Goal: Task Accomplishment & Management: Use online tool/utility

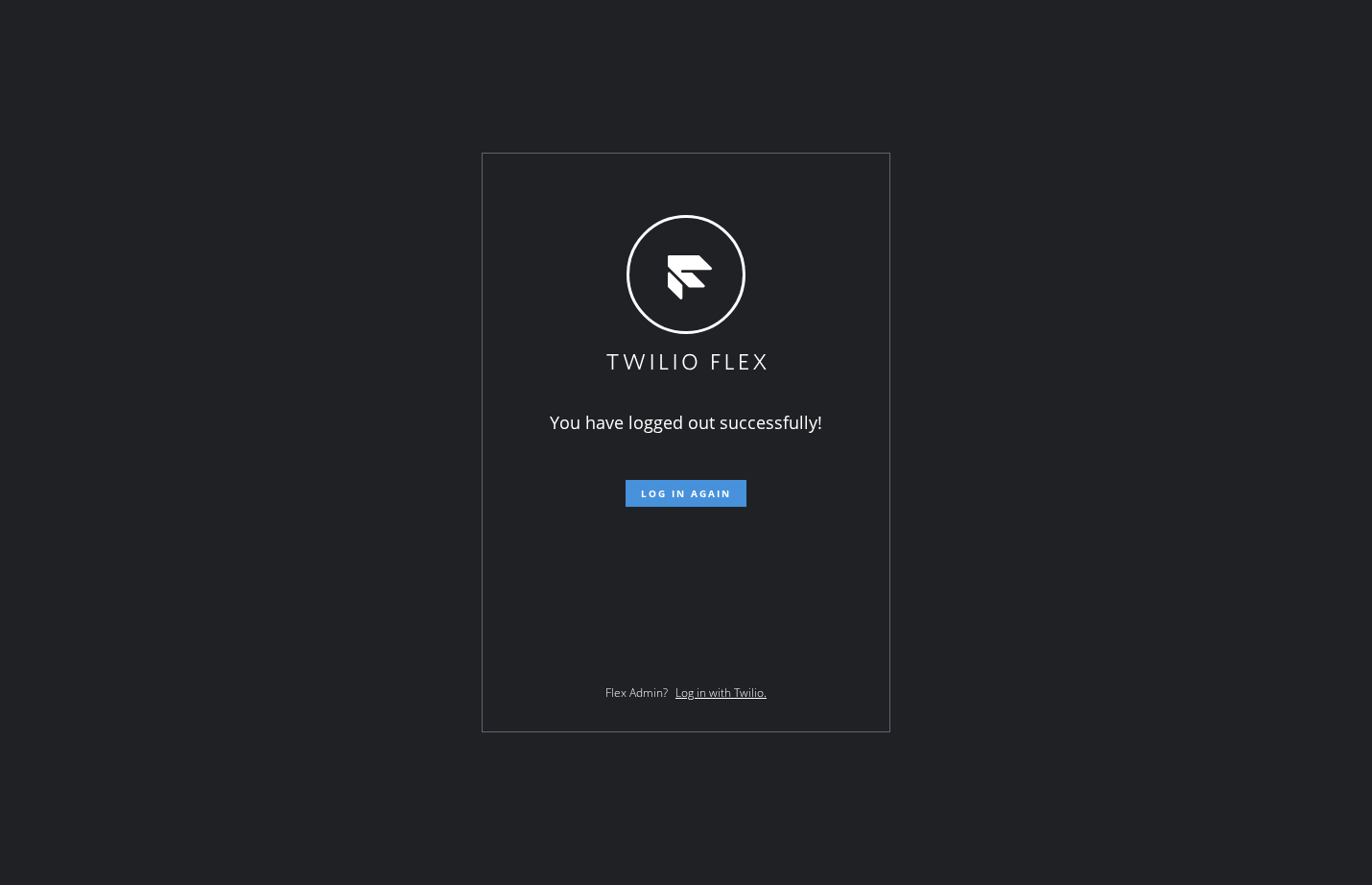
click at [700, 497] on span "Log in again" at bounding box center [686, 494] width 90 height 14
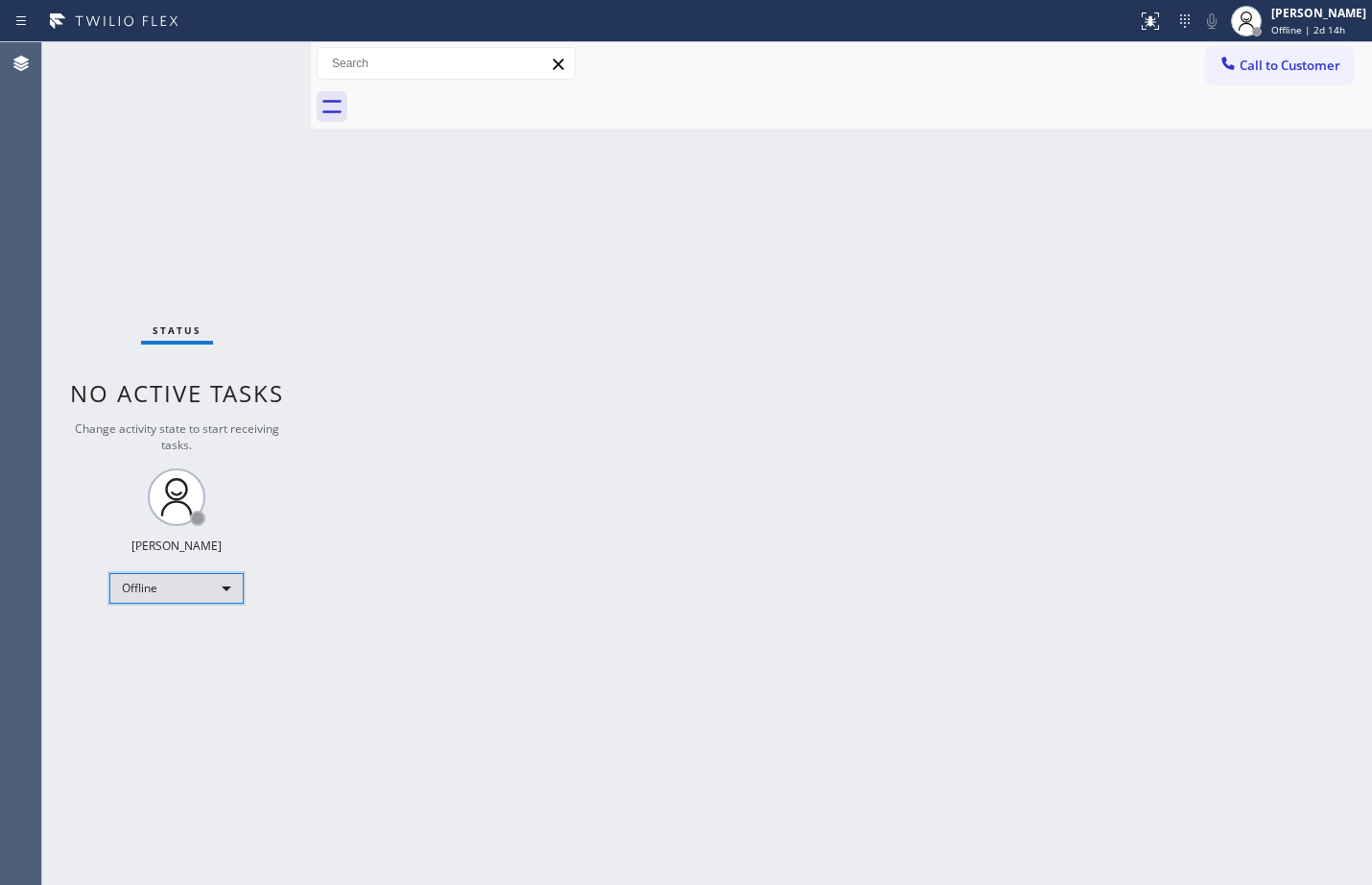
click at [178, 586] on div "Offline" at bounding box center [177, 588] width 134 height 30
click at [166, 660] on li "Unavailable" at bounding box center [176, 662] width 130 height 23
click at [1207, 353] on div "Back to Dashboard Change Sender ID Customers Technicians Select a contact Outbo…" at bounding box center [841, 463] width 1061 height 843
click at [594, 213] on div "Back to Dashboard Change Sender ID Customers Technicians Select a contact Outbo…" at bounding box center [841, 463] width 1061 height 843
click at [224, 582] on div "Unavailable" at bounding box center [177, 588] width 134 height 30
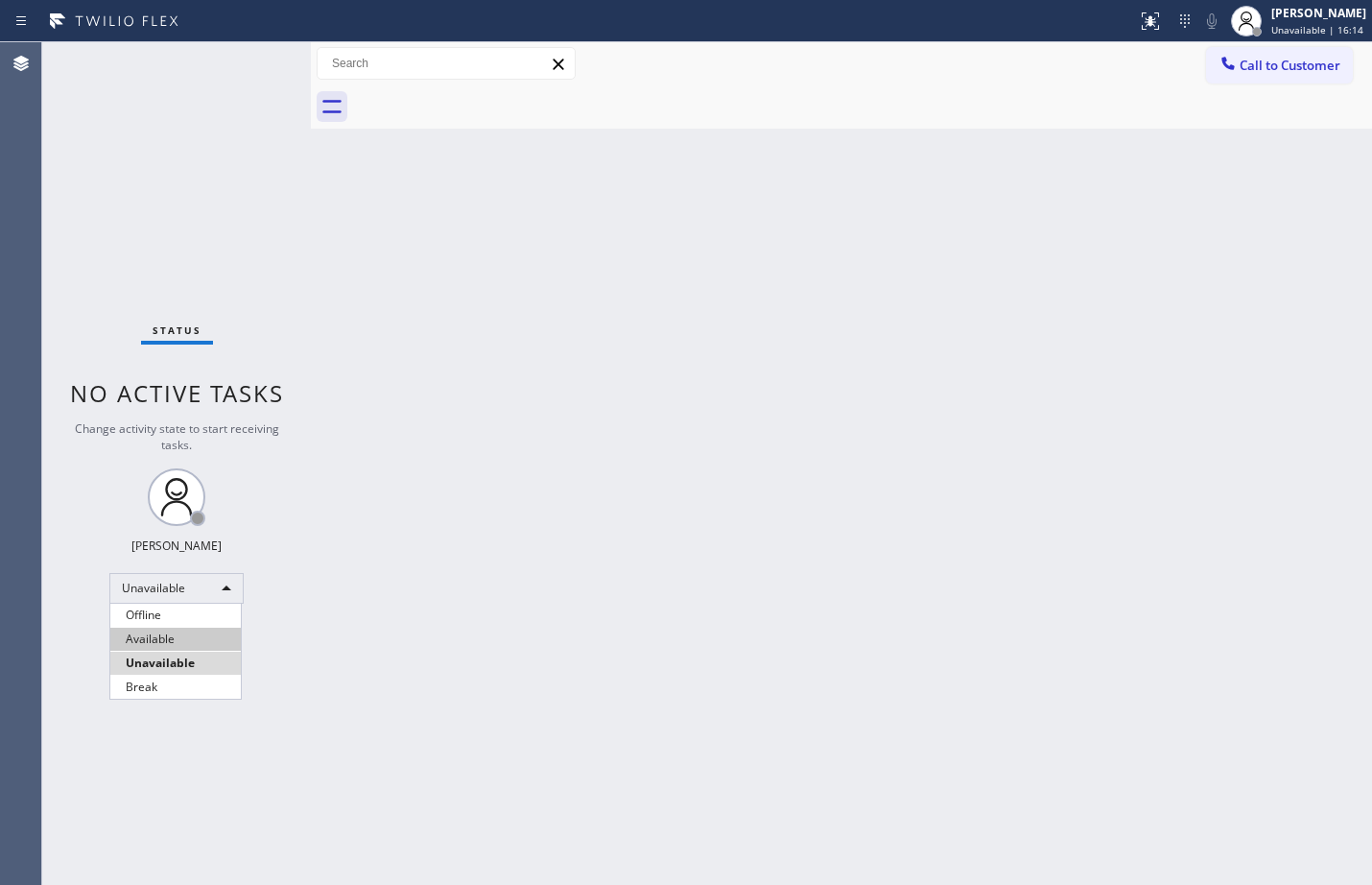
click at [178, 635] on li "Available" at bounding box center [176, 639] width 130 height 23
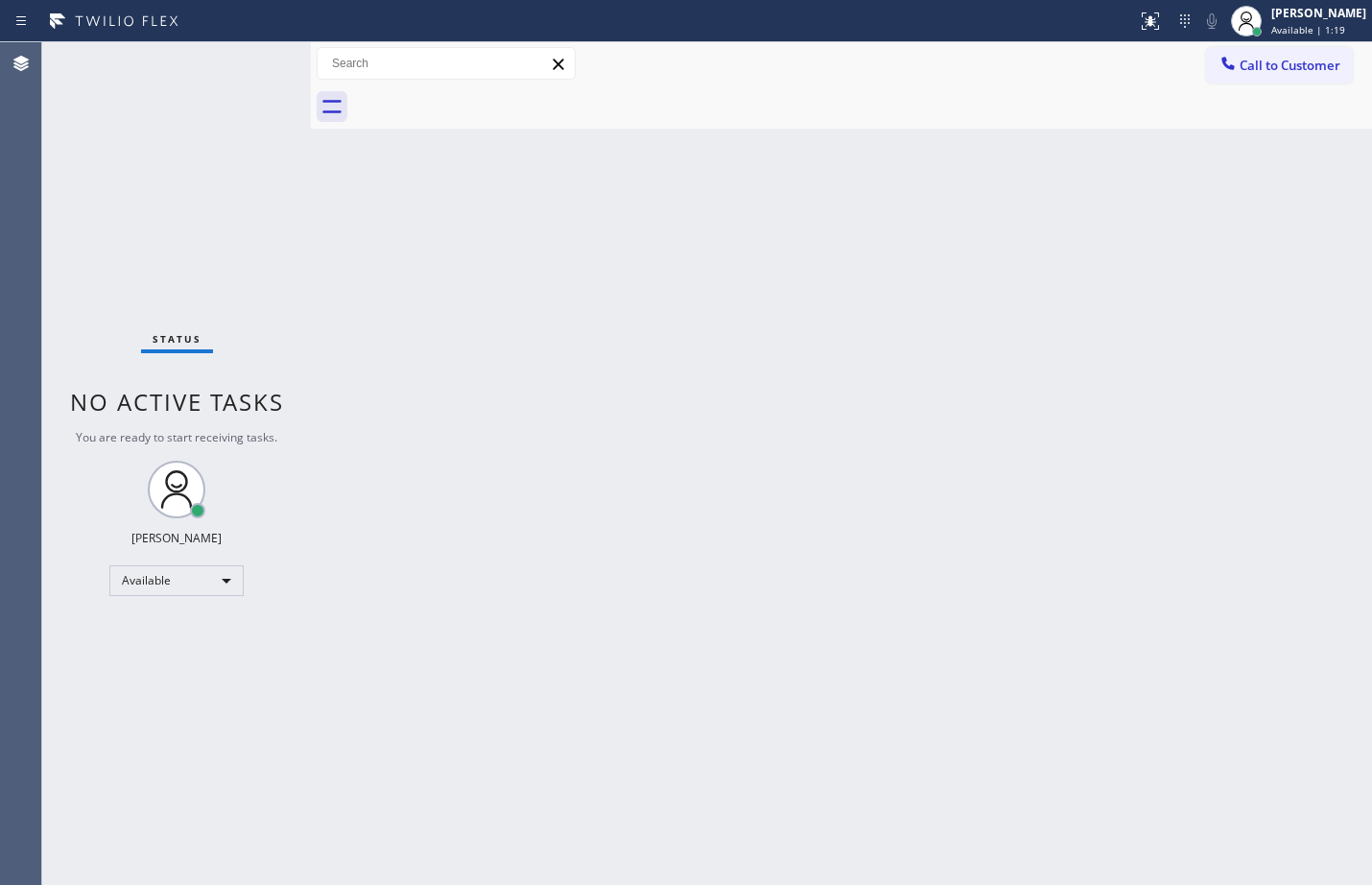
click at [246, 678] on div "Status No active tasks You are ready to start receiving tasks. [PERSON_NAME] Av…" at bounding box center [177, 463] width 269 height 843
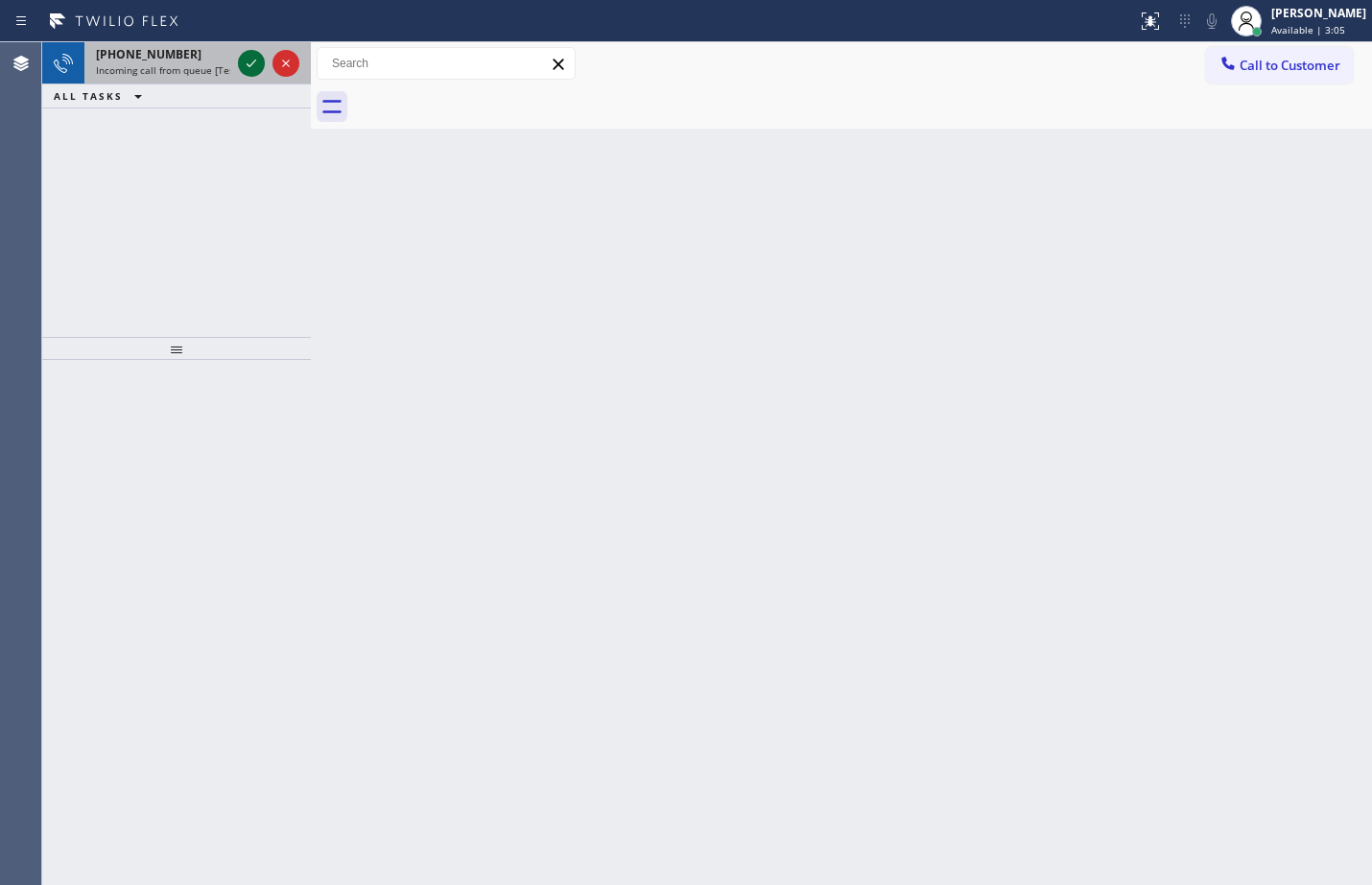
click at [251, 68] on icon at bounding box center [251, 63] width 23 height 23
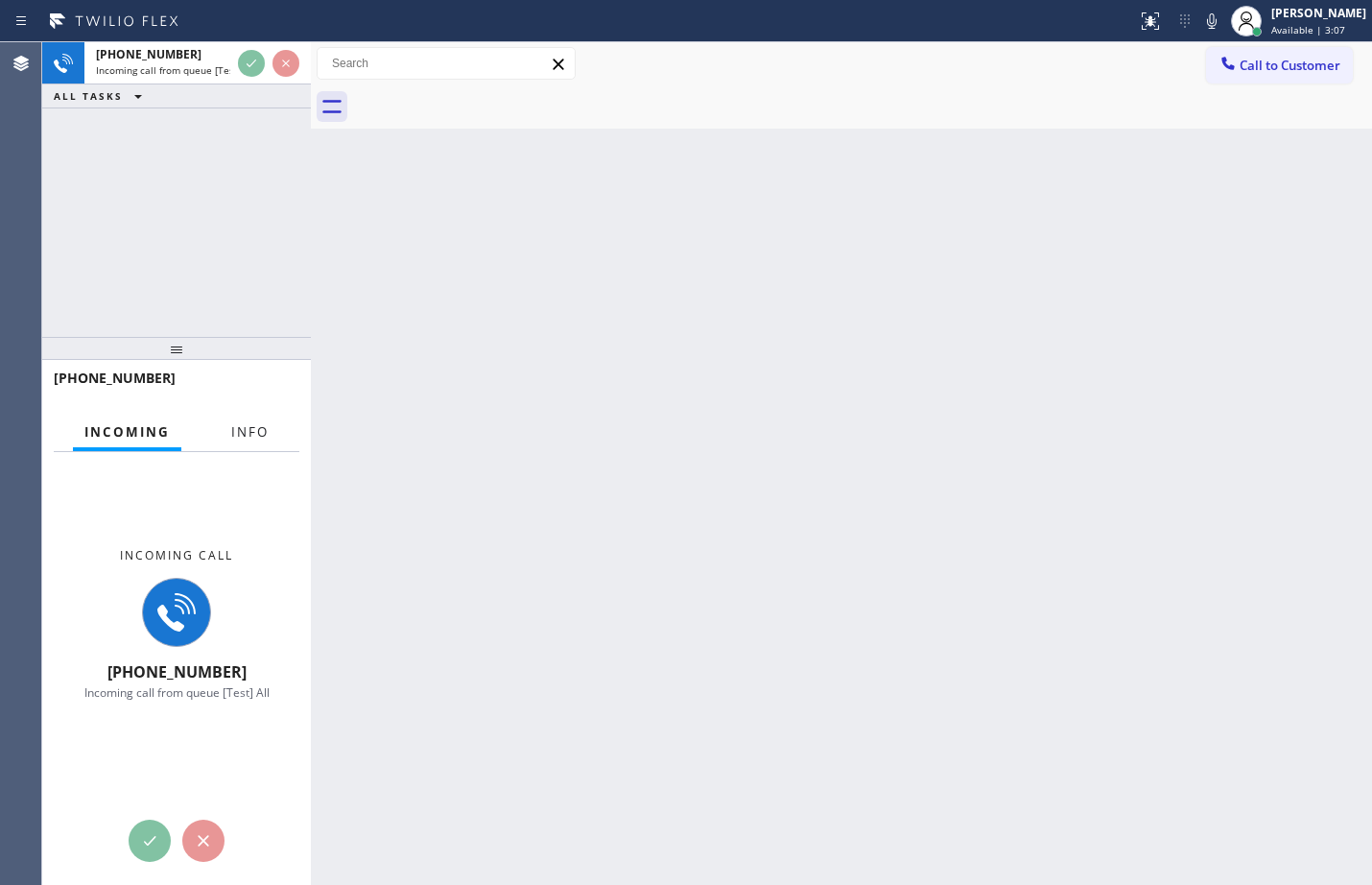
click at [241, 436] on span "Info" at bounding box center [250, 433] width 37 height 18
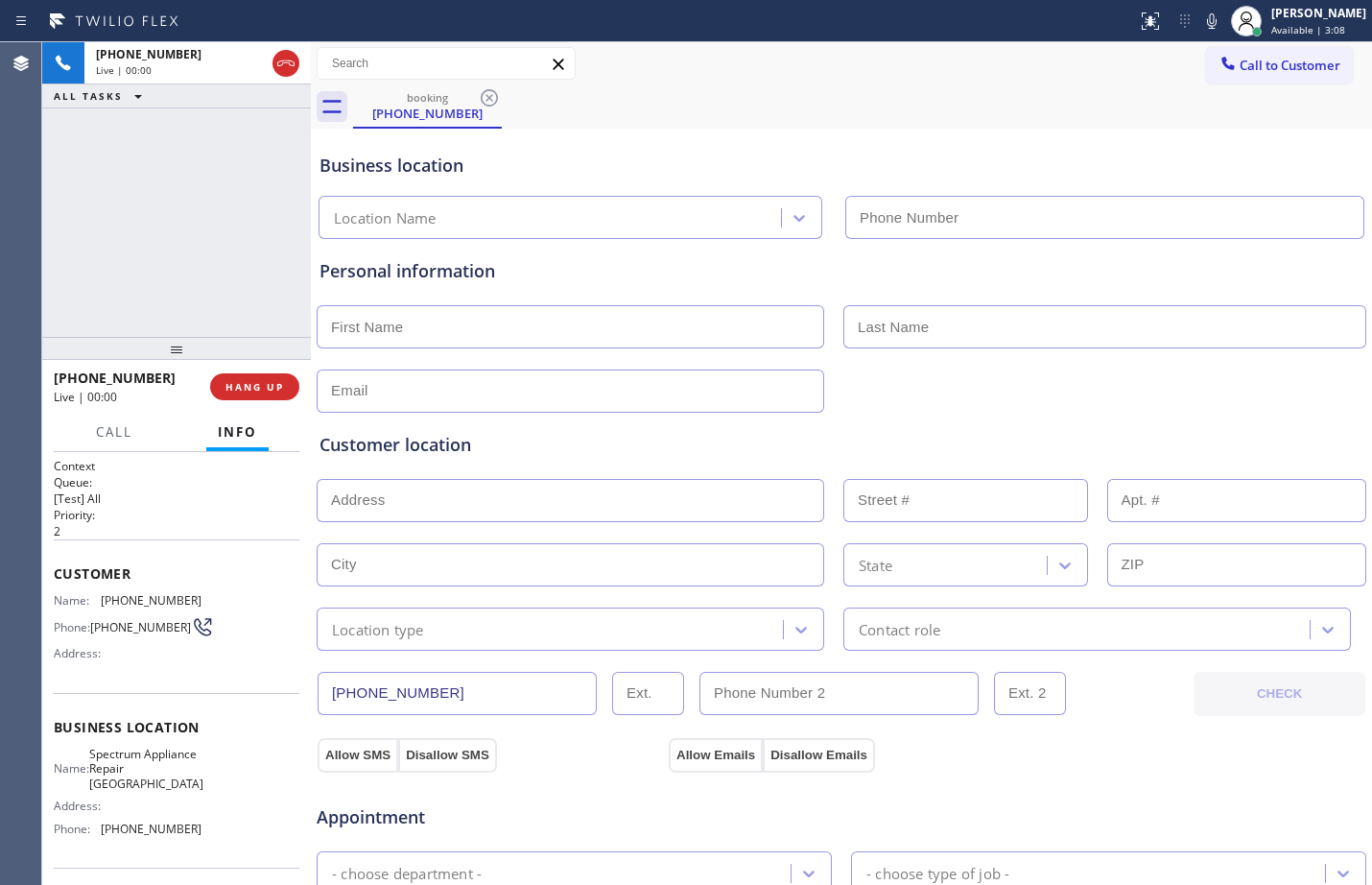
type input "[PHONE_NUMBER]"
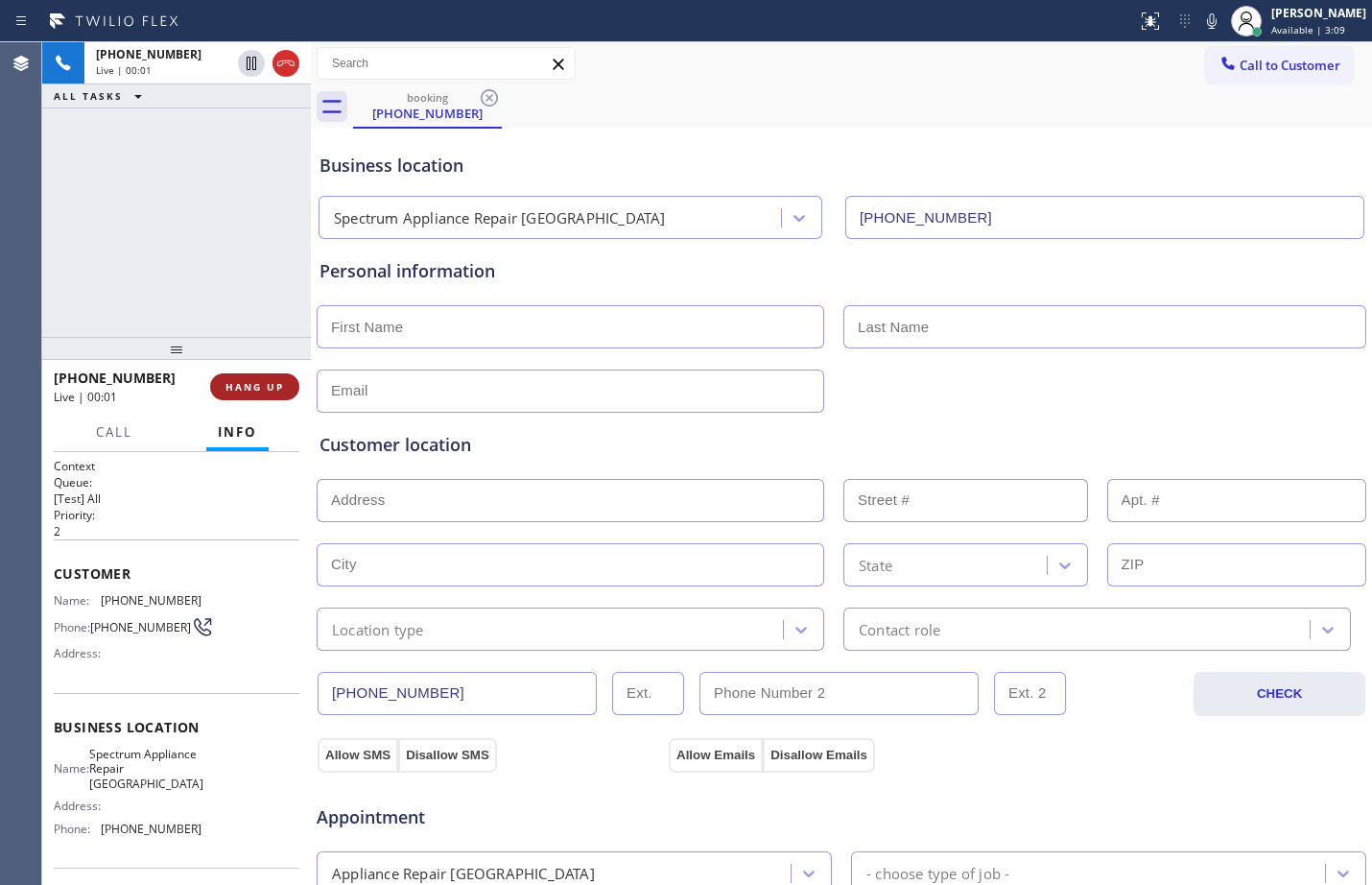
click at [250, 378] on button "HANG UP" at bounding box center [254, 387] width 89 height 26
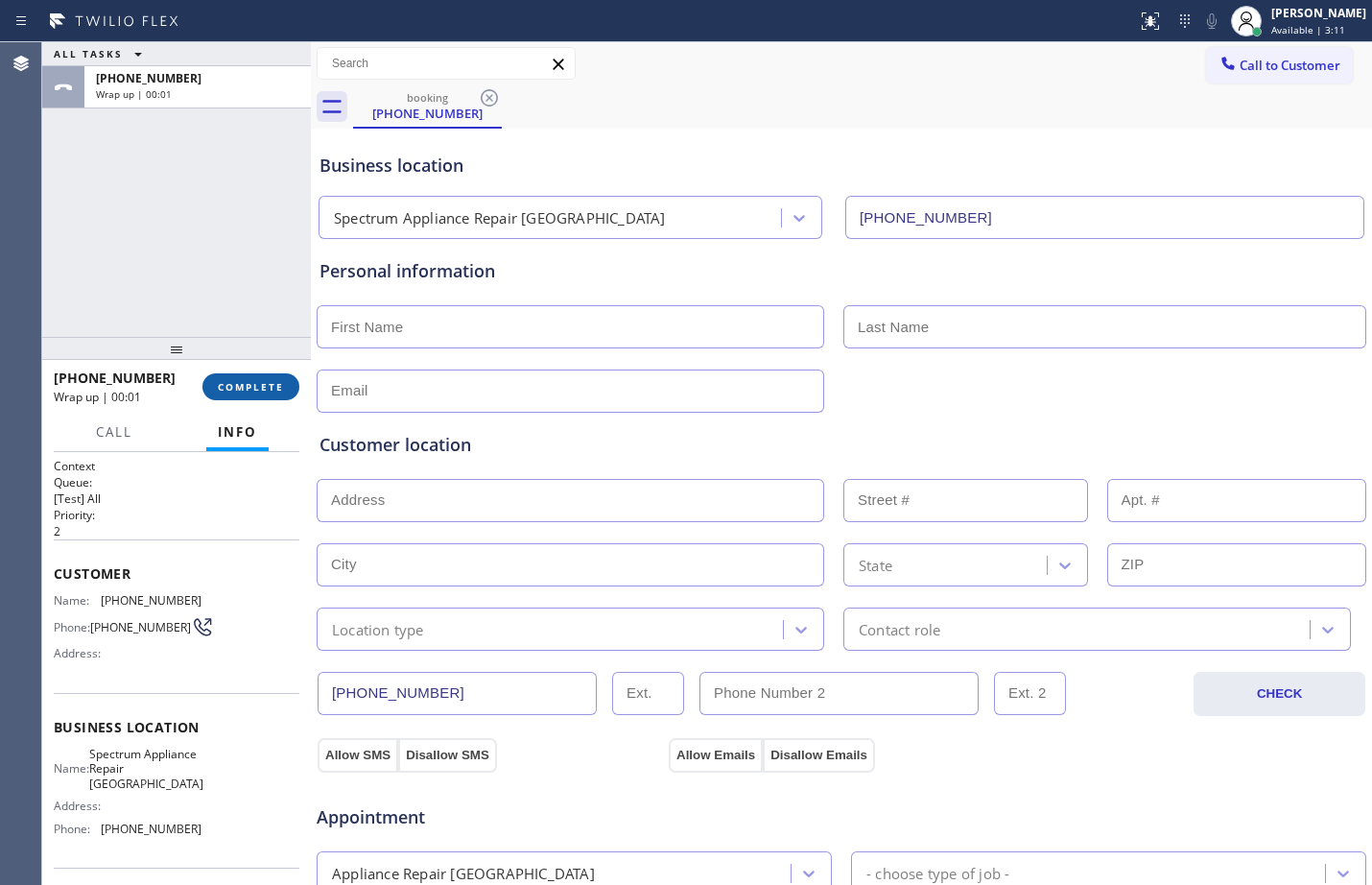
click at [280, 393] on span "COMPLETE" at bounding box center [251, 388] width 67 height 14
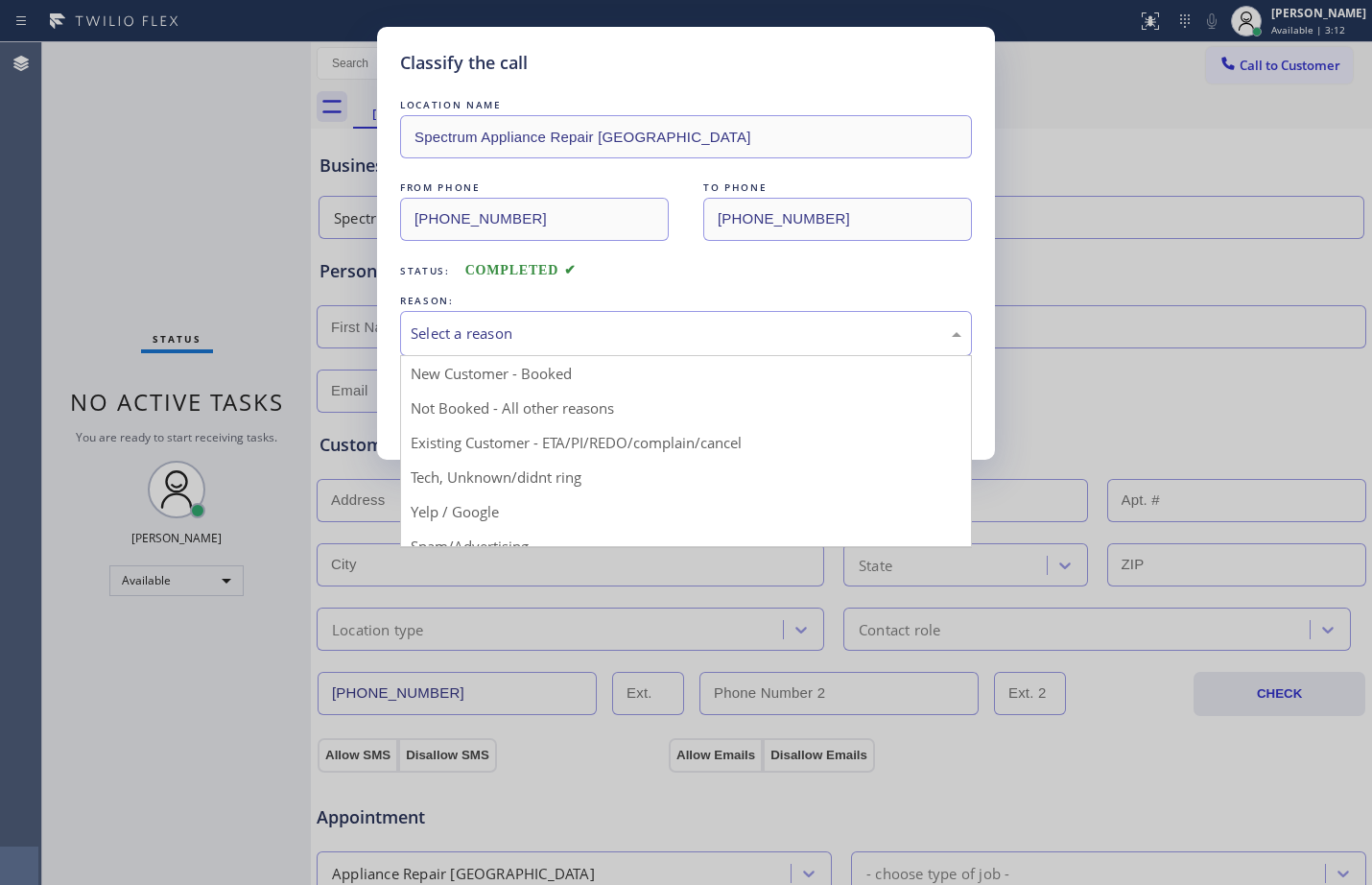
click at [542, 340] on div "Select a reason" at bounding box center [686, 334] width 551 height 23
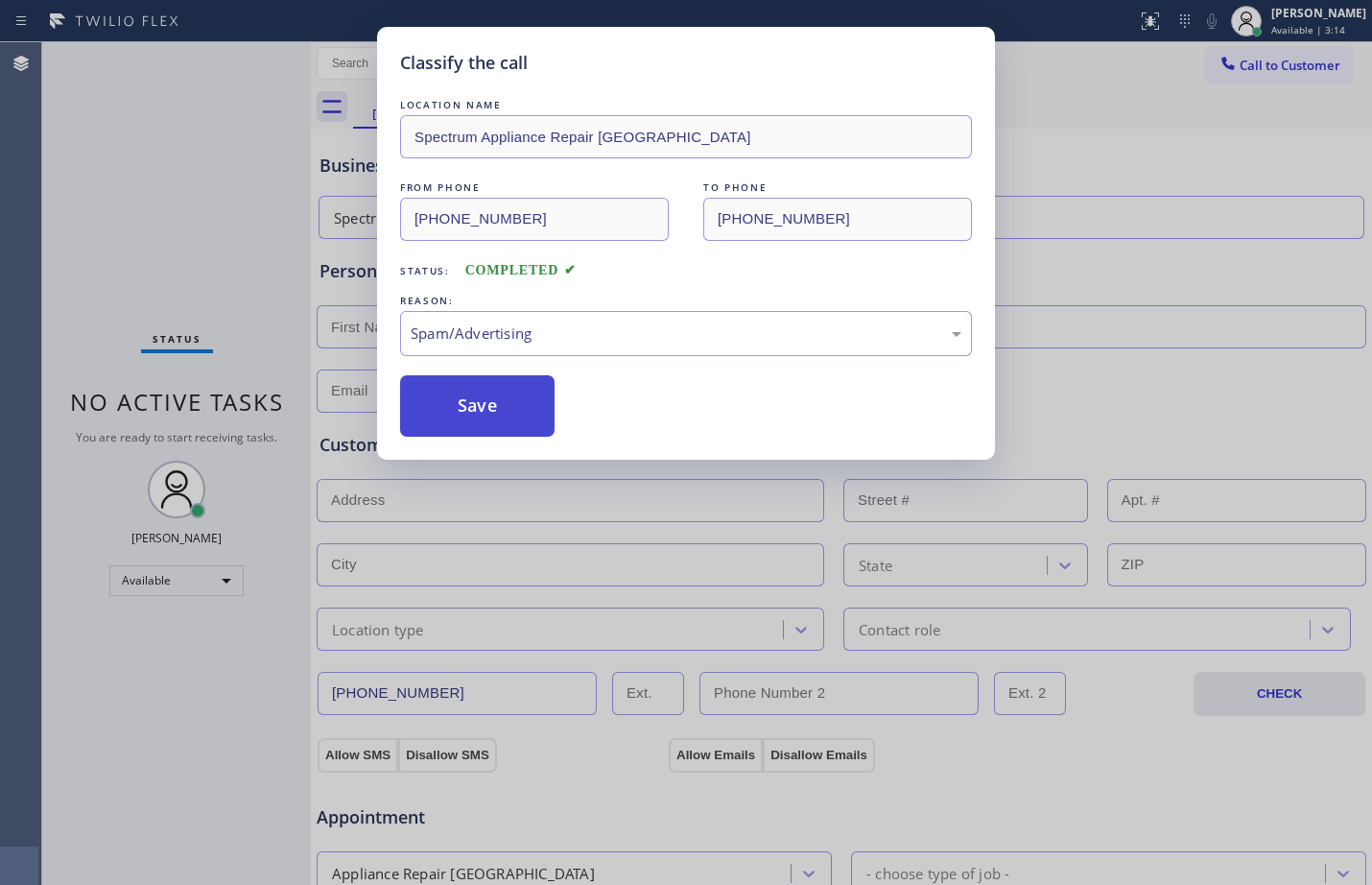
click at [491, 388] on button "Save" at bounding box center [478, 406] width 155 height 62
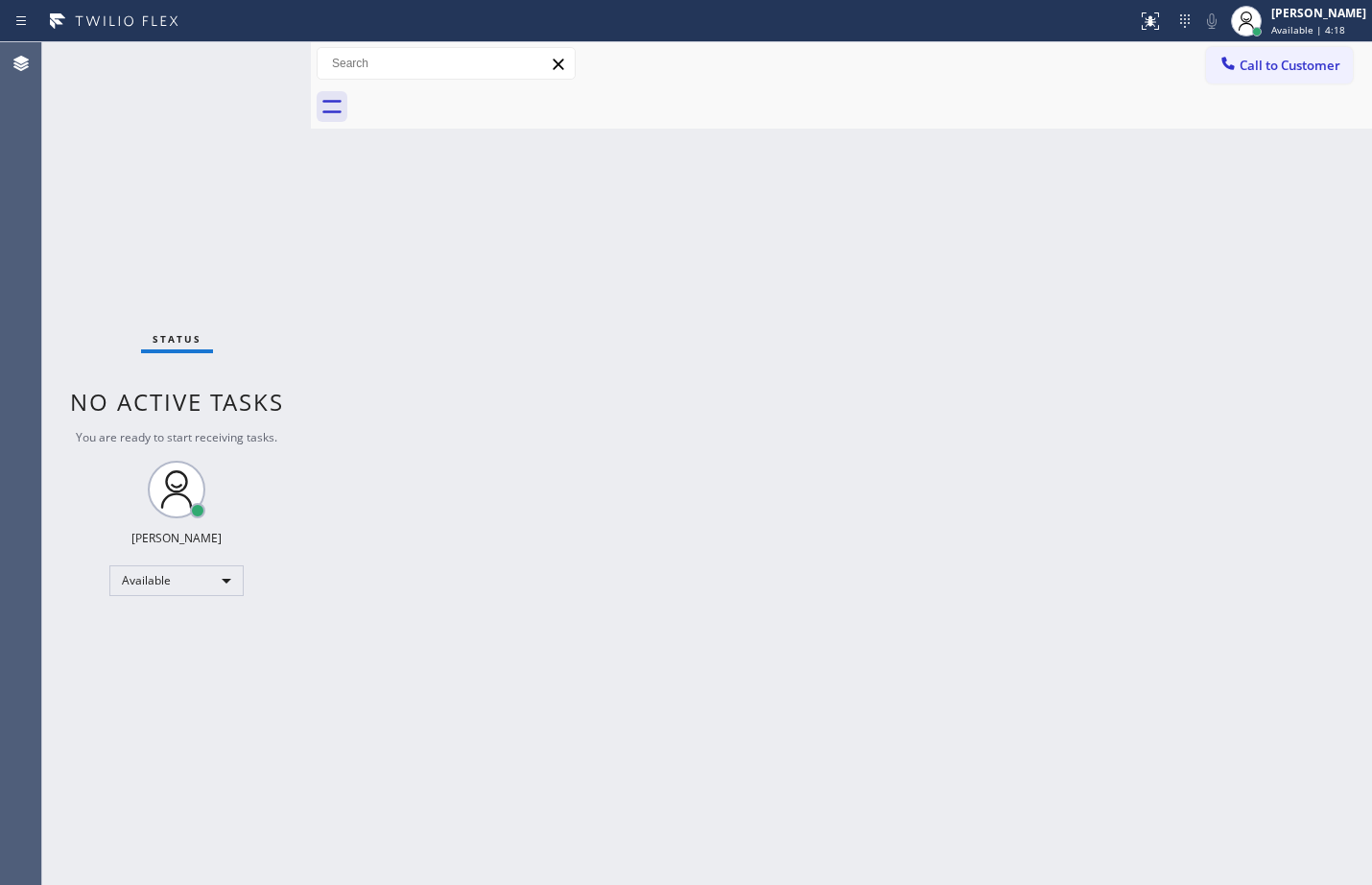
click at [248, 72] on div "Status No active tasks You are ready to start receiving tasks. [PERSON_NAME] Av…" at bounding box center [177, 463] width 269 height 843
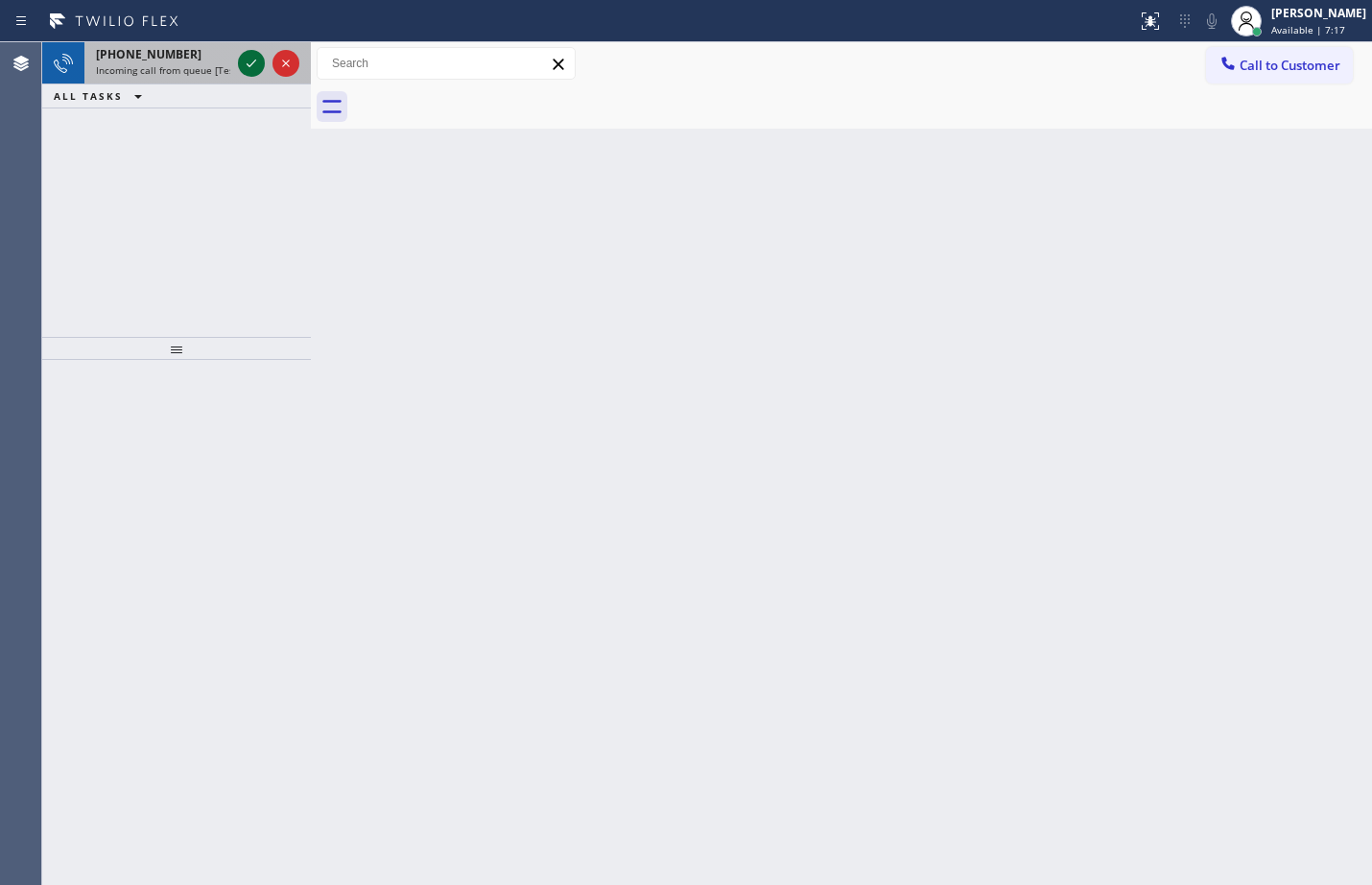
click at [256, 63] on icon at bounding box center [251, 63] width 23 height 23
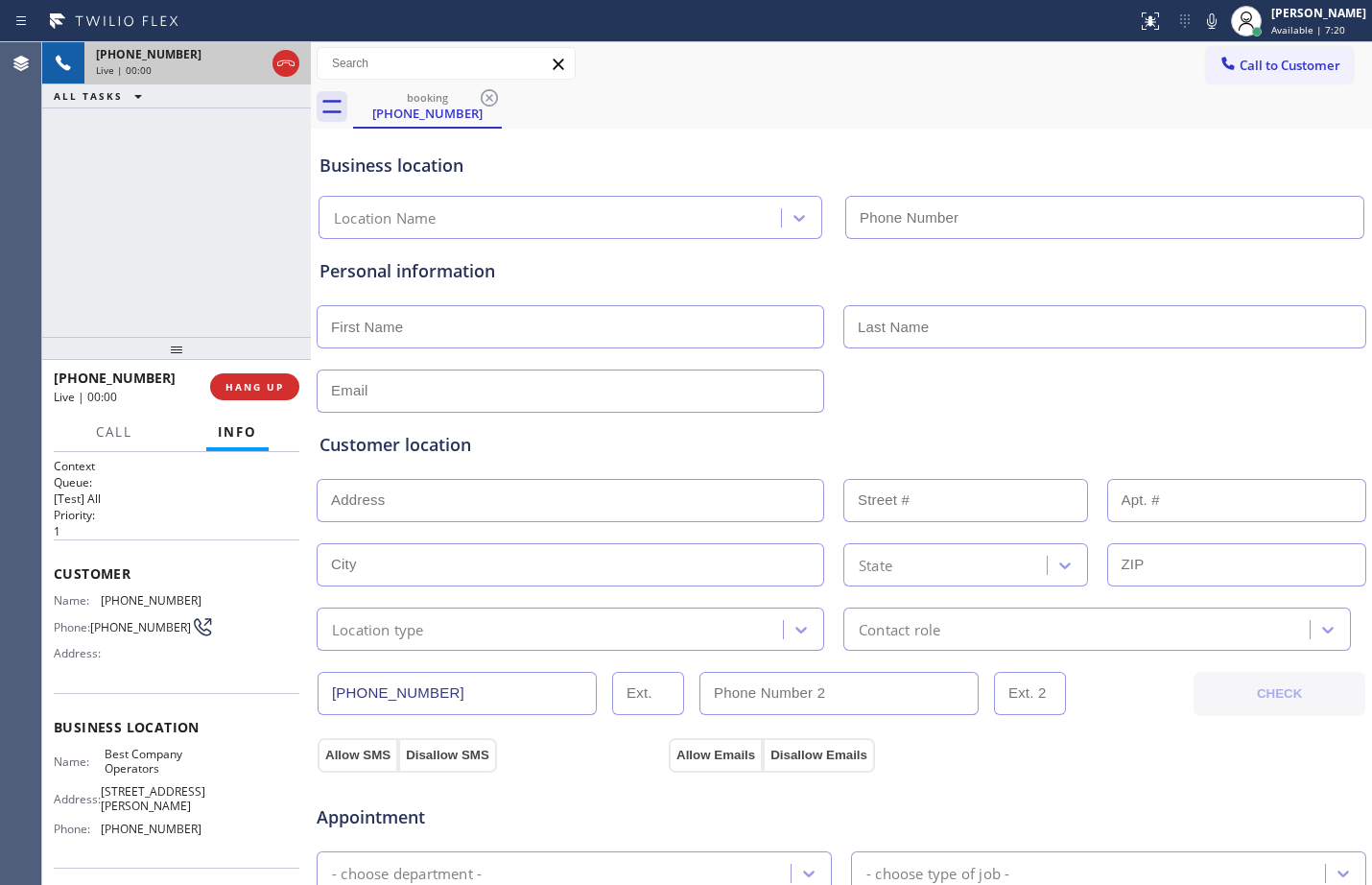
type input "[PHONE_NUMBER]"
click at [57, 570] on span "Customer" at bounding box center [177, 573] width 246 height 19
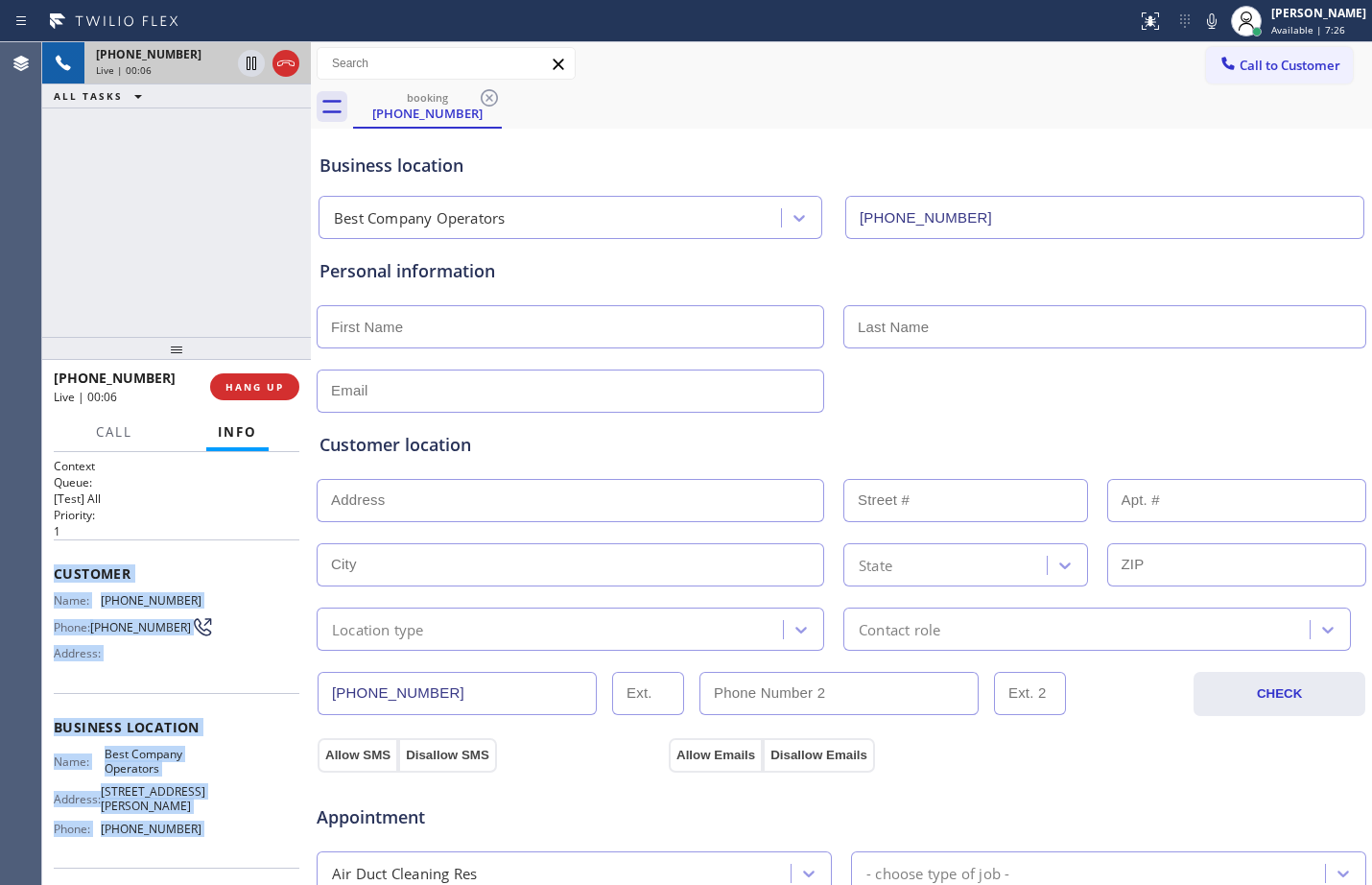
drag, startPoint x: 57, startPoint y: 570, endPoint x: 215, endPoint y: 851, distance: 322.4
click at [215, 851] on div "Context Queue: [Test] All Priority: 1 Customer Name: [PHONE_NUMBER] Phone: [PHO…" at bounding box center [177, 736] width 246 height 556
copy div "Customer Name: [PHONE_NUMBER] Phone: [PHONE_NUMBER] Address: Business location …"
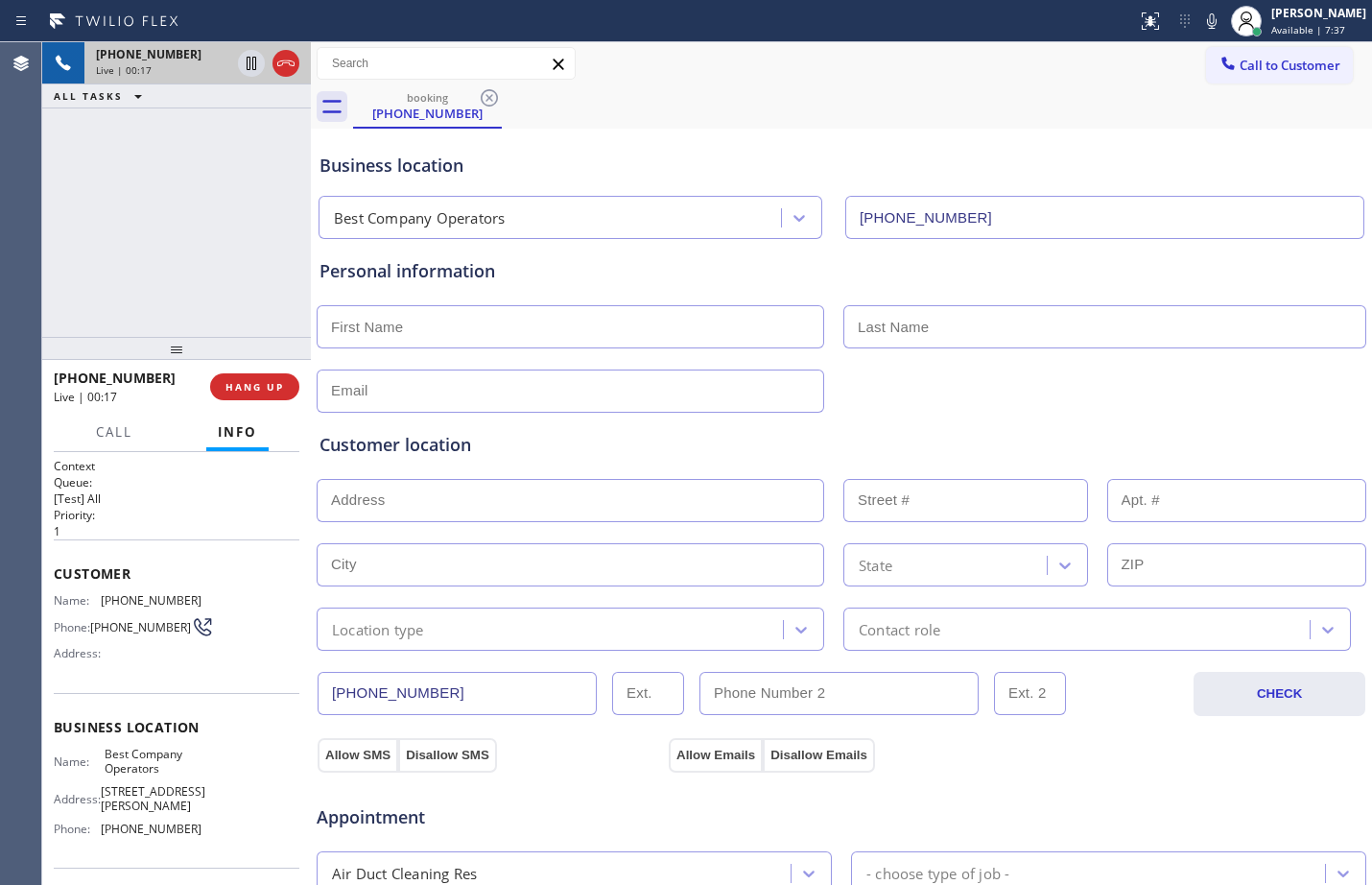
click at [222, 272] on div "[PHONE_NUMBER] Live | 00:17 ALL TASKS ALL TASKS ACTIVE TASKS TASKS IN WRAP UP" at bounding box center [177, 189] width 269 height 294
click at [256, 392] on span "HANG UP" at bounding box center [255, 388] width 59 height 14
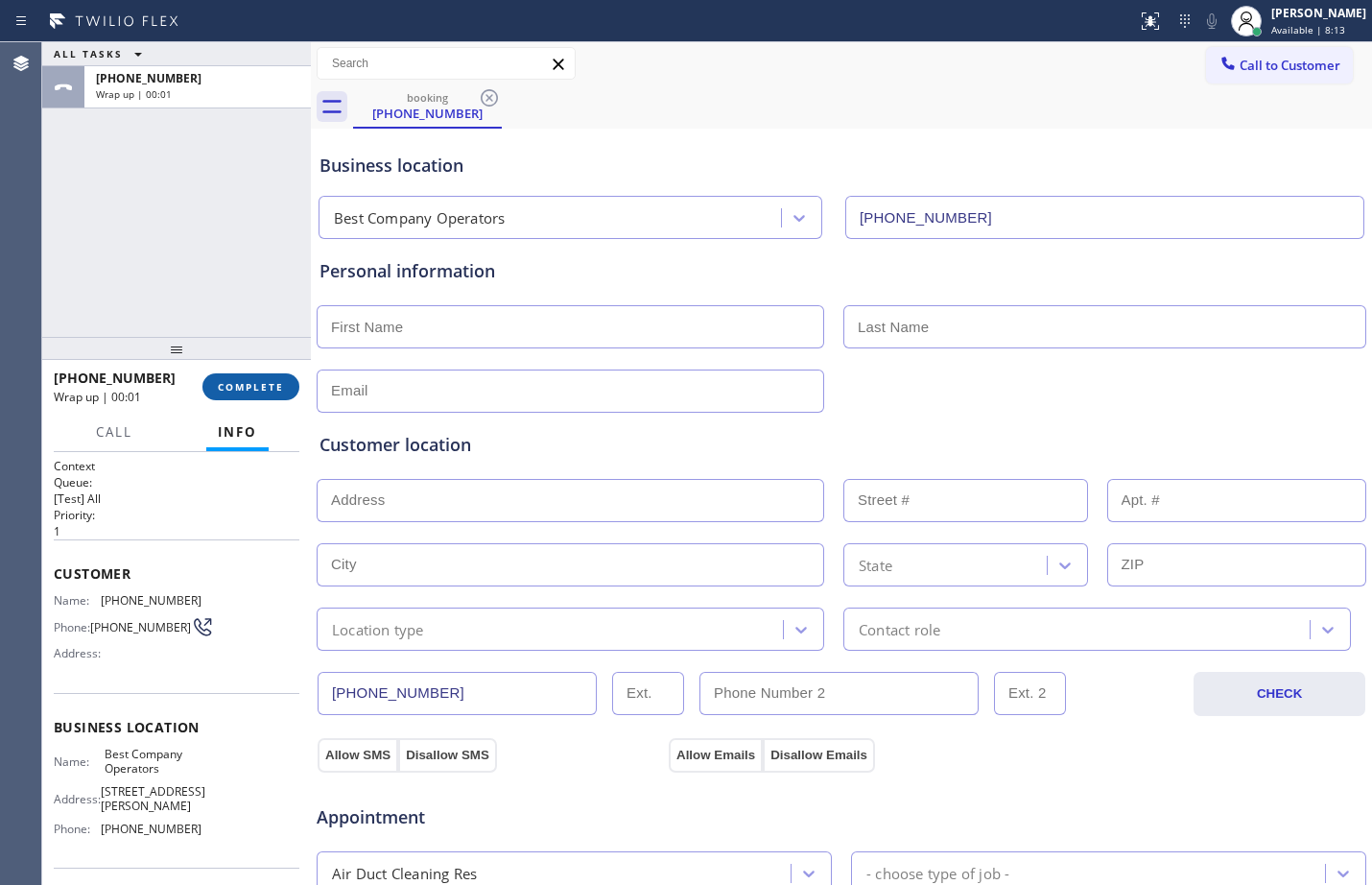
click at [256, 391] on span "COMPLETE" at bounding box center [251, 388] width 67 height 14
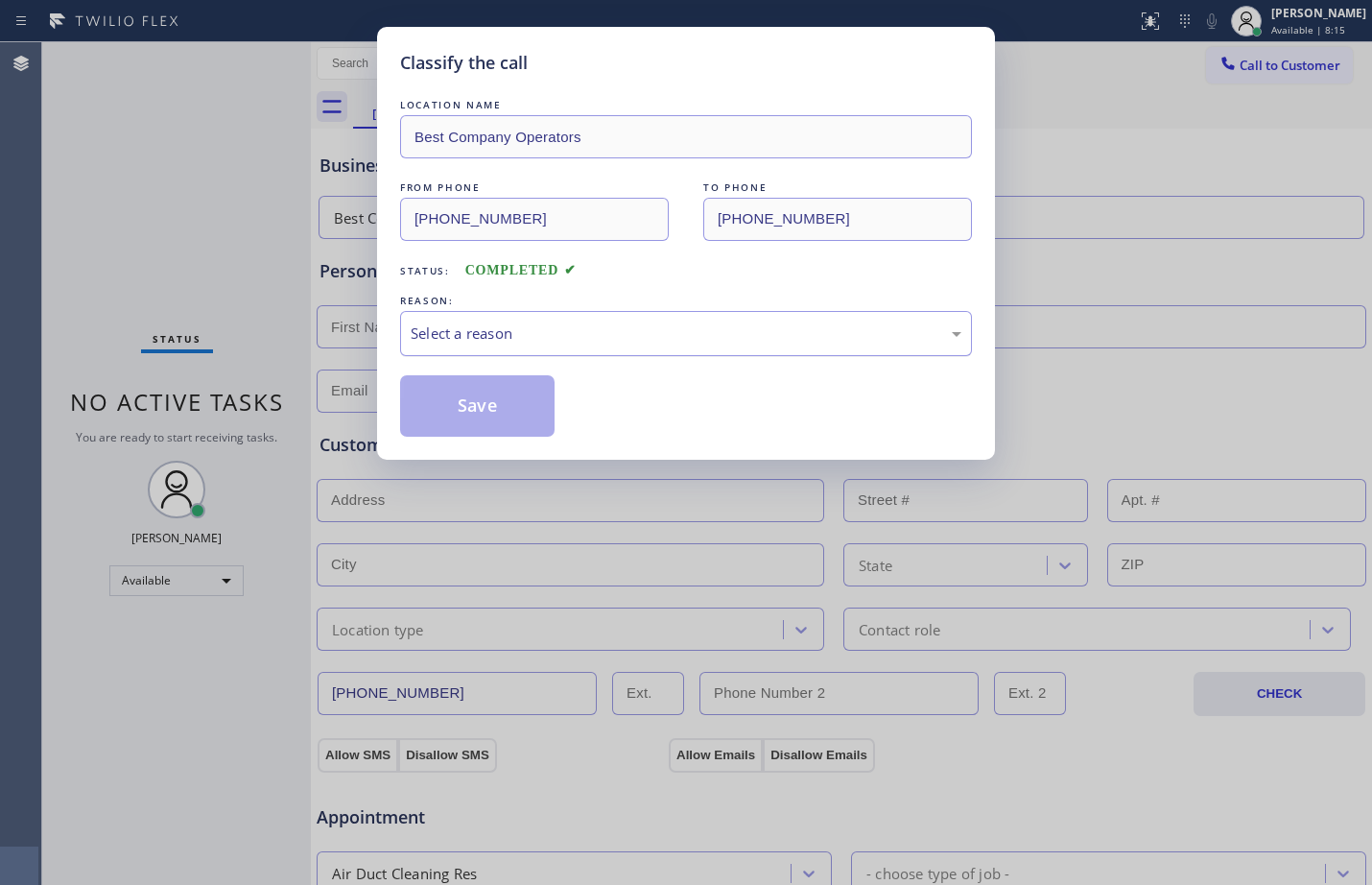
click at [542, 312] on div "Select a reason" at bounding box center [686, 334] width 572 height 45
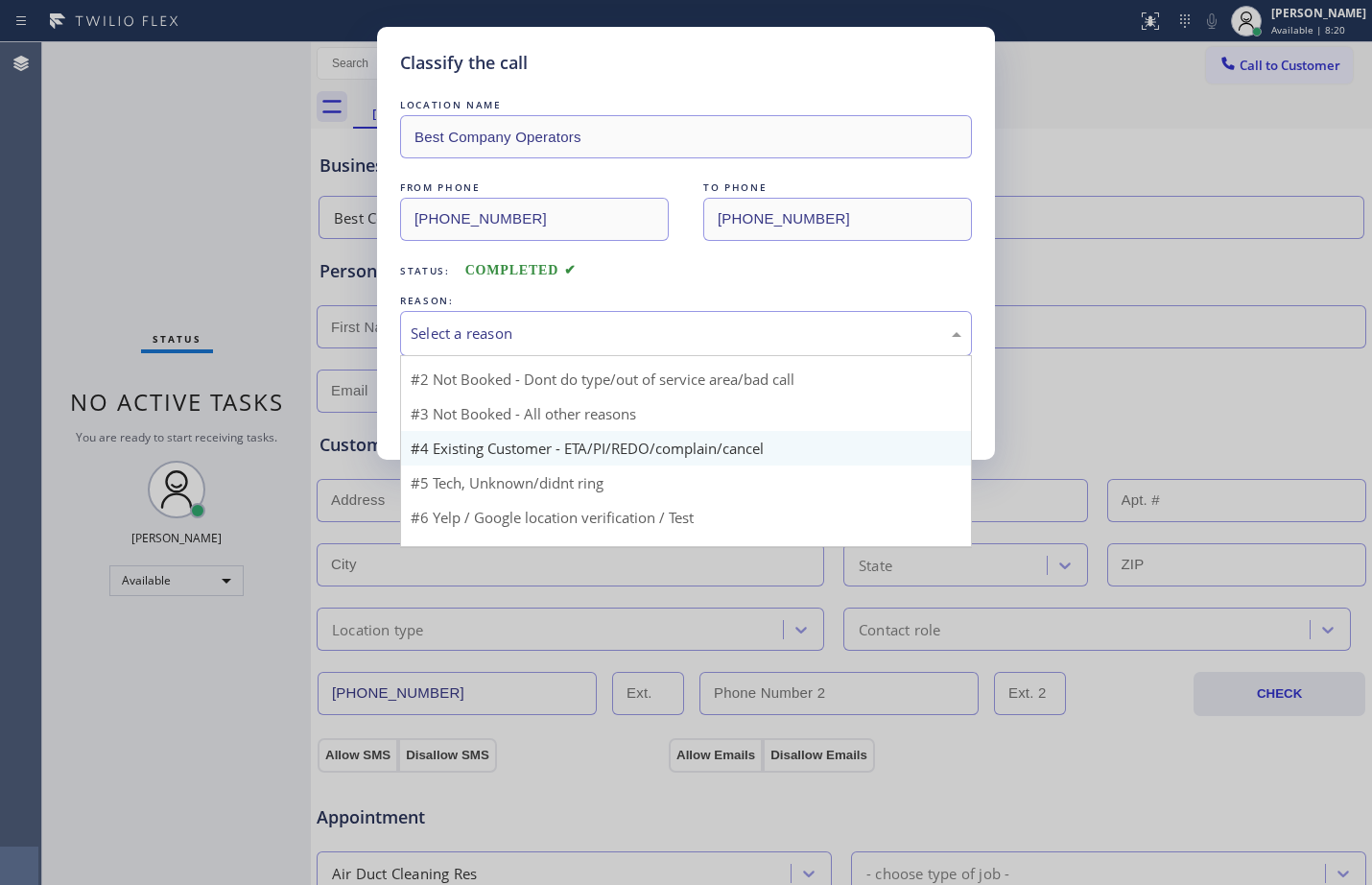
scroll to position [52, 0]
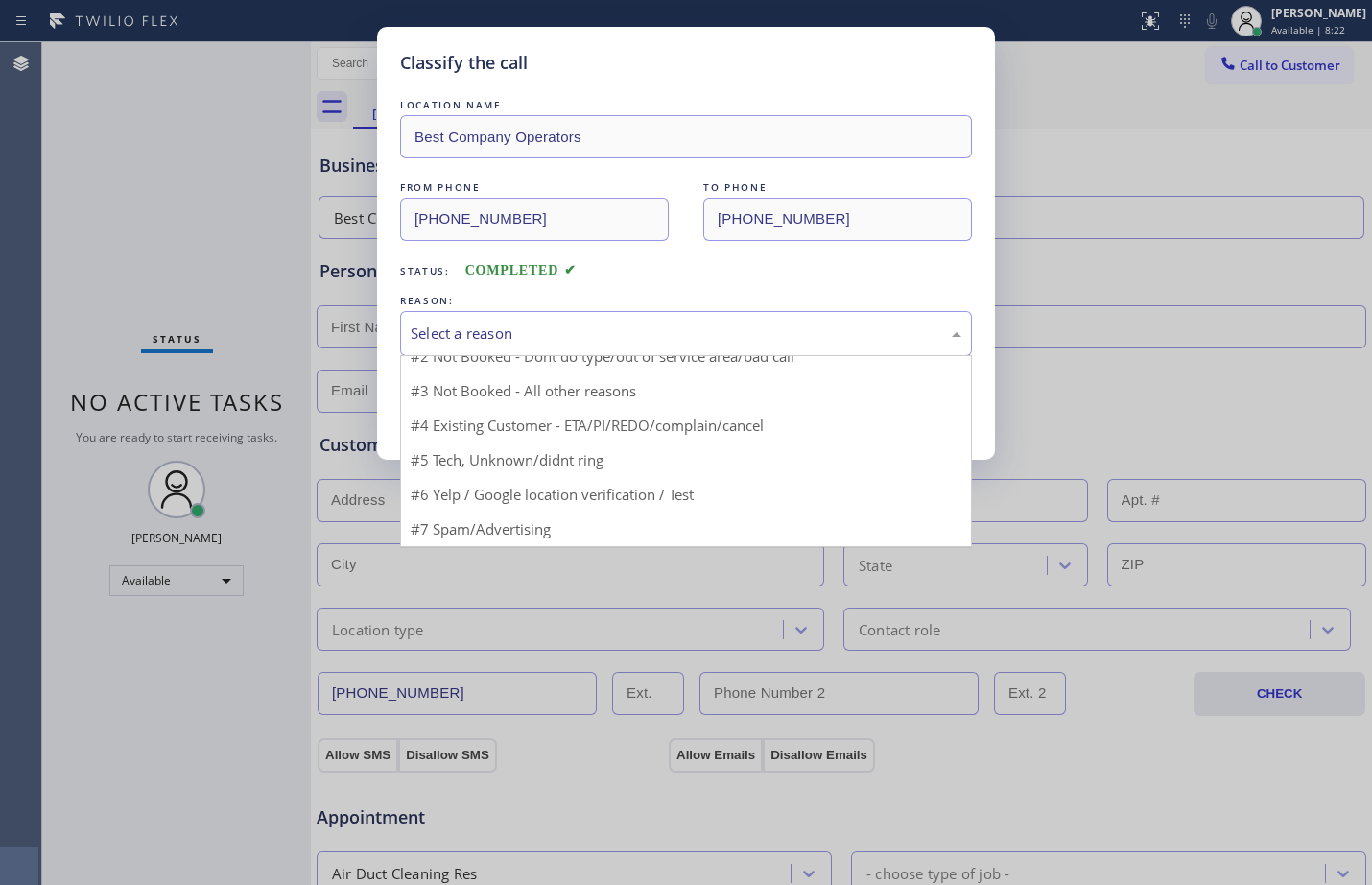
click at [155, 224] on div "Classify the call LOCATION NAME Best Company Operators FROM PHONE [PHONE_NUMBER…" at bounding box center [686, 442] width 1372 height 885
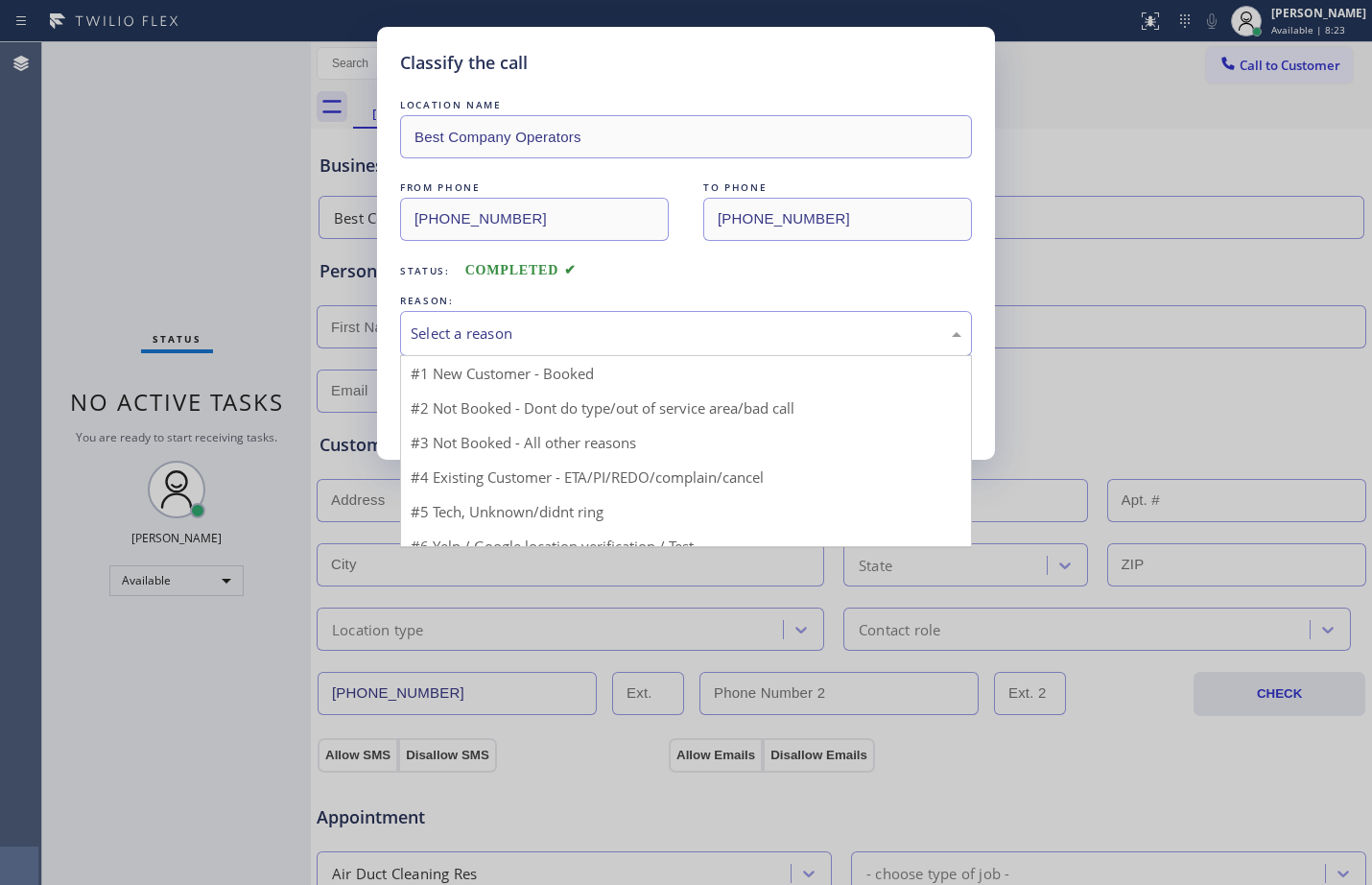
click at [528, 311] on div "Select a reason" at bounding box center [686, 334] width 572 height 45
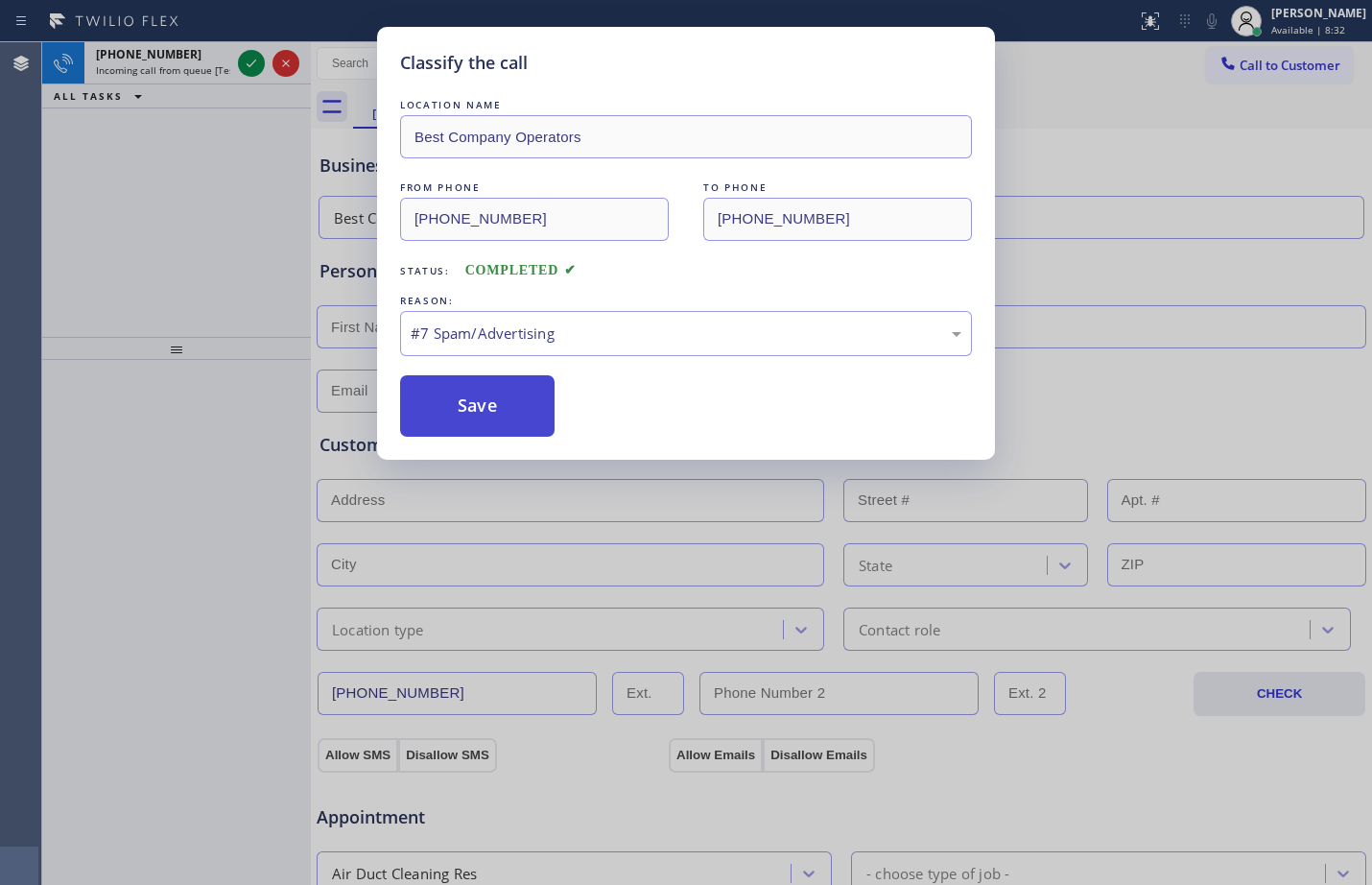
click at [524, 402] on button "Save" at bounding box center [478, 406] width 155 height 62
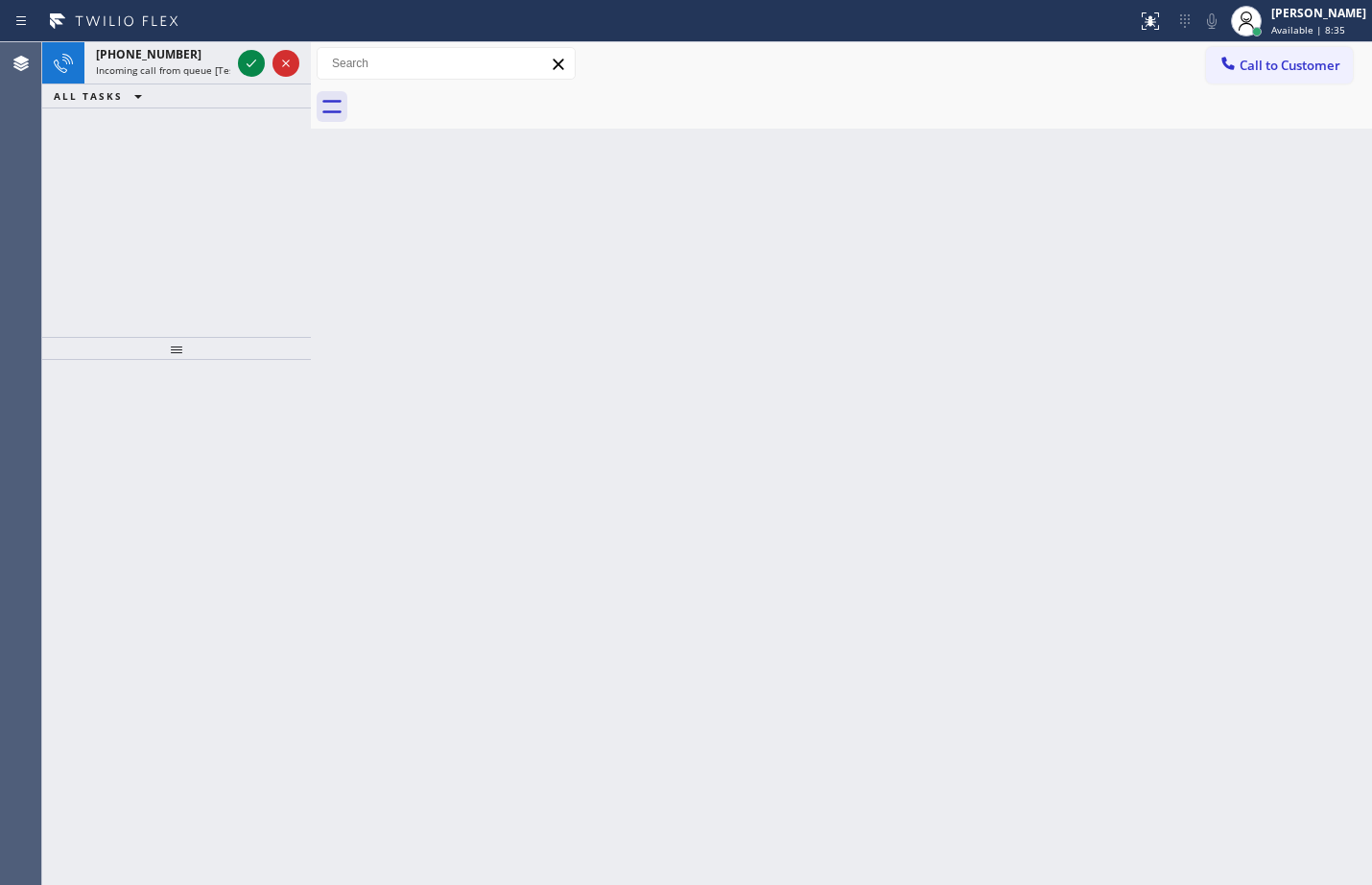
click at [447, 412] on div "Classify the call LOCATION NAME Spectrum Appliance Repair [GEOGRAPHIC_DATA] FRO…" at bounding box center [707, 463] width 1330 height 843
click at [245, 76] on div at bounding box center [269, 63] width 69 height 42
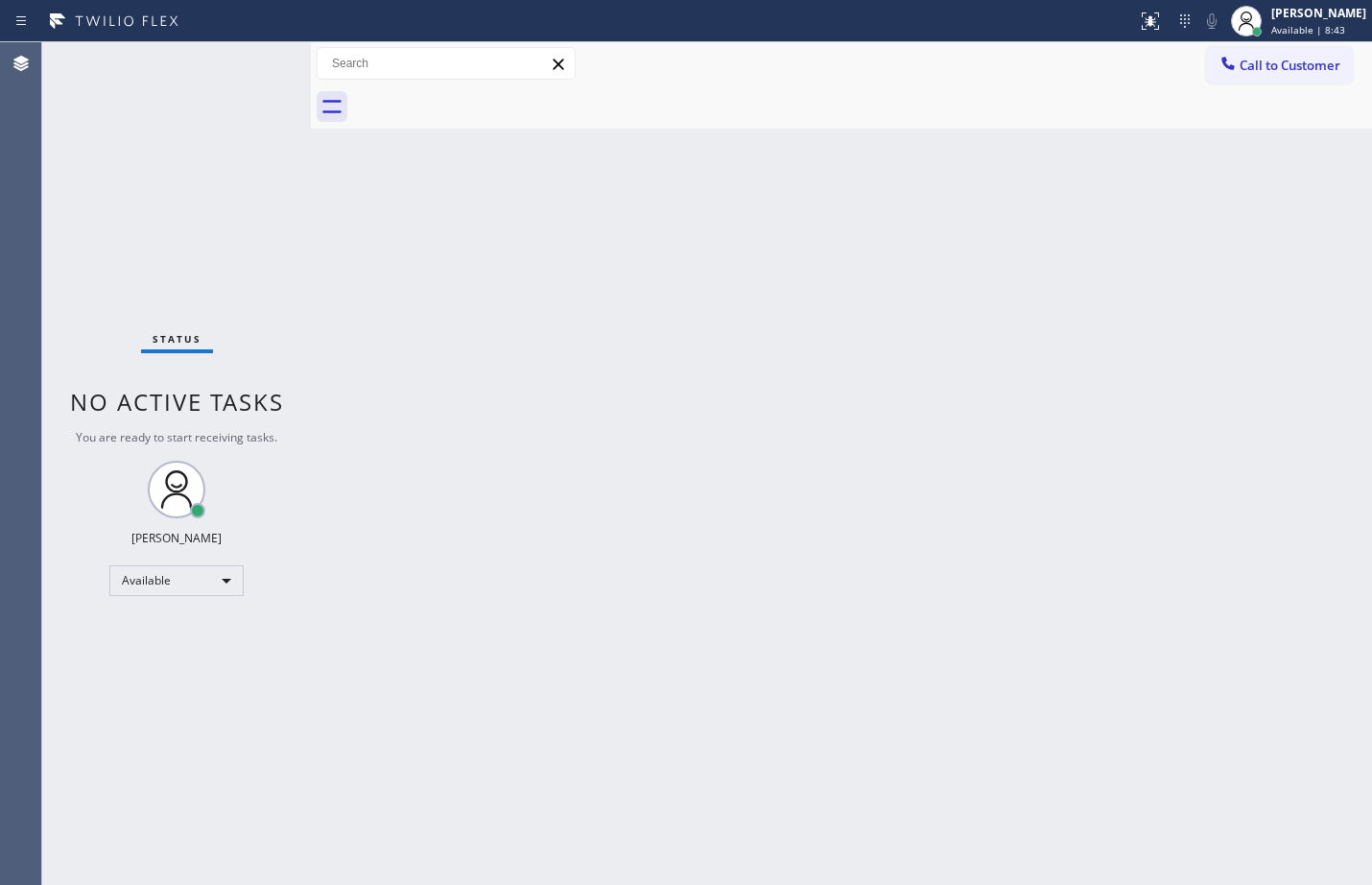
click at [809, 767] on div "Back to Dashboard Change Sender ID Customers Technicians Select a contact Outbo…" at bounding box center [841, 463] width 1061 height 843
click at [912, 304] on div "Back to Dashboard Change Sender ID Customers Technicians Select a contact Outbo…" at bounding box center [841, 463] width 1061 height 843
click at [233, 158] on div "Status No active tasks You are ready to start receiving tasks. [PERSON_NAME] Av…" at bounding box center [177, 463] width 269 height 843
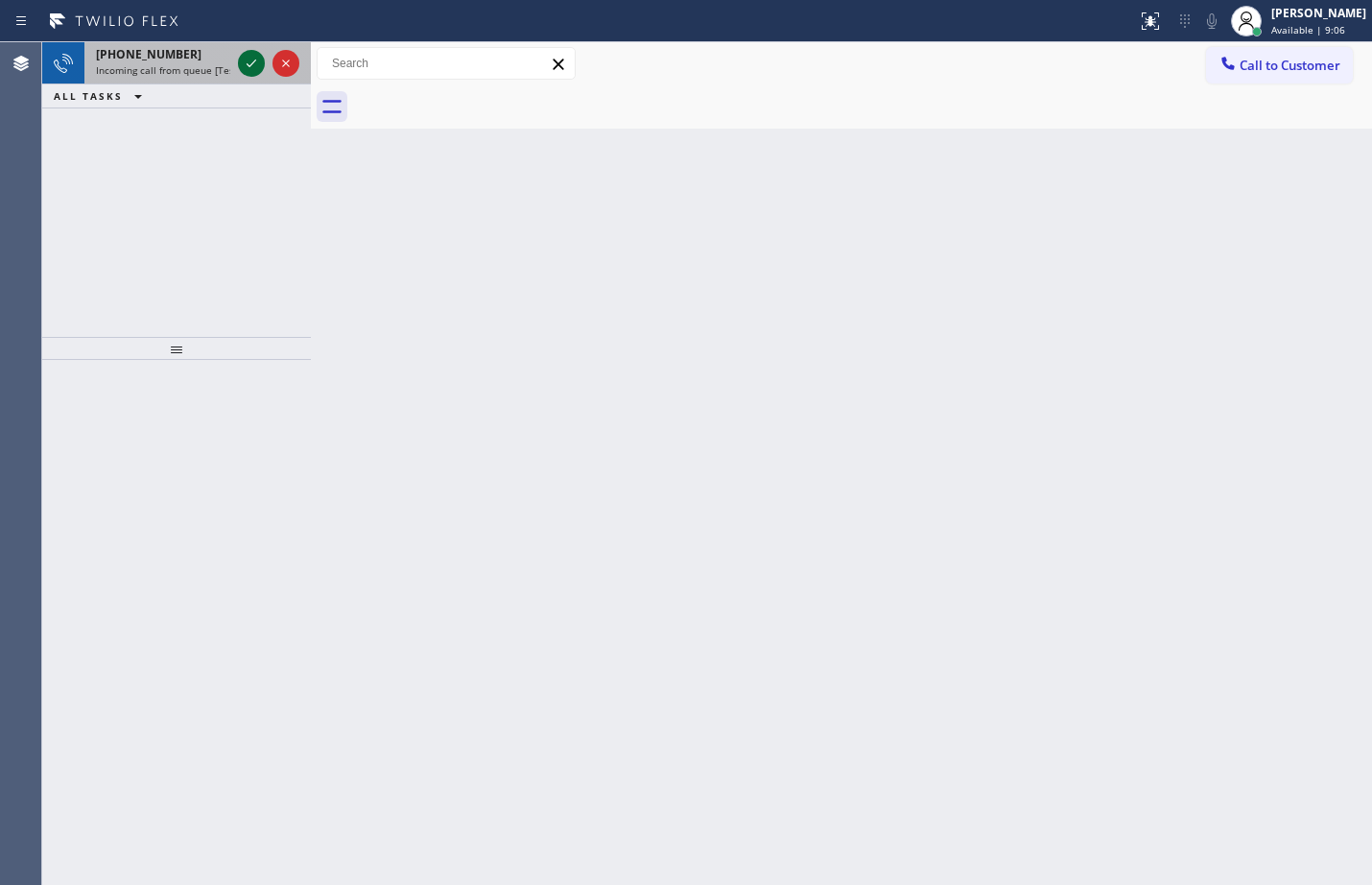
click at [255, 55] on icon at bounding box center [251, 63] width 23 height 23
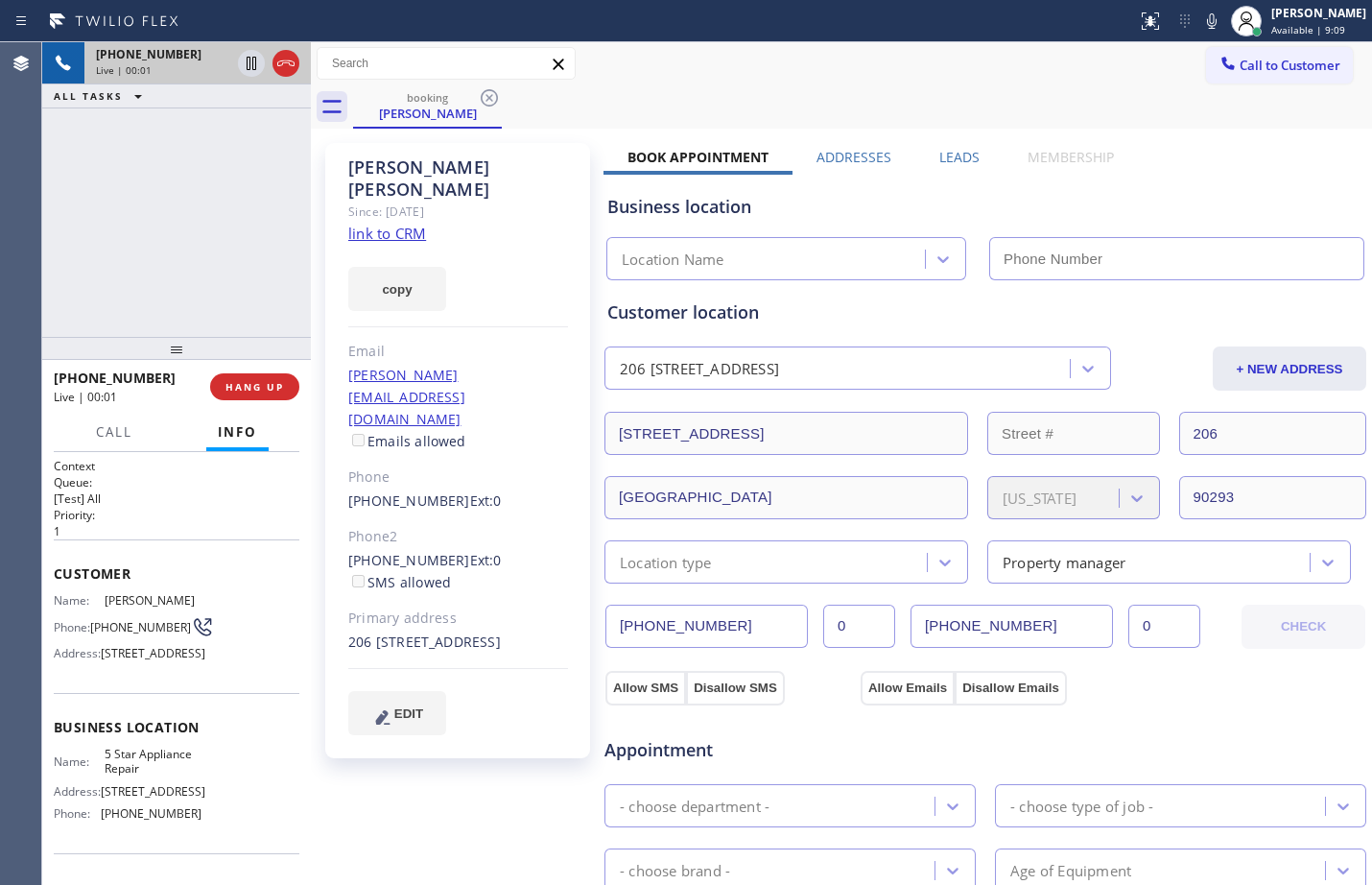
type input "[PHONE_NUMBER]"
click at [54, 576] on span "Customer" at bounding box center [177, 573] width 246 height 19
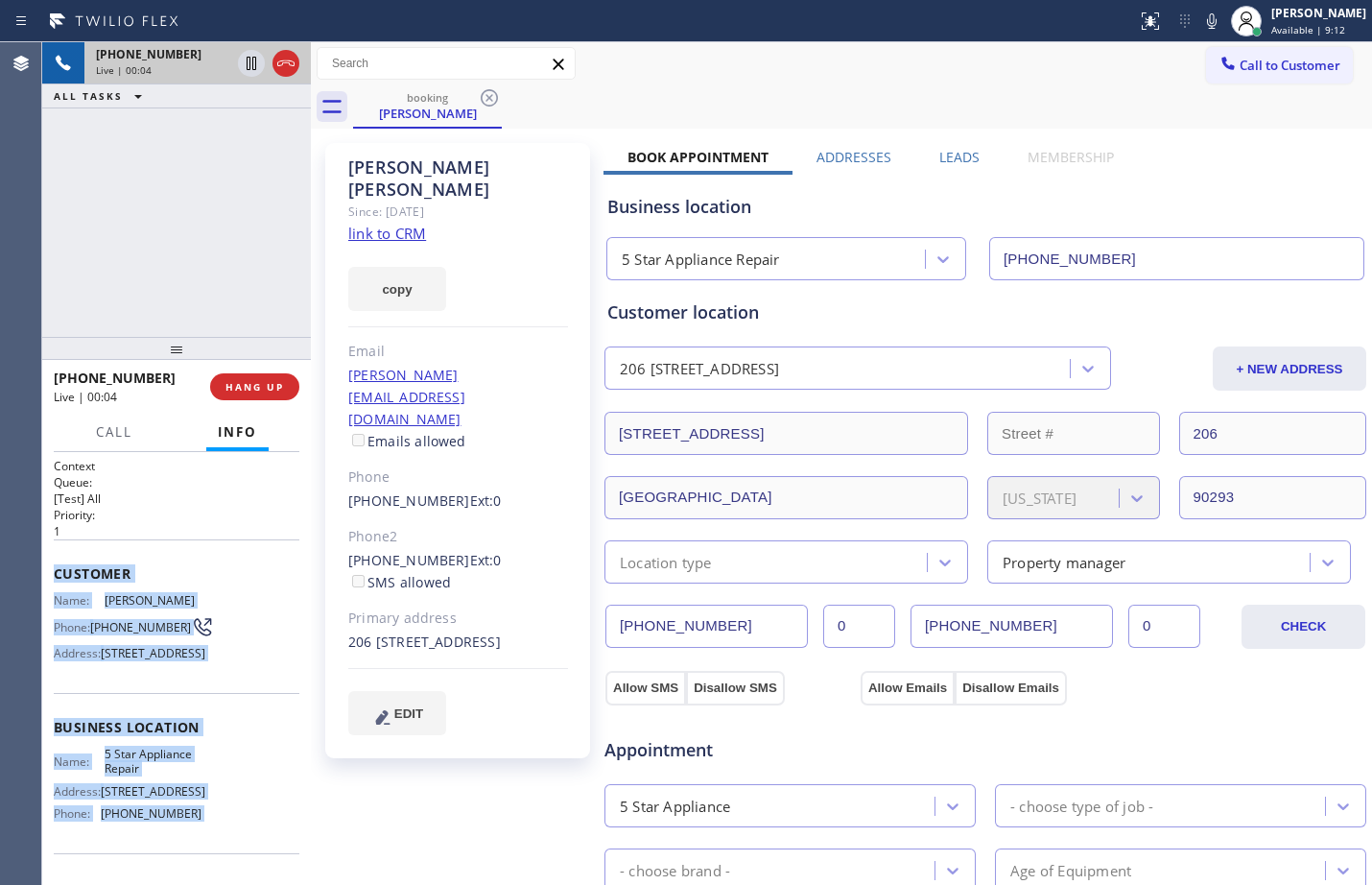
drag, startPoint x: 54, startPoint y: 576, endPoint x: 211, endPoint y: 847, distance: 313.2
click at [211, 847] on div "Context Queue: [Test] All Priority: 1 Customer Name: [PERSON_NAME] Phone: [PHON…" at bounding box center [177, 728] width 246 height 541
copy div "Customer Name: [PERSON_NAME] Phone: [PHONE_NUMBER] Address: [STREET_ADDRESS] Bu…"
click at [377, 224] on link "link to CRM" at bounding box center [386, 234] width 77 height 20
click at [253, 70] on icon at bounding box center [252, 64] width 10 height 14
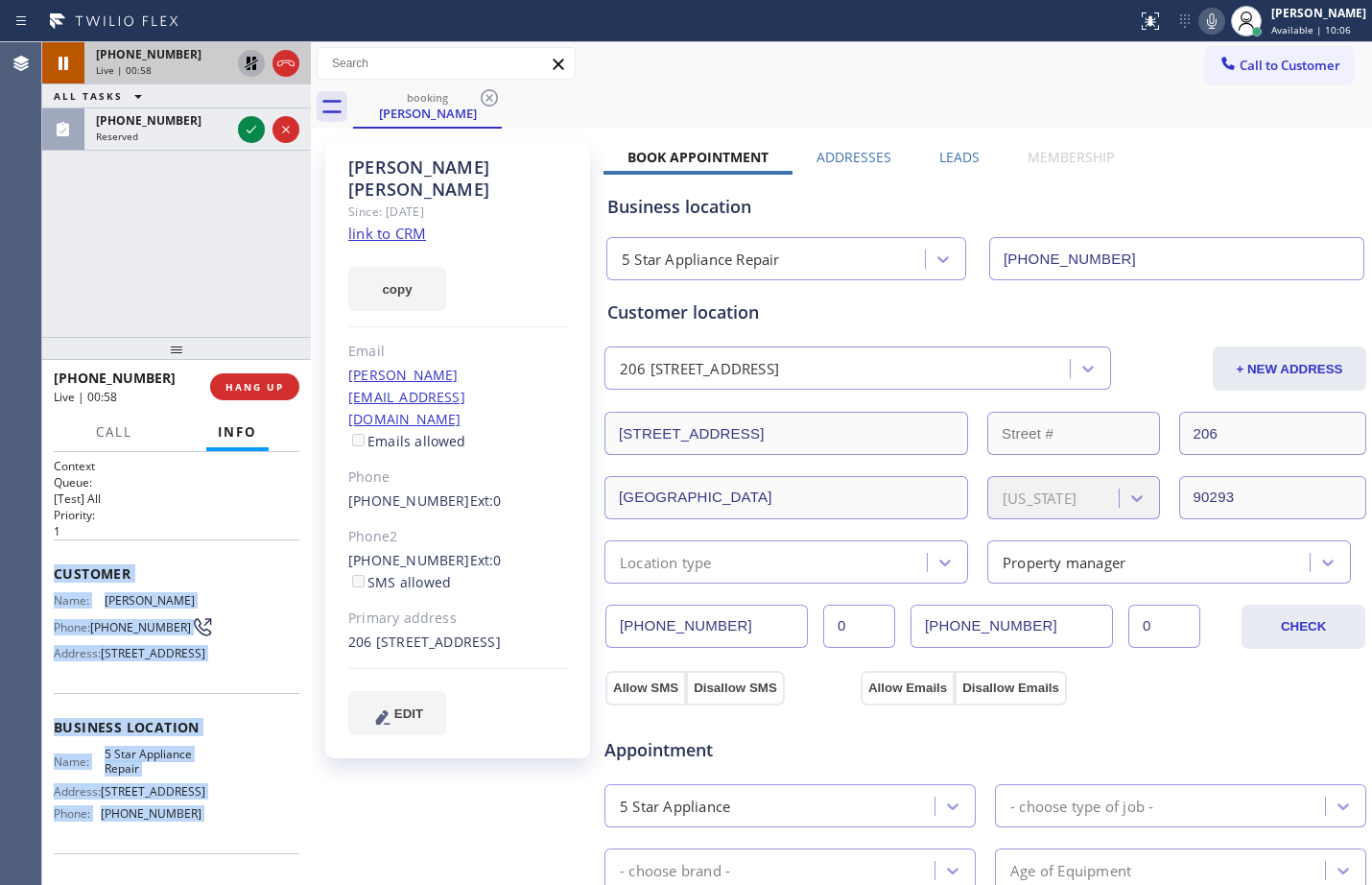
click at [1207, 23] on icon at bounding box center [1212, 22] width 10 height 16
click at [154, 140] on div "Reserved" at bounding box center [163, 136] width 134 height 14
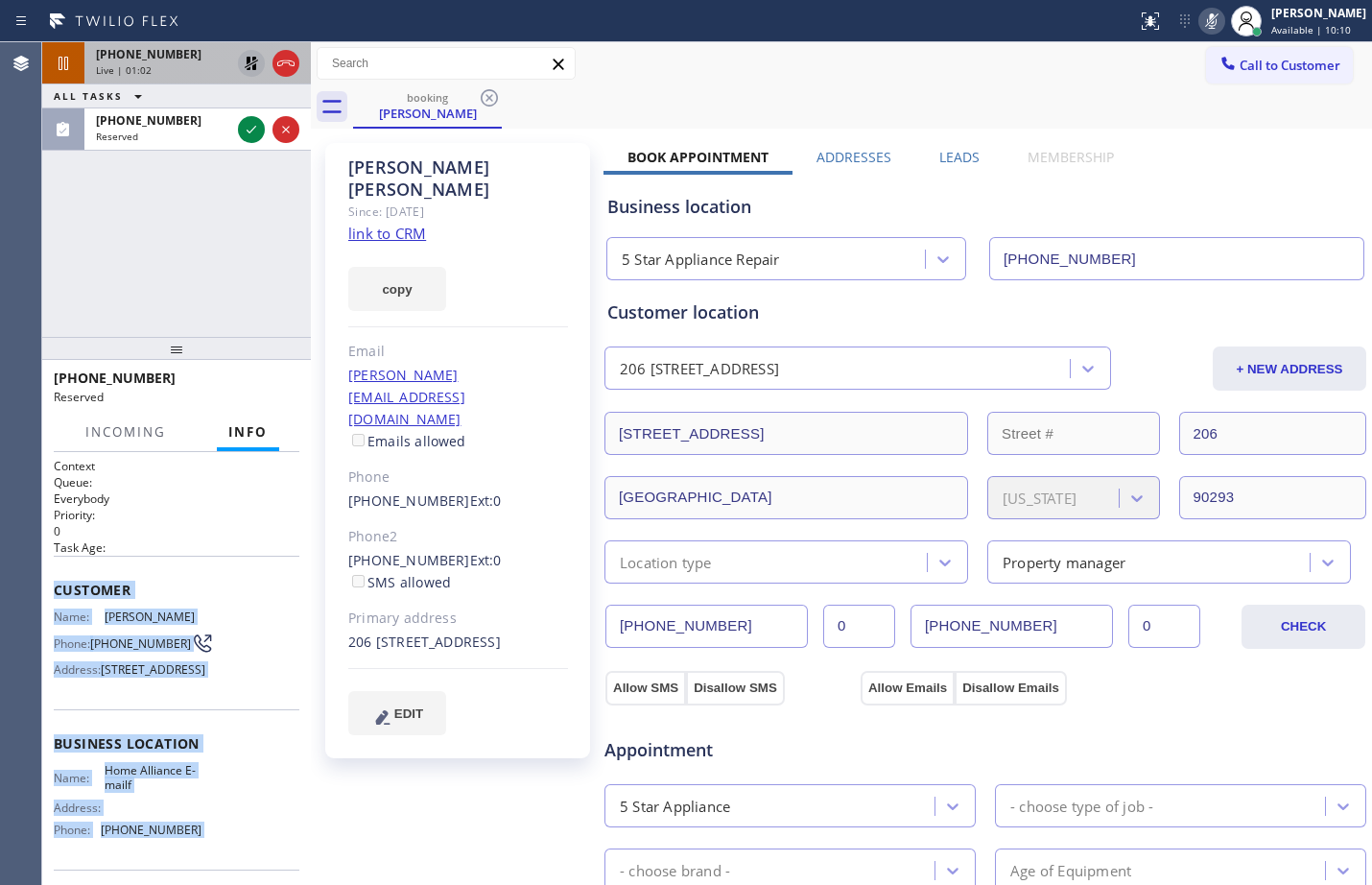
click at [236, 618] on div "Name: [PERSON_NAME] Phone: [PHONE_NUMBER] Address: [STREET_ADDRESS]" at bounding box center [177, 647] width 246 height 76
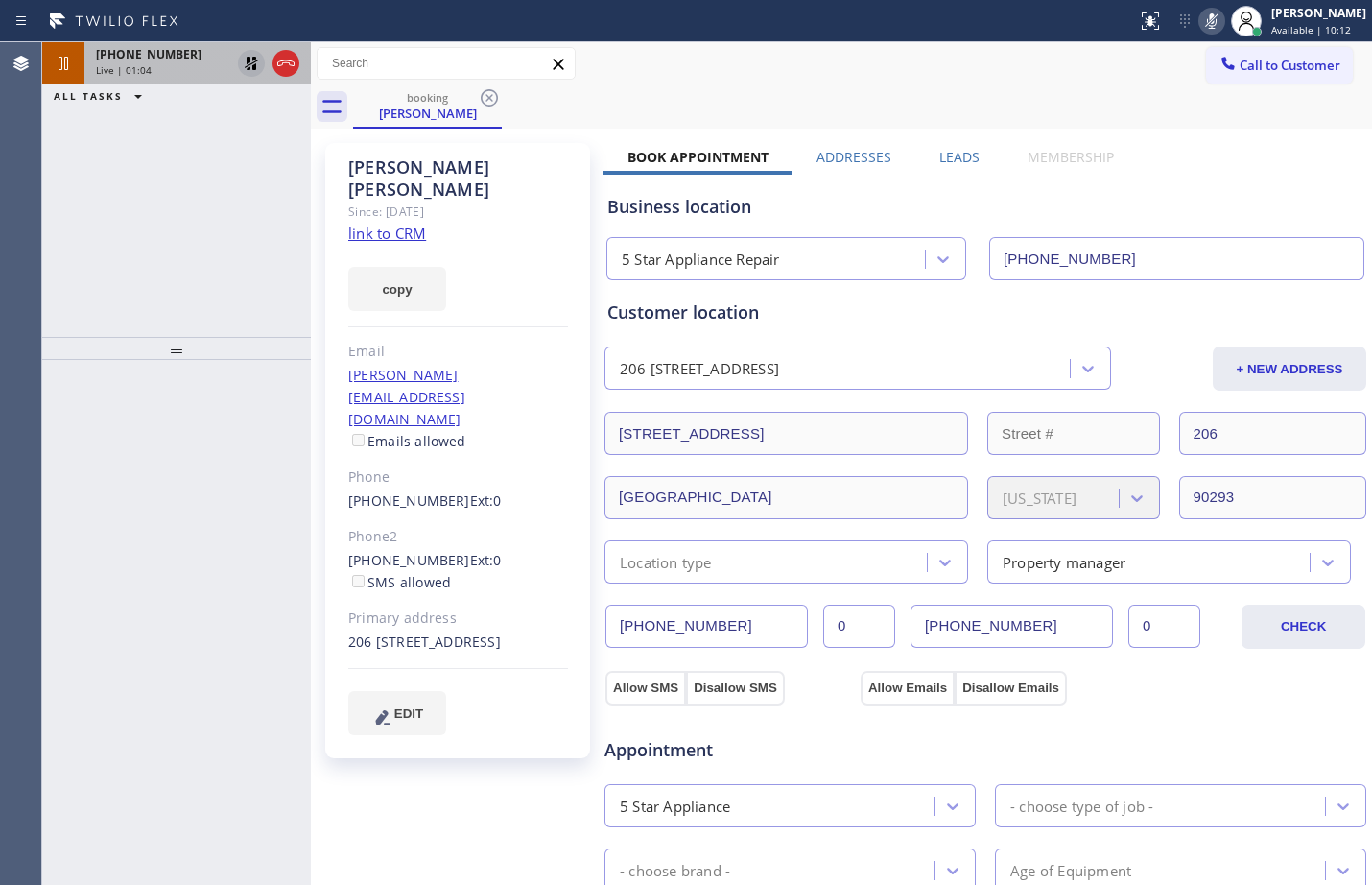
drag, startPoint x: 51, startPoint y: 588, endPoint x: 221, endPoint y: 576, distance: 170.4
click at [297, 304] on div "[PHONE_NUMBER] Live | 01:04 ALL TASKS ALL TASKS ACTIVE TASKS TASKS IN WRAP UP" at bounding box center [177, 189] width 269 height 294
click at [240, 74] on icon at bounding box center [251, 63] width 23 height 23
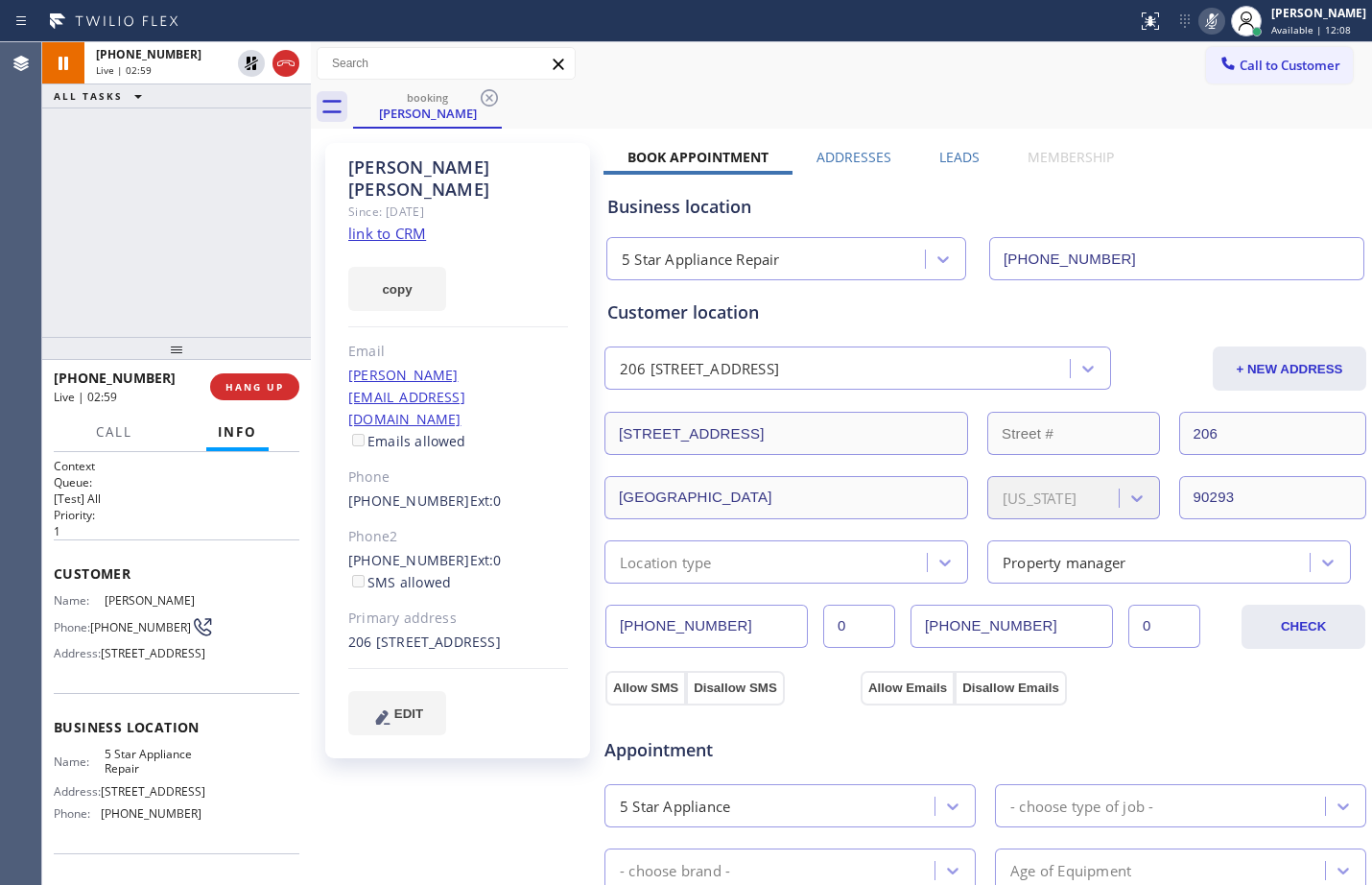
click at [1200, 29] on icon at bounding box center [1211, 21] width 23 height 23
click at [1200, 20] on icon at bounding box center [1211, 21] width 23 height 23
click at [247, 71] on icon at bounding box center [251, 63] width 23 height 23
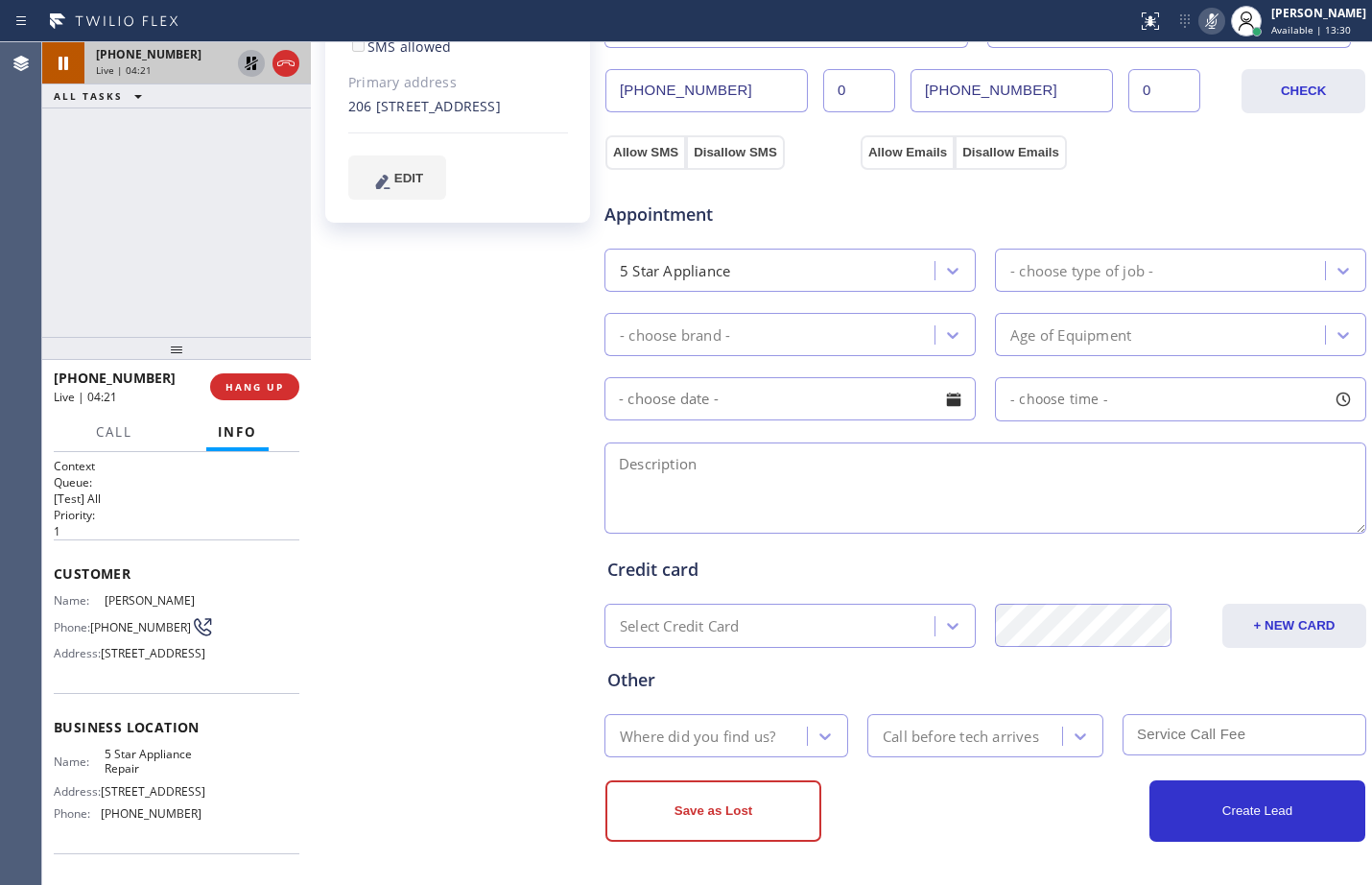
click at [241, 66] on icon at bounding box center [251, 63] width 23 height 23
click at [1205, 26] on rect at bounding box center [1212, 20] width 14 height 14
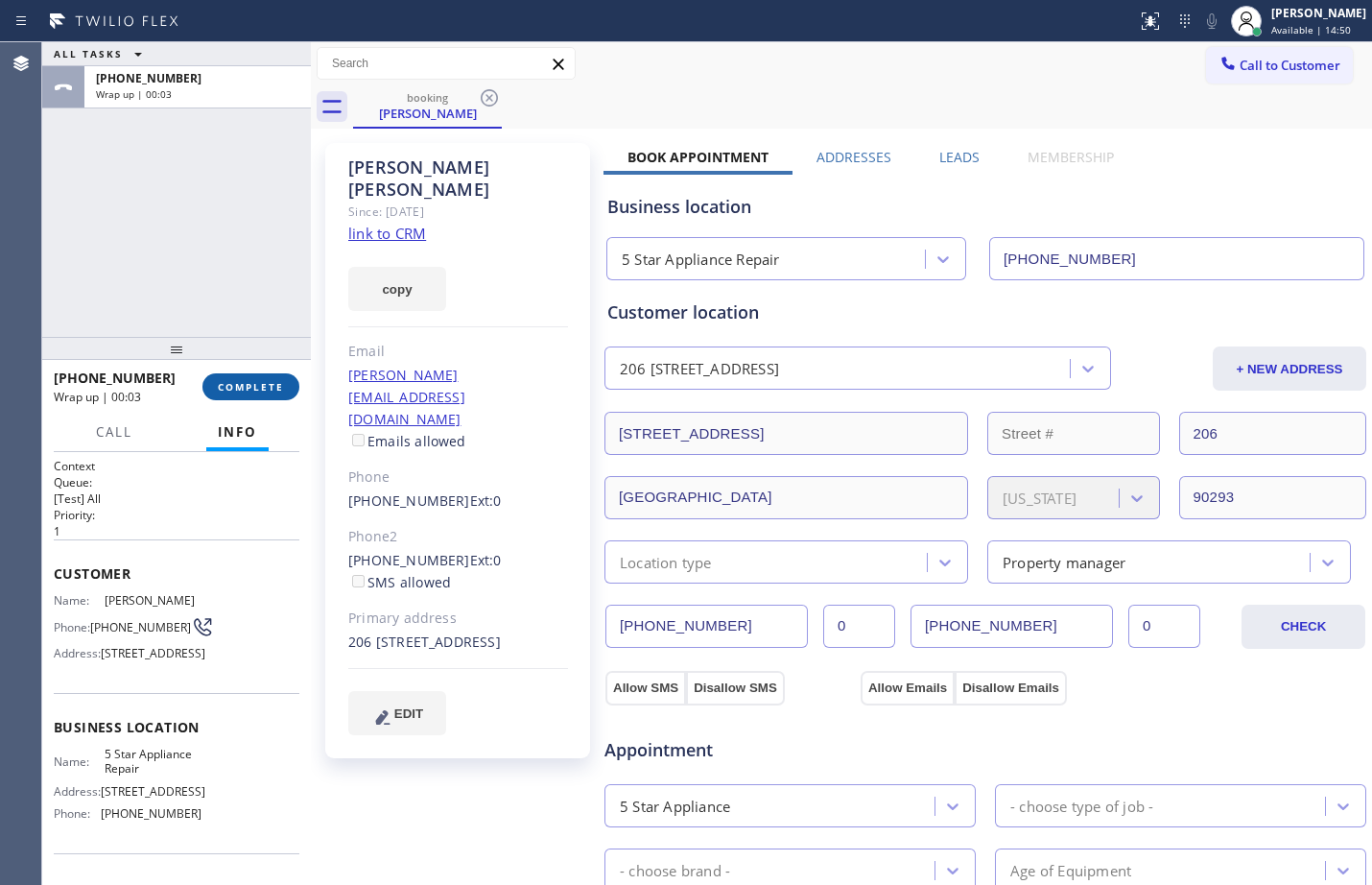
click at [256, 380] on button "COMPLETE" at bounding box center [250, 387] width 97 height 26
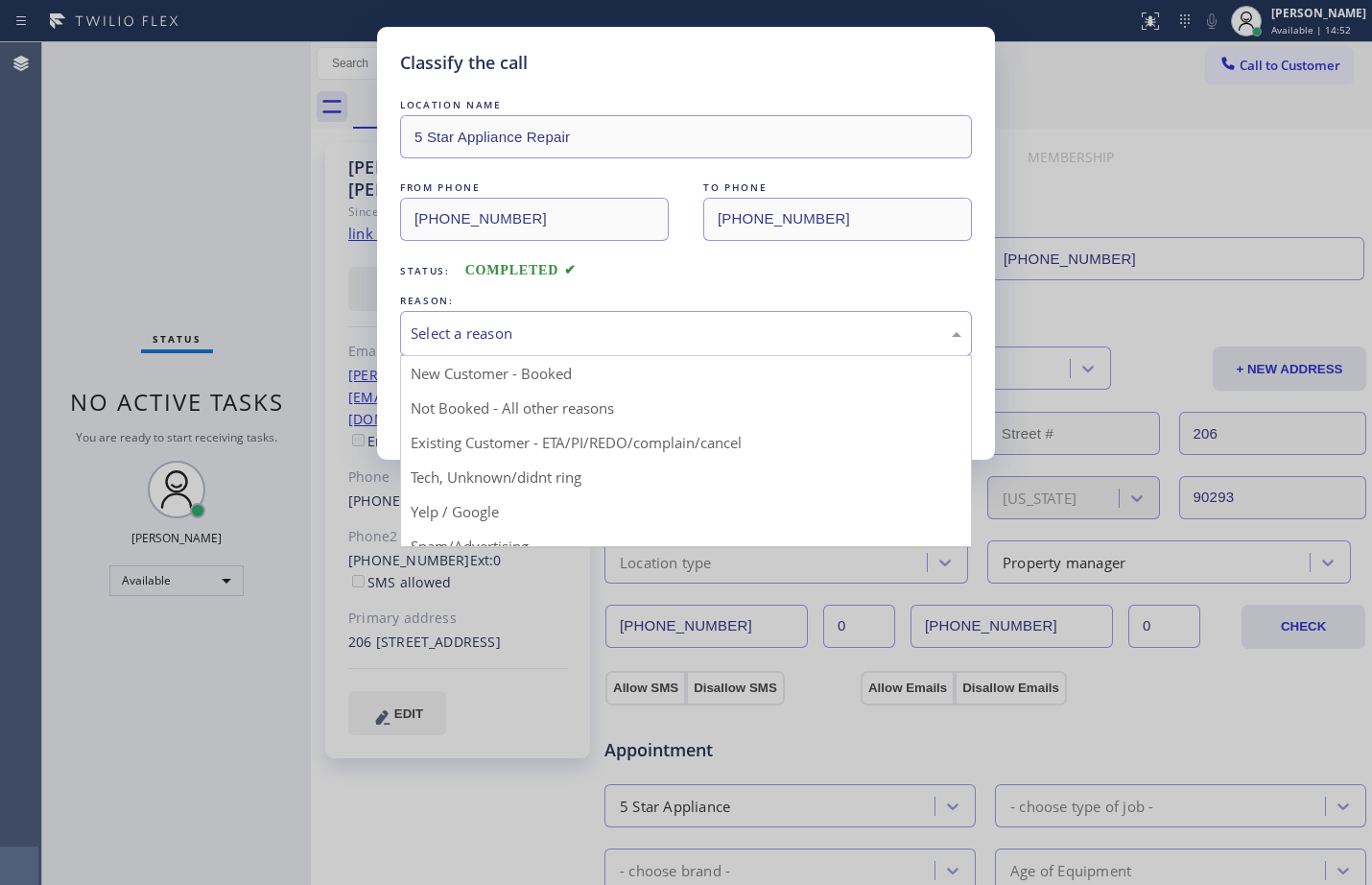
click at [517, 338] on div "Select a reason" at bounding box center [686, 334] width 551 height 23
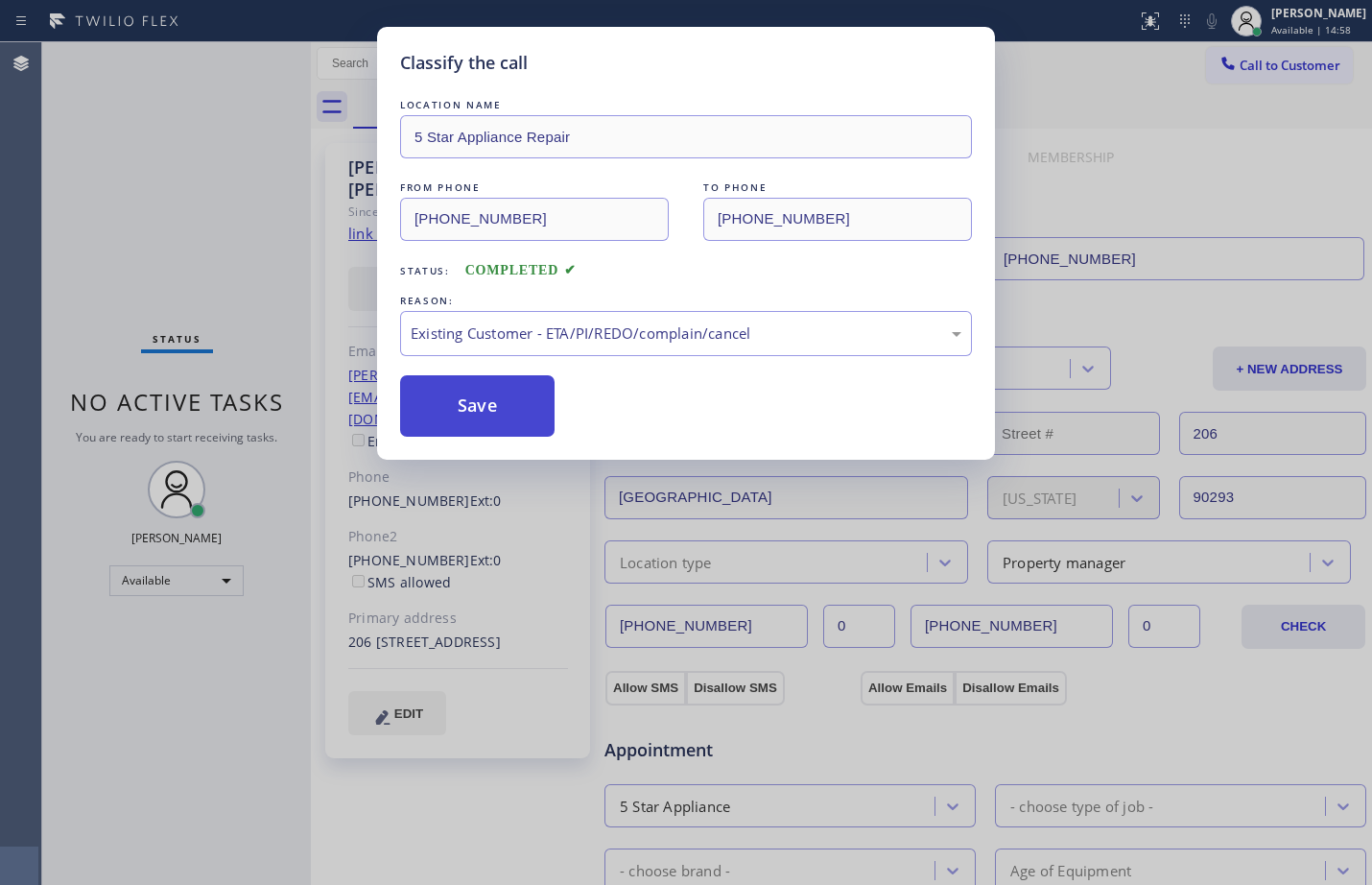
click at [464, 411] on button "Save" at bounding box center [478, 406] width 155 height 62
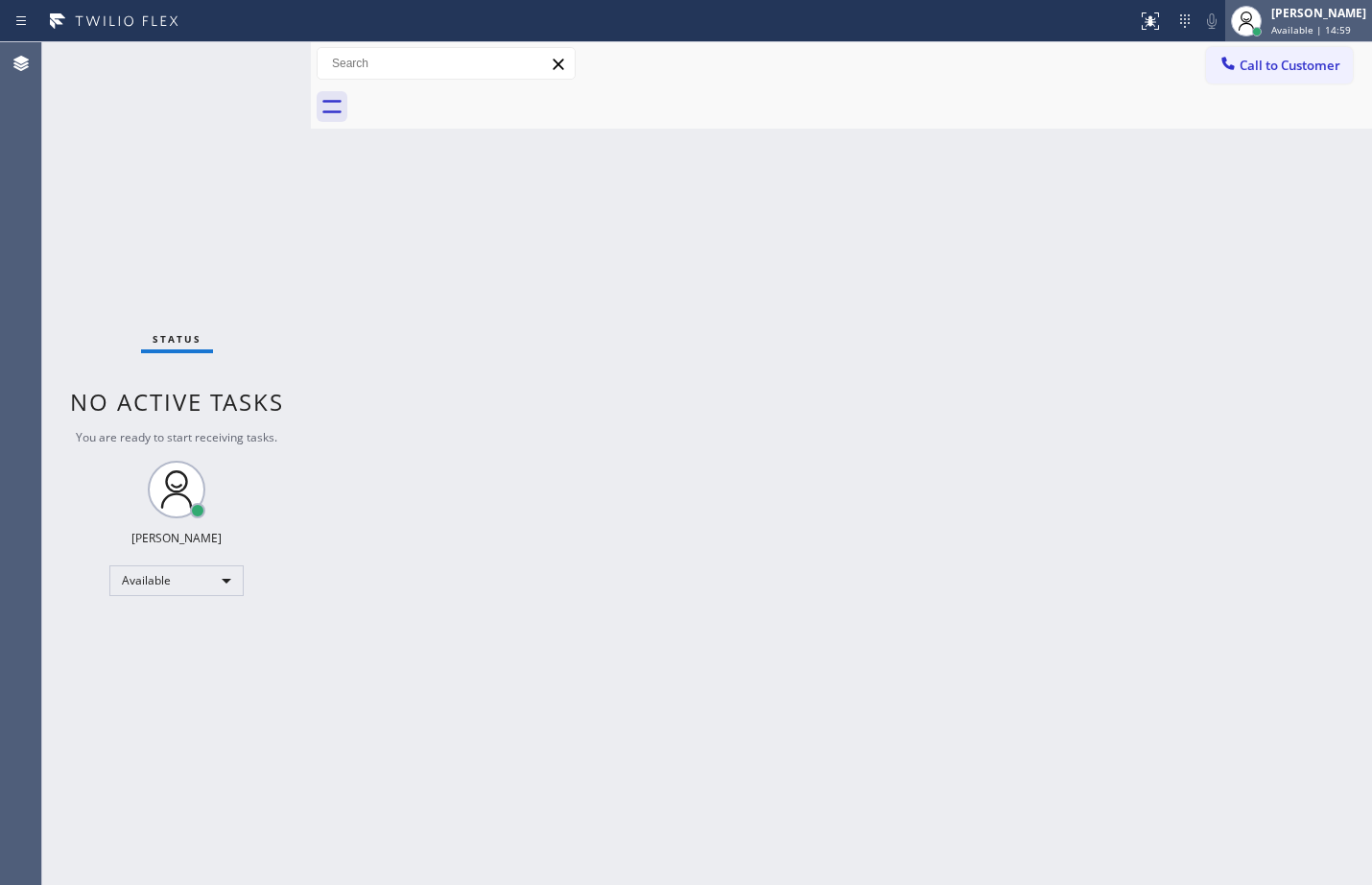
click at [1291, 5] on div "[PERSON_NAME]" at bounding box center [1319, 13] width 95 height 17
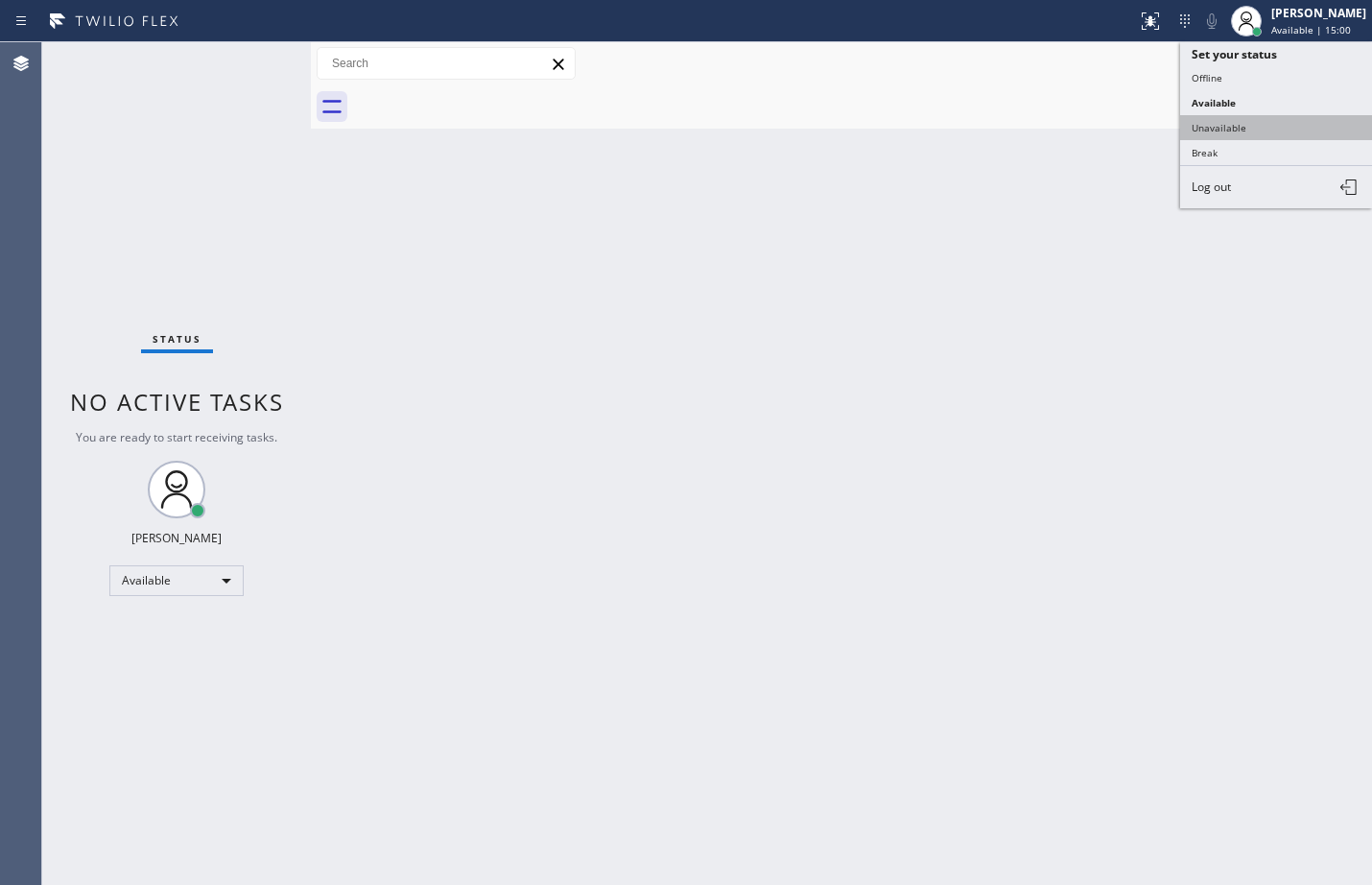
click at [1235, 122] on button "Unavailable" at bounding box center [1277, 127] width 192 height 25
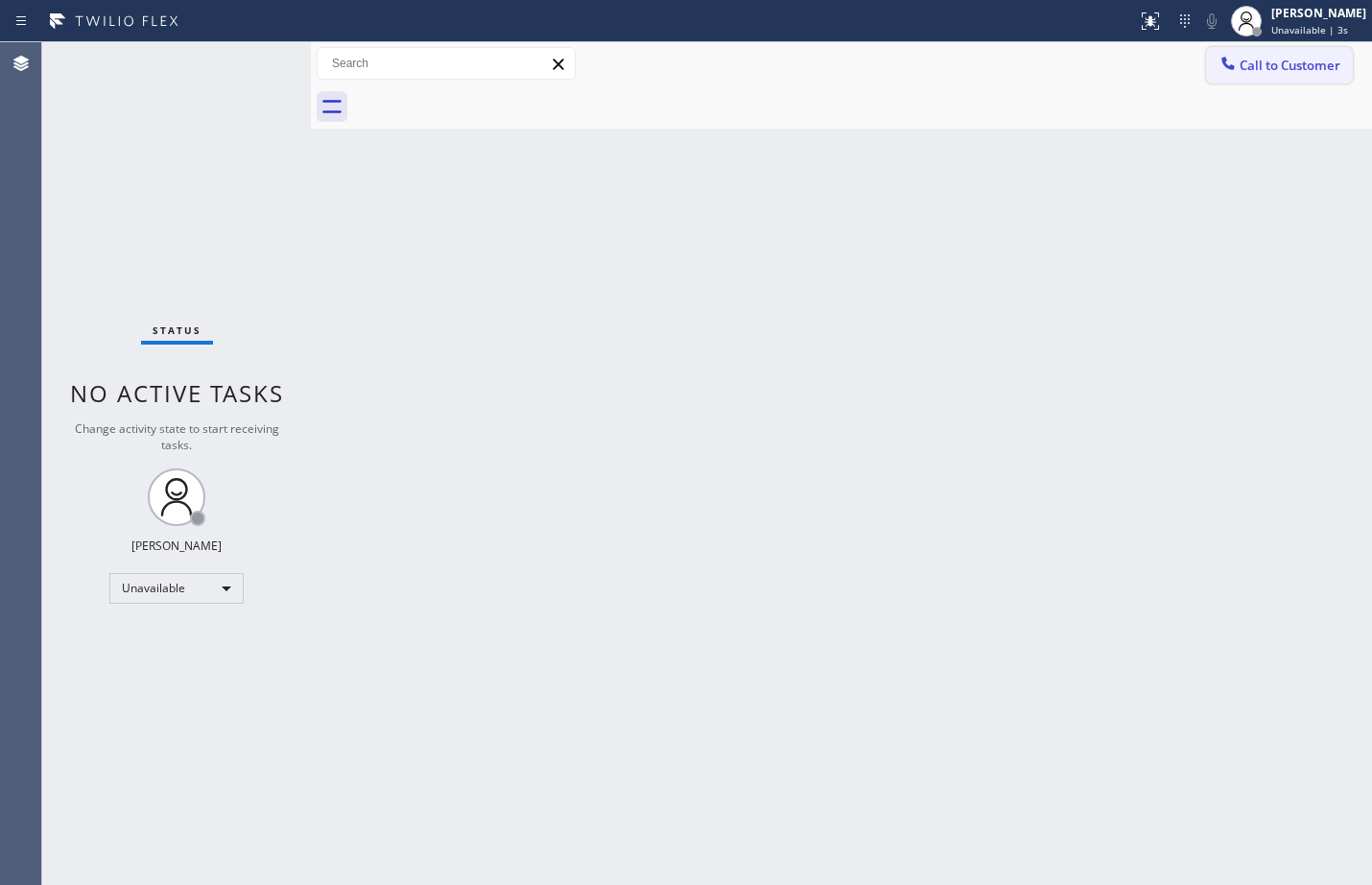
click at [1297, 52] on button "Call to Customer" at bounding box center [1280, 65] width 147 height 36
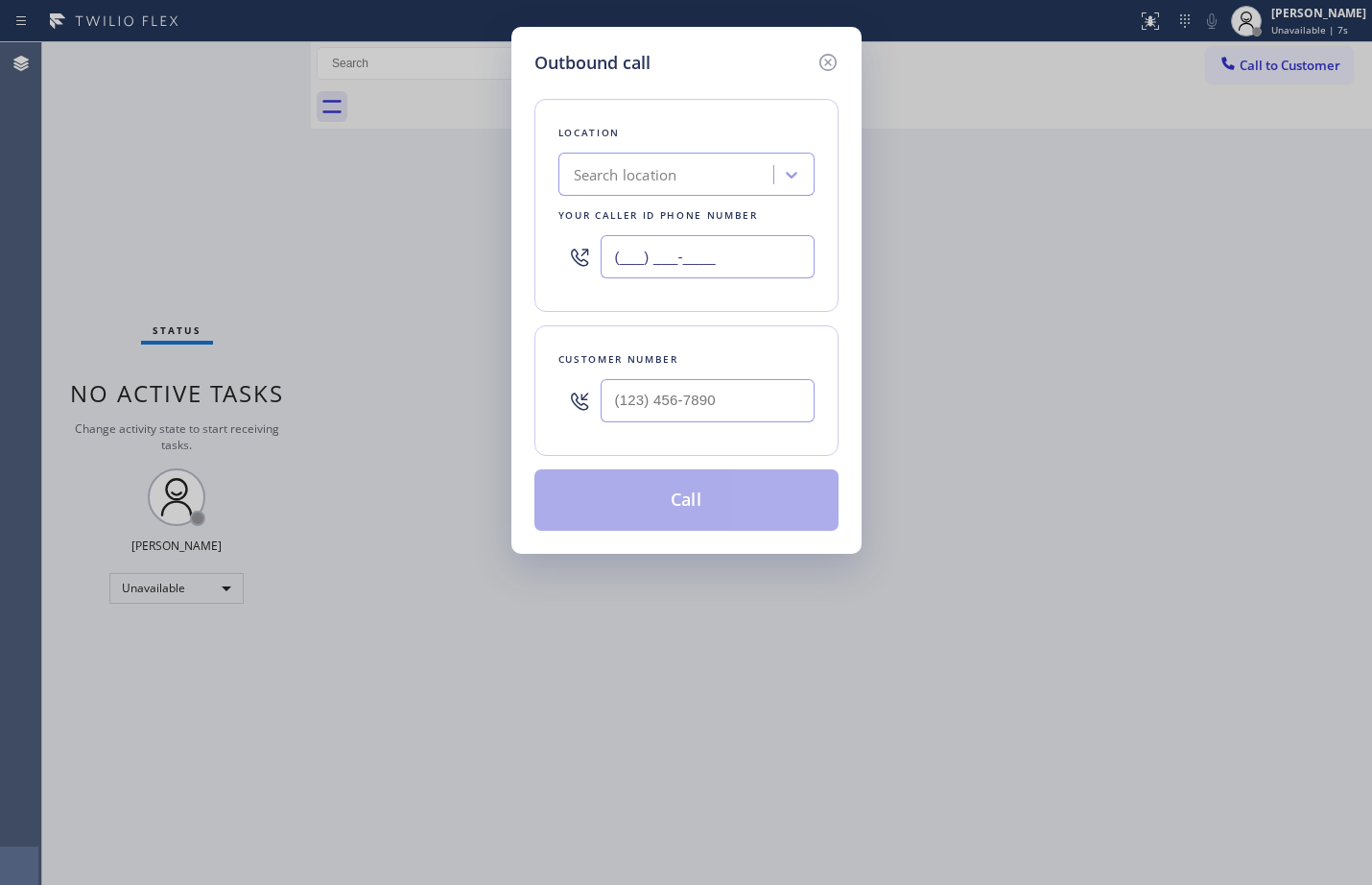
click at [726, 258] on input "(___) ___-____" at bounding box center [708, 257] width 214 height 43
paste input "855) 731-4952"
type input "[PHONE_NUMBER]"
click at [680, 415] on input "text" at bounding box center [708, 401] width 214 height 43
paste input "203) 326-1720"
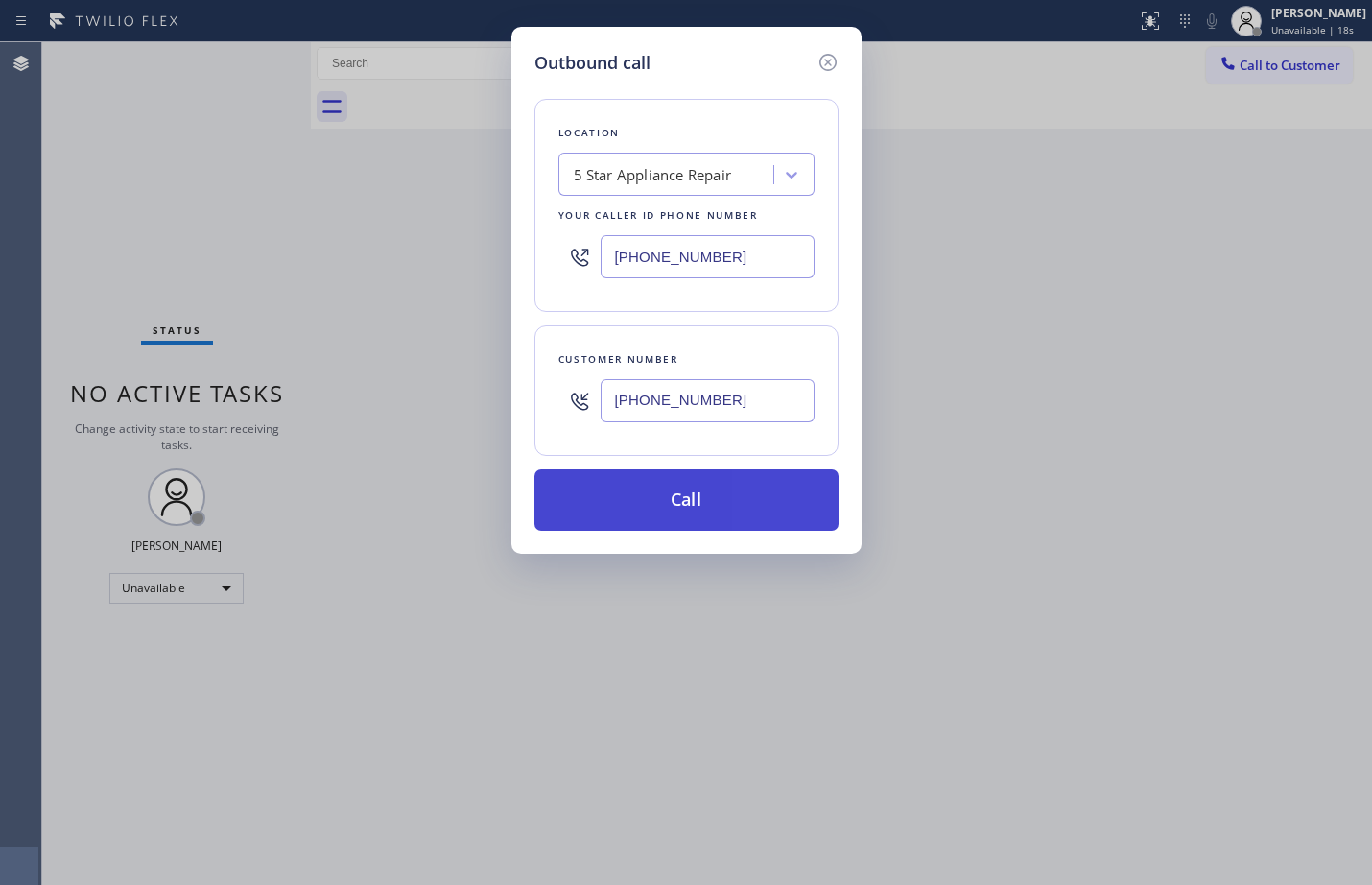
type input "[PHONE_NUMBER]"
click at [726, 489] on button "Call" at bounding box center [686, 500] width 304 height 62
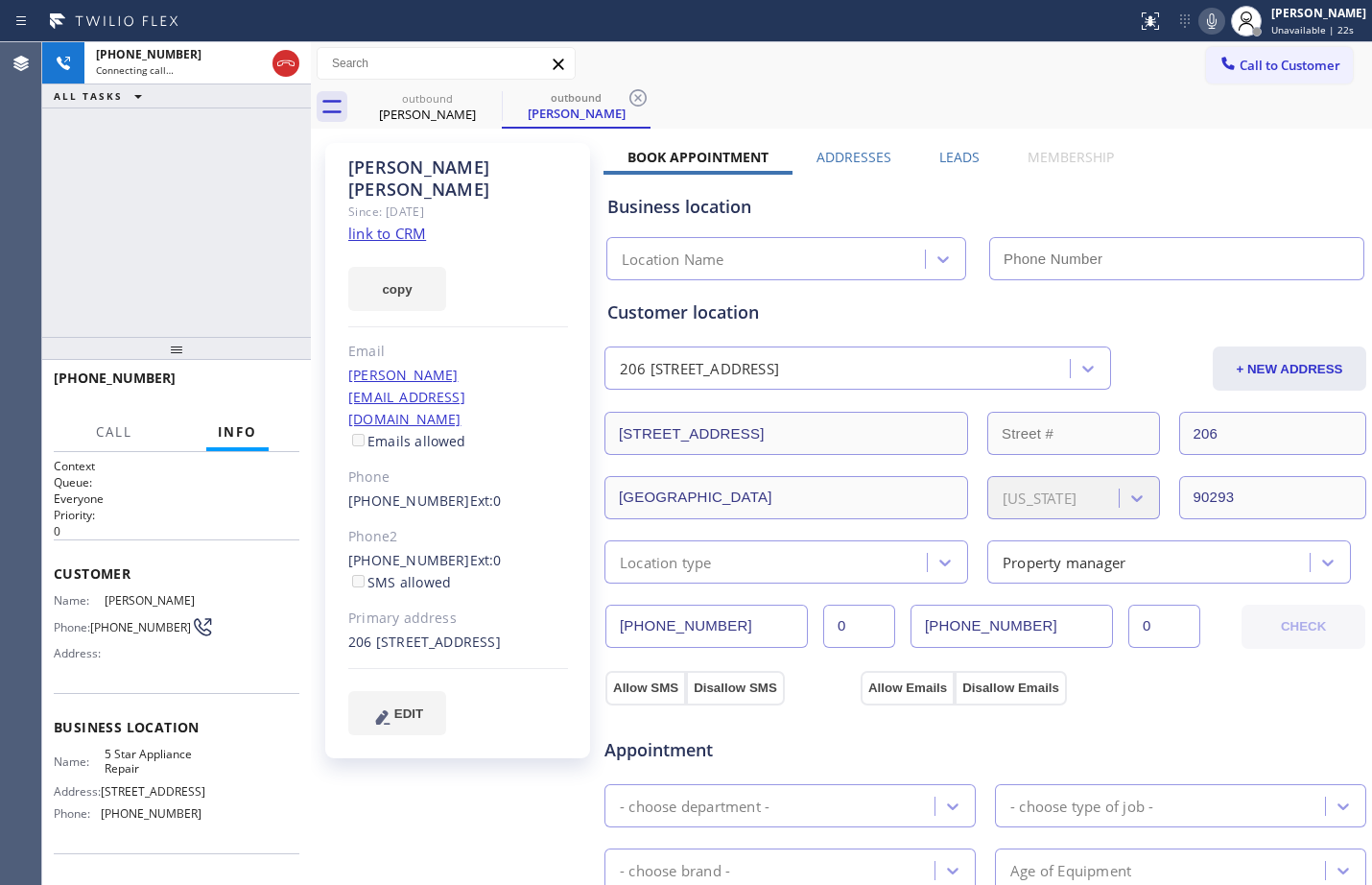
type input "[PHONE_NUMBER]"
click at [255, 380] on button "HANG UP" at bounding box center [254, 387] width 89 height 26
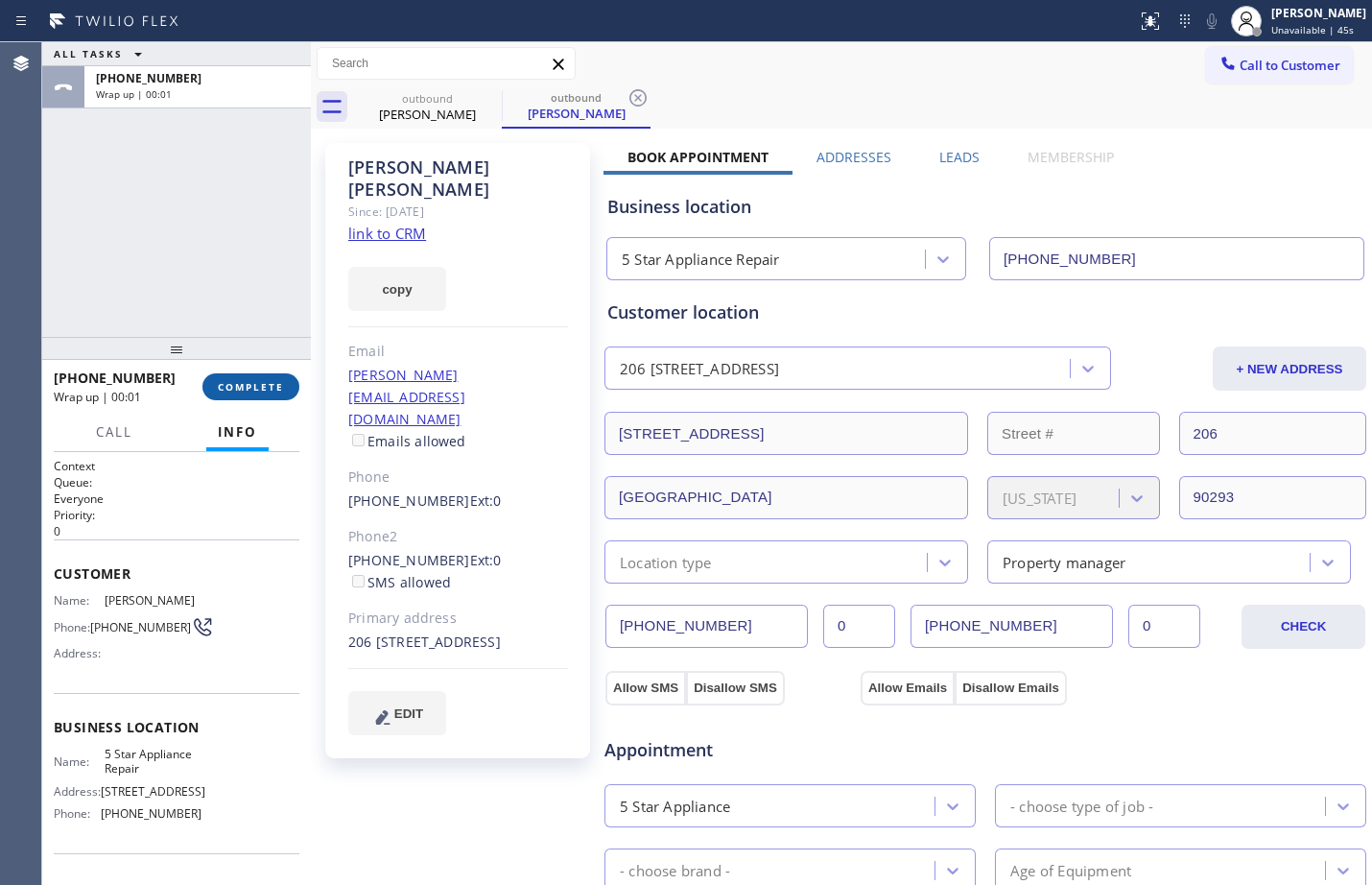
click at [251, 394] on button "COMPLETE" at bounding box center [250, 387] width 97 height 26
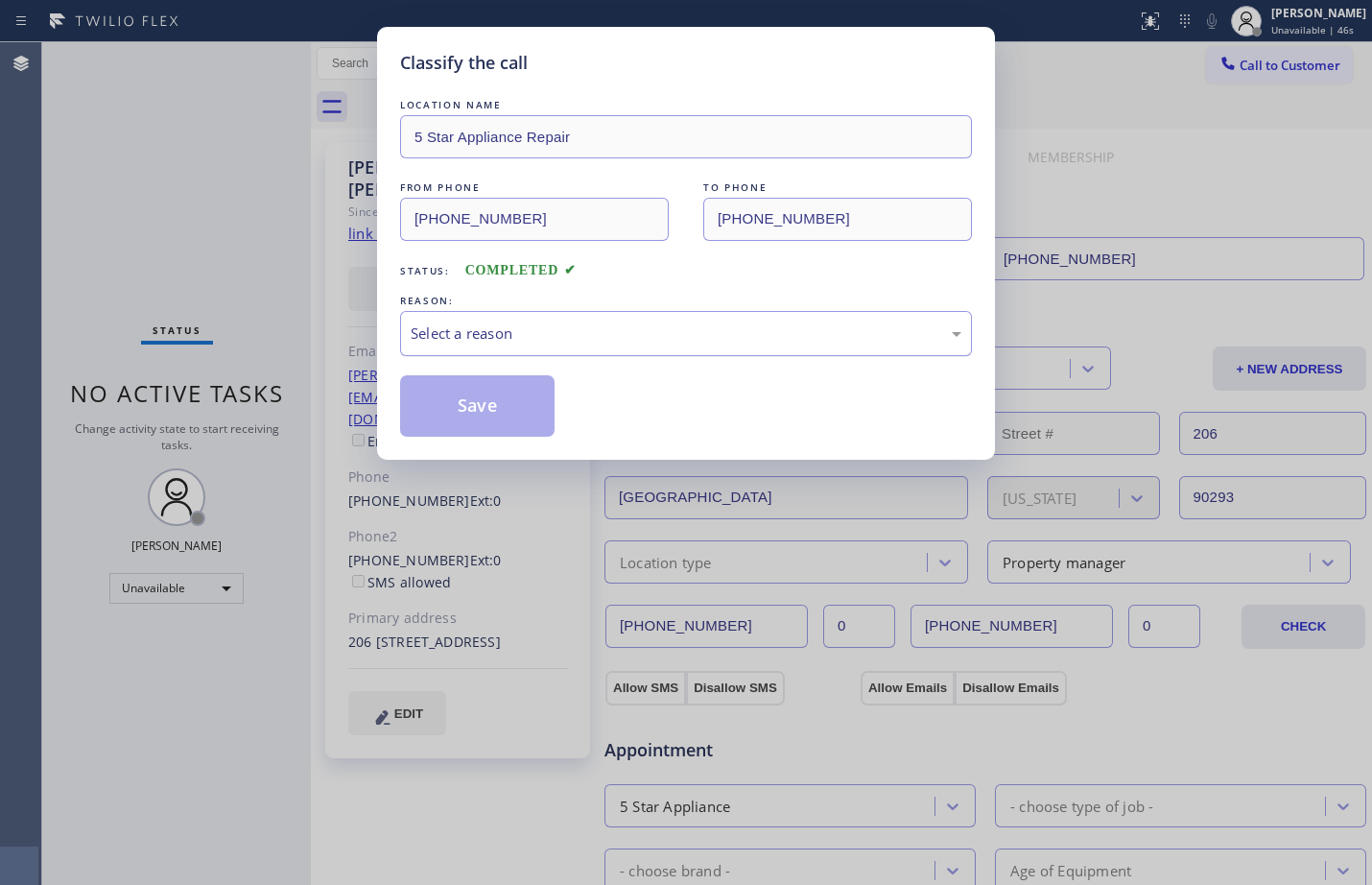
click at [482, 326] on div "Select a reason" at bounding box center [686, 334] width 551 height 23
click at [537, 432] on button "Save" at bounding box center [478, 406] width 155 height 62
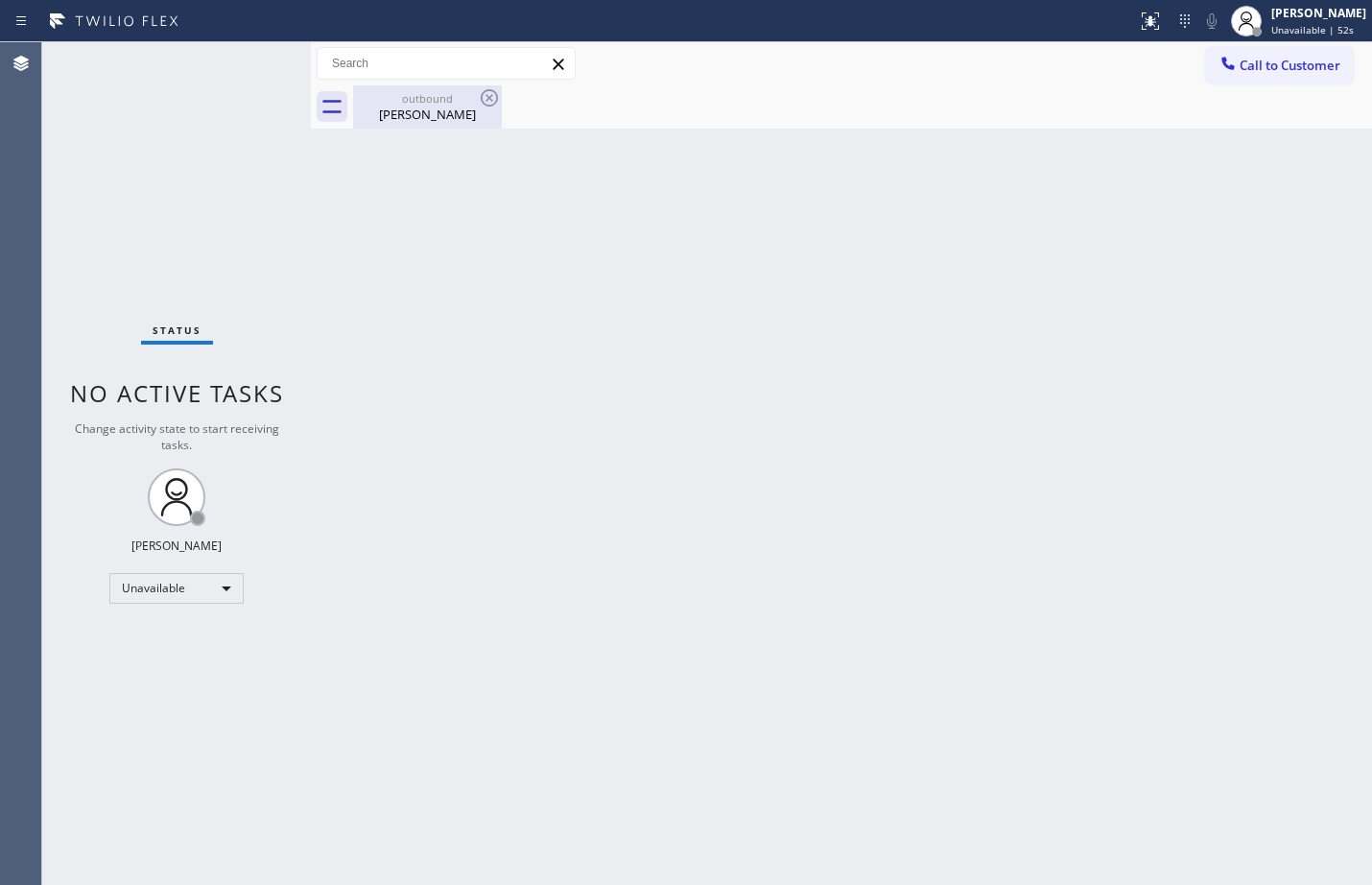
click at [474, 100] on div "outbound" at bounding box center [428, 98] width 145 height 15
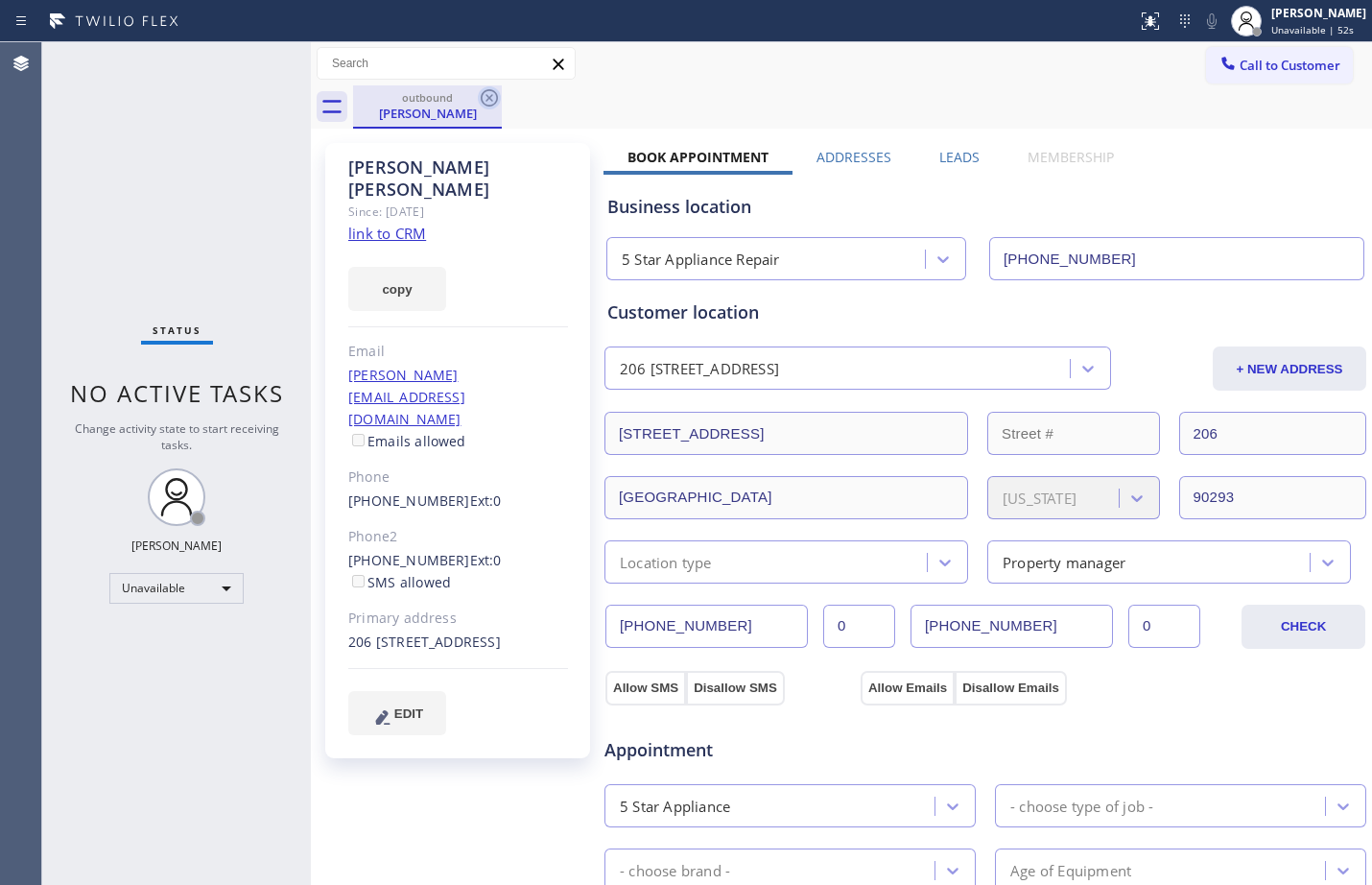
click at [492, 95] on icon at bounding box center [489, 98] width 18 height 18
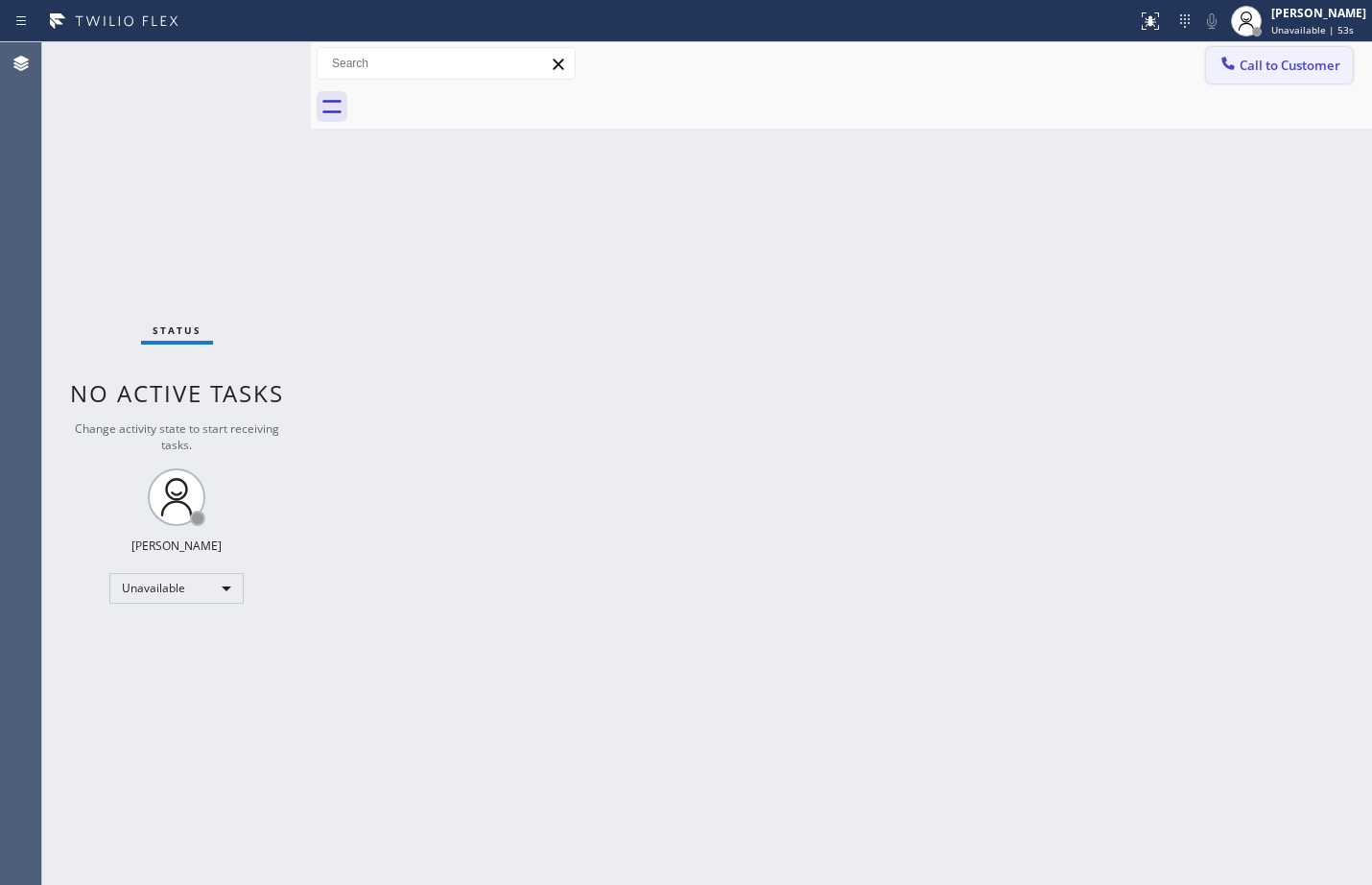
click at [1296, 66] on span "Call to Customer" at bounding box center [1290, 66] width 101 height 18
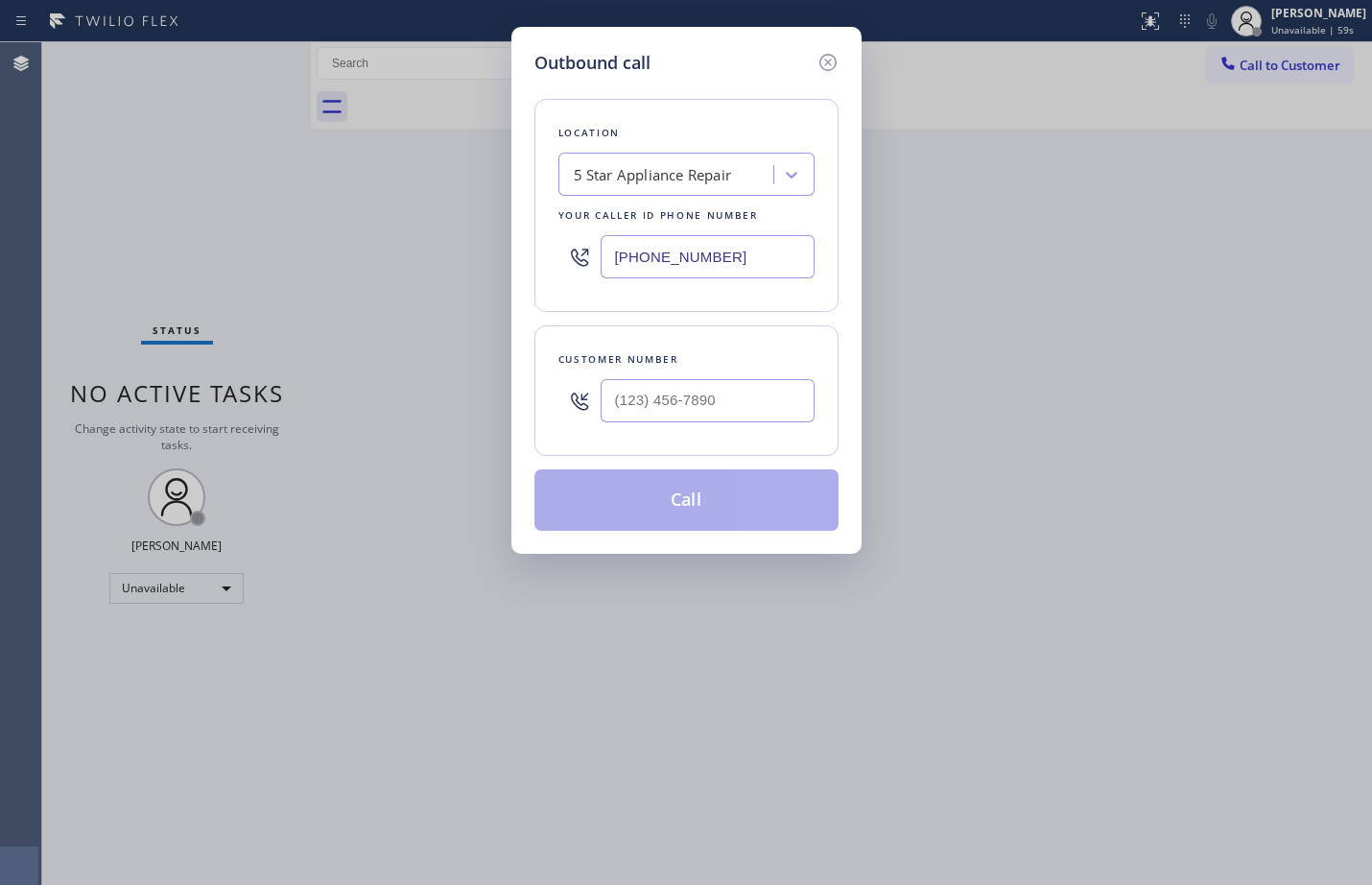
type input "(___) ___-____"
click at [673, 395] on input "(___) ___-____" at bounding box center [708, 401] width 214 height 43
click at [731, 390] on input "(___) ___-____" at bounding box center [708, 401] width 214 height 43
paste input "310) 621-4554"
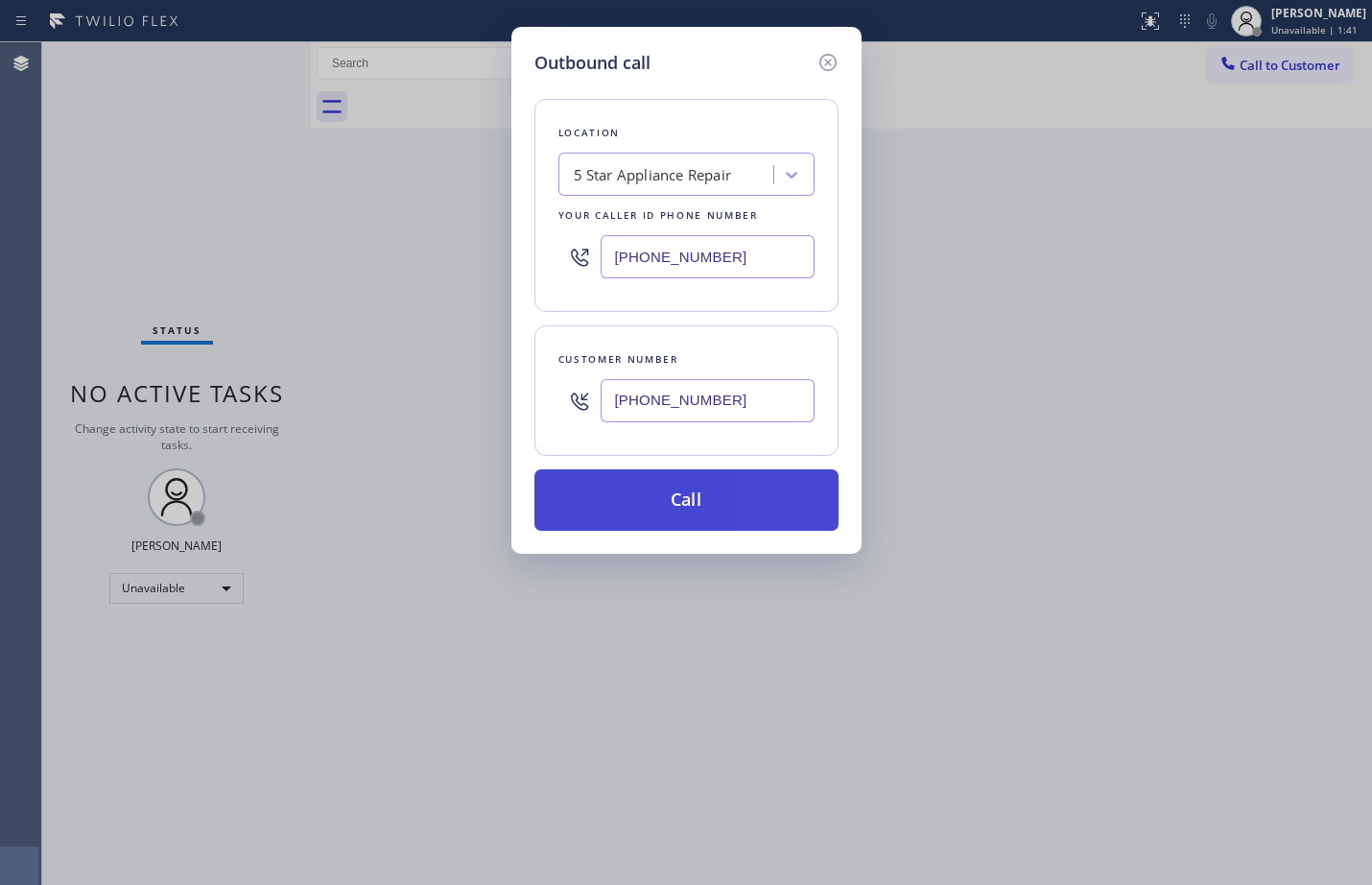
type input "[PHONE_NUMBER]"
click at [737, 511] on button "Call" at bounding box center [686, 500] width 304 height 62
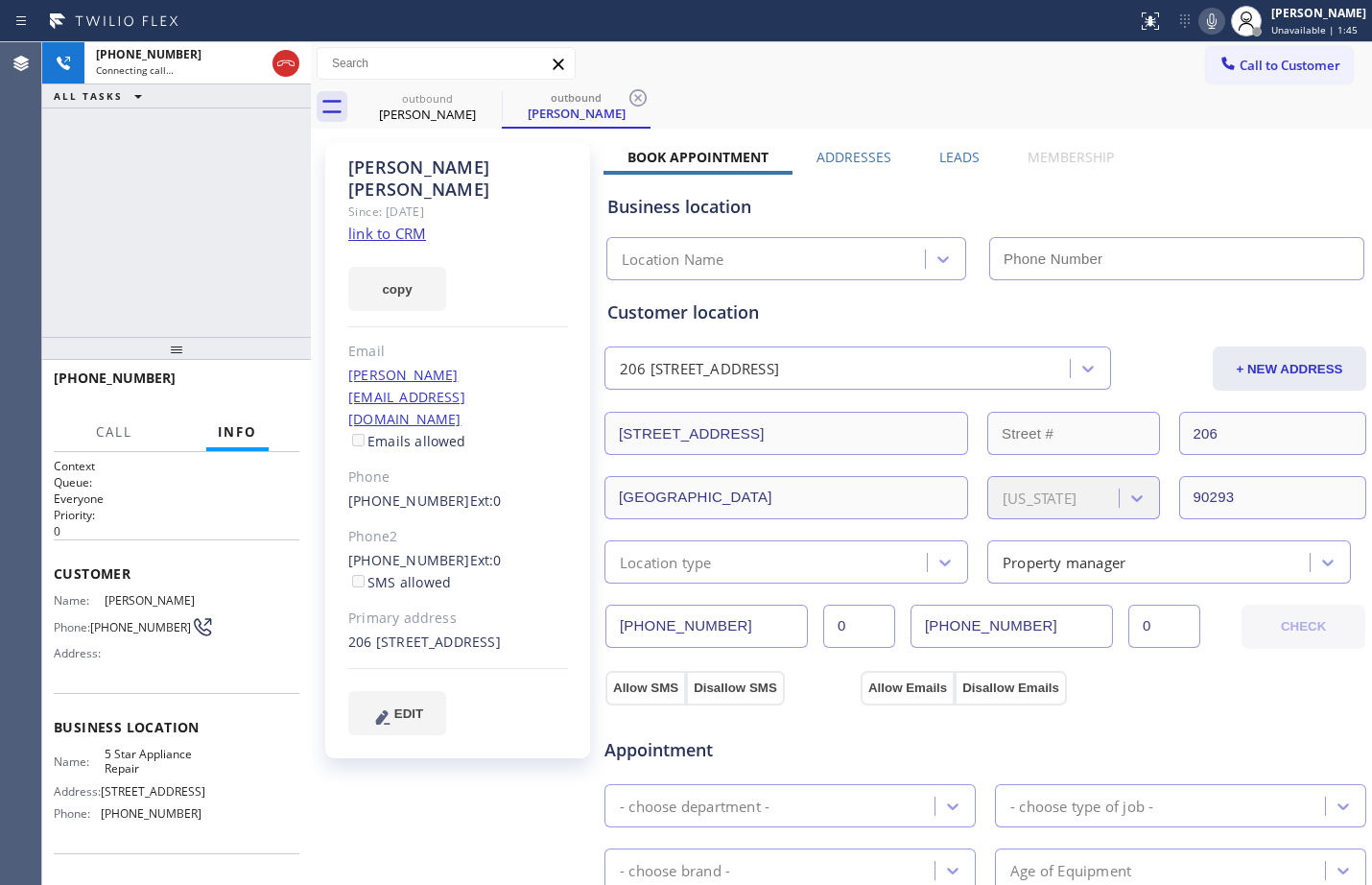
type input "[PHONE_NUMBER]"
click at [248, 391] on span "HANG UP" at bounding box center [255, 388] width 59 height 14
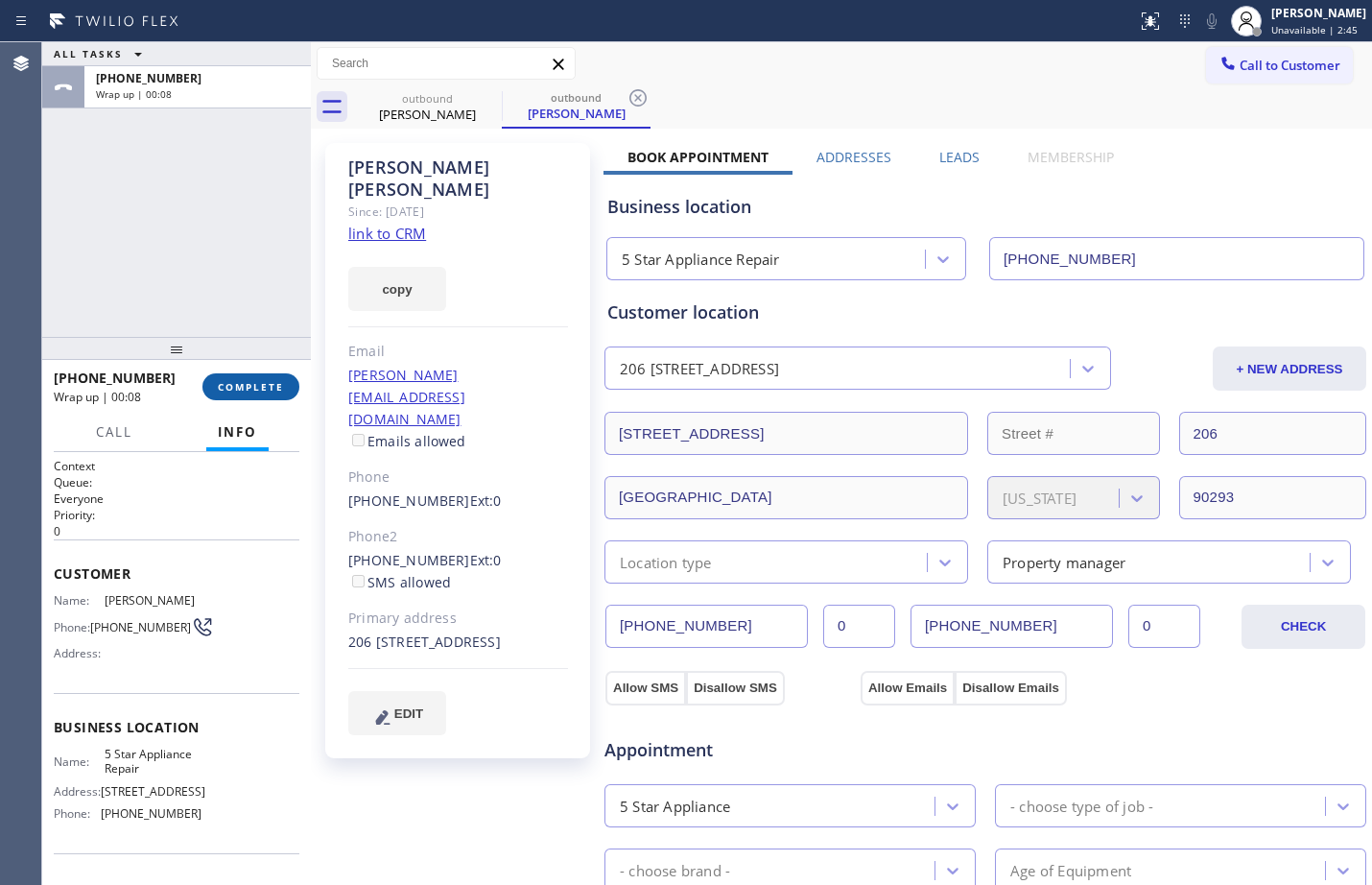
click at [248, 391] on span "COMPLETE" at bounding box center [251, 388] width 67 height 14
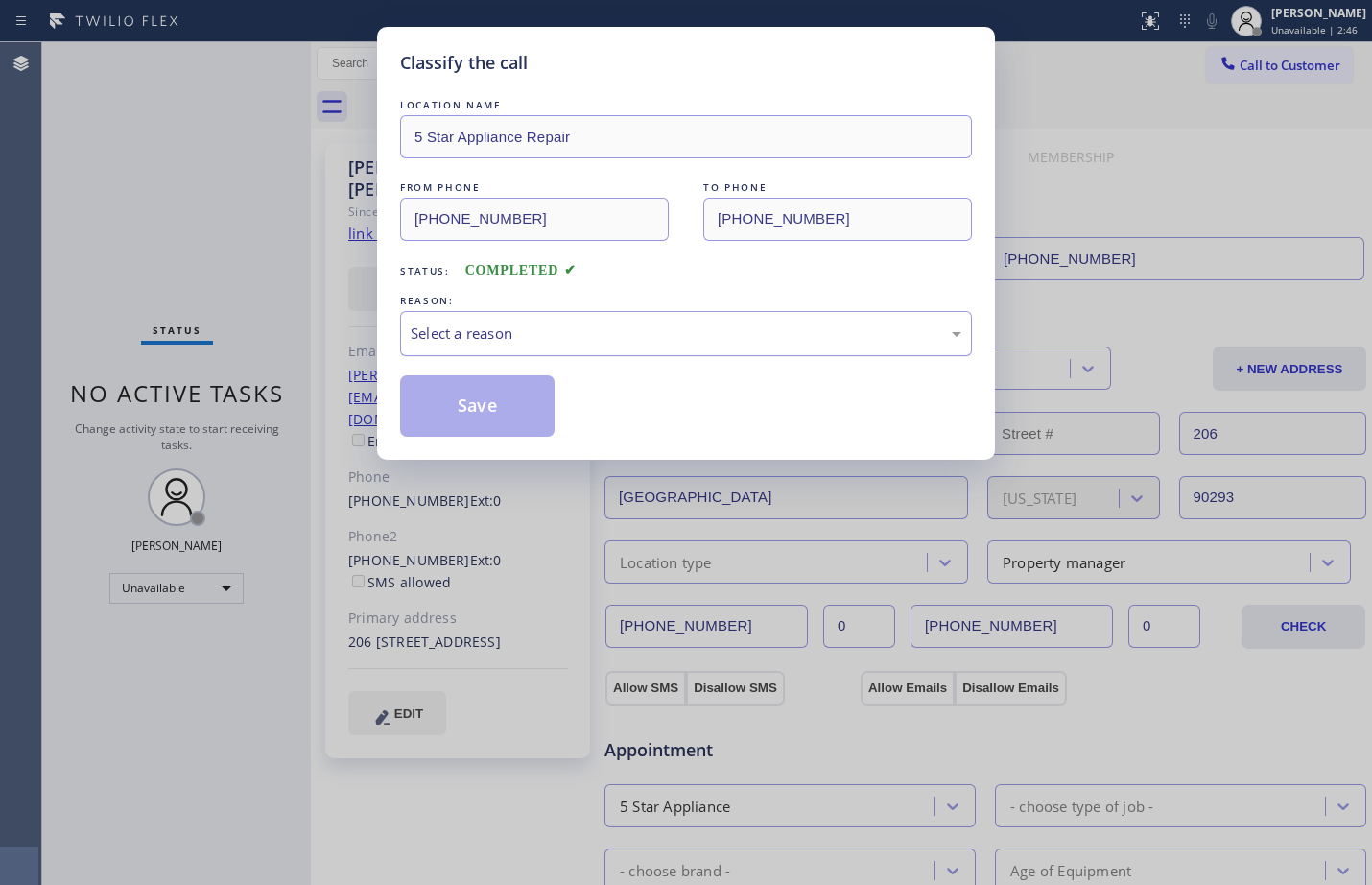
click at [541, 337] on div "Select a reason" at bounding box center [686, 334] width 551 height 23
click at [517, 419] on button "Save" at bounding box center [478, 406] width 155 height 62
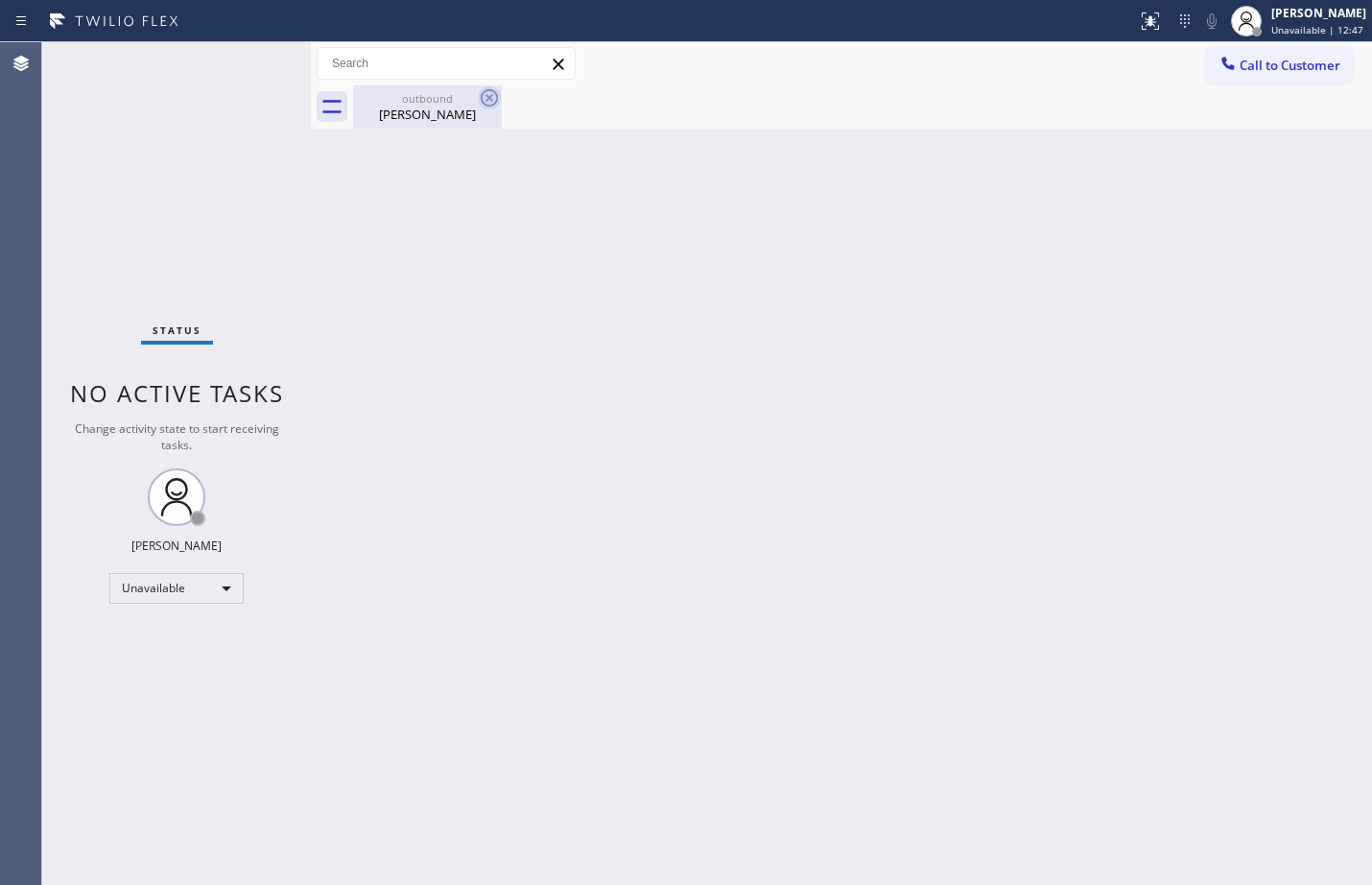
click at [482, 97] on icon at bounding box center [489, 98] width 18 height 18
click at [489, 93] on icon at bounding box center [488, 97] width 23 height 23
click at [1310, 10] on div "[PERSON_NAME]" at bounding box center [1319, 13] width 95 height 17
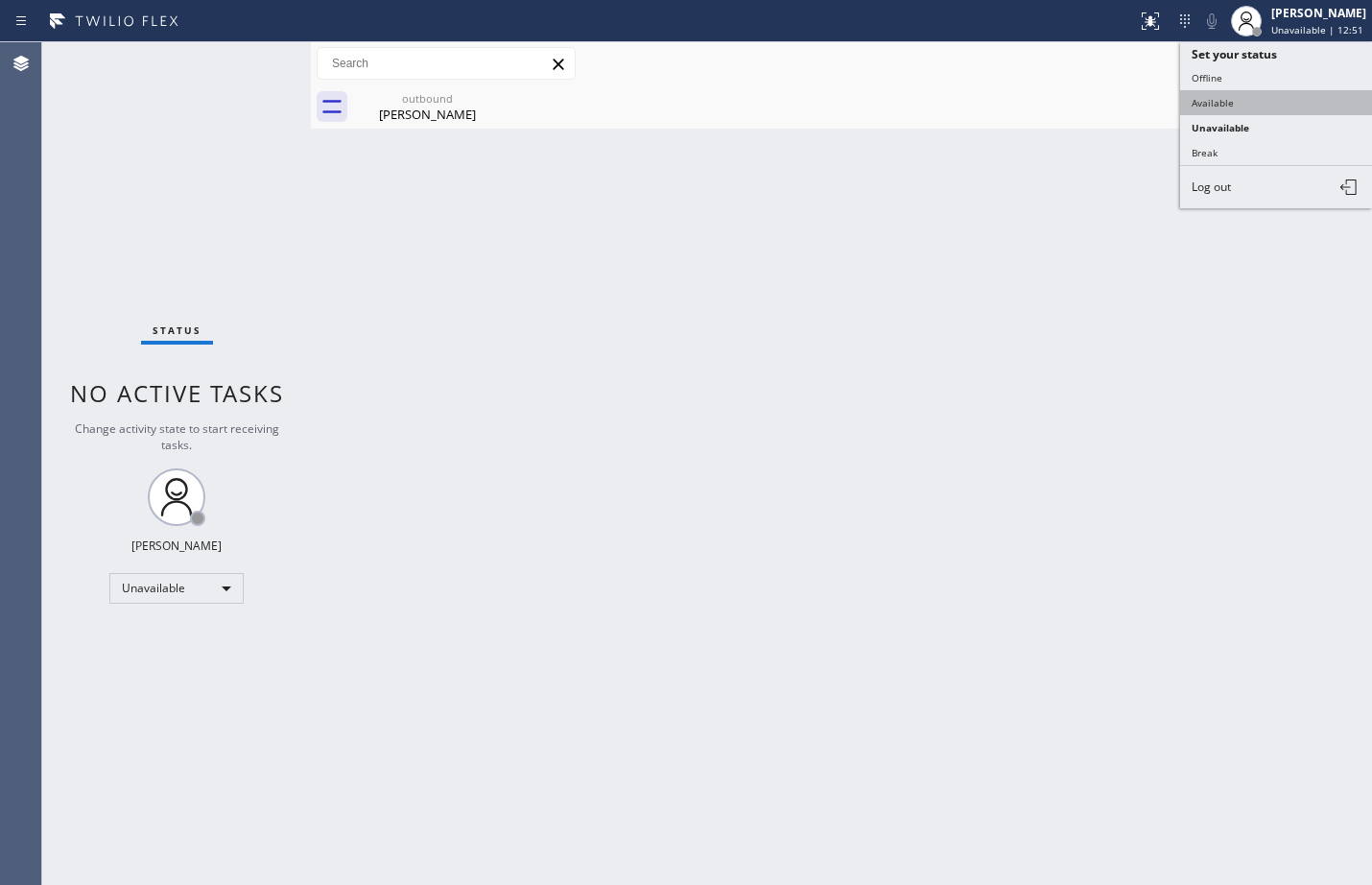
click at [1211, 93] on button "Available" at bounding box center [1277, 102] width 192 height 25
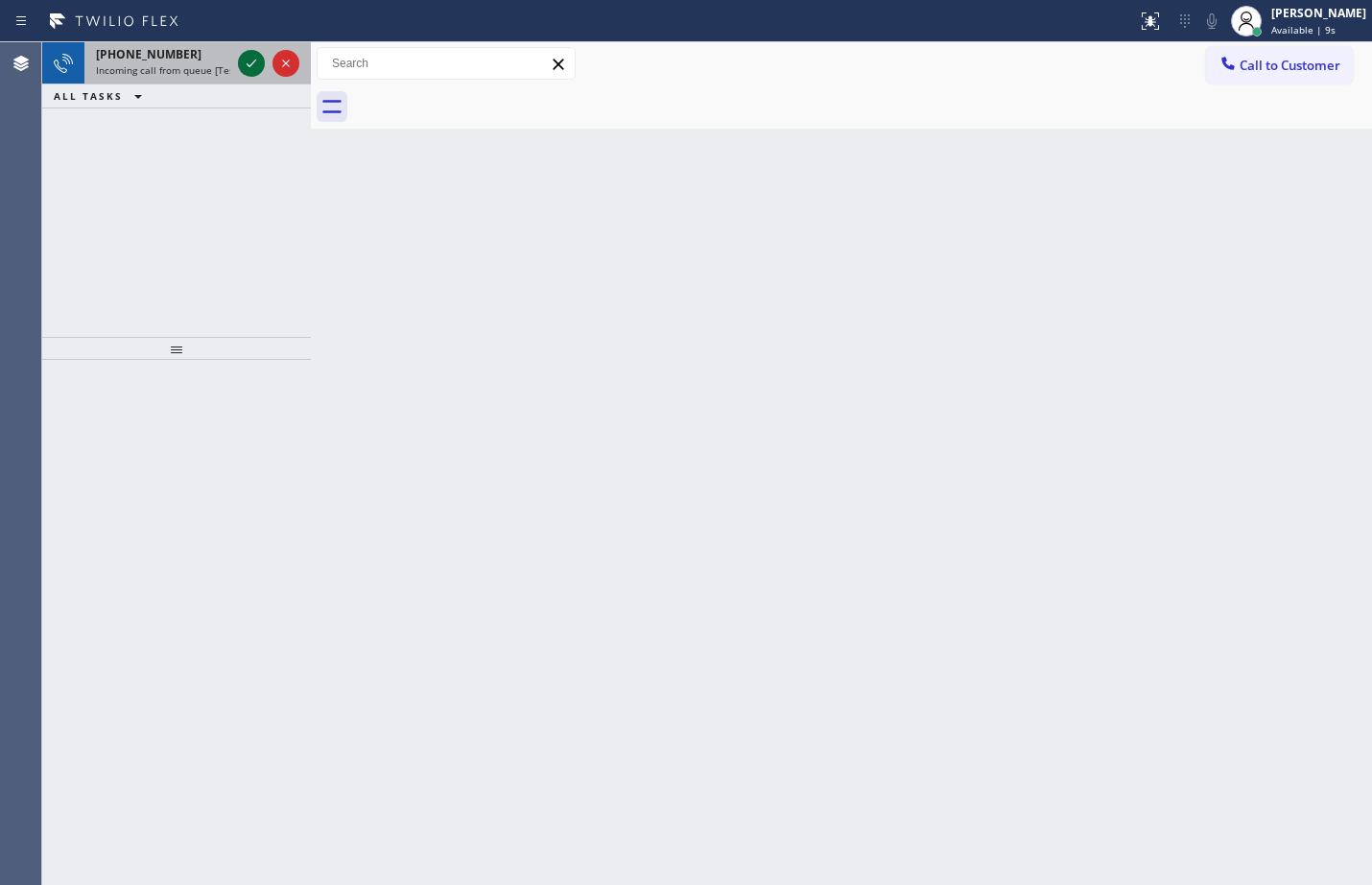
click at [259, 70] on icon at bounding box center [251, 63] width 23 height 23
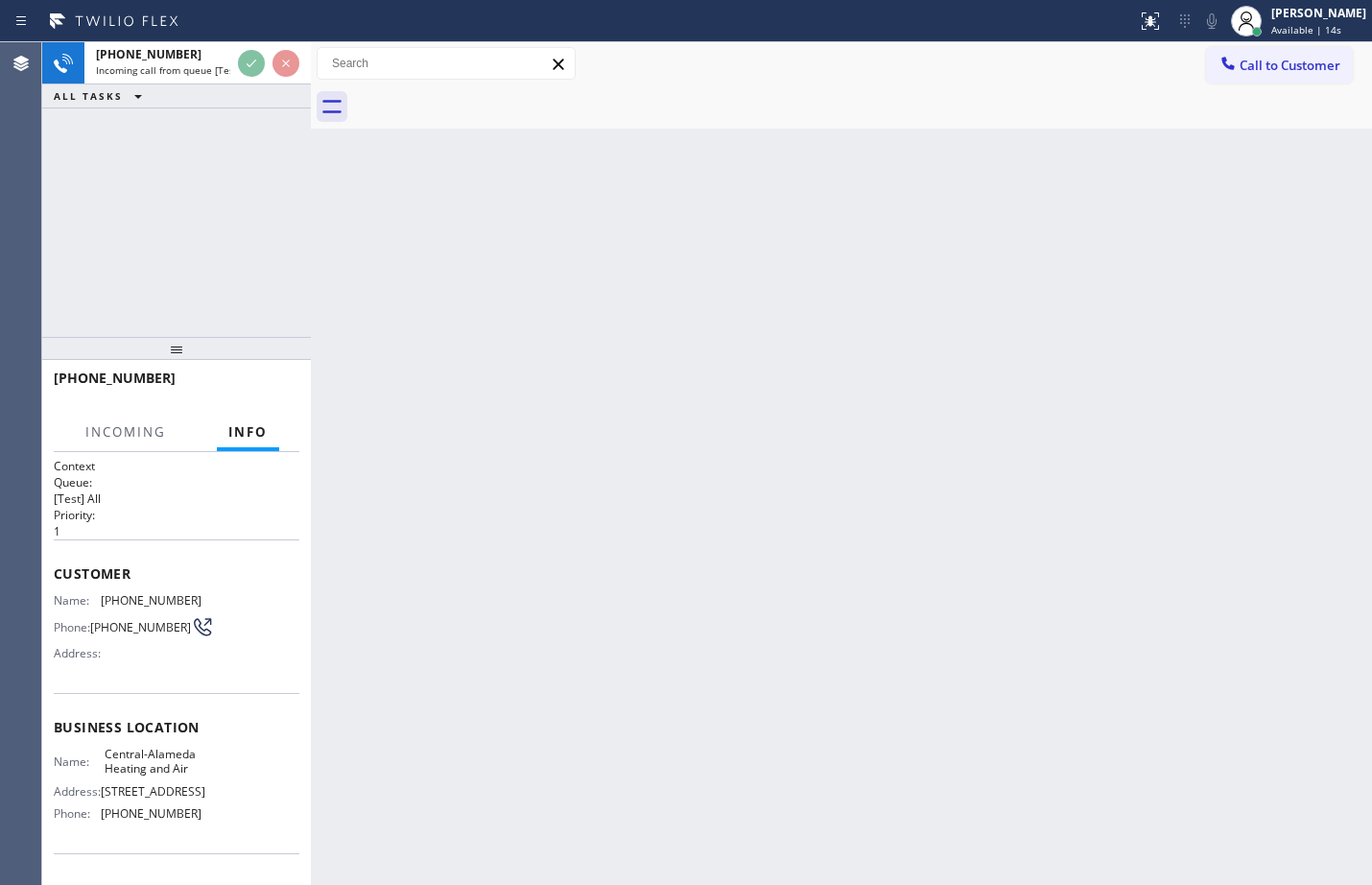
click at [636, 315] on div "Back to Dashboard Change Sender ID Customers Technicians Select a contact Outbo…" at bounding box center [841, 463] width 1061 height 843
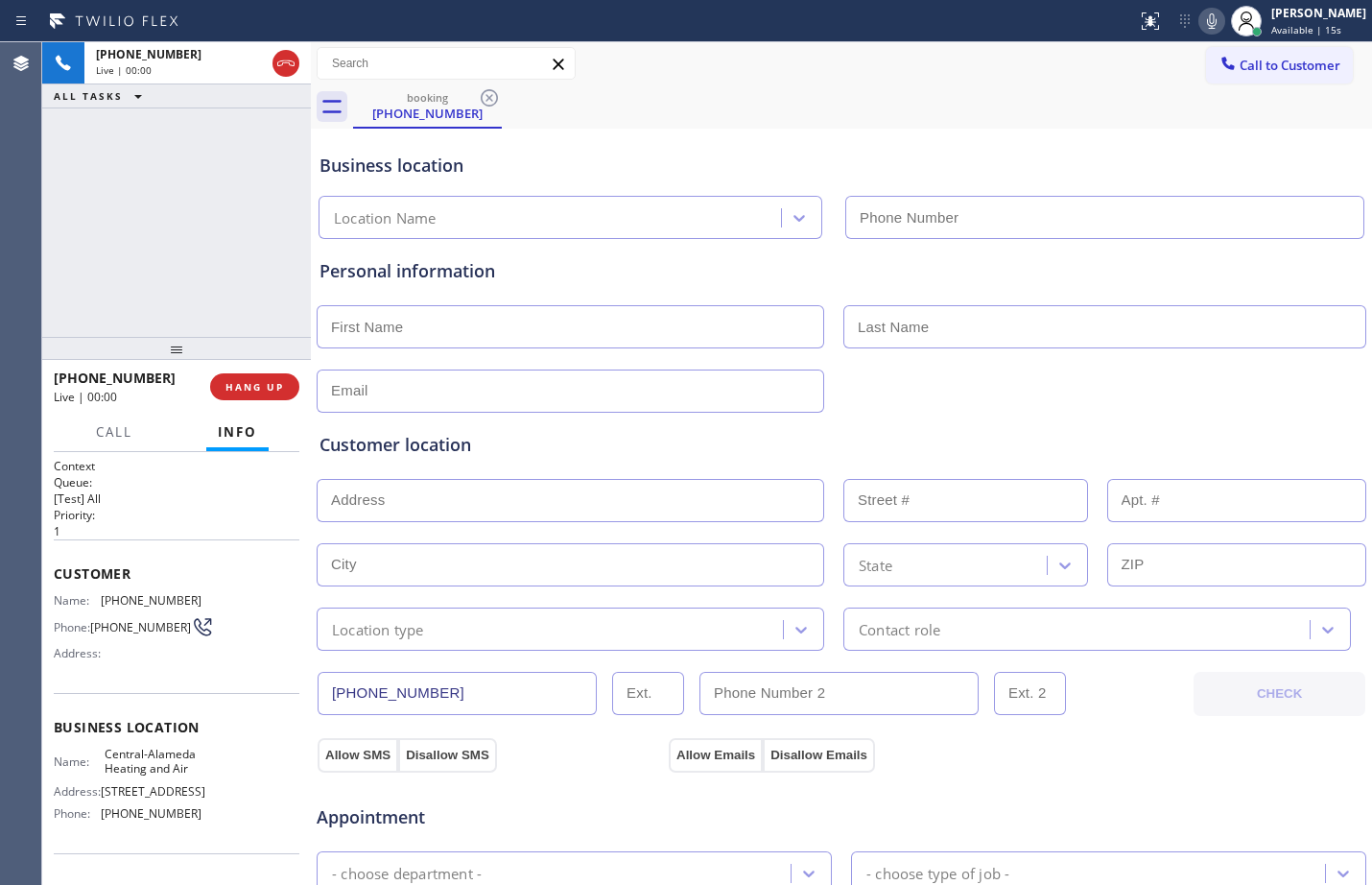
type input "[PHONE_NUMBER]"
click at [58, 564] on span "Customer" at bounding box center [177, 573] width 246 height 19
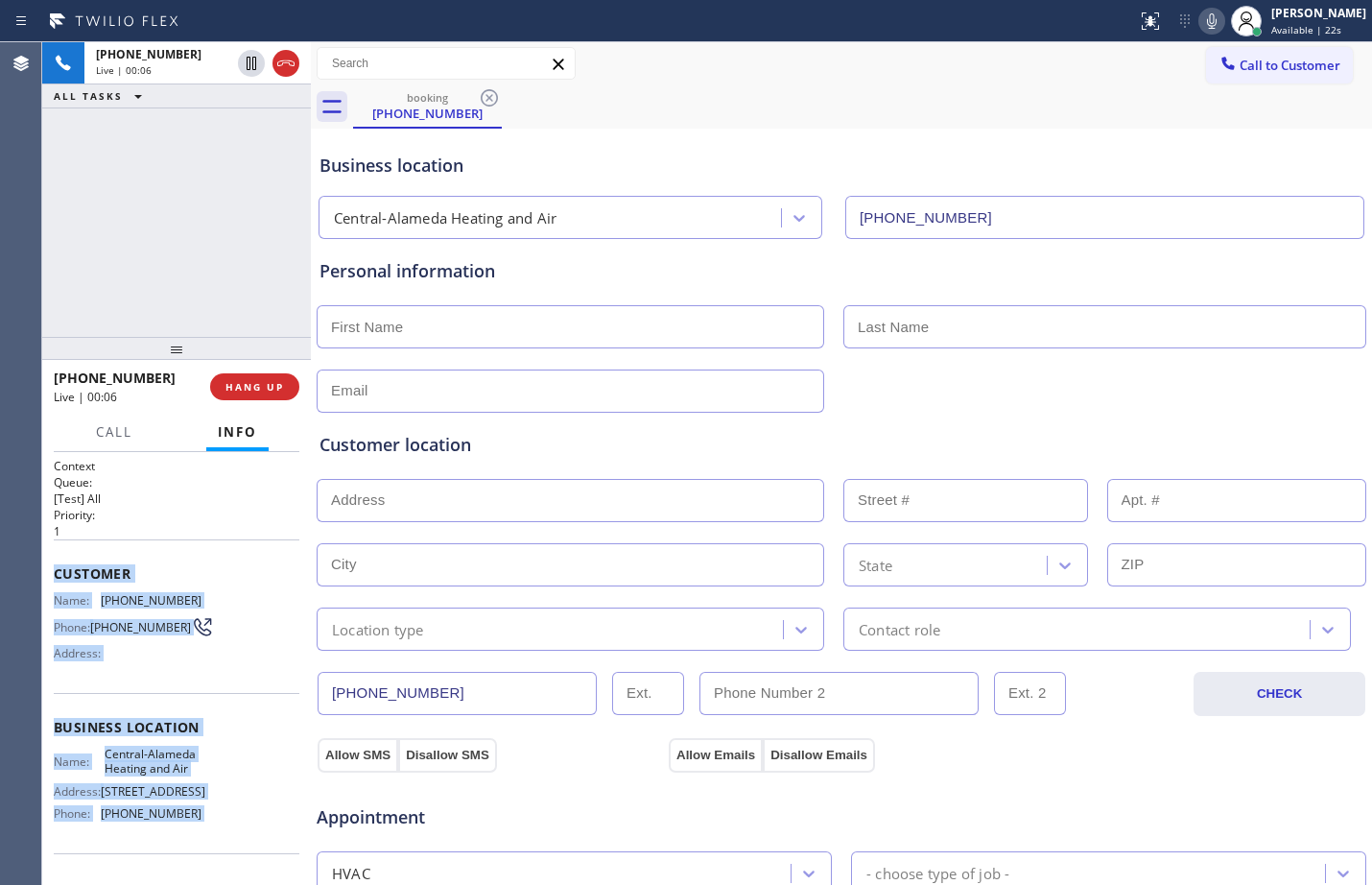
drag, startPoint x: 58, startPoint y: 564, endPoint x: 234, endPoint y: 828, distance: 317.3
click at [234, 828] on div "Context Queue: [Test] All Priority: 1 Customer Name: [PHONE_NUMBER] Phone: [PHO…" at bounding box center [177, 728] width 246 height 541
copy div "Customer Name: [PHONE_NUMBER] Phone: [PHONE_NUMBER] Address: Business location …"
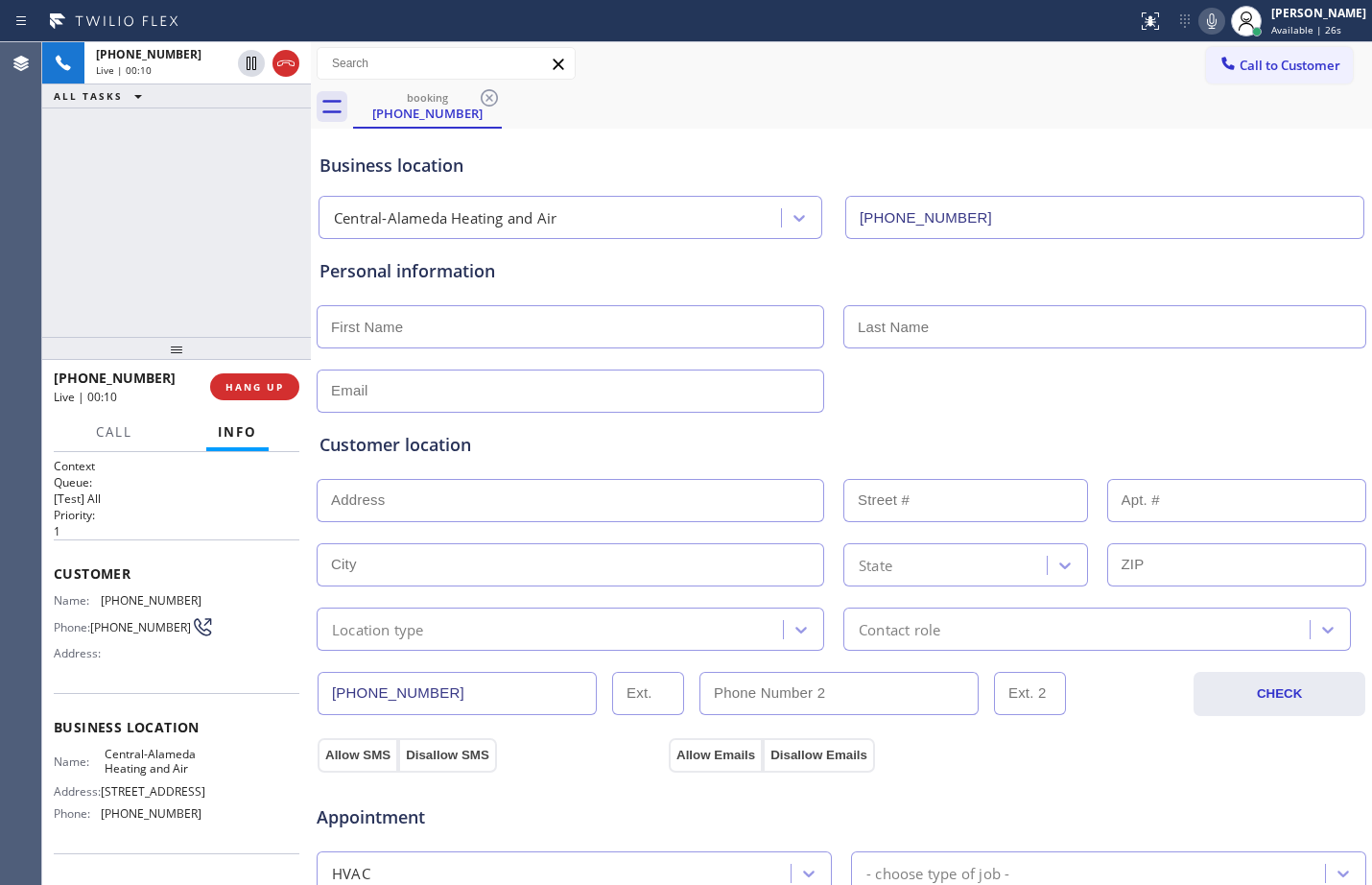
click at [160, 212] on div "[PHONE_NUMBER] Live | 00:10 ALL TASKS ALL TASKS ACTIVE TASKS TASKS IN WRAP UP" at bounding box center [177, 189] width 269 height 294
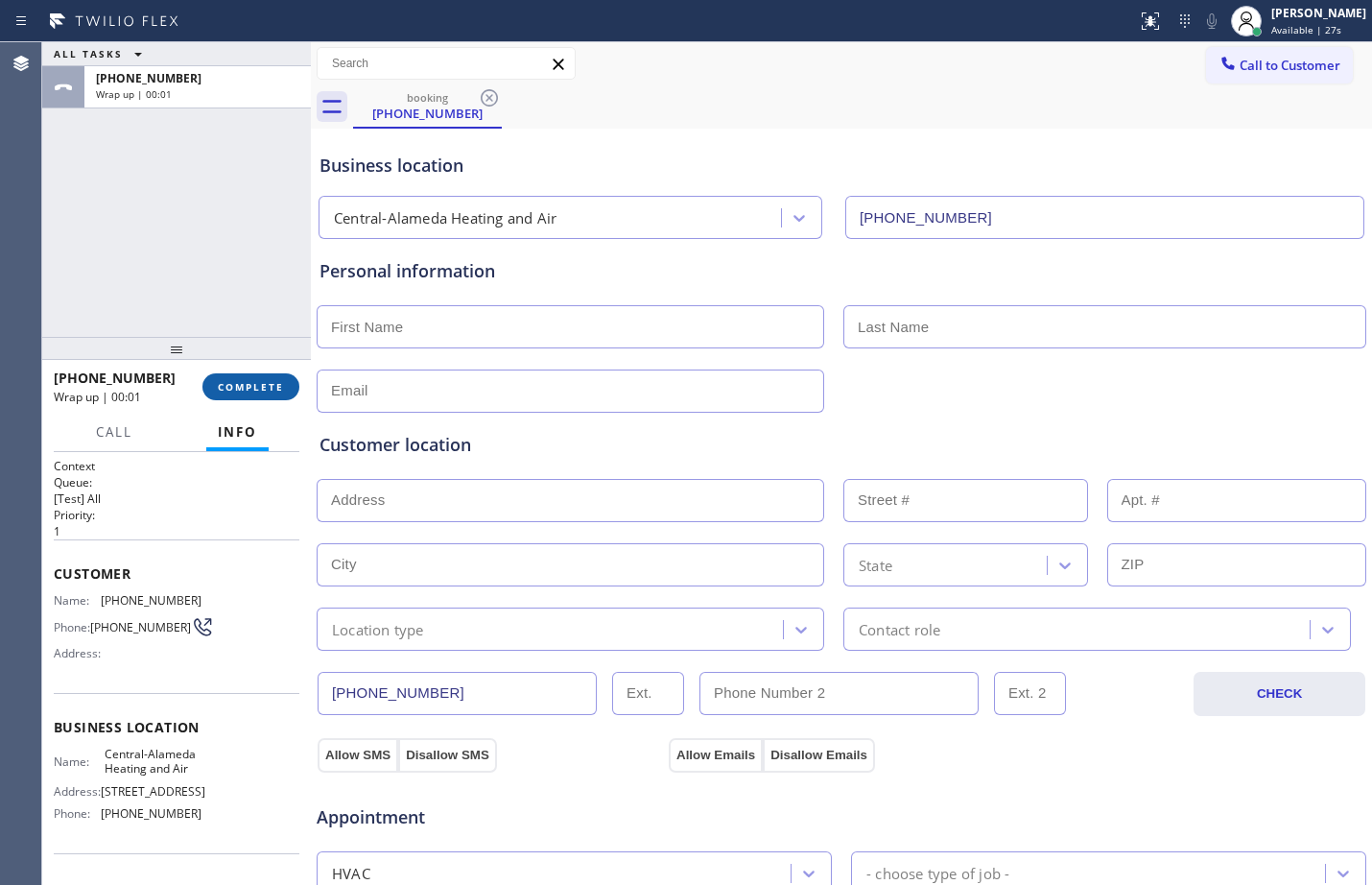
click at [256, 390] on span "COMPLETE" at bounding box center [251, 388] width 67 height 14
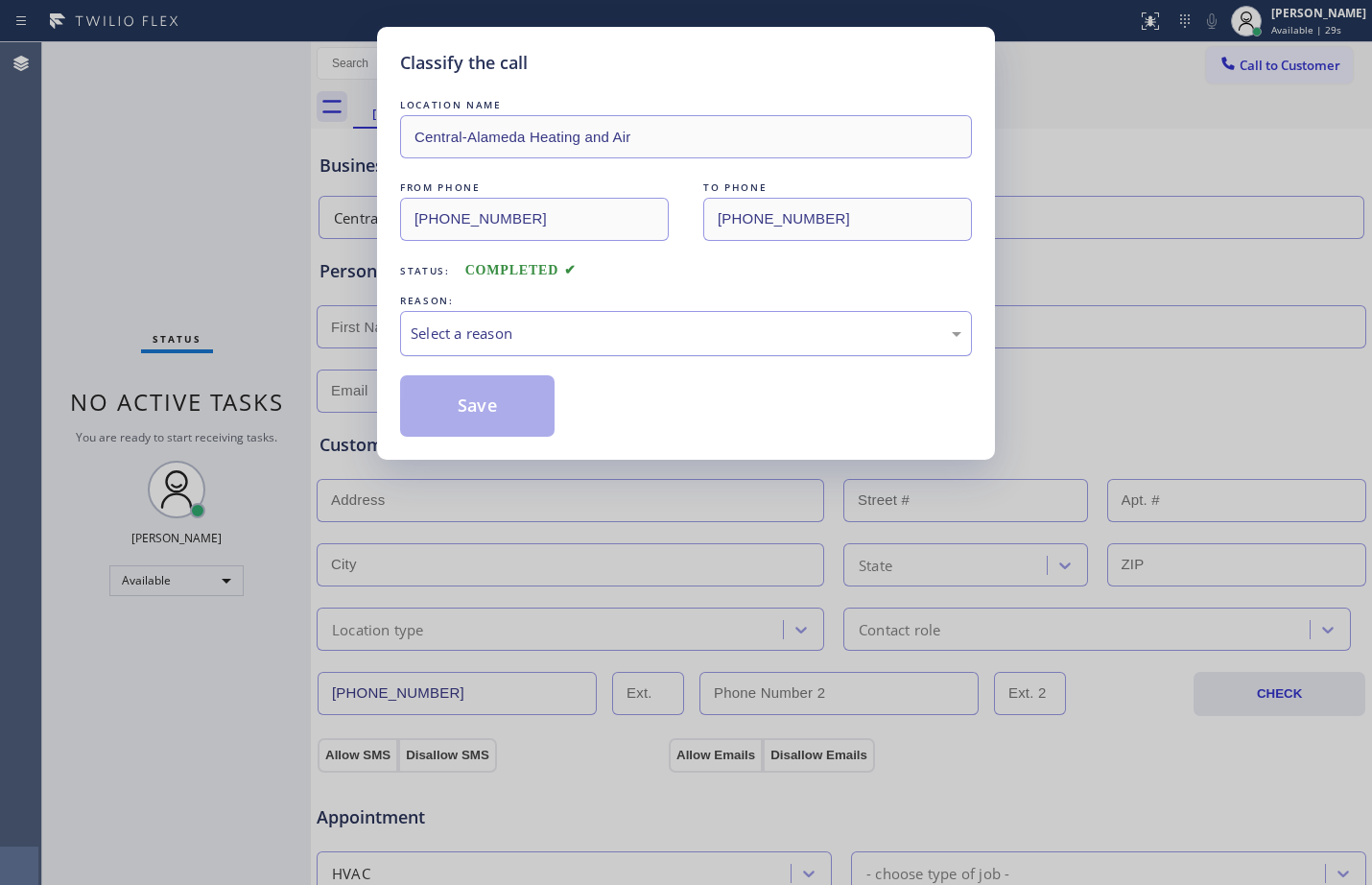
click at [506, 337] on div "Select a reason" at bounding box center [686, 334] width 551 height 23
click at [498, 412] on button "Save" at bounding box center [478, 406] width 155 height 62
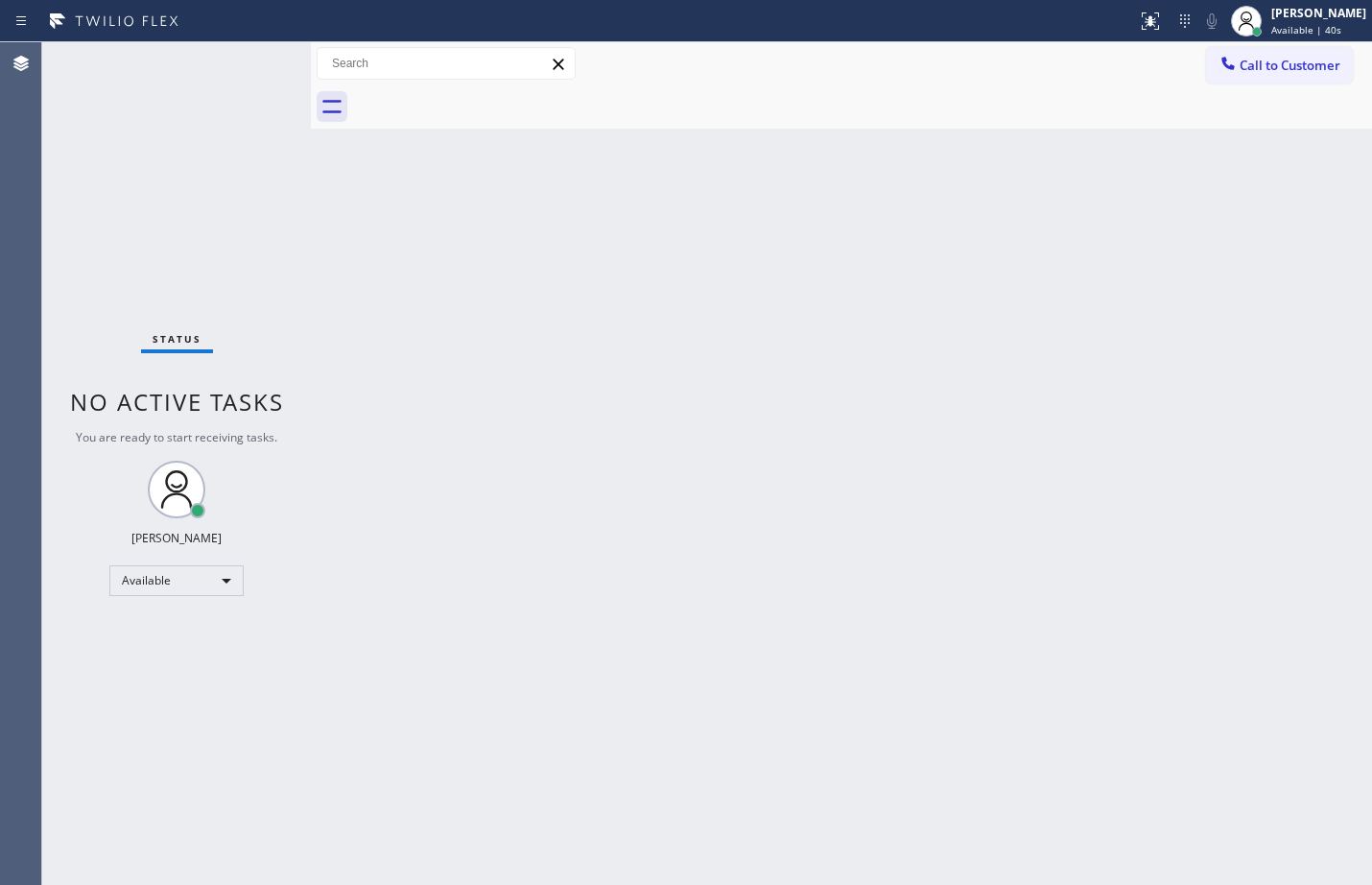
click at [1296, 526] on div "Back to Dashboard Change Sender ID Customers Technicians Select a contact Outbo…" at bounding box center [841, 463] width 1061 height 843
click at [930, 847] on div "Back to Dashboard Change Sender ID Customers Technicians Select a contact Outbo…" at bounding box center [841, 463] width 1061 height 843
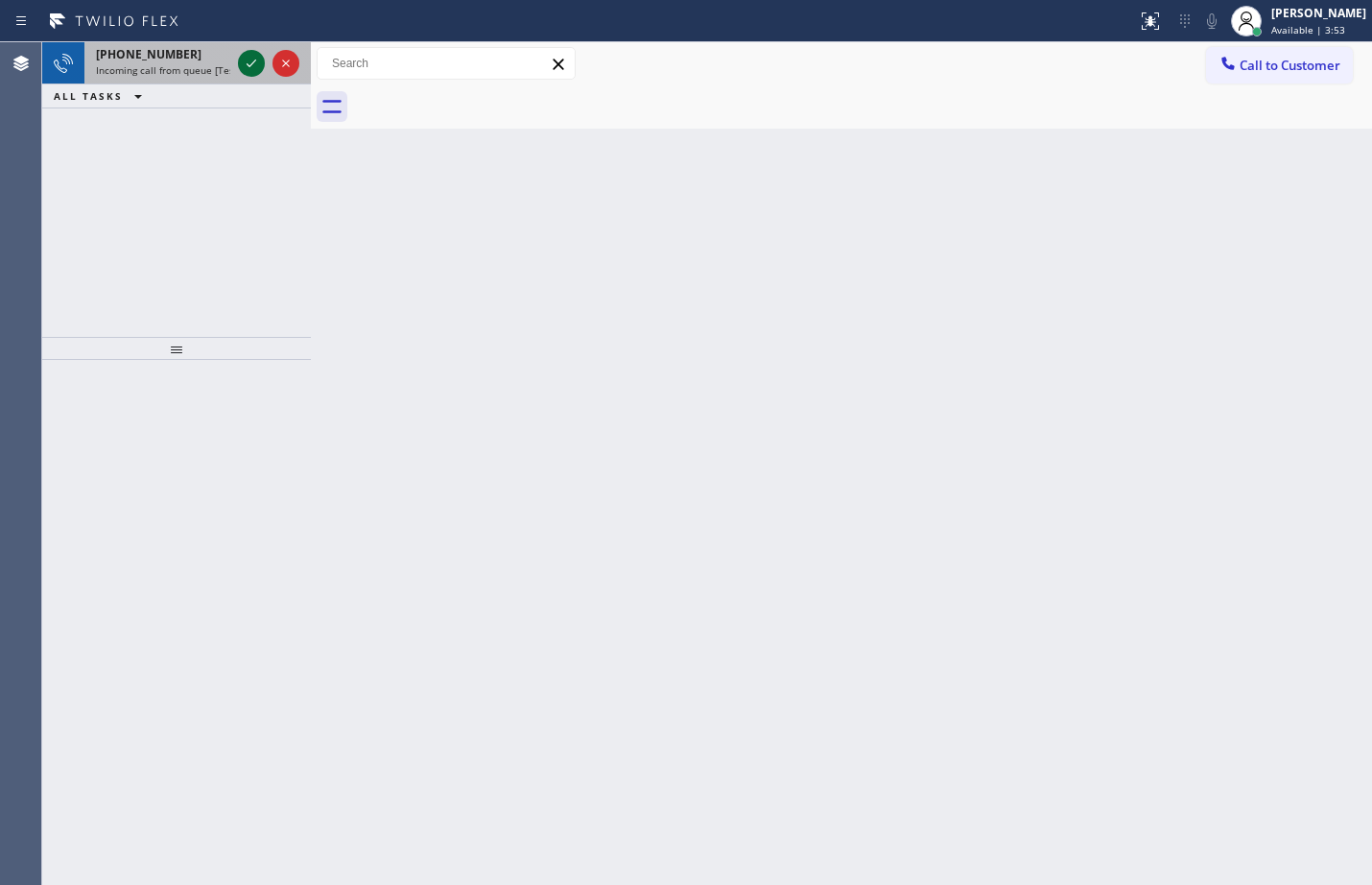
click at [251, 67] on icon at bounding box center [251, 63] width 23 height 23
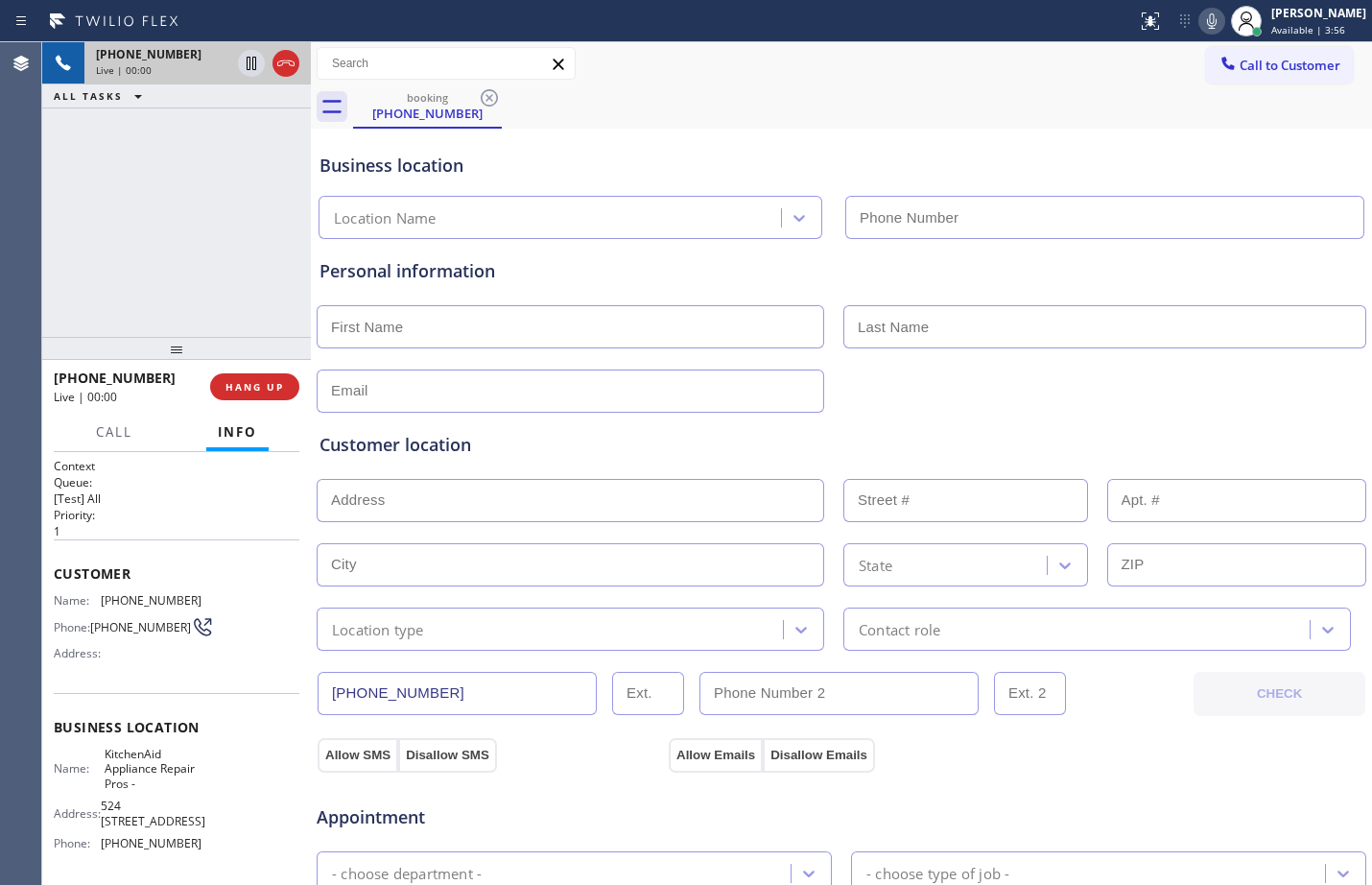
type input "[PHONE_NUMBER]"
click at [51, 577] on div "Context Queue: [Test] All Priority: 1 Customer Name: [PHONE_NUMBER] Phone: [PHO…" at bounding box center [177, 668] width 269 height 433
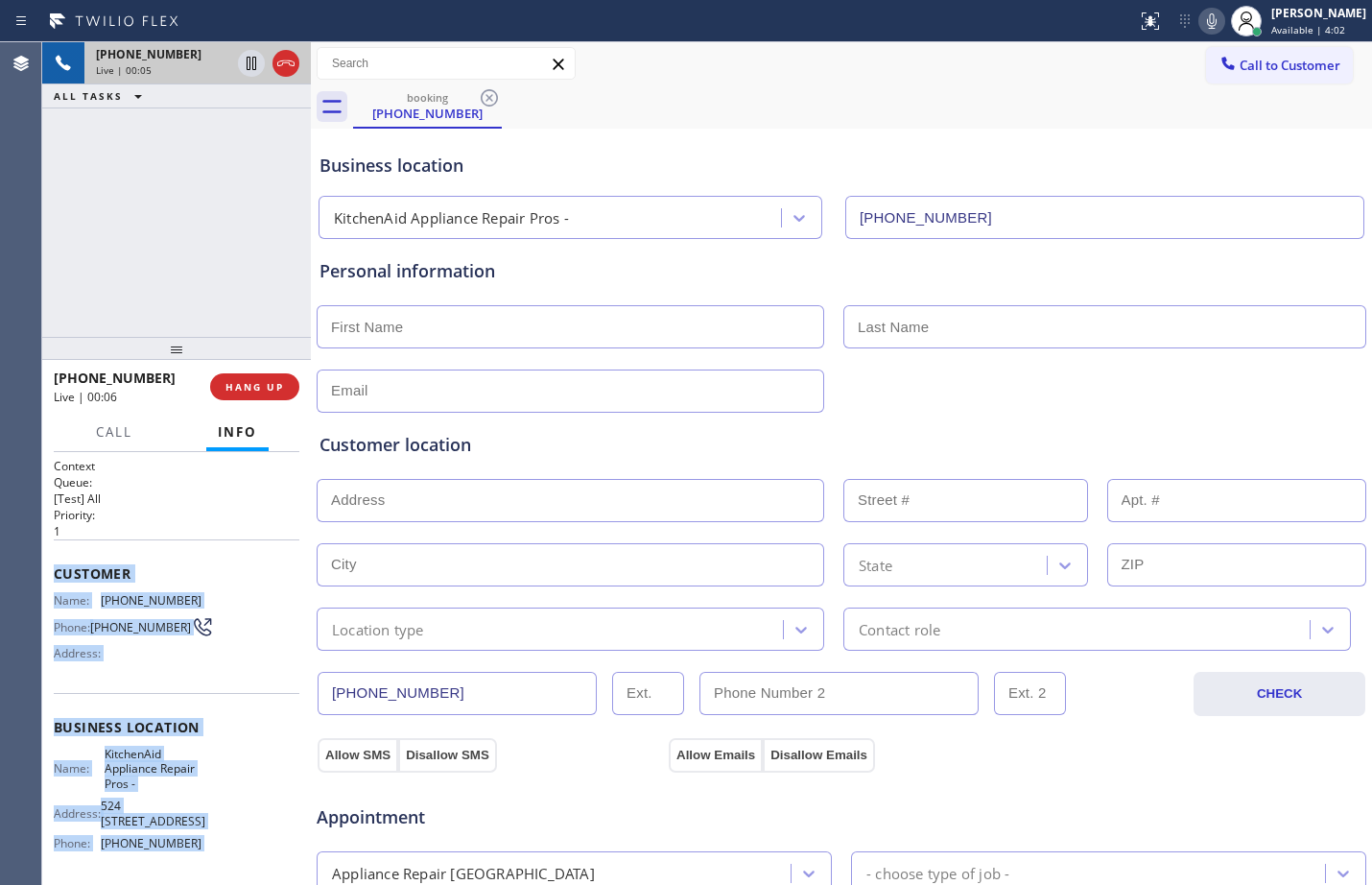
drag, startPoint x: 51, startPoint y: 577, endPoint x: 219, endPoint y: 871, distance: 338.6
click at [219, 871] on div "Context Queue: [Test] All Priority: 1 Customer Name: [PHONE_NUMBER] Phone: [PHO…" at bounding box center [177, 668] width 269 height 433
copy div "Customer Name: [PHONE_NUMBER] Phone: [PHONE_NUMBER] Address: Business location …"
click at [245, 69] on icon at bounding box center [251, 63] width 23 height 23
click at [1200, 17] on icon at bounding box center [1211, 21] width 23 height 23
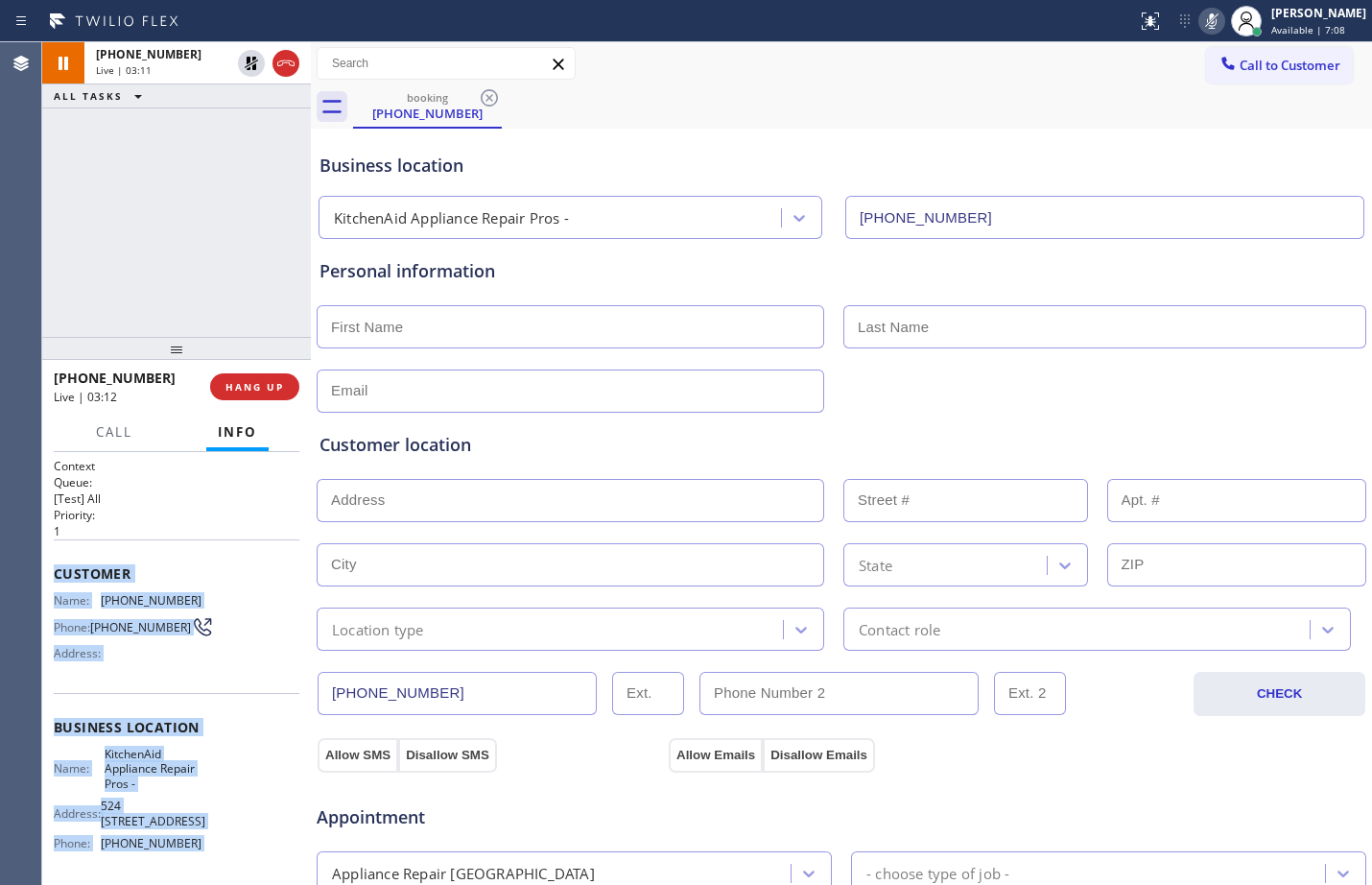
click at [200, 253] on div "[PHONE_NUMBER] Live | 03:11 ALL TASKS ALL TASKS ACTIVE TASKS TASKS IN WRAP UP" at bounding box center [177, 189] width 269 height 294
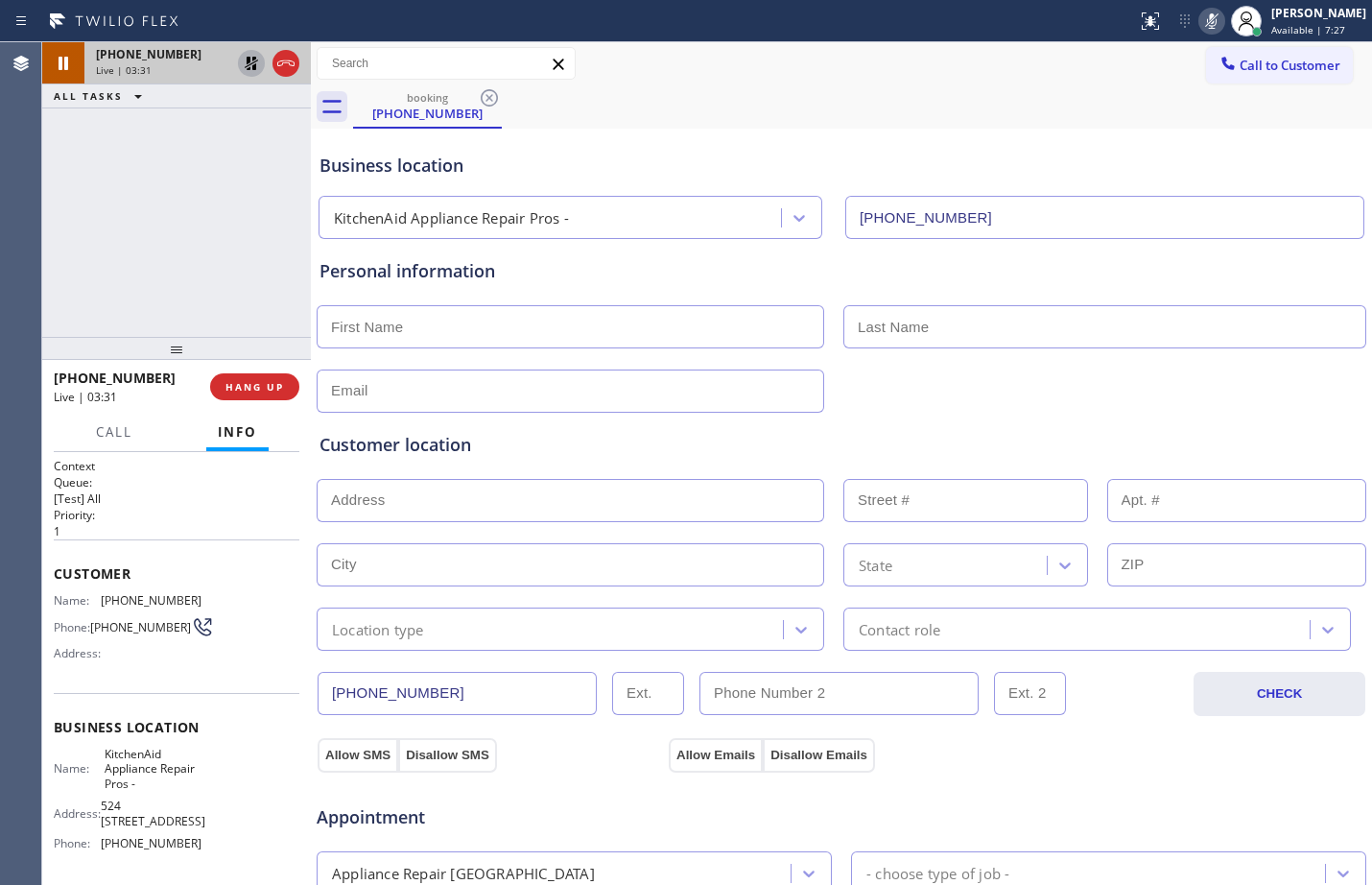
click at [251, 62] on icon at bounding box center [251, 63] width 23 height 23
click at [1206, 30] on icon at bounding box center [1211, 21] width 23 height 23
click at [693, 295] on div "Personal information" at bounding box center [841, 336] width 1044 height 155
click at [162, 239] on div "[PHONE_NUMBER] Live | 05:05 ALL TASKS ALL TASKS ACTIVE TASKS TASKS IN WRAP UP" at bounding box center [177, 189] width 269 height 294
click at [201, 278] on div "[PHONE_NUMBER] Live | 06:45 ALL TASKS ALL TASKS ACTIVE TASKS TASKS IN WRAP UP" at bounding box center [177, 189] width 269 height 294
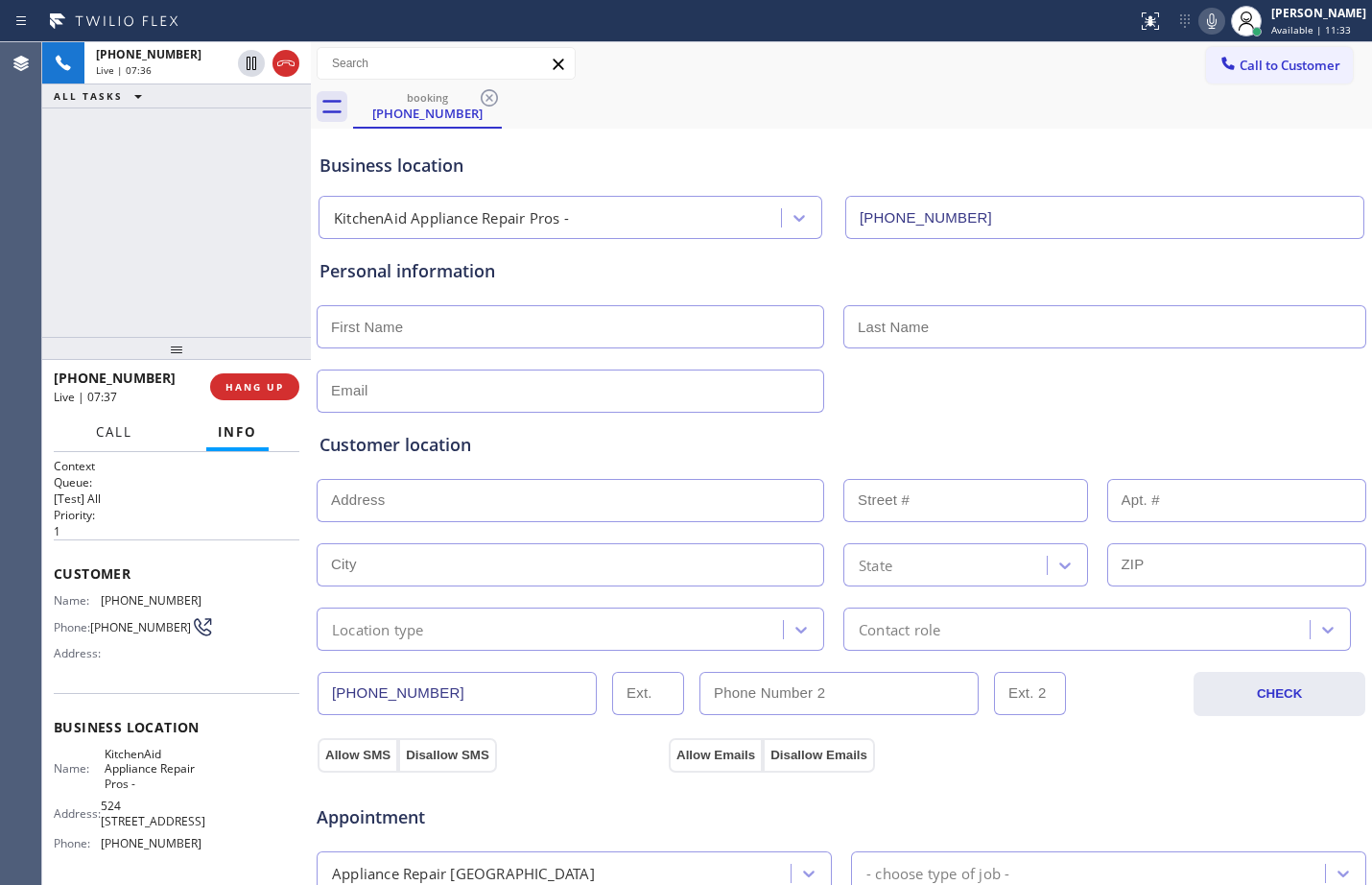
click at [127, 427] on span "Call" at bounding box center [114, 433] width 36 height 18
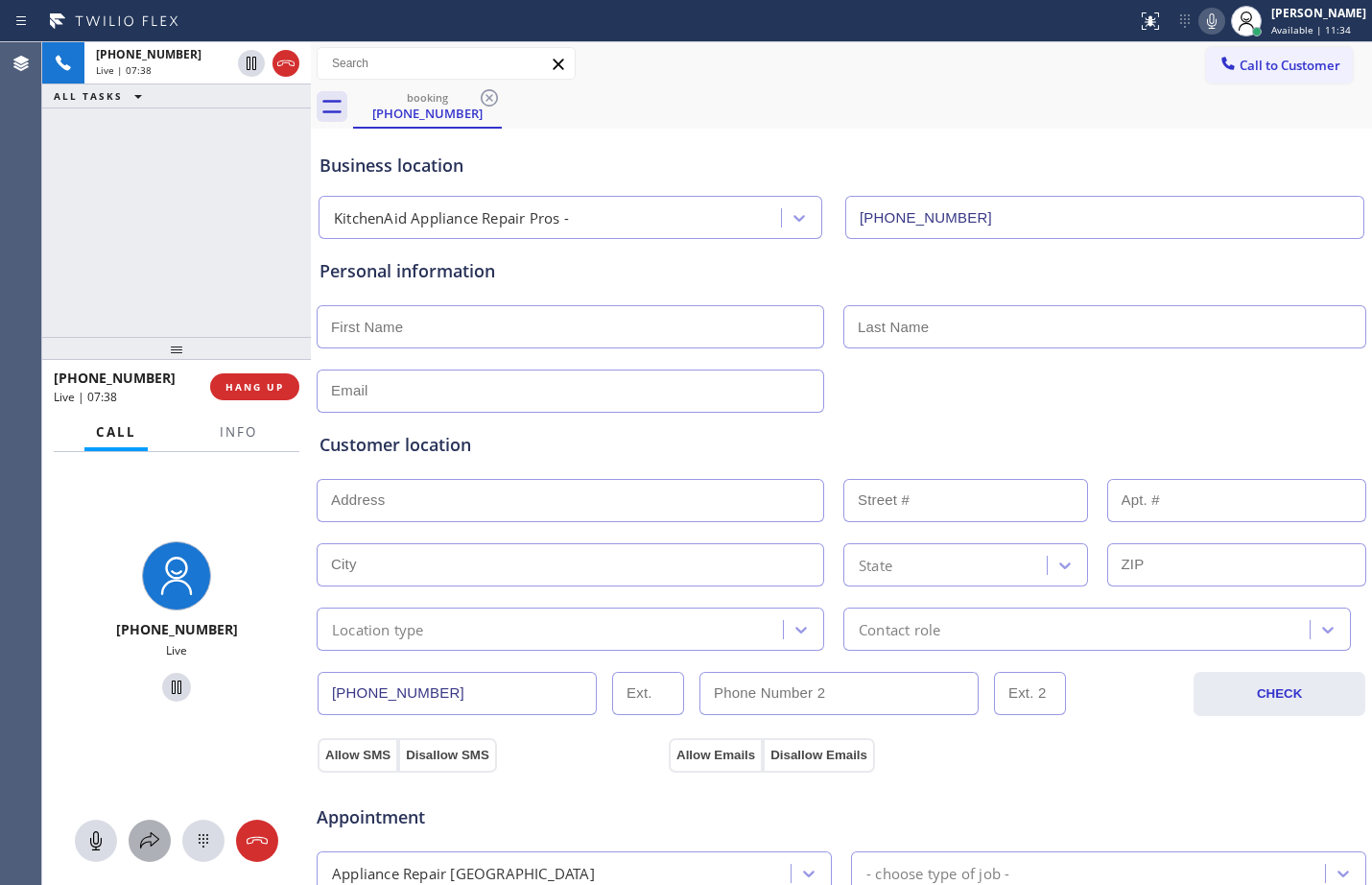
click at [148, 847] on icon at bounding box center [149, 841] width 23 height 23
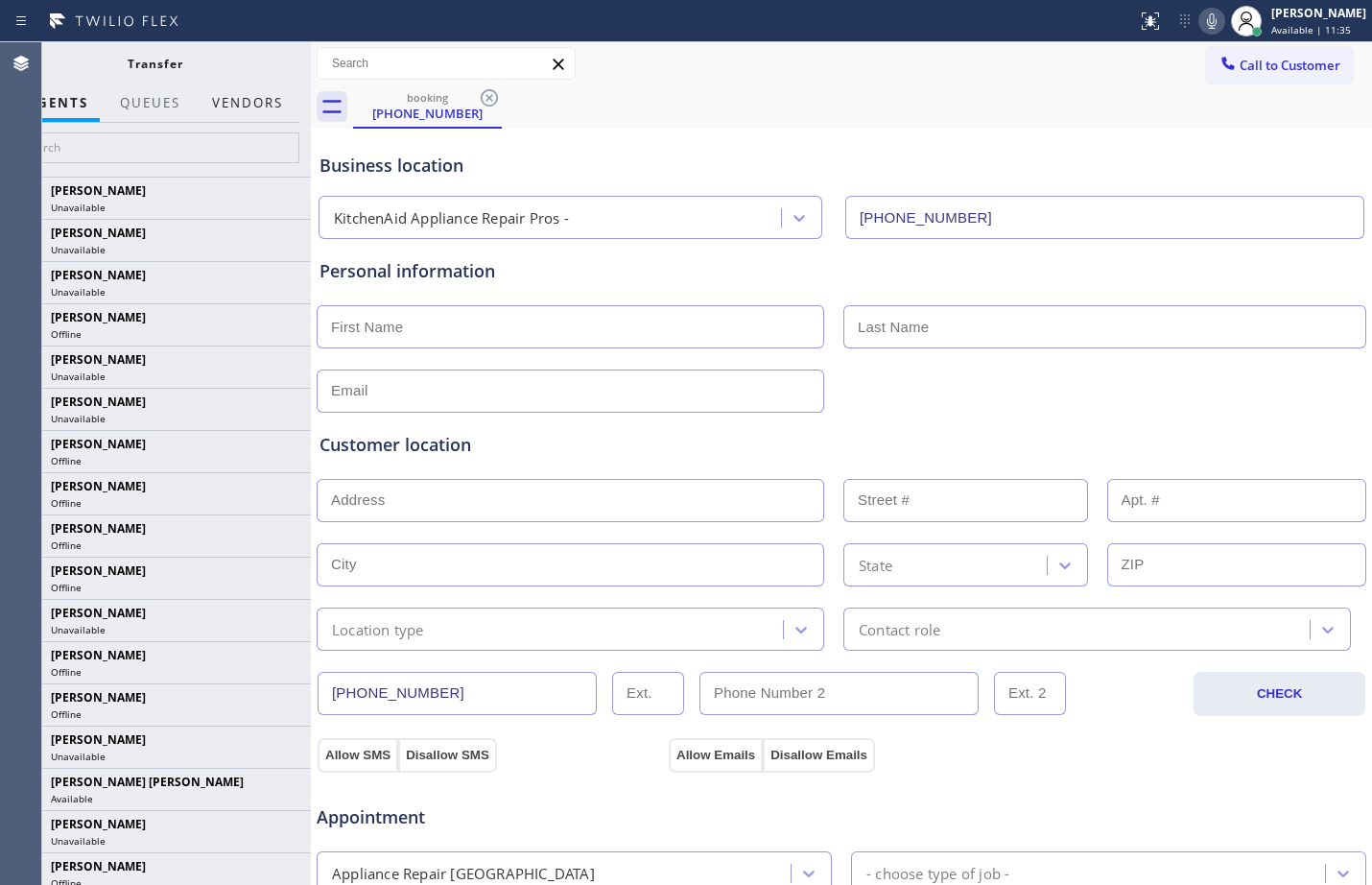
click at [270, 91] on button "Vendors" at bounding box center [248, 103] width 94 height 37
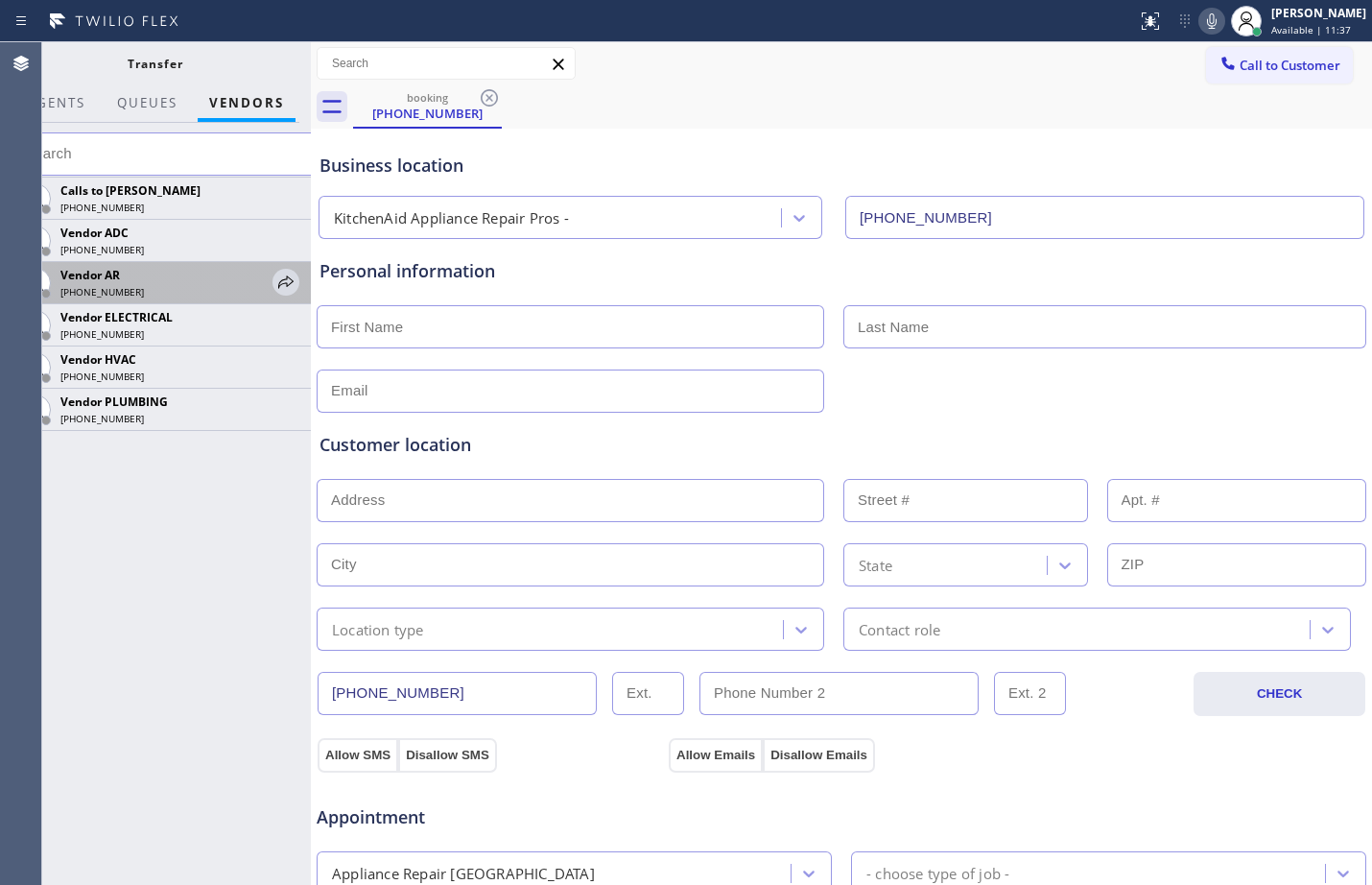
click at [143, 272] on div "Vendor AR" at bounding box center [164, 275] width 206 height 17
click at [291, 287] on icon at bounding box center [285, 282] width 23 height 23
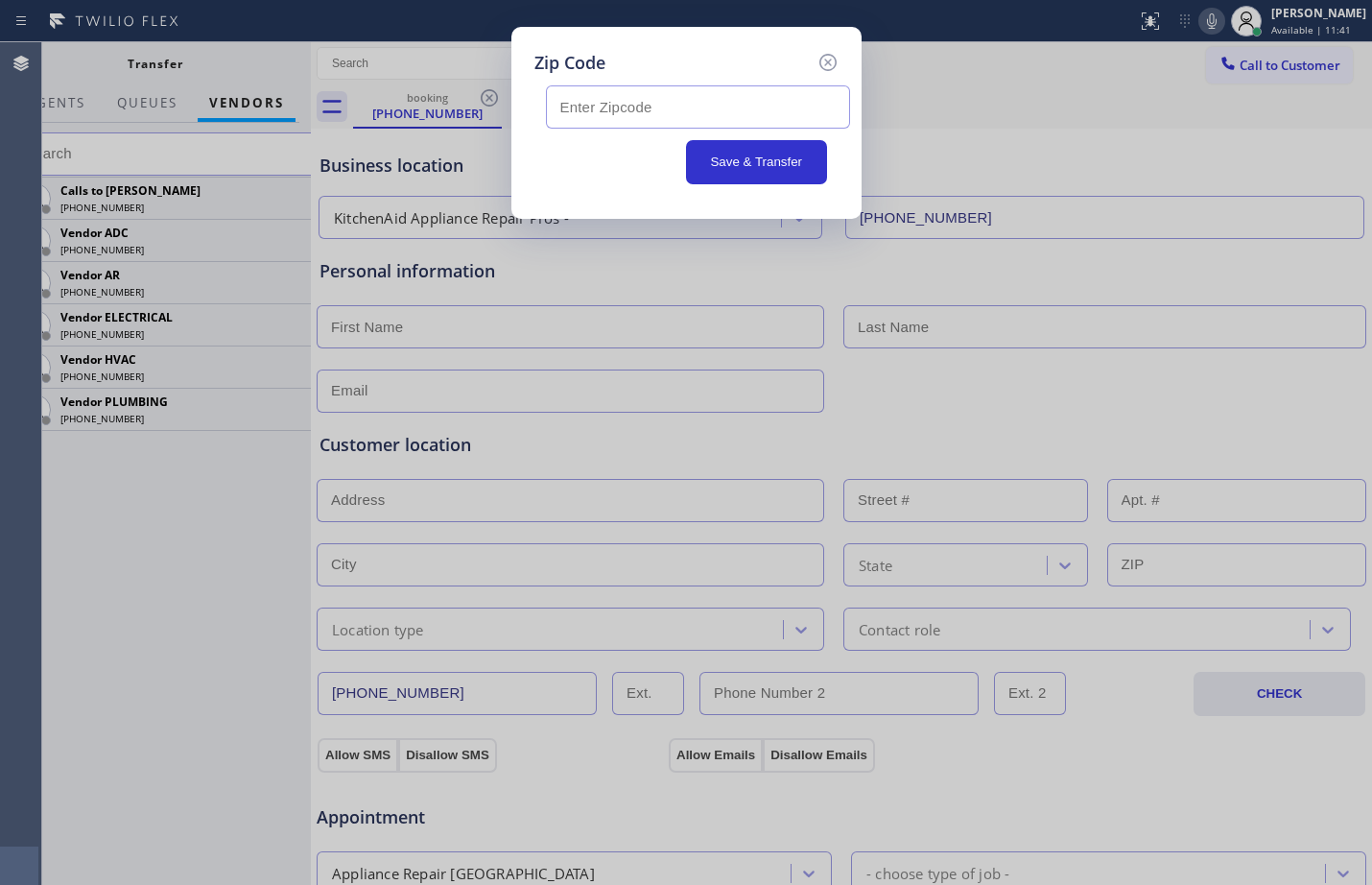
click at [805, 114] on input "text" at bounding box center [698, 107] width 304 height 43
paste input "97405"
type input "97405"
click at [777, 158] on button "Save & Transfer" at bounding box center [757, 162] width 141 height 44
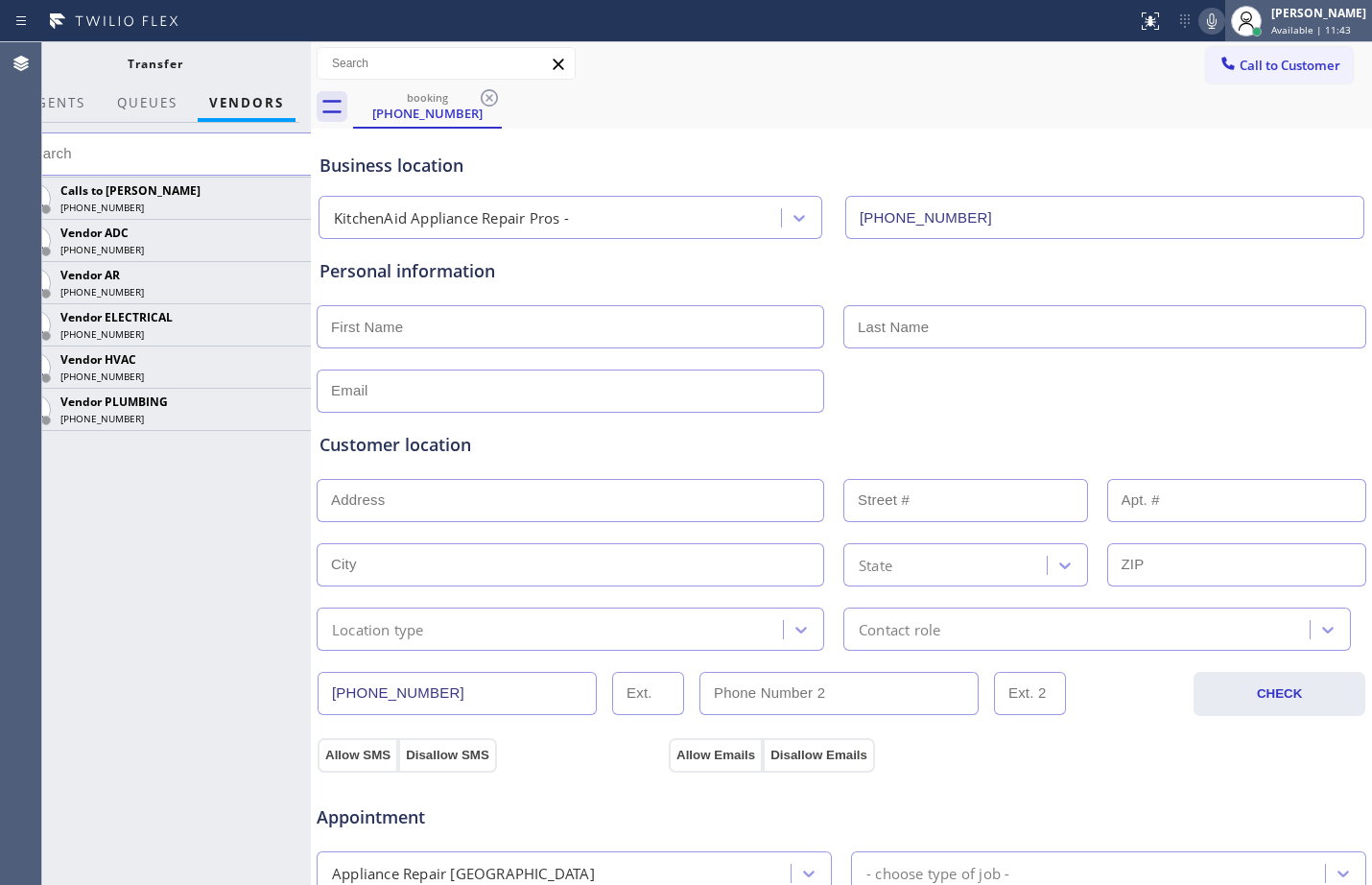
click at [1246, 22] on div at bounding box center [1246, 21] width 30 height 30
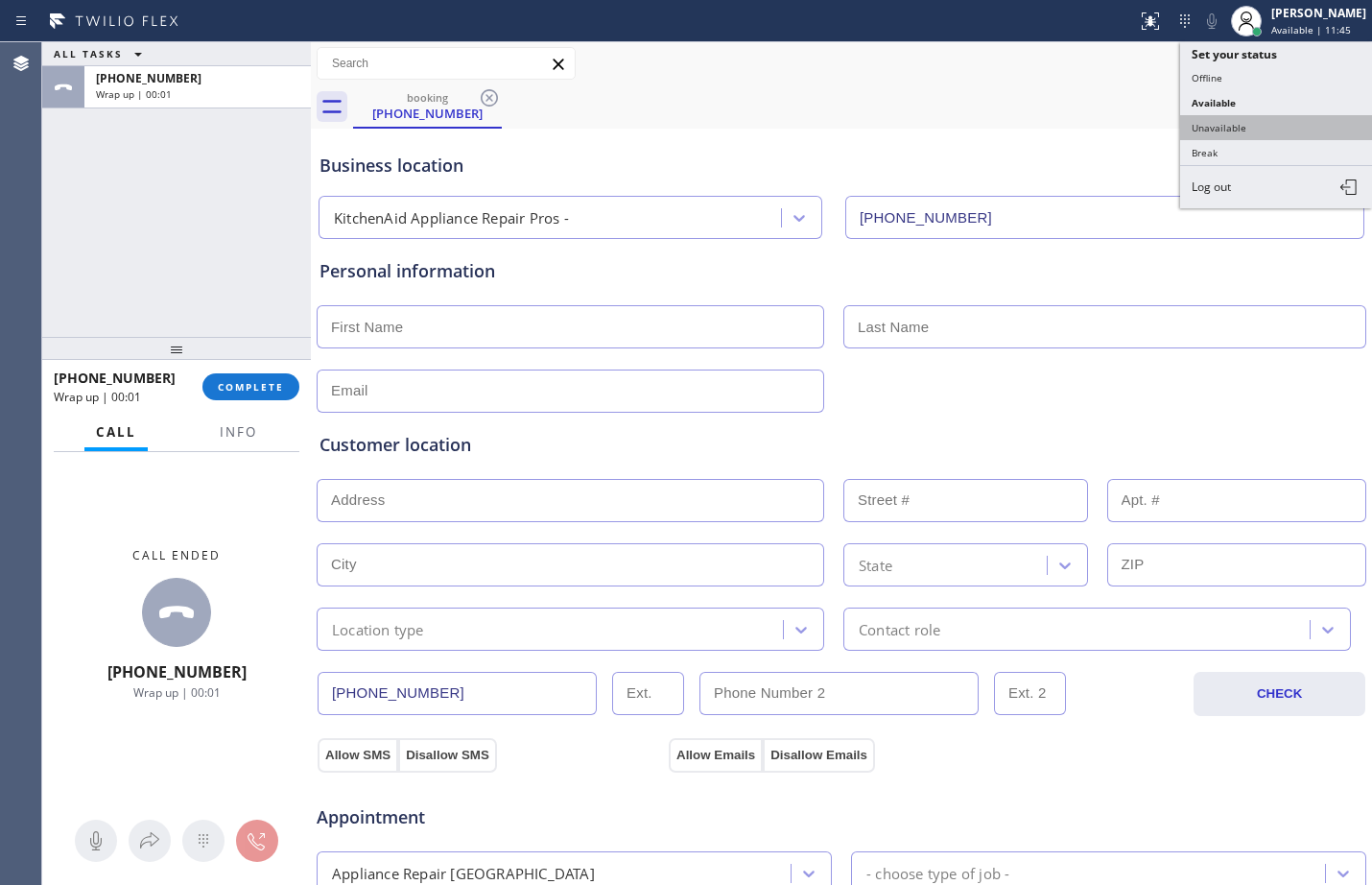
click at [1250, 127] on button "Unavailable" at bounding box center [1277, 127] width 192 height 25
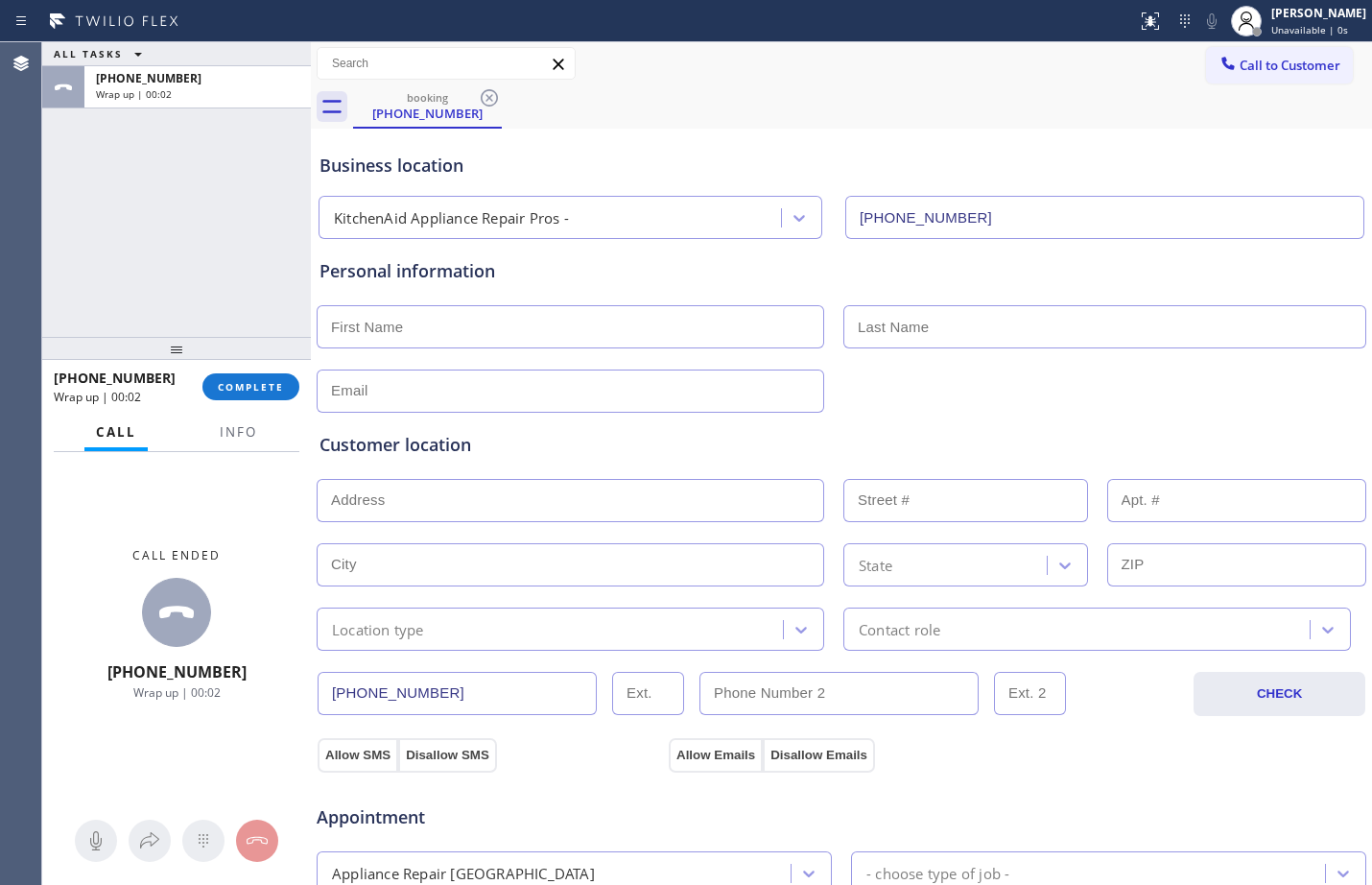
click at [623, 317] on input "text" at bounding box center [571, 327] width 508 height 43
click at [629, 337] on input "text" at bounding box center [571, 327] width 508 height 43
paste input "[PERSON_NAME]"
type input "[PERSON_NAME]"
click at [997, 337] on input "text" at bounding box center [1104, 327] width 523 height 43
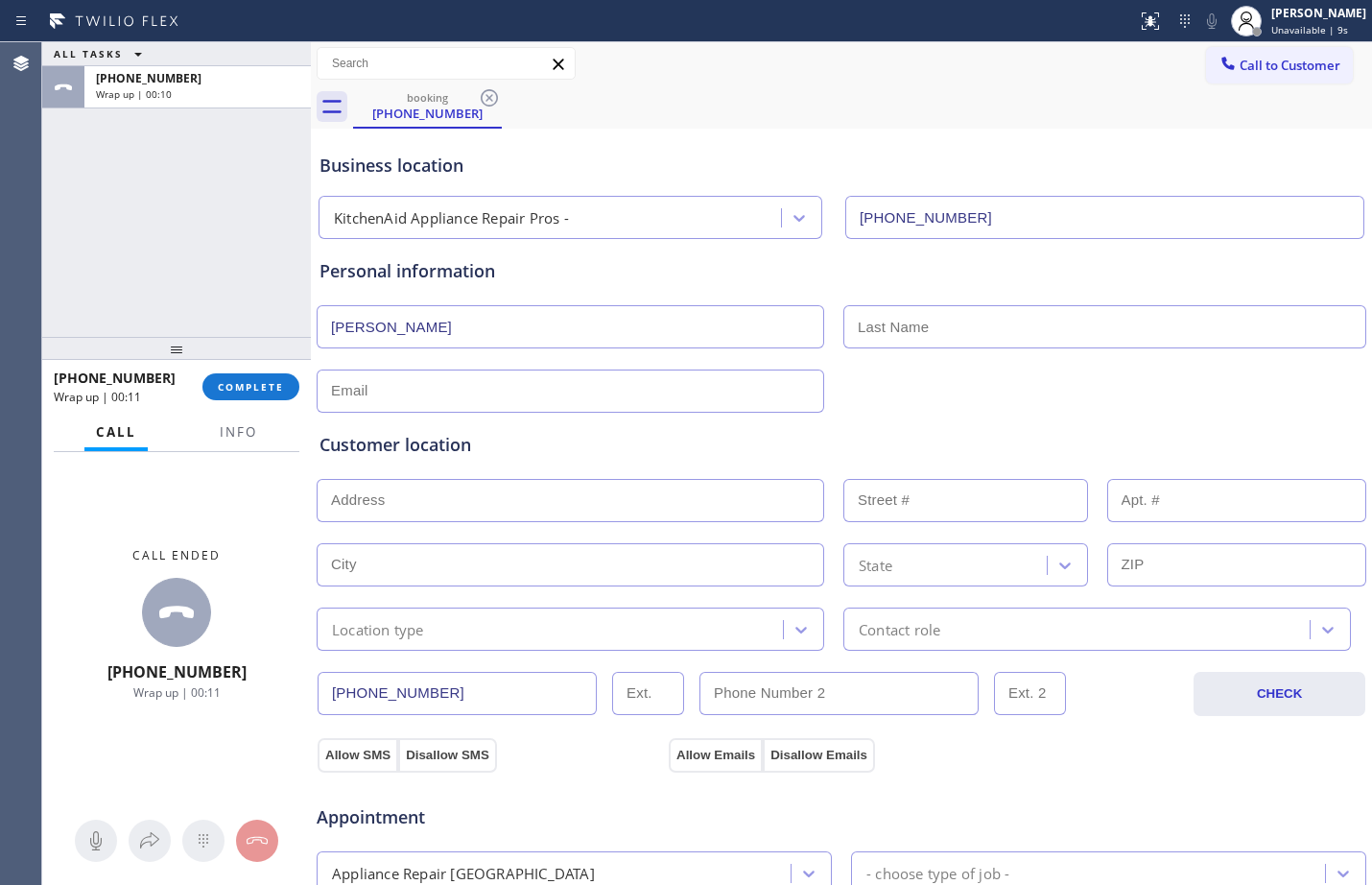
paste input "[PERSON_NAME]"
type input "[PERSON_NAME]"
click at [614, 395] on input "text" at bounding box center [571, 391] width 508 height 43
type input "[EMAIL_ADDRESS][DOMAIN_NAME]"
click at [632, 484] on input "text" at bounding box center [571, 500] width 508 height 43
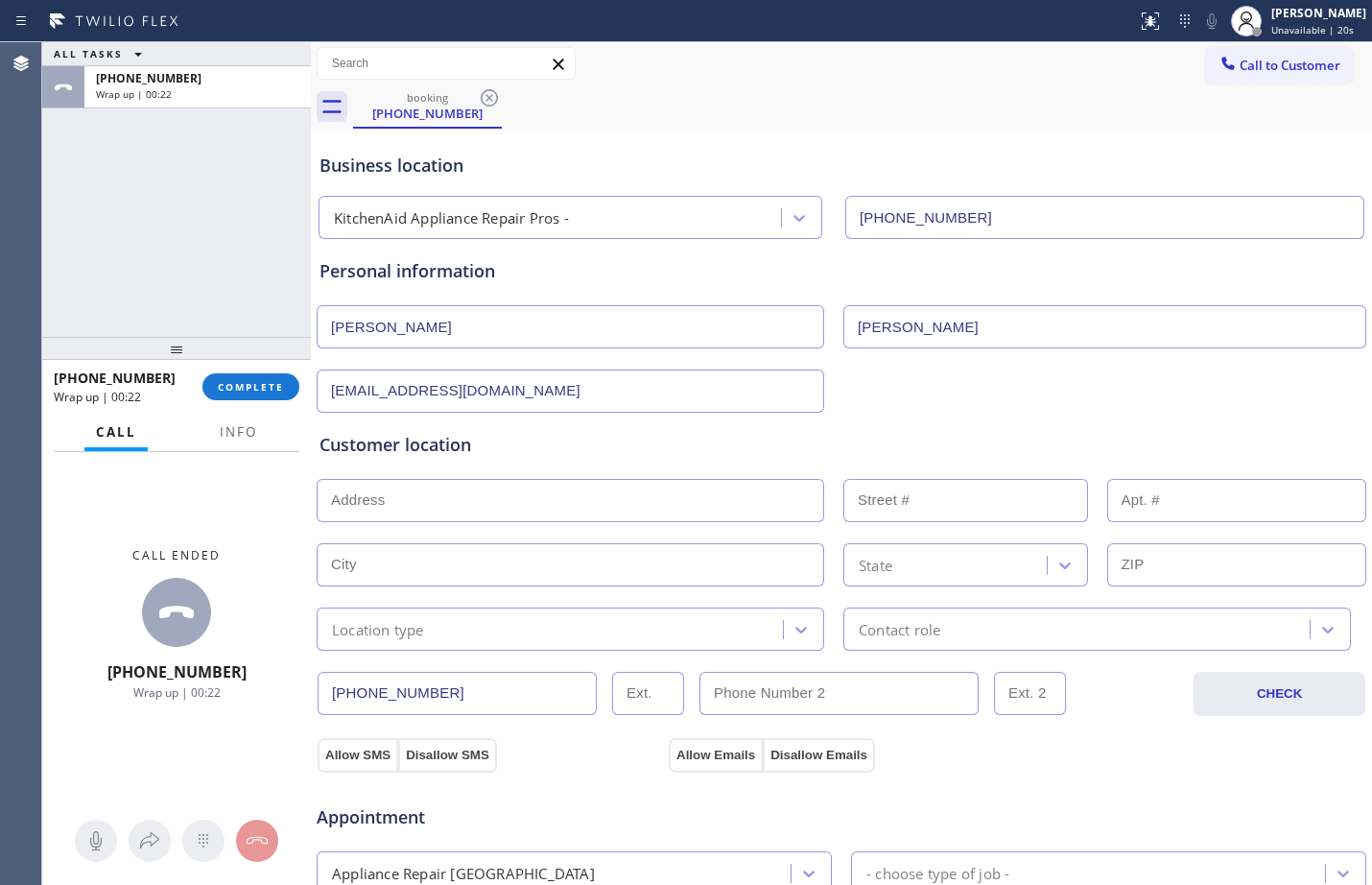
click at [503, 512] on input "text" at bounding box center [571, 500] width 508 height 43
paste input "[STREET_ADDRESS]"
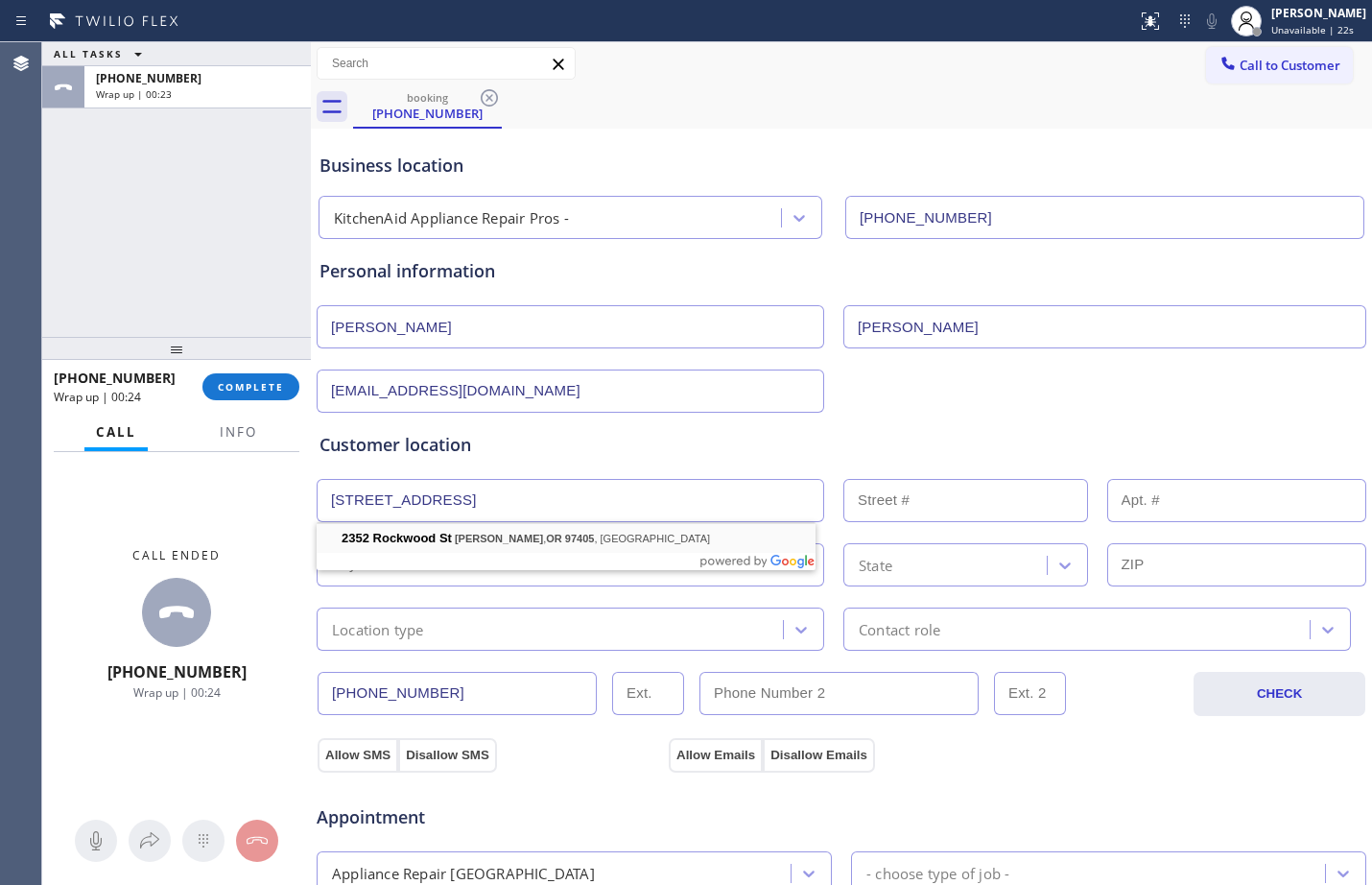
type input "[STREET_ADDRESS]"
type input "2352"
type input "[PERSON_NAME]"
type input "97405"
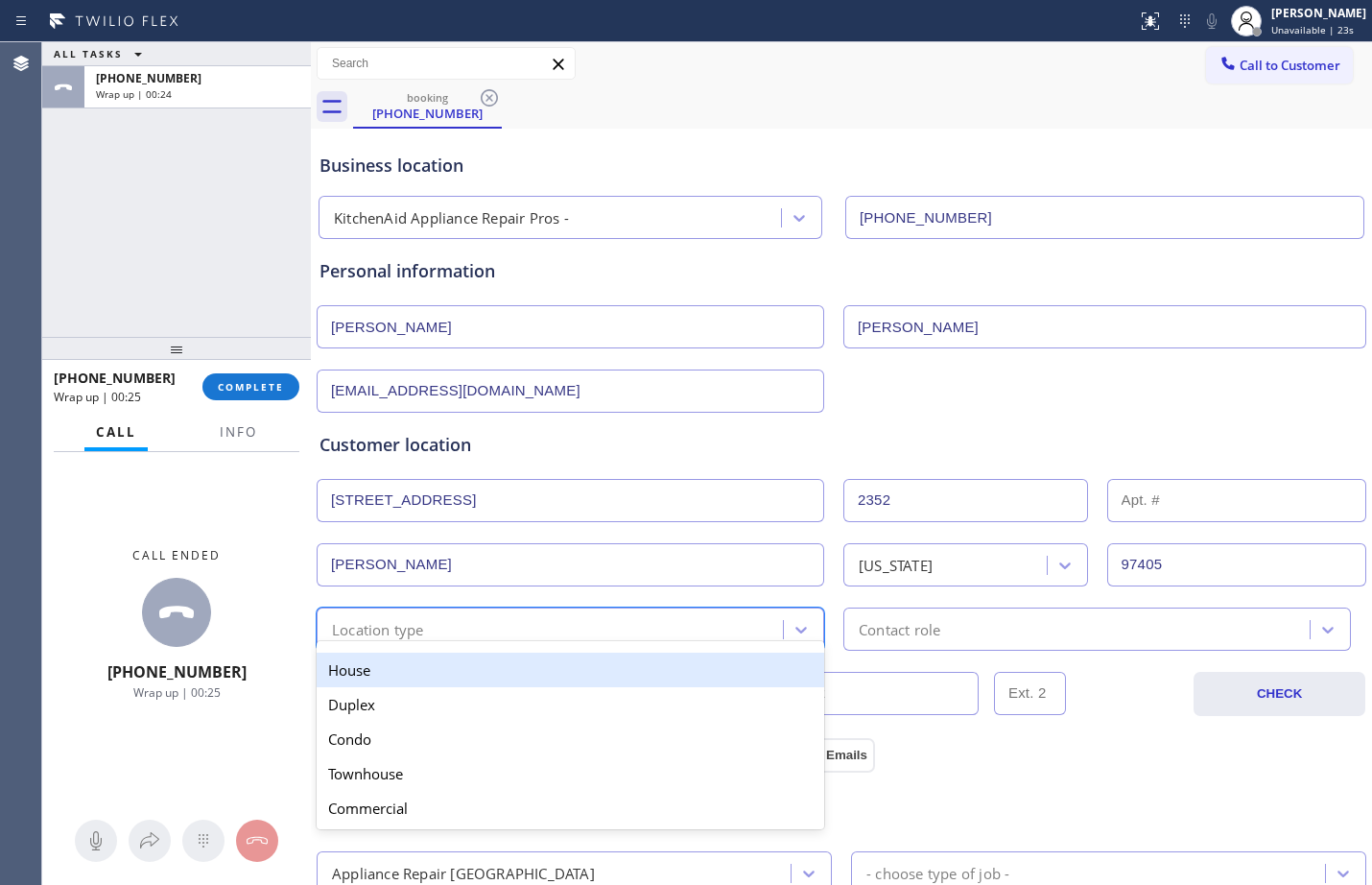
click at [706, 635] on div "Location type" at bounding box center [553, 629] width 461 height 33
click at [594, 655] on div "House" at bounding box center [571, 669] width 508 height 34
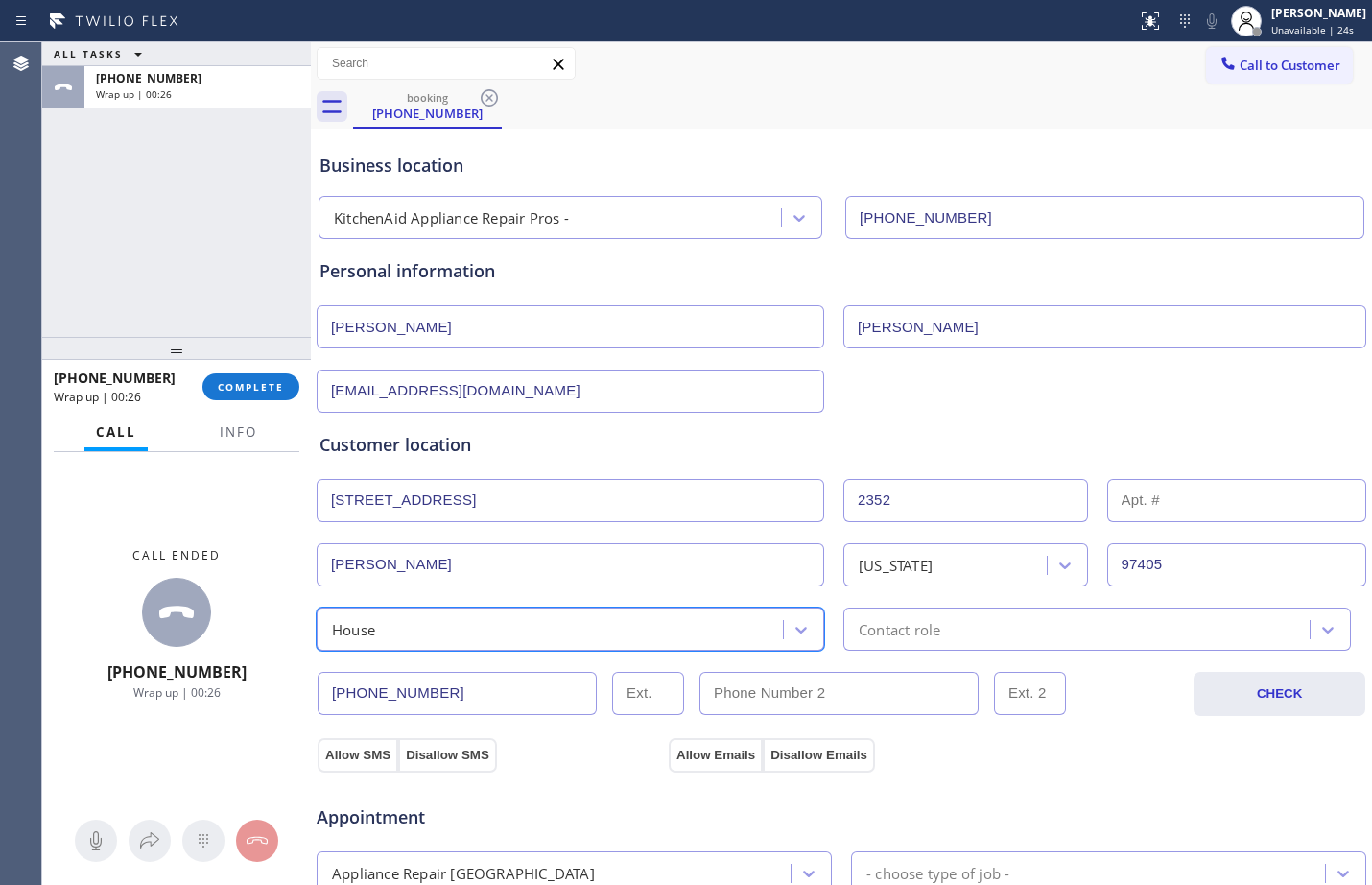
click at [982, 636] on div "Contact role" at bounding box center [1080, 629] width 461 height 33
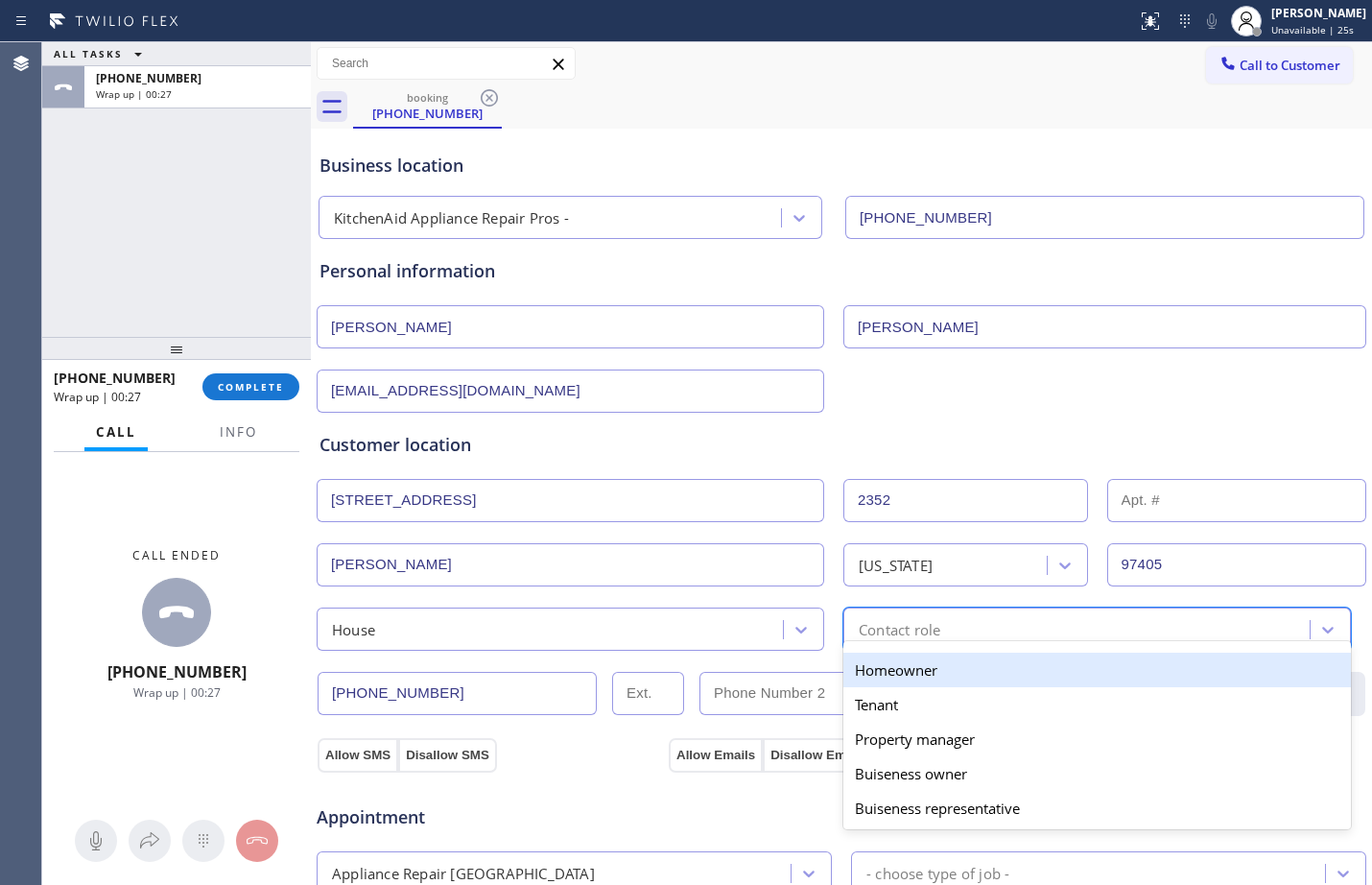
click at [938, 668] on div "Homeowner" at bounding box center [1097, 669] width 508 height 34
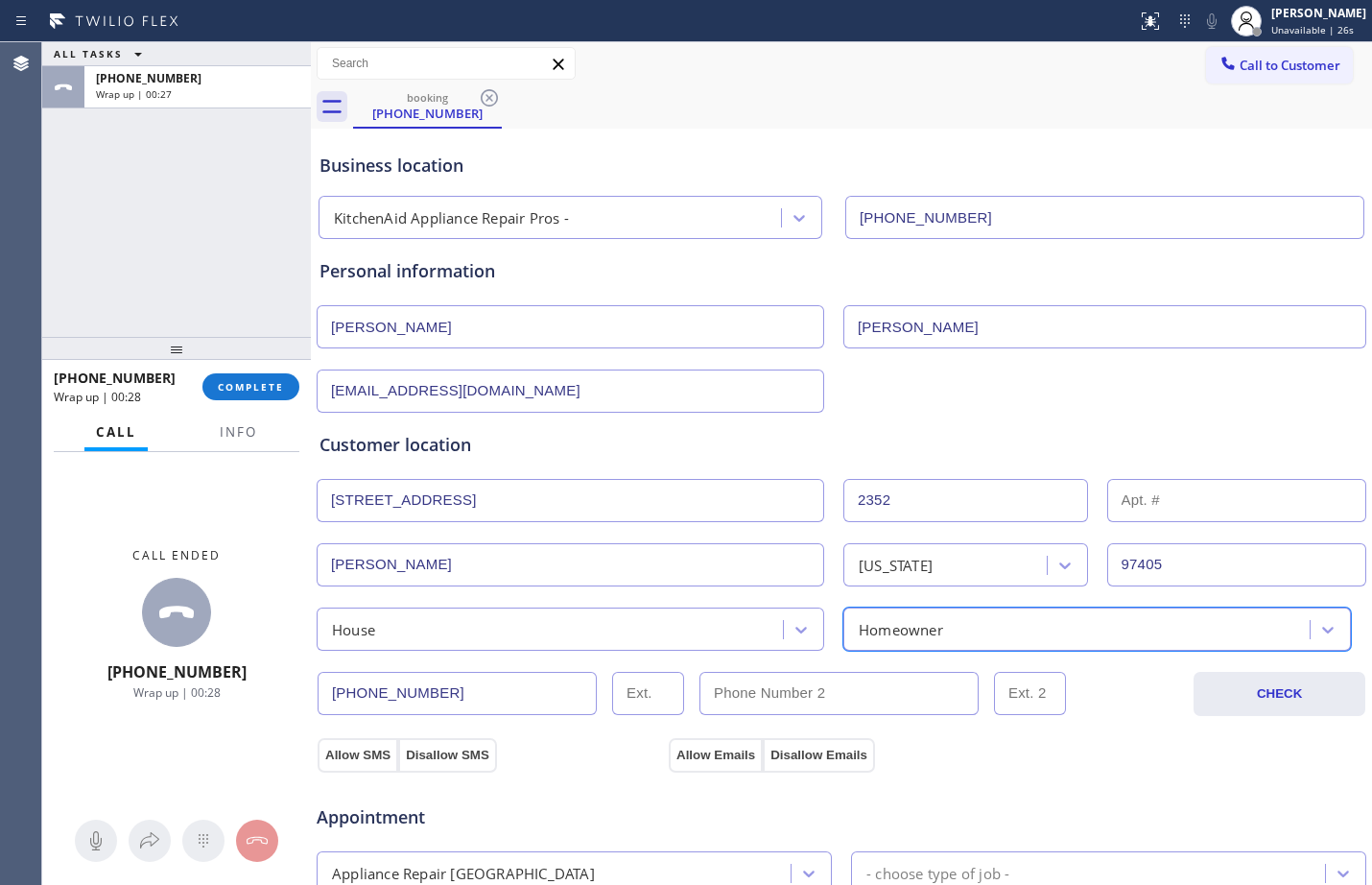
scroll to position [603, 0]
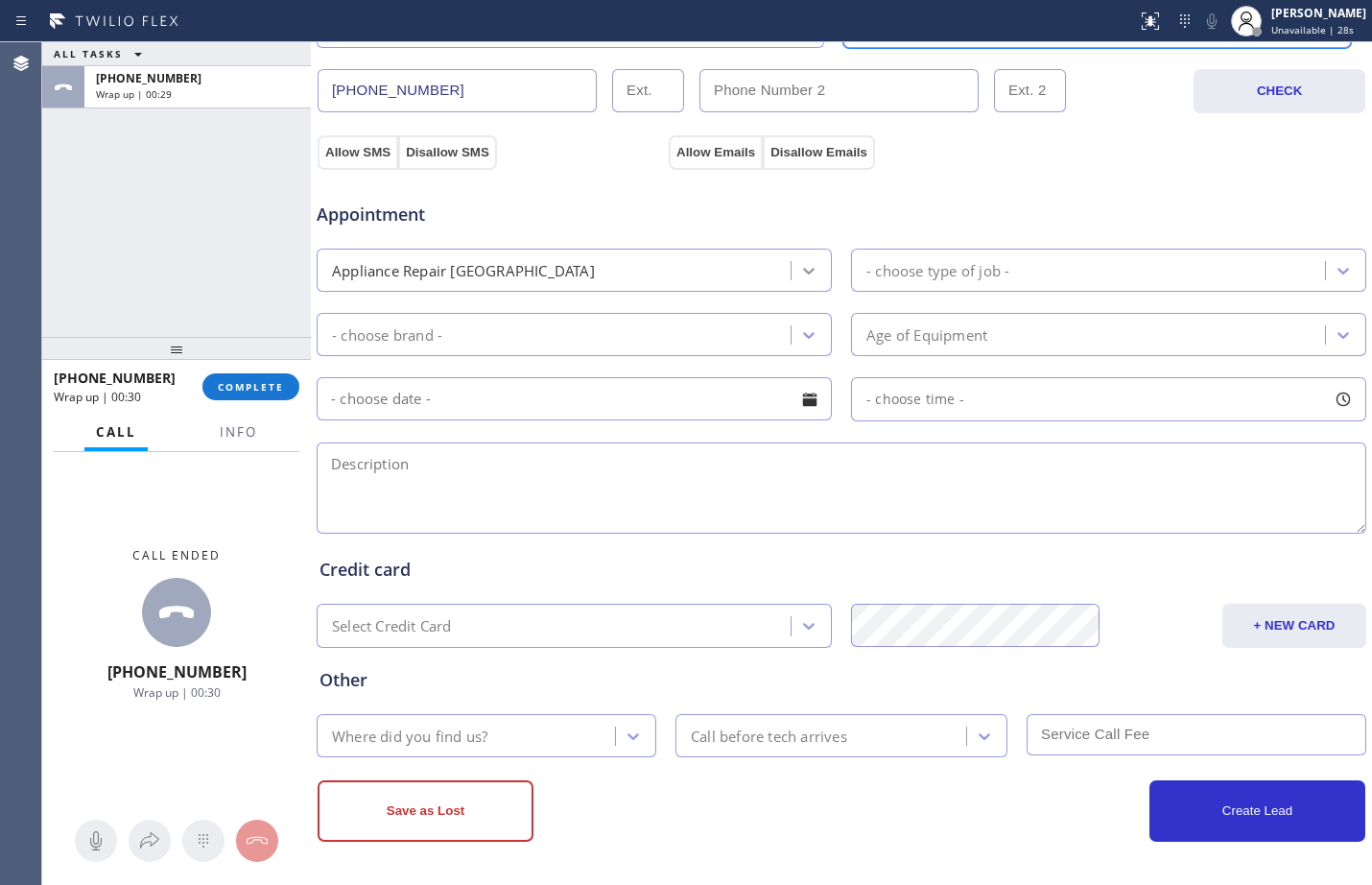
click at [808, 272] on icon at bounding box center [809, 271] width 20 height 20
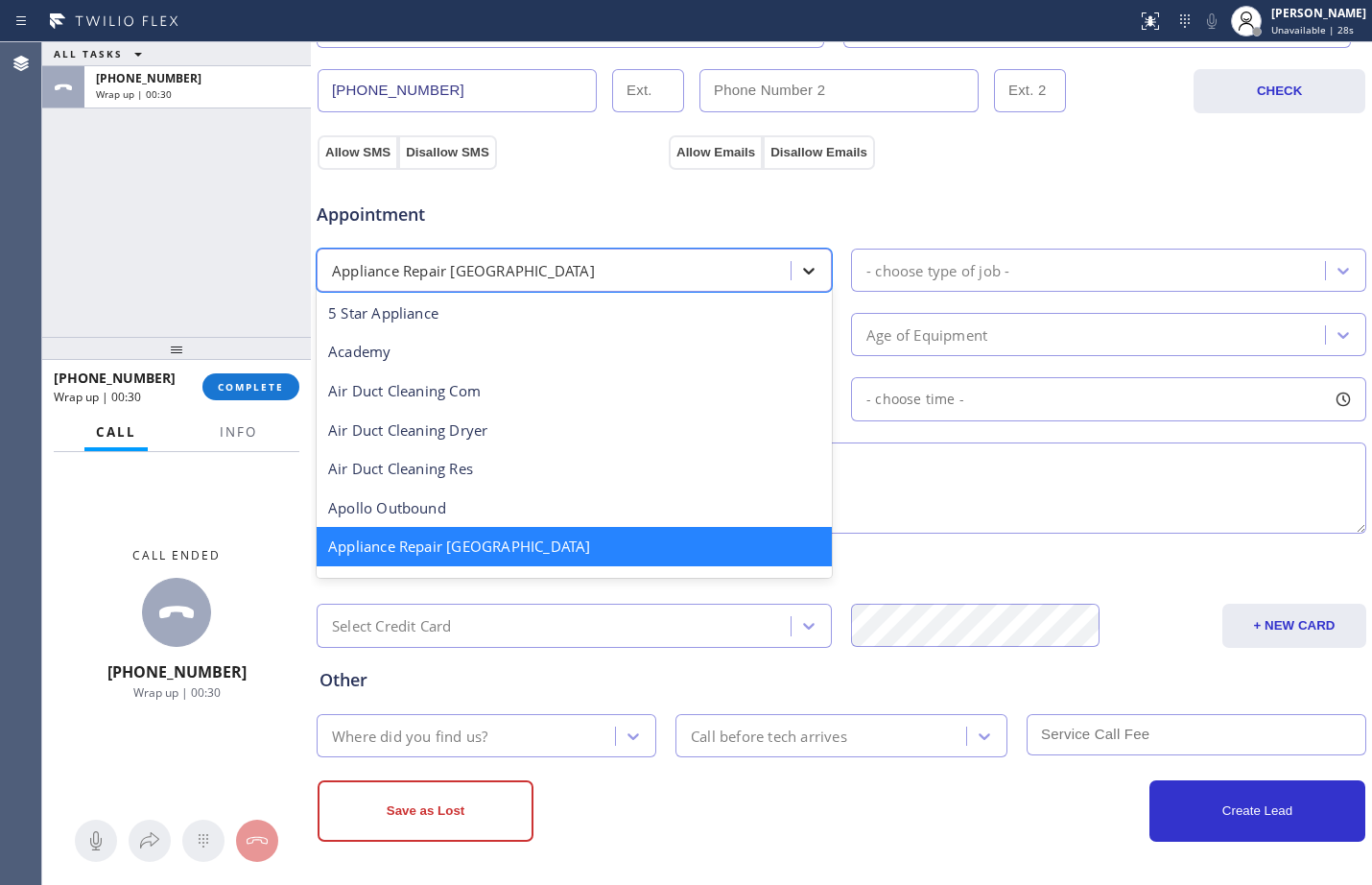
scroll to position [3, 0]
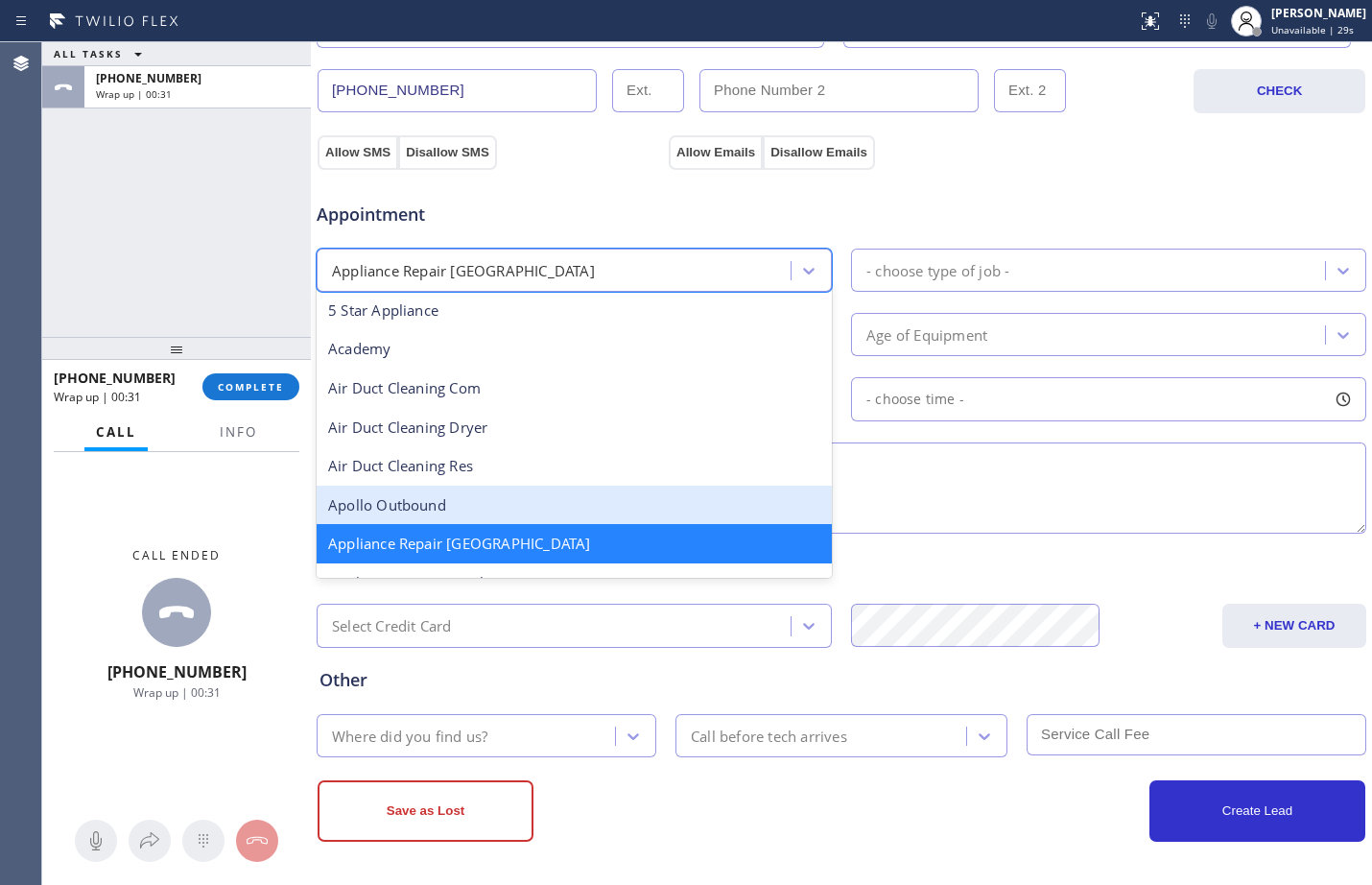
click at [1050, 479] on textarea at bounding box center [841, 488] width 1050 height 91
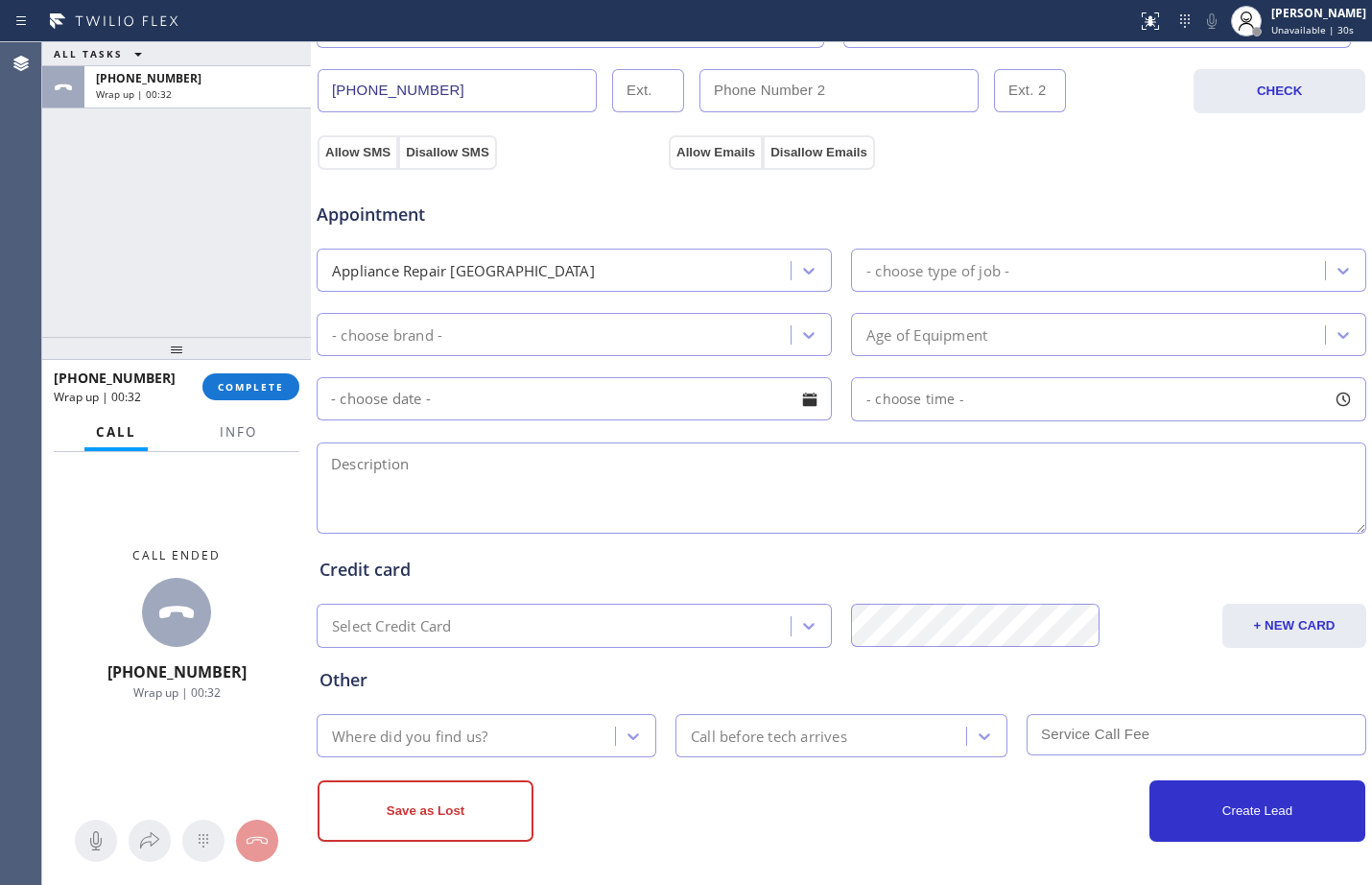
click at [1020, 275] on div "- choose type of job -" at bounding box center [1092, 270] width 469 height 33
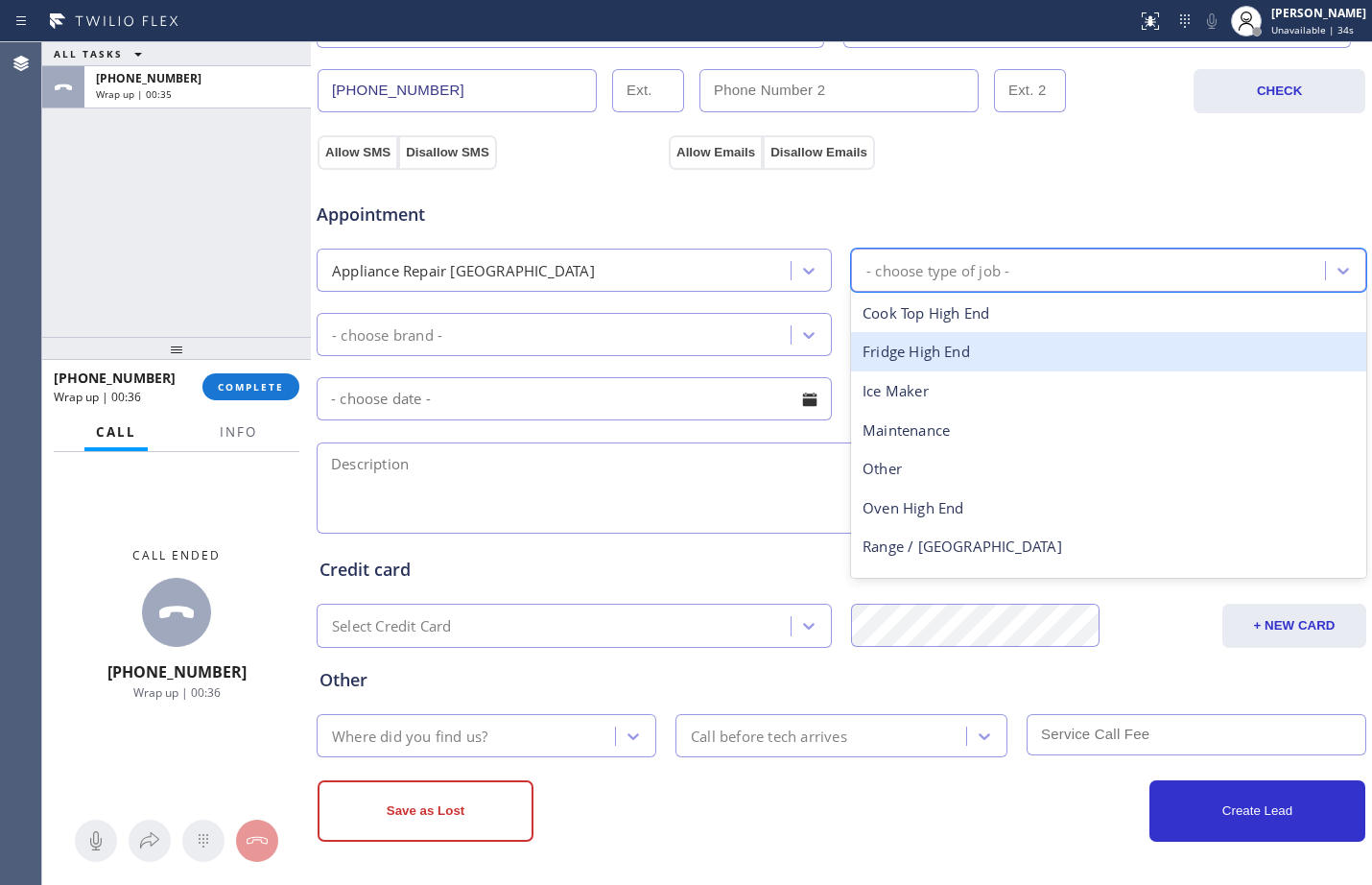
click at [964, 356] on div "Fridge High End" at bounding box center [1109, 352] width 516 height 39
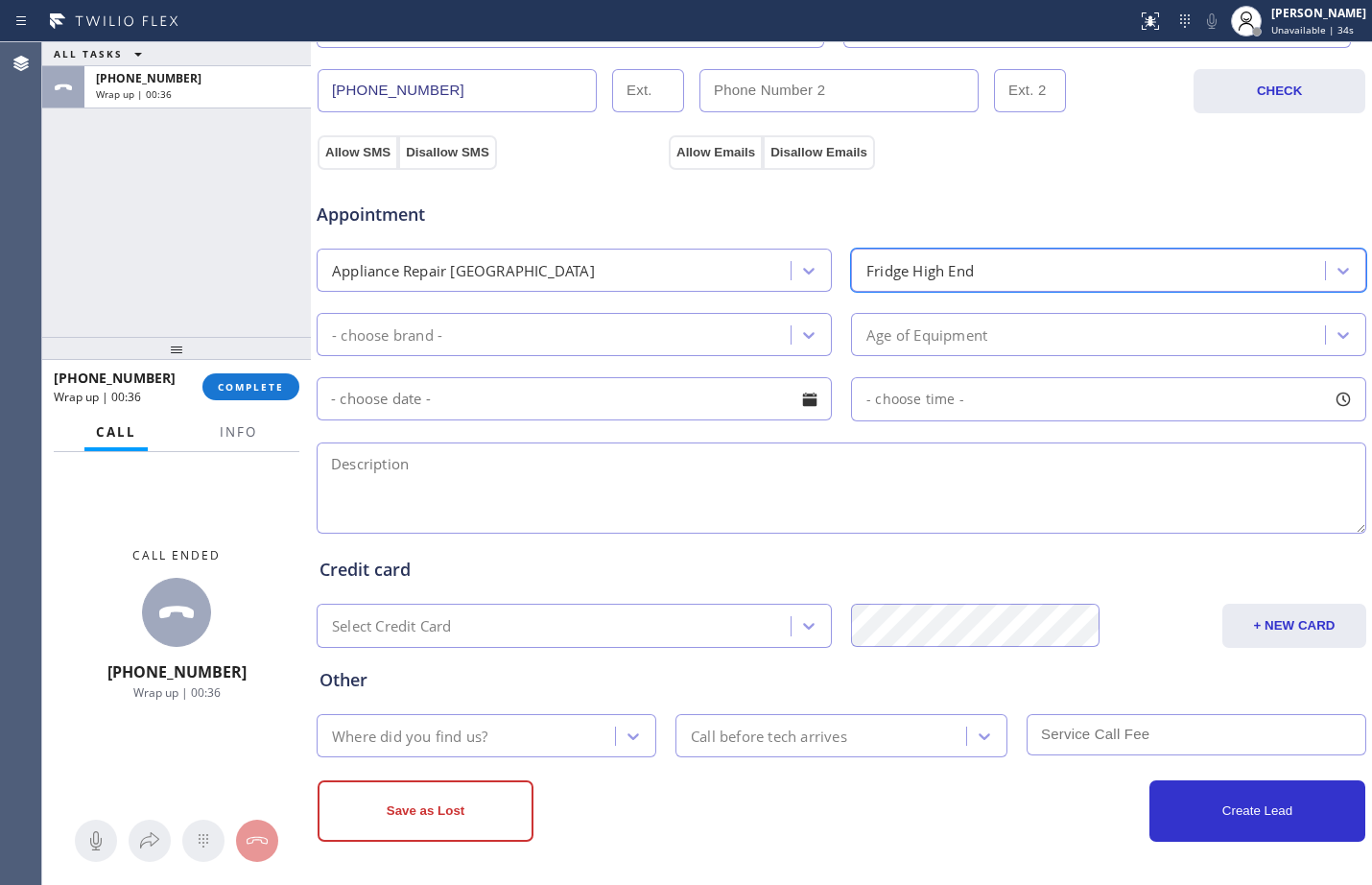
click at [695, 326] on div "- choose brand -" at bounding box center [557, 335] width 469 height 33
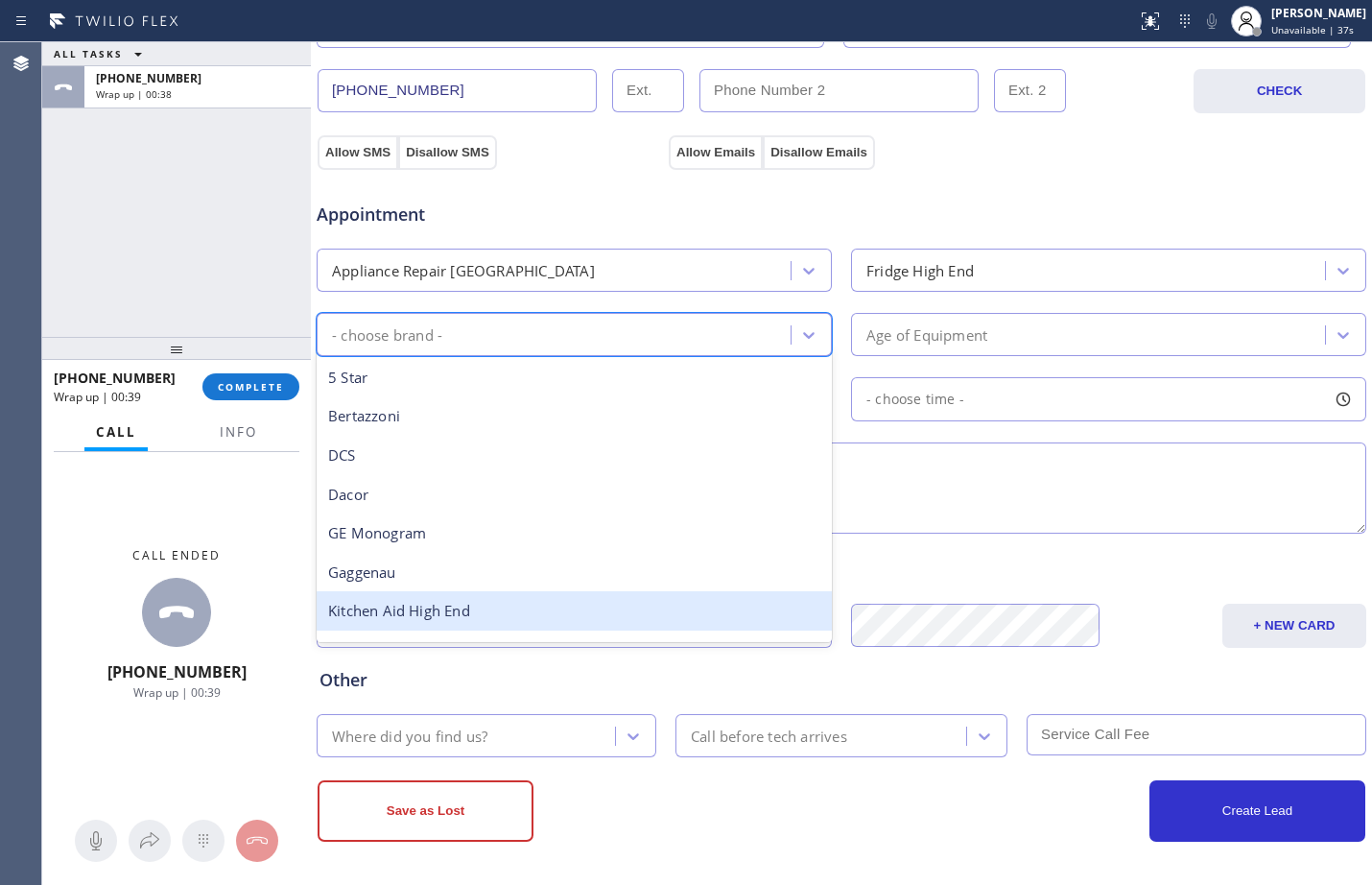
click at [663, 617] on div "Kitchen Aid High End" at bounding box center [575, 611] width 516 height 39
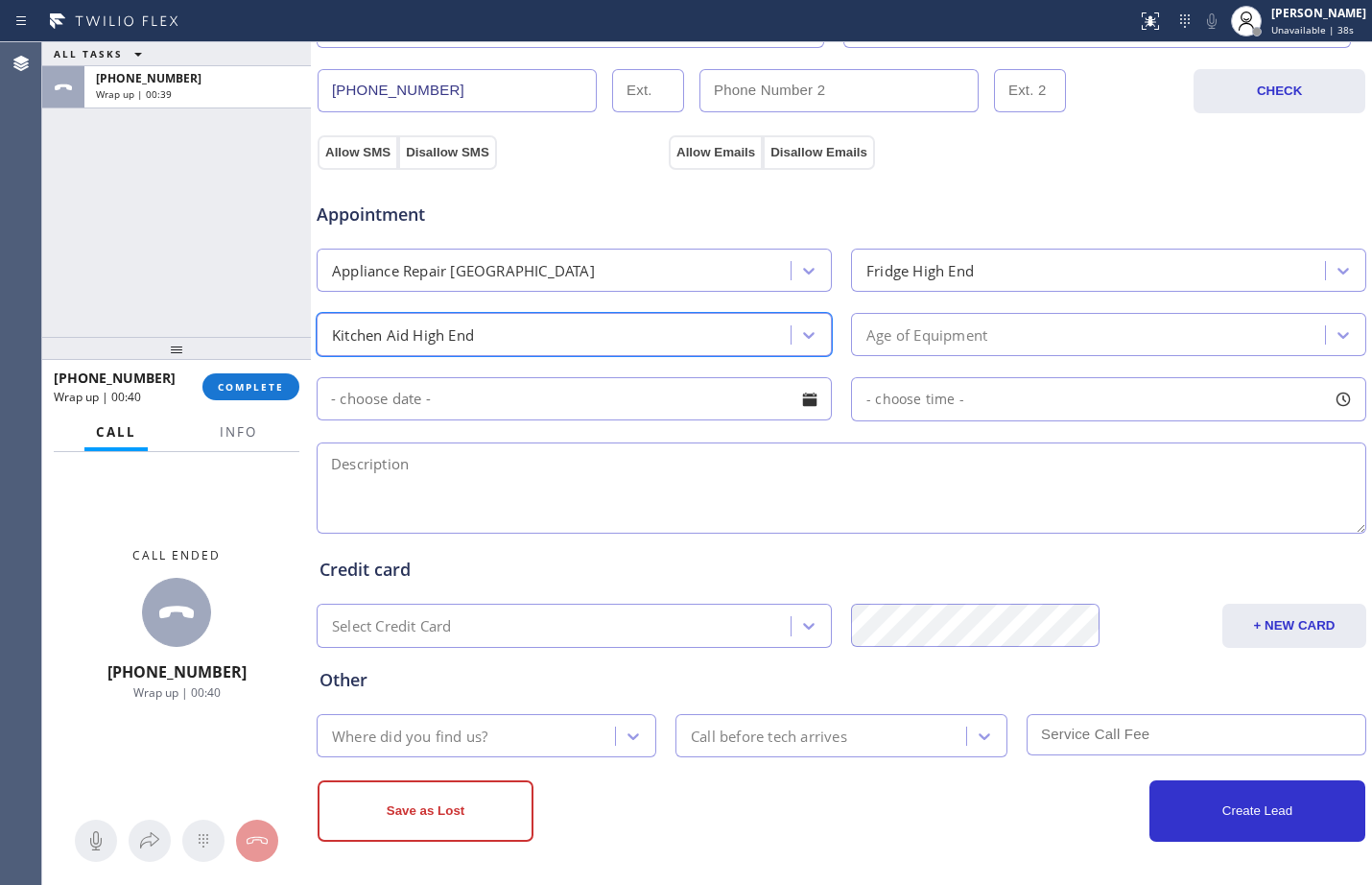
click at [1153, 338] on div "Age of Equipment" at bounding box center [1092, 335] width 469 height 33
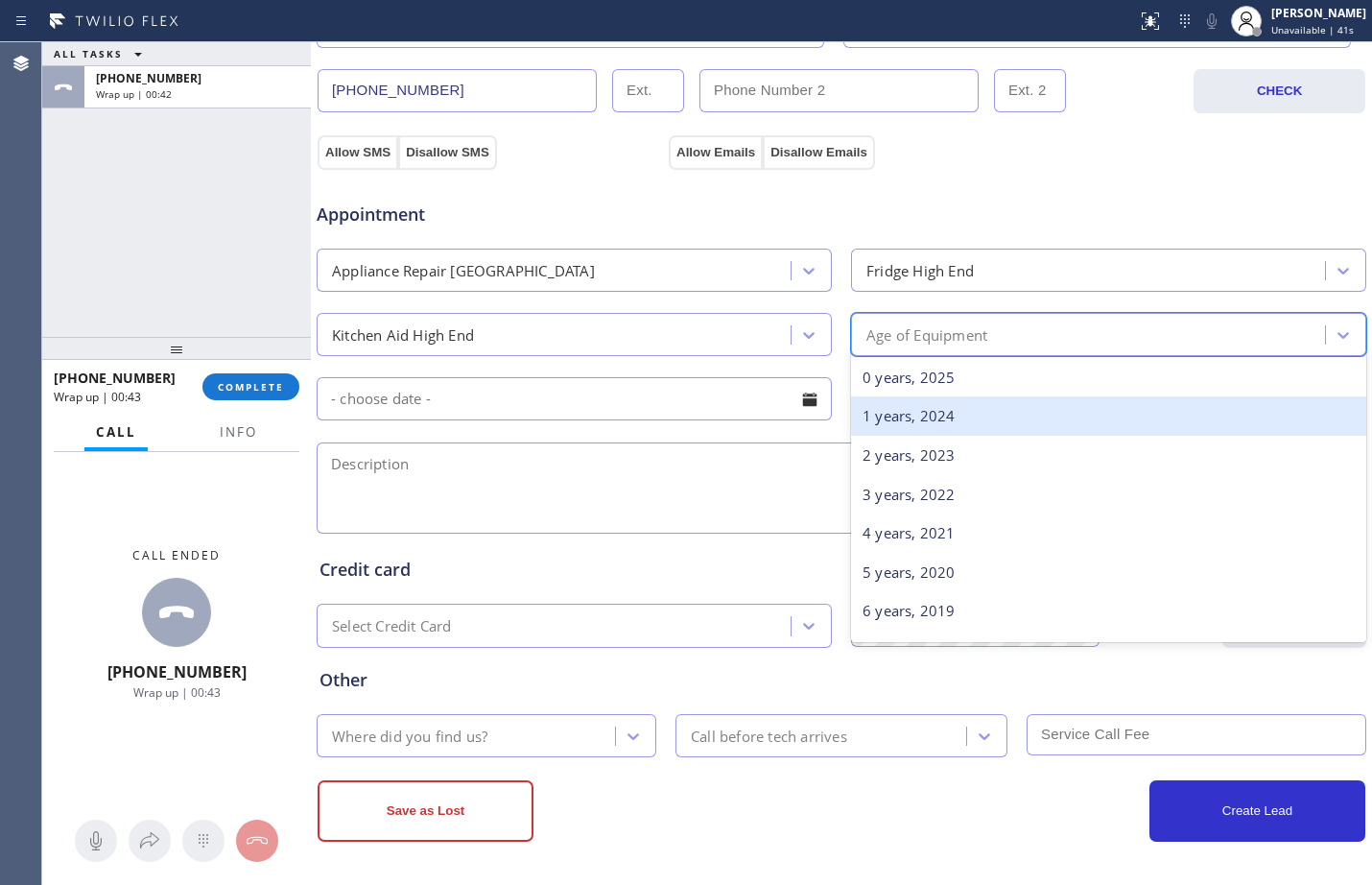
click at [937, 406] on div "1 years, 2024" at bounding box center [1109, 416] width 516 height 39
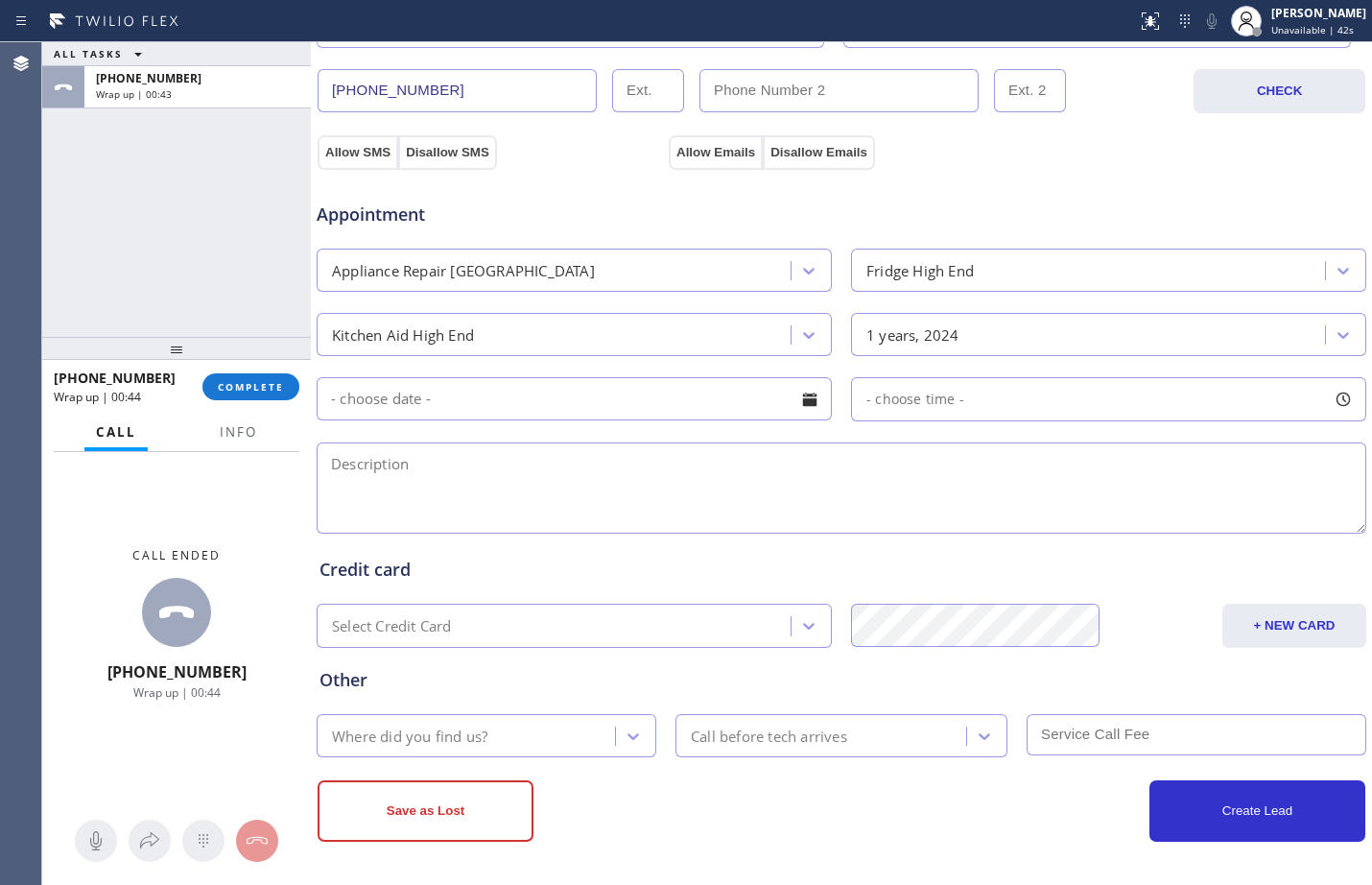
click at [654, 498] on textarea at bounding box center [841, 488] width 1050 height 91
click at [709, 500] on textarea at bounding box center [841, 488] width 1050 height 91
paste textarea "Kitchenfridge//freezer is melting"
type textarea "Kitchenfridge//freezer is melting//"
click at [1012, 345] on div "1 years, 2024" at bounding box center [1092, 335] width 469 height 33
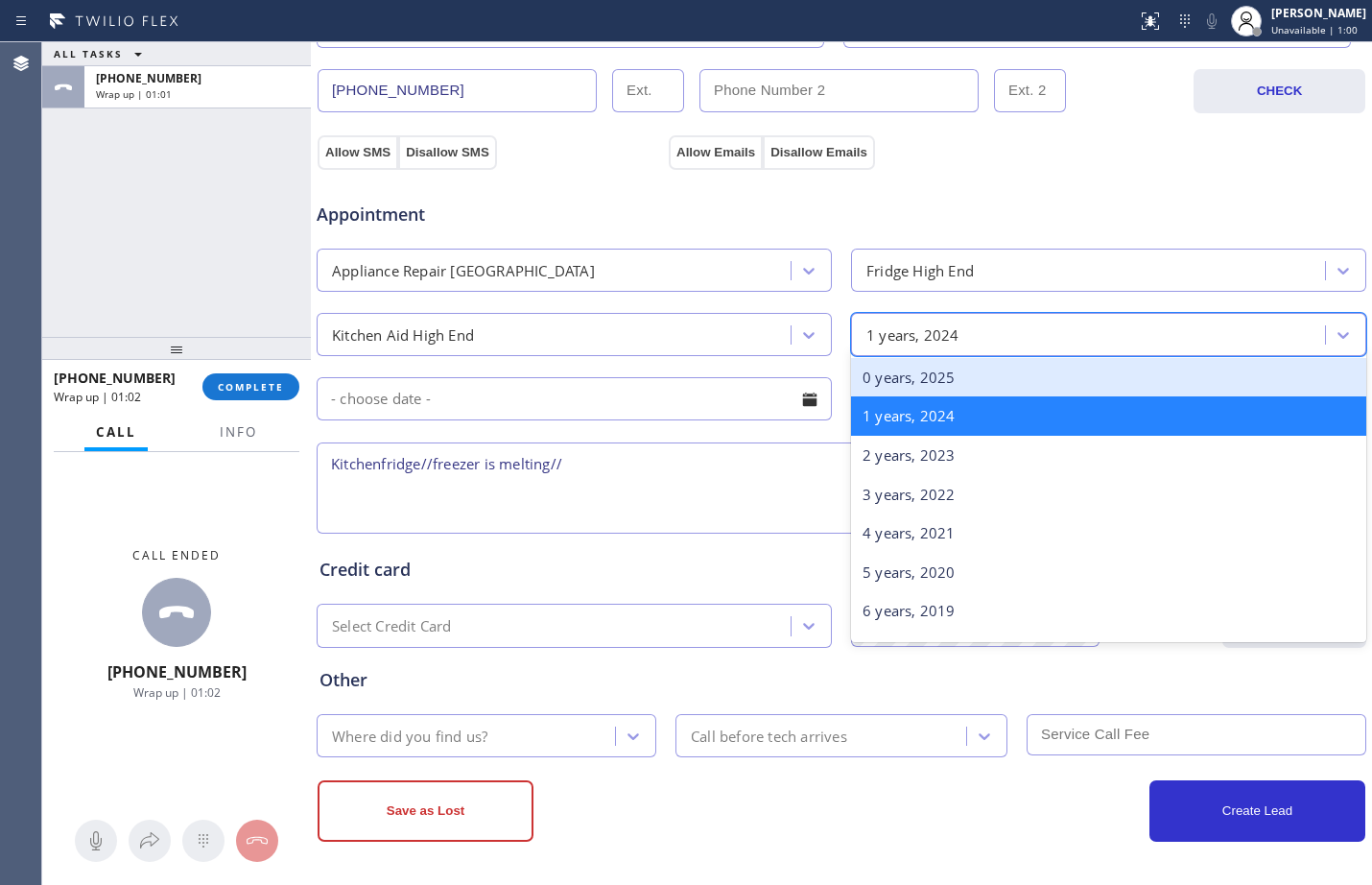
click at [1008, 333] on div "1 years, 2024" at bounding box center [1092, 335] width 469 height 33
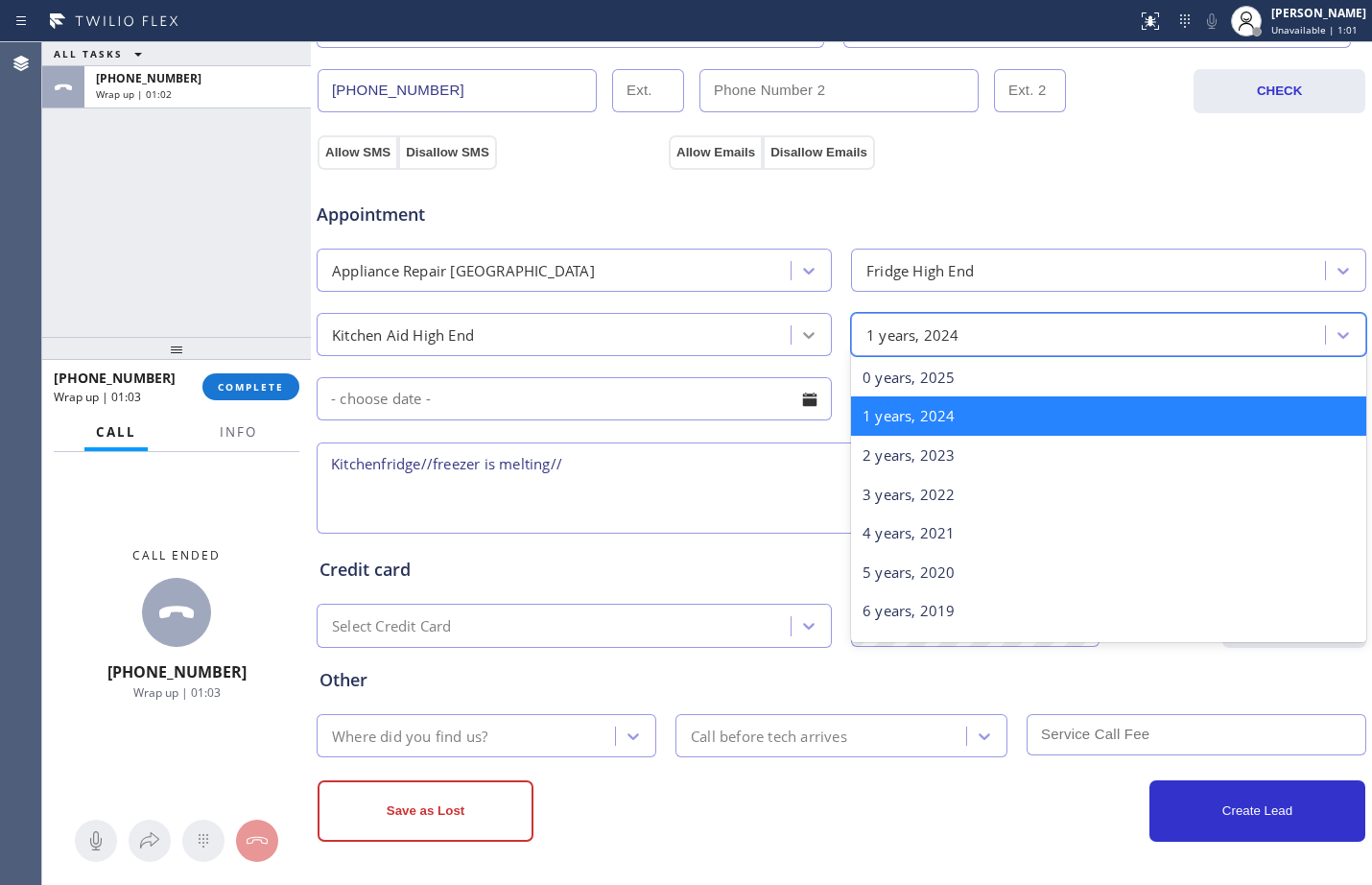
drag, startPoint x: 1008, startPoint y: 333, endPoint x: 786, endPoint y: 337, distance: 222.0
click at [786, 337] on div "Kitchen Aid High End option 1 years, 2024, selected. option 1 years, 2024 focus…" at bounding box center [841, 333] width 1054 height 47
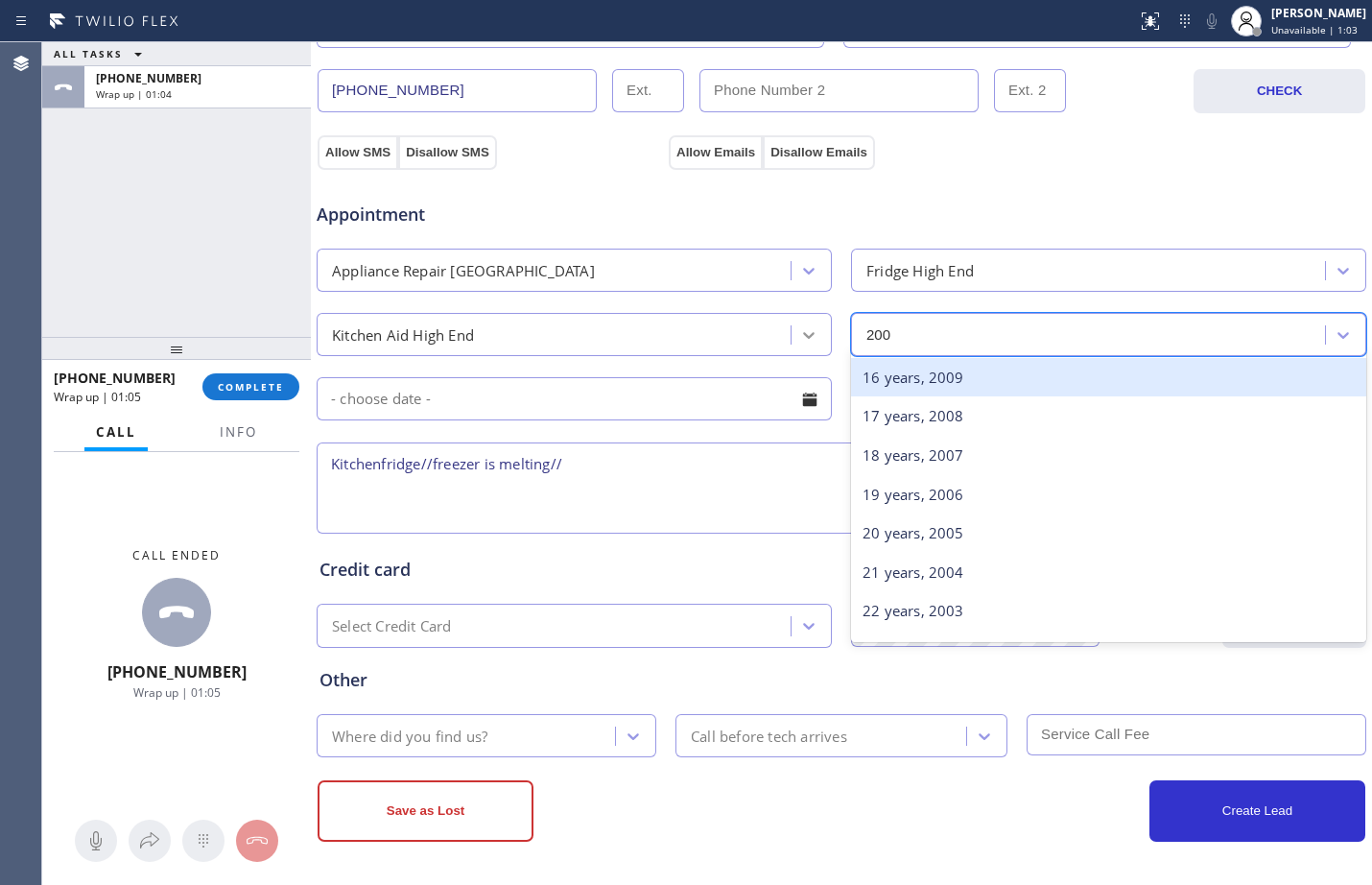
type input "2005"
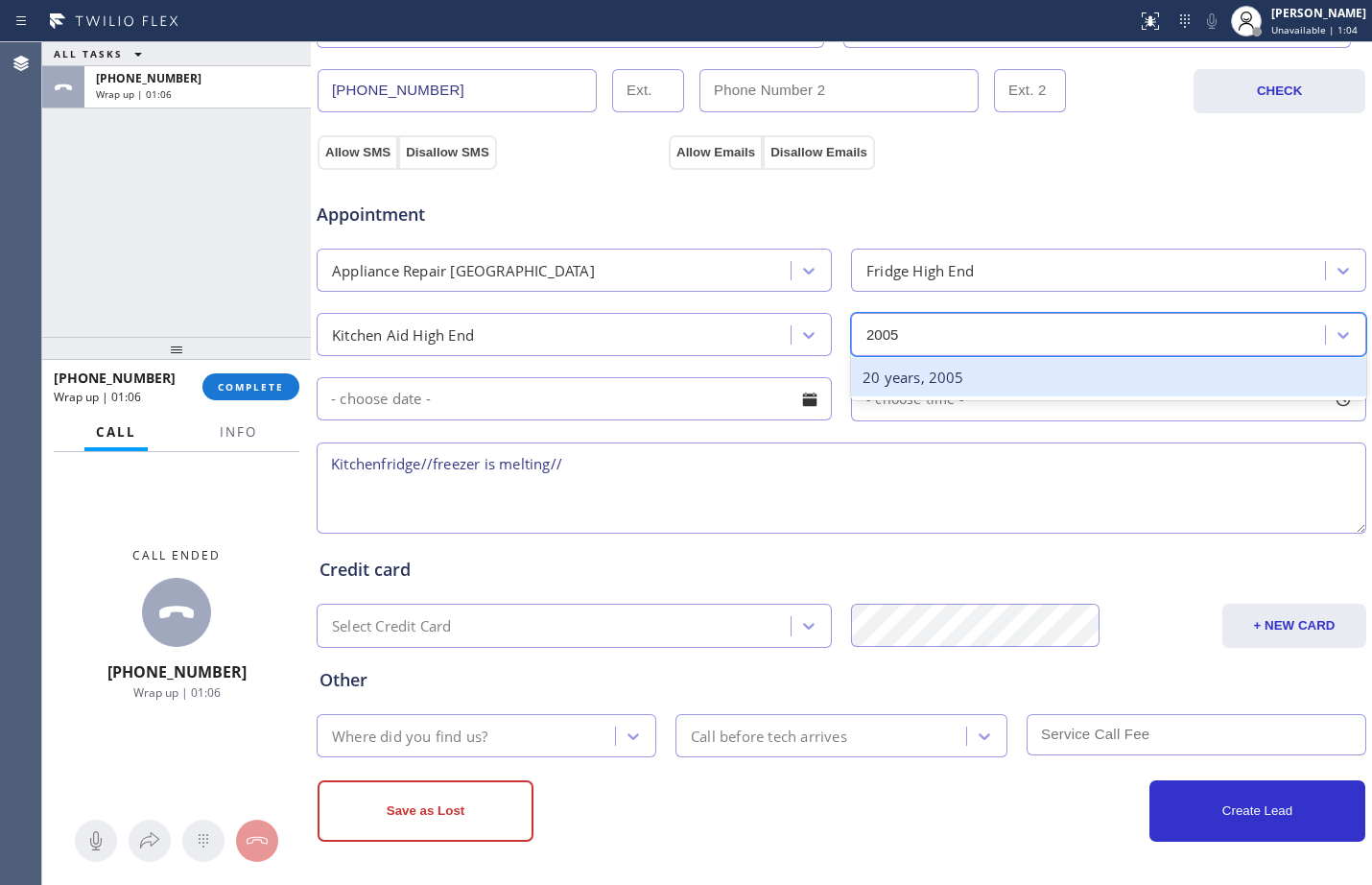
click at [913, 374] on div "20 years, 2005" at bounding box center [1109, 378] width 516 height 39
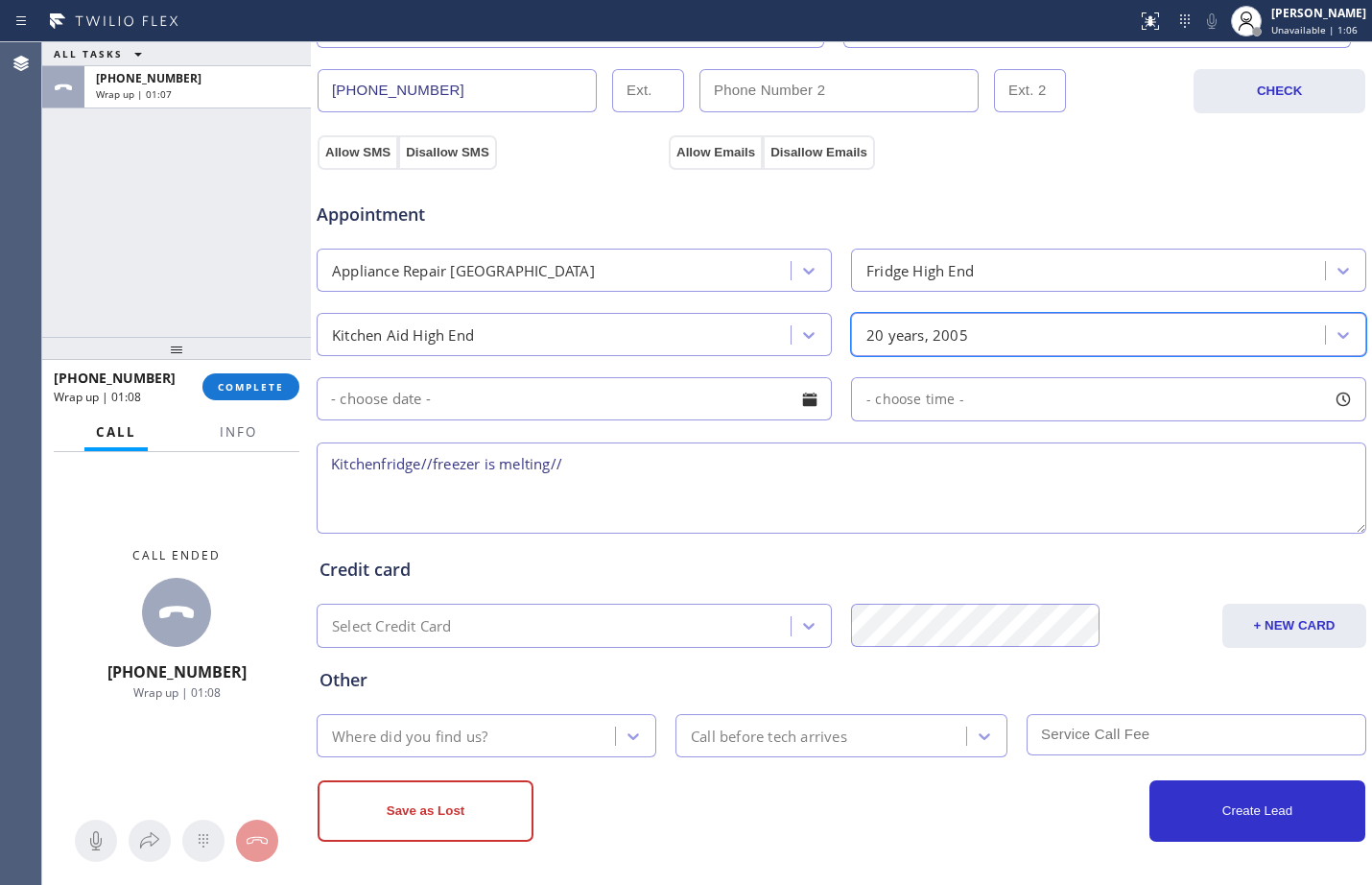
click at [705, 496] on textarea "Kitchenfridge//freezer is melting//" at bounding box center [841, 488] width 1050 height 91
paste textarea "[STREET_ADDRESS]"
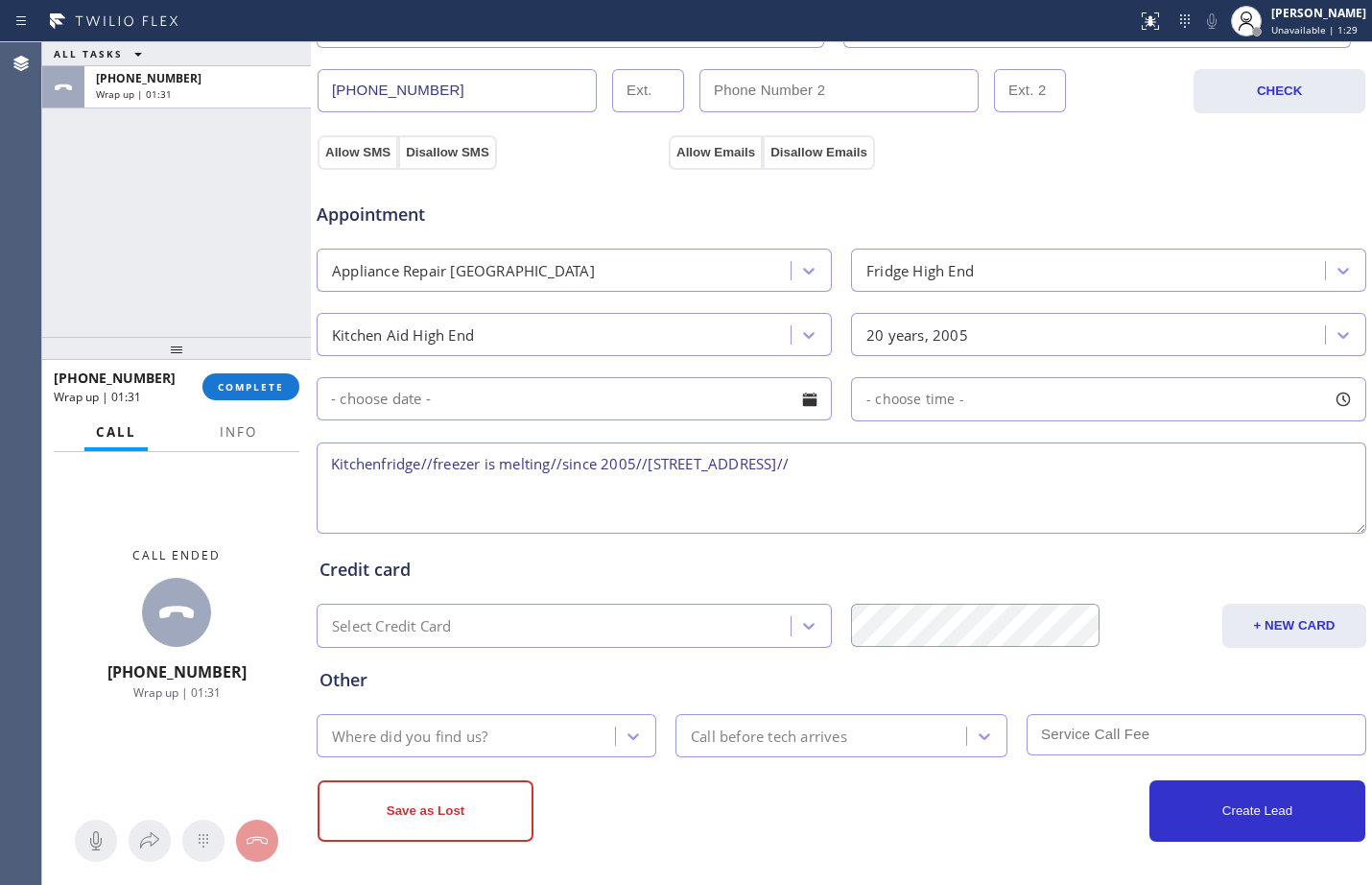
paste textarea "KitchenAid Appliance Repair Pros -"
click at [1196, 477] on textarea "Kitchenfridge//freezer is melting//since 2005//[STREET_ADDRESS]//KitchenAid App…" at bounding box center [841, 488] width 1050 height 91
click at [1190, 469] on textarea "Kitchenfridge//freezer is melting//since 2005//[STREET_ADDRESS]//KitchenAid App…" at bounding box center [841, 488] width 1050 height 91
click at [651, 507] on textarea "Kitchenfridge//freezer is melting//since 2005//[STREET_ADDRESS]//KitchenAid App…" at bounding box center [841, 488] width 1050 height 91
click at [654, 491] on textarea "Kitchenfridge//freezer is melting//since 2005//[STREET_ADDRESS]//KitchenAid App…" at bounding box center [841, 488] width 1050 height 91
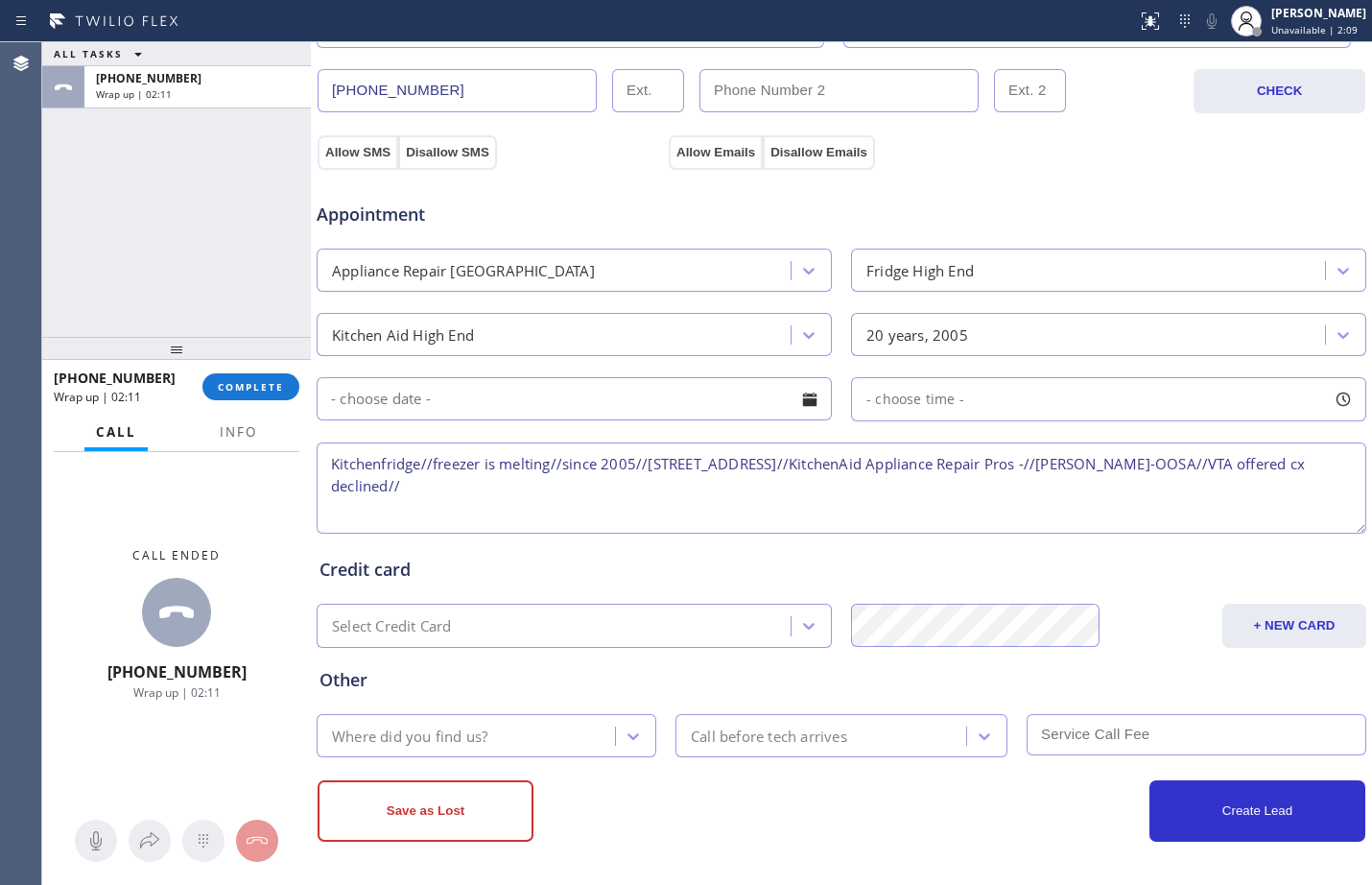
paste textarea "(PASSED TO OOSA PARTNER =OOSA Leads)/Transferred to Regular Vendor"
type textarea "Kitchenfridge//freezer is melting//since 2005//[STREET_ADDRESS]//KitchenAid App…"
click at [566, 639] on div "Select Credit Card" at bounding box center [557, 626] width 469 height 33
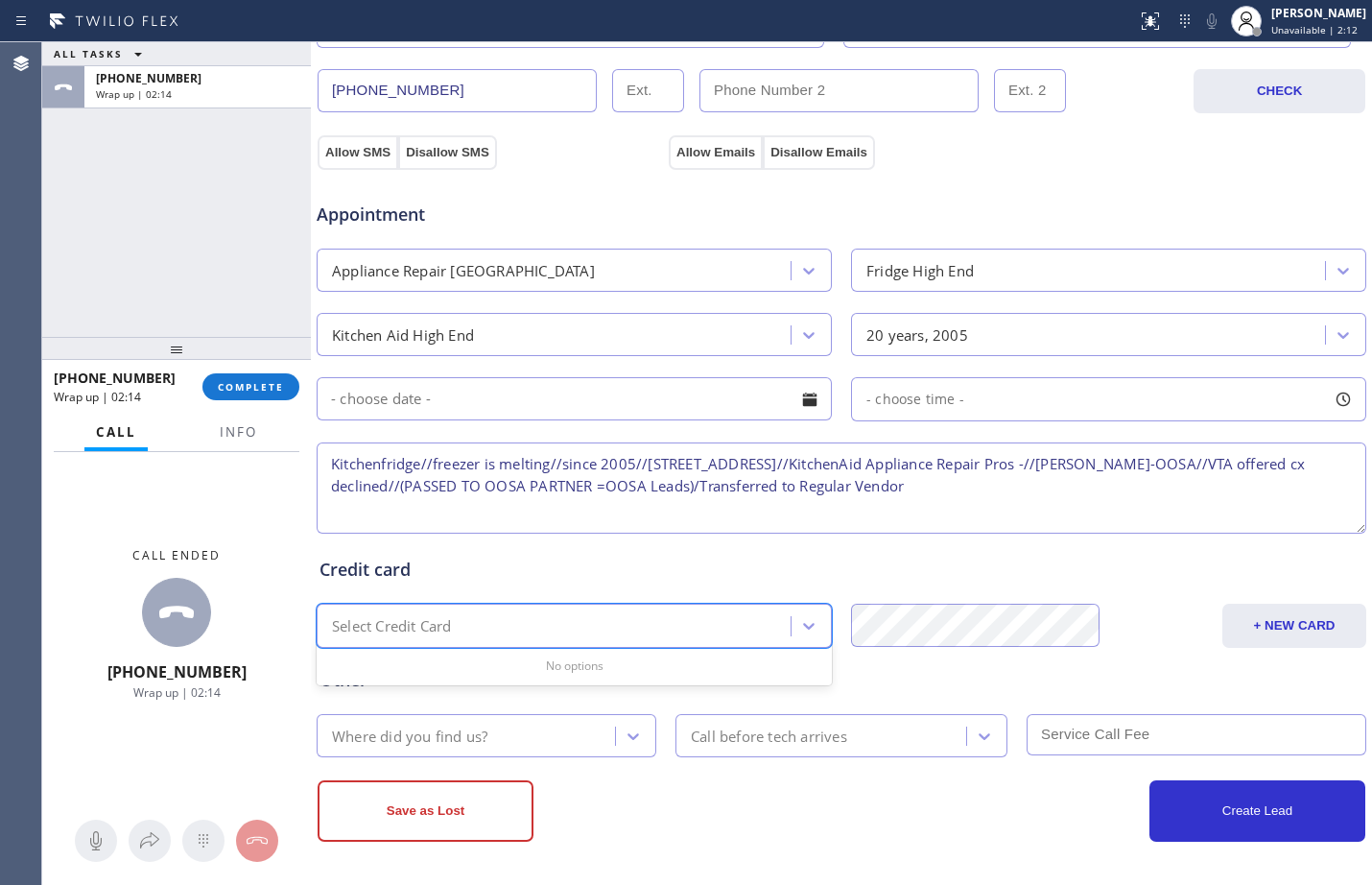
click at [545, 751] on div "Where did you find us?" at bounding box center [469, 736] width 292 height 33
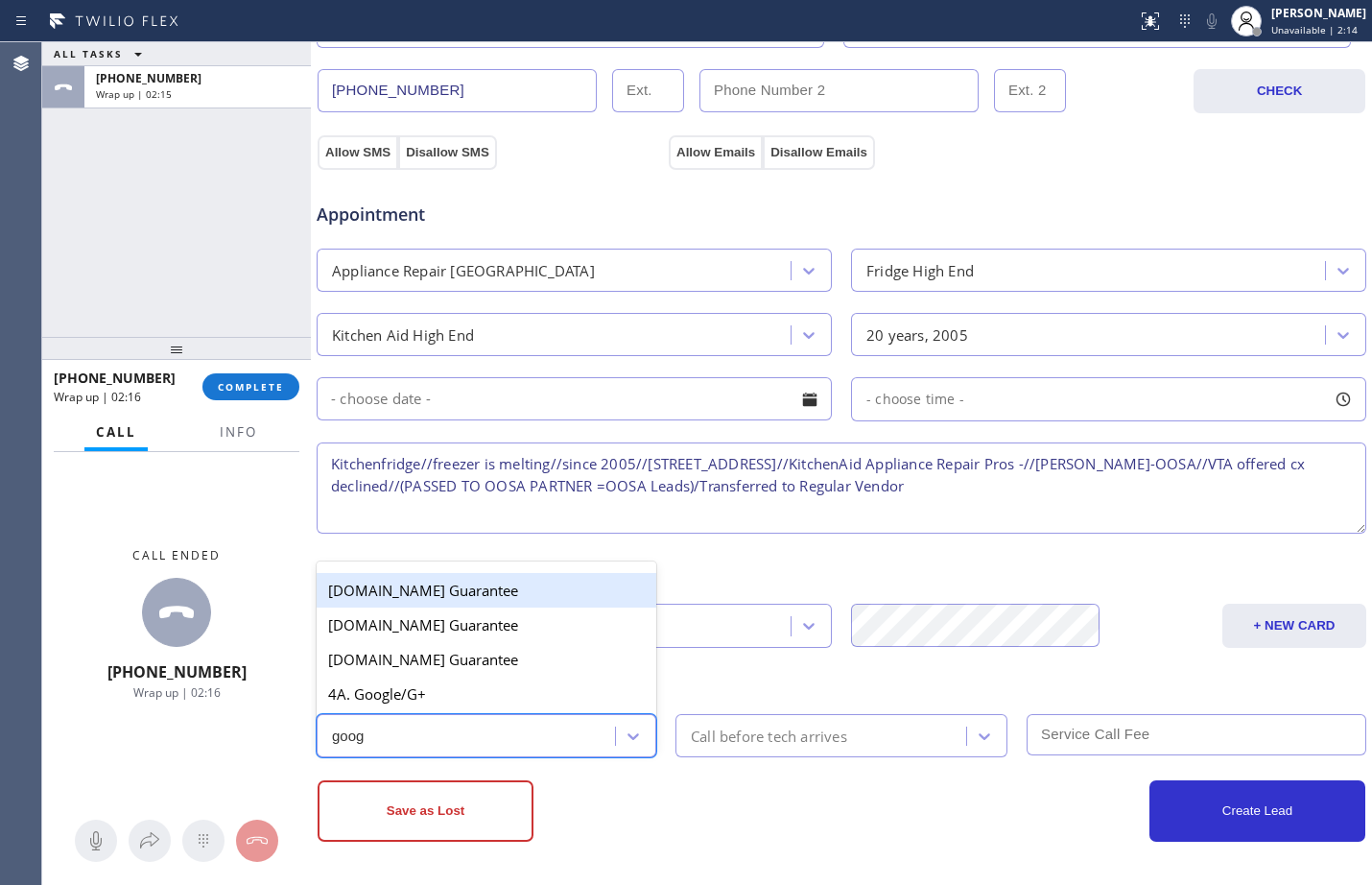
type input "googl"
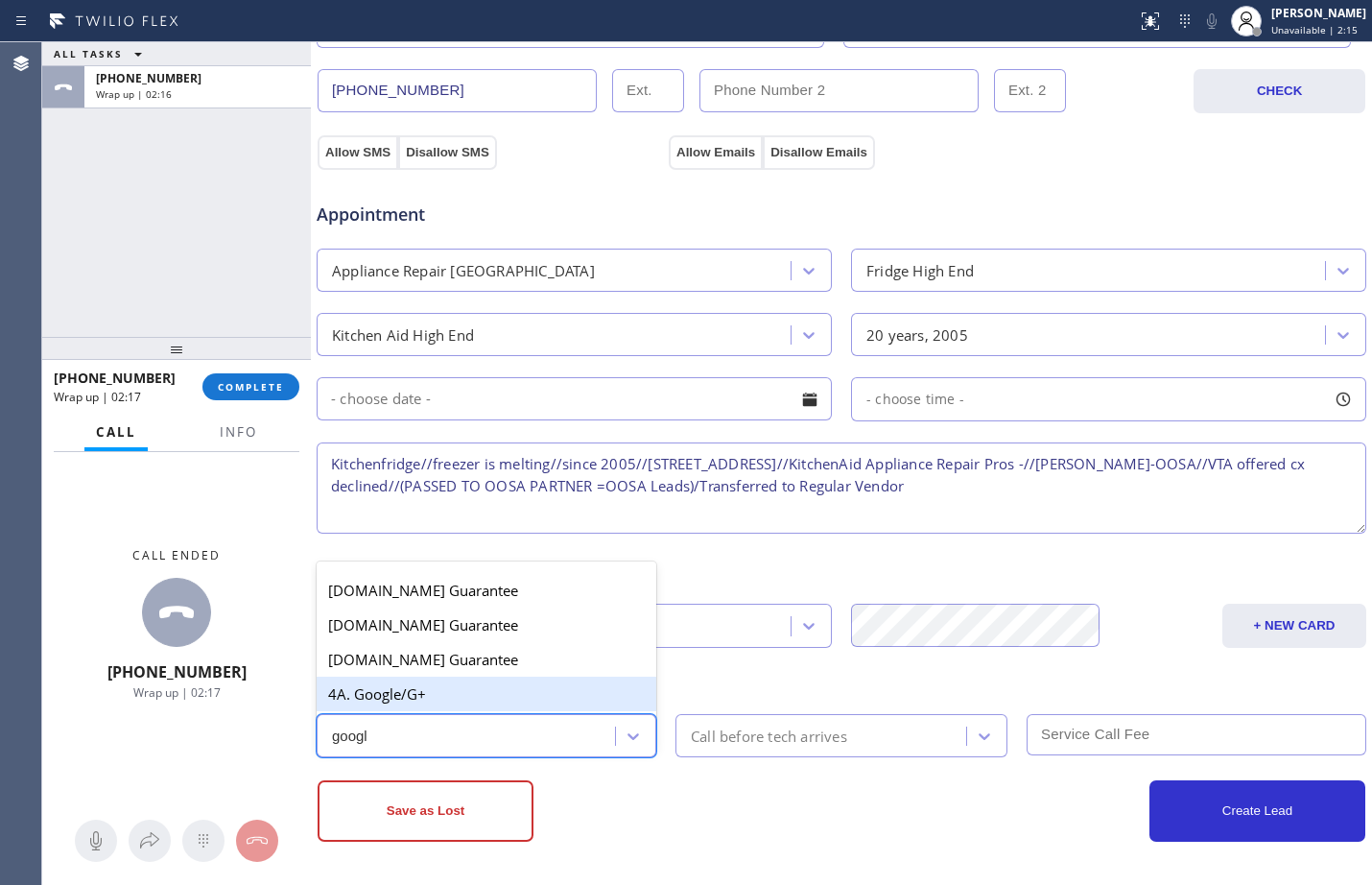
click at [483, 692] on div "4A. Google/G+" at bounding box center [486, 694] width 339 height 34
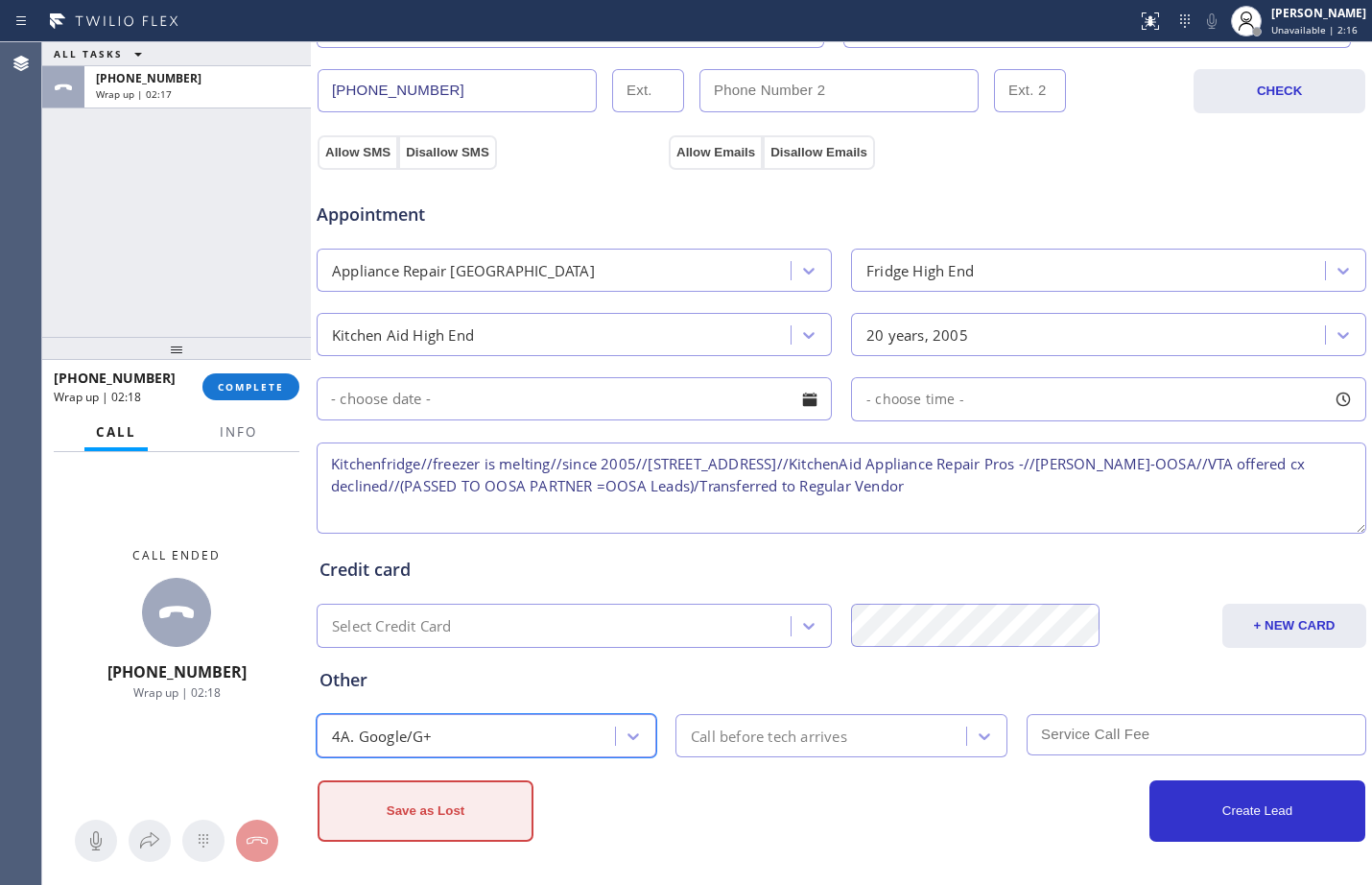
click at [408, 818] on button "Save as Lost" at bounding box center [426, 811] width 216 height 62
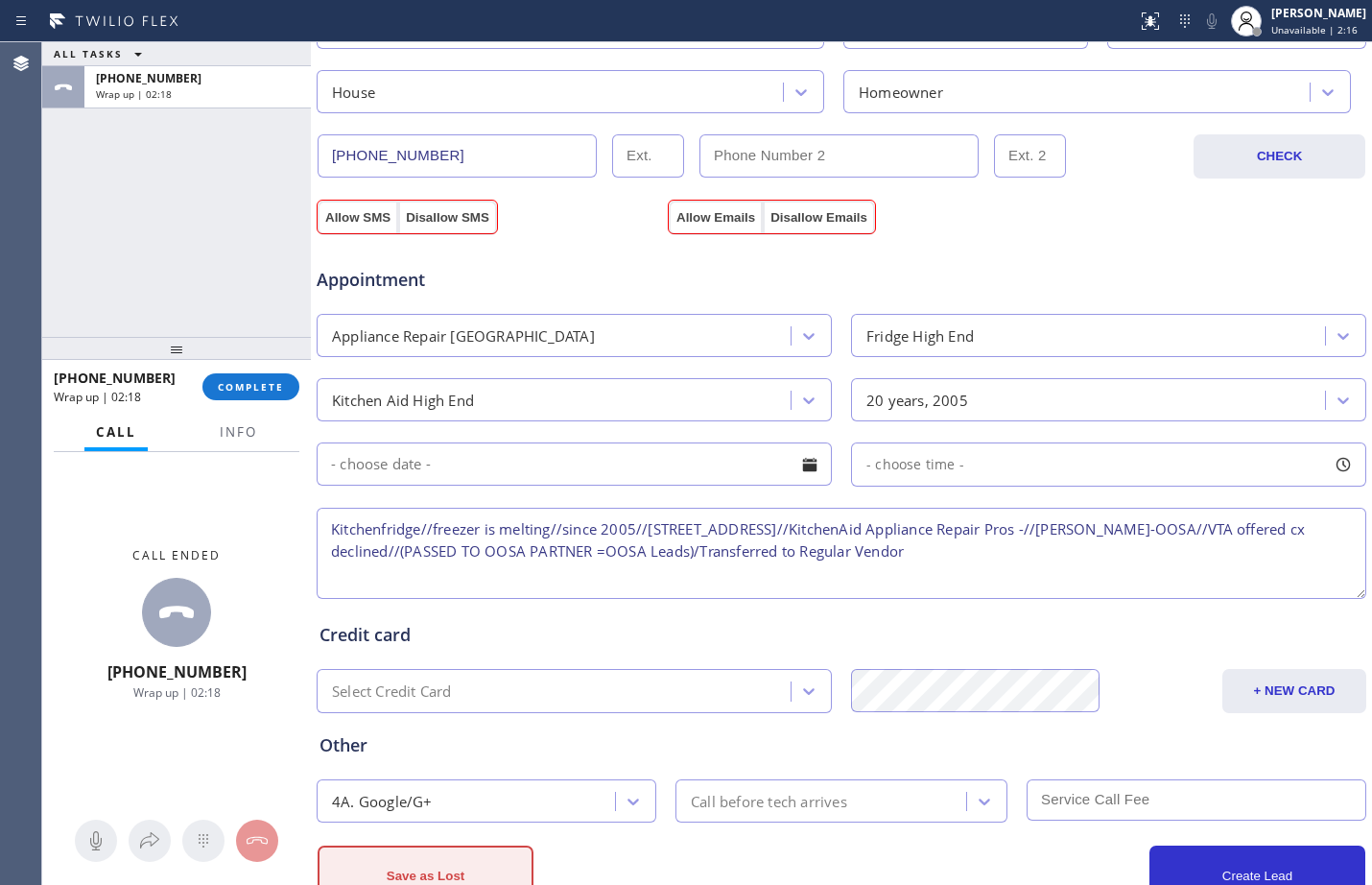
scroll to position [668, 0]
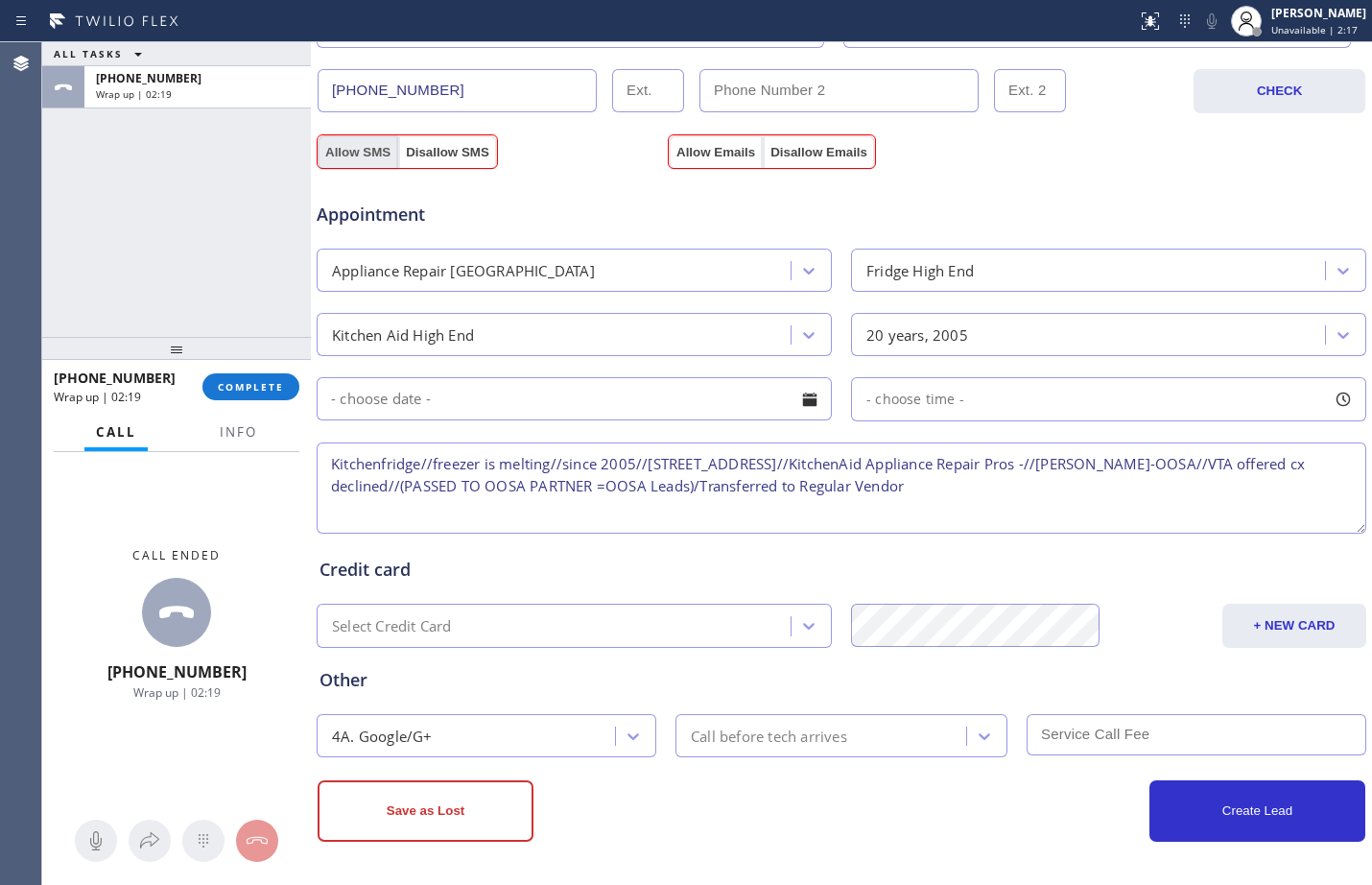
click at [330, 142] on button "Allow SMS" at bounding box center [358, 152] width 80 height 34
click at [718, 156] on button "Allow Emails" at bounding box center [716, 152] width 94 height 34
click at [453, 801] on button "Save as Lost" at bounding box center [426, 811] width 216 height 62
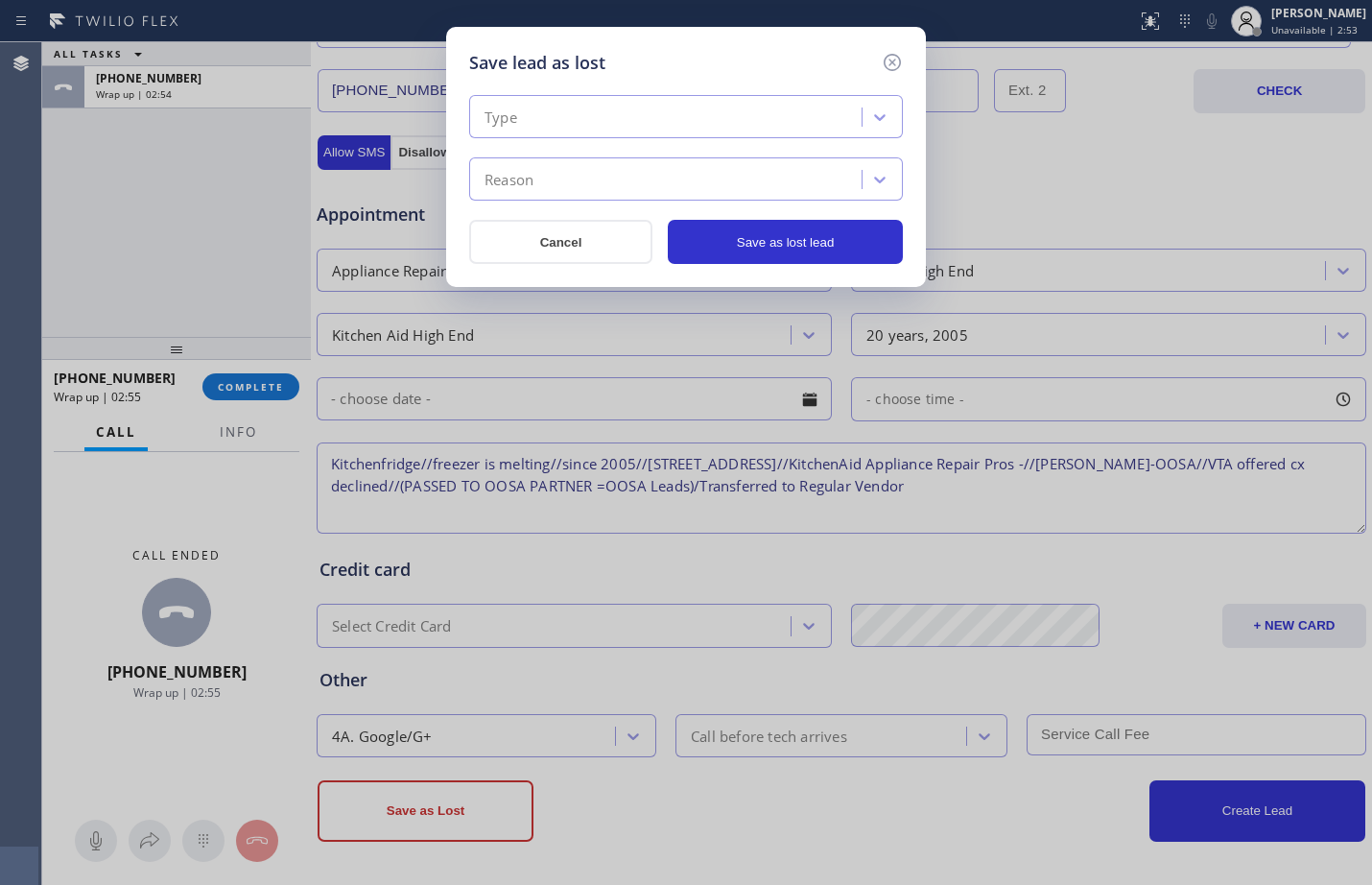
click at [147, 234] on div "Save lead as lost Type Reason Cancel Save as lost lead" at bounding box center [686, 442] width 1372 height 885
click at [715, 130] on div "Type" at bounding box center [668, 118] width 386 height 33
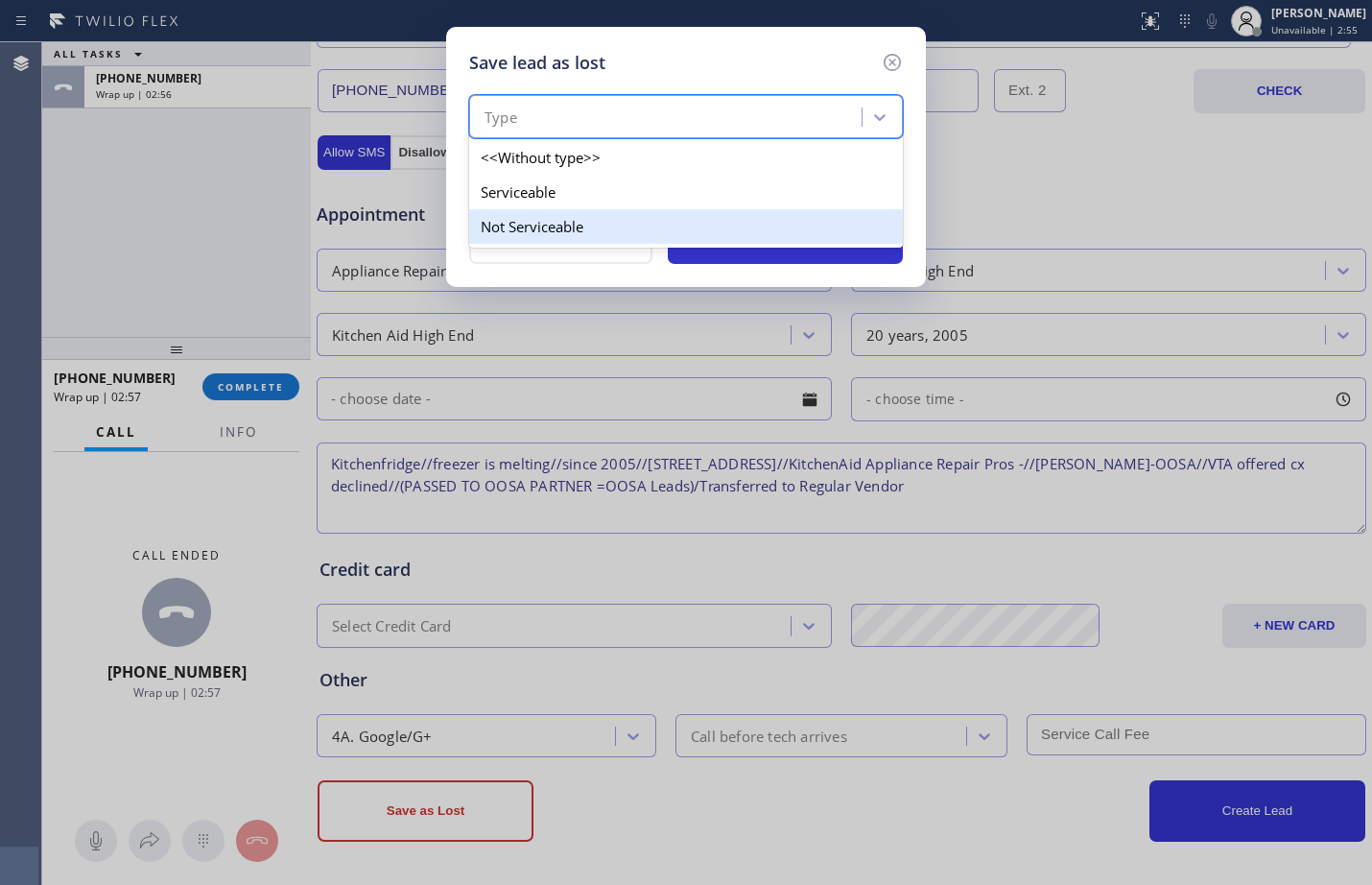
click at [605, 220] on div "Not Serviceable" at bounding box center [686, 226] width 433 height 34
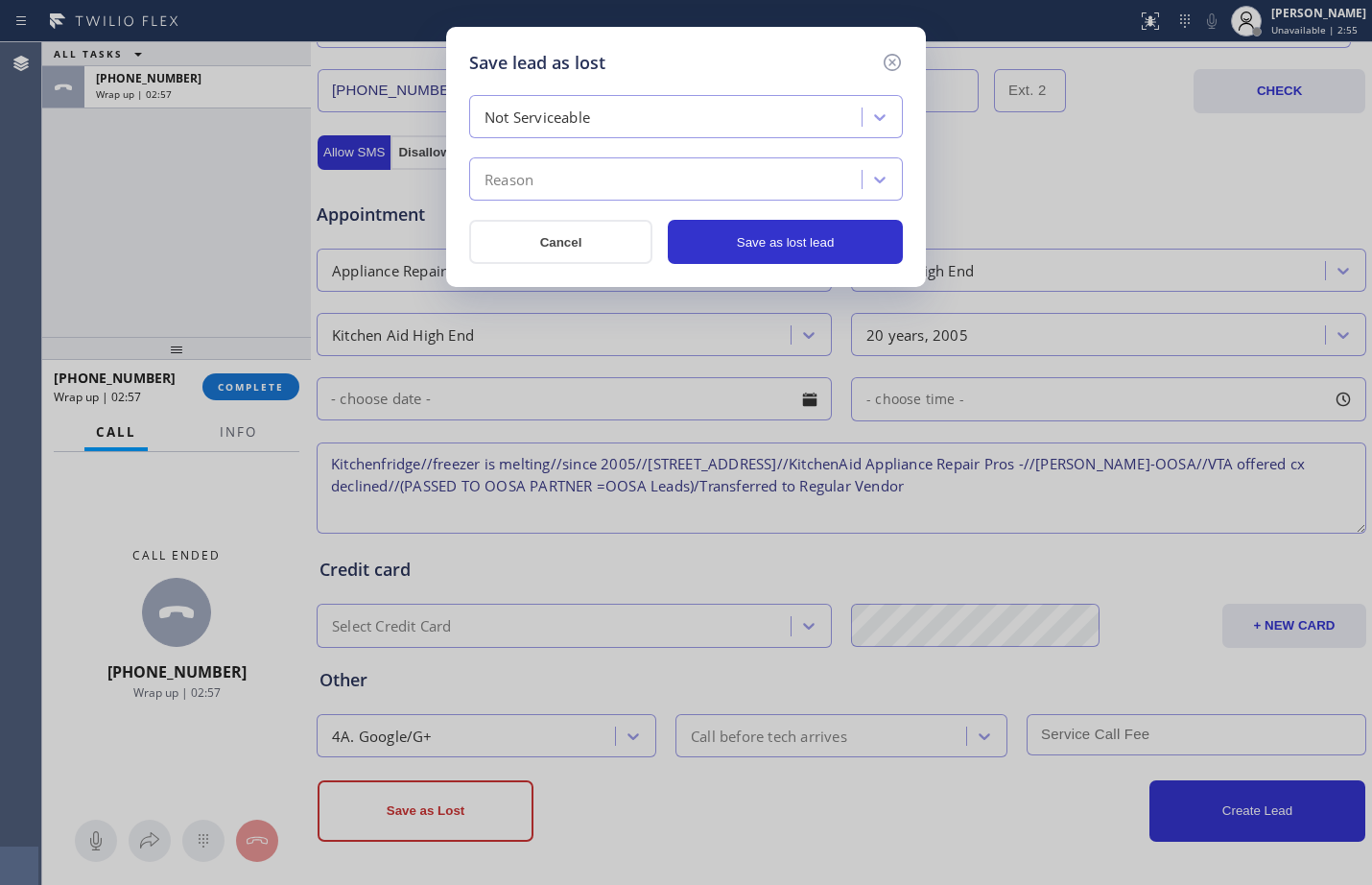
click at [629, 189] on div "Reason" at bounding box center [668, 180] width 386 height 33
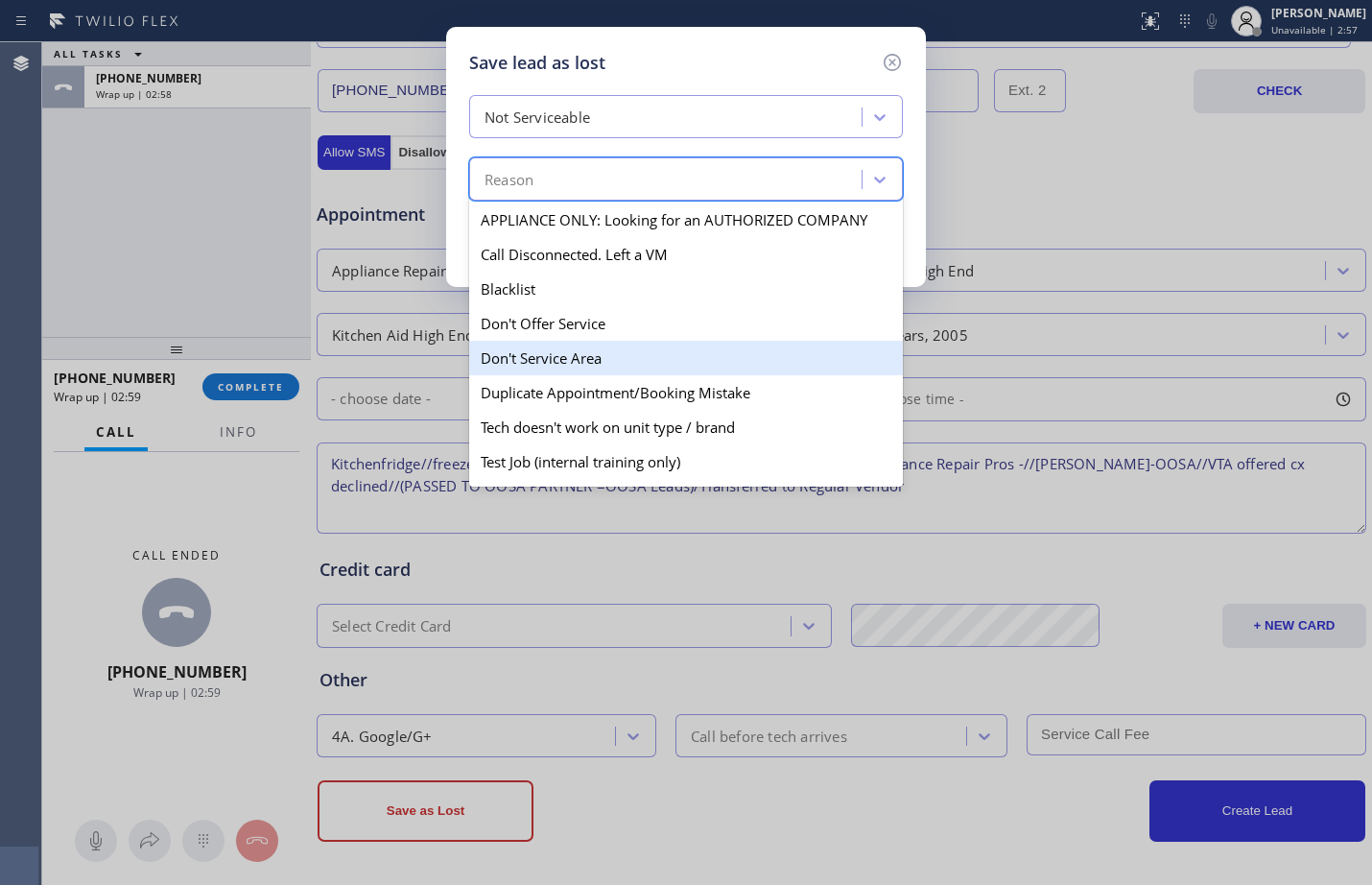
click at [578, 369] on div "Don't Service Area" at bounding box center [686, 357] width 433 height 34
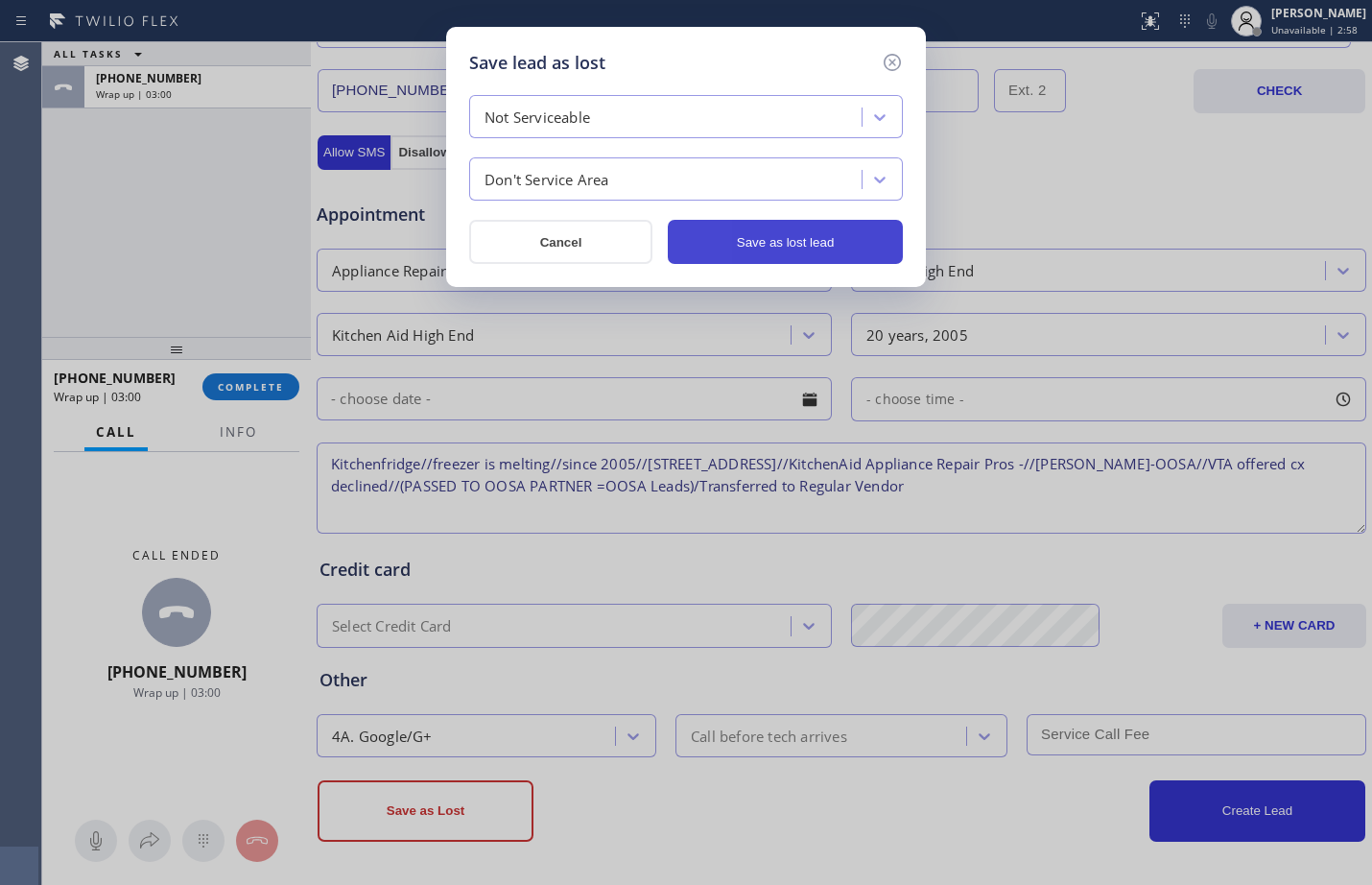
click at [806, 241] on button "Save as lost lead" at bounding box center [786, 241] width 235 height 44
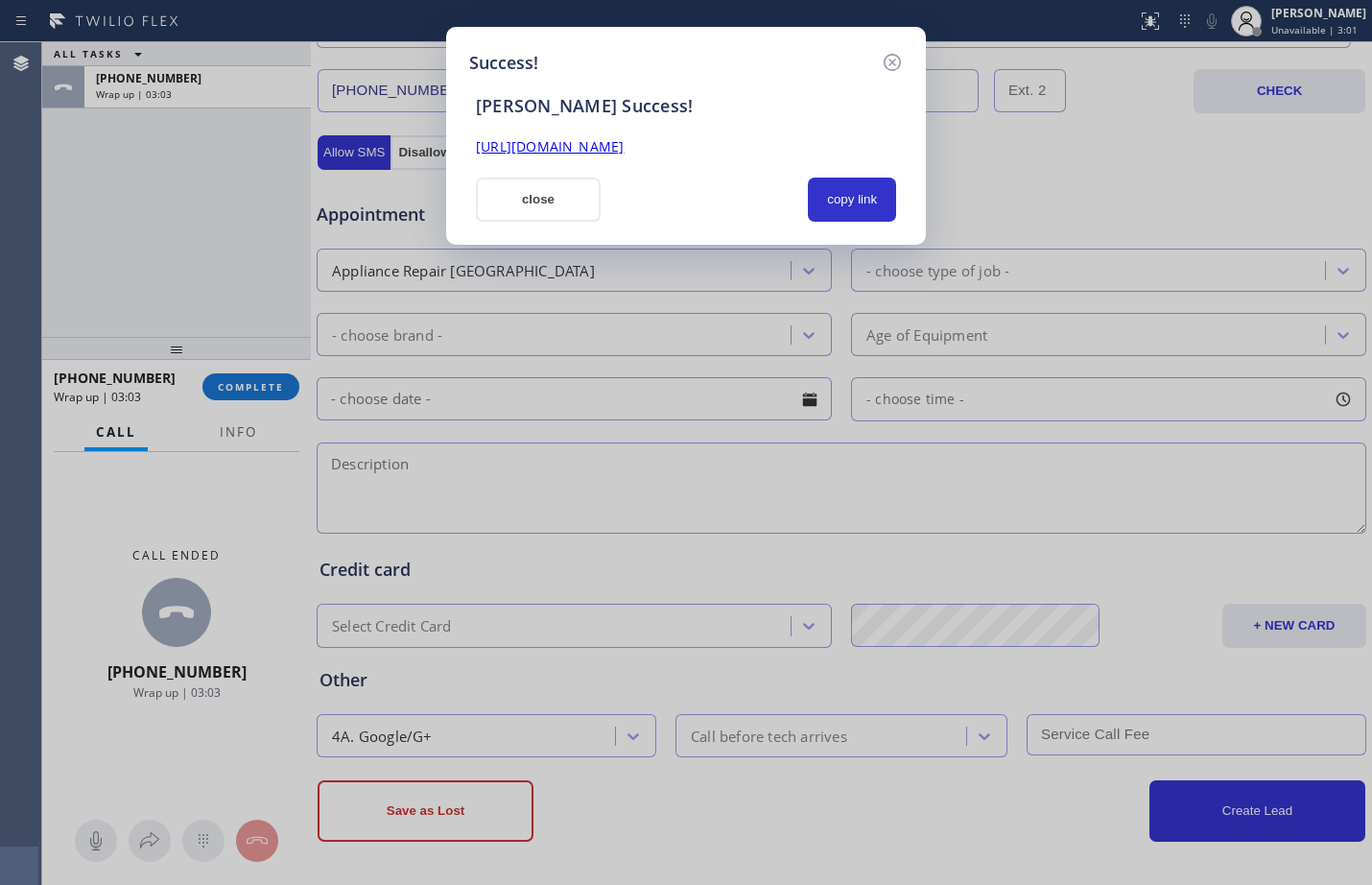
click at [624, 154] on link "[URL][DOMAIN_NAME]" at bounding box center [549, 146] width 148 height 19
click at [877, 203] on button "copy link" at bounding box center [852, 199] width 88 height 44
click at [566, 198] on button "close" at bounding box center [537, 199] width 125 height 44
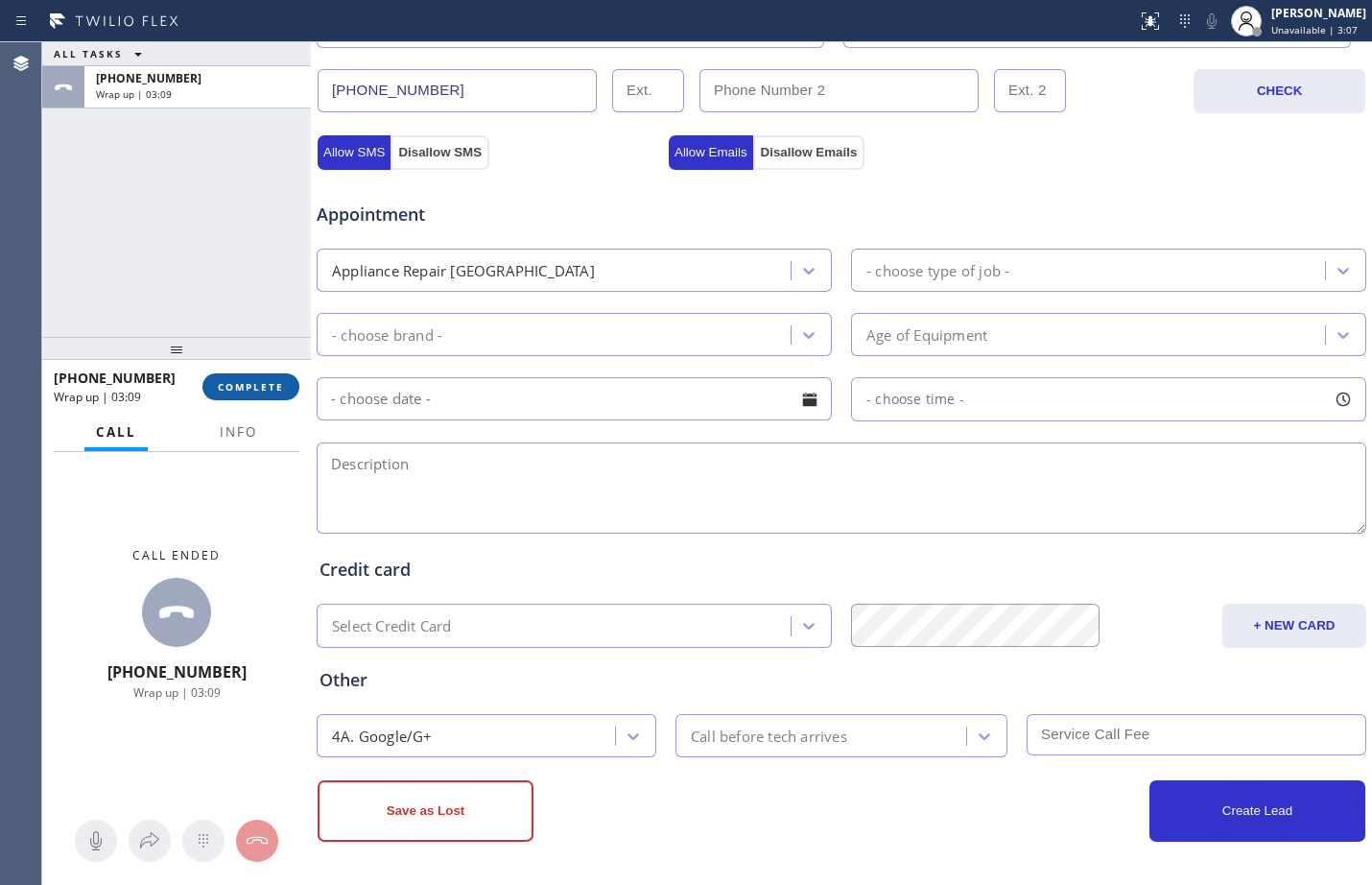
click at [257, 392] on span "COMPLETE" at bounding box center [251, 388] width 67 height 14
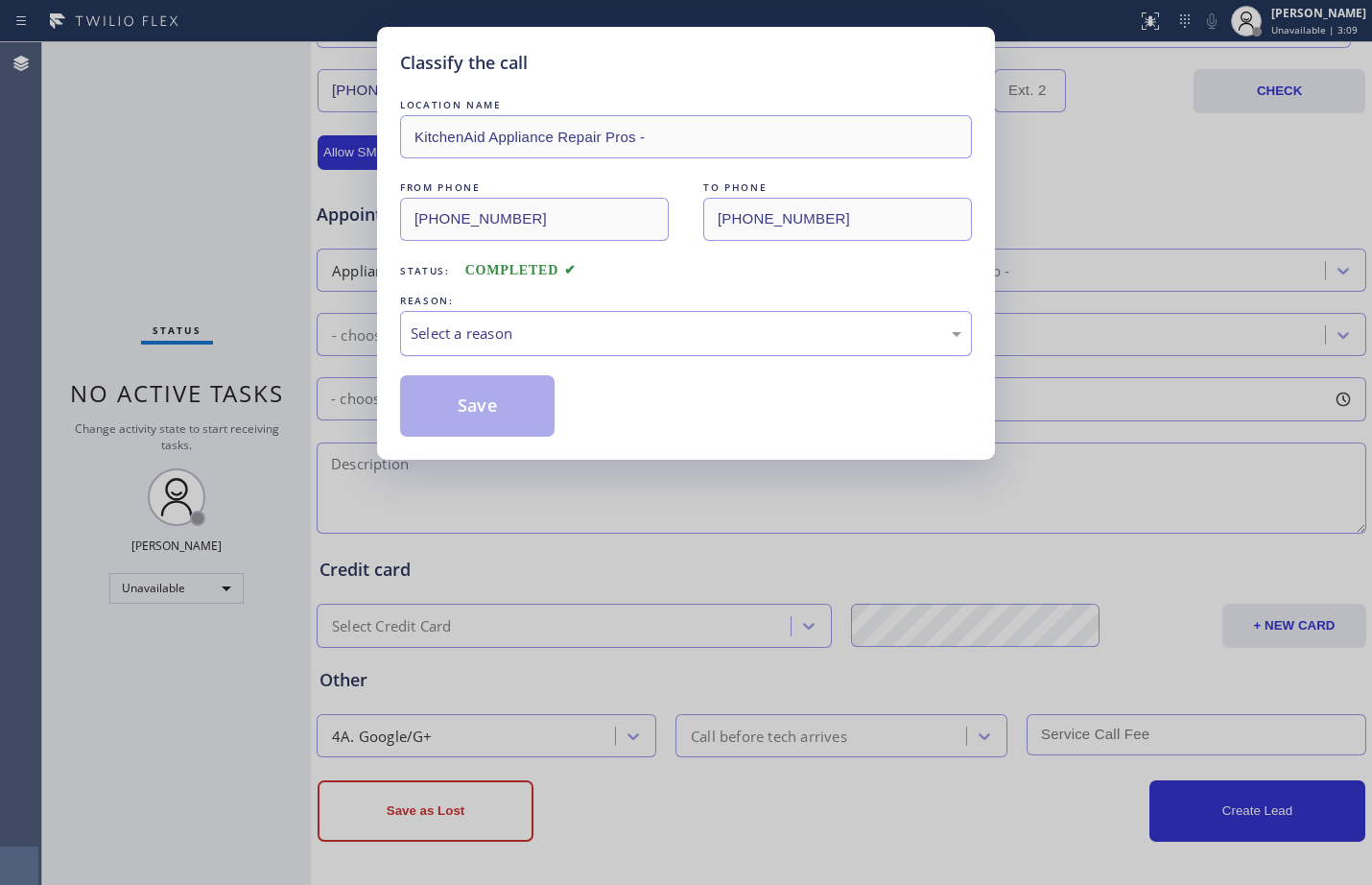
click at [577, 333] on div "Select a reason" at bounding box center [686, 334] width 551 height 23
click at [515, 407] on button "Save" at bounding box center [478, 406] width 155 height 62
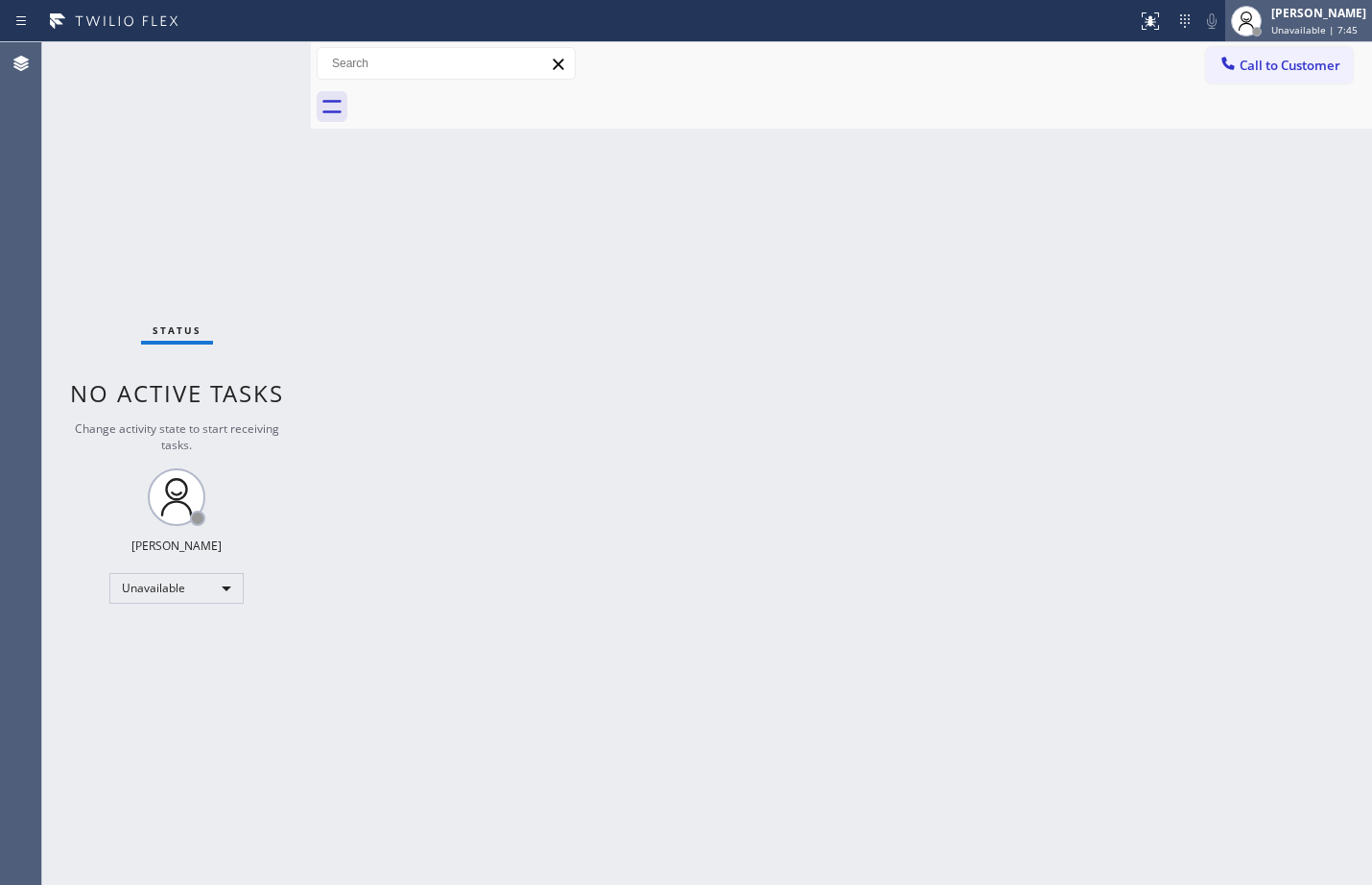
click at [1301, 16] on div "[PERSON_NAME]" at bounding box center [1319, 13] width 95 height 17
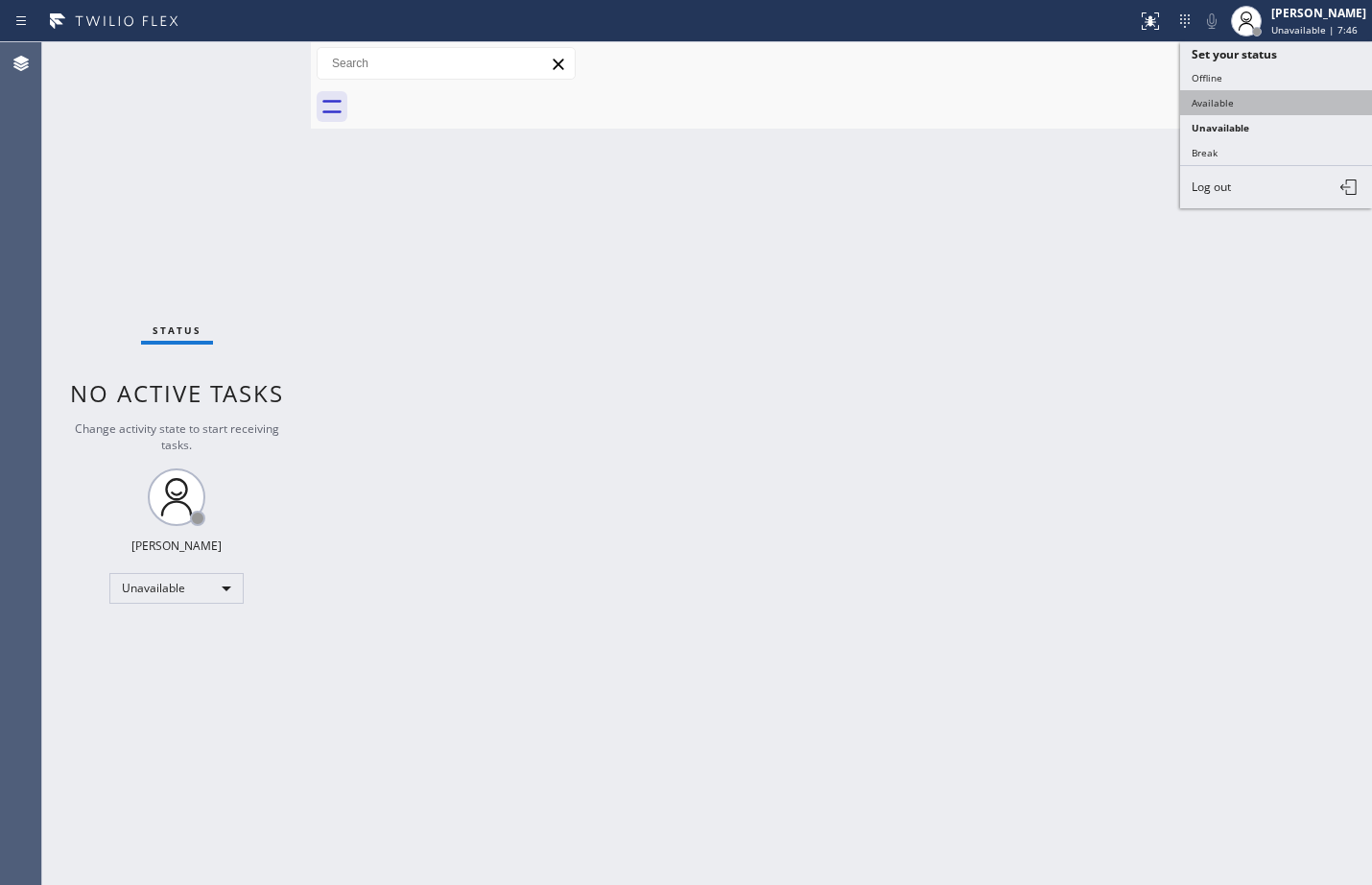
click at [1243, 97] on button "Available" at bounding box center [1277, 102] width 192 height 25
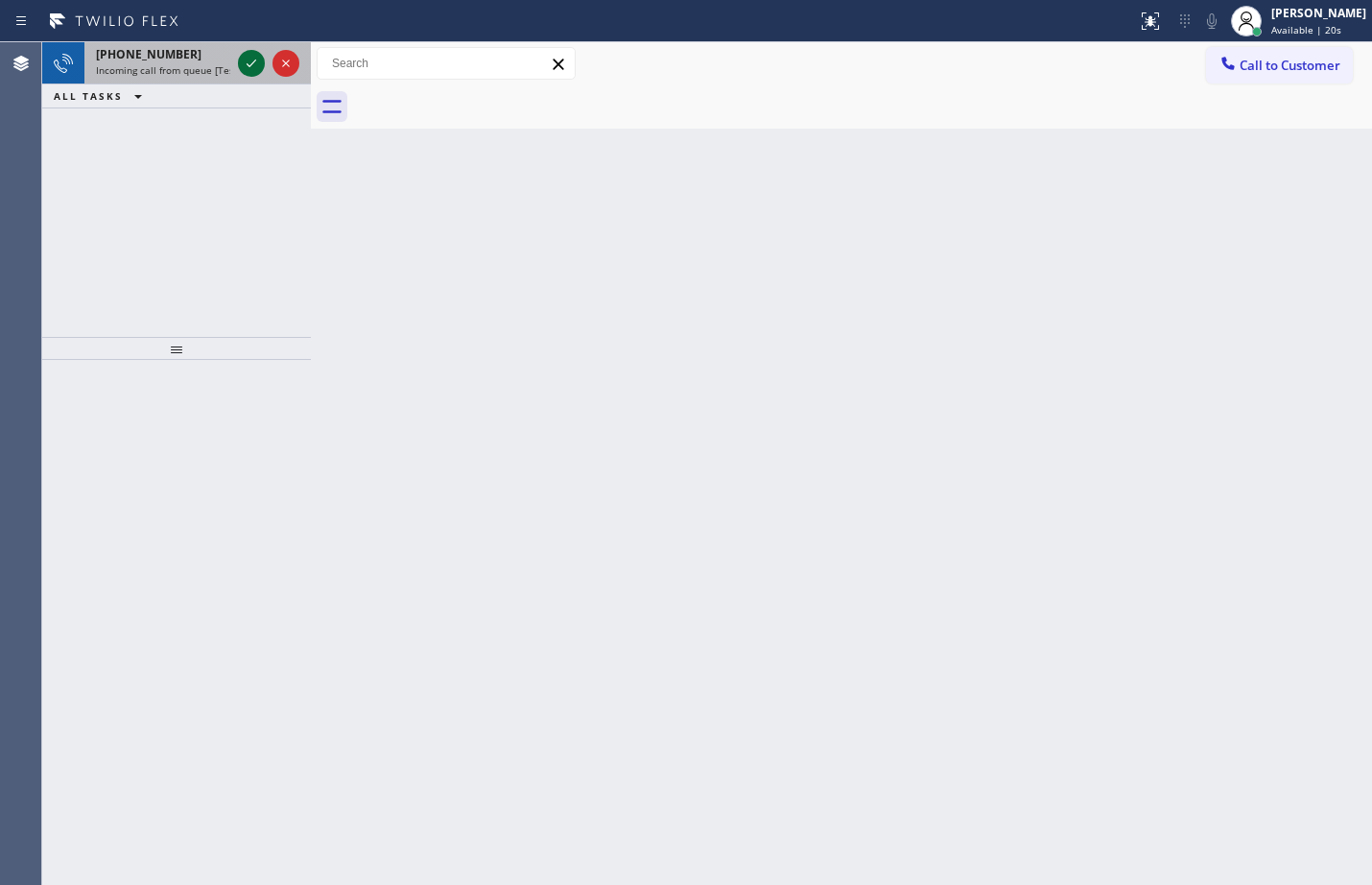
click at [254, 70] on icon at bounding box center [251, 63] width 23 height 23
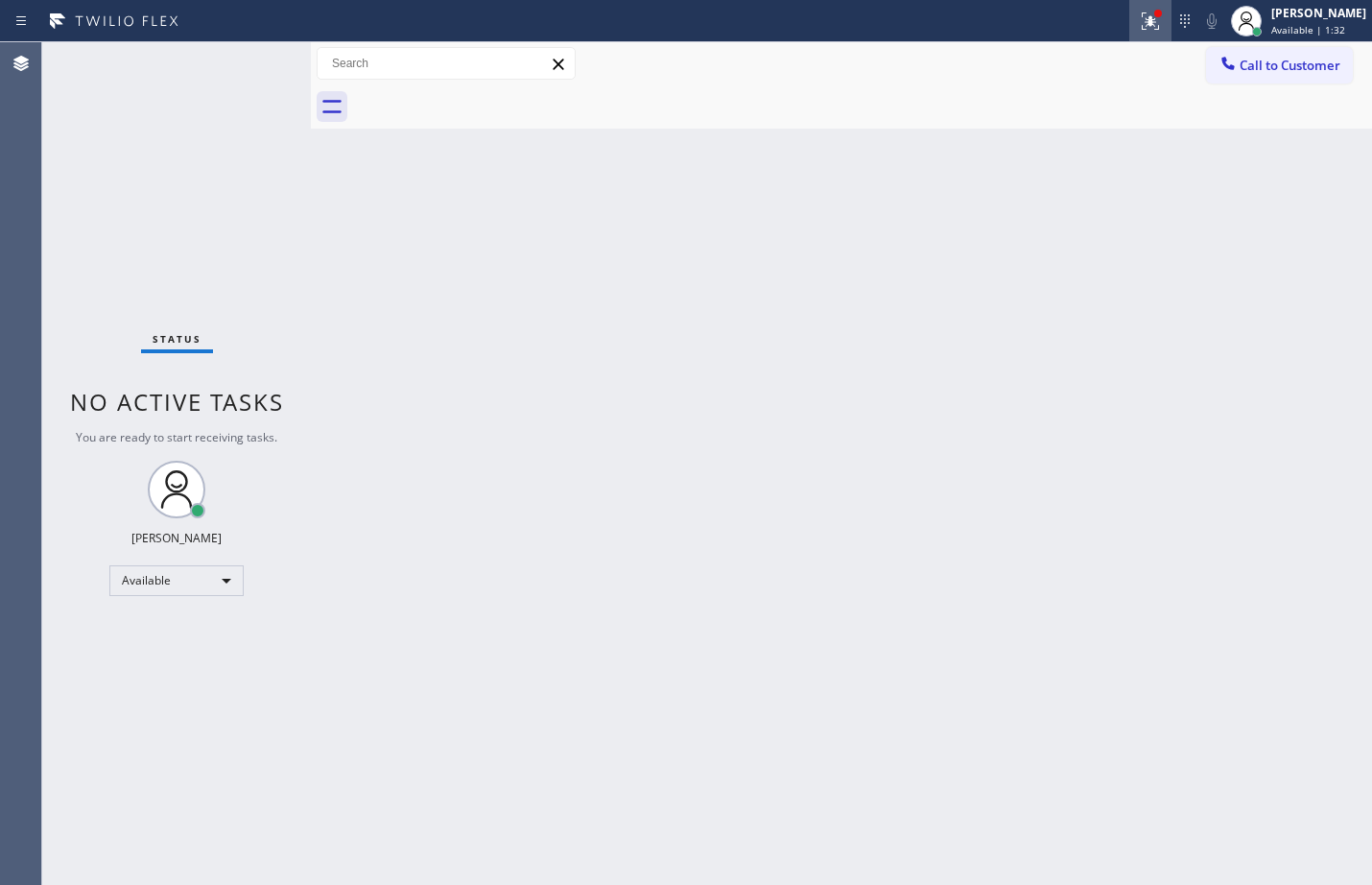
click at [1130, 32] on button at bounding box center [1150, 21] width 42 height 42
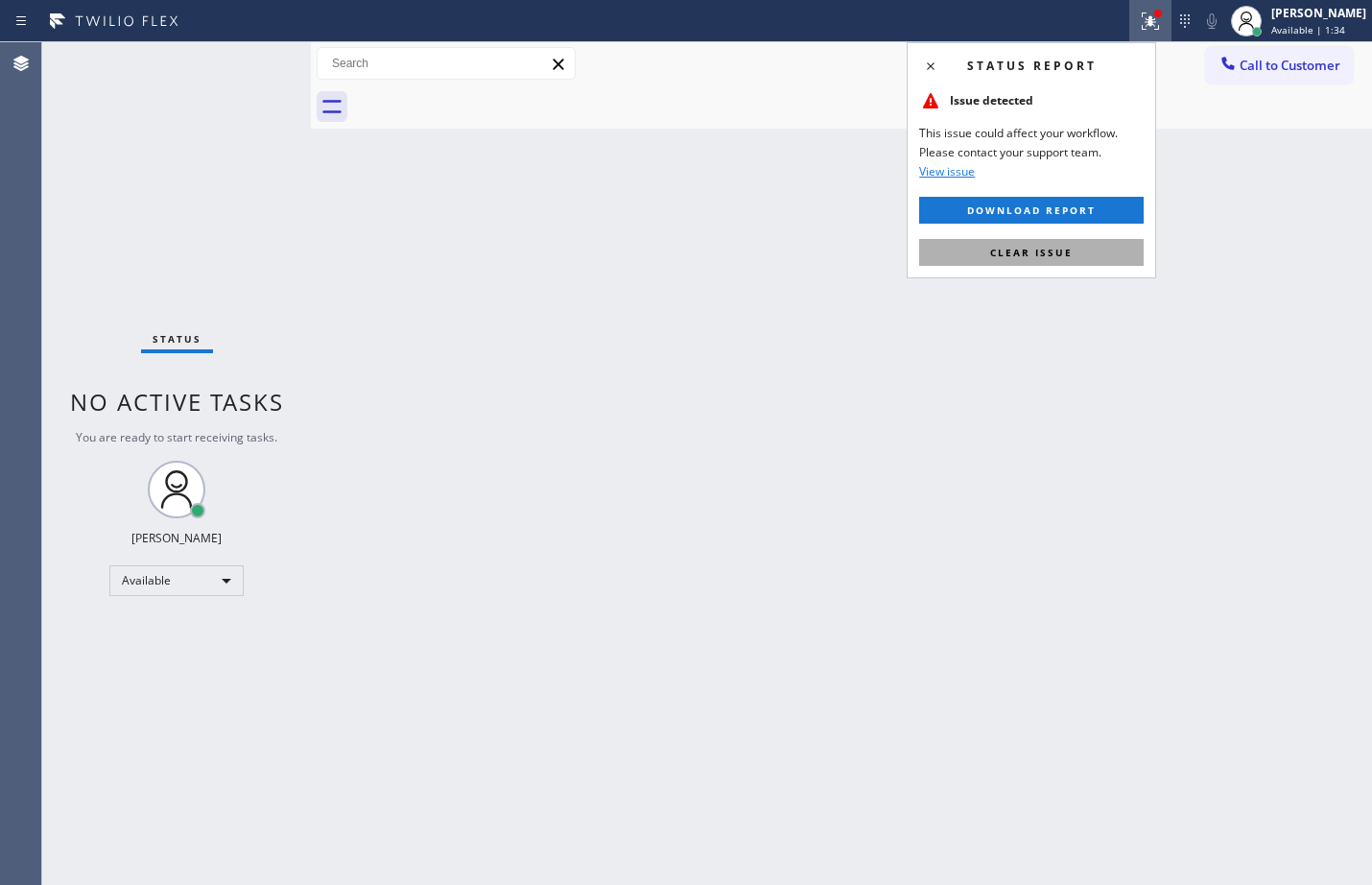
click at [1017, 247] on span "Clear issue" at bounding box center [1032, 253] width 82 height 14
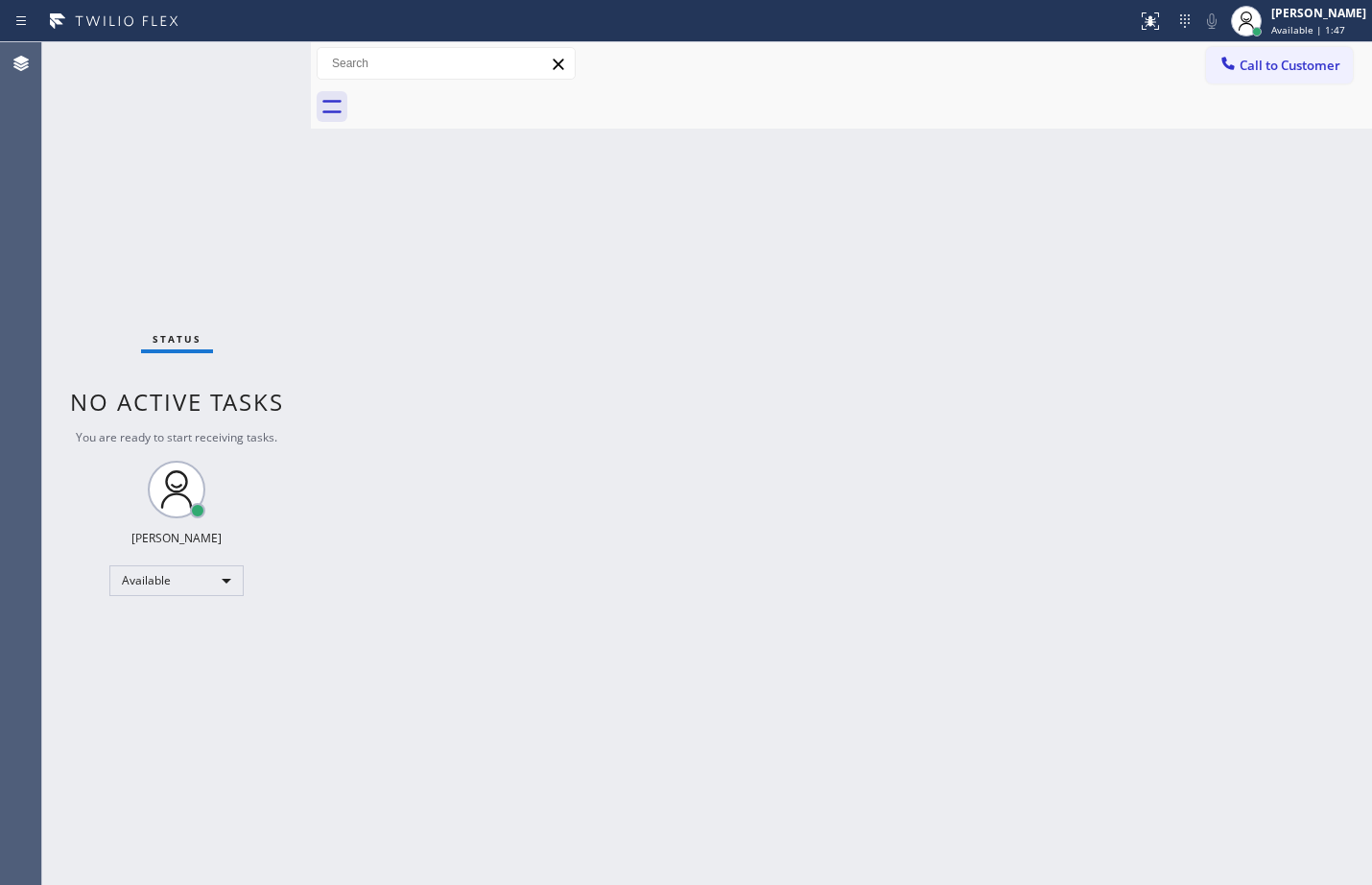
click at [765, 539] on div "Back to Dashboard Change Sender ID Customers Technicians Select a contact Outbo…" at bounding box center [841, 463] width 1061 height 843
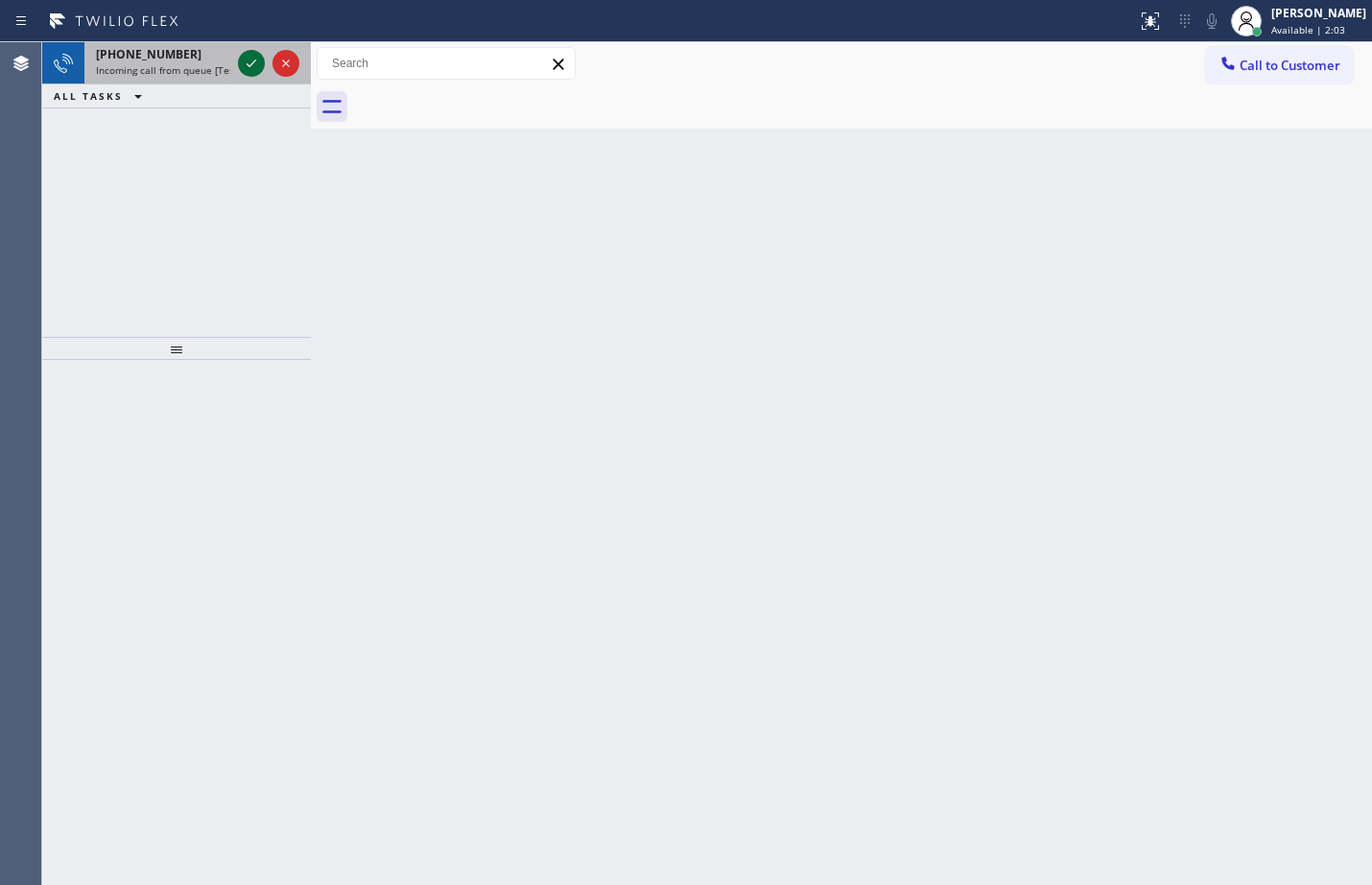
click at [261, 70] on icon at bounding box center [251, 63] width 23 height 23
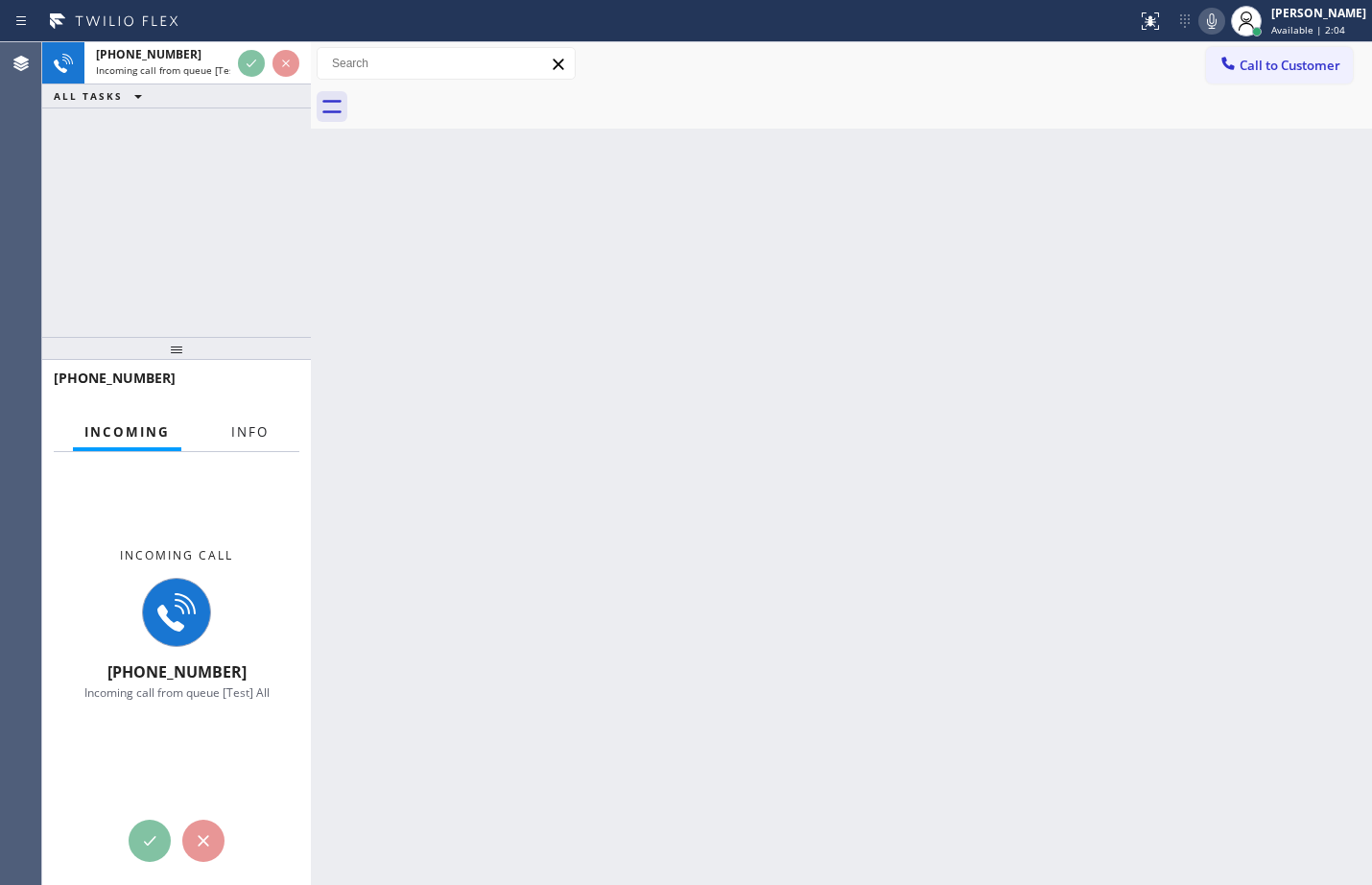
click at [265, 434] on span "Info" at bounding box center [250, 433] width 37 height 18
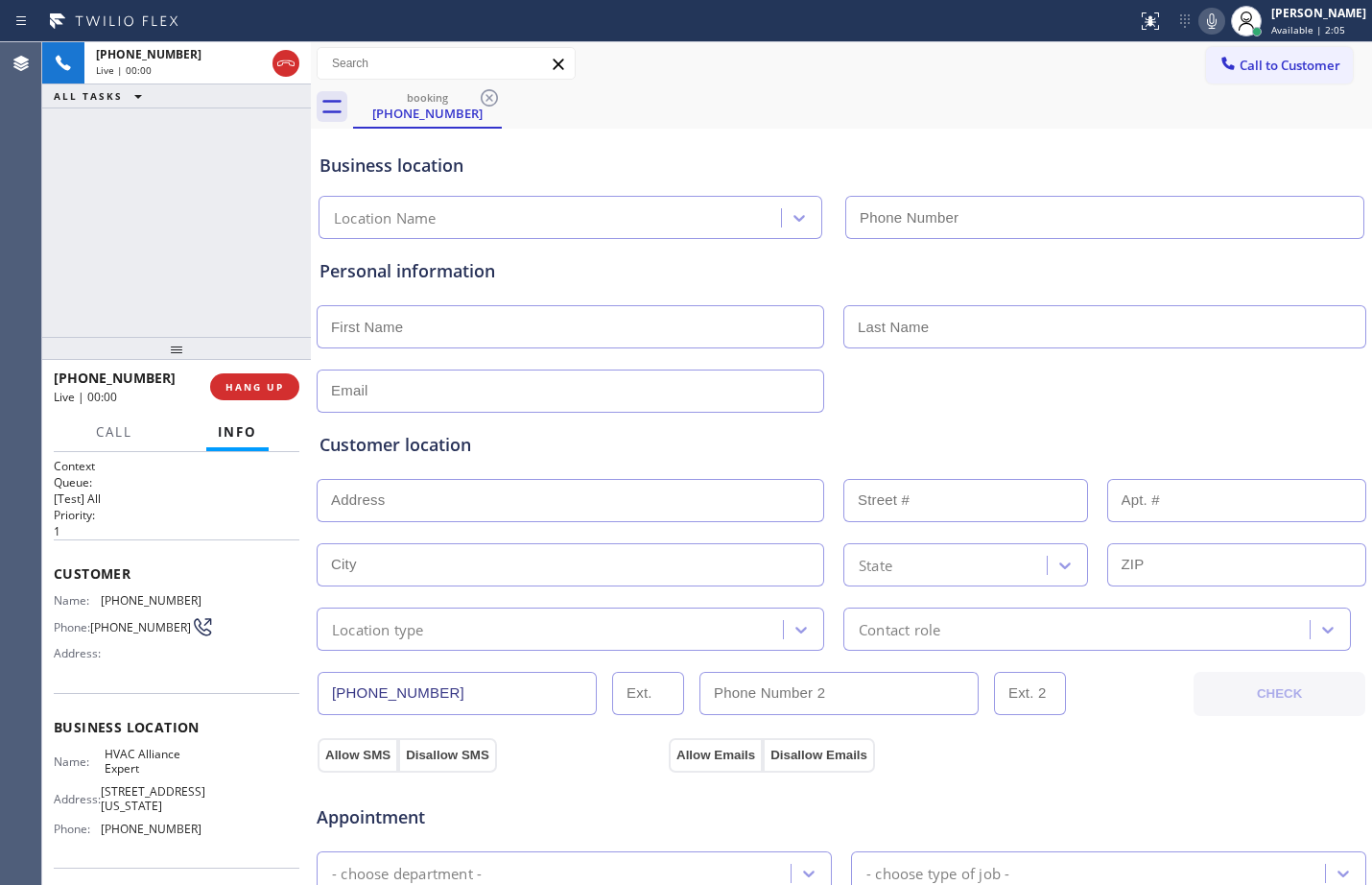
type input "[PHONE_NUMBER]"
click at [53, 574] on div "Context Queue: [Test] All Priority: 1 Customer Name: [PHONE_NUMBER] Phone: [PHO…" at bounding box center [177, 668] width 269 height 433
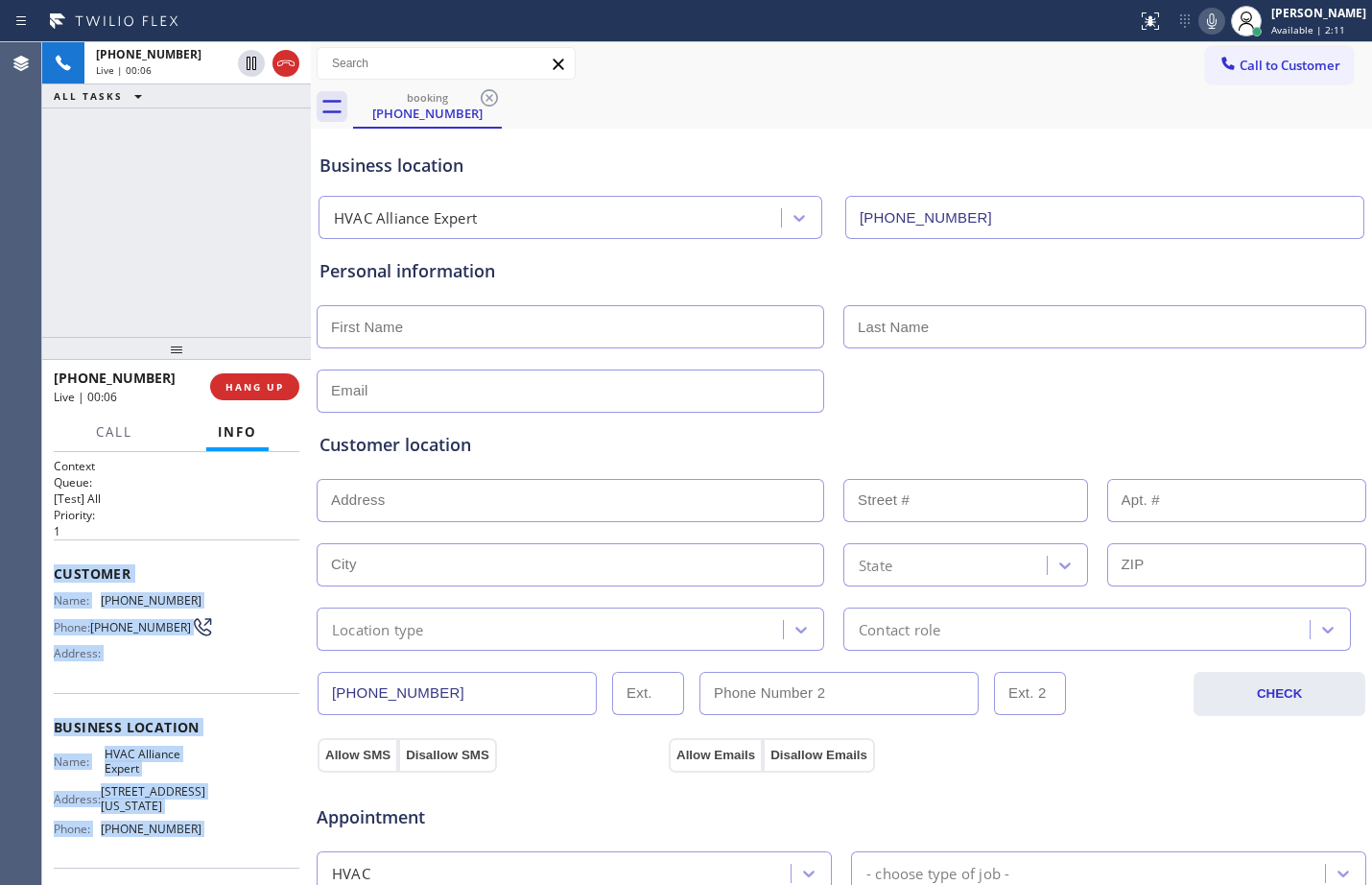
drag, startPoint x: 53, startPoint y: 574, endPoint x: 232, endPoint y: 833, distance: 314.8
click at [232, 833] on div "Context Queue: [Test] All Priority: 1 Customer Name: [PHONE_NUMBER] Phone: [PHO…" at bounding box center [177, 668] width 269 height 433
copy div "Customer Name: [PHONE_NUMBER] Phone: [PHONE_NUMBER] Address: Business location …"
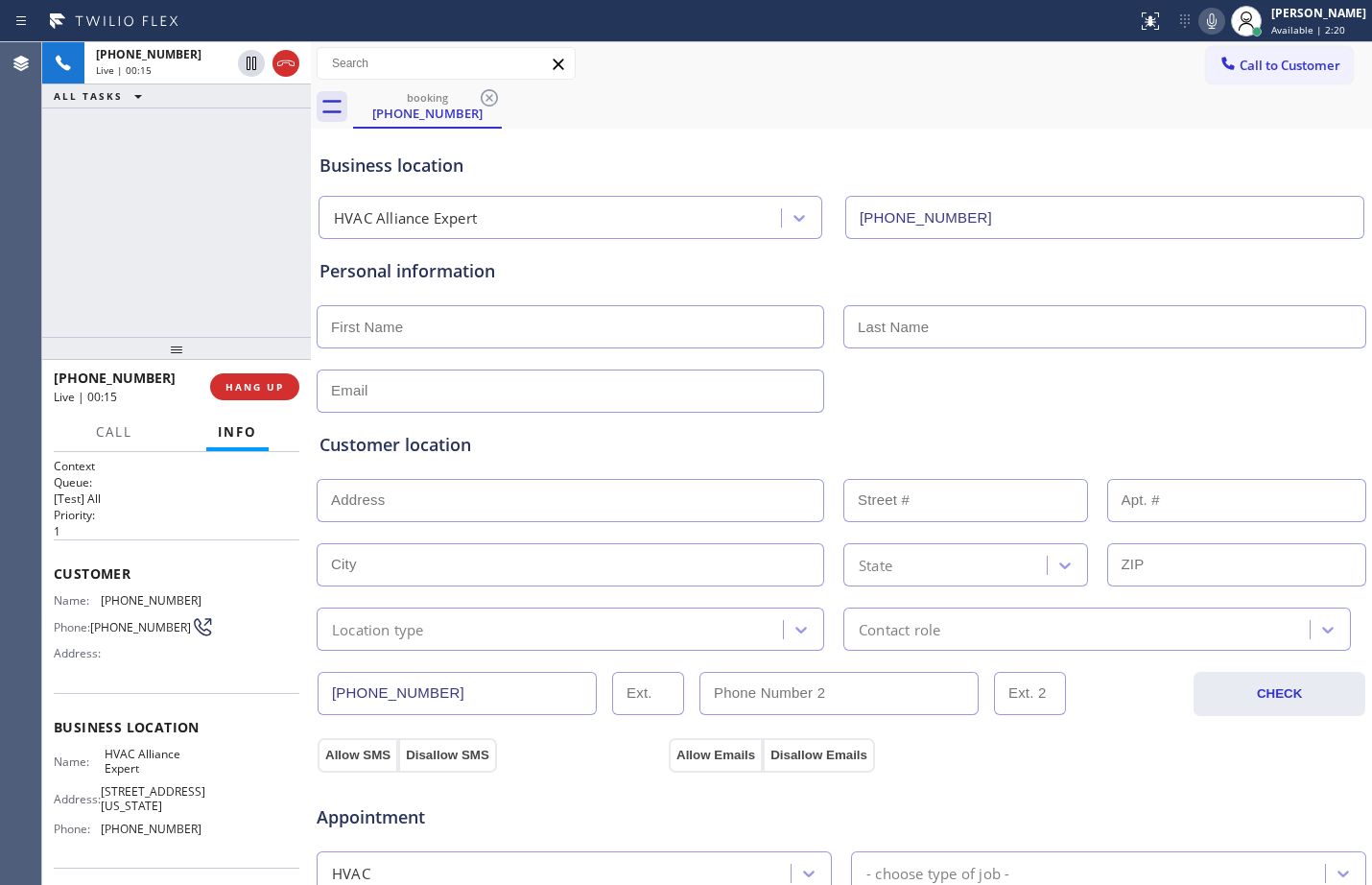
click at [176, 211] on div "[PHONE_NUMBER] Live | 00:15 ALL TASKS ALL TASKS ACTIVE TASKS TASKS IN WRAP UP" at bounding box center [177, 189] width 269 height 294
click at [244, 222] on div "[PHONE_NUMBER] Live | 01:54 ALL TASKS ALL TASKS ACTIVE TASKS TASKS IN WRAP UP" at bounding box center [177, 189] width 269 height 294
click at [282, 381] on span "HANG UP" at bounding box center [255, 388] width 59 height 14
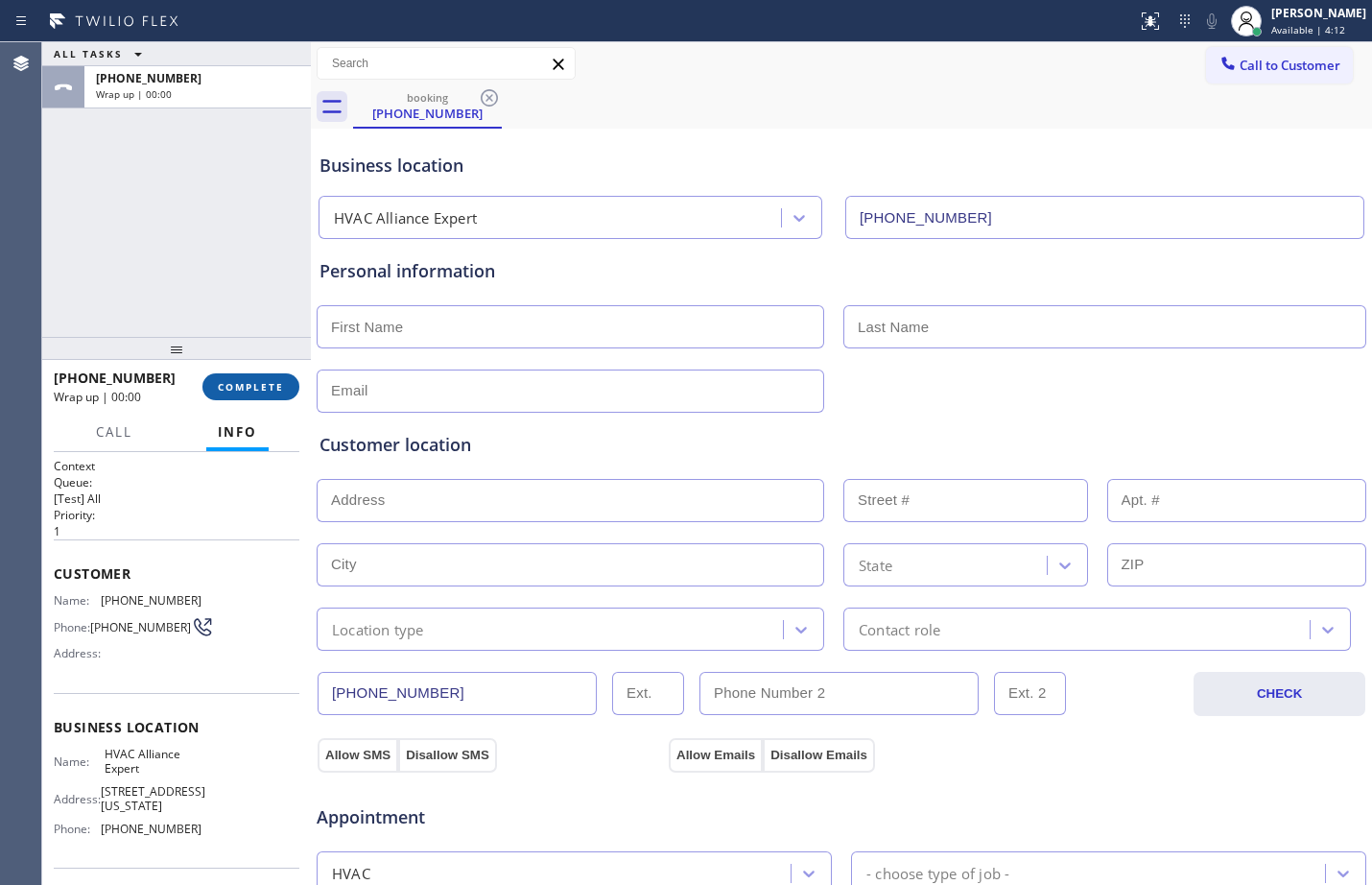
click at [282, 381] on span "COMPLETE" at bounding box center [251, 388] width 67 height 14
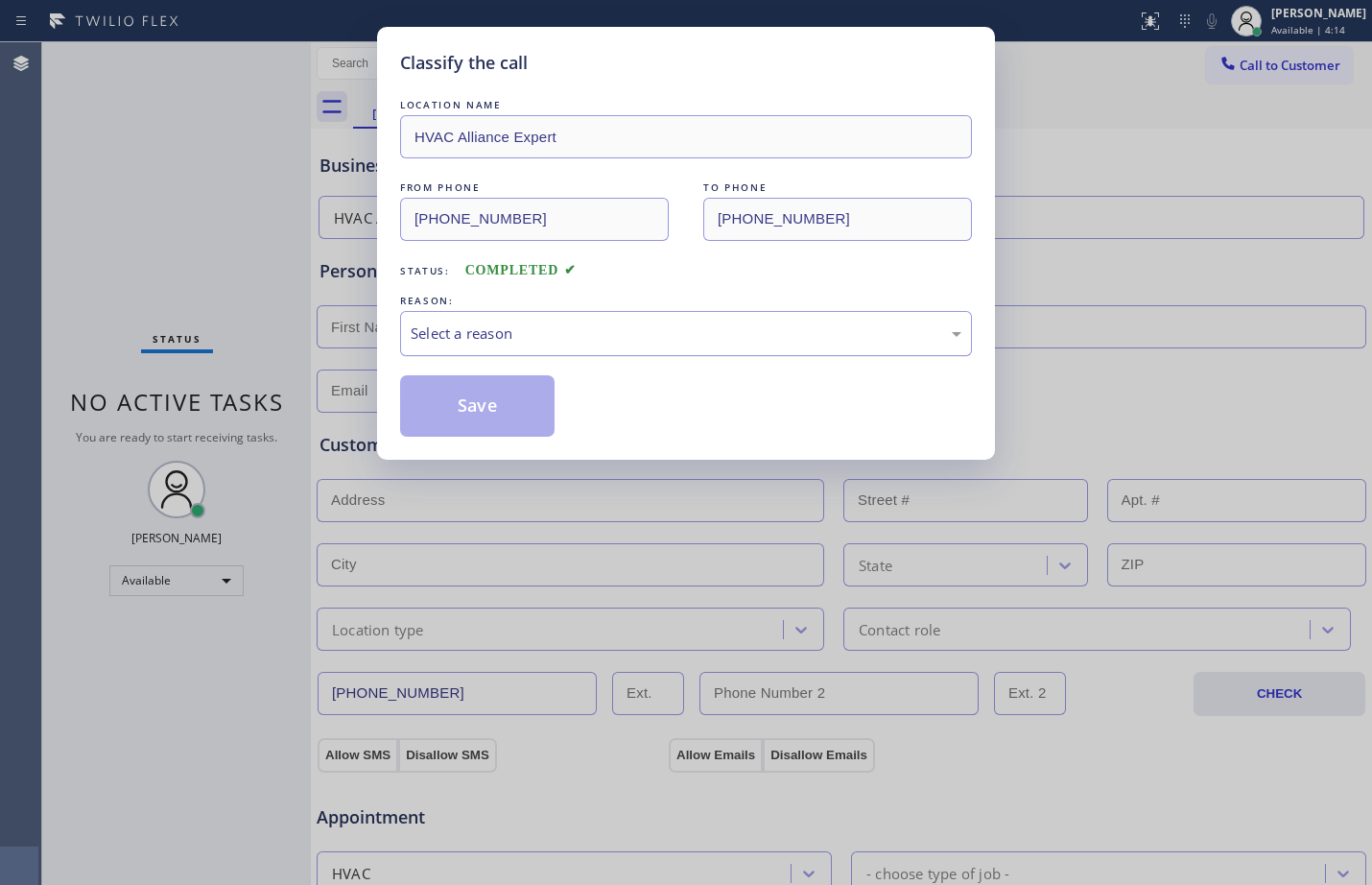
click at [594, 346] on div "Select a reason" at bounding box center [686, 334] width 572 height 45
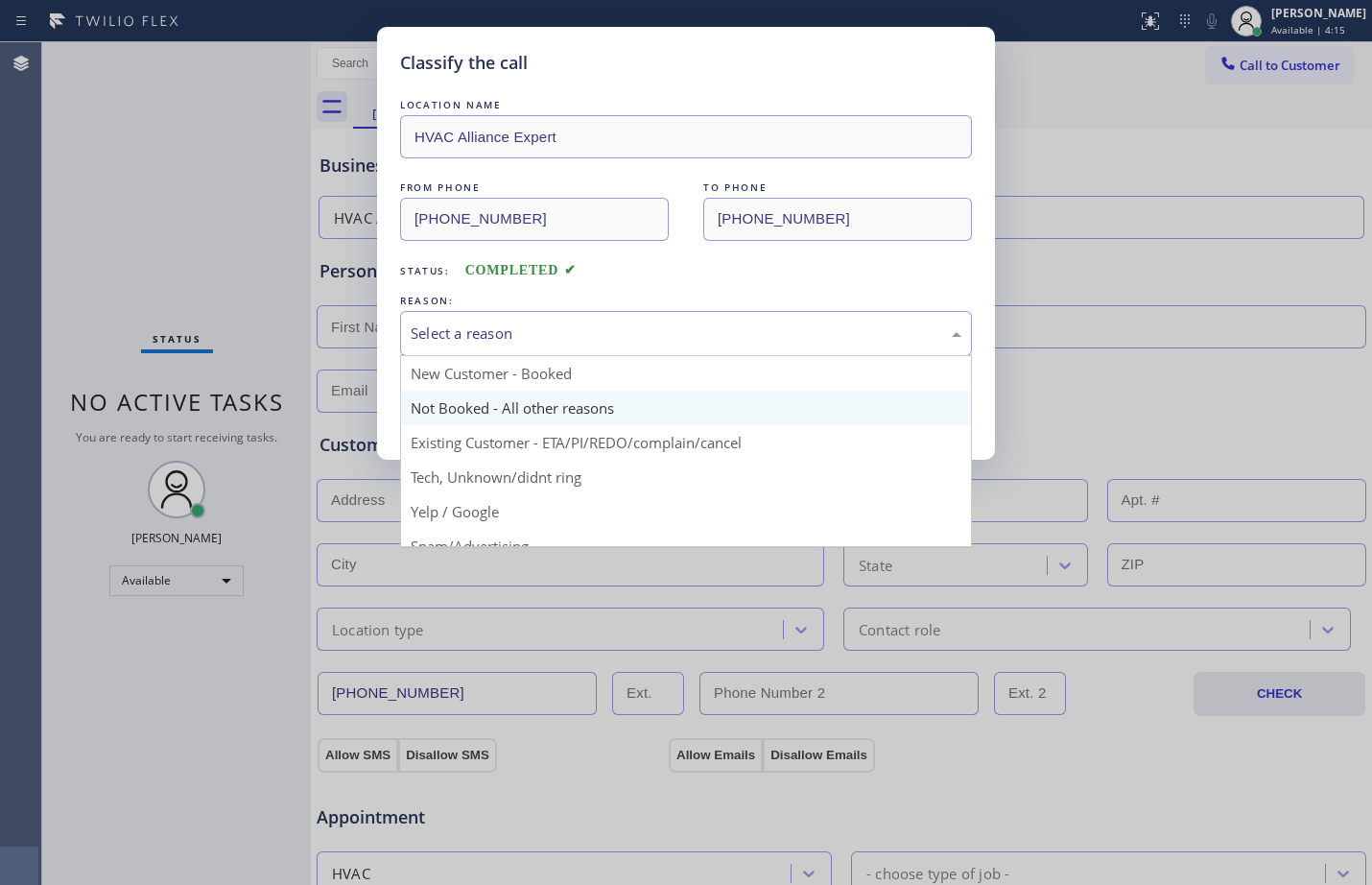
scroll to position [121, 0]
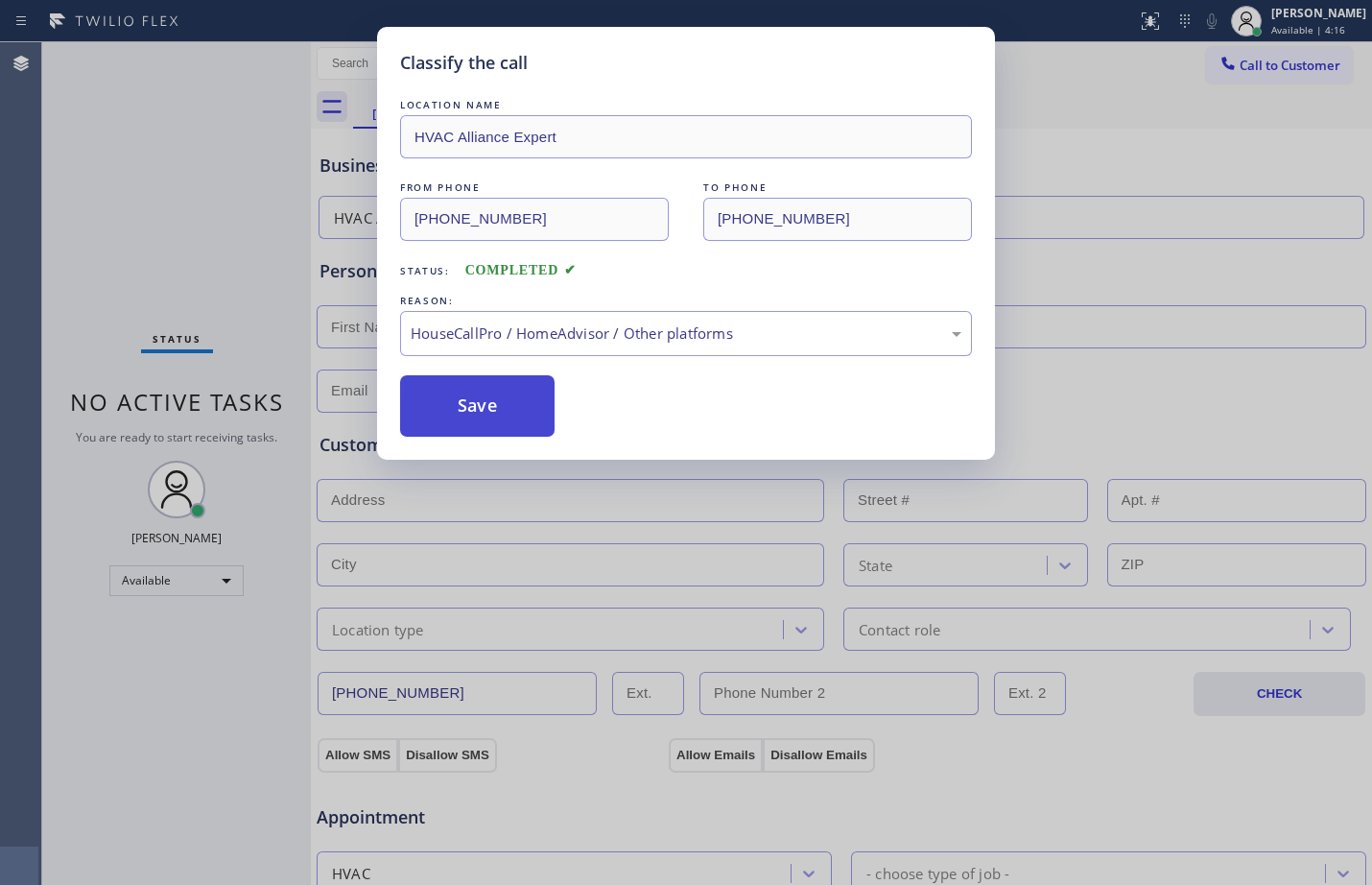
click at [489, 393] on button "Save" at bounding box center [478, 406] width 155 height 62
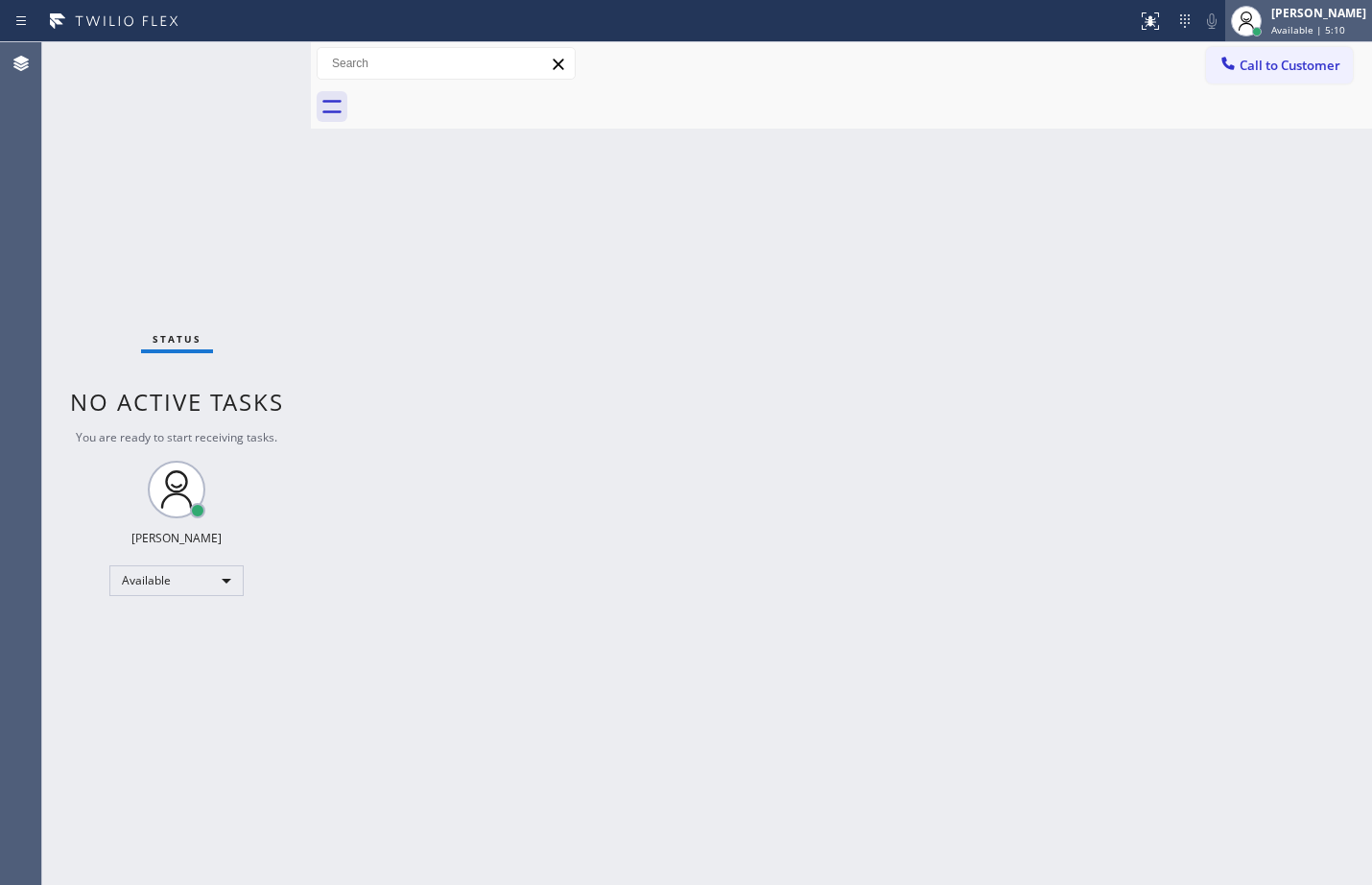
click at [1290, 31] on span "Available | 5:10" at bounding box center [1308, 29] width 74 height 14
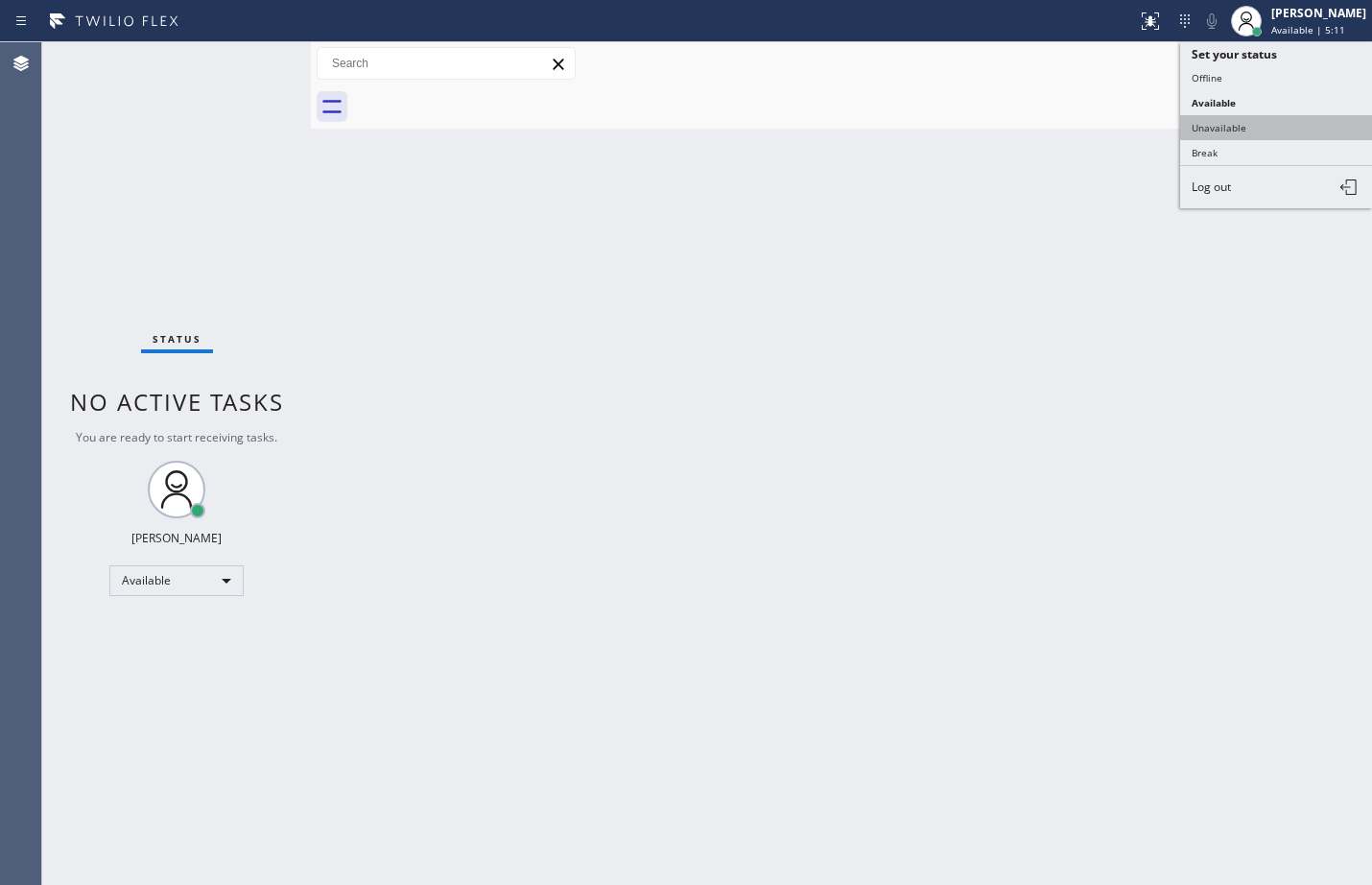
click at [1253, 134] on button "Unavailable" at bounding box center [1277, 127] width 192 height 25
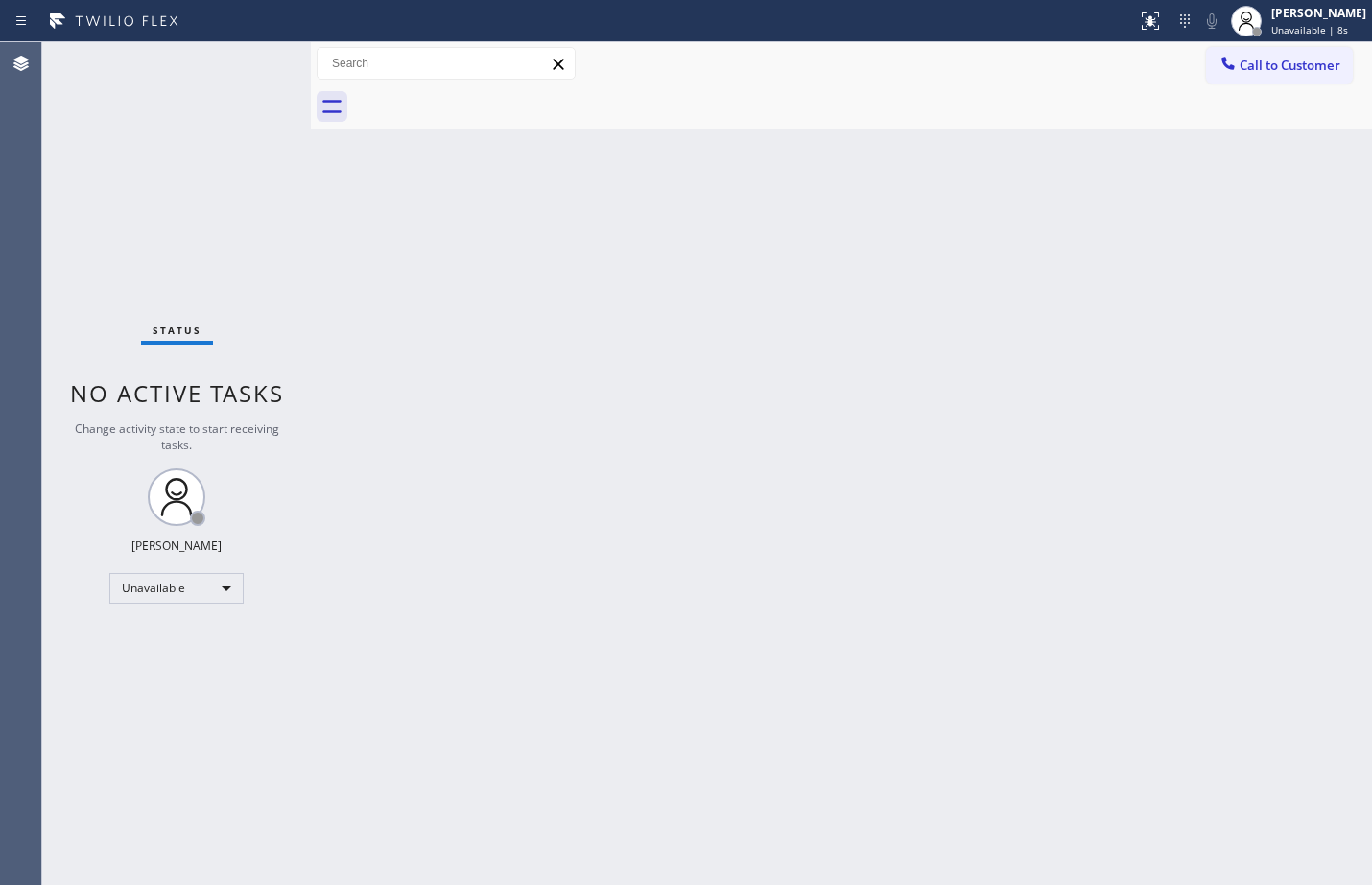
click at [1303, 644] on div "Back to Dashboard Change Sender ID Customers Technicians Select a contact Outbo…" at bounding box center [841, 463] width 1061 height 843
click at [220, 154] on div "Status No active tasks Change activity state to start receiving tasks. [PERSON_…" at bounding box center [177, 463] width 269 height 843
click at [1314, 26] on span "Unavailable | 3:19" at bounding box center [1315, 29] width 86 height 14
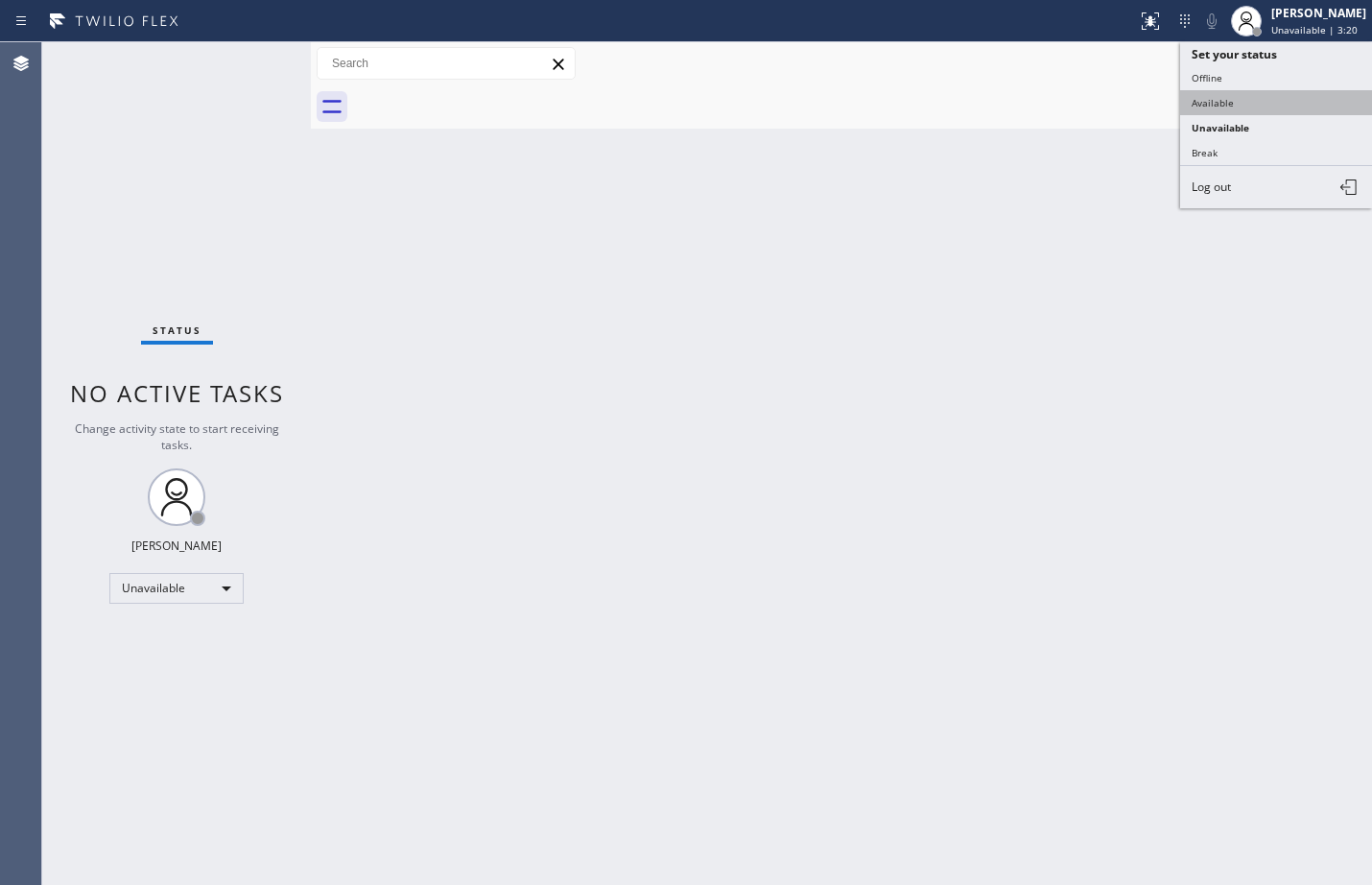
click at [1245, 112] on button "Available" at bounding box center [1277, 102] width 192 height 25
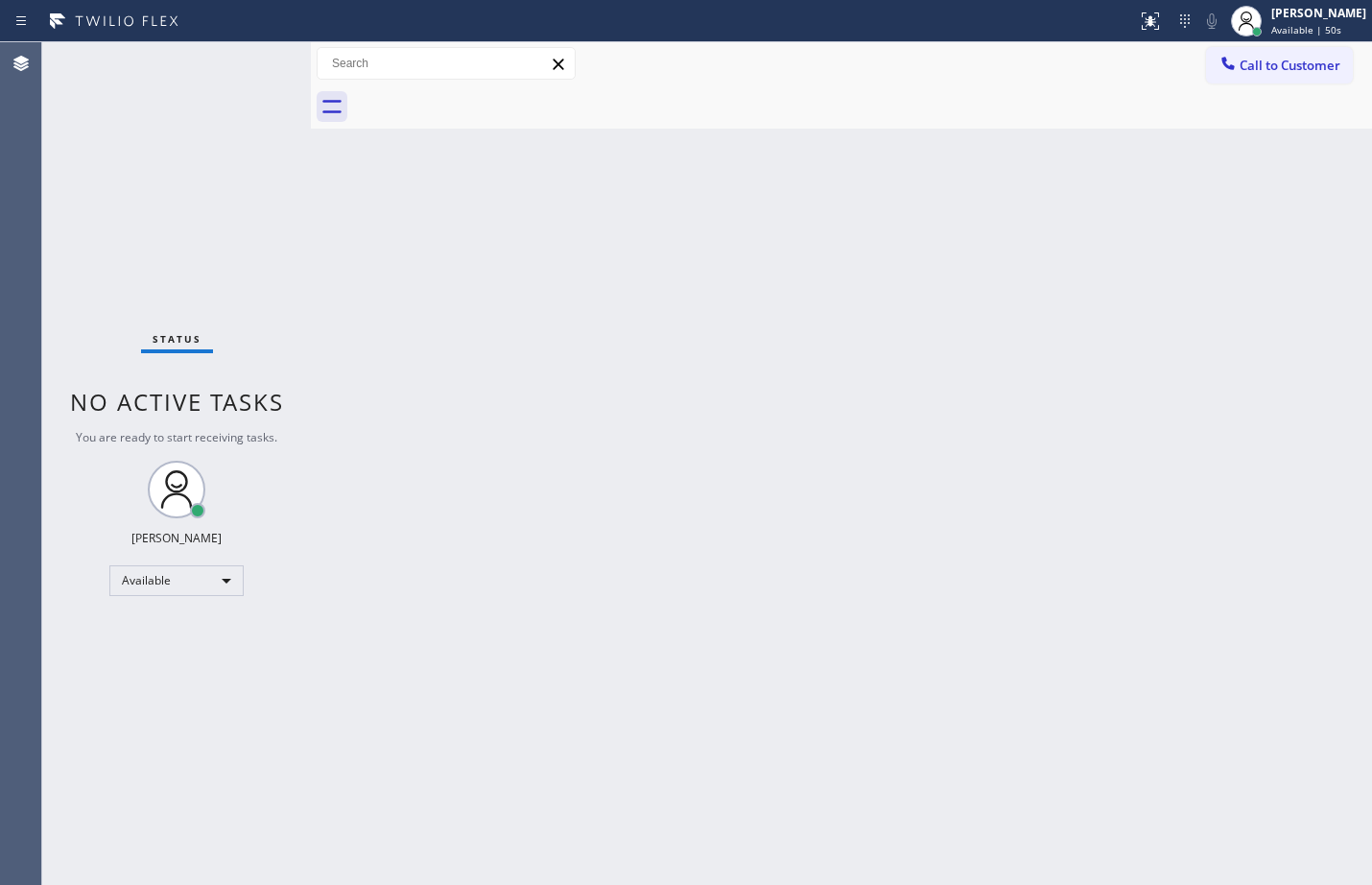
click at [1349, 662] on div "Back to Dashboard Change Sender ID Customers Technicians Select a contact Outbo…" at bounding box center [841, 463] width 1061 height 843
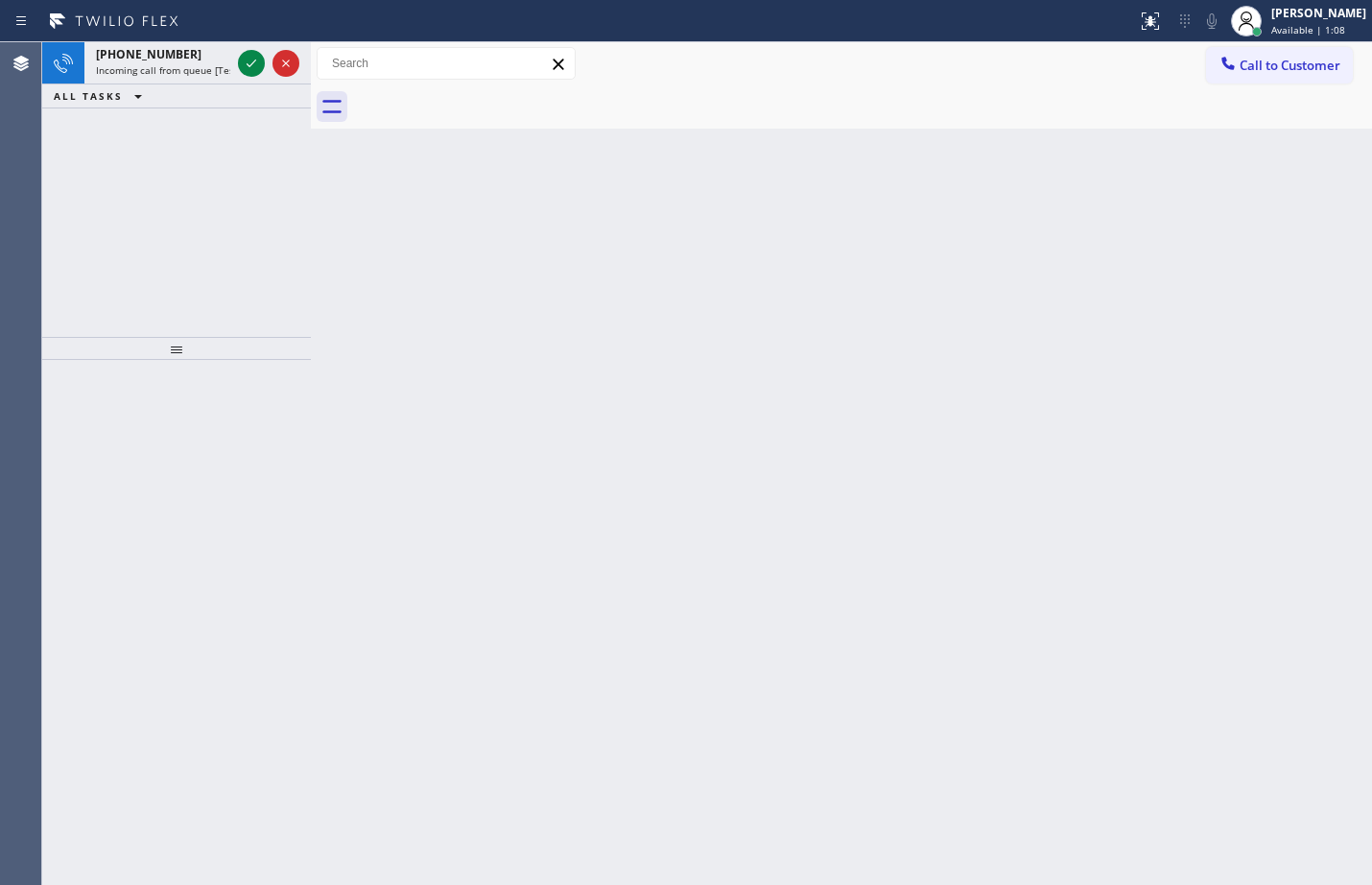
click at [151, 160] on div "[PHONE_NUMBER] Incoming call from queue [Test] All ALL TASKS ALL TASKS ACTIVE T…" at bounding box center [177, 189] width 269 height 294
click at [250, 68] on icon at bounding box center [251, 63] width 23 height 23
click at [245, 65] on icon at bounding box center [251, 63] width 23 height 23
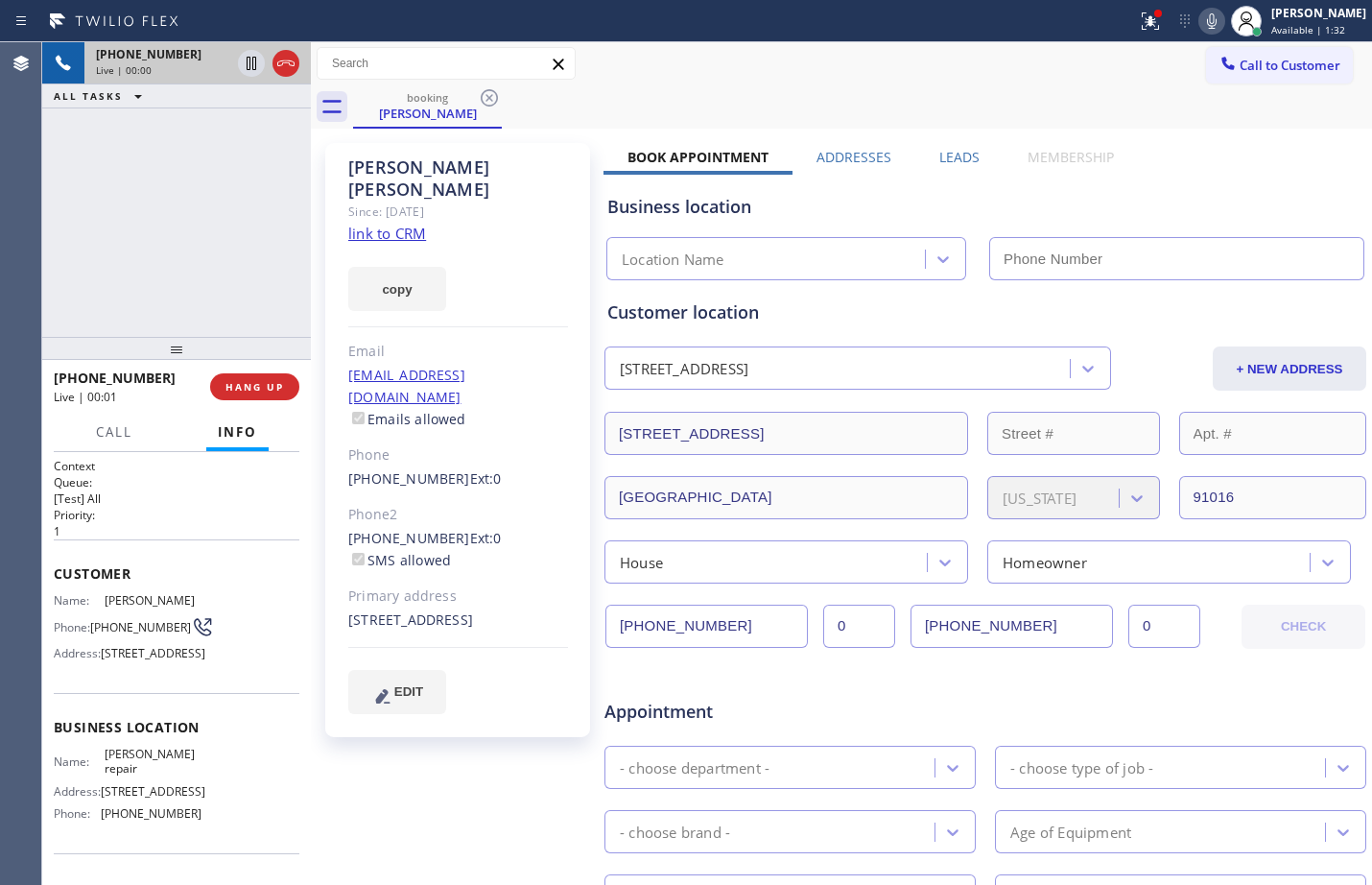
type input "[PHONE_NUMBER]"
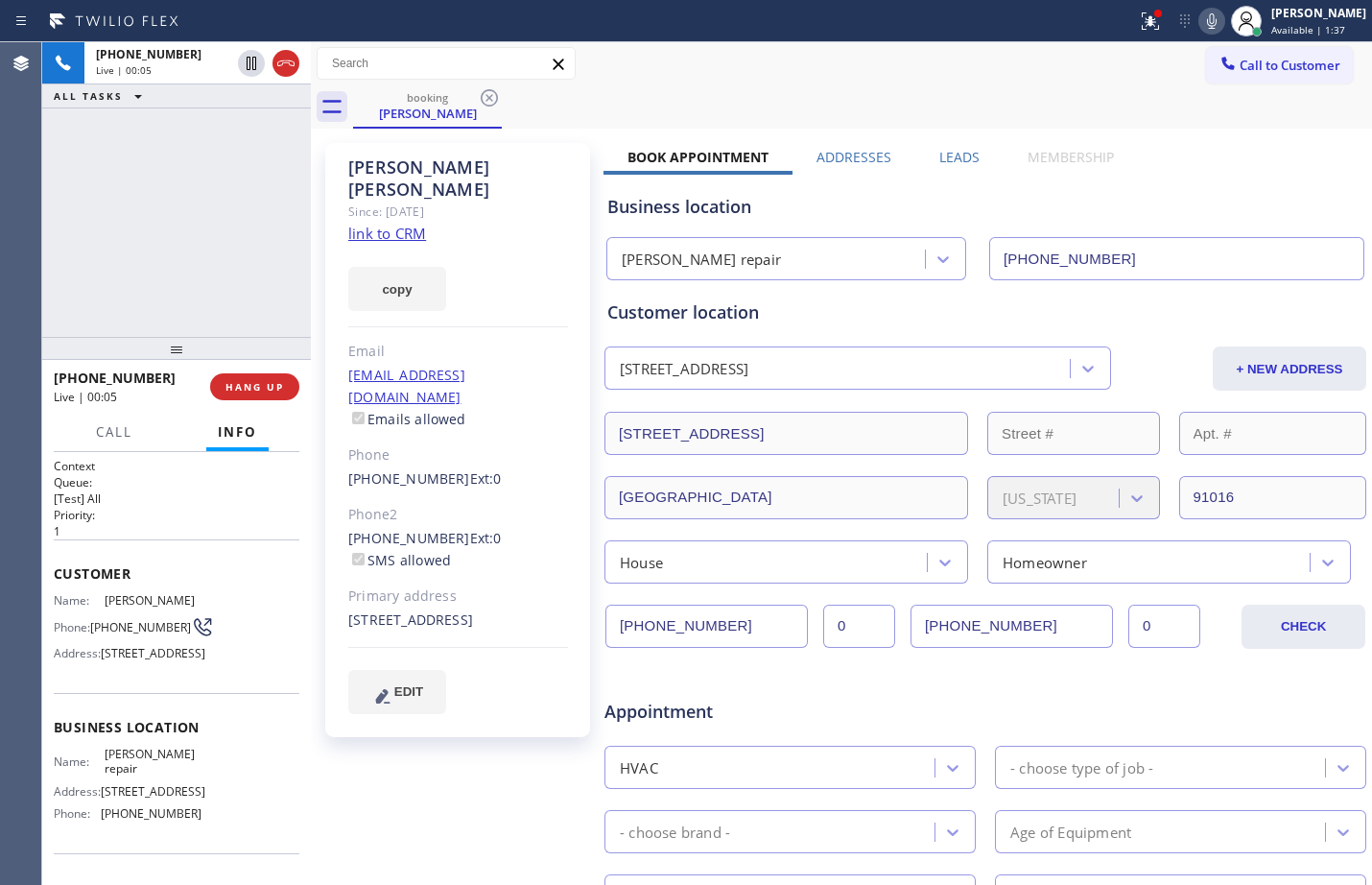
click at [50, 578] on div "Context Queue: [Test] All Priority: 1 Customer Name: [PERSON_NAME] Phone: [PHON…" at bounding box center [177, 668] width 269 height 433
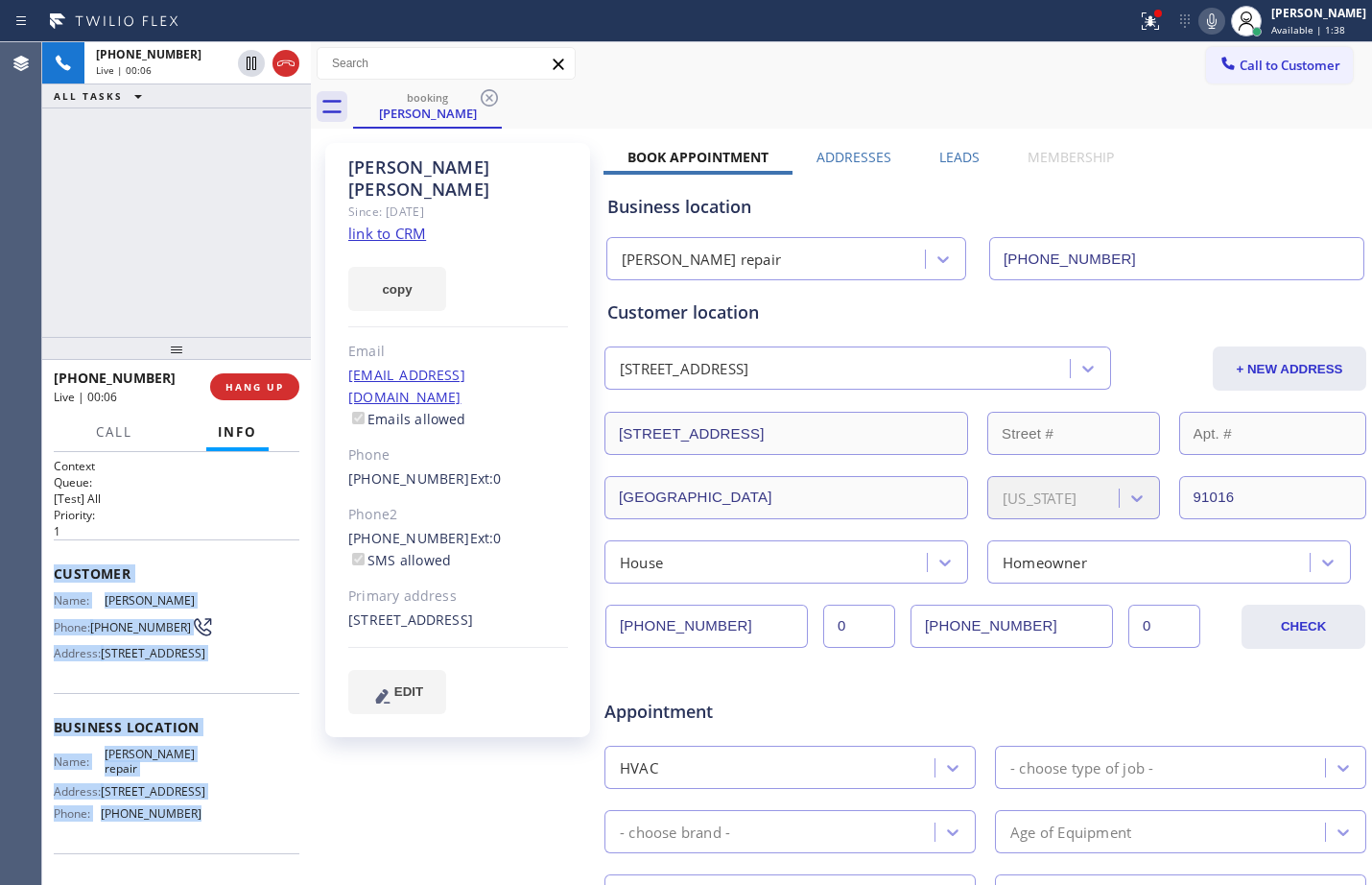
drag, startPoint x: 54, startPoint y: 578, endPoint x: 229, endPoint y: 846, distance: 320.1
click at [229, 846] on div "Context Queue: [Test] All Priority: 1 Customer Name: [PERSON_NAME] Phone: [PHON…" at bounding box center [177, 736] width 246 height 556
copy div "Customer Name: [PERSON_NAME] Phone: [PHONE_NUMBER] Address: [STREET_ADDRESS] Bu…"
click at [246, 76] on button at bounding box center [251, 63] width 26 height 26
click at [1200, 23] on icon at bounding box center [1211, 21] width 23 height 23
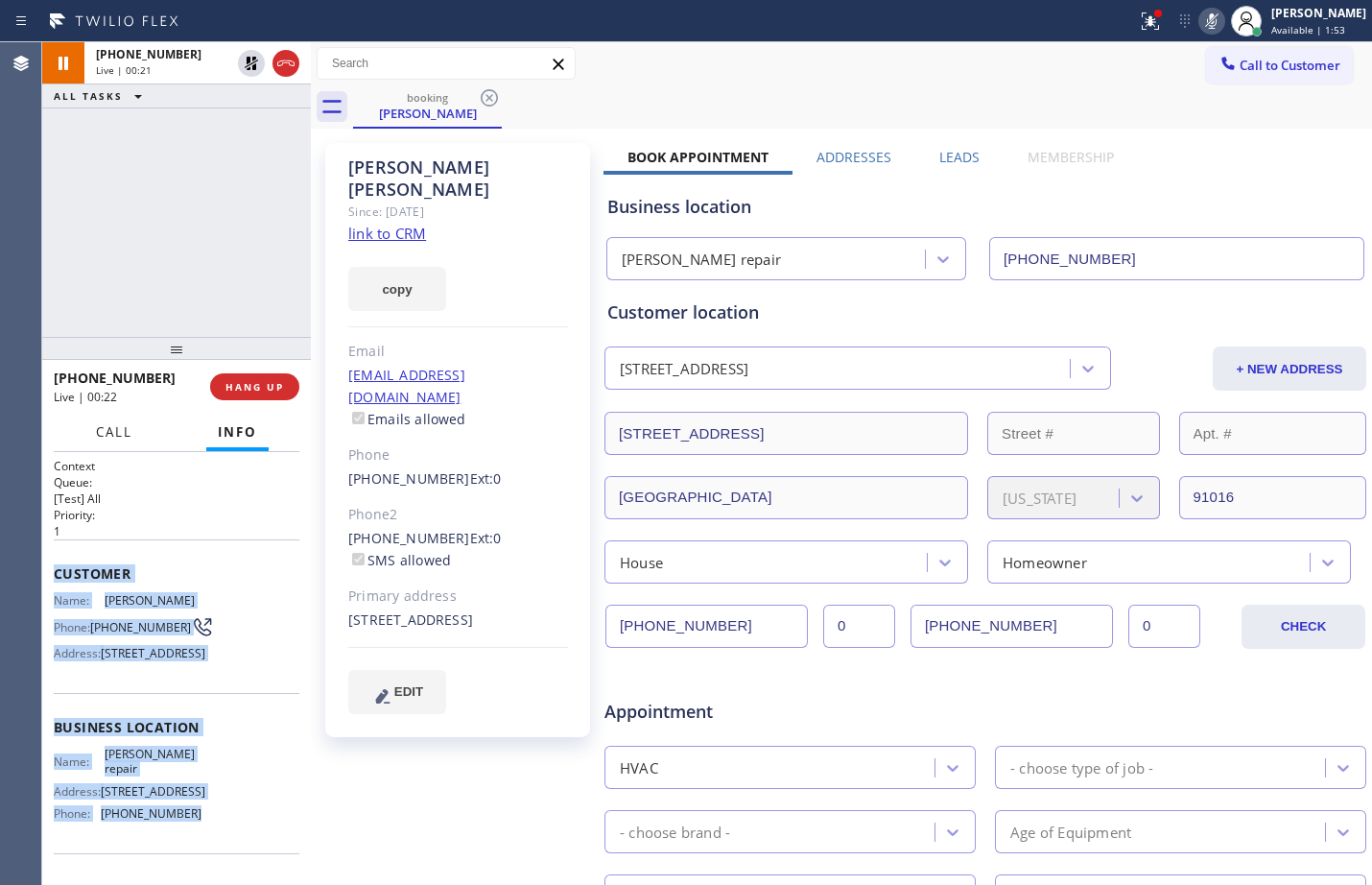
click at [142, 440] on button "Call" at bounding box center [114, 433] width 60 height 37
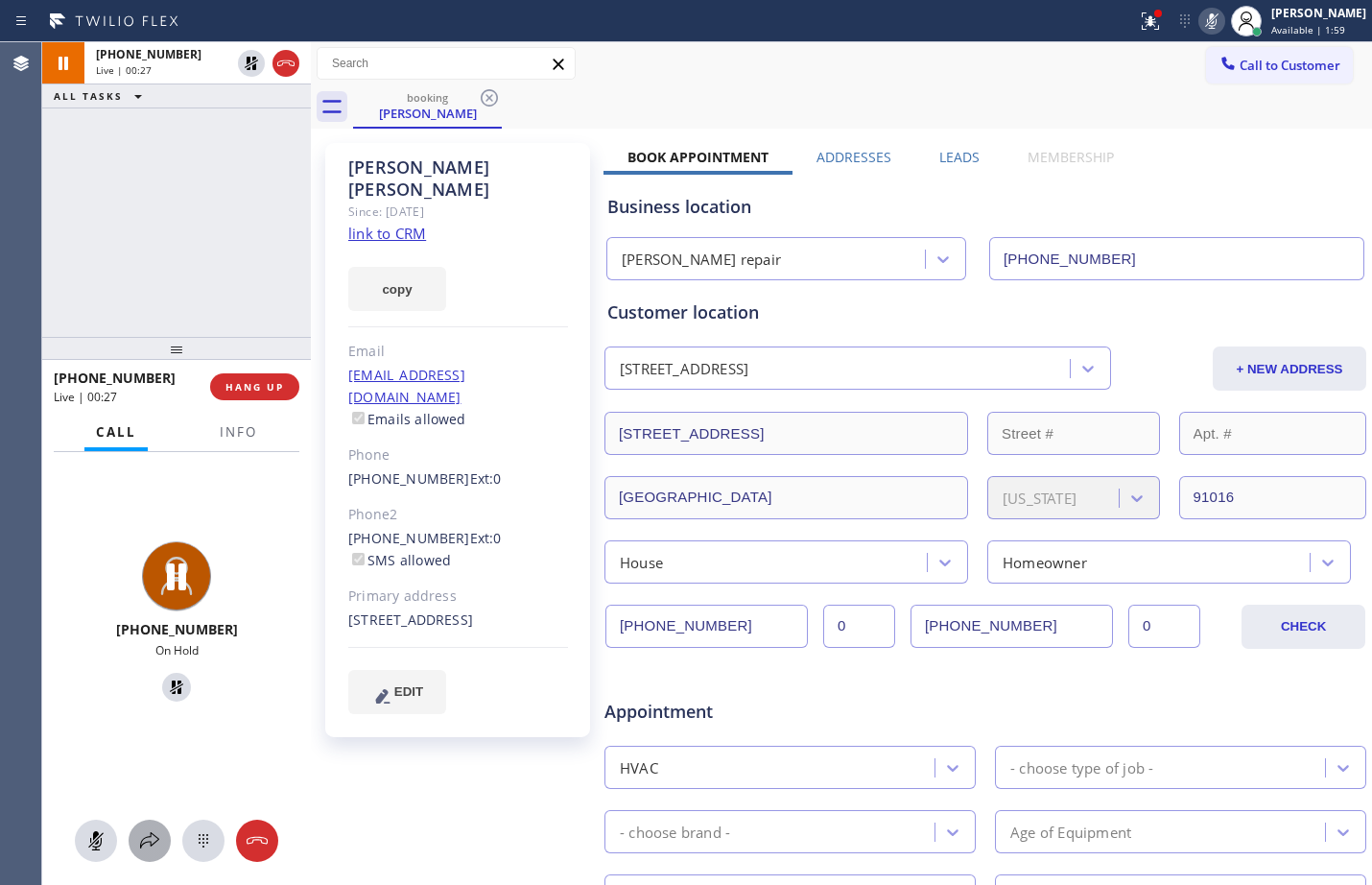
click at [138, 833] on icon at bounding box center [149, 841] width 23 height 23
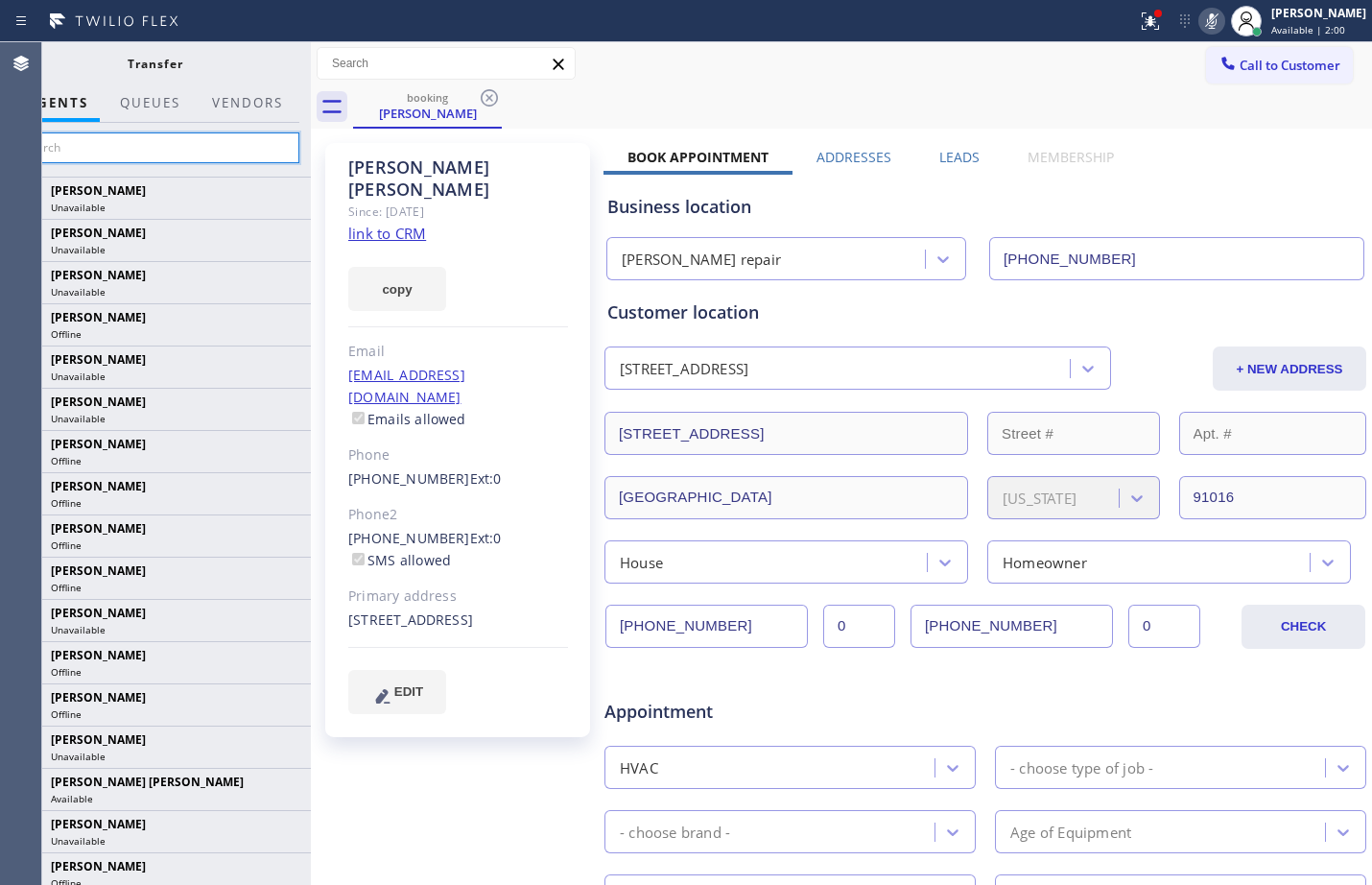
click at [199, 147] on input "text" at bounding box center [155, 147] width 289 height 30
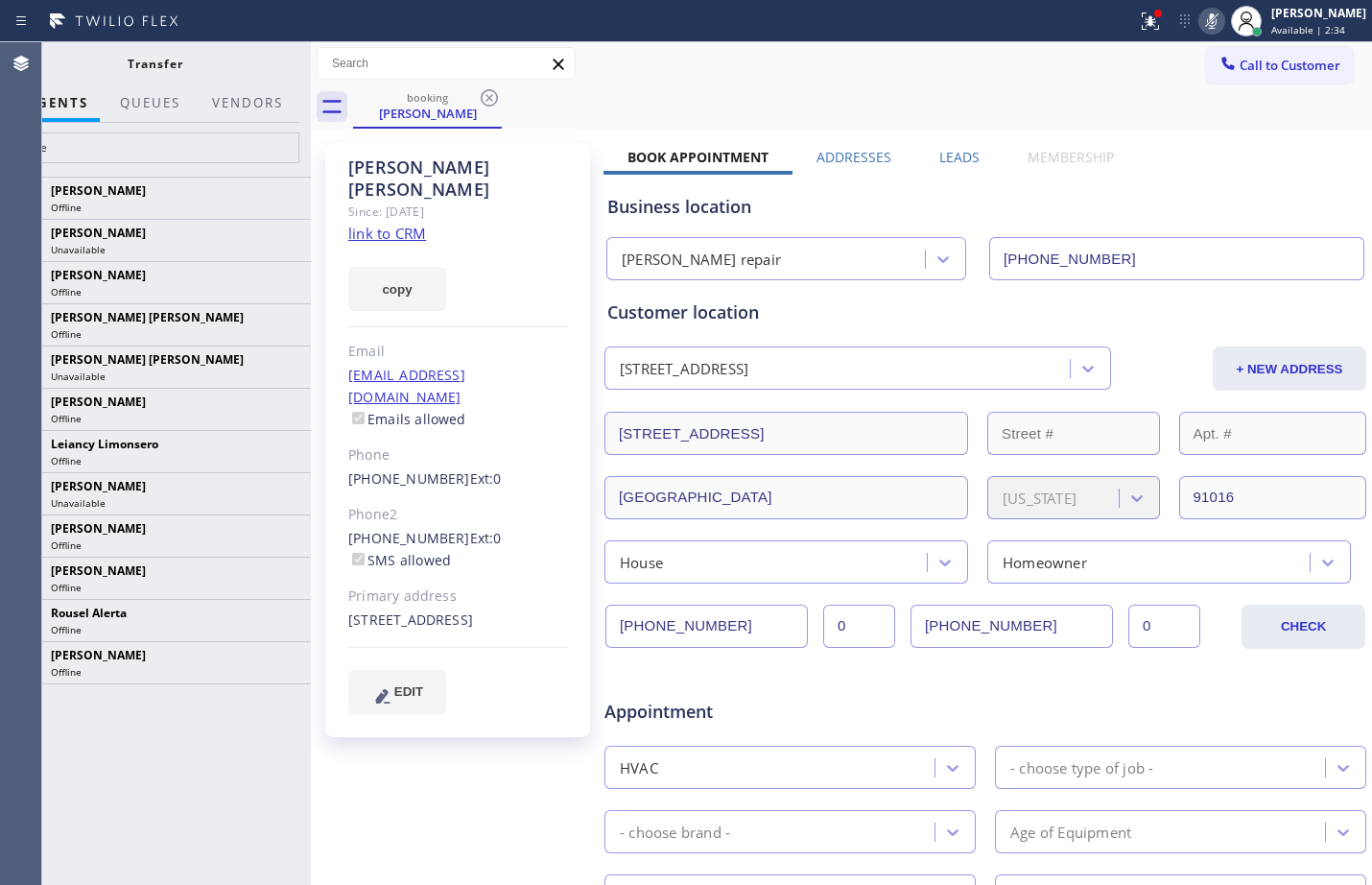
click at [461, 796] on div "[PERSON_NAME] Since: [DATE] link to CRM copy Email [EMAIL_ADDRESS][DOMAIN_NAME]…" at bounding box center [460, 755] width 288 height 1244
click at [228, 157] on input "rose" at bounding box center [155, 147] width 289 height 30
type input "r"
type input "rose"
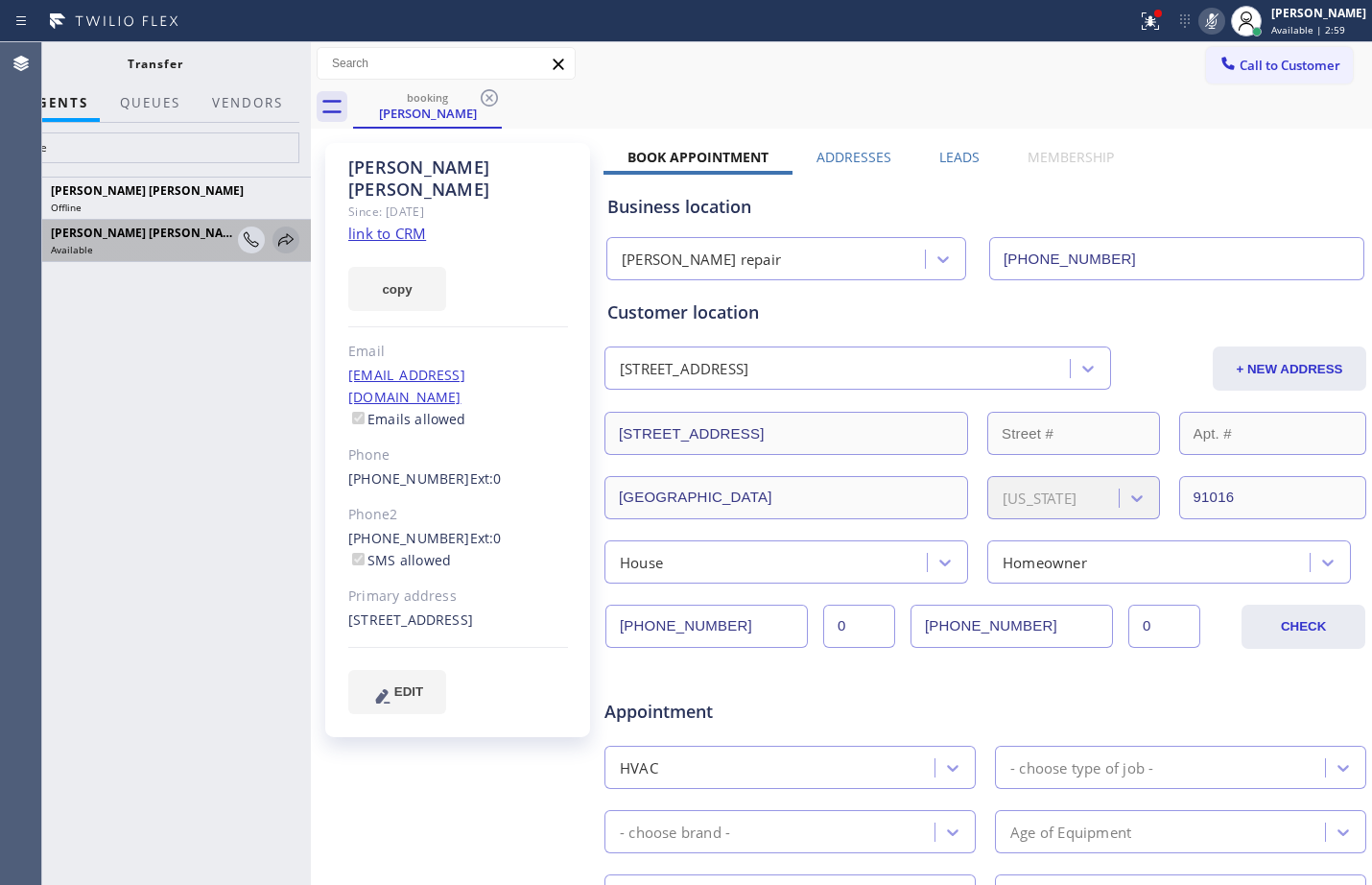
click at [292, 244] on icon at bounding box center [285, 239] width 23 height 23
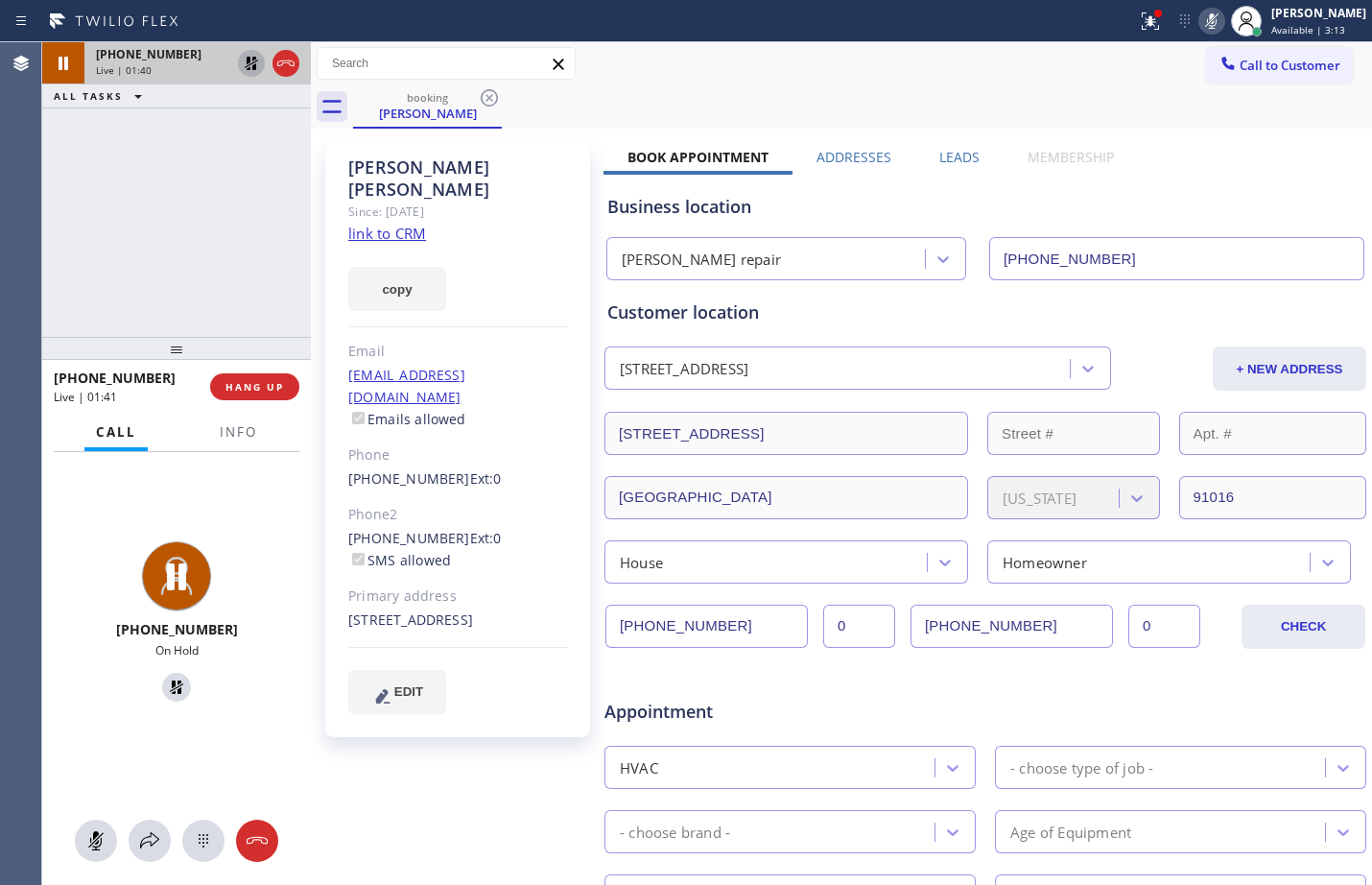
click at [245, 61] on icon at bounding box center [251, 63] width 23 height 23
click at [1200, 11] on icon at bounding box center [1211, 21] width 23 height 23
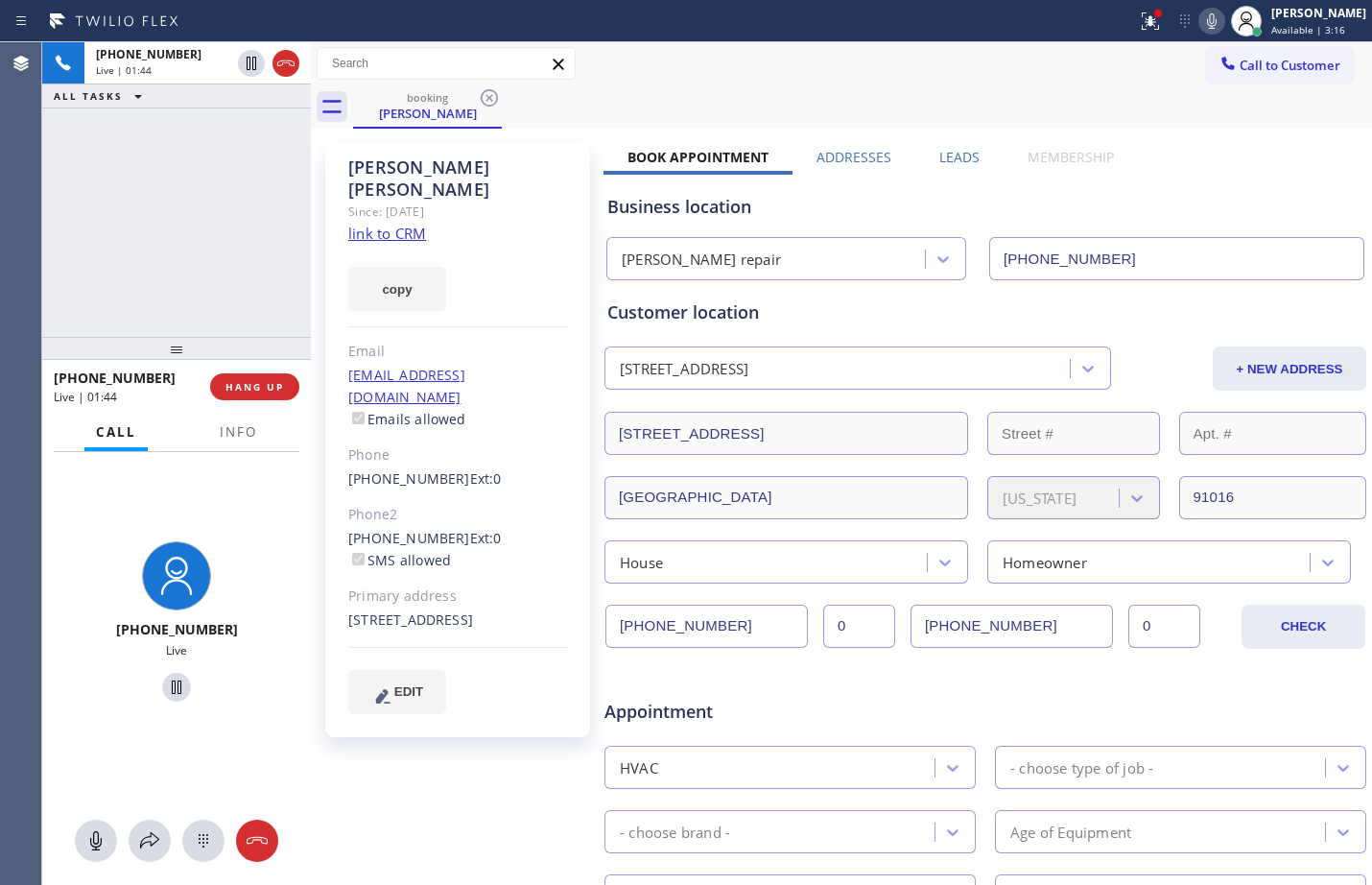
click at [490, 782] on div "[PERSON_NAME] Since: [DATE] link to CRM copy Email [EMAIL_ADDRESS][DOMAIN_NAME]…" at bounding box center [460, 755] width 288 height 1244
click at [143, 850] on icon at bounding box center [149, 841] width 23 height 23
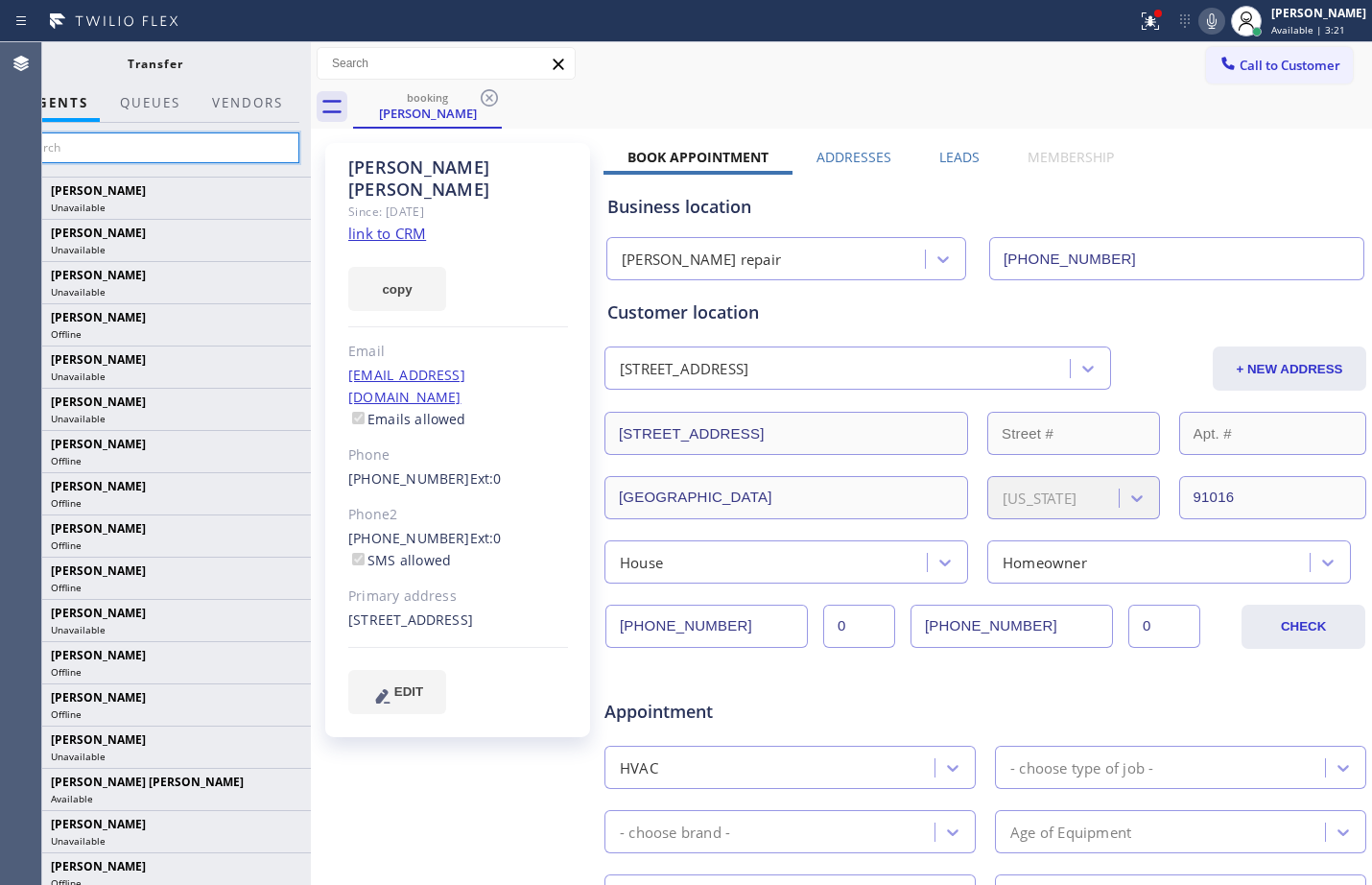
click at [216, 135] on input "text" at bounding box center [155, 147] width 289 height 30
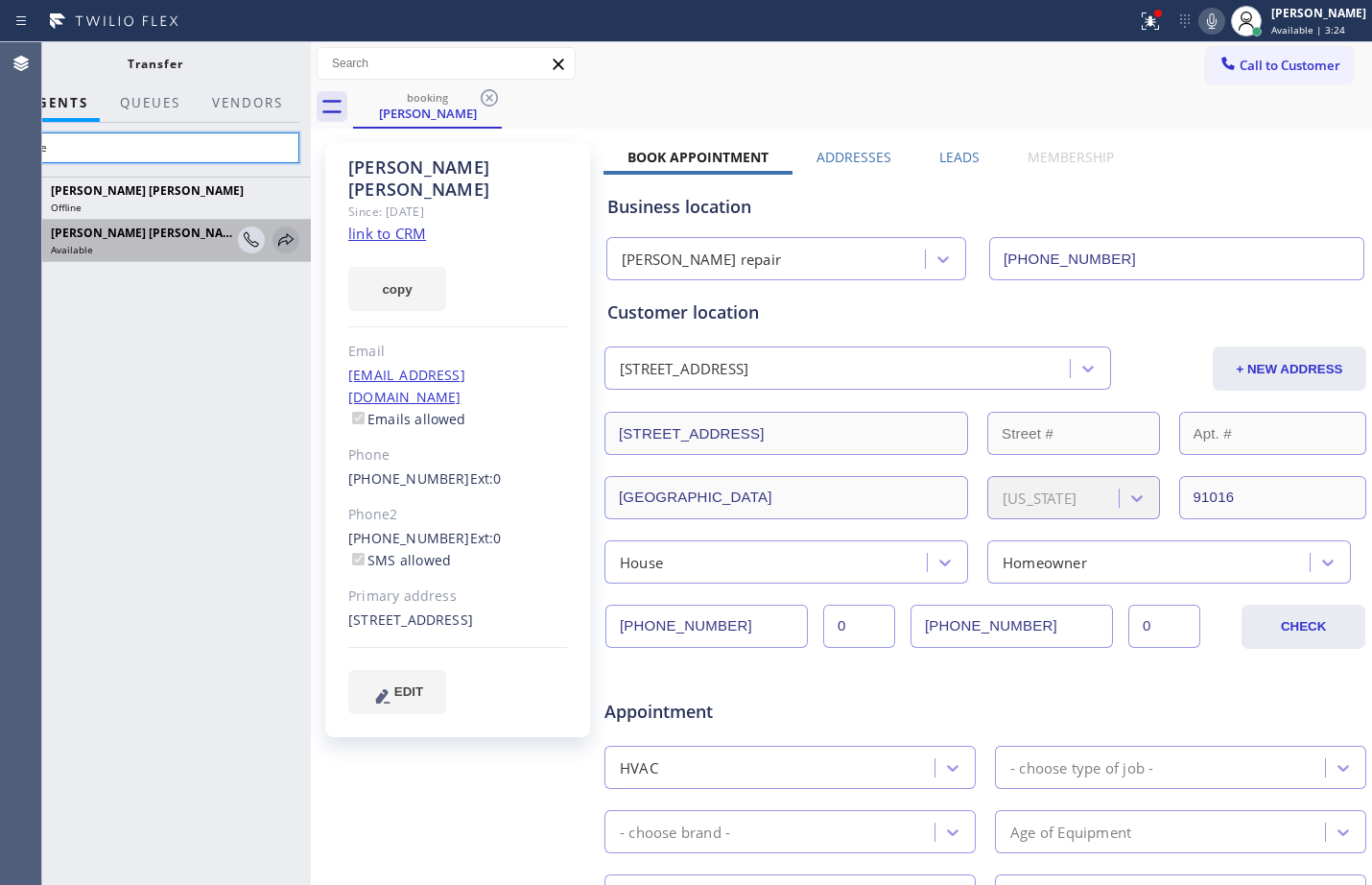
type input "rose"
click at [292, 234] on icon at bounding box center [285, 239] width 23 height 23
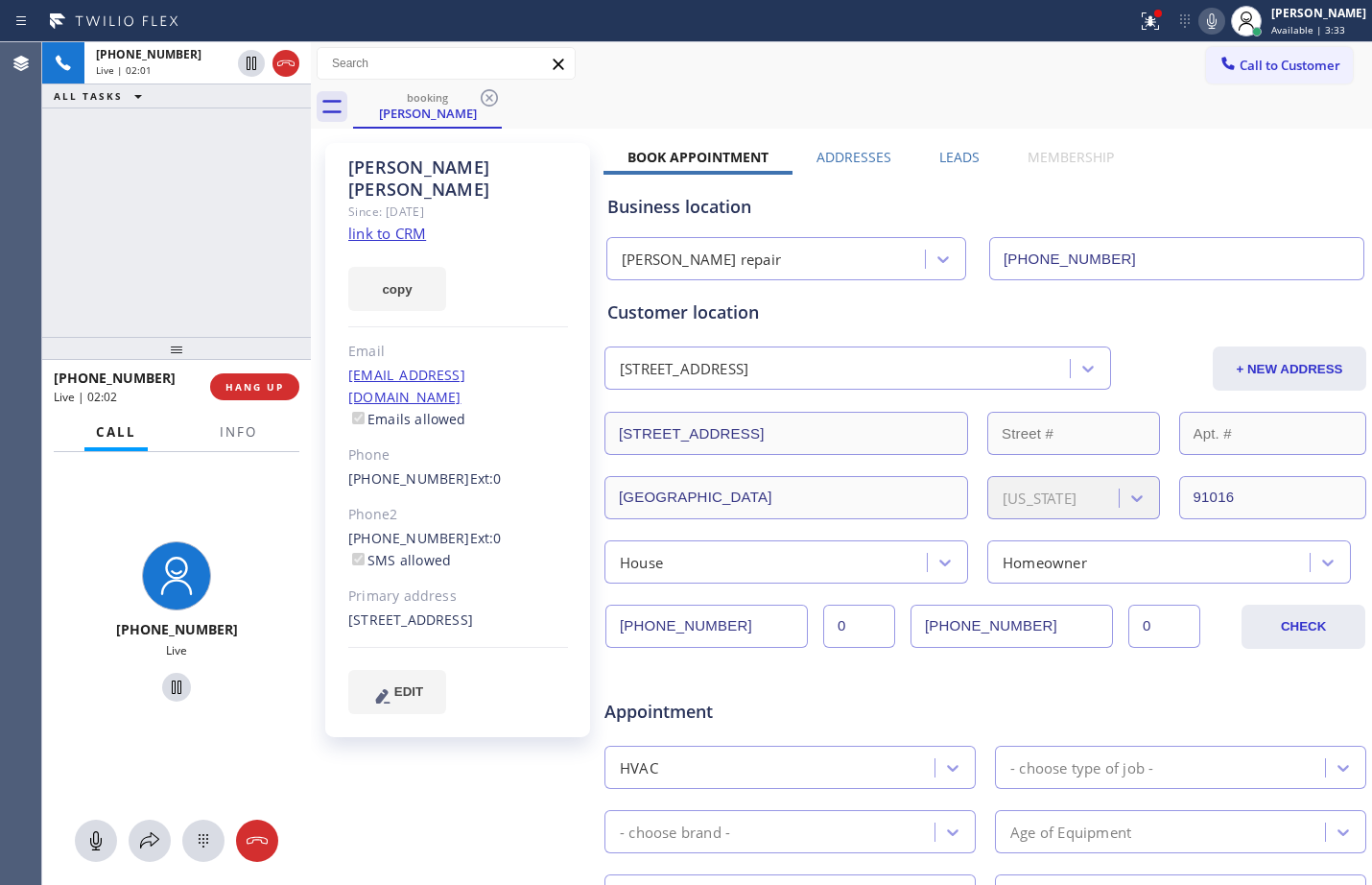
click at [167, 855] on div at bounding box center [177, 841] width 269 height 42
click at [146, 833] on icon at bounding box center [149, 841] width 23 height 23
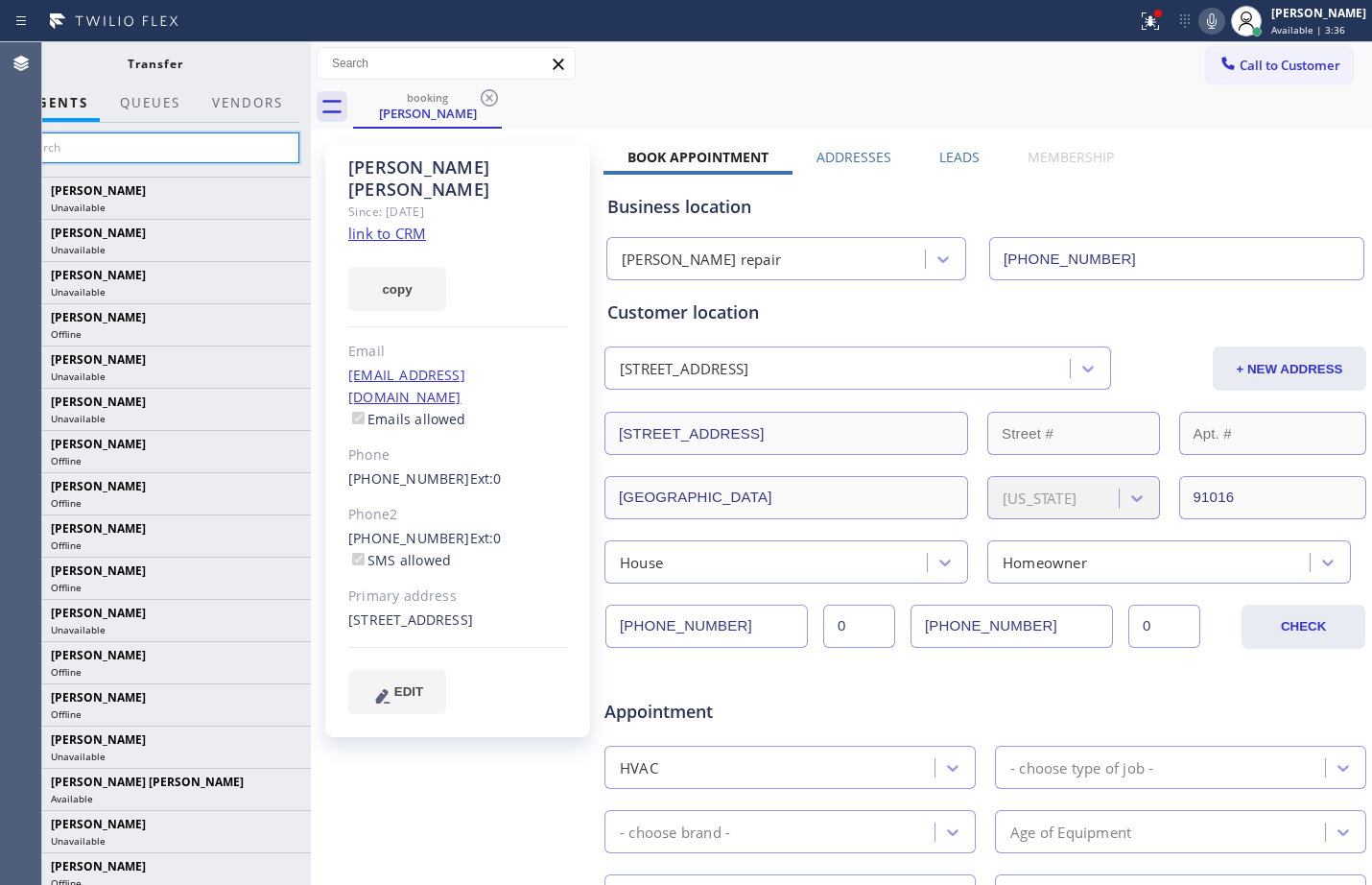
click at [177, 141] on input "text" at bounding box center [155, 147] width 289 height 30
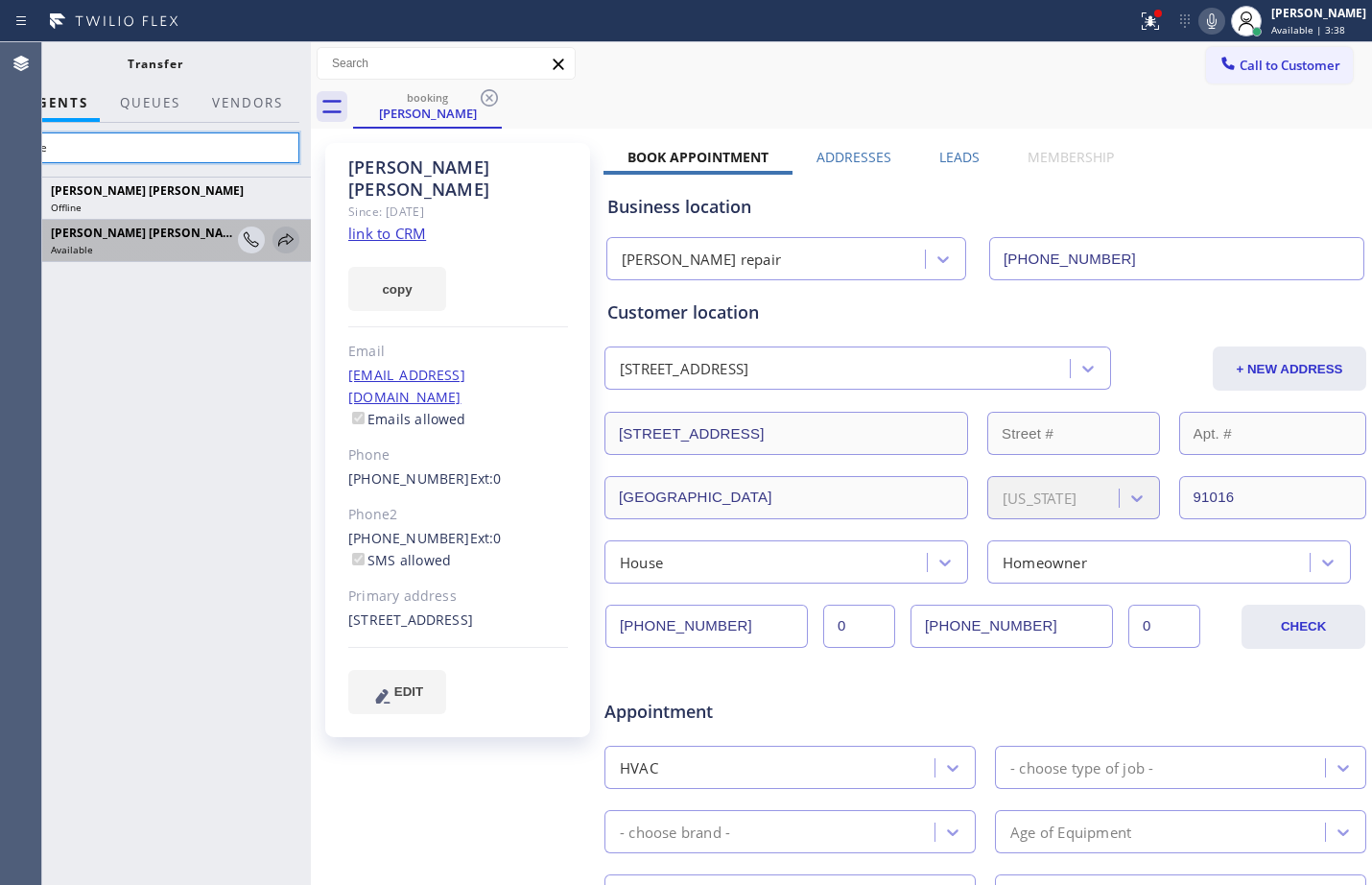
type input "rose"
click at [278, 232] on icon at bounding box center [285, 239] width 23 height 23
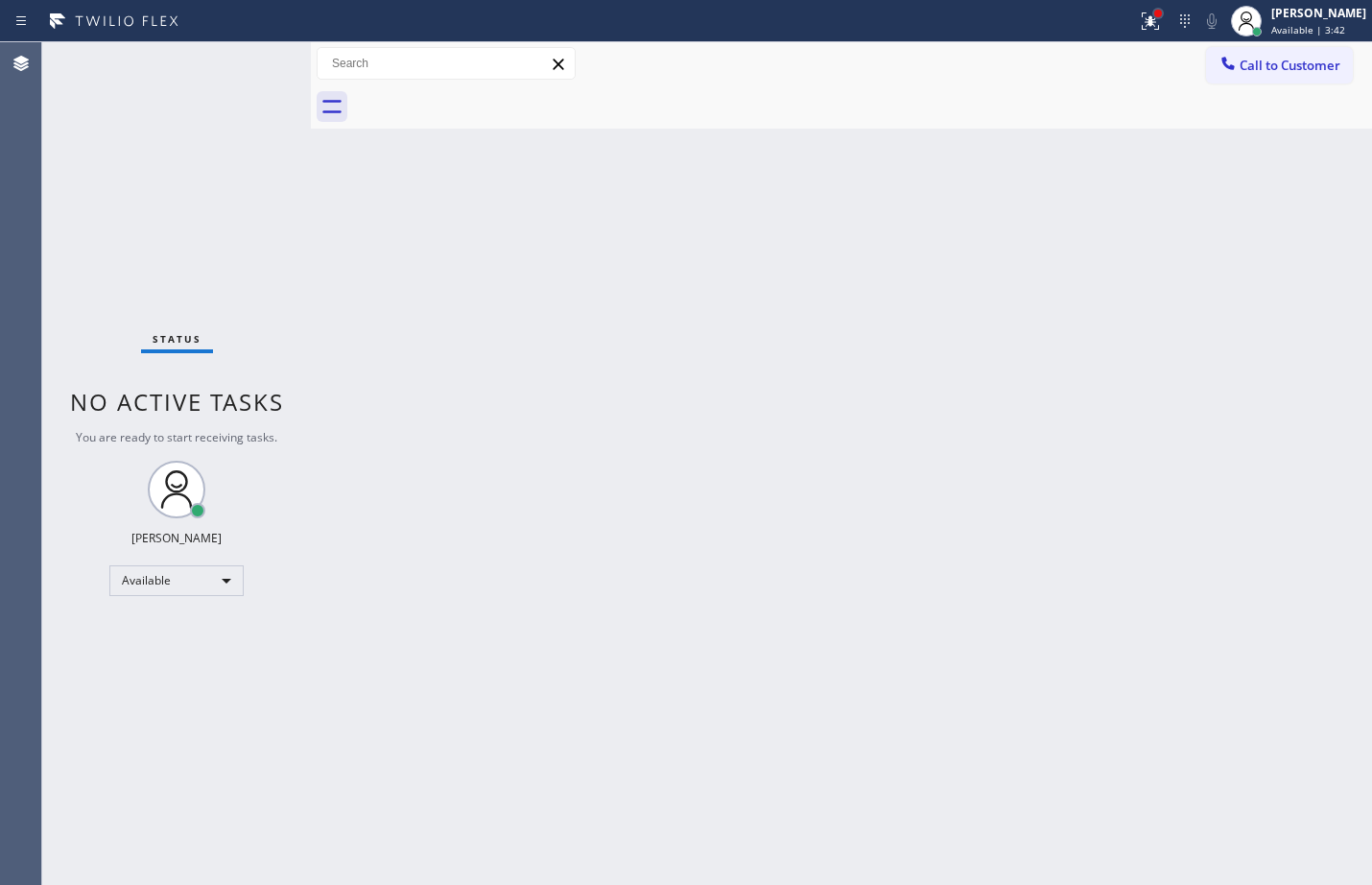
click at [1154, 17] on div at bounding box center [1158, 14] width 8 height 8
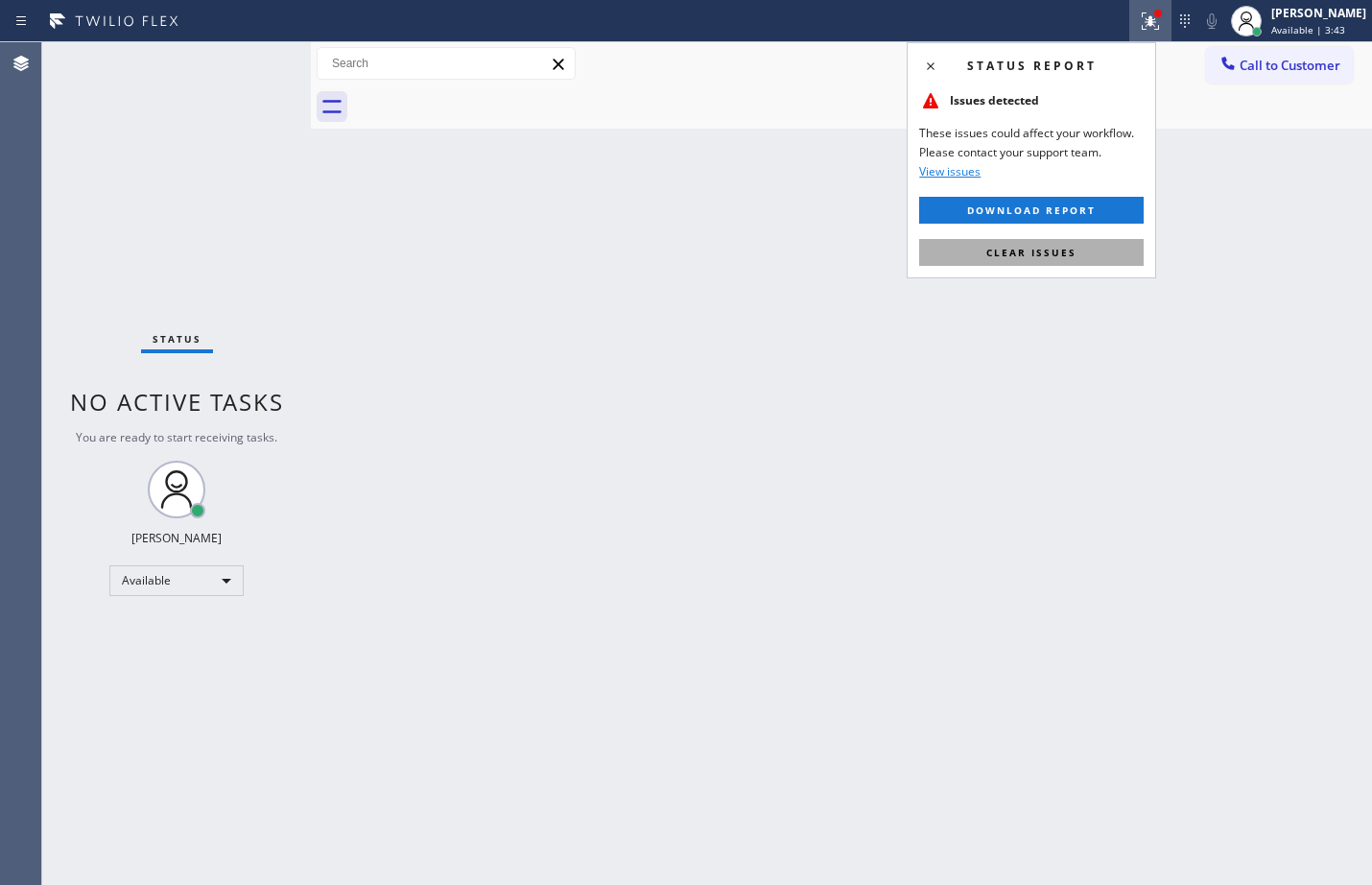
click at [1110, 251] on button "Clear issues" at bounding box center [1032, 252] width 225 height 26
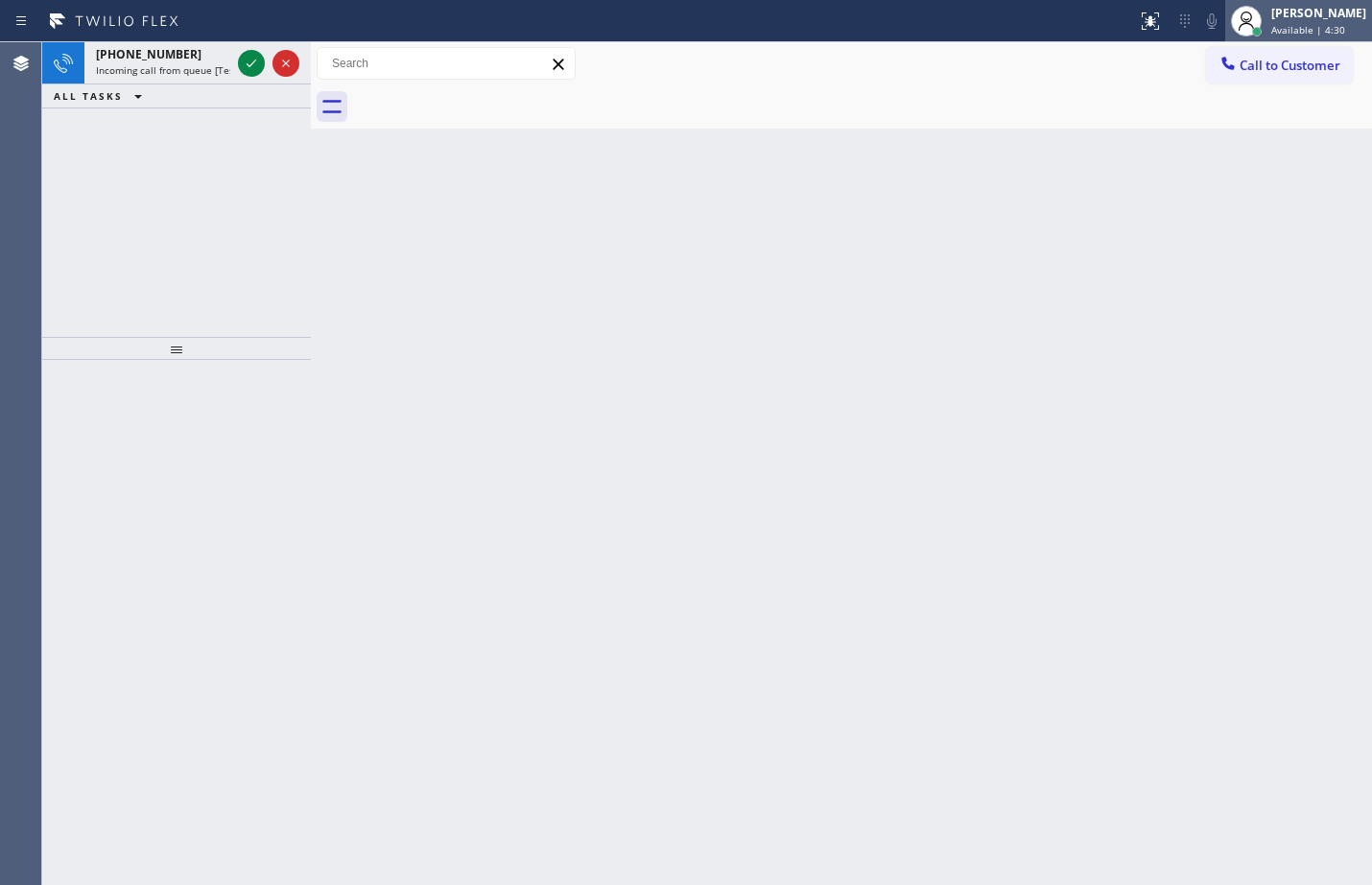
click at [1272, 29] on span "Available | 4:30" at bounding box center [1308, 29] width 74 height 14
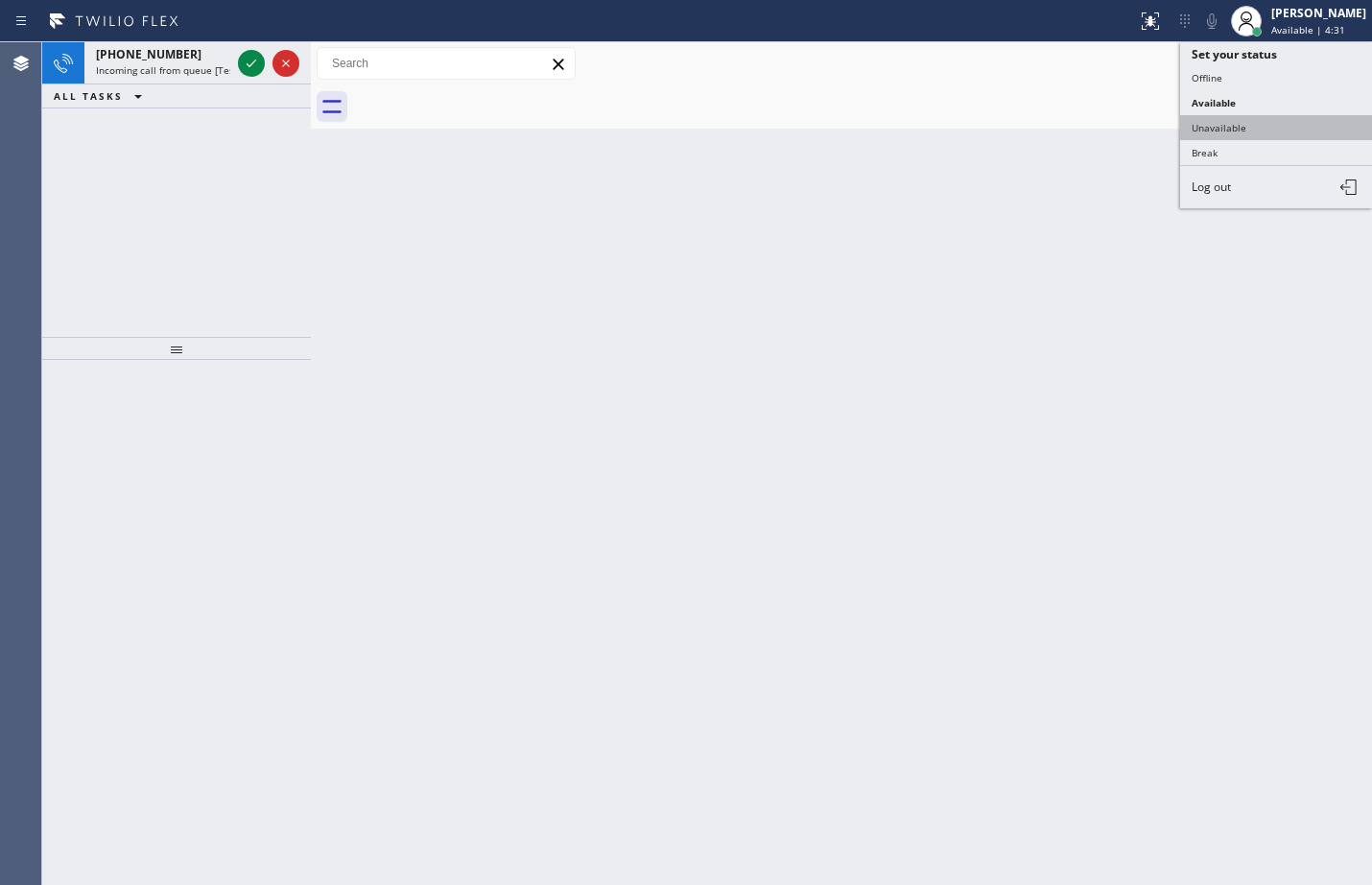
click at [1228, 119] on button "Unavailable" at bounding box center [1277, 127] width 192 height 25
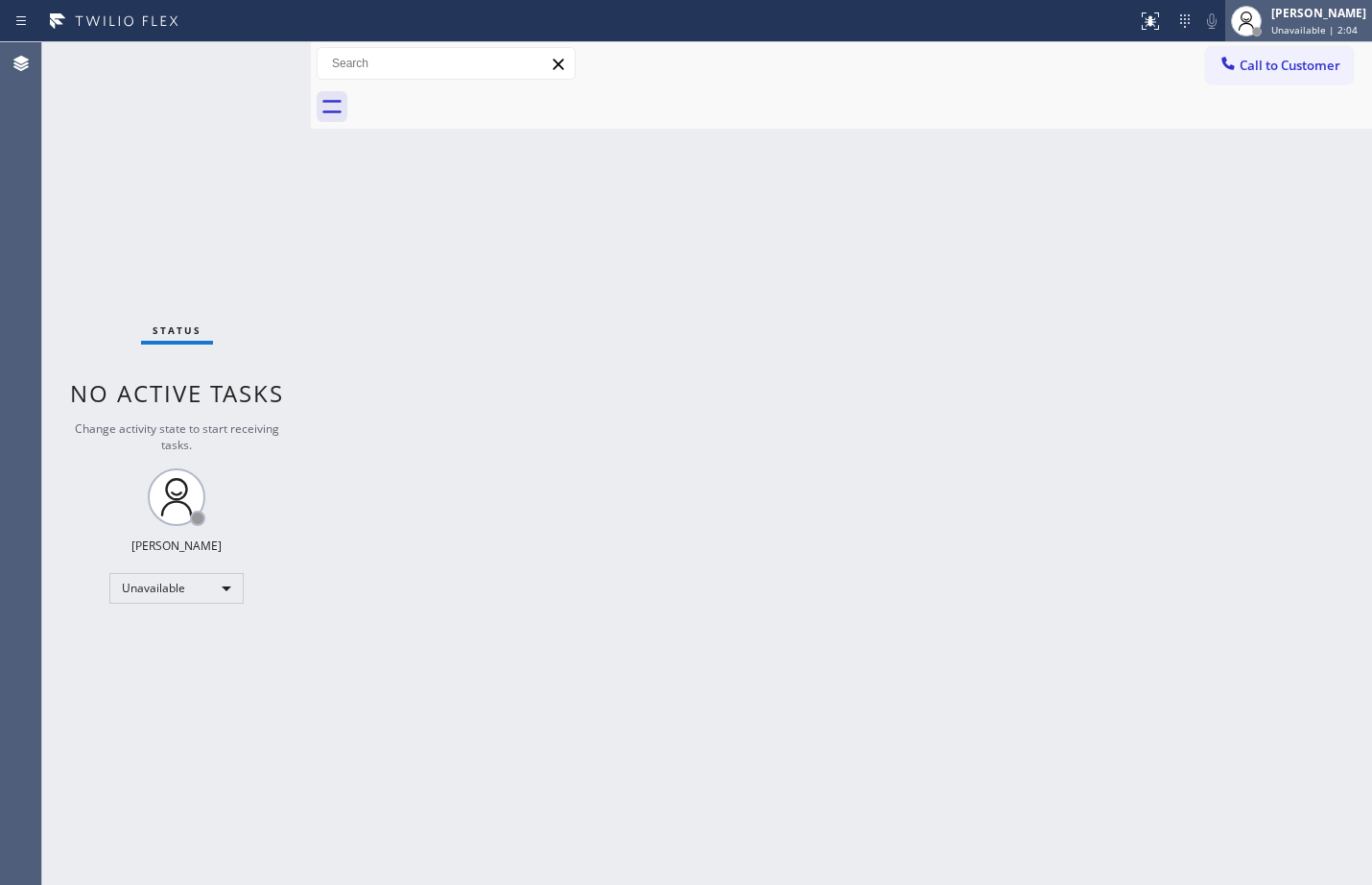
click at [1303, 28] on span "Unavailable | 2:04" at bounding box center [1315, 29] width 86 height 14
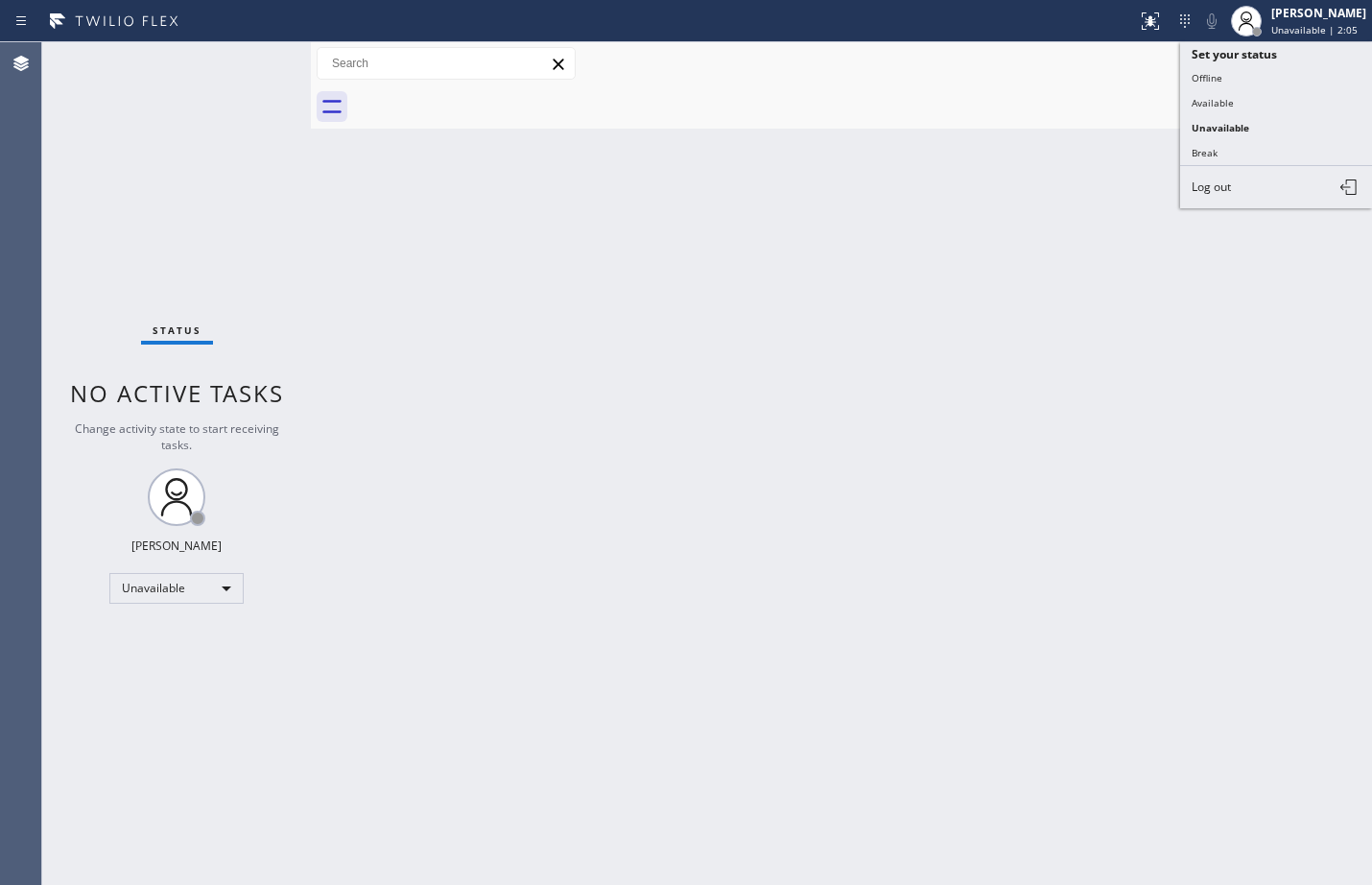
click at [1010, 281] on div "Back to Dashboard Change Sender ID Customers Technicians Select a contact Outbo…" at bounding box center [841, 463] width 1061 height 843
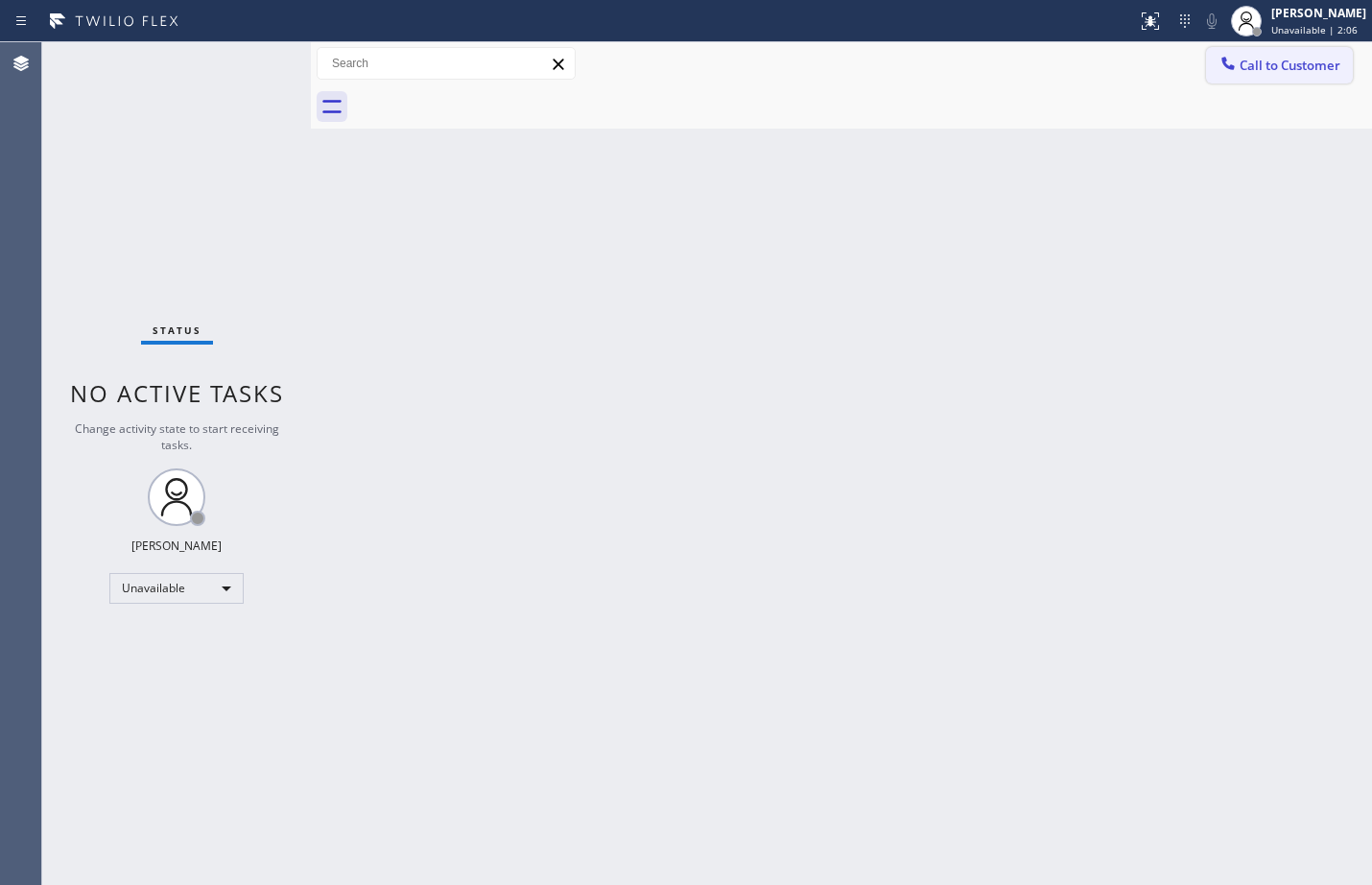
click at [1293, 71] on span "Call to Customer" at bounding box center [1290, 66] width 101 height 18
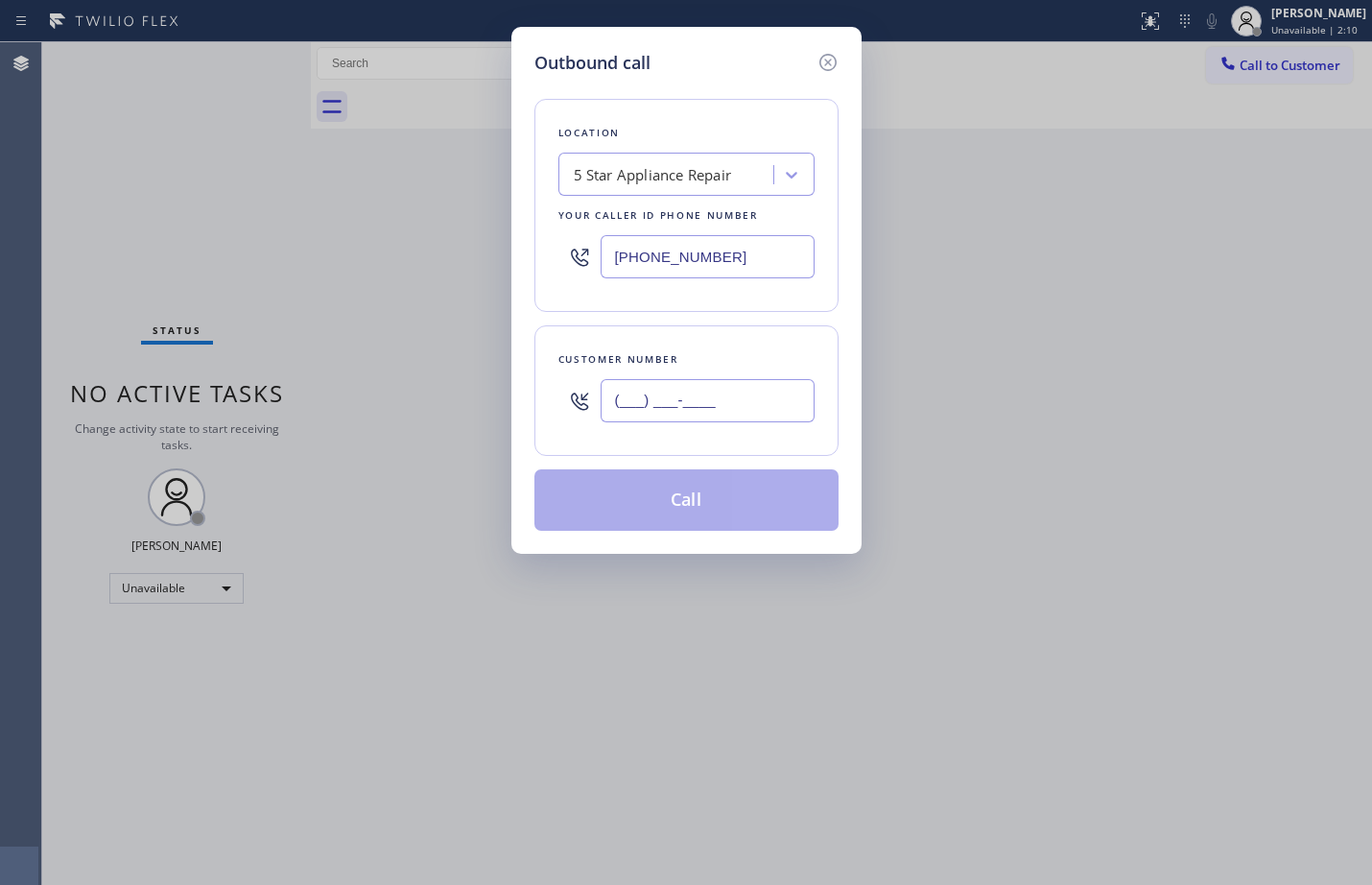
click at [770, 400] on input "(___) ___-____" at bounding box center [708, 401] width 214 height 43
paste input "203) 326-1720"
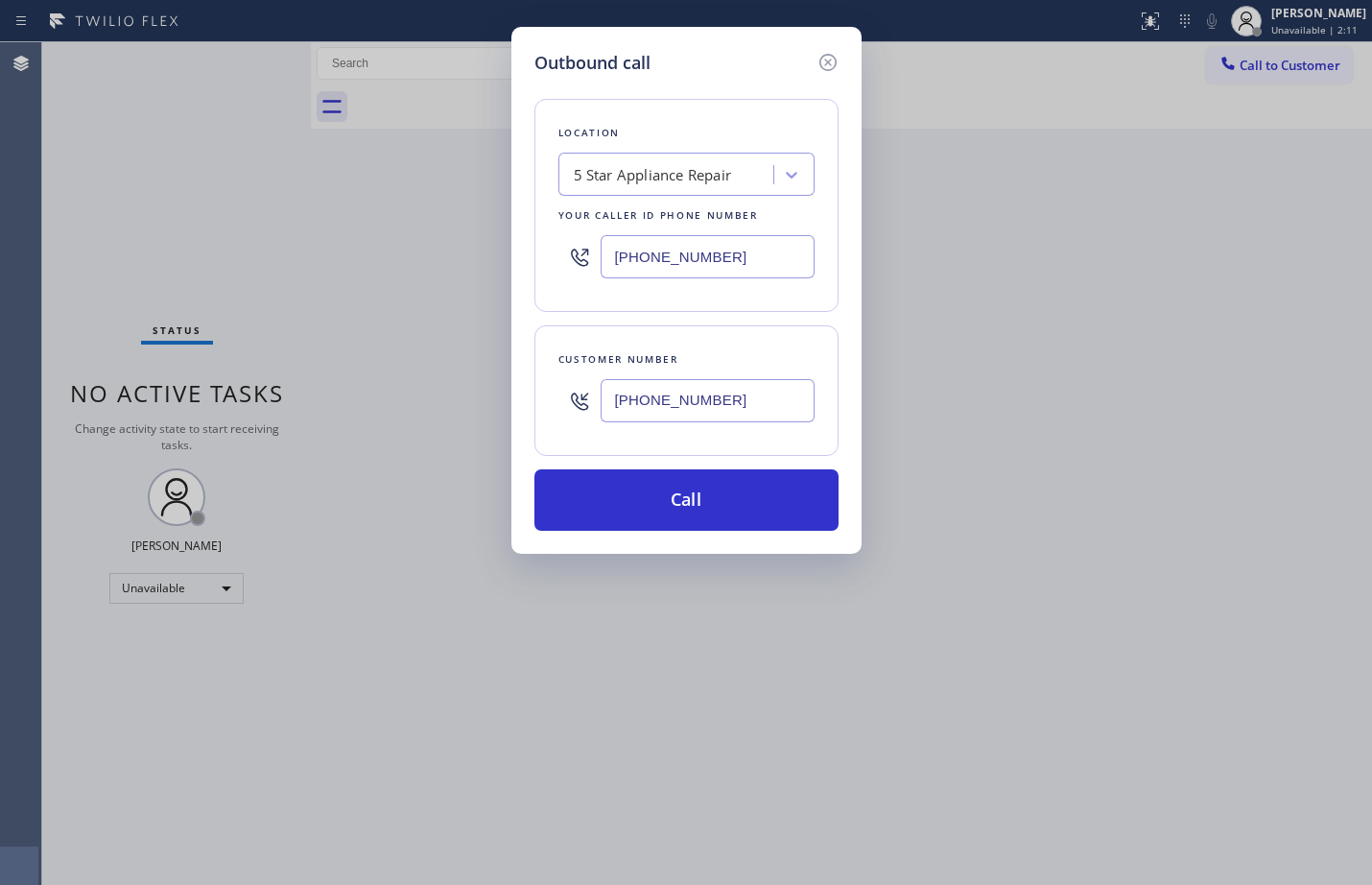
type input "[PHONE_NUMBER]"
drag, startPoint x: 202, startPoint y: 203, endPoint x: 225, endPoint y: 198, distance: 23.5
click at [202, 203] on div "Outbound call Location 5 Star Appliance Repair Your caller id phone number [PHO…" at bounding box center [686, 442] width 1372 height 885
click at [630, 516] on button "Call" at bounding box center [686, 500] width 304 height 62
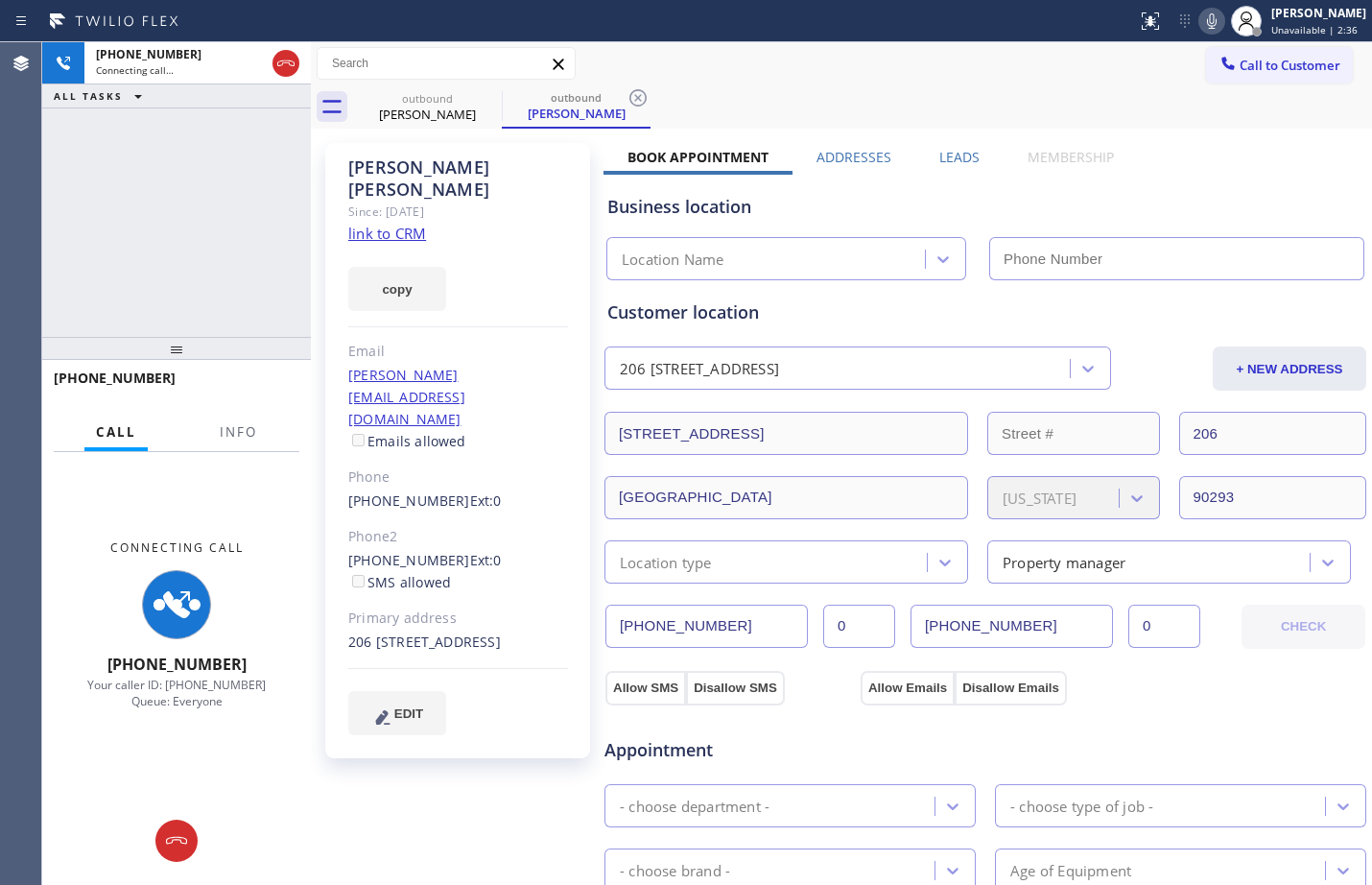
type input "[PHONE_NUMBER]"
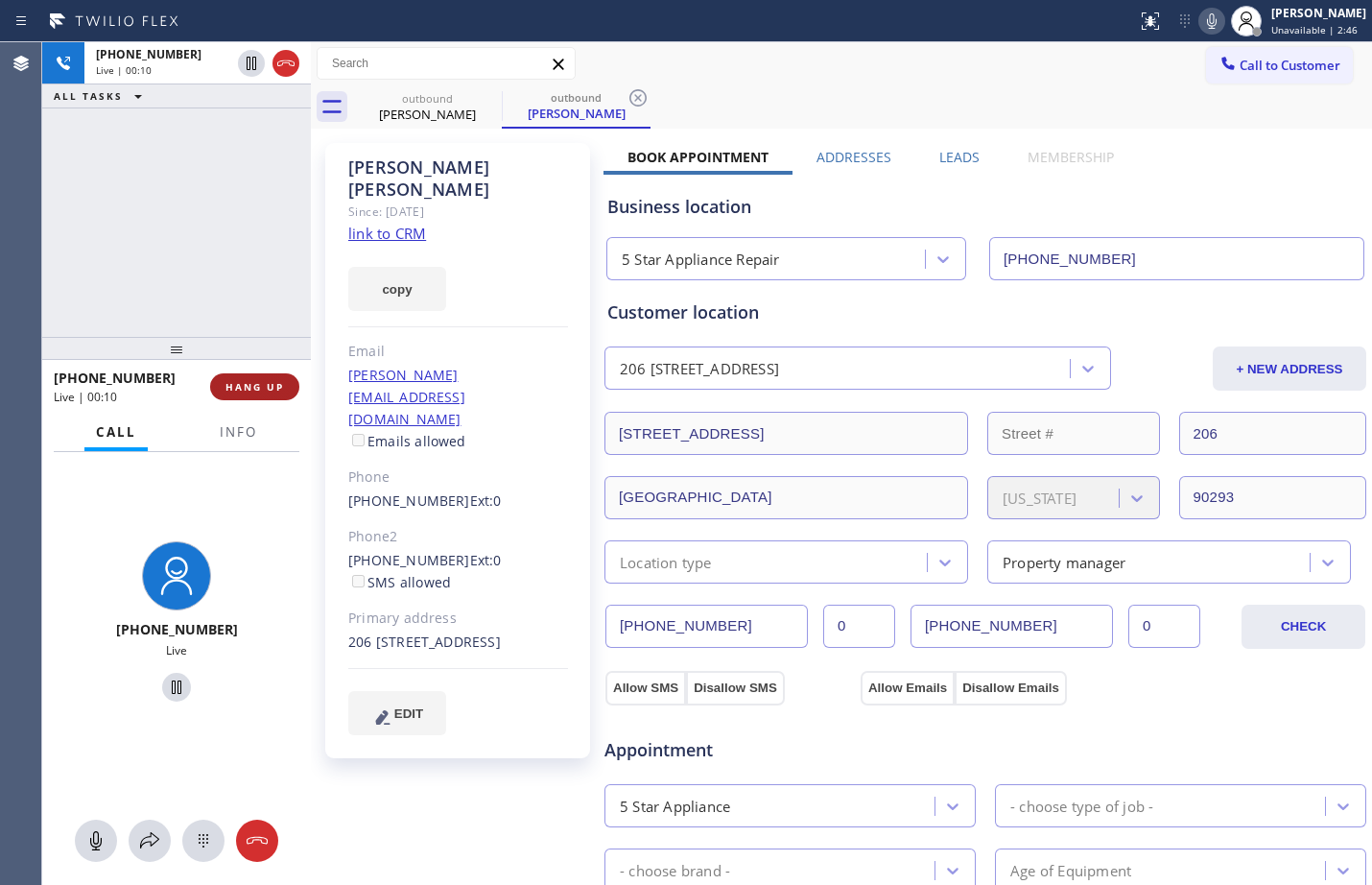
click at [280, 390] on span "HANG UP" at bounding box center [255, 388] width 59 height 14
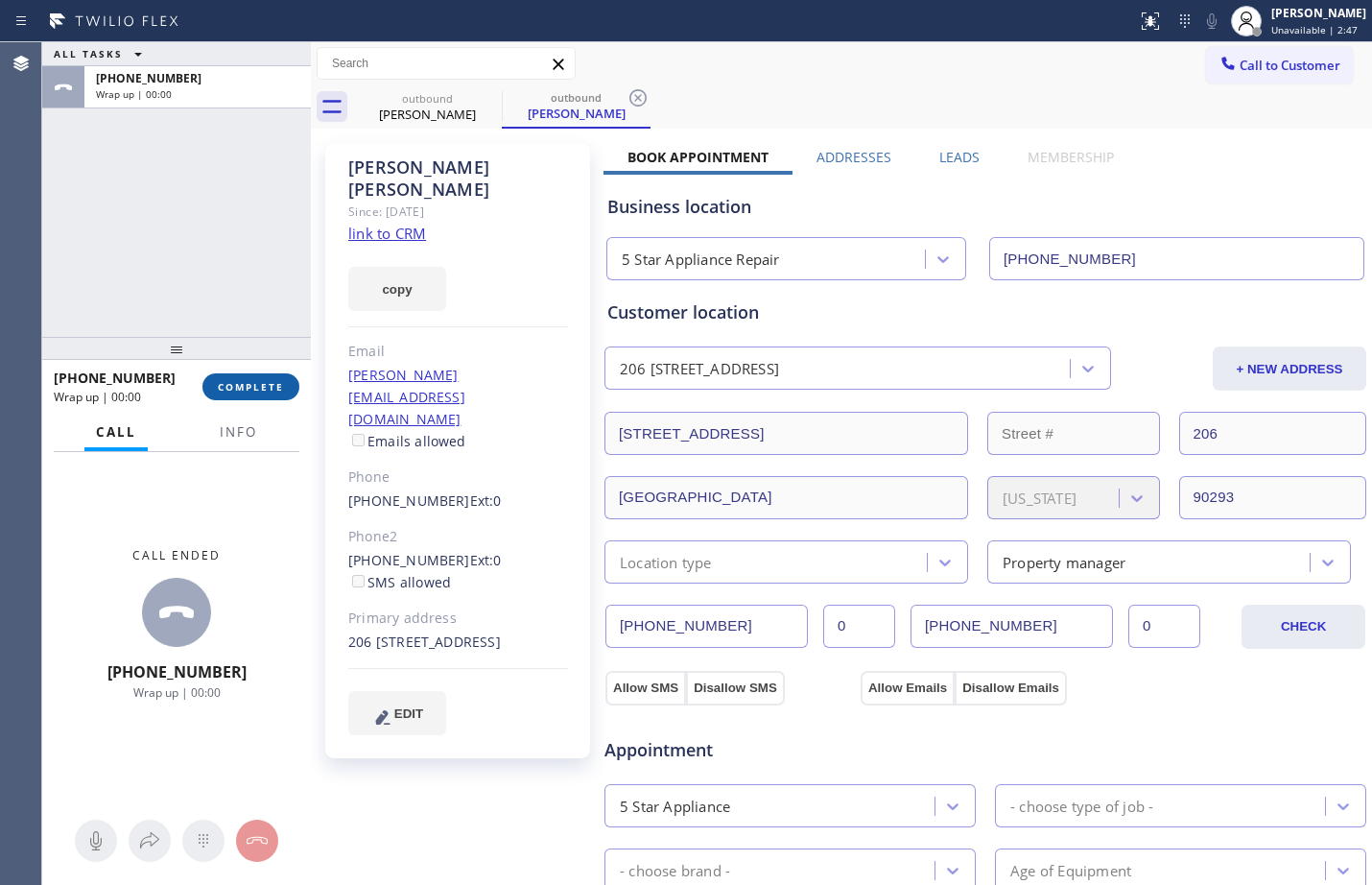
click at [270, 382] on span "COMPLETE" at bounding box center [251, 388] width 67 height 14
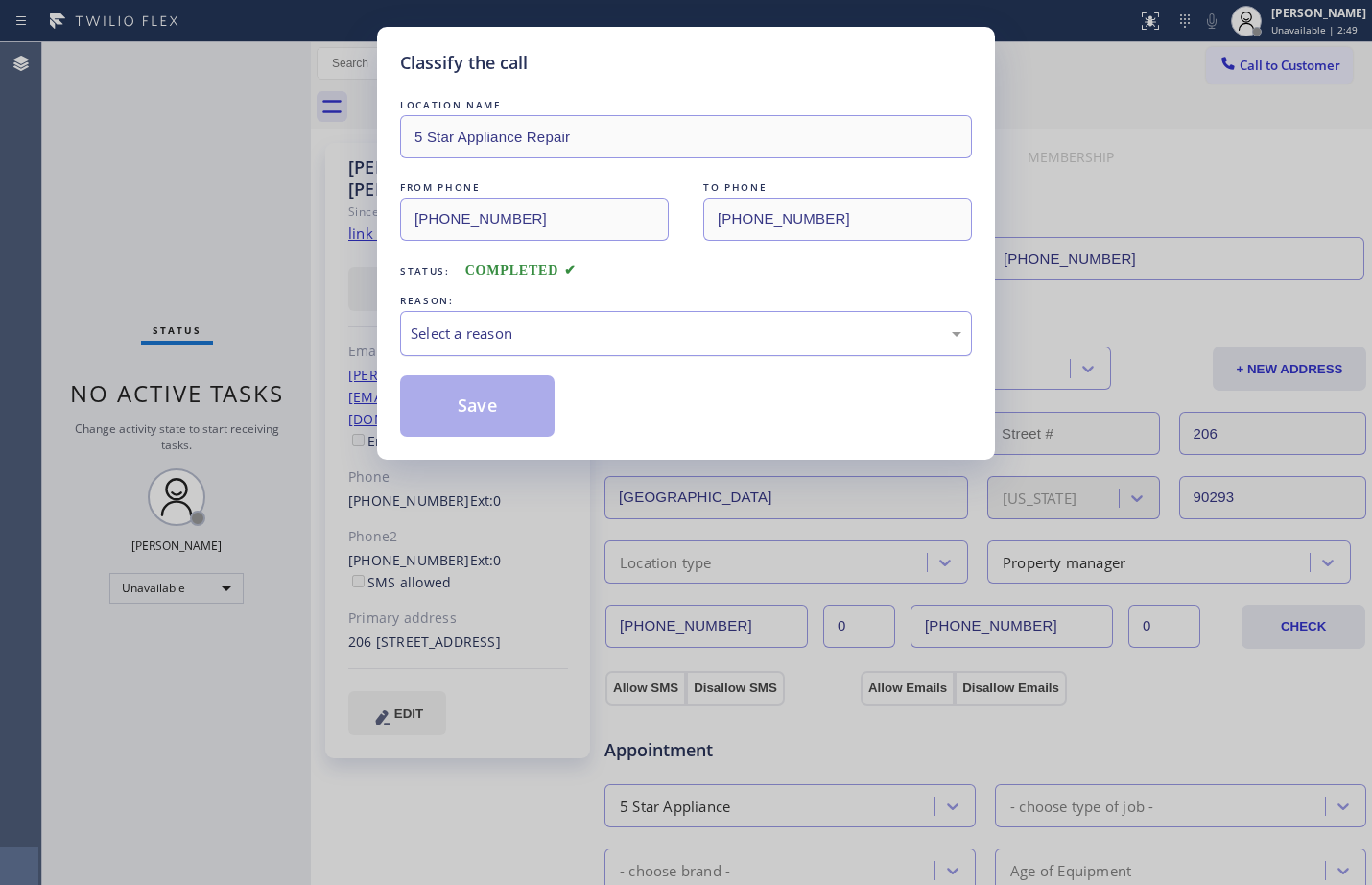
click at [568, 333] on div "Select a reason" at bounding box center [686, 334] width 551 height 23
click at [535, 402] on button "Save" at bounding box center [478, 406] width 155 height 62
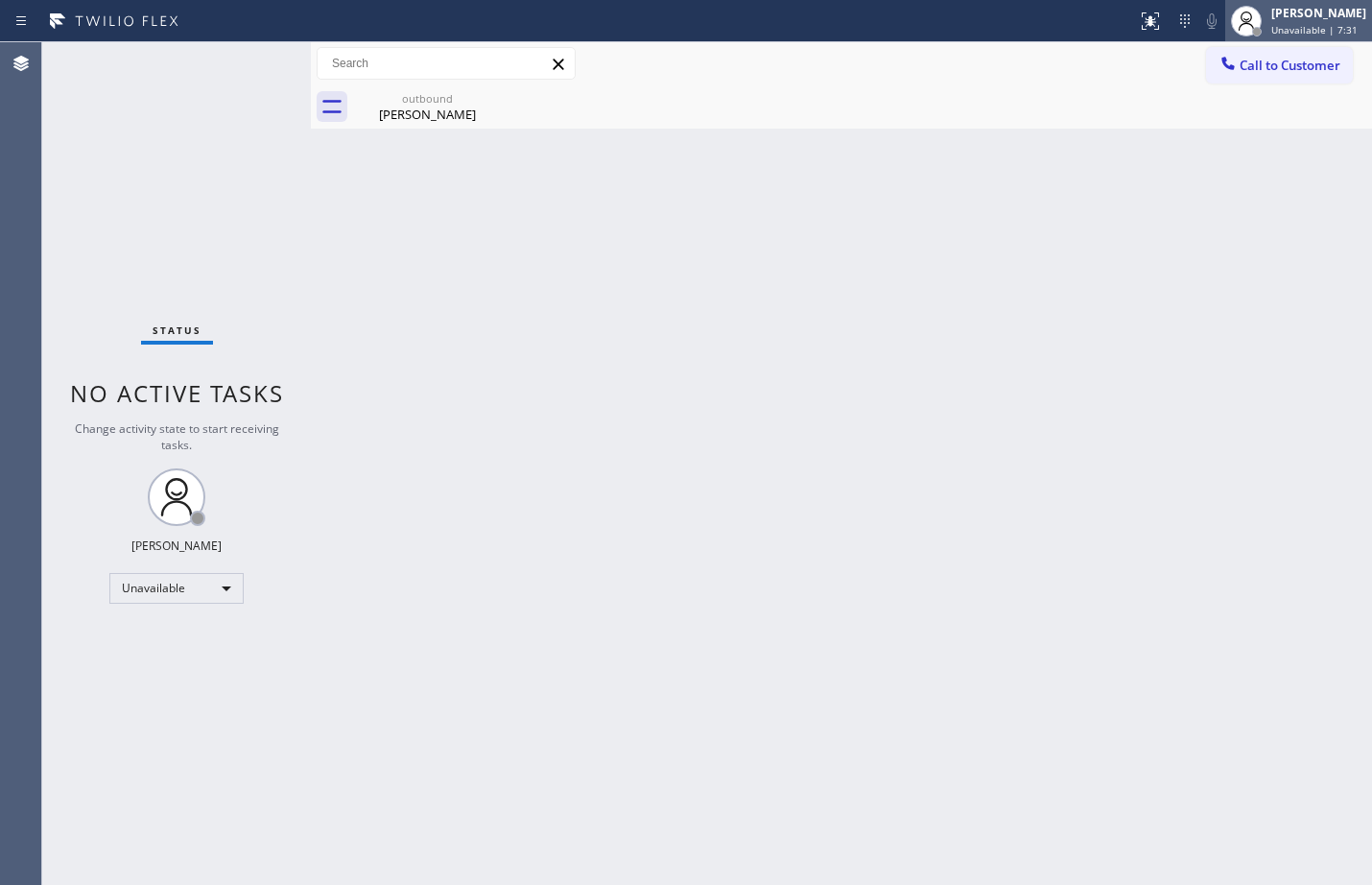
click at [1275, 36] on div "[PERSON_NAME] Unavailable | 7:31" at bounding box center [1320, 21] width 105 height 33
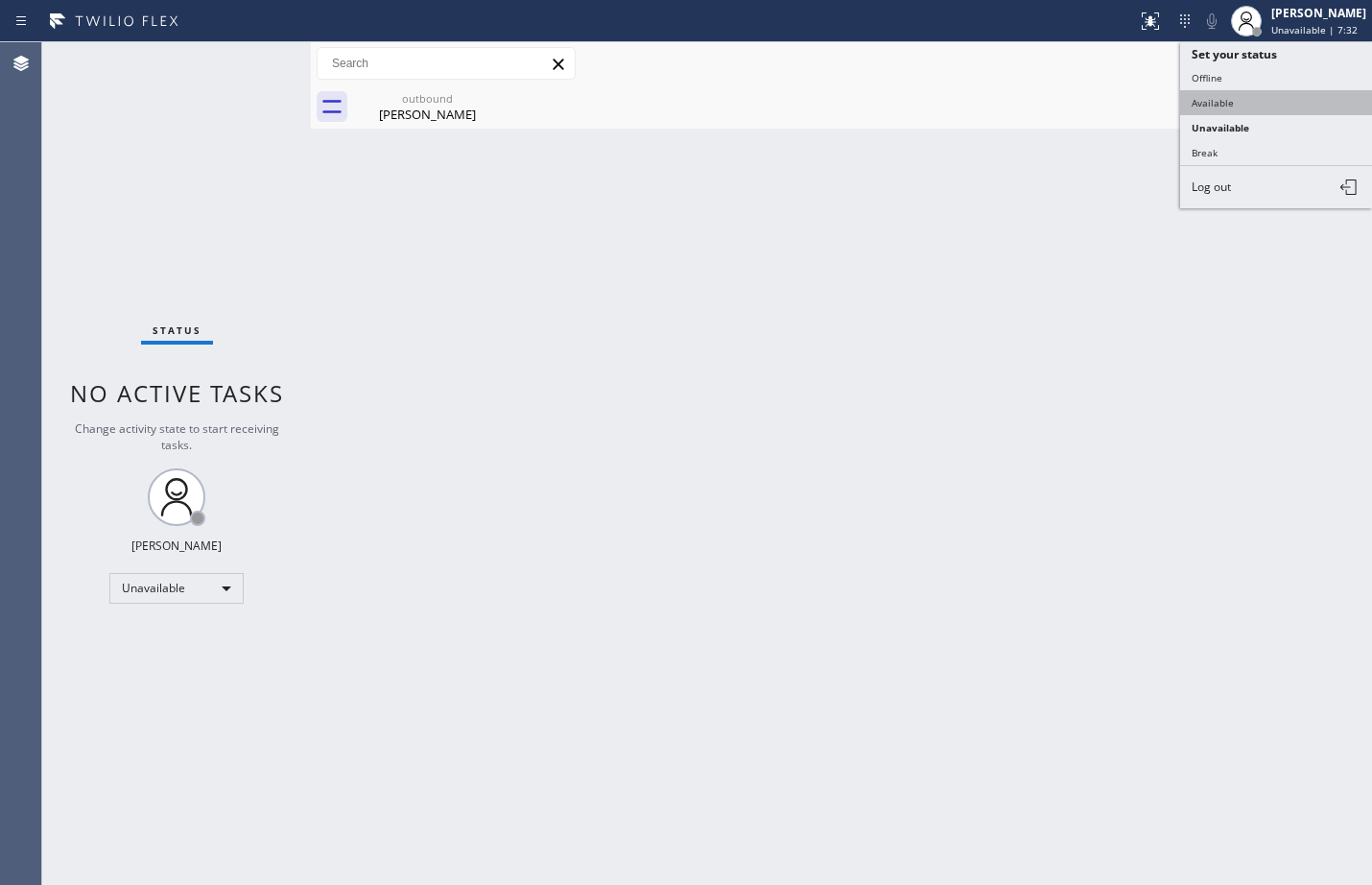
click at [1218, 102] on button "Available" at bounding box center [1277, 102] width 192 height 25
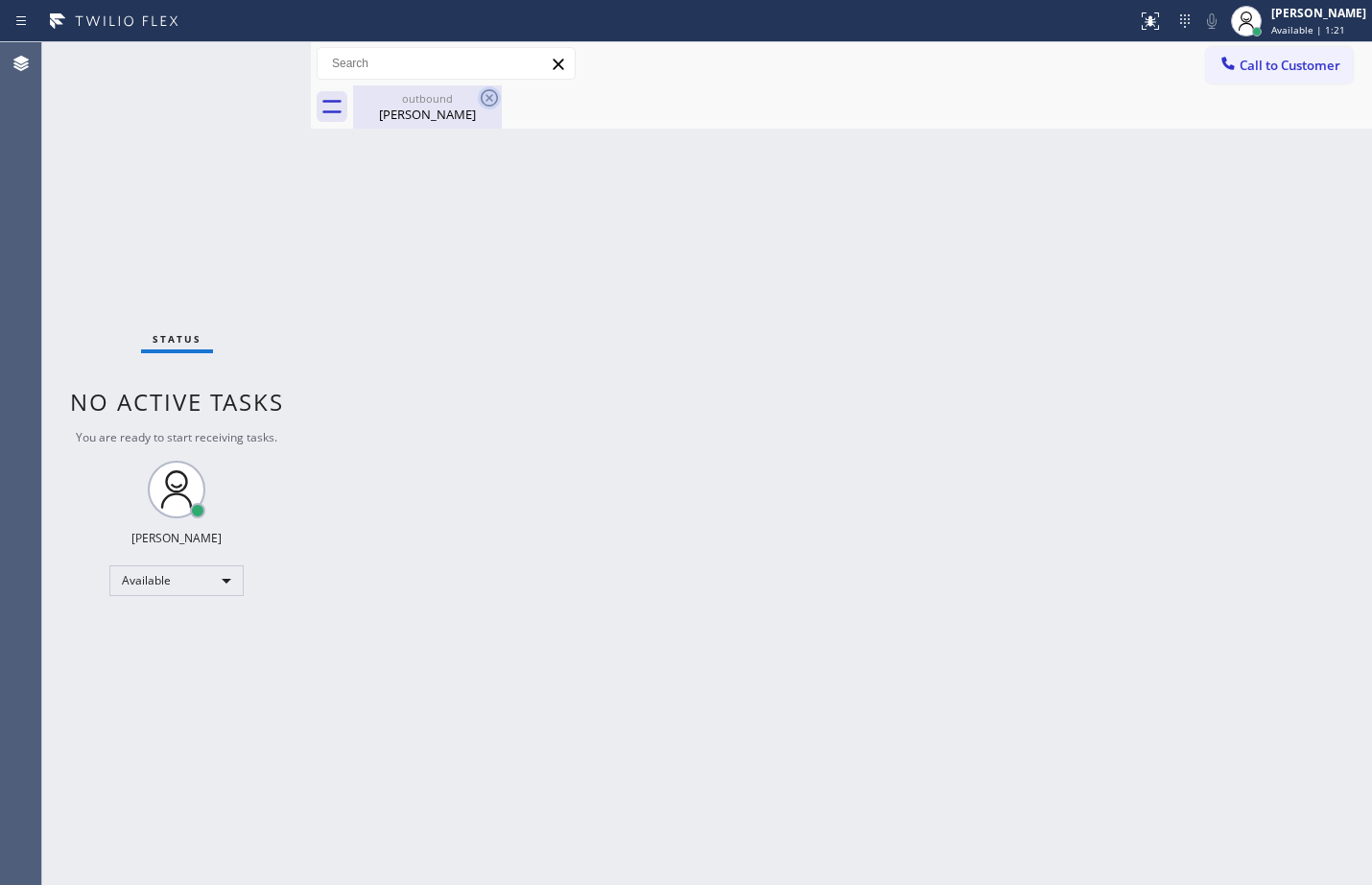
click at [495, 106] on icon at bounding box center [488, 97] width 23 height 23
click at [493, 98] on icon at bounding box center [488, 97] width 23 height 23
click at [483, 96] on icon at bounding box center [488, 97] width 23 height 23
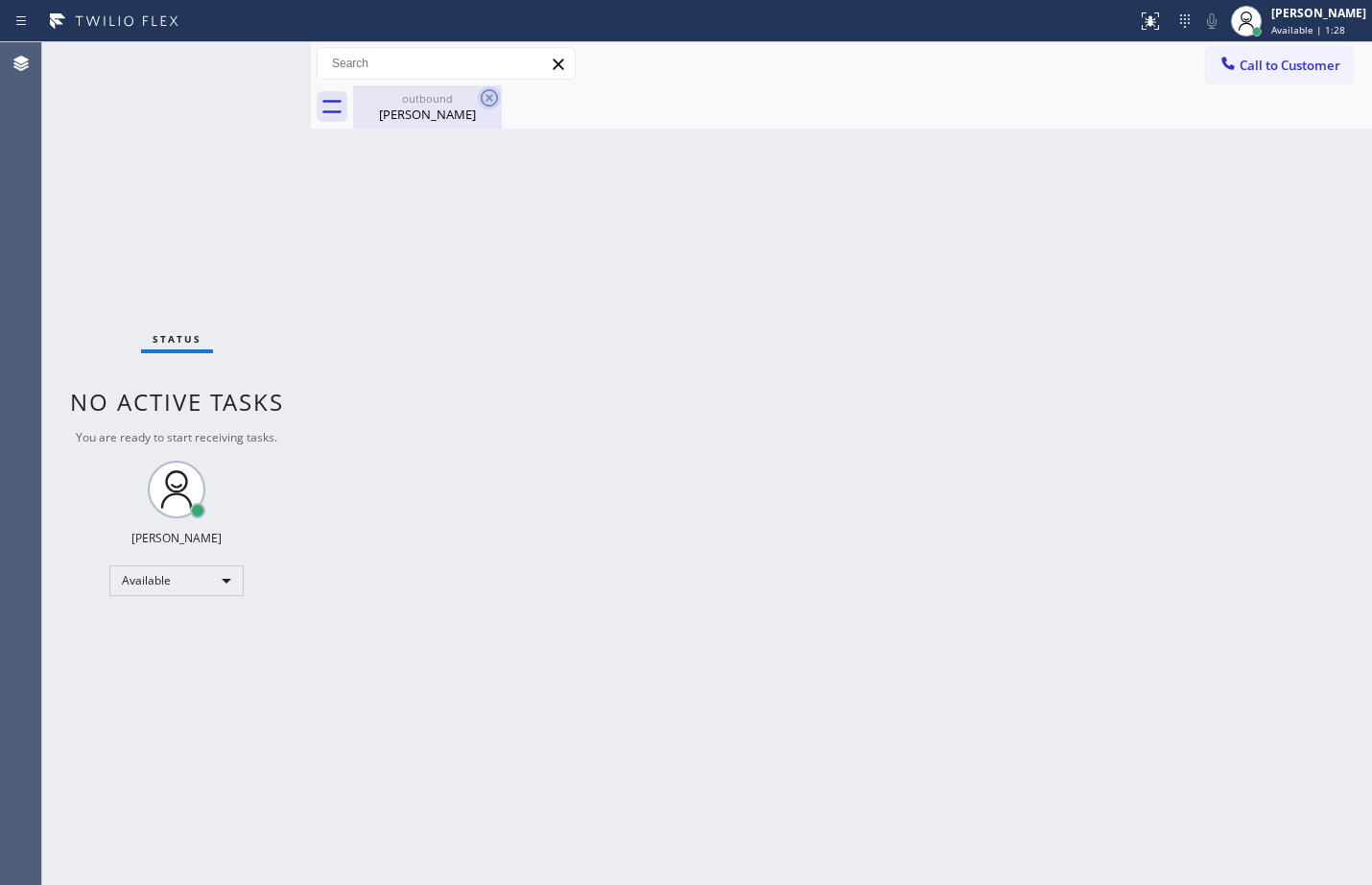
click at [478, 98] on icon at bounding box center [488, 97] width 23 height 23
click at [489, 96] on icon at bounding box center [488, 97] width 23 height 23
click at [435, 117] on div "[PERSON_NAME]" at bounding box center [428, 115] width 145 height 18
click at [1321, 391] on div "Back to Dashboard Change Sender ID Customers Technicians Select a contact Outbo…" at bounding box center [841, 463] width 1061 height 843
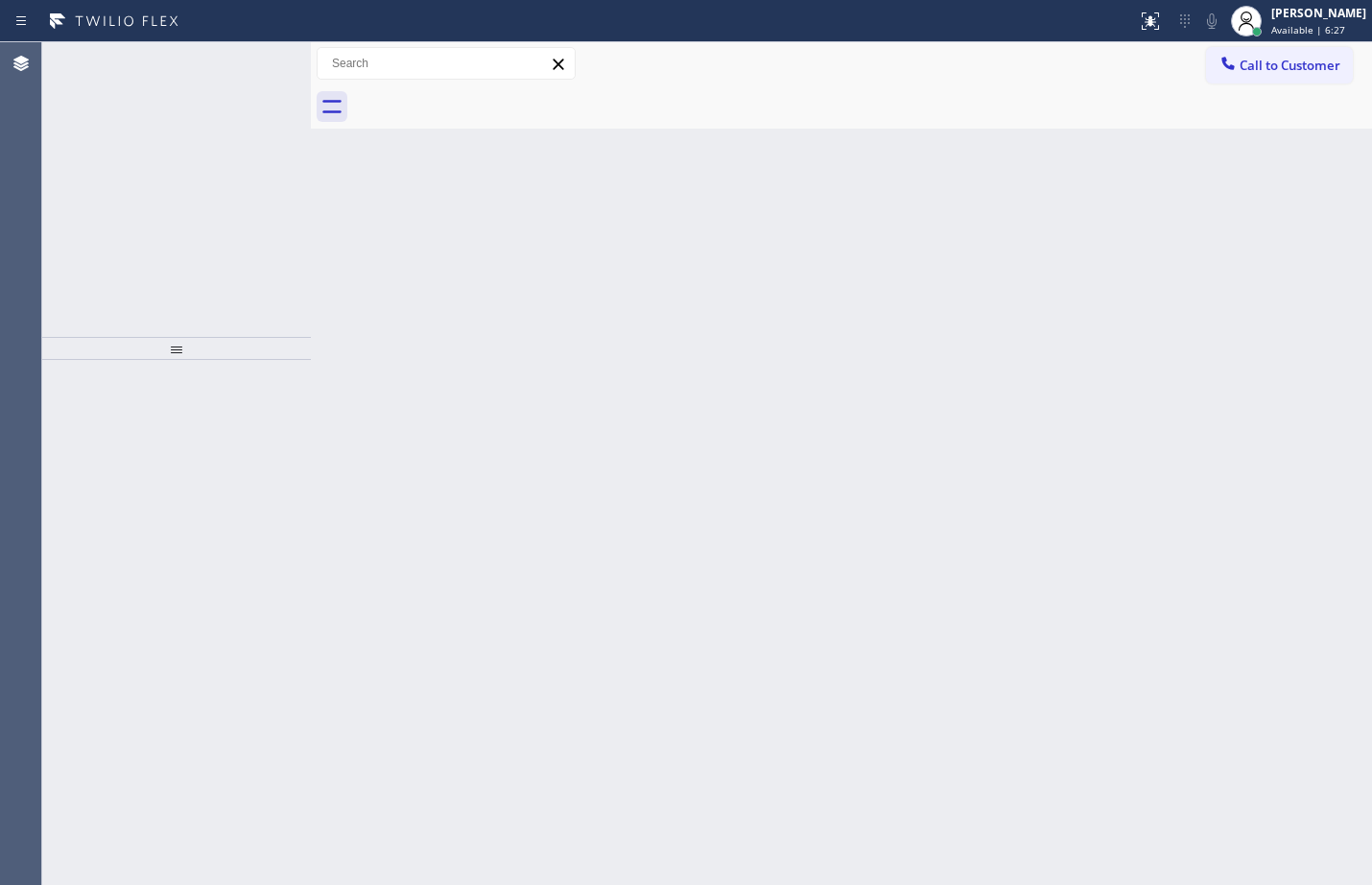
click at [247, 68] on icon at bounding box center [251, 63] width 23 height 23
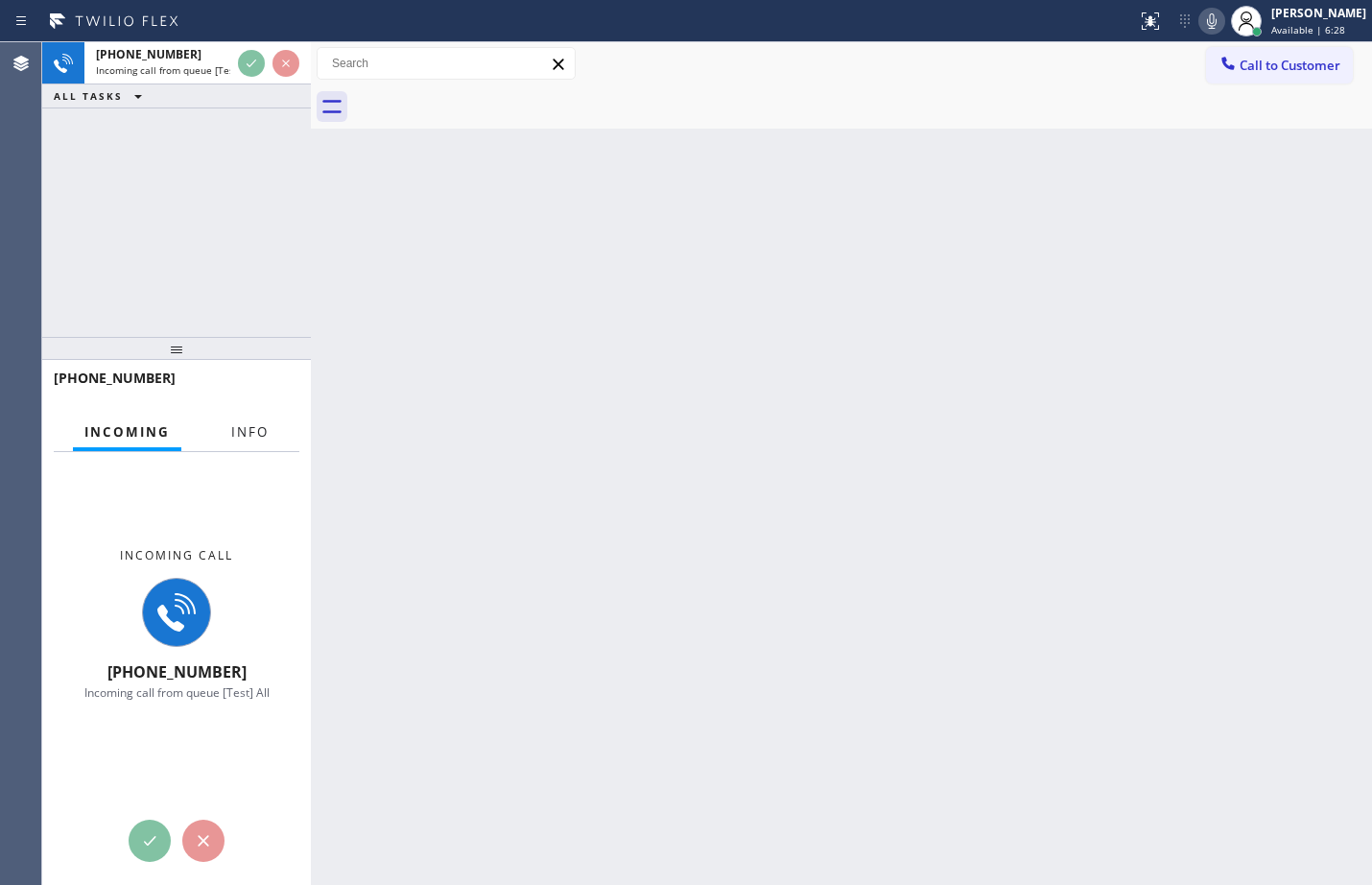
click at [255, 434] on span "Info" at bounding box center [250, 433] width 37 height 18
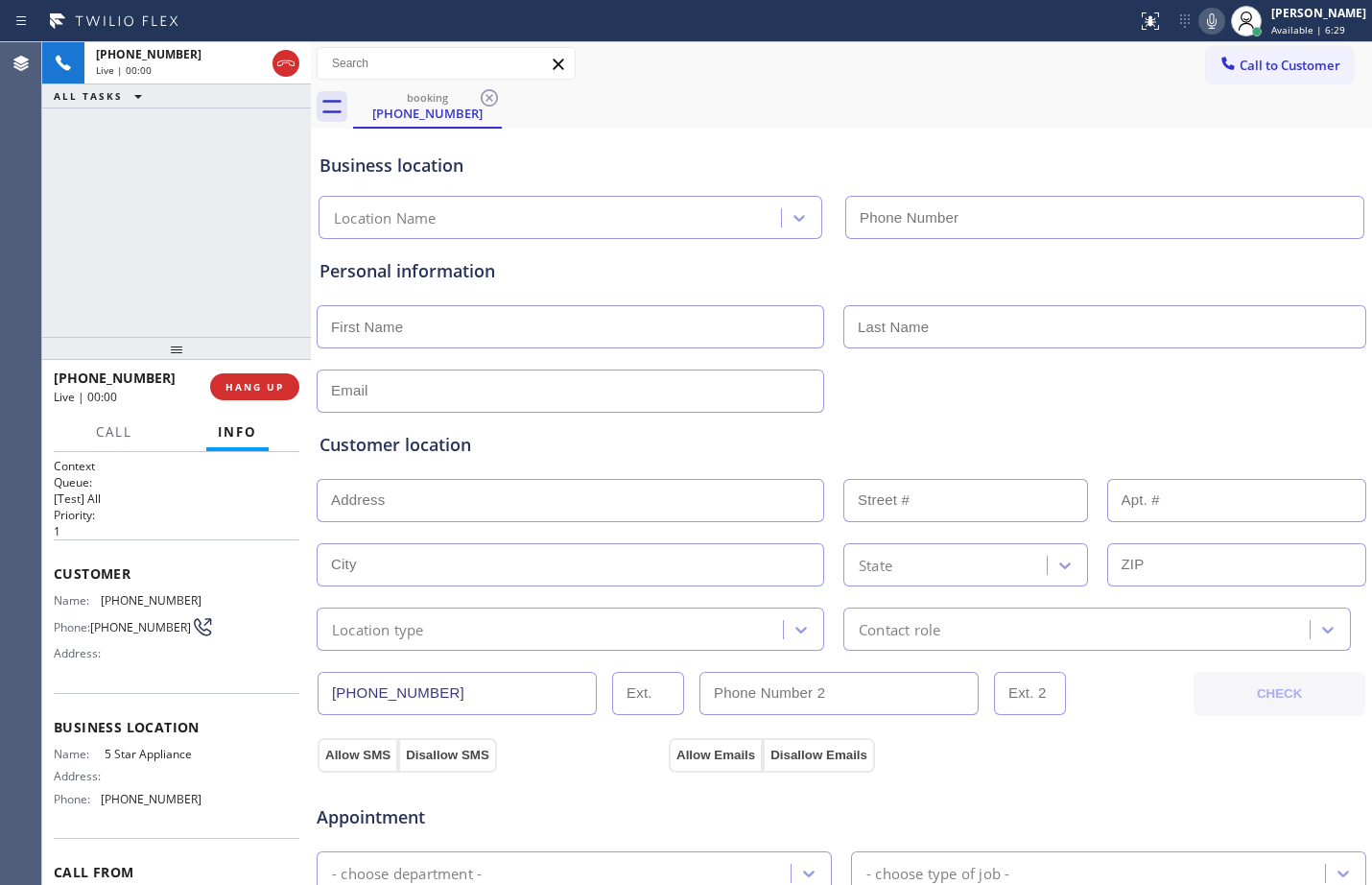
type input "[PHONE_NUMBER]"
click at [49, 568] on div "Context Queue: [Test] All Priority: 1 Customer Name: [PHONE_NUMBER] Phone: [PHO…" at bounding box center [177, 668] width 269 height 433
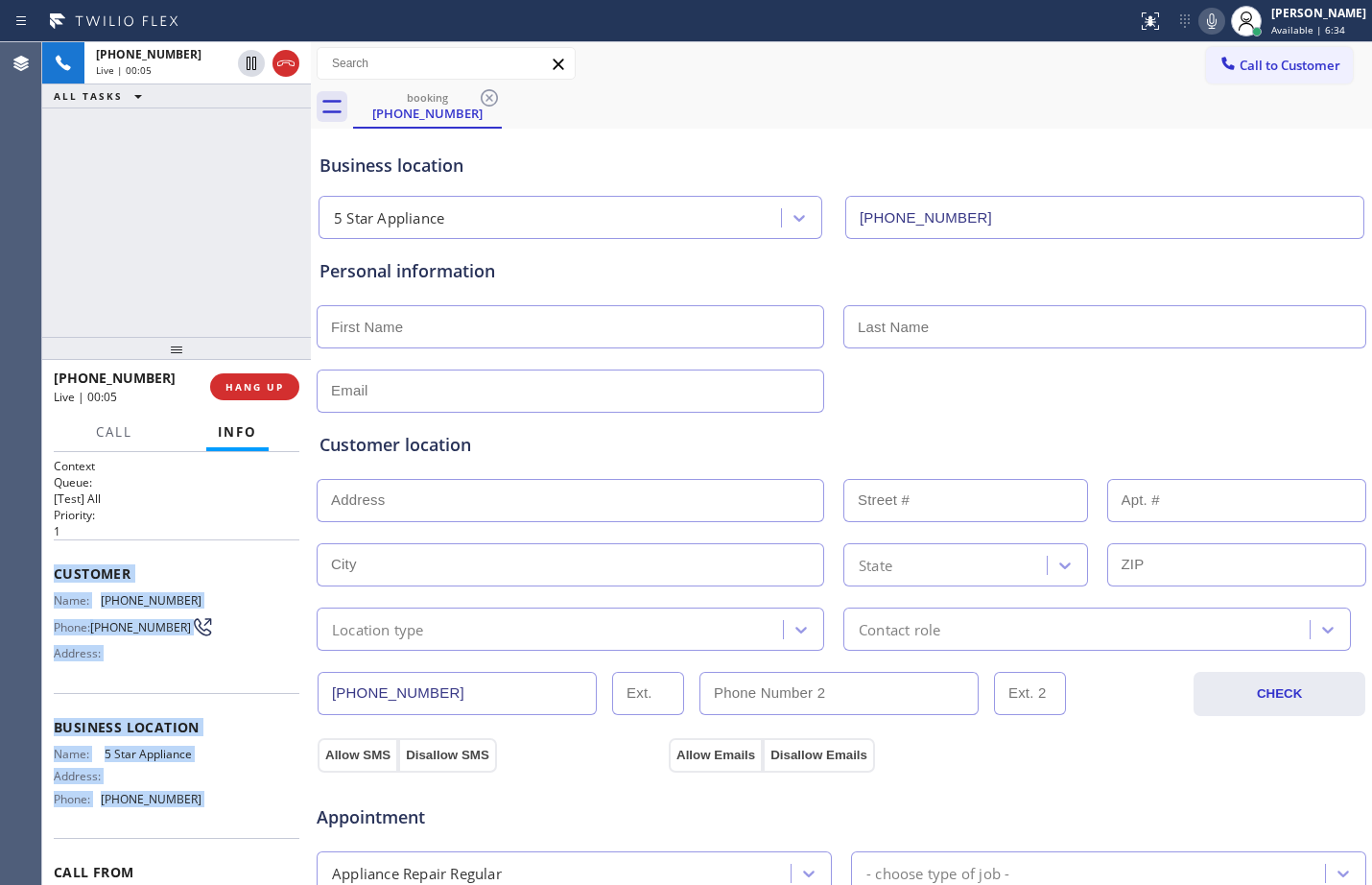
drag, startPoint x: 49, startPoint y: 568, endPoint x: 253, endPoint y: 805, distance: 312.7
click at [253, 805] on div "Context Queue: [Test] All Priority: 1 Customer Name: [PHONE_NUMBER] Phone: [PHO…" at bounding box center [177, 668] width 269 height 433
copy div "Customer Name: [PHONE_NUMBER] Phone: [PHONE_NUMBER] Address: Business location …"
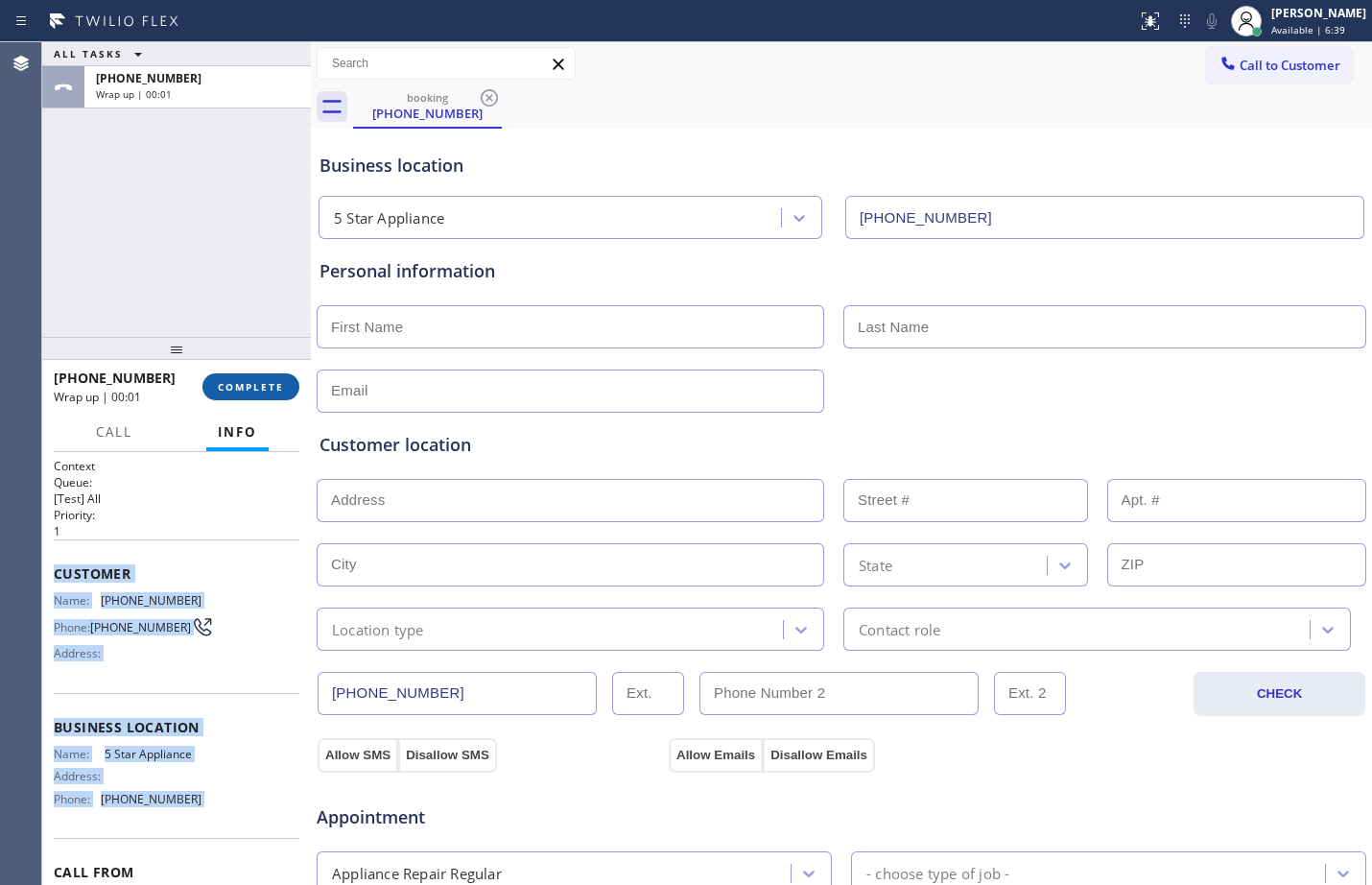
click at [258, 378] on button "COMPLETE" at bounding box center [250, 387] width 97 height 26
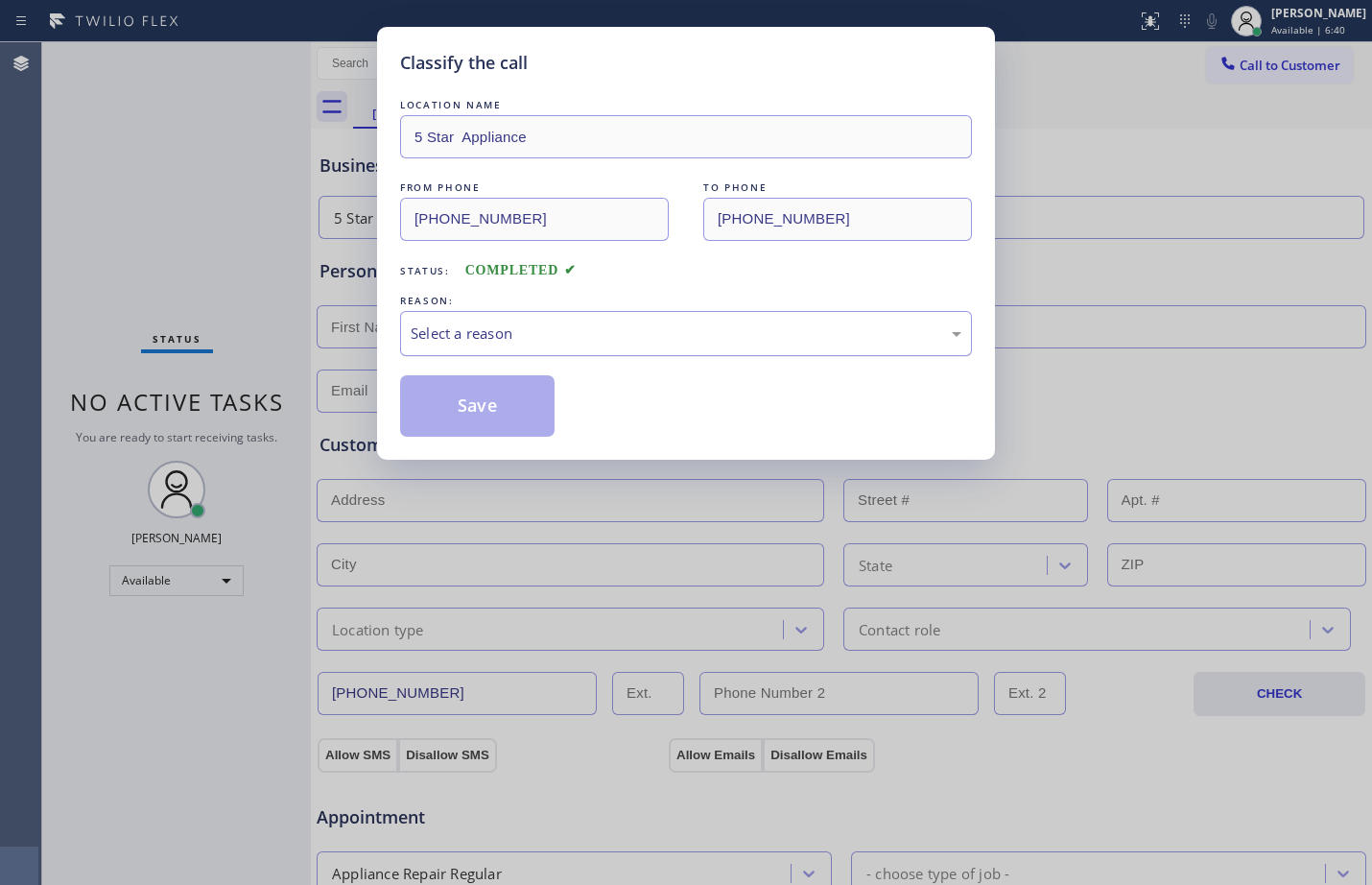
click at [512, 323] on div "Select a reason" at bounding box center [686, 334] width 551 height 23
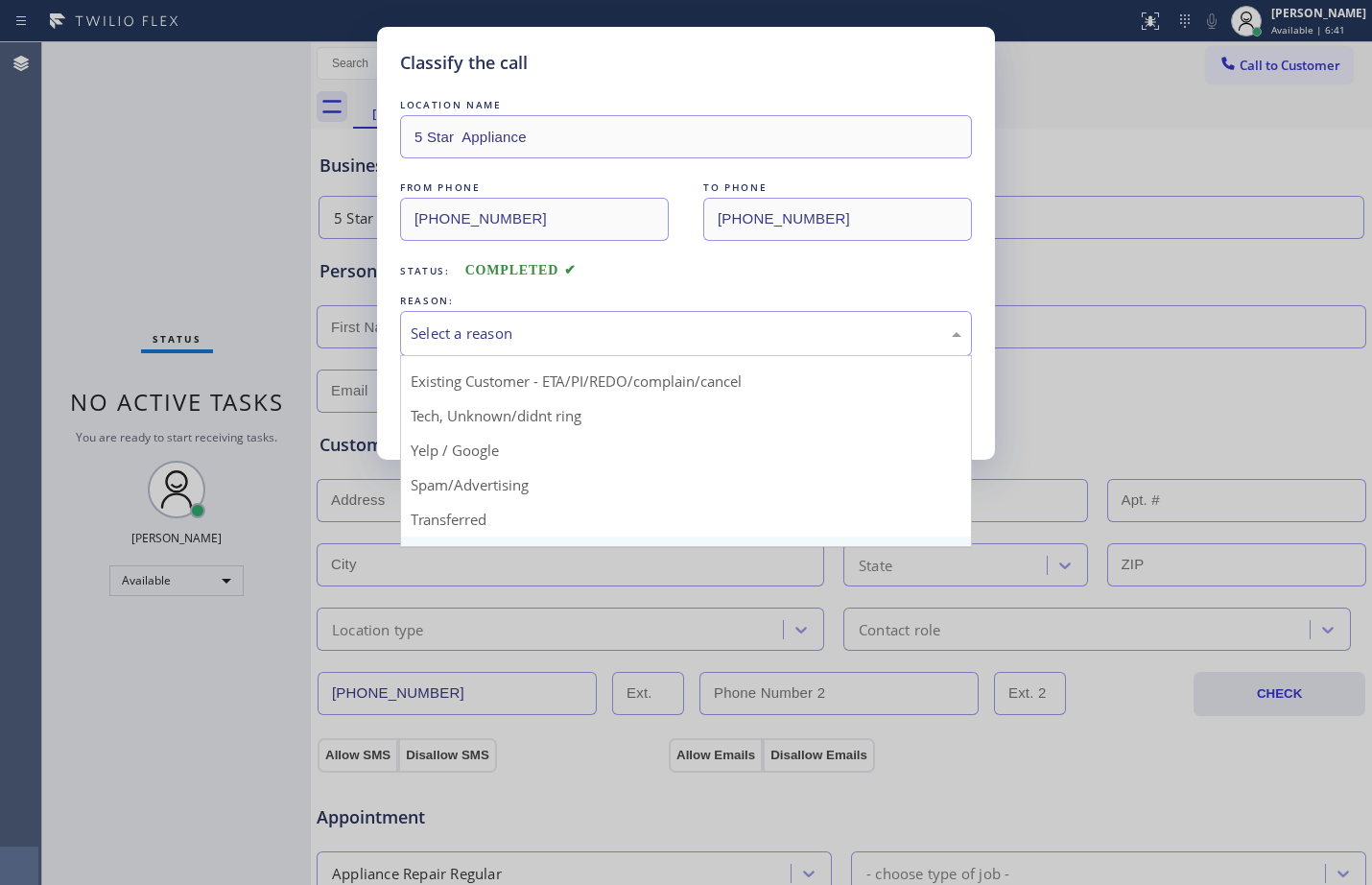
scroll to position [121, 0]
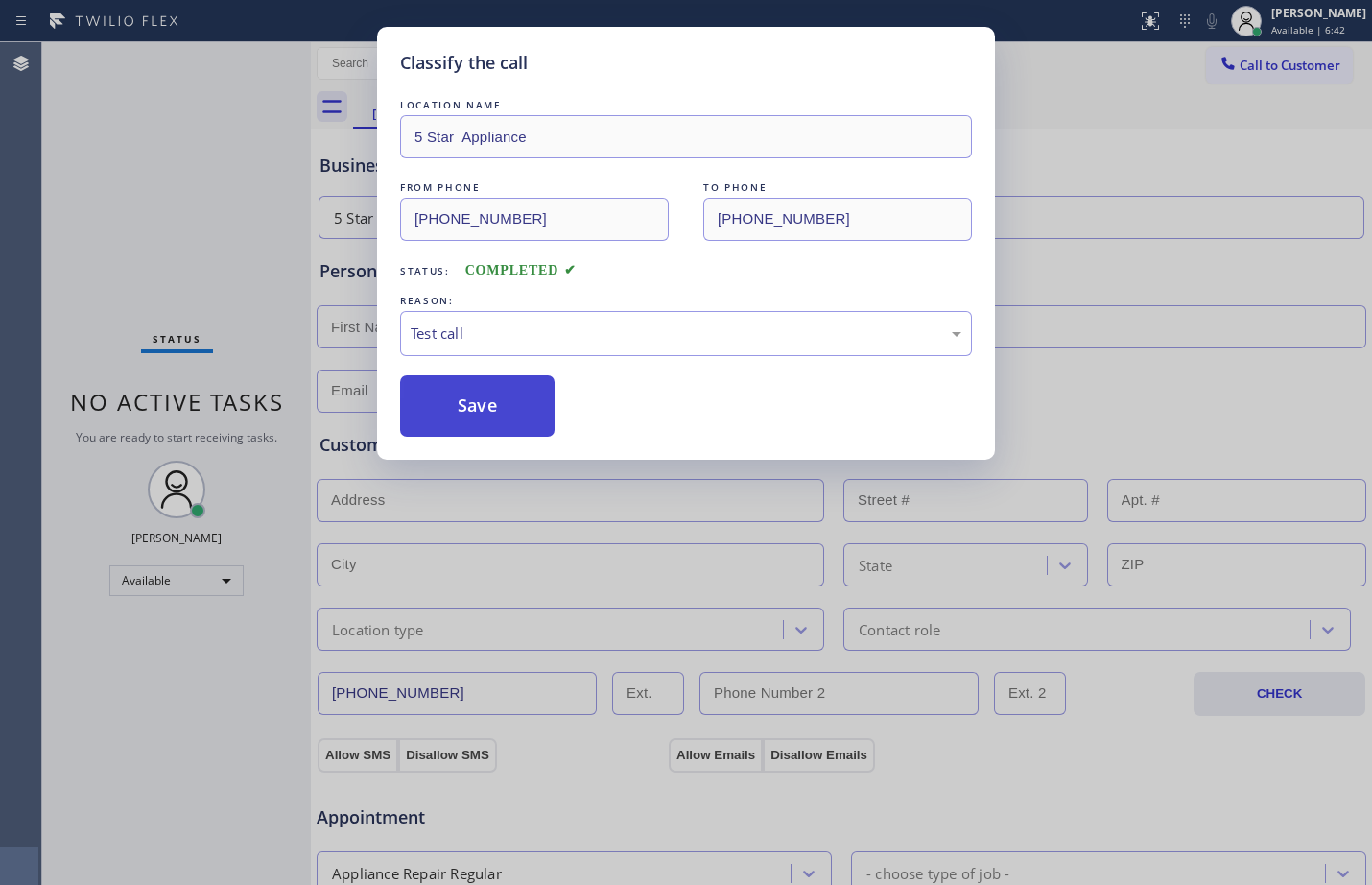
click at [468, 427] on button "Save" at bounding box center [478, 406] width 155 height 62
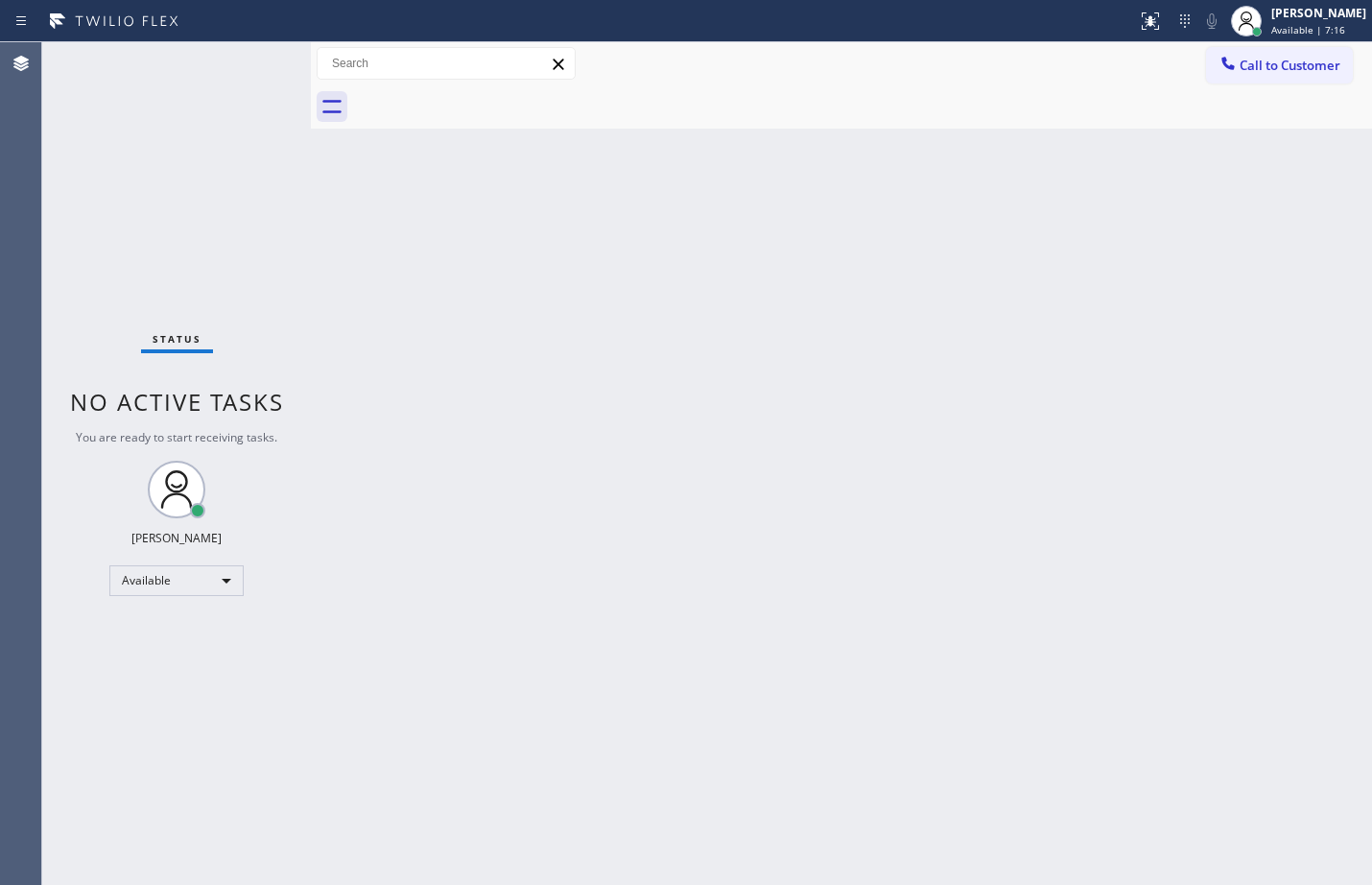
click at [239, 60] on div "Status No active tasks You are ready to start receiving tasks. [PERSON_NAME] Av…" at bounding box center [177, 463] width 269 height 843
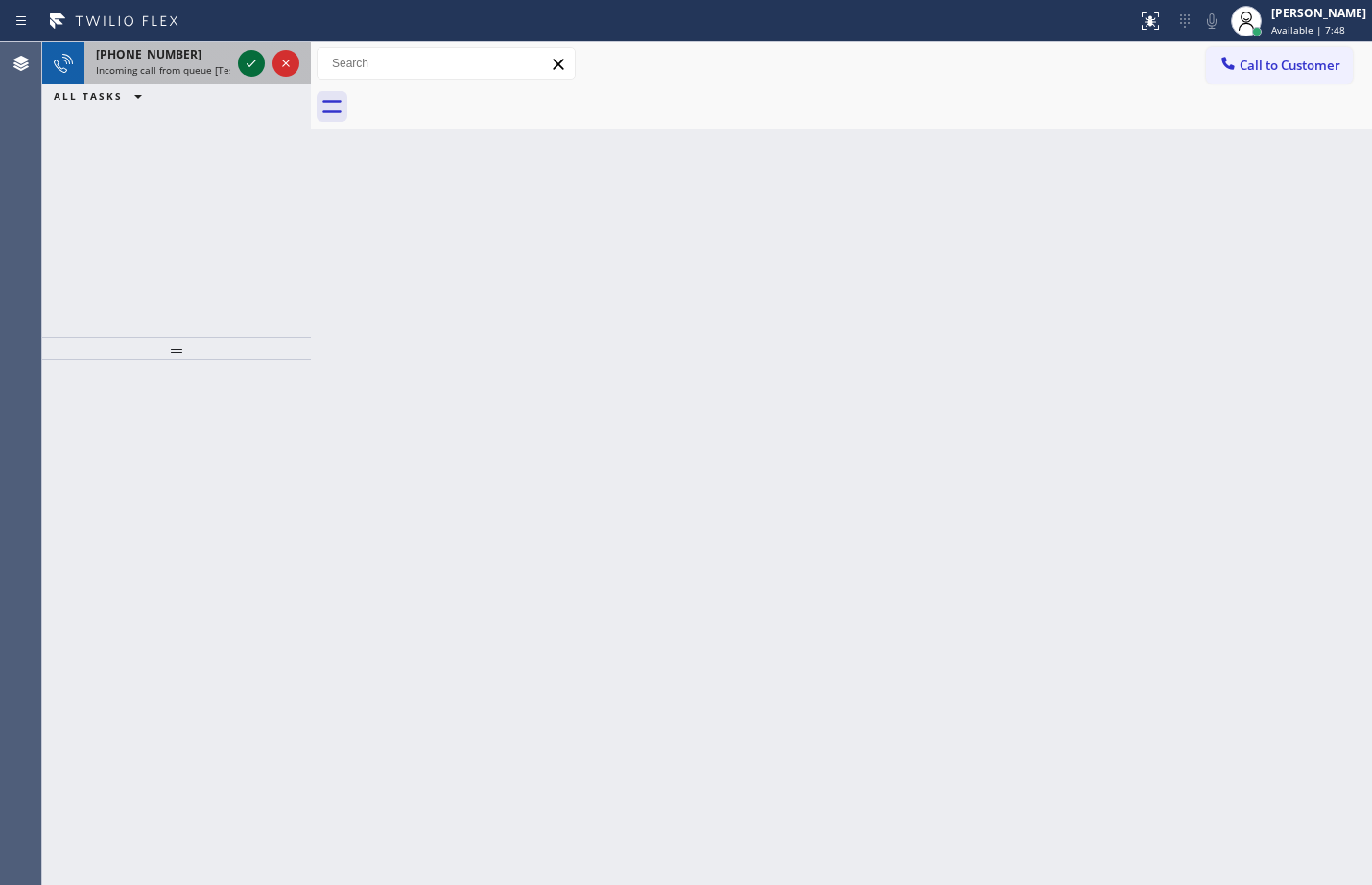
click at [255, 58] on icon at bounding box center [251, 63] width 23 height 23
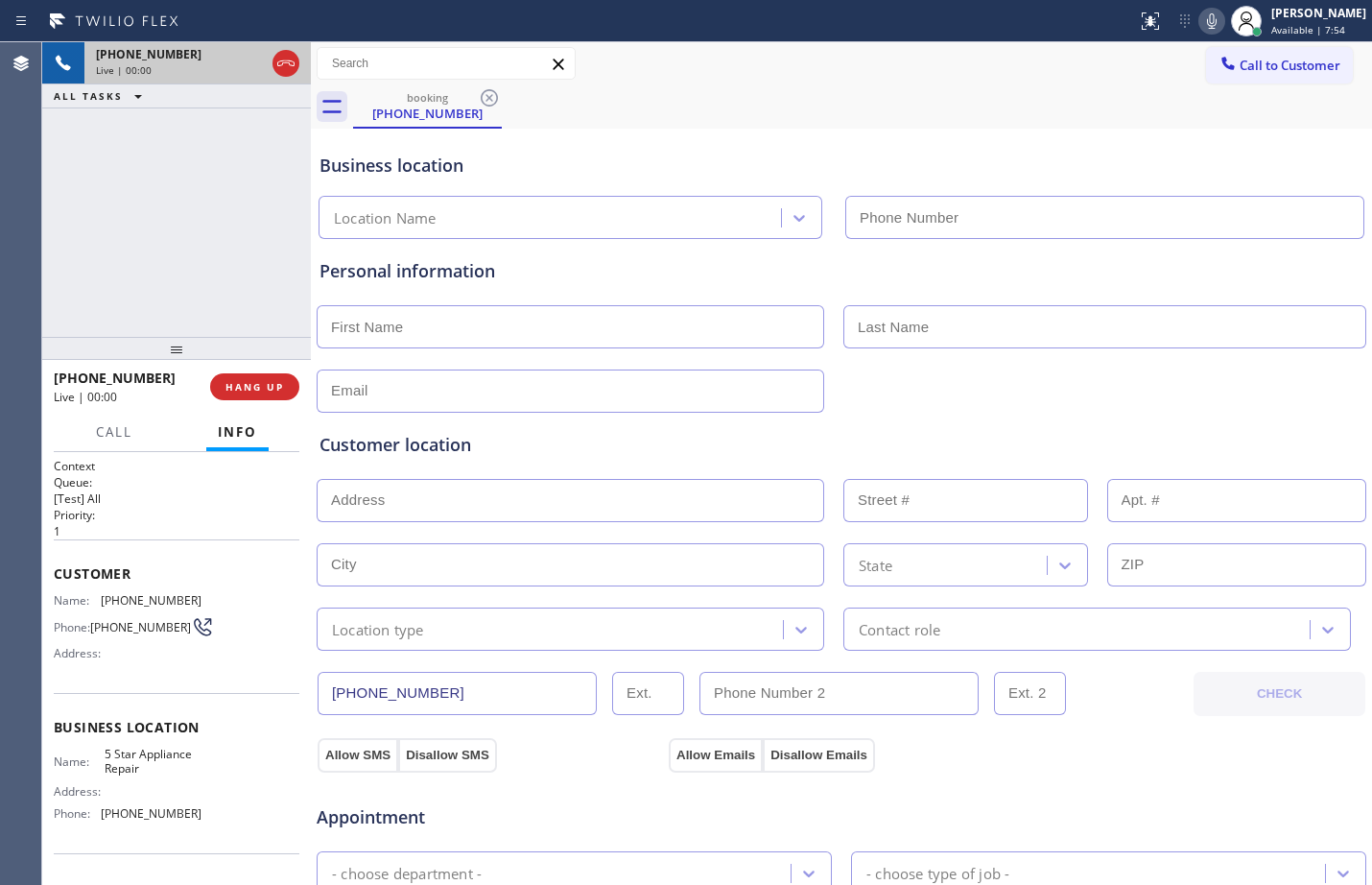
type input "[PHONE_NUMBER]"
click at [57, 581] on span "Customer" at bounding box center [177, 573] width 246 height 19
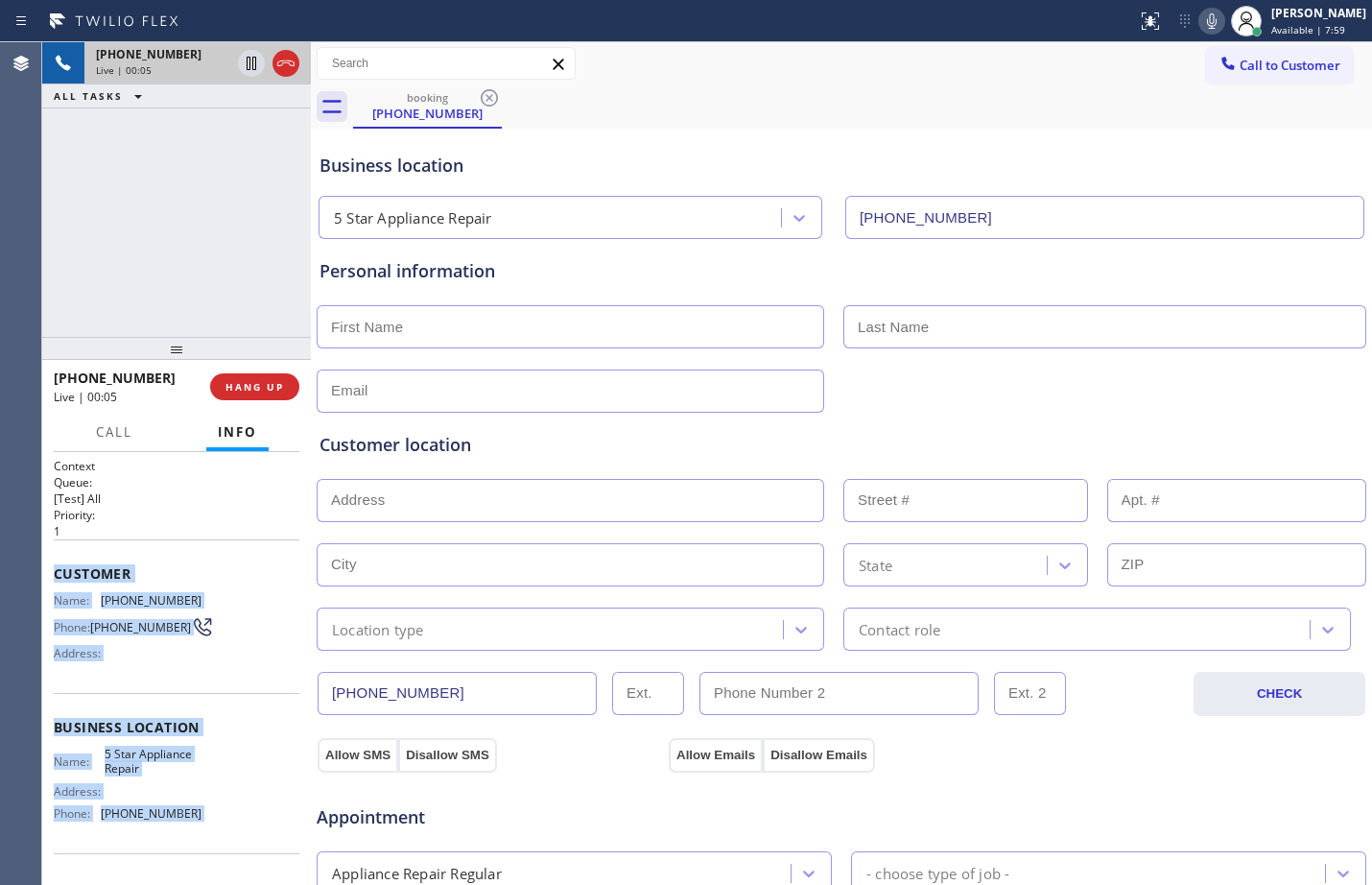
drag, startPoint x: 57, startPoint y: 581, endPoint x: 195, endPoint y: 821, distance: 276.8
click at [195, 821] on div "Context Queue: [Test] All Priority: 1 Customer Name: [PHONE_NUMBER] Phone: [PHO…" at bounding box center [177, 728] width 246 height 541
copy div "Customer Name: [PHONE_NUMBER] Phone: [PHONE_NUMBER] Address: Business location …"
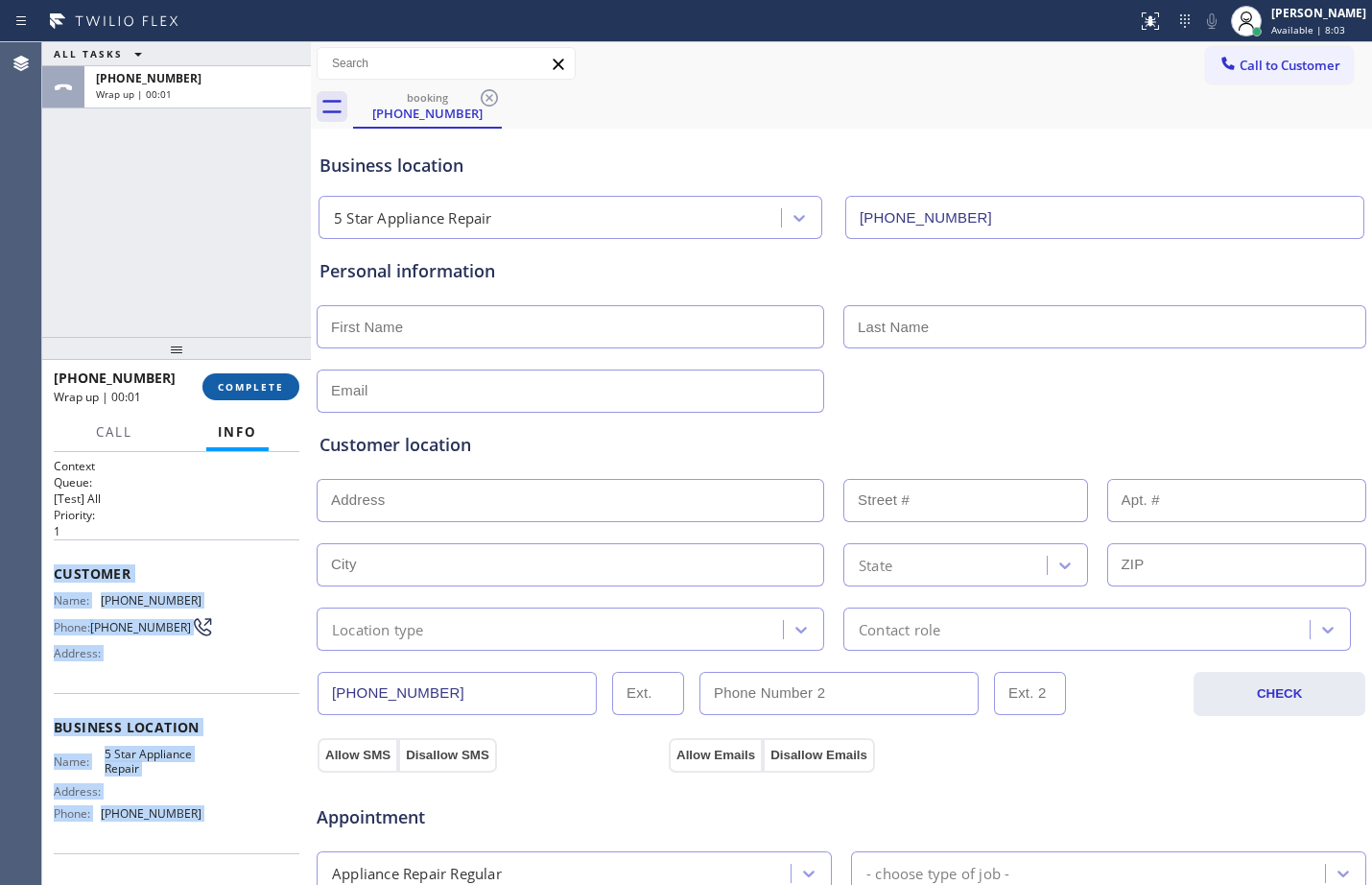
click at [275, 376] on button "COMPLETE" at bounding box center [250, 387] width 97 height 26
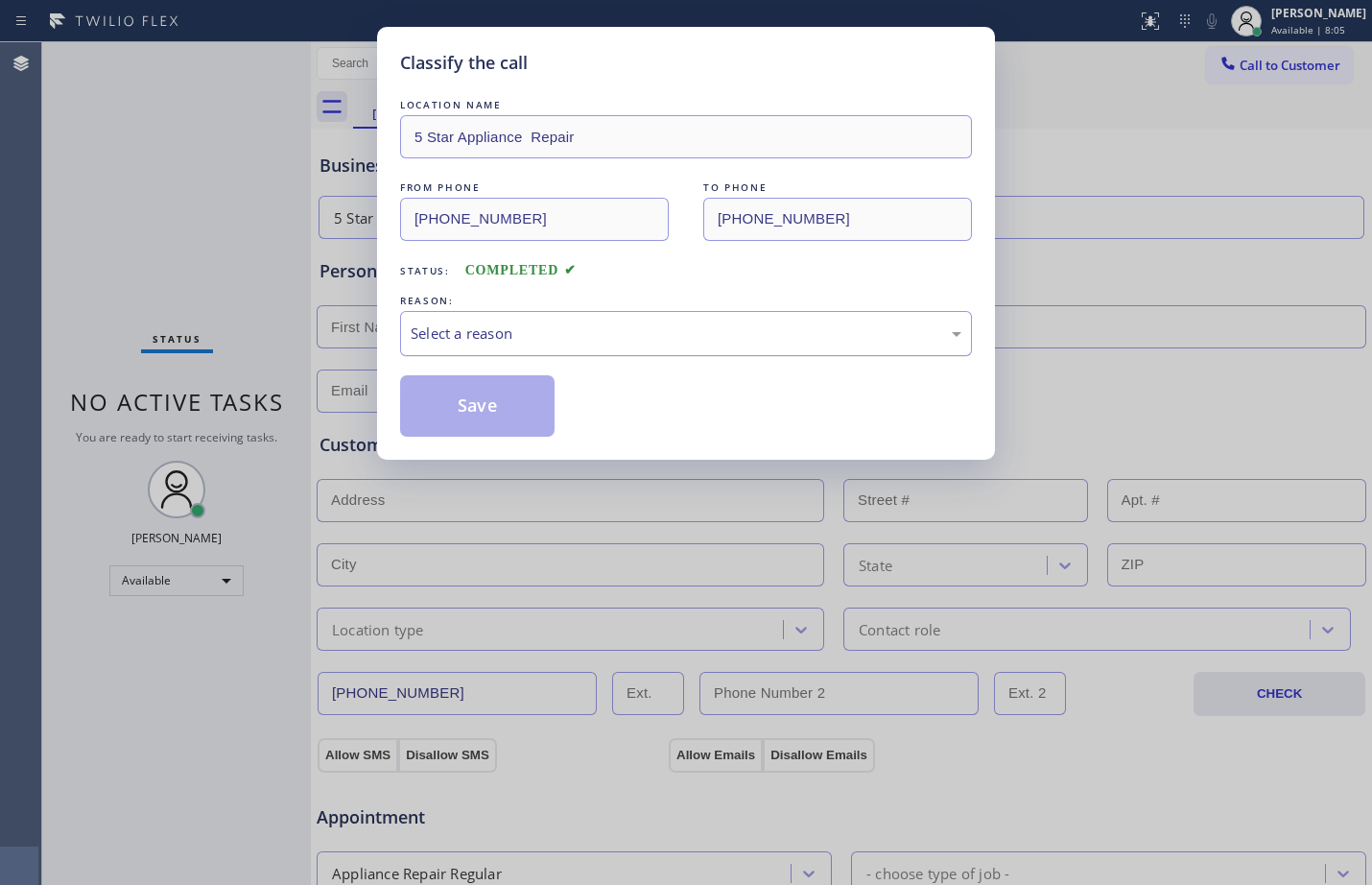
click at [477, 336] on div "Select a reason" at bounding box center [686, 334] width 551 height 23
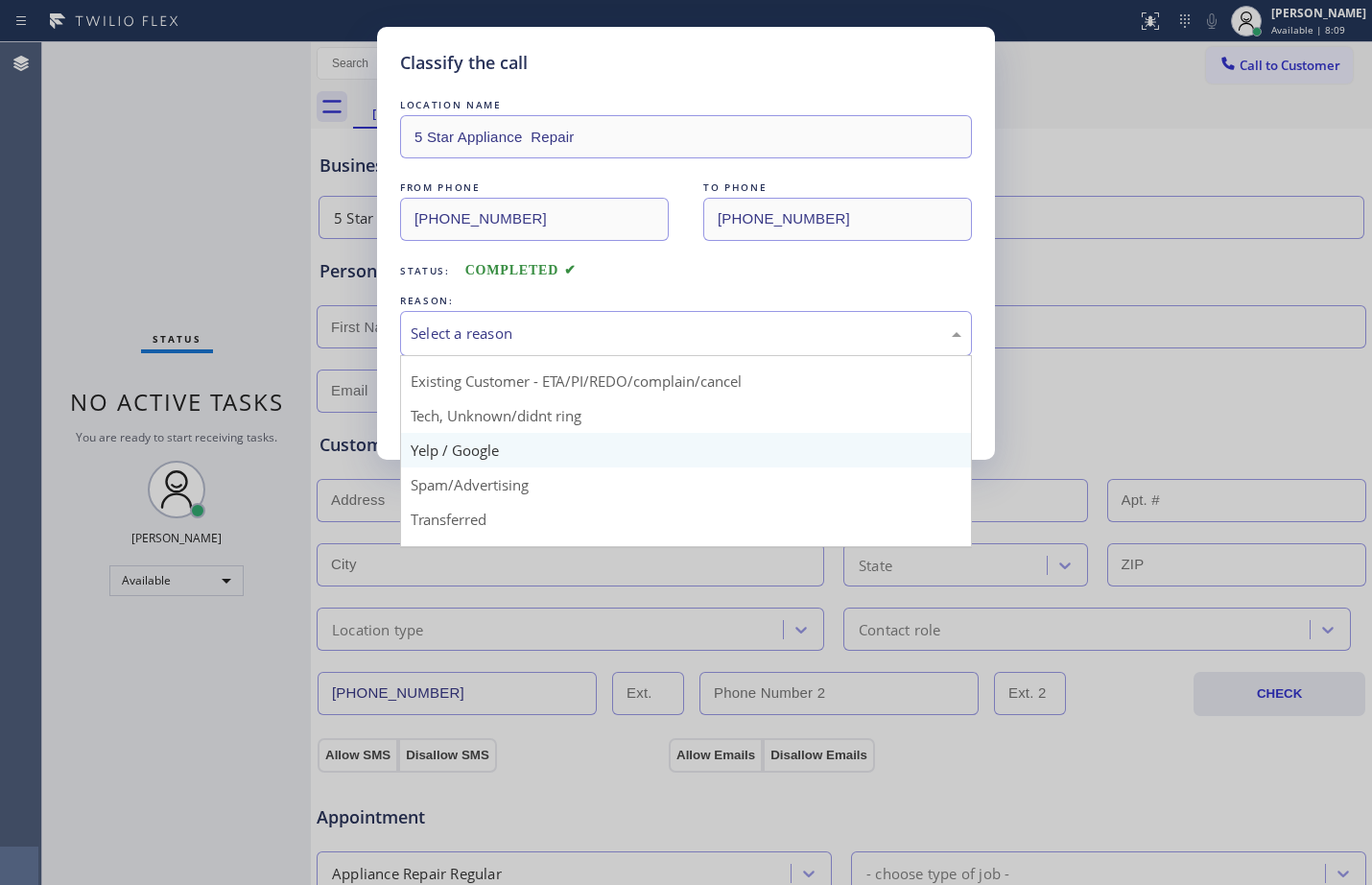
scroll to position [121, 0]
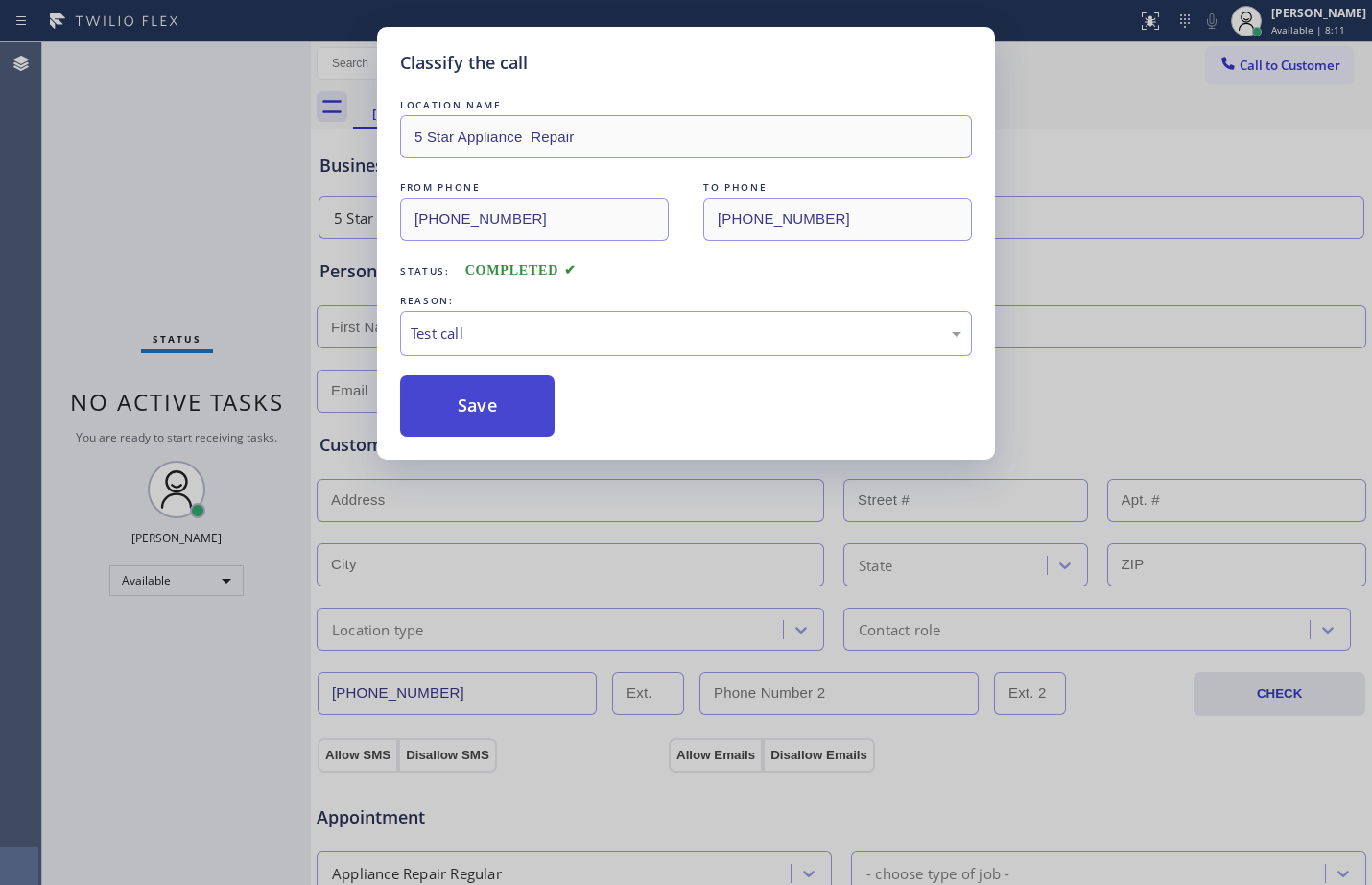
click at [455, 392] on button "Save" at bounding box center [478, 406] width 155 height 62
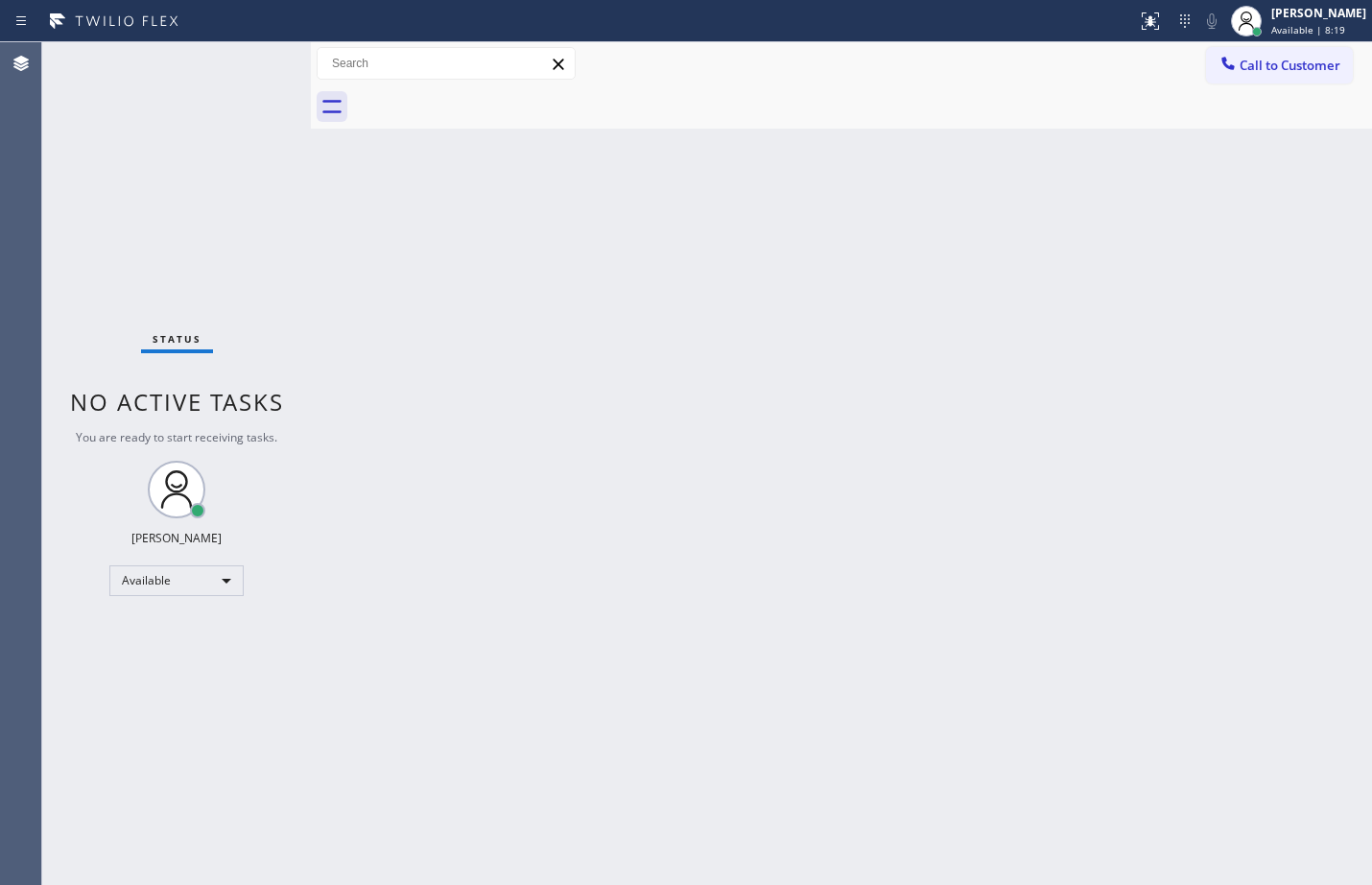
click at [878, 463] on div "Back to Dashboard Change Sender ID Customers Technicians Select a contact Outbo…" at bounding box center [841, 463] width 1061 height 843
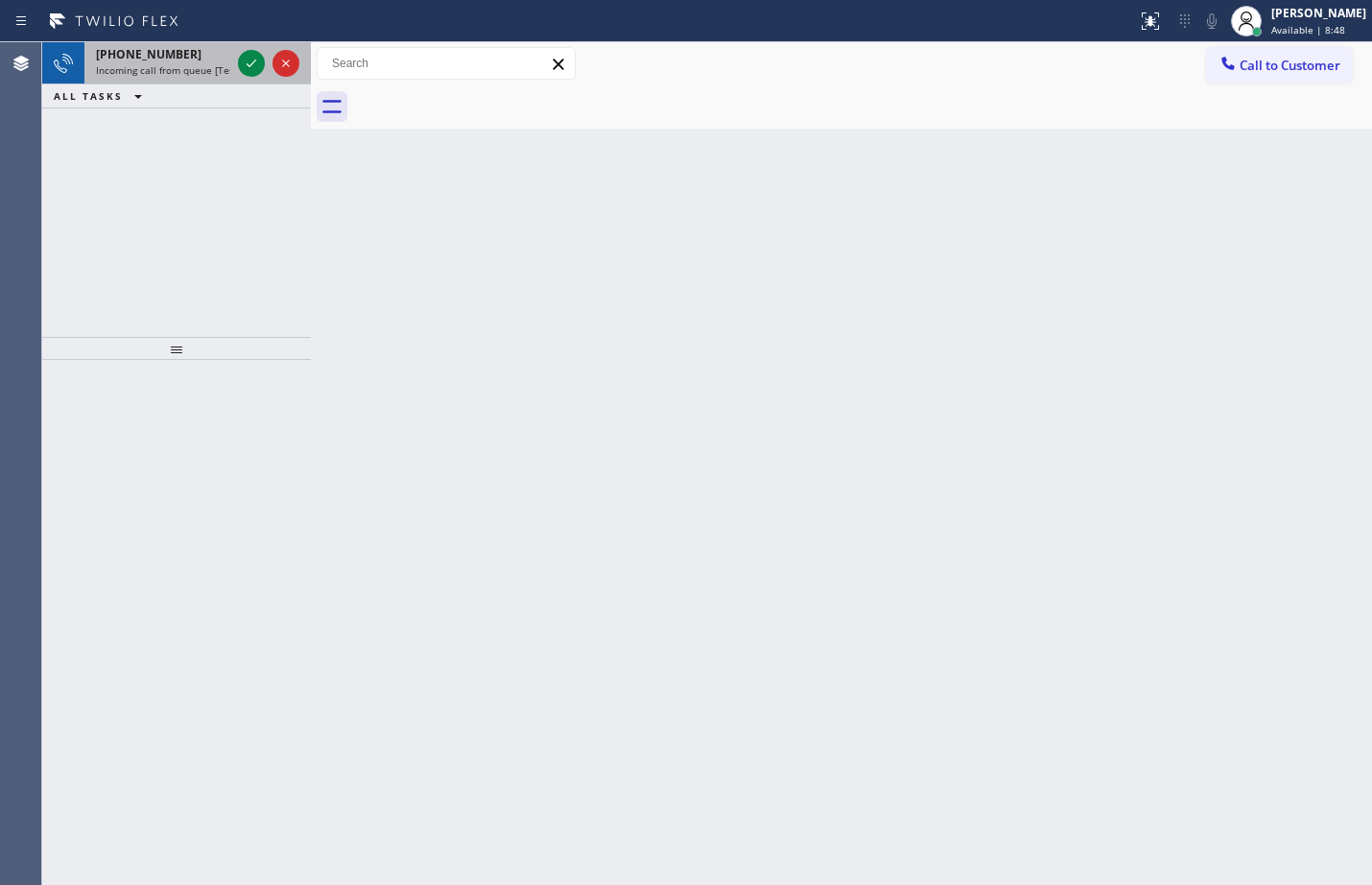
click at [236, 68] on div at bounding box center [269, 63] width 69 height 42
click at [251, 73] on icon at bounding box center [251, 63] width 23 height 23
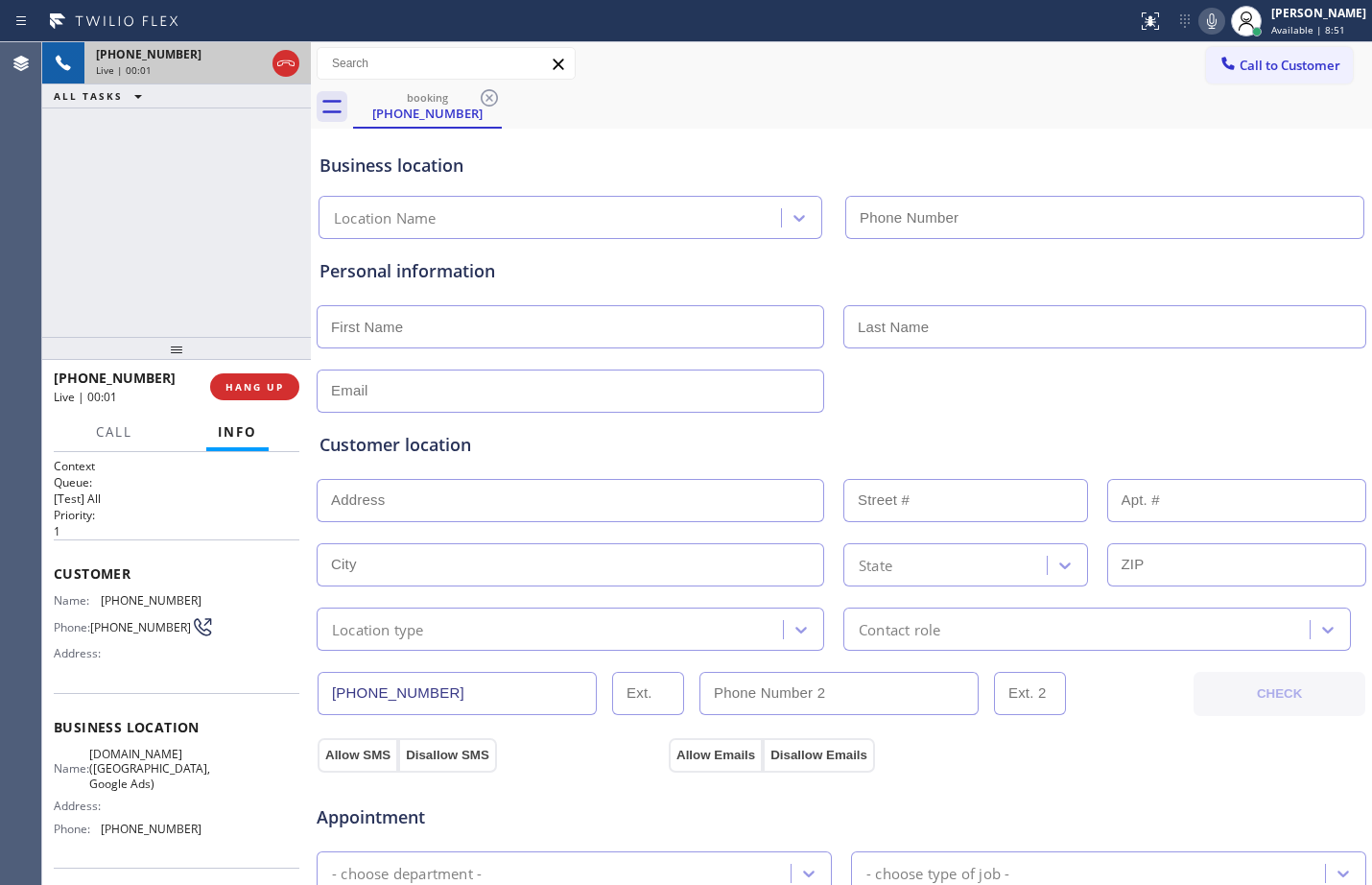
type input "[PHONE_NUMBER]"
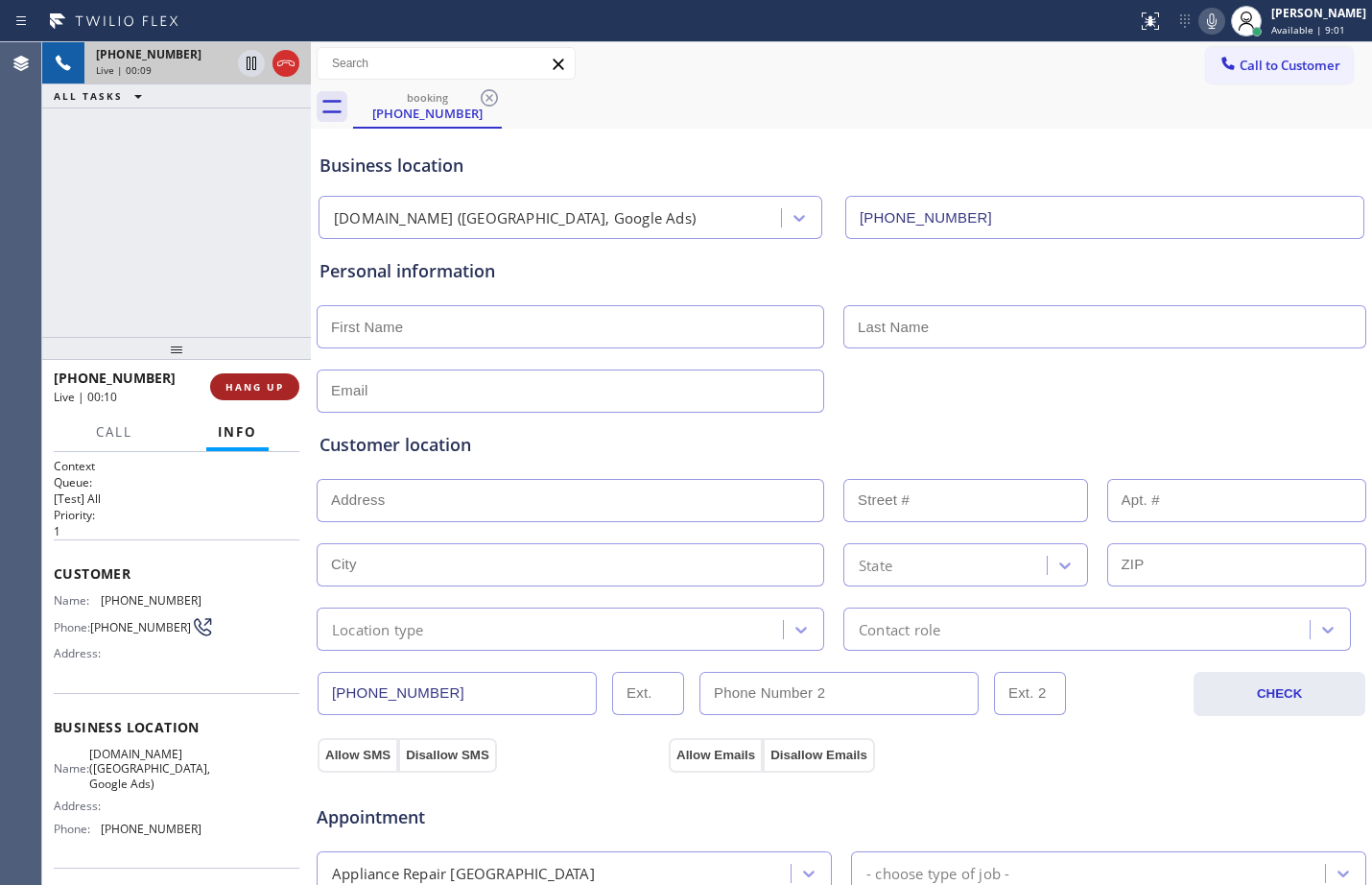
click at [250, 386] on span "HANG UP" at bounding box center [255, 388] width 59 height 14
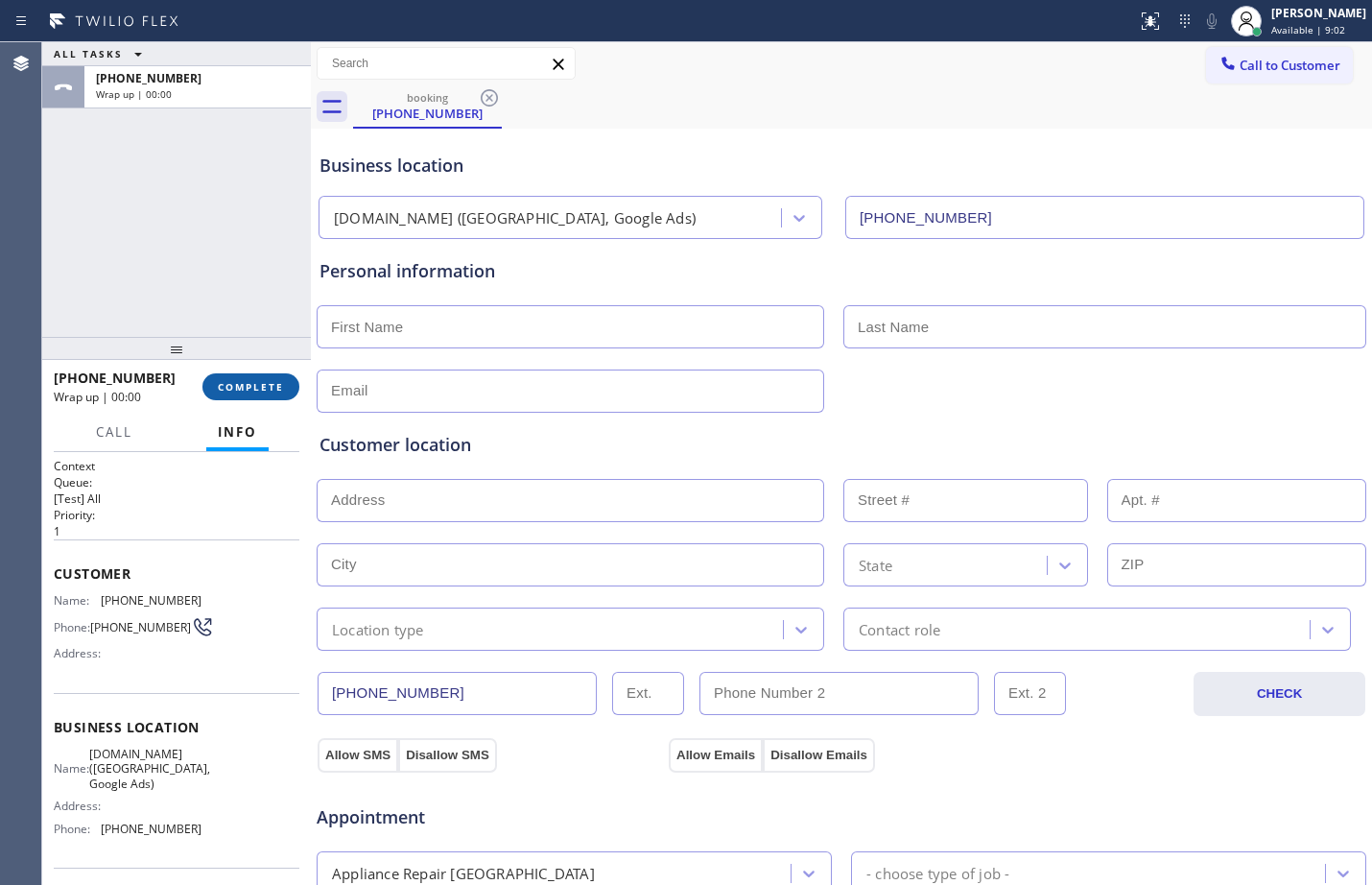
click at [250, 386] on span "COMPLETE" at bounding box center [251, 388] width 67 height 14
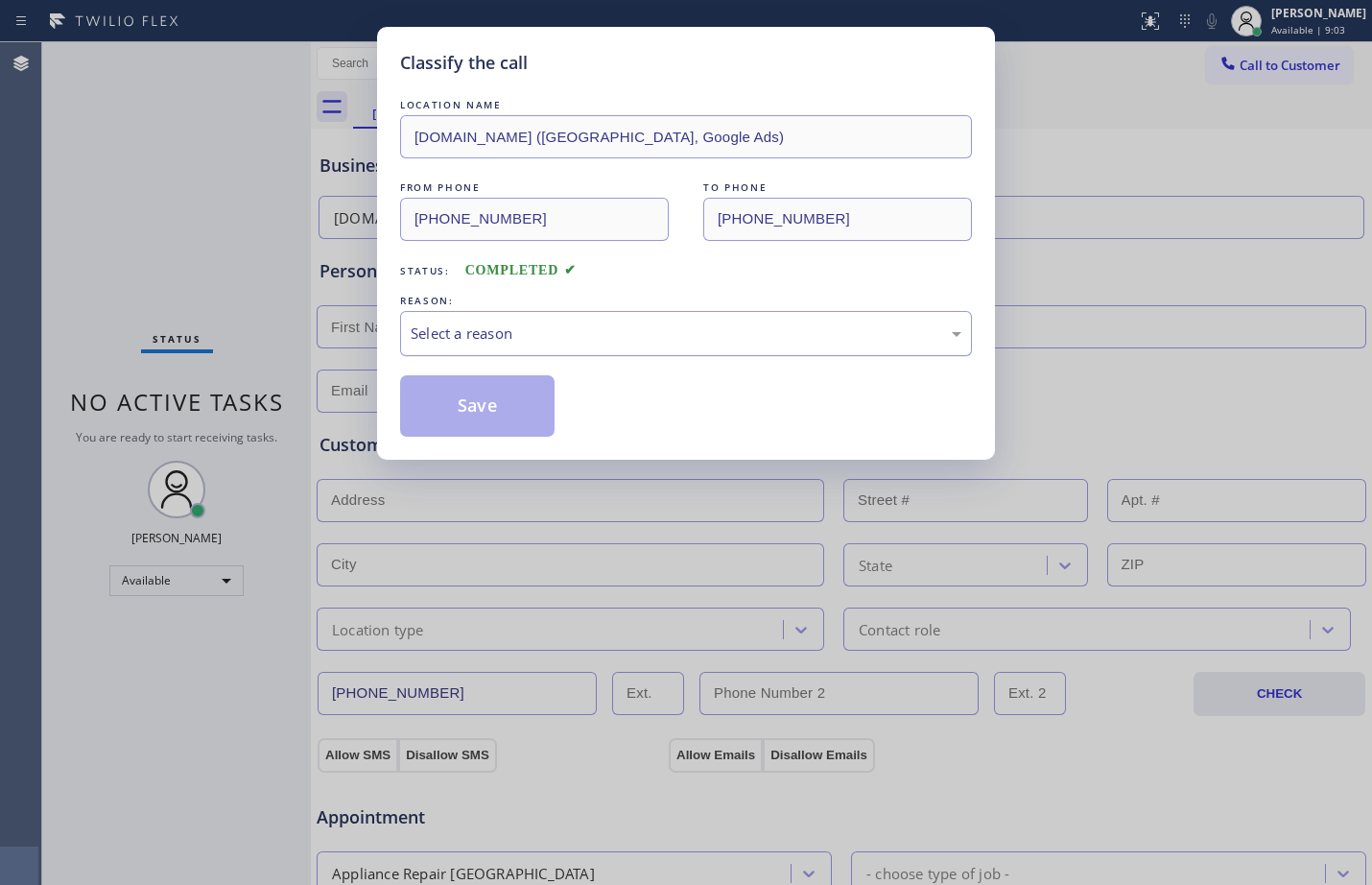
click at [591, 316] on div "Select a reason" at bounding box center [686, 334] width 572 height 45
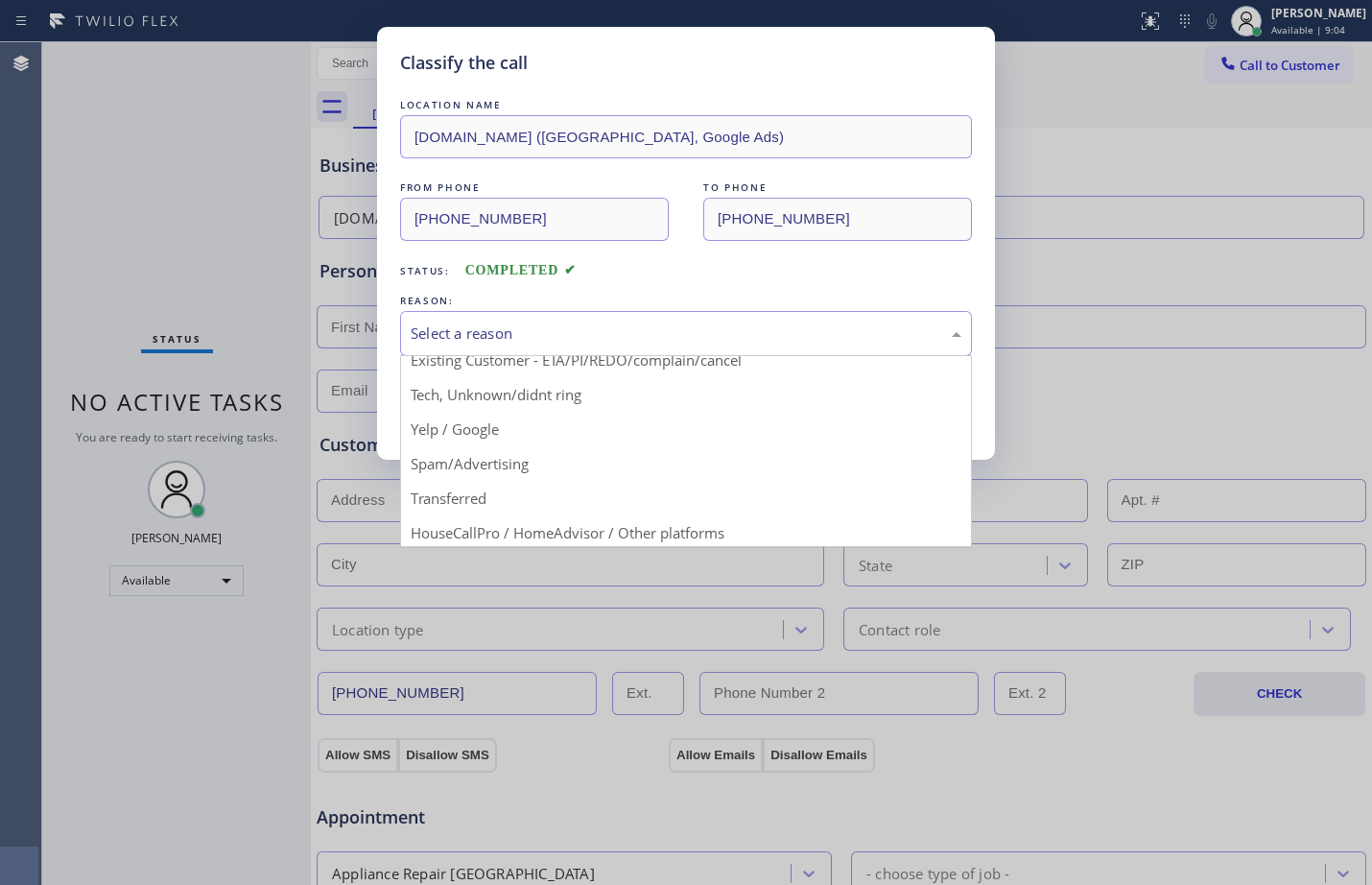
scroll to position [121, 0]
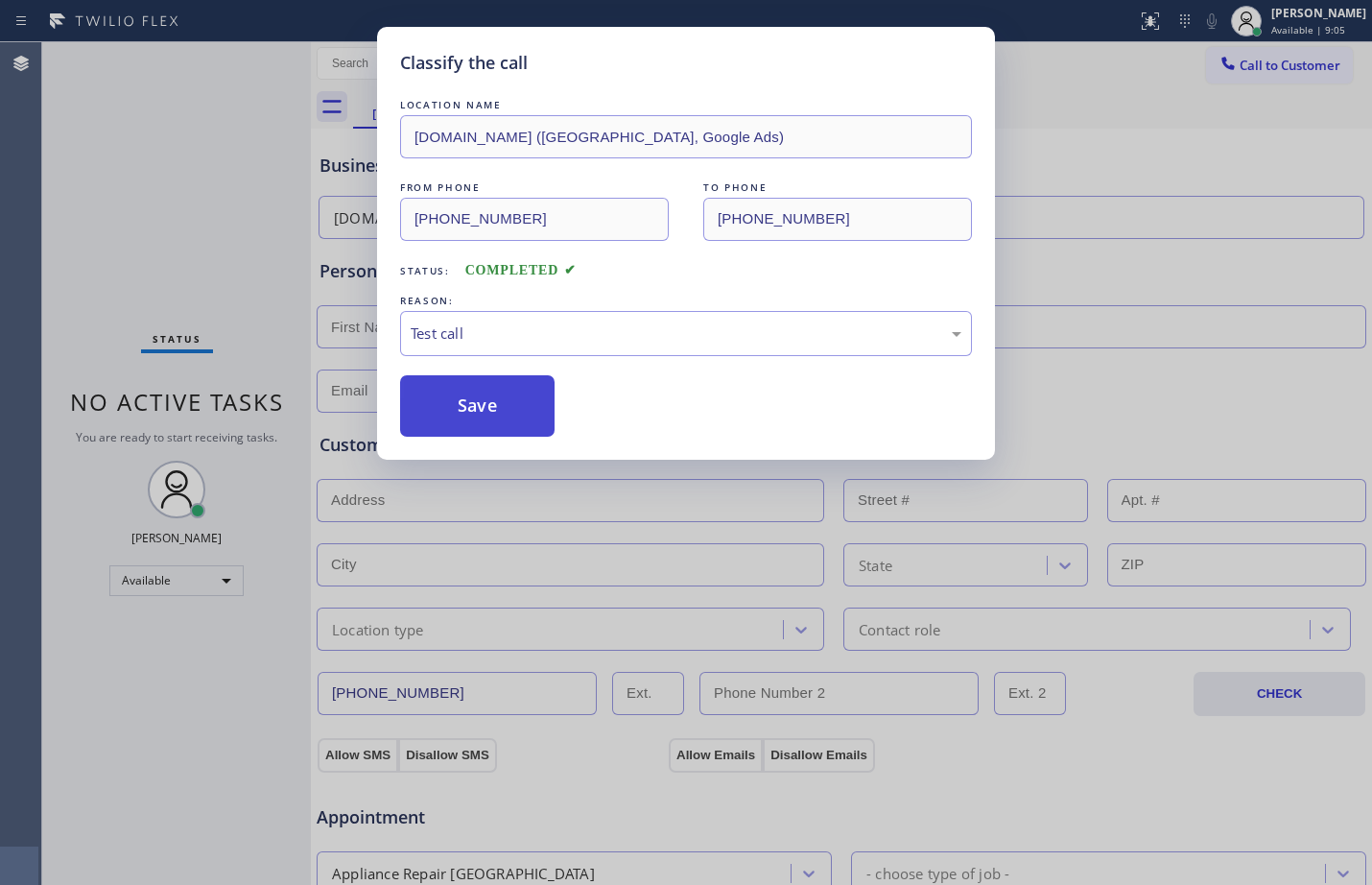
click at [490, 390] on button "Save" at bounding box center [478, 406] width 155 height 62
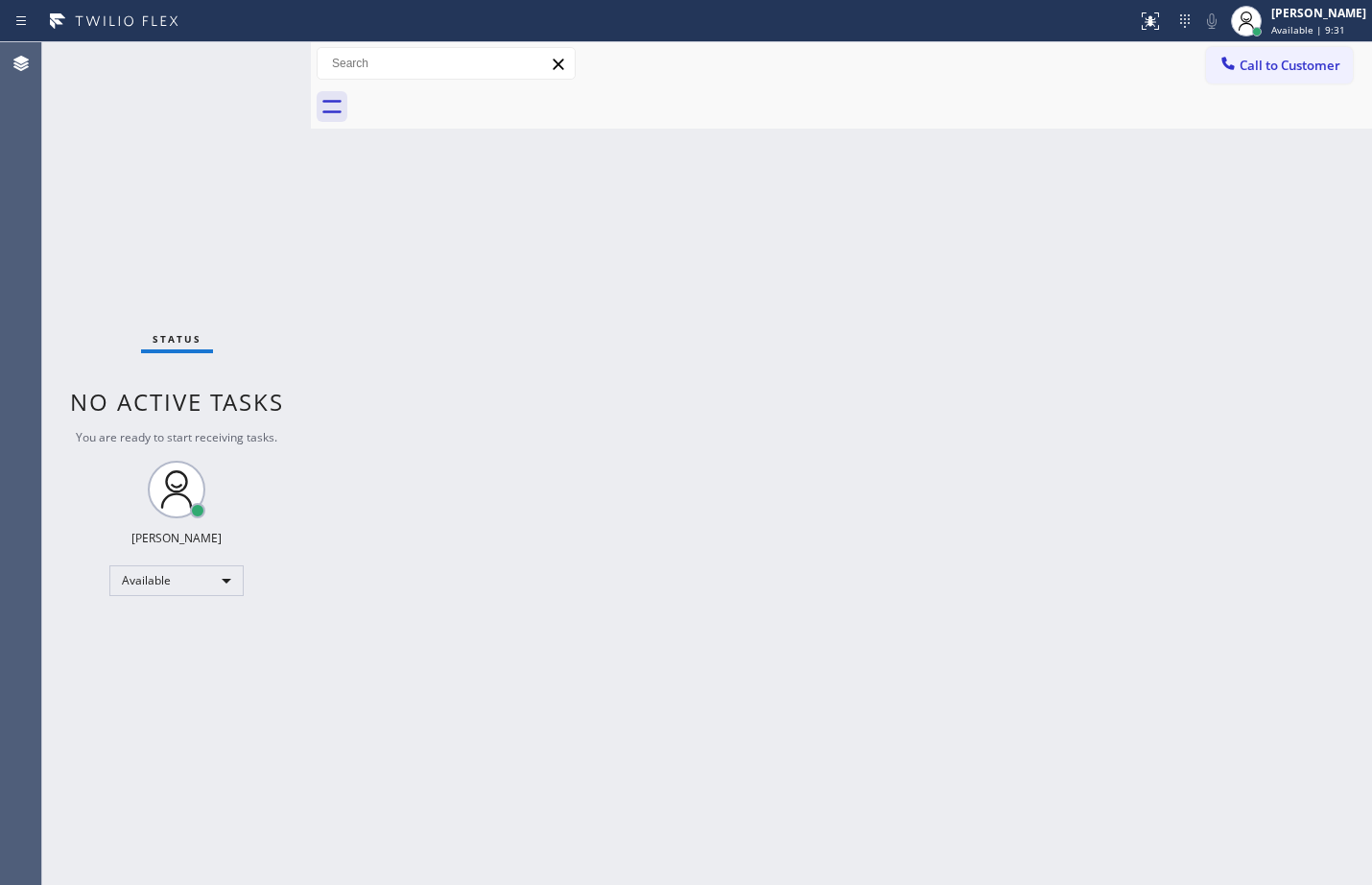
click at [1286, 594] on div "Back to Dashboard Change Sender ID Customers Technicians Select a contact Outbo…" at bounding box center [841, 463] width 1061 height 843
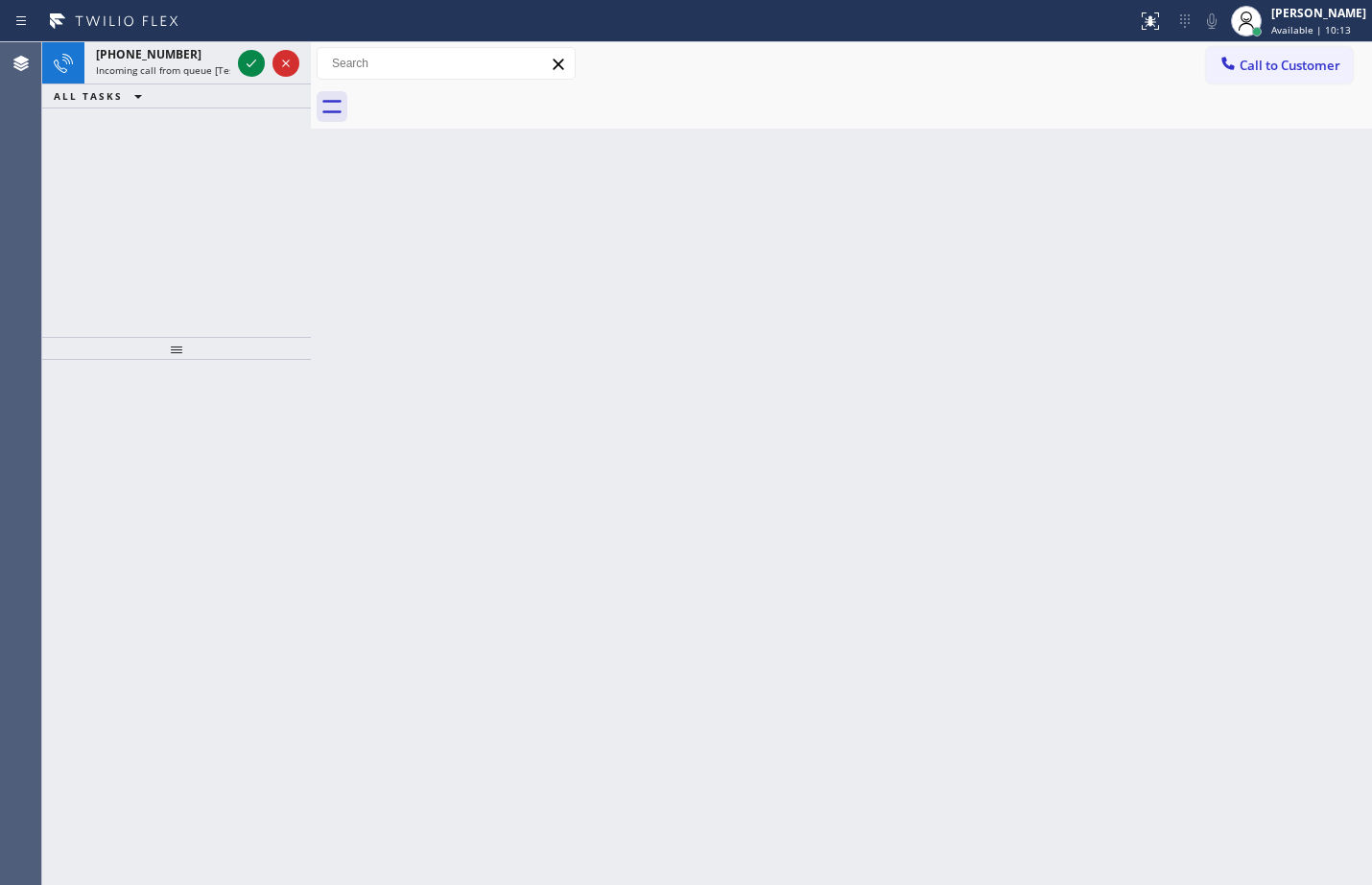
click at [196, 189] on div "[PHONE_NUMBER] Incoming call from queue [Test] All ALL TASKS ALL TASKS ACTIVE T…" at bounding box center [177, 189] width 269 height 294
click at [247, 65] on icon at bounding box center [252, 64] width 10 height 8
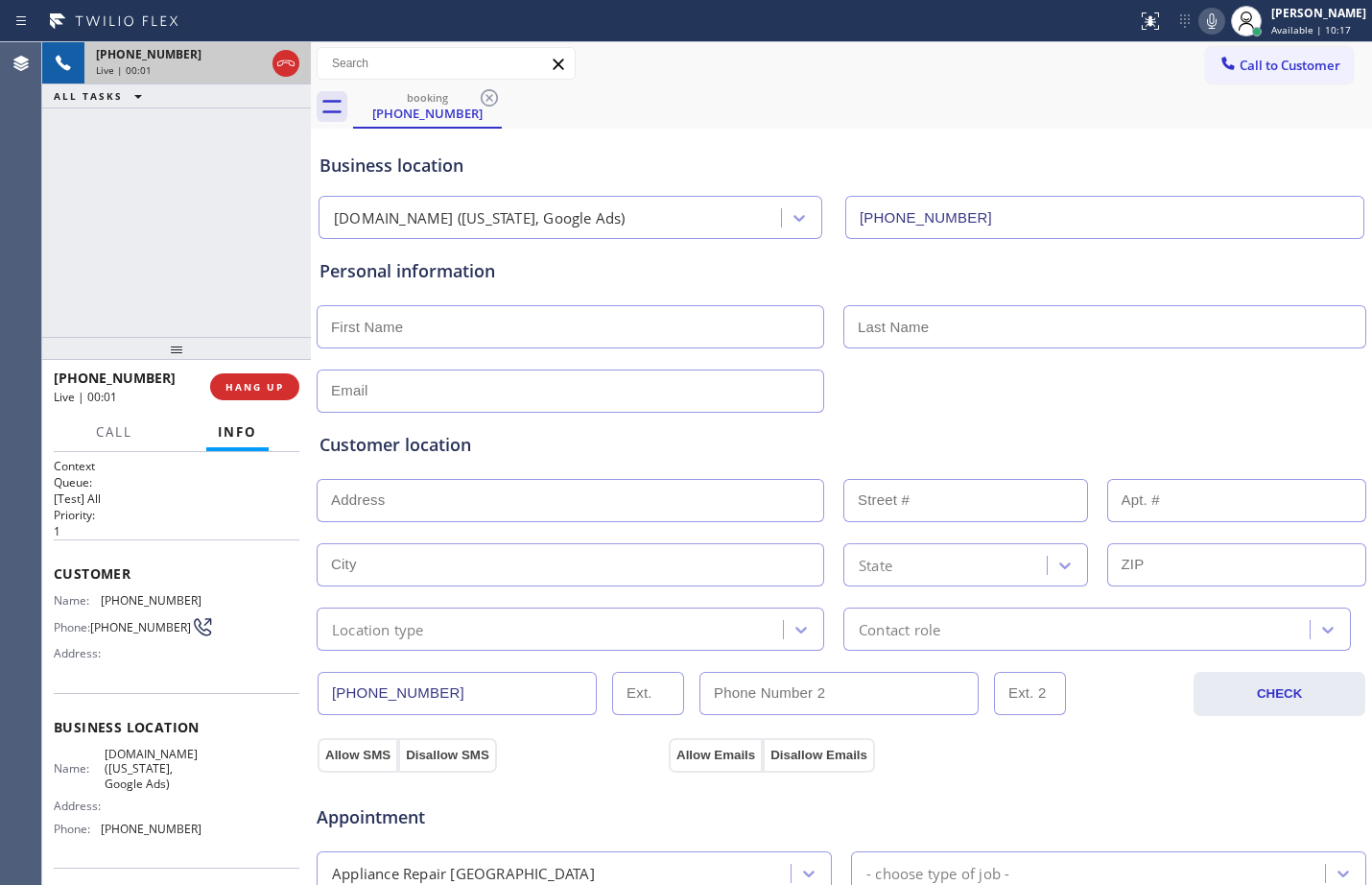
type input "[PHONE_NUMBER]"
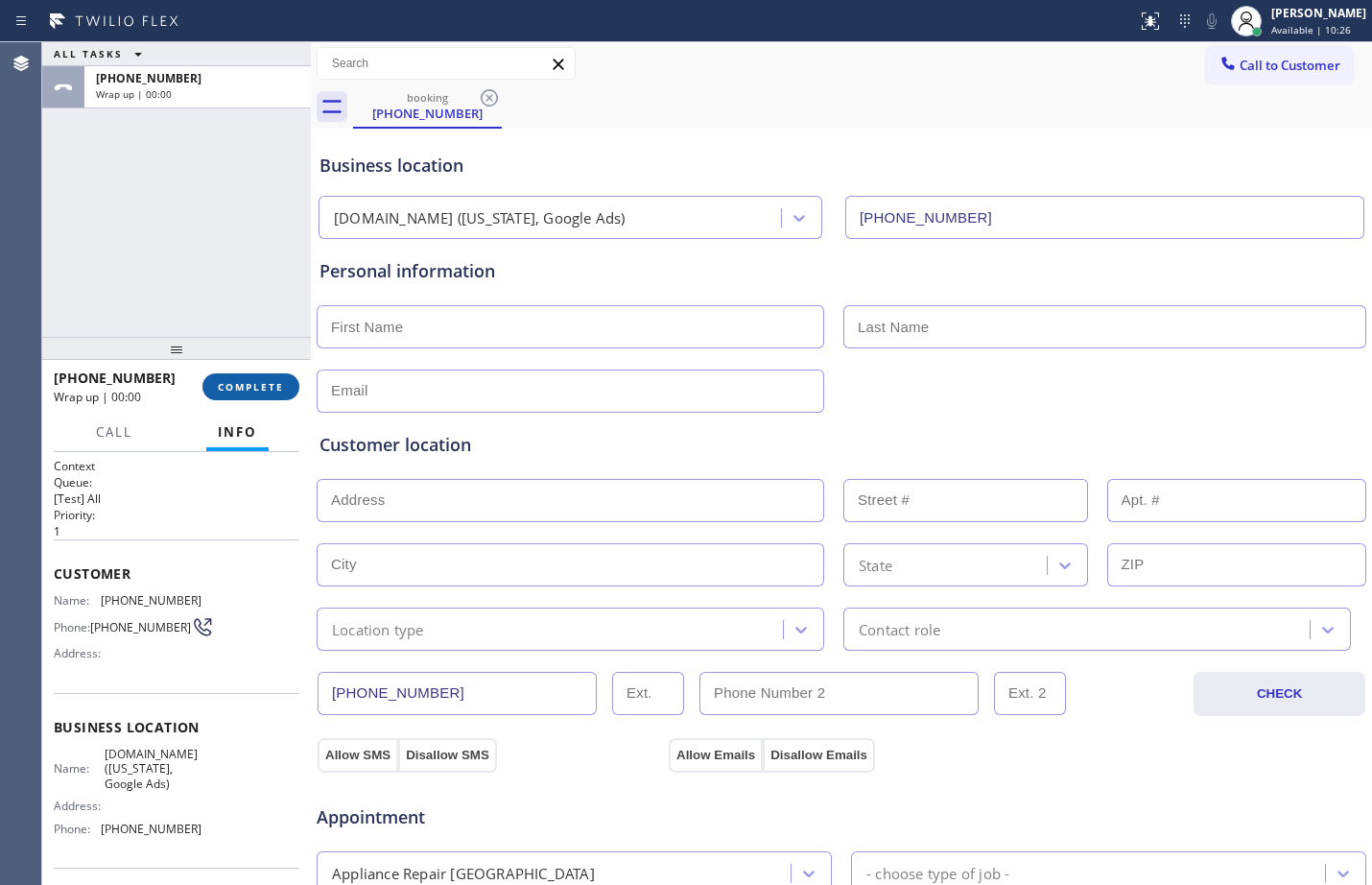
click at [247, 390] on span "COMPLETE" at bounding box center [251, 388] width 67 height 14
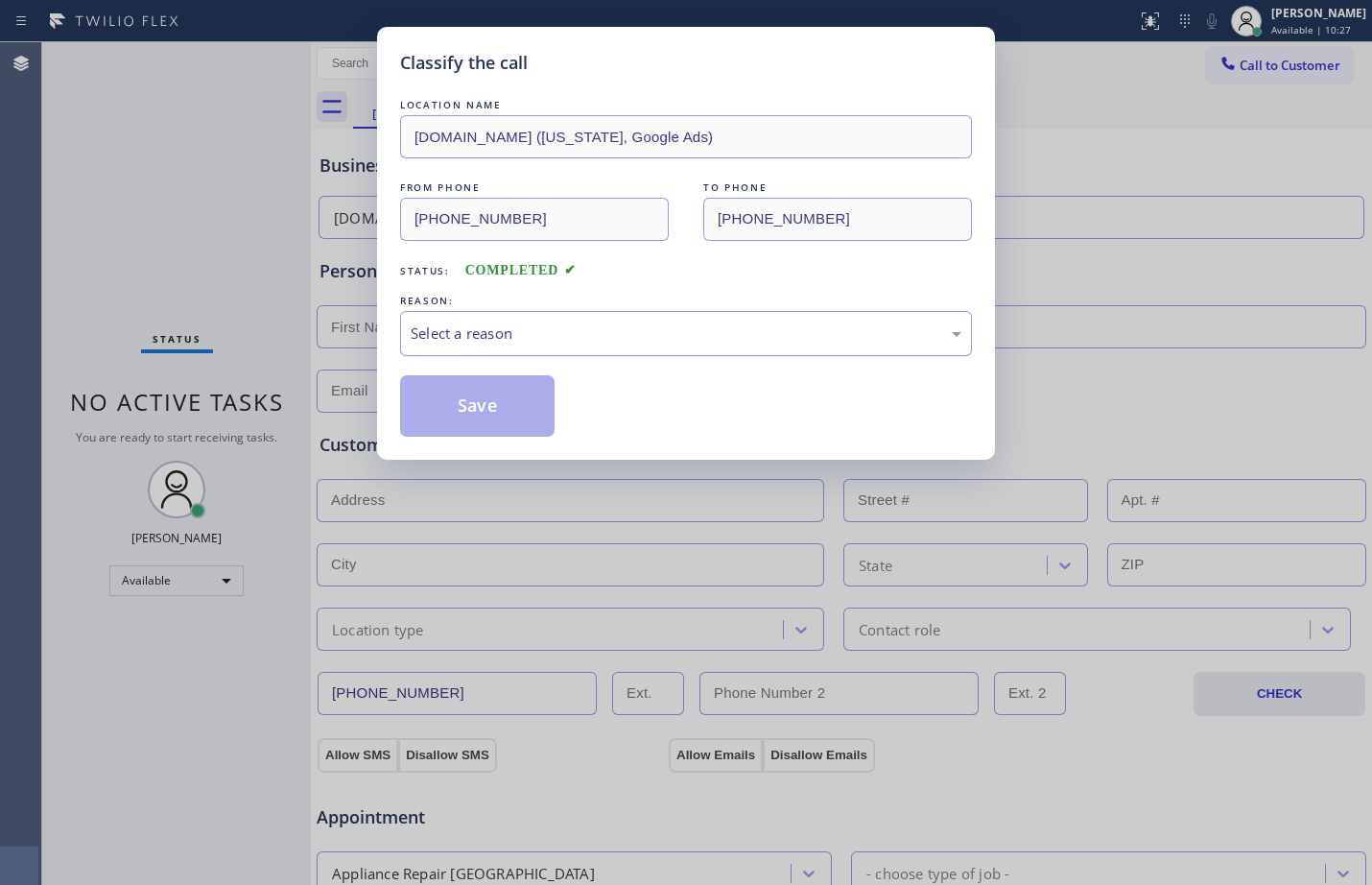
click at [530, 311] on div "Select a reason" at bounding box center [686, 334] width 572 height 45
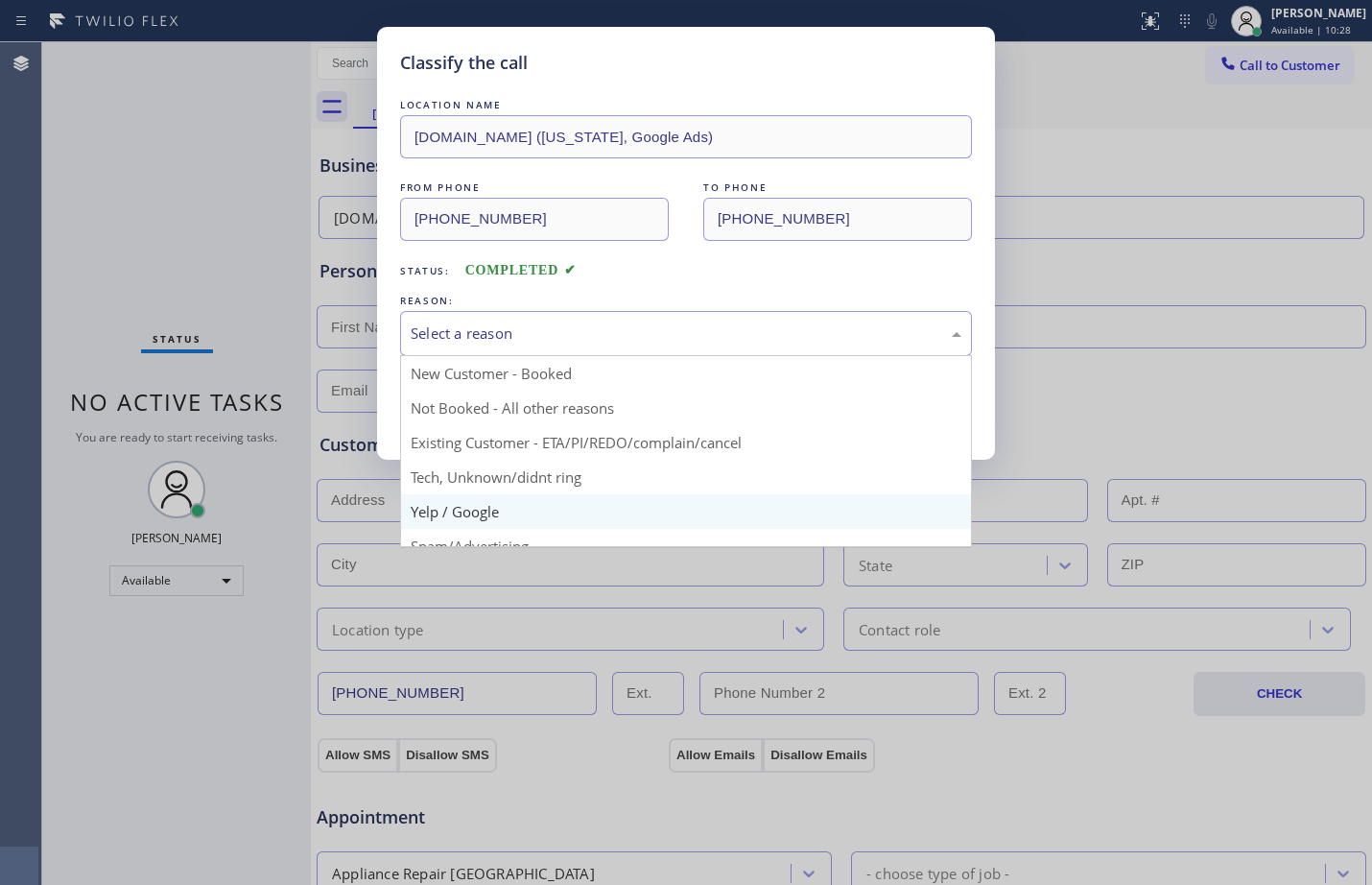
scroll to position [121, 0]
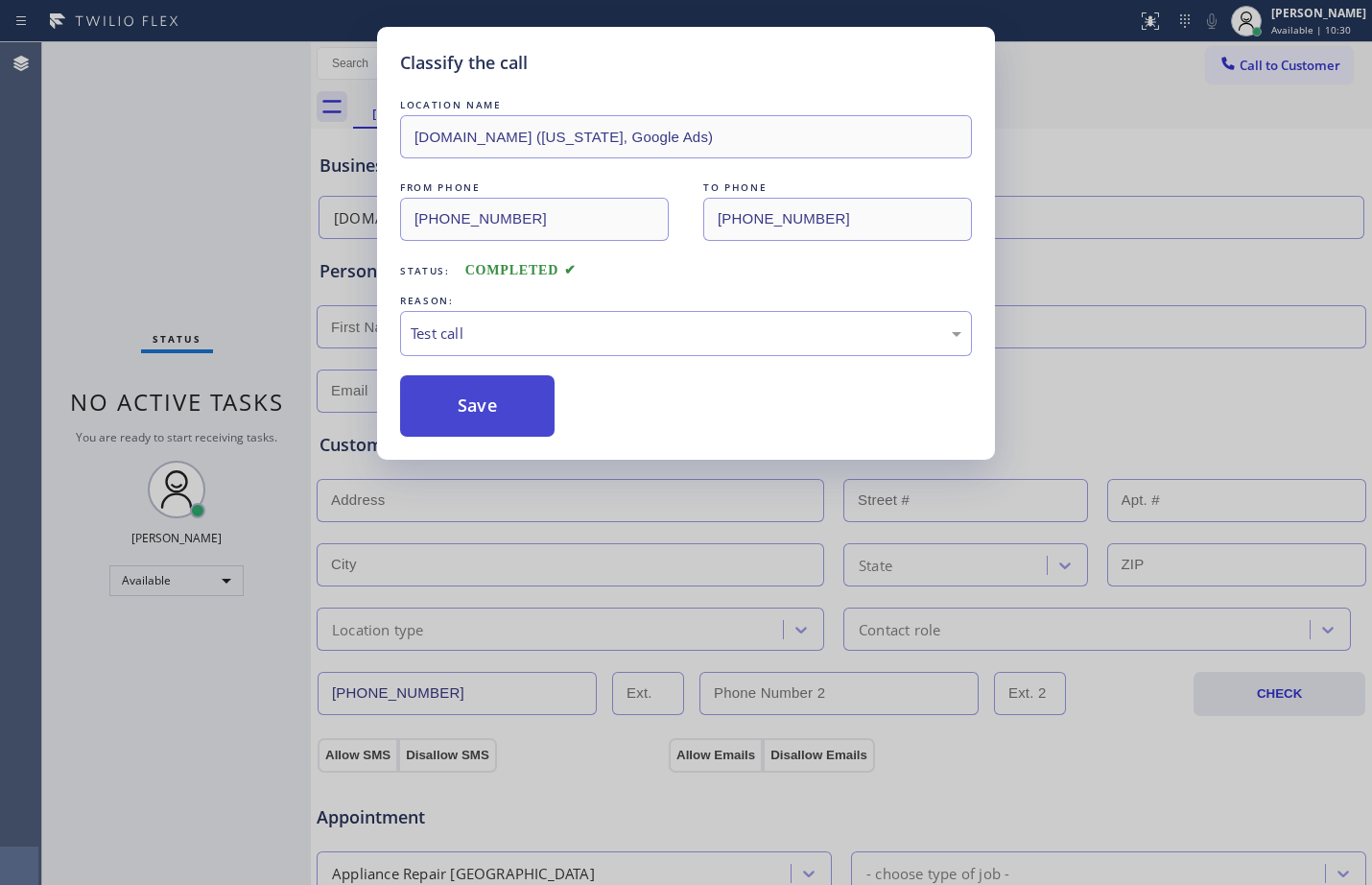
click at [439, 400] on button "Save" at bounding box center [478, 406] width 155 height 62
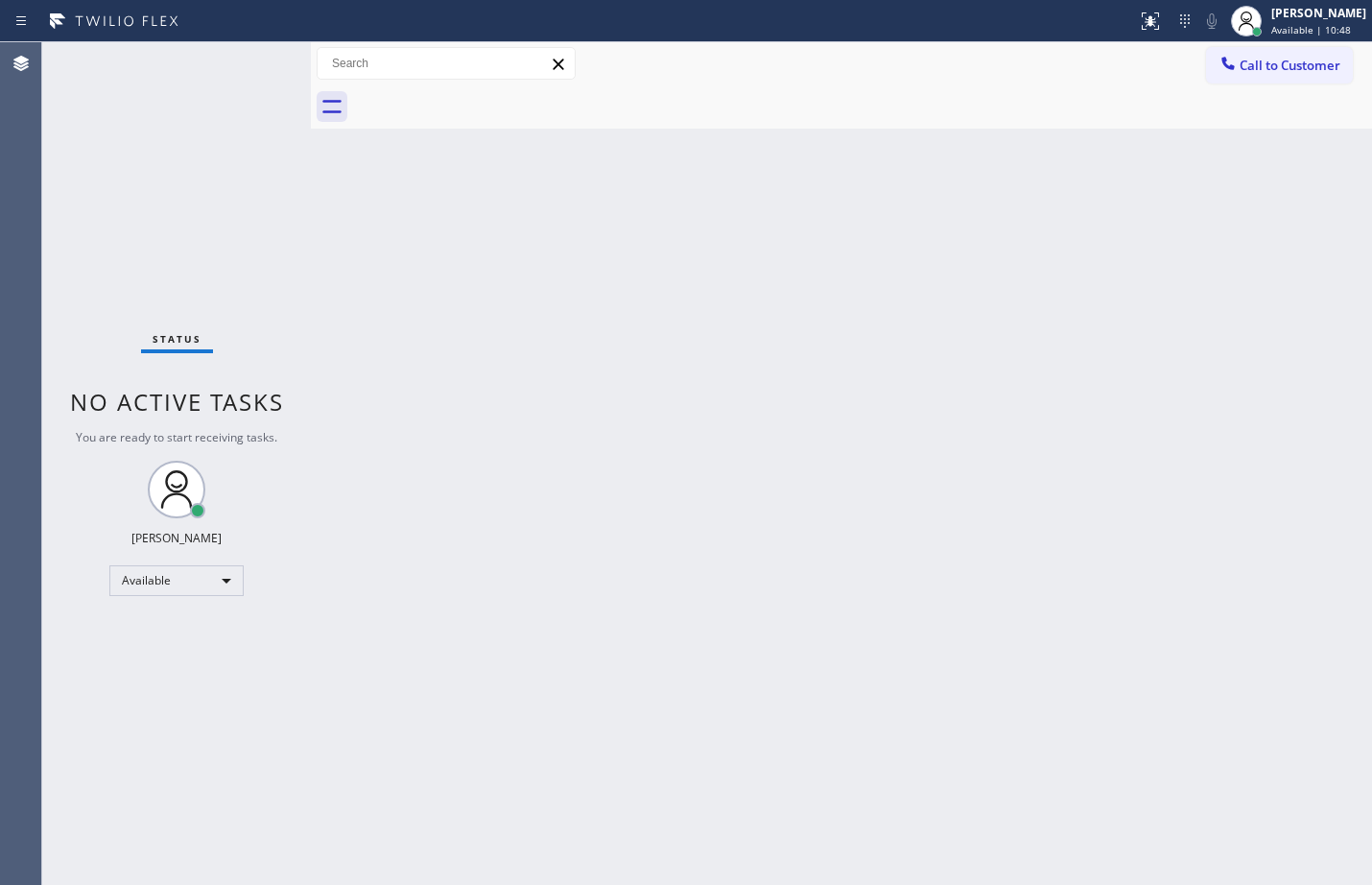
click at [710, 516] on div "Back to Dashboard Change Sender ID Customers Technicians Select a contact Outbo…" at bounding box center [841, 463] width 1061 height 843
click at [238, 122] on div "Status No active tasks You are ready to start receiving tasks. [PERSON_NAME] Av…" at bounding box center [177, 463] width 269 height 843
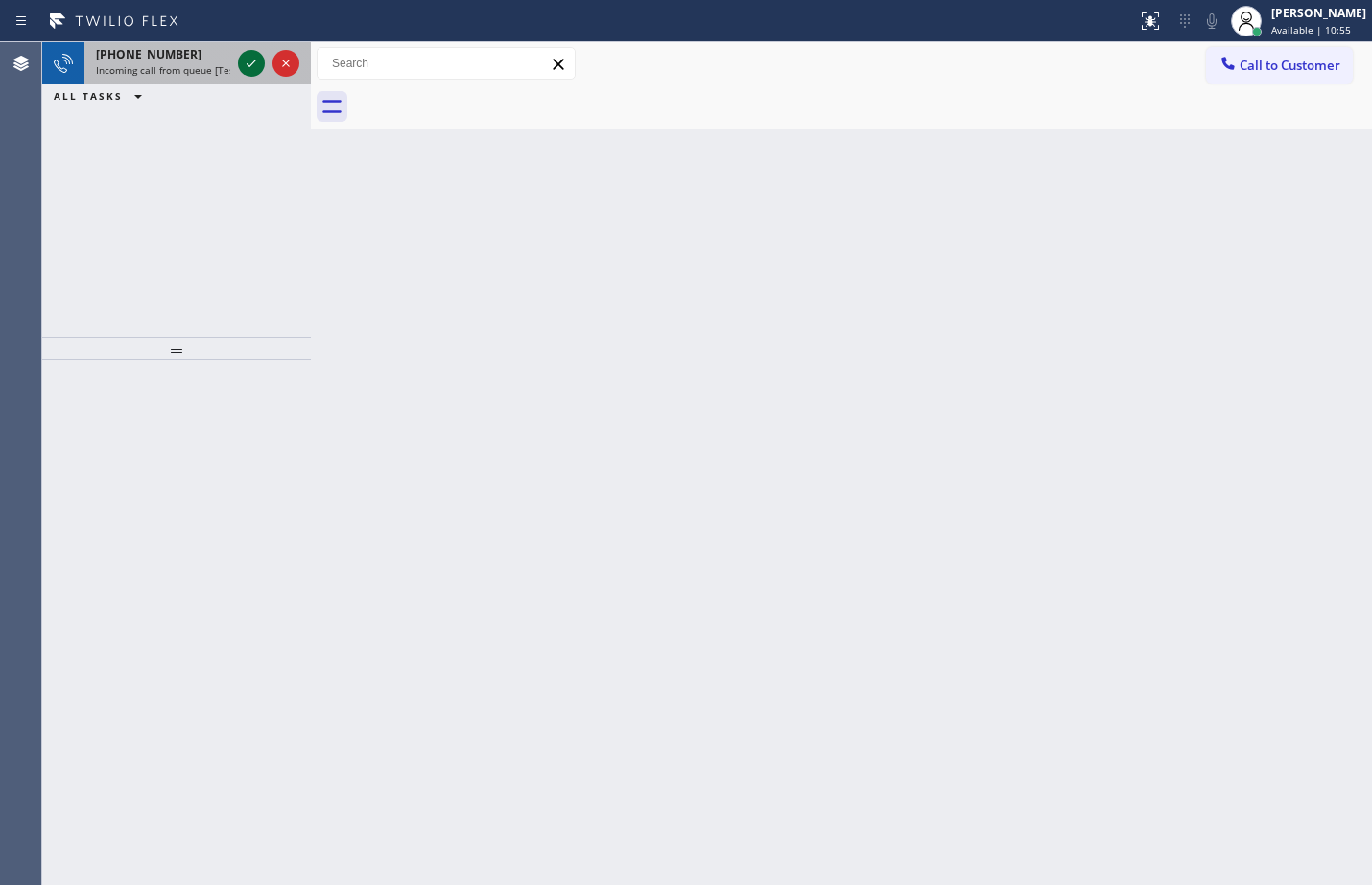
click at [255, 75] on button at bounding box center [251, 63] width 26 height 26
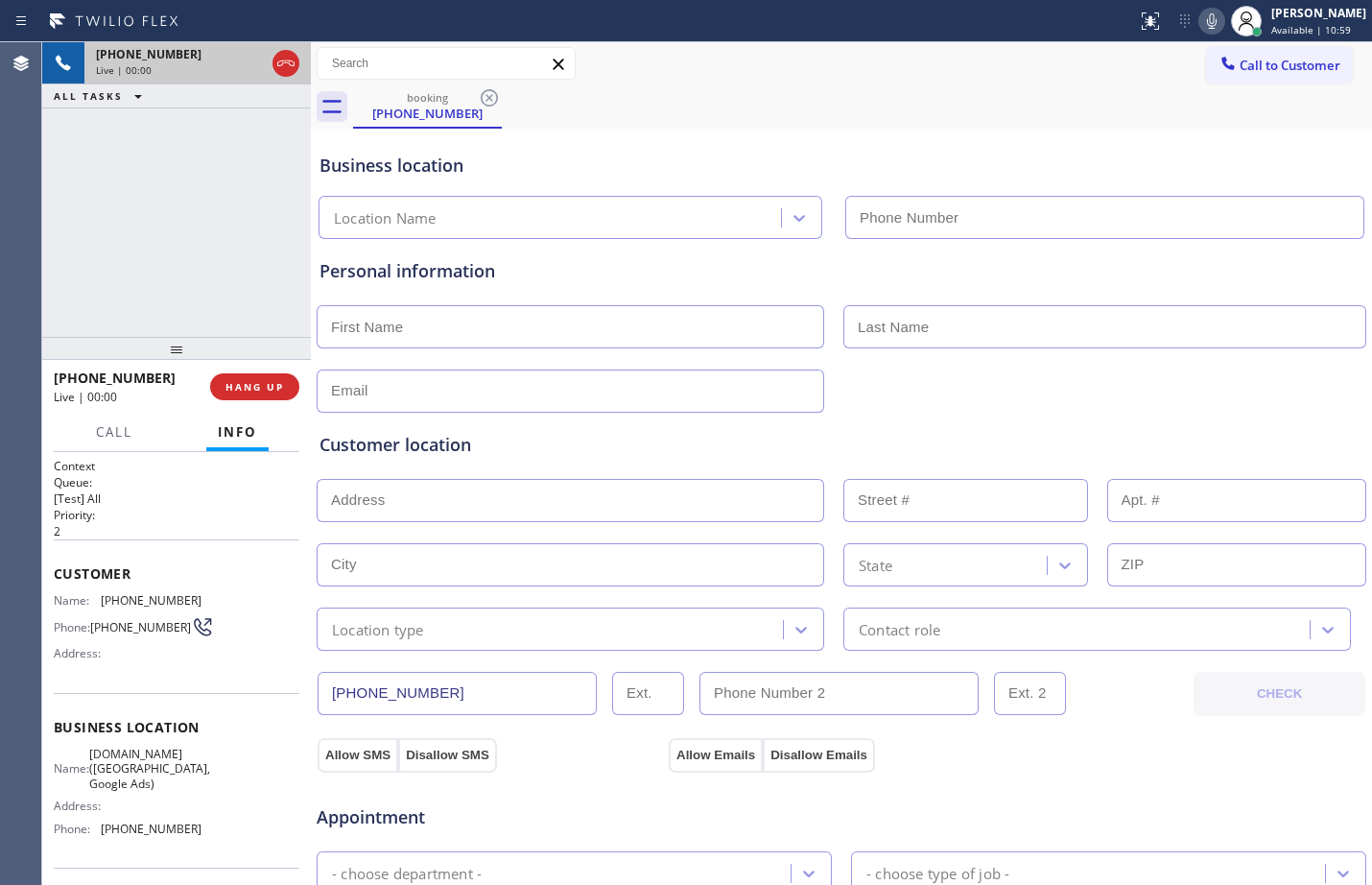
type input "[PHONE_NUMBER]"
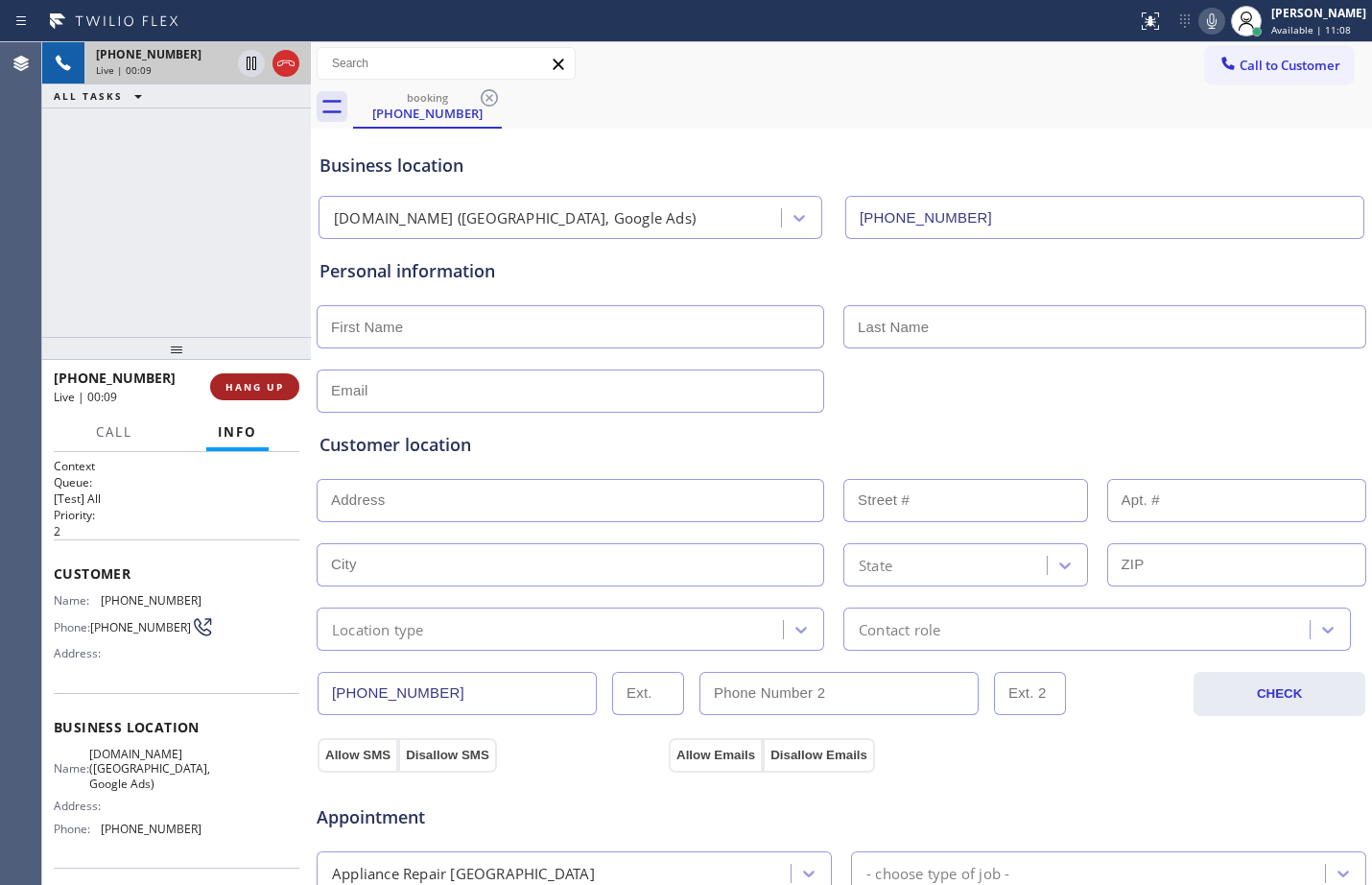
click at [230, 375] on button "HANG UP" at bounding box center [254, 387] width 89 height 26
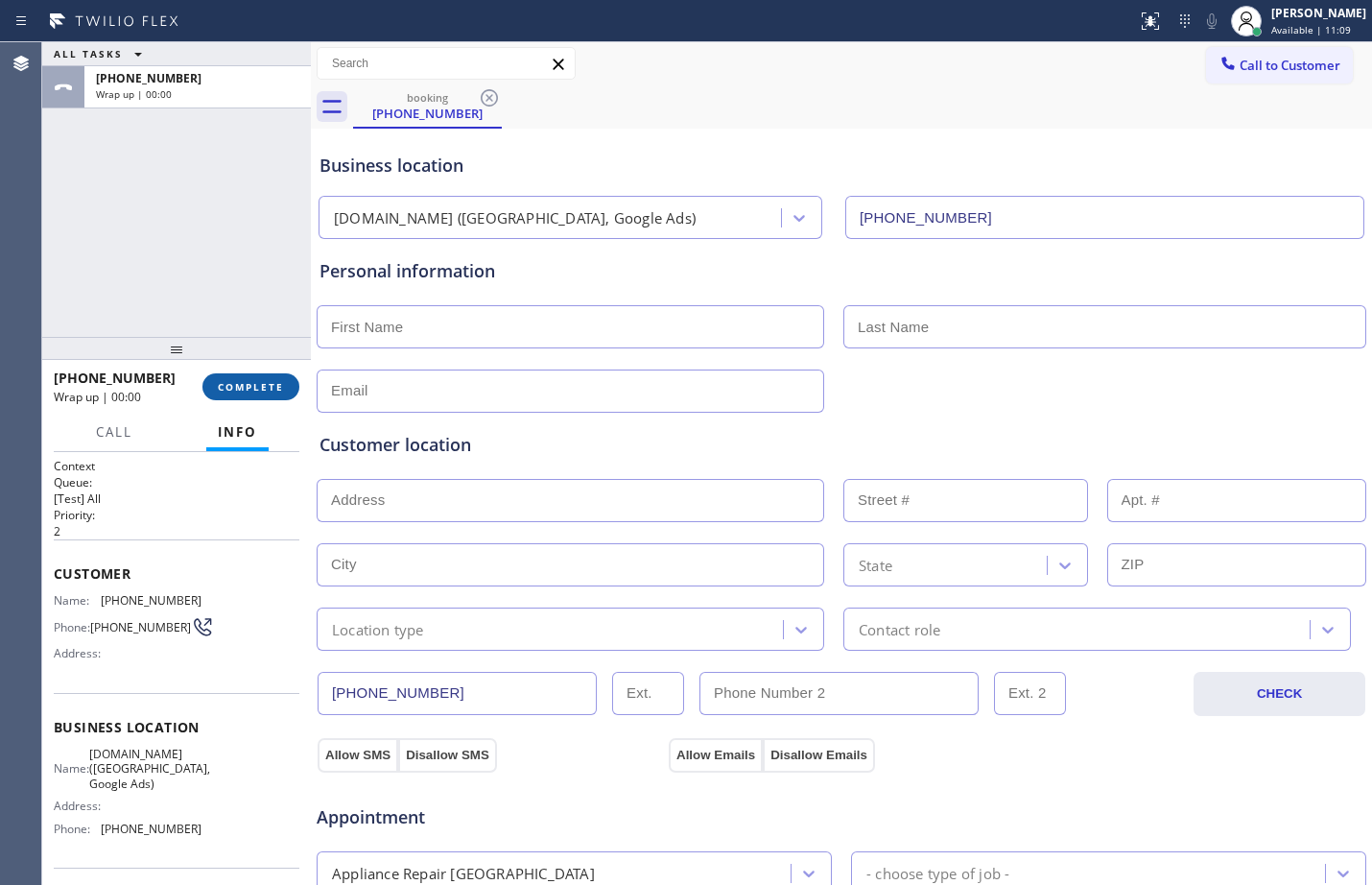
click at [245, 382] on span "COMPLETE" at bounding box center [251, 388] width 67 height 14
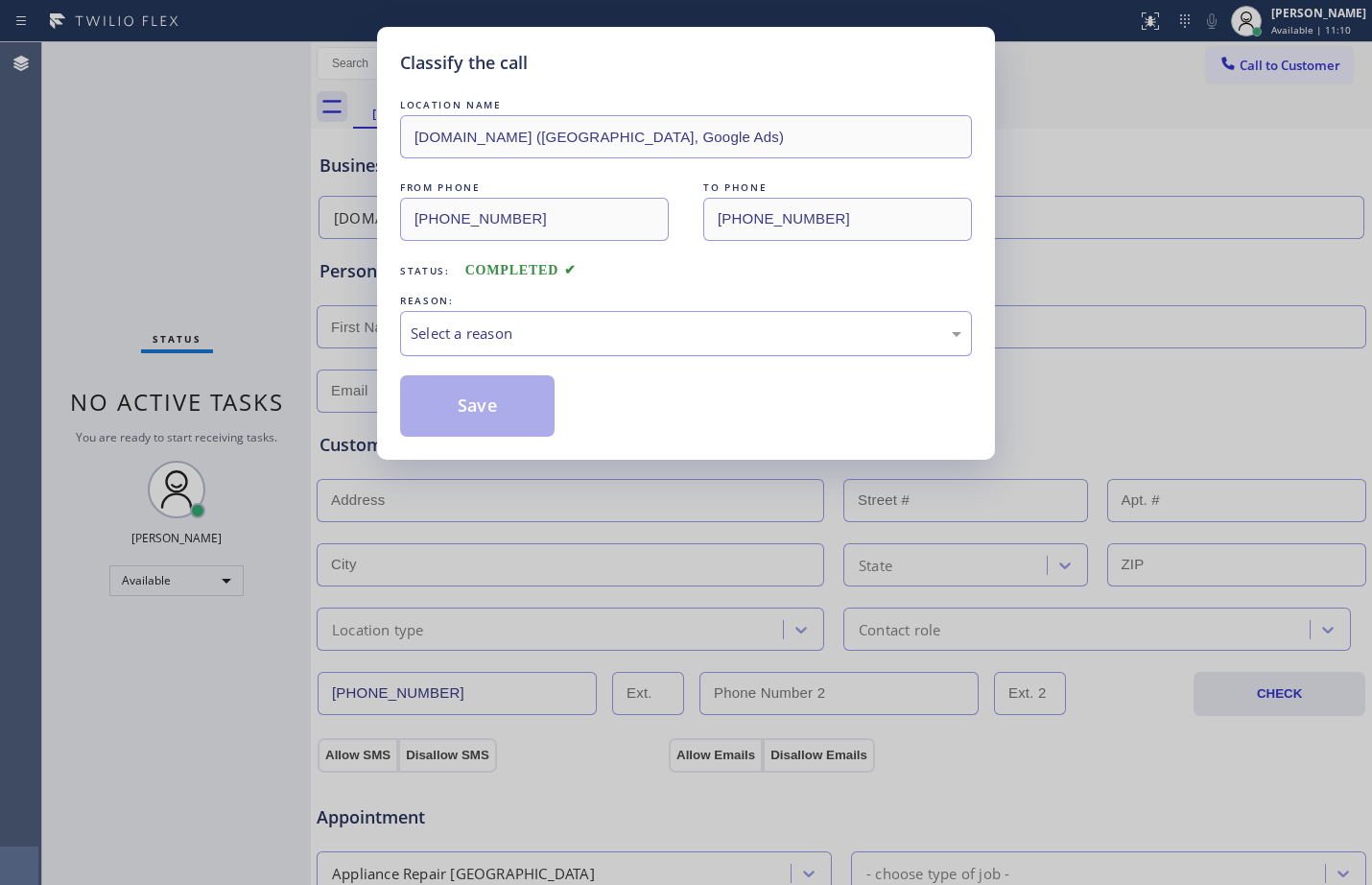
click at [575, 325] on div "Select a reason" at bounding box center [686, 334] width 551 height 23
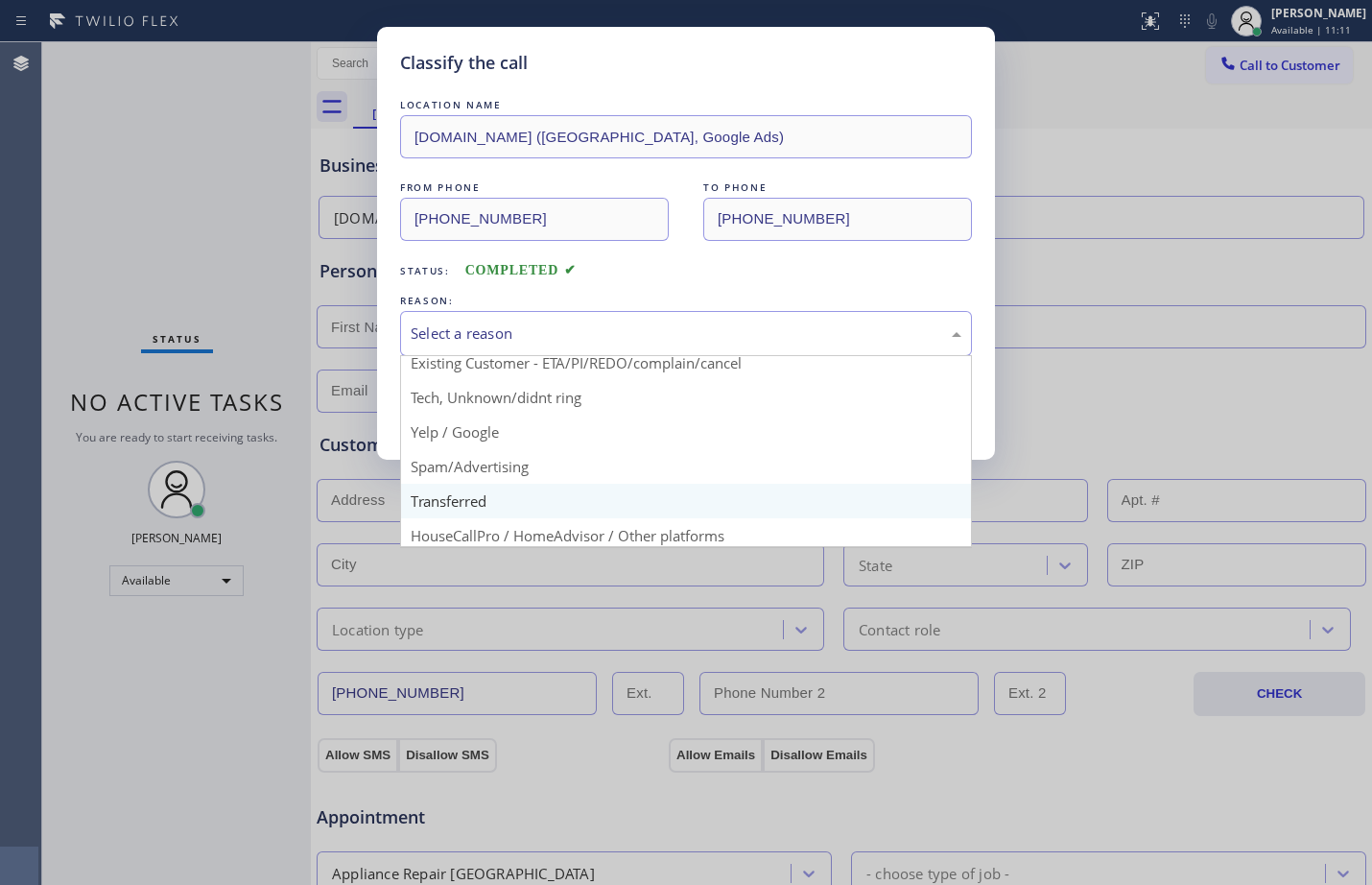
scroll to position [121, 0]
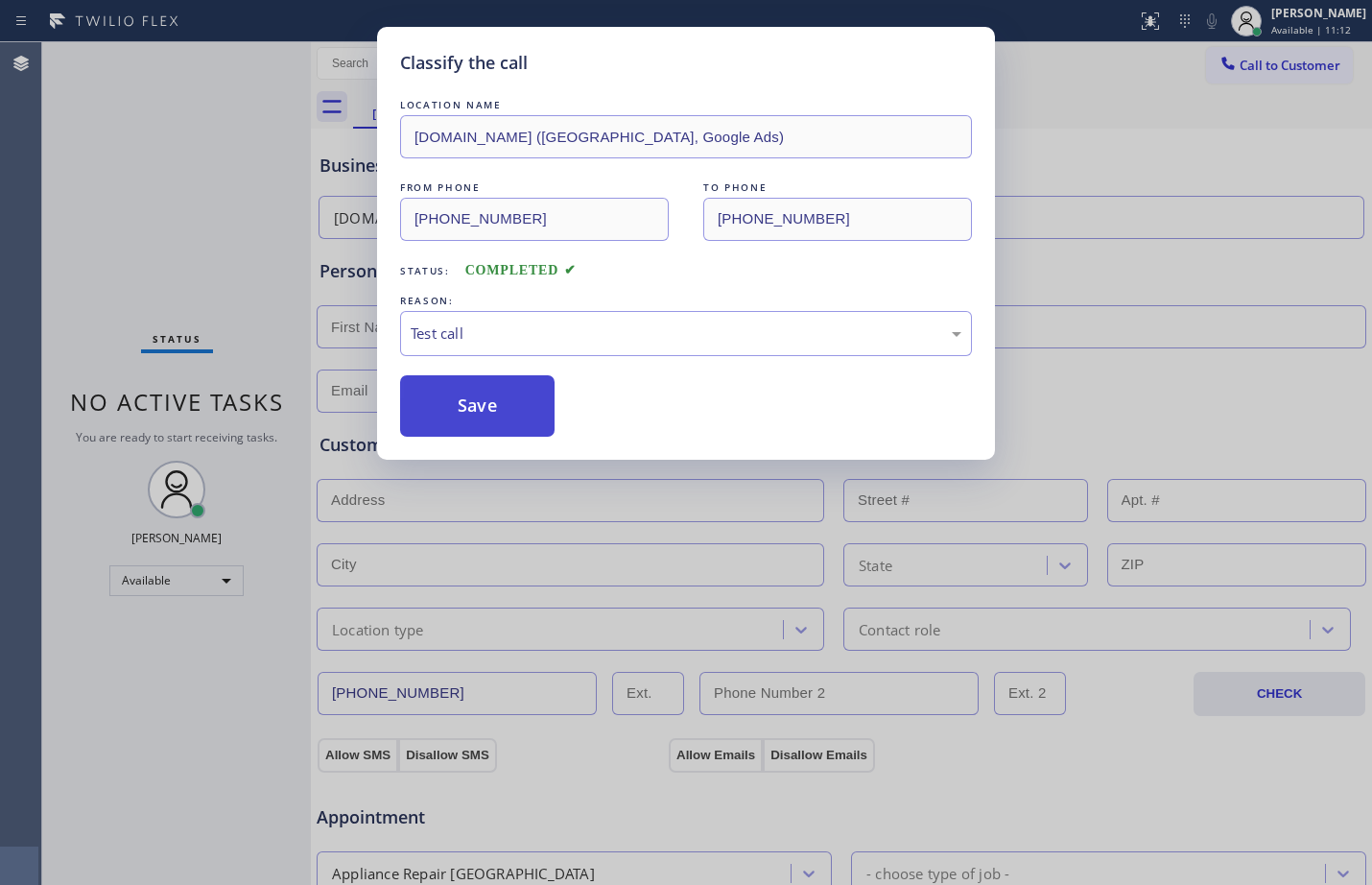
click at [419, 412] on button "Save" at bounding box center [478, 406] width 155 height 62
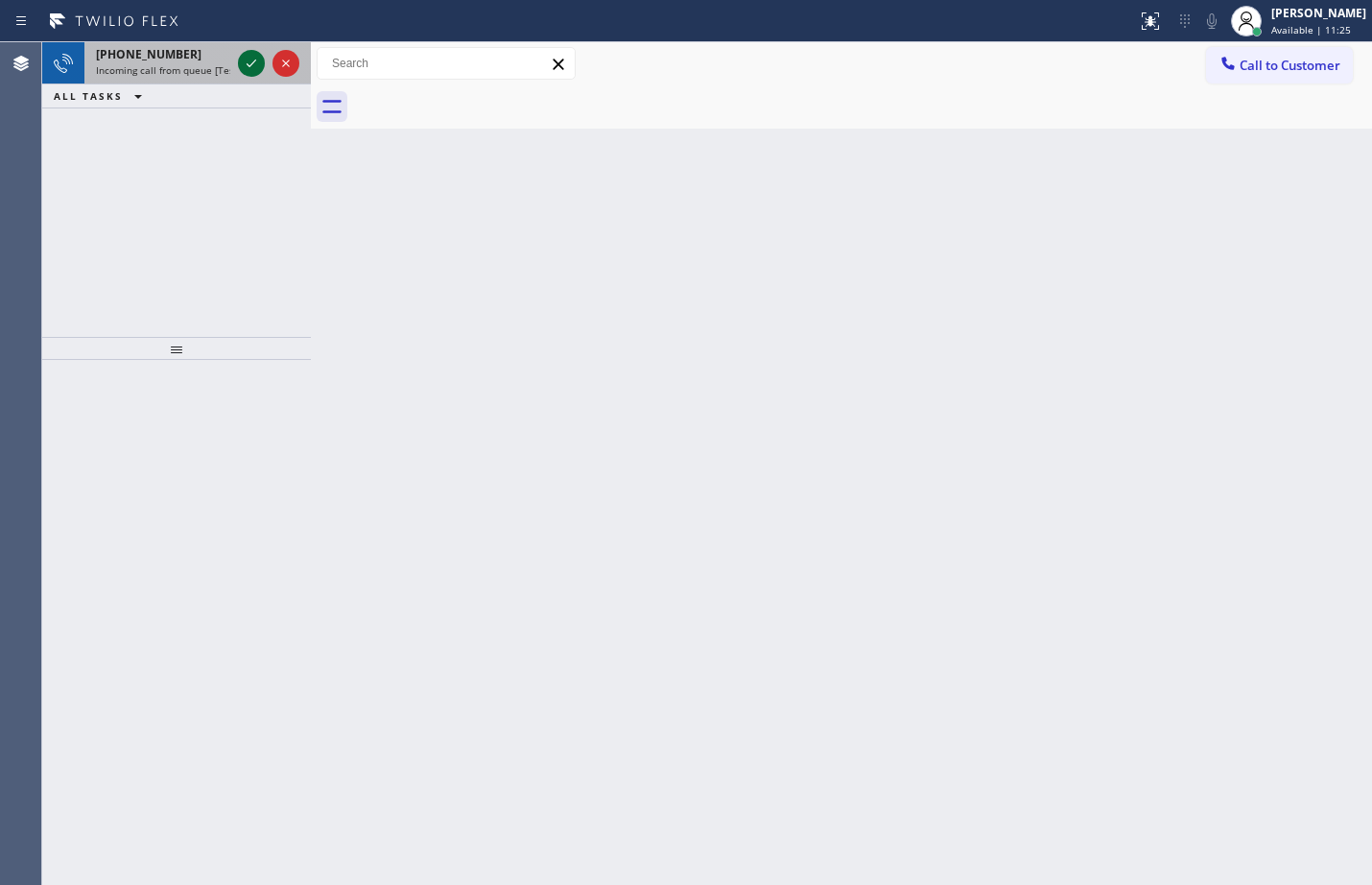
click at [255, 74] on icon at bounding box center [251, 63] width 23 height 23
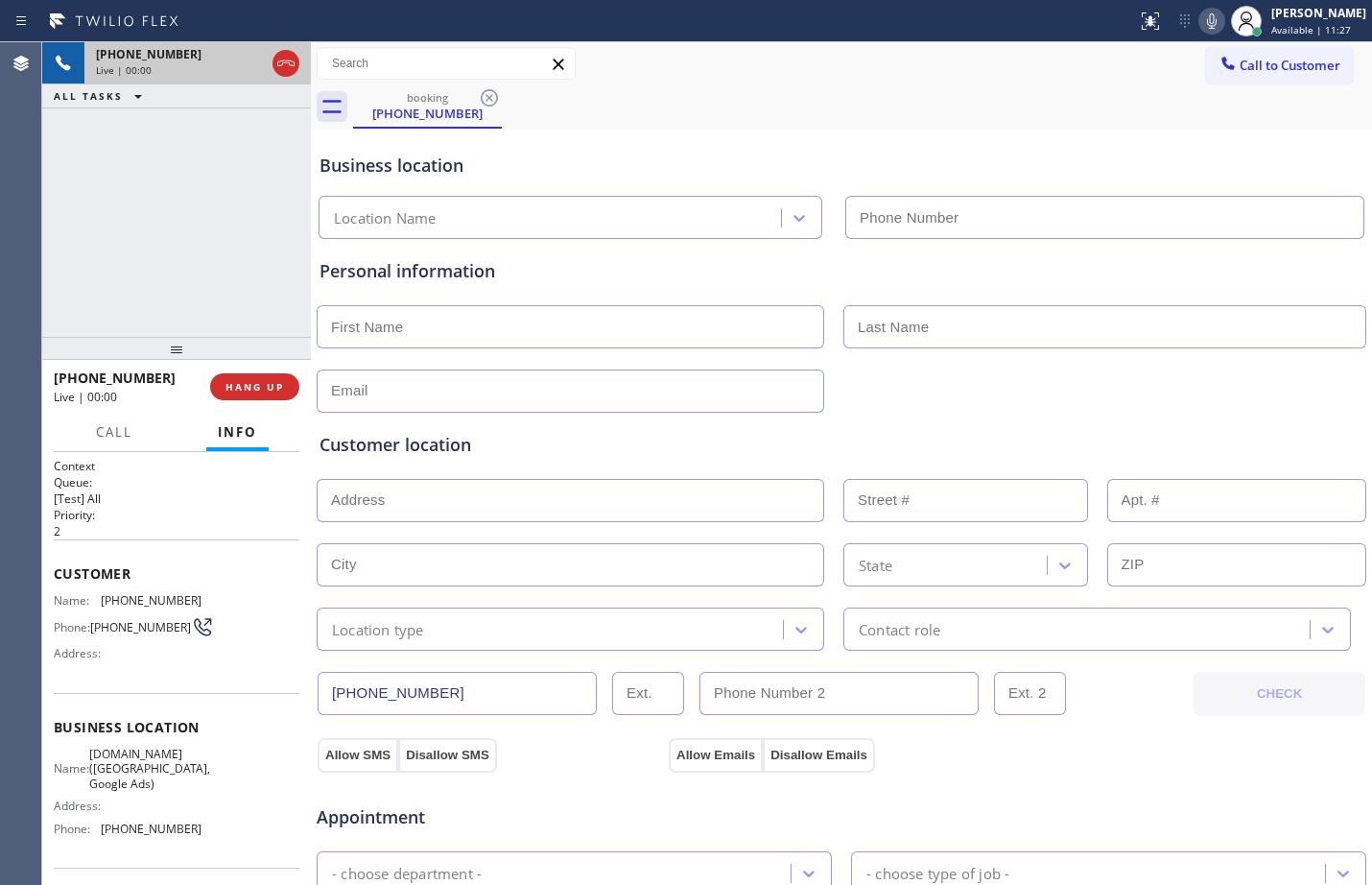
type input "[PHONE_NUMBER]"
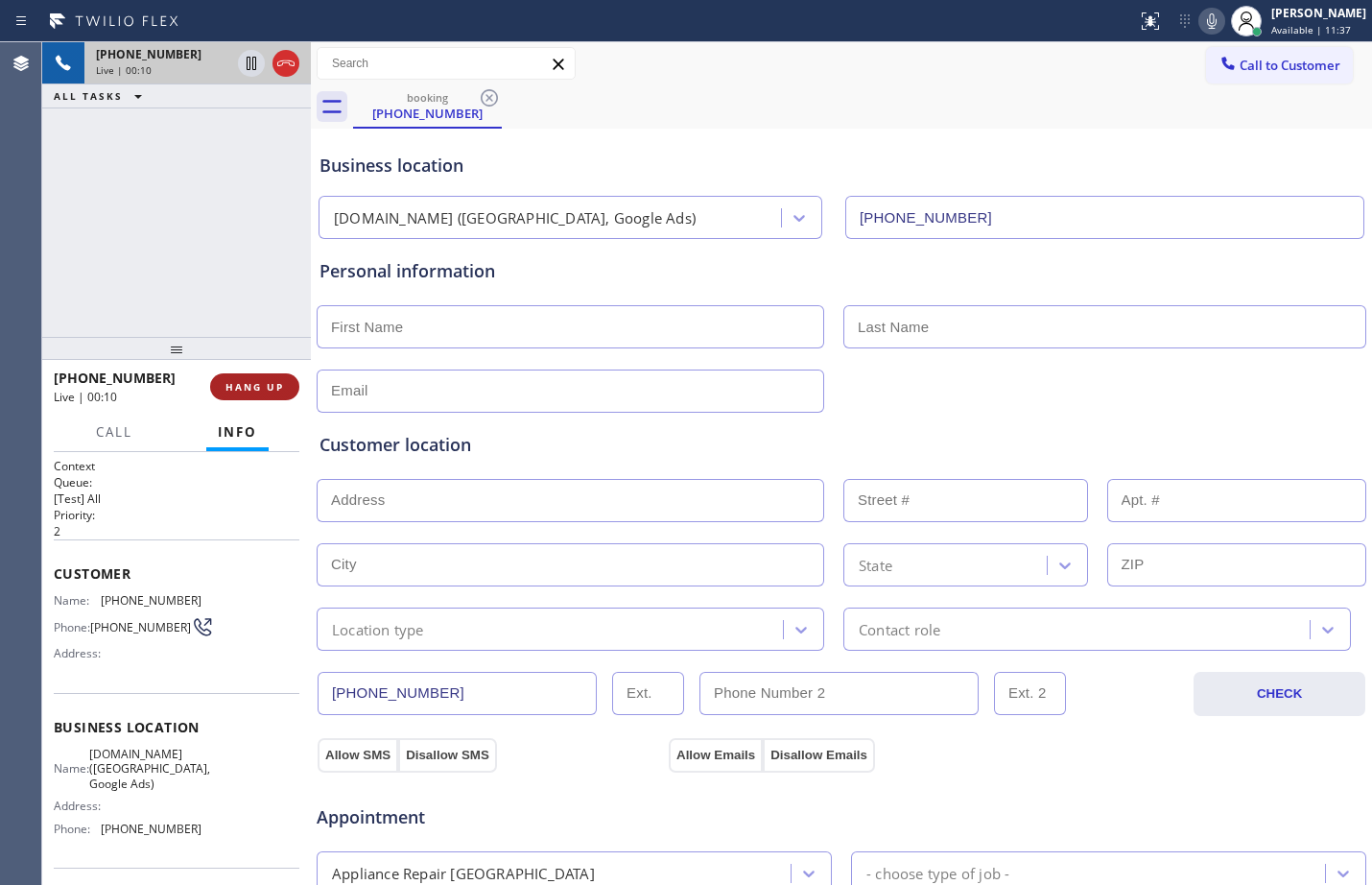
click at [278, 384] on span "HANG UP" at bounding box center [255, 388] width 59 height 14
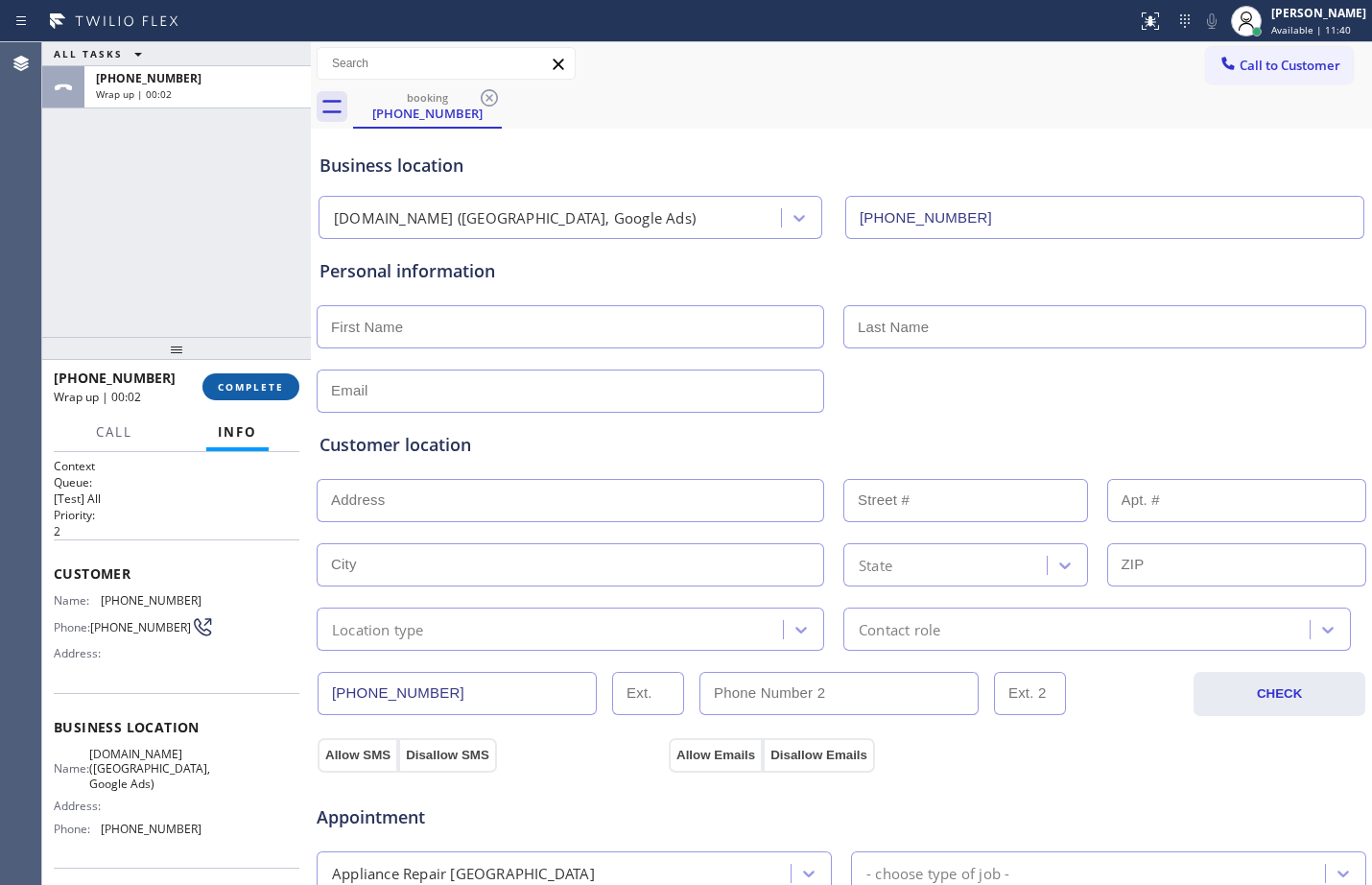
click at [229, 390] on span "COMPLETE" at bounding box center [251, 388] width 67 height 14
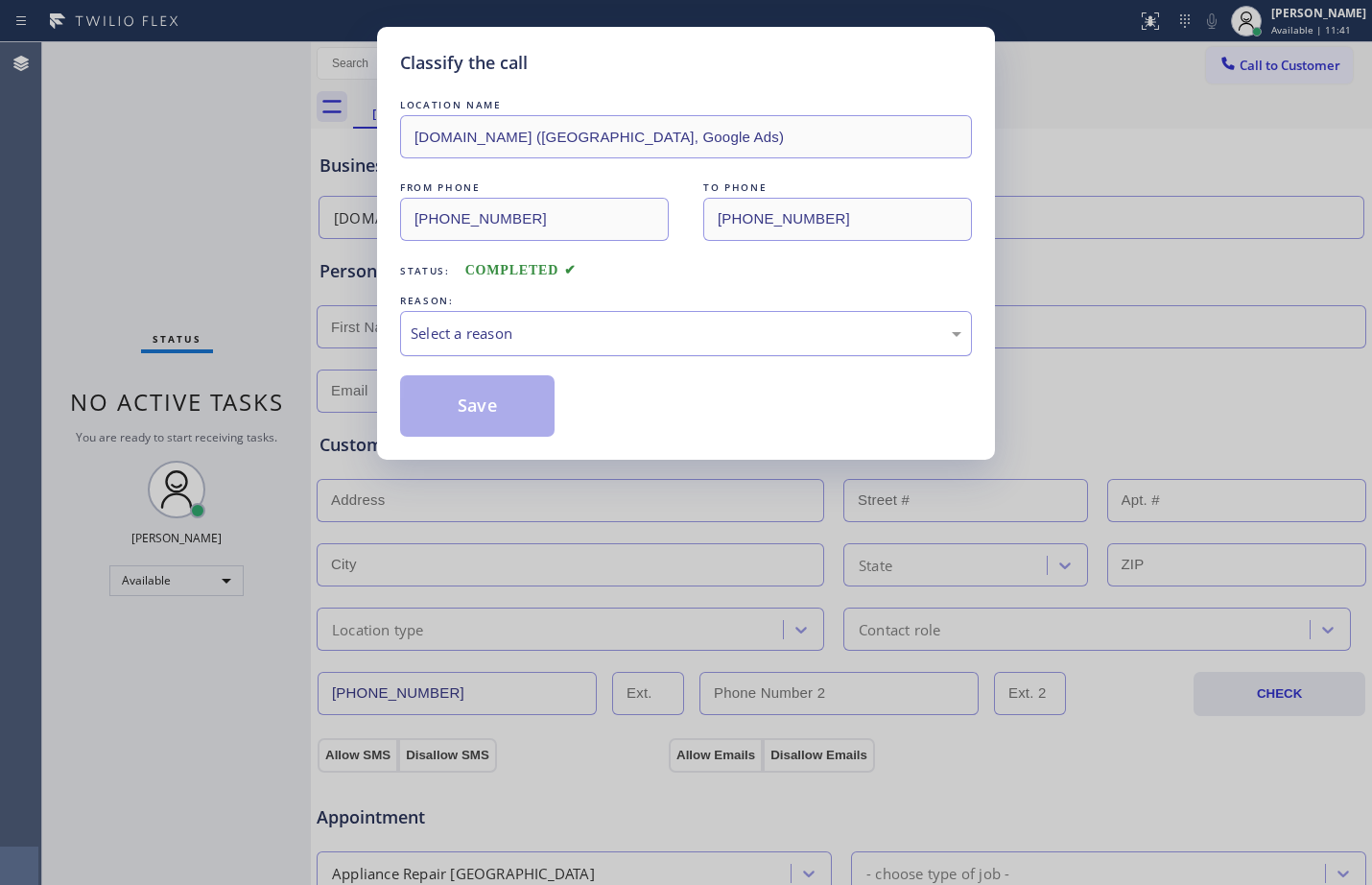
click at [484, 339] on div "Select a reason" at bounding box center [686, 334] width 551 height 23
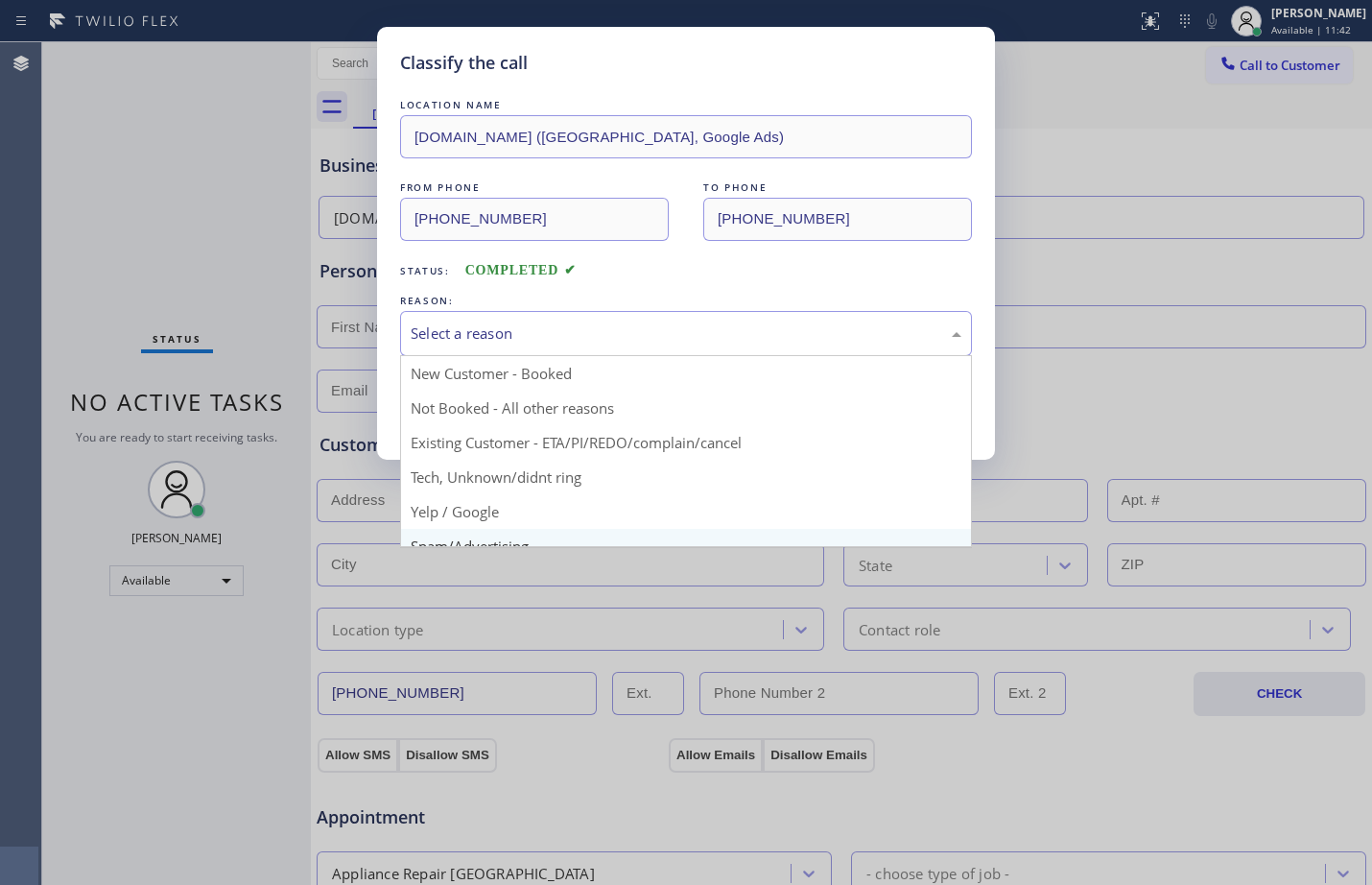
scroll to position [121, 0]
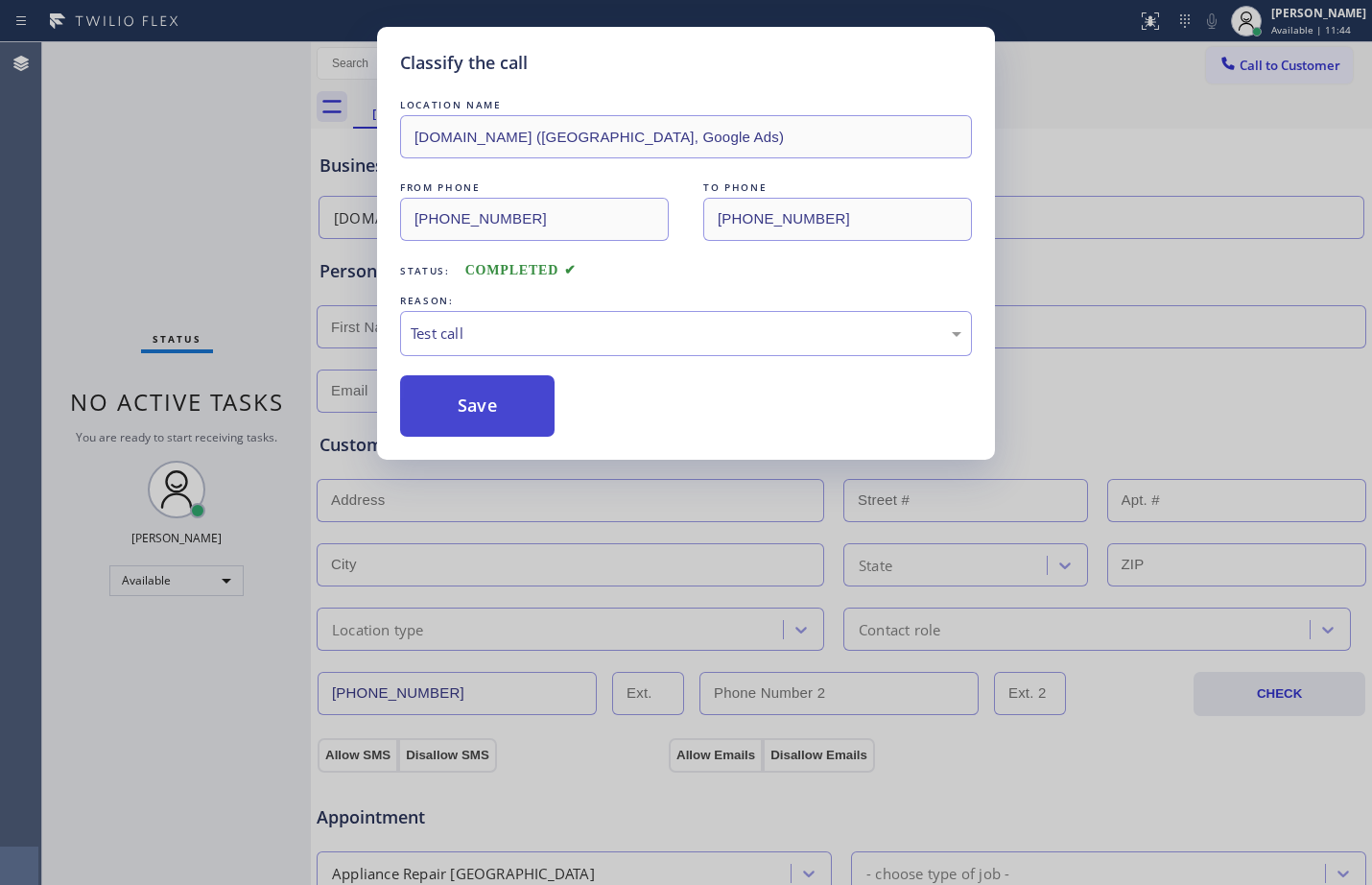
click at [457, 411] on button "Save" at bounding box center [478, 406] width 155 height 62
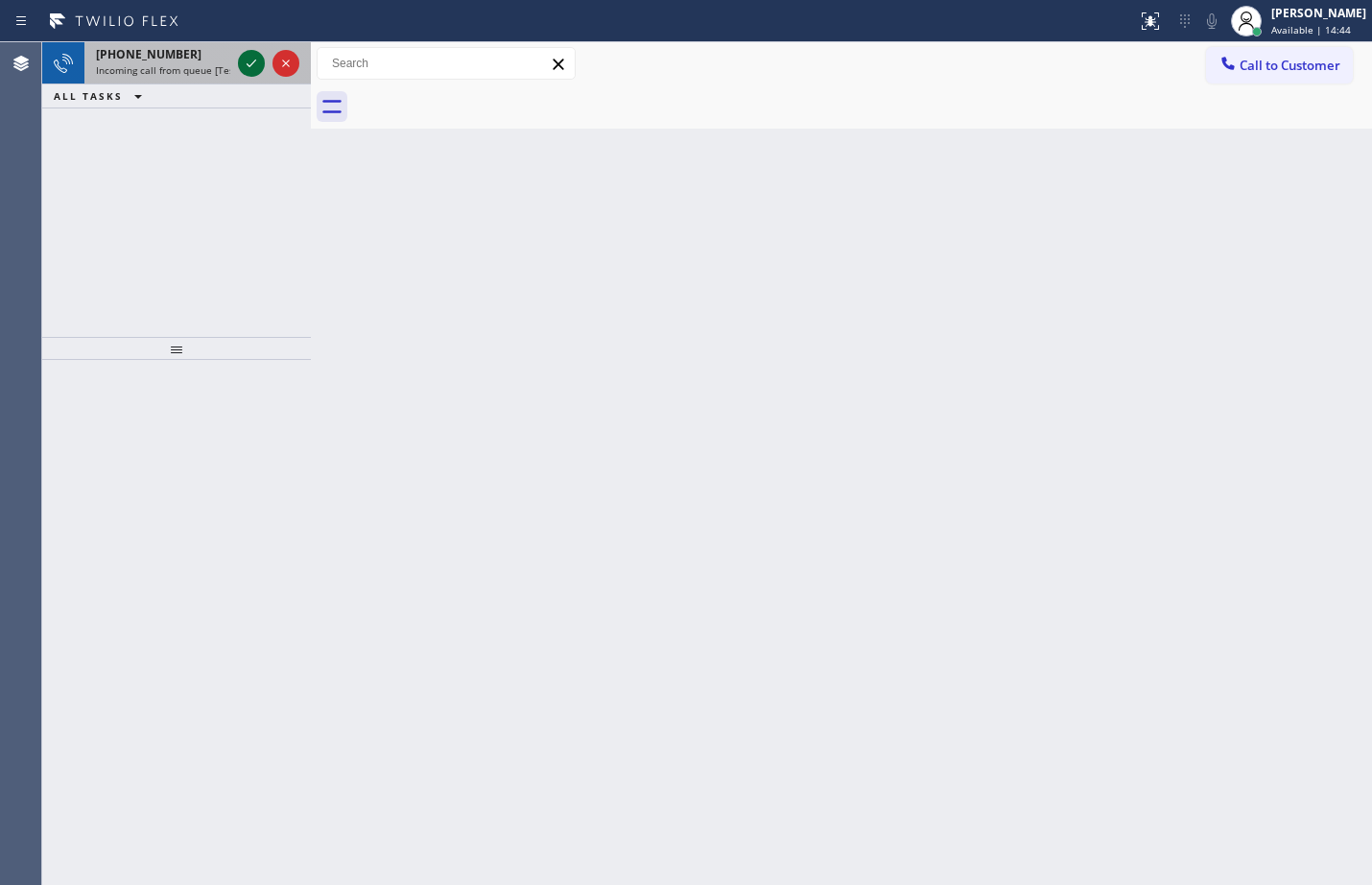
click at [246, 59] on icon at bounding box center [251, 63] width 23 height 23
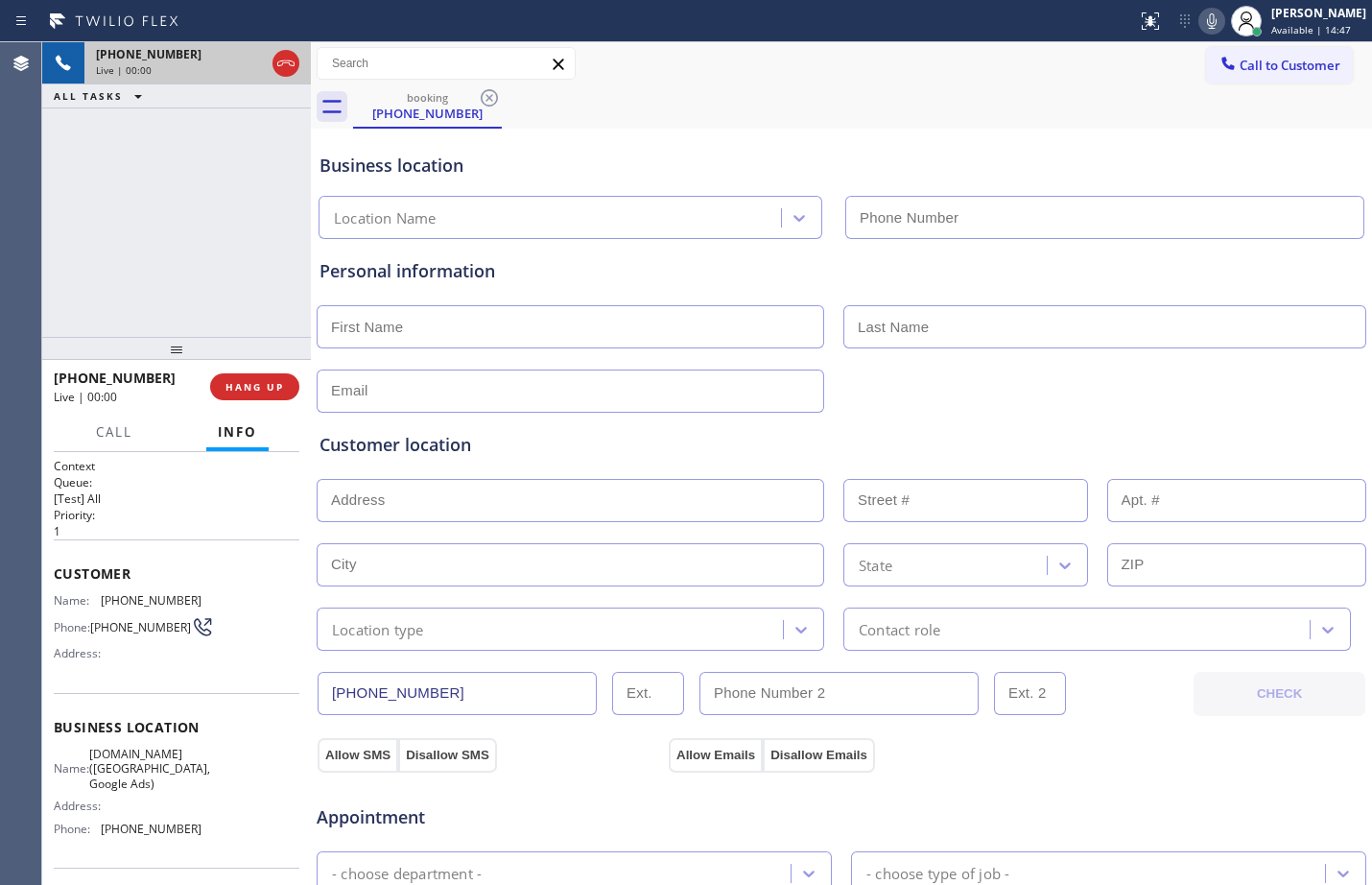
type input "[PHONE_NUMBER]"
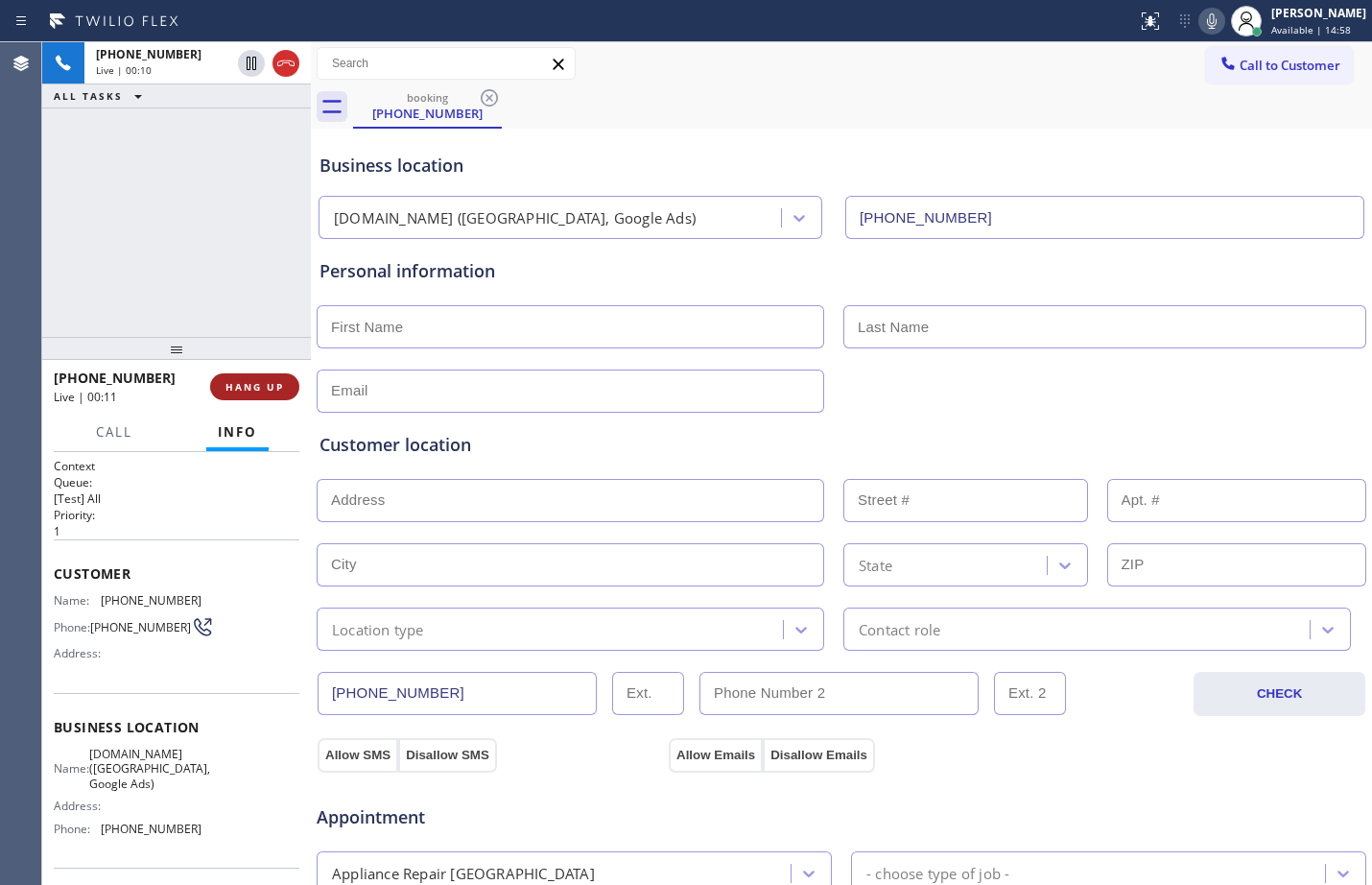
click at [253, 395] on button "HANG UP" at bounding box center [254, 387] width 89 height 26
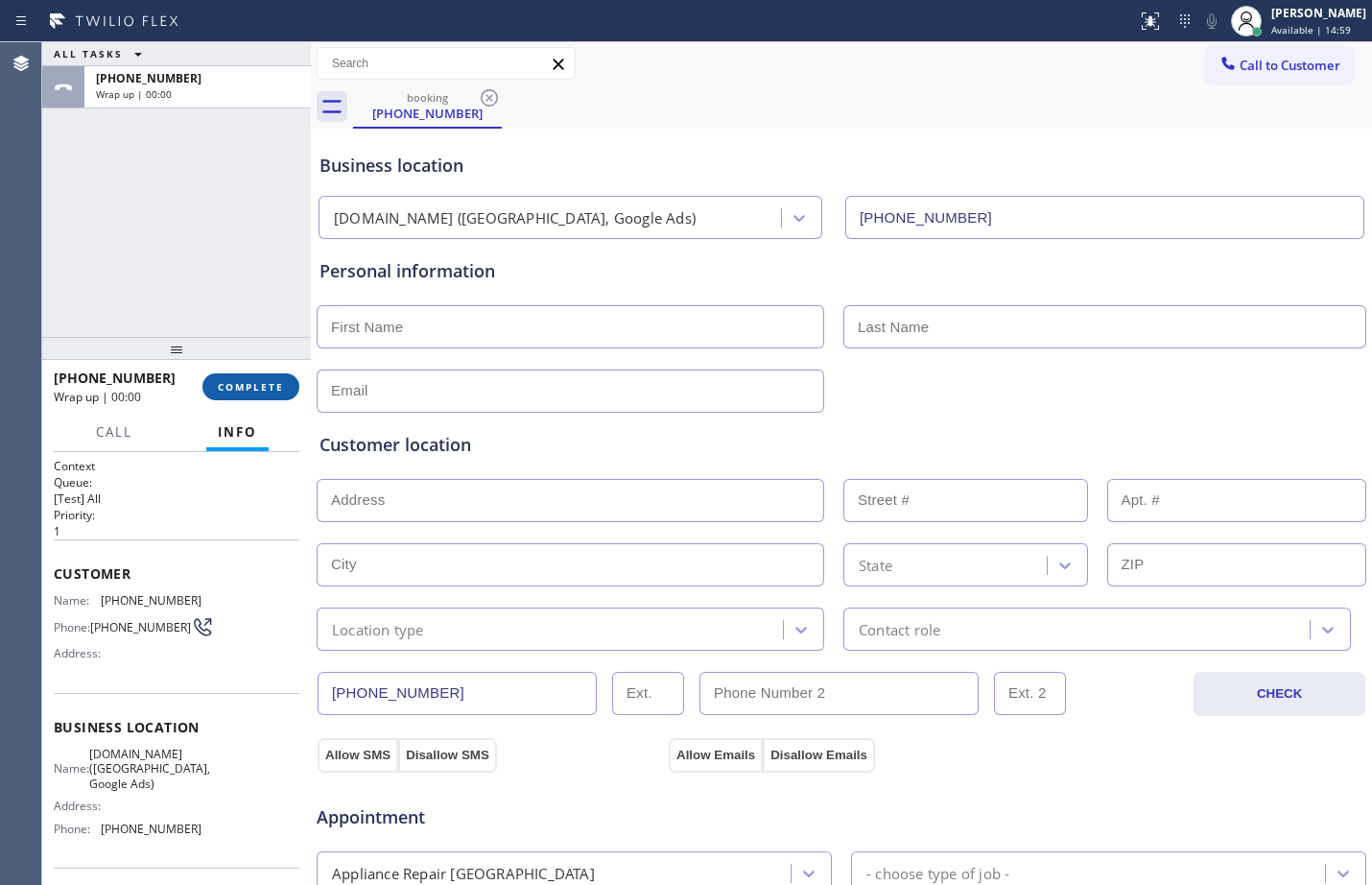
click at [253, 395] on button "COMPLETE" at bounding box center [250, 387] width 97 height 26
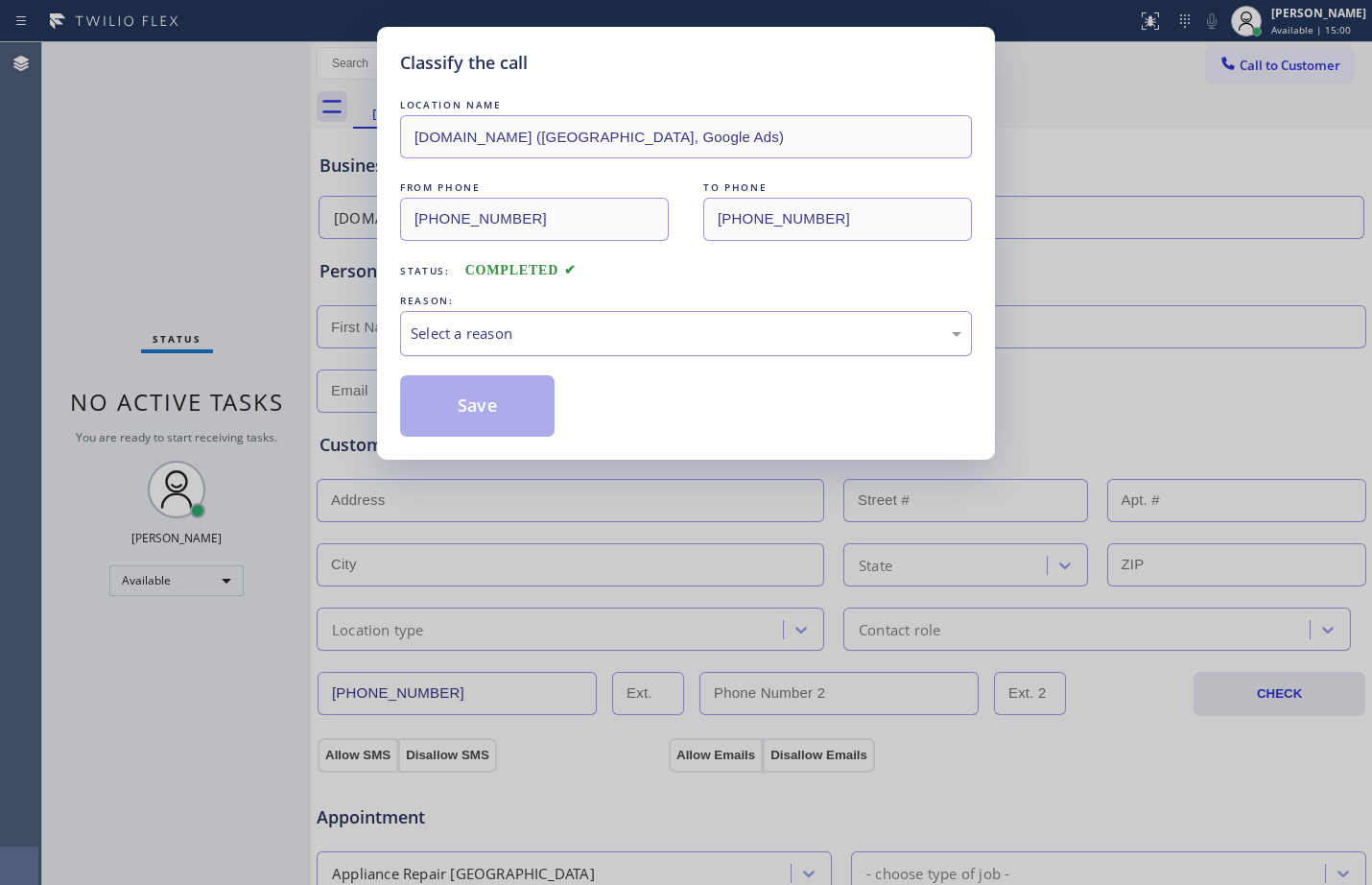
click at [508, 327] on div "Select a reason" at bounding box center [686, 334] width 551 height 23
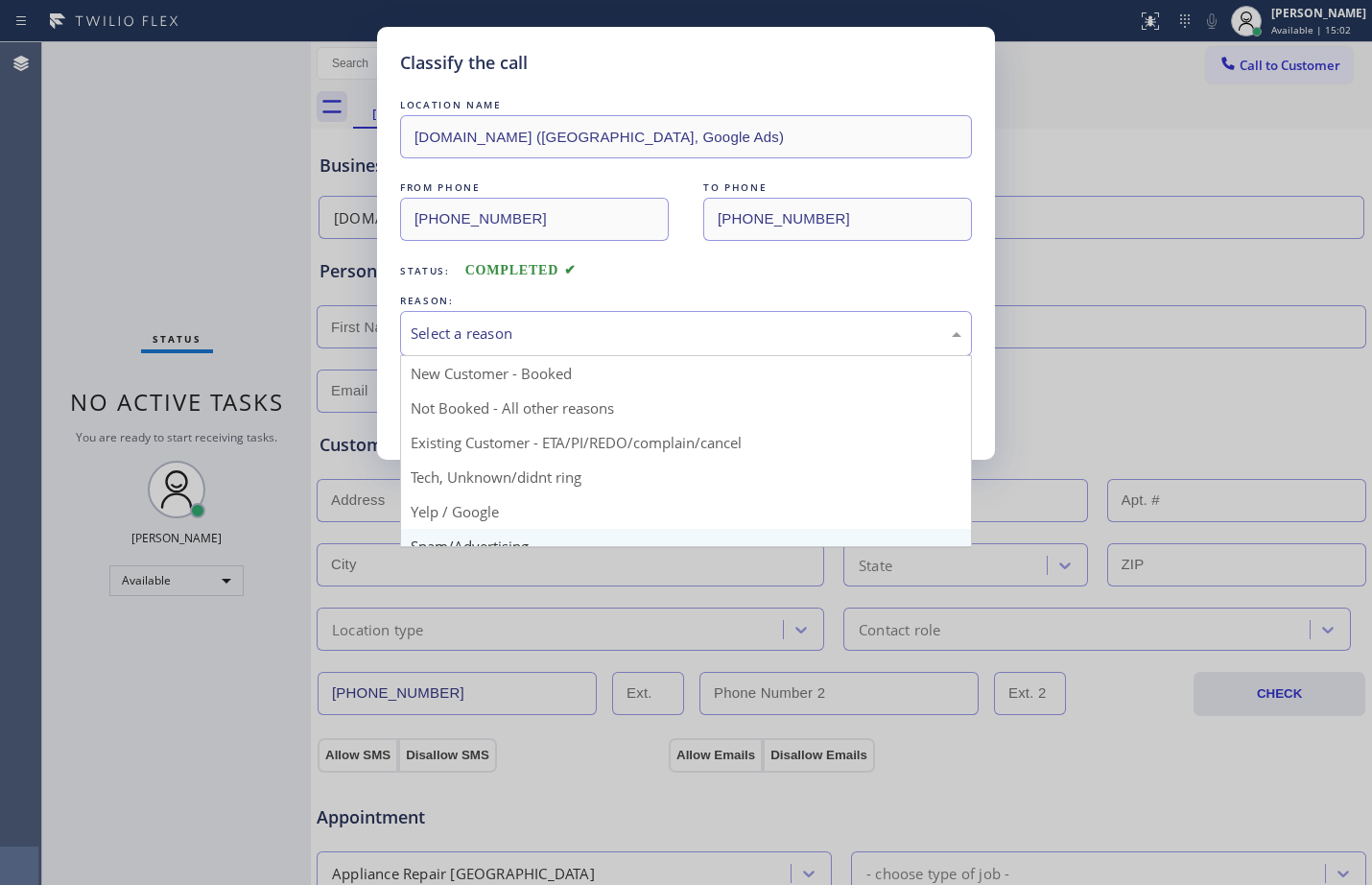
scroll to position [121, 0]
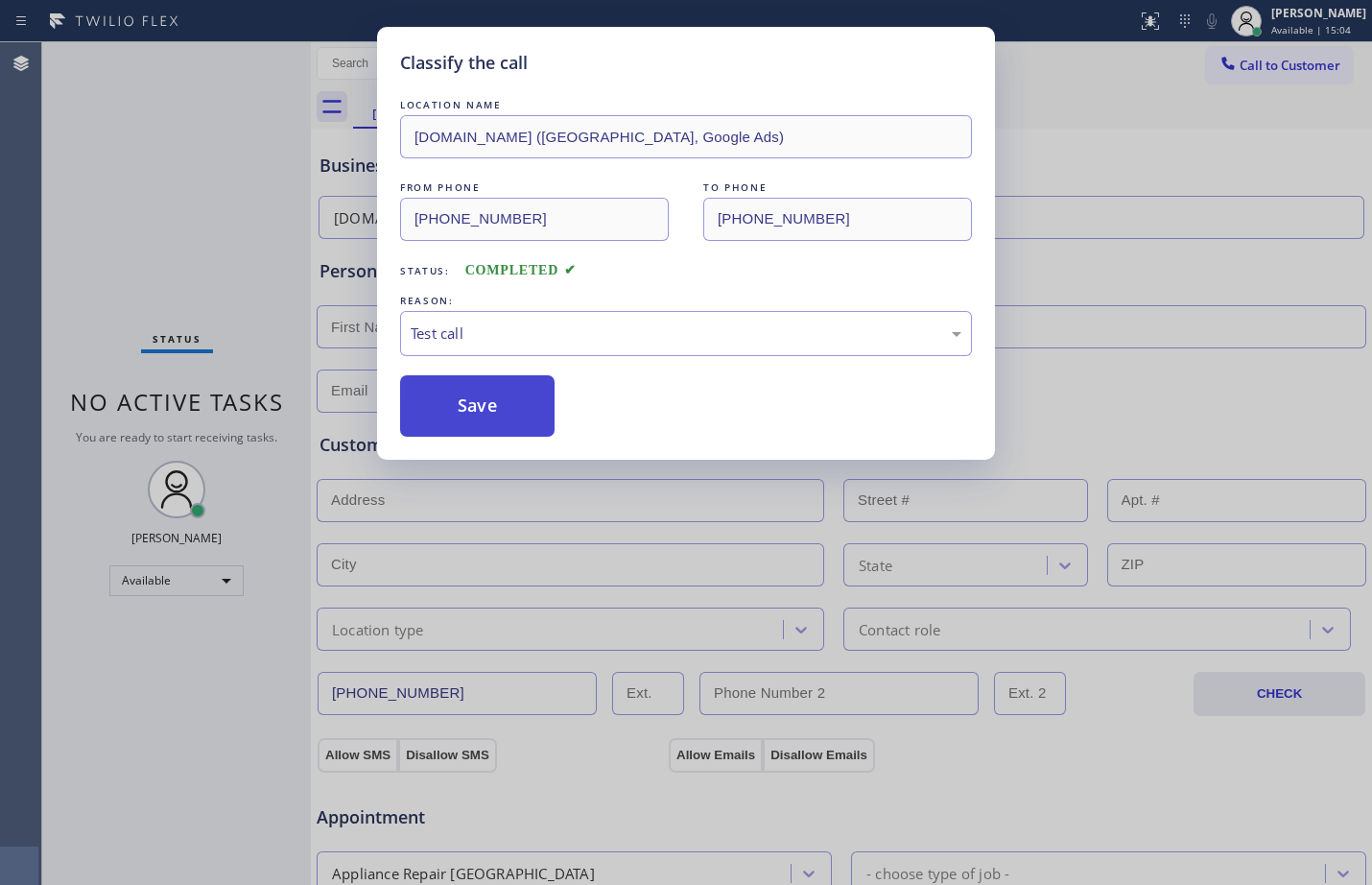
click at [465, 401] on button "Save" at bounding box center [478, 406] width 155 height 62
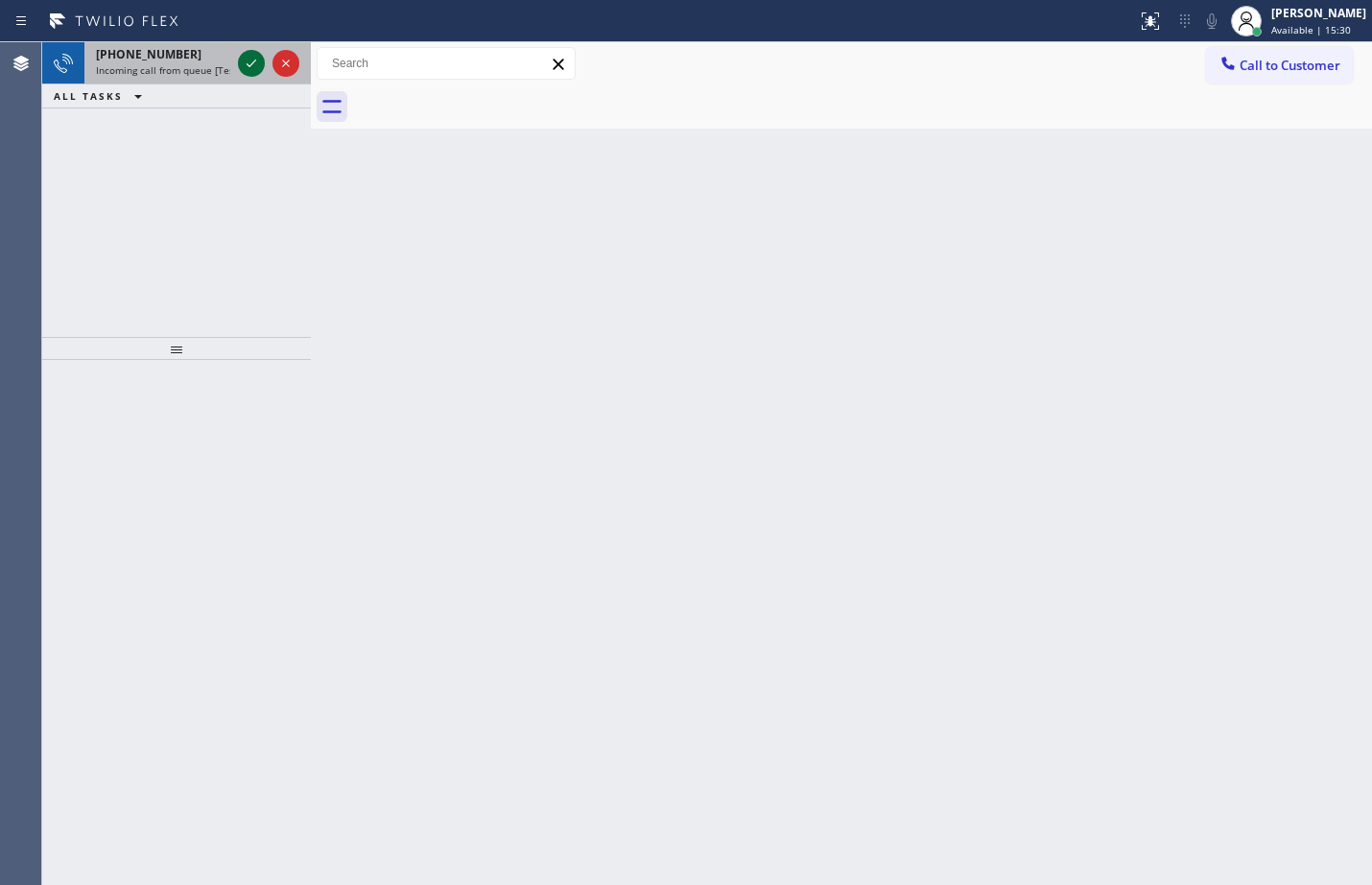
click at [239, 68] on div at bounding box center [251, 63] width 26 height 23
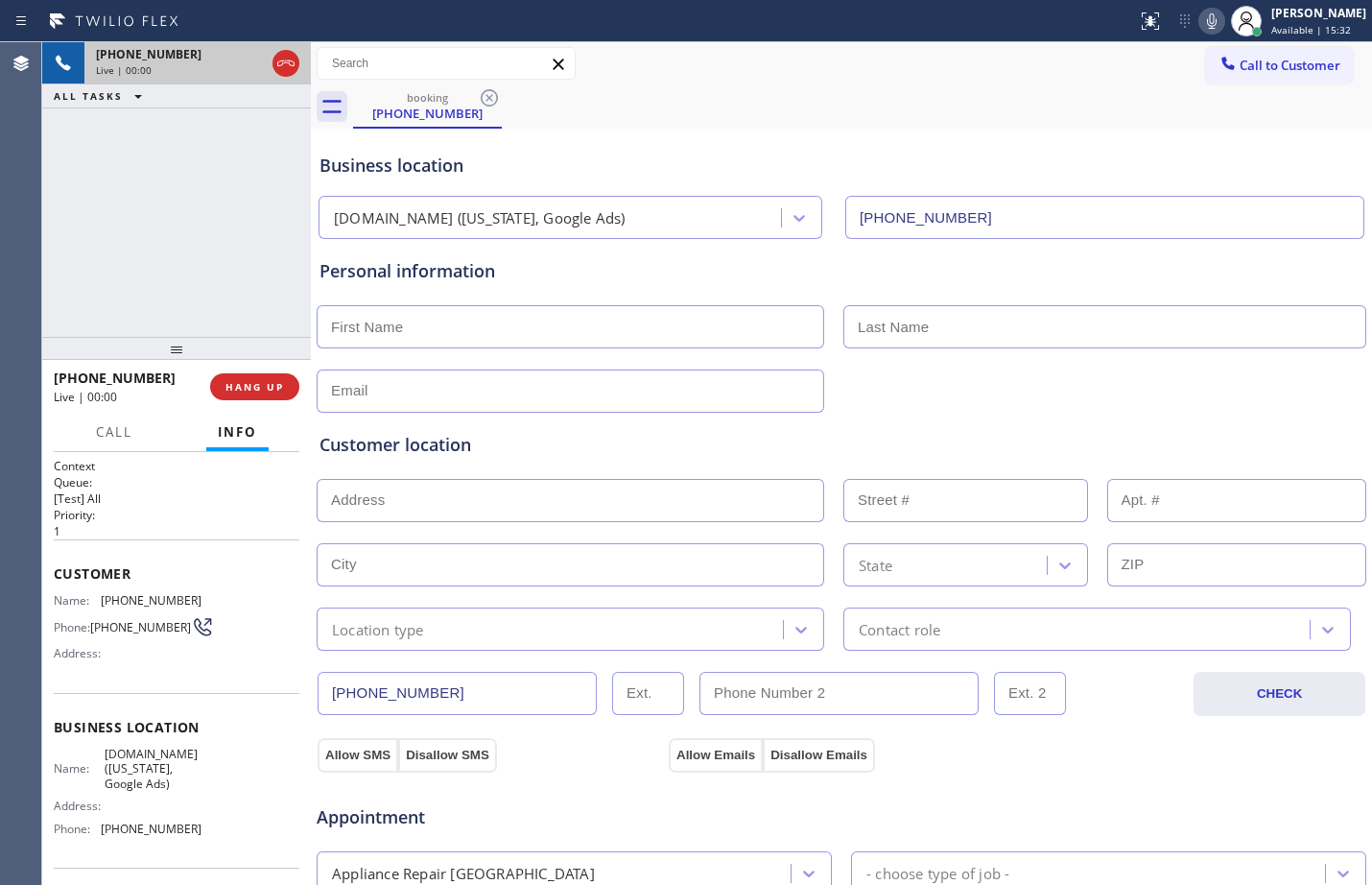
type input "[PHONE_NUMBER]"
click at [241, 381] on span "HANG UP" at bounding box center [255, 388] width 59 height 14
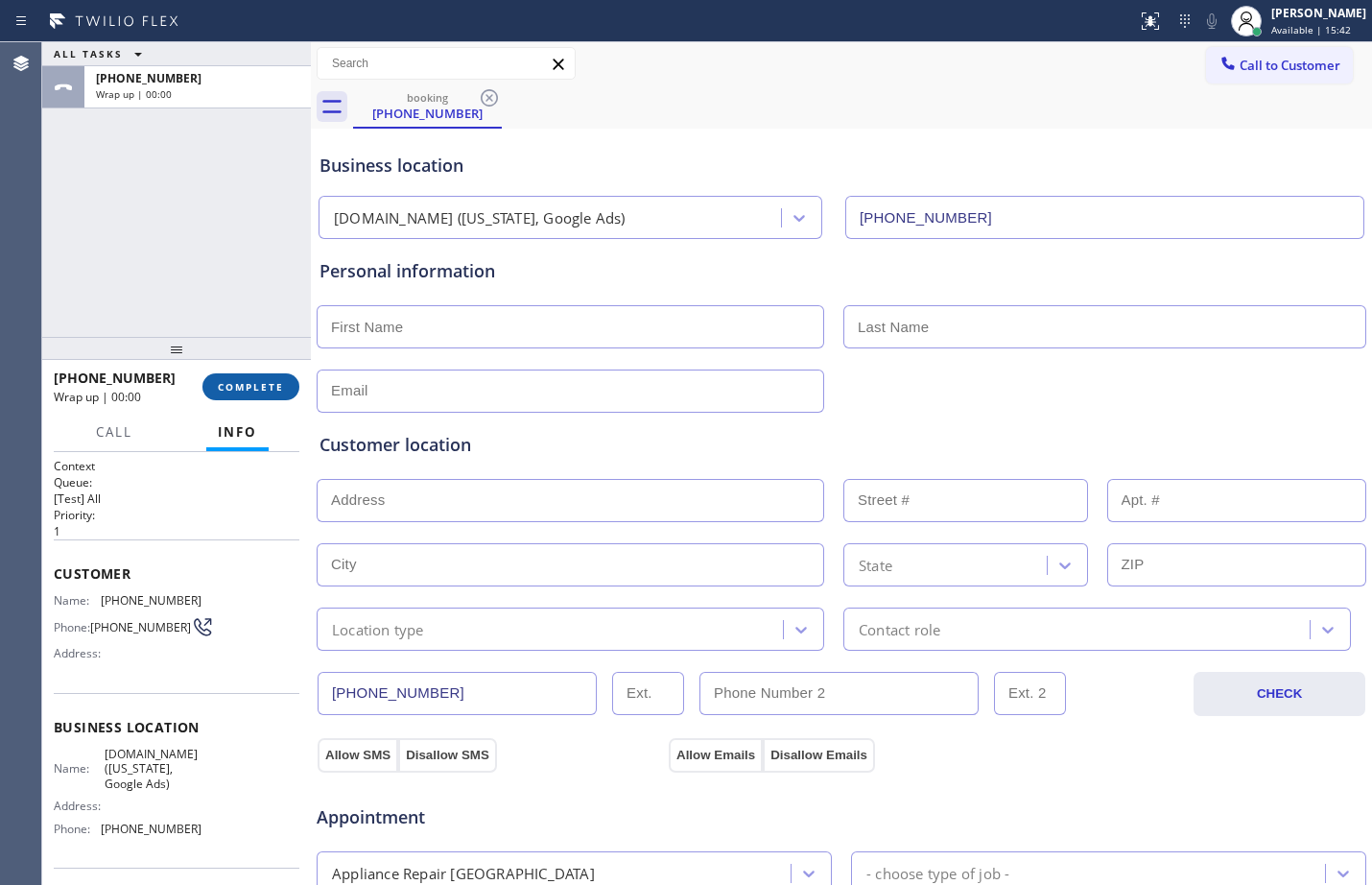
click at [268, 380] on button "COMPLETE" at bounding box center [250, 387] width 97 height 26
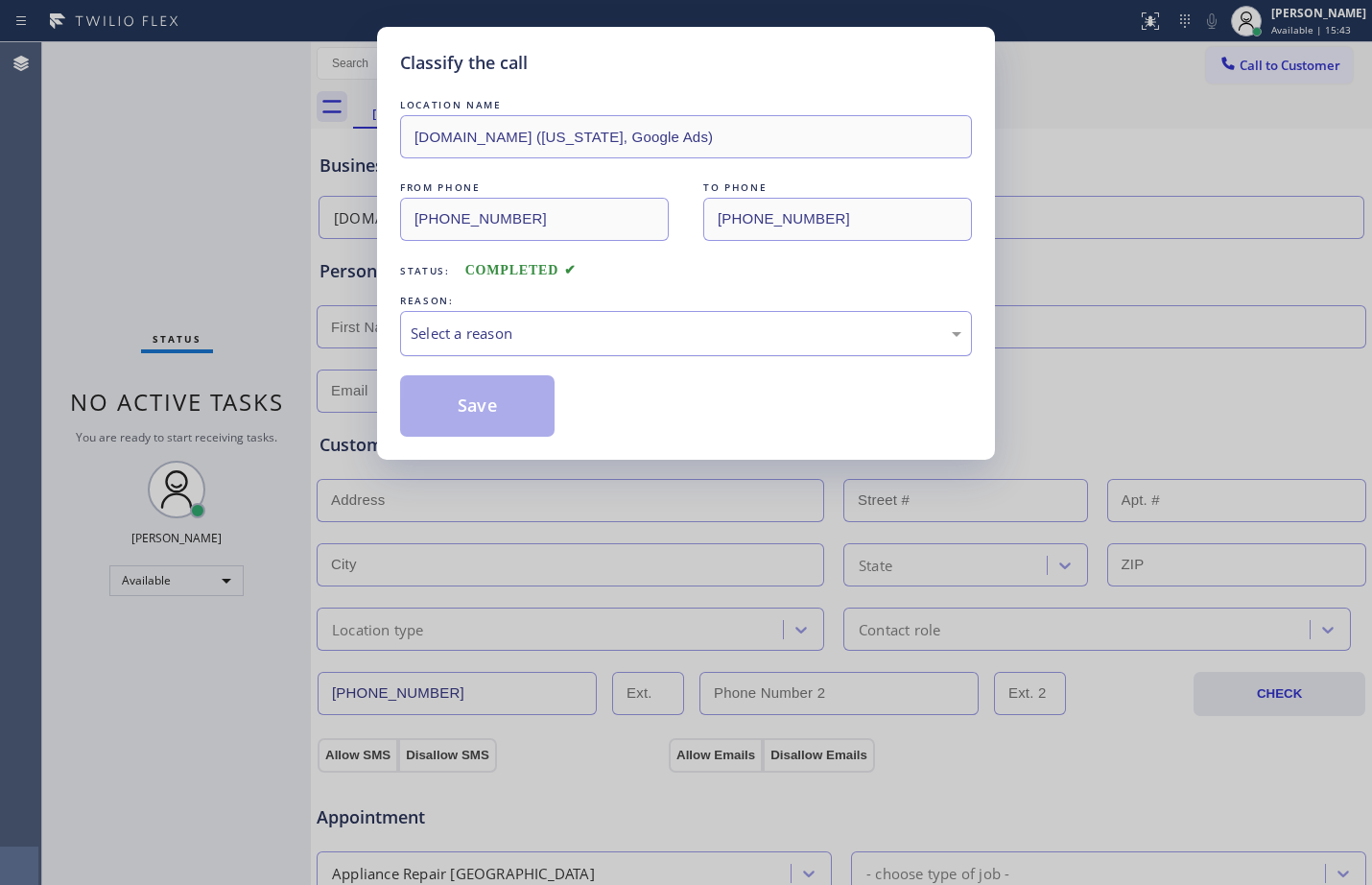
click at [584, 334] on div "Select a reason" at bounding box center [686, 334] width 551 height 23
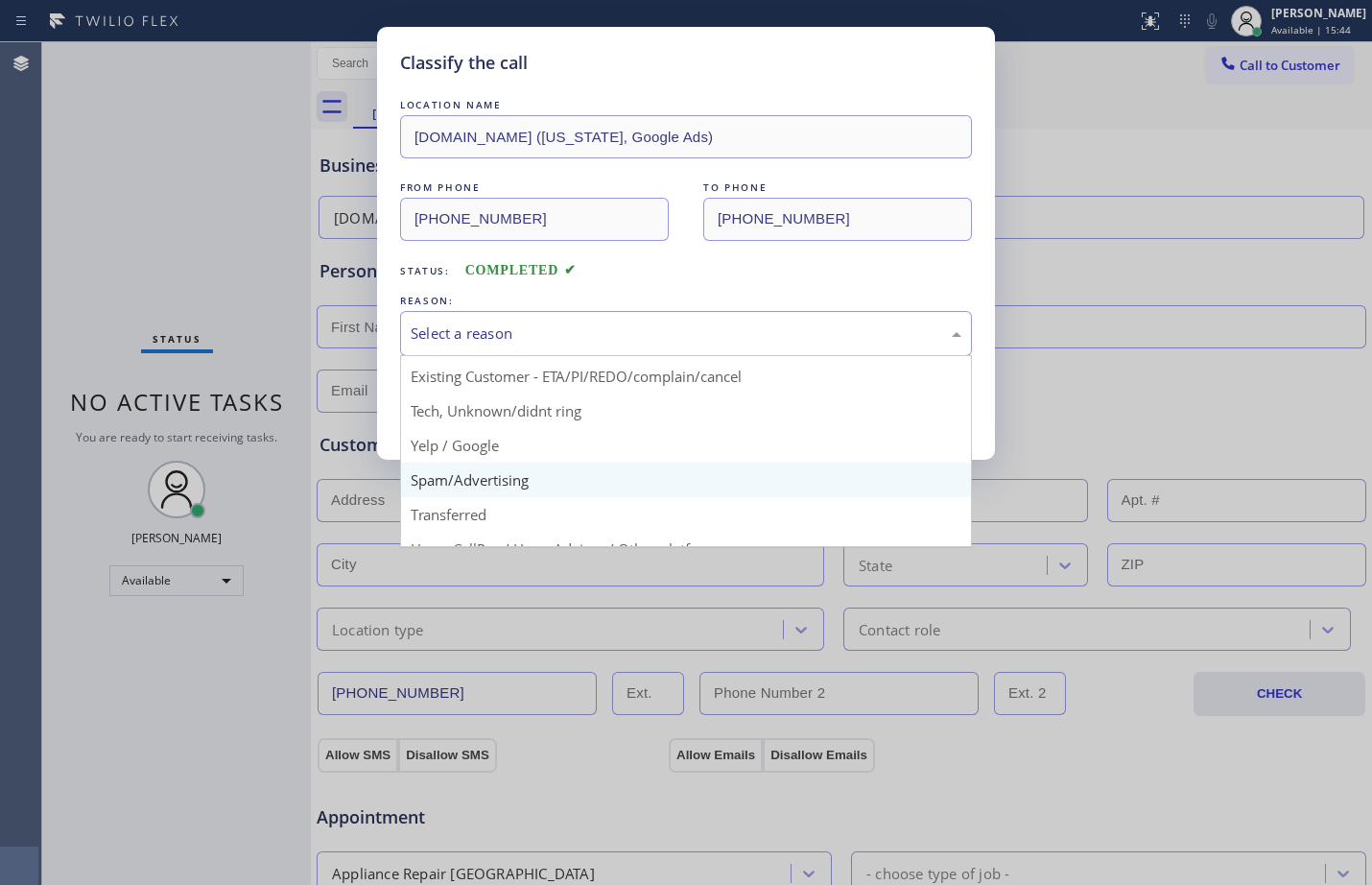
scroll to position [121, 0]
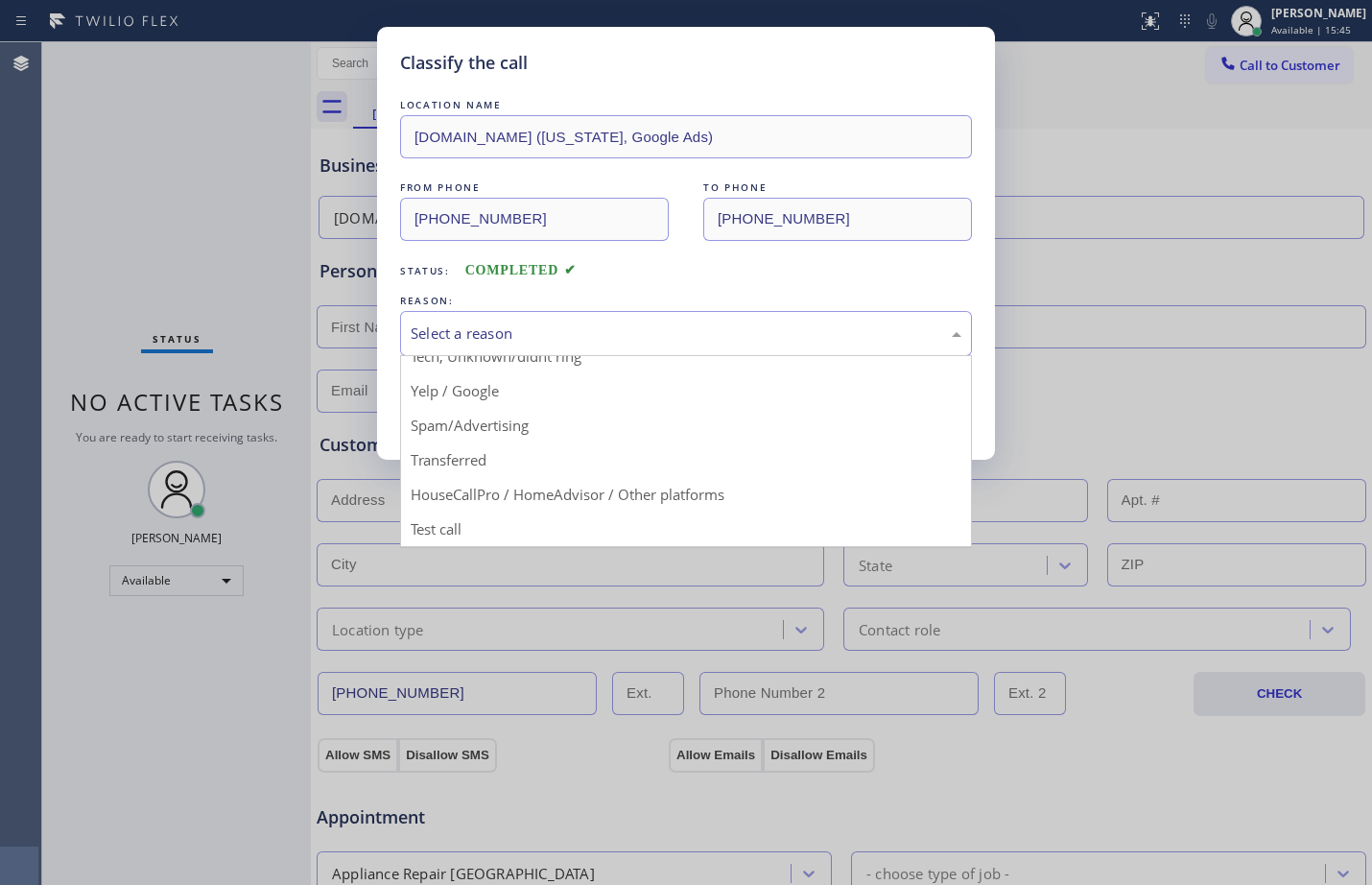
drag, startPoint x: 577, startPoint y: 526, endPoint x: 531, endPoint y: 384, distance: 149.3
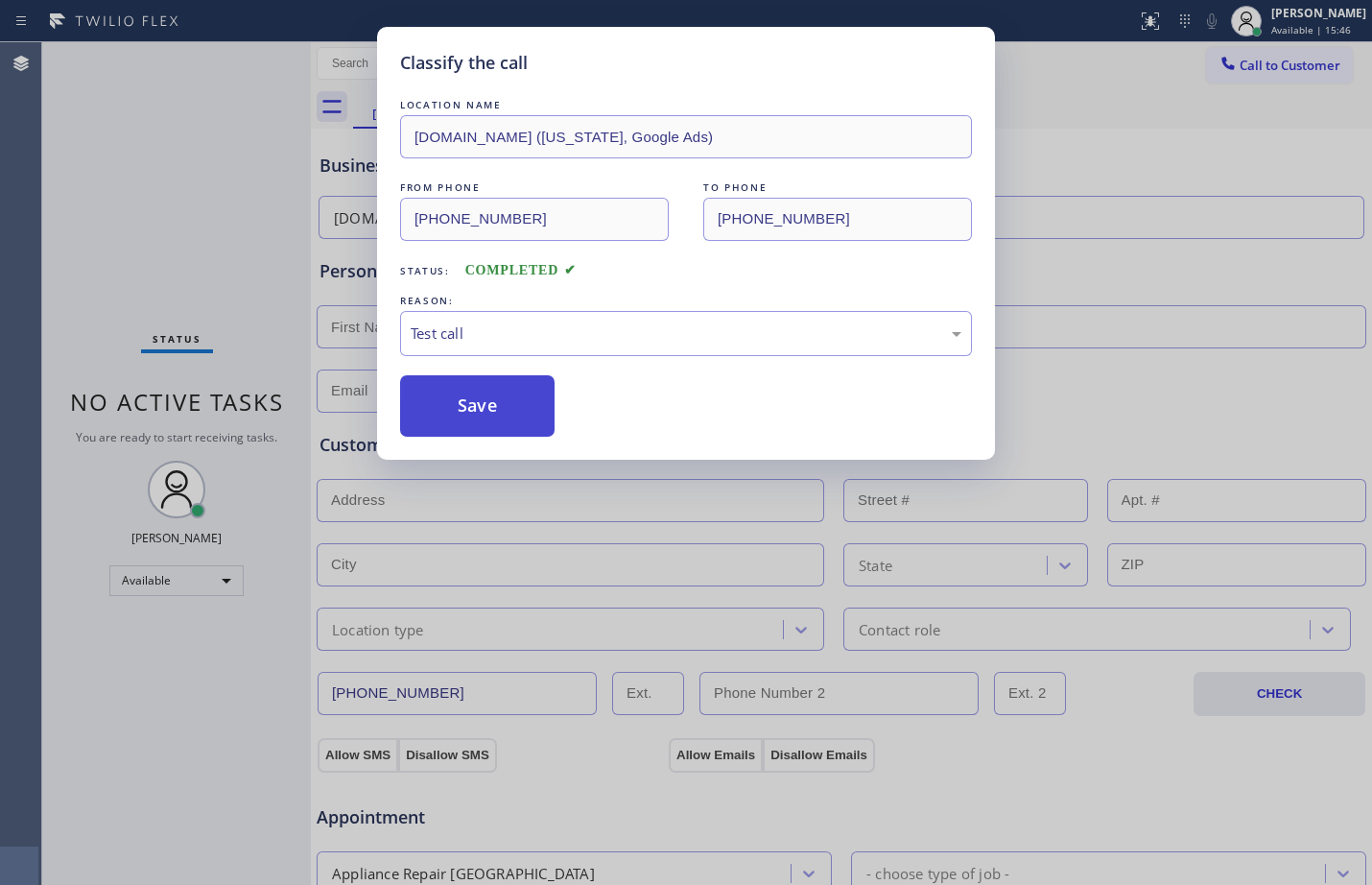
click at [477, 413] on button "Save" at bounding box center [478, 406] width 155 height 62
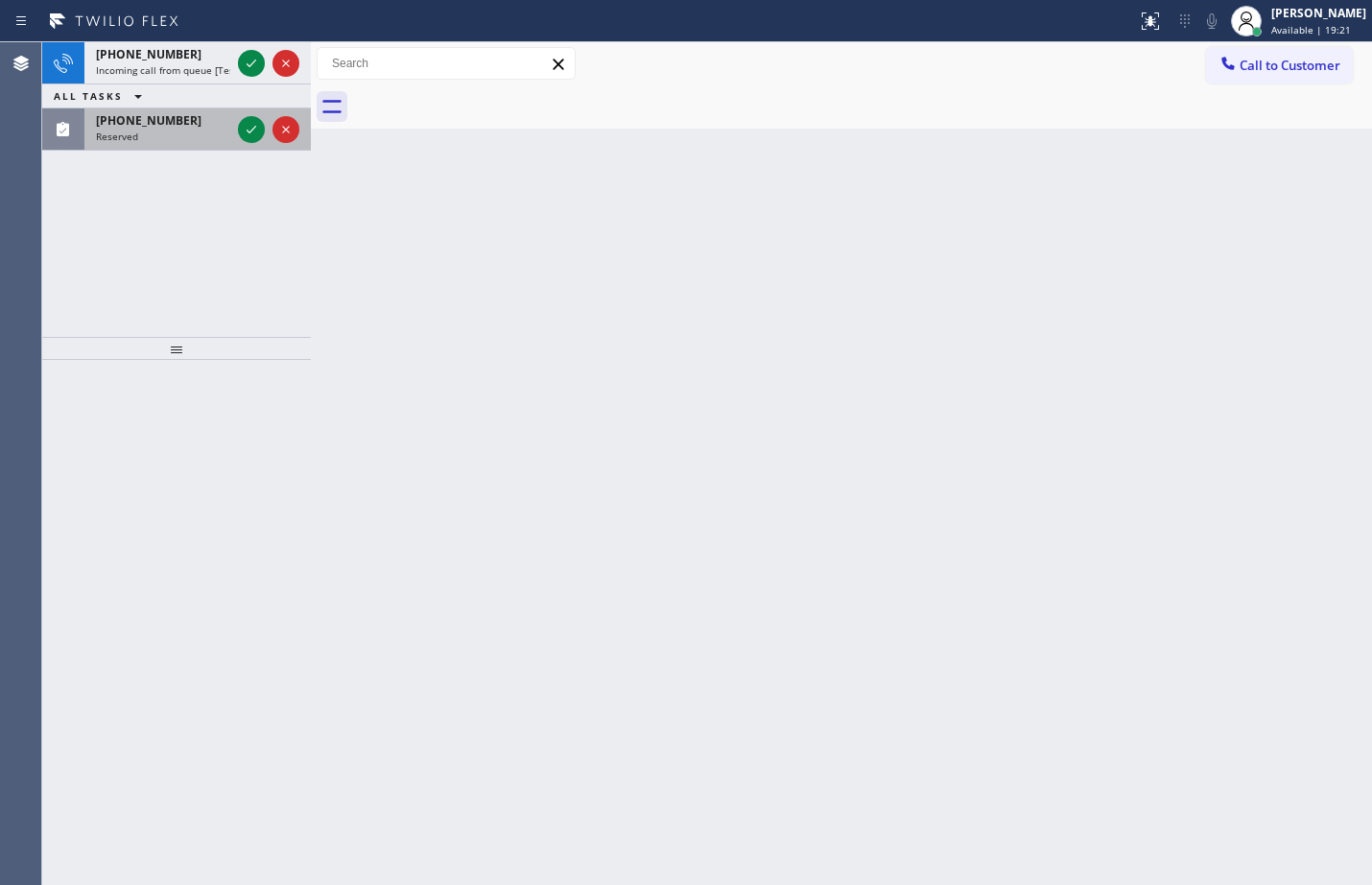
click at [155, 138] on div "Reserved" at bounding box center [163, 136] width 134 height 14
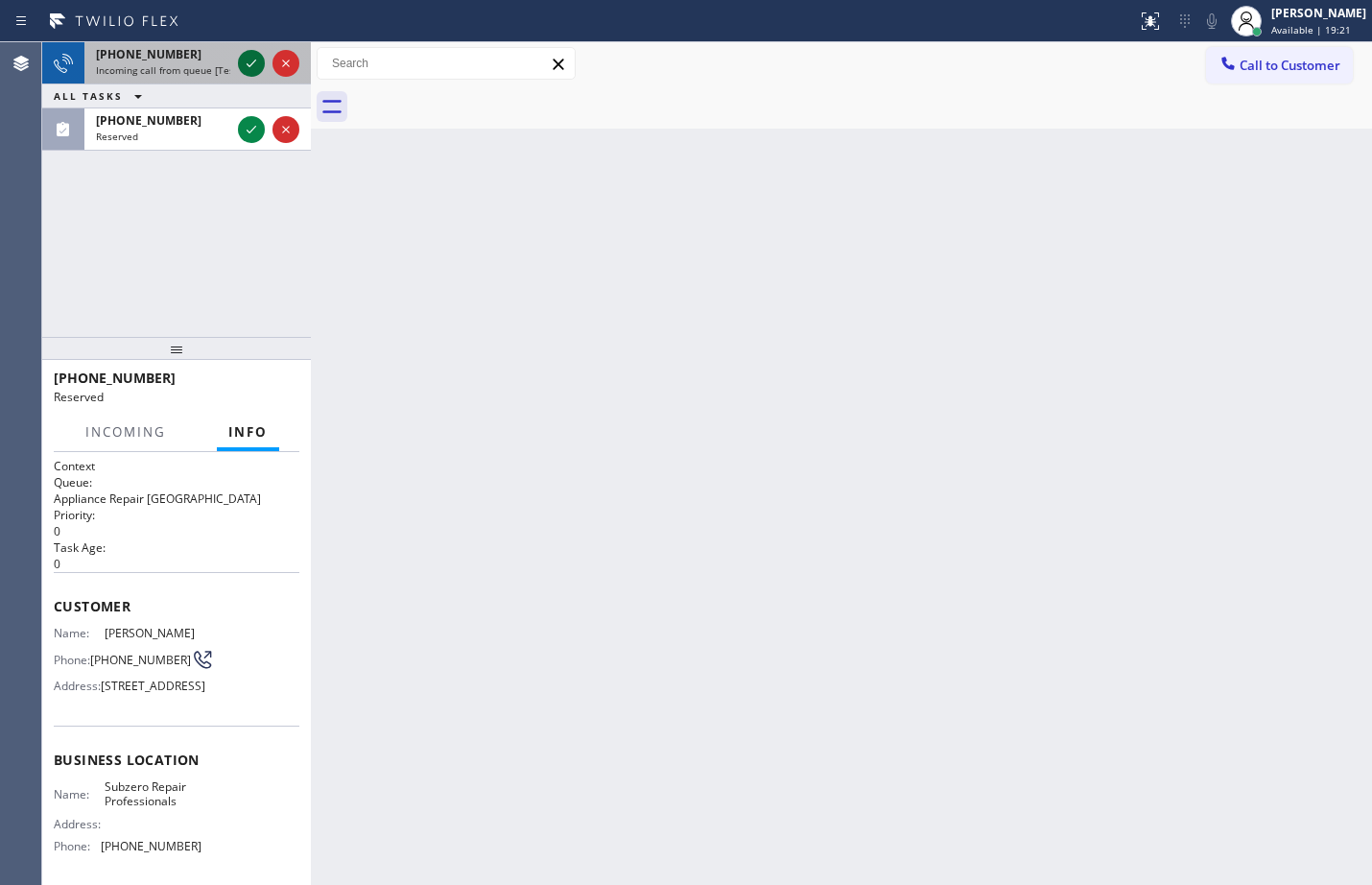
click at [251, 51] on button at bounding box center [251, 63] width 26 height 26
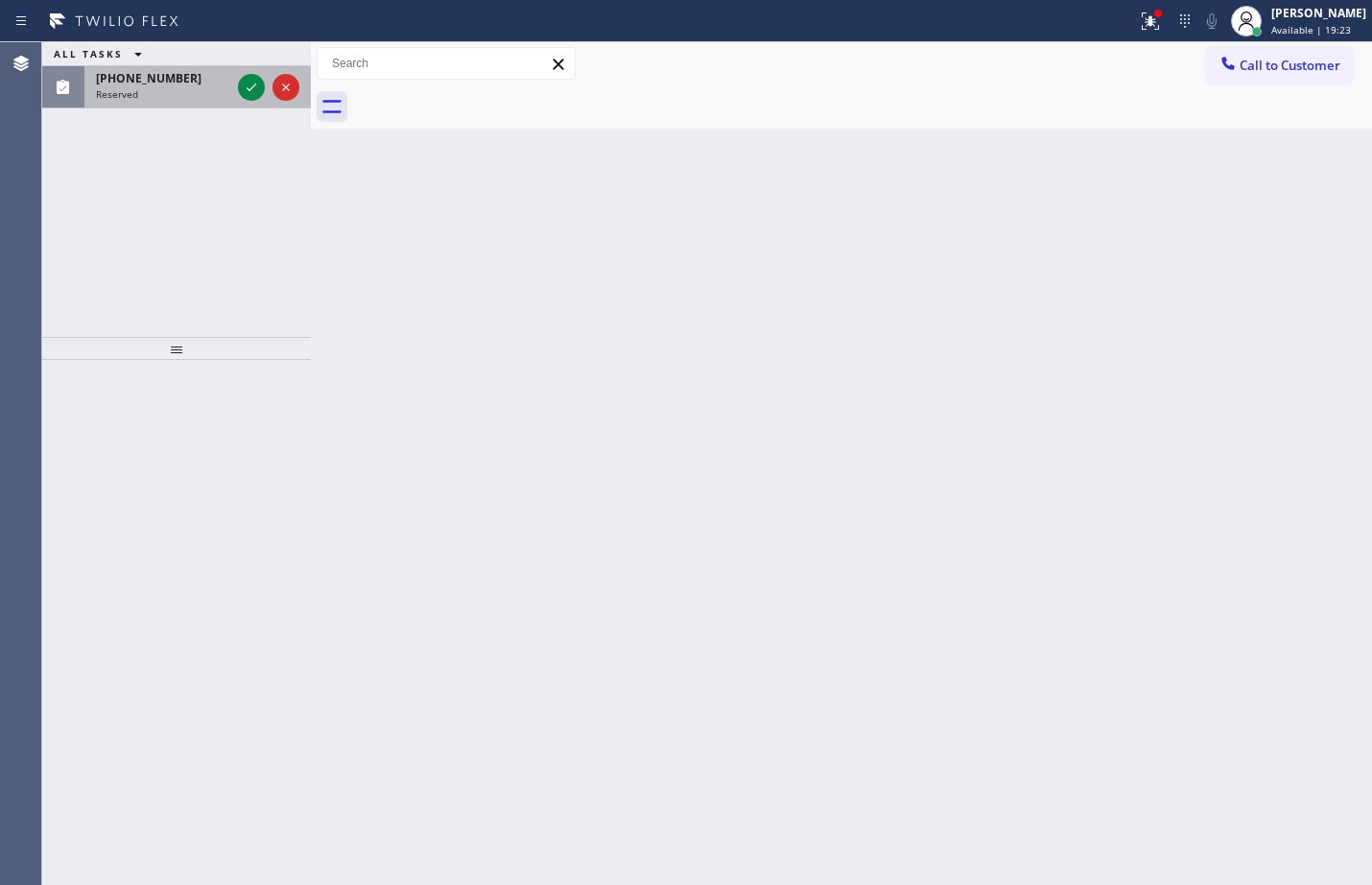
click at [152, 87] on div "Reserved" at bounding box center [163, 94] width 134 height 14
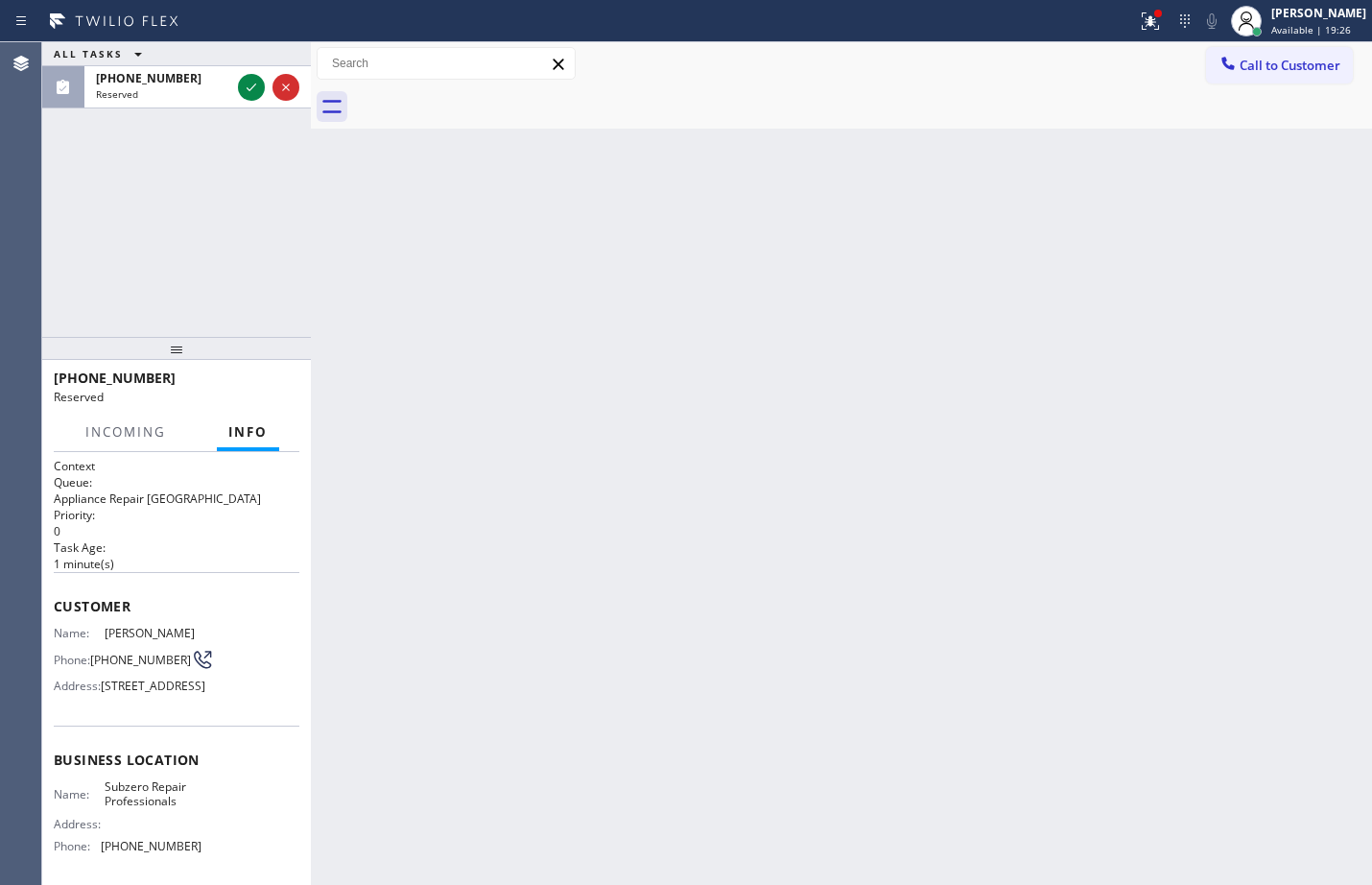
click at [48, 599] on div "Context Queue: Appliance Repair High End Priority: 0 Task Age: [DEMOGRAPHIC_DAT…" at bounding box center [177, 668] width 269 height 433
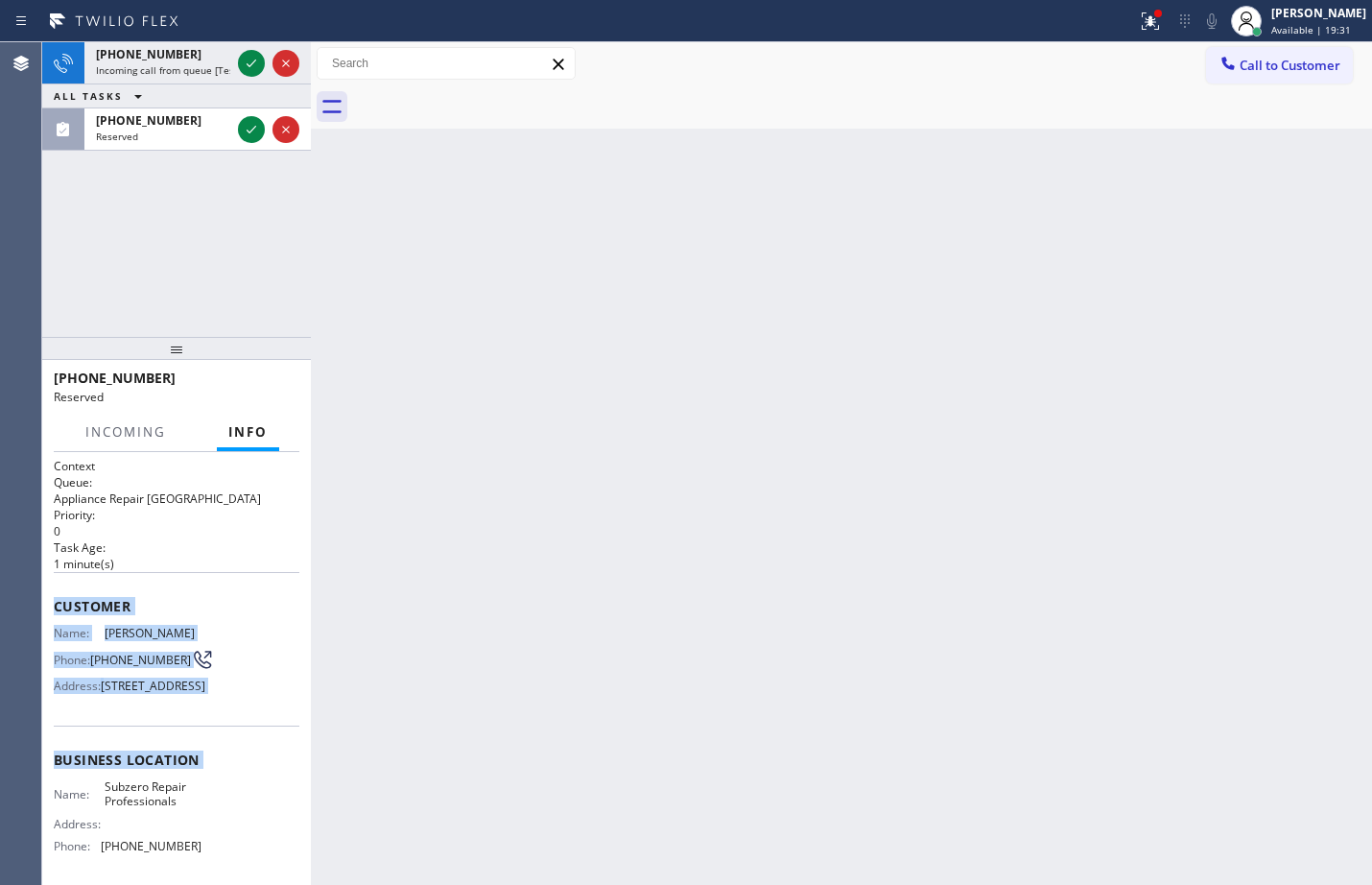
drag, startPoint x: 48, startPoint y: 599, endPoint x: 236, endPoint y: 824, distance: 293.2
click at [236, 824] on div "Context Queue: Appliance Repair High End Priority: 0 Task Age: [DEMOGRAPHIC_DAT…" at bounding box center [177, 668] width 269 height 433
click at [251, 64] on icon at bounding box center [251, 63] width 23 height 23
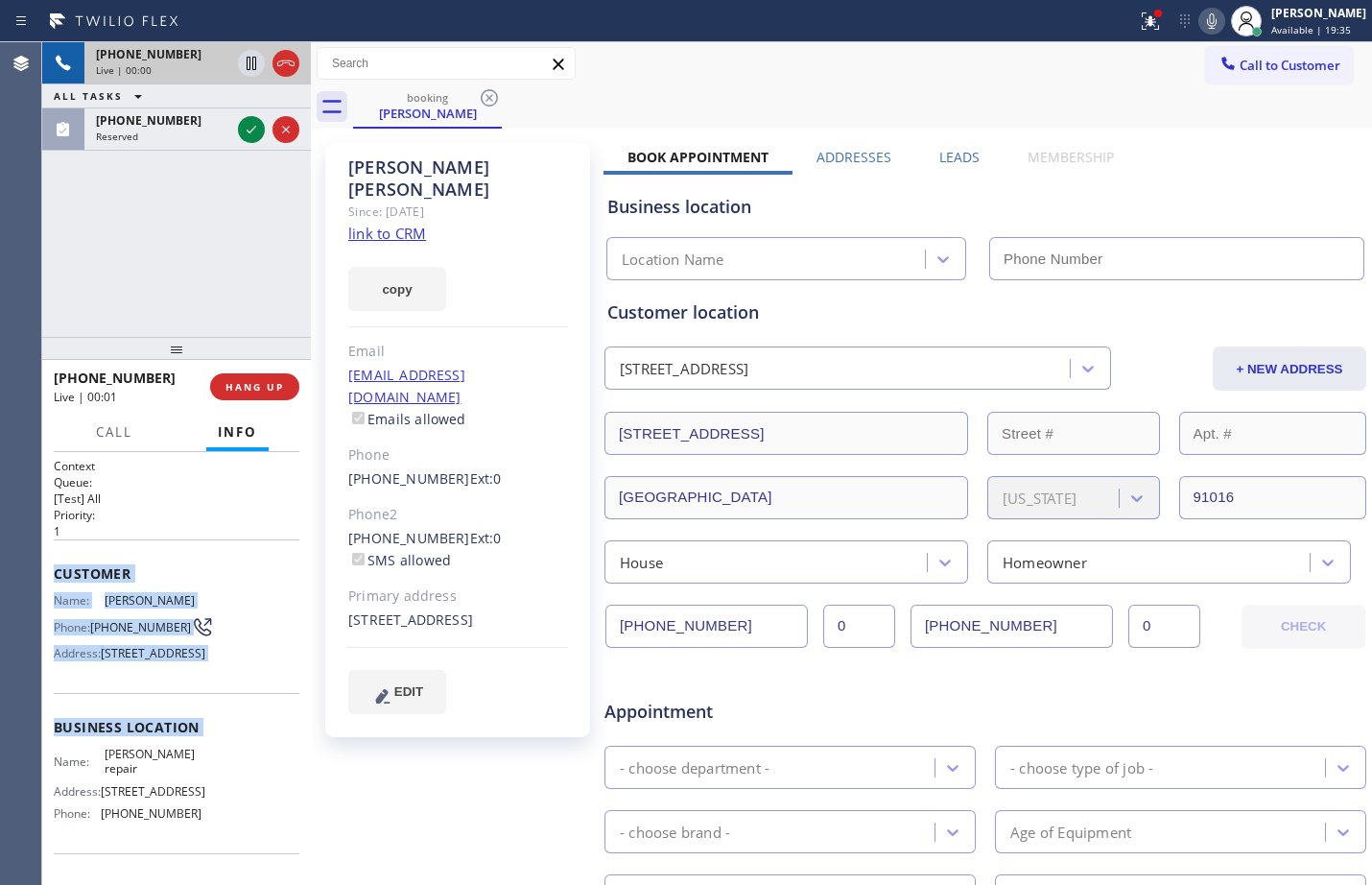
type input "[PHONE_NUMBER]"
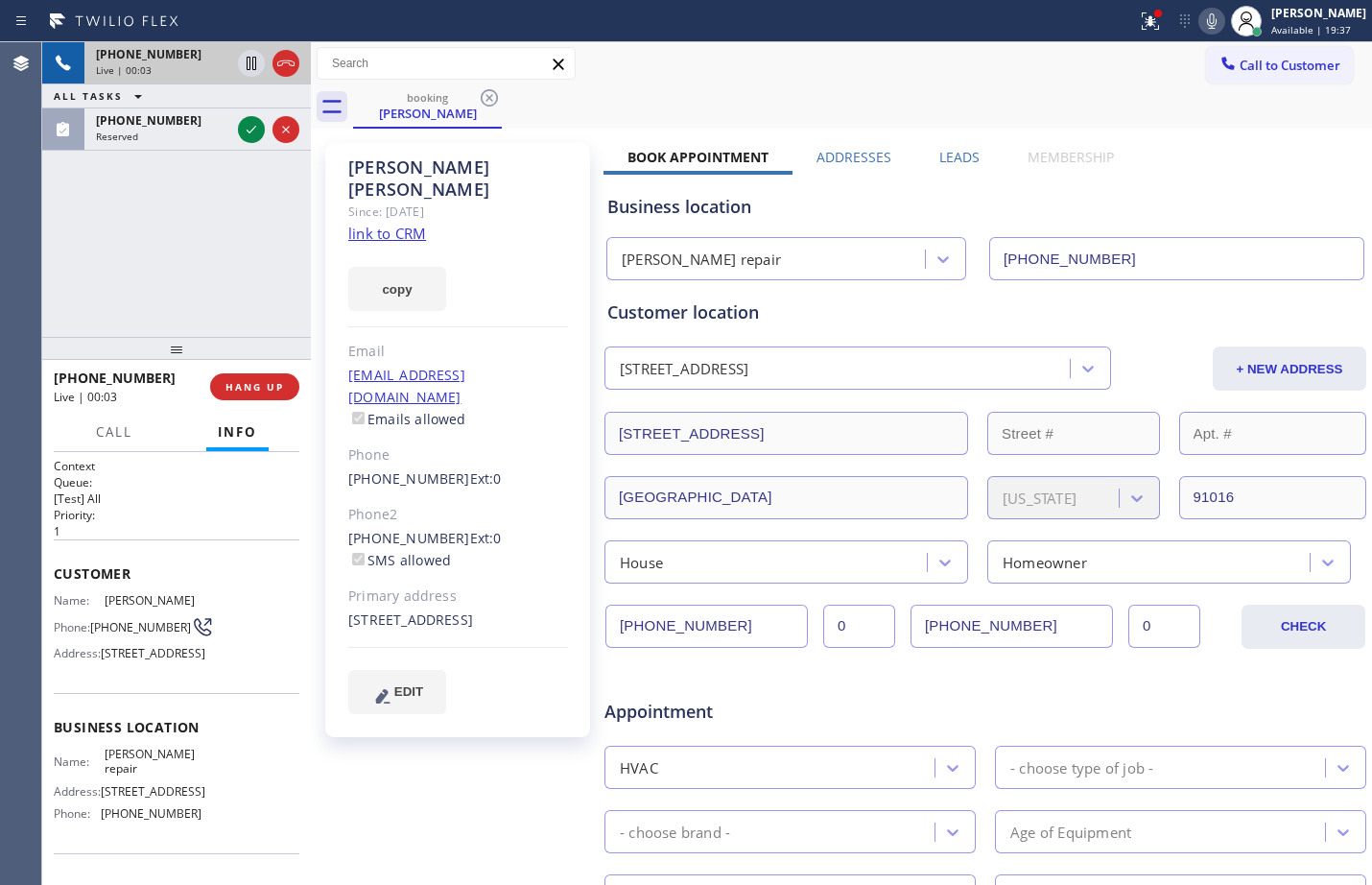
click at [174, 241] on div "[PHONE_NUMBER] Live | 00:03 ALL TASKS ALL TASKS ACTIVE TASKS TASKS IN WRAP UP […" at bounding box center [177, 189] width 269 height 294
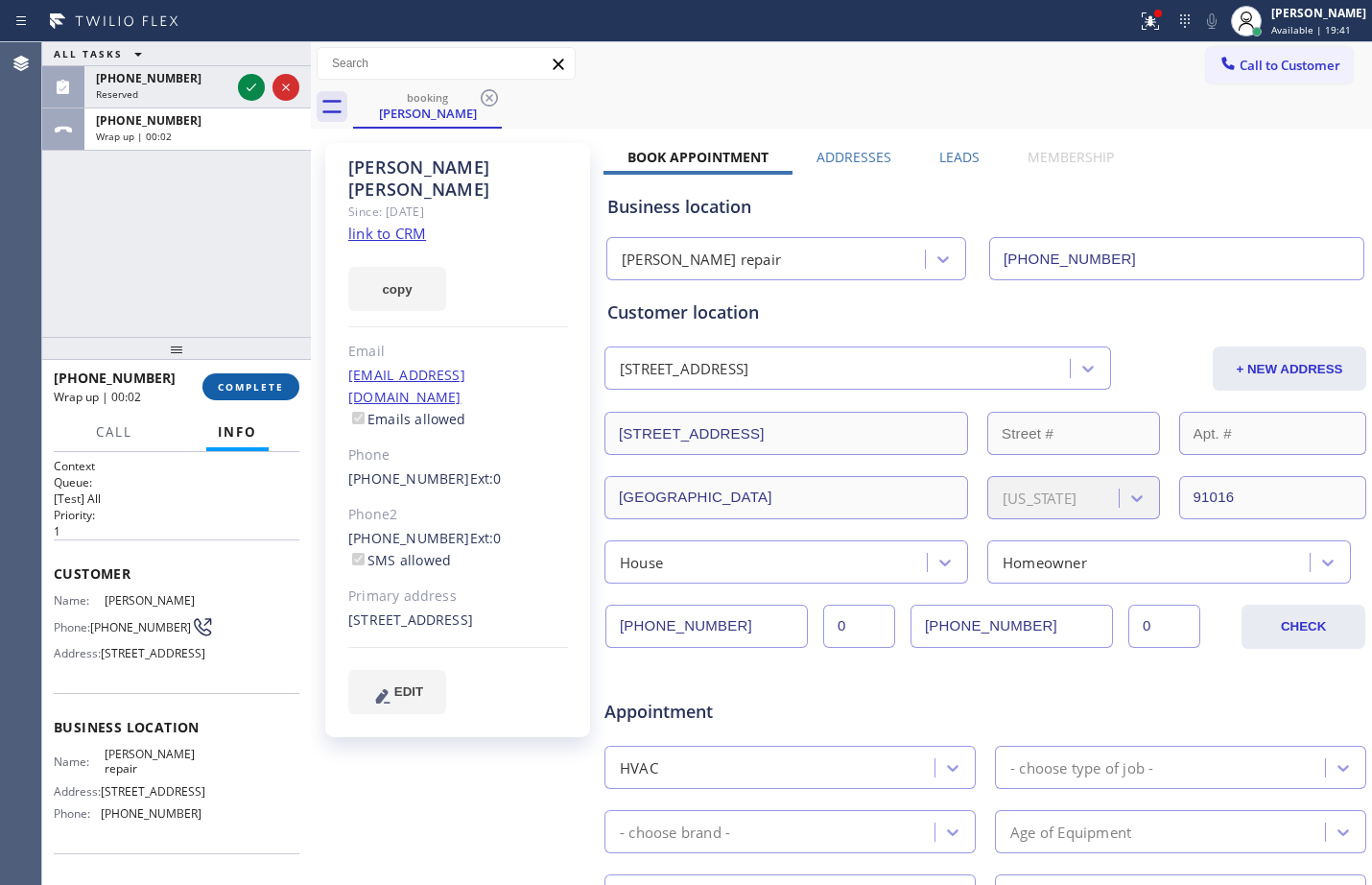
click at [261, 395] on button "COMPLETE" at bounding box center [250, 387] width 97 height 26
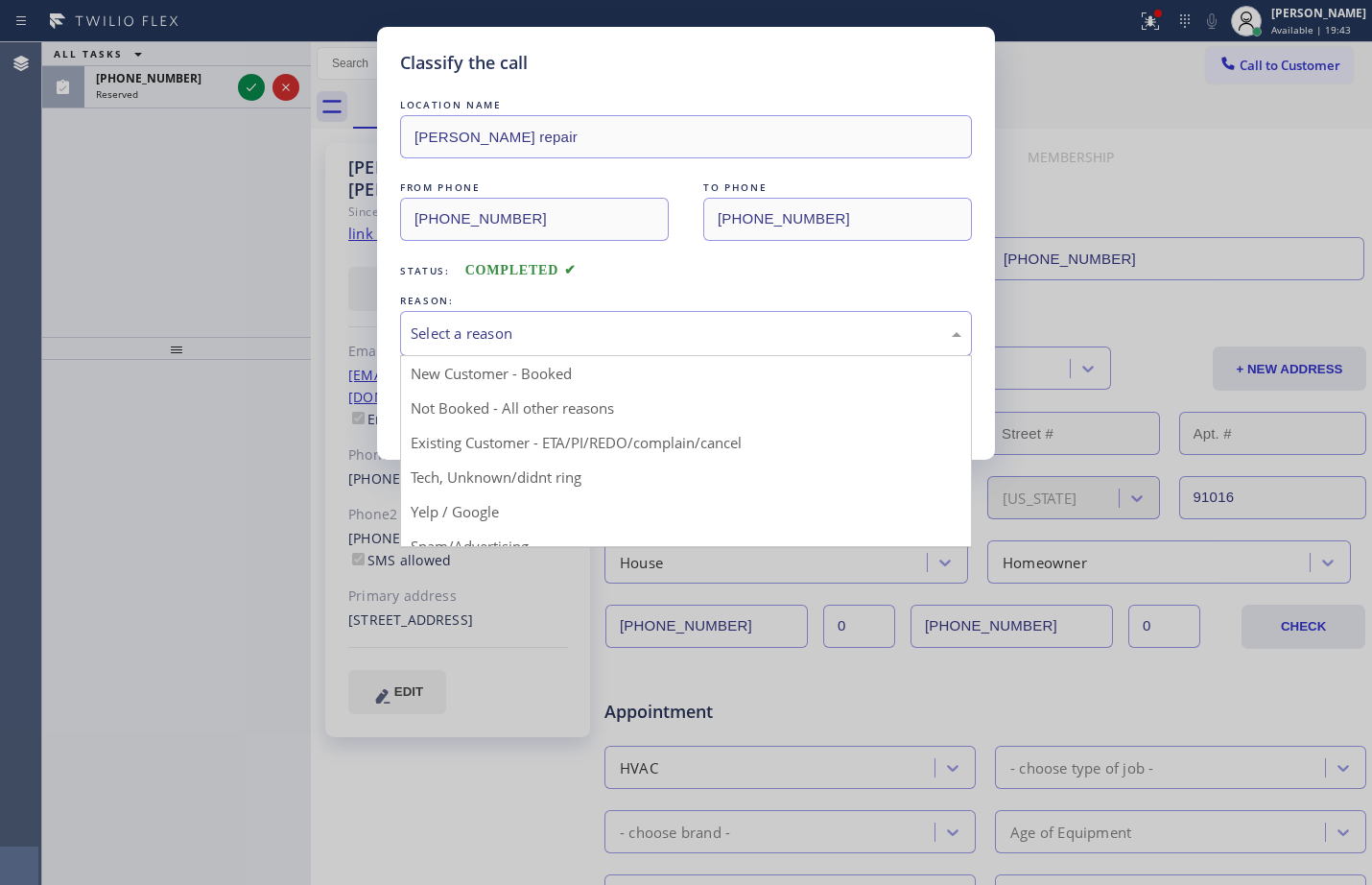
click at [685, 334] on div "Select a reason" at bounding box center [686, 334] width 551 height 23
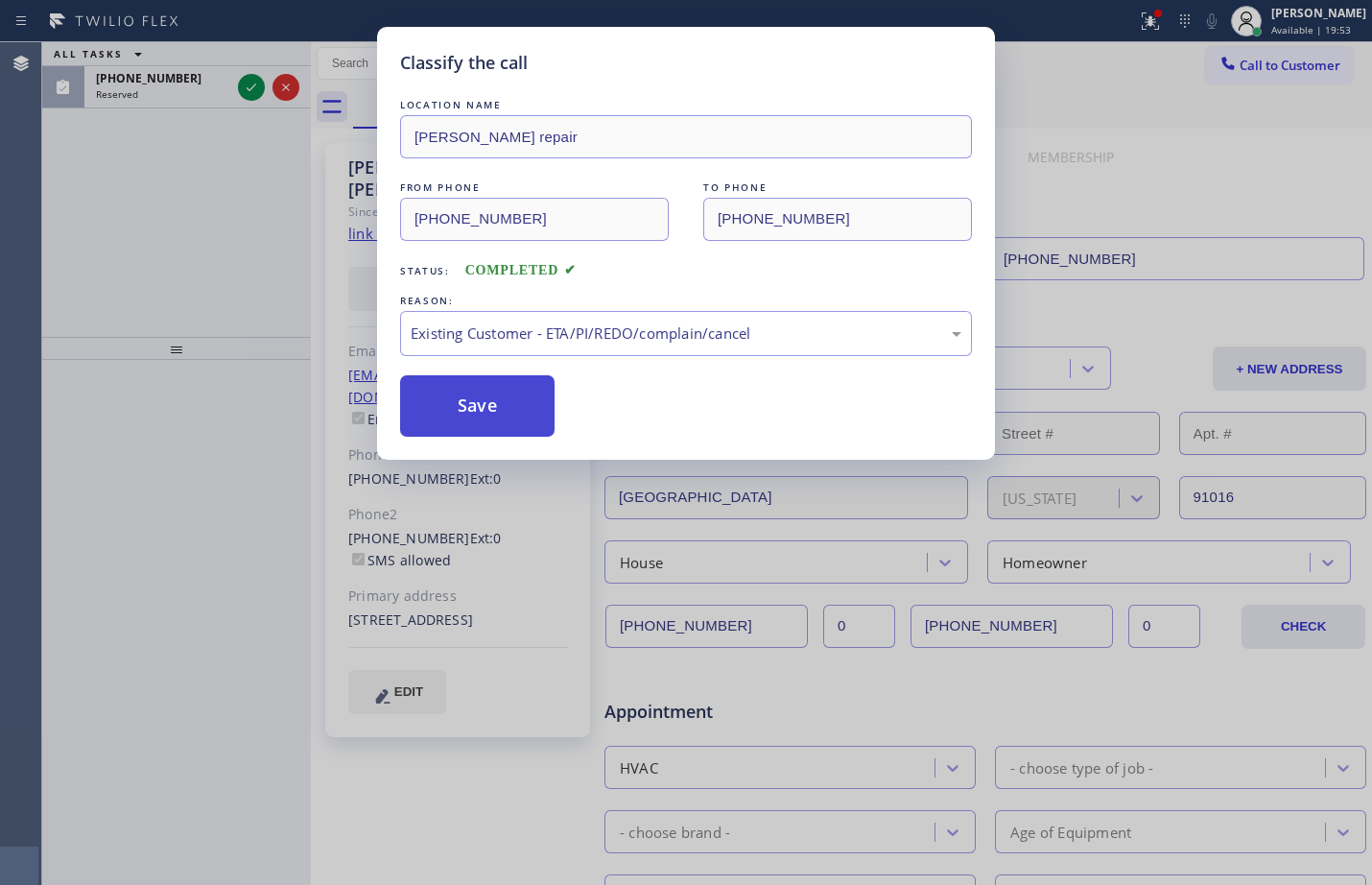
click at [503, 408] on button "Save" at bounding box center [478, 406] width 155 height 62
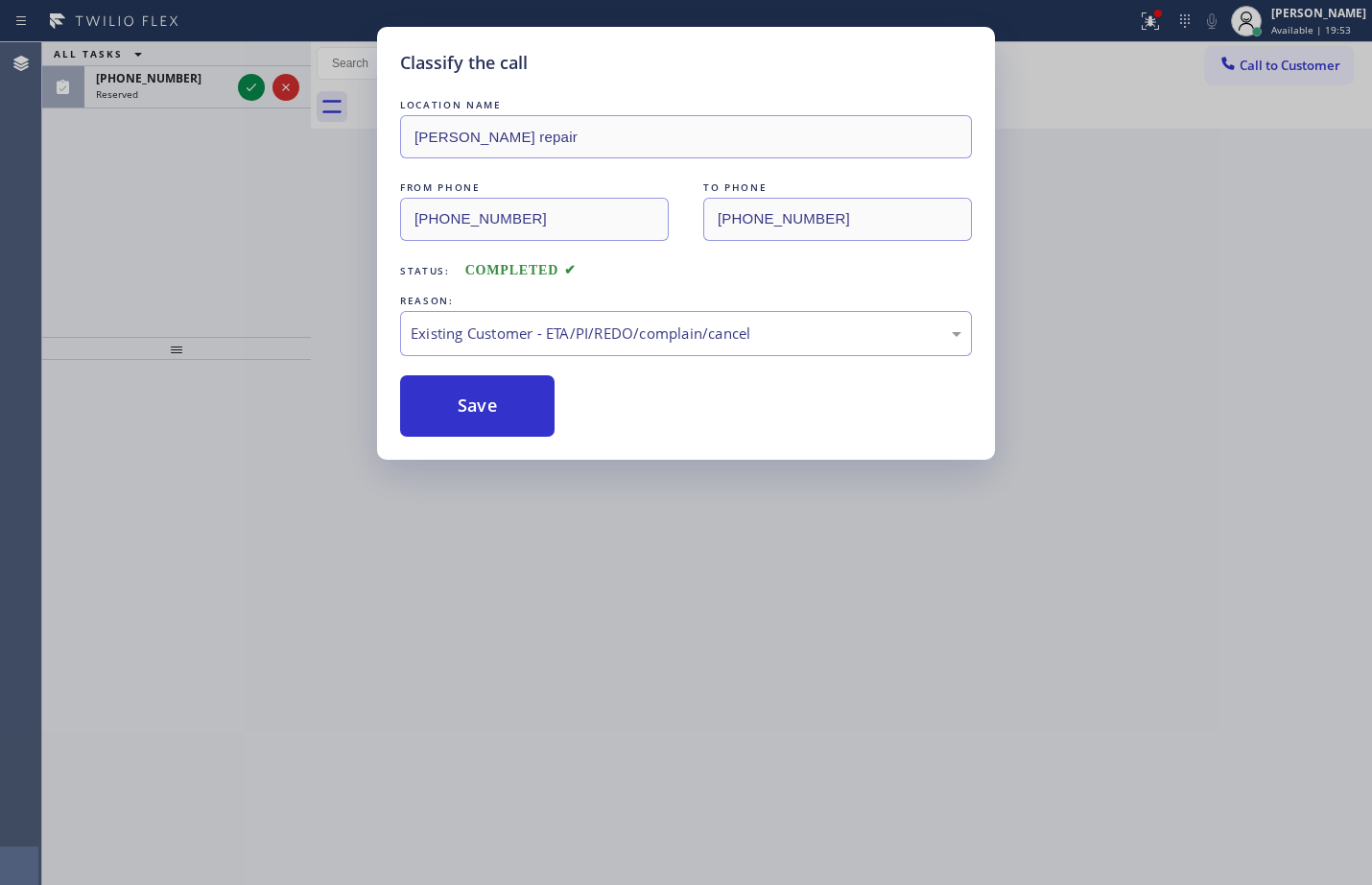
click at [137, 91] on div "Classify the call LOCATION NAME [PERSON_NAME] repair FROM PHONE [PHONE_NUMBER] …" at bounding box center [686, 442] width 1372 height 885
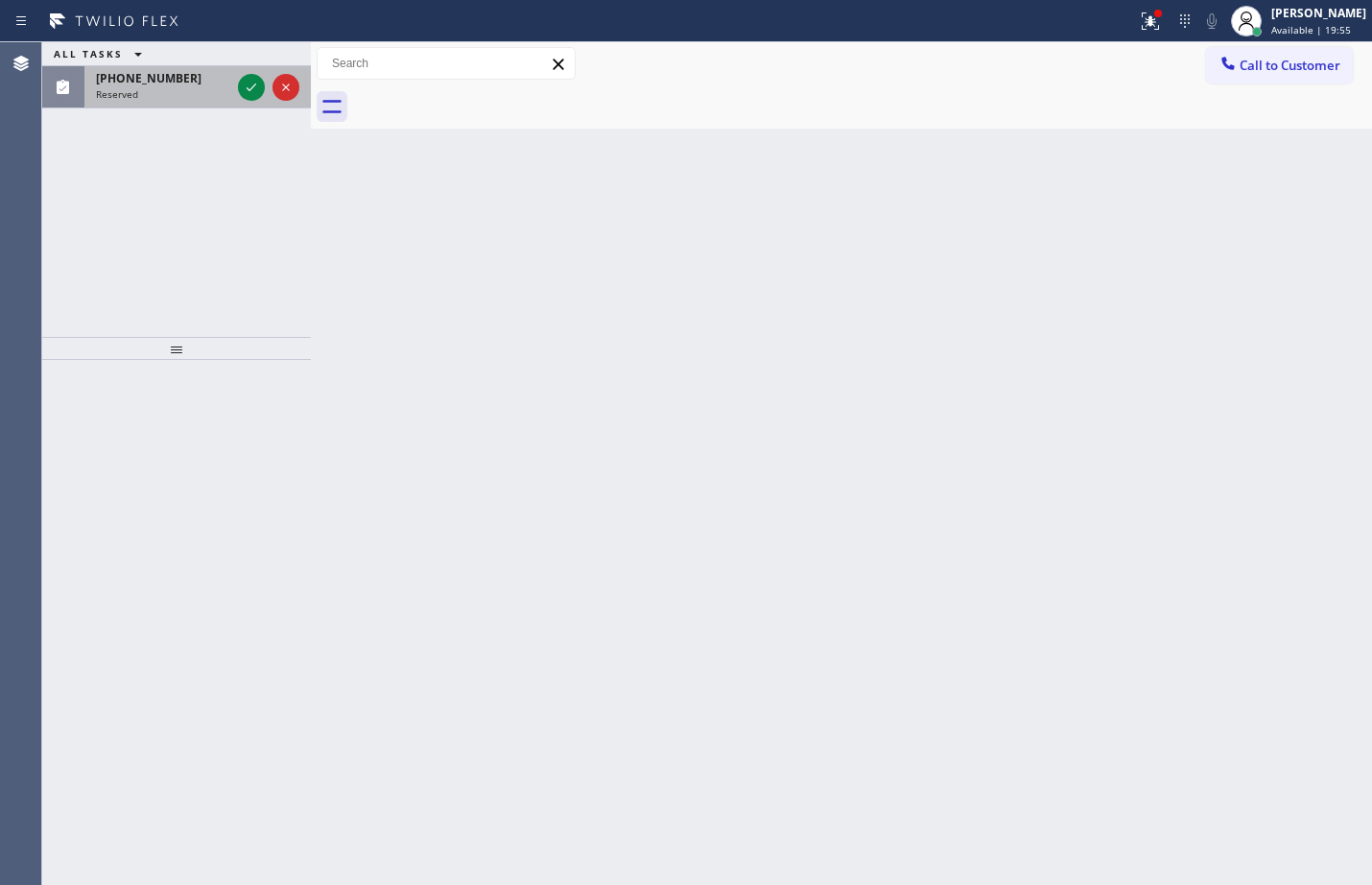
click at [179, 85] on div "[PHONE_NUMBER]" at bounding box center [163, 78] width 134 height 17
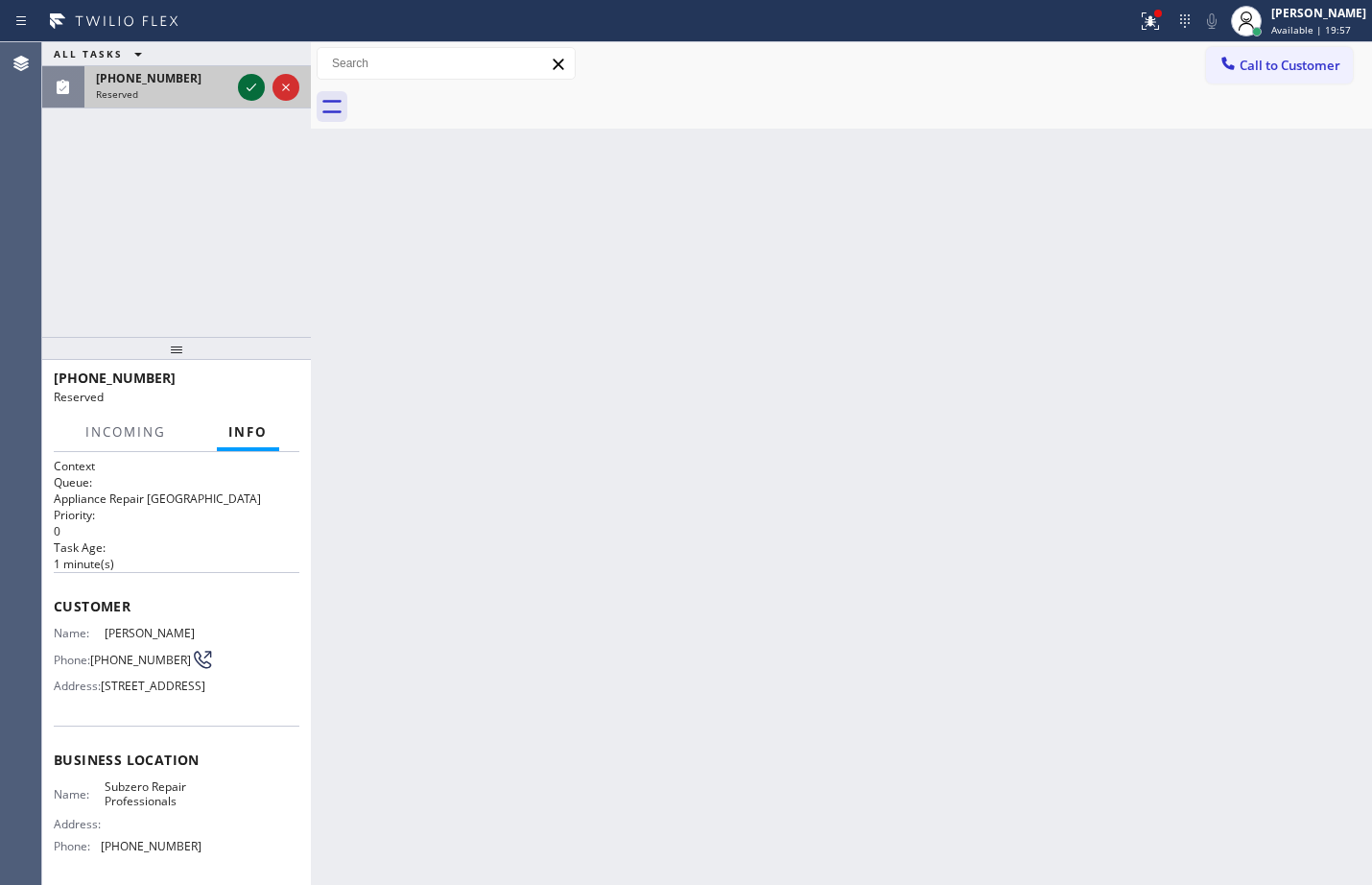
click at [256, 93] on icon at bounding box center [251, 86] width 23 height 23
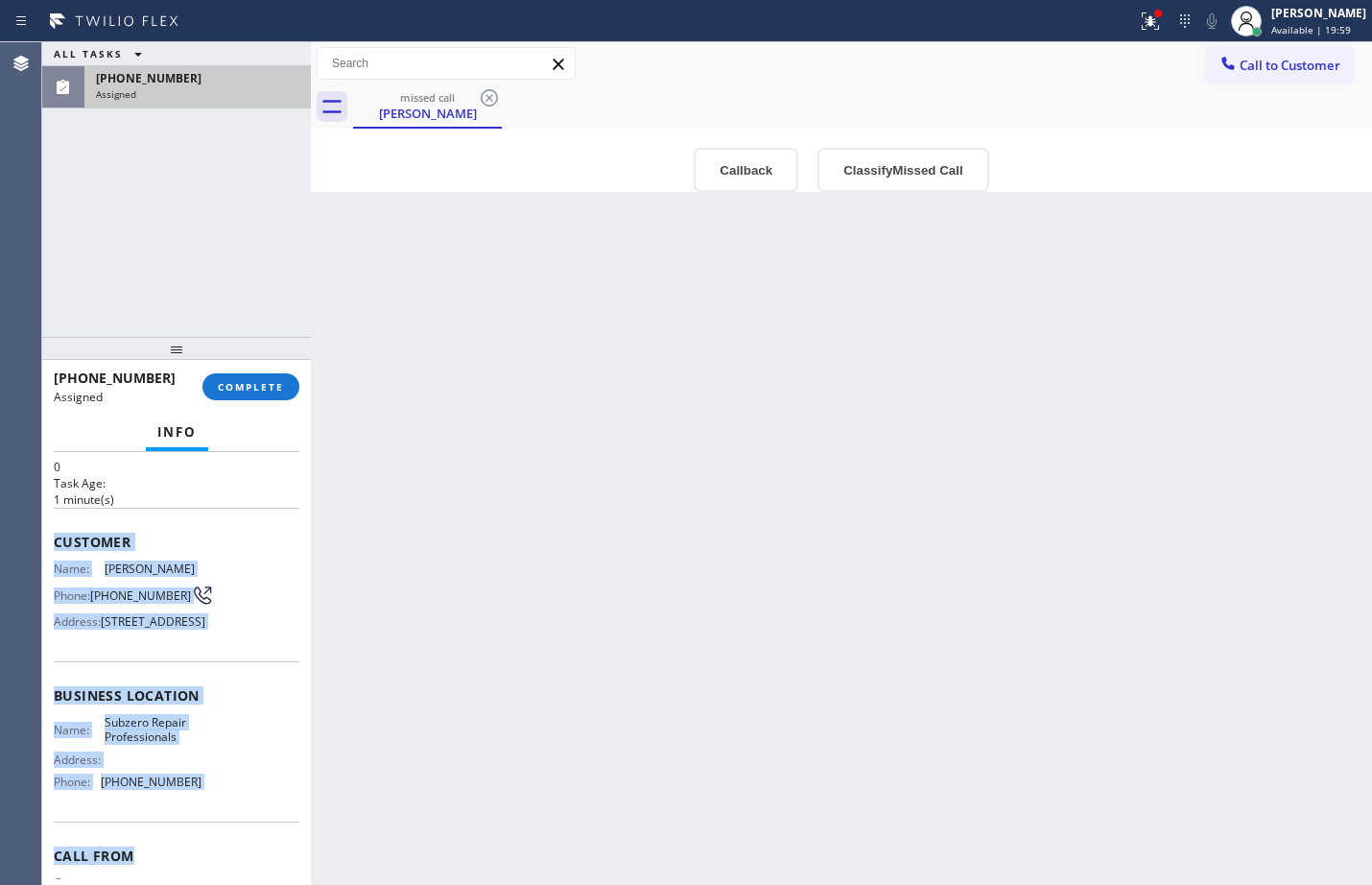
scroll to position [203, 0]
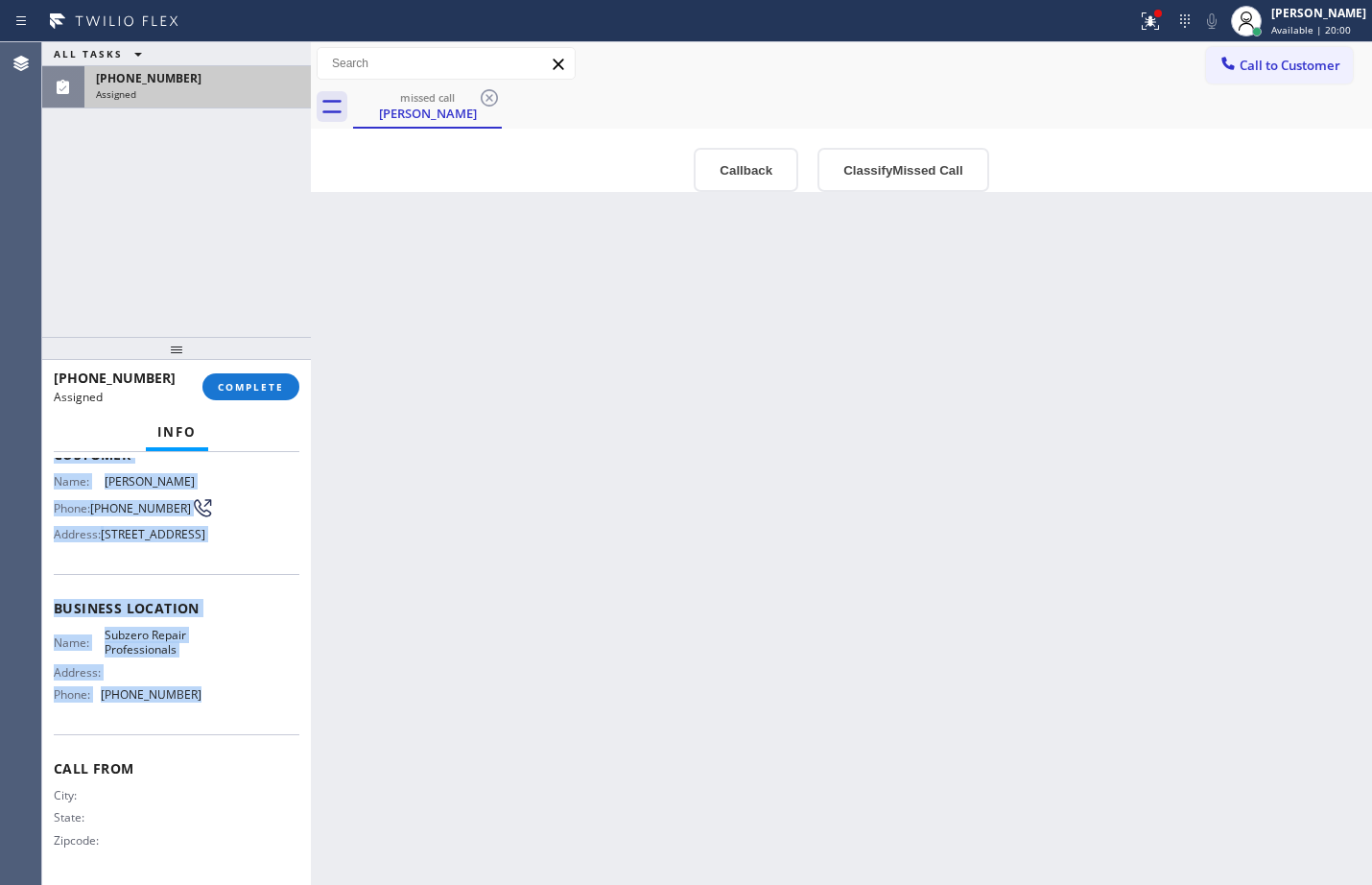
drag, startPoint x: 53, startPoint y: 605, endPoint x: 227, endPoint y: 714, distance: 205.3
click at [227, 714] on div "Context Queue: Appliance Repair High End Priority: 0 Task Age: [DEMOGRAPHIC_DAT…" at bounding box center [177, 668] width 269 height 433
copy div "Customer Name: [PERSON_NAME] Phone: [PHONE_NUMBER] Address: [STREET_ADDRESS] Bu…"
click at [261, 390] on span "COMPLETE" at bounding box center [251, 388] width 67 height 14
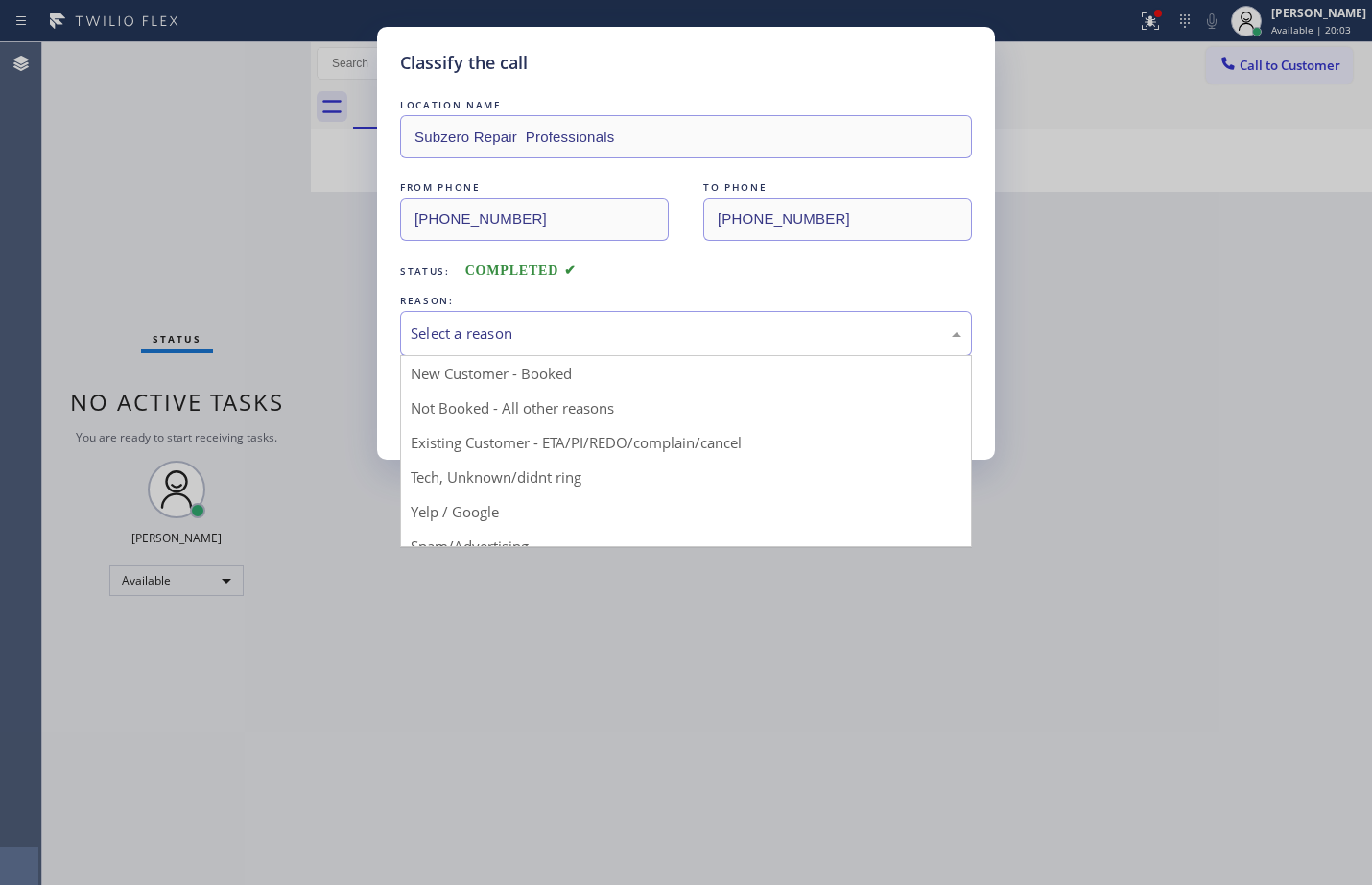
click at [482, 341] on div "Select a reason" at bounding box center [686, 334] width 551 height 23
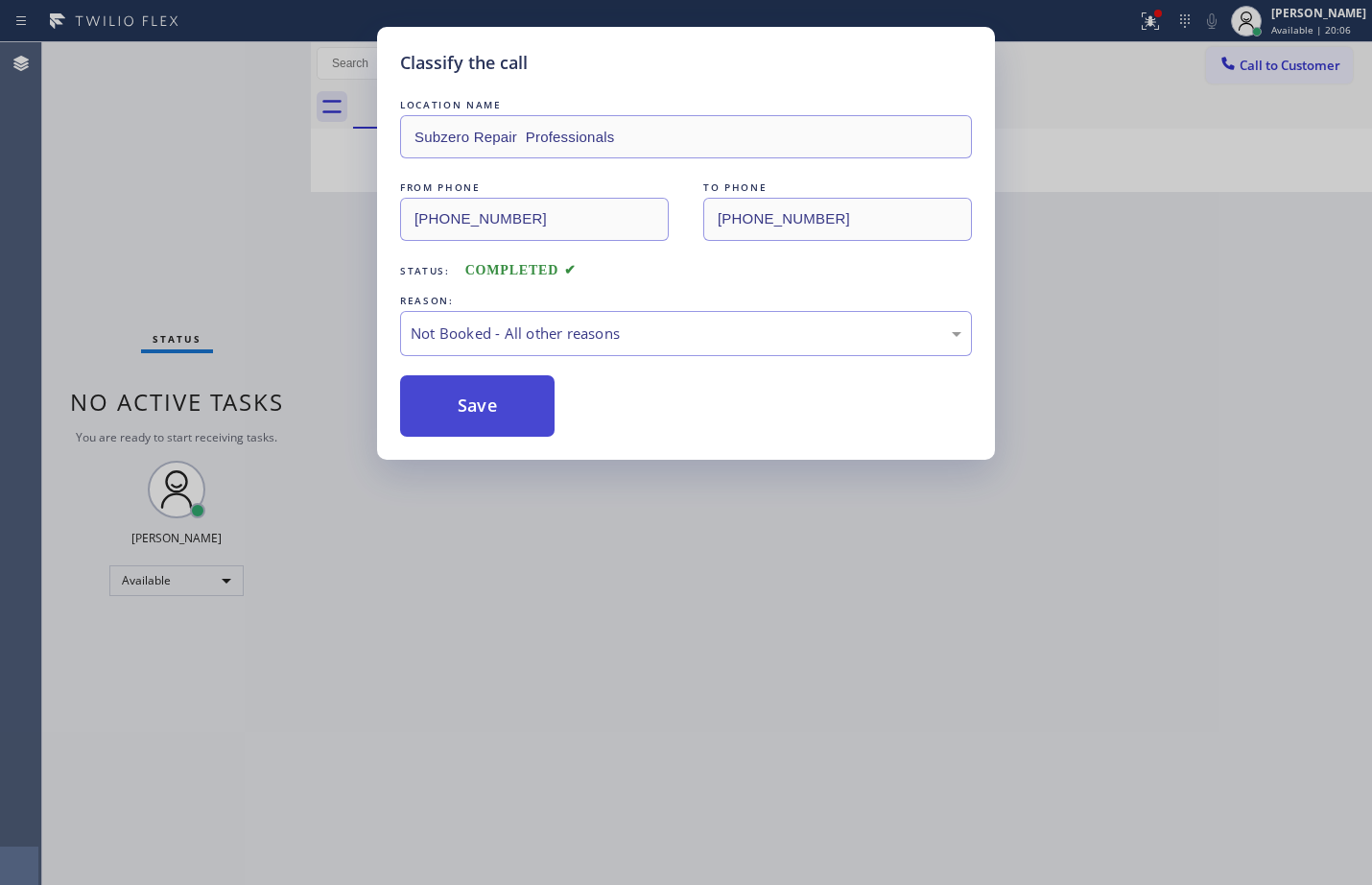
click at [525, 416] on button "Save" at bounding box center [478, 406] width 155 height 62
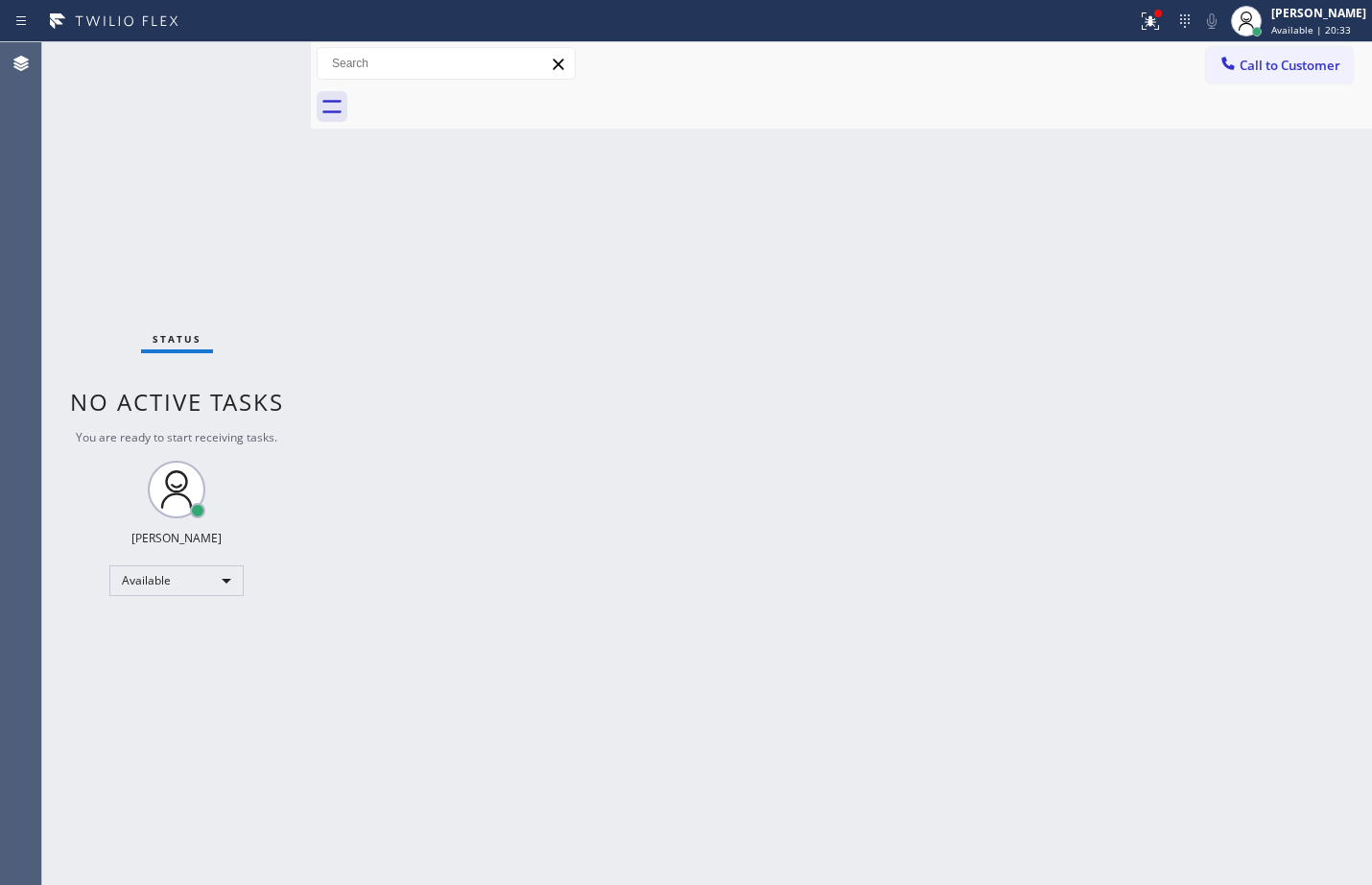
click at [223, 185] on div "Status No active tasks You are ready to start receiving tasks. [PERSON_NAME] Av…" at bounding box center [177, 463] width 269 height 843
click at [1149, 19] on div at bounding box center [1150, 21] width 42 height 23
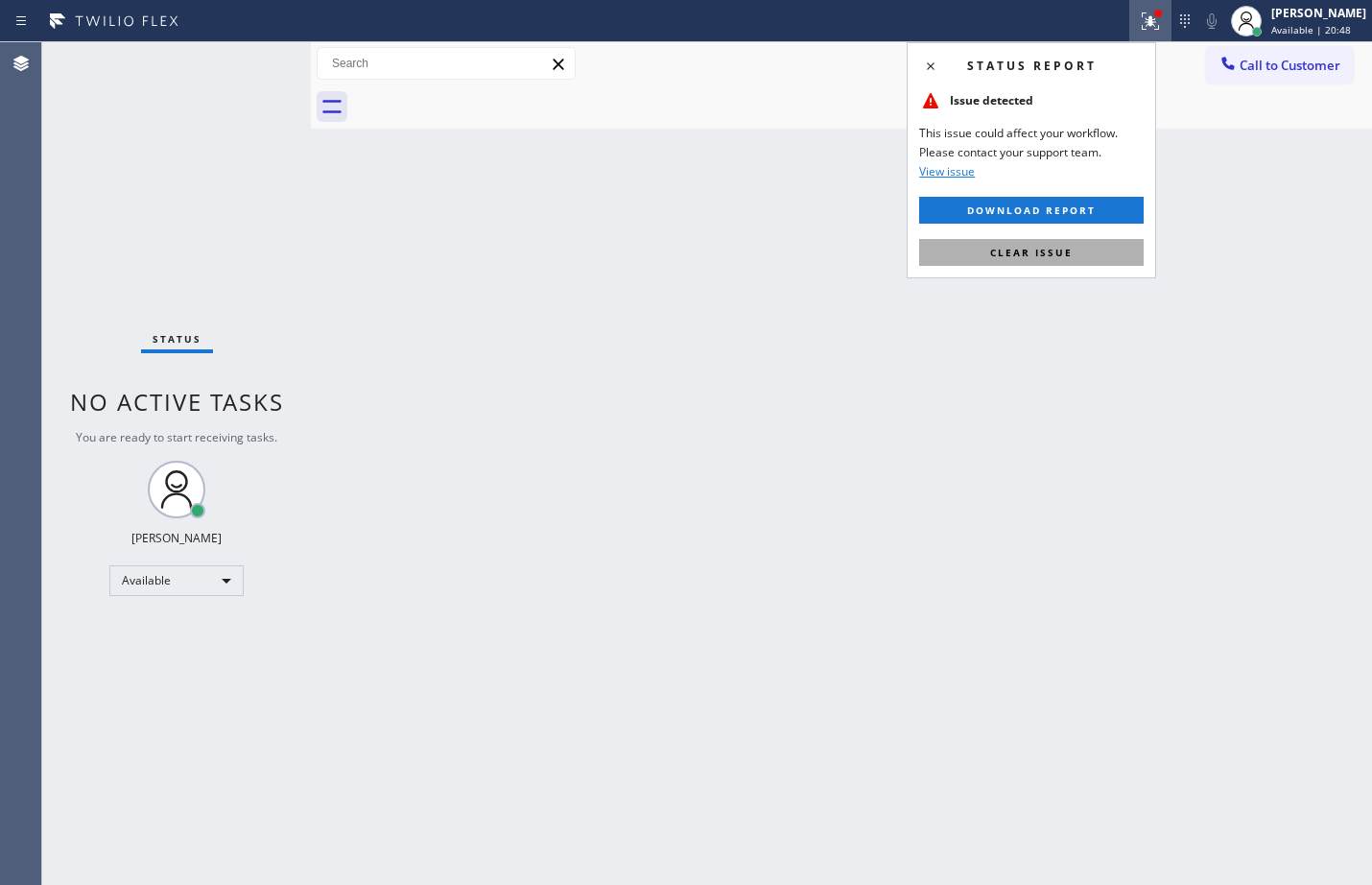
click at [1089, 239] on button "Clear issue" at bounding box center [1032, 252] width 225 height 26
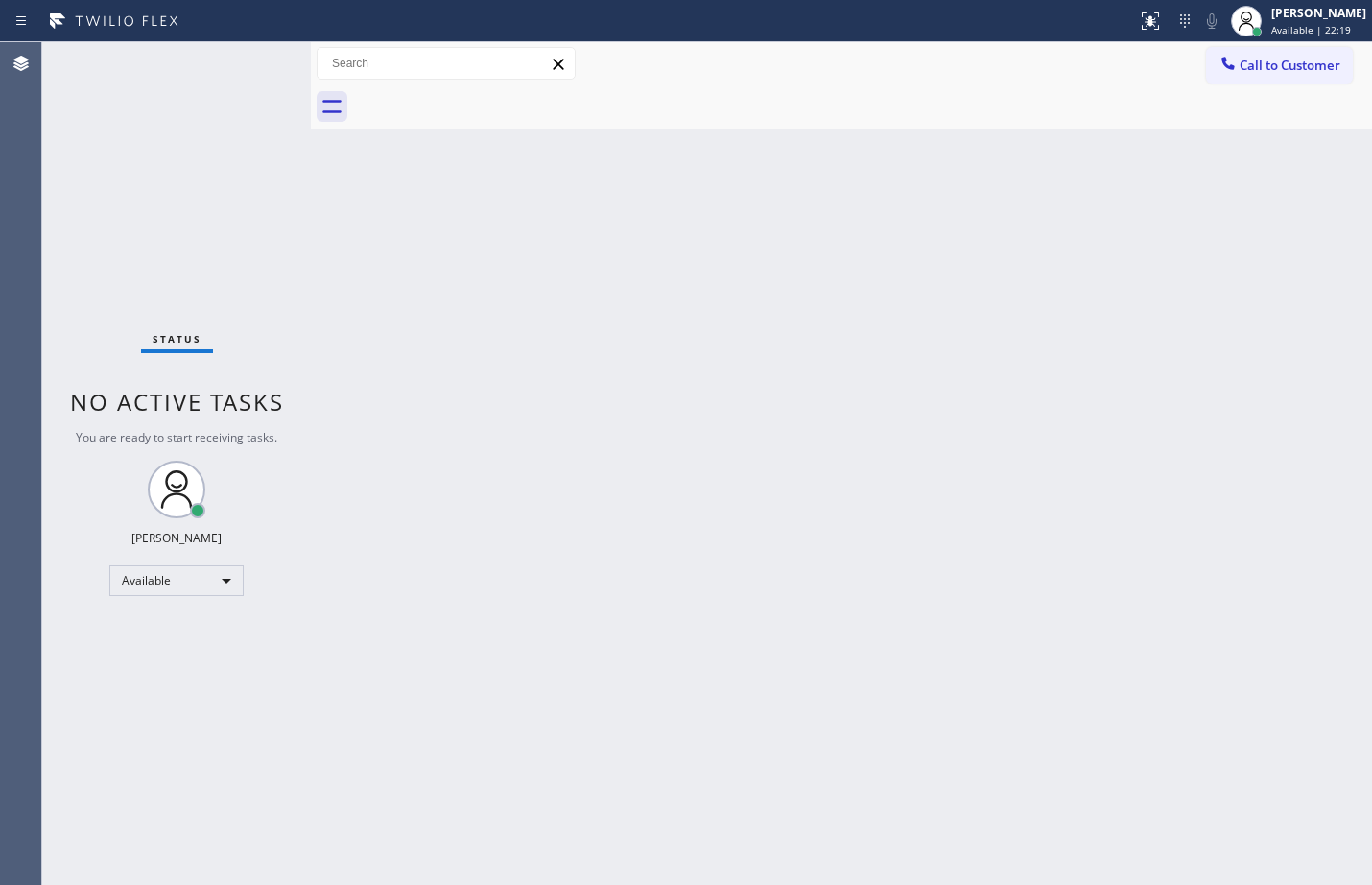
click at [257, 68] on div "Status No active tasks You are ready to start receiving tasks. [PERSON_NAME] Av…" at bounding box center [177, 463] width 269 height 843
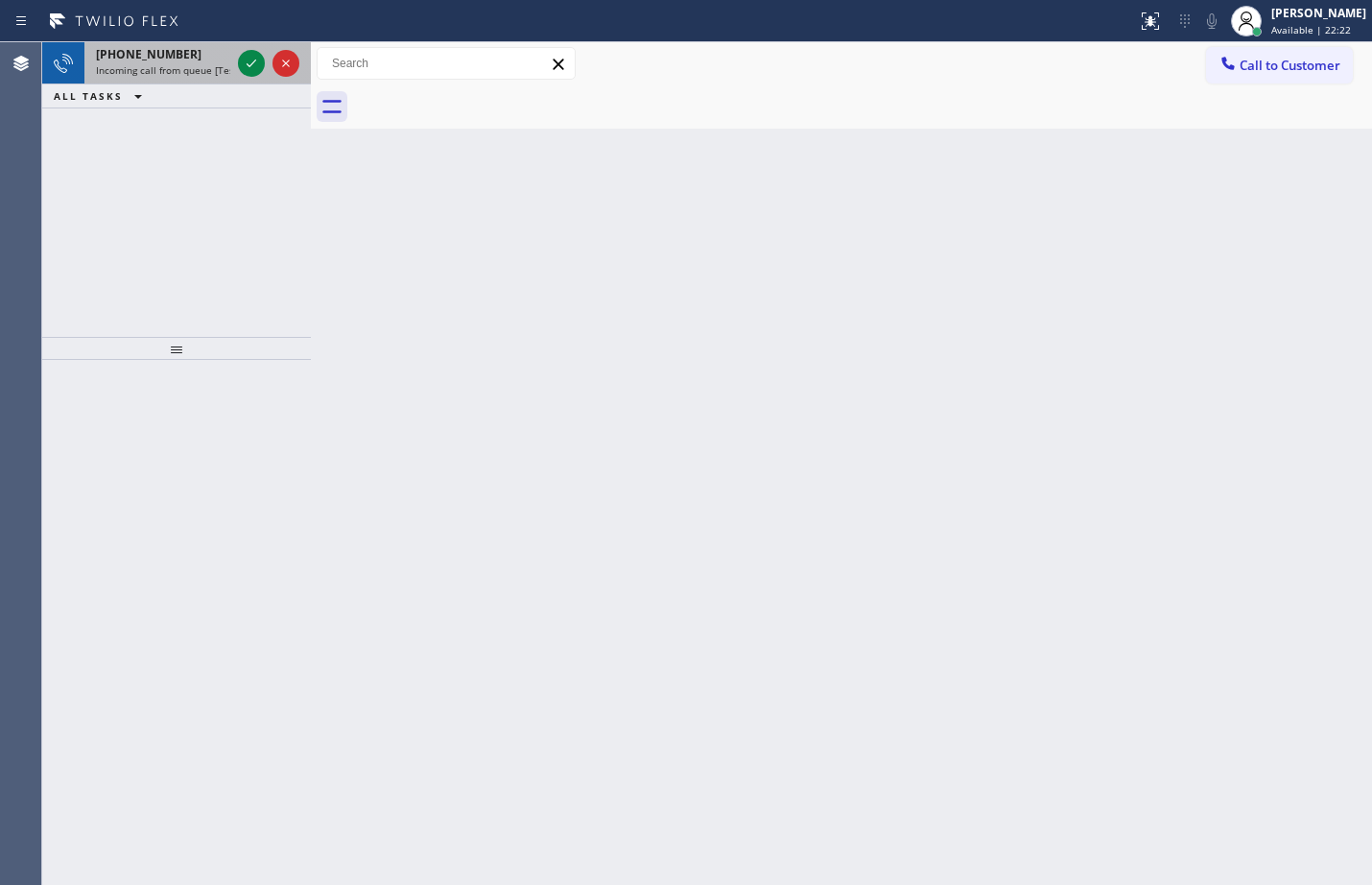
click at [256, 49] on div at bounding box center [269, 63] width 69 height 42
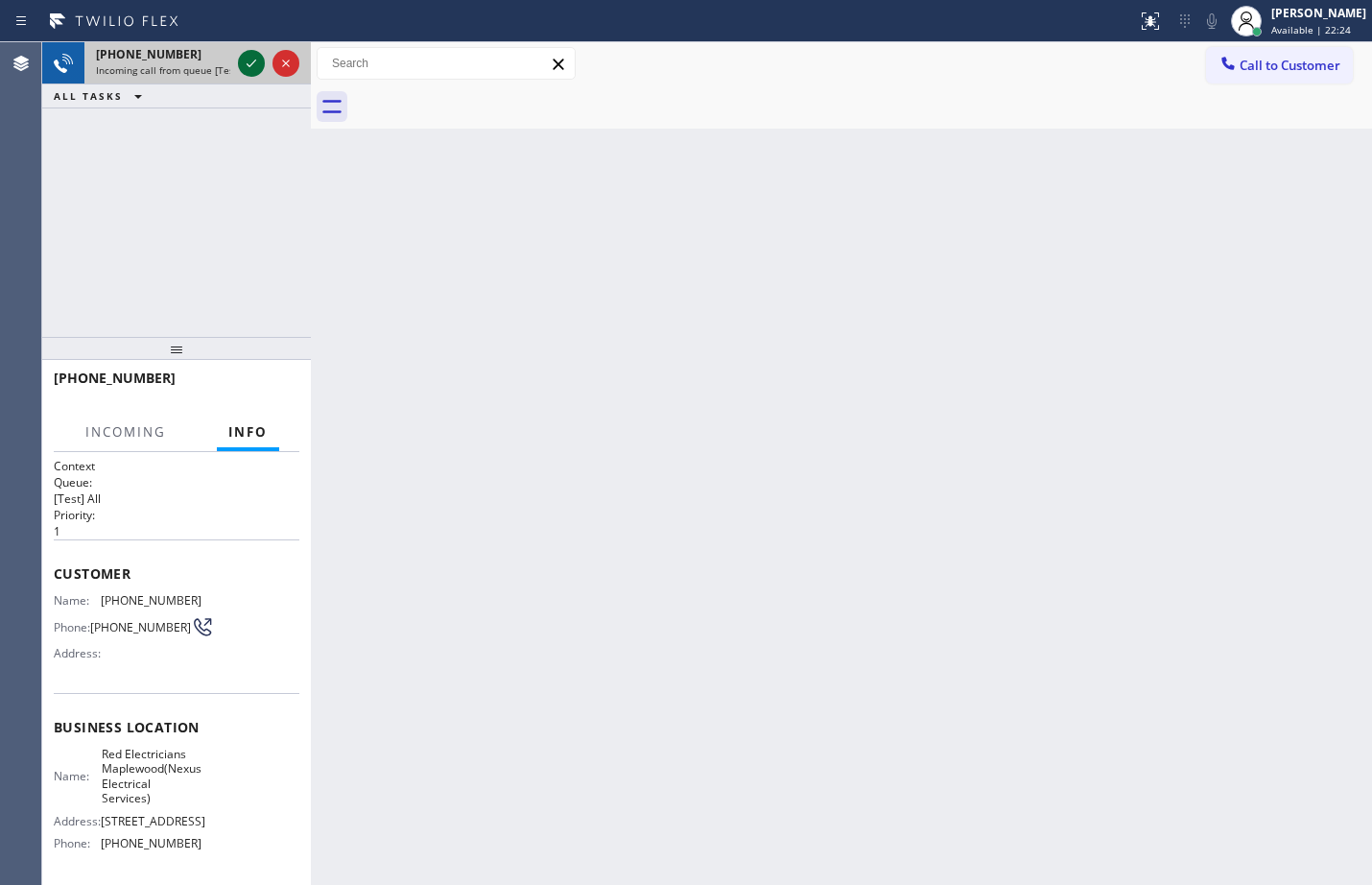
click at [254, 55] on icon at bounding box center [251, 63] width 23 height 23
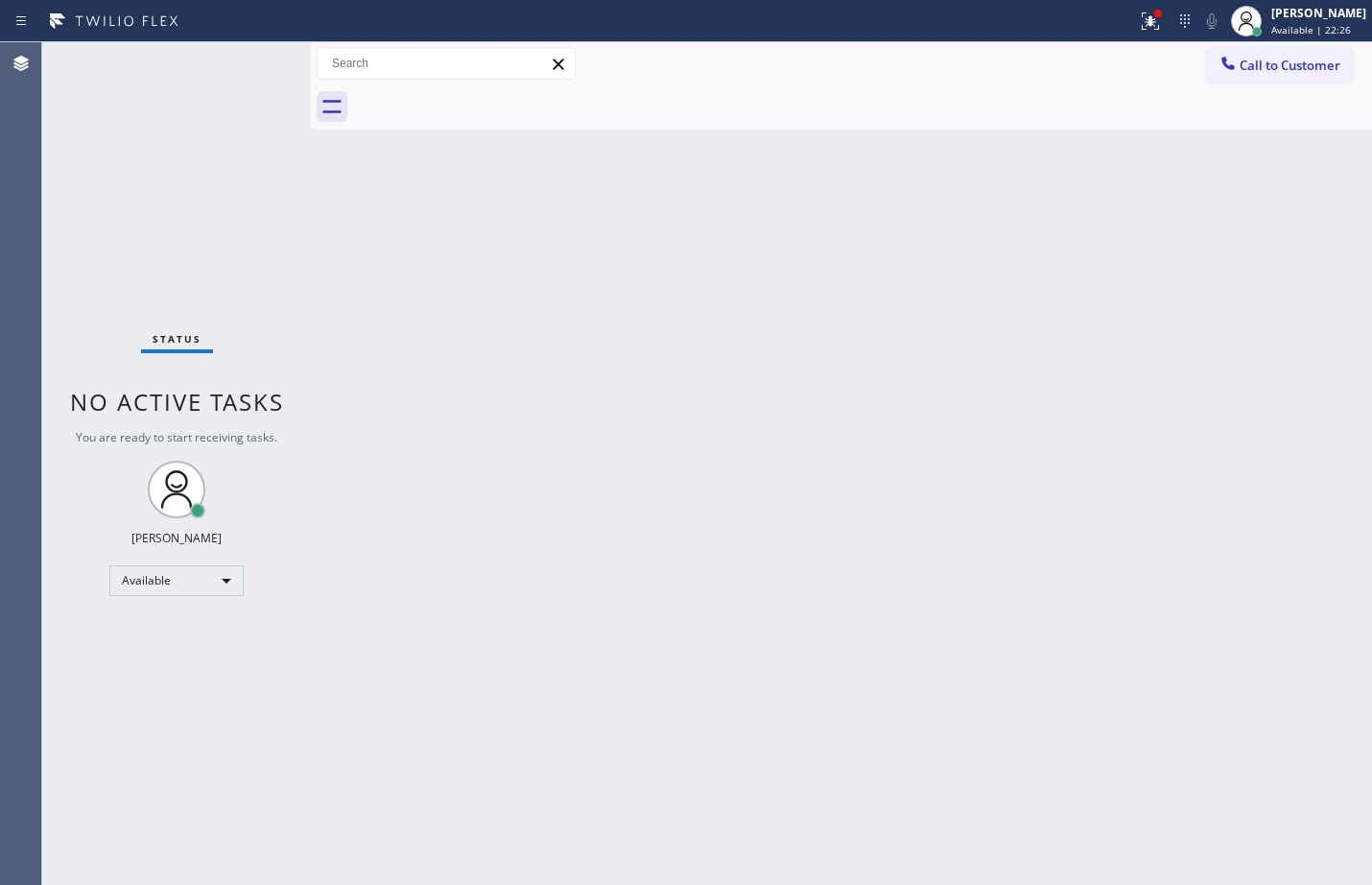
click at [256, 58] on div "Status No active tasks You are ready to start receiving tasks. [PERSON_NAME] Av…" at bounding box center [177, 463] width 269 height 843
click at [1144, 33] on button at bounding box center [1150, 21] width 42 height 42
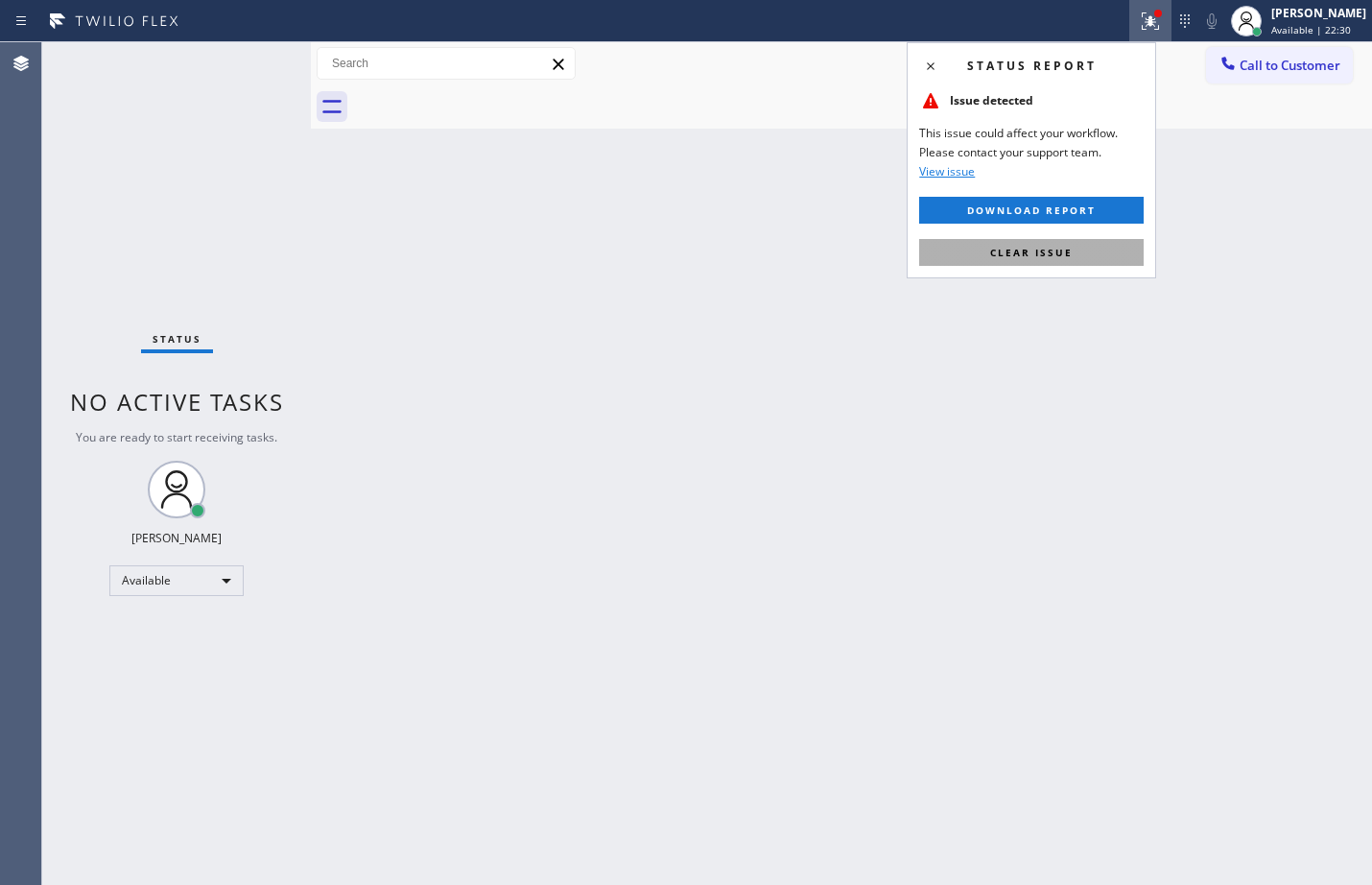
click at [1048, 239] on button "Clear issue" at bounding box center [1032, 252] width 225 height 26
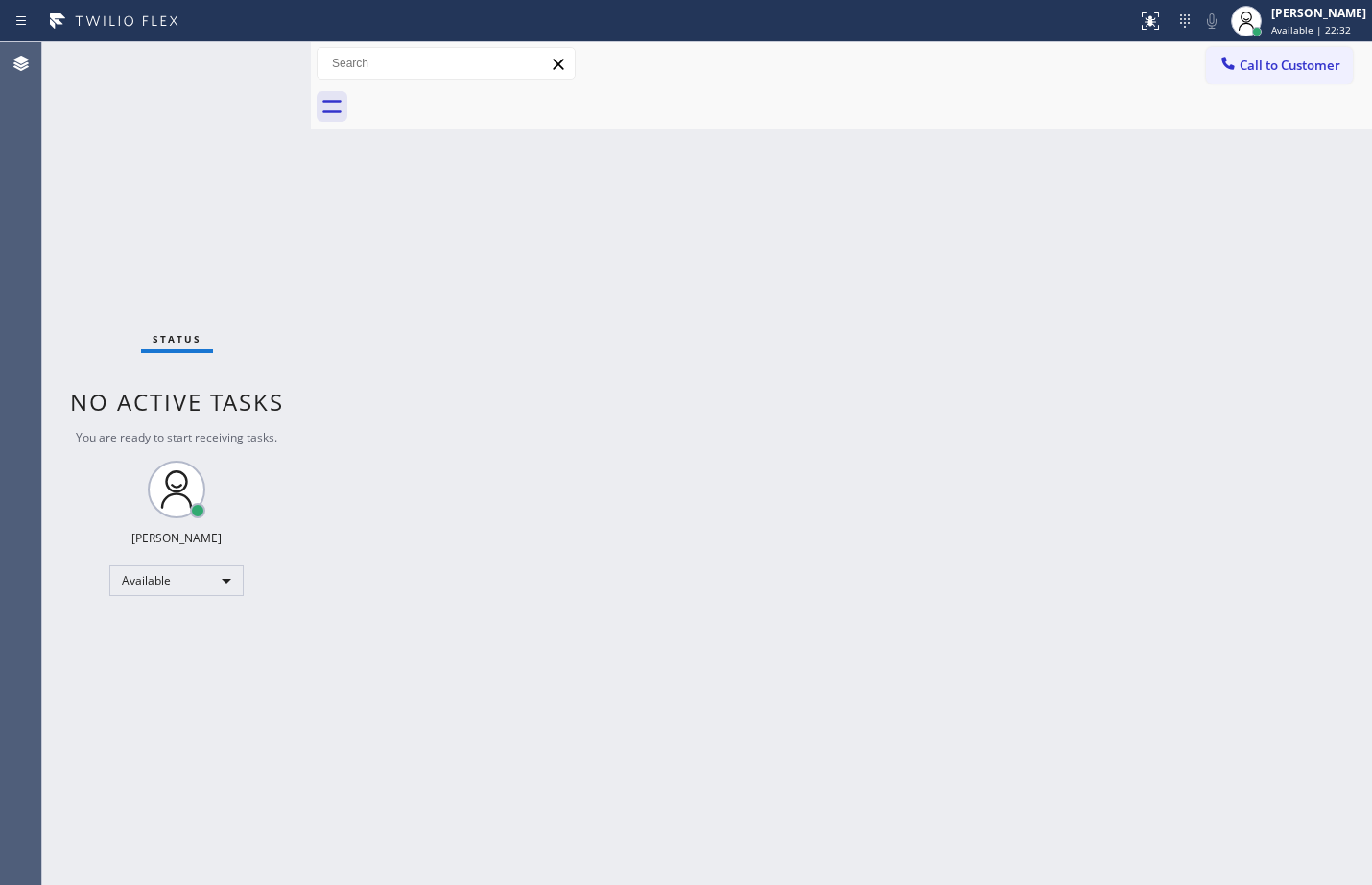
click at [269, 66] on div "Status No active tasks You are ready to start receiving tasks. [PERSON_NAME] Av…" at bounding box center [177, 463] width 269 height 843
click at [703, 438] on div "Back to Dashboard Change Sender ID Customers Technicians Select a contact Outbo…" at bounding box center [841, 463] width 1061 height 843
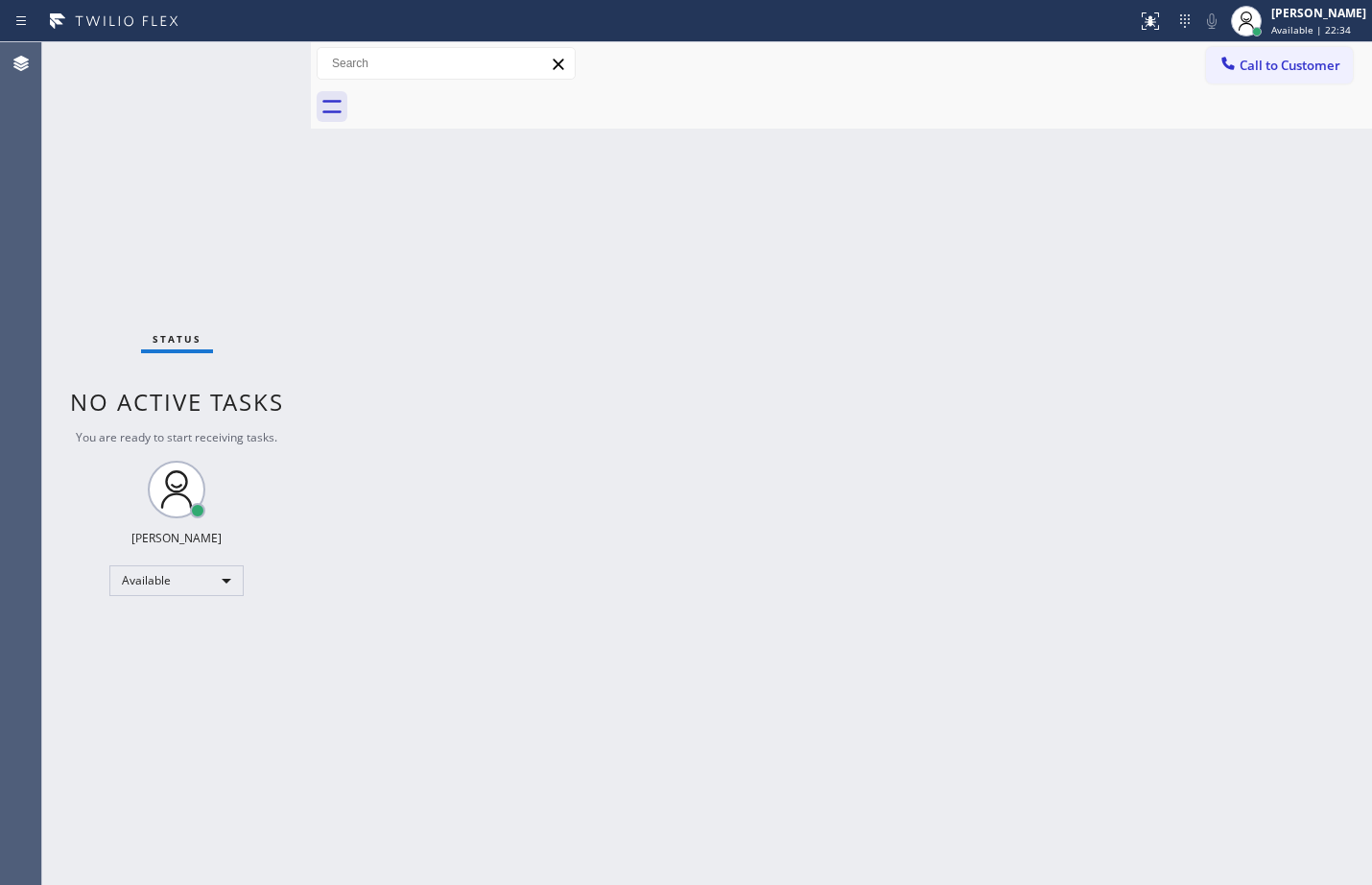
click at [1208, 340] on div "Back to Dashboard Change Sender ID Customers Technicians Select a contact Outbo…" at bounding box center [841, 463] width 1061 height 843
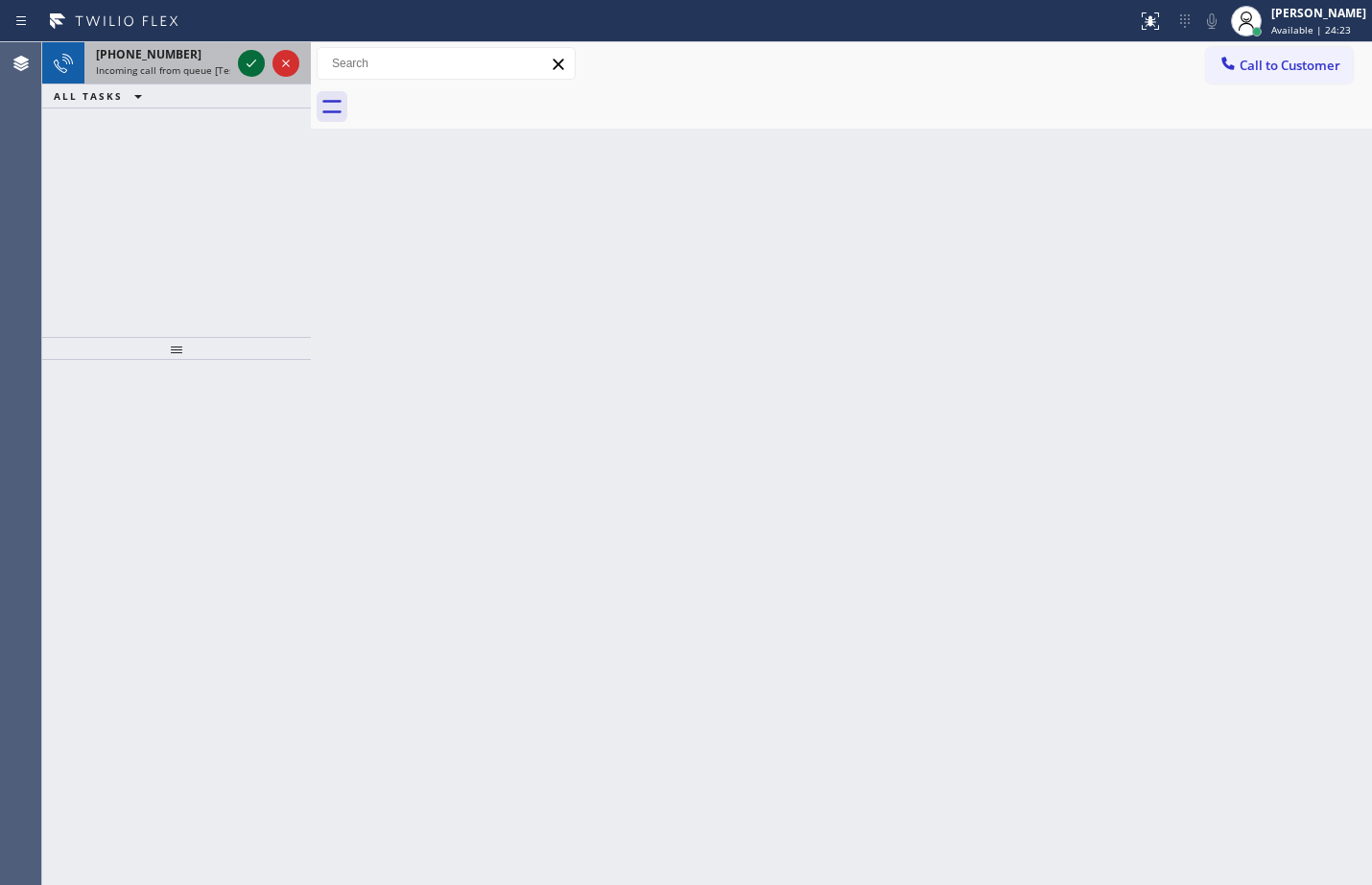
click at [258, 53] on icon at bounding box center [251, 63] width 23 height 23
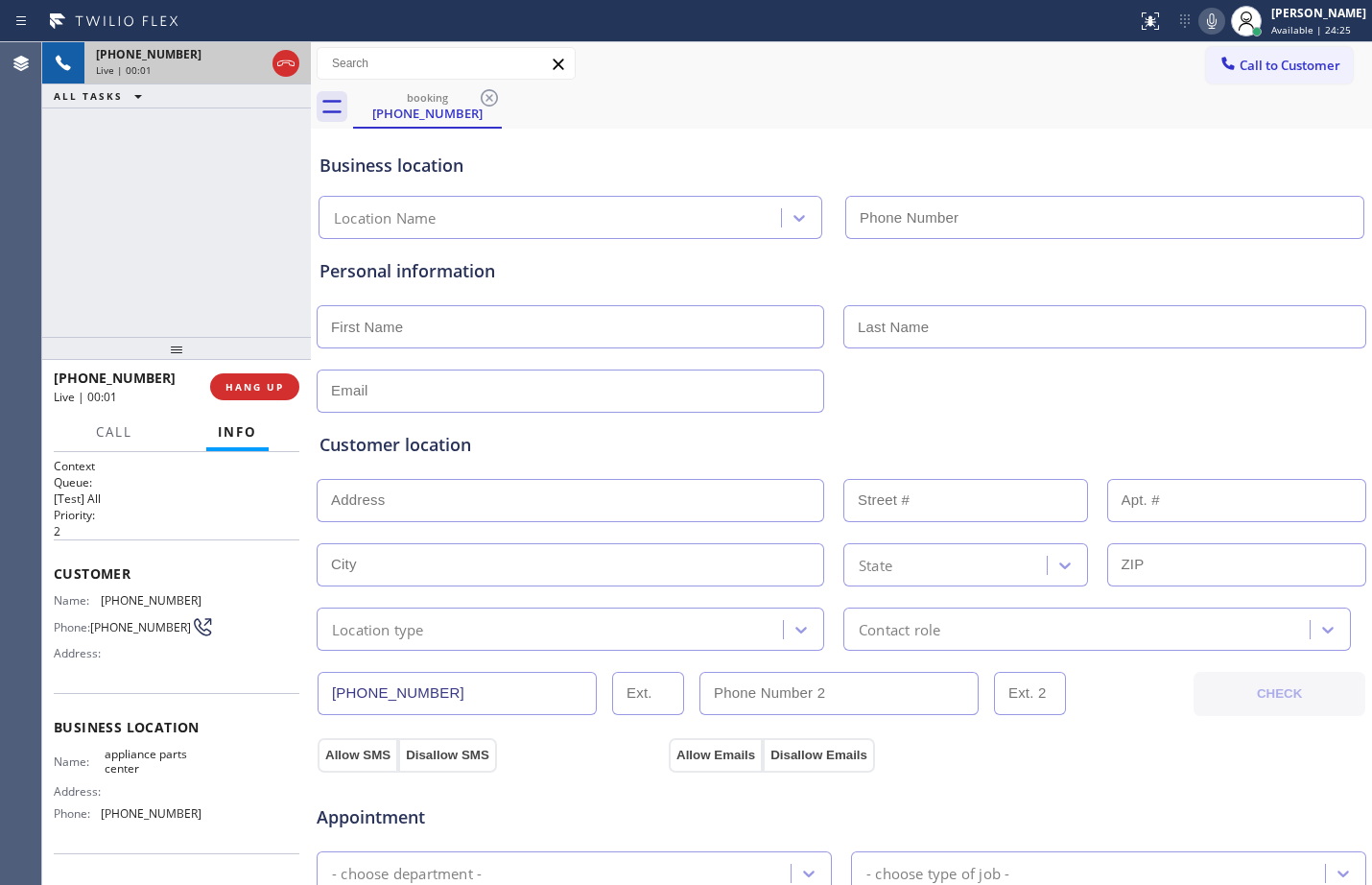
type input "[PHONE_NUMBER]"
click at [57, 573] on span "Customer" at bounding box center [177, 573] width 246 height 19
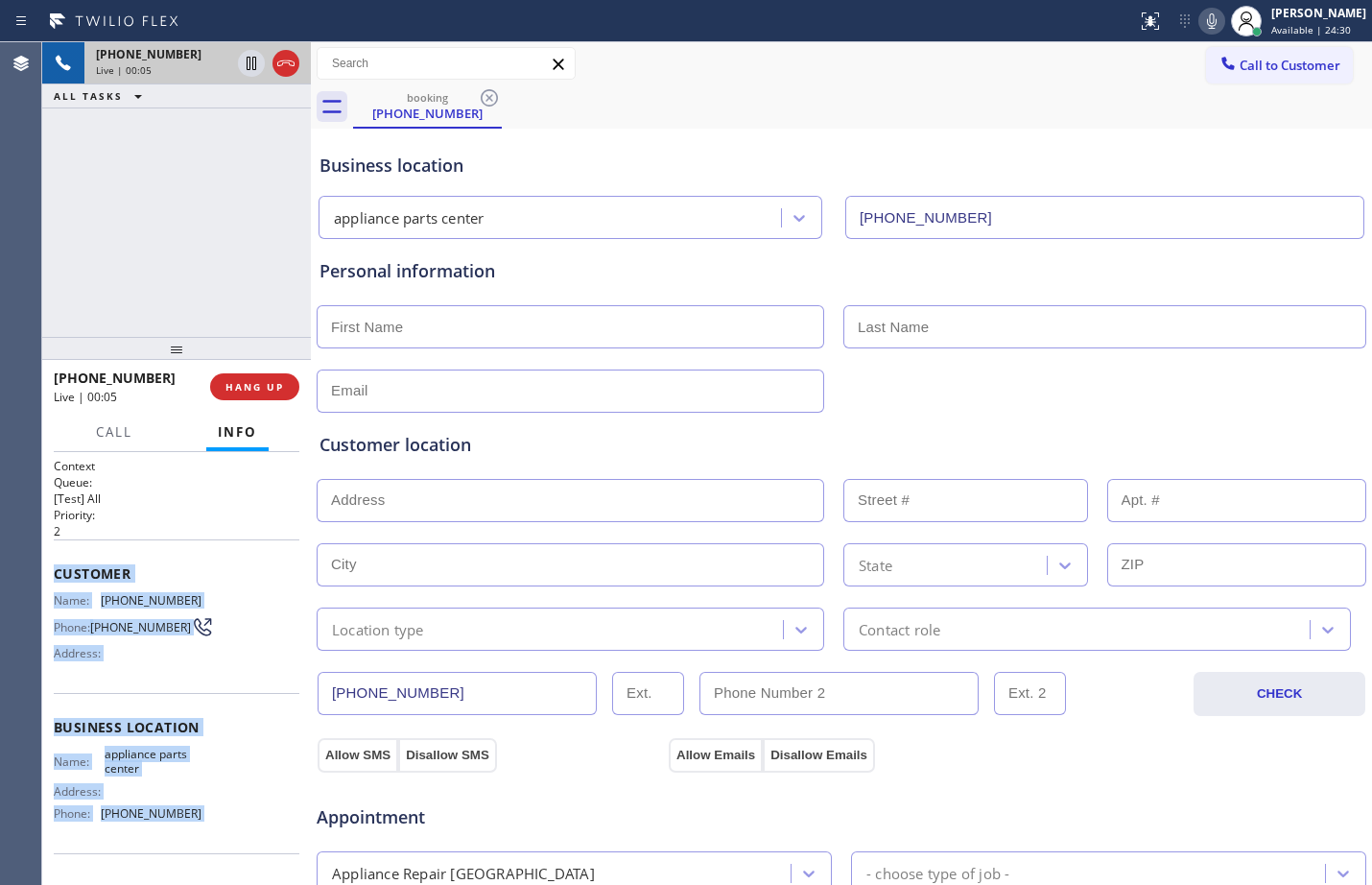
drag, startPoint x: 57, startPoint y: 573, endPoint x: 180, endPoint y: 818, distance: 274.1
click at [180, 818] on div "Context Queue: [Test] All Priority: 2 Customer Name: [PHONE_NUMBER] Phone: [PHO…" at bounding box center [177, 728] width 246 height 541
copy div "Customer Name: [PHONE_NUMBER] Phone: [PHONE_NUMBER] Address: Business location …"
click at [249, 74] on icon at bounding box center [251, 63] width 23 height 23
click at [1200, 20] on icon at bounding box center [1211, 21] width 23 height 23
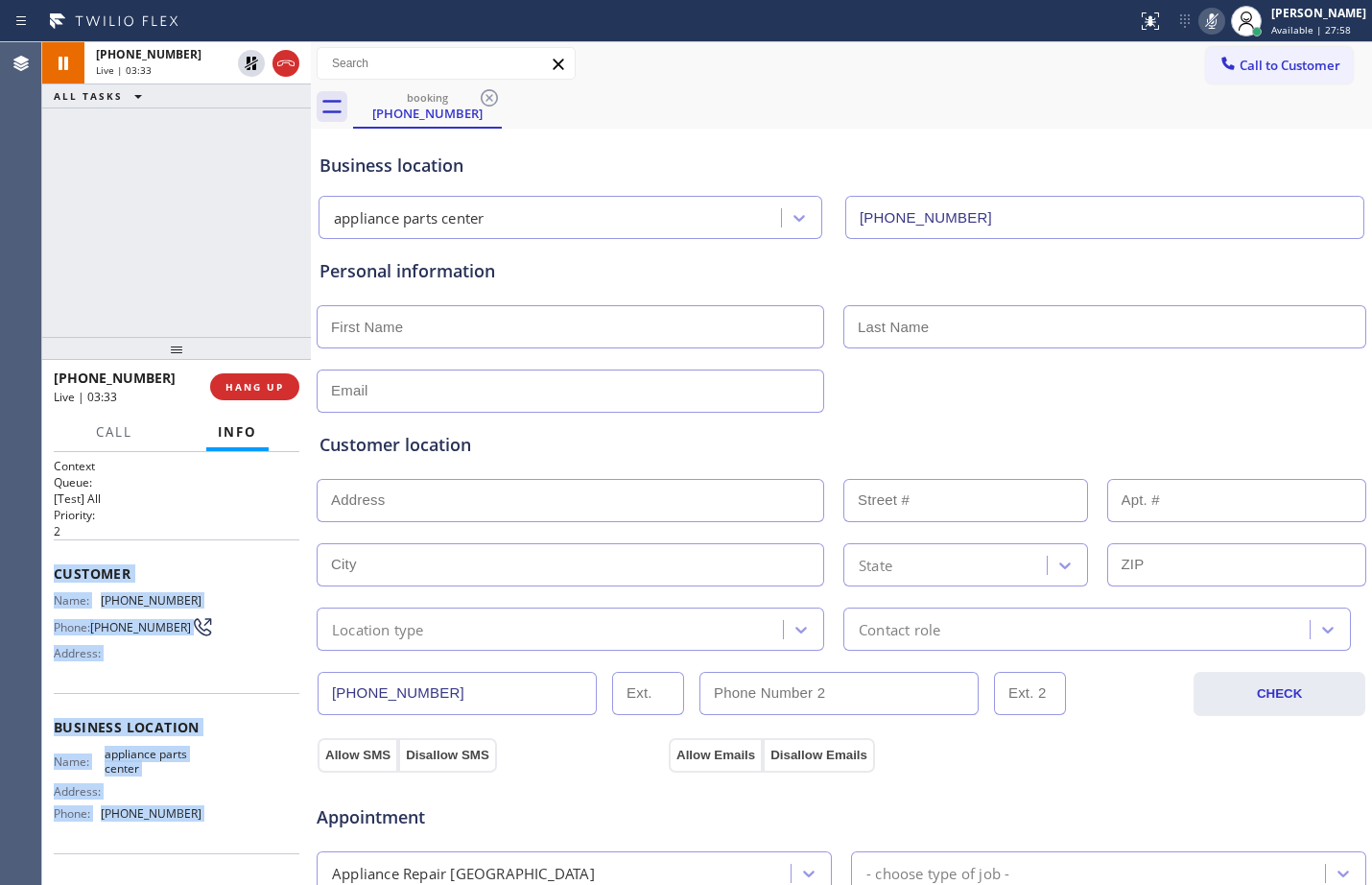
click at [640, 342] on input "text" at bounding box center [571, 327] width 508 height 43
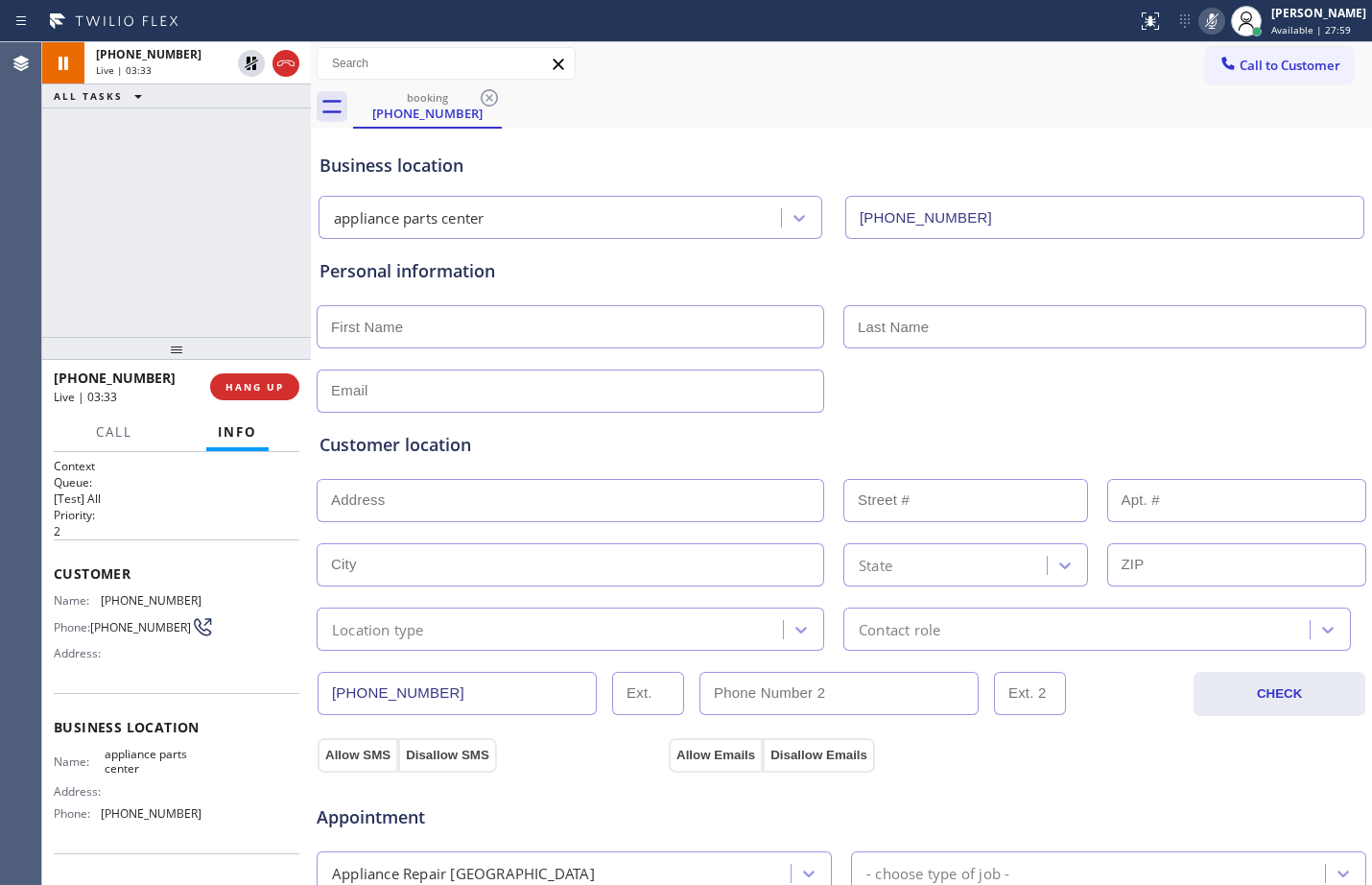
paste input "[PERSON_NAME]"
type input "[PERSON_NAME]"
click at [981, 320] on input "text" at bounding box center [1104, 327] width 523 height 43
paste input "[PERSON_NAME]"
type input "[PERSON_NAME]"
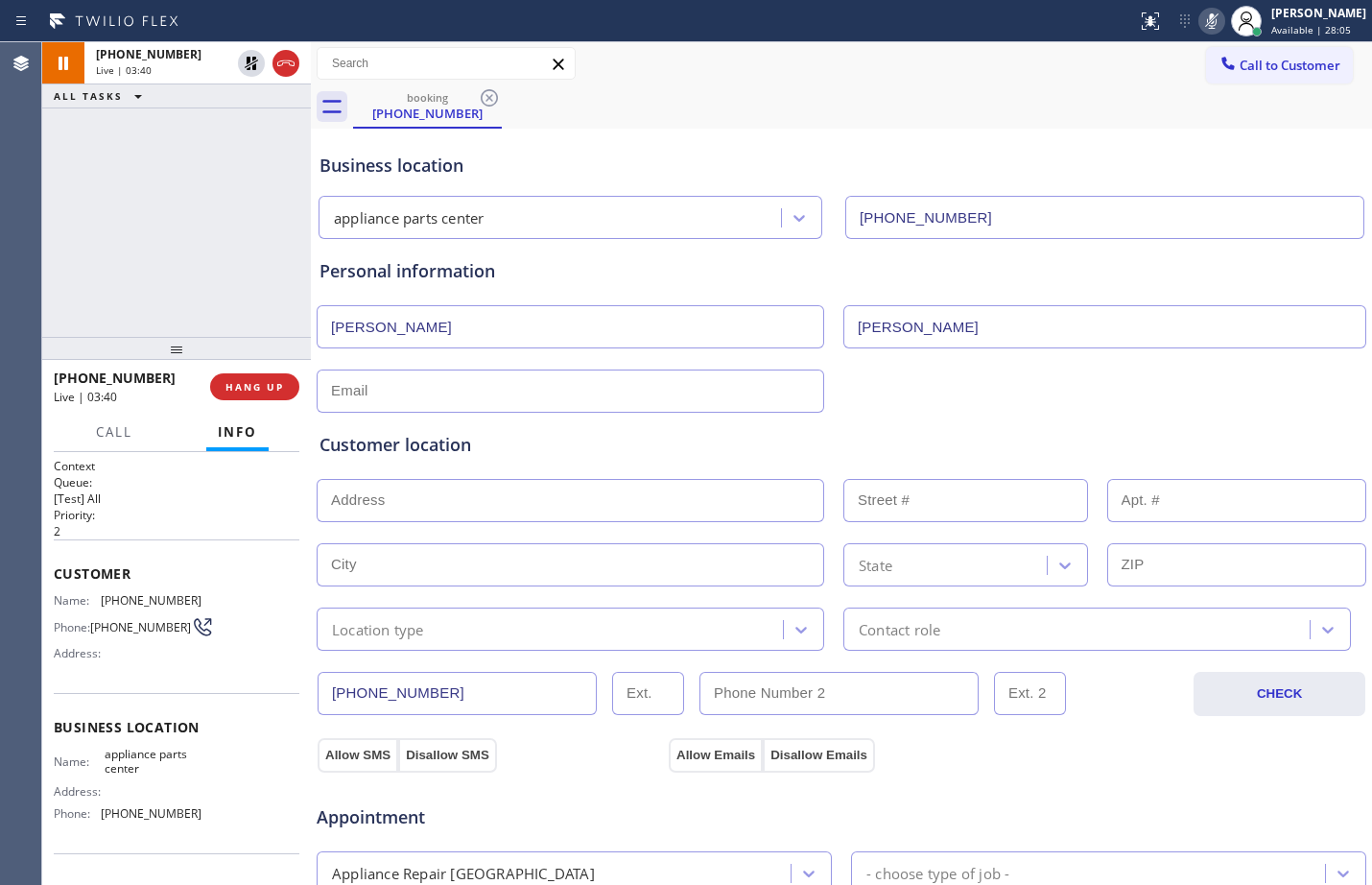
click at [493, 389] on input "text" at bounding box center [571, 391] width 508 height 43
paste input "[EMAIL_ADDRESS][DOMAIN_NAME]"
type input "[EMAIL_ADDRESS][DOMAIN_NAME]"
click at [569, 514] on input "text" at bounding box center [571, 500] width 508 height 43
paste input "[STREET_ADDRESS][PERSON_NAME],"
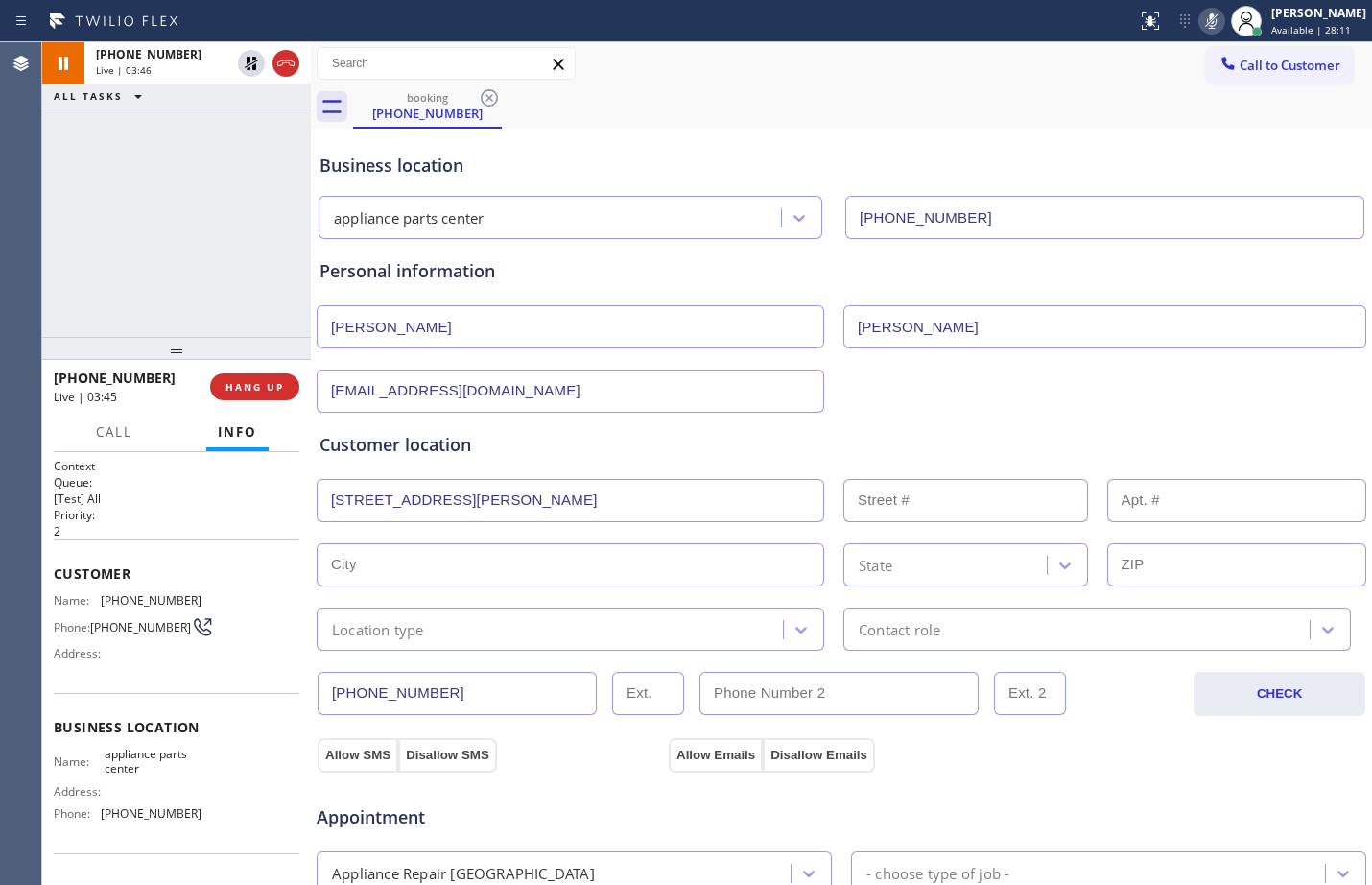
type input "[STREET_ADDRESS][PERSON_NAME]"
type input "3244"
type input "[GEOGRAPHIC_DATA]"
type input "76110"
click at [728, 626] on div "Location type" at bounding box center [553, 629] width 461 height 33
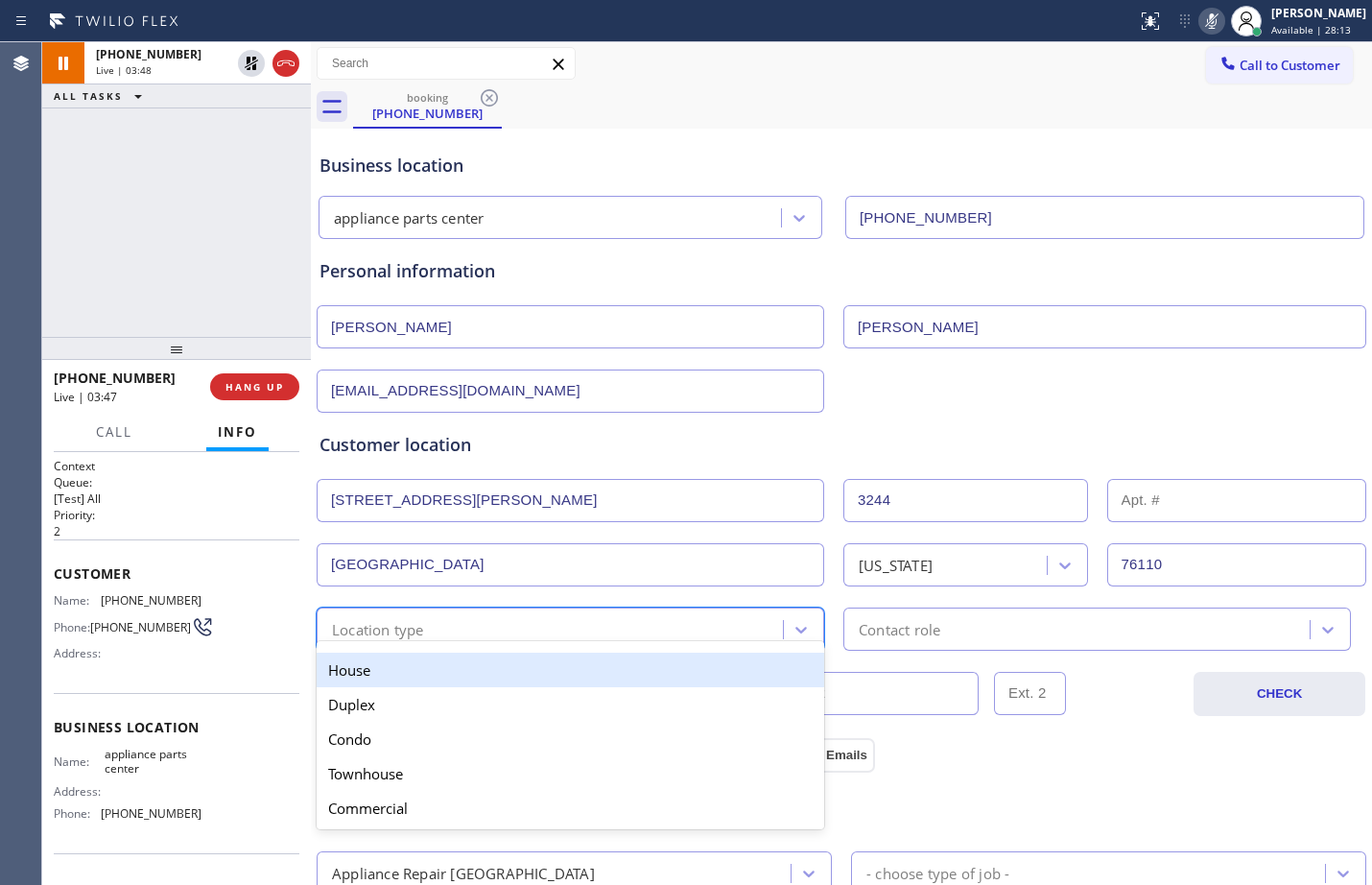
click at [551, 673] on div "House" at bounding box center [571, 669] width 508 height 34
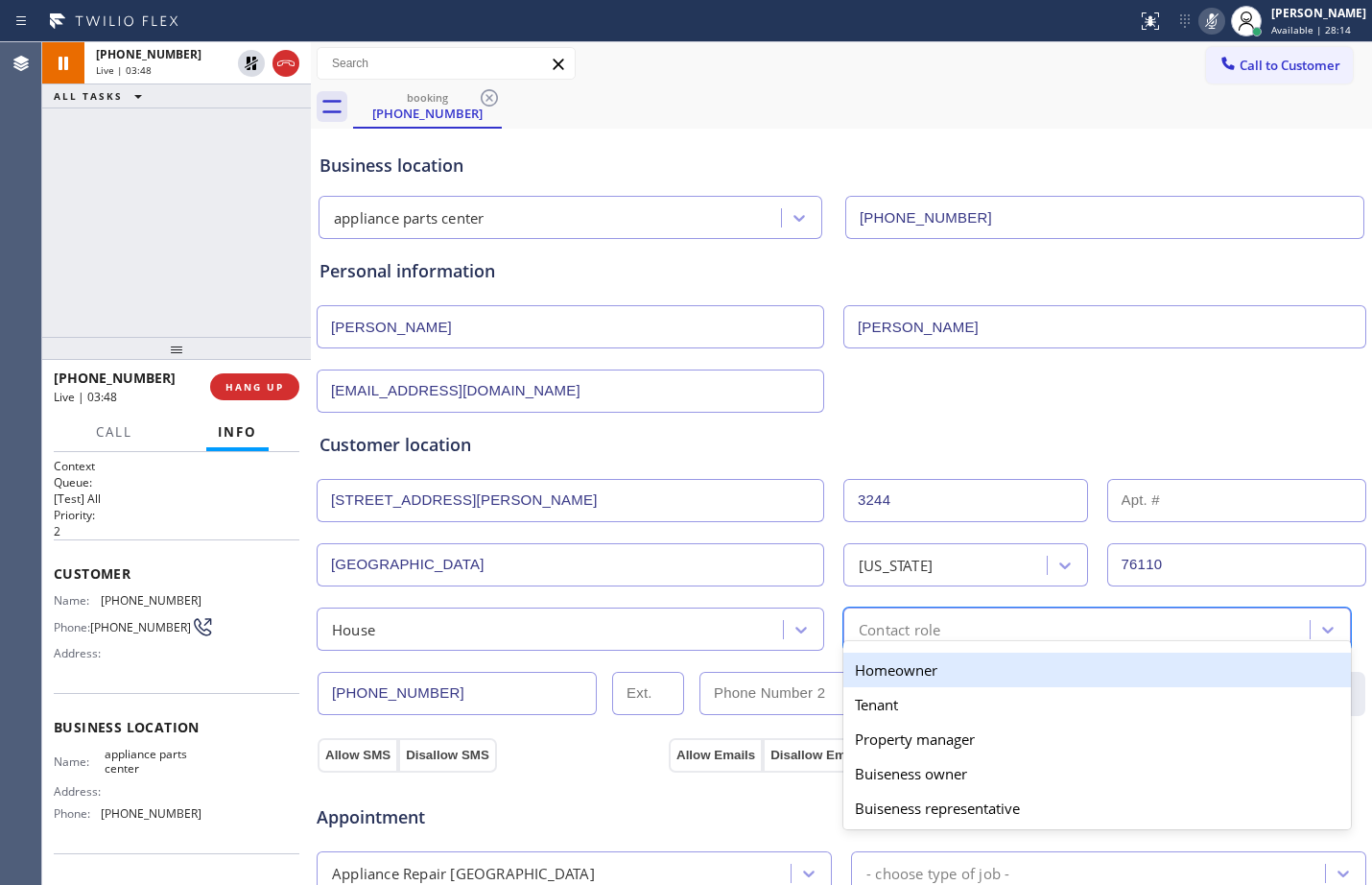
click at [1059, 632] on div "Contact role" at bounding box center [1080, 629] width 461 height 33
click at [952, 666] on div "Homeowner" at bounding box center [1097, 669] width 508 height 34
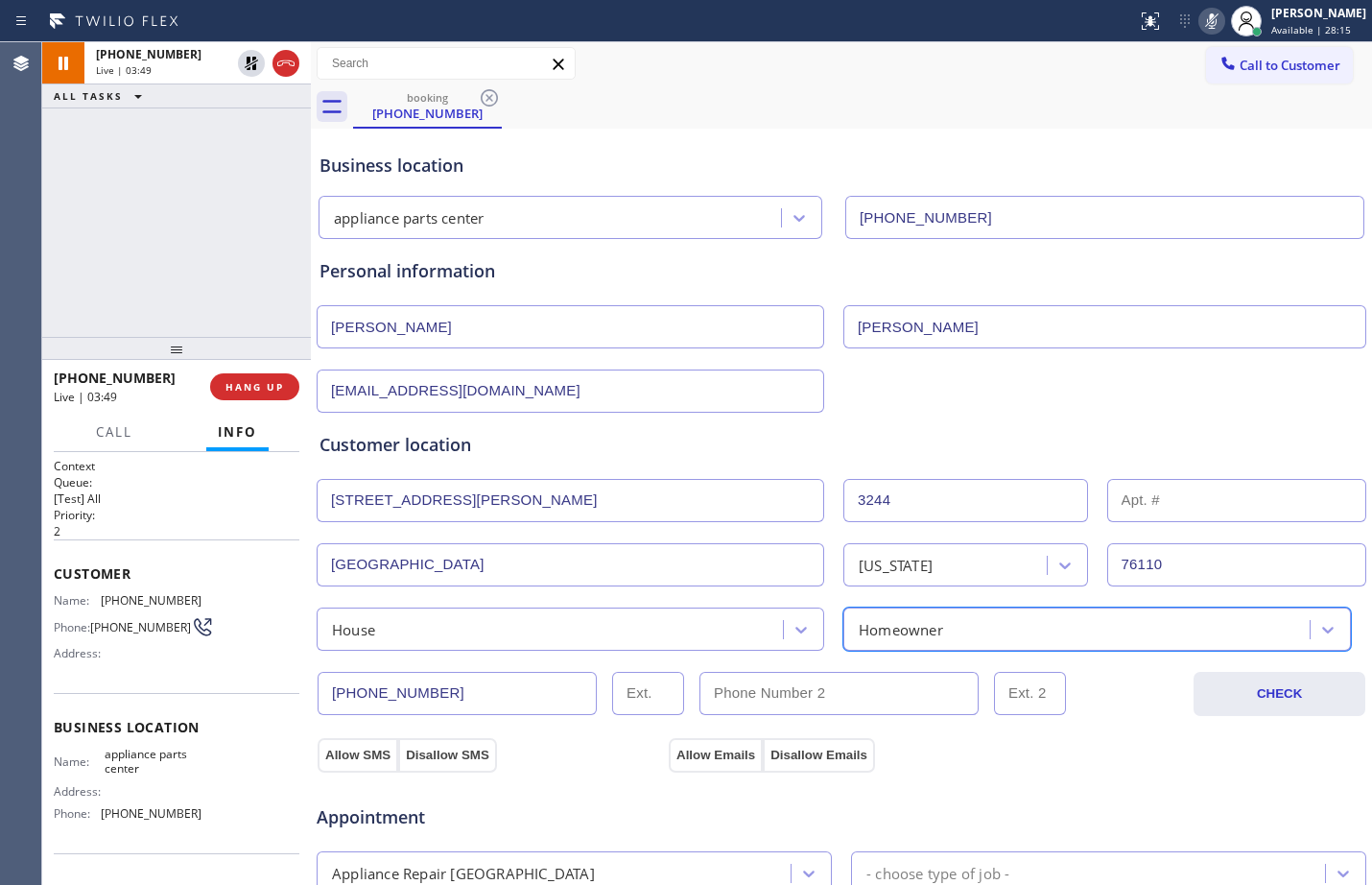
scroll to position [603, 0]
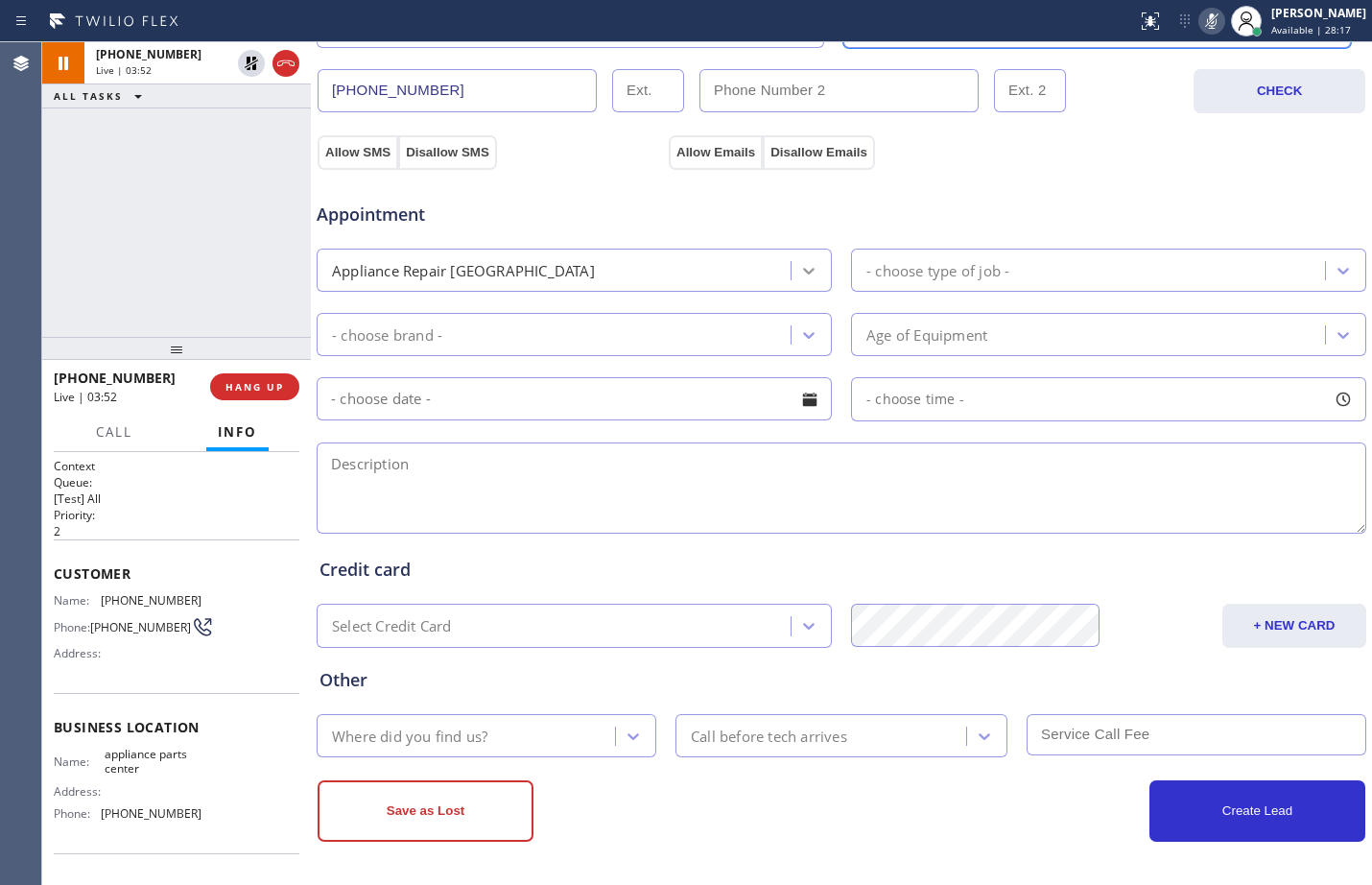
click at [802, 276] on icon at bounding box center [809, 271] width 20 height 20
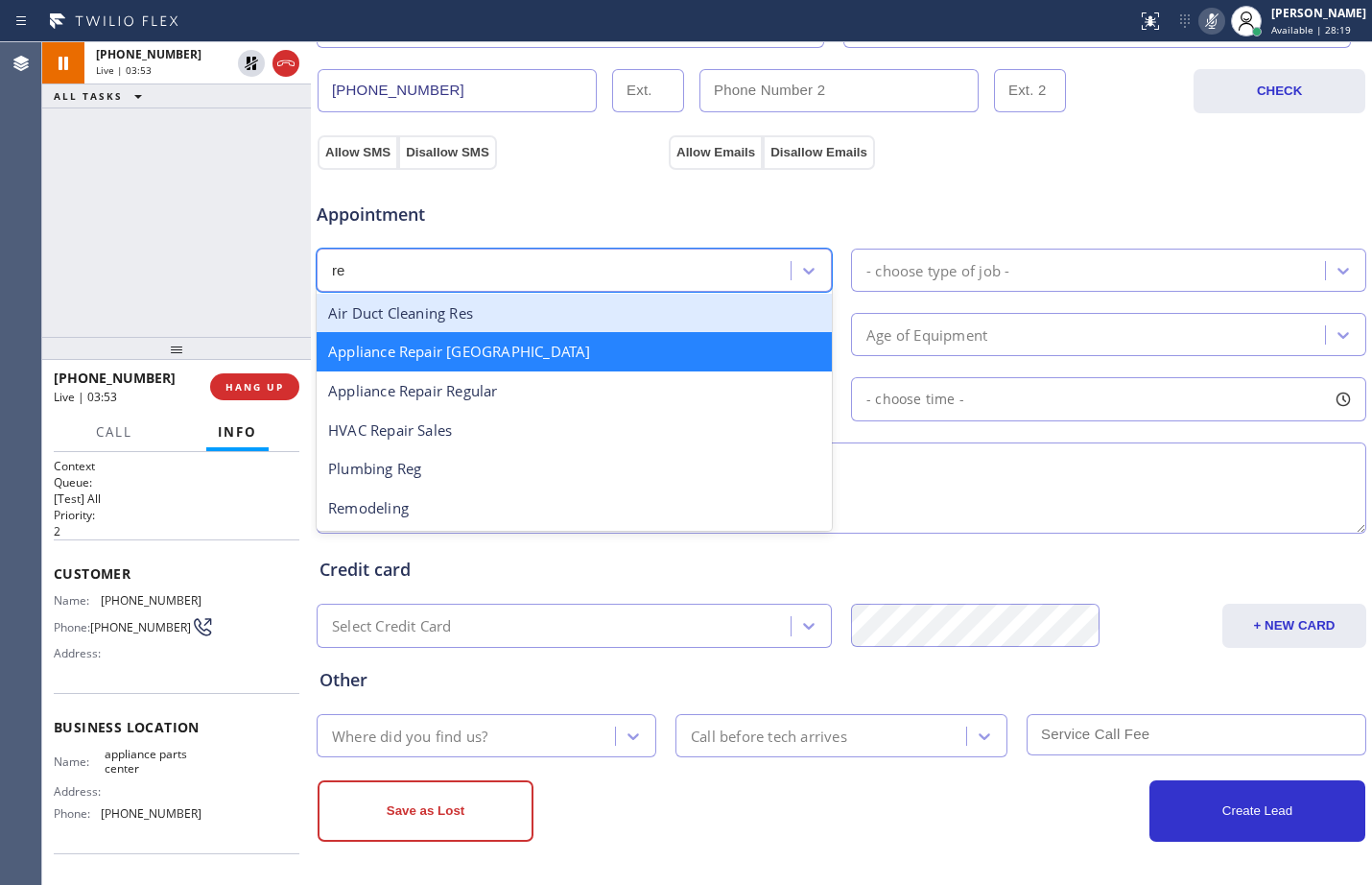
scroll to position [0, 0]
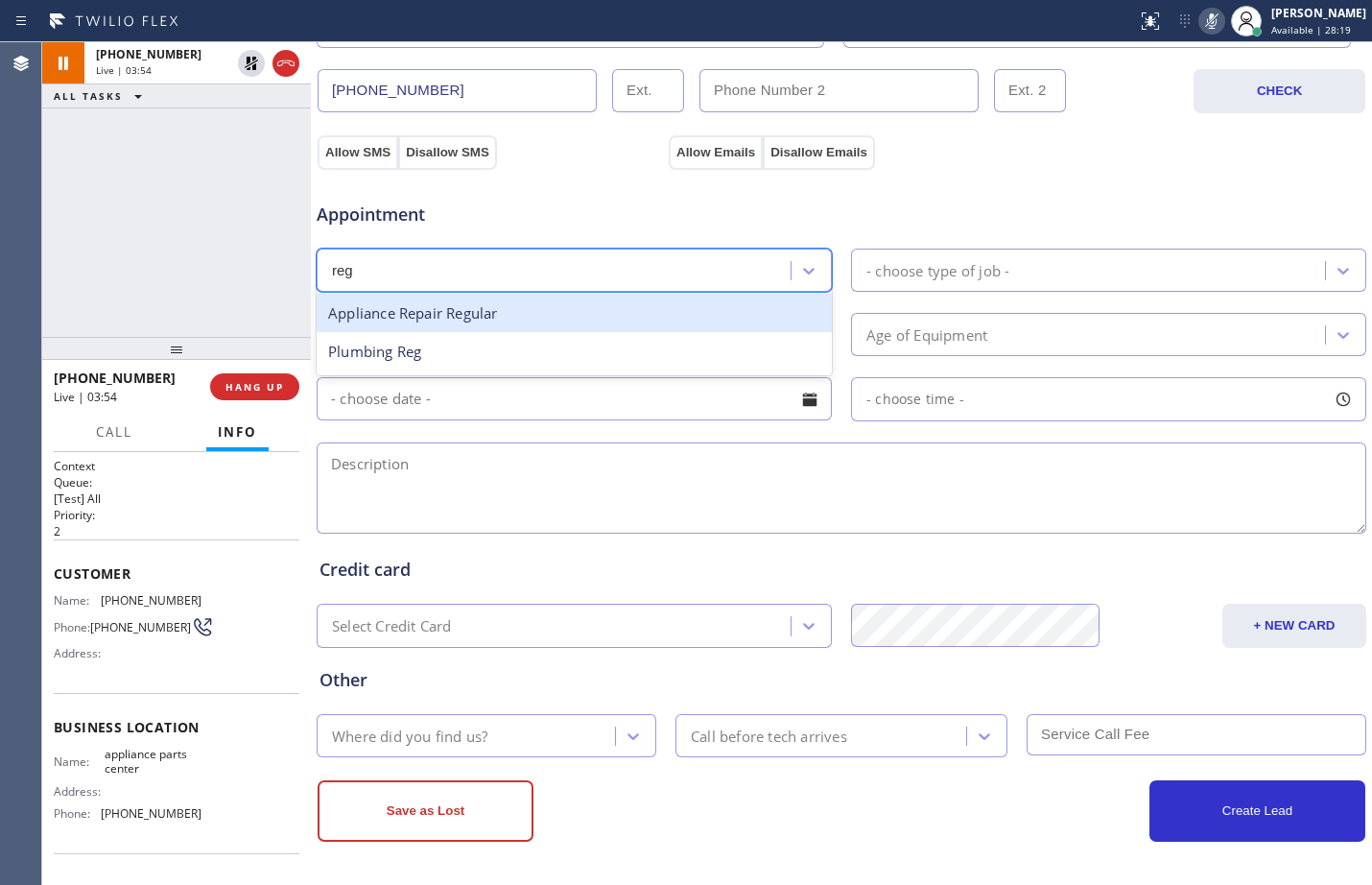
type input "regu"
click at [549, 313] on div "Appliance Repair Regular" at bounding box center [575, 313] width 516 height 39
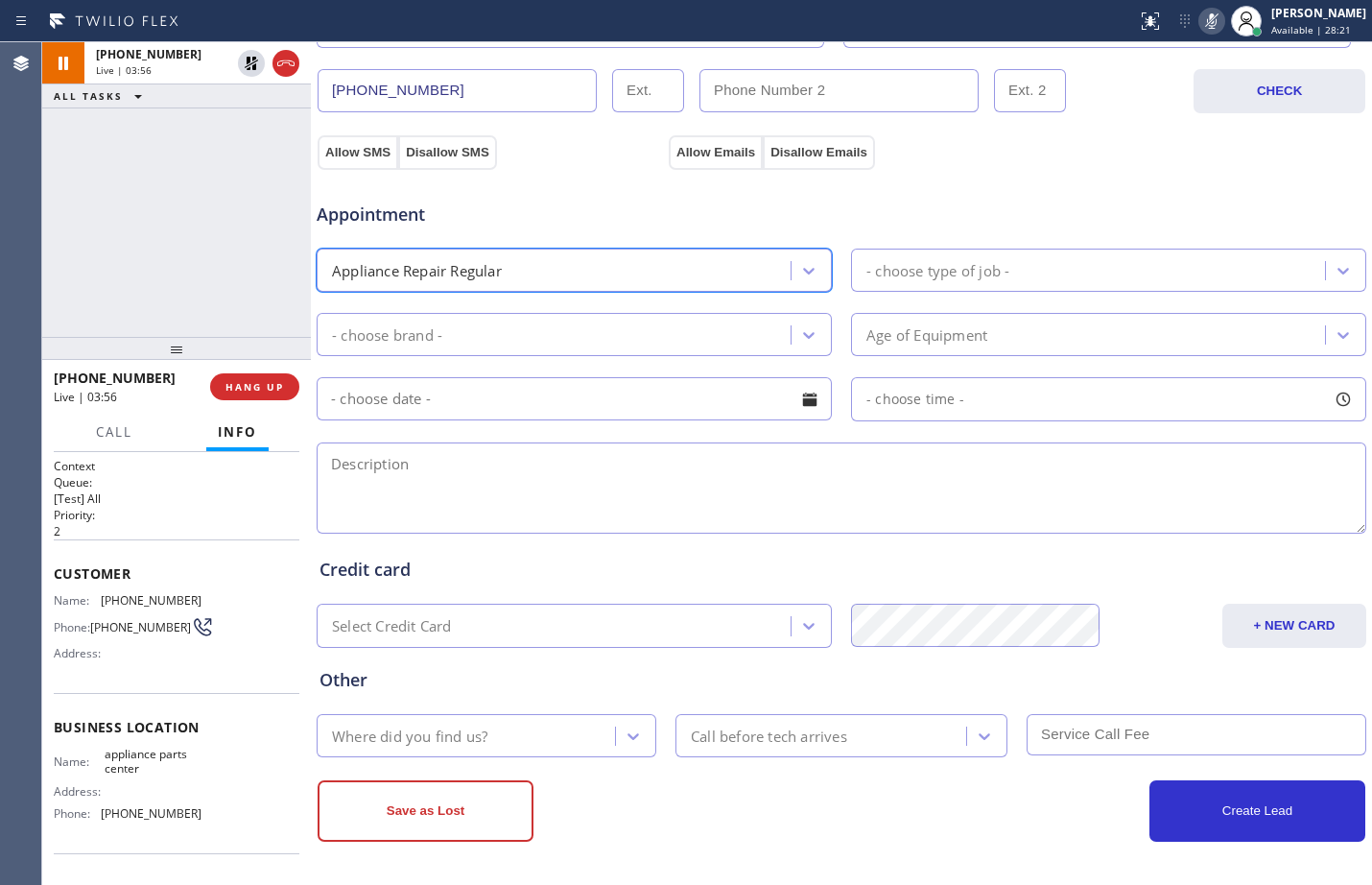
click at [1083, 260] on div "- choose type of job -" at bounding box center [1092, 270] width 469 height 33
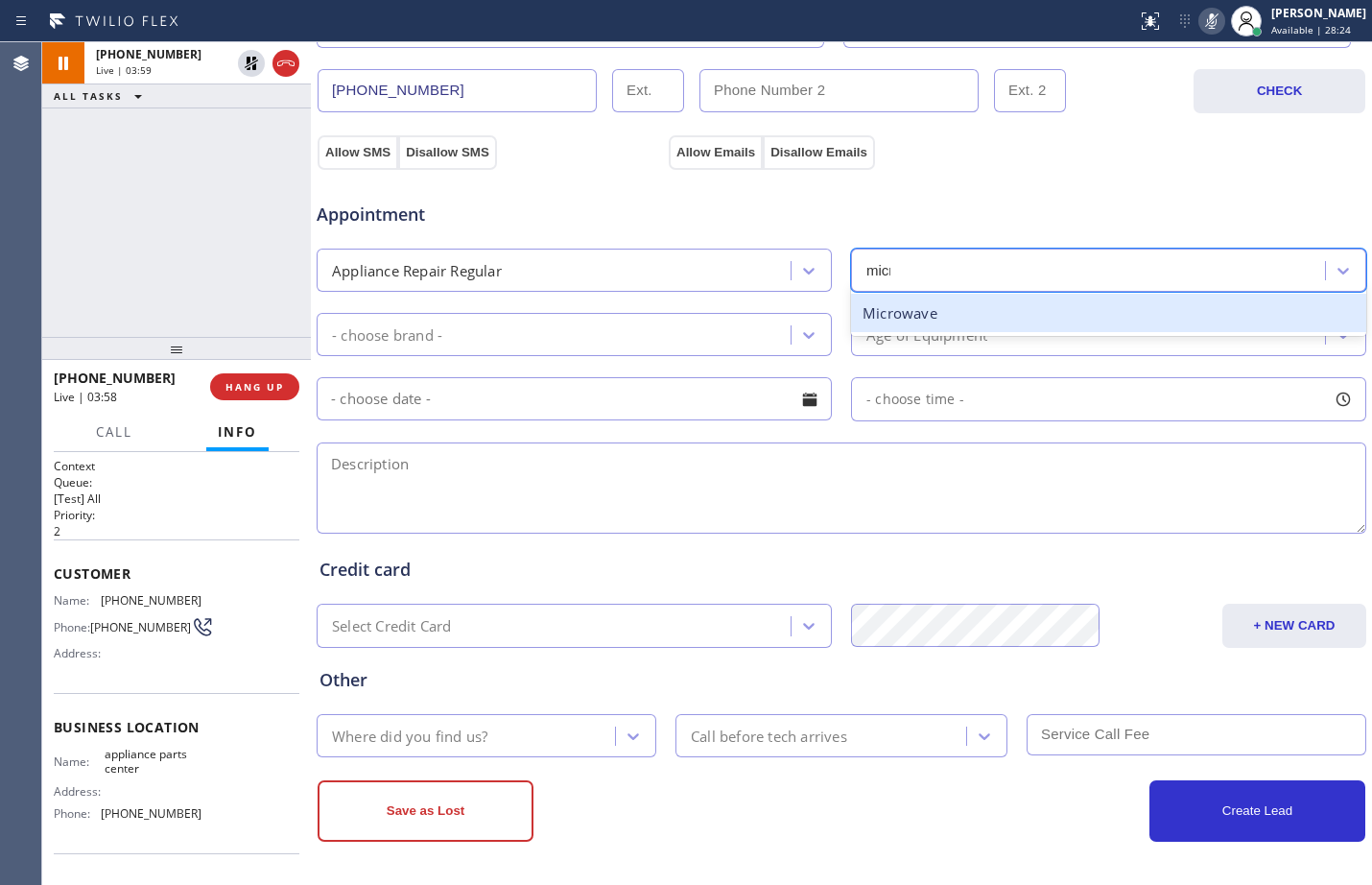
type input "micro"
click at [1070, 312] on div "Microwave" at bounding box center [1109, 313] width 516 height 39
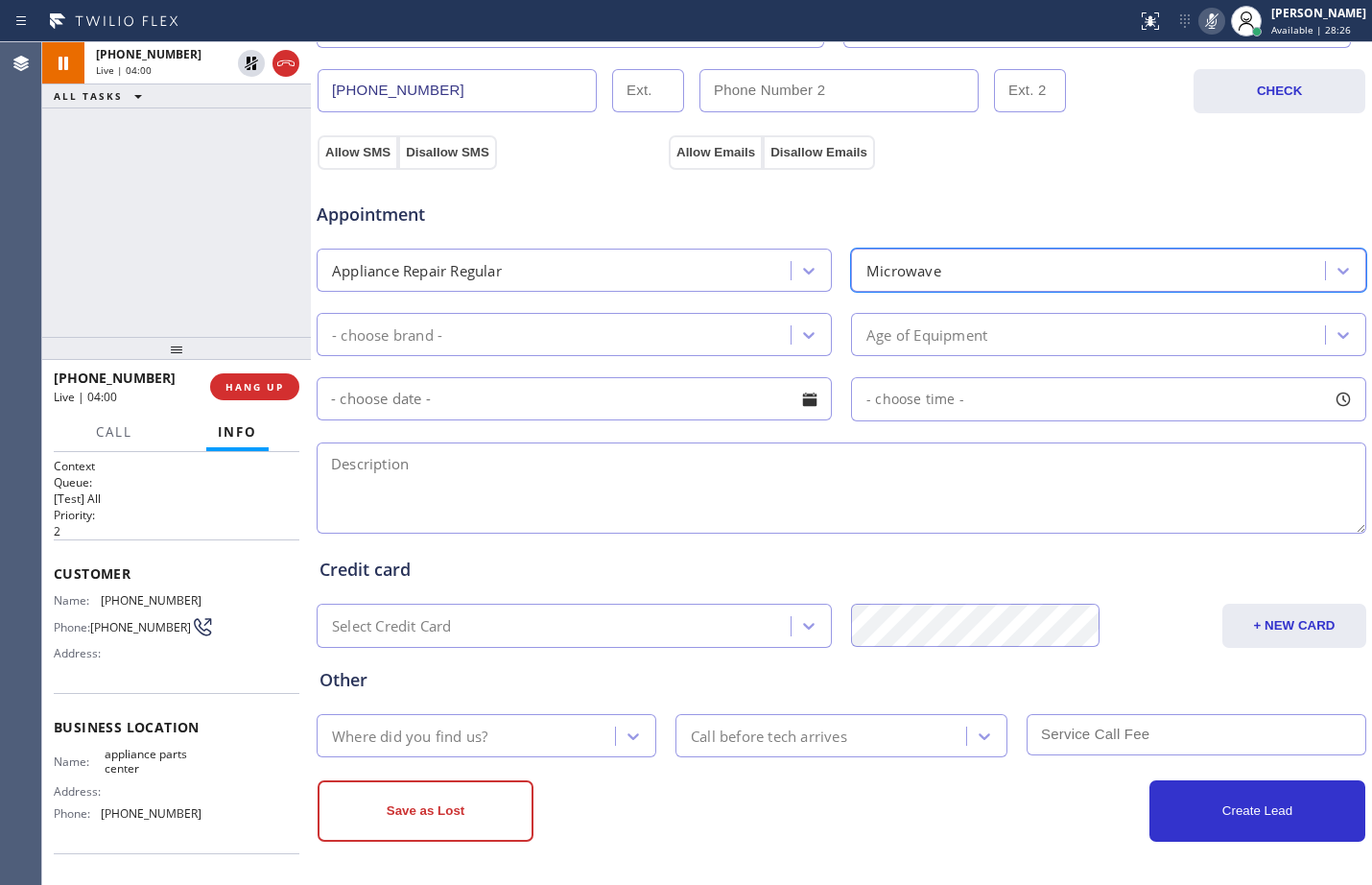
click at [701, 325] on div "- choose brand -" at bounding box center [557, 335] width 469 height 33
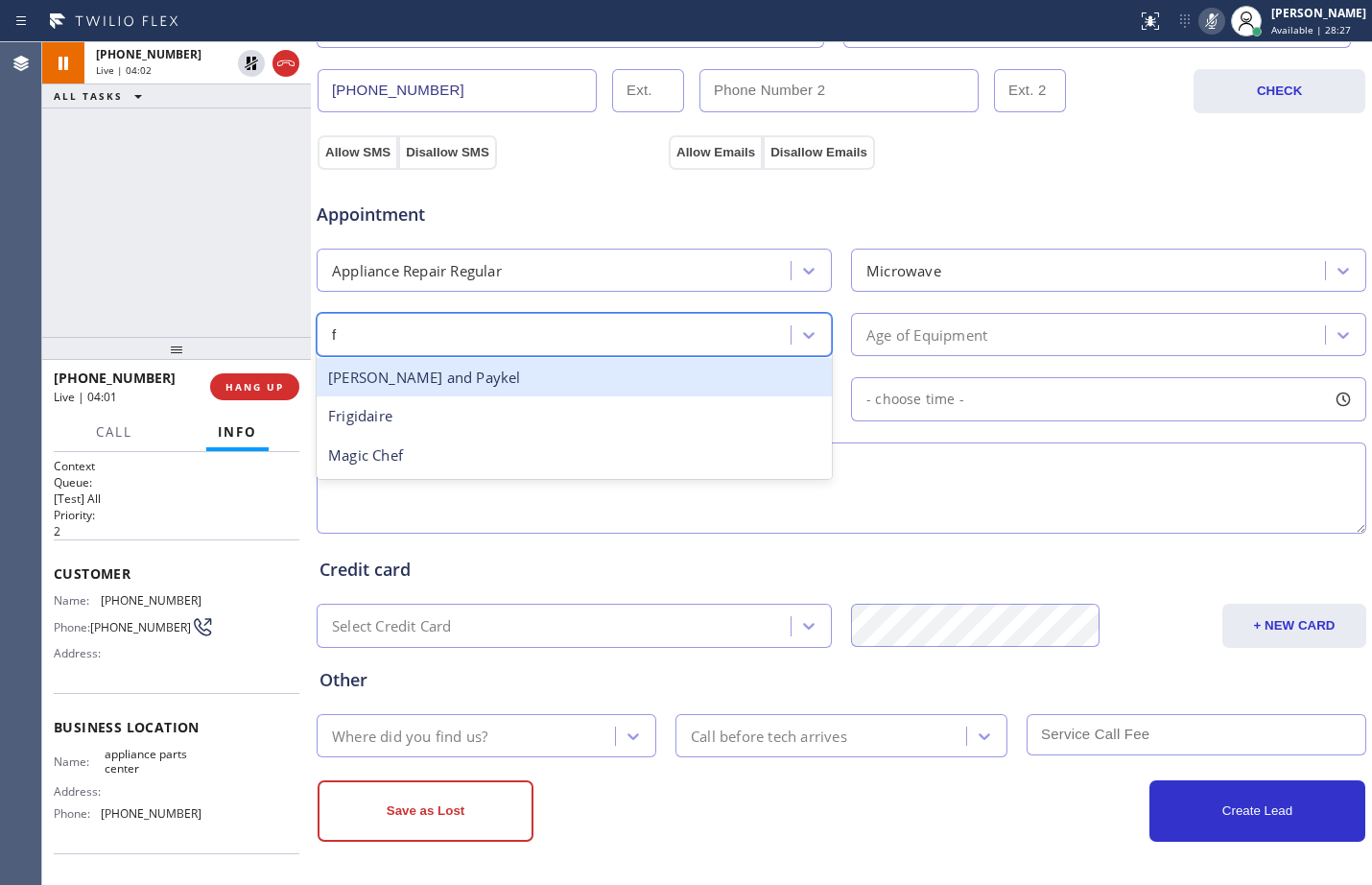
type input "fr"
click at [545, 372] on div "Frigidaire" at bounding box center [575, 378] width 516 height 39
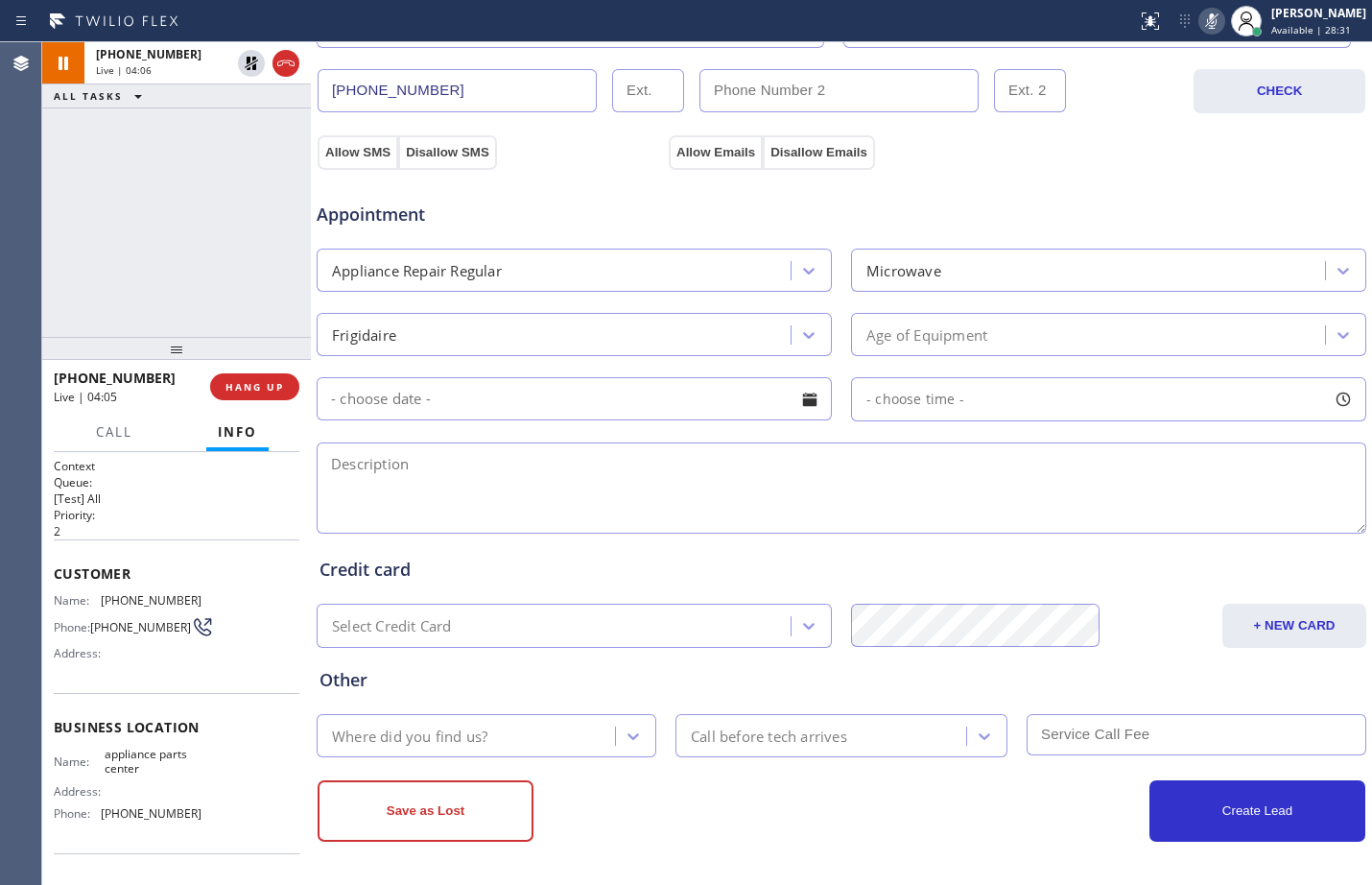
click at [1008, 330] on div "Age of Equipment" at bounding box center [1092, 335] width 469 height 33
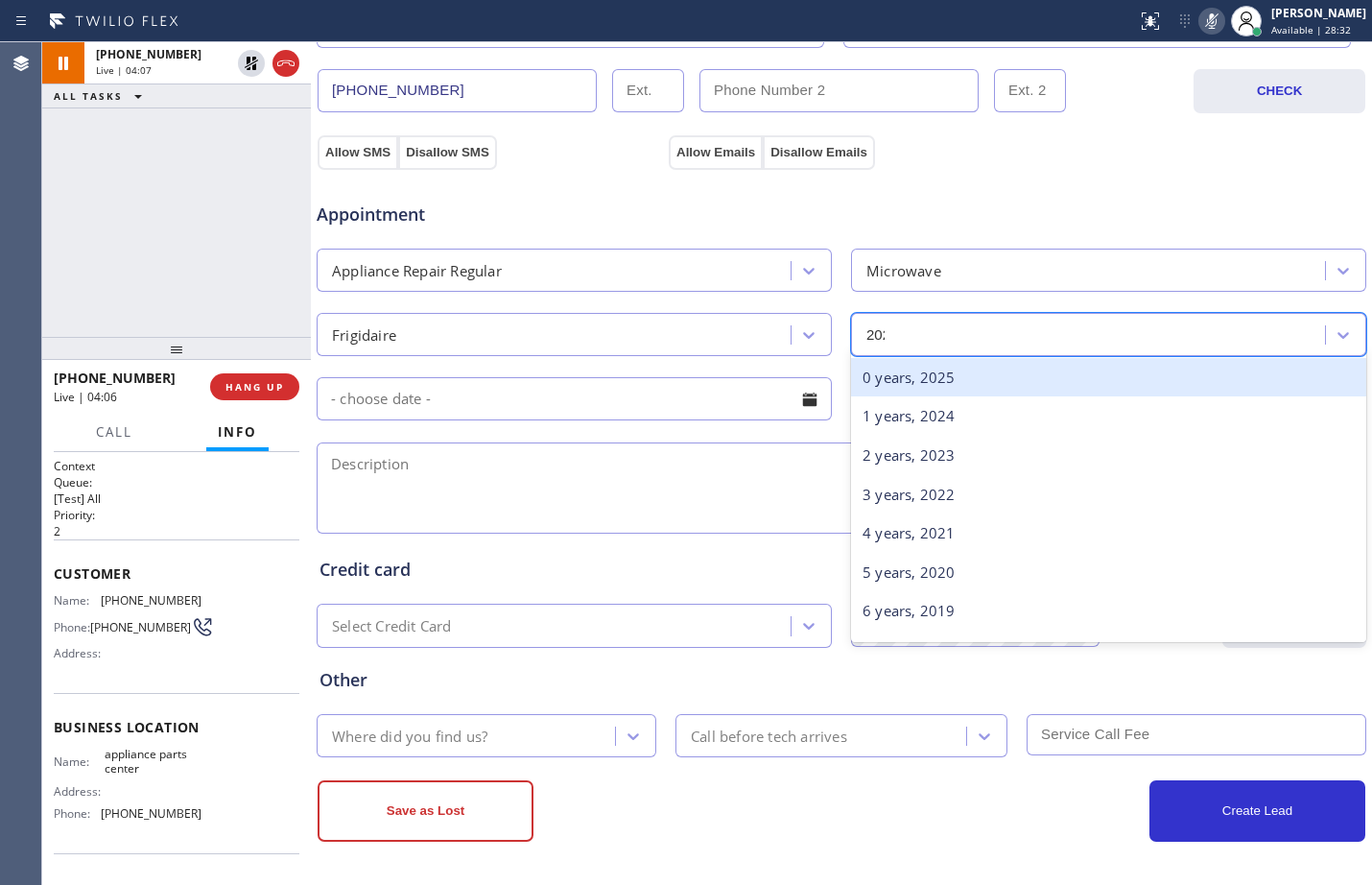
type input "2022"
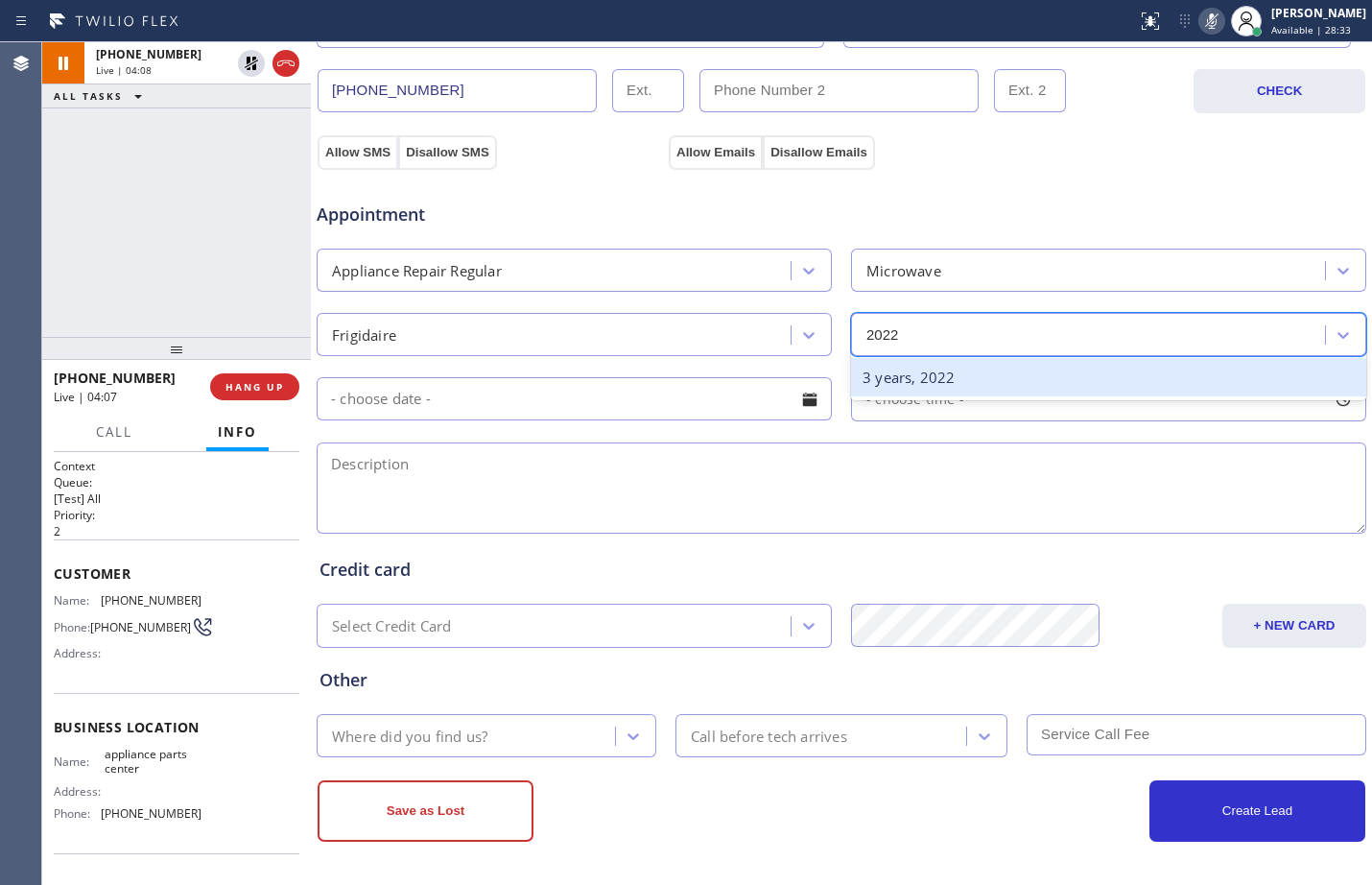
click at [1017, 381] on div "3 years, 2022" at bounding box center [1109, 378] width 516 height 39
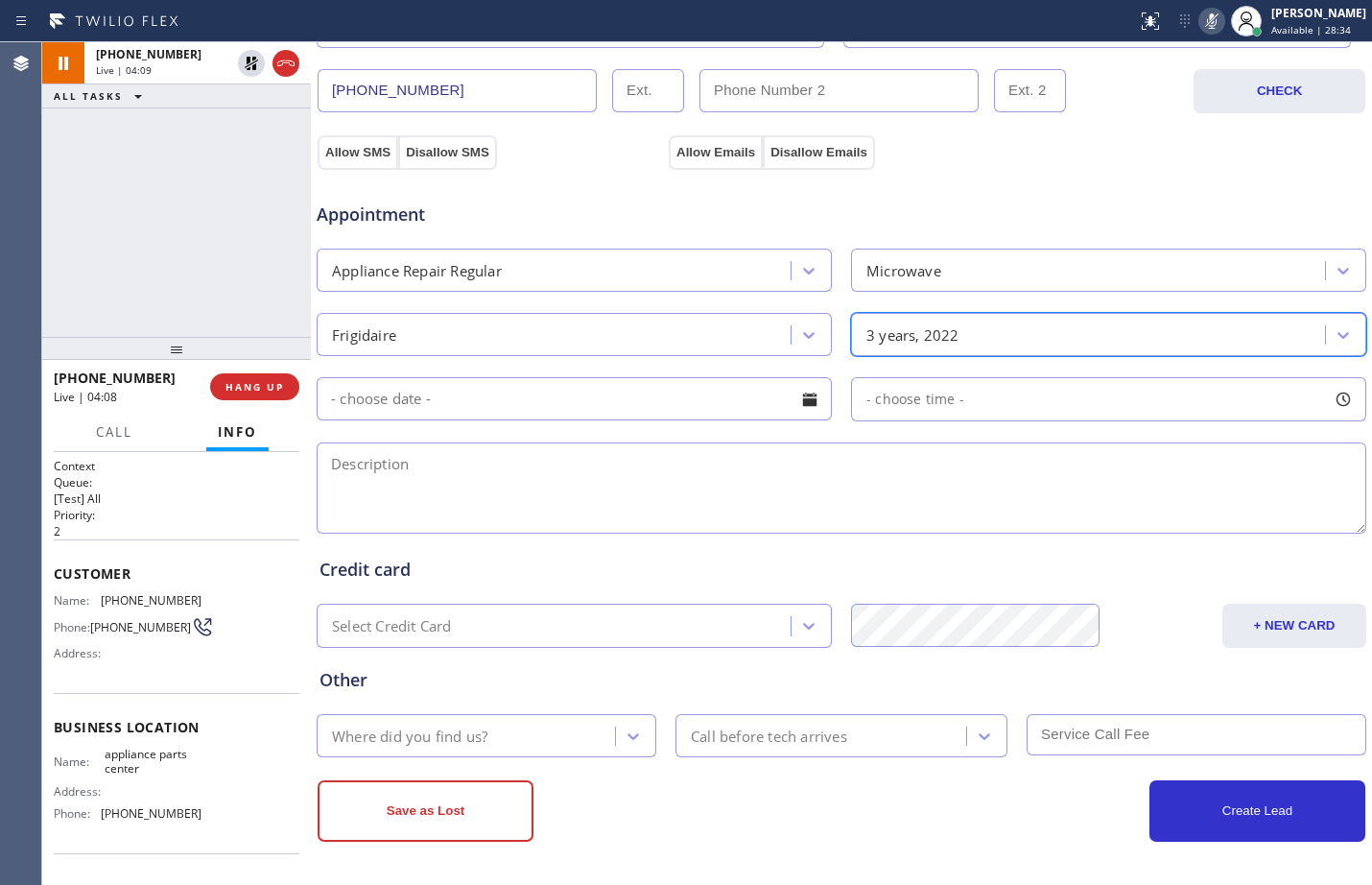
click at [474, 487] on textarea at bounding box center [841, 488] width 1050 height 91
click at [574, 741] on div "Where did you find us?" at bounding box center [469, 736] width 292 height 33
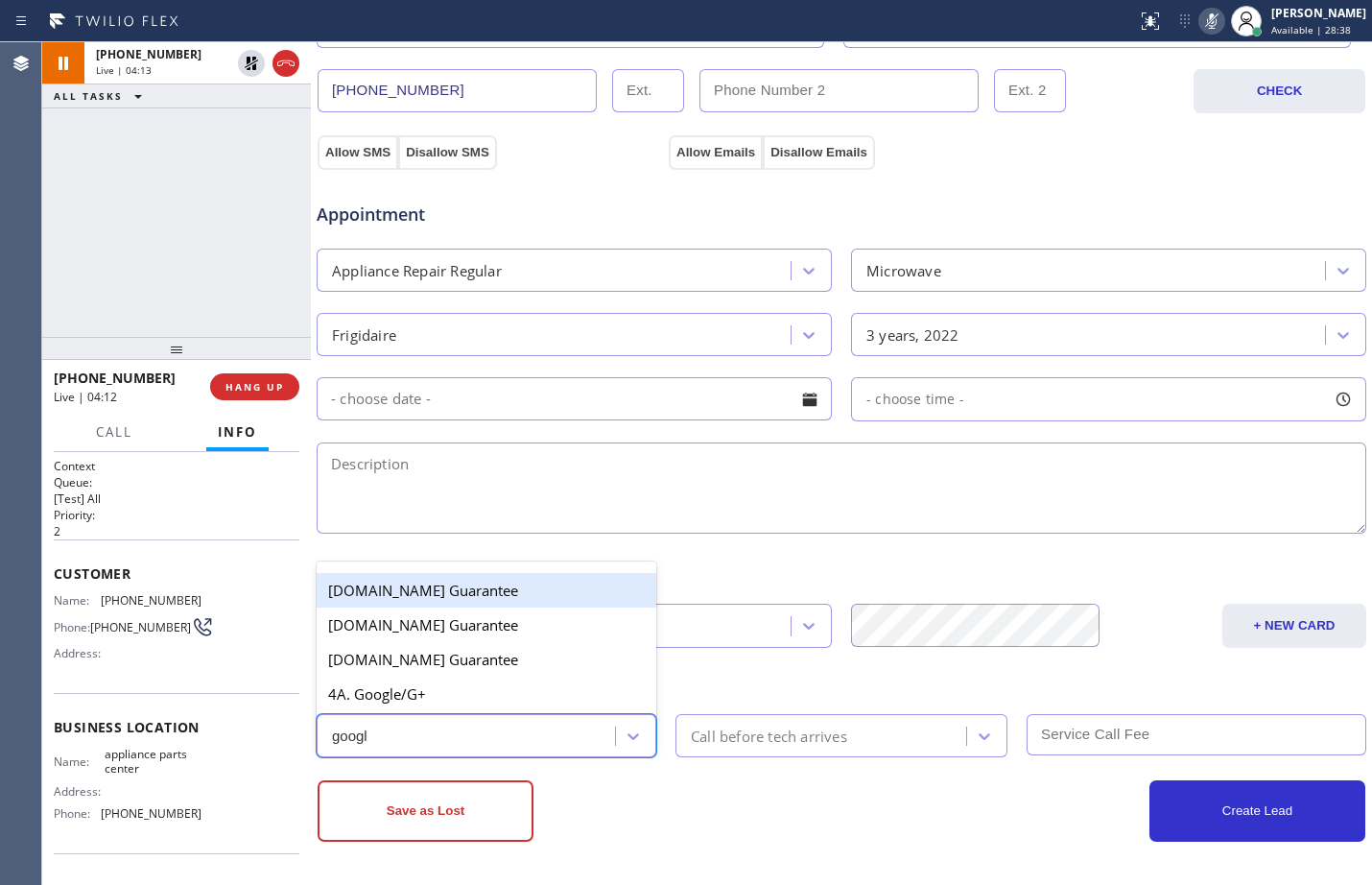
type input "google"
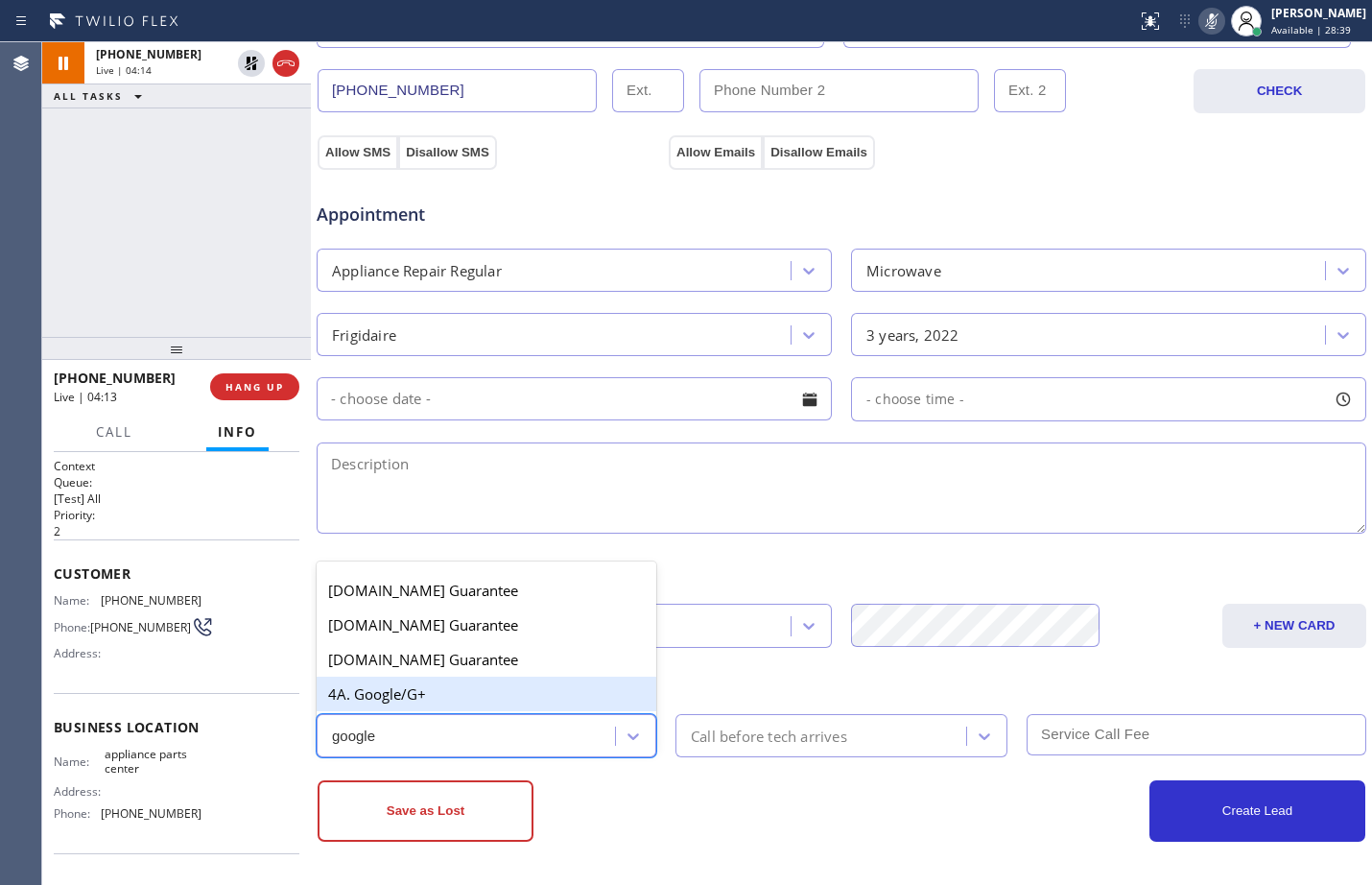
click at [516, 684] on div "4A. Google/G+" at bounding box center [486, 694] width 339 height 34
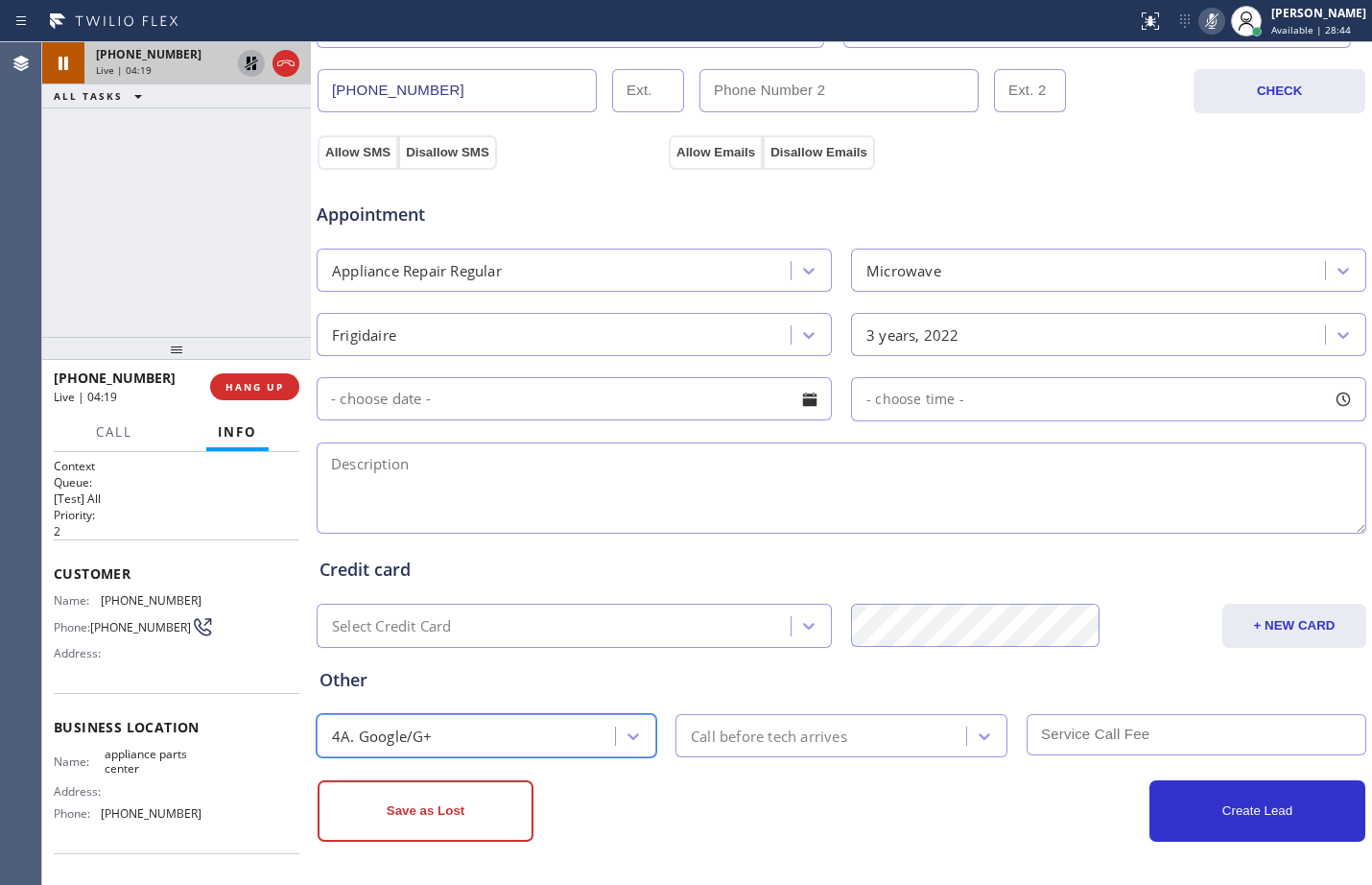
click at [253, 74] on icon at bounding box center [251, 63] width 23 height 23
click at [1200, 18] on icon at bounding box center [1211, 21] width 23 height 23
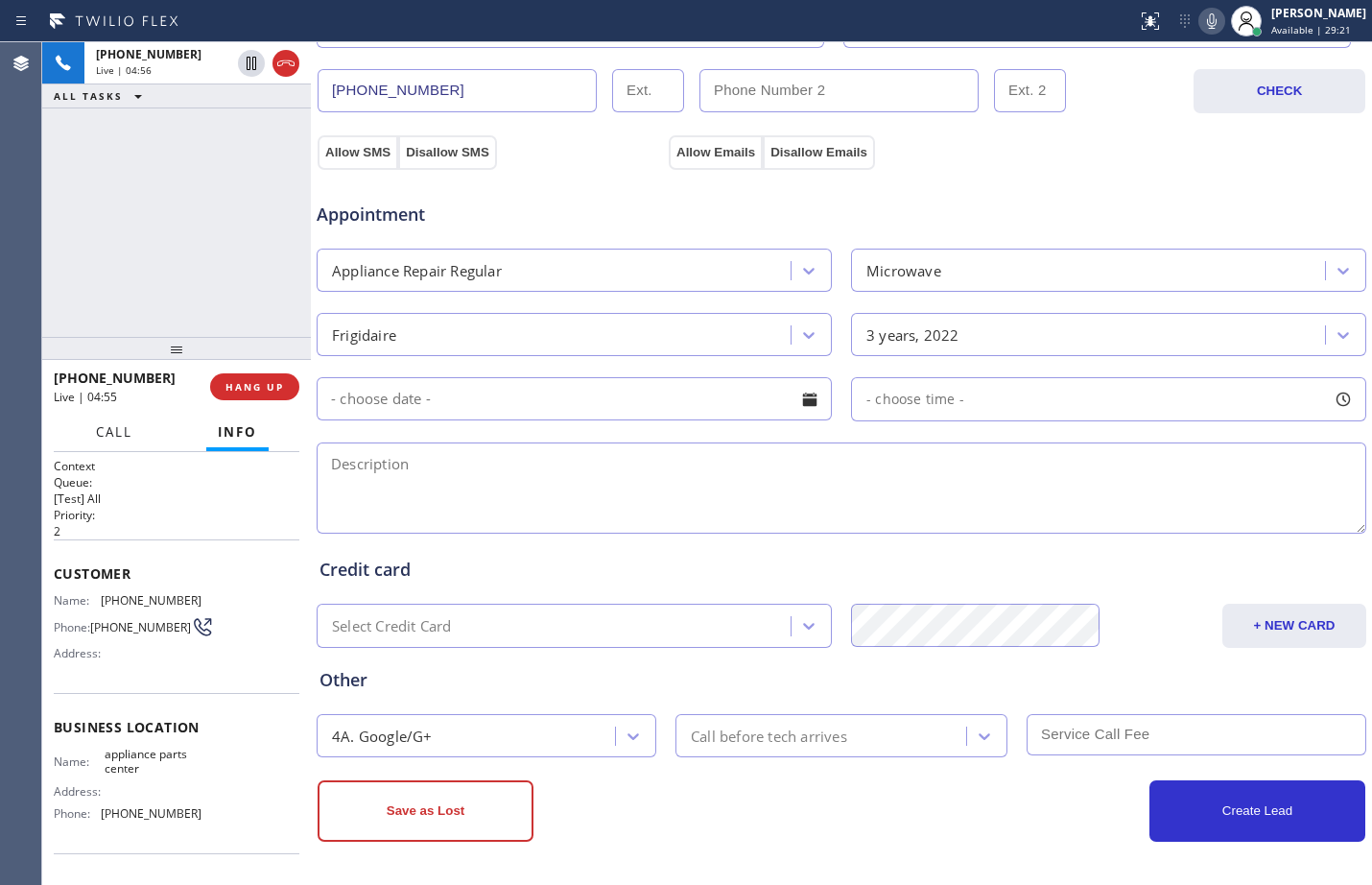
click at [127, 442] on button "Call" at bounding box center [114, 433] width 60 height 37
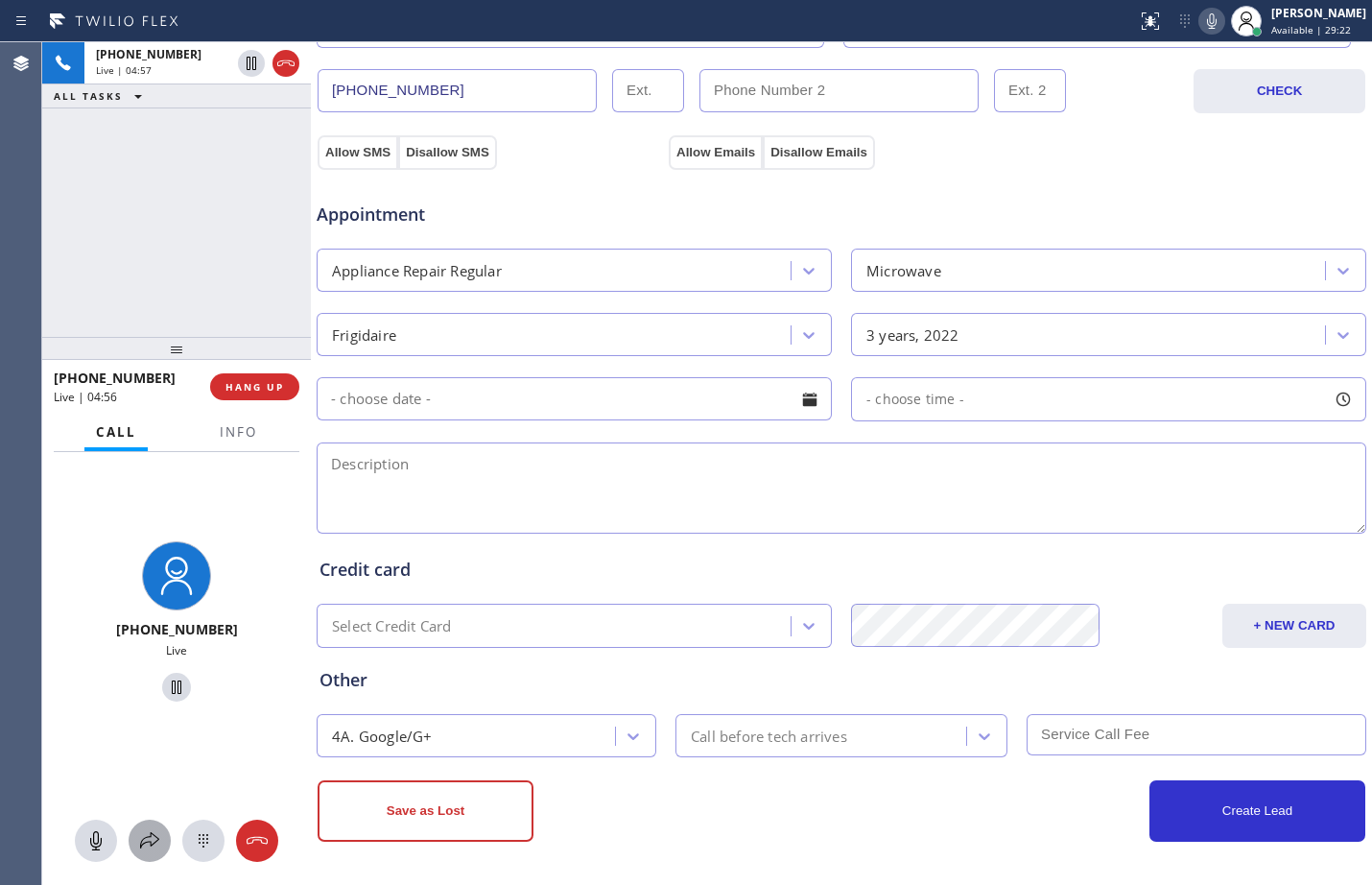
click at [160, 837] on icon at bounding box center [149, 841] width 23 height 23
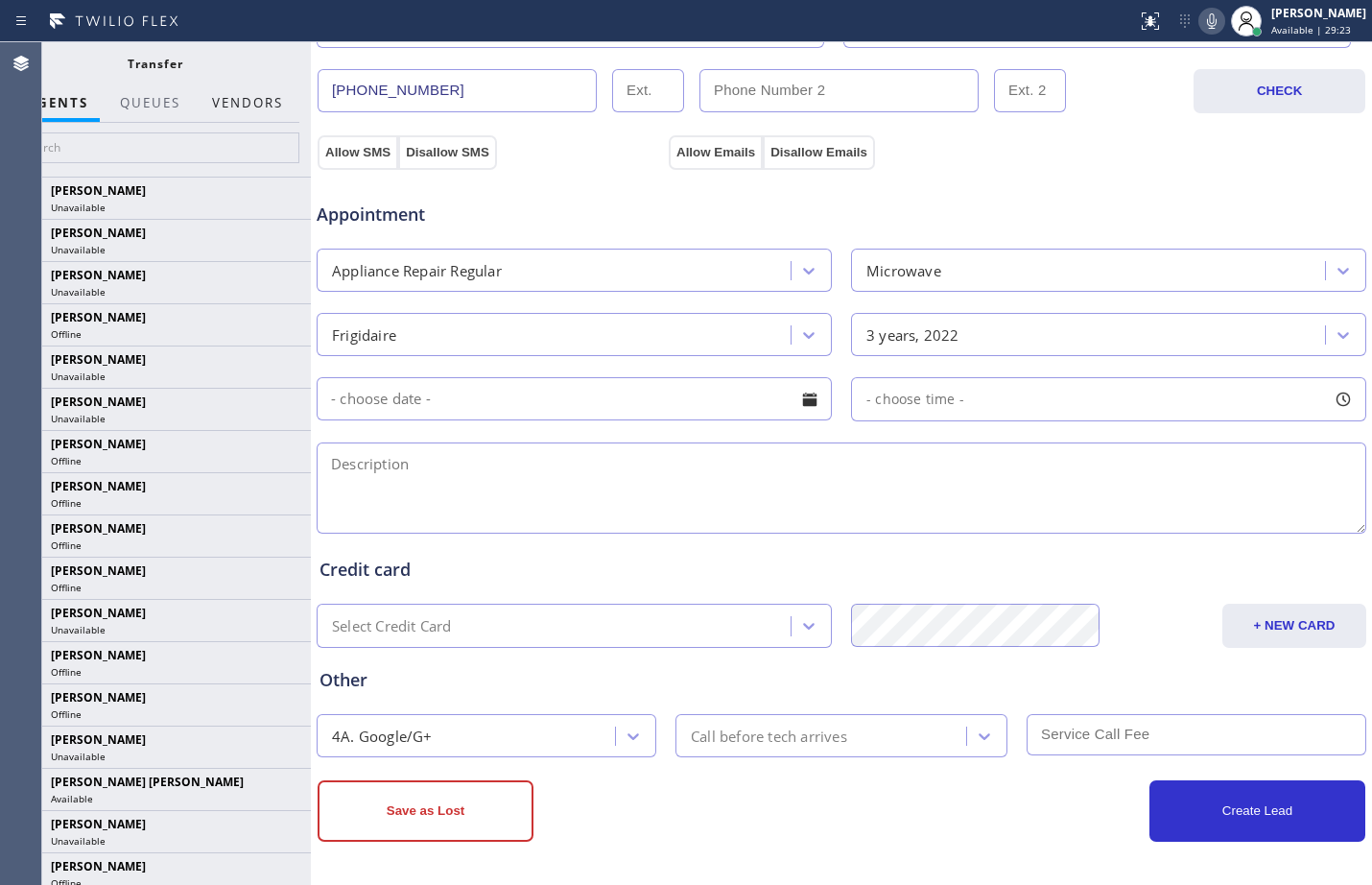
click at [264, 91] on button "Vendors" at bounding box center [248, 103] width 94 height 37
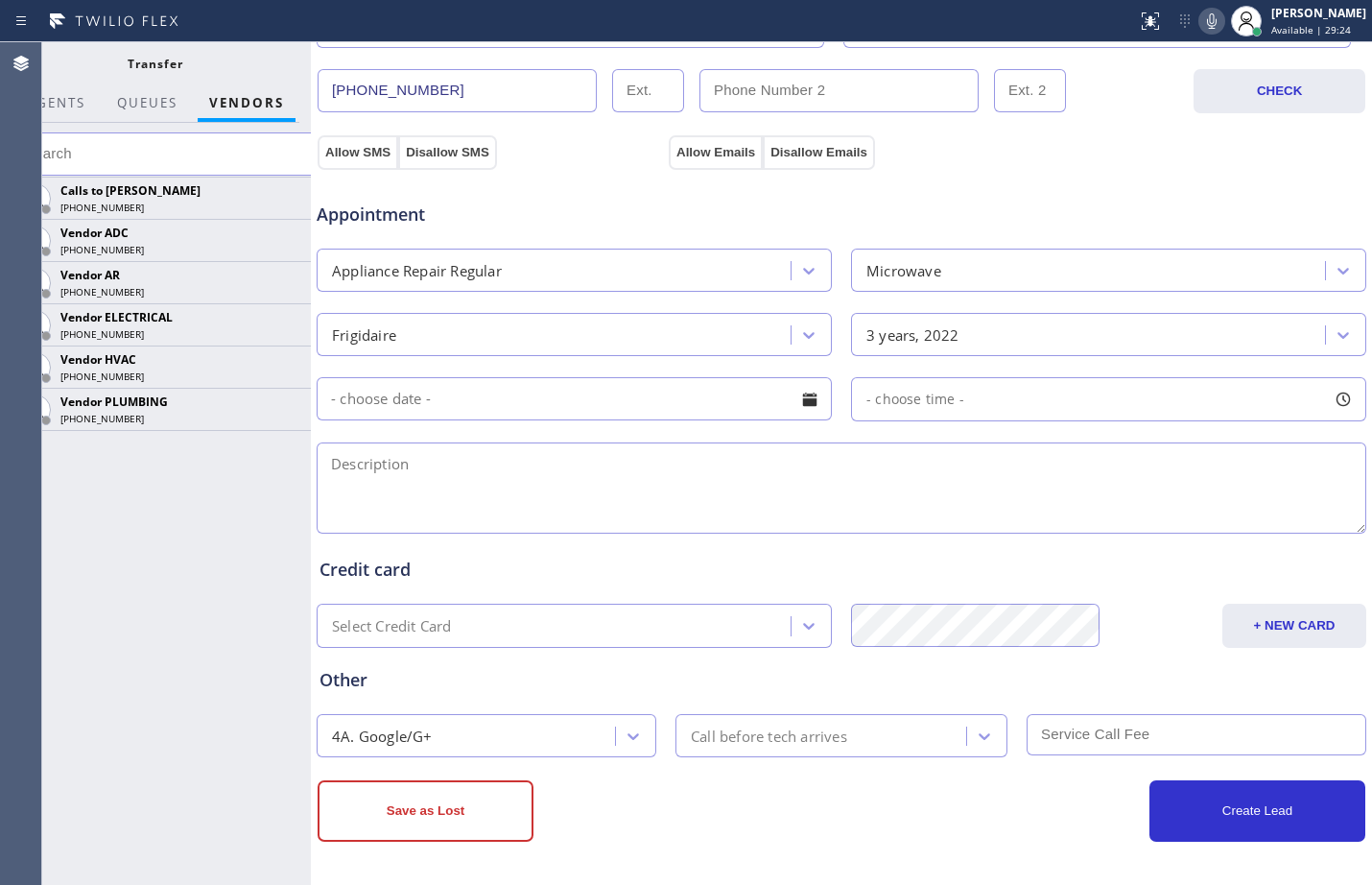
click at [189, 150] on input "text" at bounding box center [167, 154] width 312 height 43
click at [197, 289] on div "[PHONE_NUMBER]" at bounding box center [164, 292] width 206 height 14
click at [287, 277] on icon at bounding box center [286, 282] width 16 height 13
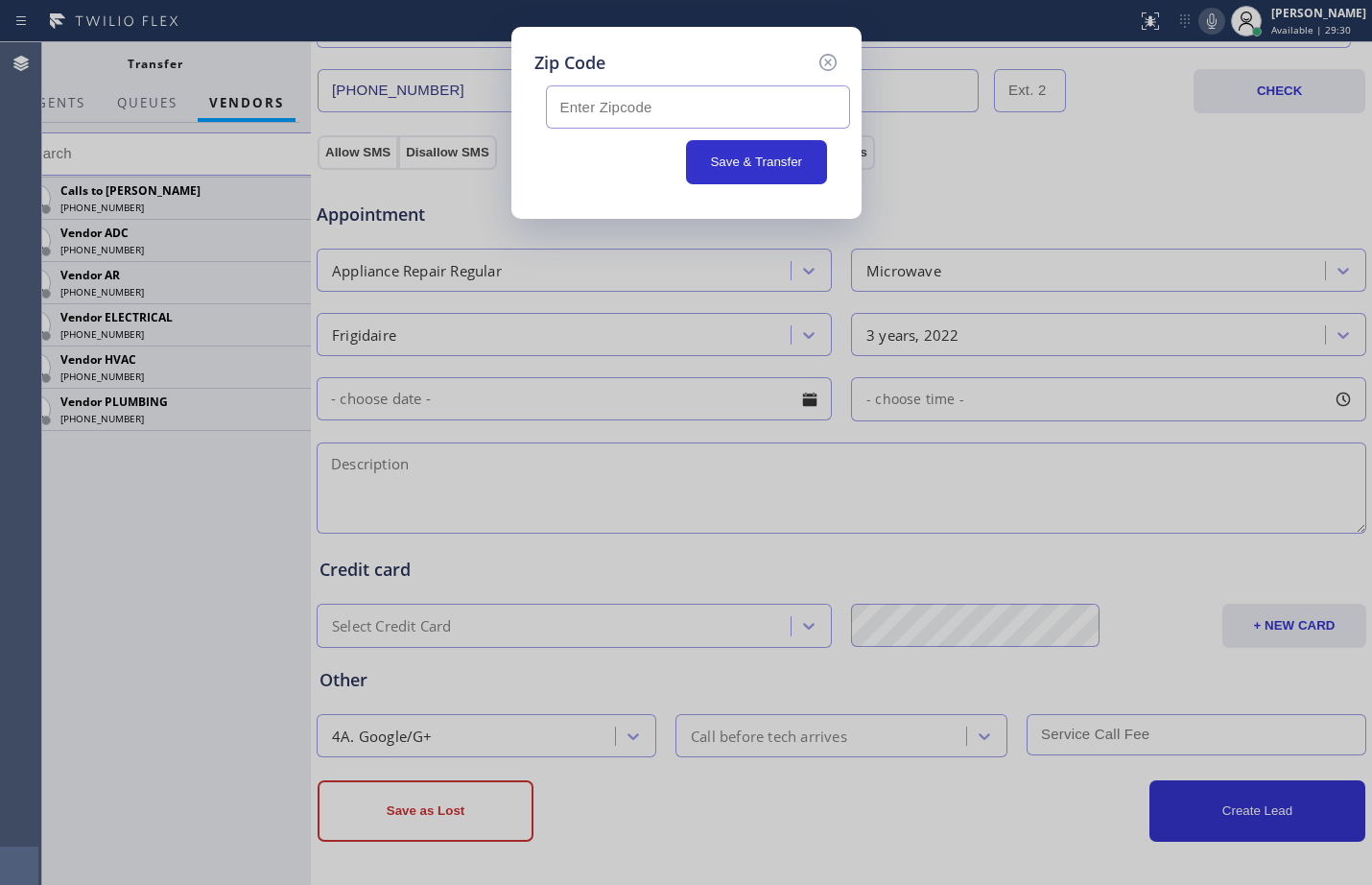
click at [801, 105] on input "text" at bounding box center [698, 107] width 304 height 43
paste input "76110"
type input "76110"
click at [777, 152] on button "Save & Transfer" at bounding box center [757, 162] width 141 height 44
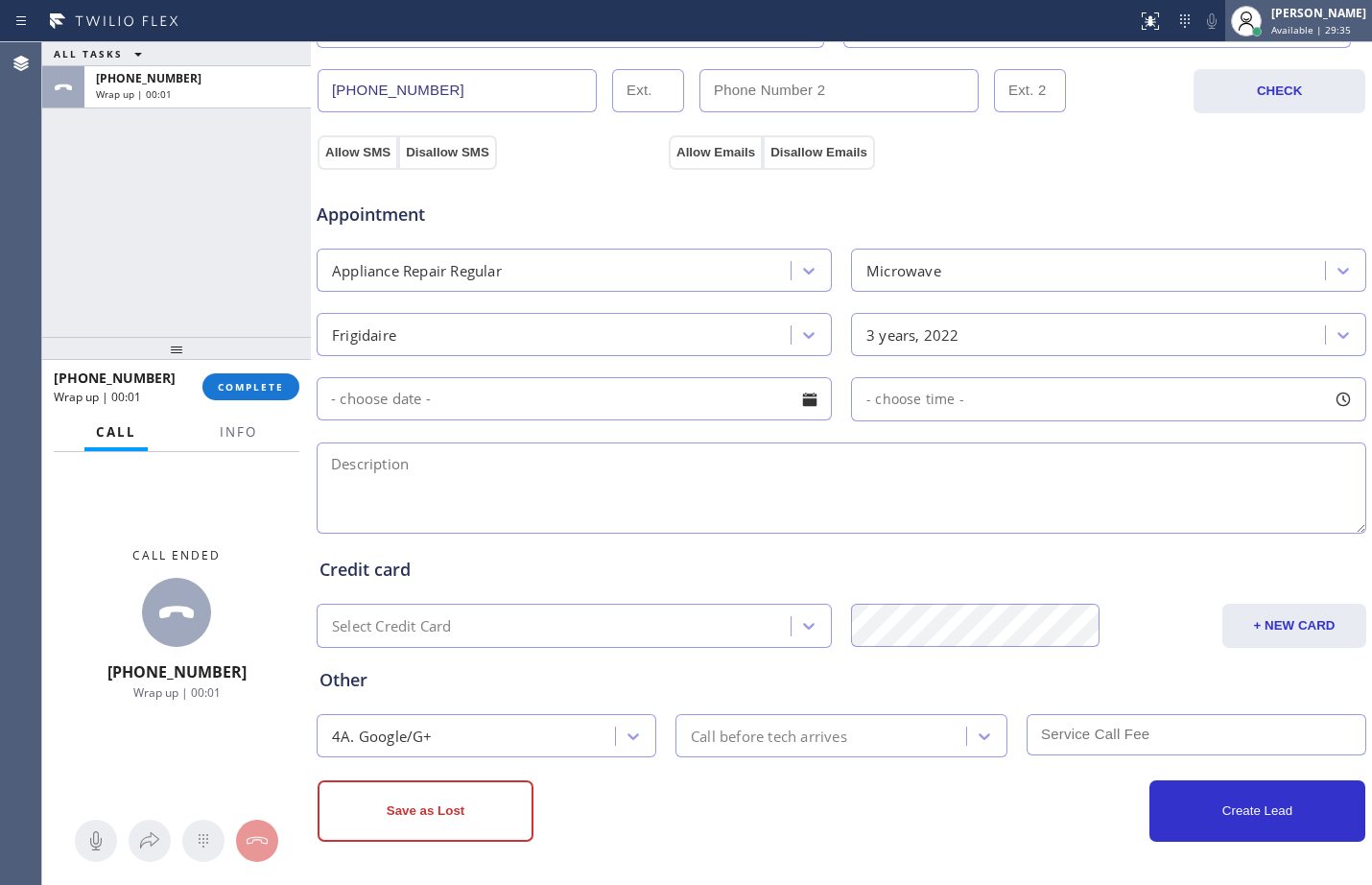
click at [1307, 23] on div "[PERSON_NAME] Available | 29:35" at bounding box center [1320, 21] width 105 height 33
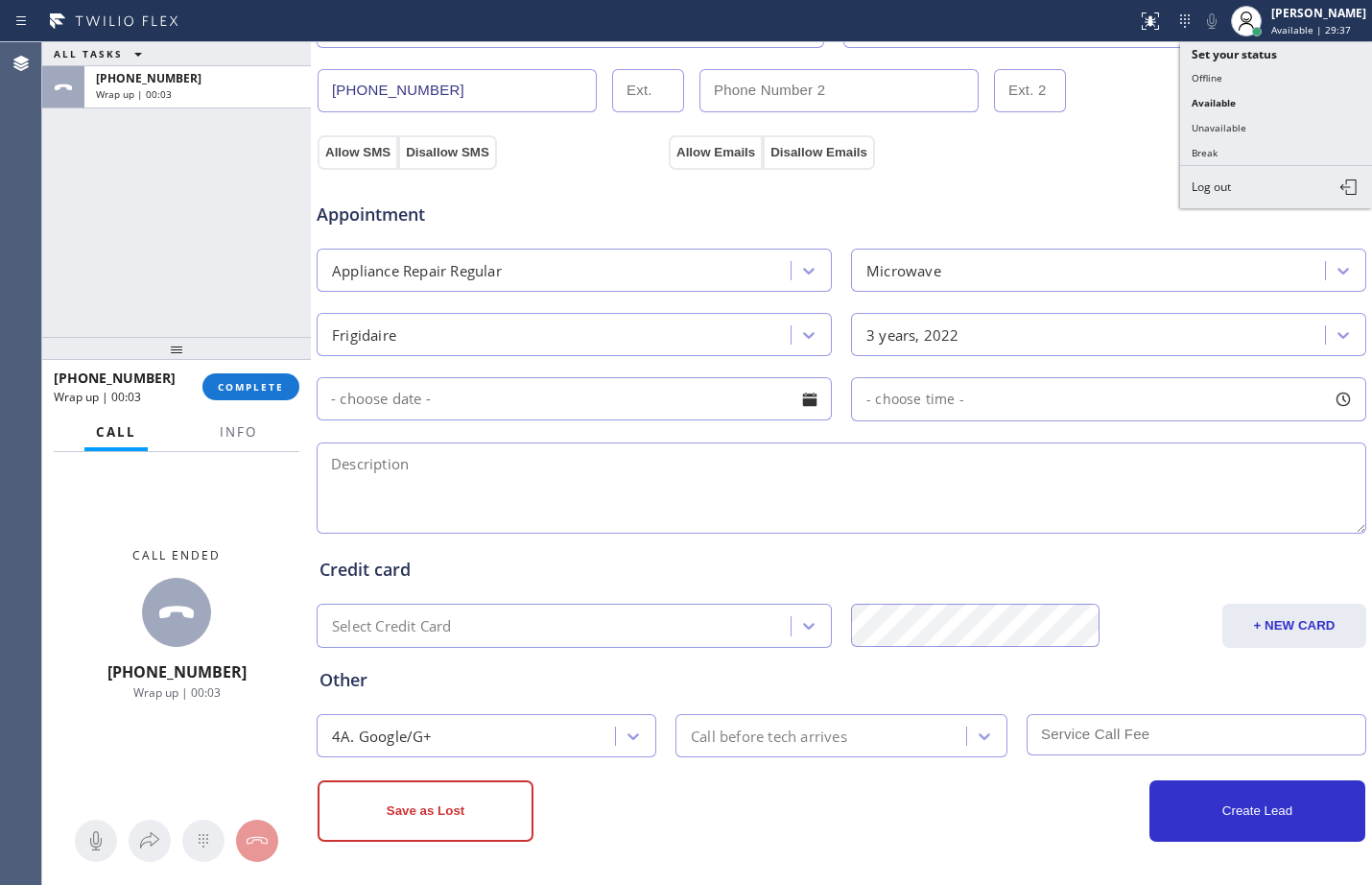
click at [592, 512] on textarea at bounding box center [841, 488] width 1050 height 91
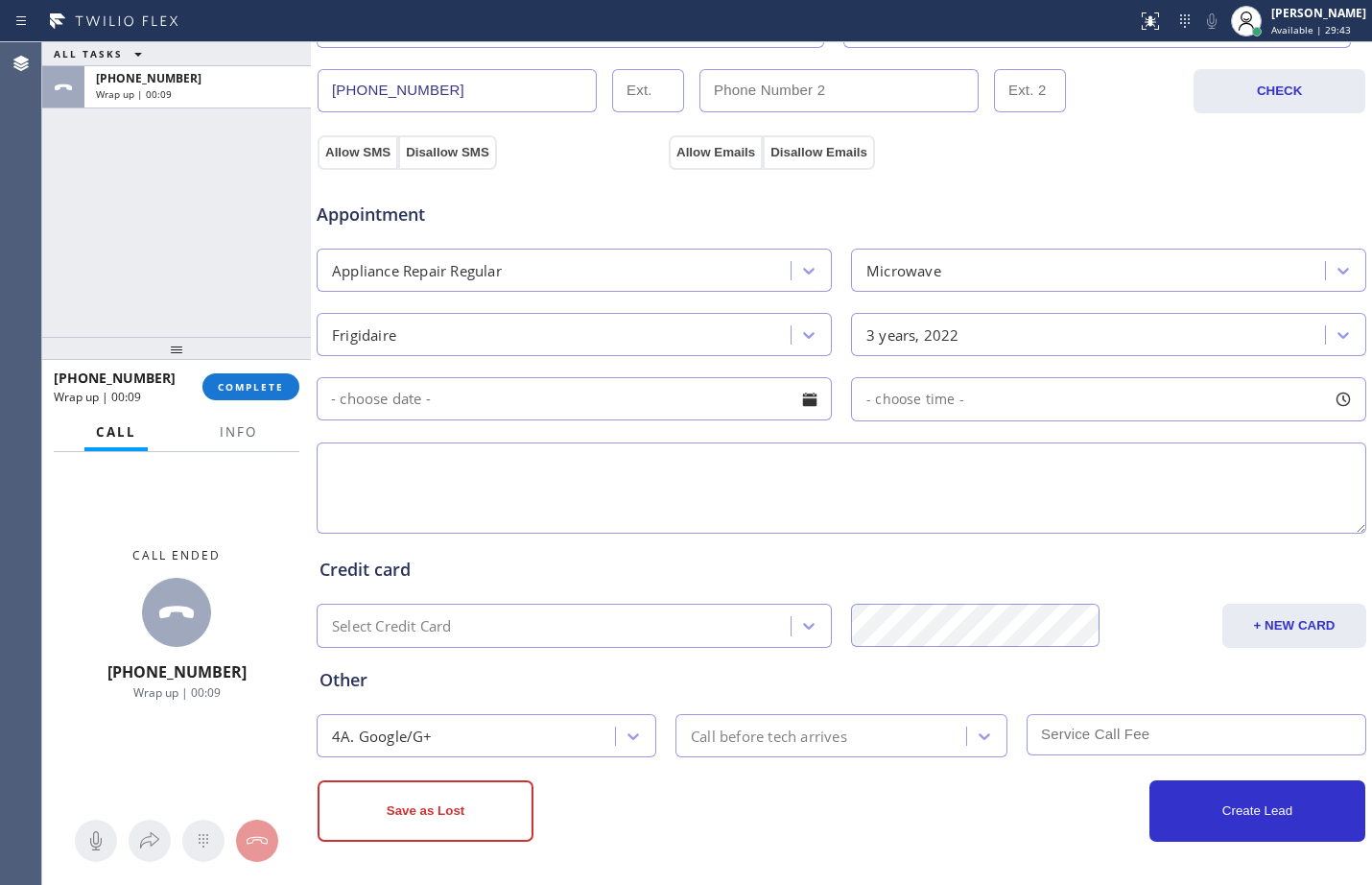
type textarea "="
click at [333, 484] on textarea "Frigi" at bounding box center [841, 488] width 1050 height 91
click at [520, 472] on textarea "Frigi" at bounding box center [841, 488] width 1050 height 91
click at [761, 475] on textarea "Frigidaire//microwave is not heating//3yrs//" at bounding box center [841, 488] width 1050 height 91
paste textarea "[STREET_ADDRESS][PERSON_NAME],"
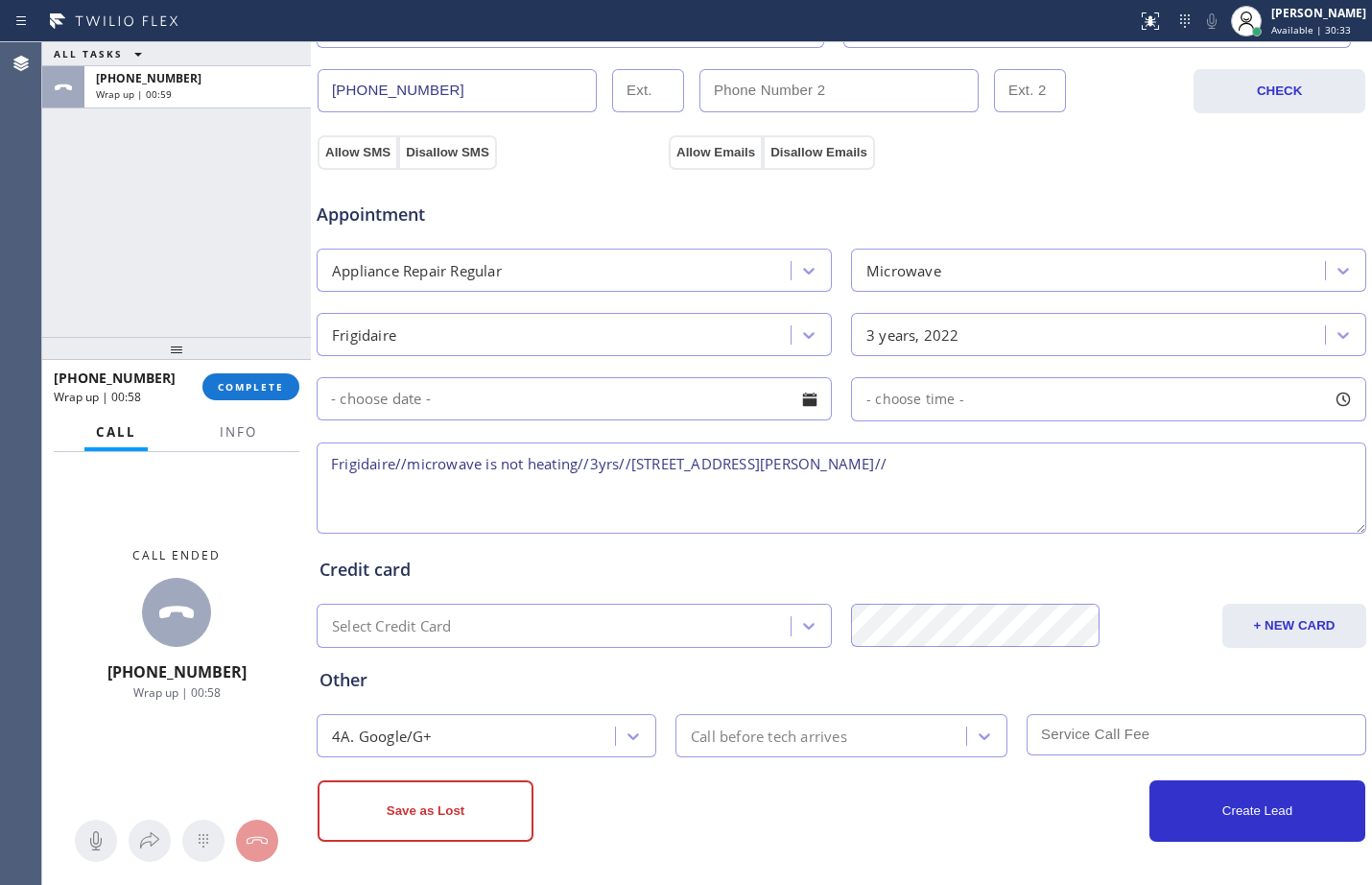
click at [1056, 463] on textarea "Frigidaire//microwave is not heating//3yrs//[STREET_ADDRESS][PERSON_NAME]//" at bounding box center [841, 488] width 1050 height 91
paste textarea "appliance parts center"
click at [1055, 462] on textarea "Frigidaire//microwave is not heating//3yrs//[STREET_ADDRESS][PERSON_NAME]//appl…" at bounding box center [841, 488] width 1050 height 91
click at [1005, 479] on textarea "Frigidaire//microwave is not heating//3yrs//[STREET_ADDRESS][PERSON_NAME]//appl…" at bounding box center [841, 488] width 1050 height 91
click at [1277, 40] on div "[PERSON_NAME] Available | 30:39" at bounding box center [1299, 21] width 147 height 42
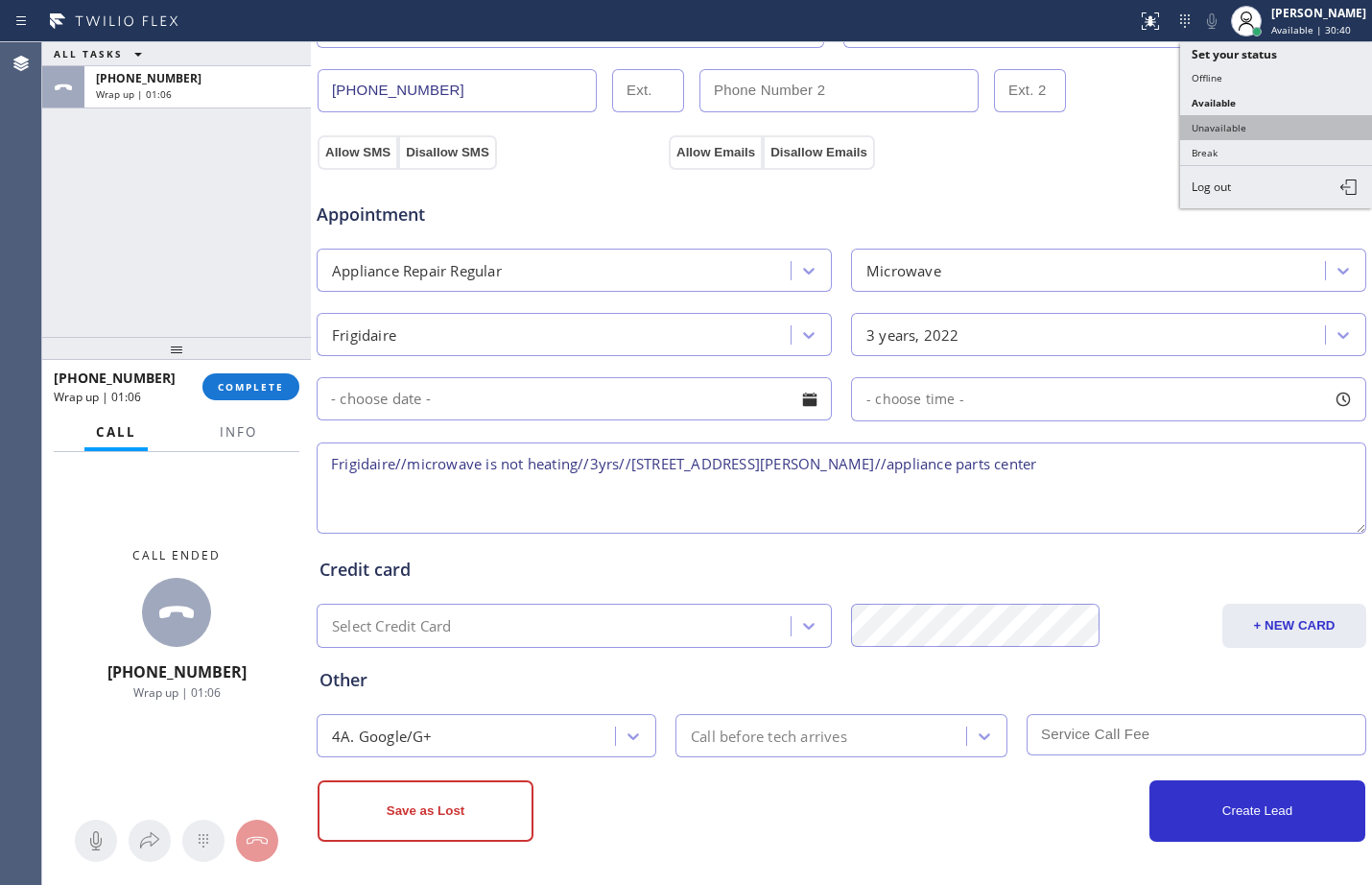
click at [1207, 127] on button "Unavailable" at bounding box center [1277, 127] width 192 height 25
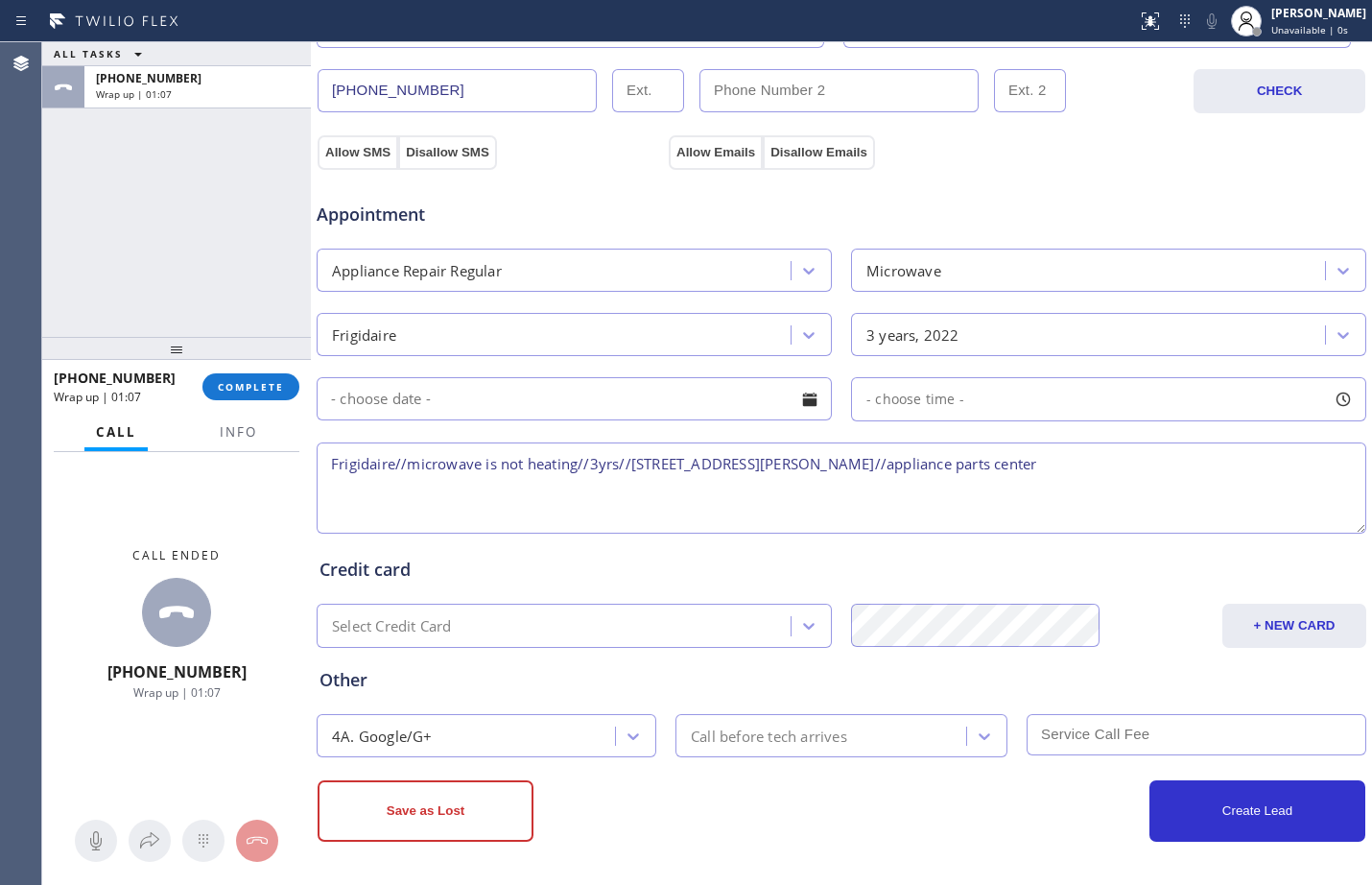
click at [1108, 481] on textarea "Frigidaire//microwave is not heating//3yrs//[STREET_ADDRESS][PERSON_NAME]//appl…" at bounding box center [841, 488] width 1050 height 91
paste textarea "(PASSED TO OOSA PARTNER =OOSA Leads)/Transferred to Regular Vendor"
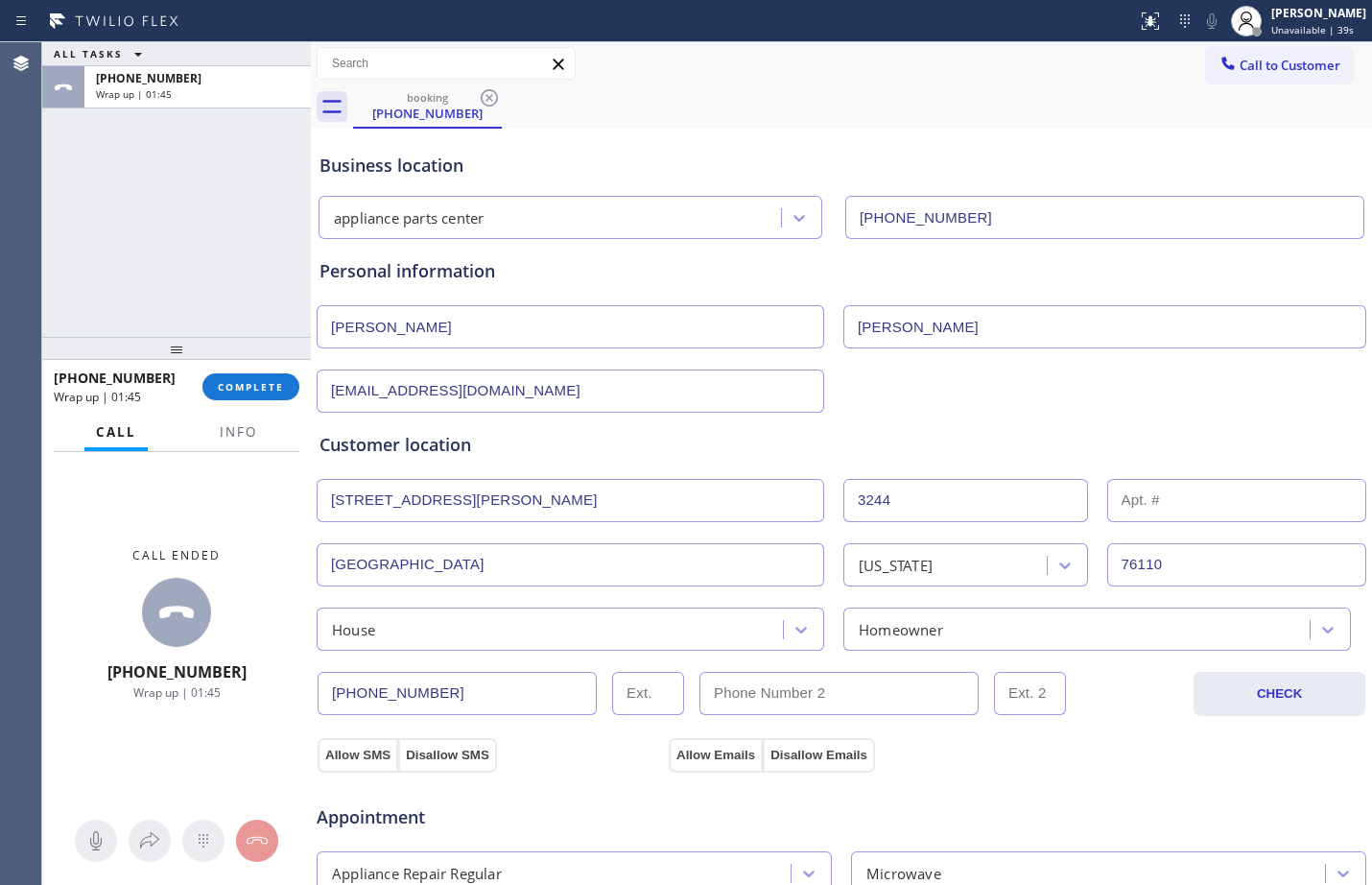
scroll to position [603, 0]
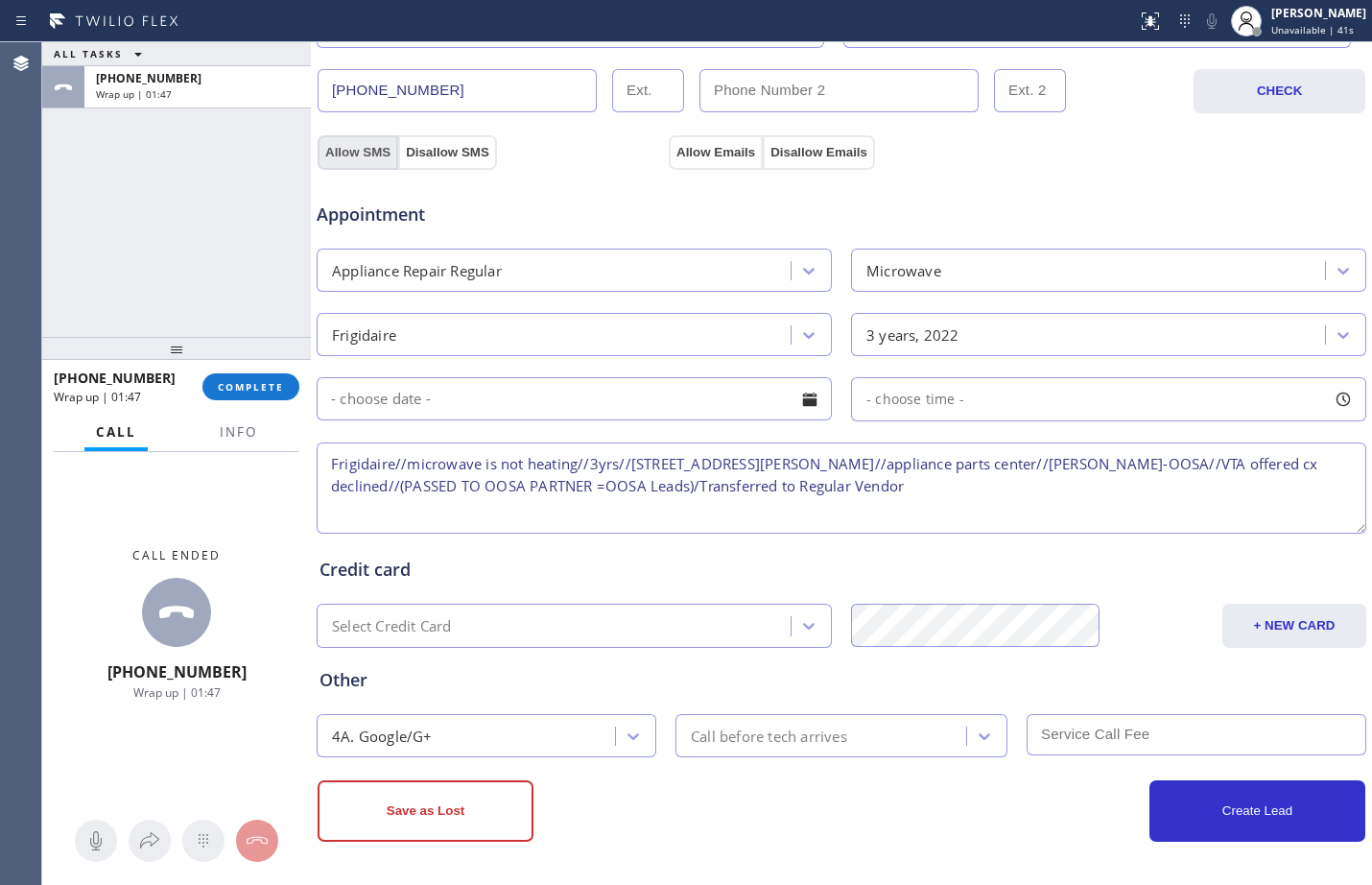
type textarea "Frigidaire//microwave is not heating//3yrs//[STREET_ADDRESS][PERSON_NAME]//appl…"
click at [351, 157] on button "Allow SMS" at bounding box center [358, 152] width 80 height 34
click at [731, 150] on button "Allow Emails" at bounding box center [716, 152] width 94 height 34
click at [472, 828] on button "Save as Lost" at bounding box center [426, 811] width 216 height 62
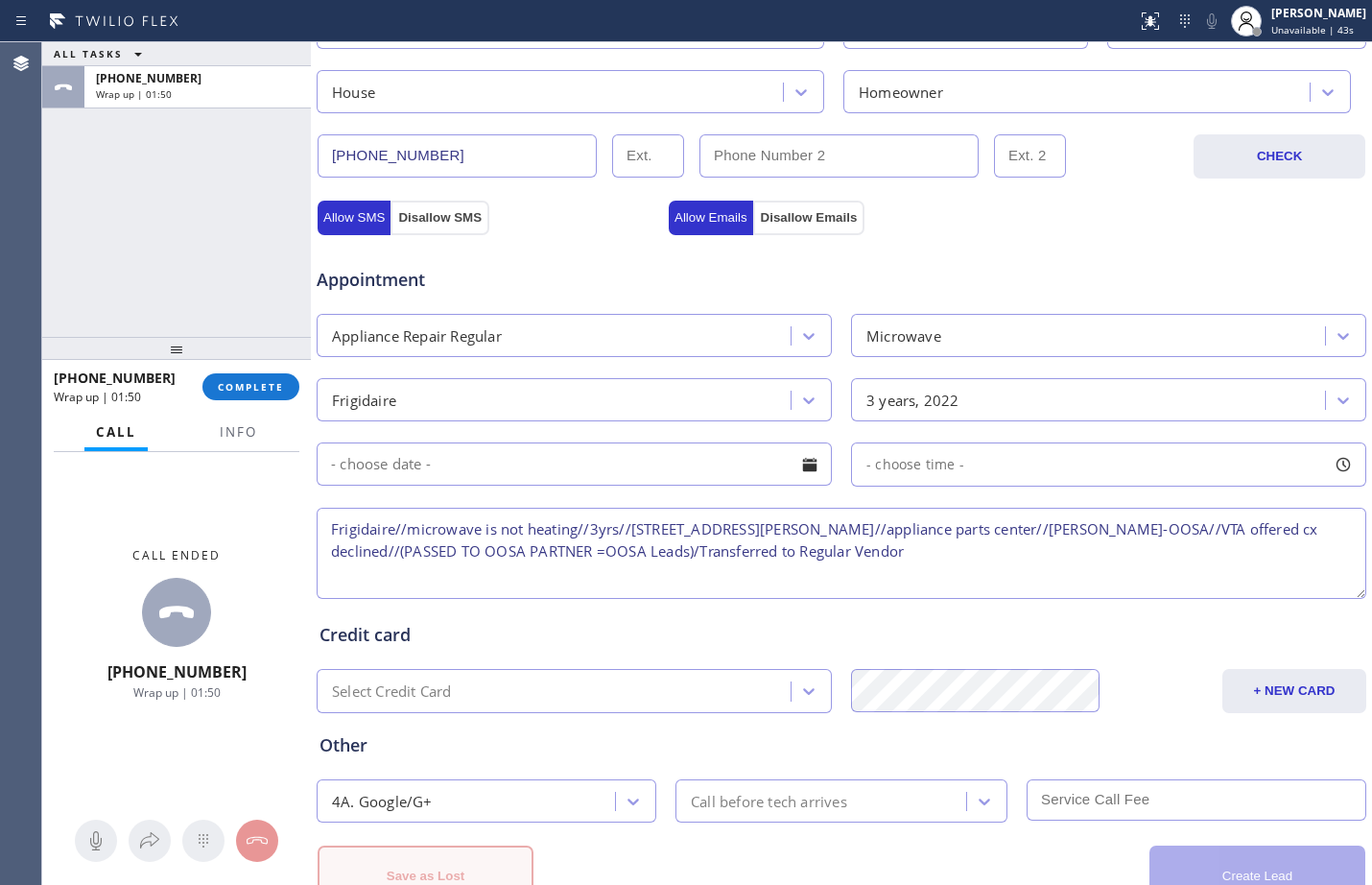
scroll to position [668, 0]
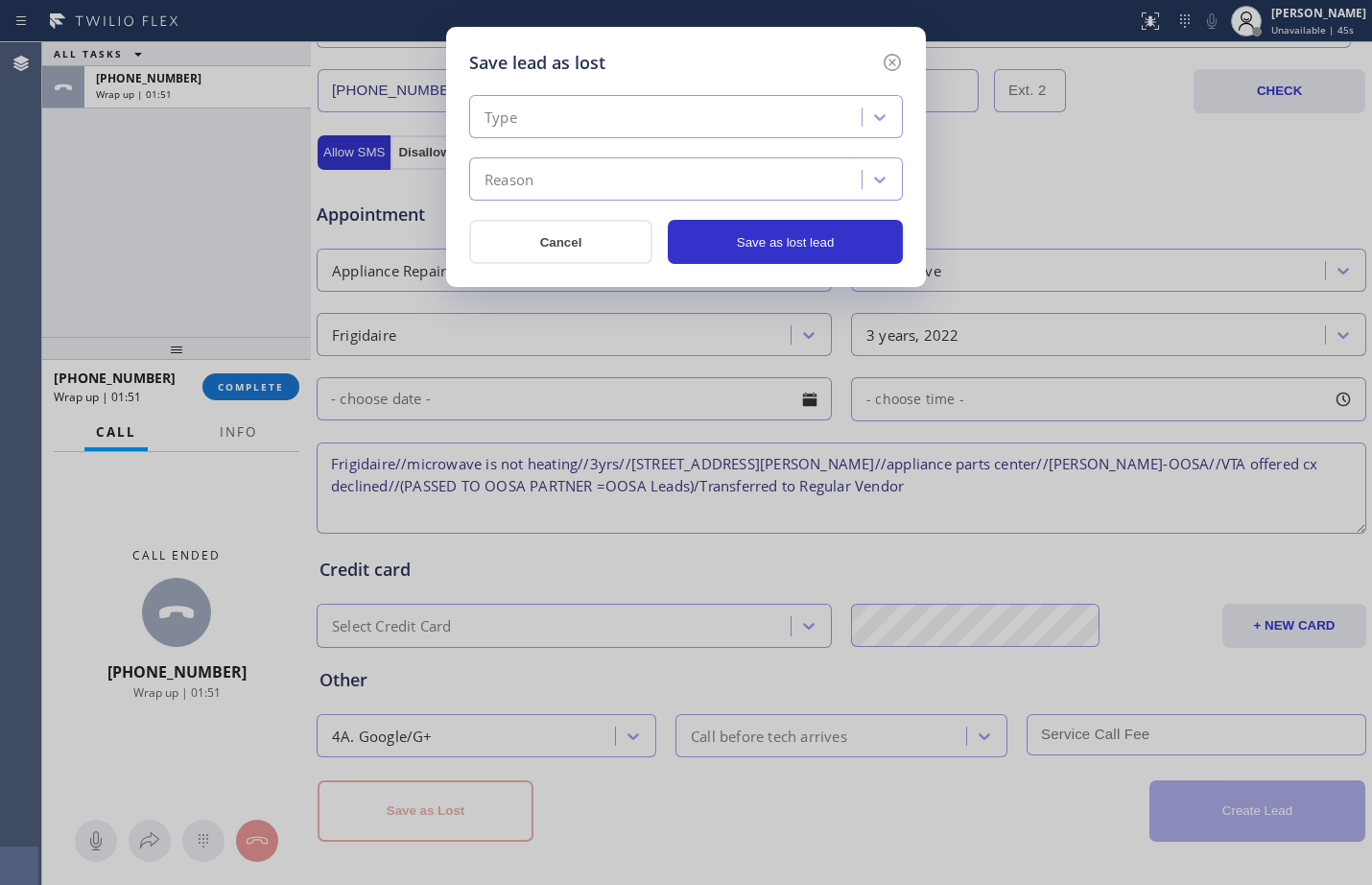
click at [616, 120] on div "Type" at bounding box center [668, 118] width 386 height 33
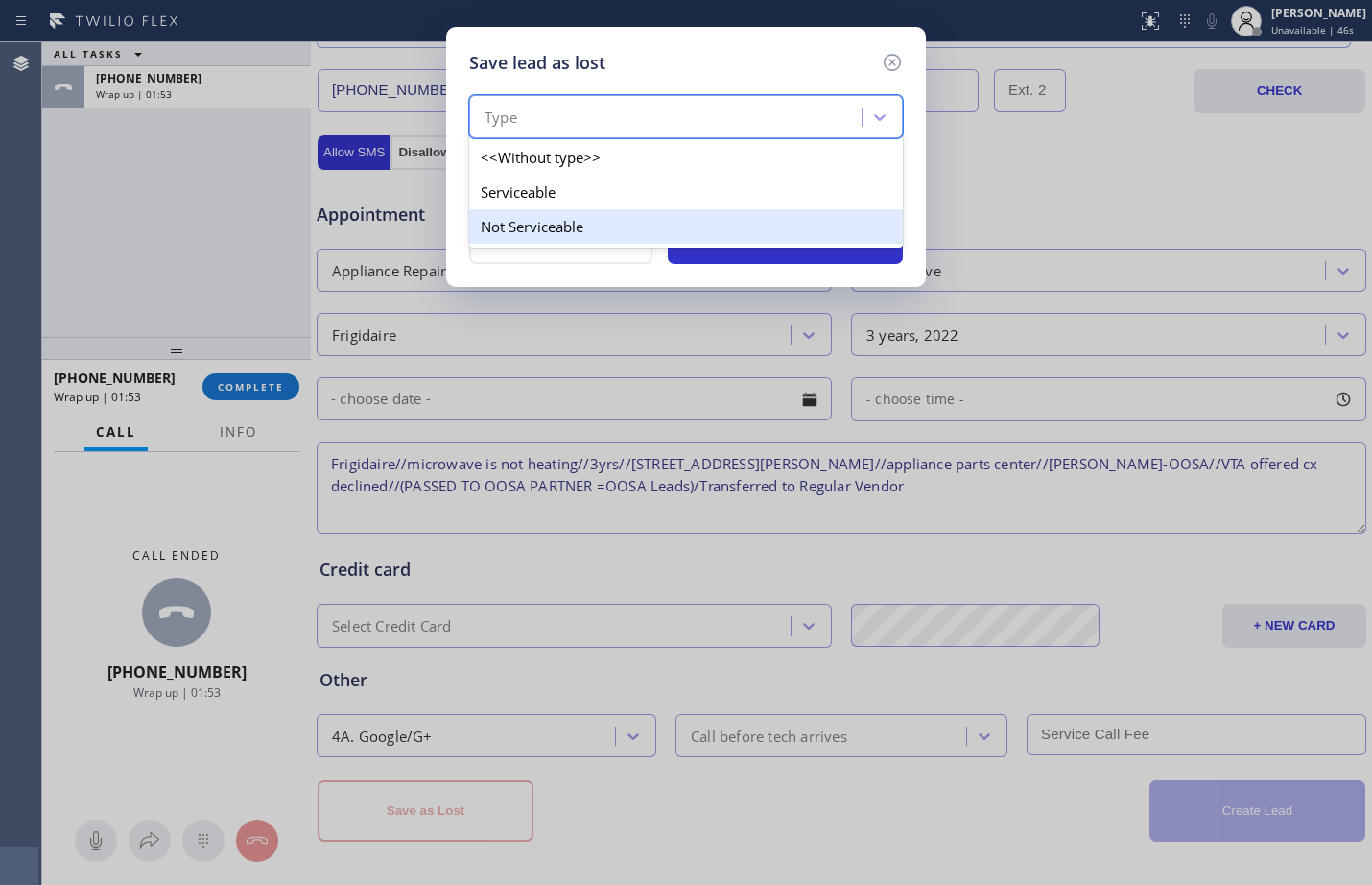
click at [567, 221] on div "Not Serviceable" at bounding box center [686, 226] width 433 height 34
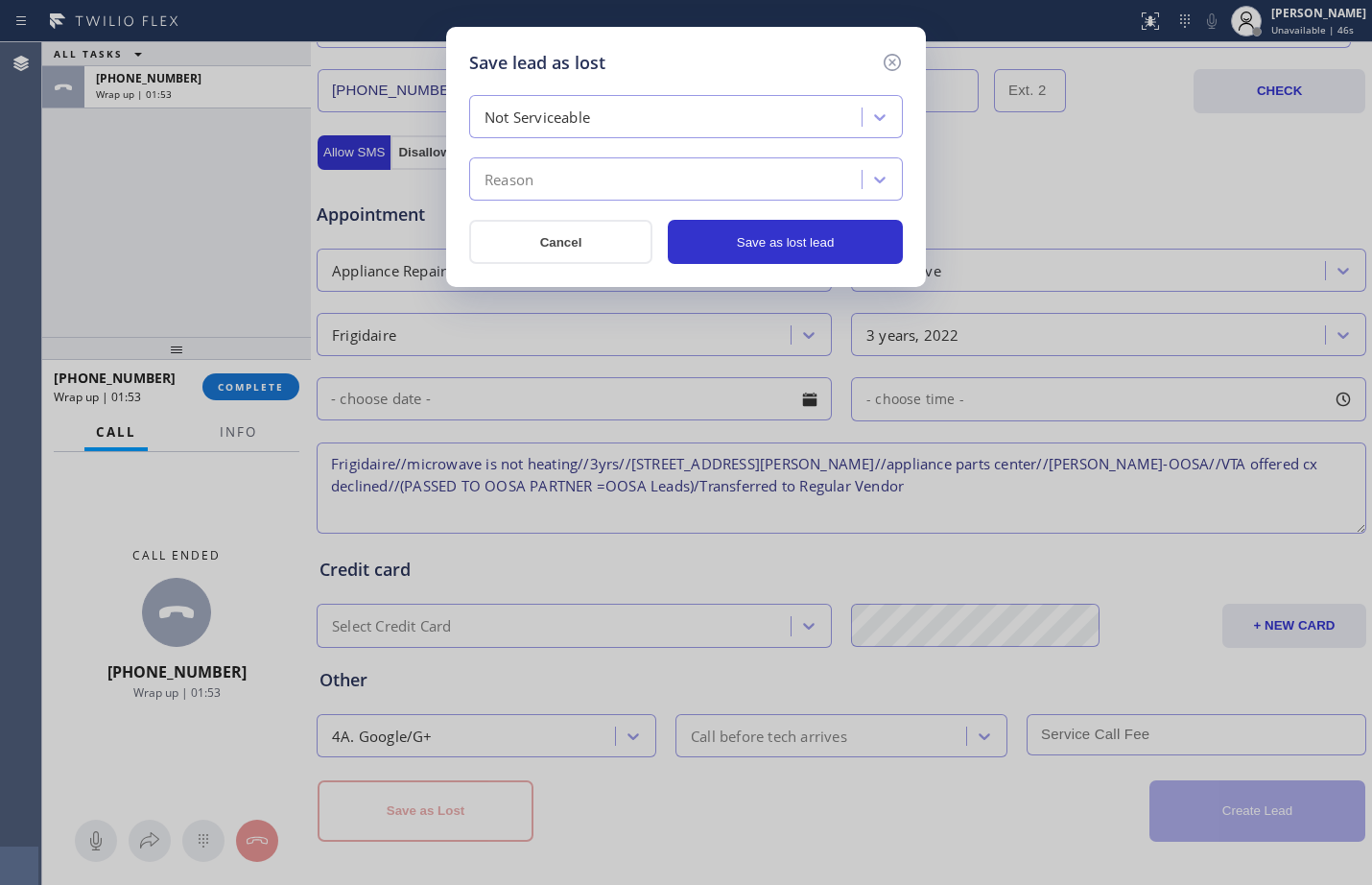
click at [548, 179] on div "Reason" at bounding box center [668, 180] width 386 height 33
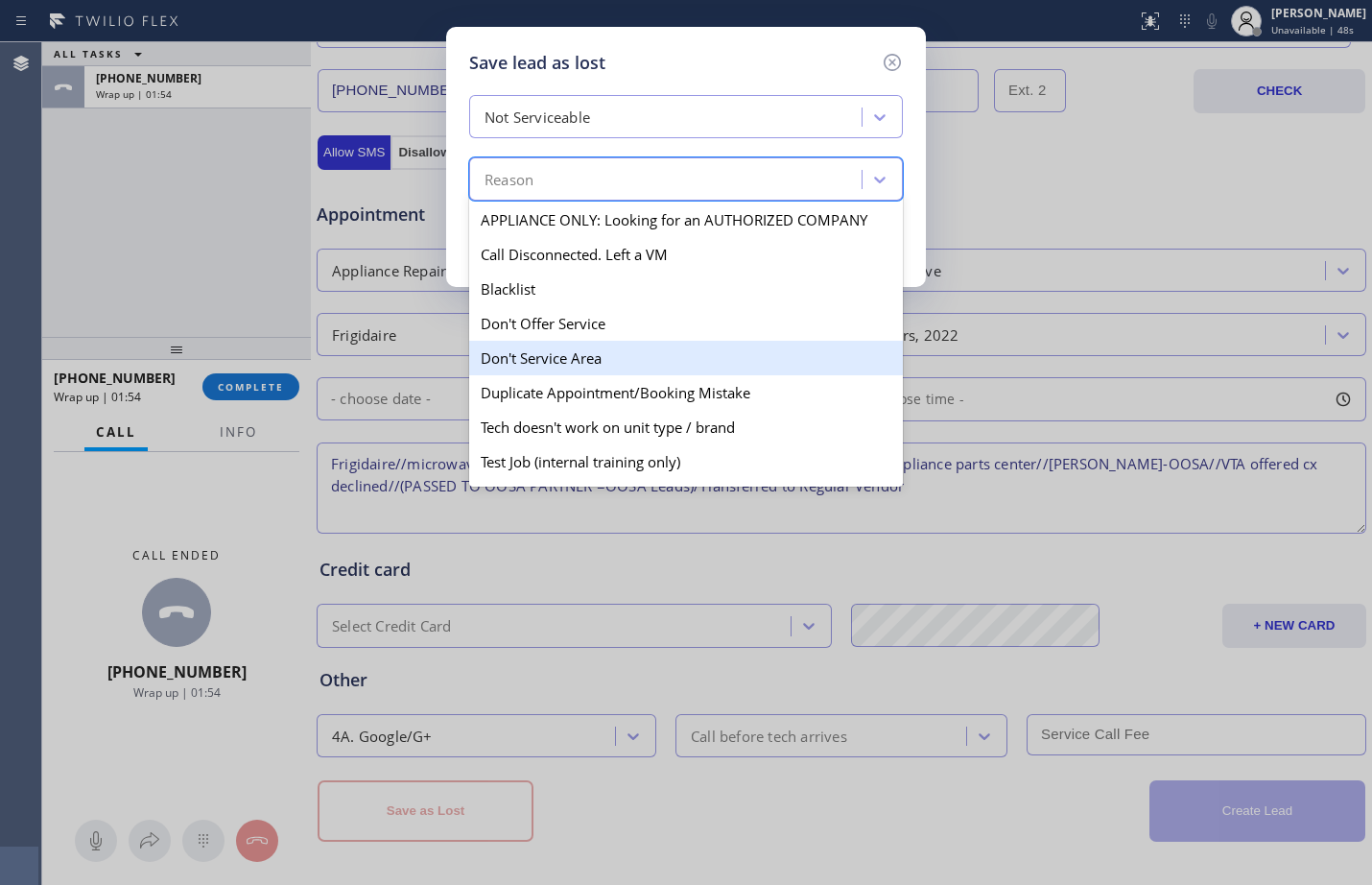
click at [578, 354] on div "Don't Service Area" at bounding box center [686, 357] width 433 height 34
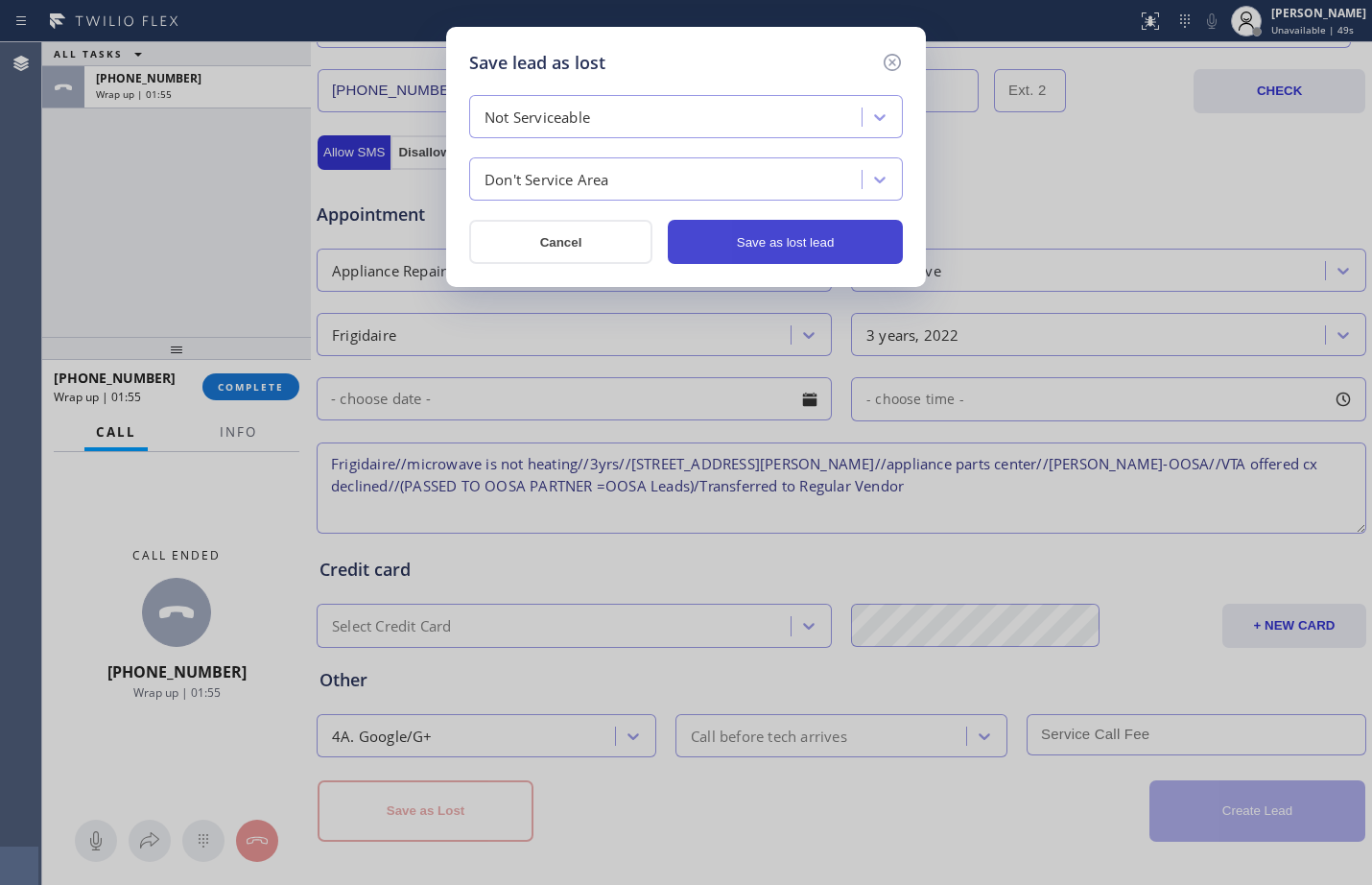
click at [798, 254] on button "Save as lost lead" at bounding box center [786, 241] width 235 height 44
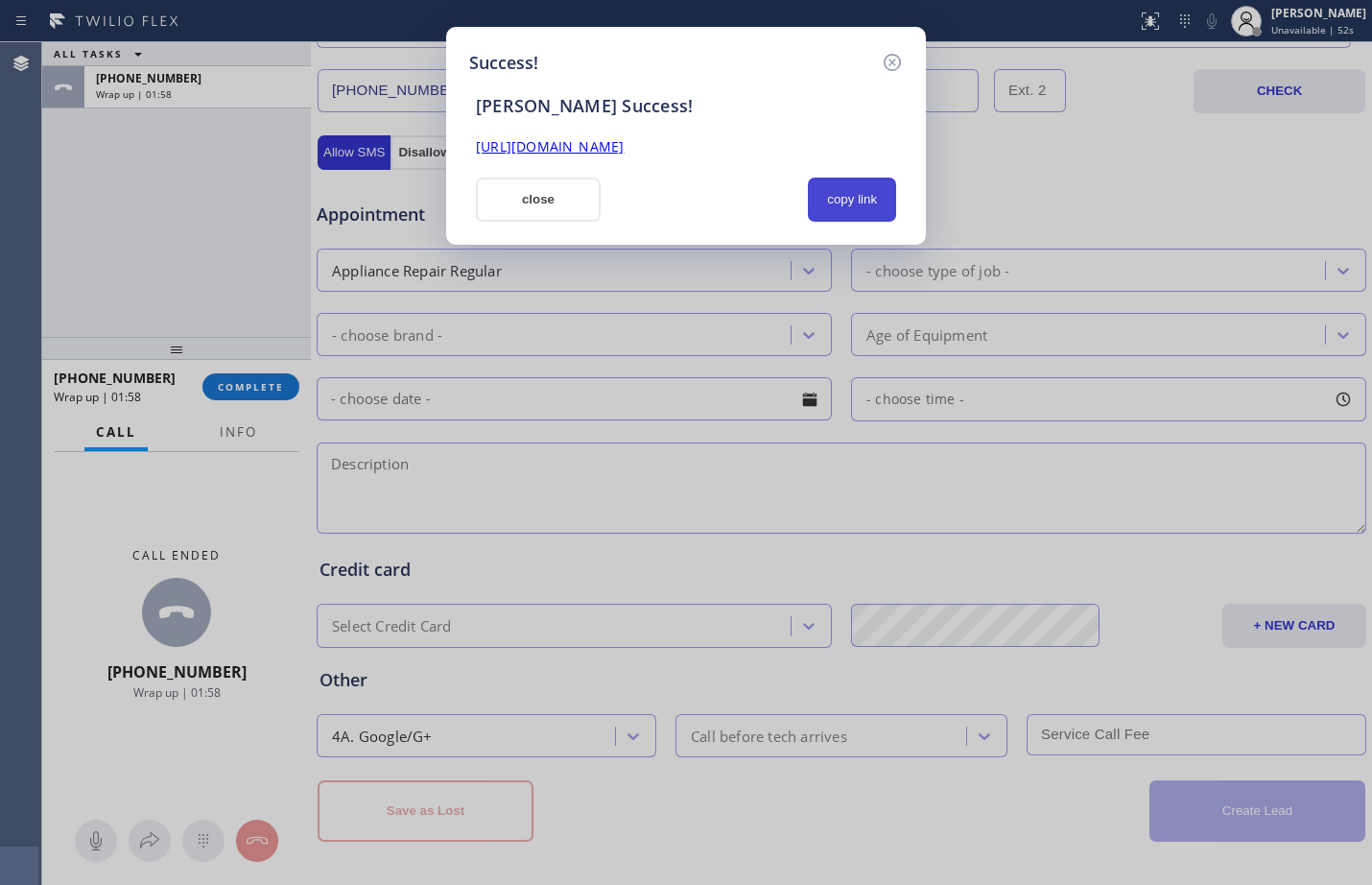
click at [838, 205] on button "copy link" at bounding box center [852, 199] width 88 height 44
click at [549, 186] on button "close" at bounding box center [537, 199] width 125 height 44
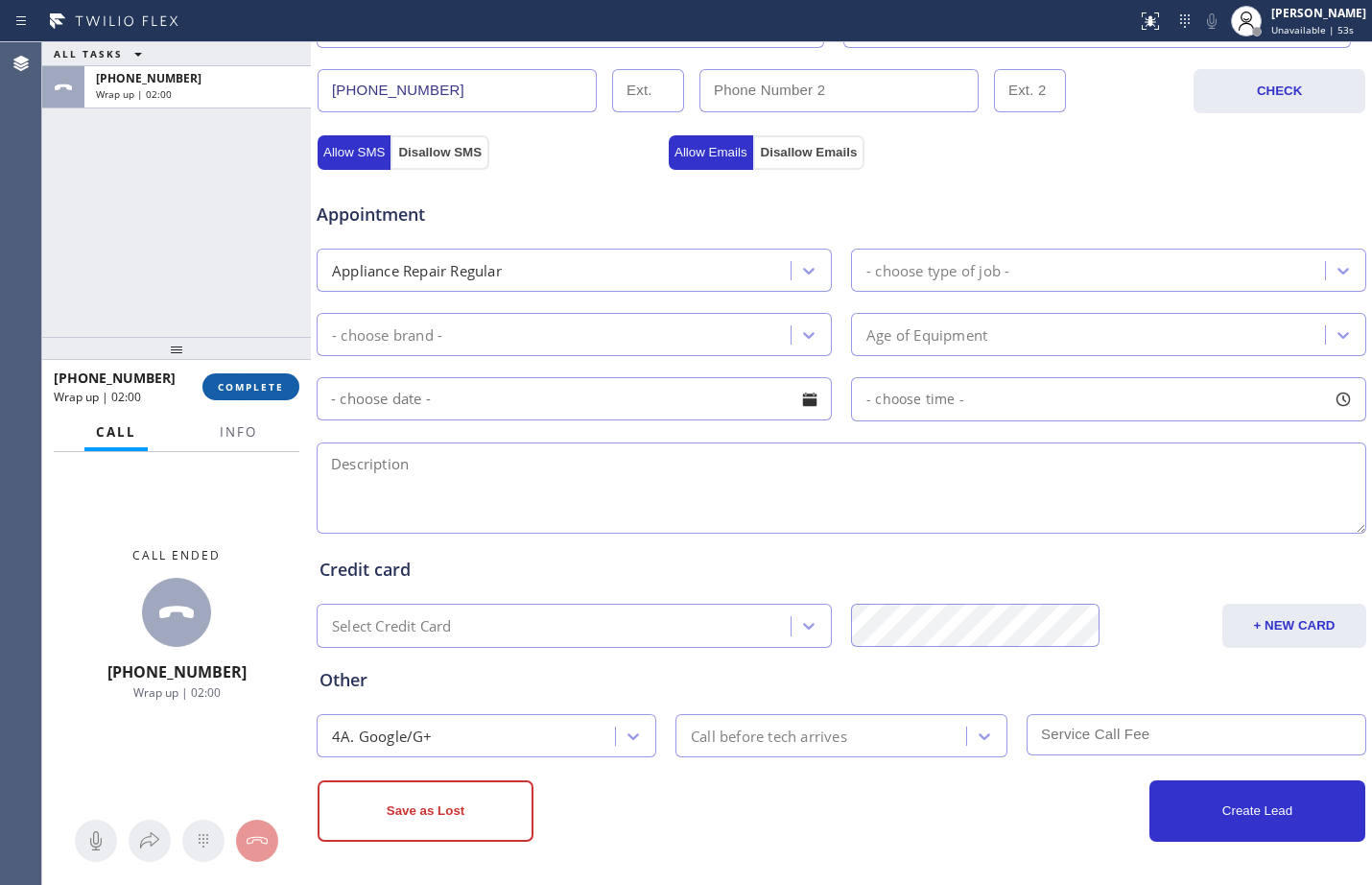
click at [264, 382] on span "COMPLETE" at bounding box center [251, 388] width 67 height 14
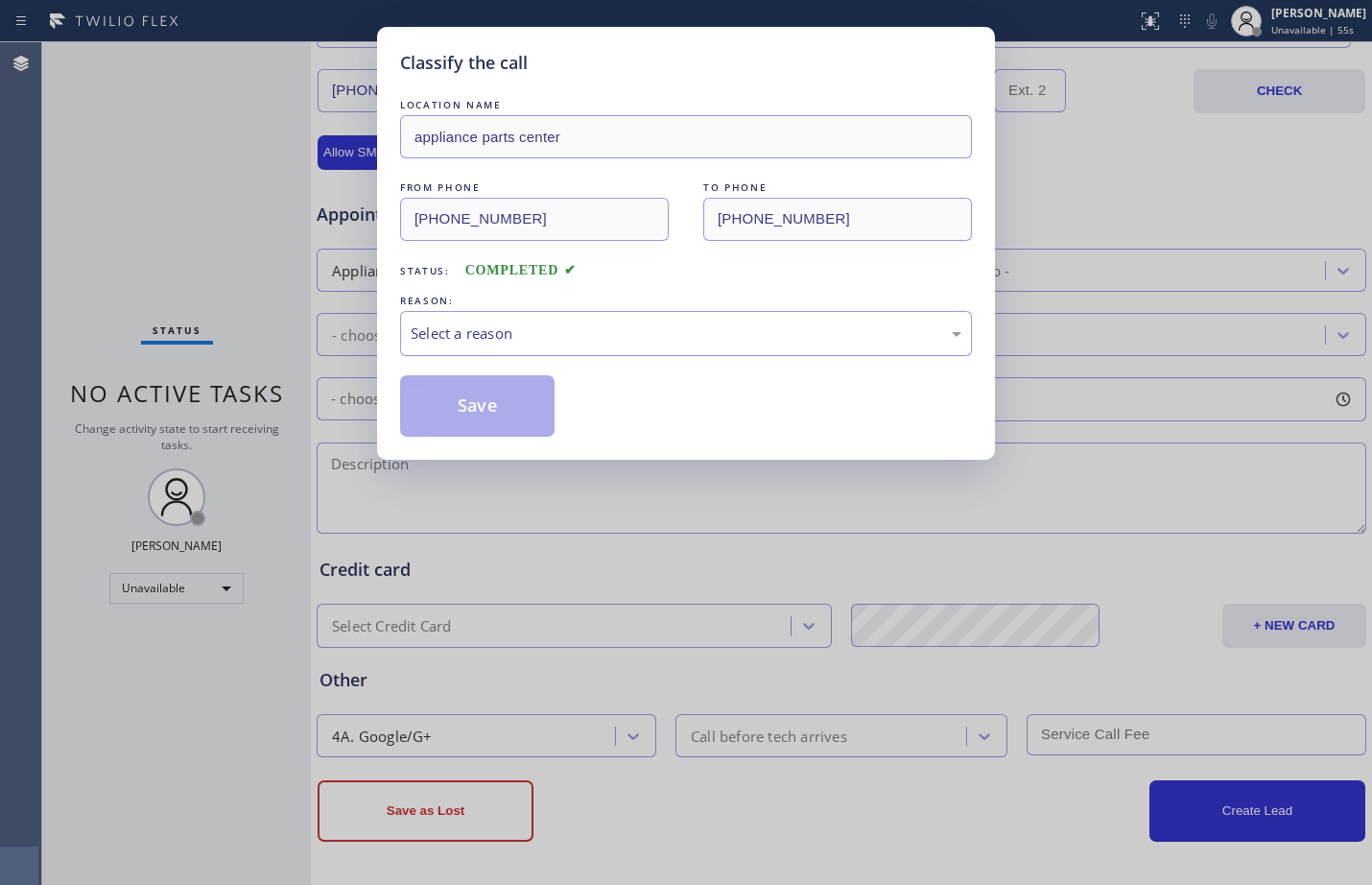
click at [572, 348] on div "Select a reason" at bounding box center [686, 334] width 572 height 45
click at [538, 408] on button "Save" at bounding box center [478, 406] width 155 height 62
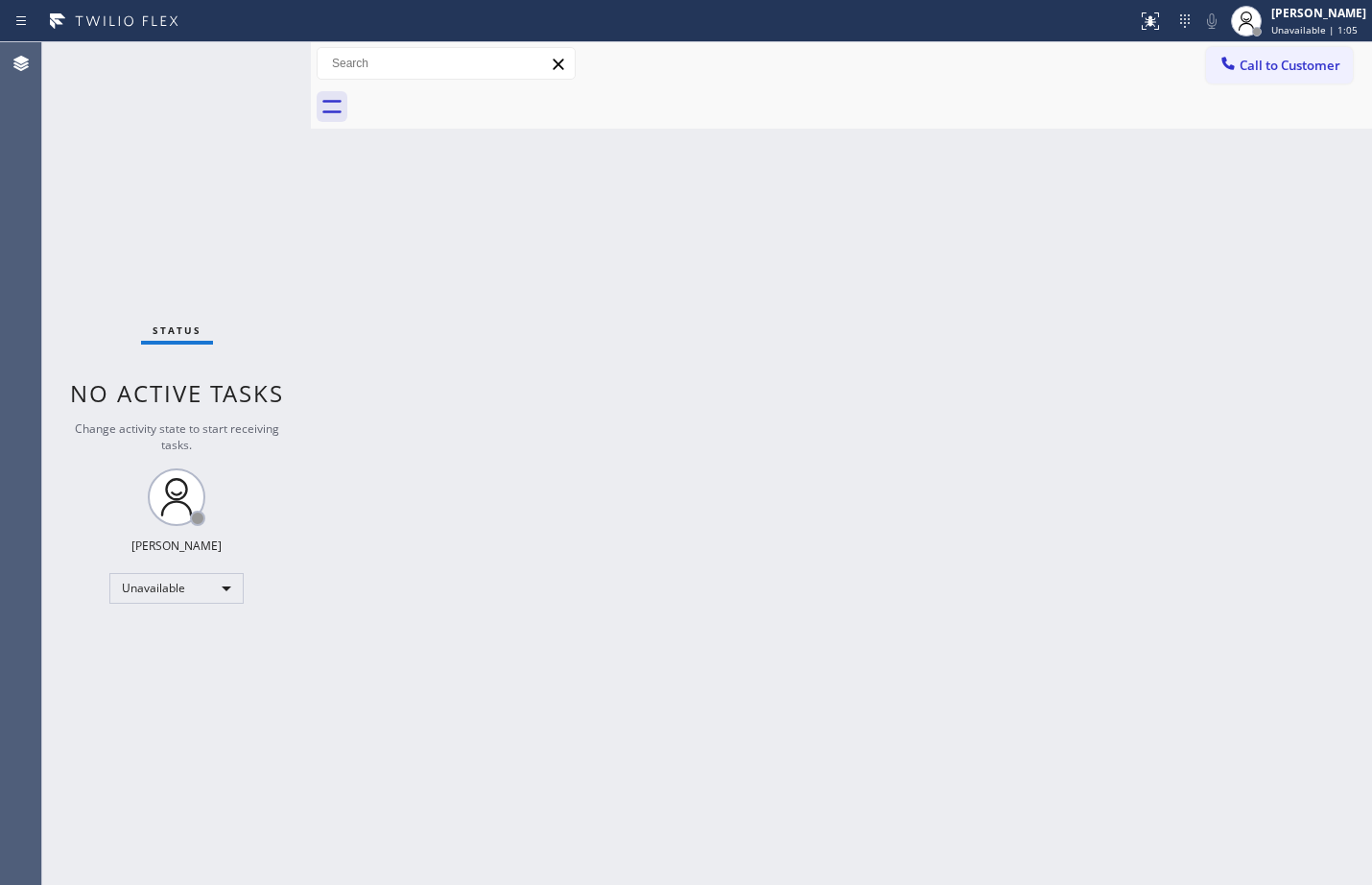
click at [803, 315] on div "Back to Dashboard Change Sender ID Customers Technicians Select a contact Outbo…" at bounding box center [841, 463] width 1061 height 843
click at [1170, 400] on div "Back to Dashboard Change Sender ID Customers Technicians Select a contact Outbo…" at bounding box center [841, 463] width 1061 height 843
click at [563, 448] on div "Back to Dashboard Change Sender ID Customers Technicians Select a contact Outbo…" at bounding box center [841, 463] width 1061 height 843
click at [1303, 17] on div "[PERSON_NAME]" at bounding box center [1319, 13] width 95 height 17
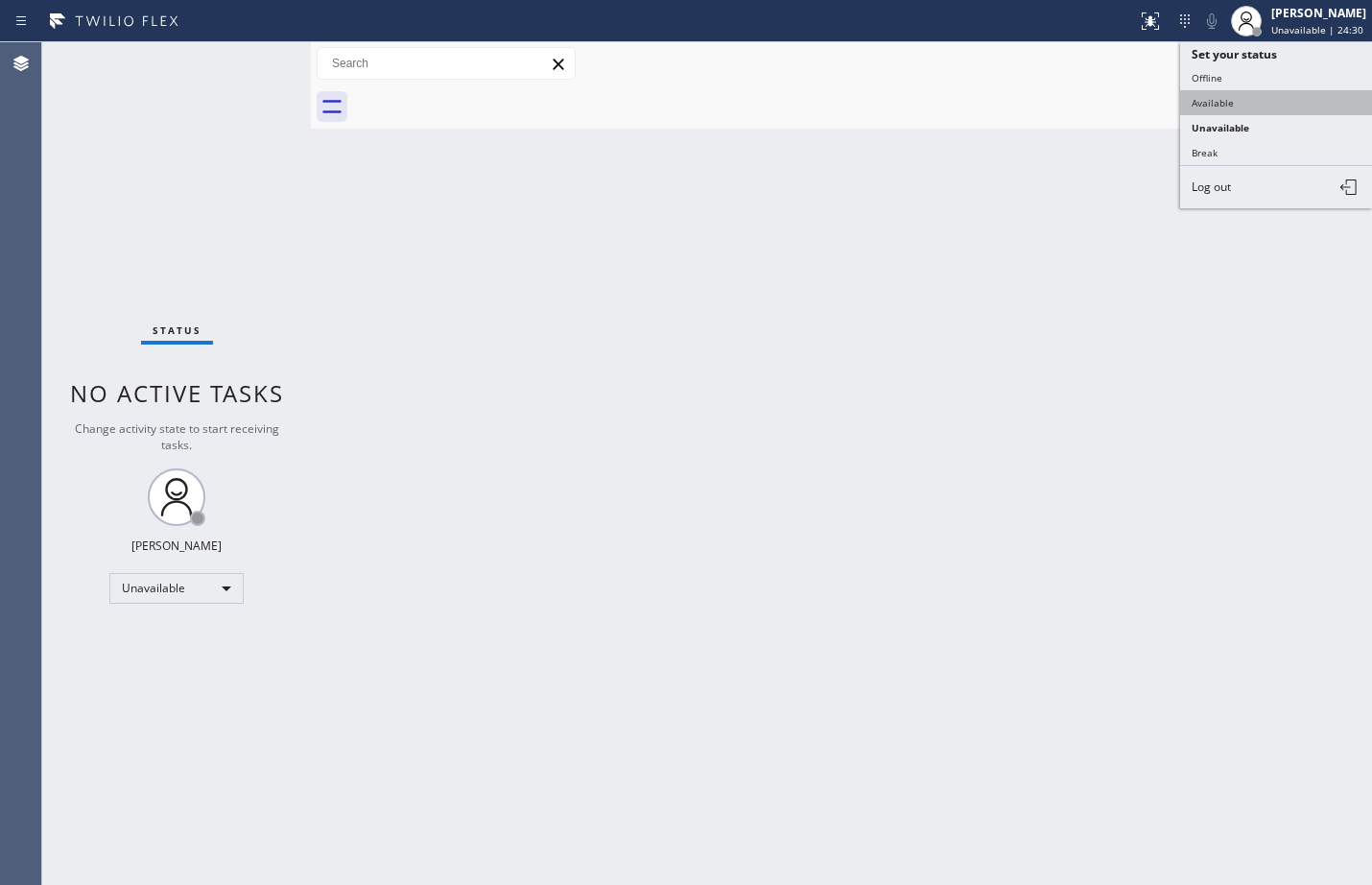
click at [1224, 112] on button "Available" at bounding box center [1277, 102] width 192 height 25
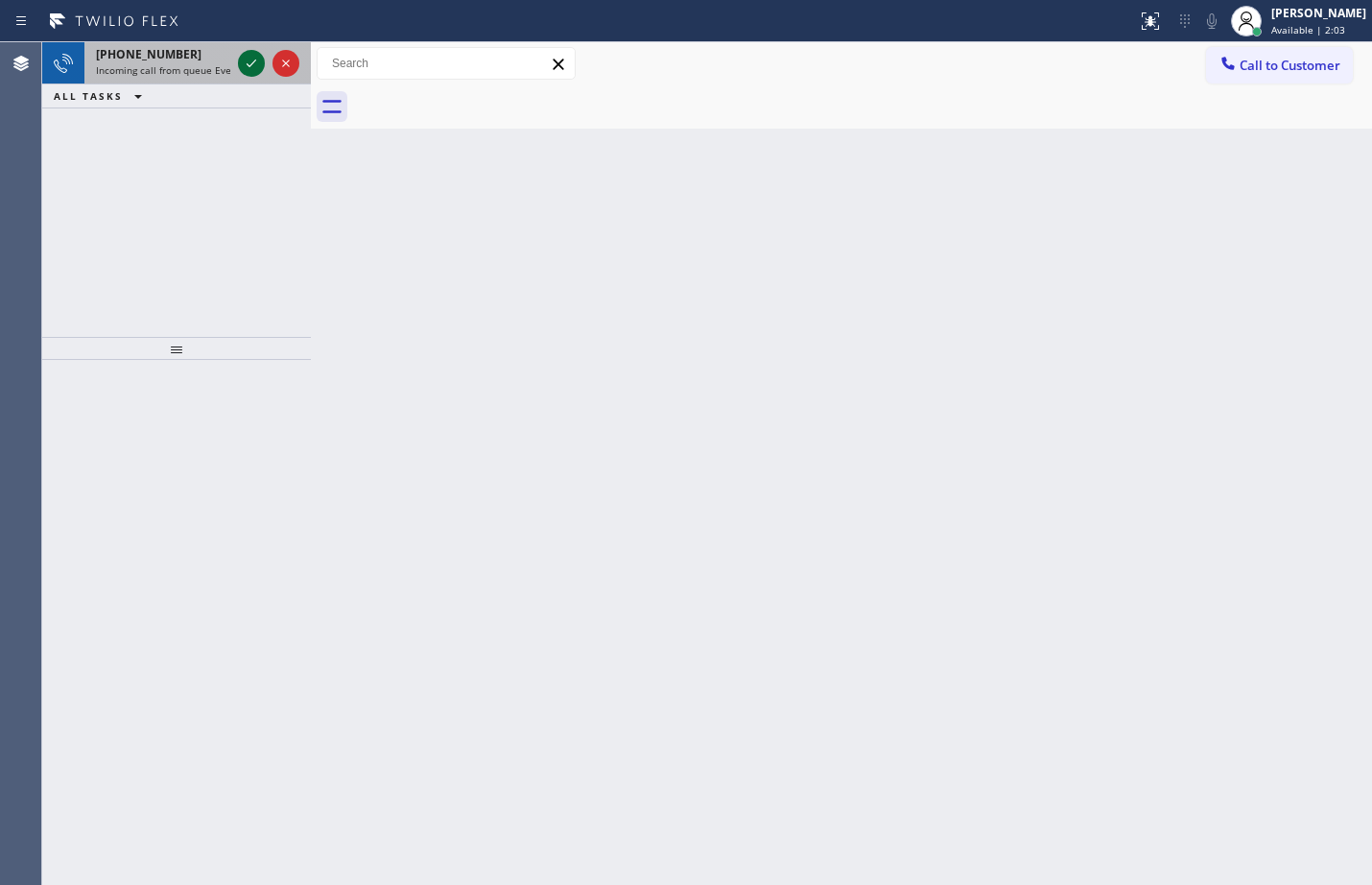
click at [242, 58] on icon at bounding box center [251, 63] width 23 height 23
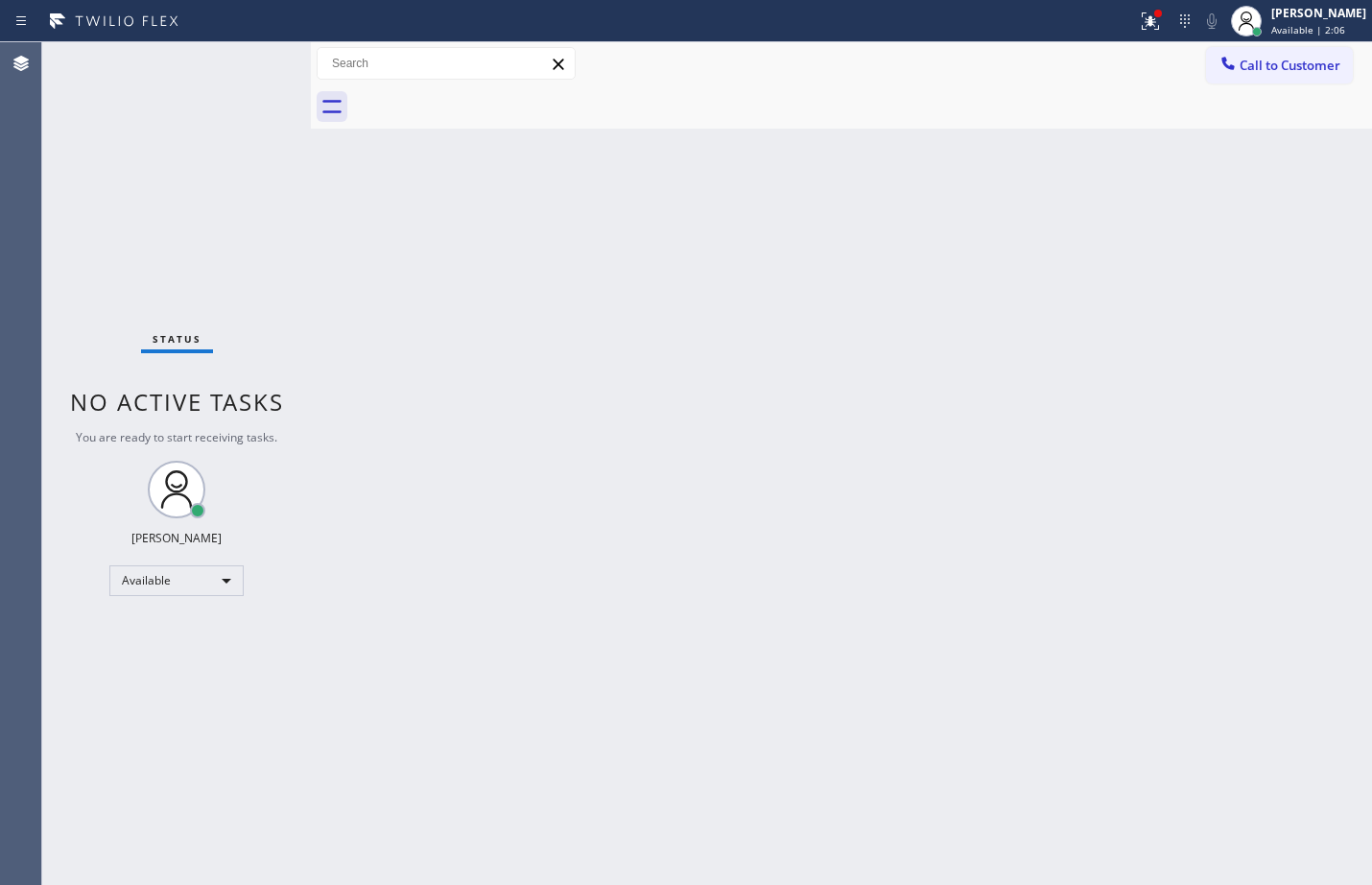
click at [256, 68] on div "Status No active tasks You are ready to start receiving tasks. [PERSON_NAME] Av…" at bounding box center [177, 463] width 269 height 843
click at [1140, 17] on icon at bounding box center [1150, 21] width 23 height 23
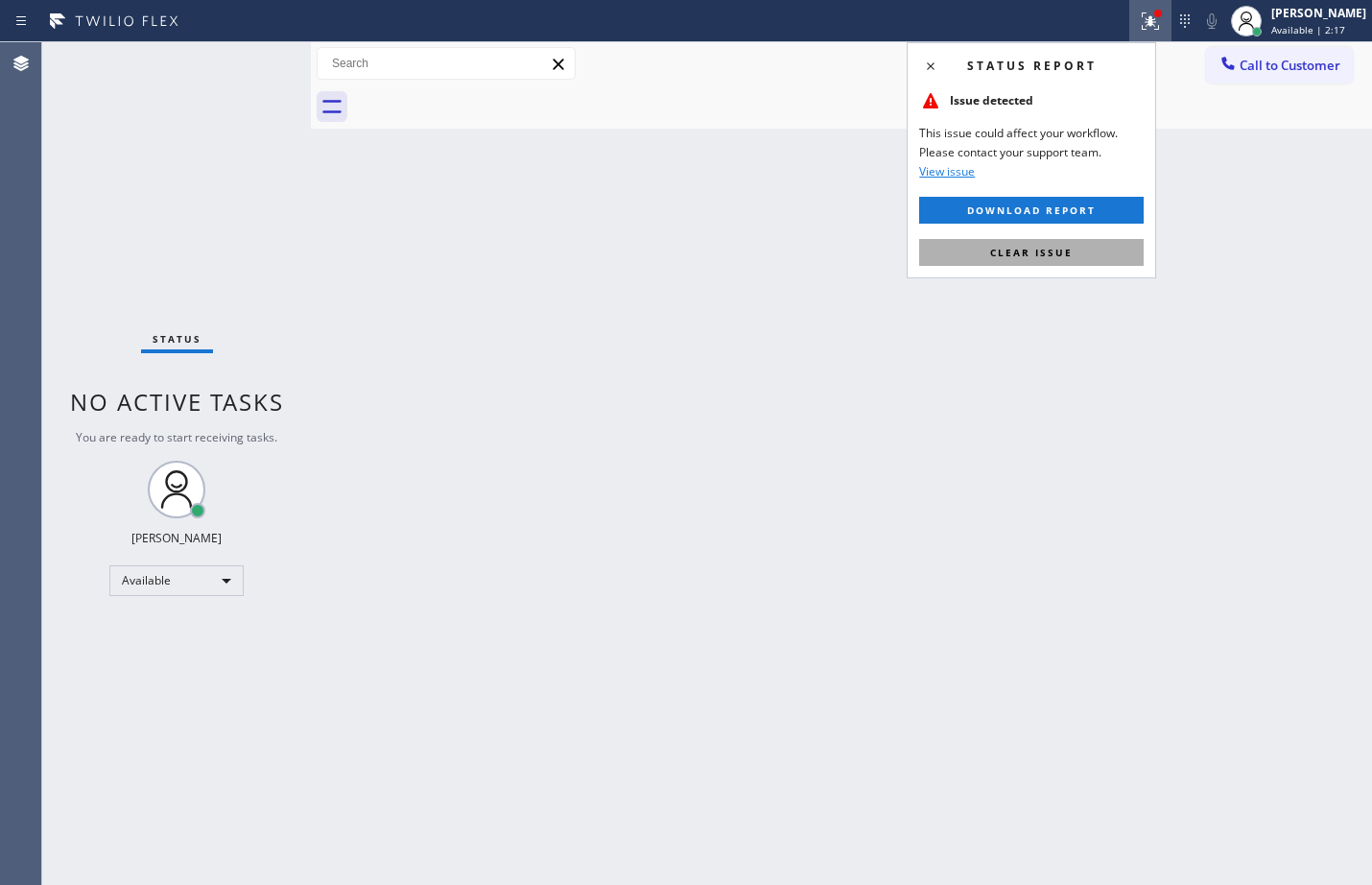
click at [1082, 255] on button "Clear issue" at bounding box center [1032, 252] width 225 height 26
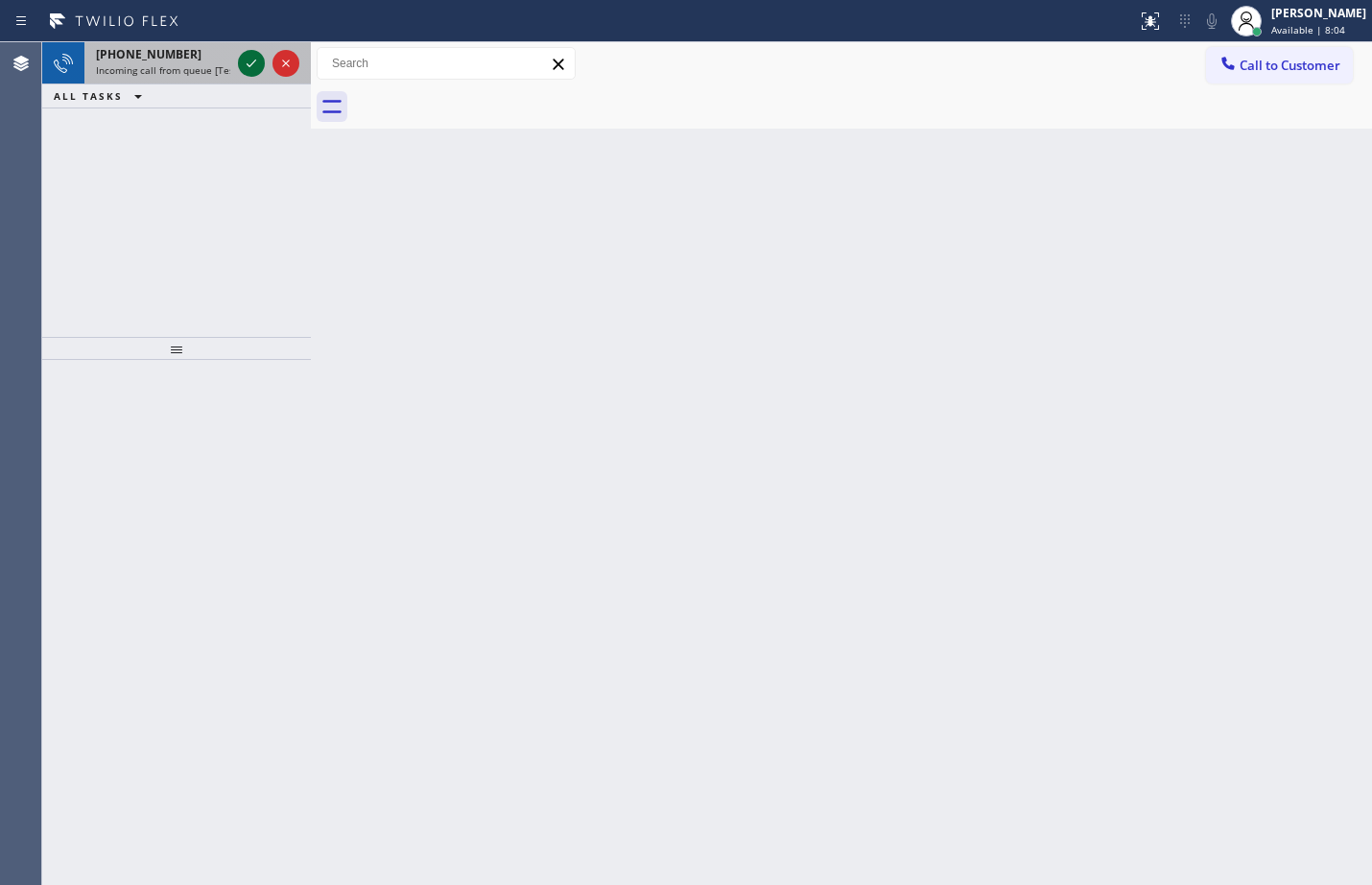
click at [252, 58] on icon at bounding box center [251, 63] width 23 height 23
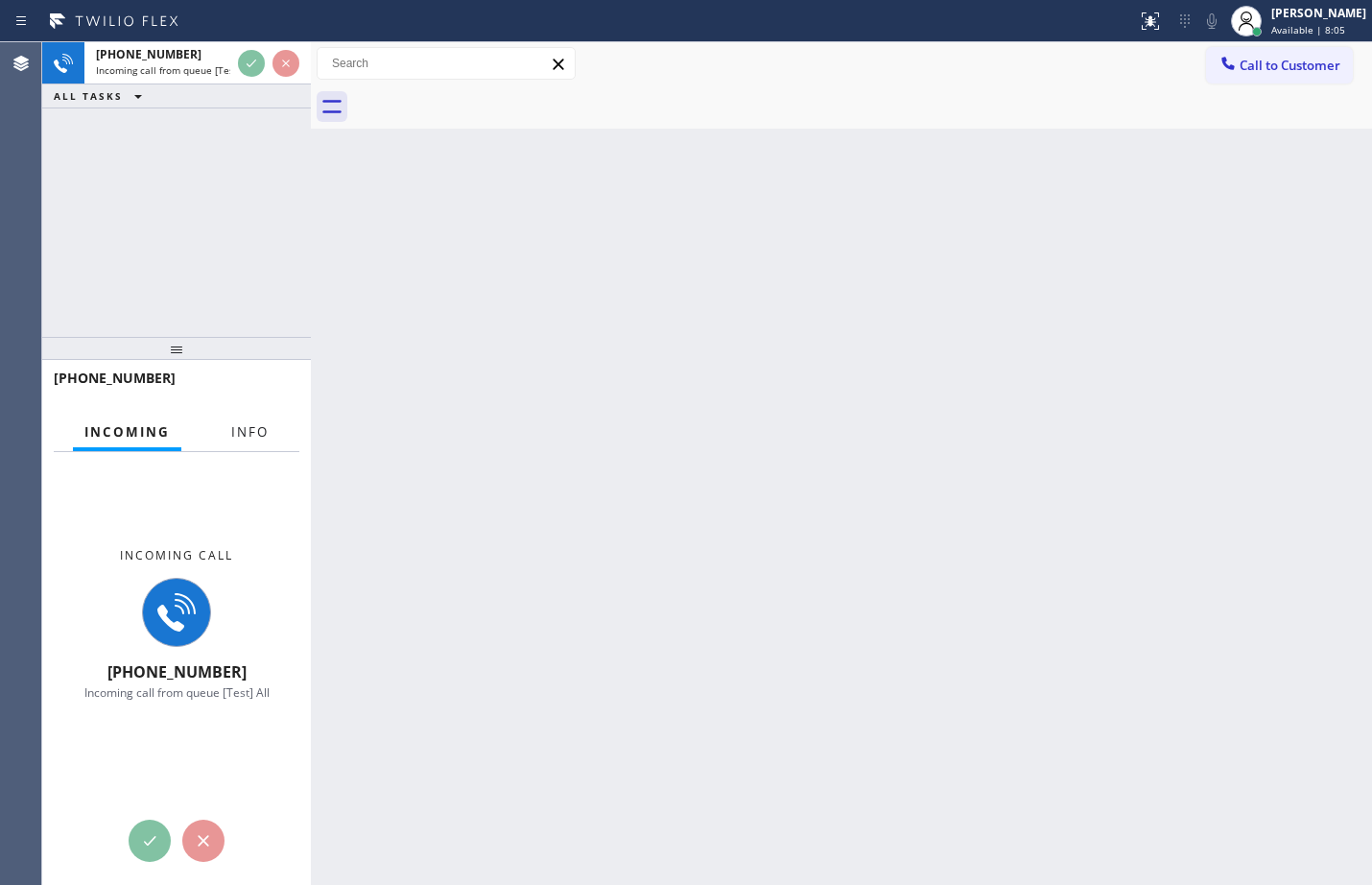
click at [237, 420] on button "Info" at bounding box center [250, 433] width 61 height 37
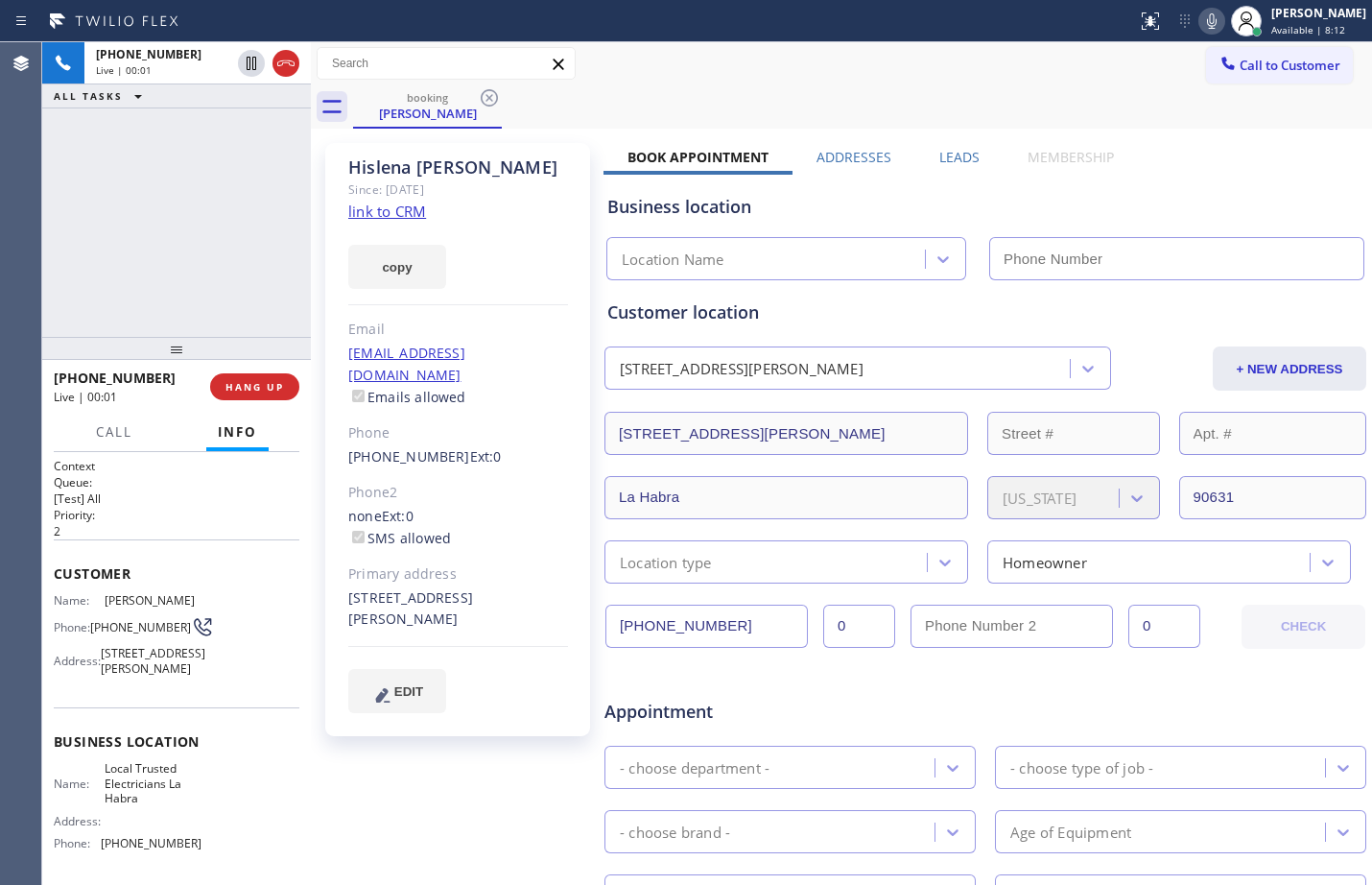
type input "[PHONE_NUMBER]"
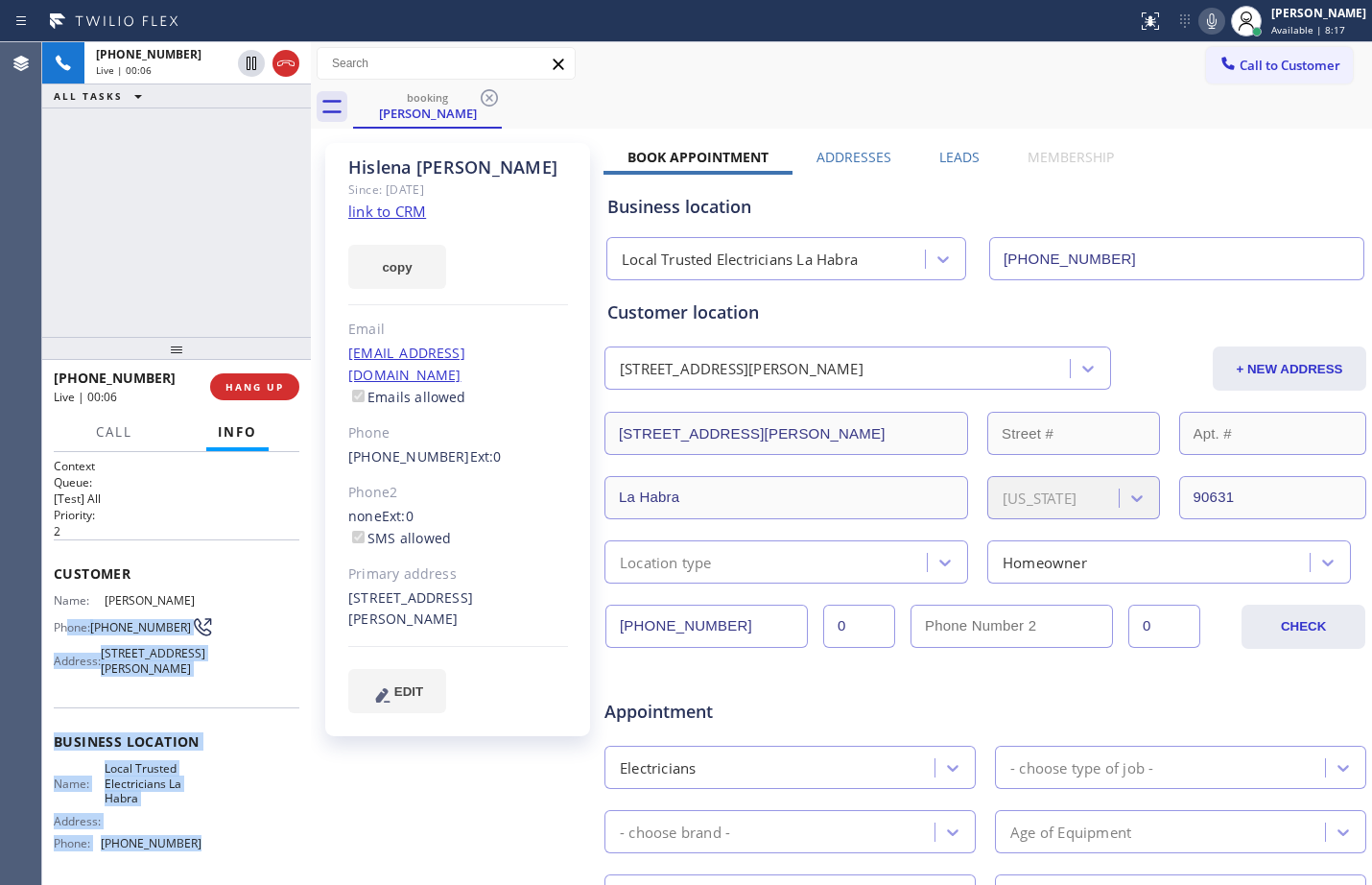
drag, startPoint x: 210, startPoint y: 857, endPoint x: 77, endPoint y: 614, distance: 277.0
click at [71, 614] on div "Context Queue: [Test] All Priority: 2 Customer Name: [PERSON_NAME] Phone: [PHON…" at bounding box center [177, 743] width 246 height 570
click at [122, 620] on span "[PHONE_NUMBER]" at bounding box center [140, 627] width 101 height 15
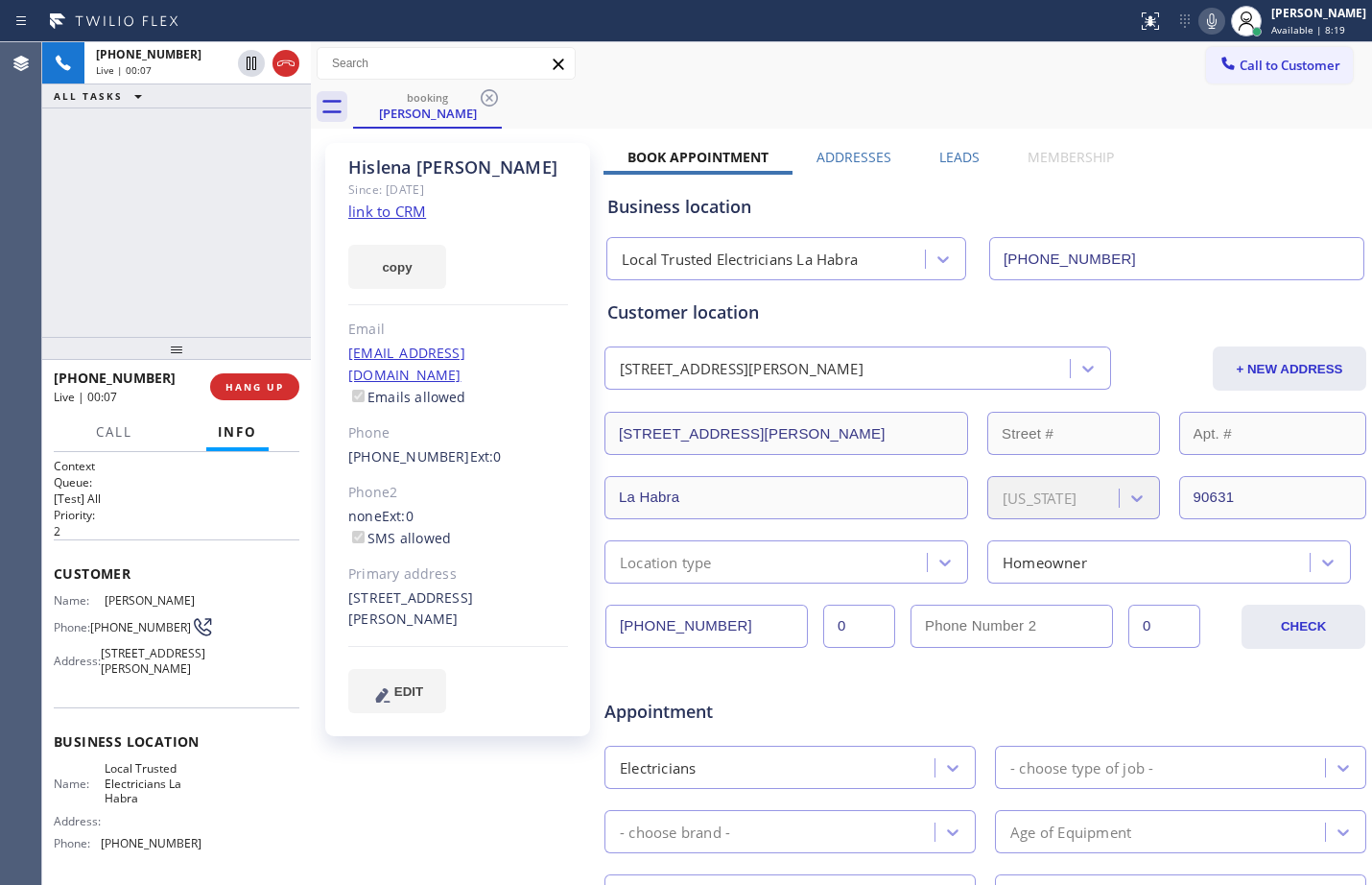
click at [53, 566] on div "Context Queue: [Test] All Priority: 2 Customer Name: [PERSON_NAME] Phone: [PHON…" at bounding box center [177, 668] width 269 height 433
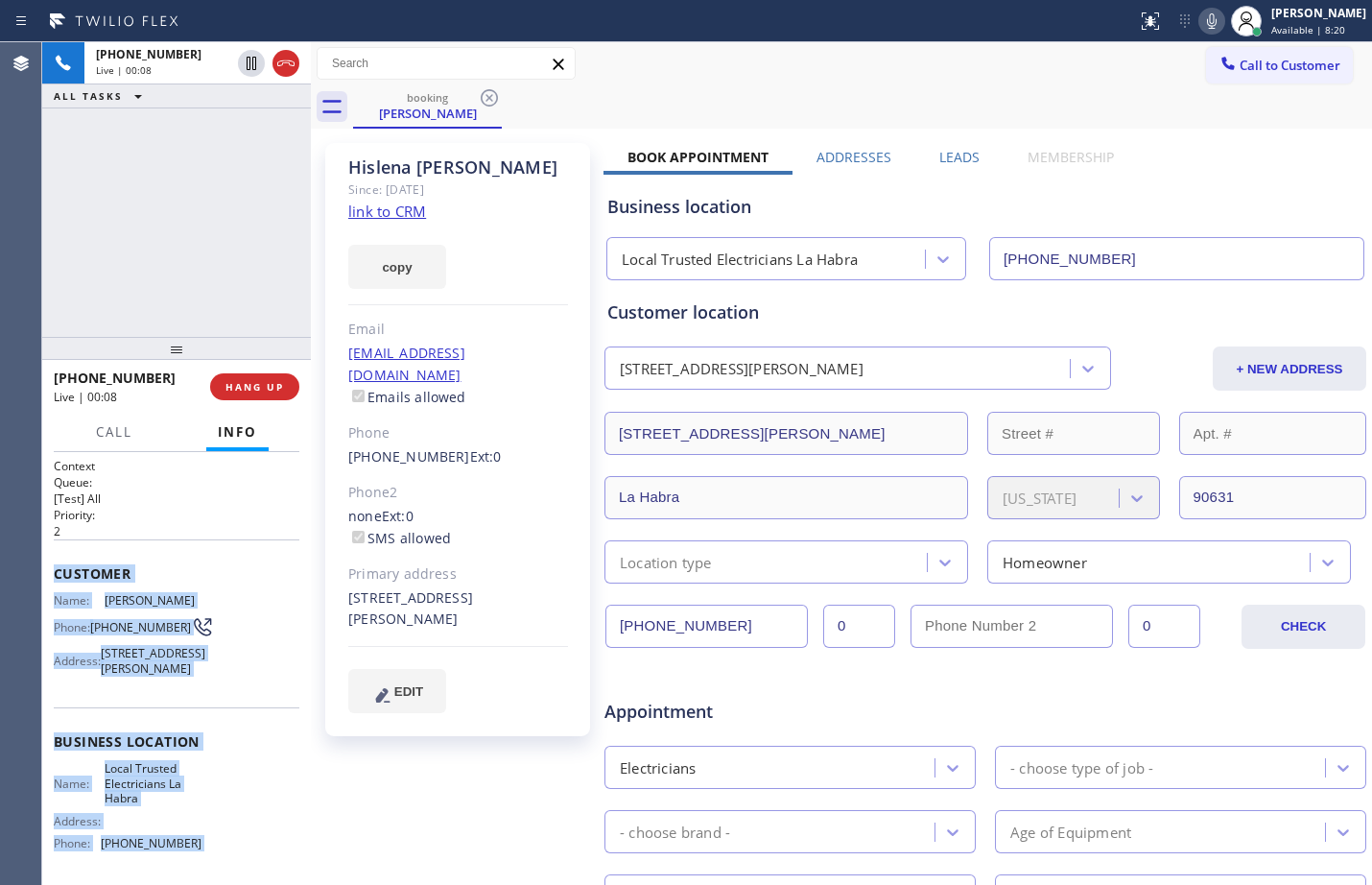
drag, startPoint x: 53, startPoint y: 566, endPoint x: 200, endPoint y: 863, distance: 331.4
click at [200, 863] on div "Context Queue: [Test] All Priority: 2 Customer Name: [PERSON_NAME] Phone: [PHON…" at bounding box center [177, 668] width 269 height 433
click at [409, 213] on link "link to CRM" at bounding box center [386, 212] width 77 height 20
click at [244, 75] on button at bounding box center [251, 63] width 26 height 26
click at [1200, 24] on icon at bounding box center [1211, 21] width 23 height 23
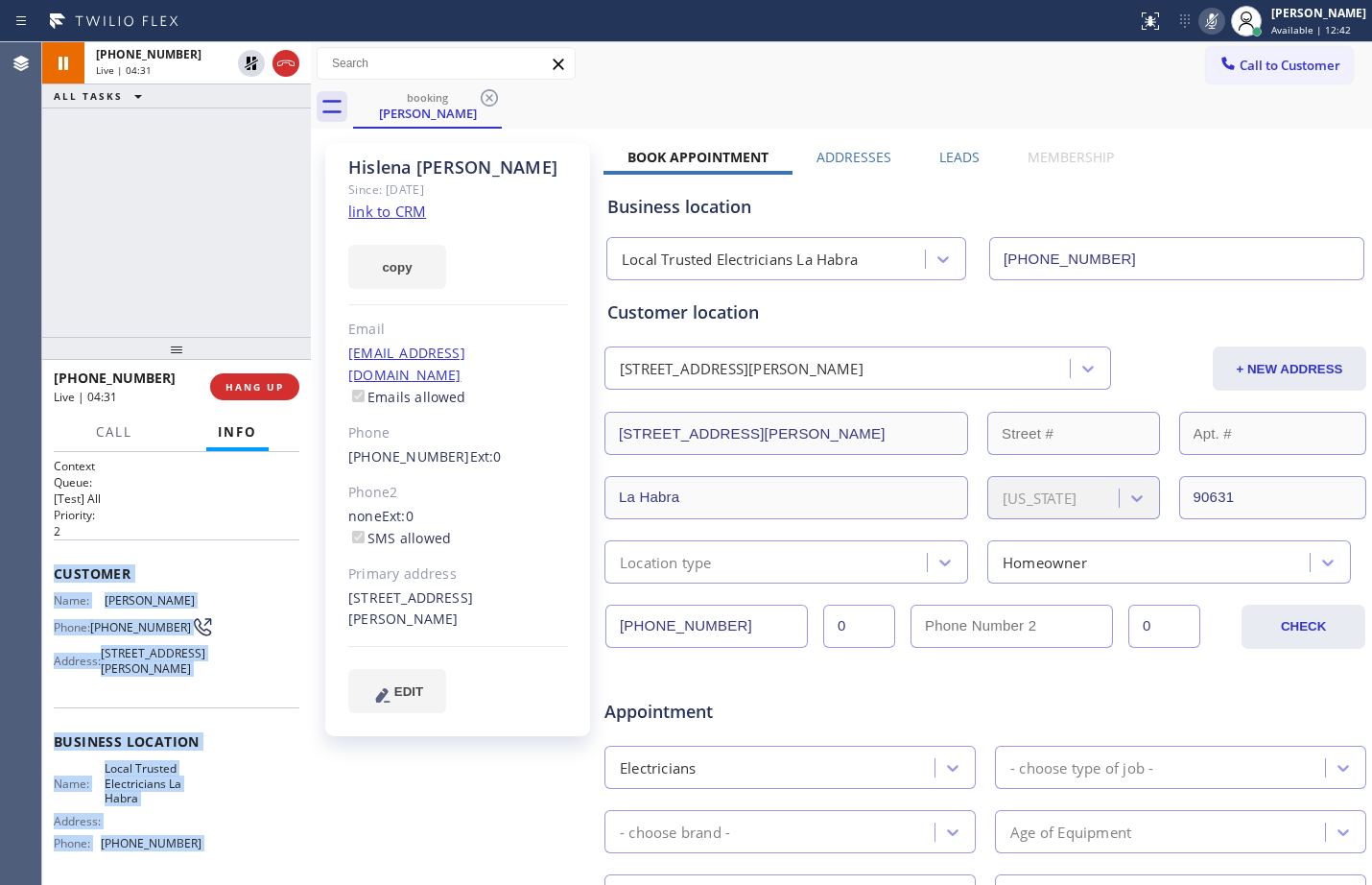
click at [218, 164] on div "[PHONE_NUMBER] Live | 04:31 ALL TASKS ALL TASKS ACTIVE TASKS TASKS IN WRAP UP" at bounding box center [177, 189] width 269 height 294
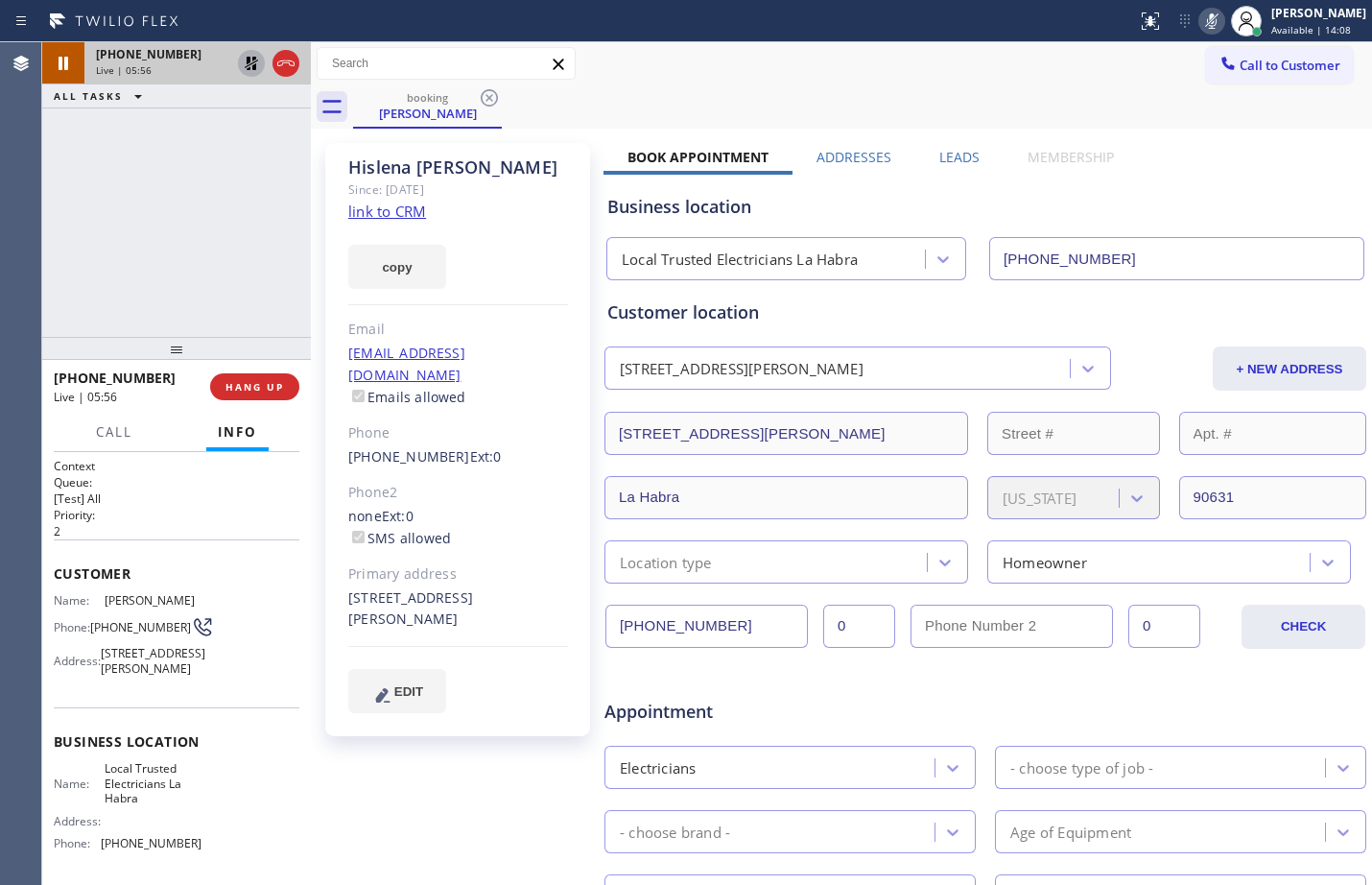
click at [249, 59] on icon at bounding box center [252, 64] width 14 height 14
click at [1200, 15] on icon at bounding box center [1211, 21] width 23 height 23
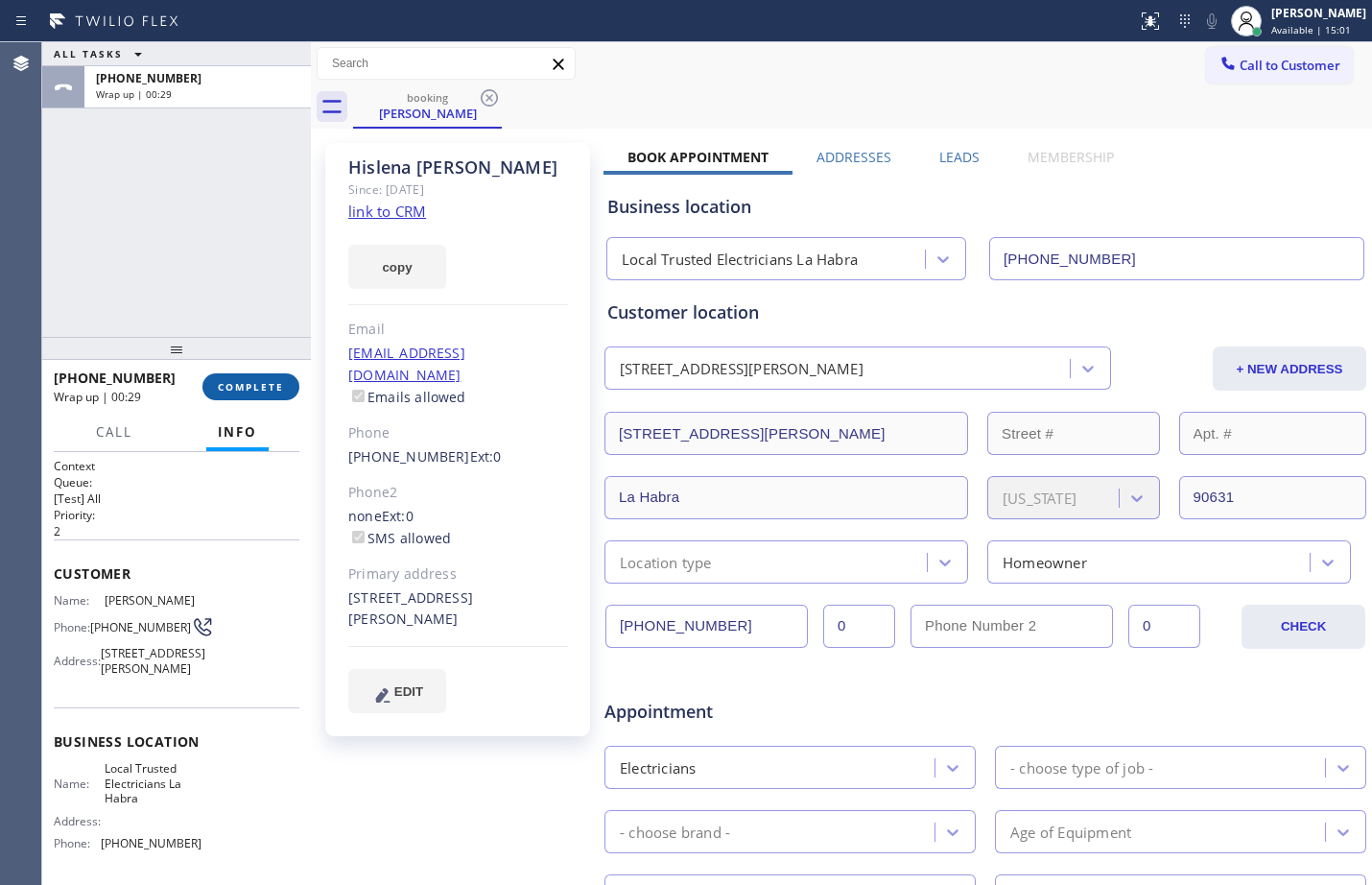
click at [234, 386] on span "COMPLETE" at bounding box center [251, 388] width 67 height 14
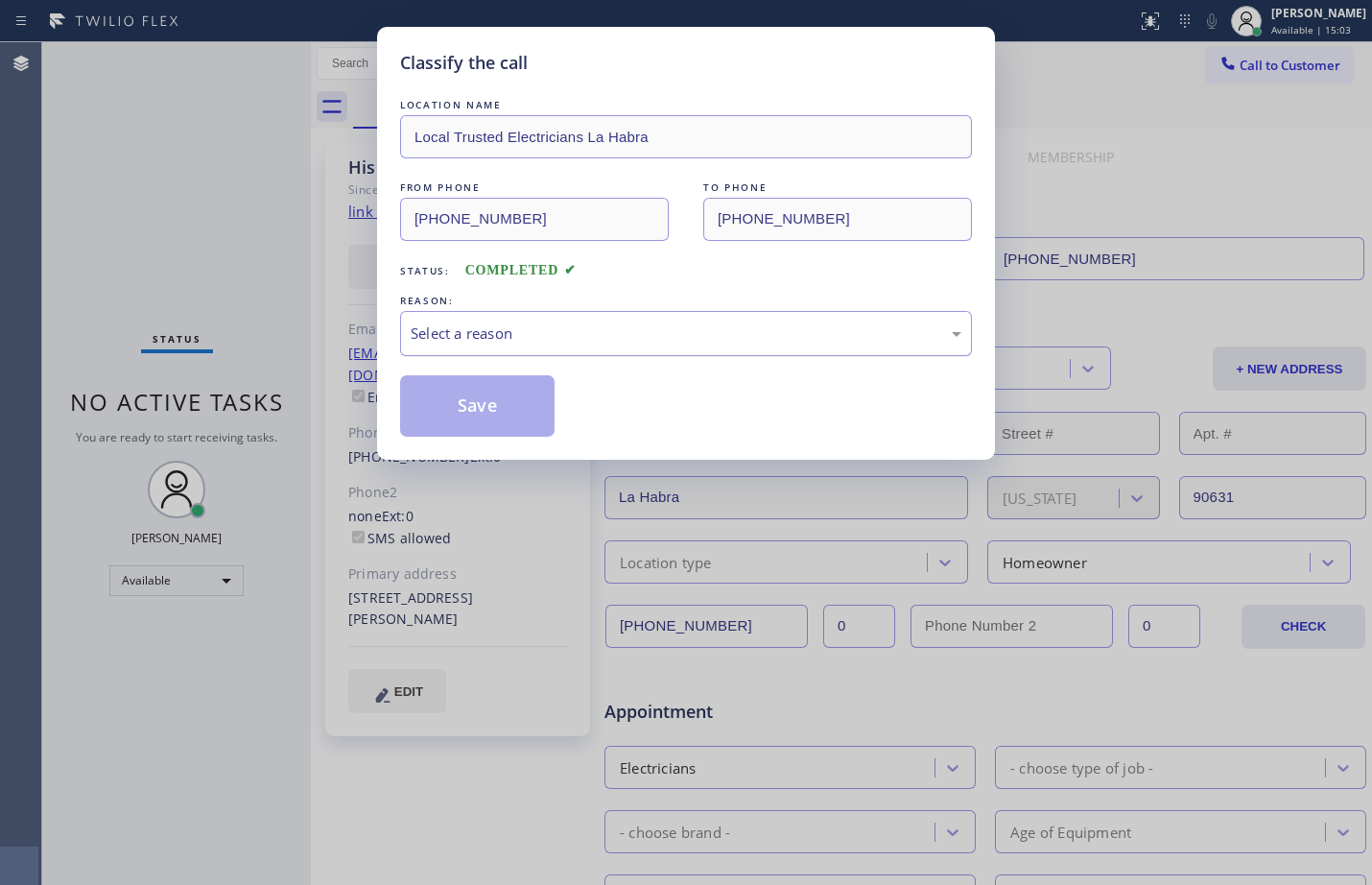
click at [611, 338] on div "Select a reason" at bounding box center [686, 334] width 551 height 23
click at [508, 433] on button "Save" at bounding box center [478, 406] width 155 height 62
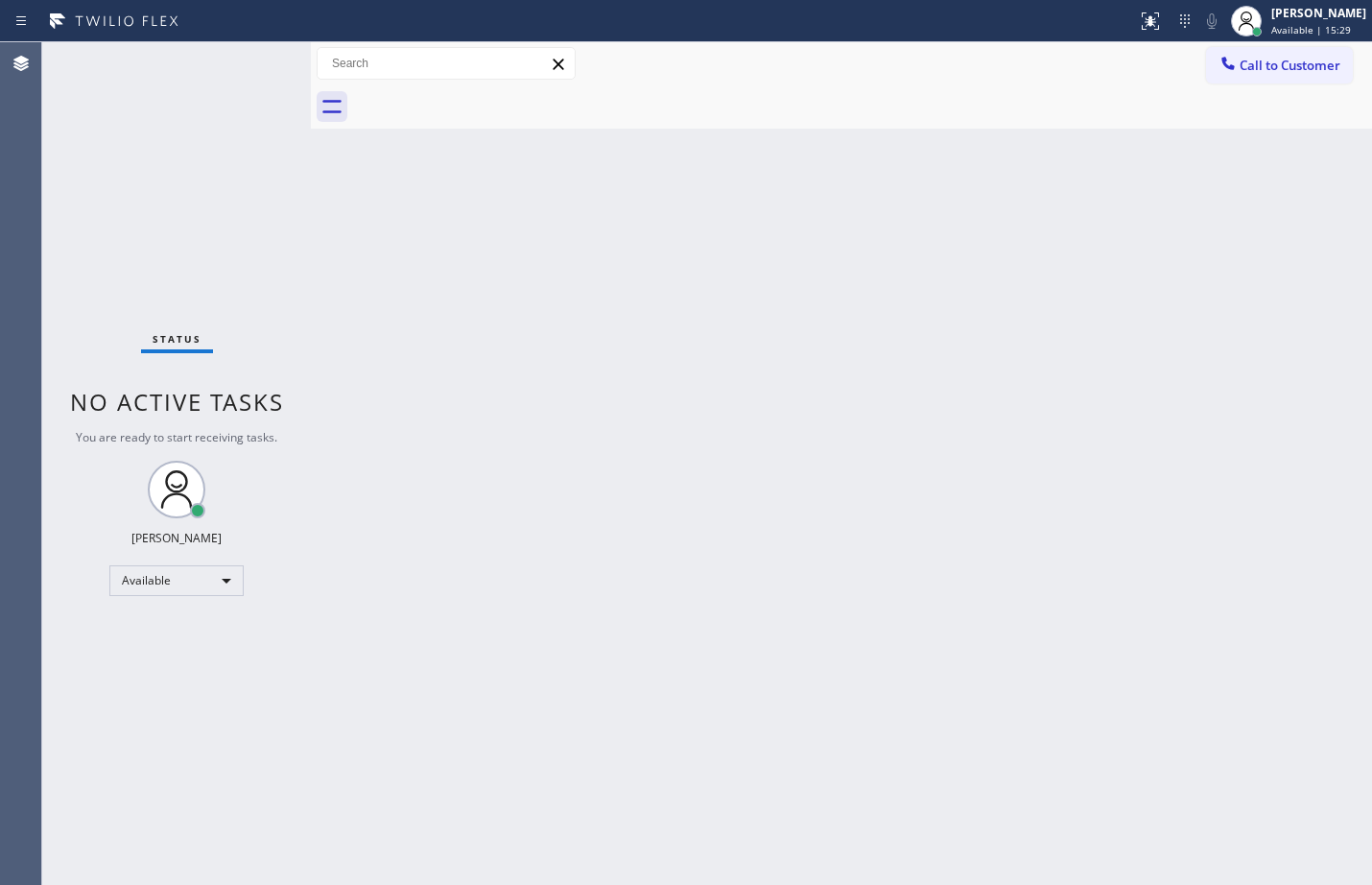
click at [1294, 560] on div "Back to Dashboard Change Sender ID Customers Technicians Select a contact Outbo…" at bounding box center [841, 463] width 1061 height 843
click at [179, 652] on div "Status No active tasks You are ready to start receiving tasks. [PERSON_NAME] Av…" at bounding box center [177, 463] width 269 height 843
click at [722, 497] on div "Back to Dashboard Change Sender ID Customers Technicians Select a contact Outbo…" at bounding box center [841, 463] width 1061 height 843
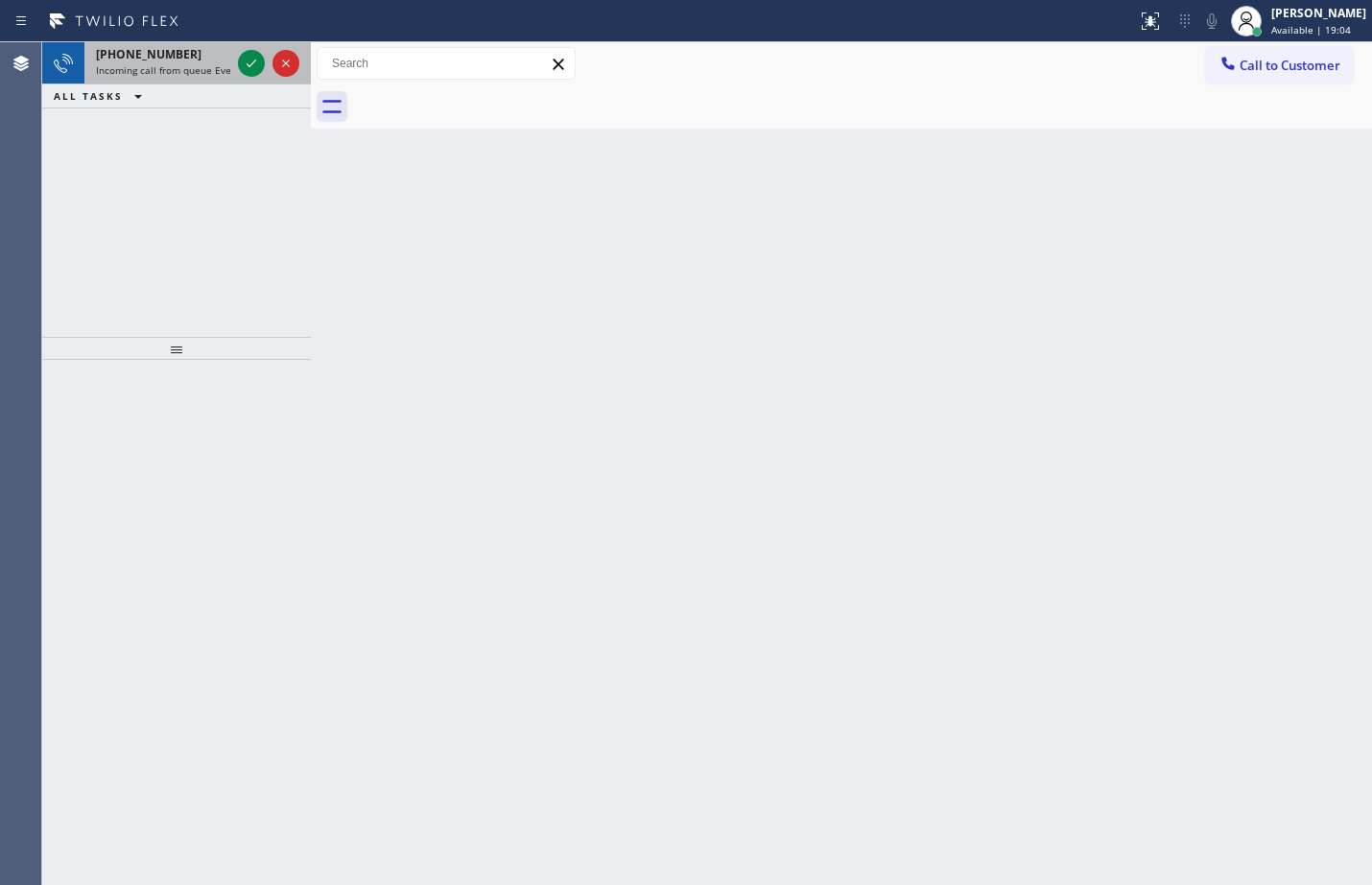
click at [251, 77] on div at bounding box center [269, 63] width 69 height 42
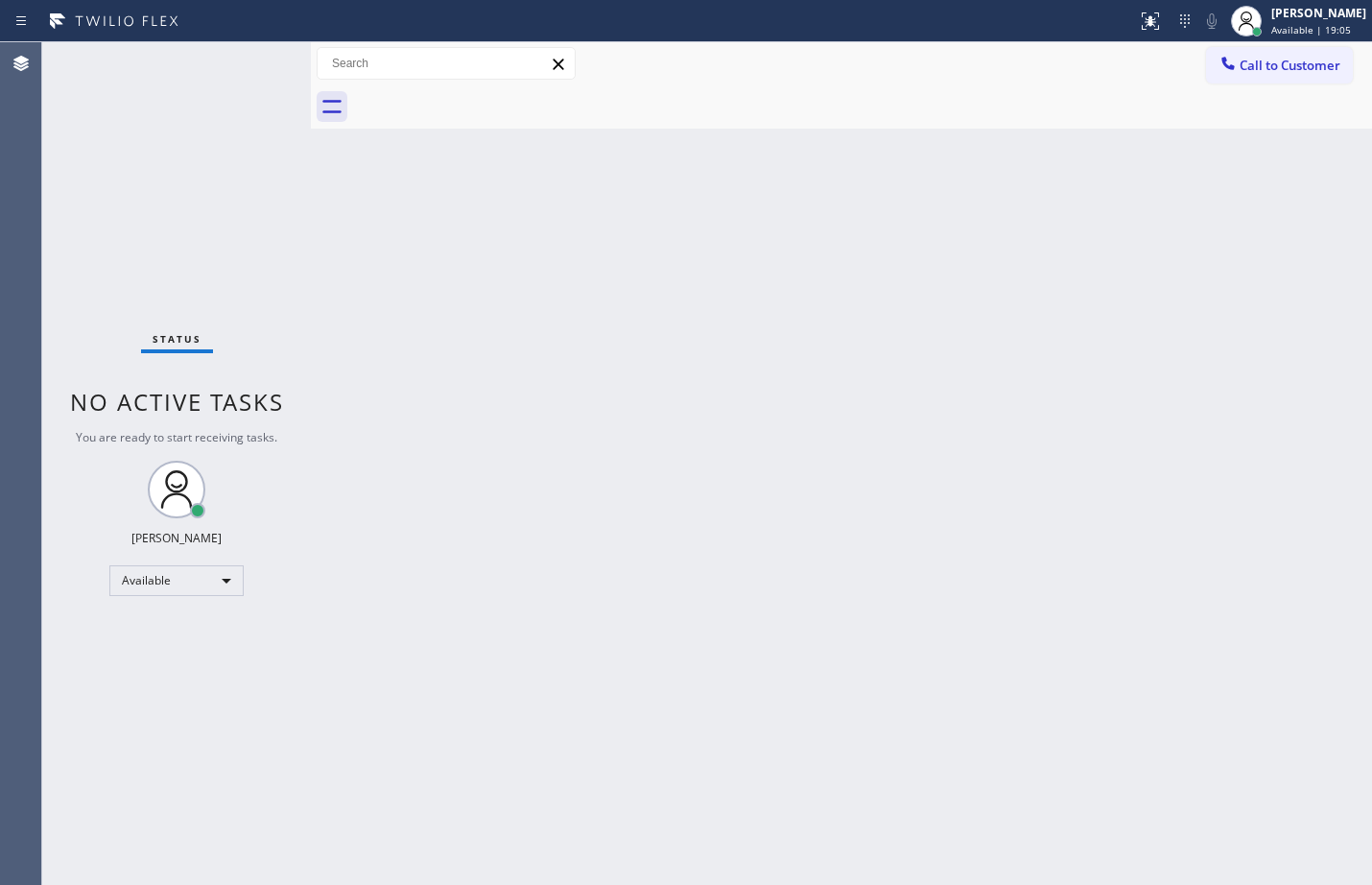
click at [249, 71] on div "Status No active tasks You are ready to start receiving tasks. [PERSON_NAME] Av…" at bounding box center [177, 463] width 269 height 843
click at [528, 273] on div "Back to Dashboard Change Sender ID Customers Technicians Select a contact Outbo…" at bounding box center [841, 463] width 1061 height 843
click at [211, 148] on div "Status No active tasks You are ready to start receiving tasks. [PERSON_NAME] Av…" at bounding box center [177, 463] width 269 height 843
click at [1319, 242] on div "Back to Dashboard Change Sender ID Customers Technicians Select a contact Outbo…" at bounding box center [841, 463] width 1061 height 843
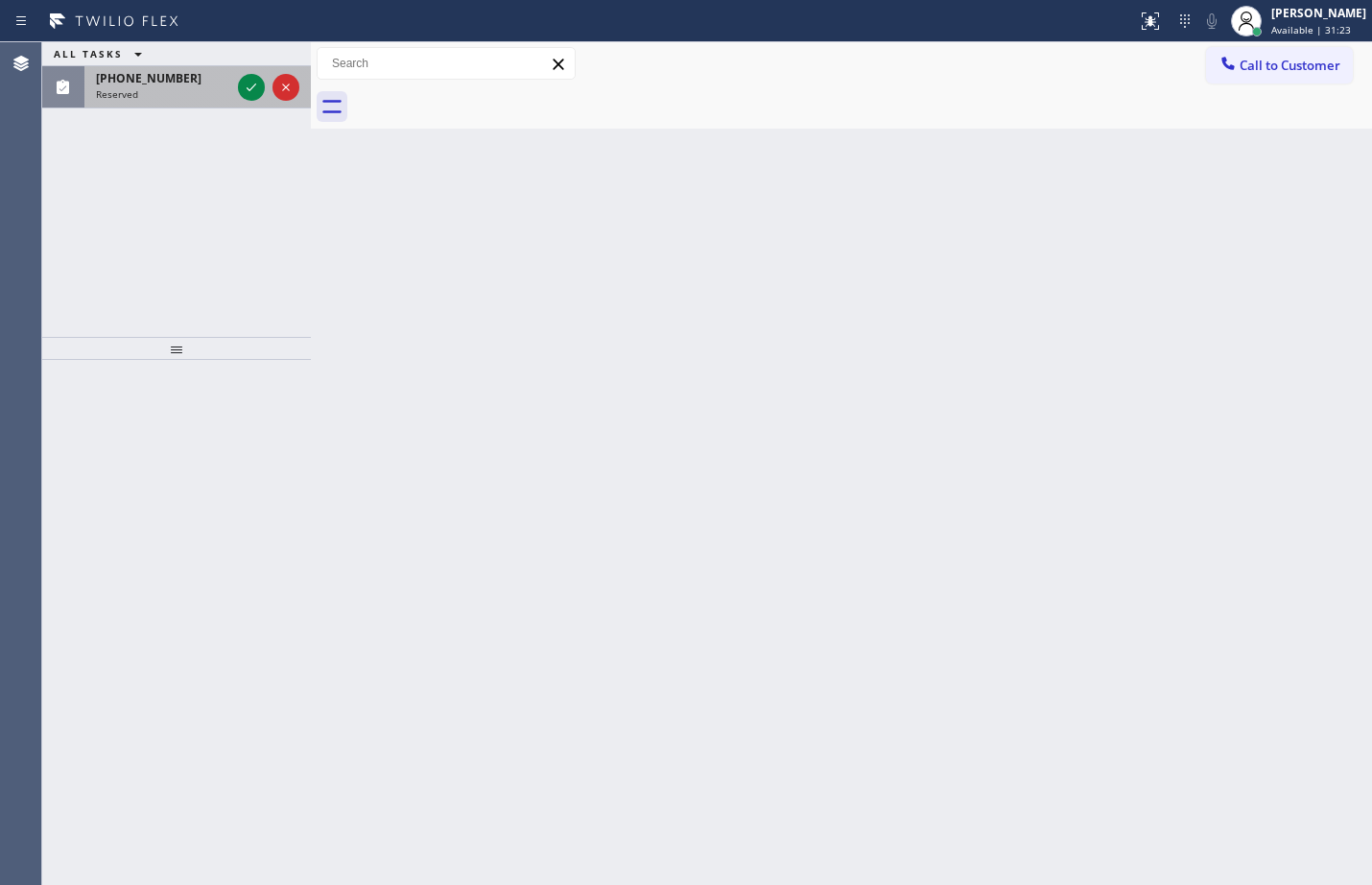
click at [153, 74] on span "[PHONE_NUMBER]" at bounding box center [149, 78] width 106 height 17
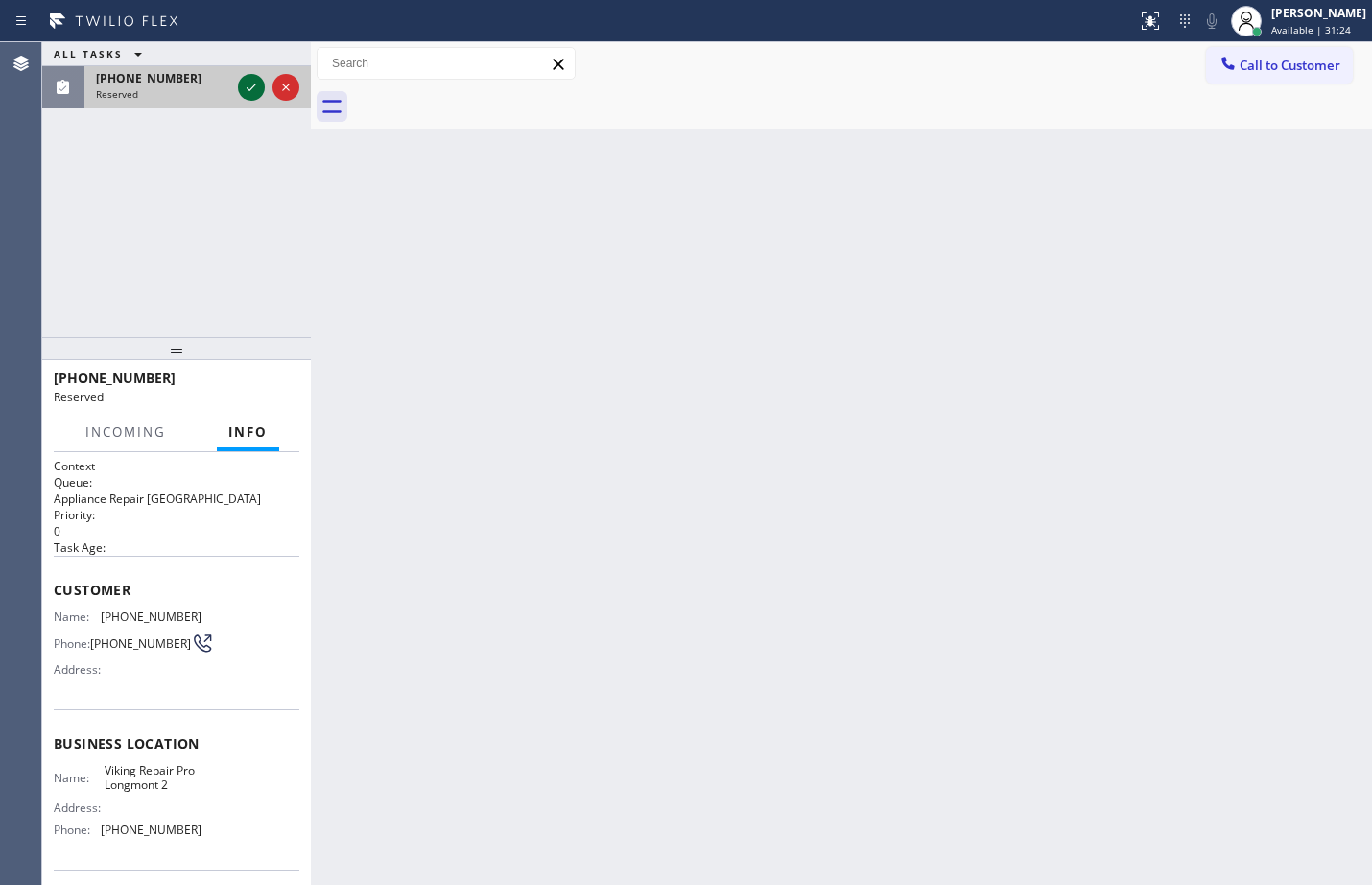
click at [251, 94] on icon at bounding box center [251, 86] width 23 height 23
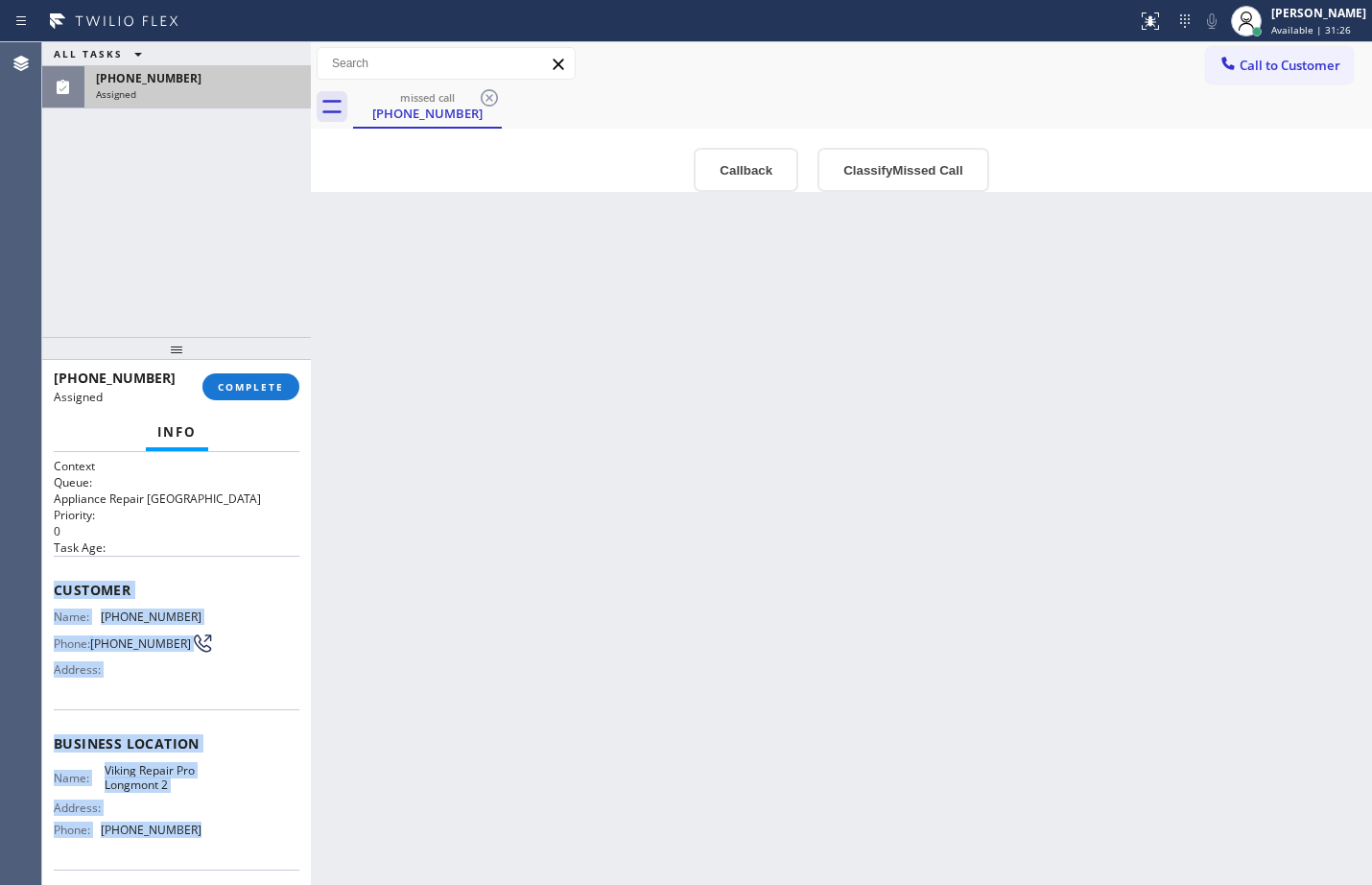
scroll to position [142, 0]
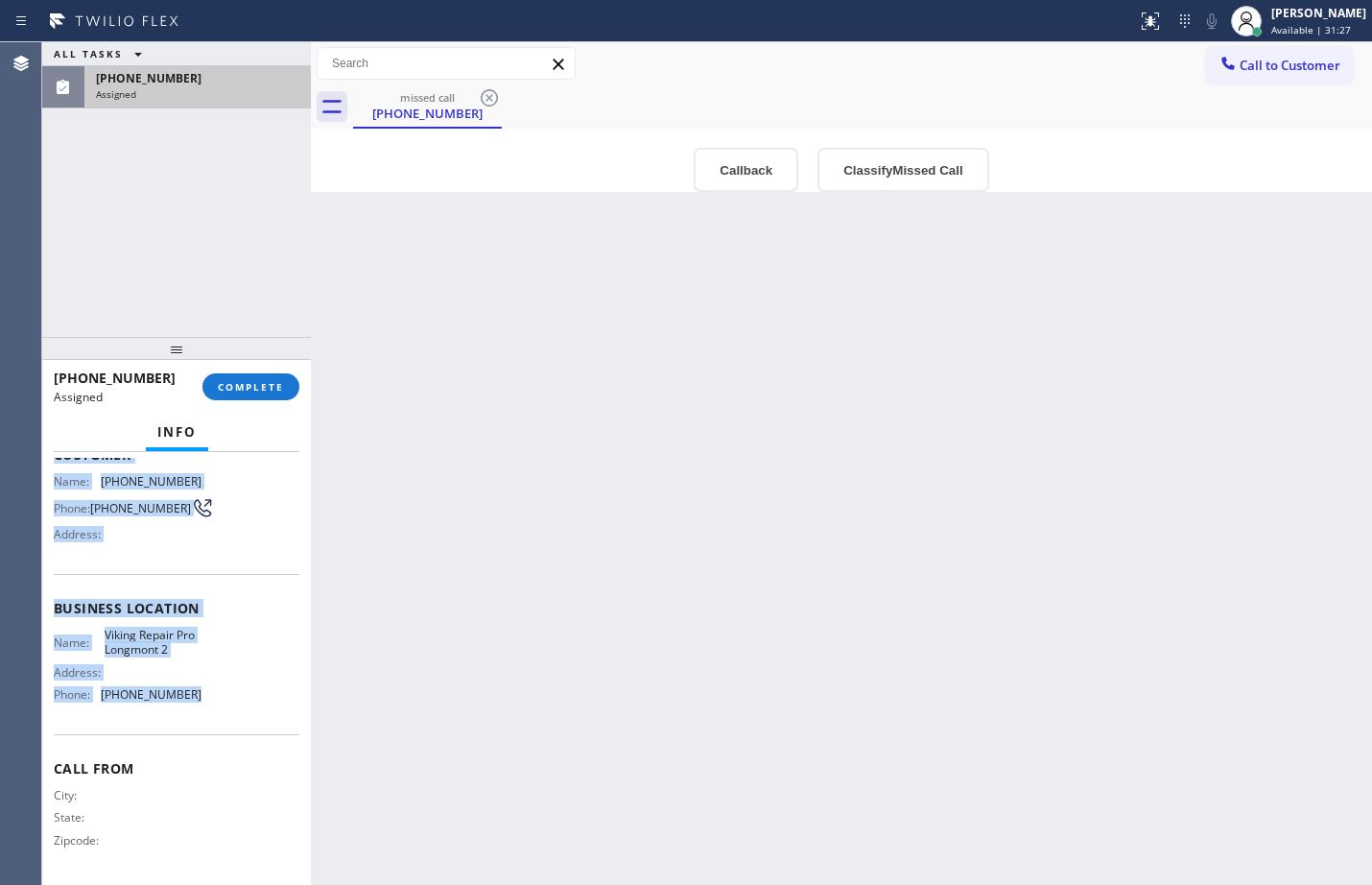
drag, startPoint x: 56, startPoint y: 591, endPoint x: 198, endPoint y: 692, distance: 174.3
click at [198, 692] on div "Context Queue: Appliance Repair High End Priority: 0 Task Age: Customer Name: […" at bounding box center [177, 601] width 246 height 557
click at [230, 385] on span "COMPLETE" at bounding box center [251, 388] width 67 height 14
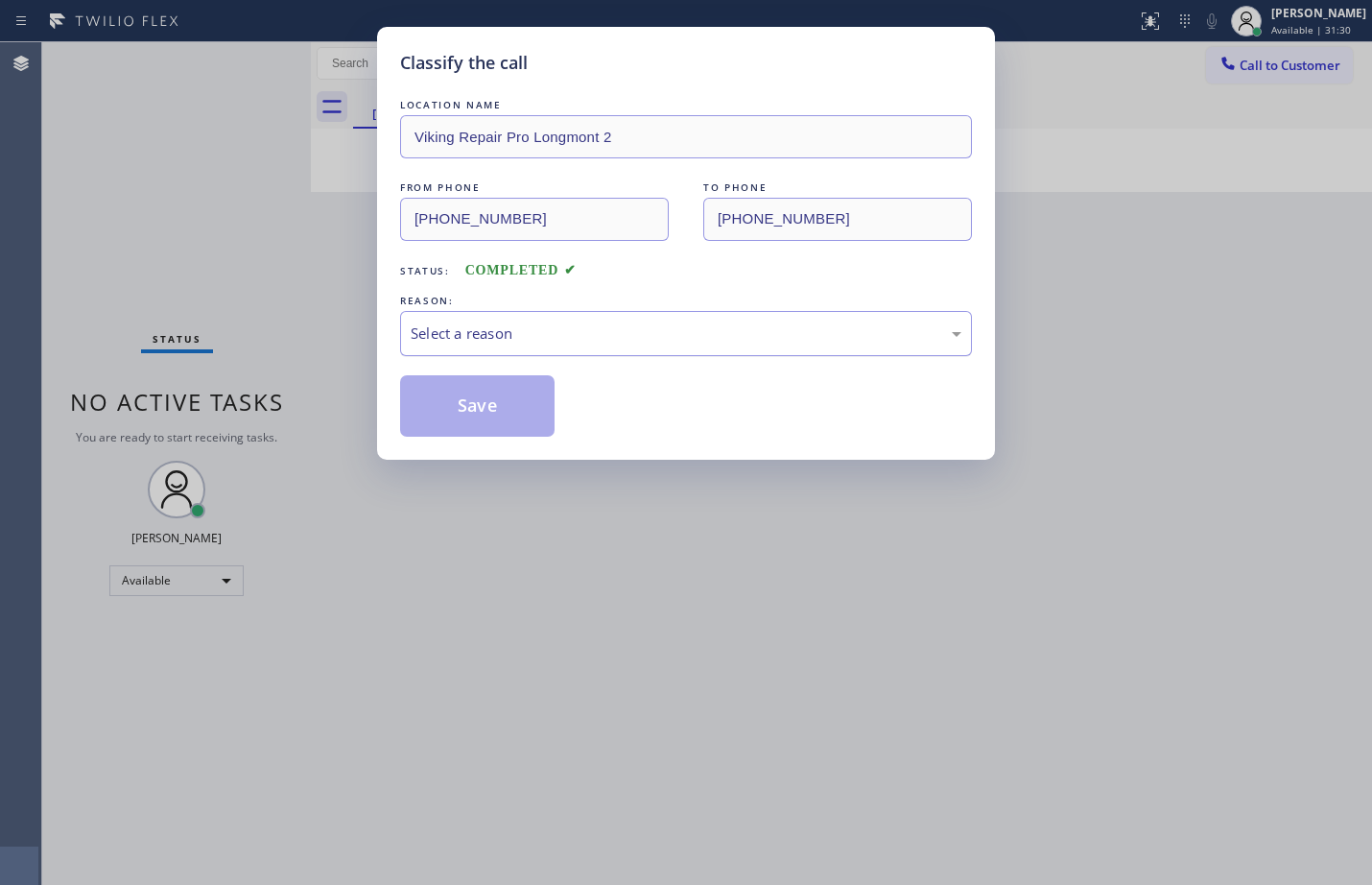
click at [492, 353] on div "Select a reason" at bounding box center [686, 334] width 572 height 45
click at [497, 394] on button "Save" at bounding box center [478, 406] width 155 height 62
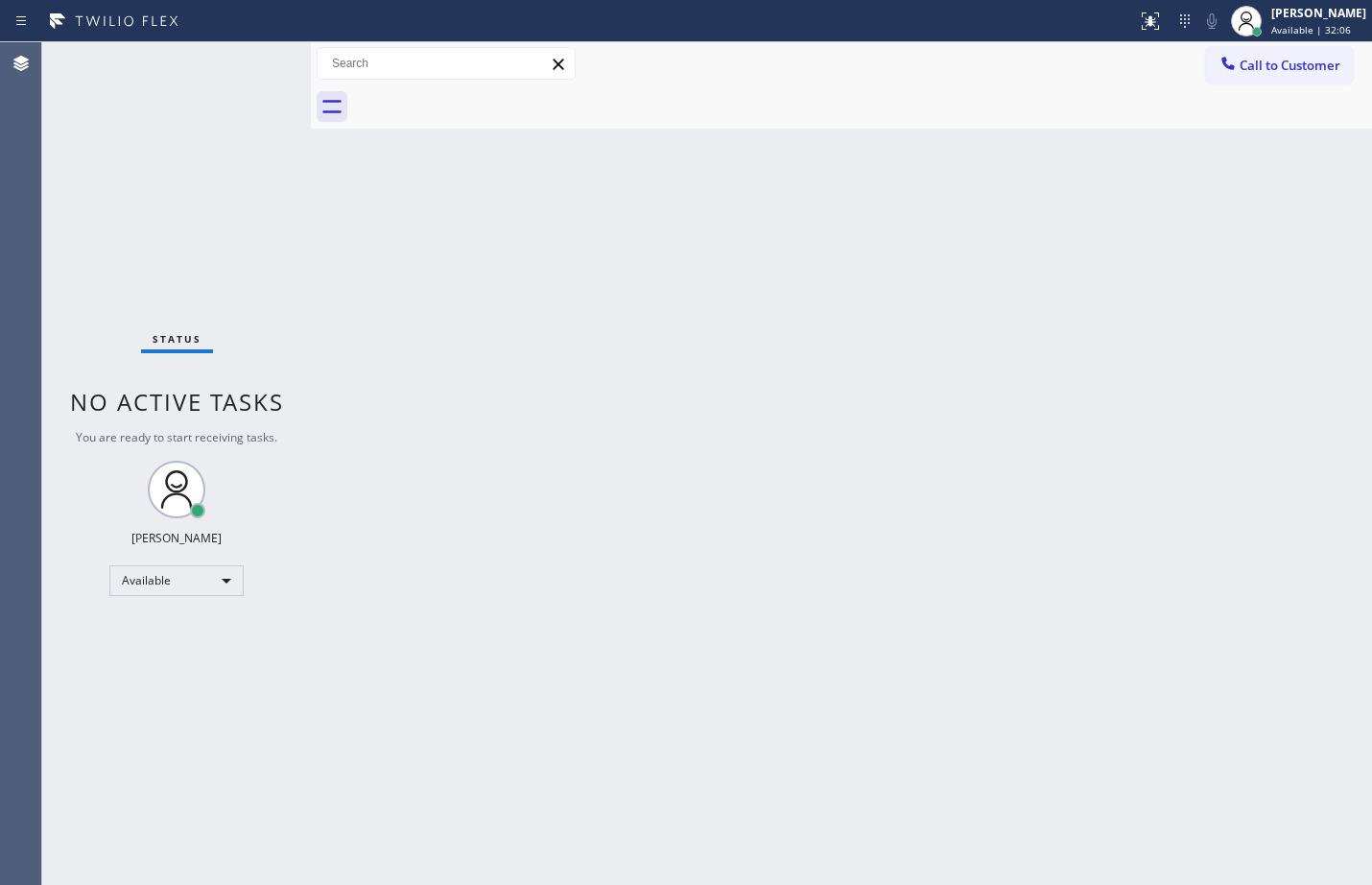
click at [1316, 526] on div "Back to Dashboard Change Sender ID Customers Technicians Select a contact Outbo…" at bounding box center [841, 463] width 1061 height 843
click at [584, 417] on div "Back to Dashboard Change Sender ID Customers Technicians Select a contact Outbo…" at bounding box center [841, 463] width 1061 height 843
click at [218, 167] on div "Status No active tasks You are ready to start receiving tasks. [PERSON_NAME] Av…" at bounding box center [177, 463] width 269 height 843
click at [965, 507] on div "Back to Dashboard Change Sender ID Customers Technicians Select a contact Outbo…" at bounding box center [841, 463] width 1061 height 843
click at [1185, 432] on div "Back to Dashboard Change Sender ID Customers Technicians Select a contact Outbo…" at bounding box center [841, 463] width 1061 height 843
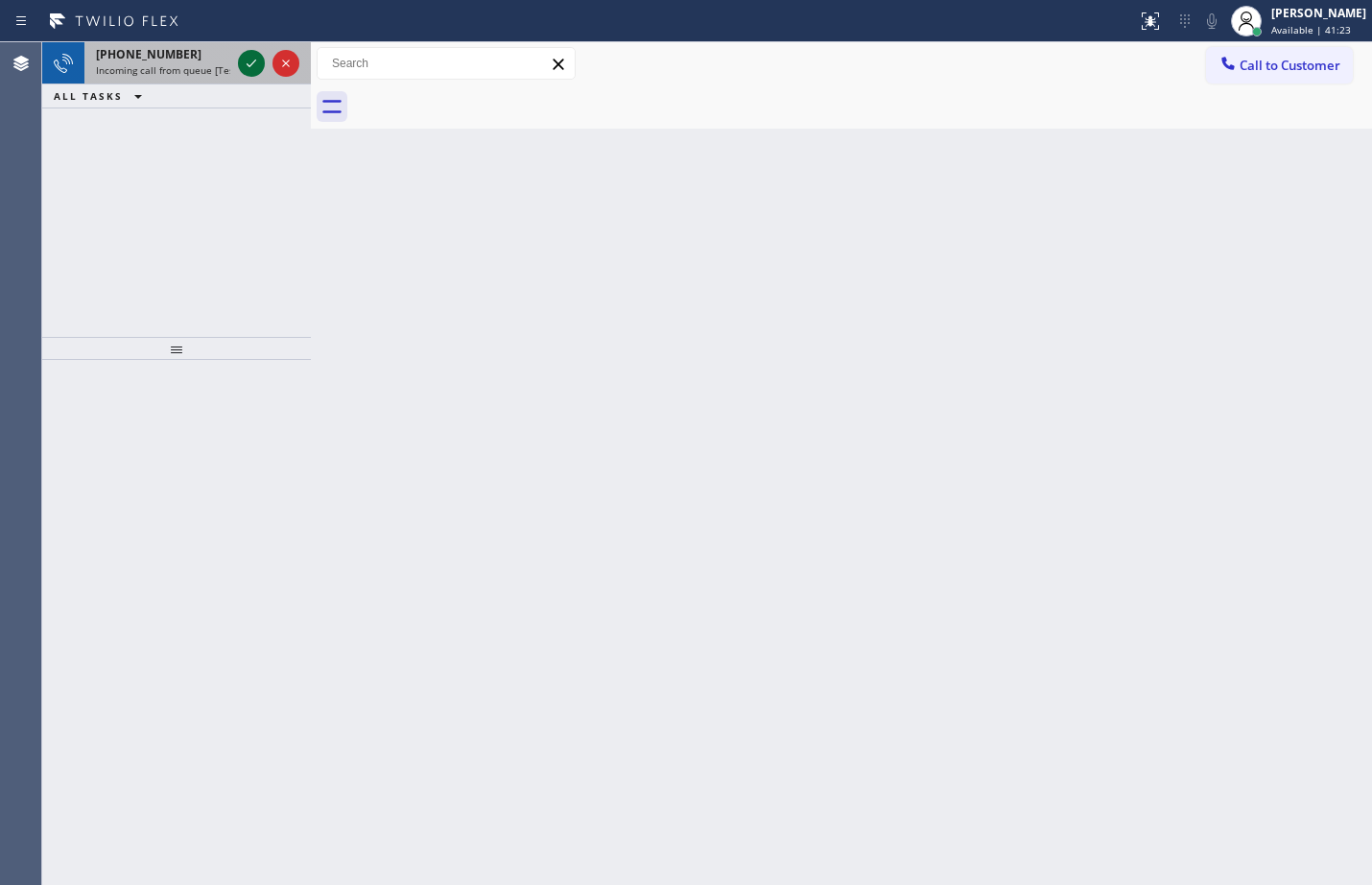
click at [248, 63] on icon at bounding box center [251, 63] width 23 height 23
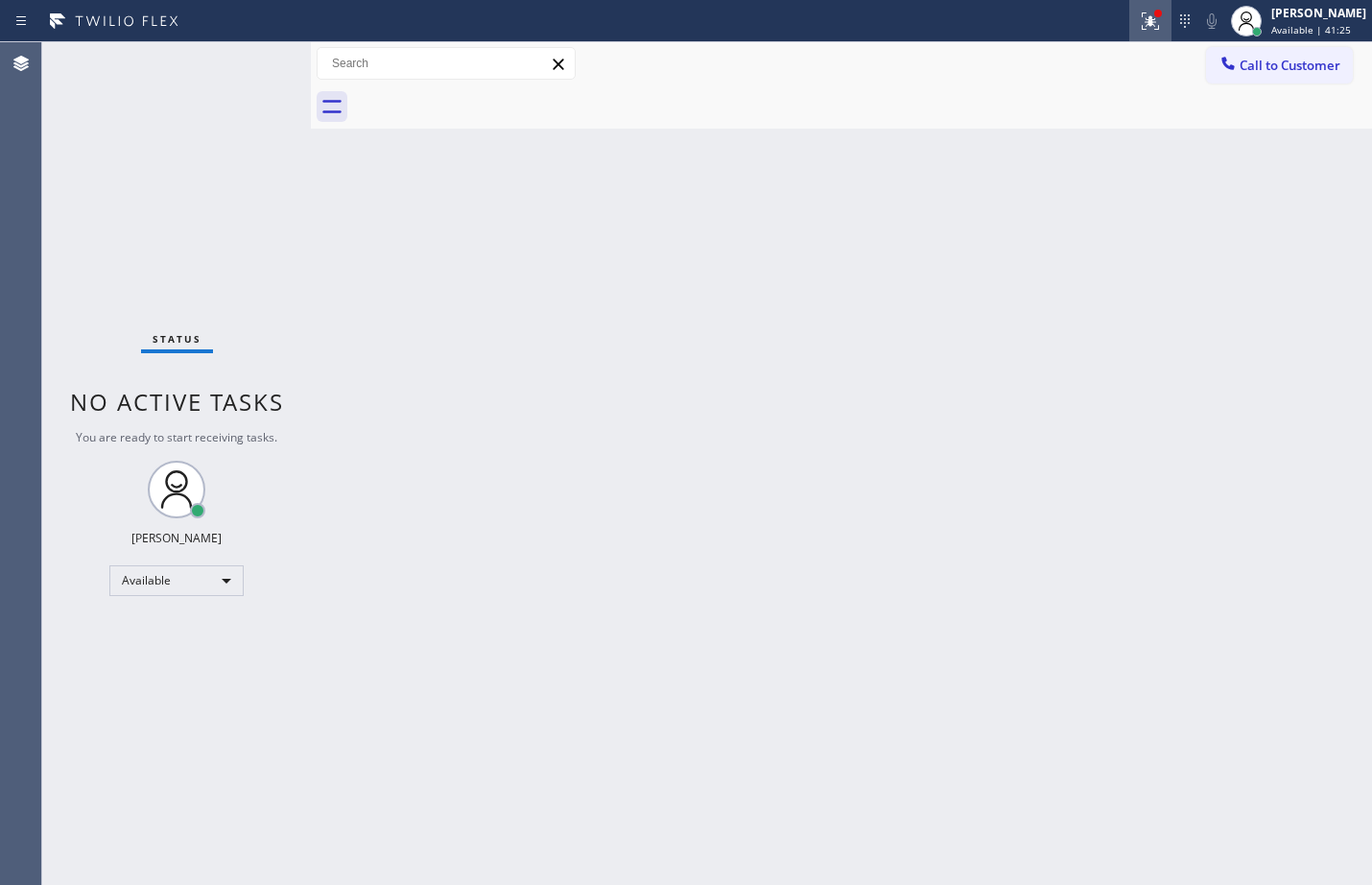
click at [1130, 22] on div at bounding box center [1150, 21] width 42 height 23
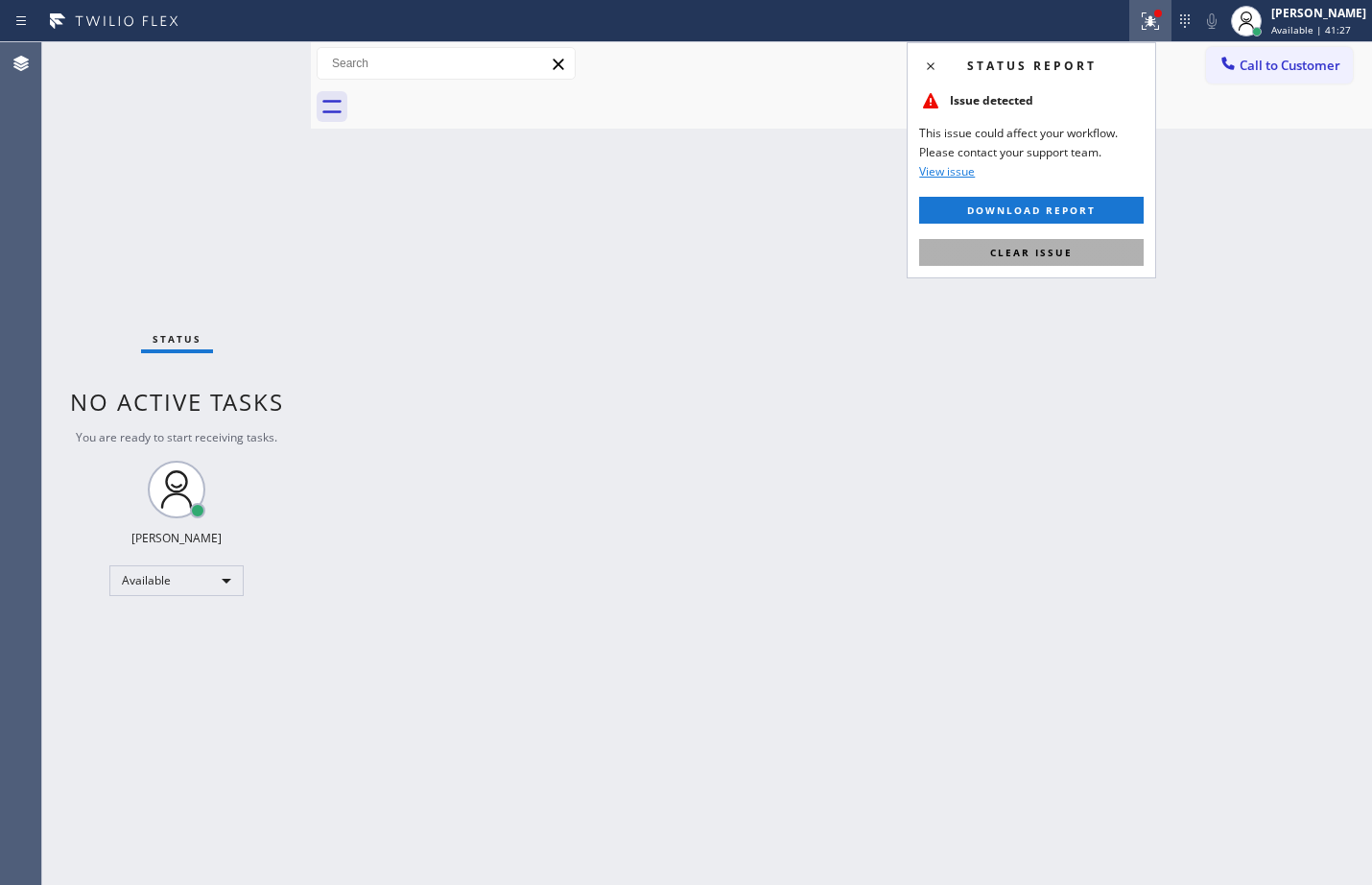
click at [1062, 248] on span "Clear issue" at bounding box center [1032, 253] width 82 height 14
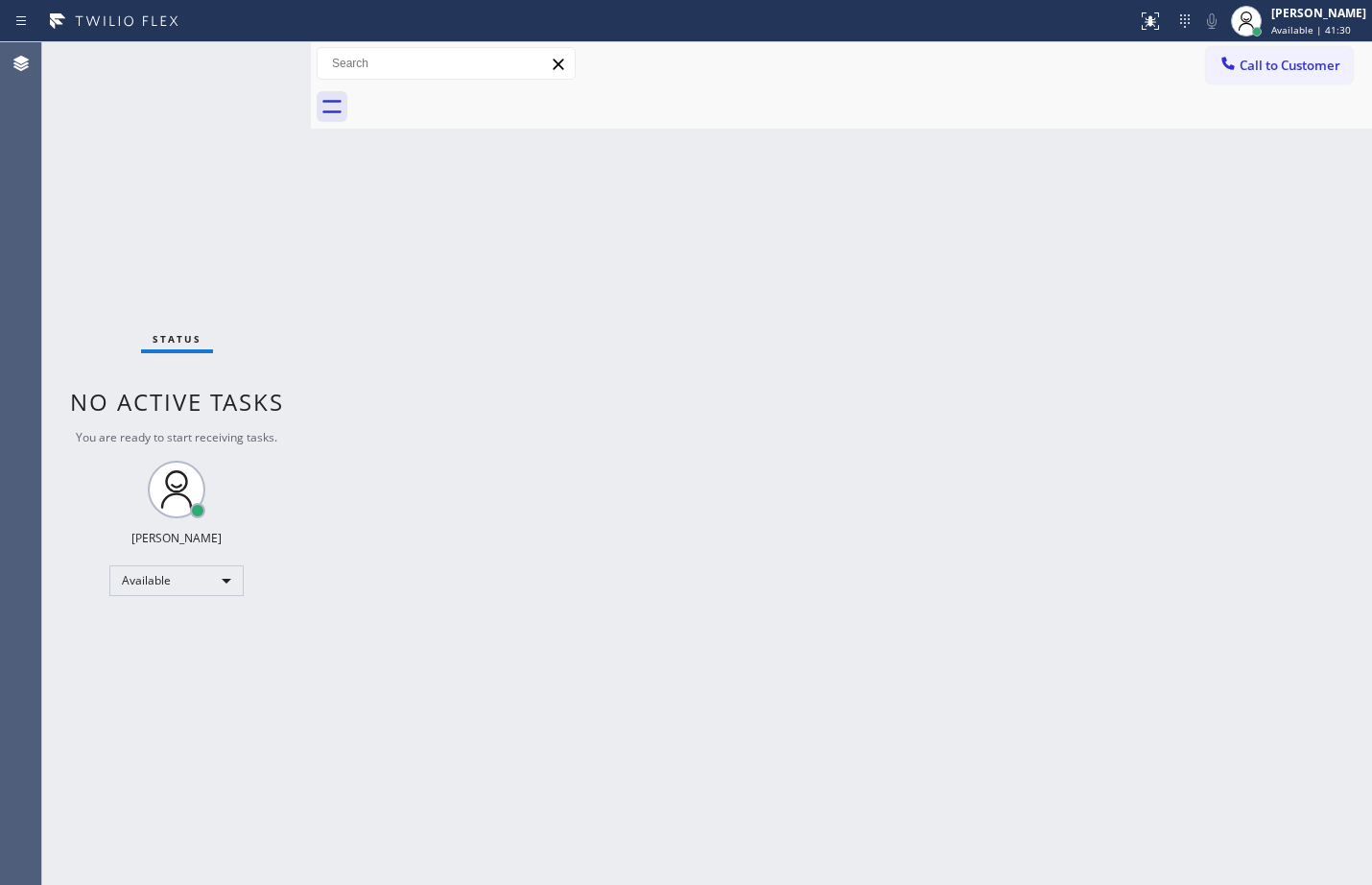
click at [263, 56] on div "Status No active tasks You are ready to start receiving tasks. [PERSON_NAME] Av…" at bounding box center [177, 463] width 269 height 843
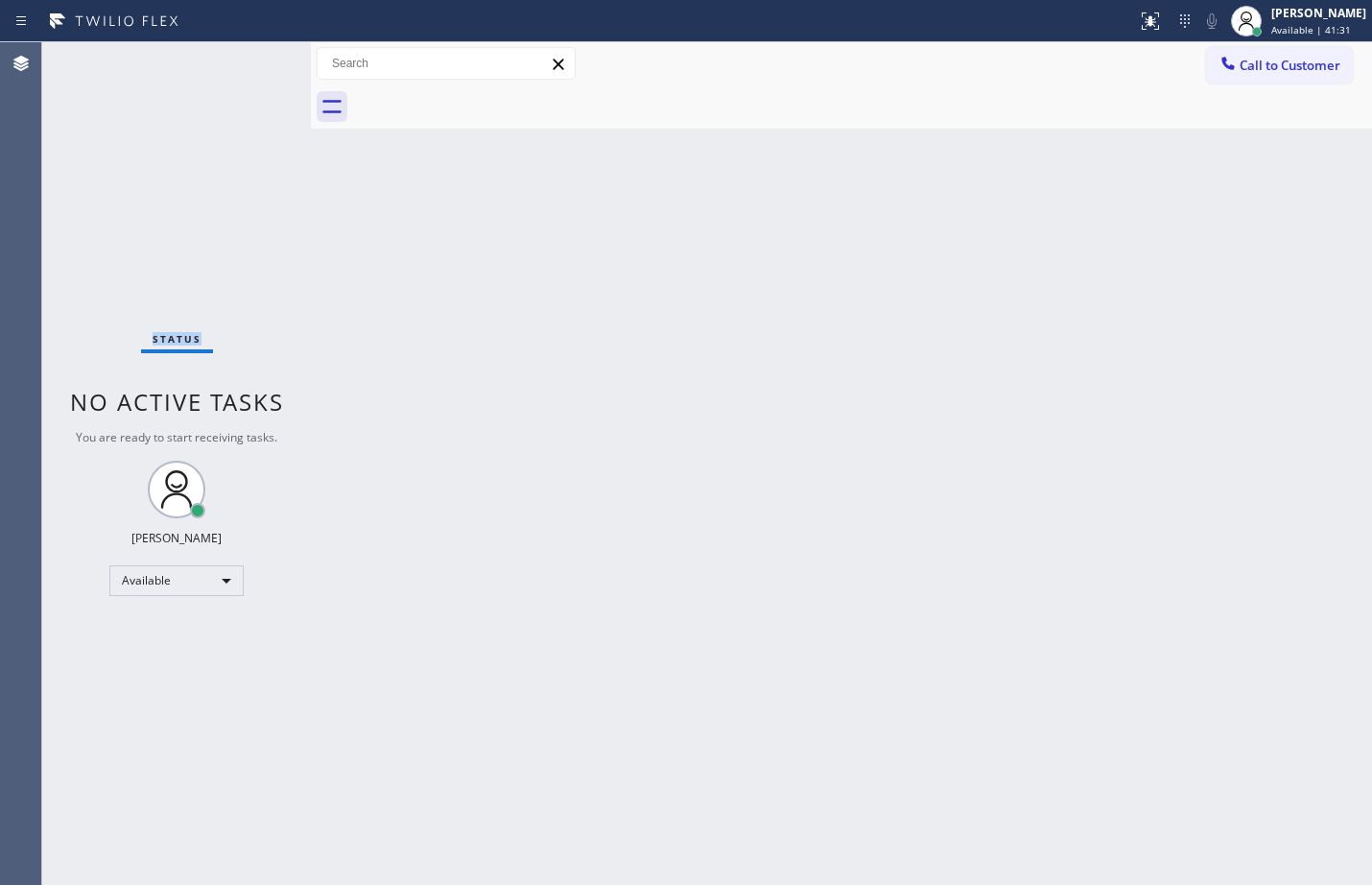
click at [263, 56] on div "Status No active tasks You are ready to start receiving tasks. [PERSON_NAME] Av…" at bounding box center [177, 463] width 269 height 843
click at [263, 57] on div "Status No active tasks You are ready to start receiving tasks. [PERSON_NAME] Av…" at bounding box center [177, 463] width 269 height 843
click at [806, 425] on div "Back to Dashboard Change Sender ID Customers Technicians Select a contact Outbo…" at bounding box center [841, 463] width 1061 height 843
click at [189, 126] on div "Status No active tasks You are ready to start receiving tasks. [PERSON_NAME] Av…" at bounding box center [177, 463] width 269 height 843
click at [783, 404] on div "Back to Dashboard Change Sender ID Customers Technicians Select a contact Outbo…" at bounding box center [841, 463] width 1061 height 843
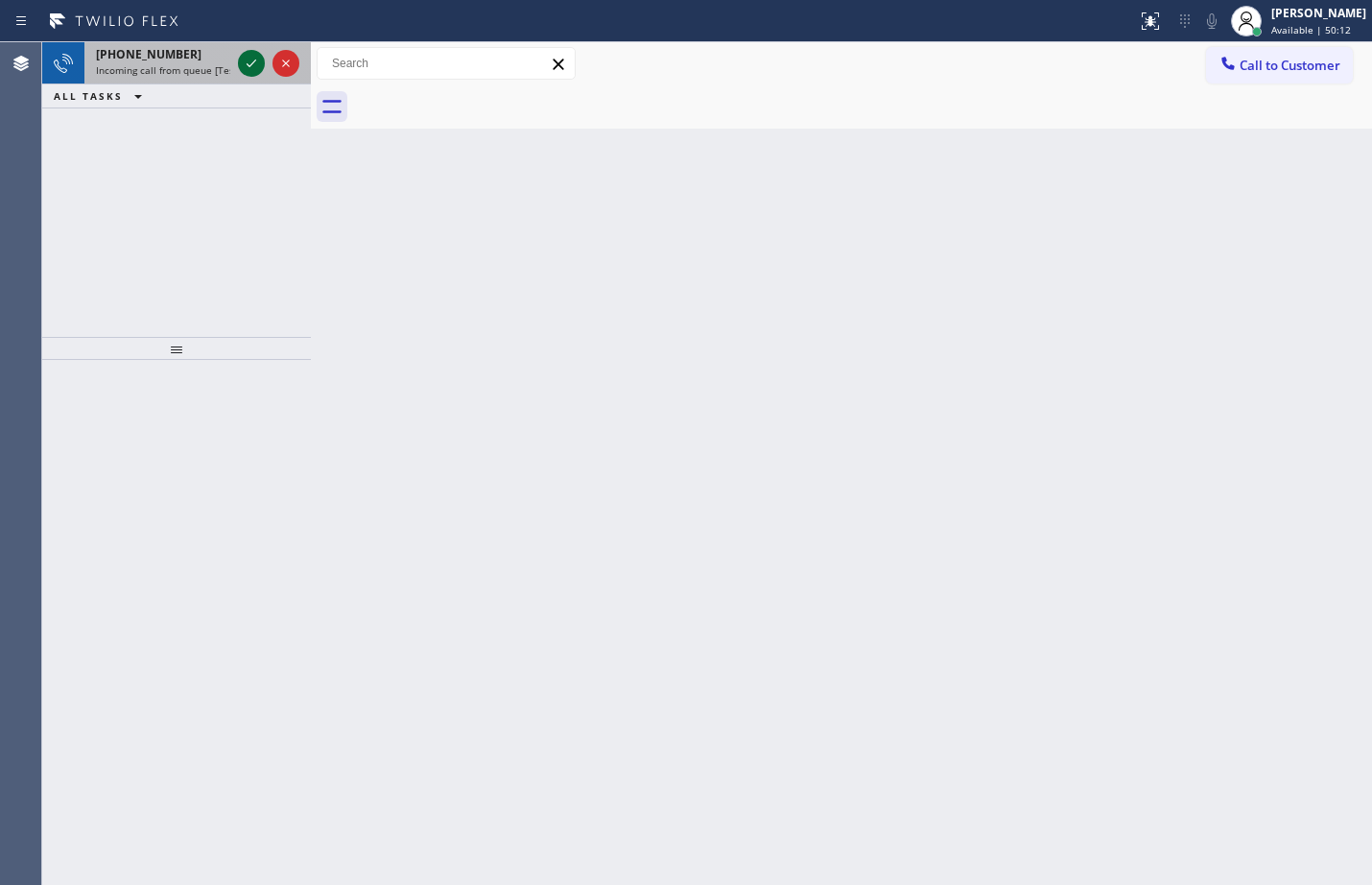
click at [242, 61] on icon at bounding box center [251, 63] width 23 height 23
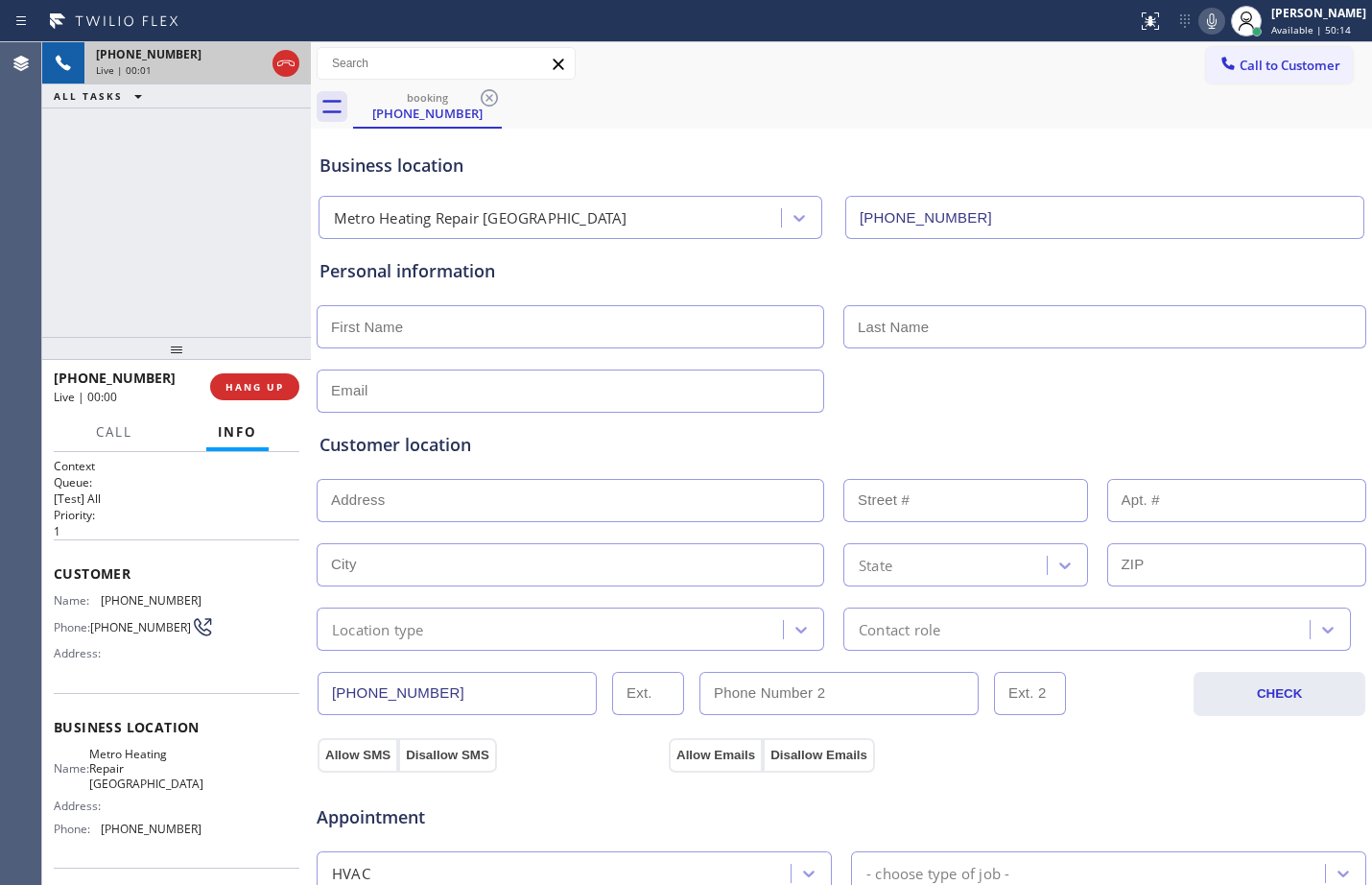
type input "[PHONE_NUMBER]"
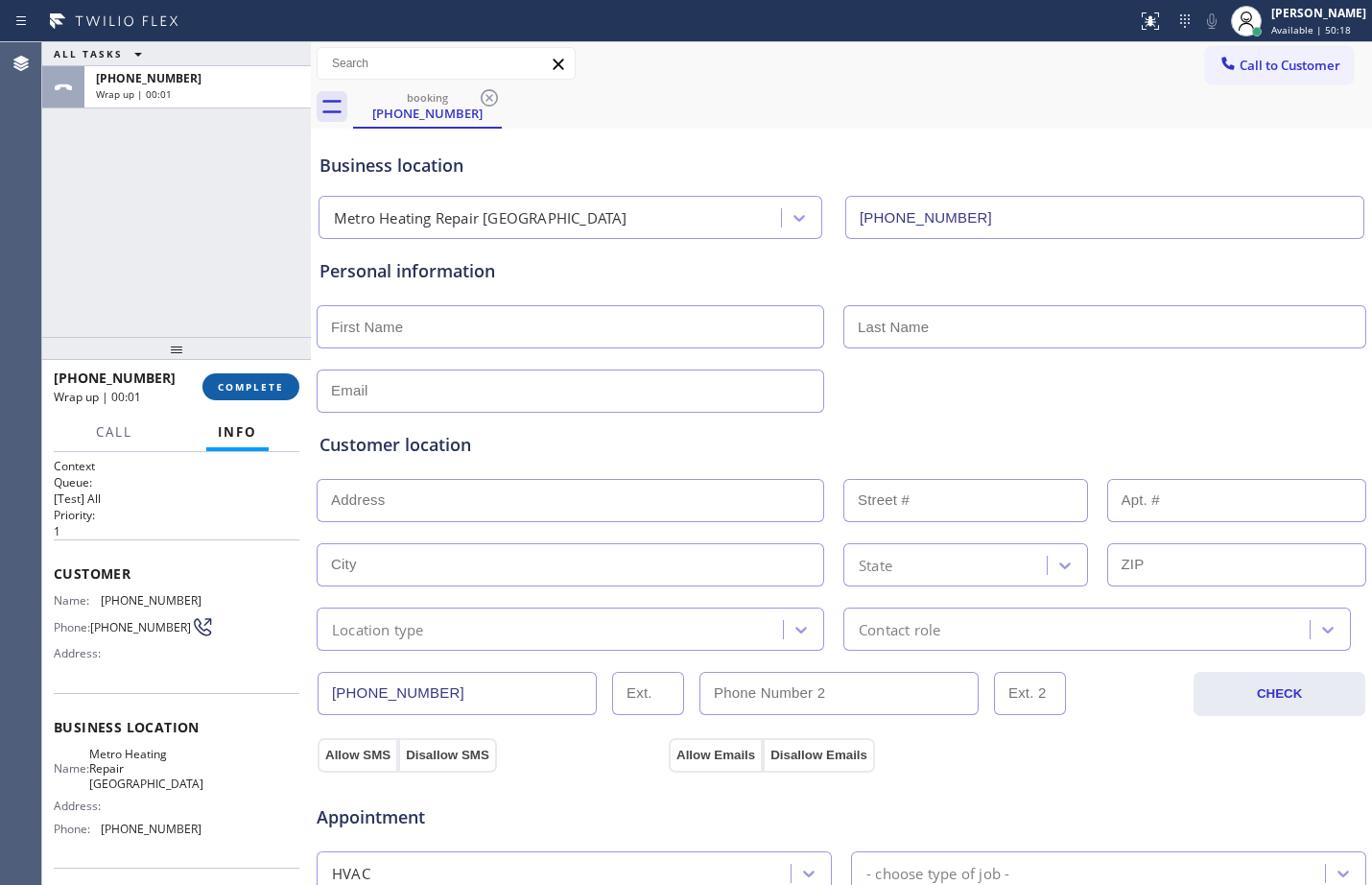
click at [240, 387] on span "COMPLETE" at bounding box center [251, 388] width 67 height 14
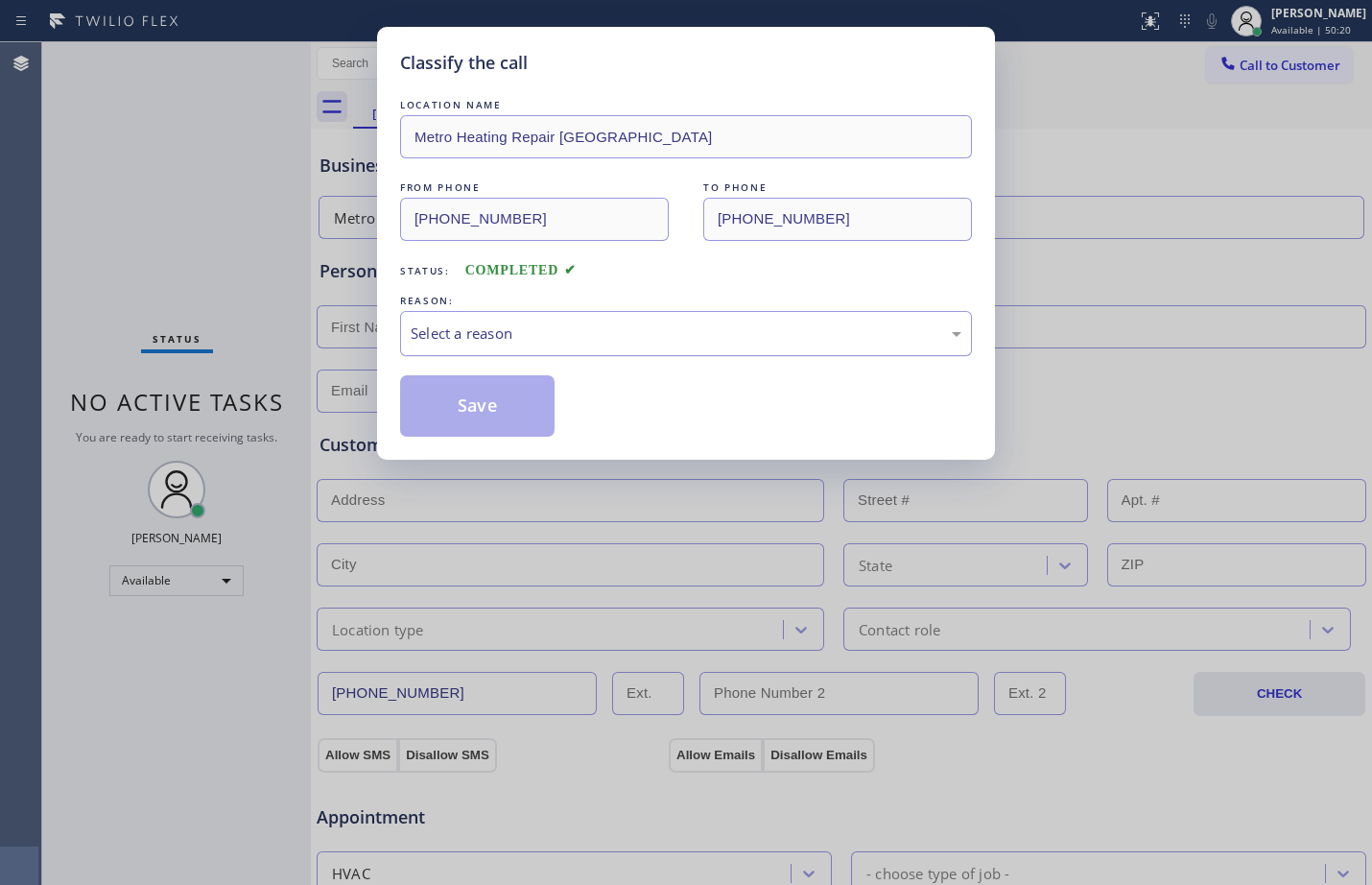
click at [560, 343] on div "Select a reason" at bounding box center [686, 334] width 551 height 23
click at [501, 400] on button "Save" at bounding box center [478, 406] width 155 height 62
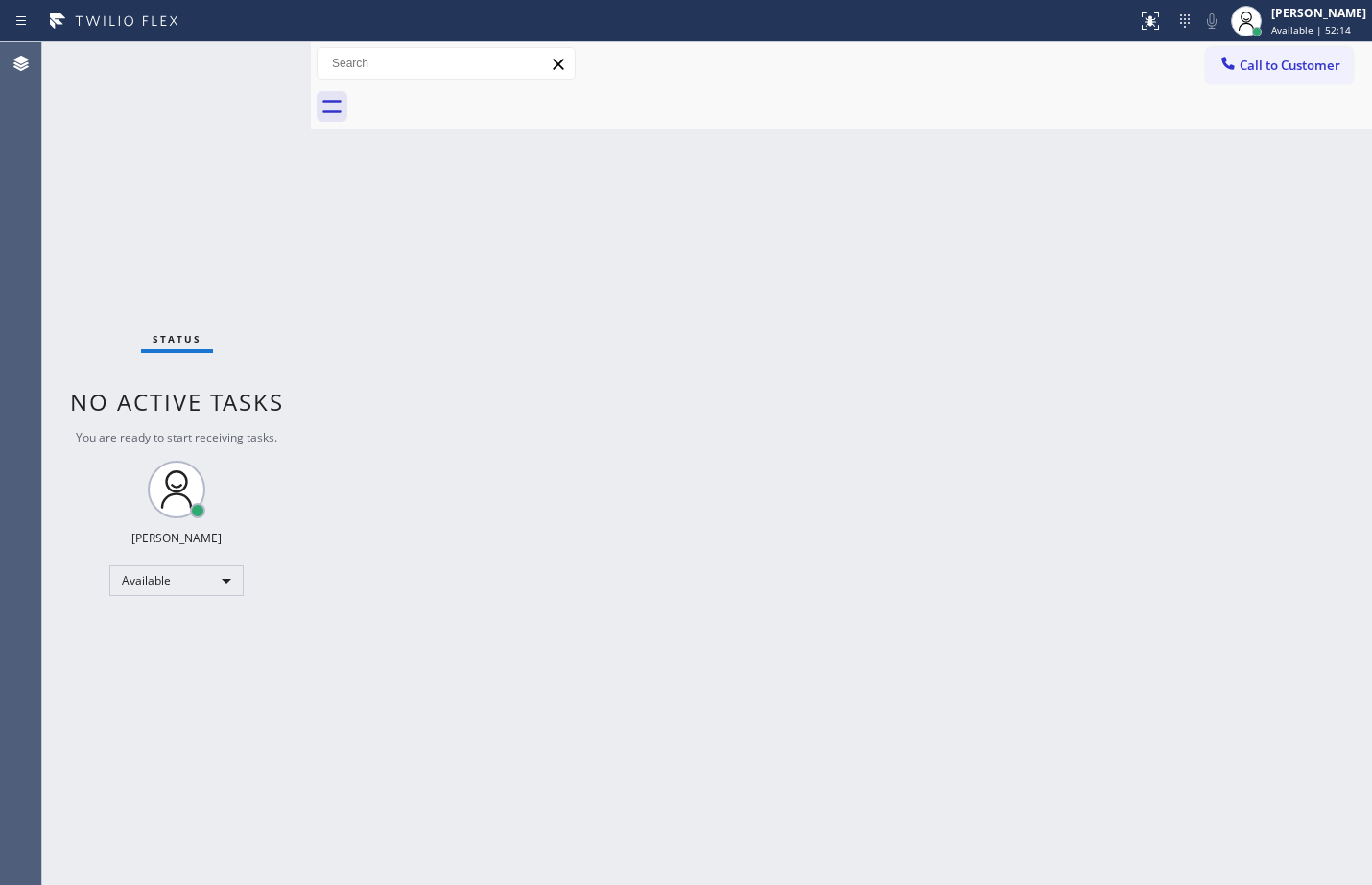
click at [642, 461] on div "Back to Dashboard Change Sender ID Customers Technicians Select a contact Outbo…" at bounding box center [841, 463] width 1061 height 843
click at [219, 227] on div "Status No active tasks You are ready to start receiving tasks. [PERSON_NAME] Av…" at bounding box center [177, 463] width 269 height 843
click at [1282, 387] on div "Back to Dashboard Change Sender ID Customers Technicians Select a contact Outbo…" at bounding box center [841, 463] width 1061 height 843
click at [1312, 588] on div "Back to Dashboard Change Sender ID Customers Technicians Select a contact Outbo…" at bounding box center [841, 463] width 1061 height 843
click at [1117, 539] on div "Back to Dashboard Change Sender ID Customers Technicians Select a contact Outbo…" at bounding box center [841, 463] width 1061 height 843
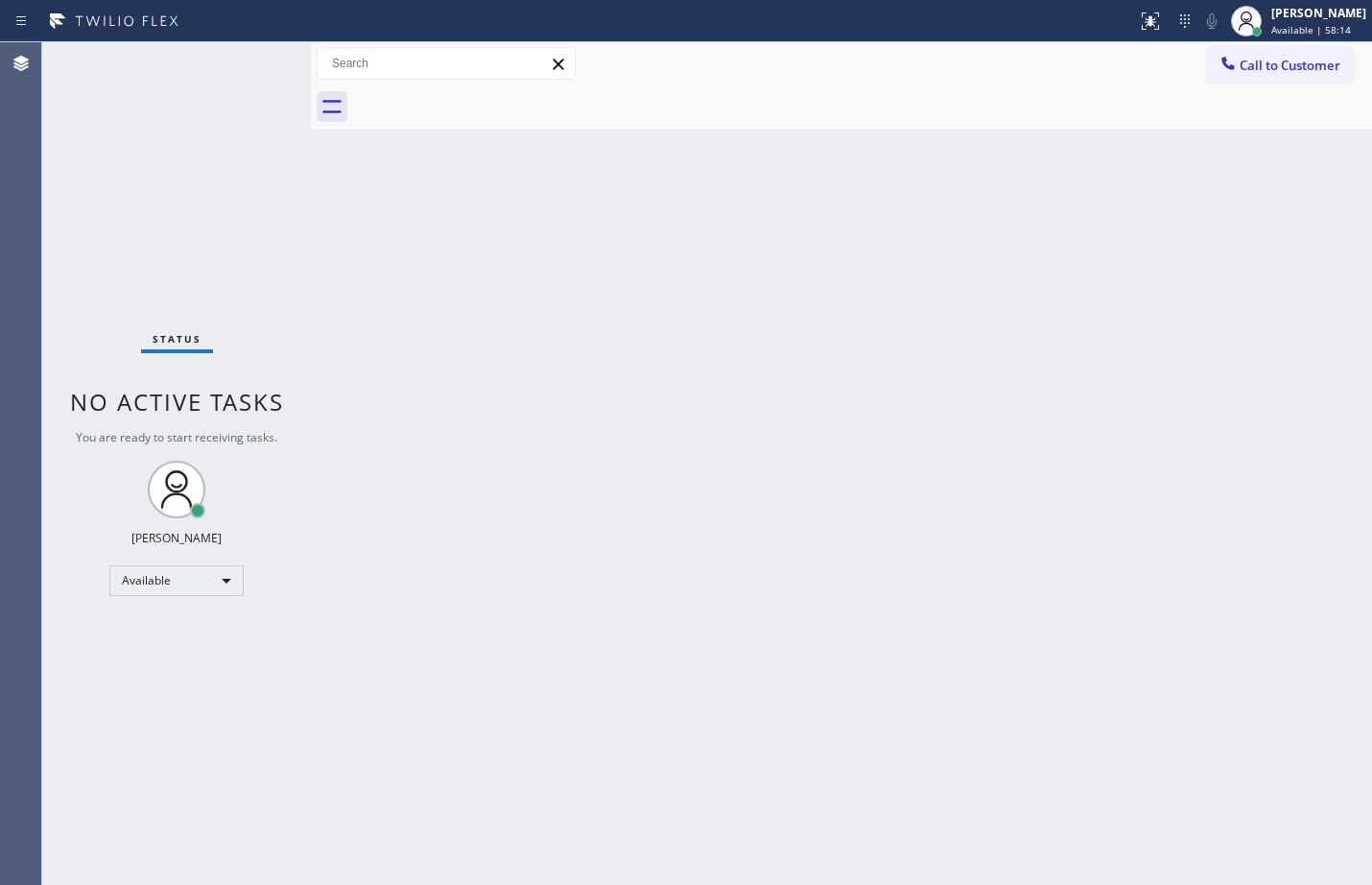
click at [1328, 415] on div "Back to Dashboard Change Sender ID Customers Technicians Select a contact Outbo…" at bounding box center [841, 463] width 1061 height 843
click at [1332, 601] on div "Back to Dashboard Change Sender ID Customers Technicians Select a contact Outbo…" at bounding box center [841, 463] width 1061 height 843
click at [475, 303] on div "Back to Dashboard Change Sender ID Customers Technicians Select a contact Outbo…" at bounding box center [841, 463] width 1061 height 843
click at [209, 157] on div "Status No active tasks You are ready to start receiving tasks. [PERSON_NAME] Av…" at bounding box center [177, 463] width 269 height 843
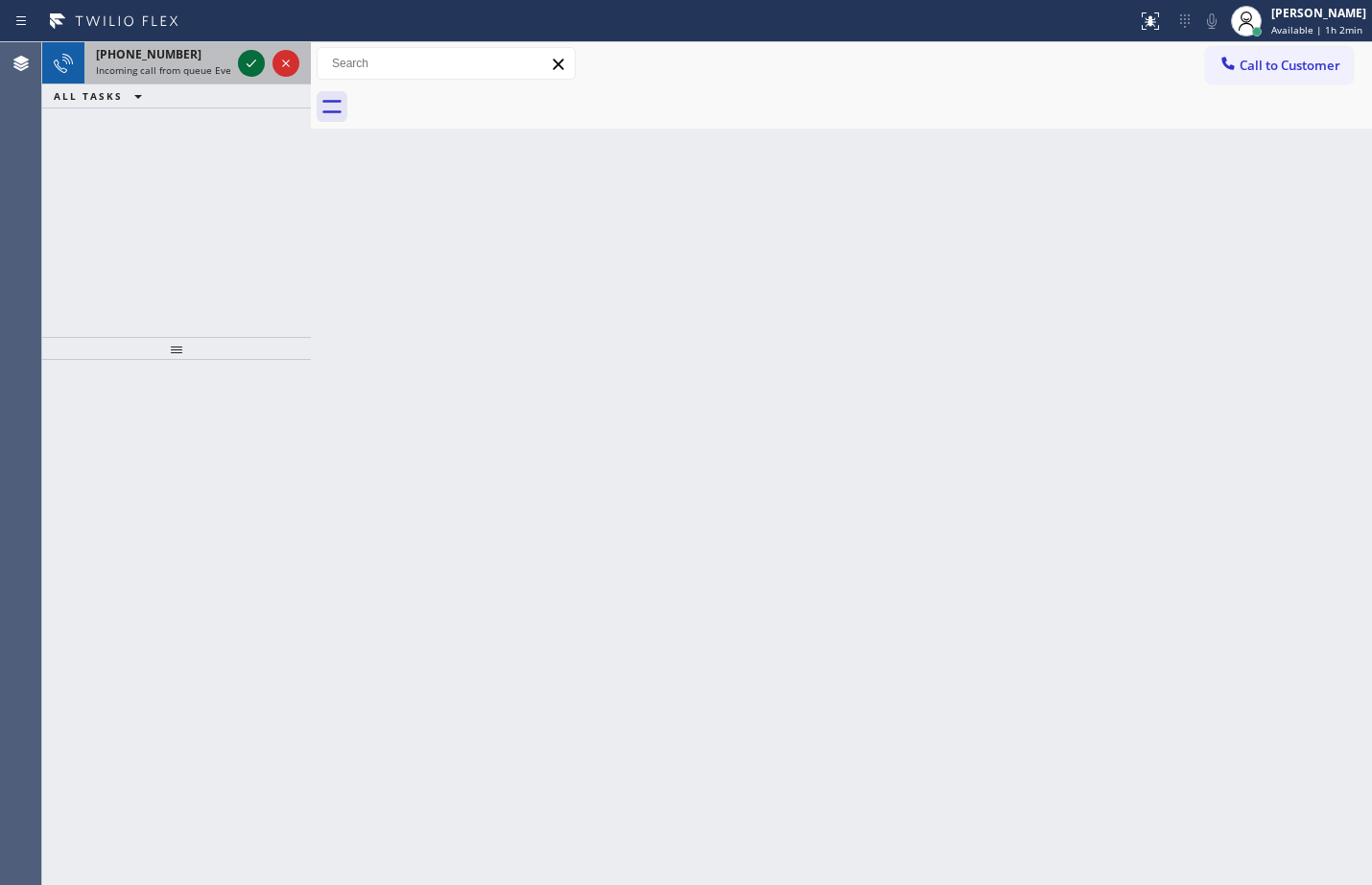
click at [255, 61] on icon at bounding box center [252, 64] width 10 height 8
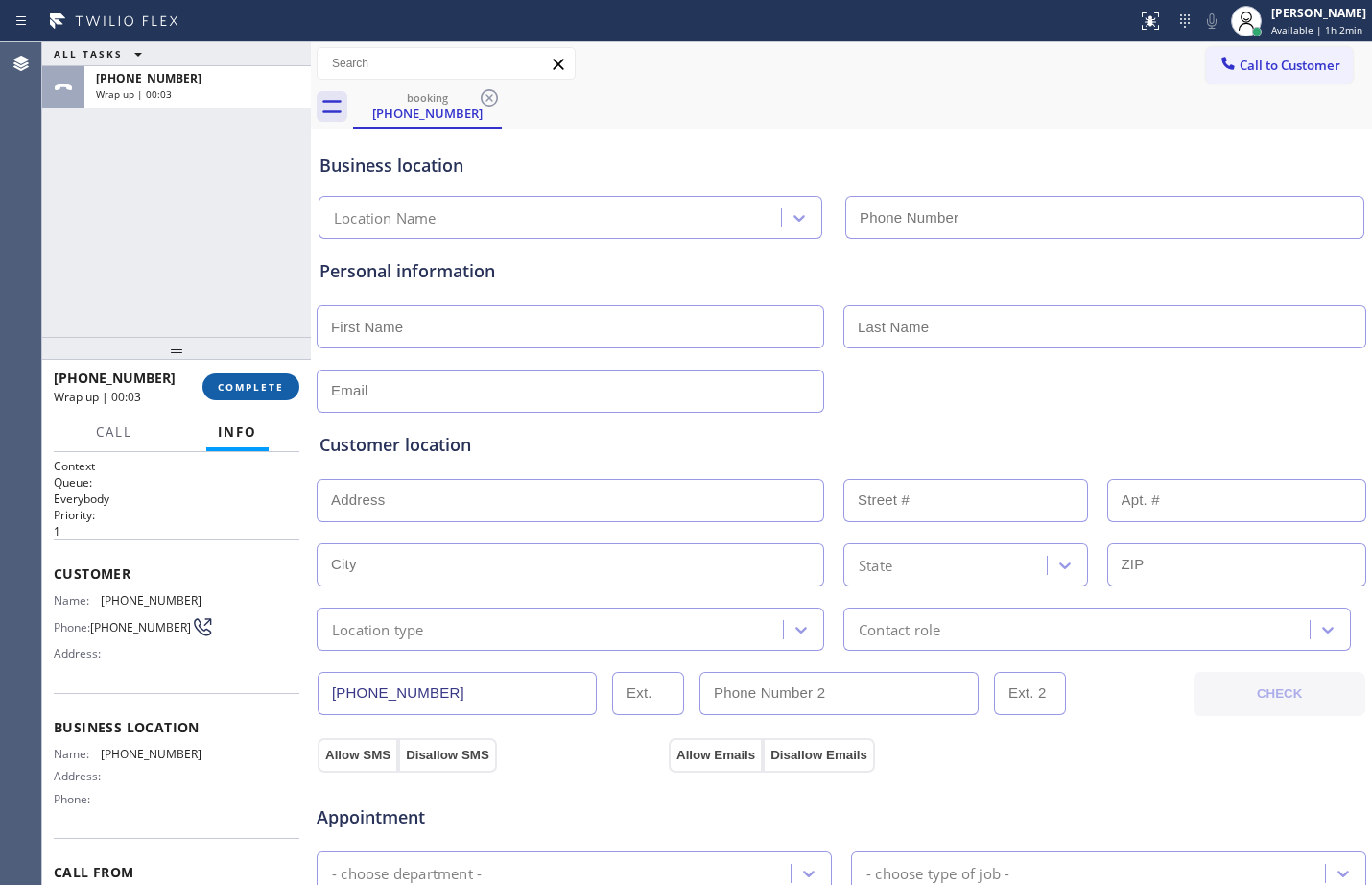
click at [254, 392] on span "COMPLETE" at bounding box center [251, 388] width 67 height 14
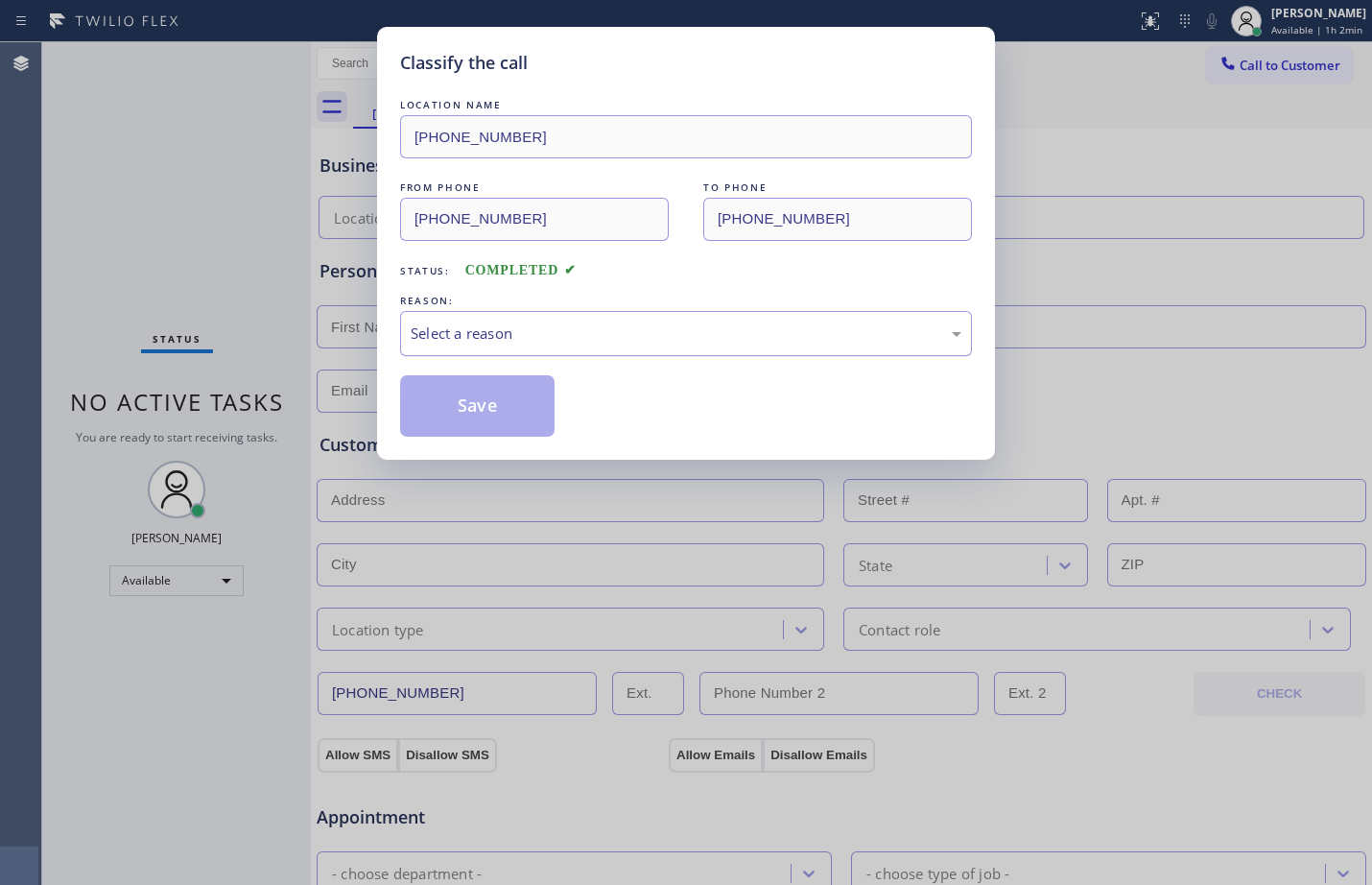
click at [493, 331] on div "Select a reason" at bounding box center [686, 334] width 551 height 23
click at [458, 390] on button "Save" at bounding box center [478, 406] width 155 height 62
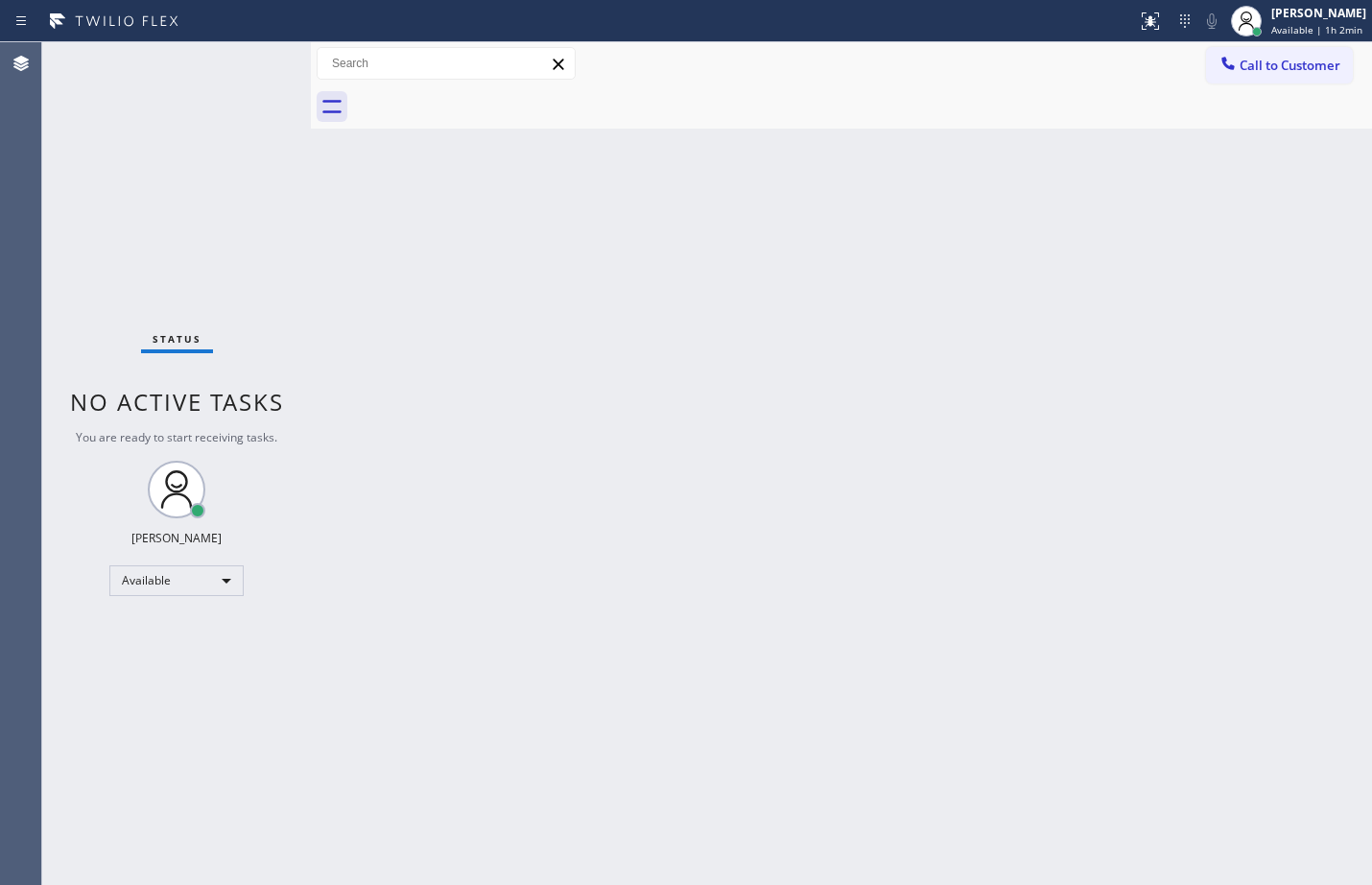
click at [512, 368] on div "Back to Dashboard Change Sender ID Customers Technicians Select a contact Outbo…" at bounding box center [841, 463] width 1061 height 843
click at [665, 575] on div "Back to Dashboard Change Sender ID Customers Technicians Select a contact Outbo…" at bounding box center [841, 463] width 1061 height 843
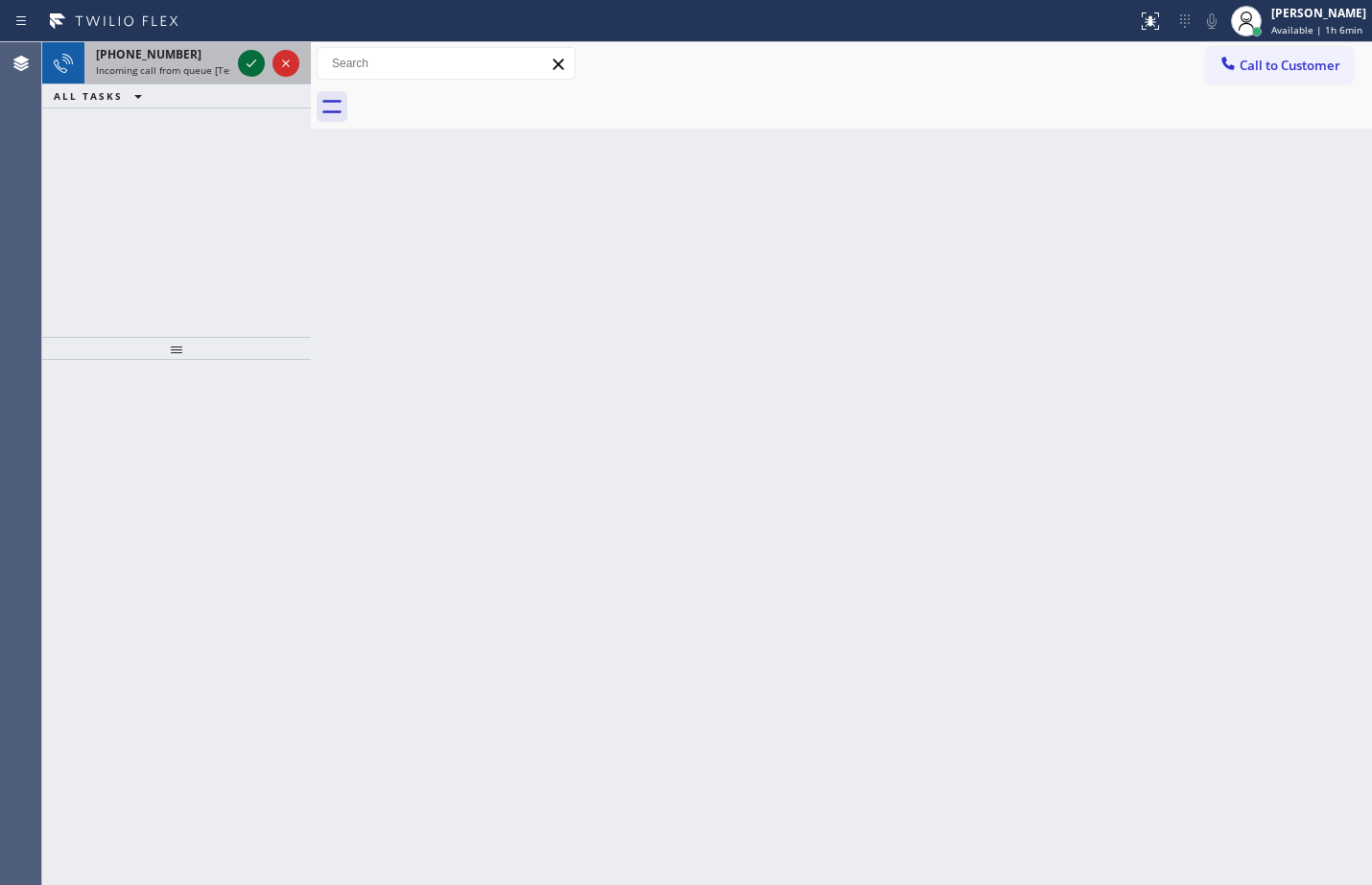
click at [245, 62] on icon at bounding box center [251, 63] width 23 height 23
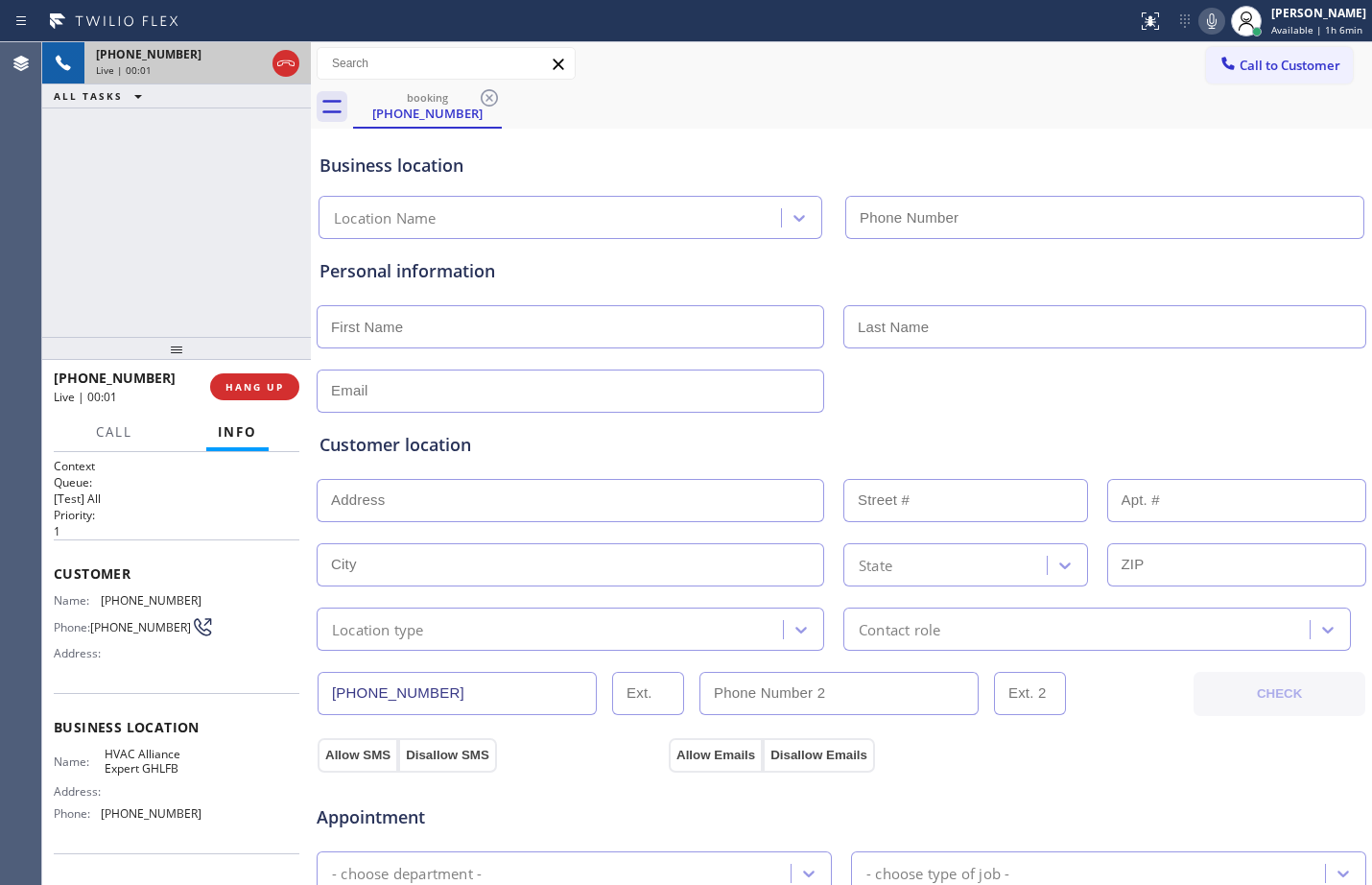
type input "[PHONE_NUMBER]"
click at [57, 573] on span "Customer" at bounding box center [177, 573] width 246 height 19
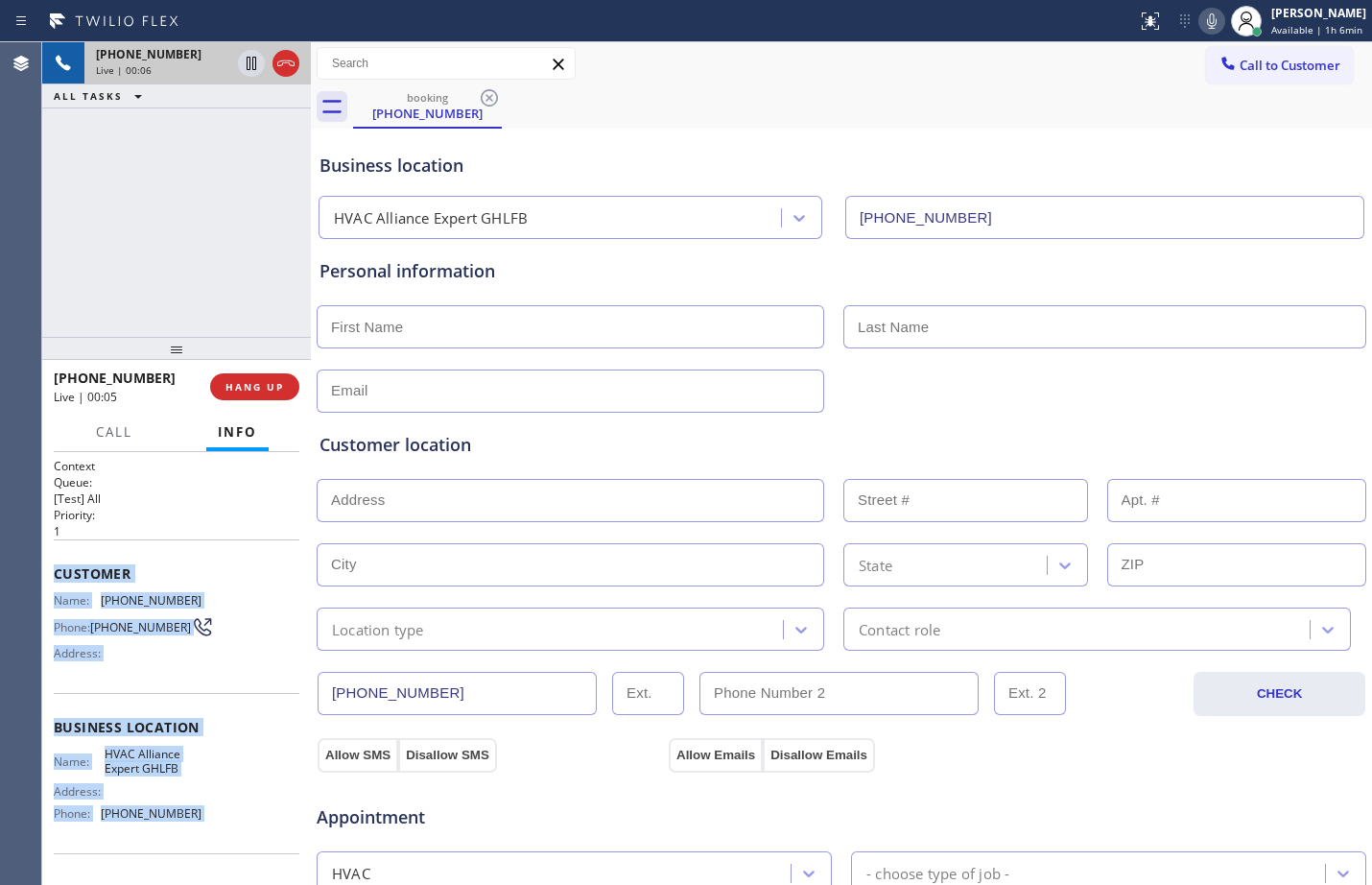
drag, startPoint x: 57, startPoint y: 573, endPoint x: 189, endPoint y: 824, distance: 283.6
click at [189, 824] on div "Context Queue: [Test] All Priority: 1 Customer Name: [PHONE_NUMBER] Phone: [PHO…" at bounding box center [177, 728] width 246 height 541
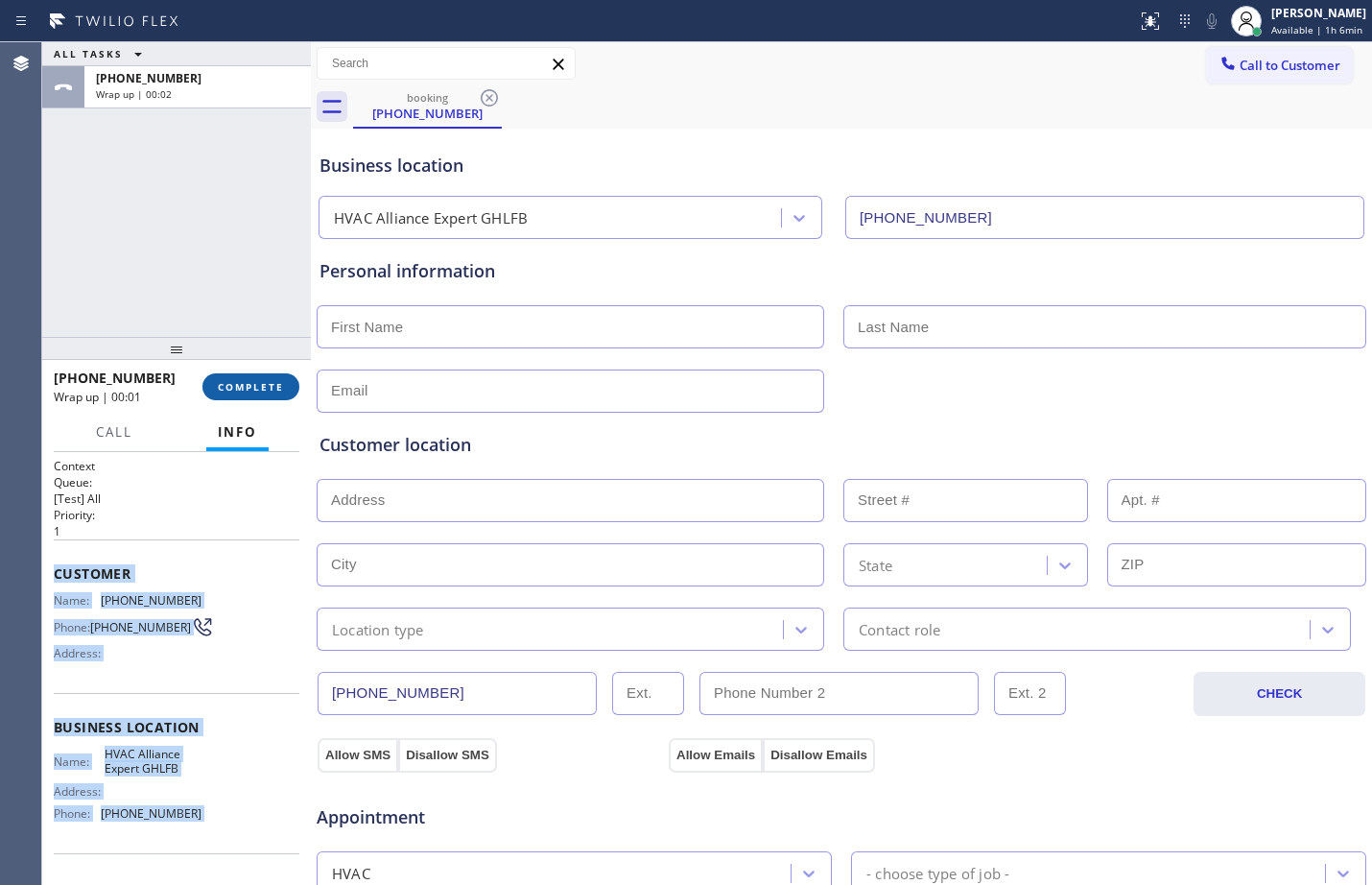
click at [269, 382] on span "COMPLETE" at bounding box center [251, 388] width 67 height 14
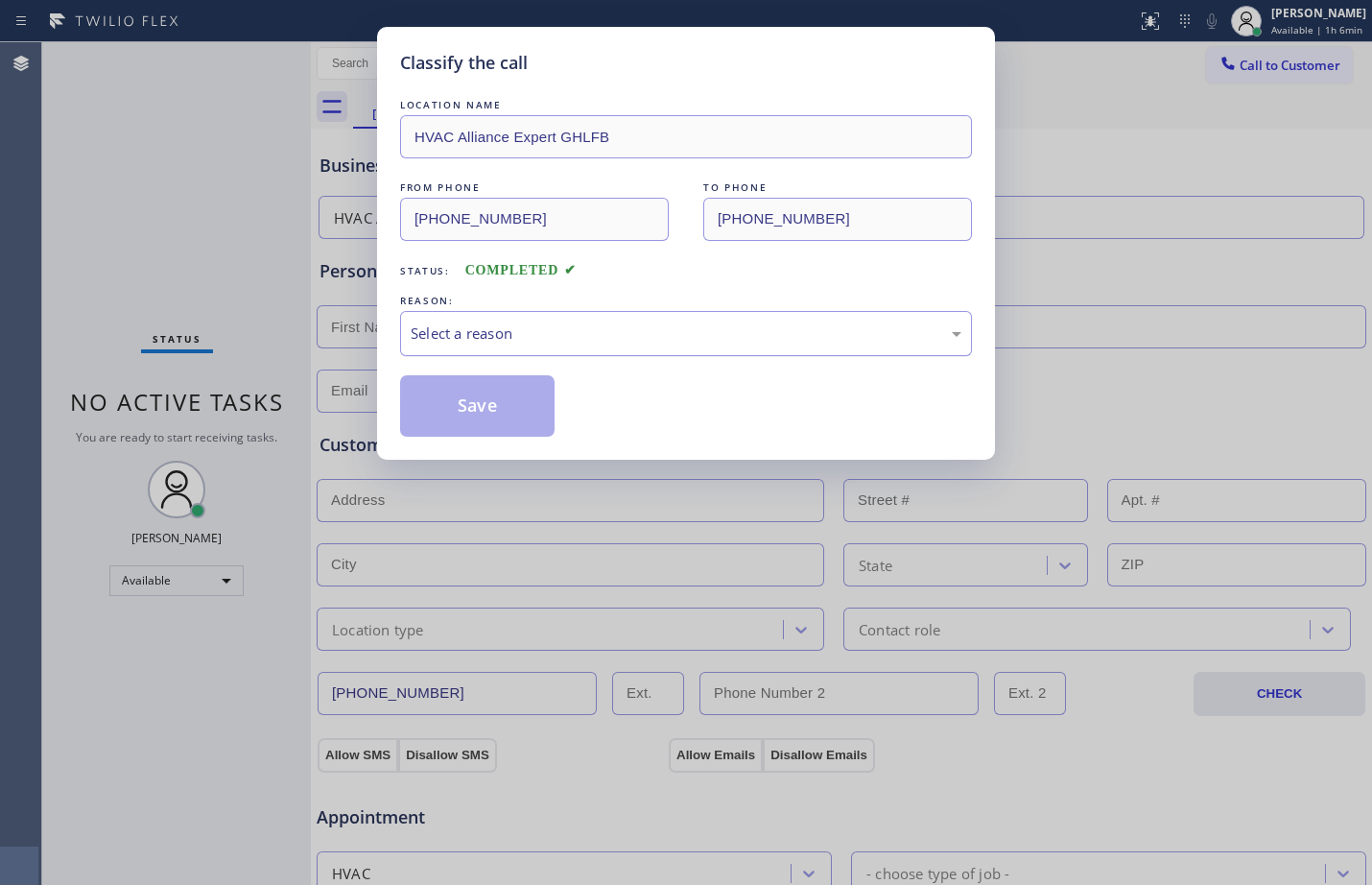
click at [575, 340] on div "Select a reason" at bounding box center [686, 334] width 551 height 23
click at [489, 390] on button "Save" at bounding box center [478, 406] width 155 height 62
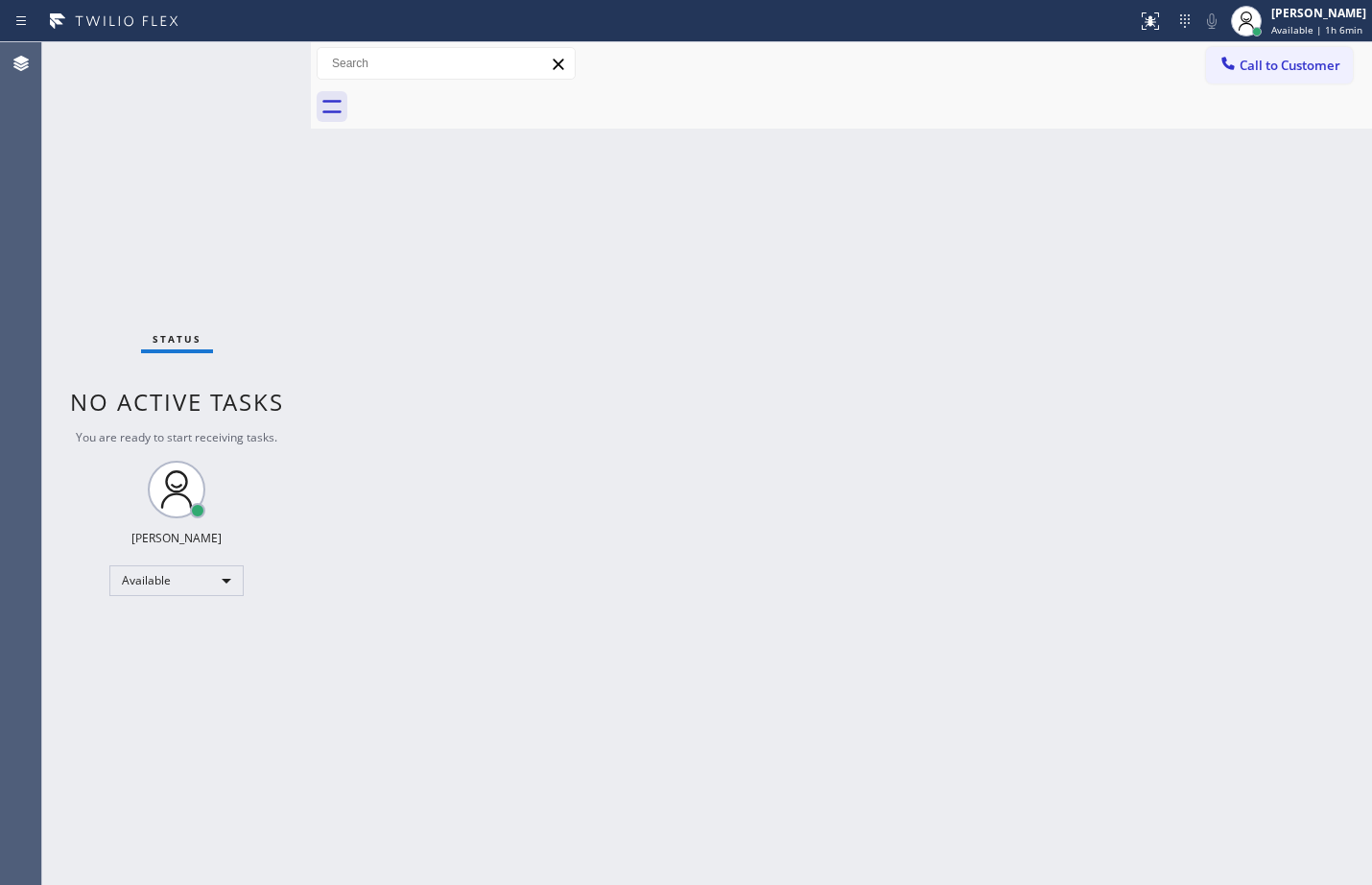
click at [762, 535] on div "Back to Dashboard Change Sender ID Customers Technicians Select a contact Outbo…" at bounding box center [841, 463] width 1061 height 843
click at [1296, 308] on div "Back to Dashboard Change Sender ID Customers Technicians Select a contact Outbo…" at bounding box center [841, 463] width 1061 height 843
click at [1249, 337] on div "Back to Dashboard Change Sender ID Customers Technicians Select a contact Outbo…" at bounding box center [841, 463] width 1061 height 843
click at [245, 62] on div "Status No active tasks You are ready to start receiving tasks. [PERSON_NAME] Av…" at bounding box center [177, 463] width 269 height 843
click at [986, 353] on div "Back to Dashboard Change Sender ID Customers Technicians Select a contact Outbo…" at bounding box center [841, 463] width 1061 height 843
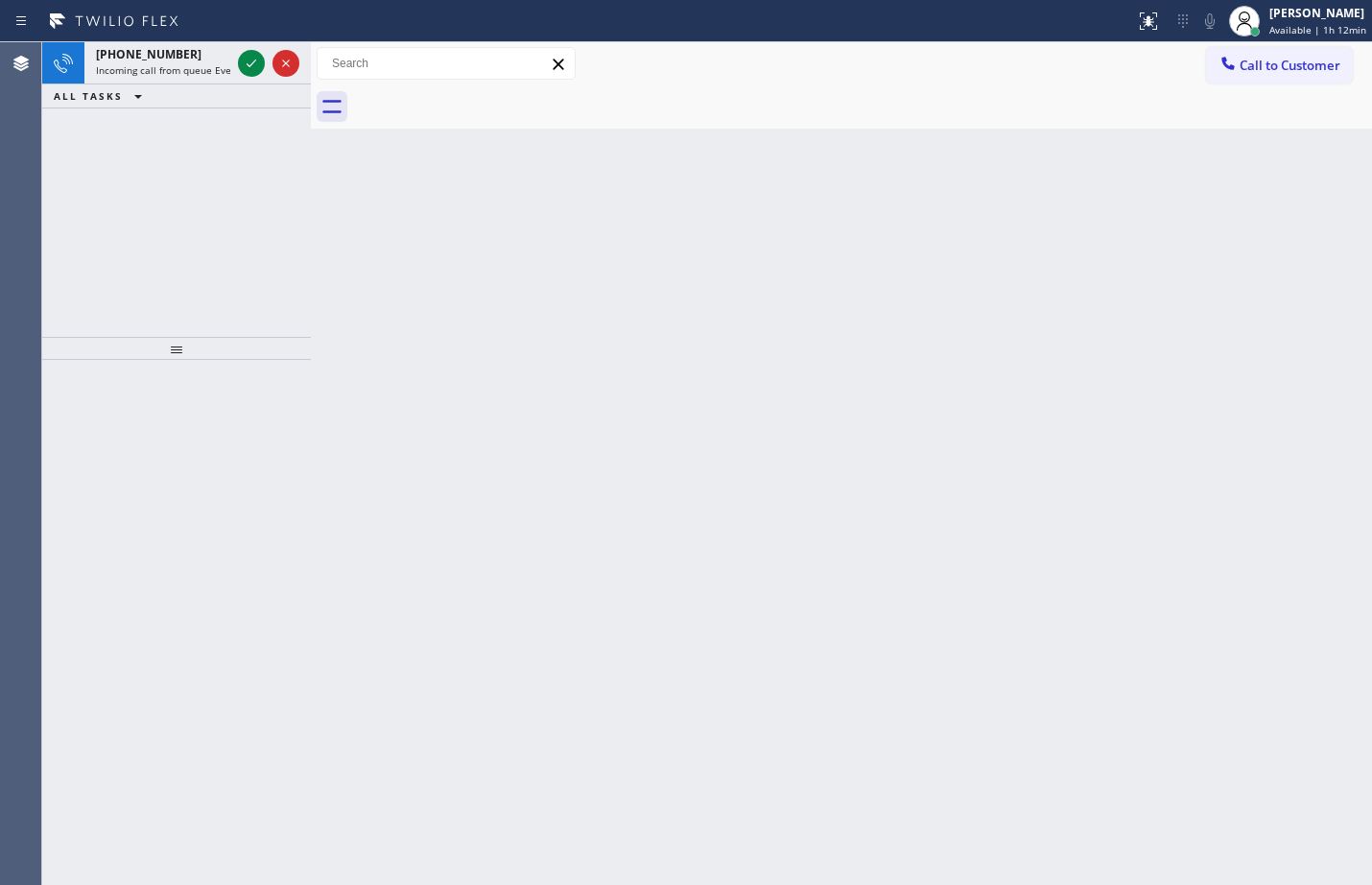
click at [575, 337] on div "Back to Dashboard Change Sender ID Customers Technicians Select a contact Outbo…" at bounding box center [841, 463] width 1061 height 843
click at [270, 160] on div "[PHONE_NUMBER] Incoming call from queue Everybody ALL TASKS ALL TASKS ACTIVE TA…" at bounding box center [177, 189] width 269 height 294
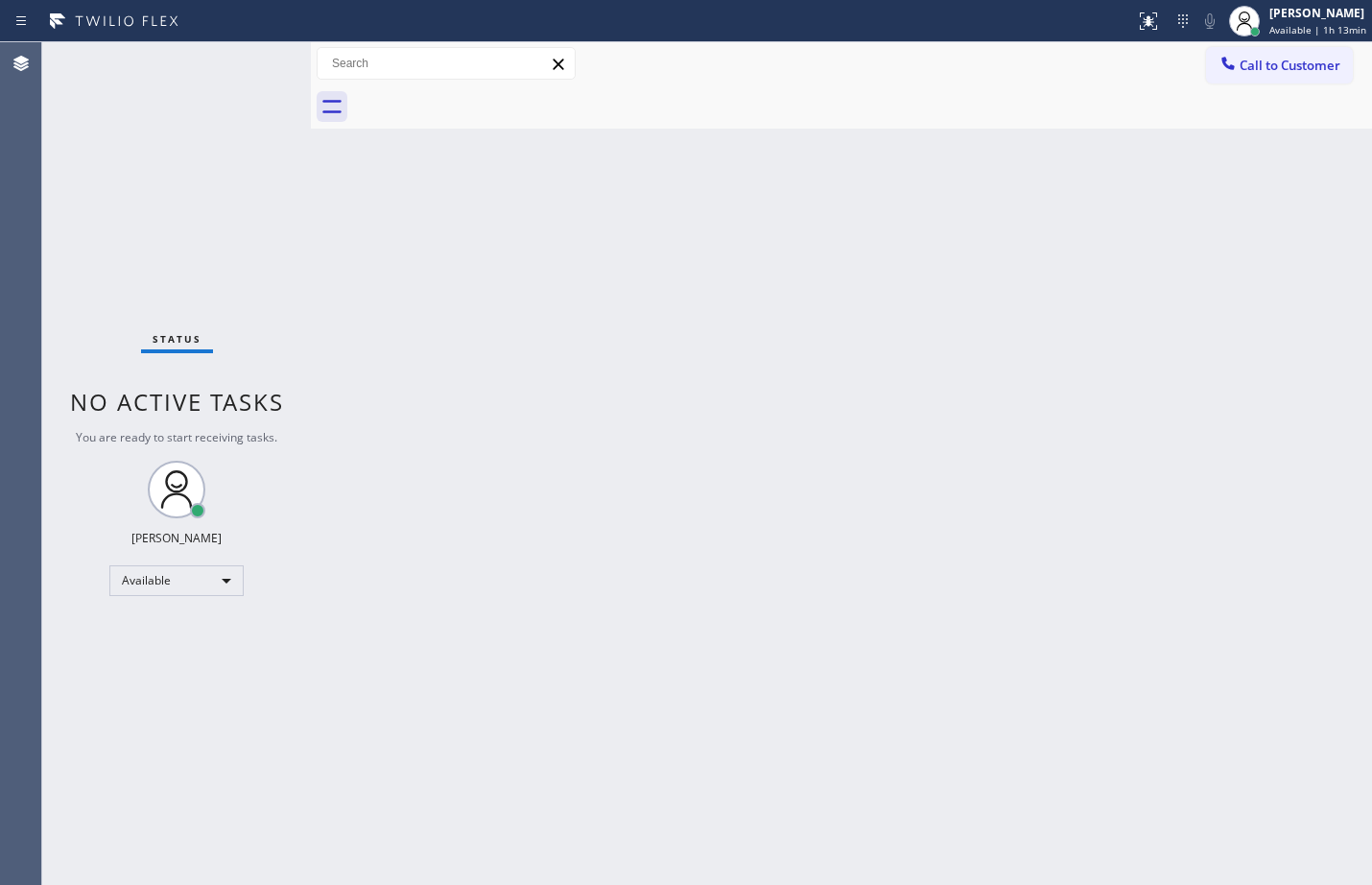
click at [422, 401] on div "Back to Dashboard Change Sender ID Customers Technicians Select a contact Outbo…" at bounding box center [841, 463] width 1061 height 843
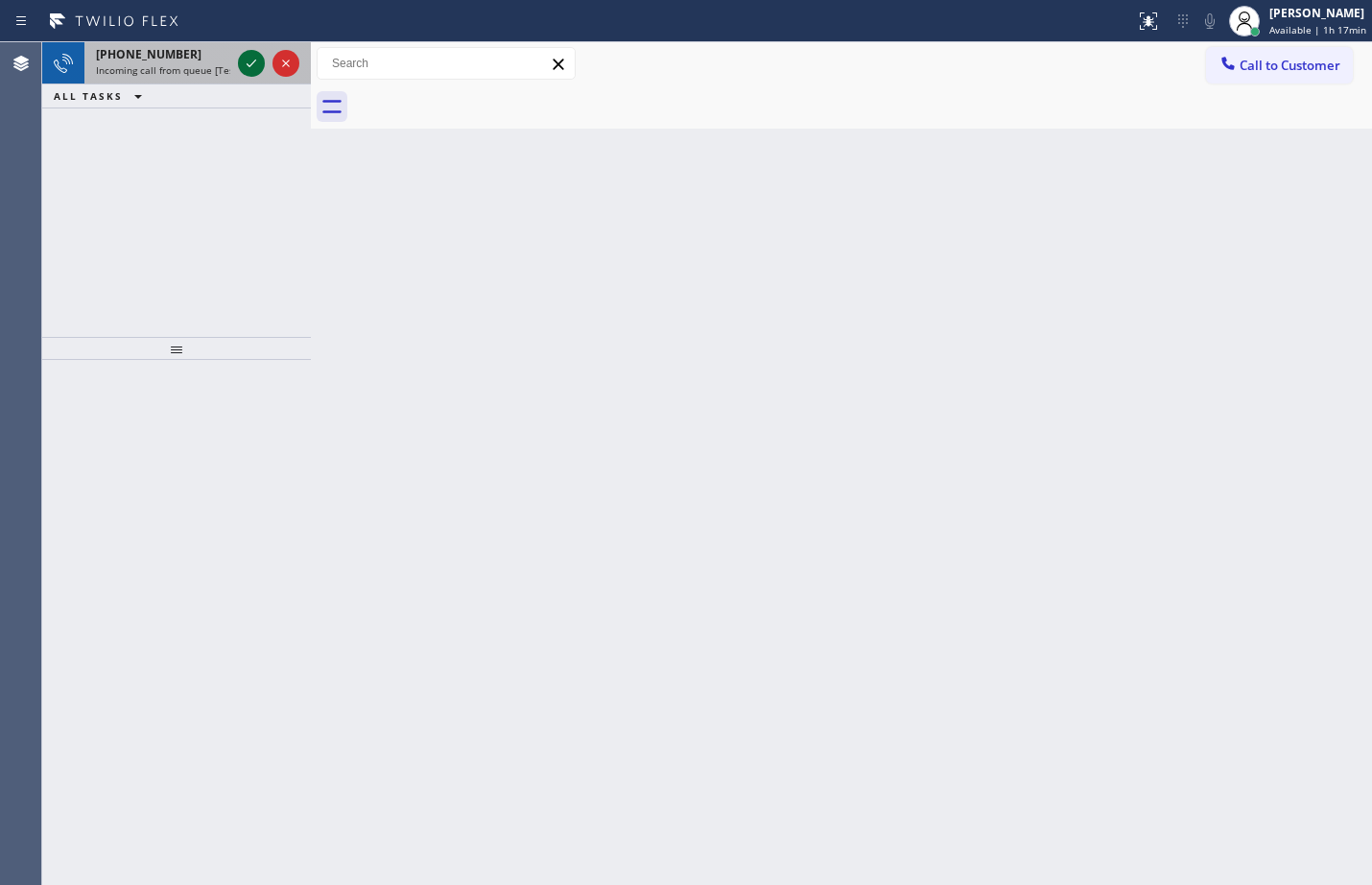
click at [246, 56] on icon at bounding box center [251, 63] width 23 height 23
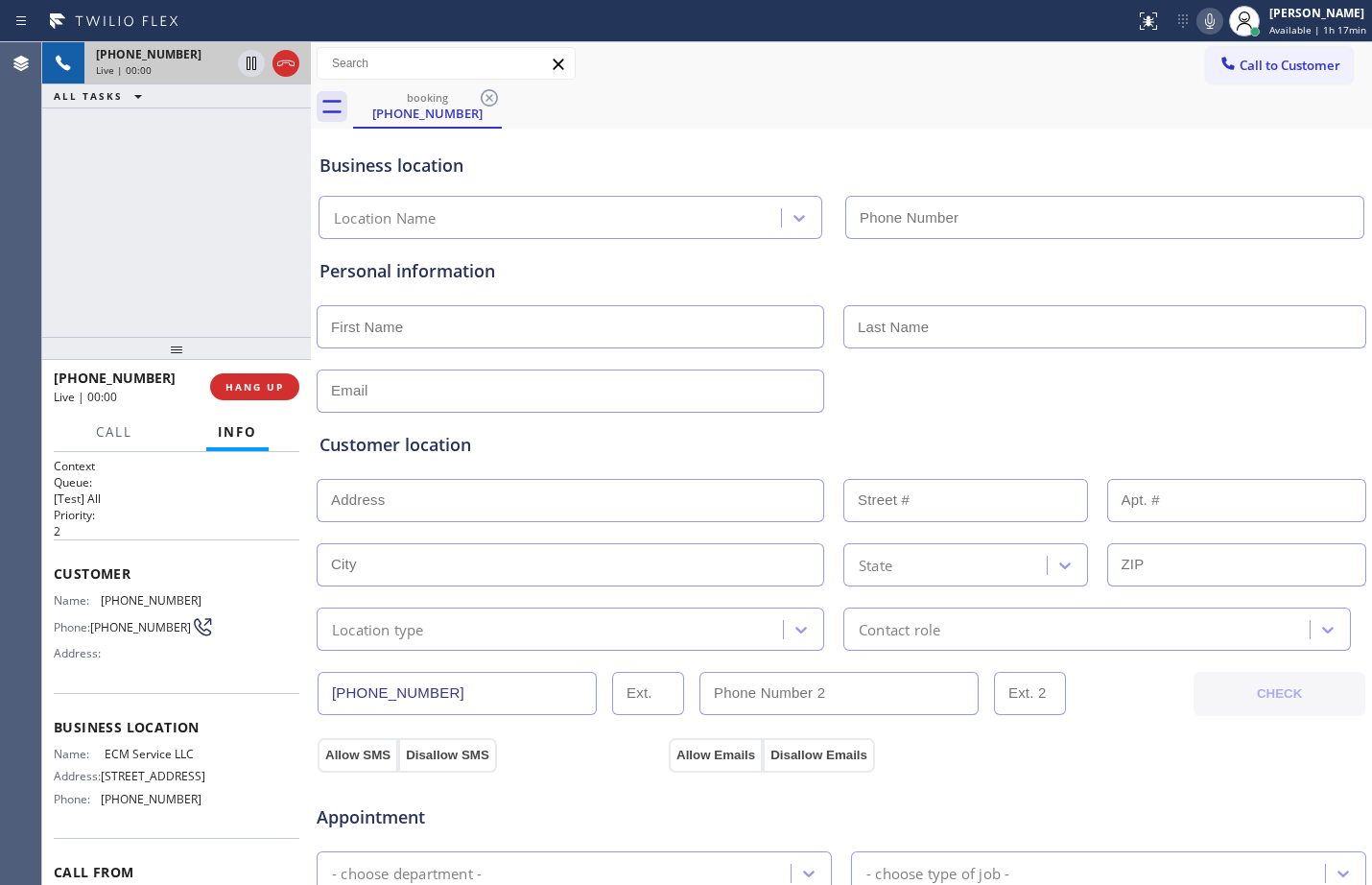
type input "[PHONE_NUMBER]"
click at [53, 576] on div "Context Queue: [Test] All Priority: 2 Customer Name: [PHONE_NUMBER] Phone: [PHO…" at bounding box center [177, 668] width 269 height 433
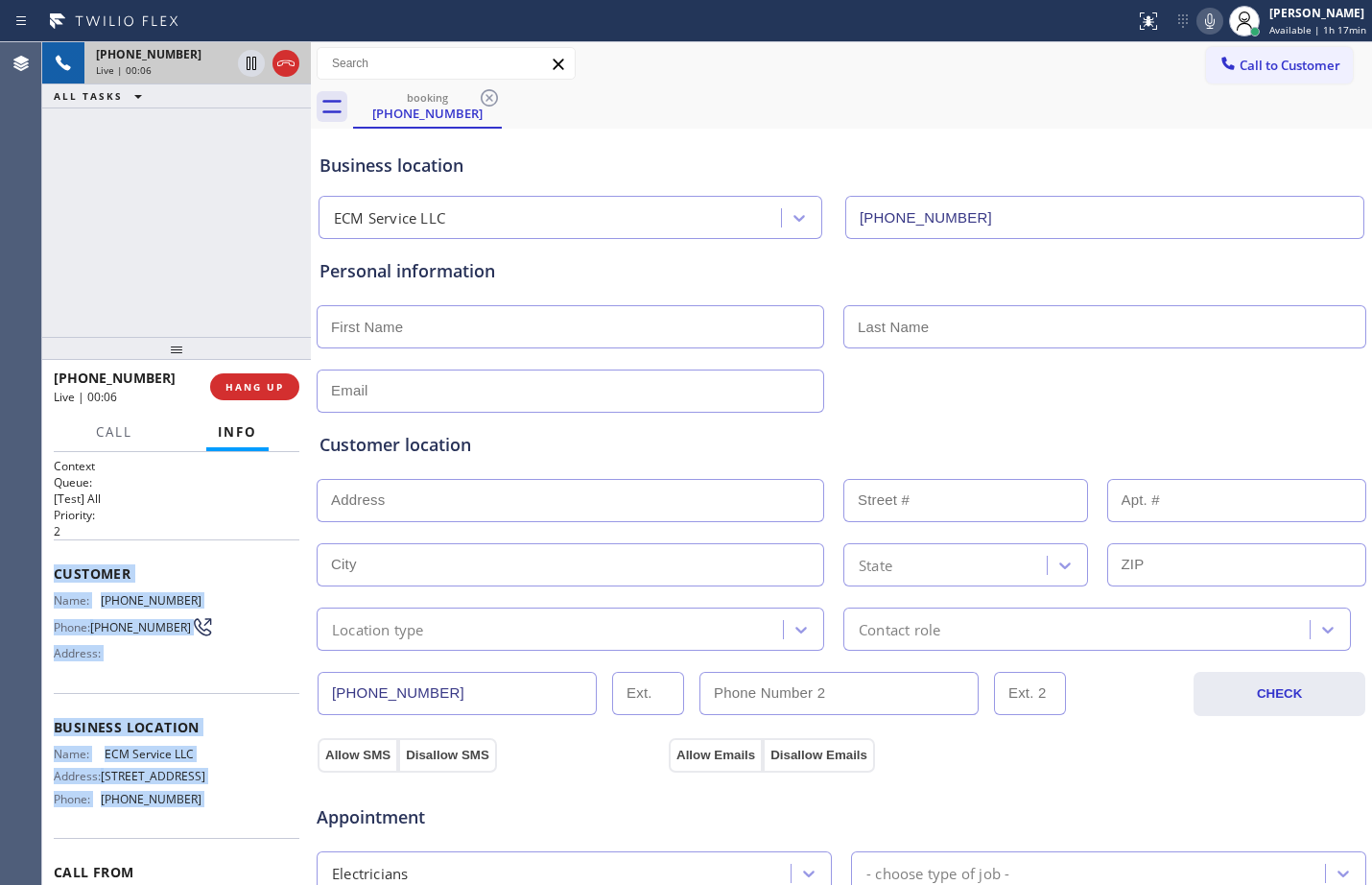
drag, startPoint x: 53, startPoint y: 576, endPoint x: 210, endPoint y: 829, distance: 297.8
click at [210, 829] on div "Context Queue: [Test] All Priority: 2 Customer Name: [PHONE_NUMBER] Phone: [PHO…" at bounding box center [177, 668] width 269 height 433
click at [251, 67] on icon at bounding box center [251, 63] width 23 height 23
click at [1198, 17] on icon at bounding box center [1209, 21] width 23 height 23
click at [250, 70] on icon at bounding box center [251, 63] width 23 height 23
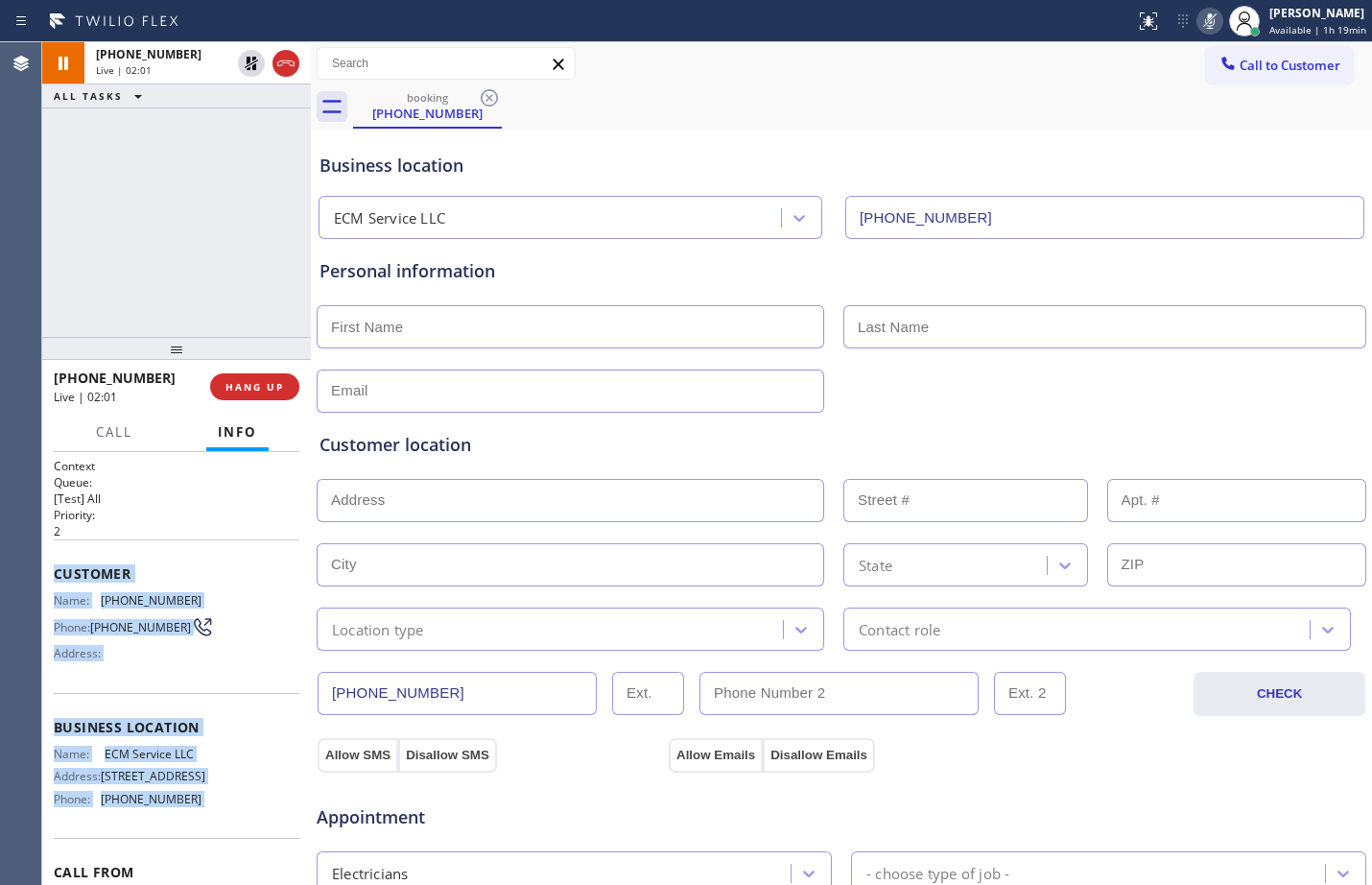
click at [1198, 22] on icon at bounding box center [1209, 21] width 23 height 23
click at [279, 396] on button "HANG UP" at bounding box center [254, 387] width 89 height 26
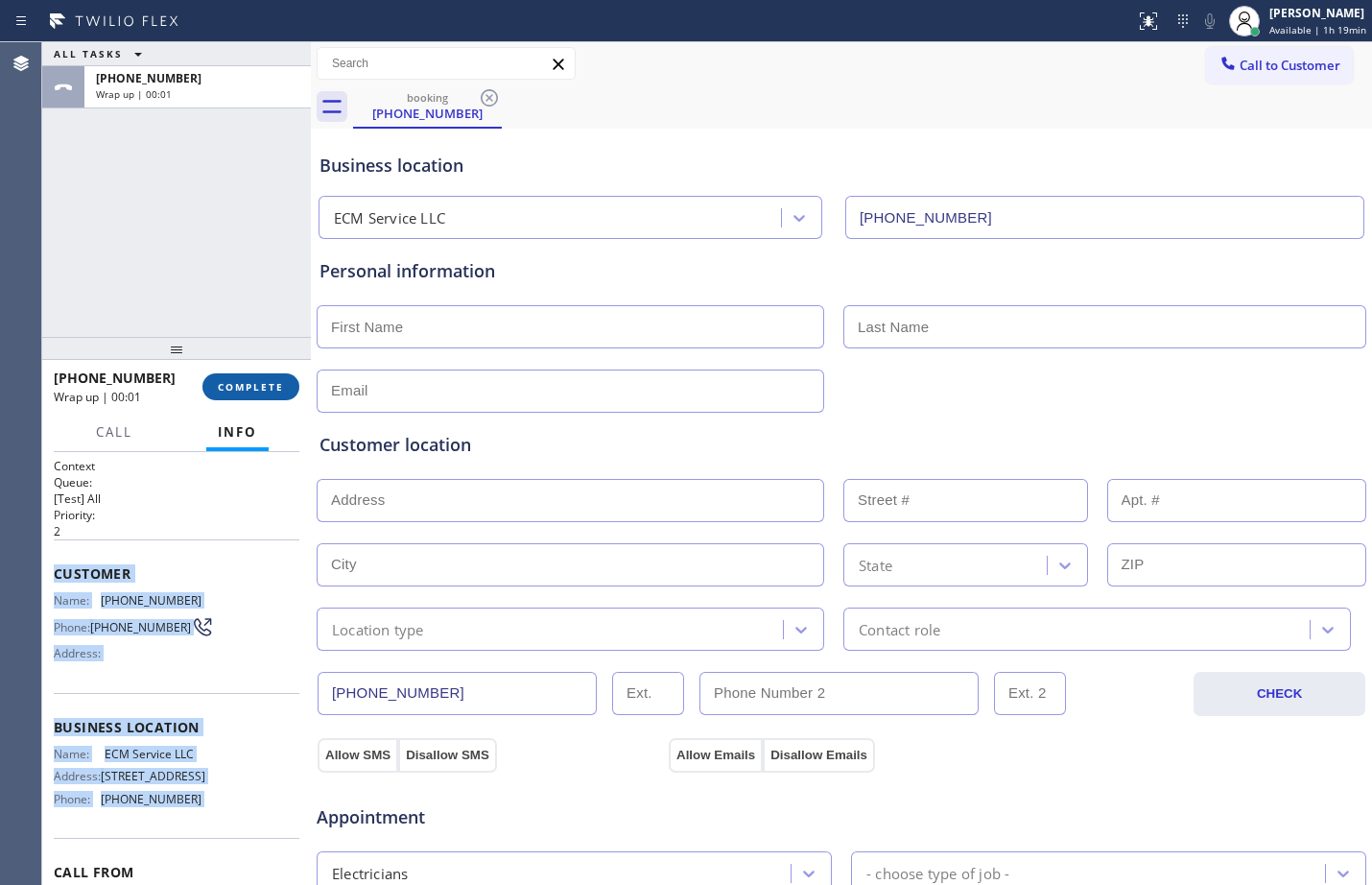
click at [279, 396] on button "COMPLETE" at bounding box center [250, 387] width 97 height 26
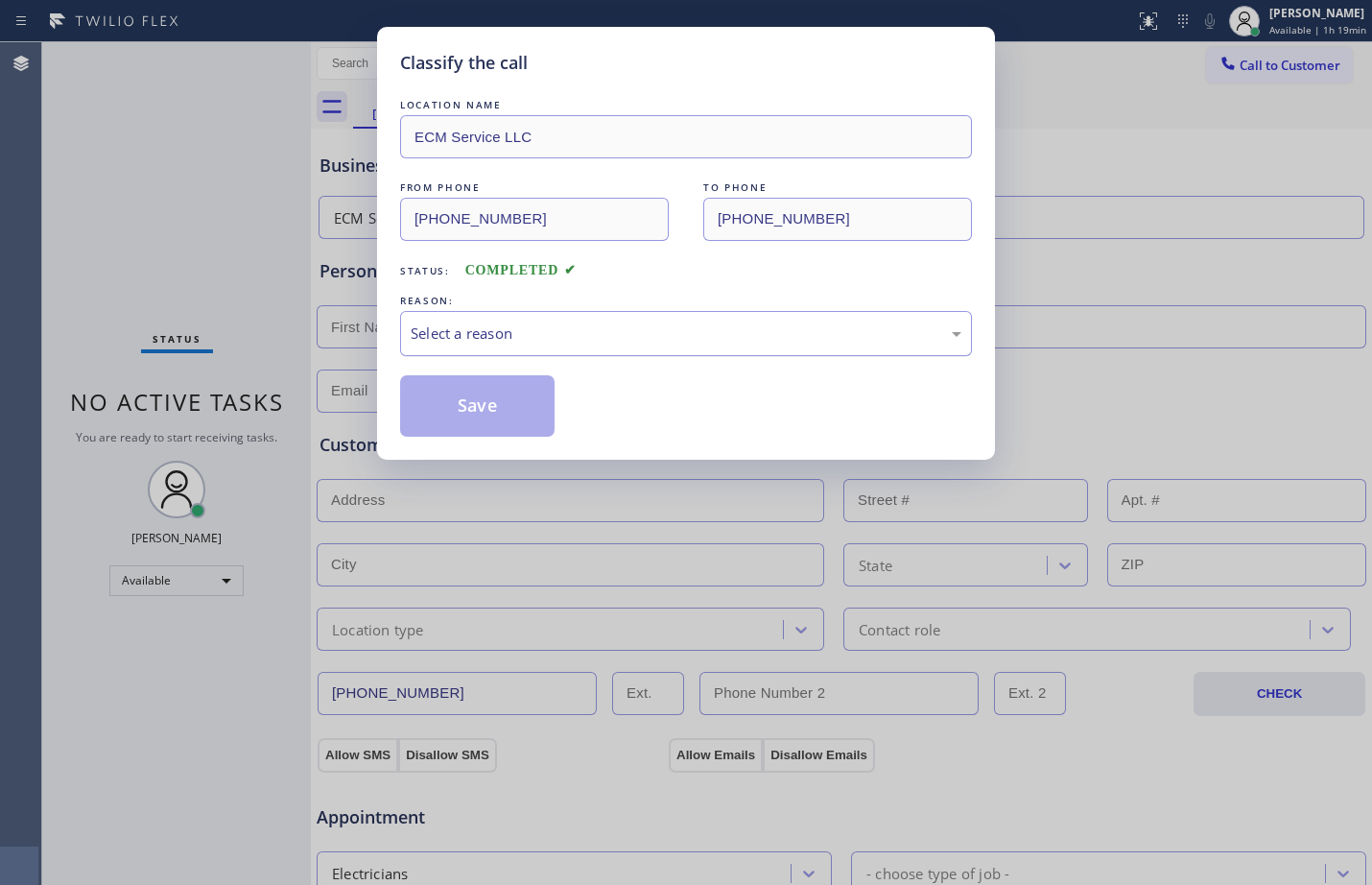
click at [576, 328] on div "Select a reason" at bounding box center [686, 334] width 551 height 23
click at [517, 426] on button "Save" at bounding box center [478, 406] width 155 height 62
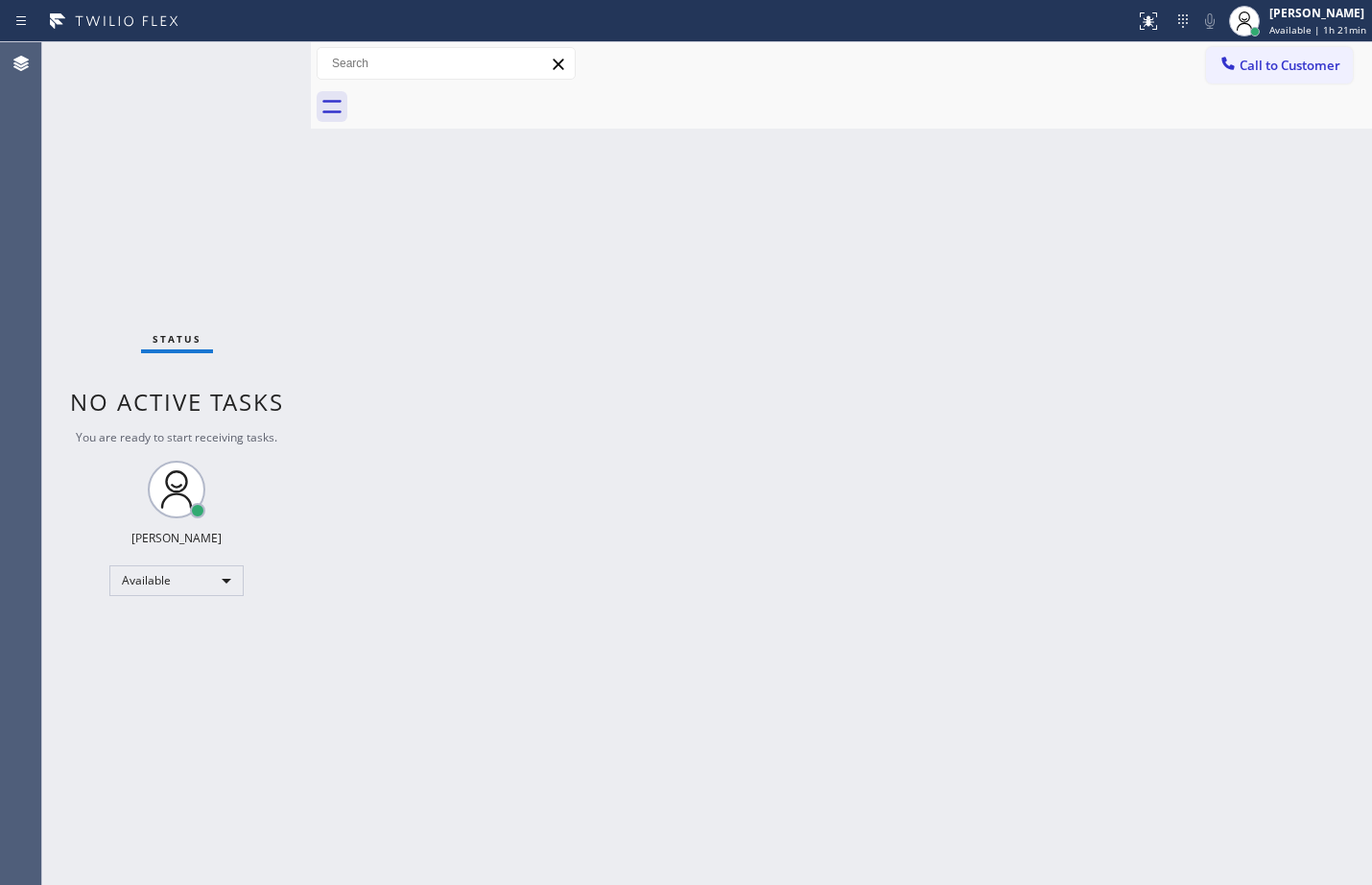
click at [597, 537] on div "Back to Dashboard Change Sender ID Customers Technicians Select a contact Outbo…" at bounding box center [841, 463] width 1061 height 843
click at [157, 210] on div "Status No active tasks You are ready to start receiving tasks. [PERSON_NAME] Av…" at bounding box center [177, 463] width 269 height 843
click at [268, 60] on div "Status No active tasks You are ready to start receiving tasks. [PERSON_NAME] Av…" at bounding box center [177, 463] width 269 height 843
click at [726, 428] on div "Back to Dashboard Change Sender ID Customers Technicians Select a contact Outbo…" at bounding box center [841, 463] width 1061 height 843
click at [138, 160] on div "Status No active tasks You are ready to start receiving tasks. [PERSON_NAME] Av…" at bounding box center [177, 463] width 269 height 843
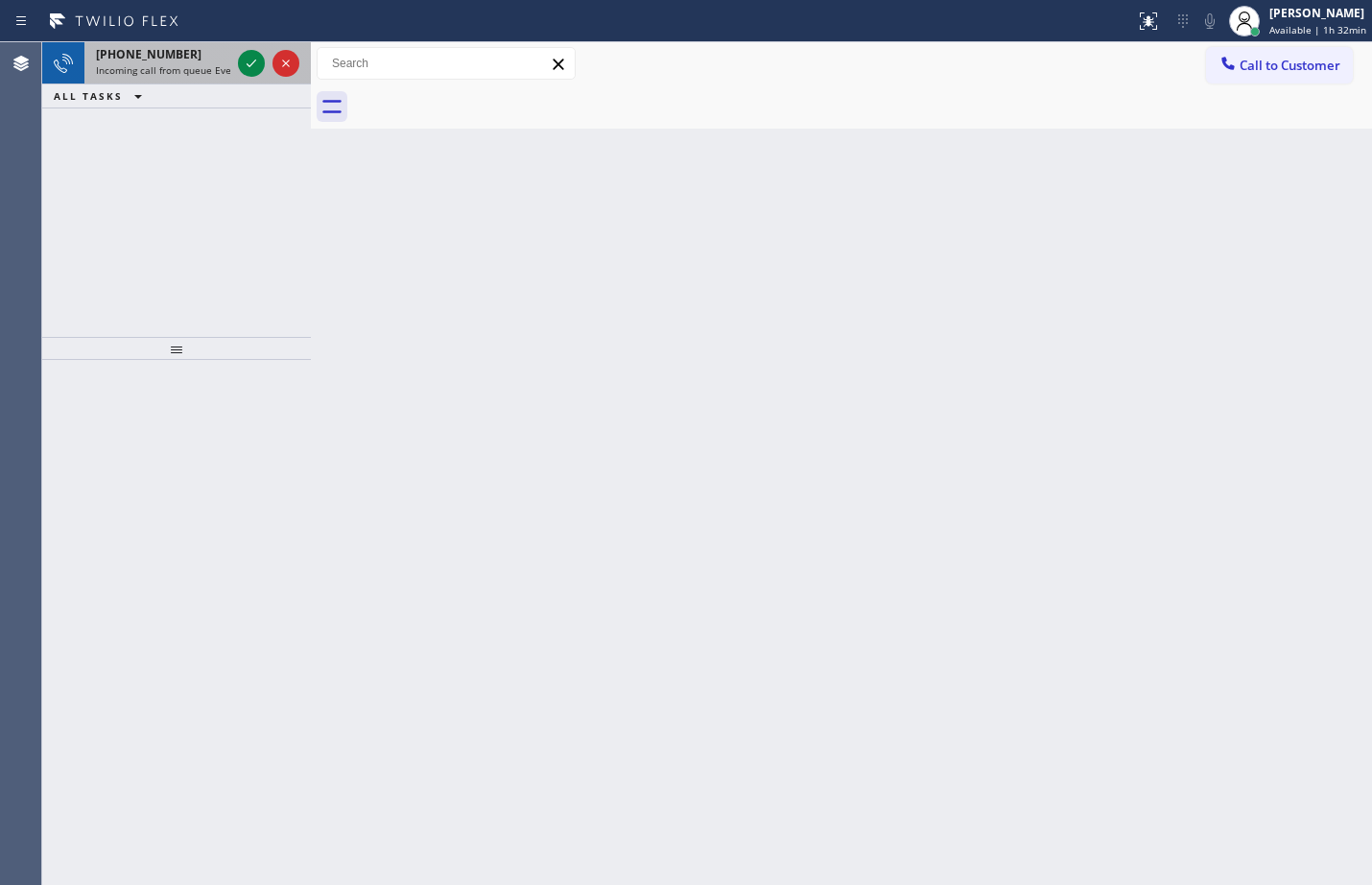
click at [236, 60] on div at bounding box center [269, 63] width 69 height 42
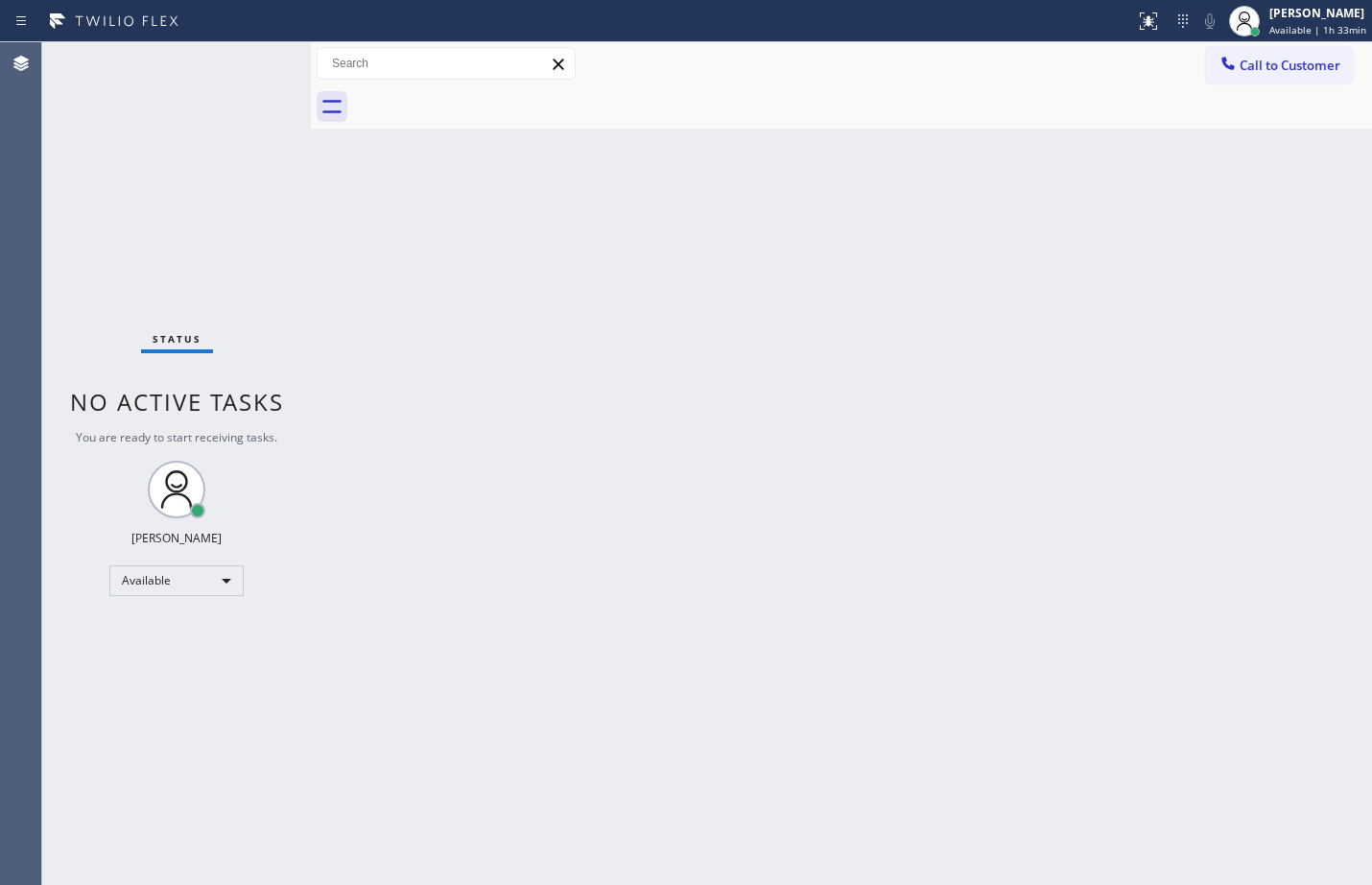
click at [258, 62] on div "Status No active tasks You are ready to start receiving tasks. [PERSON_NAME] Av…" at bounding box center [177, 463] width 269 height 843
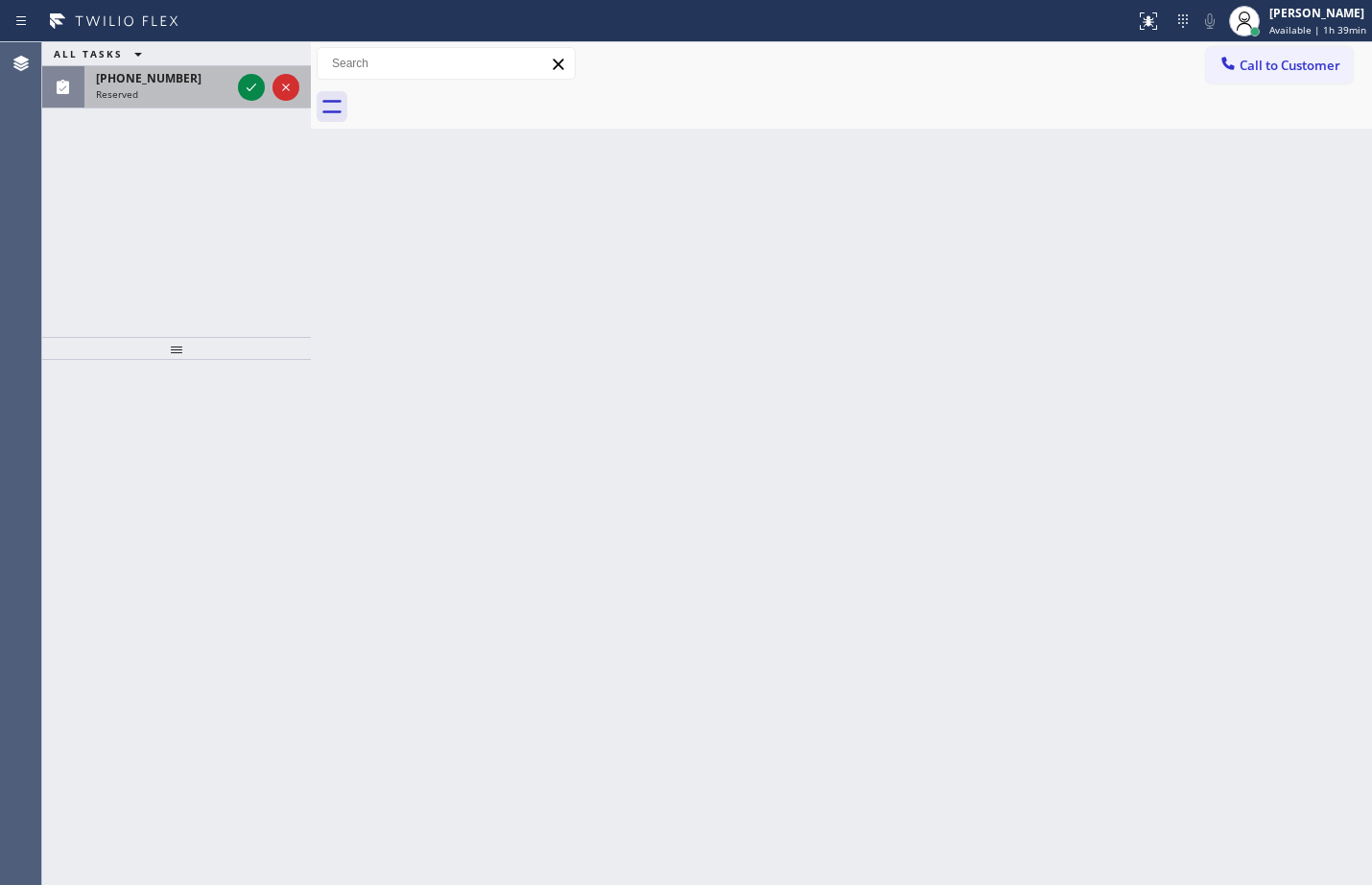
click at [136, 79] on span "[PHONE_NUMBER]" at bounding box center [149, 78] width 106 height 17
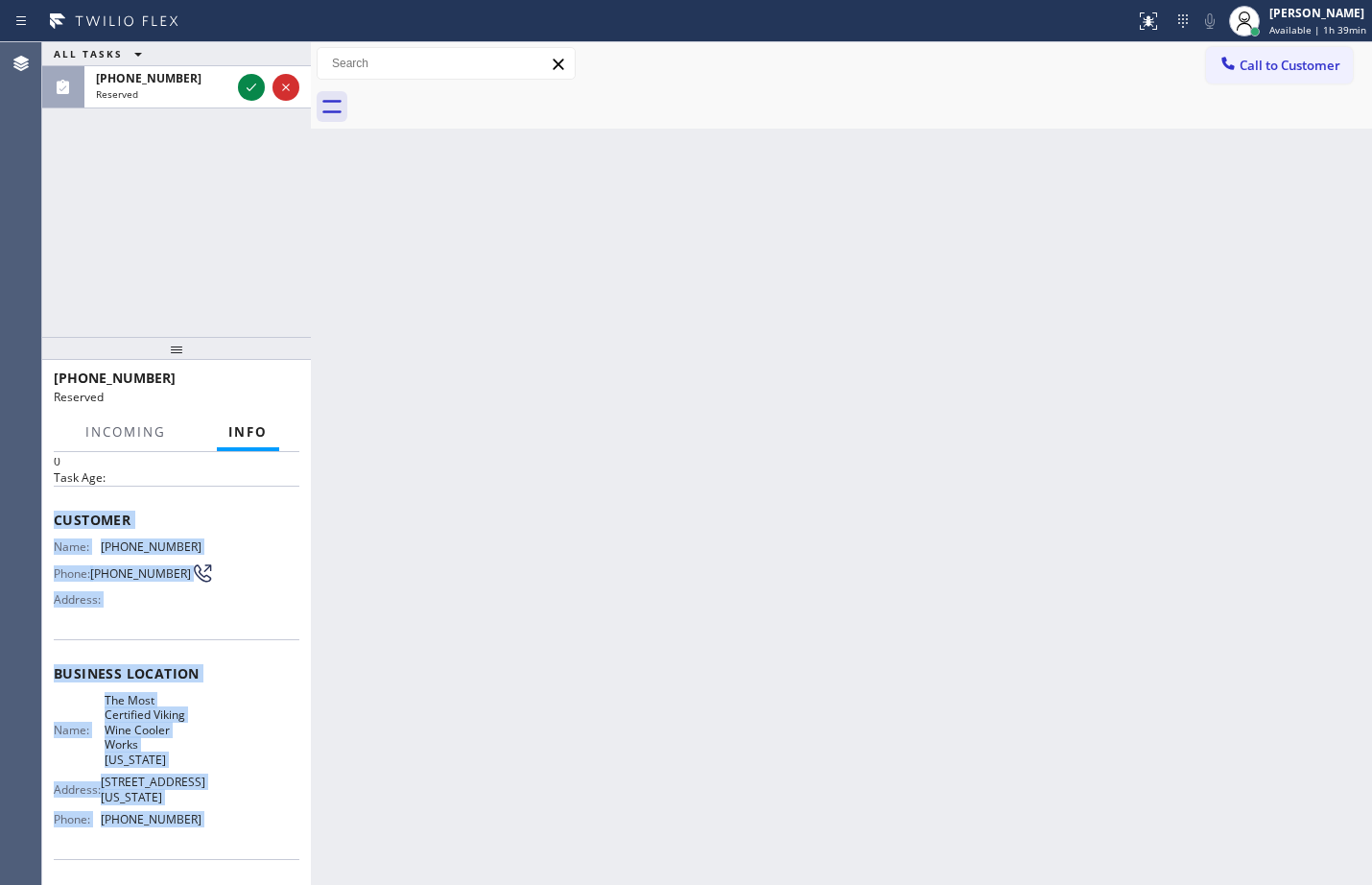
scroll to position [99, 0]
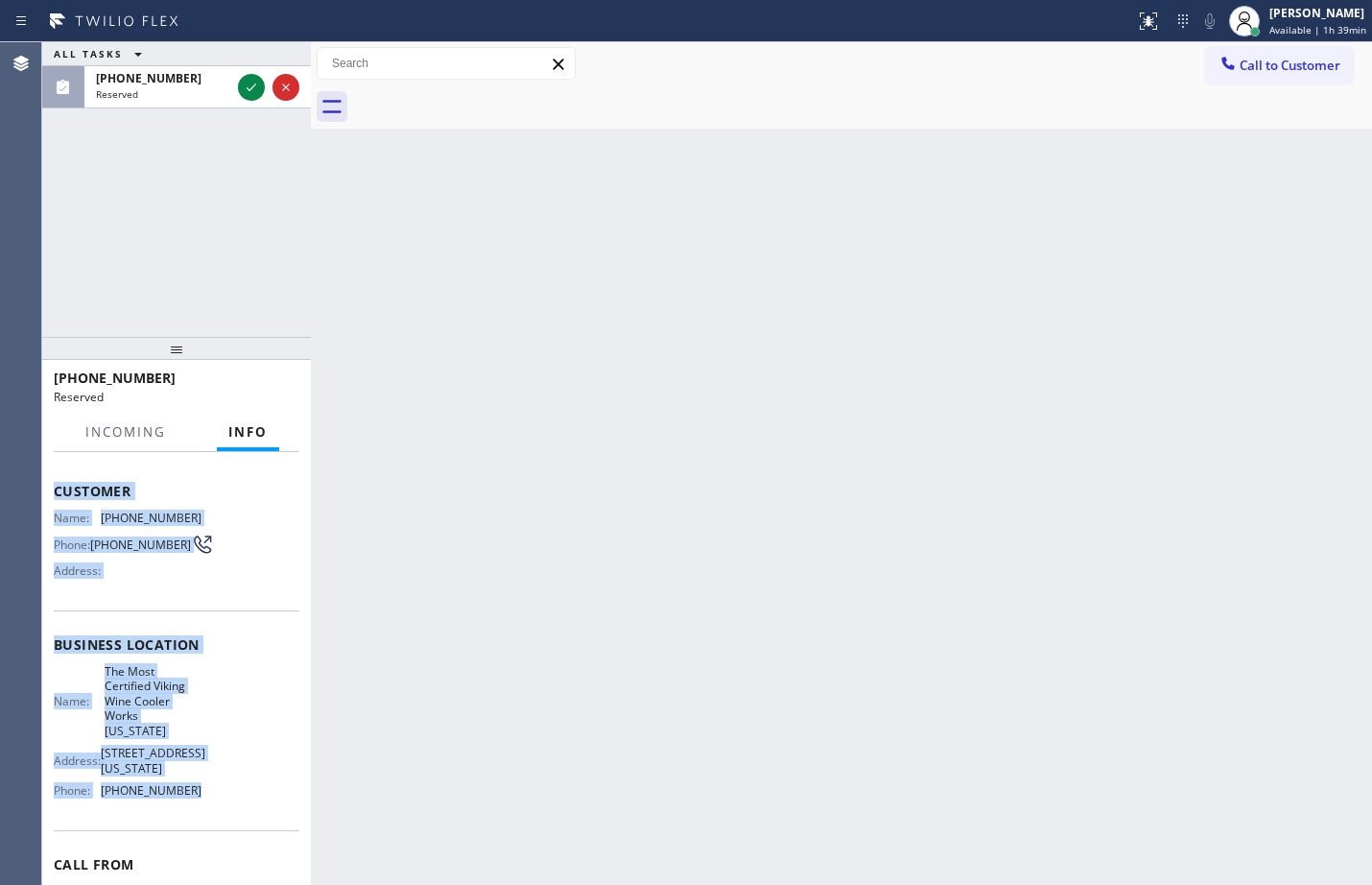
drag, startPoint x: 50, startPoint y: 590, endPoint x: 275, endPoint y: 809, distance: 314.0
click at [275, 809] on div "Context Queue: Appliance Repair High End Priority: 0 Task Age: Customer Name: […" at bounding box center [177, 668] width 269 height 433
click at [253, 94] on icon at bounding box center [251, 86] width 23 height 23
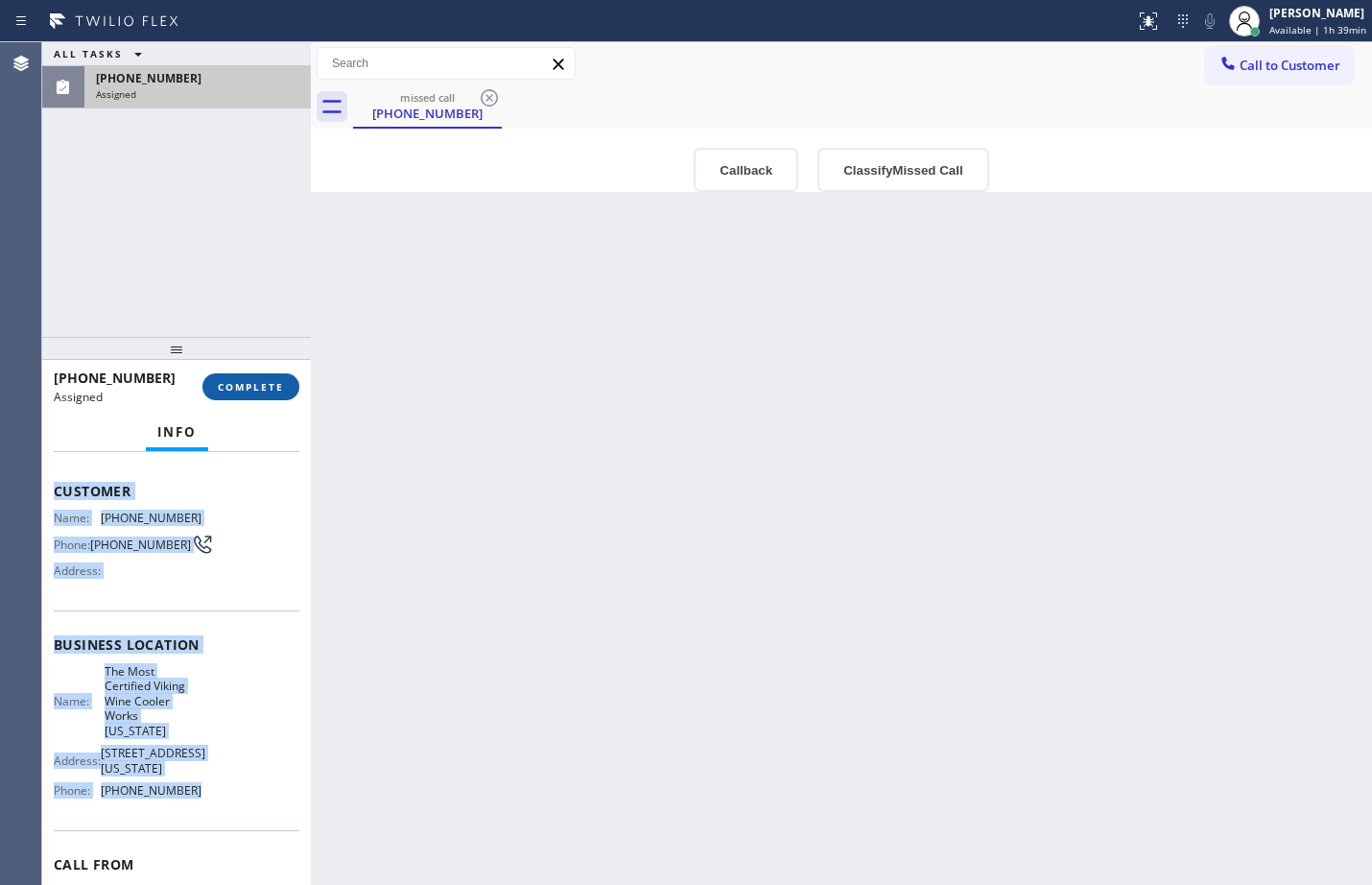
click at [247, 384] on span "COMPLETE" at bounding box center [251, 388] width 67 height 14
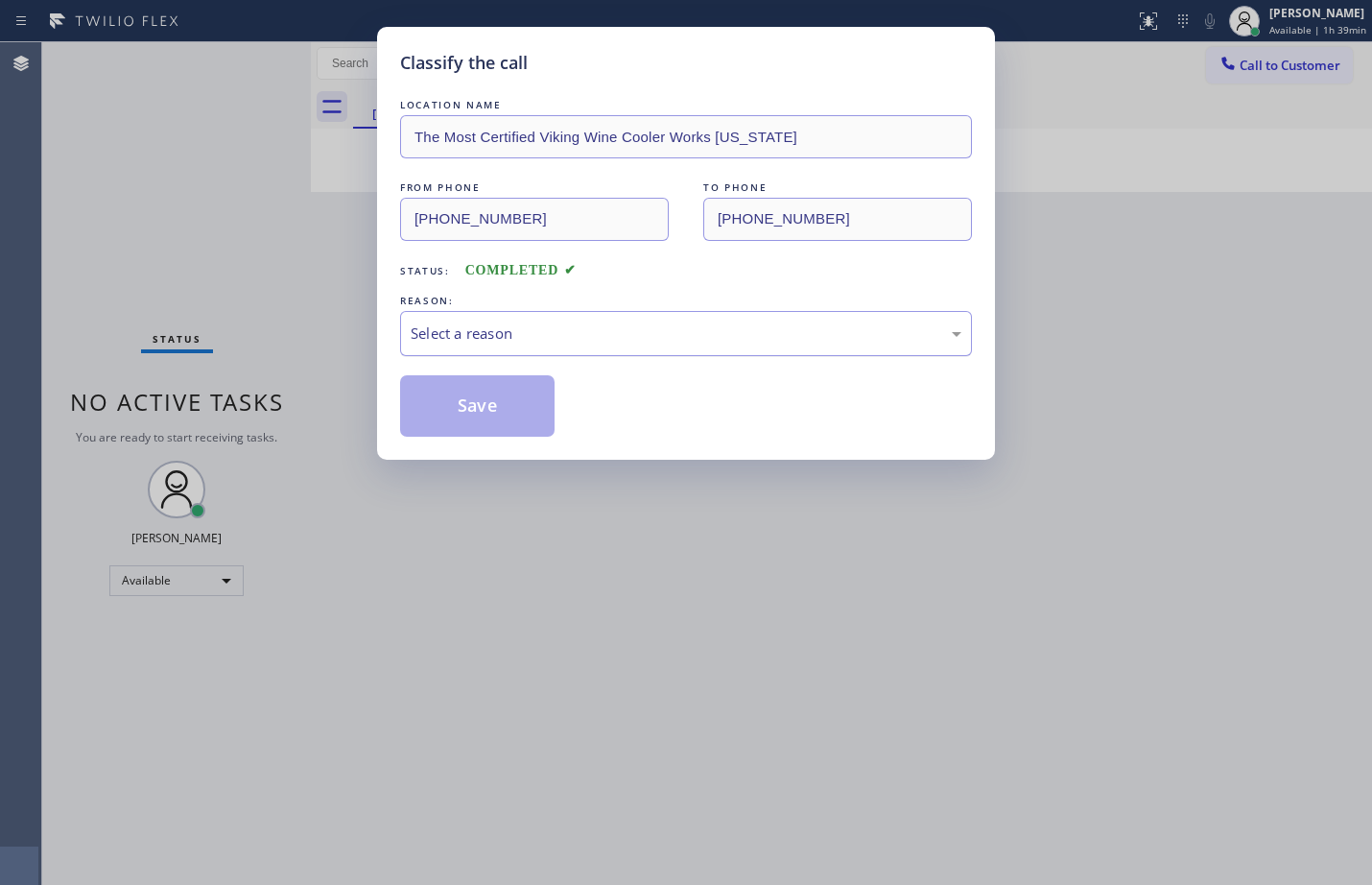
click at [526, 337] on div "Select a reason" at bounding box center [686, 334] width 551 height 23
click at [490, 419] on button "Save" at bounding box center [478, 406] width 155 height 62
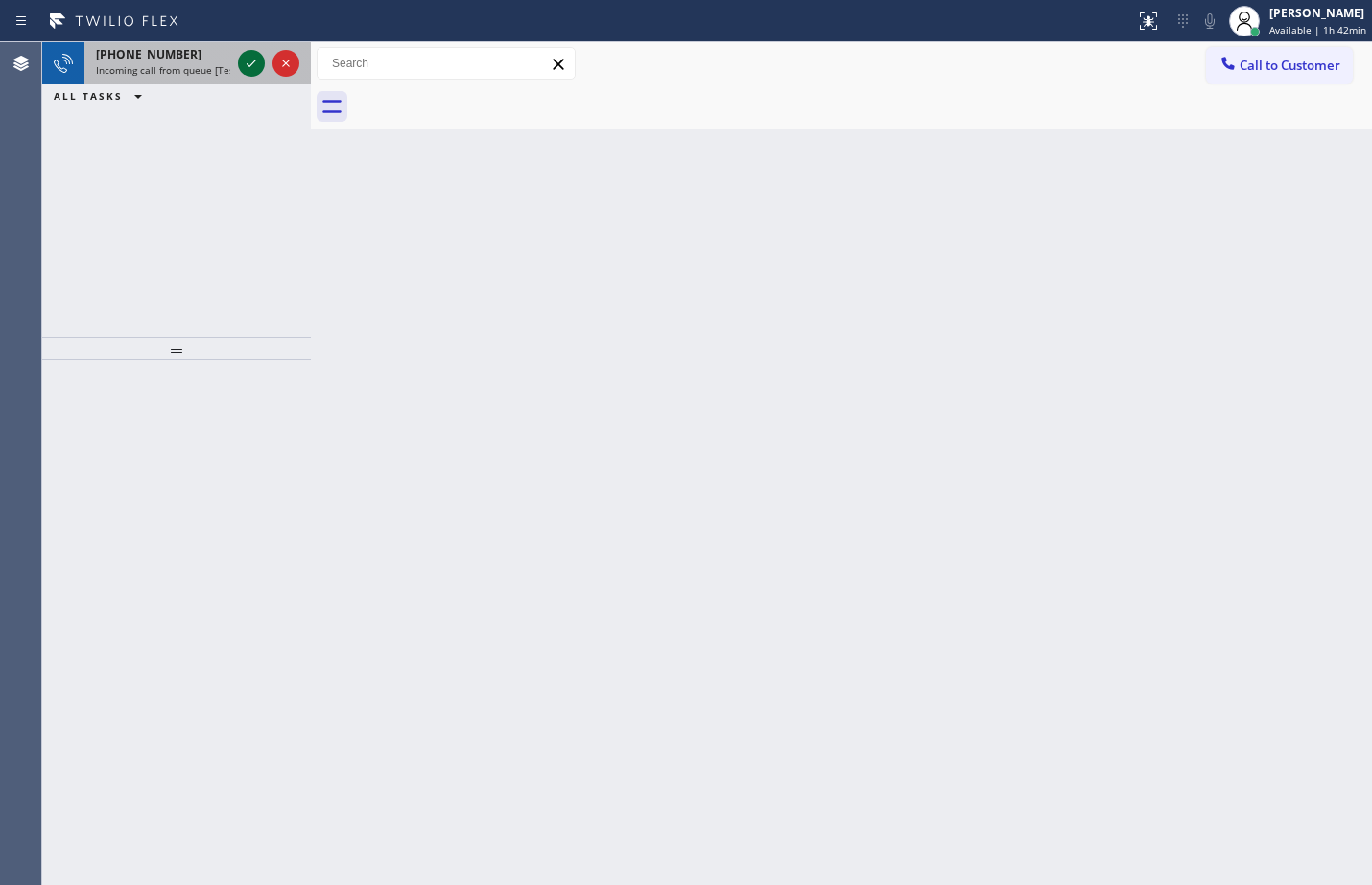
click at [254, 55] on icon at bounding box center [251, 63] width 23 height 23
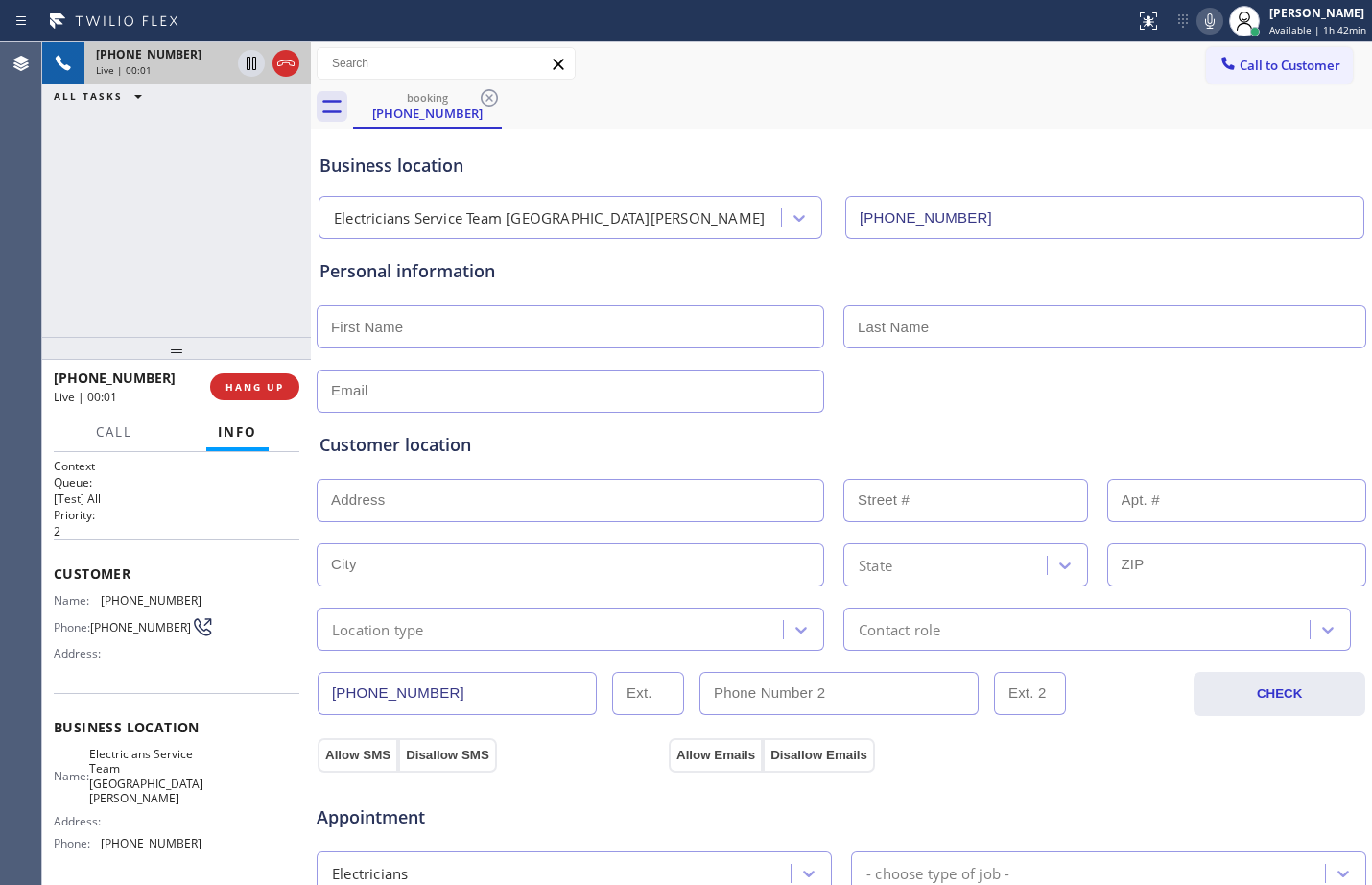
type input "[PHONE_NUMBER]"
click at [57, 572] on span "Customer" at bounding box center [177, 573] width 246 height 19
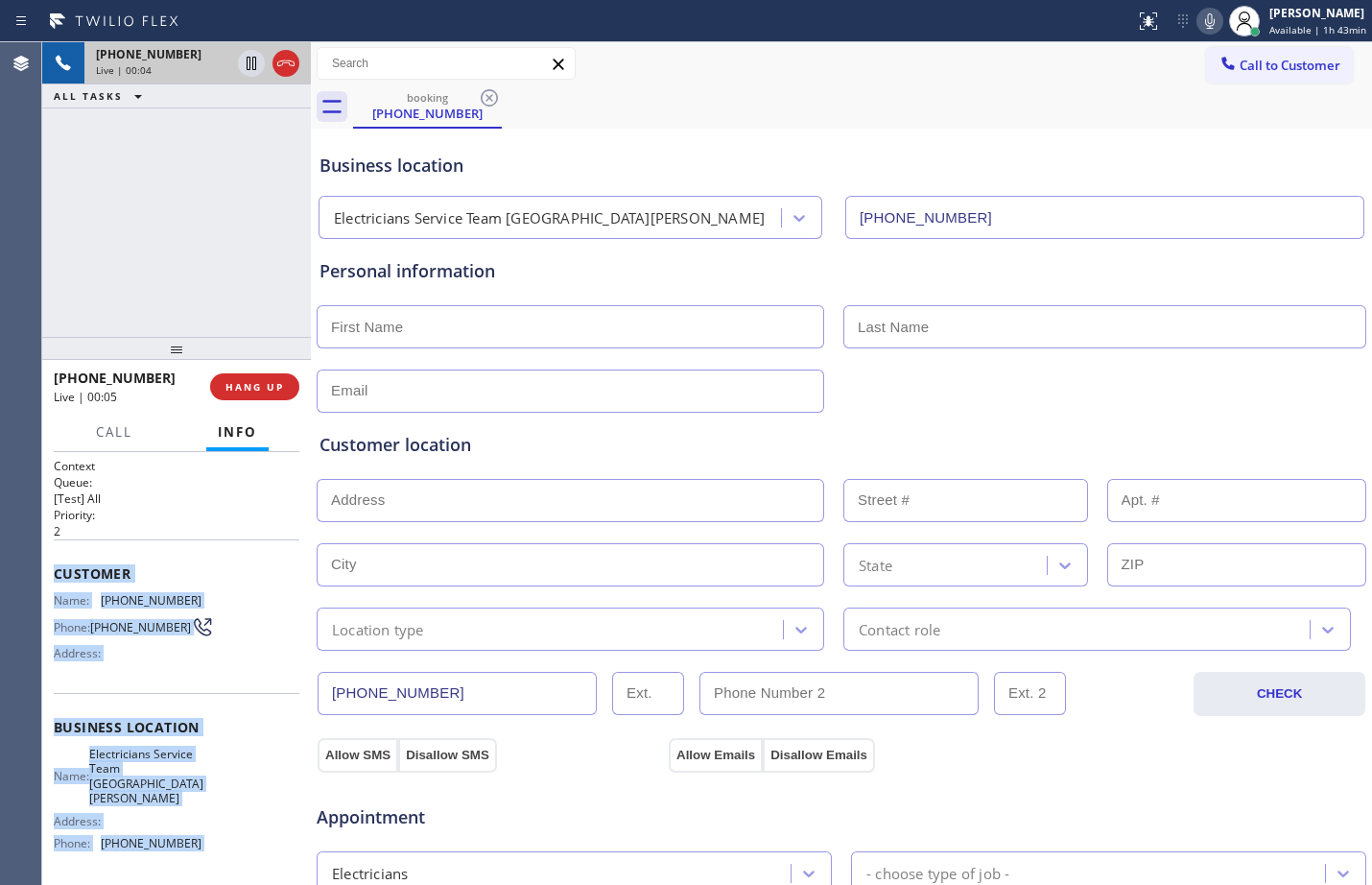
scroll to position [141, 0]
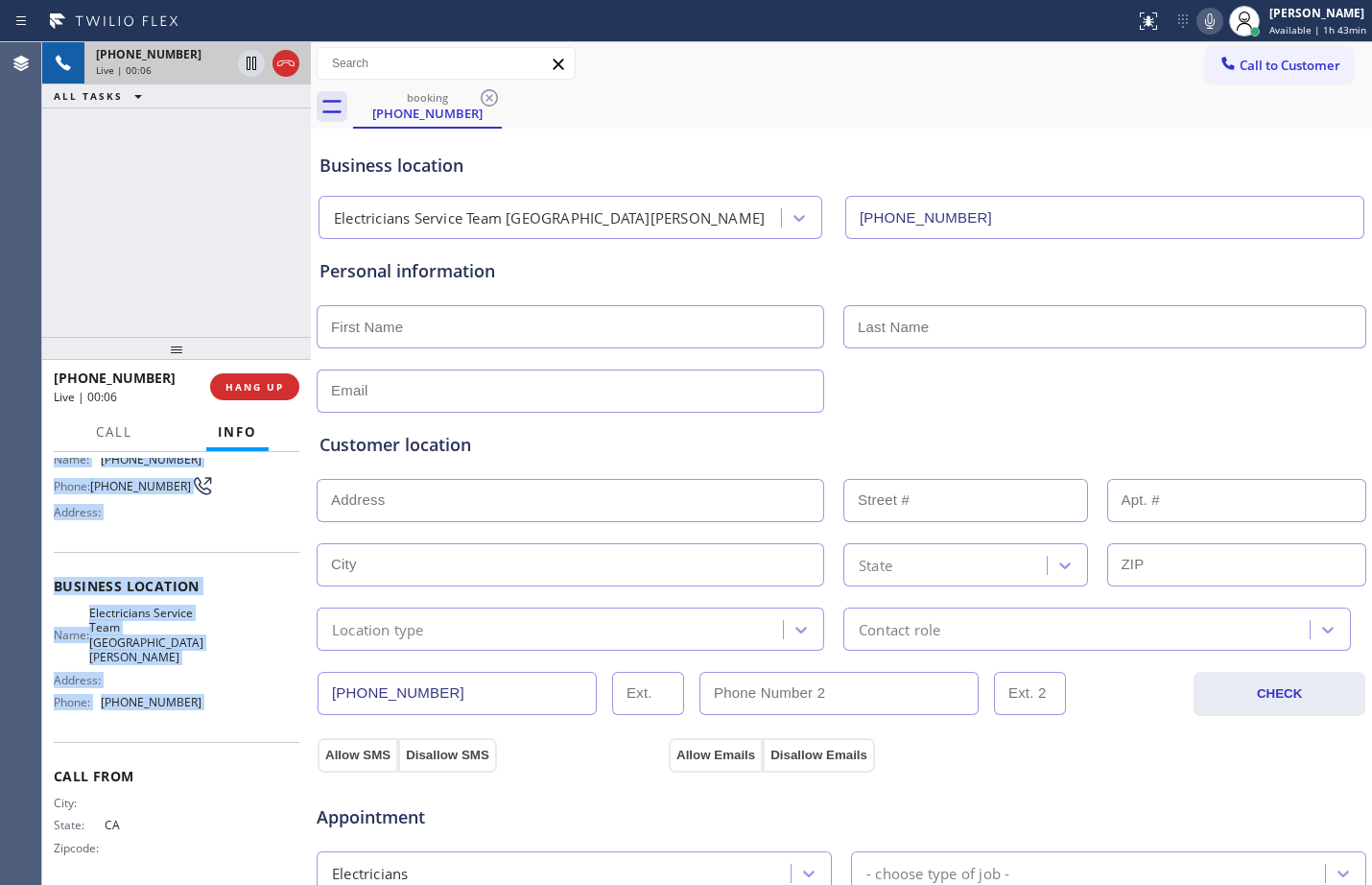
drag, startPoint x: 57, startPoint y: 572, endPoint x: 226, endPoint y: 693, distance: 207.9
click at [226, 693] on div "Context Queue: [Test] All Priority: 2 Customer Name: [PHONE_NUMBER] Phone: [PHO…" at bounding box center [177, 601] width 246 height 570
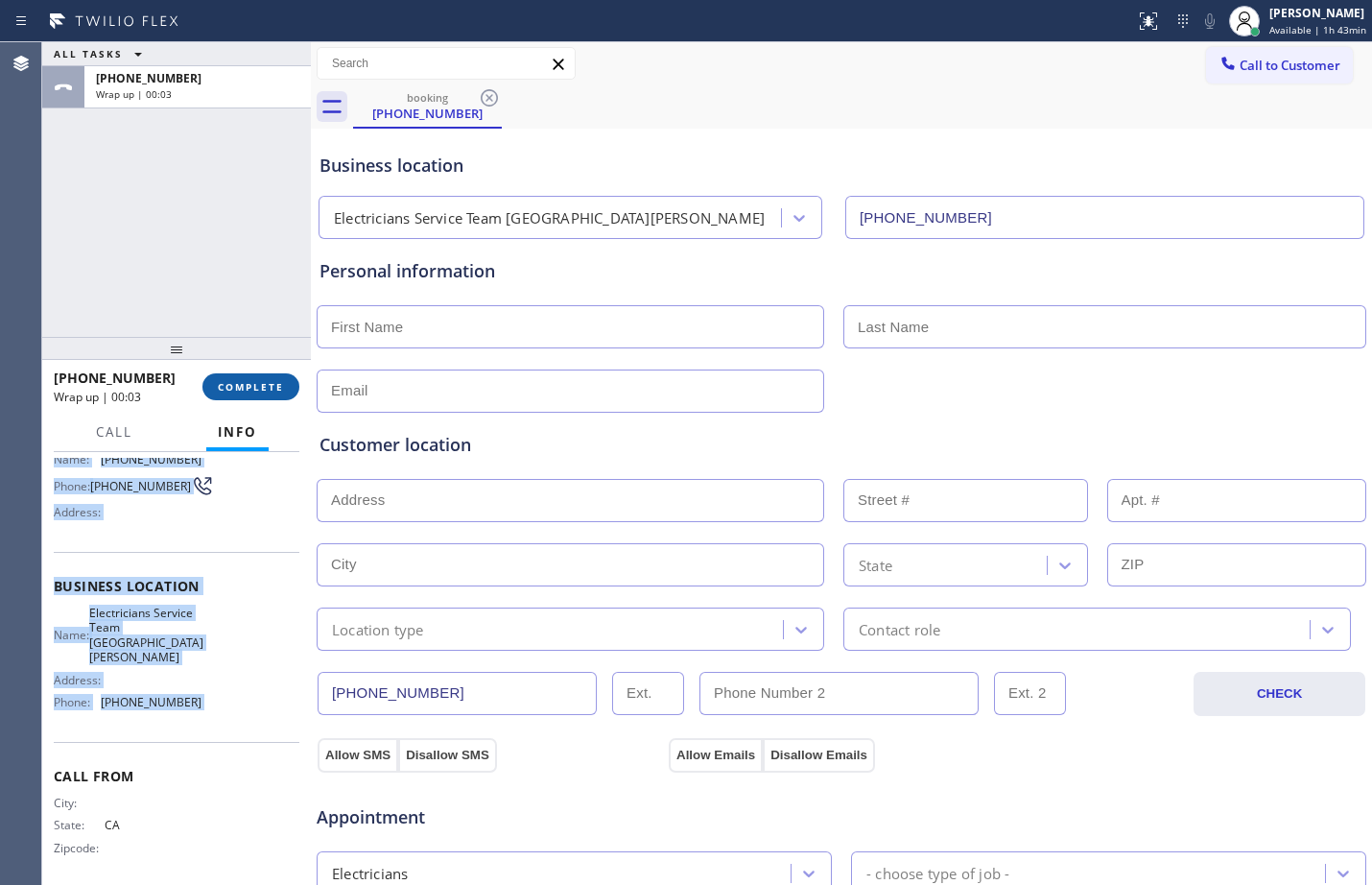
click at [265, 394] on button "COMPLETE" at bounding box center [250, 387] width 97 height 26
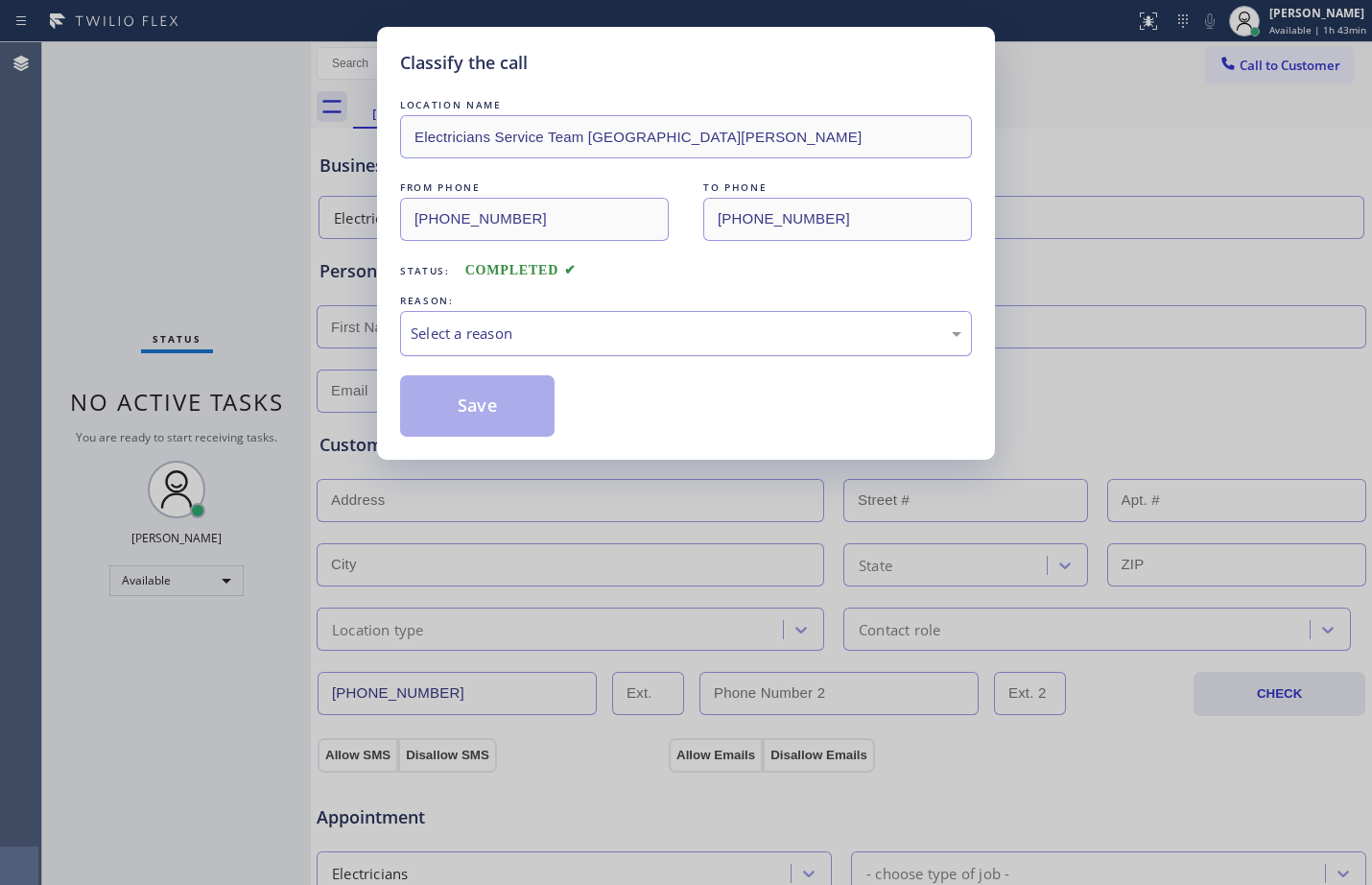
click at [583, 338] on div "Select a reason" at bounding box center [686, 334] width 551 height 23
click at [437, 395] on button "Save" at bounding box center [478, 406] width 155 height 62
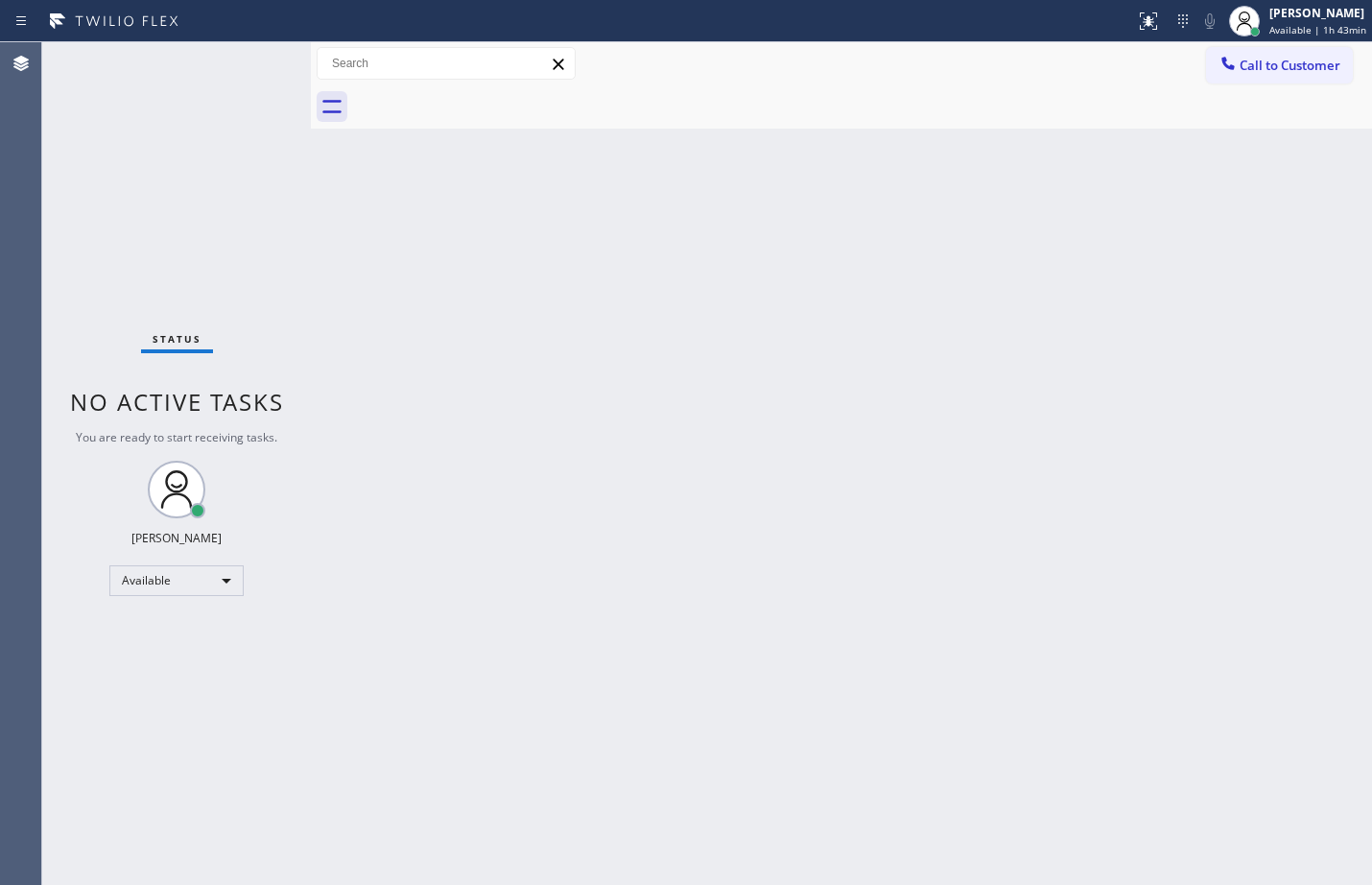
click at [578, 252] on div "Back to Dashboard Change Sender ID Customers Technicians Select a contact Outbo…" at bounding box center [841, 463] width 1061 height 843
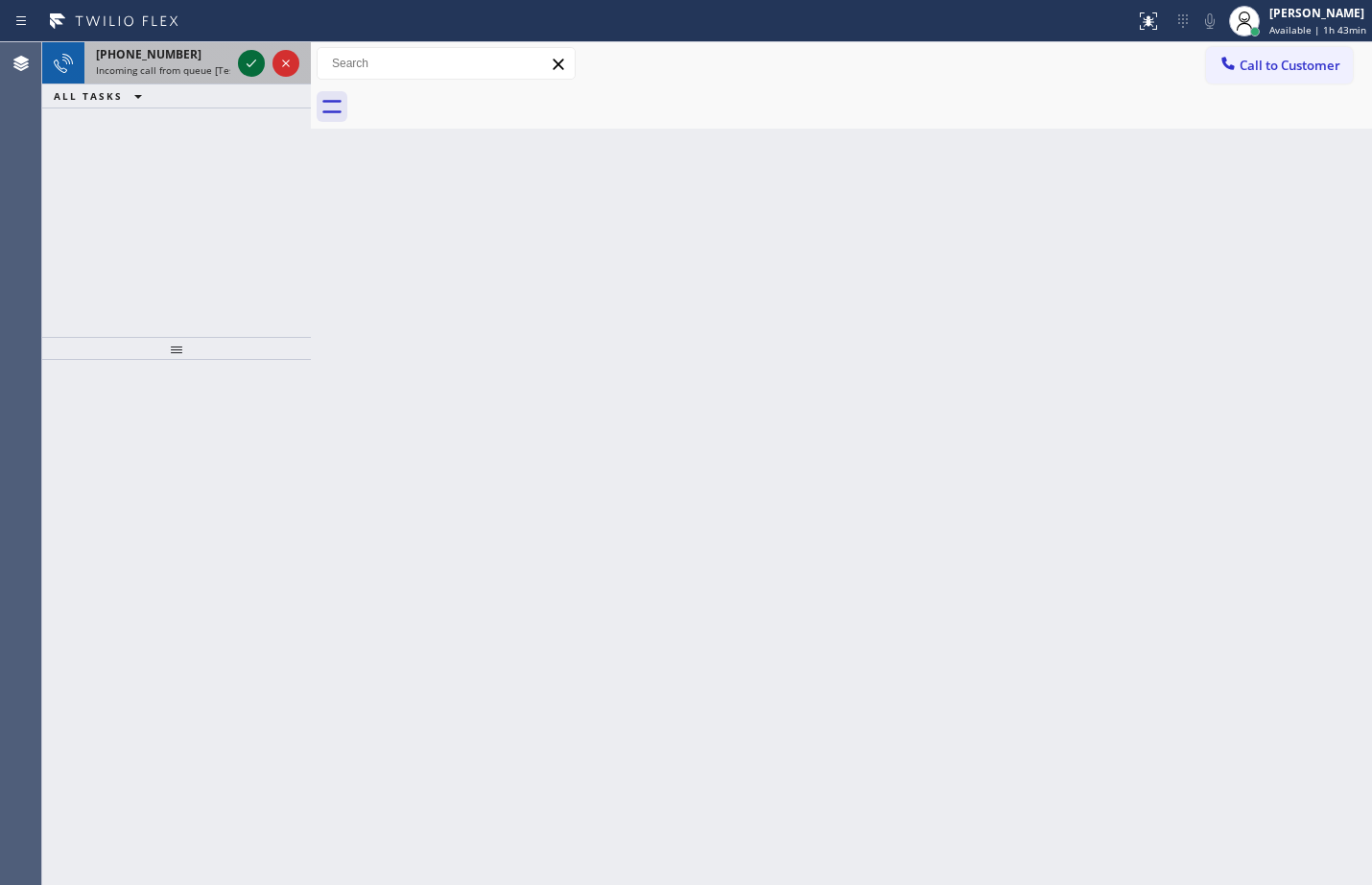
click at [250, 68] on icon at bounding box center [251, 63] width 23 height 23
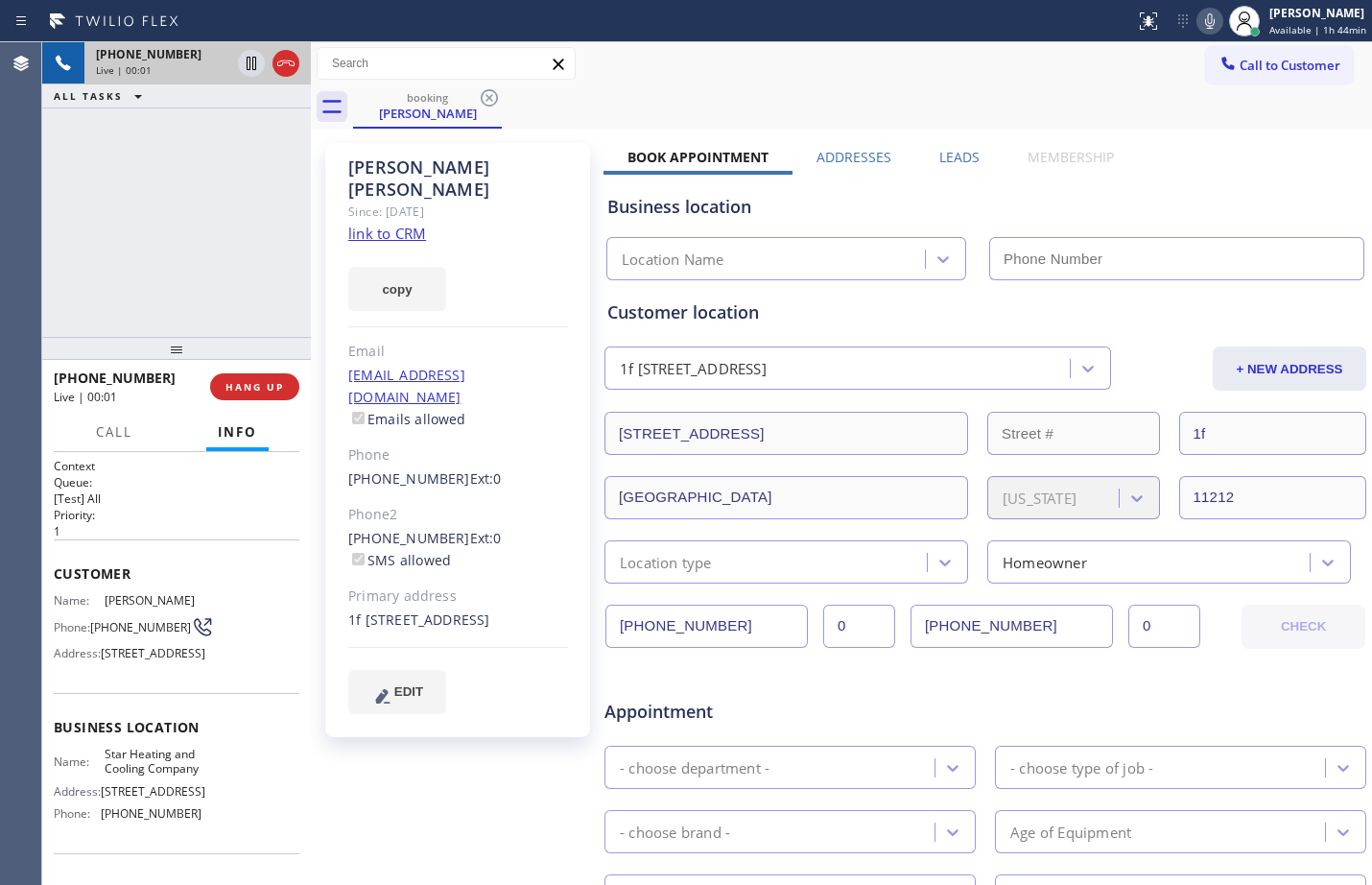
type input "[PHONE_NUMBER]"
click at [51, 576] on div "Context Queue: [Test] All Priority: 1 Customer Name: [PERSON_NAME] Phone: [PHON…" at bounding box center [177, 668] width 269 height 433
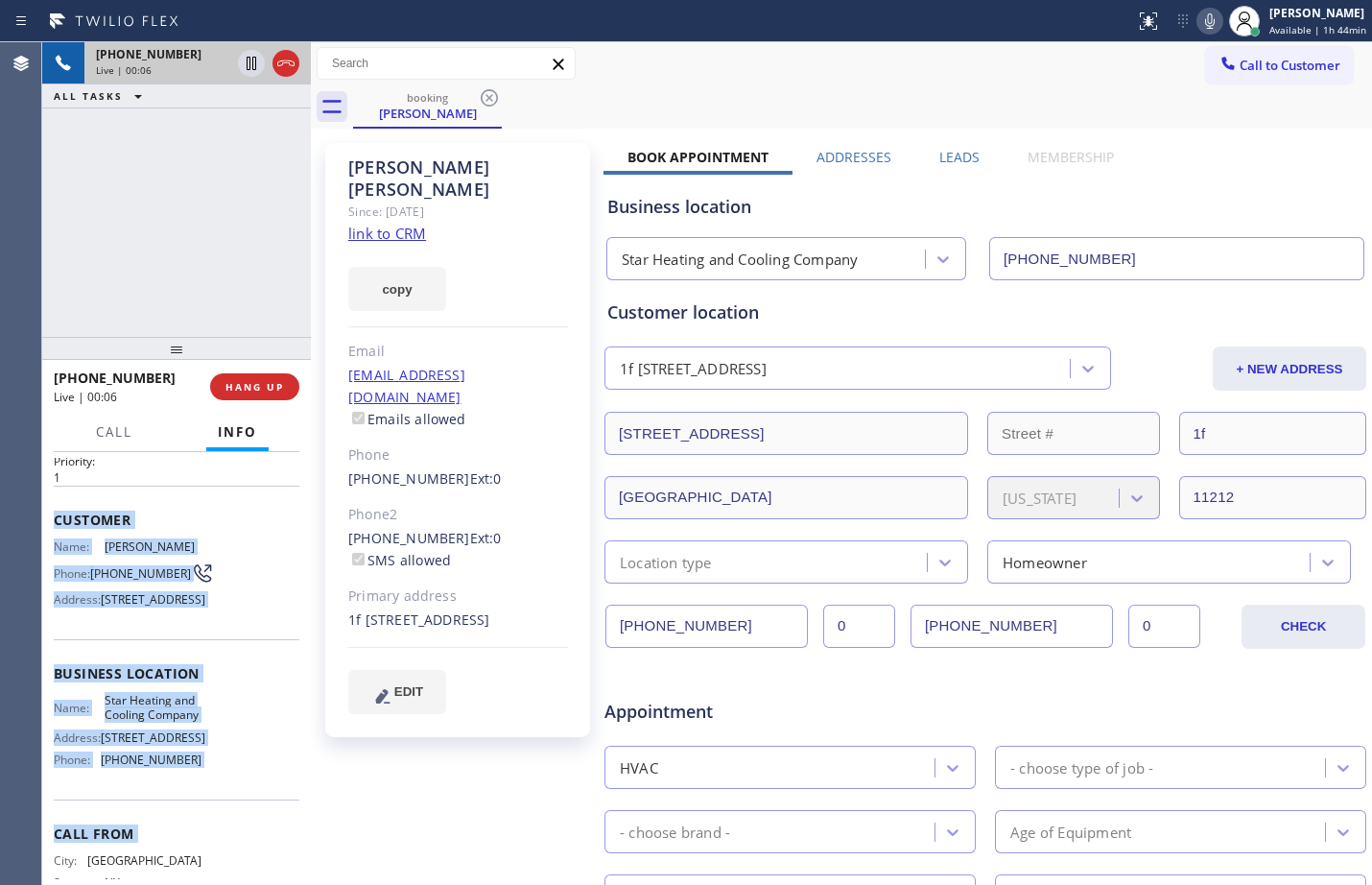
scroll to position [159, 0]
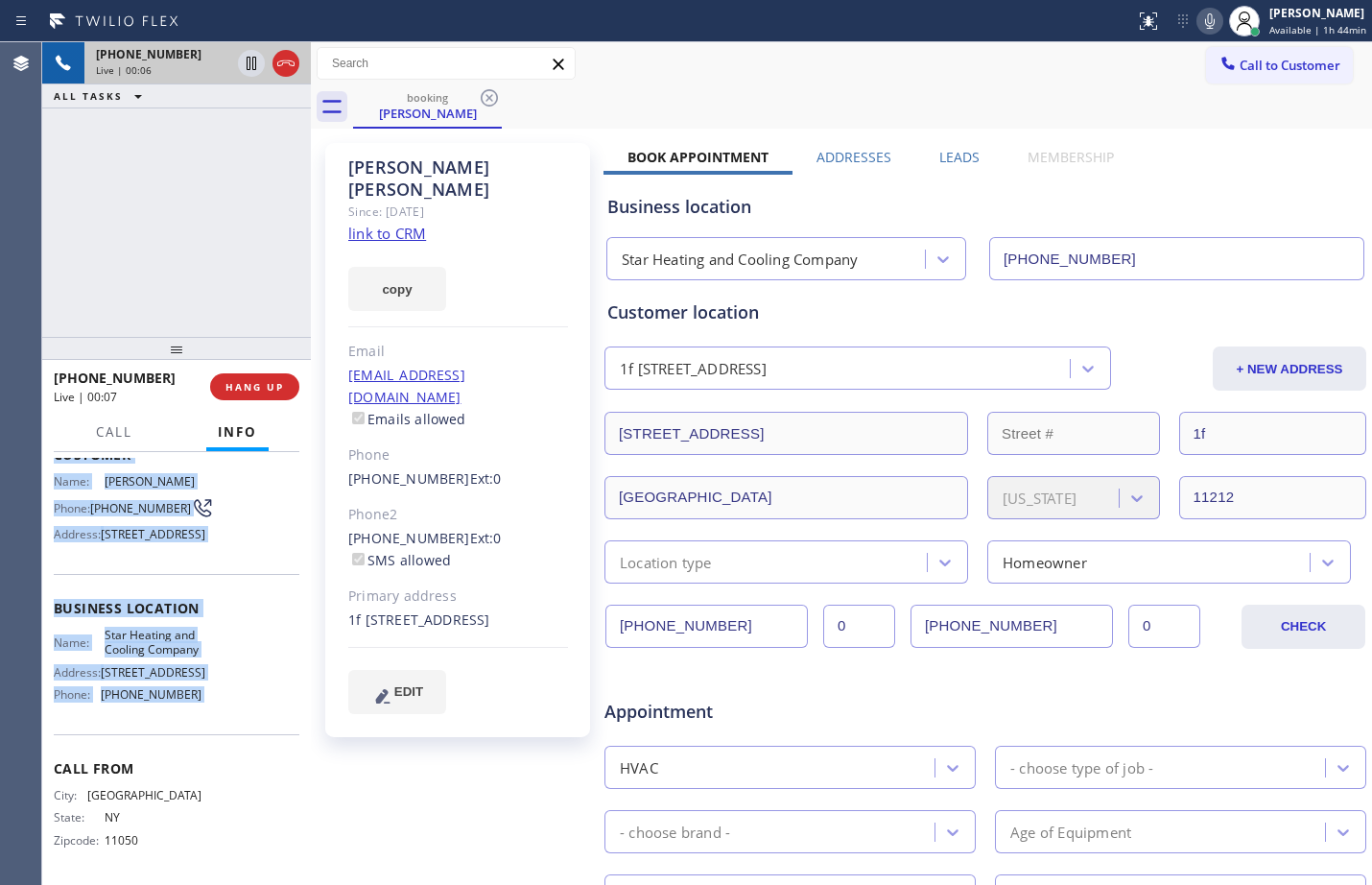
drag, startPoint x: 51, startPoint y: 576, endPoint x: 214, endPoint y: 722, distance: 218.8
click at [214, 722] on div "Context Queue: [Test] All Priority: 1 Customer Name: [PERSON_NAME] Phone: [PHON…" at bounding box center [177, 668] width 269 height 433
click at [414, 224] on link "link to CRM" at bounding box center [386, 234] width 77 height 20
click at [255, 66] on icon at bounding box center [252, 64] width 10 height 14
click at [1224, 30] on div at bounding box center [1245, 21] width 42 height 42
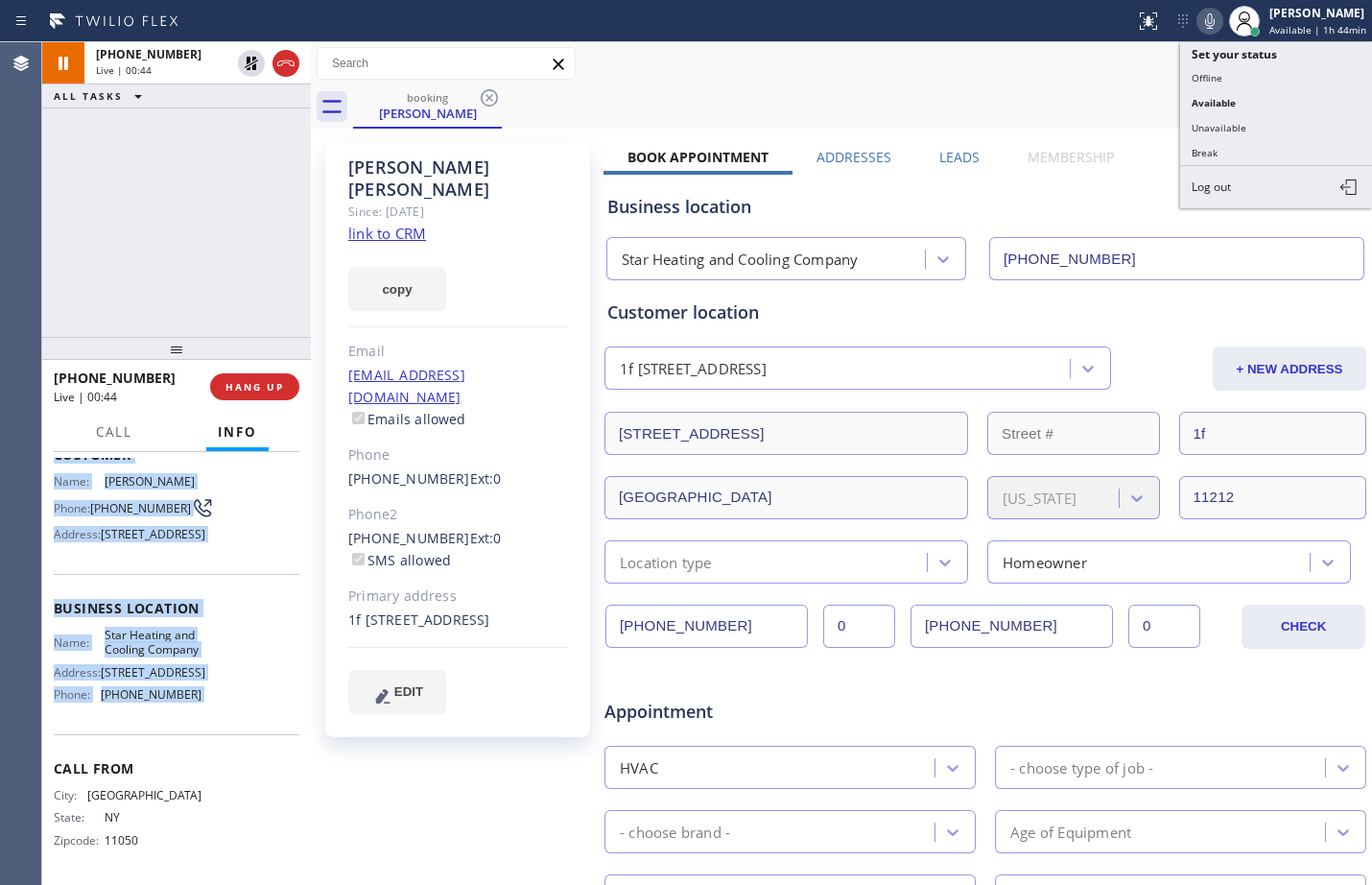
click at [1203, 29] on icon at bounding box center [1209, 21] width 23 height 23
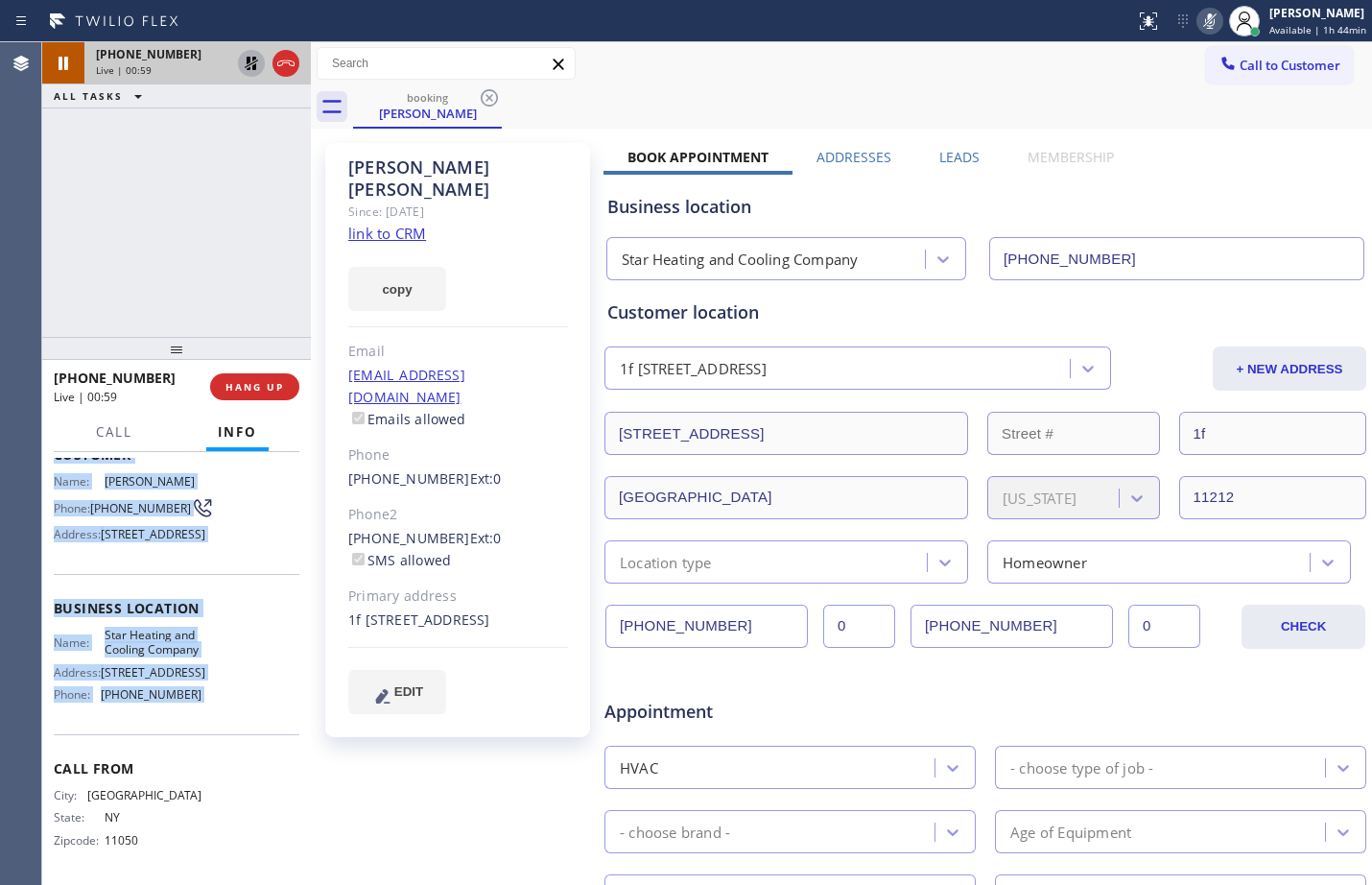
click at [245, 72] on icon at bounding box center [251, 63] width 23 height 23
click at [1198, 18] on icon at bounding box center [1209, 21] width 23 height 23
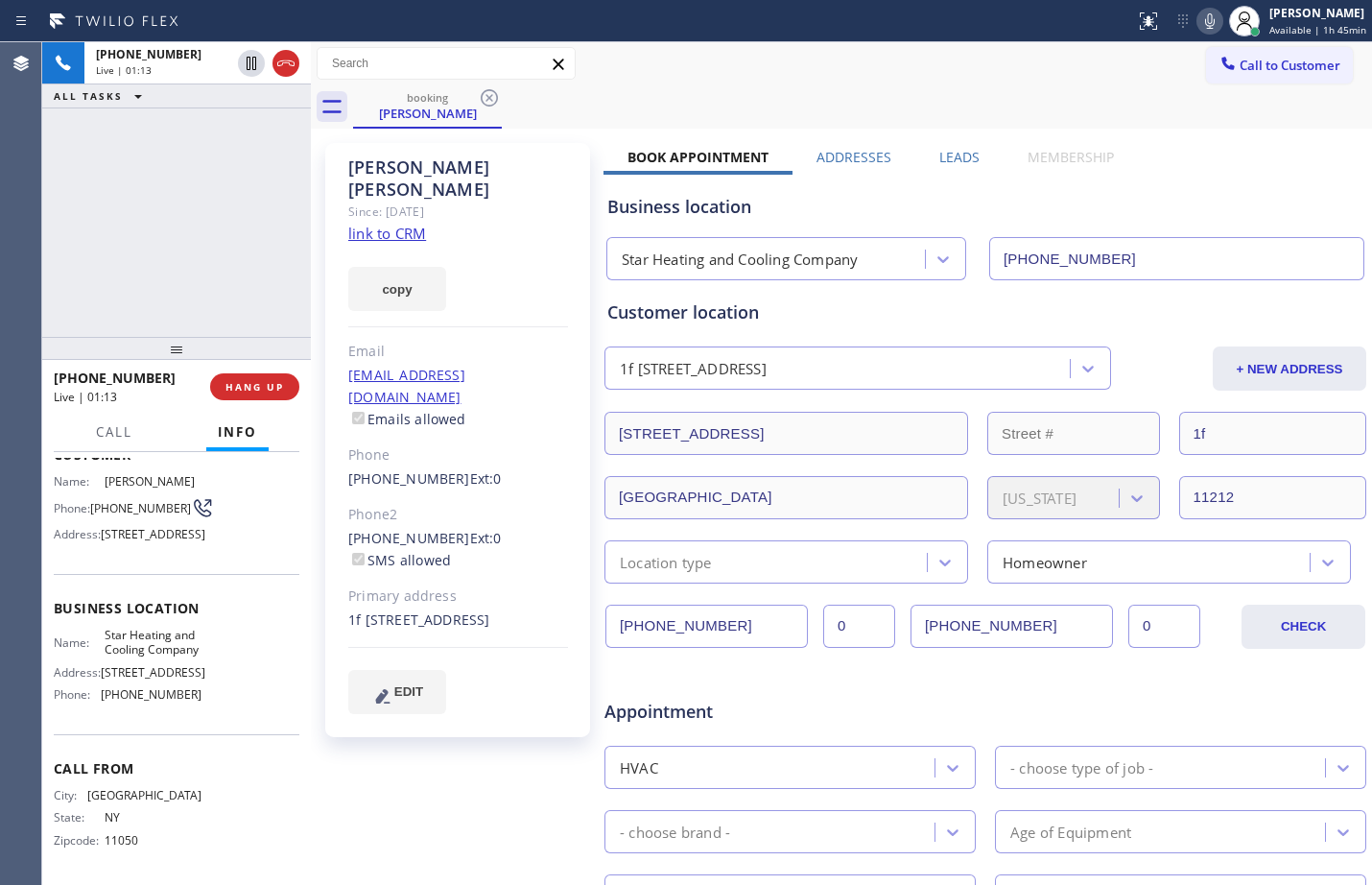
click at [235, 291] on div "[PHONE_NUMBER] Live | 01:13 ALL TASKS ALL TASKS ACTIVE TASKS TASKS IN WRAP UP" at bounding box center [177, 189] width 269 height 294
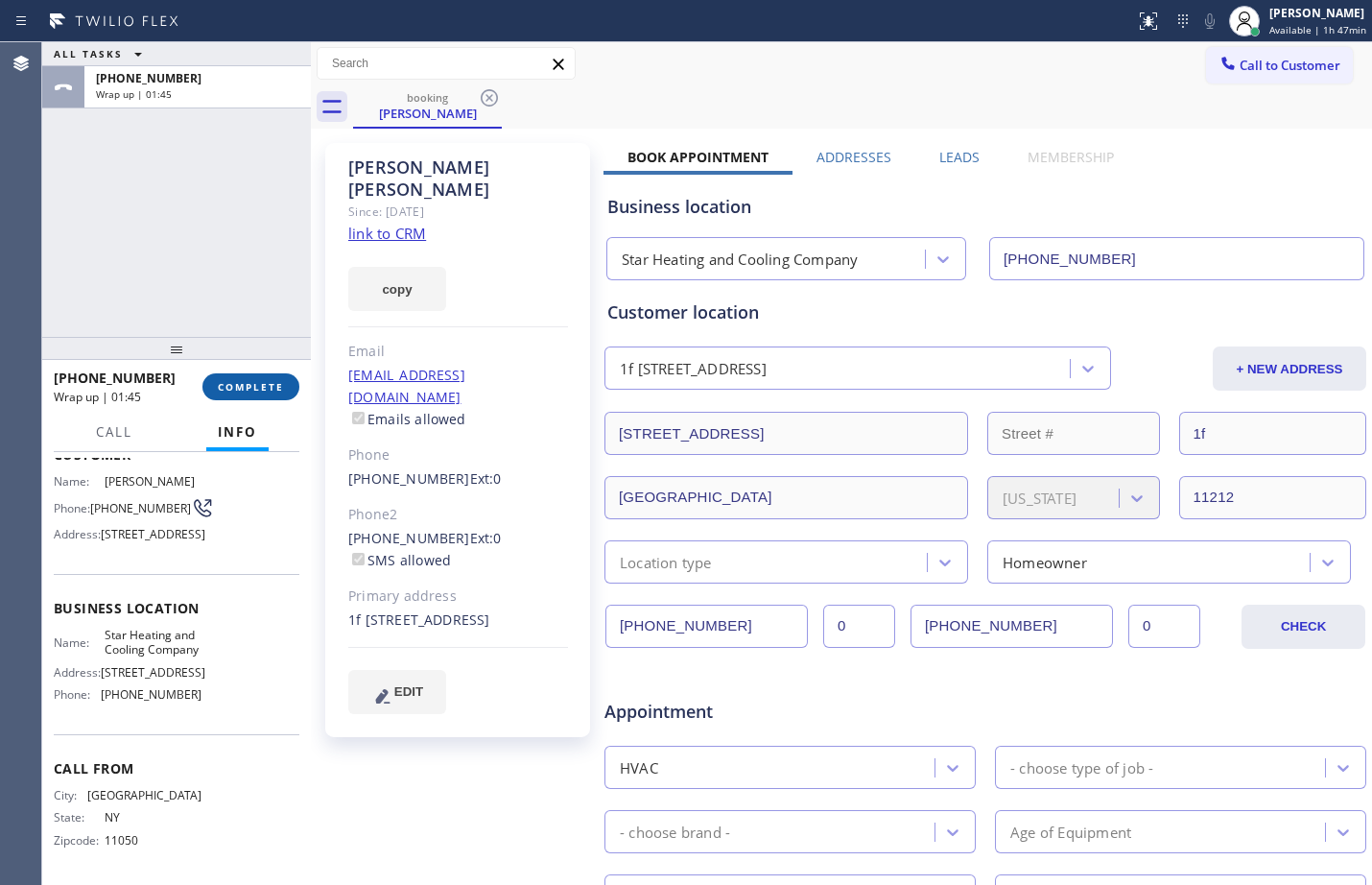
click at [252, 387] on span "COMPLETE" at bounding box center [251, 388] width 67 height 14
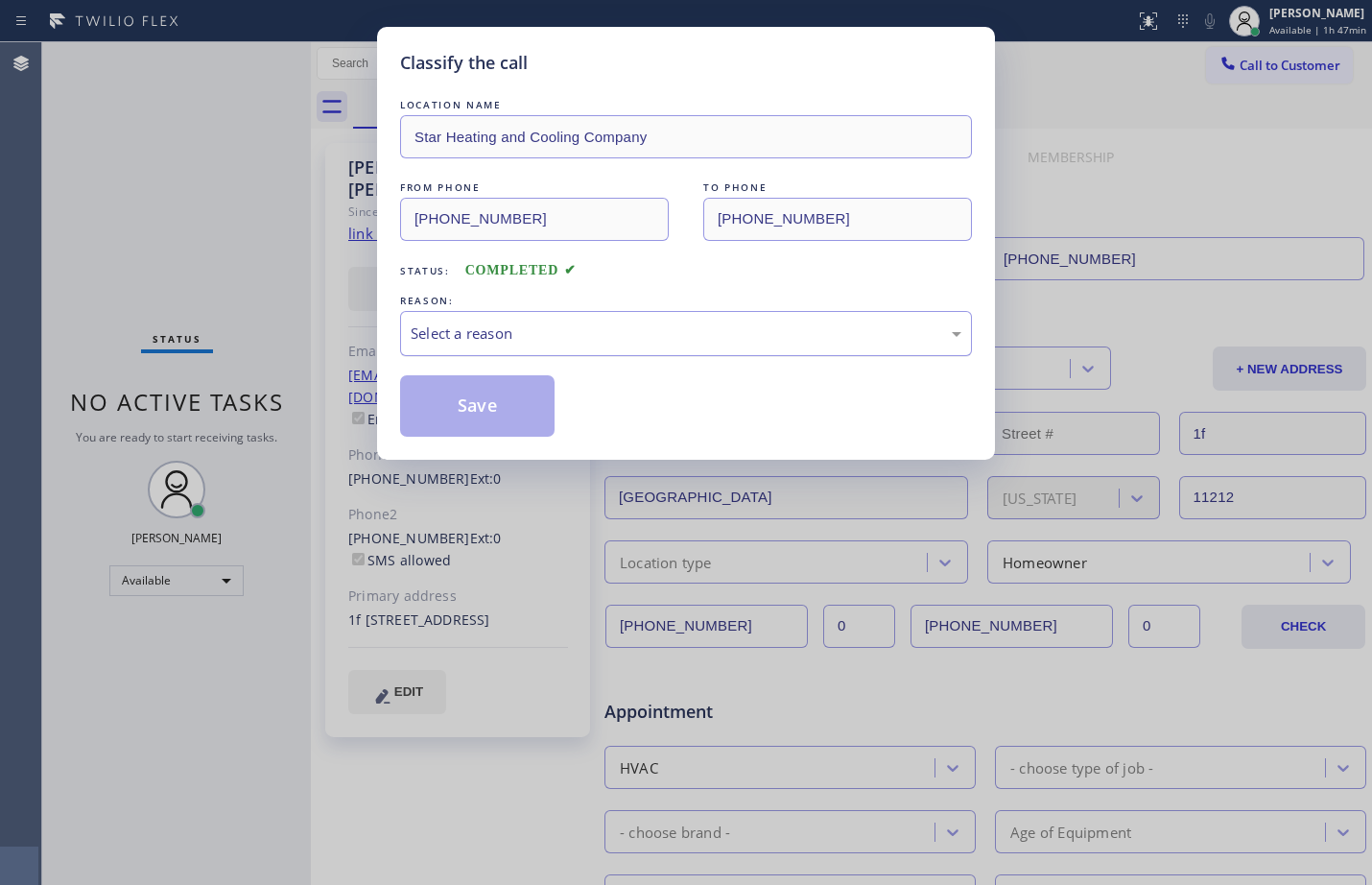
click at [558, 342] on div "Select a reason" at bounding box center [686, 334] width 551 height 23
click at [478, 393] on button "Save" at bounding box center [478, 406] width 155 height 62
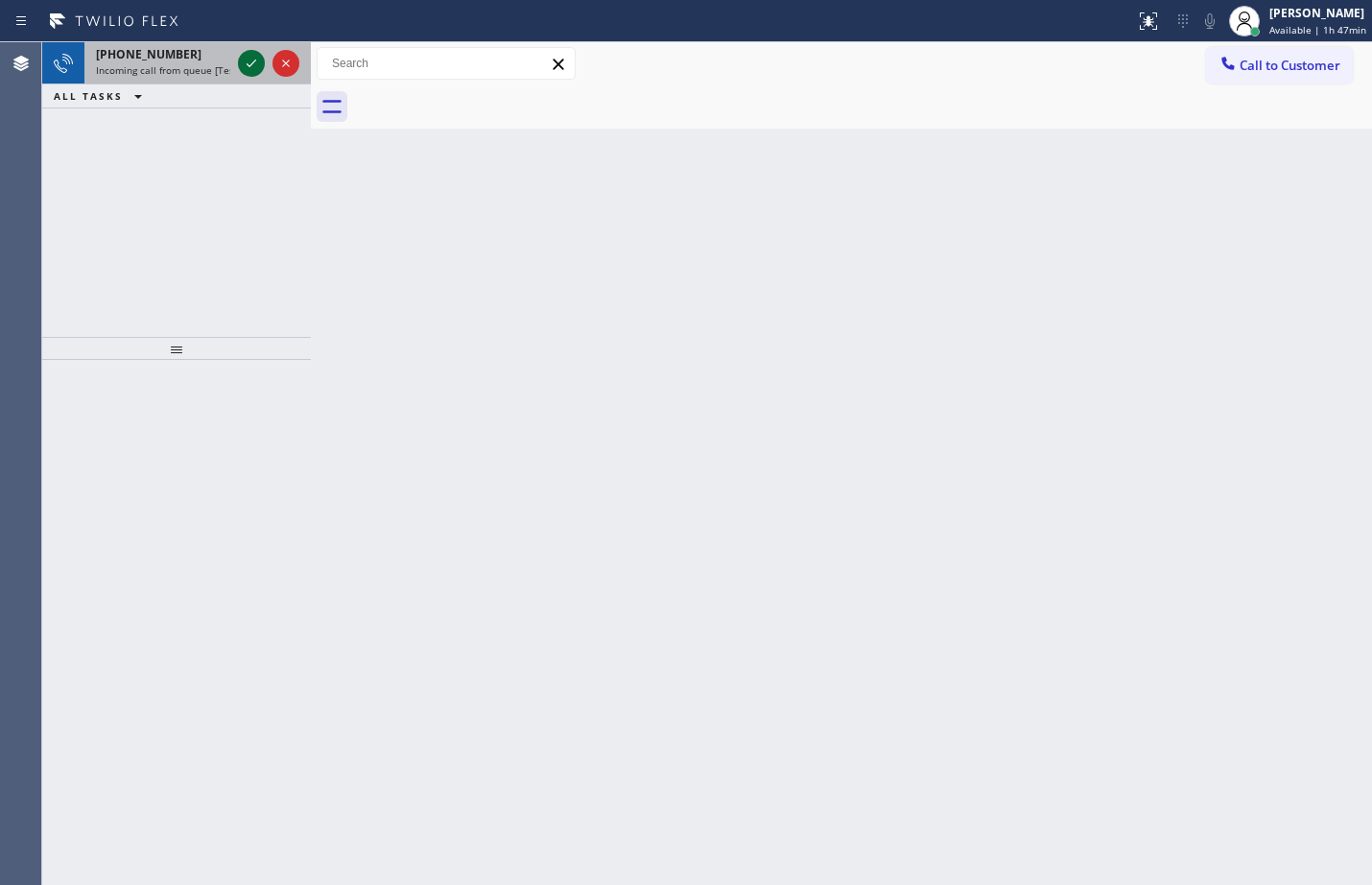
click at [239, 63] on div at bounding box center [251, 63] width 26 height 23
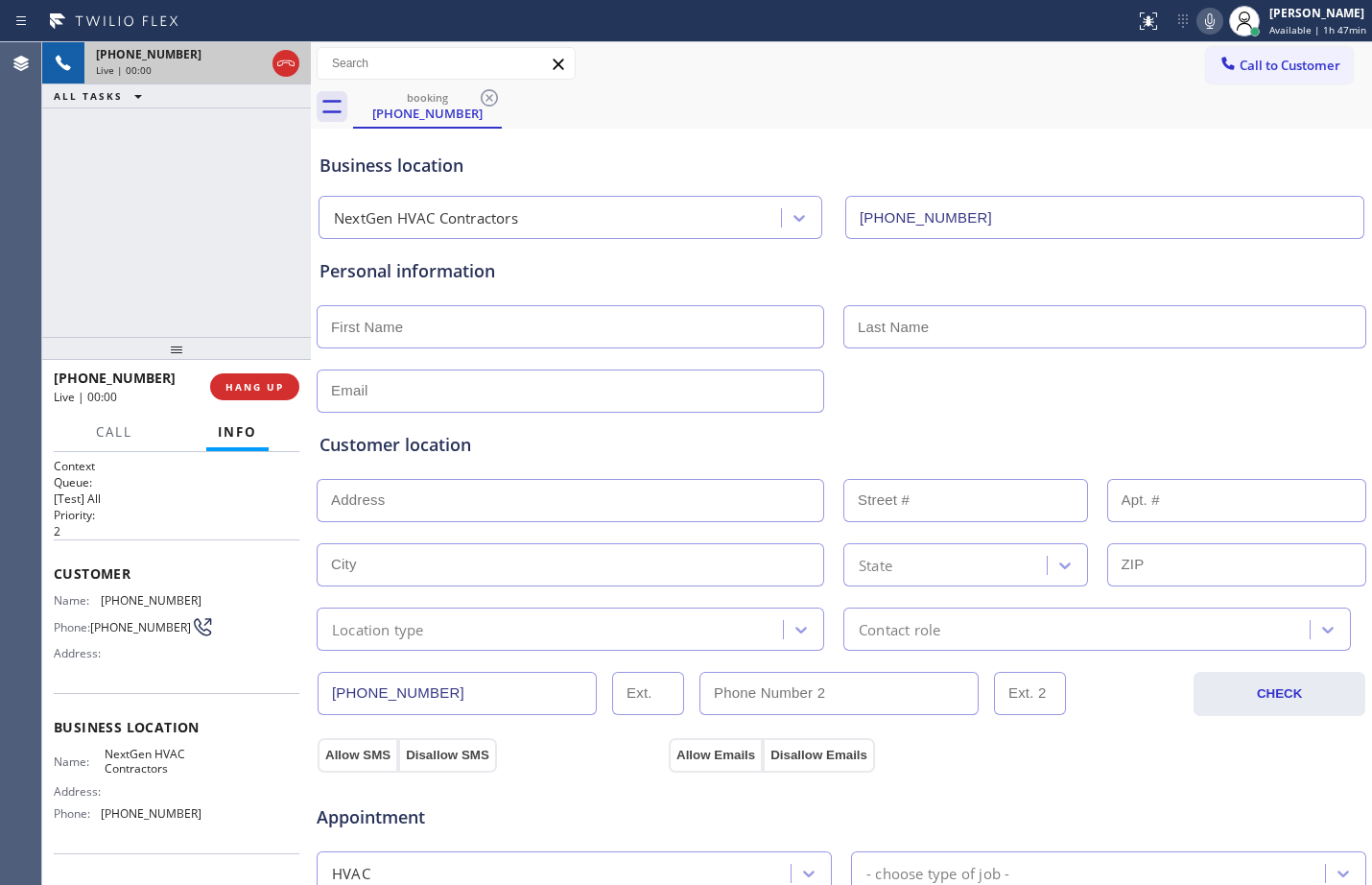
type input "[PHONE_NUMBER]"
click at [271, 377] on button "HANG UP" at bounding box center [254, 387] width 89 height 26
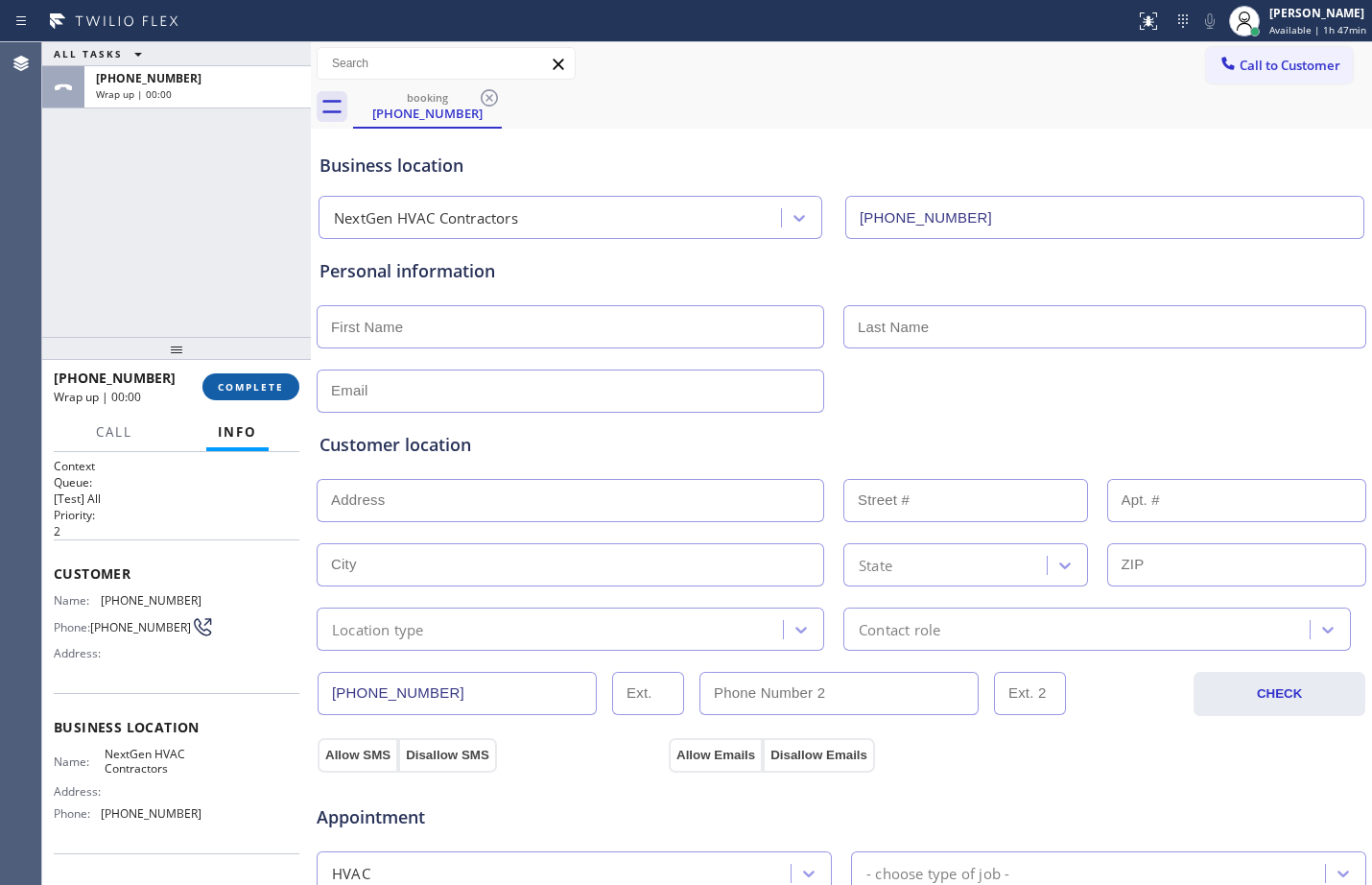
click at [263, 386] on span "COMPLETE" at bounding box center [251, 388] width 67 height 14
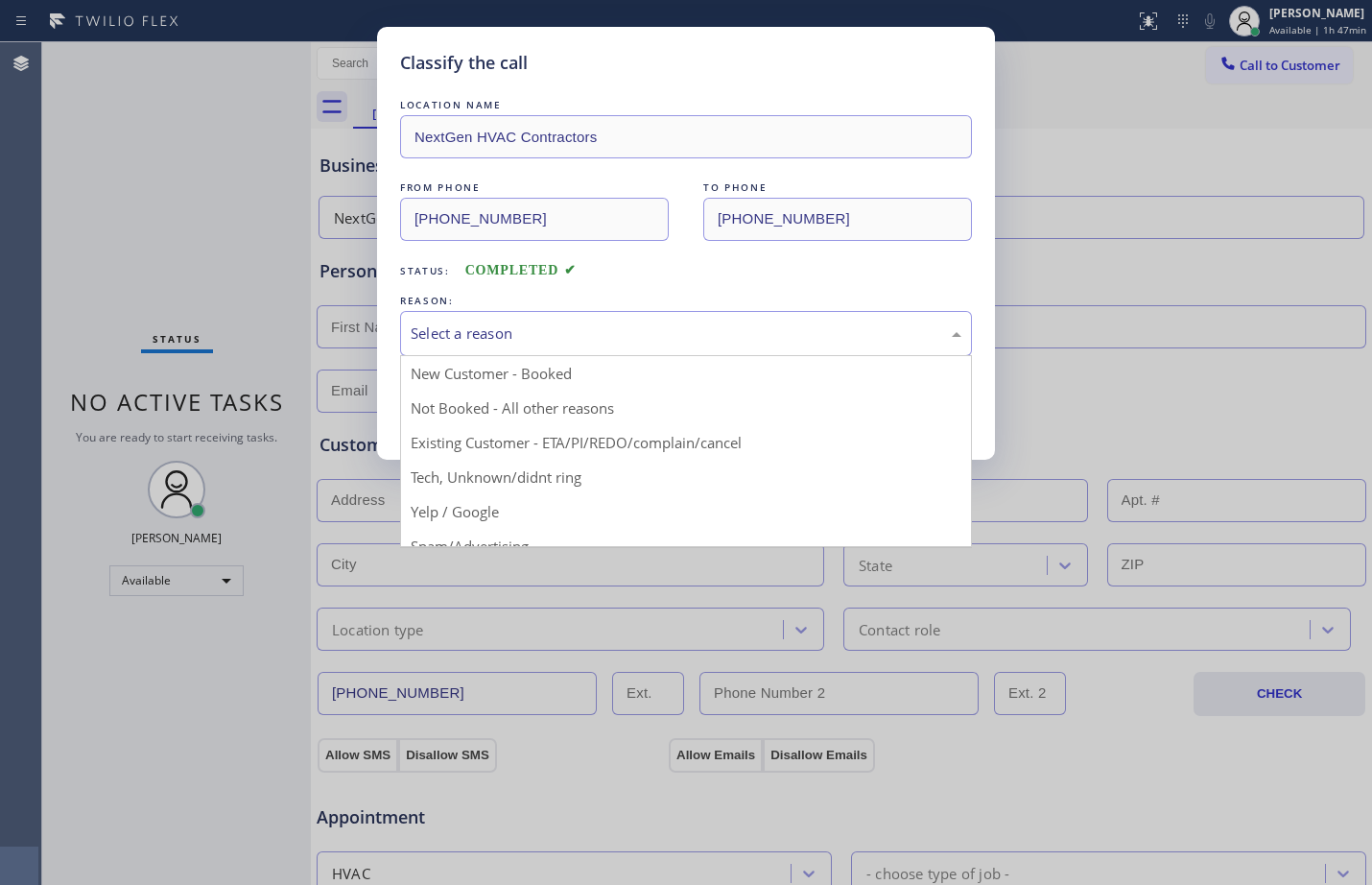
click at [536, 328] on div "Select a reason" at bounding box center [686, 334] width 551 height 23
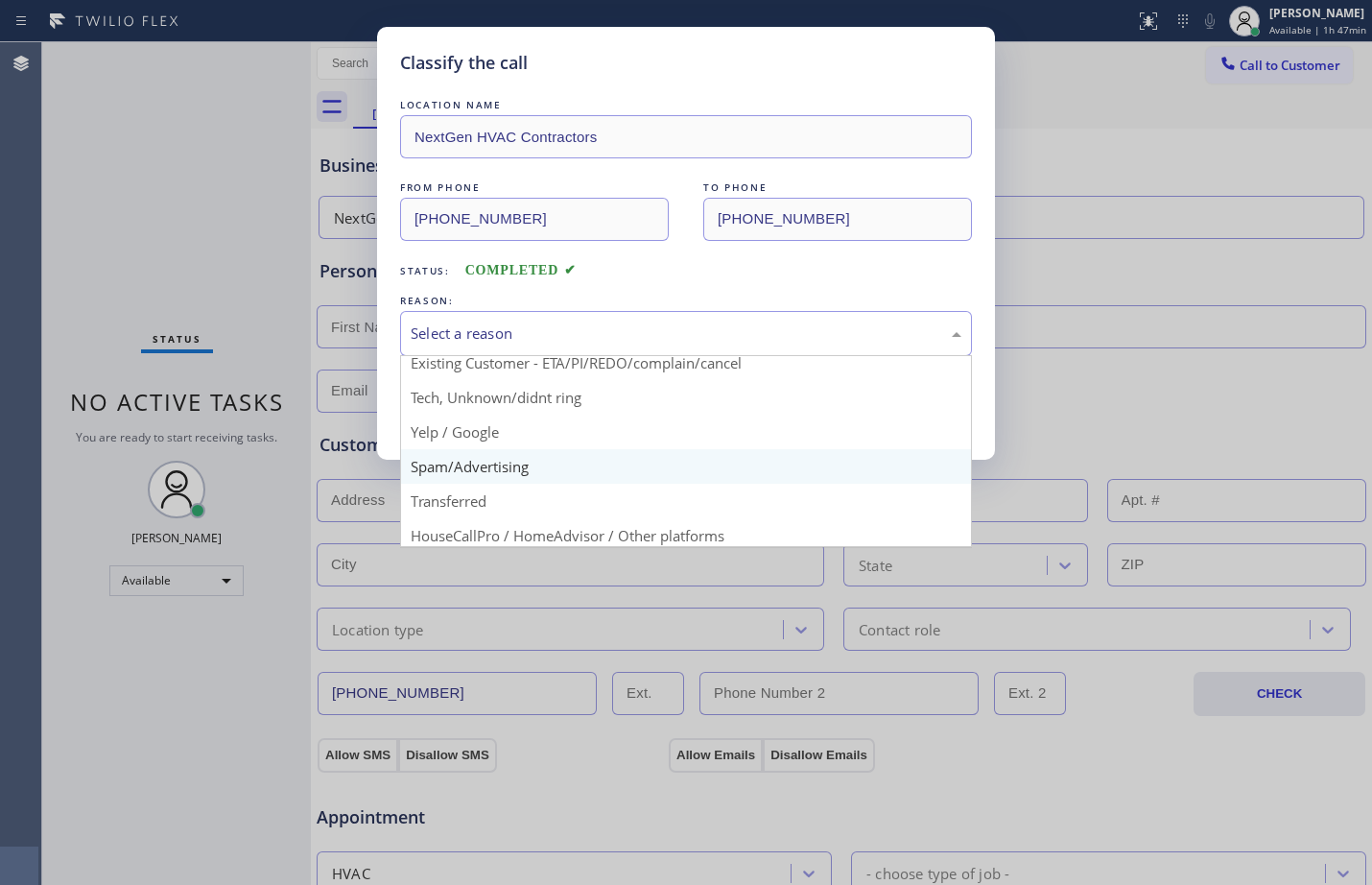
scroll to position [121, 0]
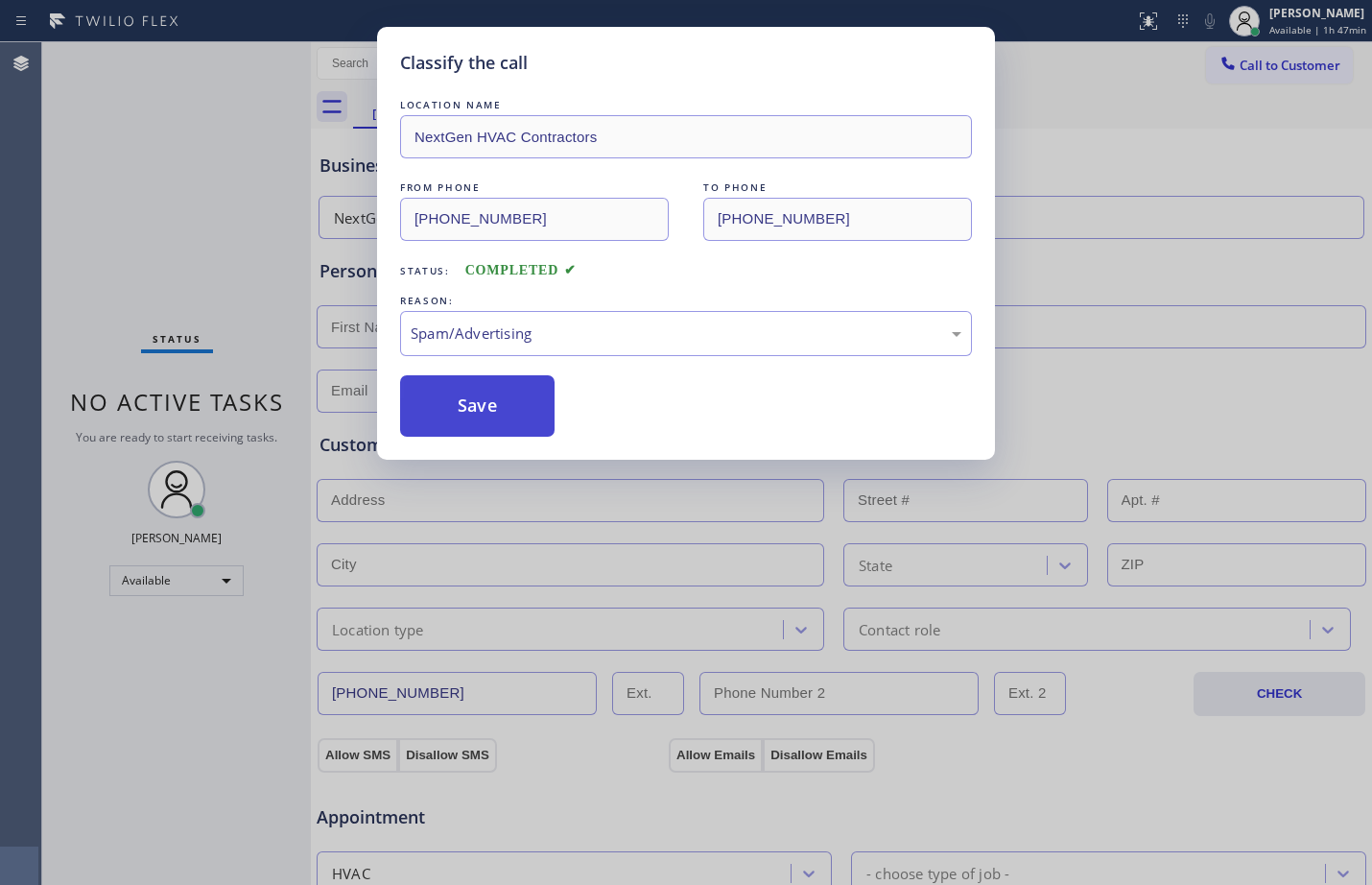
click at [467, 383] on button "Save" at bounding box center [478, 406] width 155 height 62
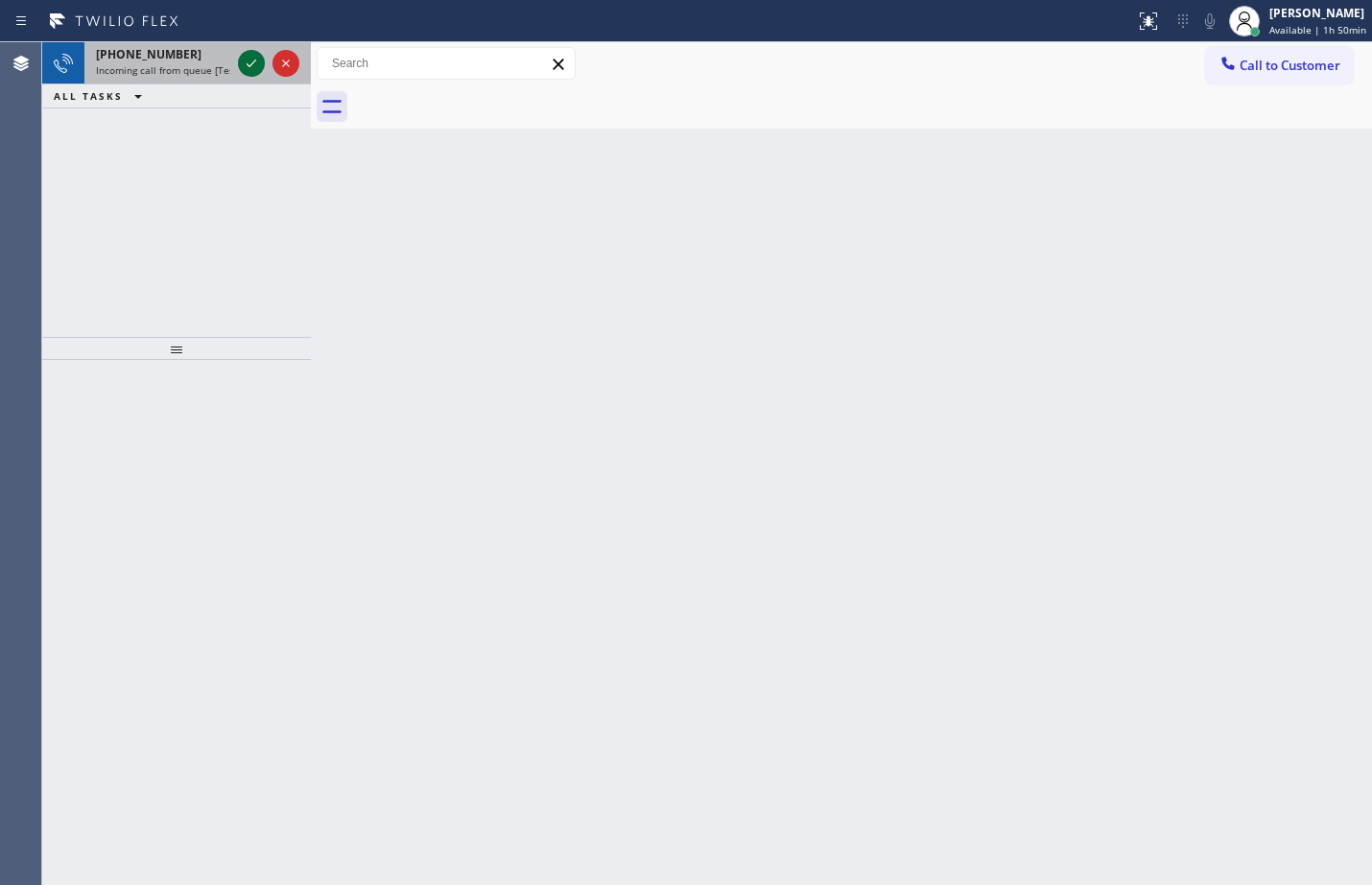
click at [257, 59] on icon at bounding box center [251, 63] width 23 height 23
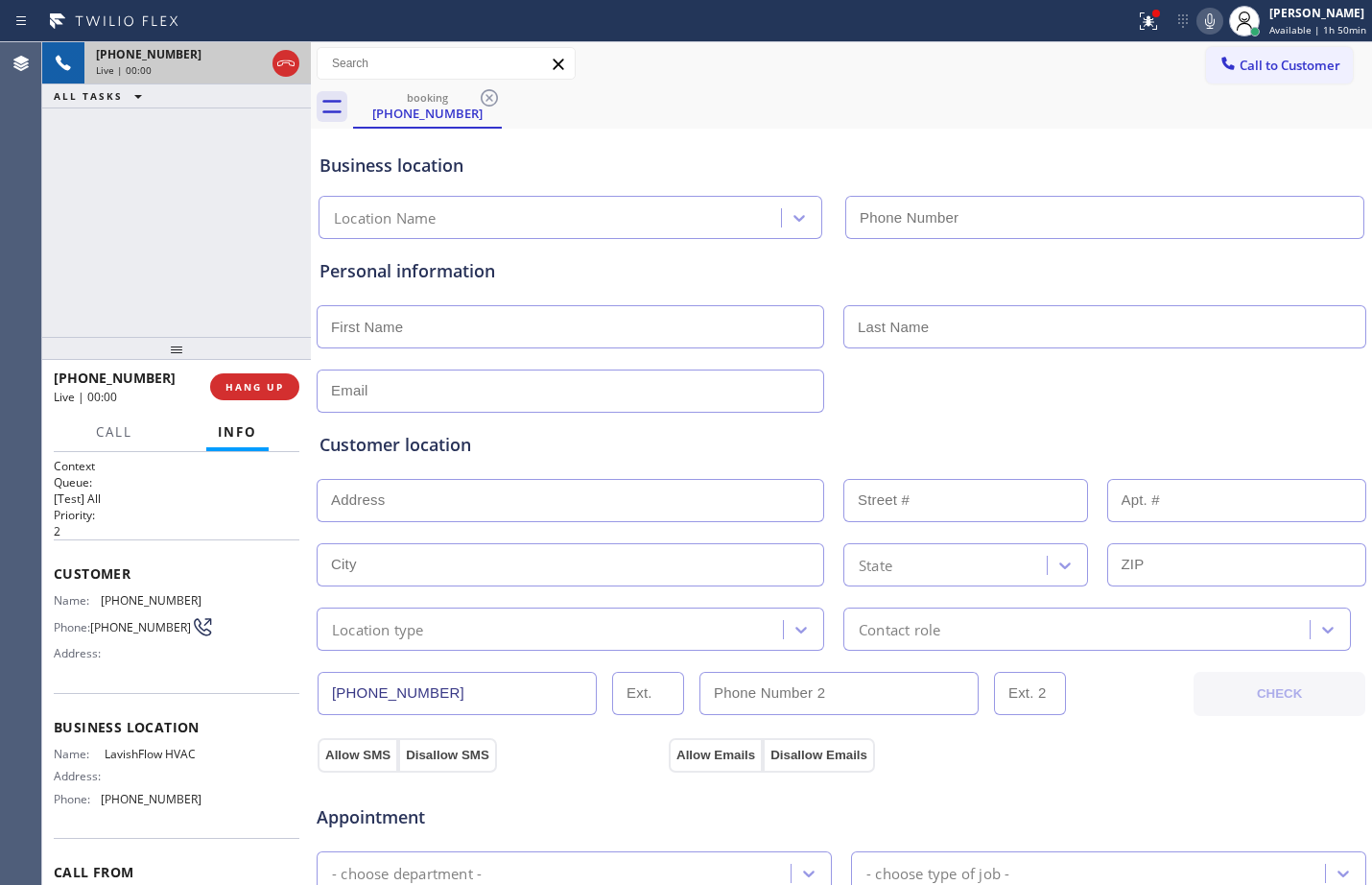
type input "[PHONE_NUMBER]"
click at [279, 390] on span "HANG UP" at bounding box center [255, 388] width 59 height 14
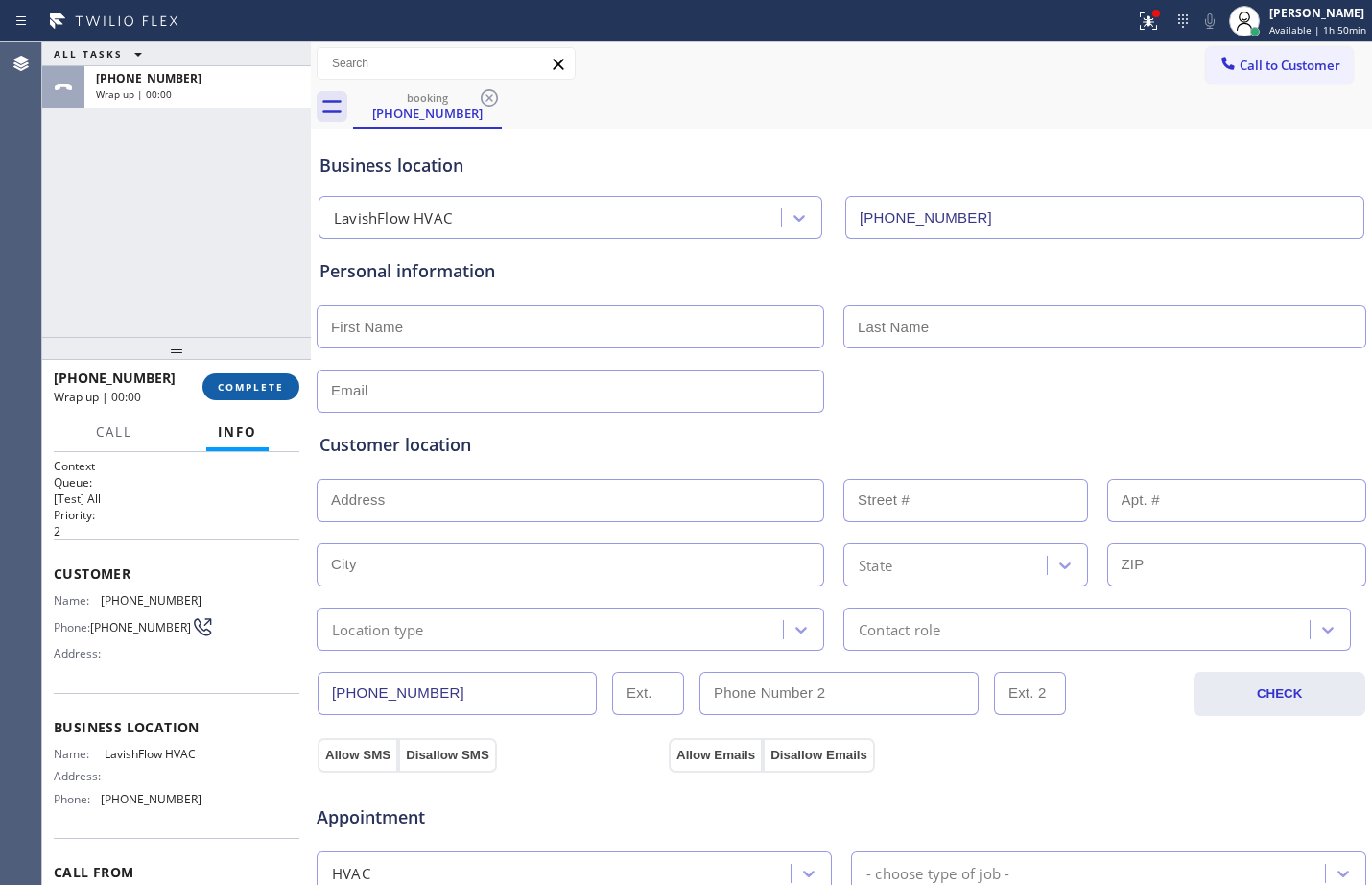
click at [232, 386] on span "COMPLETE" at bounding box center [251, 388] width 67 height 14
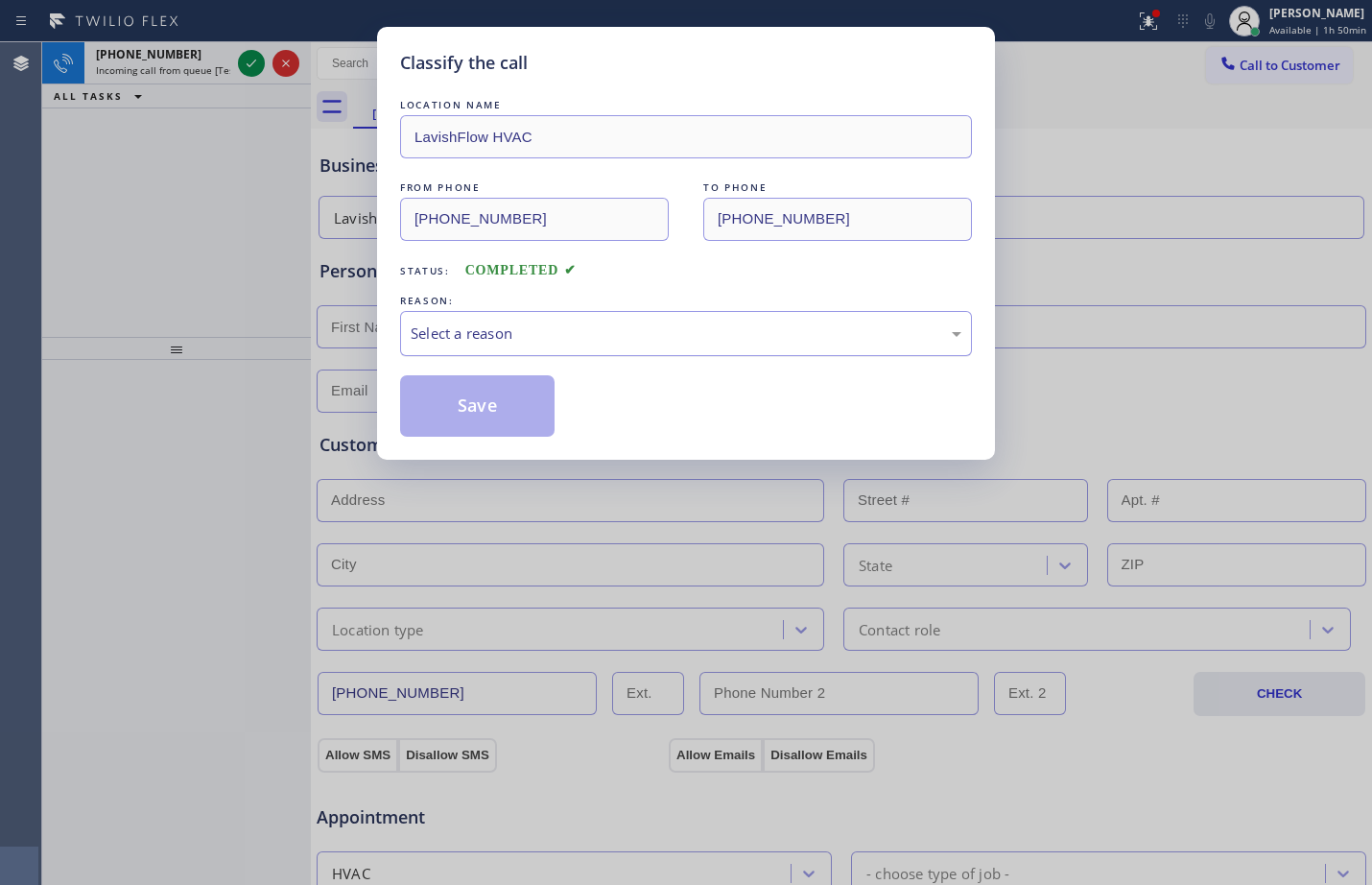
click at [523, 335] on div "Select a reason" at bounding box center [686, 334] width 551 height 23
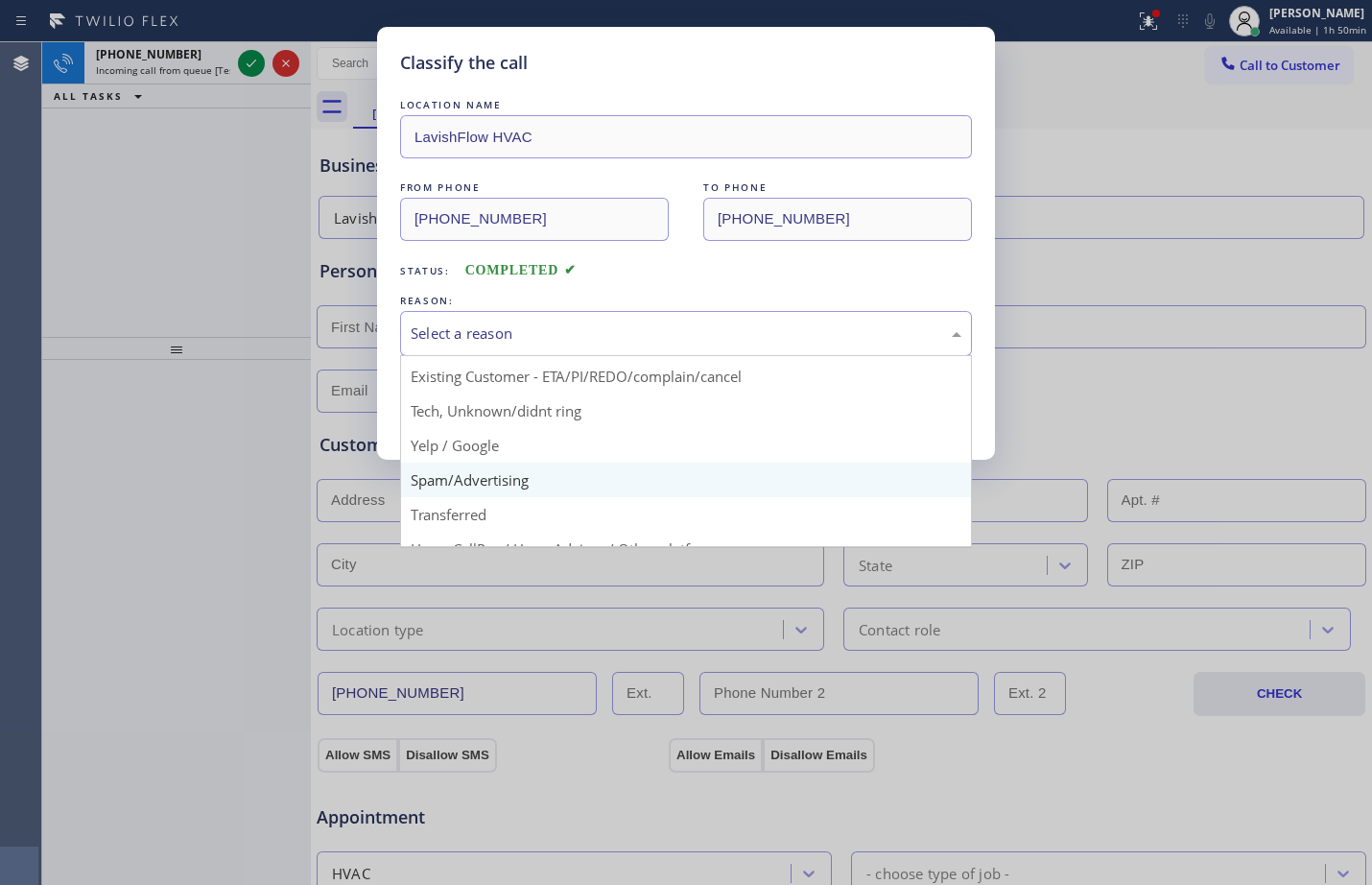
scroll to position [121, 0]
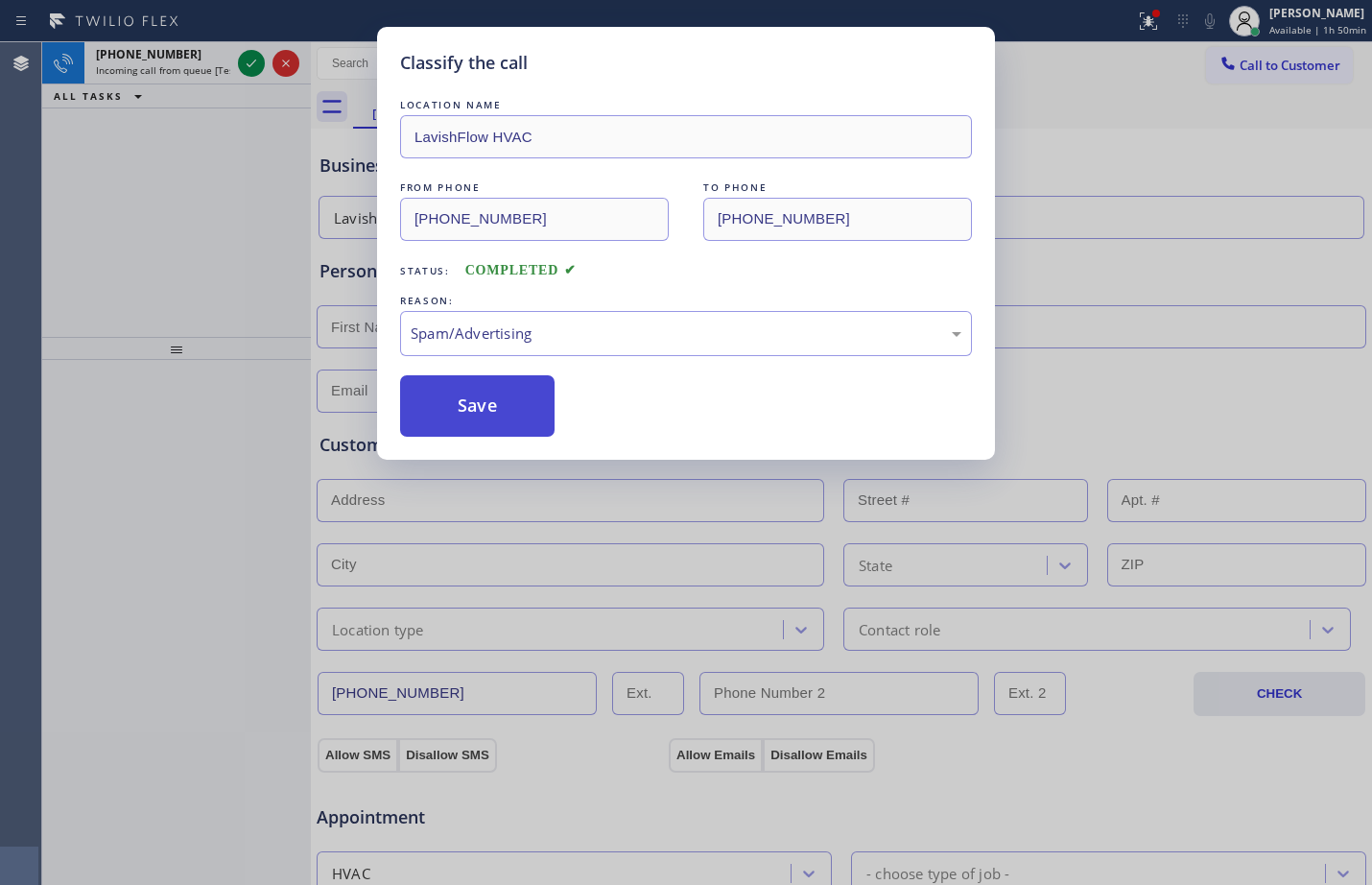
click at [501, 426] on button "Save" at bounding box center [478, 406] width 155 height 62
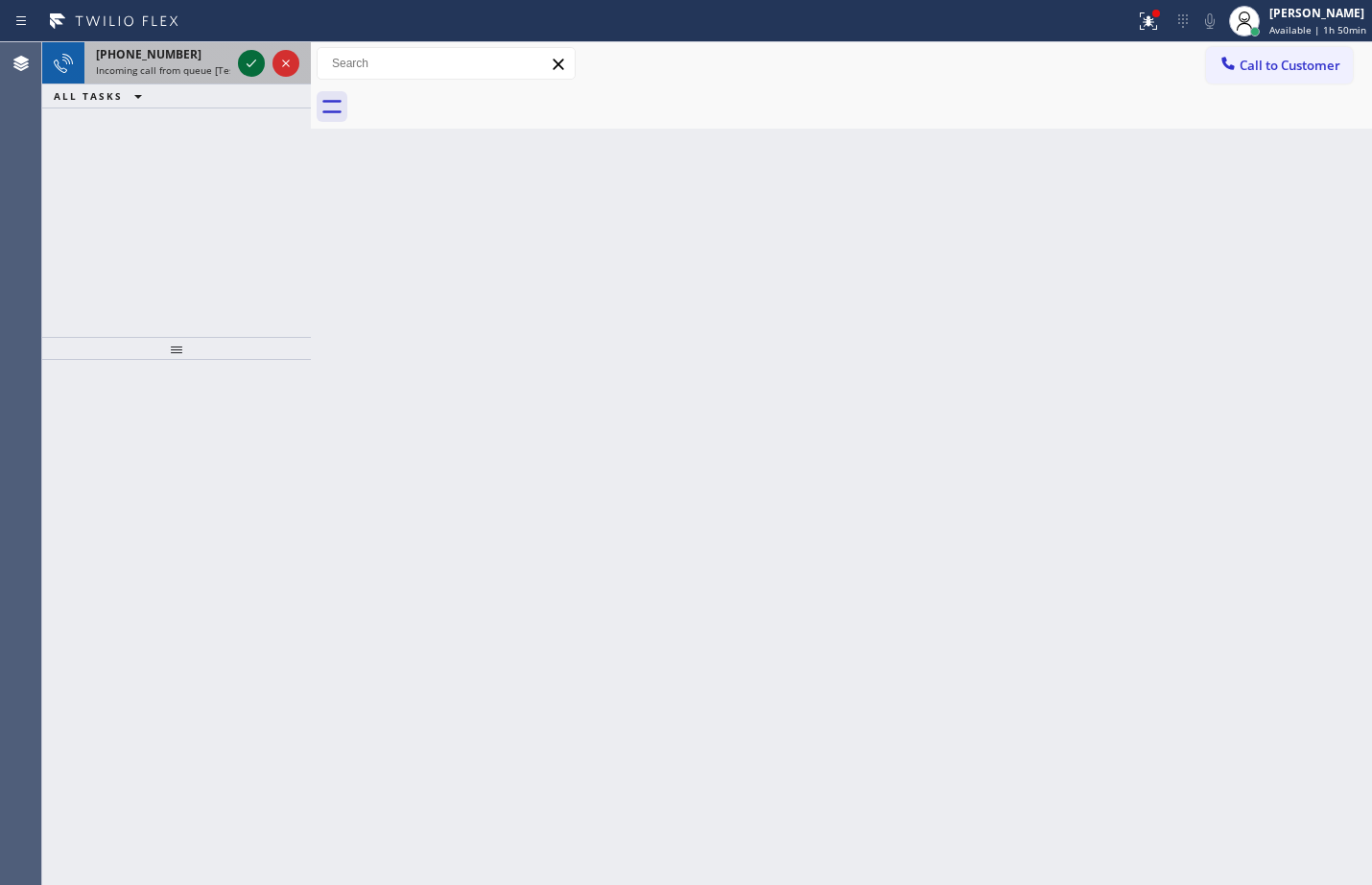
click at [252, 62] on icon at bounding box center [251, 63] width 23 height 23
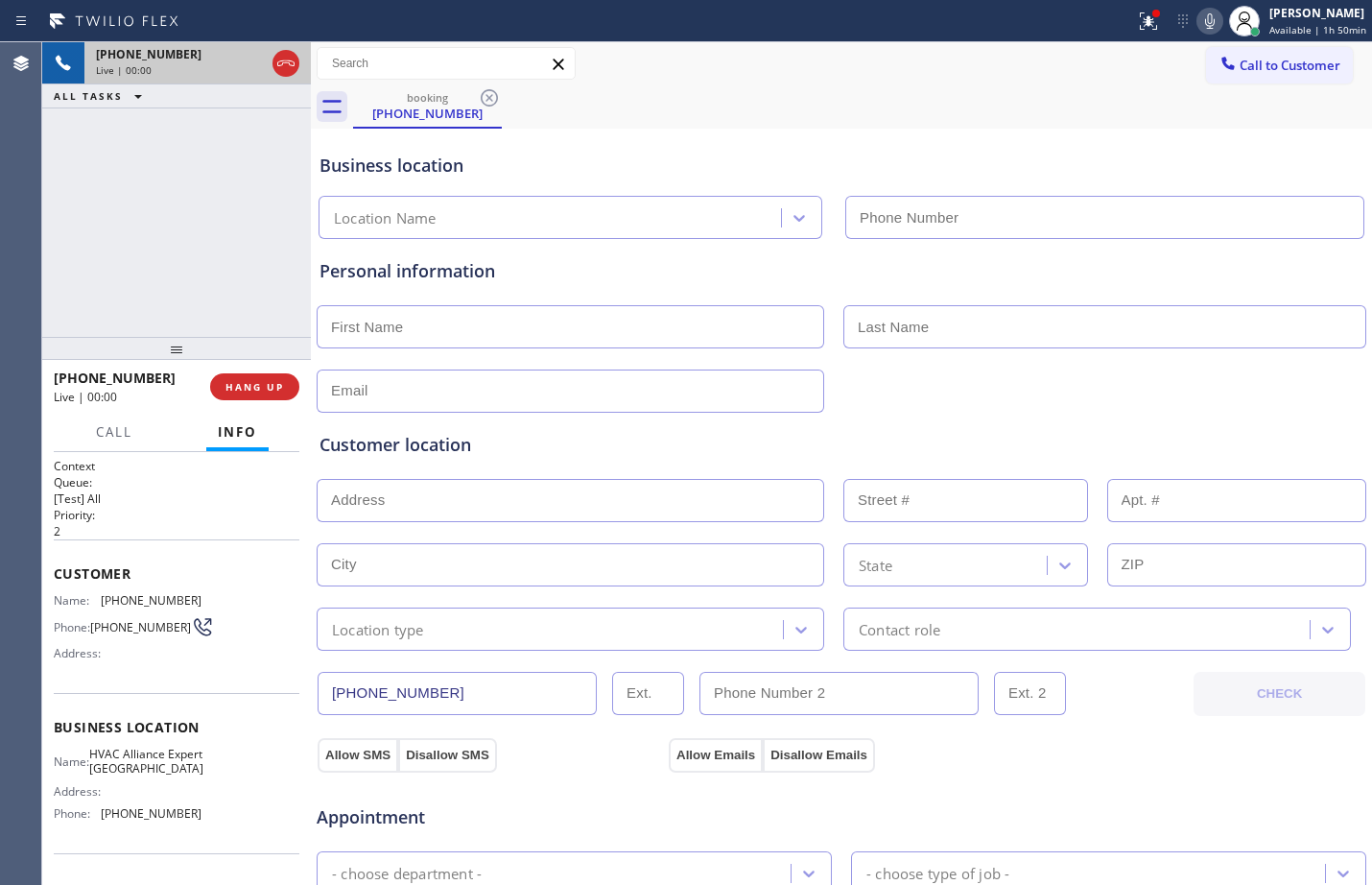
type input "[PHONE_NUMBER]"
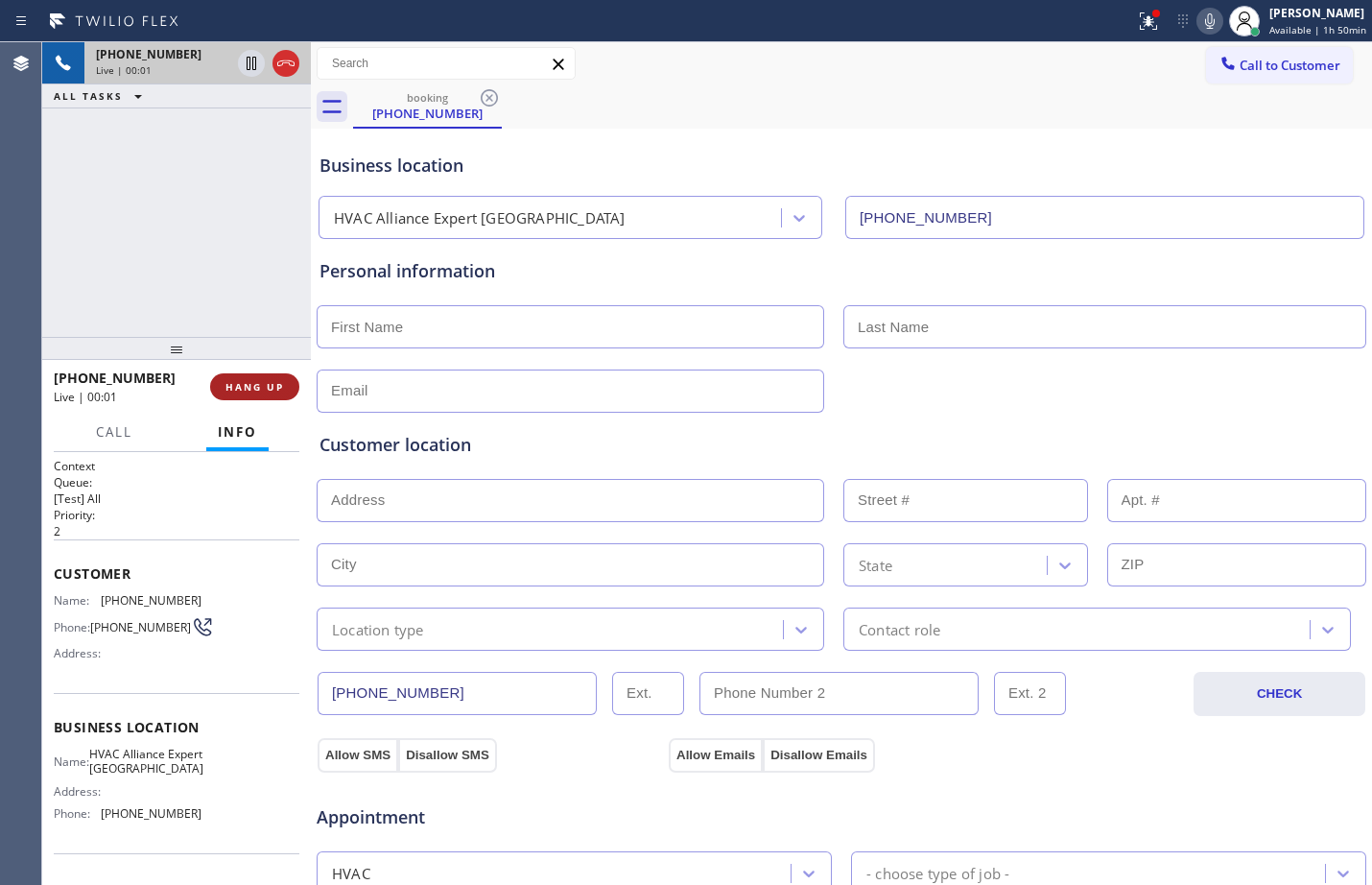
click at [253, 397] on button "HANG UP" at bounding box center [254, 387] width 89 height 26
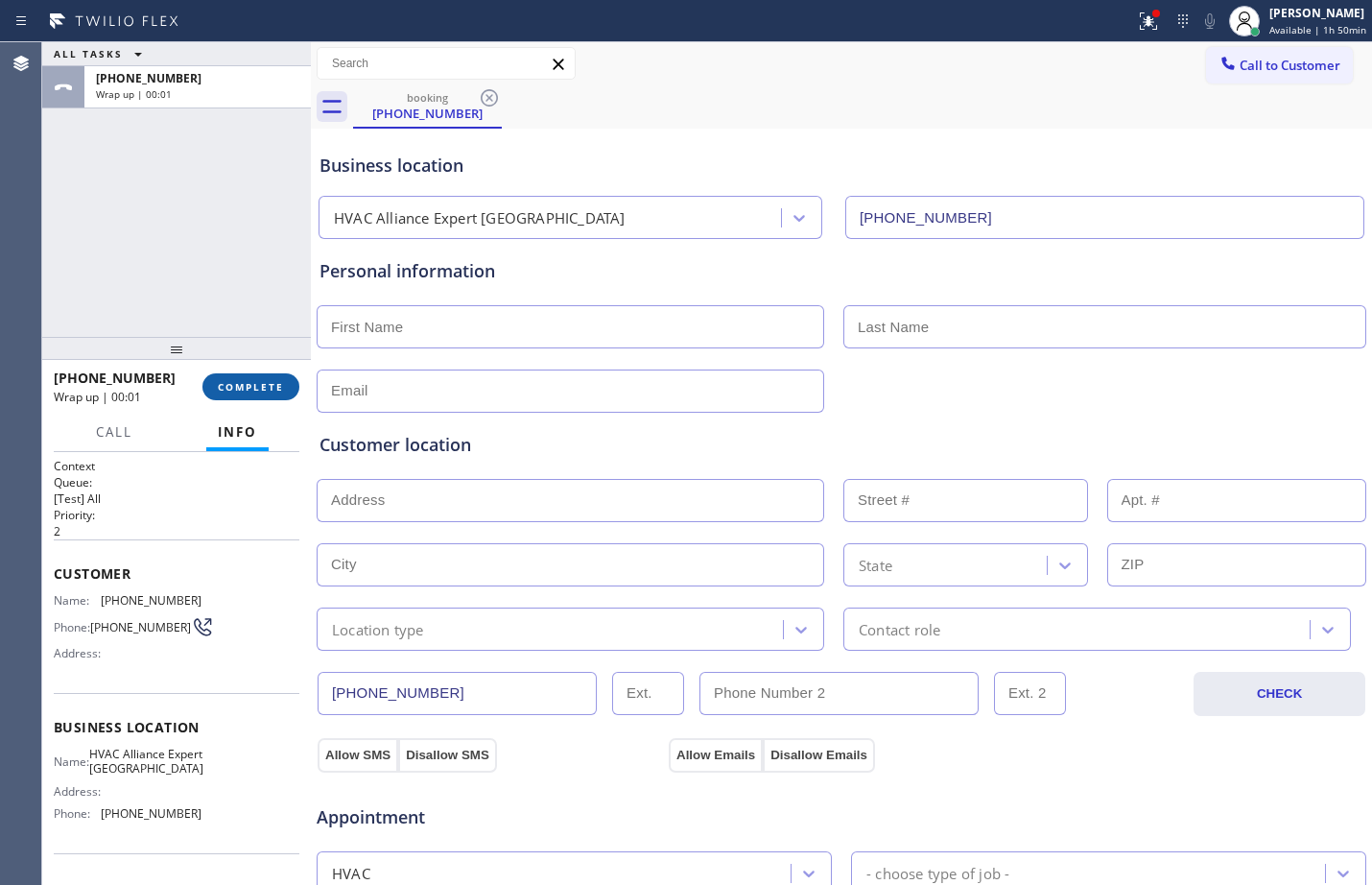
click at [262, 396] on button "COMPLETE" at bounding box center [250, 387] width 97 height 26
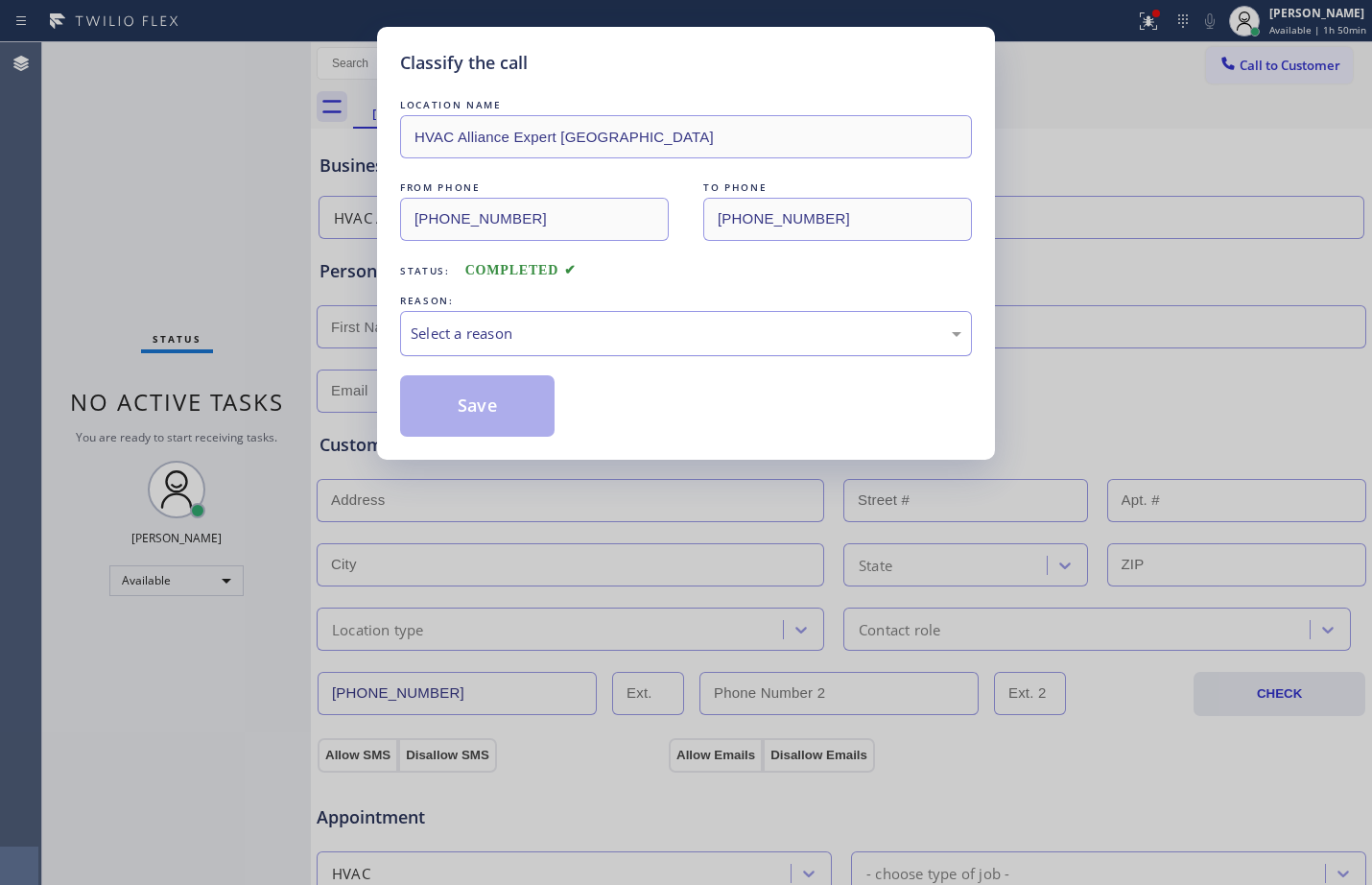
click at [542, 348] on div "Select a reason" at bounding box center [686, 334] width 572 height 45
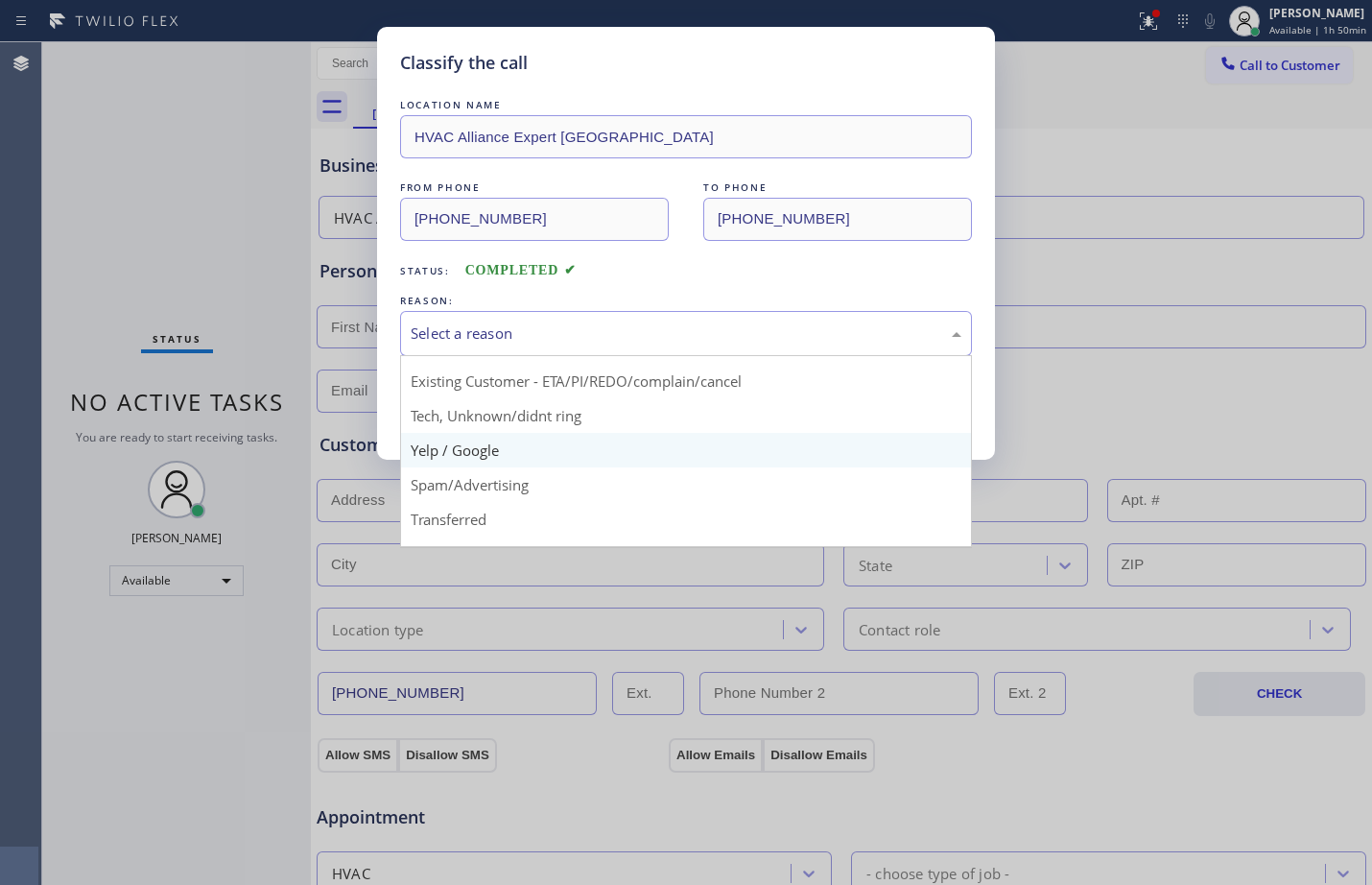
scroll to position [121, 0]
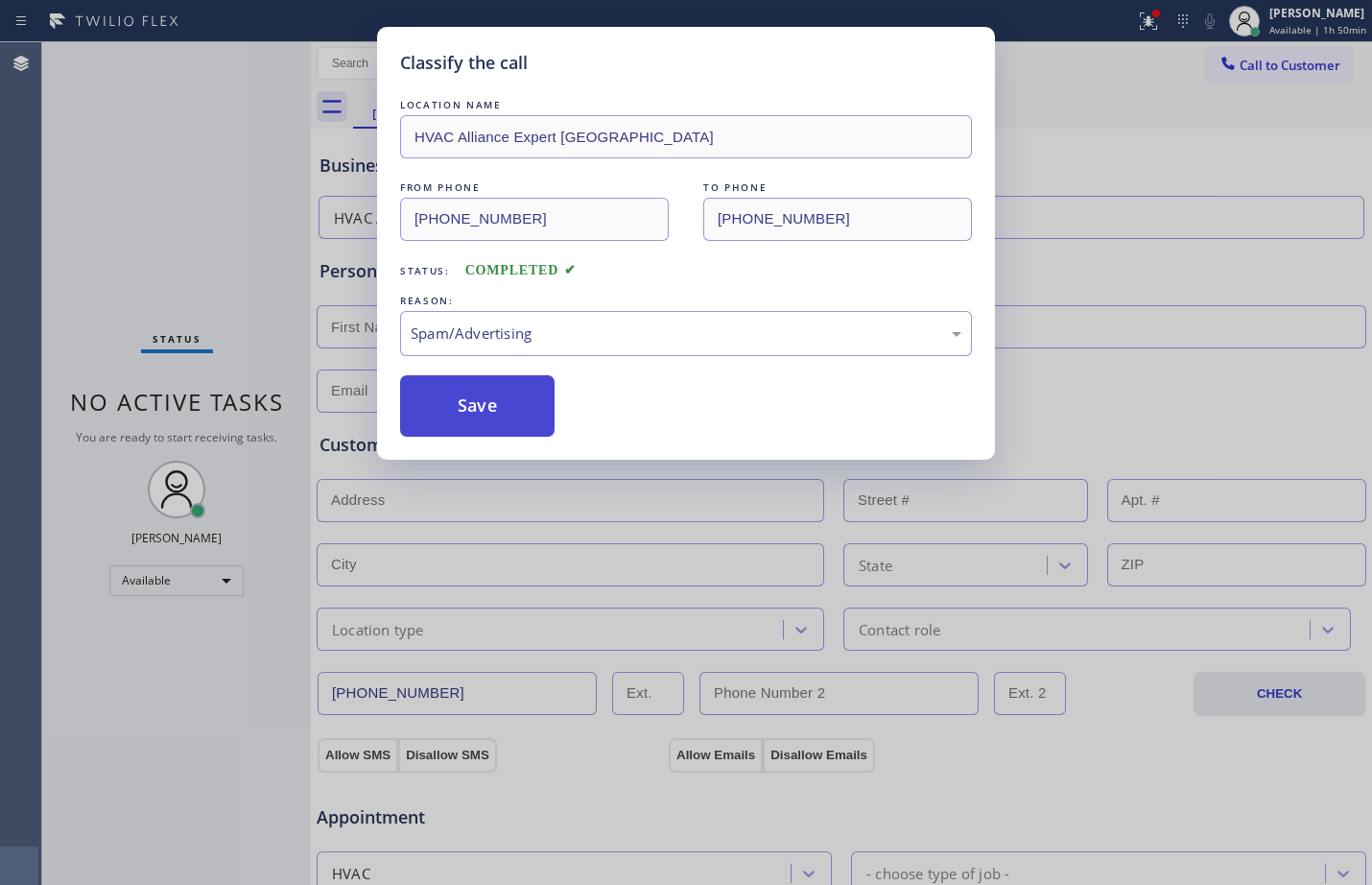
click at [467, 398] on button "Save" at bounding box center [478, 406] width 155 height 62
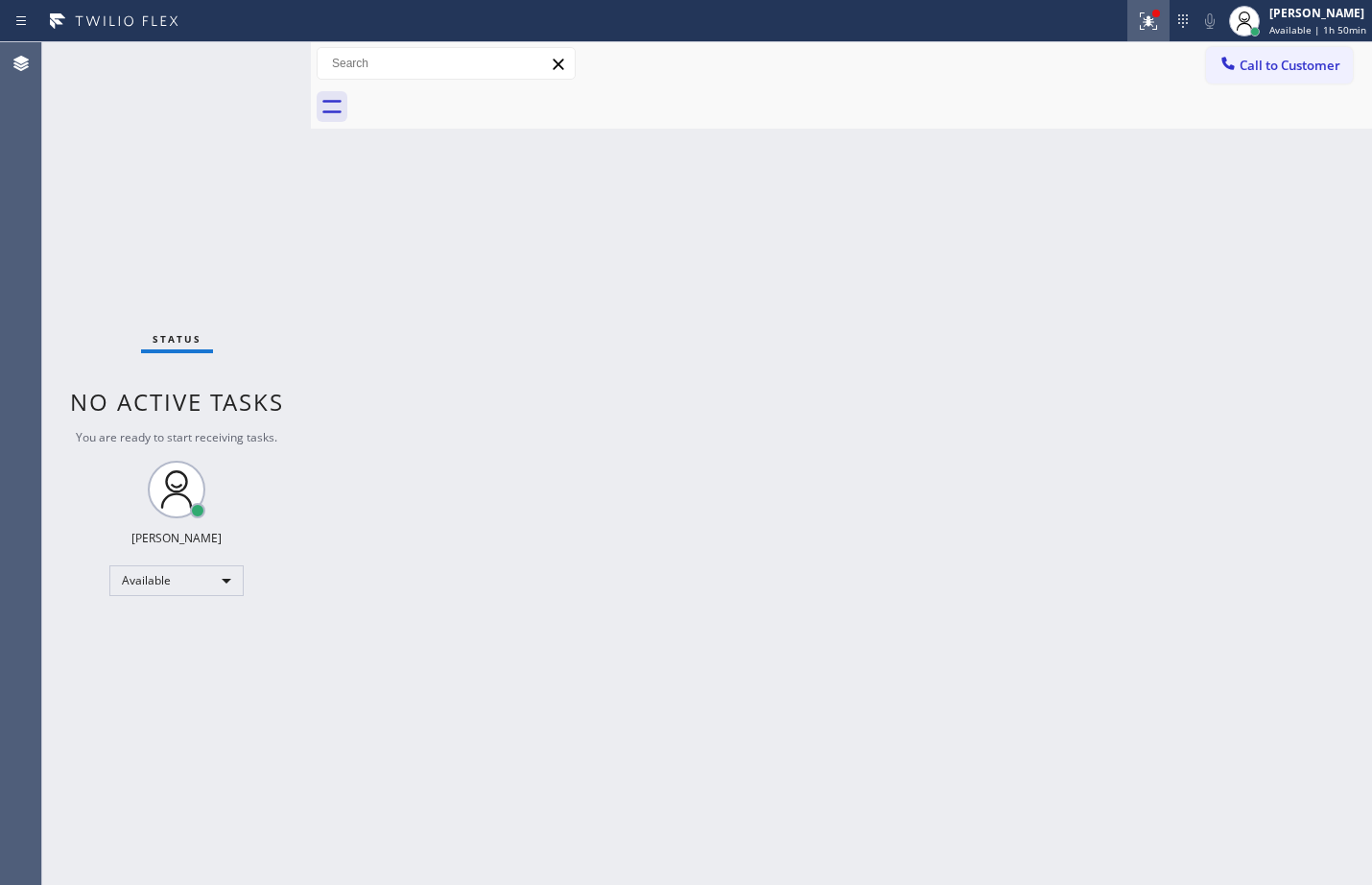
click at [1150, 4] on button at bounding box center [1148, 21] width 42 height 42
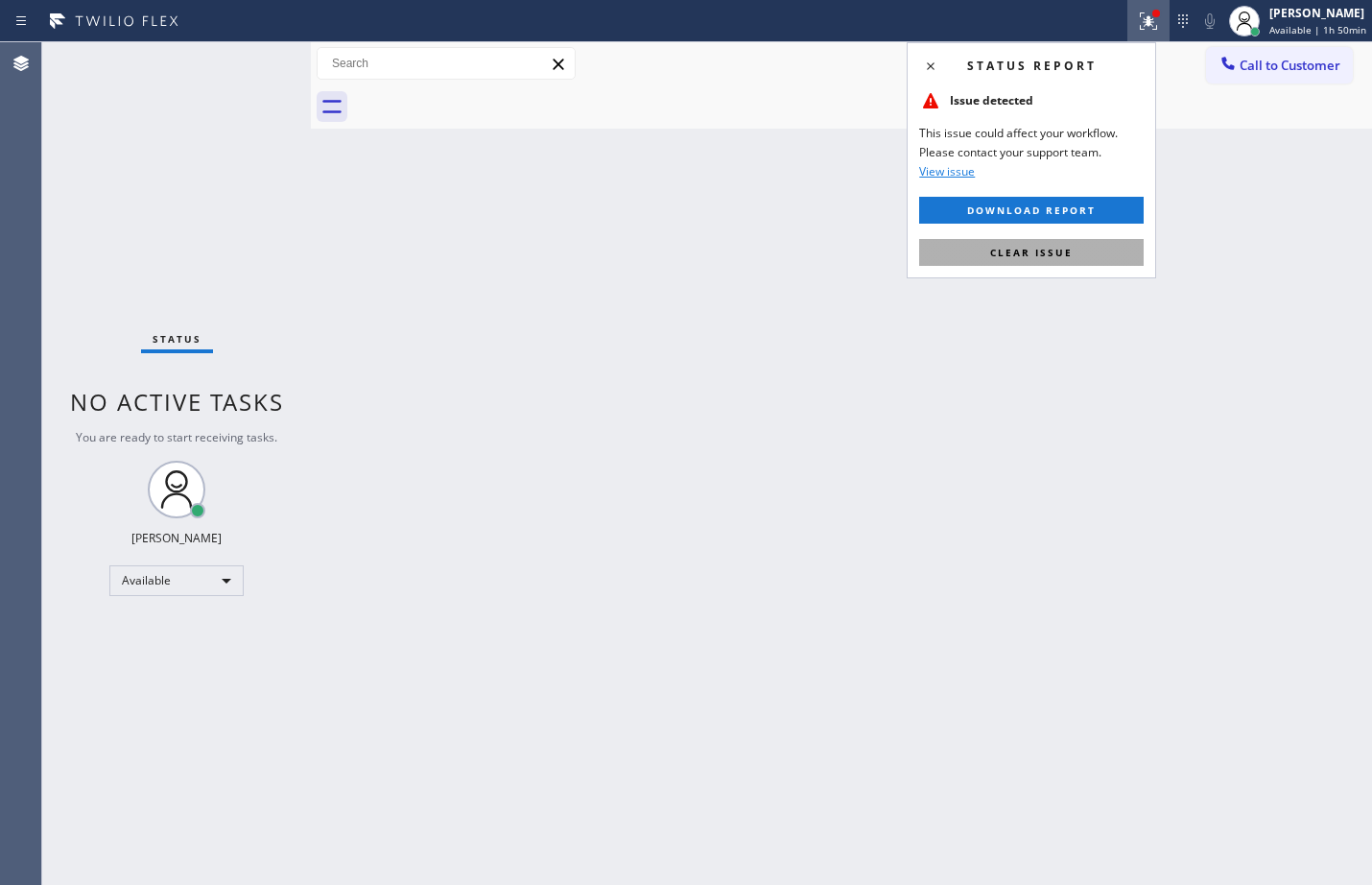
click at [1010, 242] on button "Clear issue" at bounding box center [1032, 252] width 225 height 26
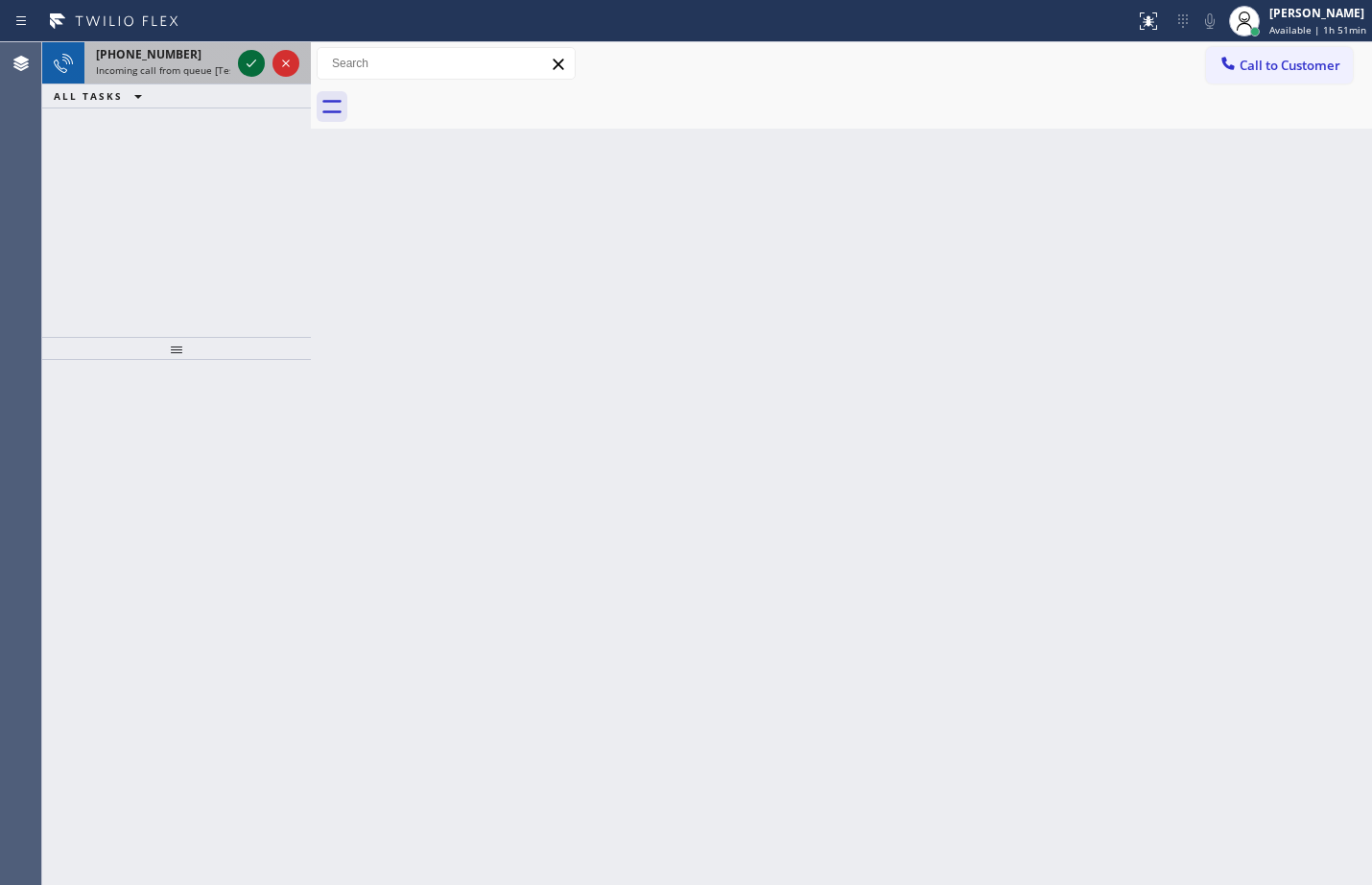
click at [253, 65] on icon at bounding box center [251, 63] width 23 height 23
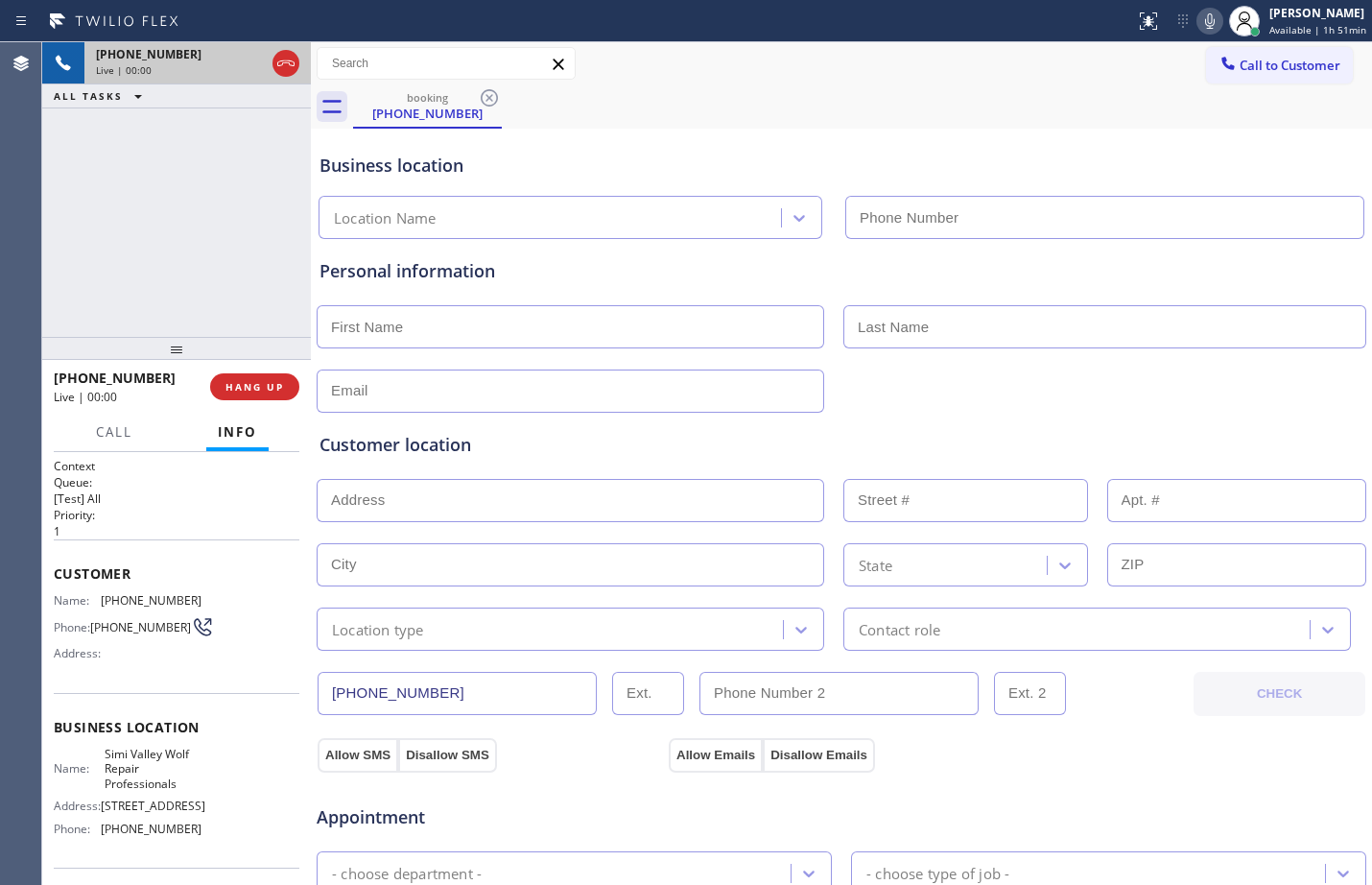
type input "[PHONE_NUMBER]"
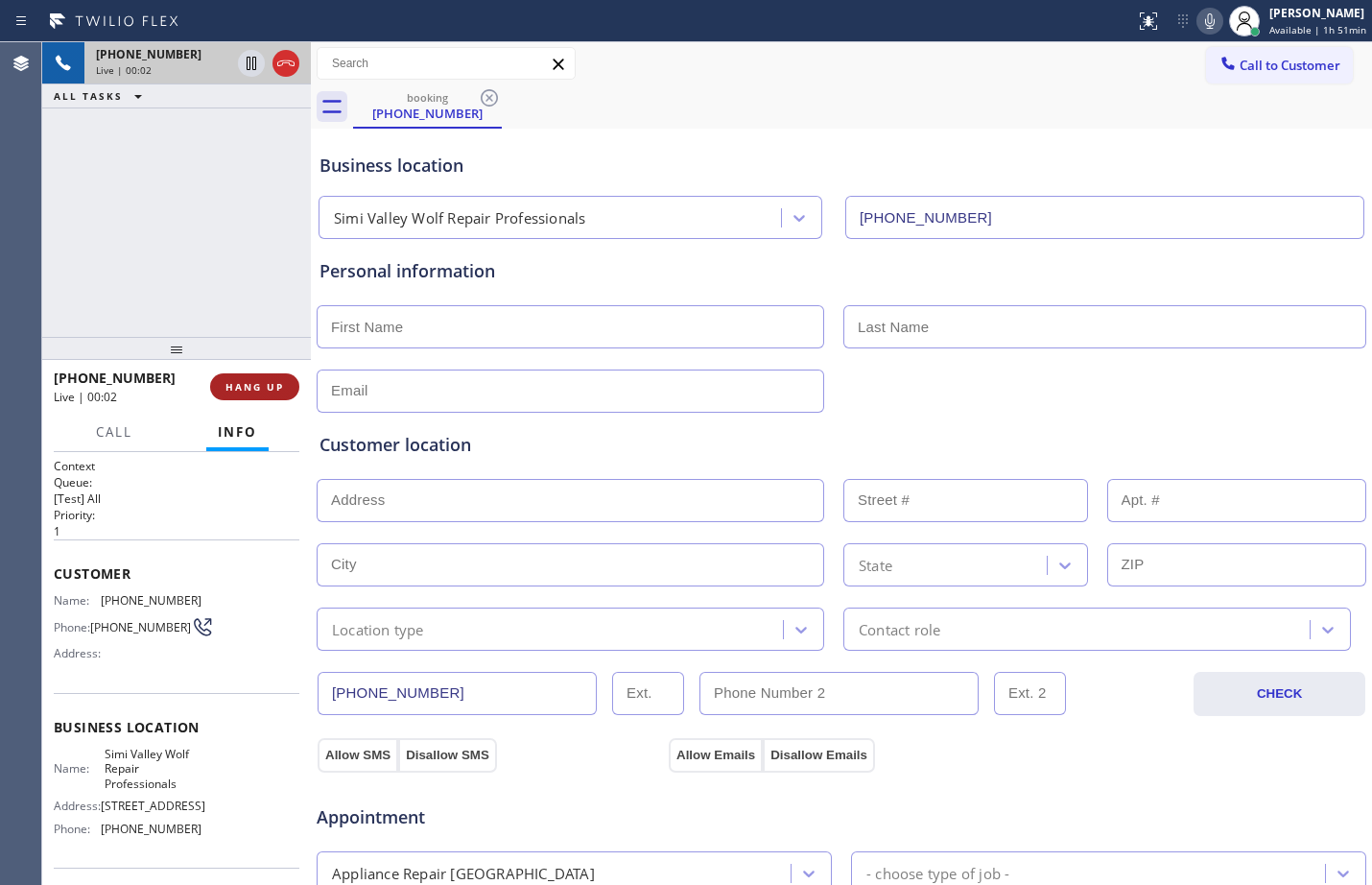
click at [244, 392] on span "HANG UP" at bounding box center [255, 388] width 59 height 14
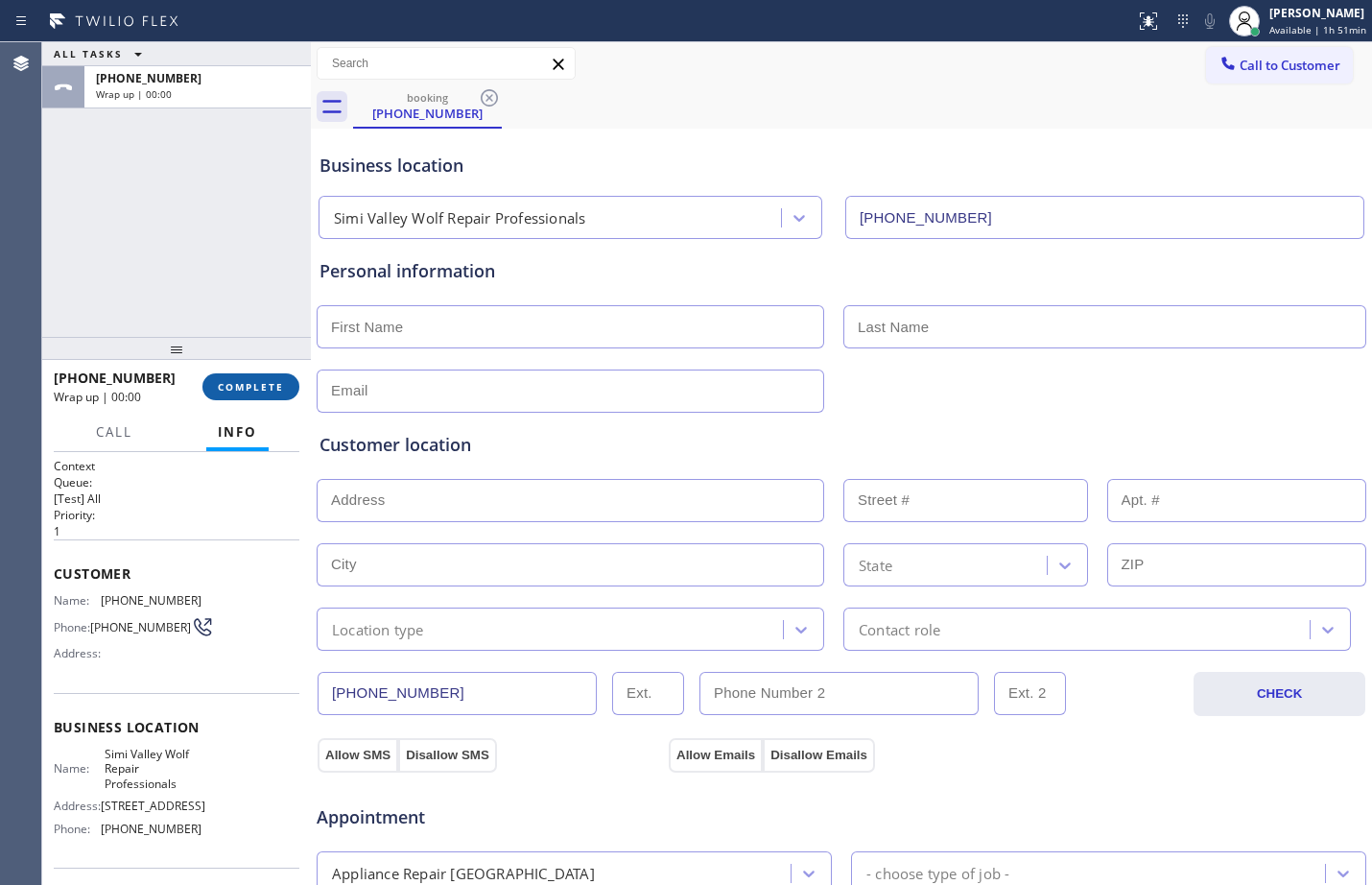
click at [253, 384] on span "COMPLETE" at bounding box center [251, 388] width 67 height 14
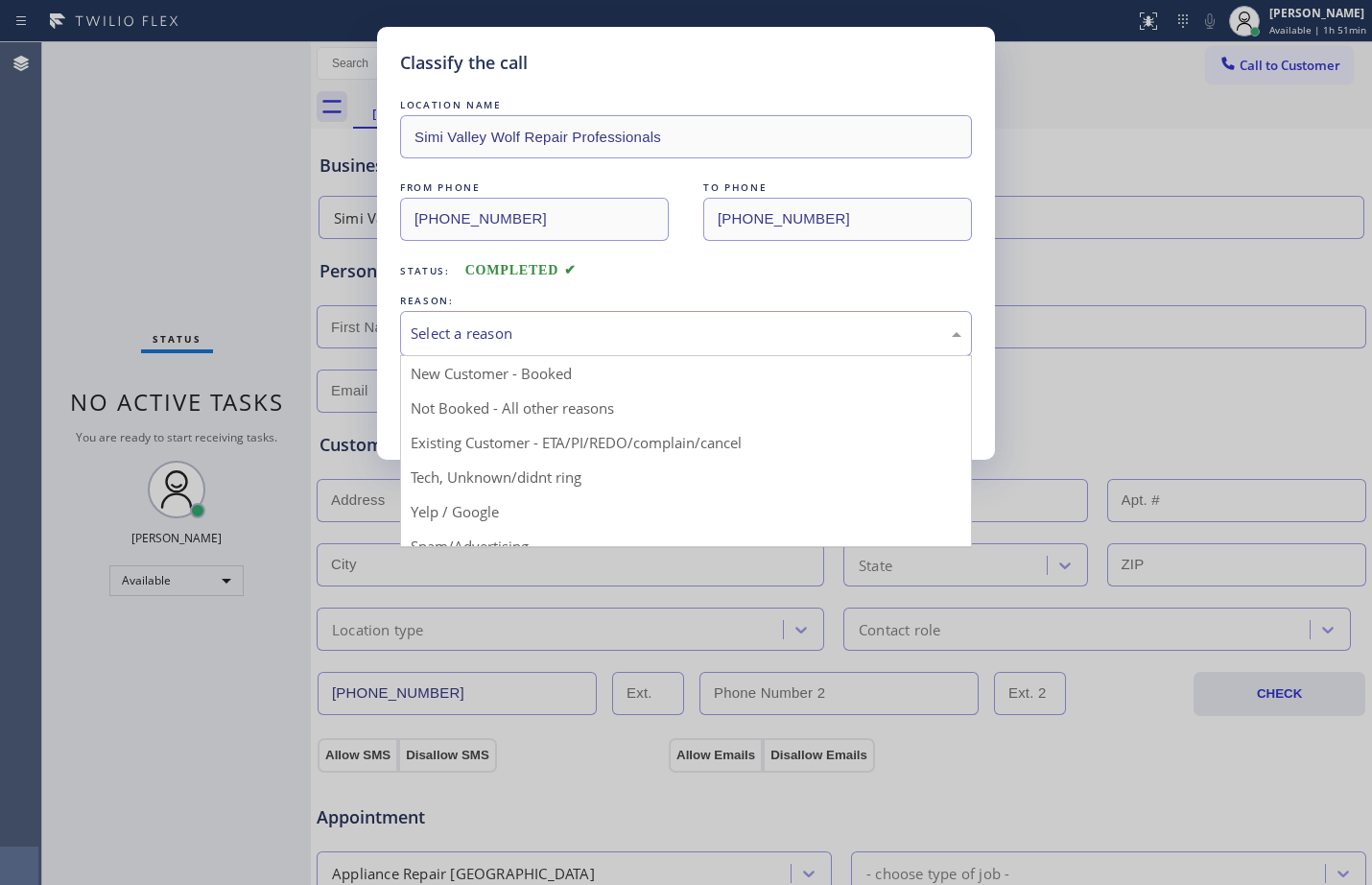
click at [525, 327] on div "Select a reason" at bounding box center [686, 334] width 551 height 23
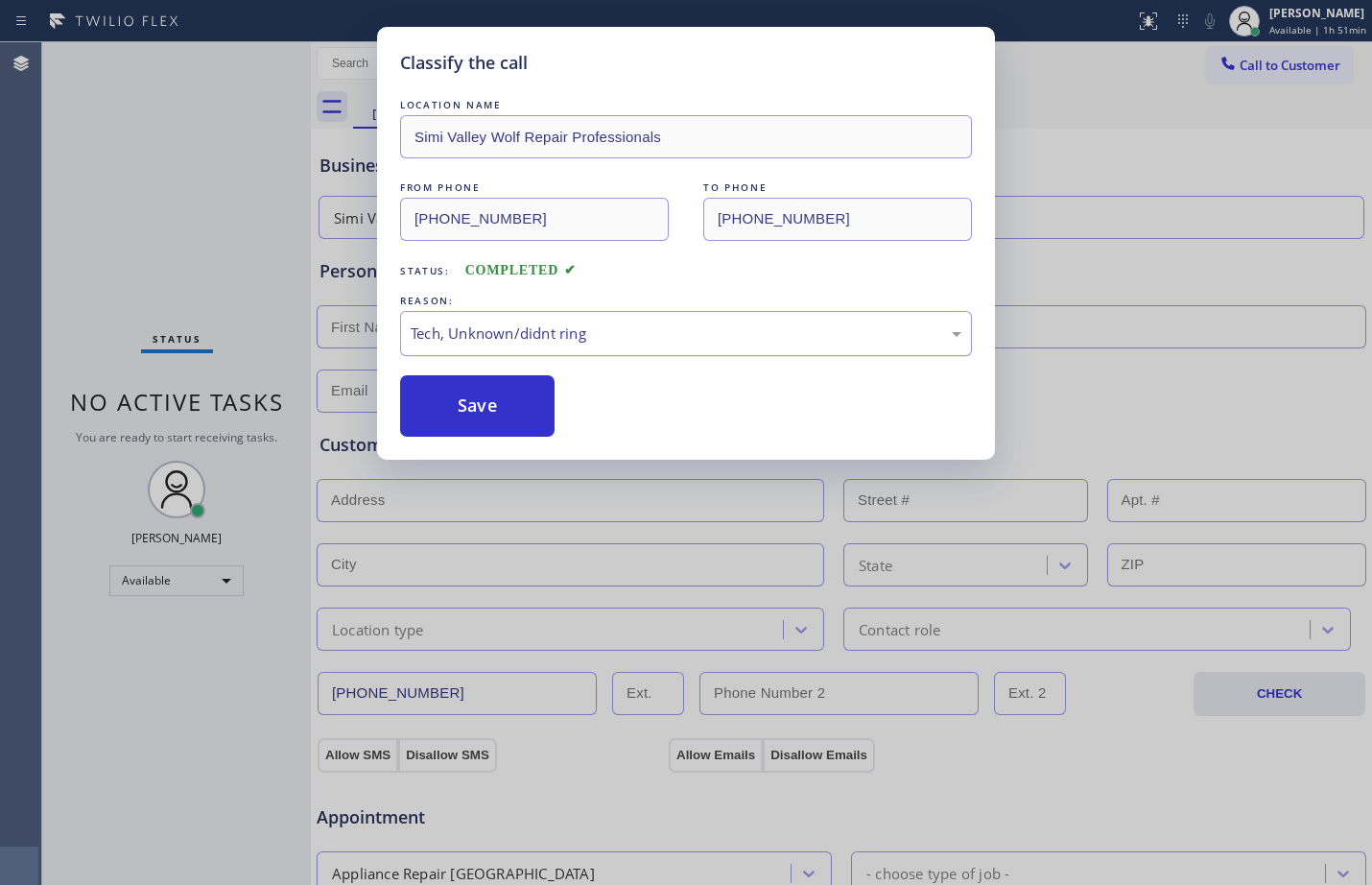
click at [495, 348] on div "Tech, Unknown/didnt ring" at bounding box center [686, 334] width 572 height 45
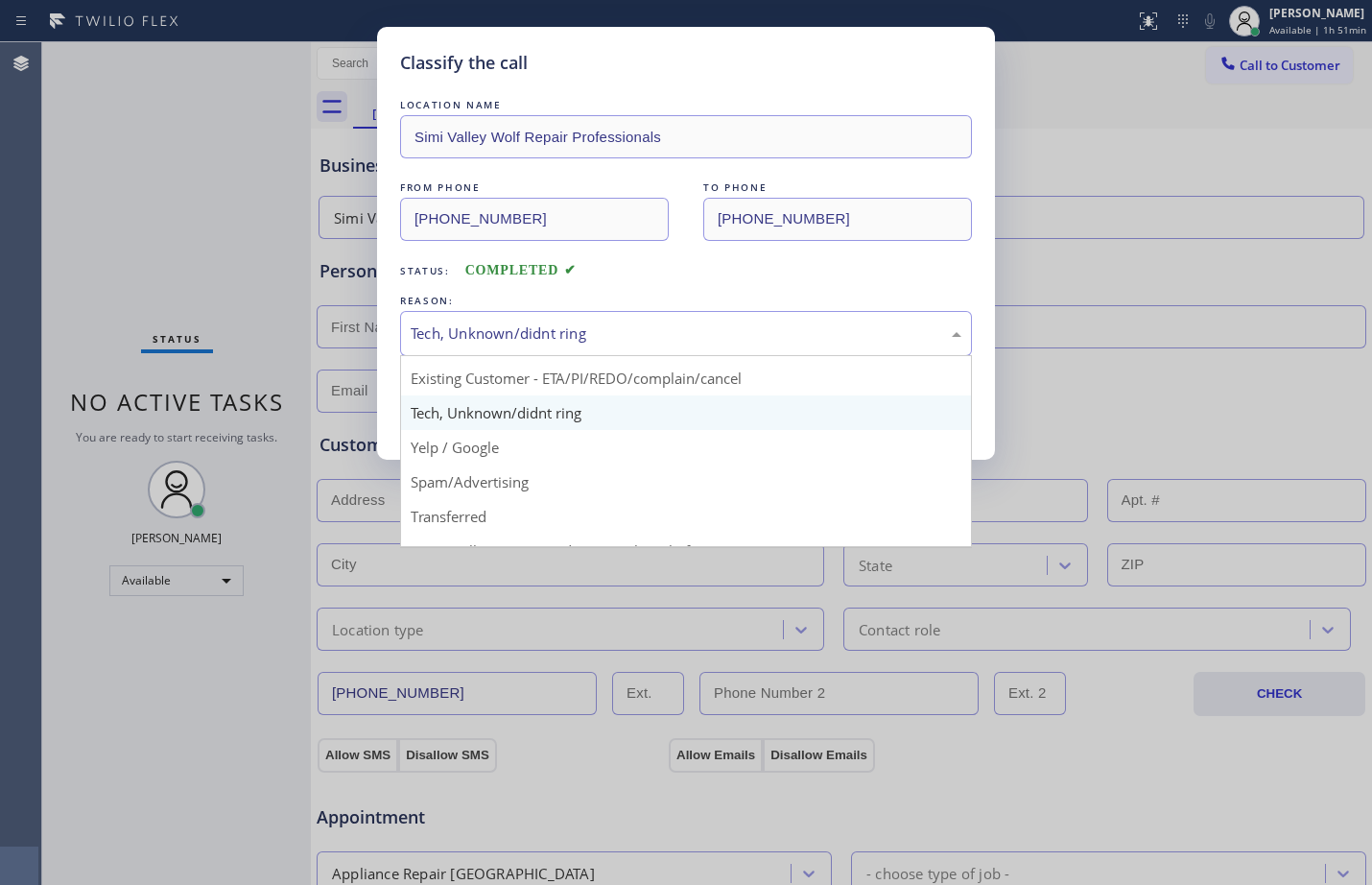
scroll to position [121, 0]
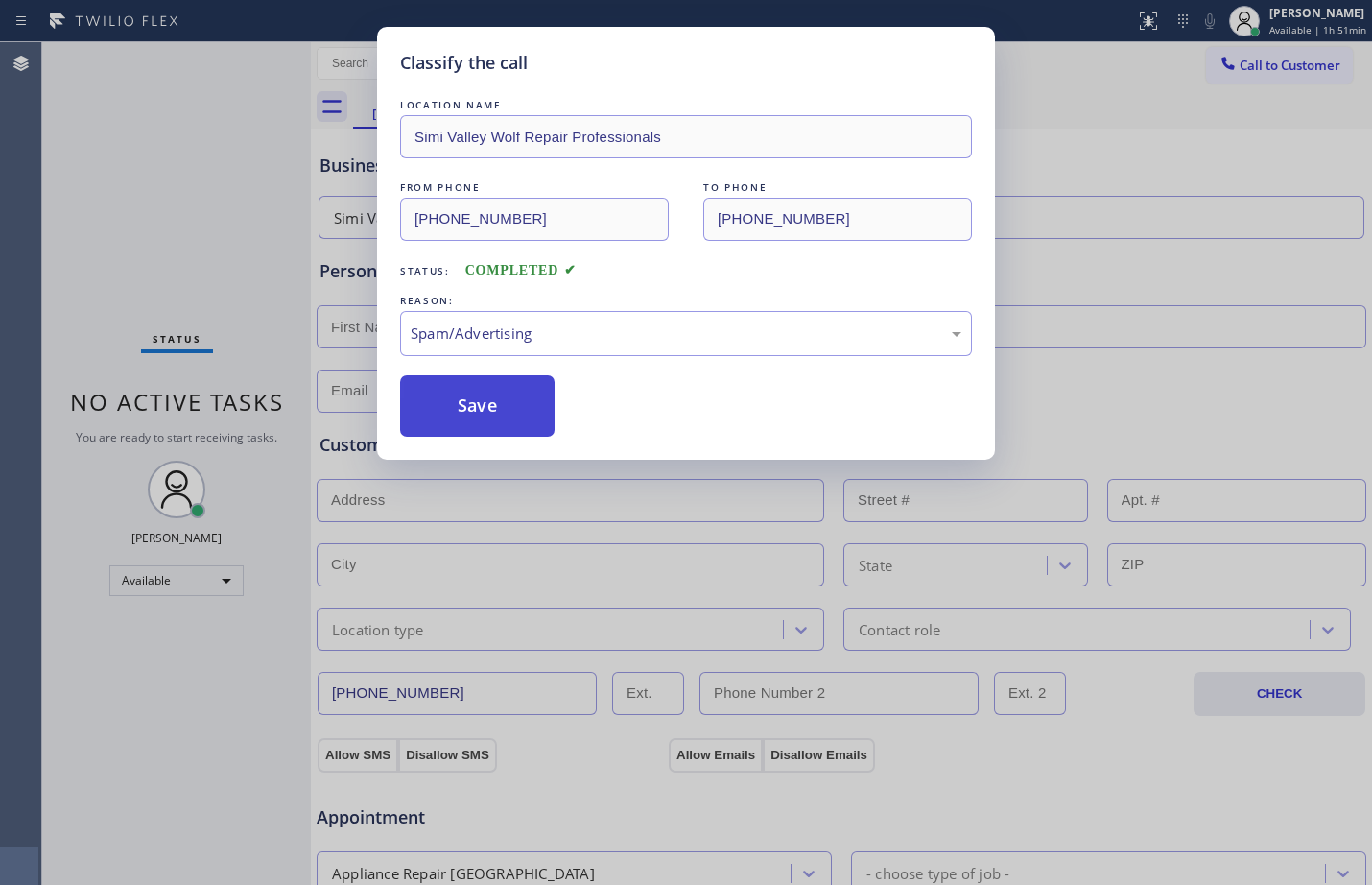
click at [477, 401] on button "Save" at bounding box center [478, 406] width 155 height 62
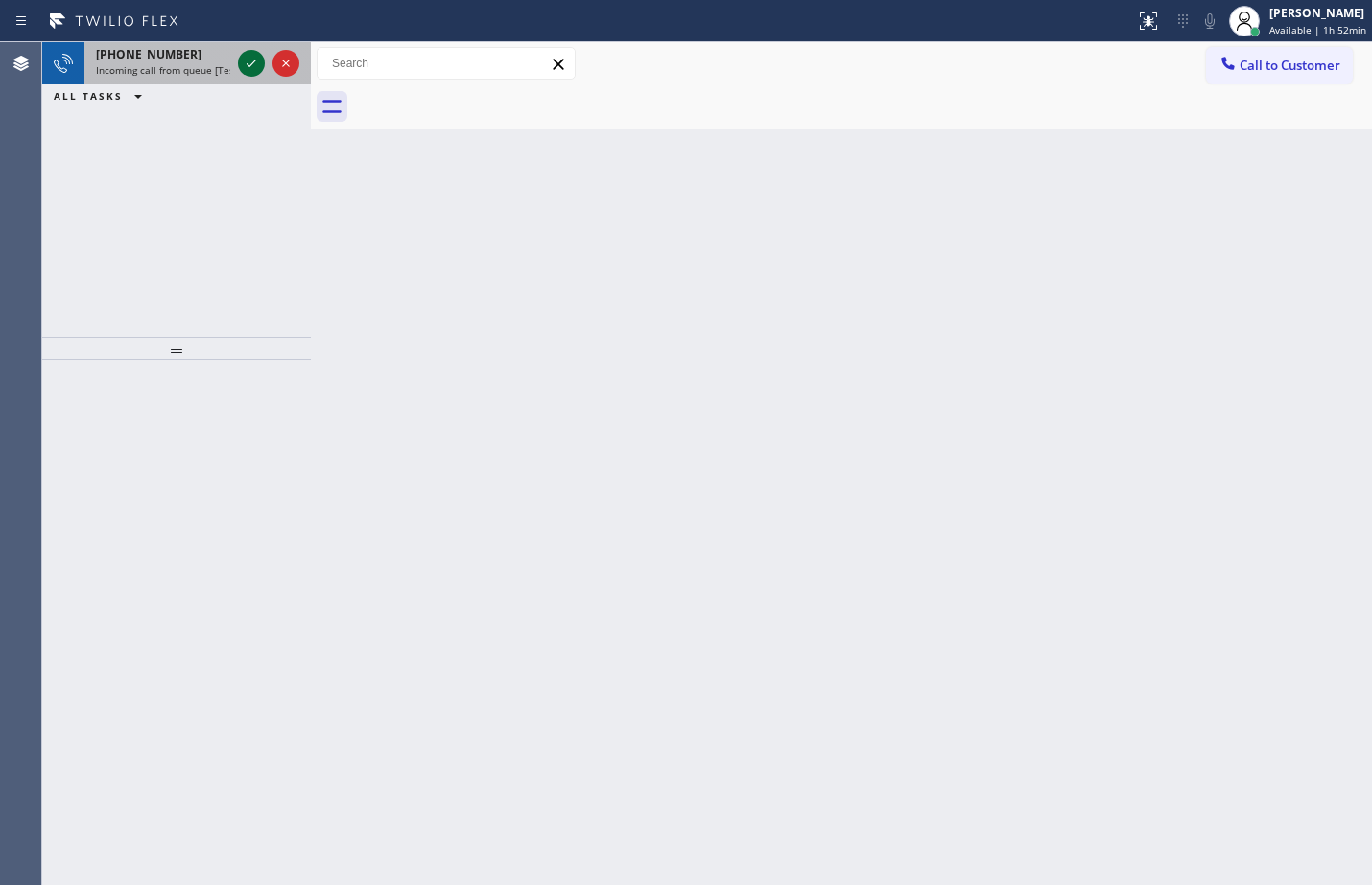
click at [259, 57] on icon at bounding box center [251, 63] width 23 height 23
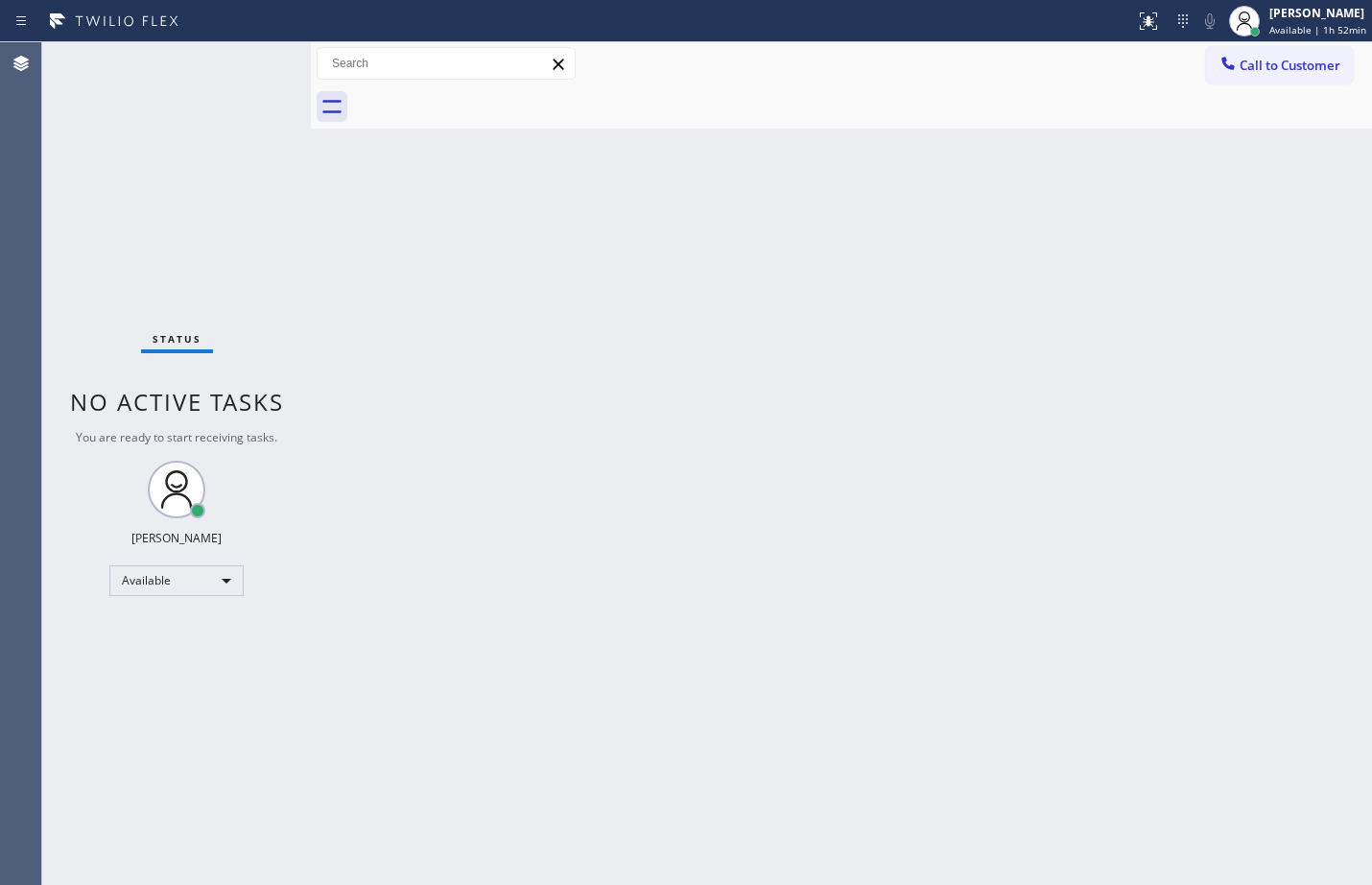
click at [268, 63] on div "Status No active tasks You are ready to start receiving tasks. [PERSON_NAME] Av…" at bounding box center [177, 463] width 269 height 843
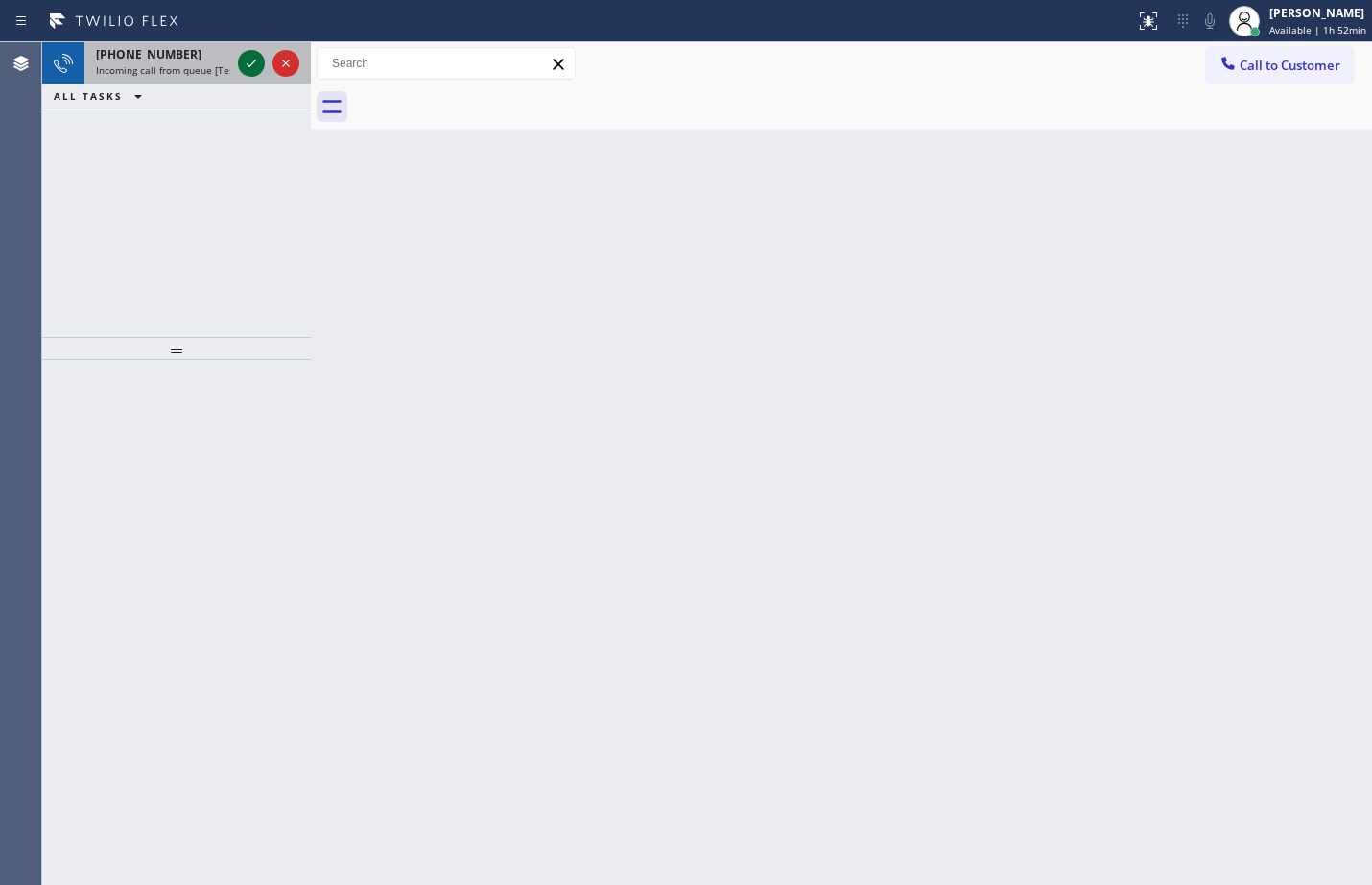
click at [252, 66] on icon at bounding box center [251, 63] width 23 height 23
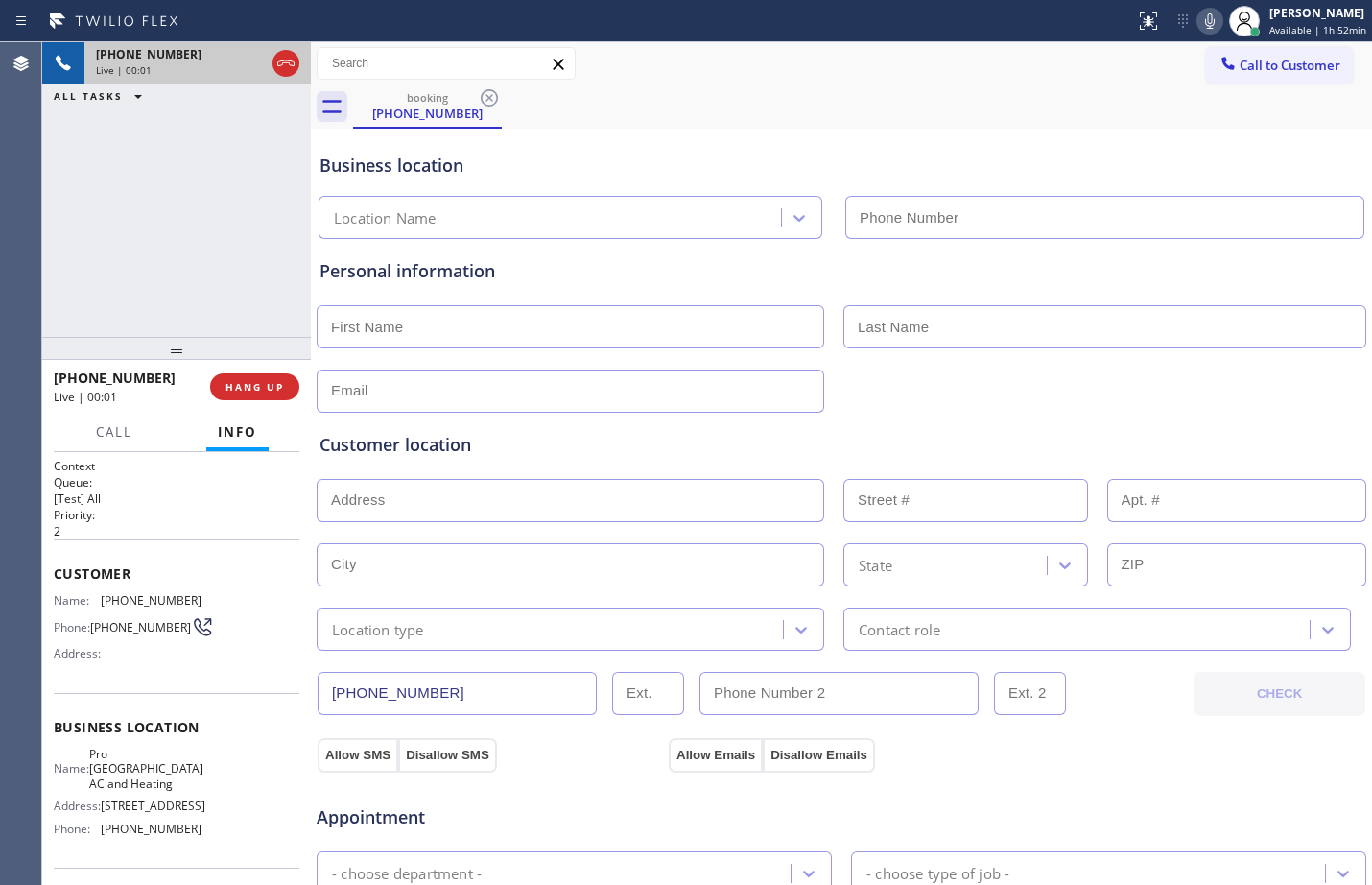
type input "[PHONE_NUMBER]"
click at [269, 390] on span "HANG UP" at bounding box center [255, 388] width 59 height 14
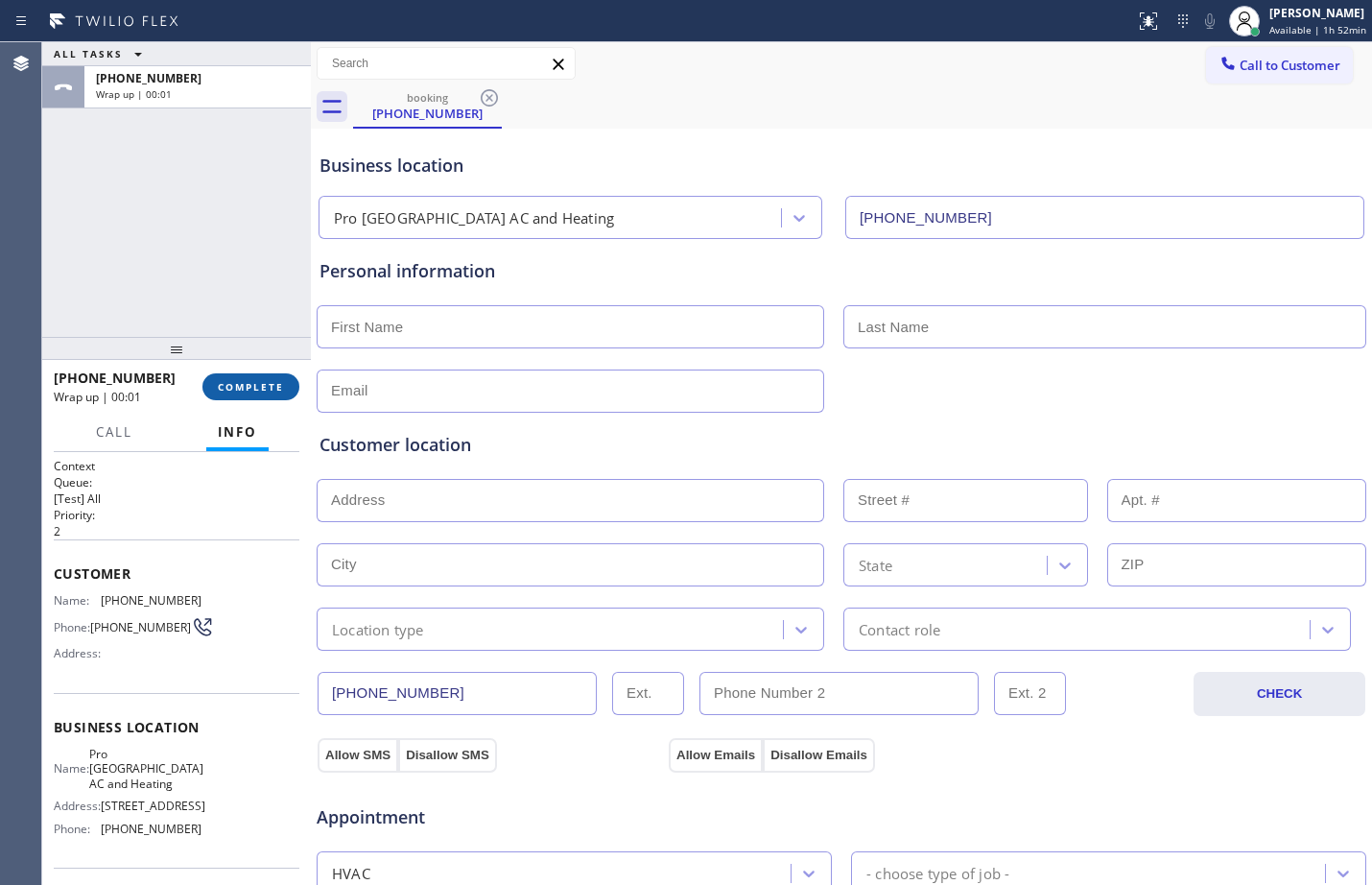
click at [270, 390] on span "COMPLETE" at bounding box center [251, 388] width 67 height 14
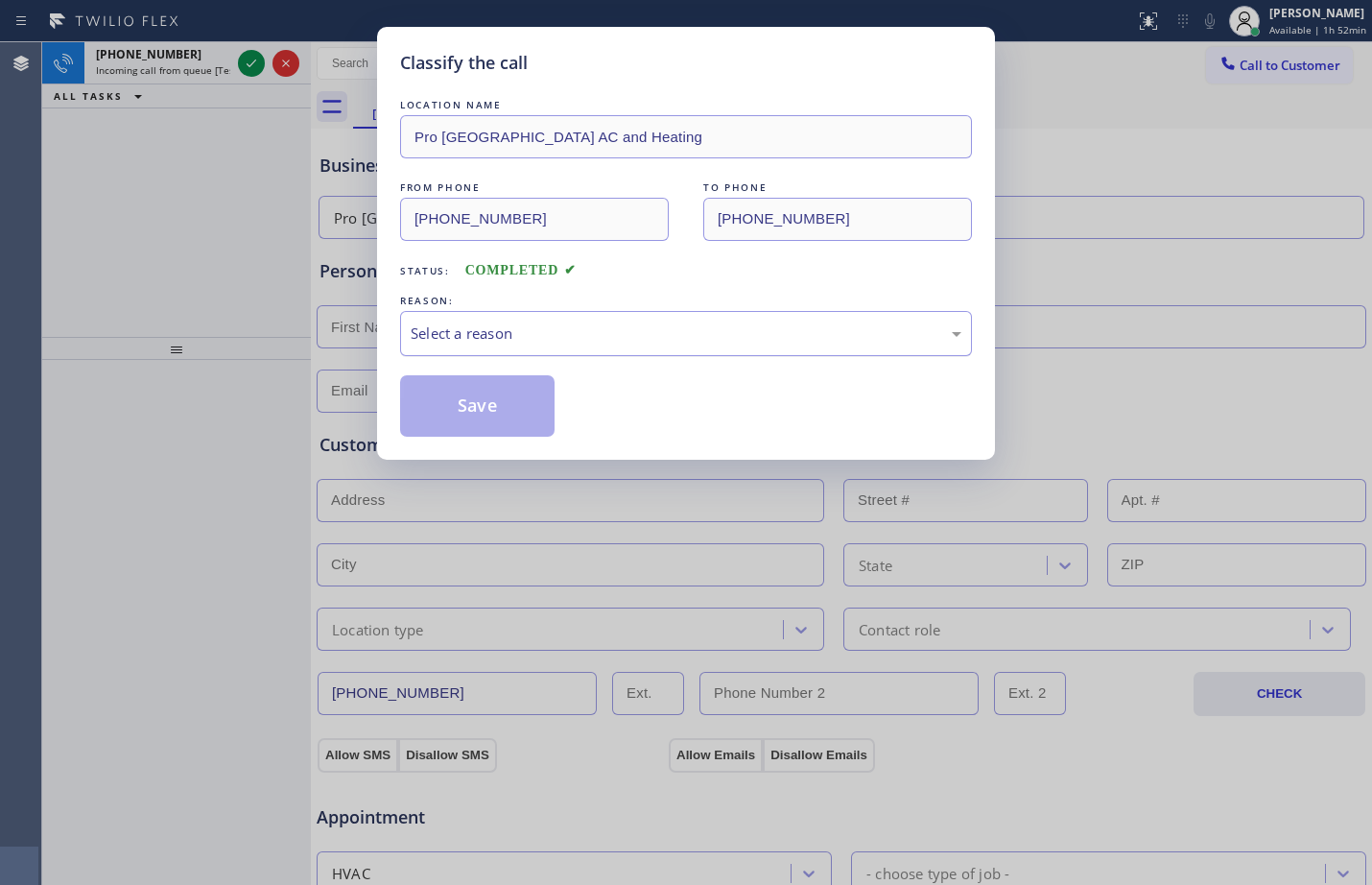
click at [510, 348] on div "Select a reason" at bounding box center [686, 334] width 572 height 45
click at [466, 414] on button "Save" at bounding box center [478, 406] width 155 height 62
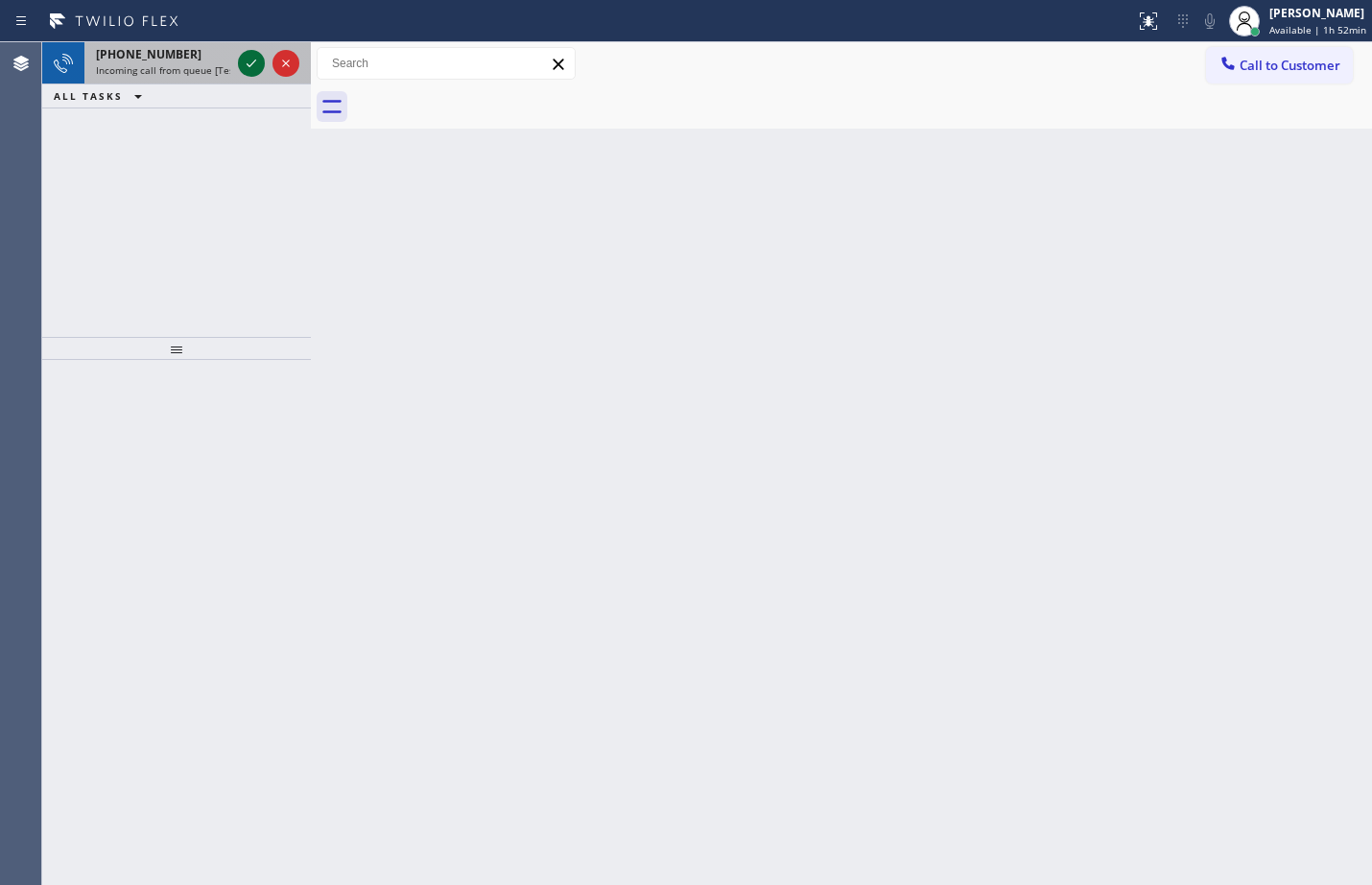
click at [255, 62] on icon at bounding box center [251, 63] width 23 height 23
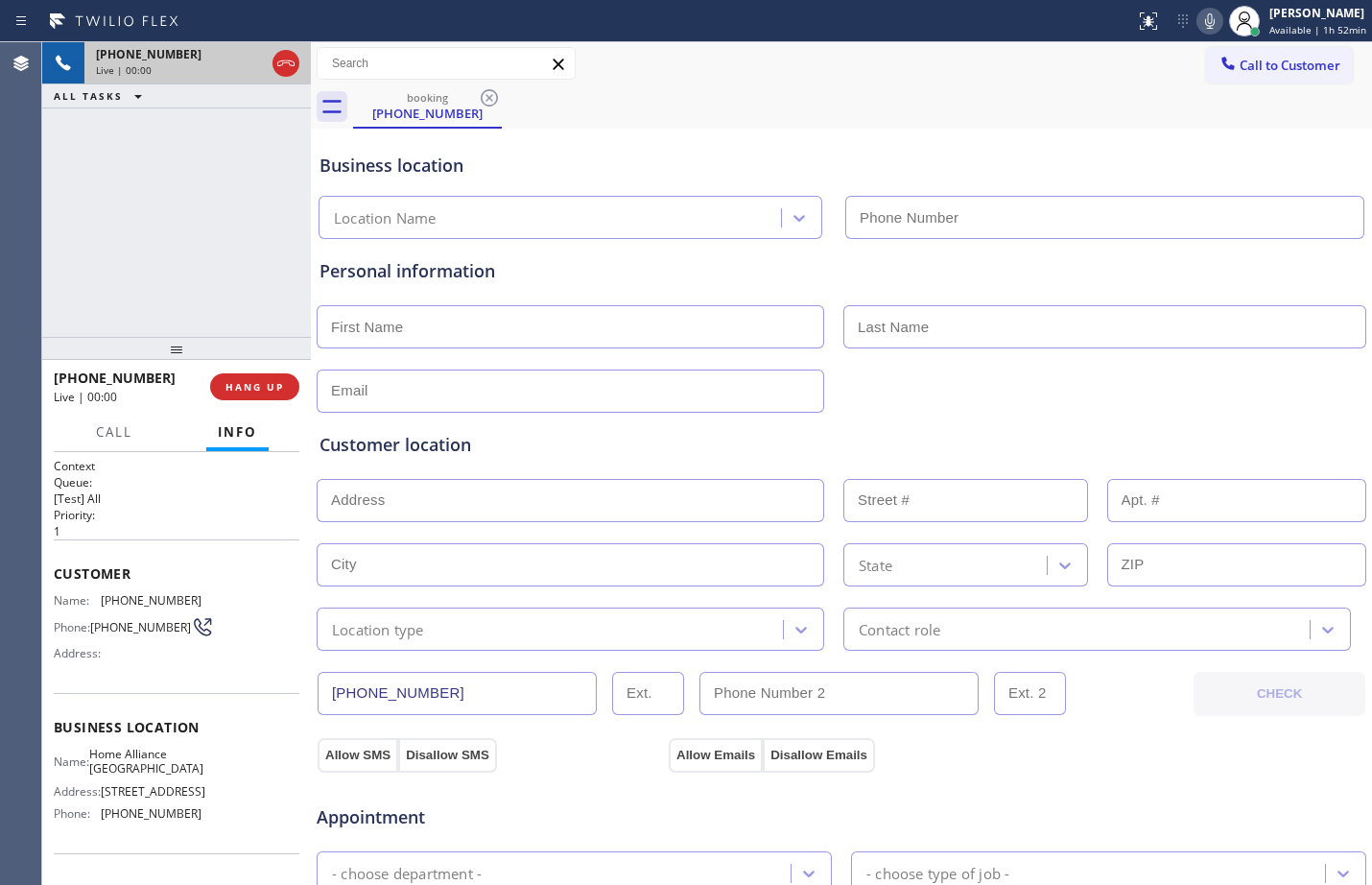
type input "[PHONE_NUMBER]"
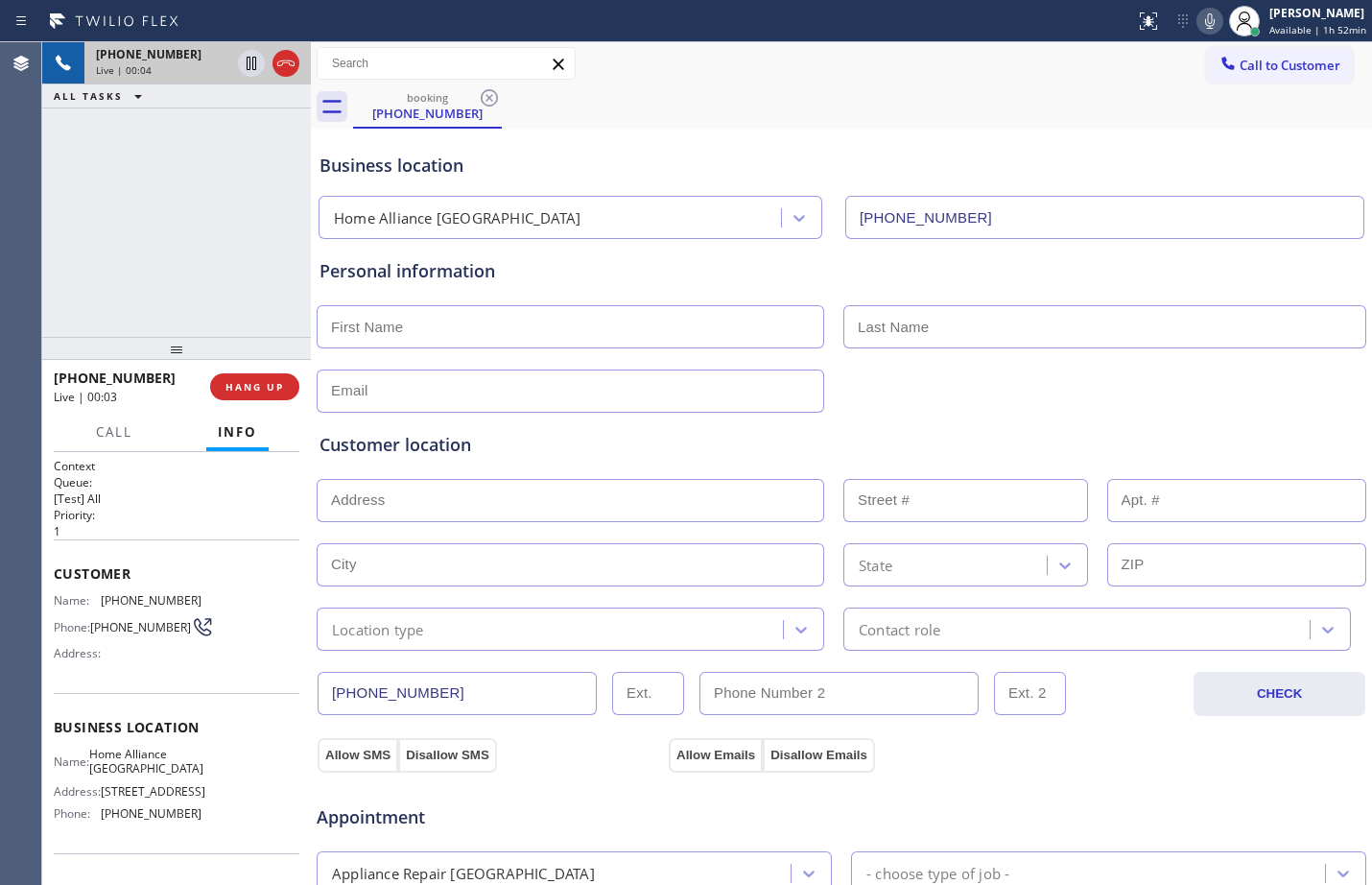
click at [53, 579] on div "Context Queue: [Test] All Priority: 1 Customer Name: [PHONE_NUMBER] Phone: [PHO…" at bounding box center [177, 668] width 269 height 433
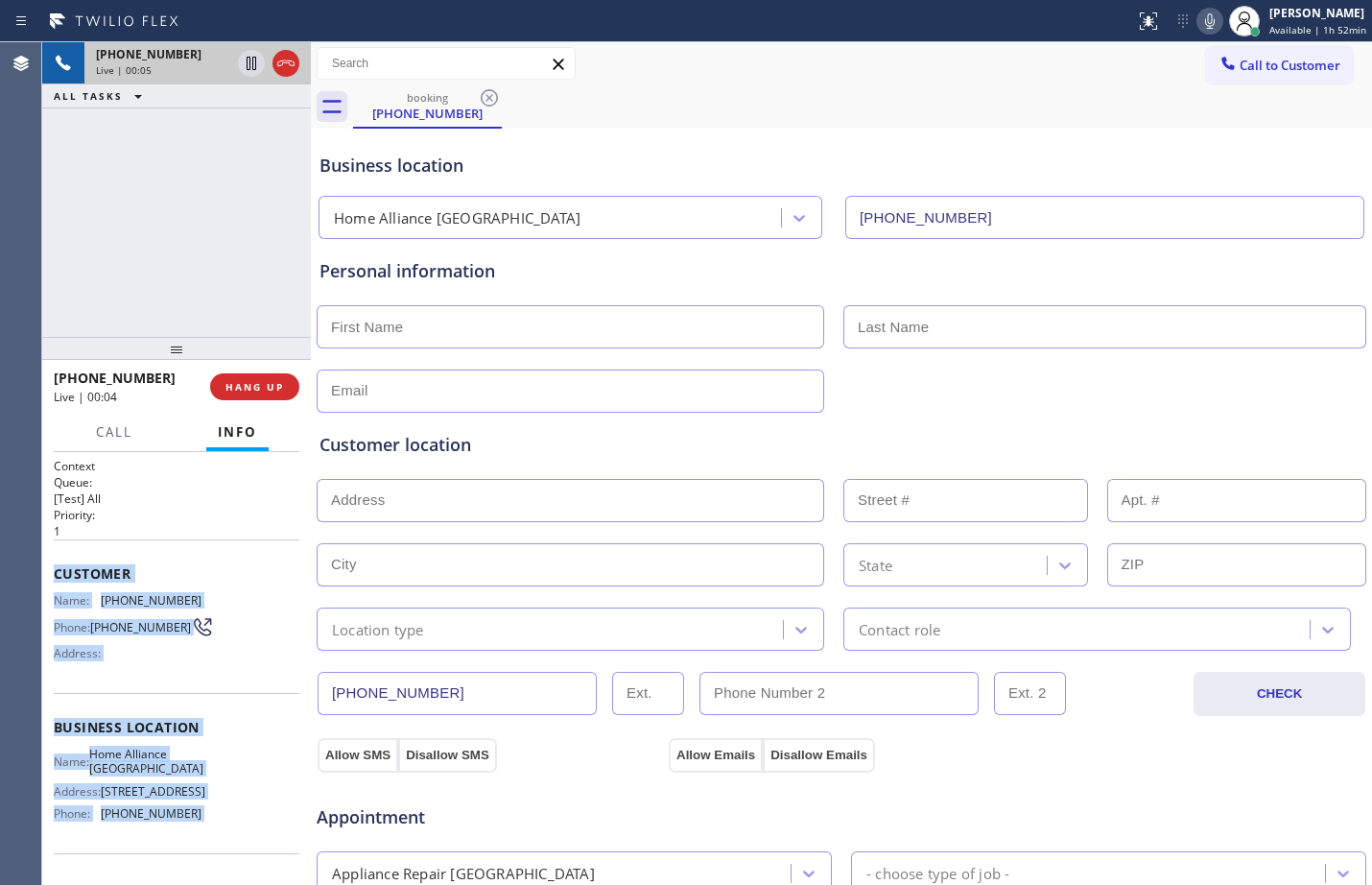
drag, startPoint x: 53, startPoint y: 579, endPoint x: 203, endPoint y: 827, distance: 289.8
click at [203, 827] on div "Context Queue: [Test] All Priority: 1 Customer Name: [PHONE_NUMBER] Phone: [PHO…" at bounding box center [177, 668] width 269 height 433
click at [230, 386] on span "HANG UP" at bounding box center [255, 388] width 59 height 14
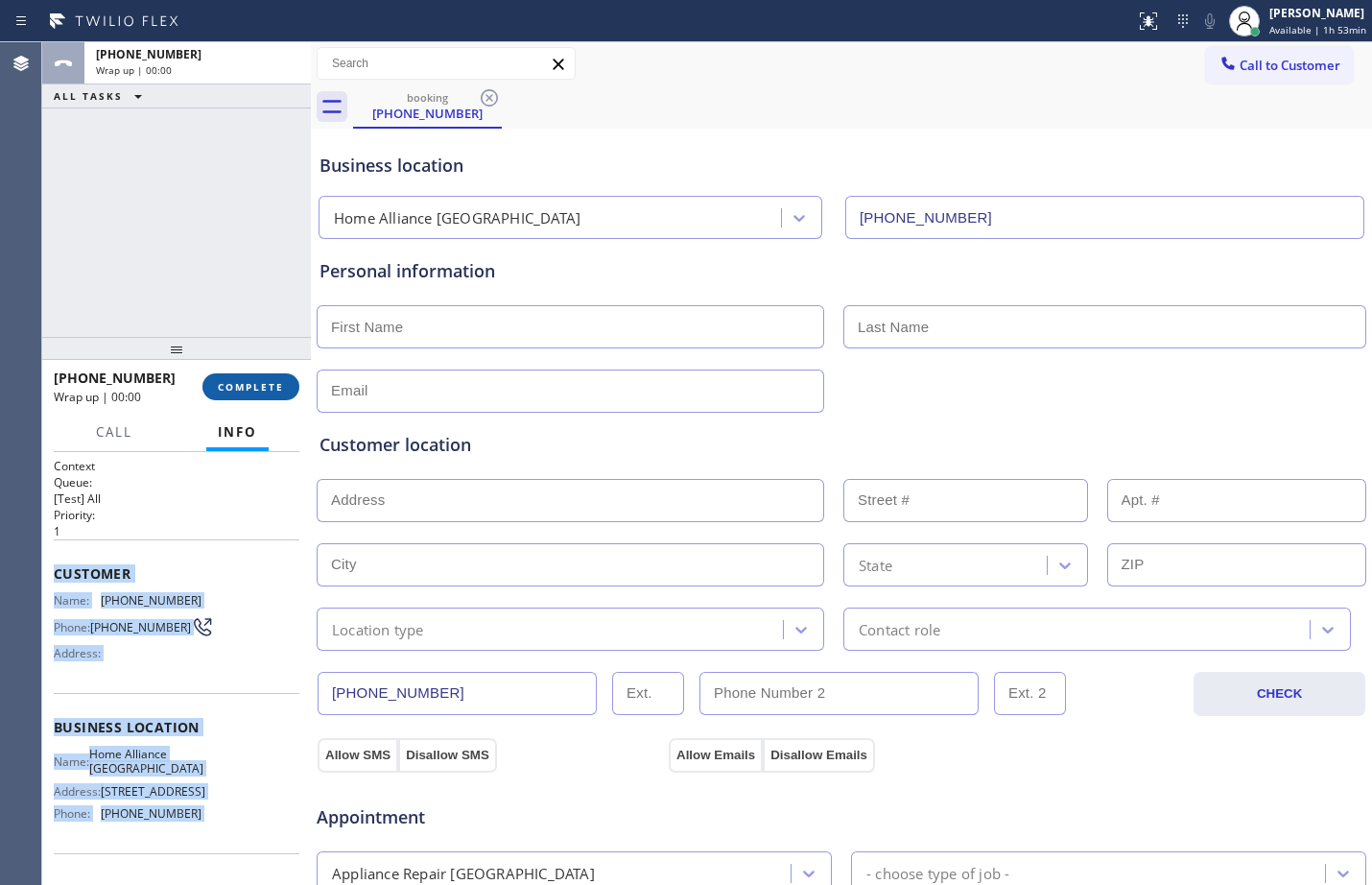
click at [230, 387] on span "COMPLETE" at bounding box center [251, 388] width 67 height 14
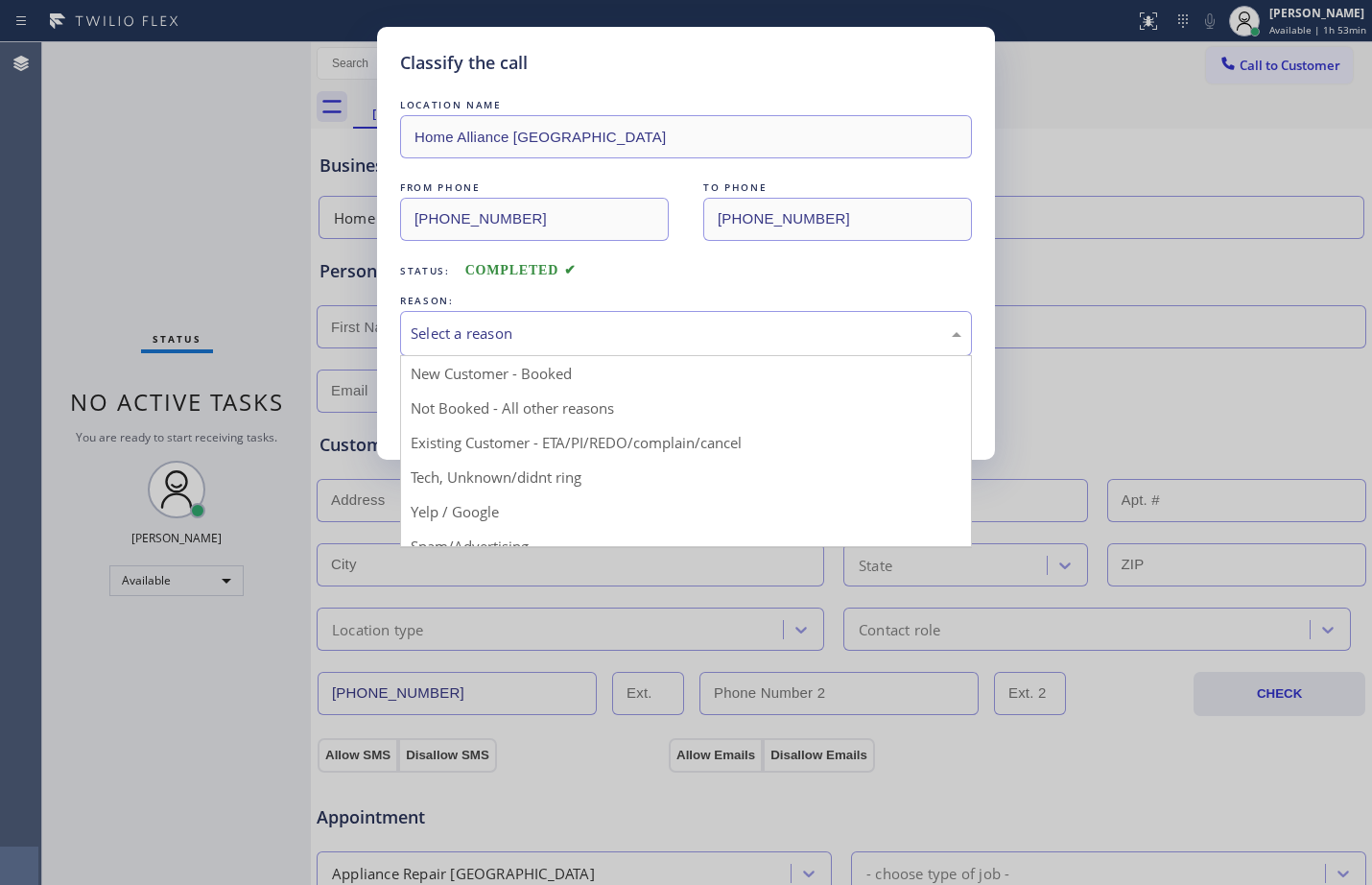
click at [542, 329] on div "Select a reason" at bounding box center [686, 334] width 551 height 23
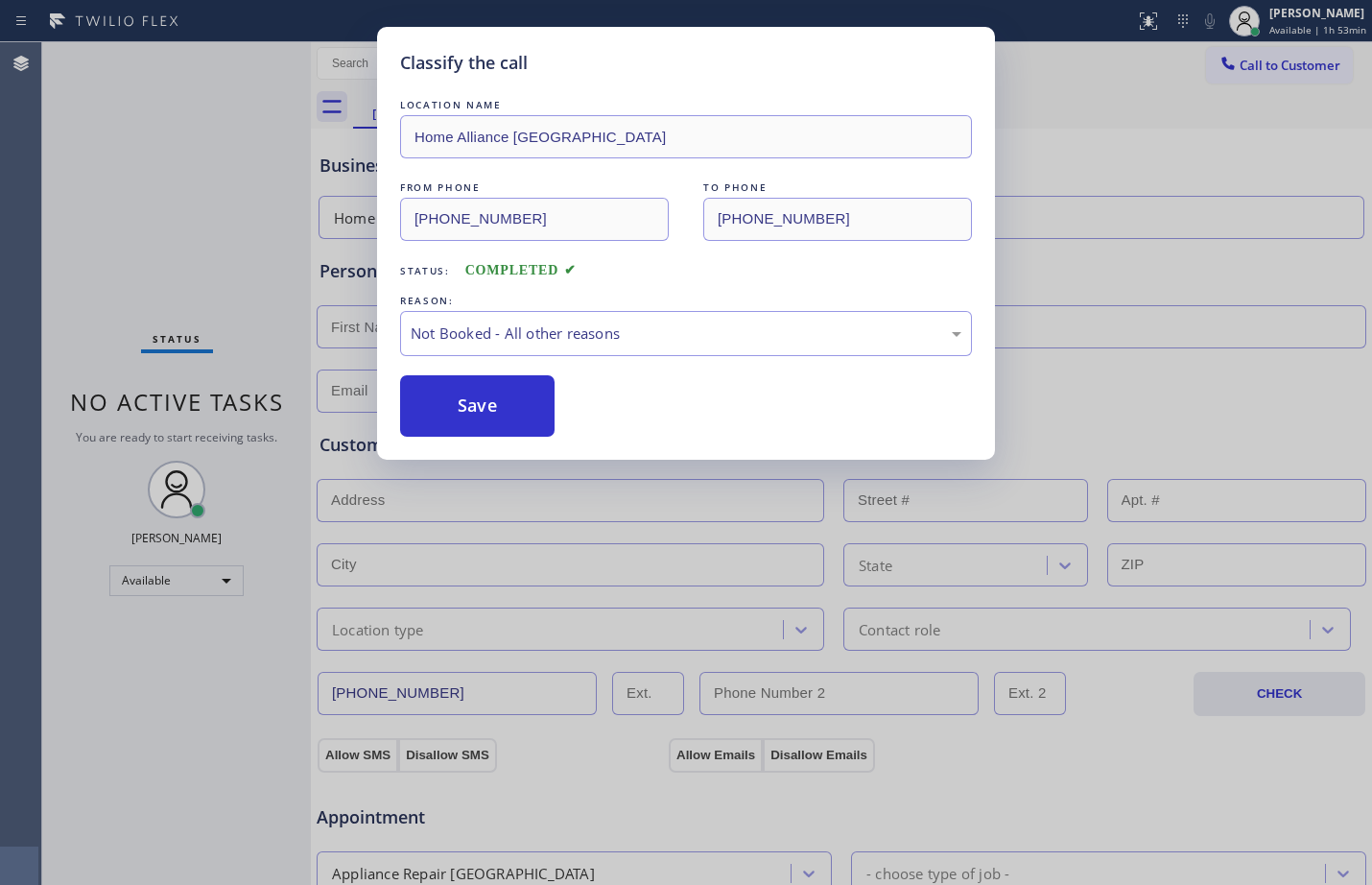
click at [510, 397] on button "Save" at bounding box center [478, 406] width 155 height 62
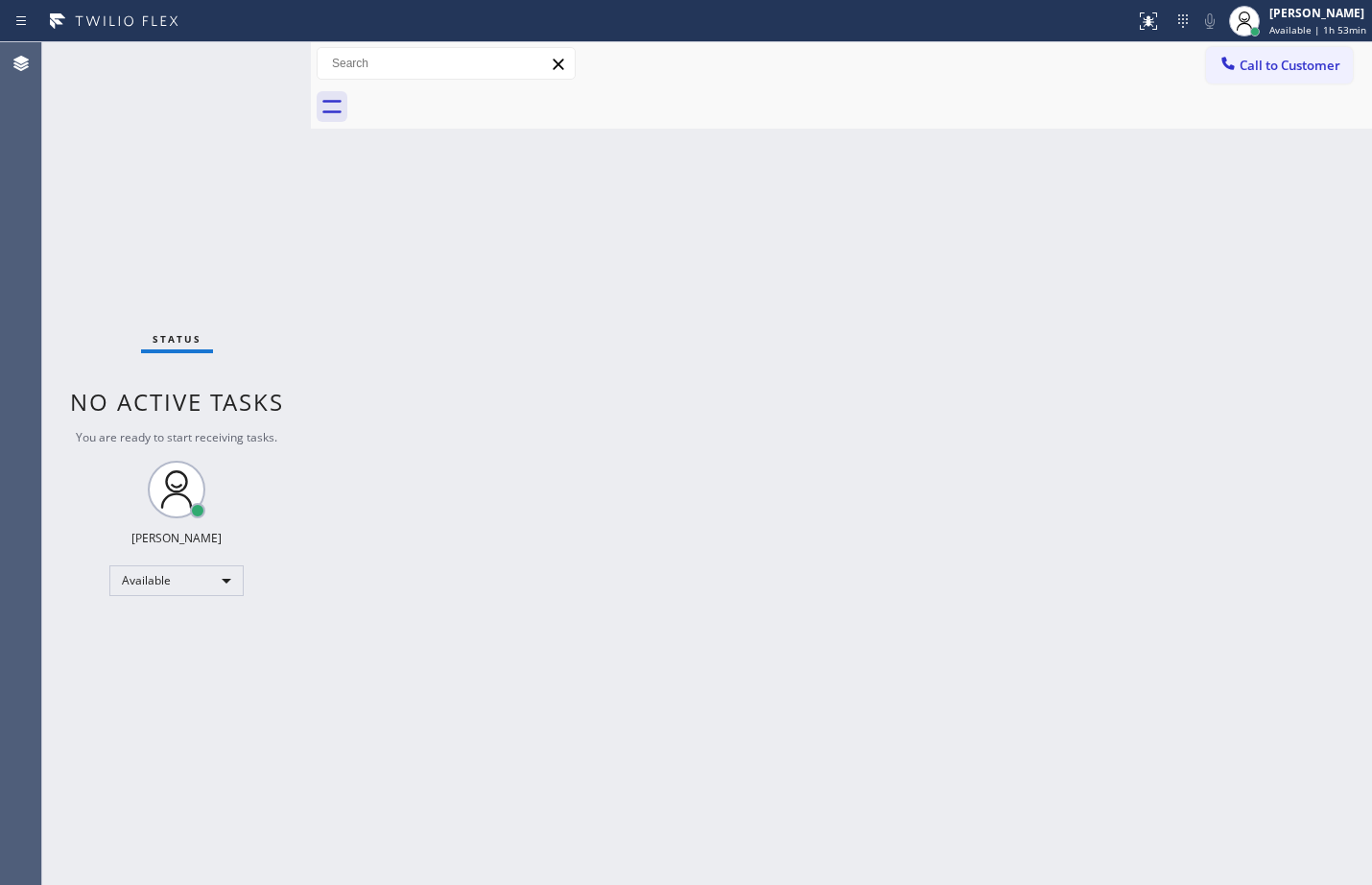
click at [1004, 427] on div "Back to Dashboard Change Sender ID Customers Technicians Select a contact Outbo…" at bounding box center [841, 463] width 1061 height 843
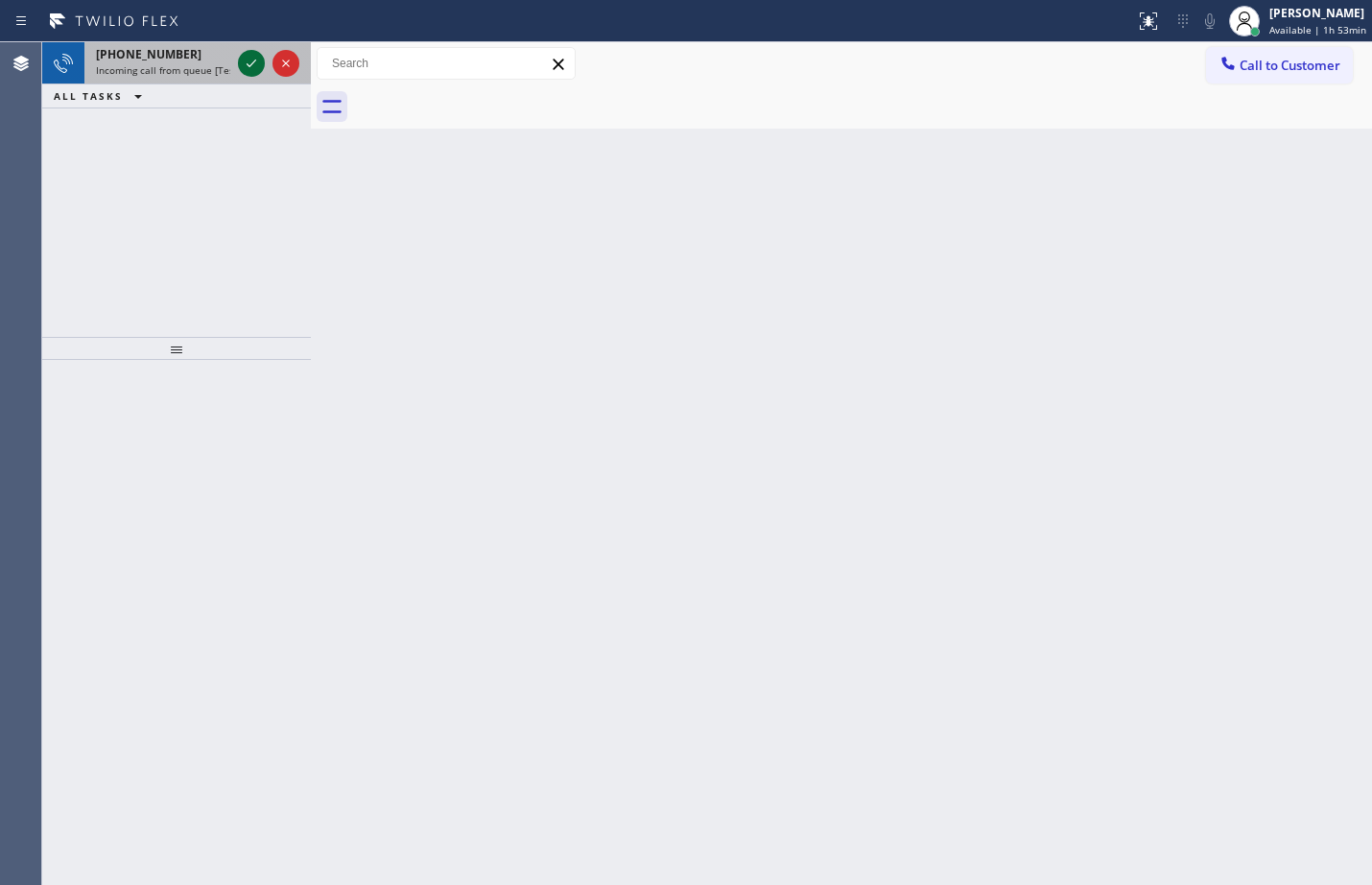
drag, startPoint x: 0, startPoint y: 0, endPoint x: 242, endPoint y: 67, distance: 251.1
click at [242, 67] on icon at bounding box center [251, 63] width 23 height 23
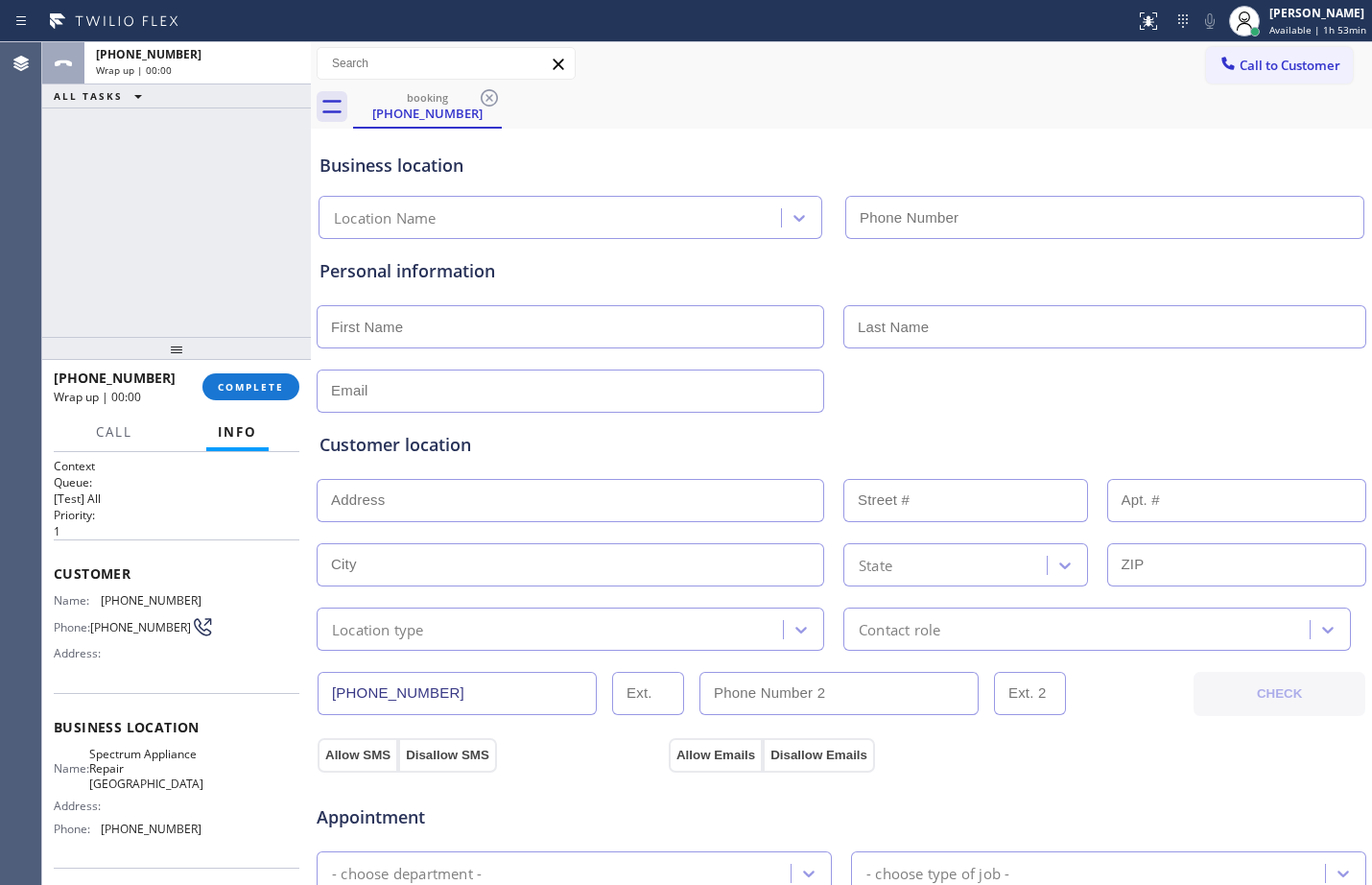
type input "[PHONE_NUMBER]"
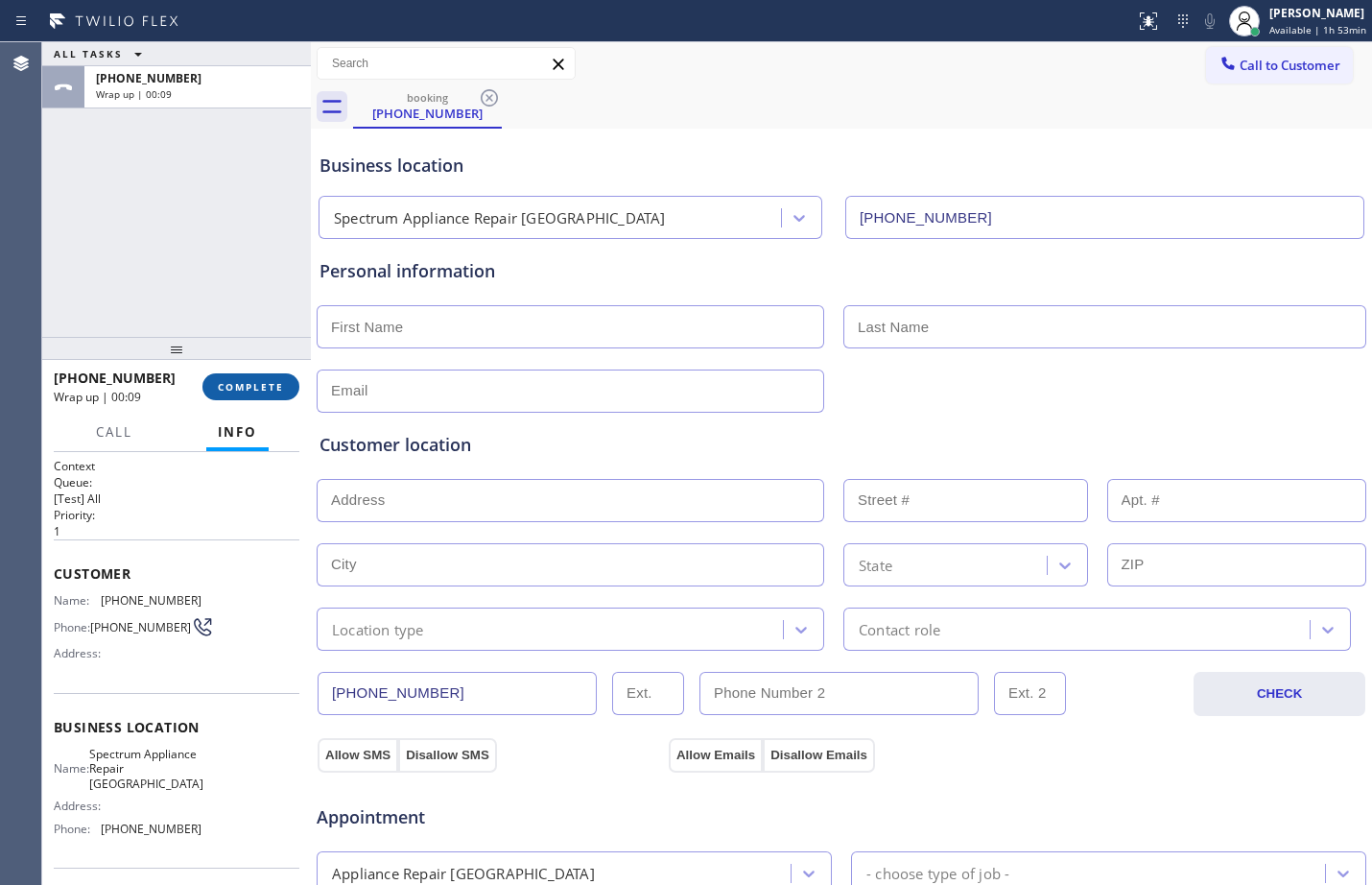
click at [252, 393] on span "COMPLETE" at bounding box center [251, 388] width 67 height 14
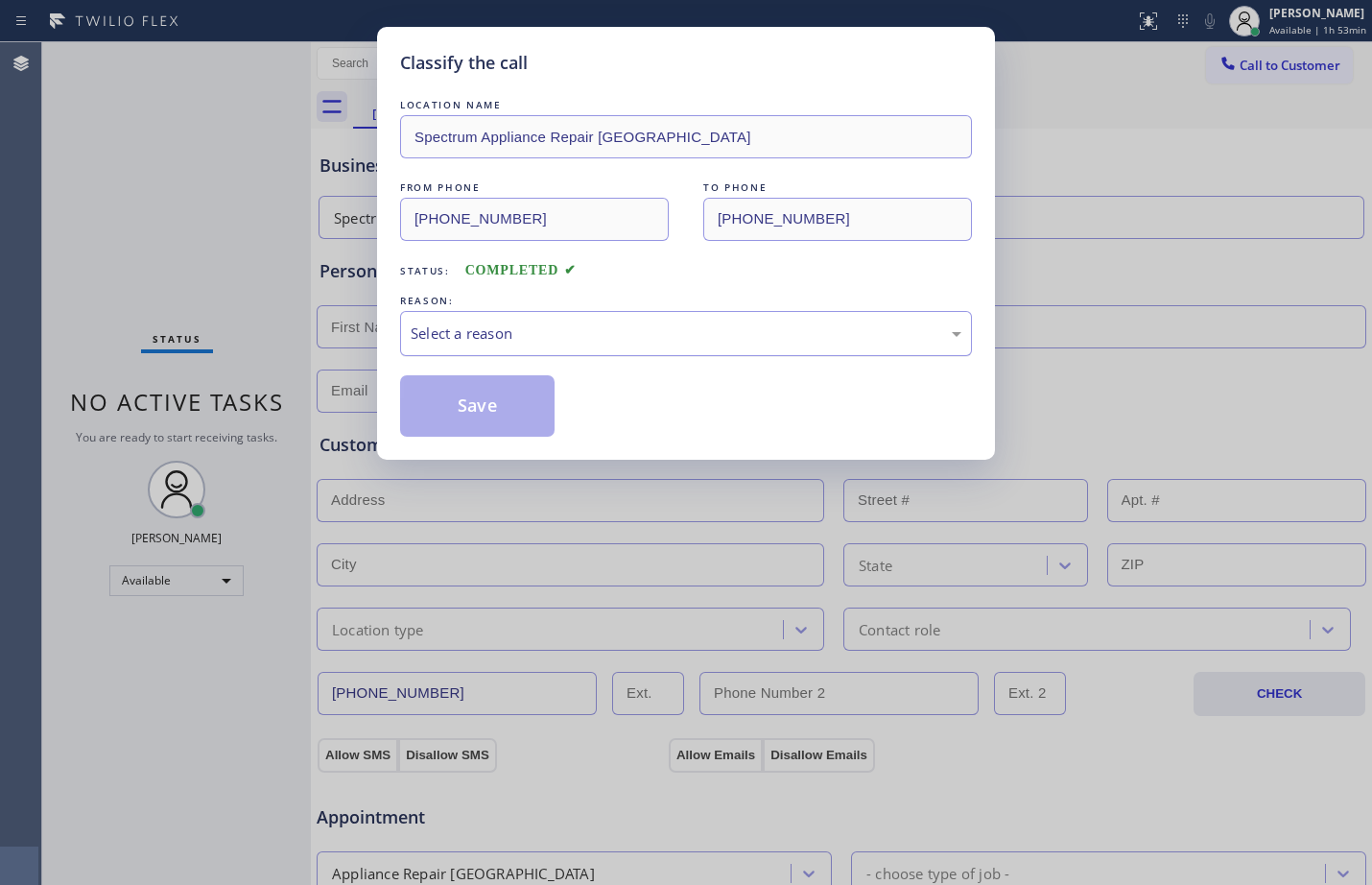
click at [606, 330] on div "Select a reason" at bounding box center [686, 334] width 551 height 23
click at [515, 396] on button "Save" at bounding box center [478, 406] width 155 height 62
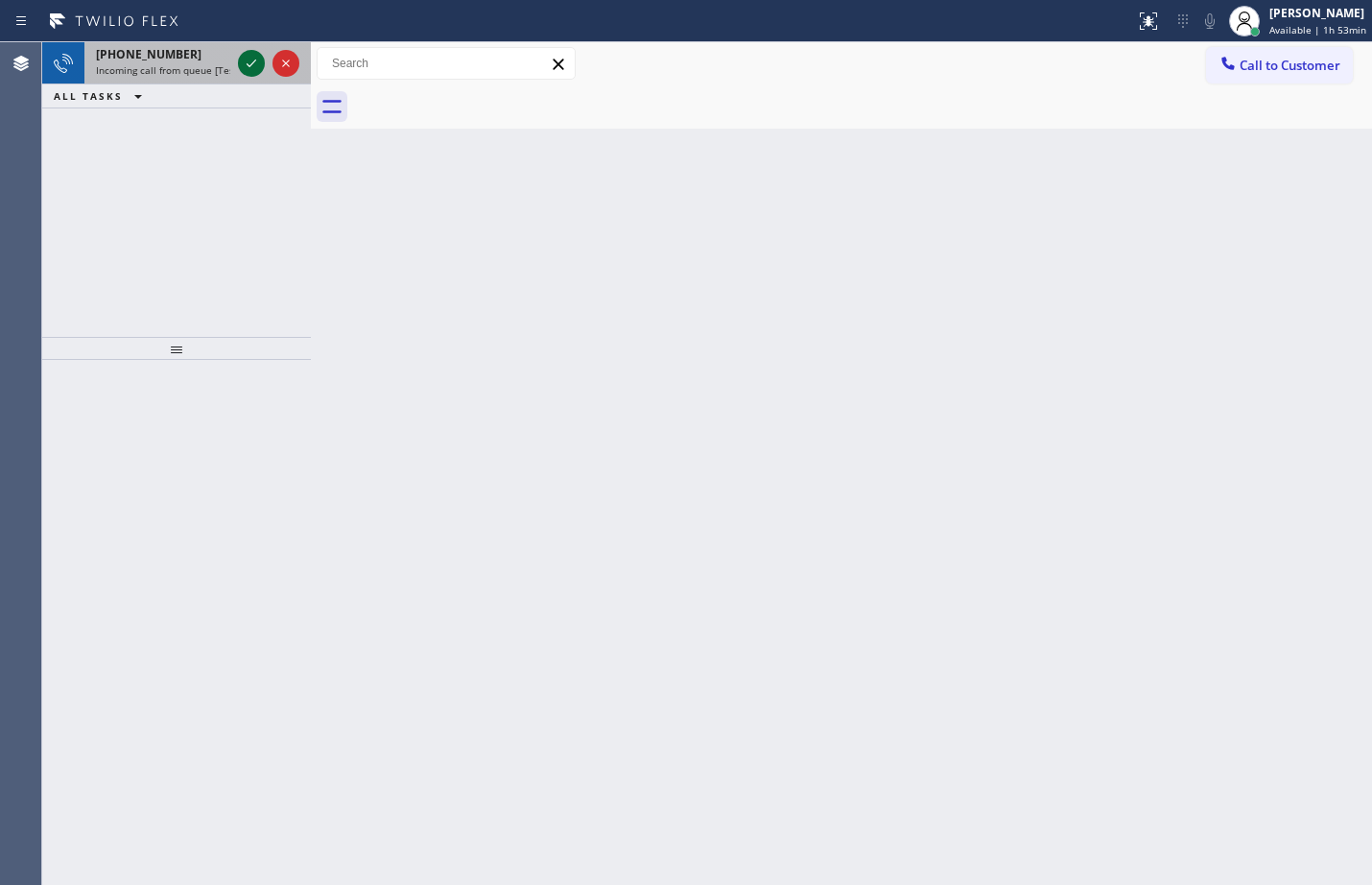
click at [247, 66] on icon at bounding box center [251, 63] width 23 height 23
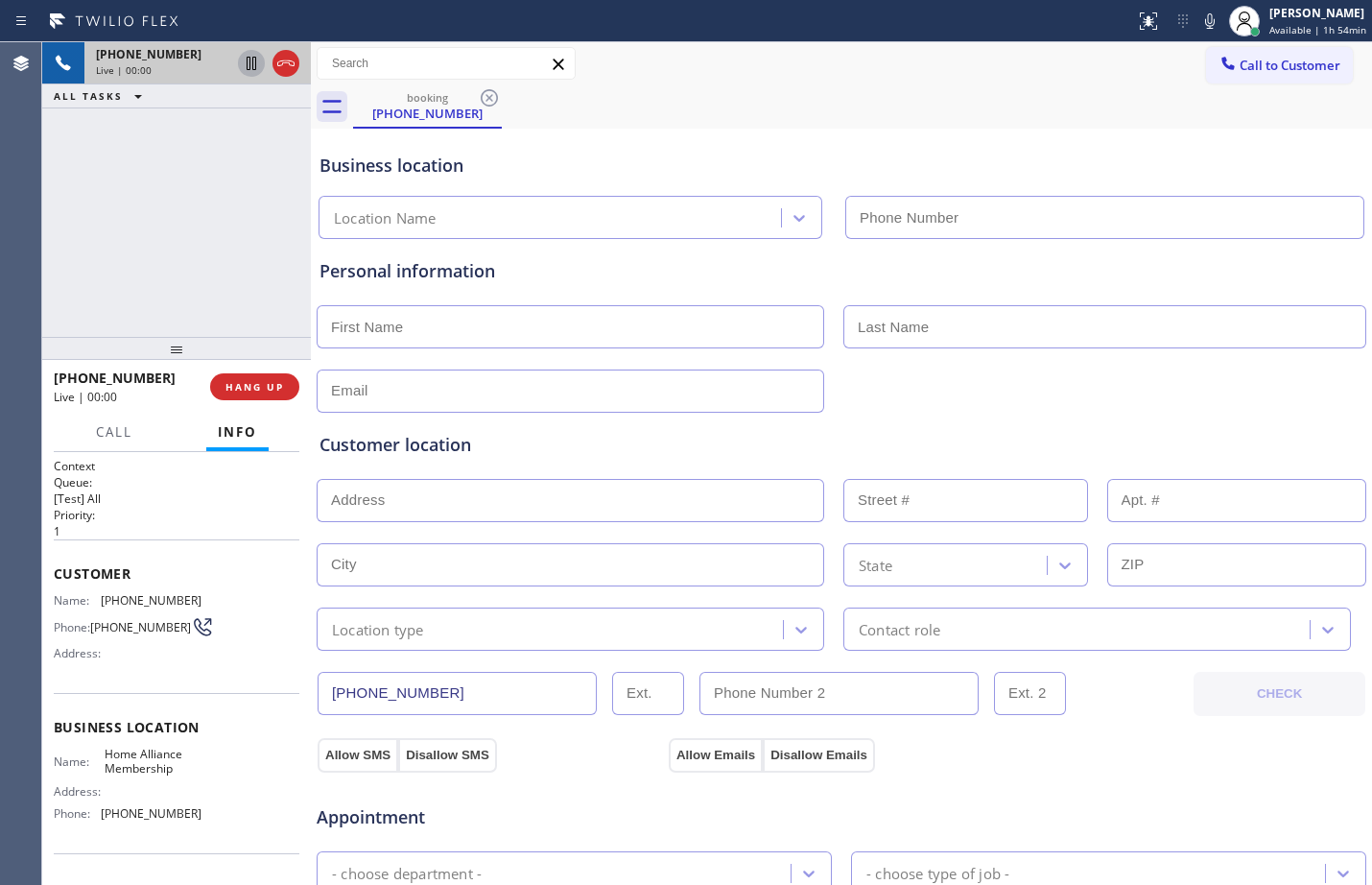
type input "(855) 946-3605"
click at [58, 580] on span "Customer" at bounding box center [177, 573] width 246 height 19
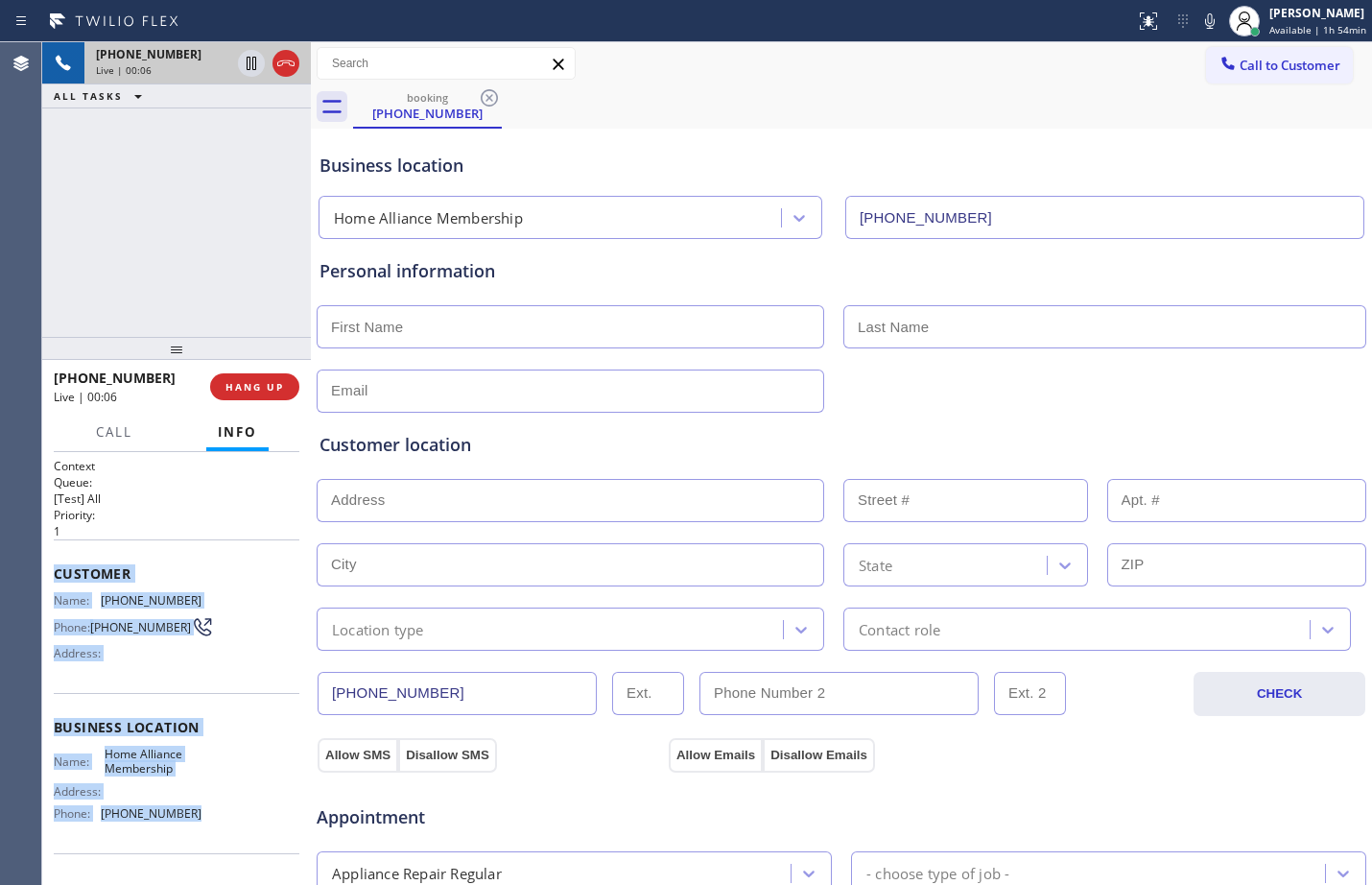
drag, startPoint x: 58, startPoint y: 580, endPoint x: 173, endPoint y: 842, distance: 286.1
click at [173, 842] on div "Context Queue: [Test] All Priority: 1 Customer Name: (949) 466-1889 Phone: (949…" at bounding box center [177, 728] width 246 height 541
copy div "Customer Name: (949) 466-1889 Phone: (949) 466-1889 Address: Business location …"
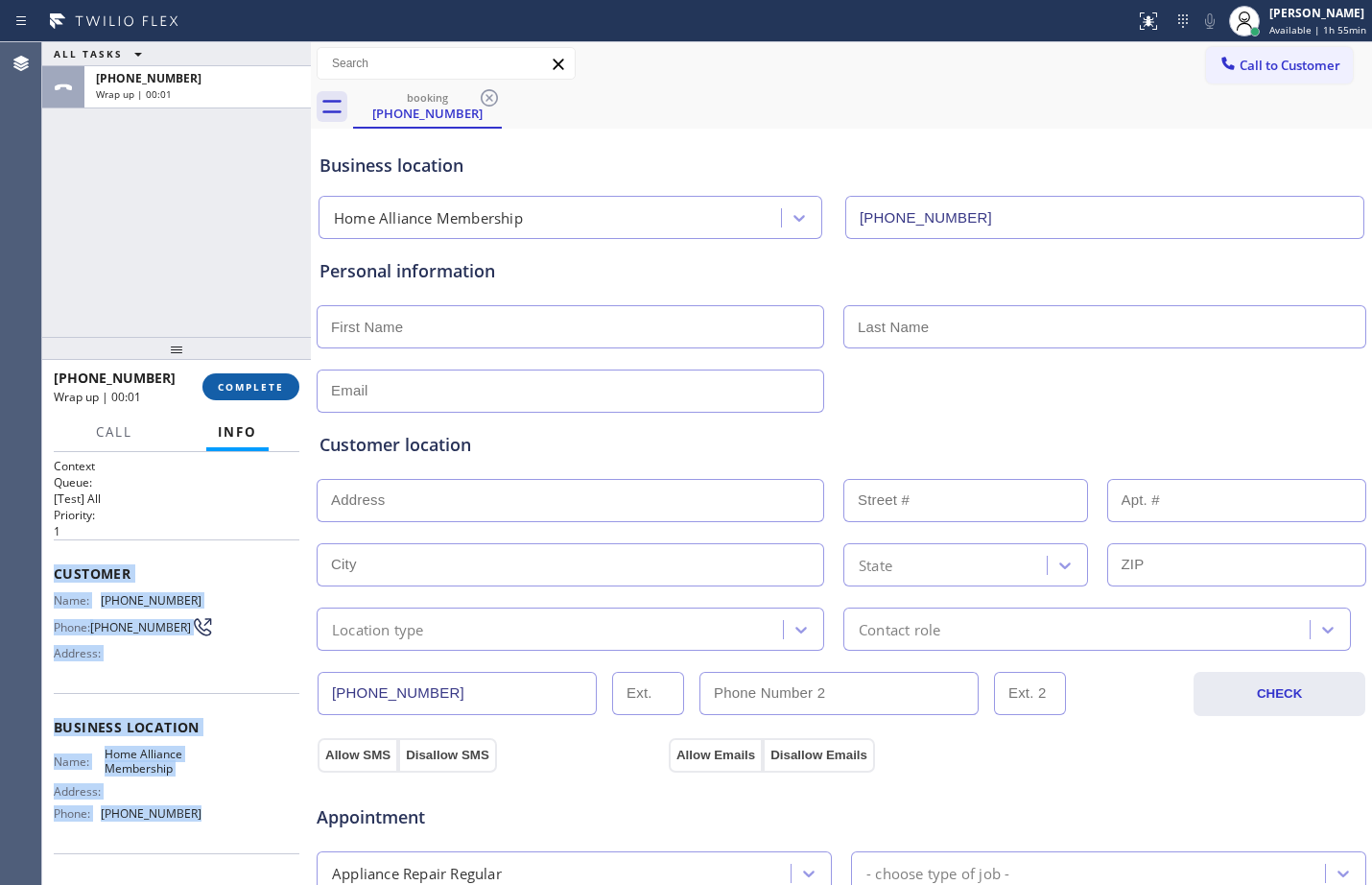
click at [254, 390] on span "COMPLETE" at bounding box center [251, 388] width 67 height 14
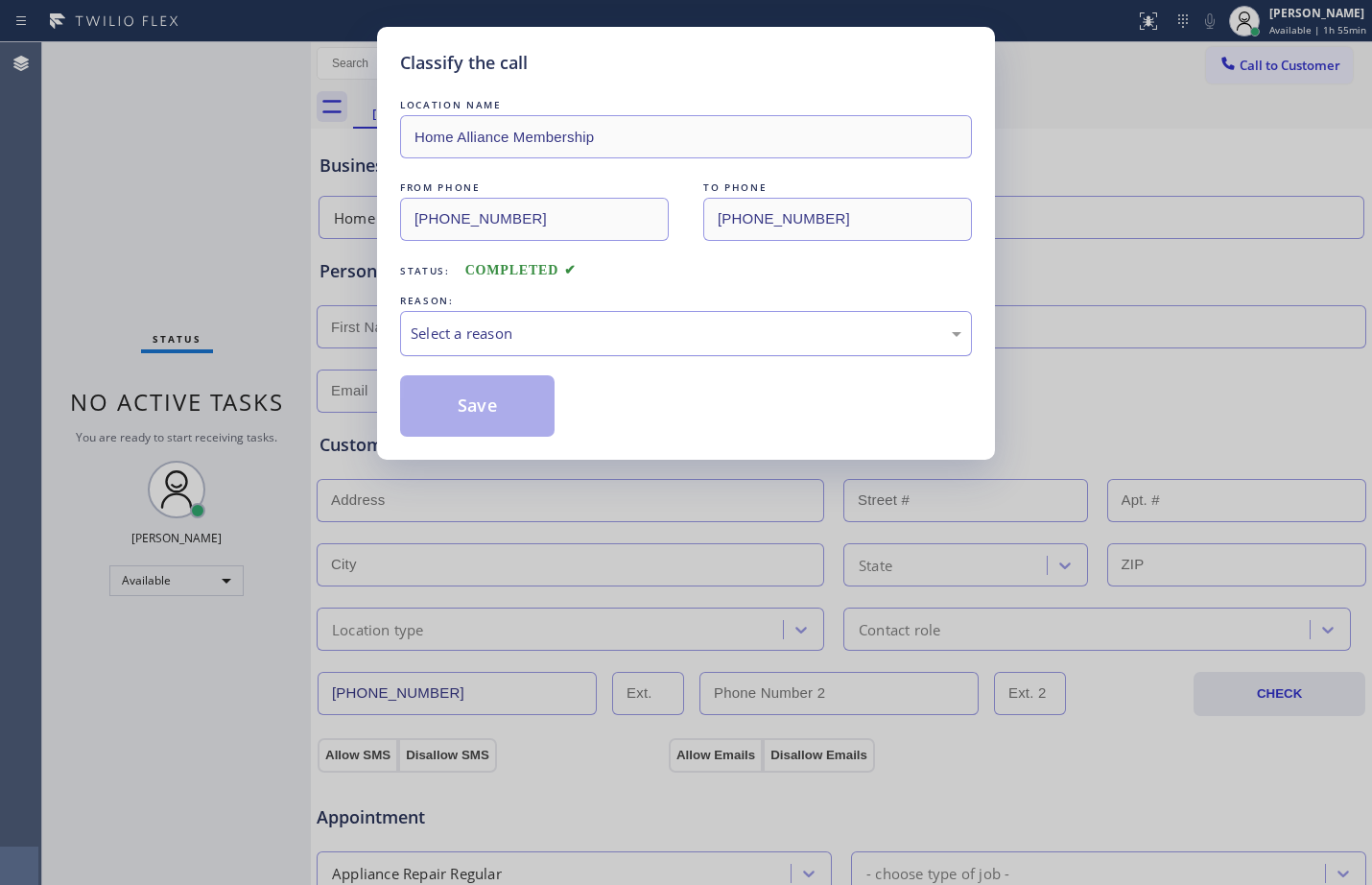
click at [862, 341] on div "Select a reason" at bounding box center [686, 334] width 551 height 23
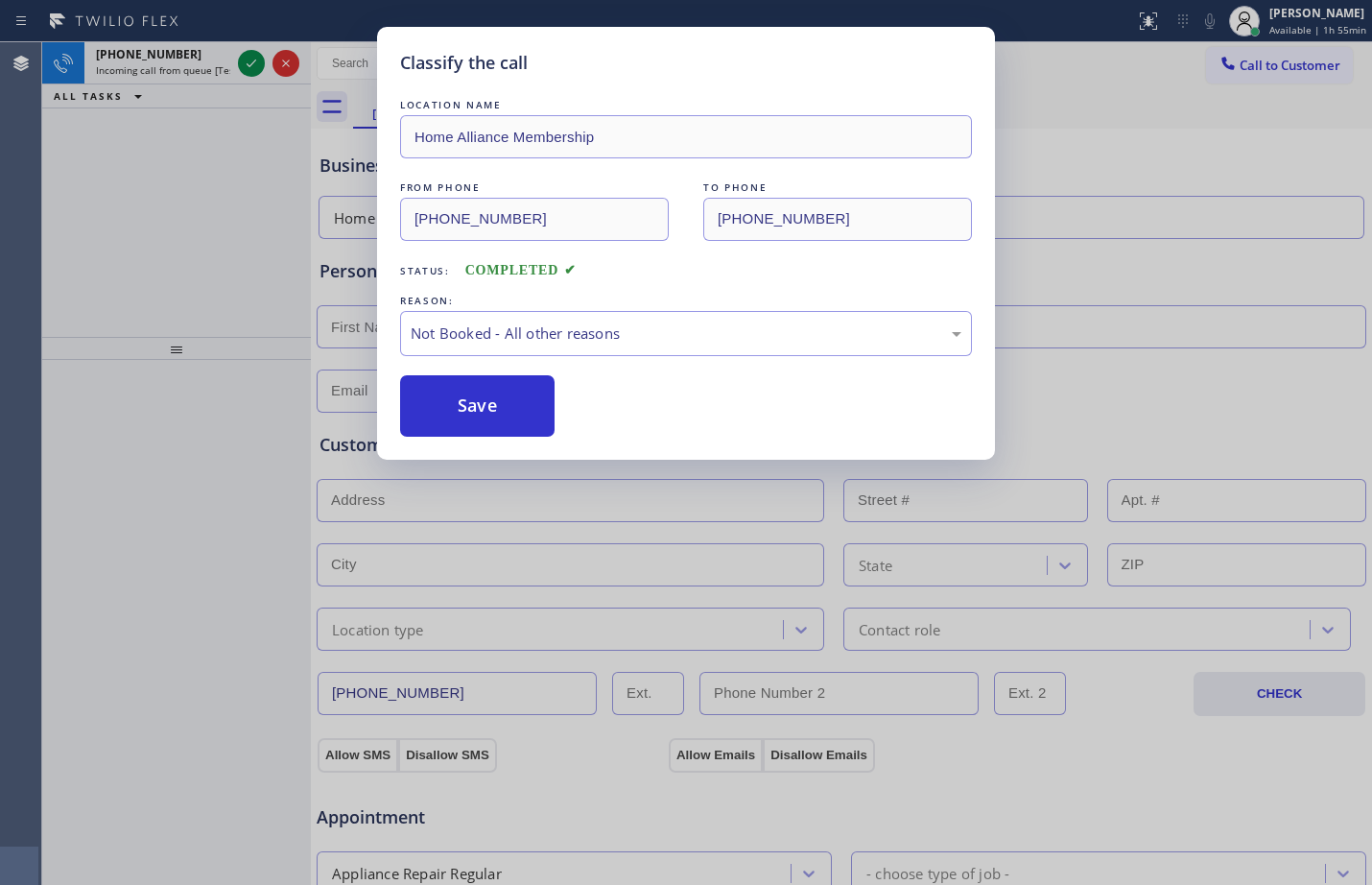
click at [495, 406] on button "Save" at bounding box center [478, 406] width 155 height 62
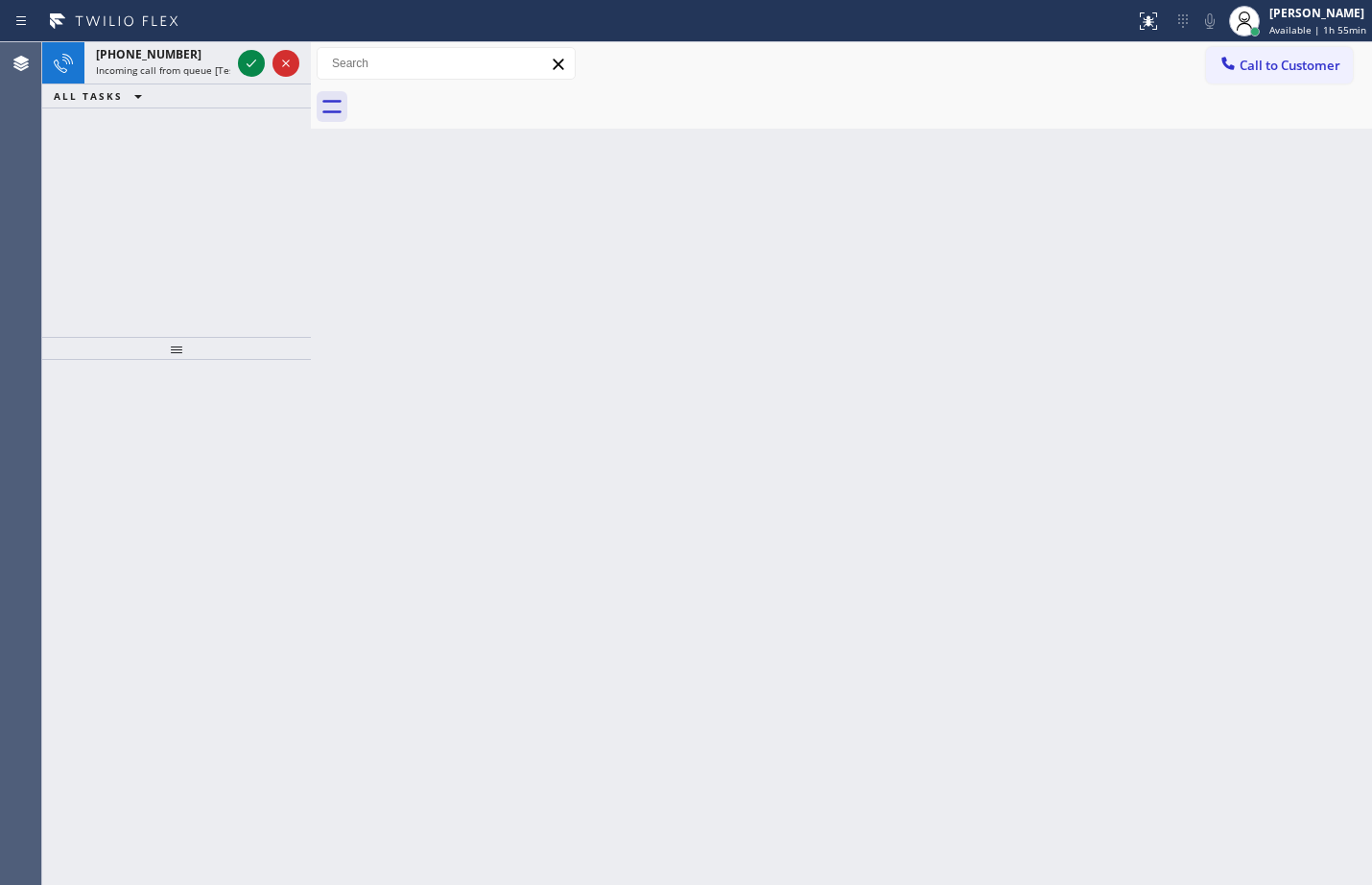
click at [491, 327] on div "Back to Dashboard Change Sender ID Customers Technicians Select a contact Outbo…" at bounding box center [841, 463] width 1061 height 843
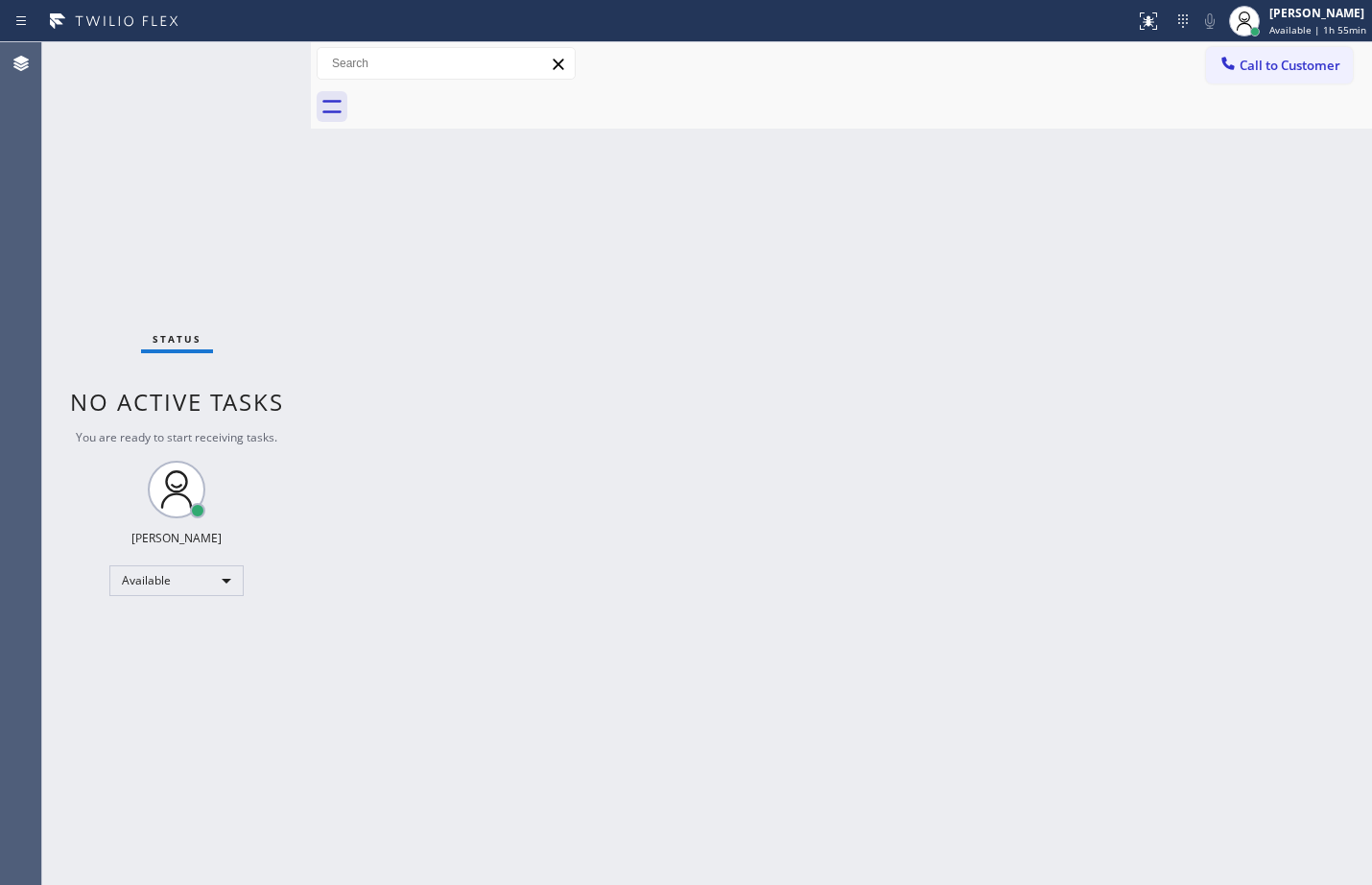
click at [87, 107] on div "Status No active tasks You are ready to start receiving tasks. [PERSON_NAME] Av…" at bounding box center [177, 463] width 269 height 843
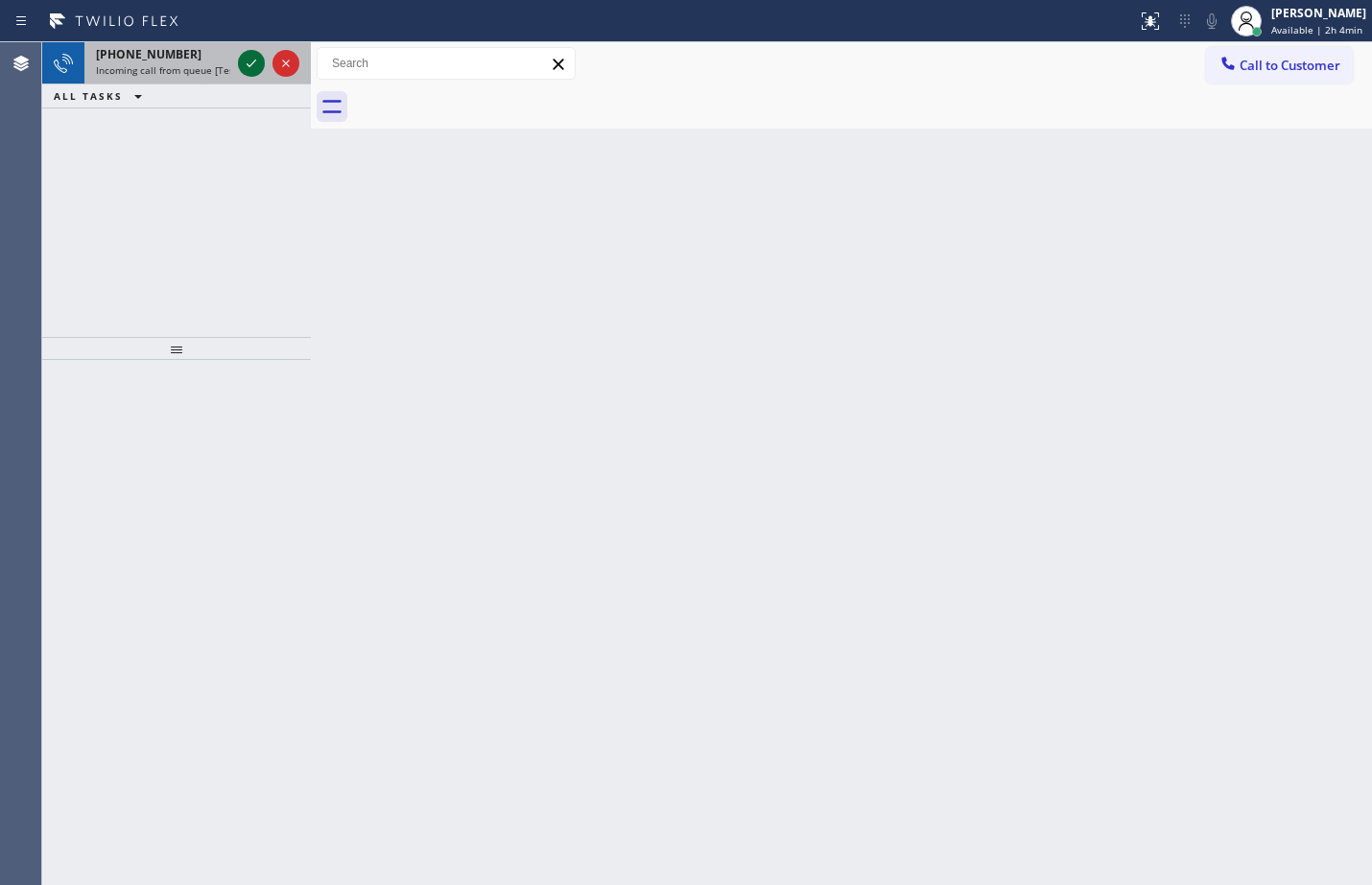
click at [251, 73] on icon at bounding box center [251, 63] width 23 height 23
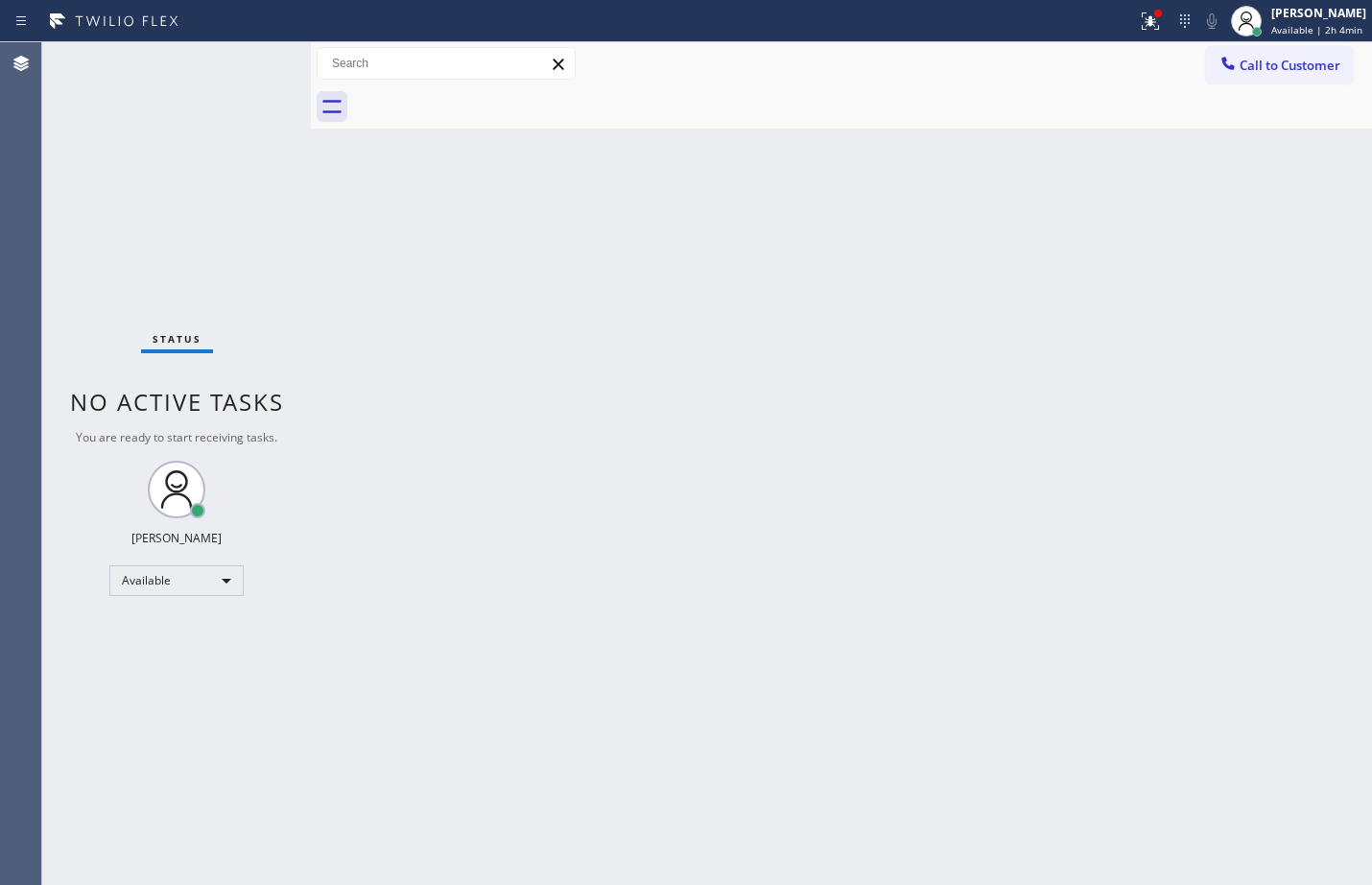
click at [1309, 509] on div "Back to Dashboard Change Sender ID Customers Technicians Select a contact Outbo…" at bounding box center [841, 463] width 1061 height 843
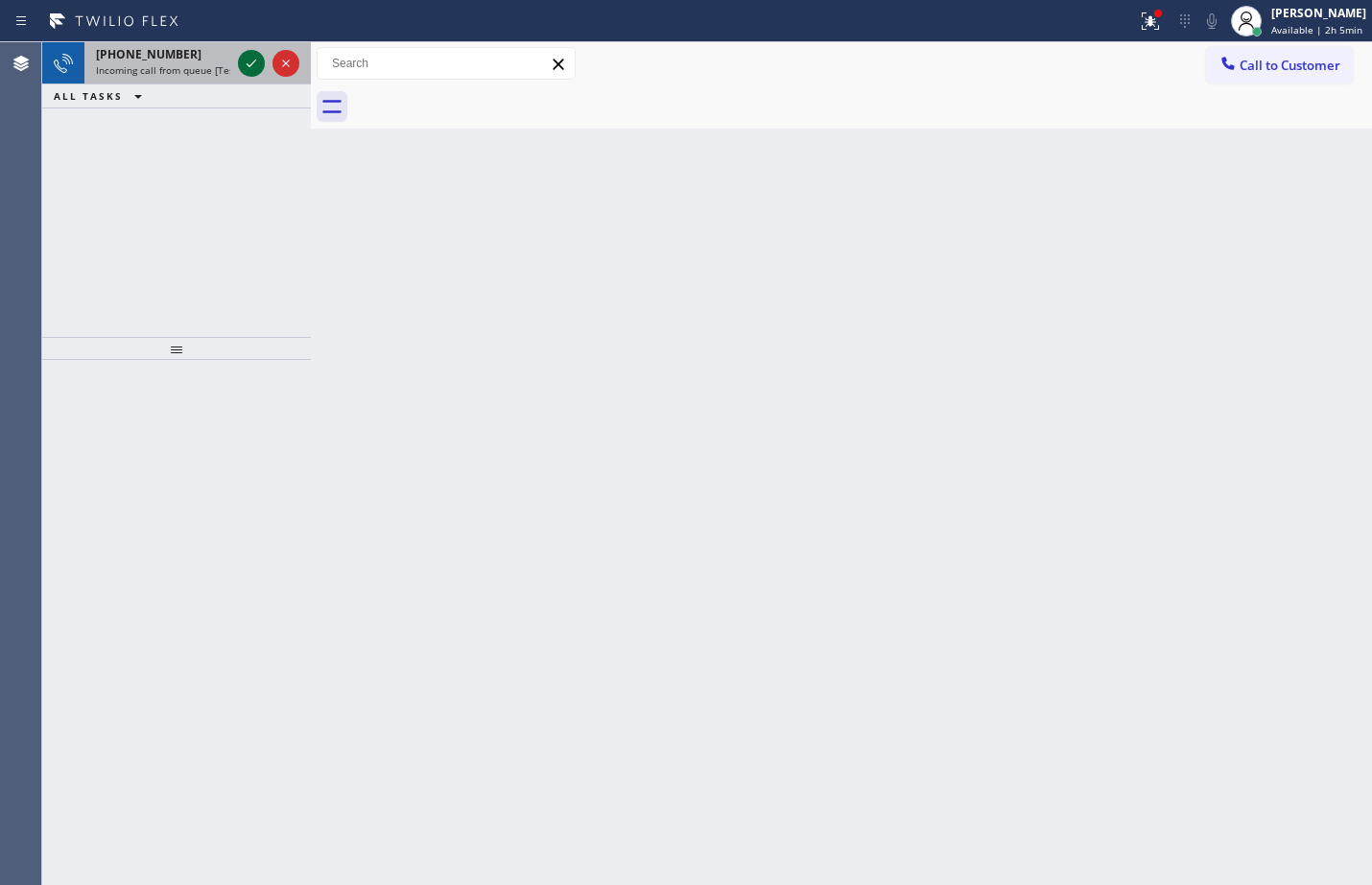
click at [241, 61] on icon at bounding box center [251, 63] width 23 height 23
click at [1147, 24] on div at bounding box center [1150, 21] width 42 height 23
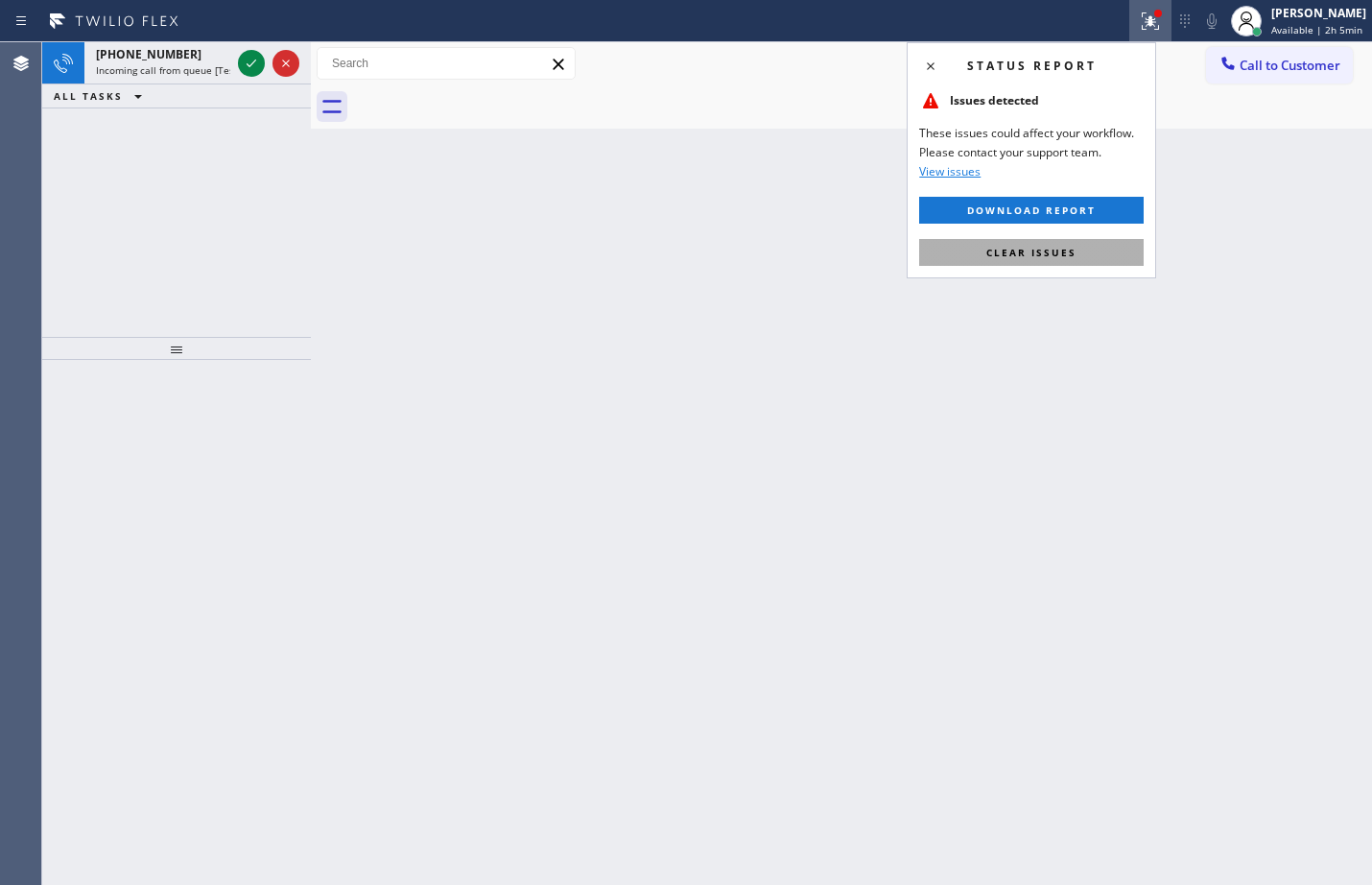
click at [1079, 258] on button "Clear issues" at bounding box center [1032, 252] width 225 height 26
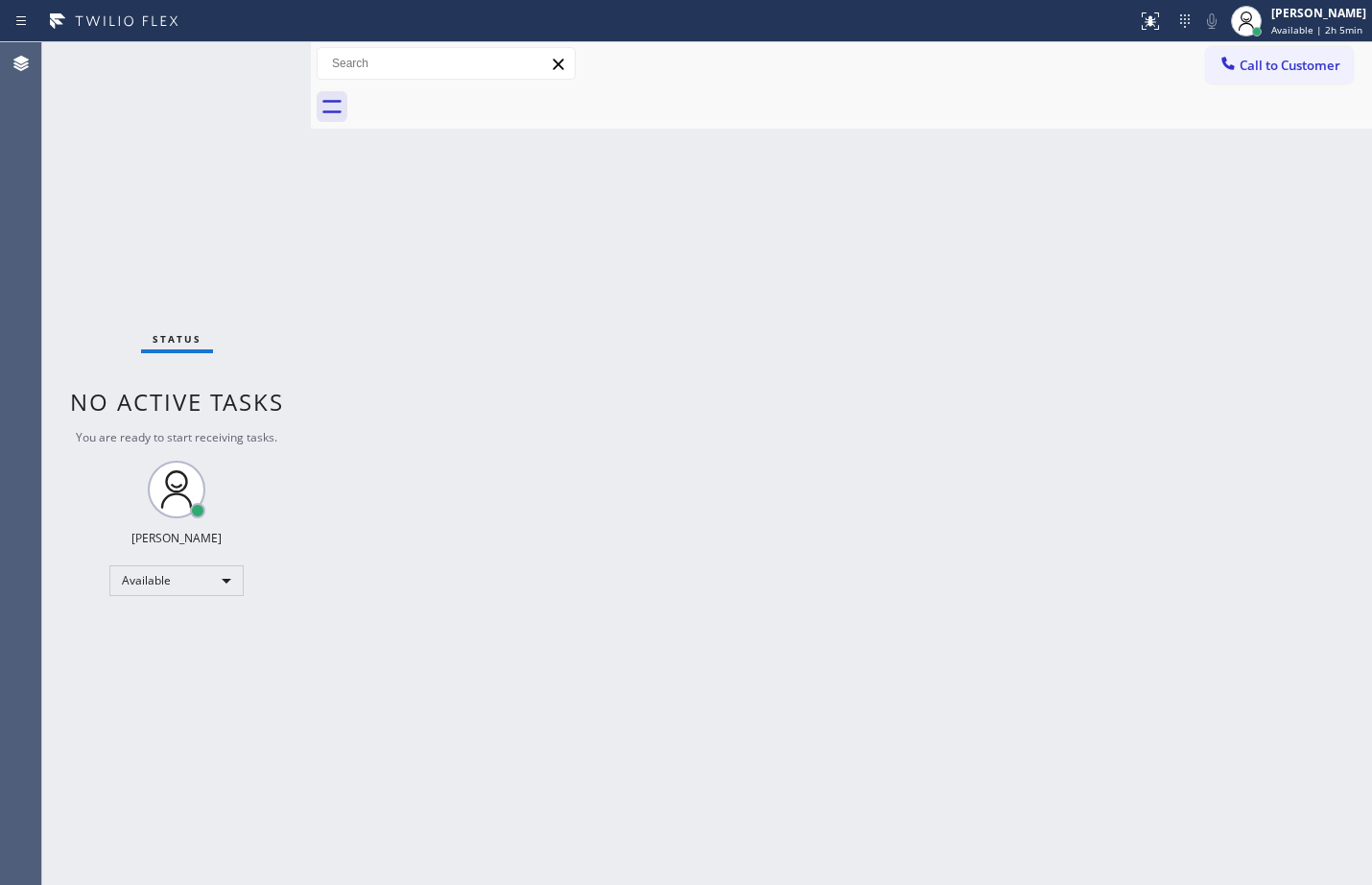
click at [259, 58] on div "Status No active tasks You are ready to start receiving tasks. [PERSON_NAME] Av…" at bounding box center [177, 463] width 269 height 843
click at [255, 51] on div "Status No active tasks You are ready to start receiving tasks. [PERSON_NAME] Av…" at bounding box center [177, 463] width 269 height 843
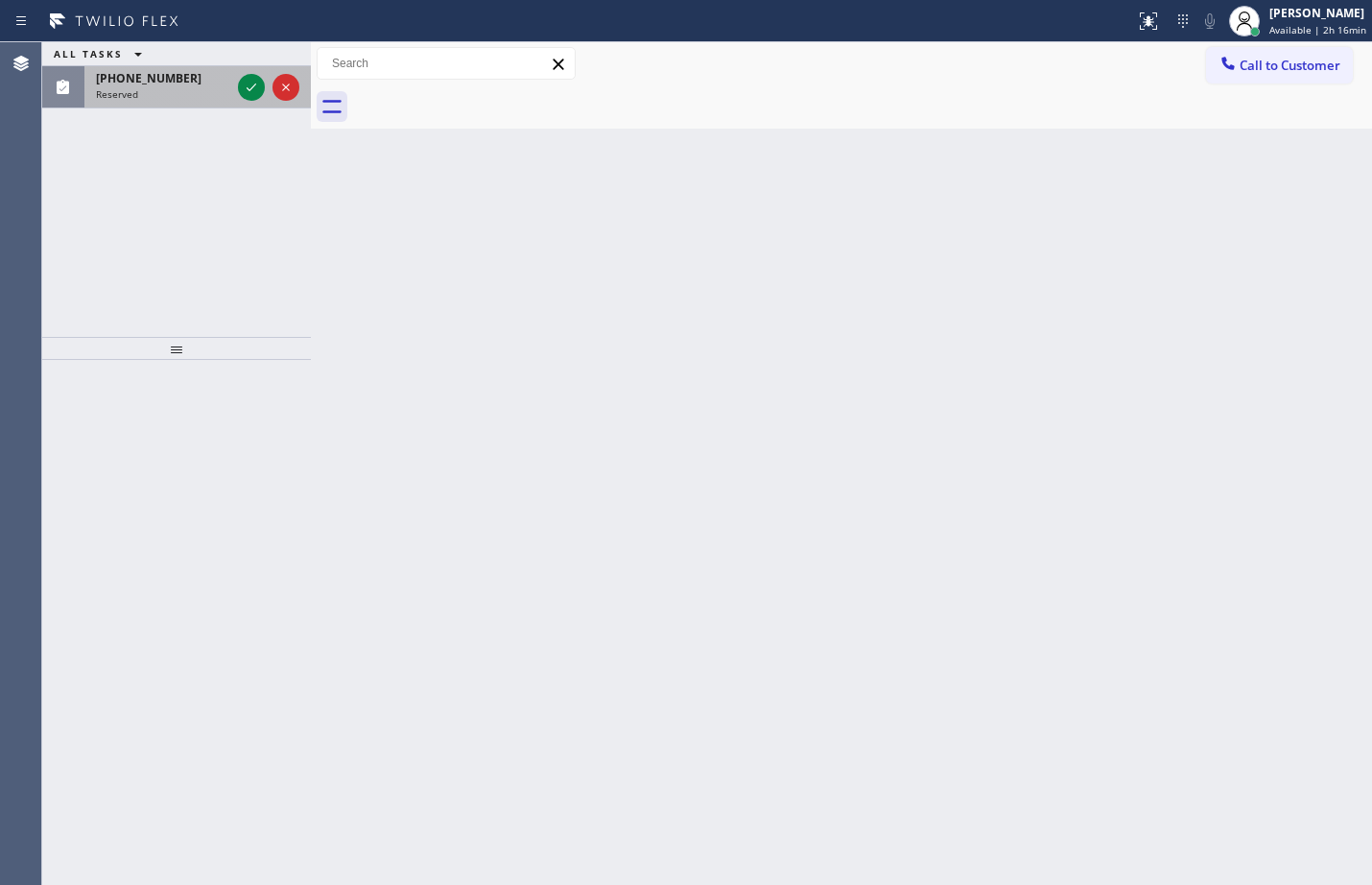
click at [141, 87] on div "Reserved" at bounding box center [163, 94] width 134 height 14
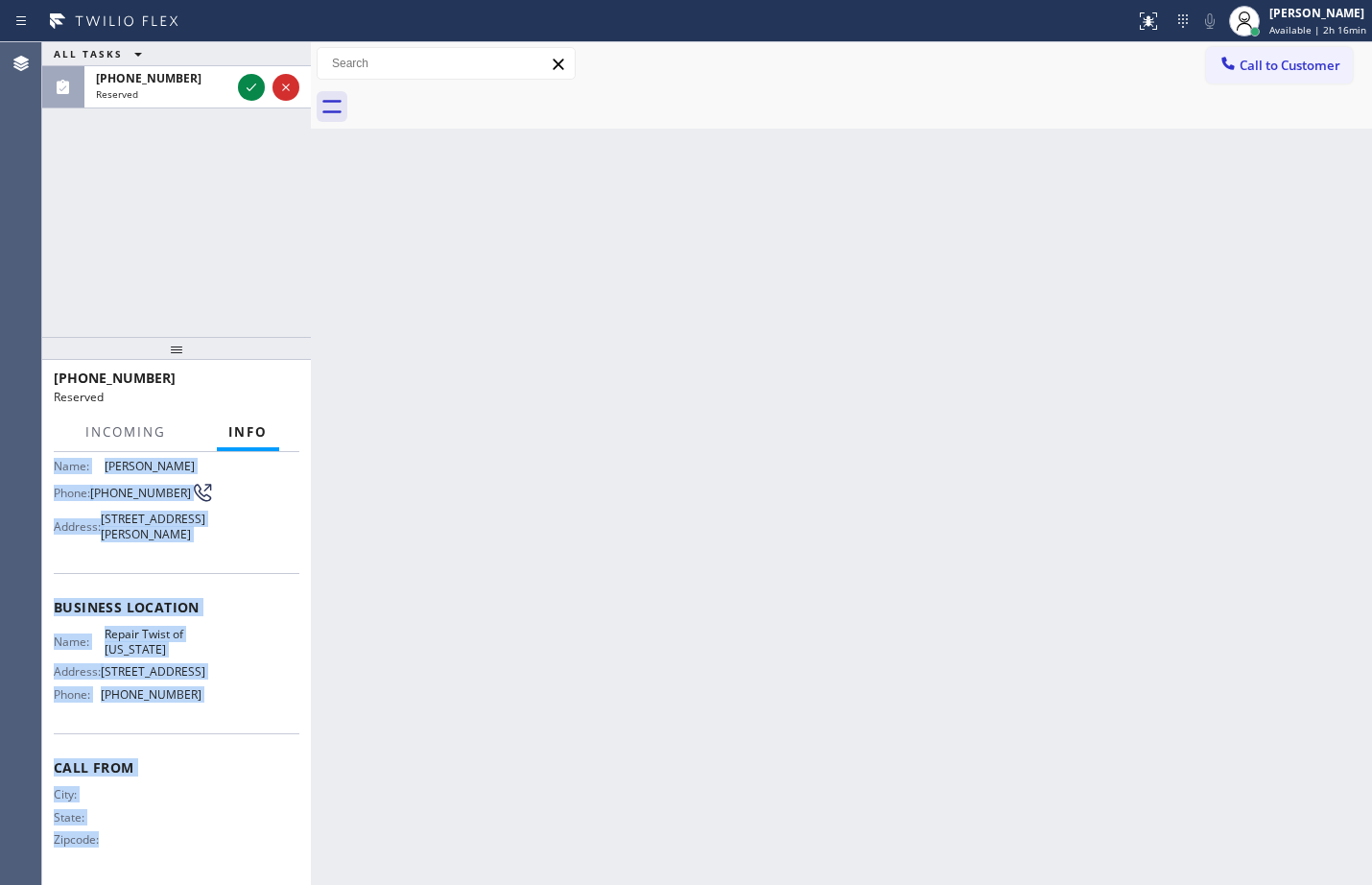
scroll to position [202, 0]
drag, startPoint x: 45, startPoint y: 591, endPoint x: 245, endPoint y: 711, distance: 233.2
click at [245, 711] on div "Context Queue: Appliance Repair Priority: 0 Task Age: Customer Name: Brenda Moo…" at bounding box center [177, 668] width 269 height 433
copy div "Customer Name: Brenda Moore Phone: (347) 489-3434 Address: 196-08 99th Avenue, …"
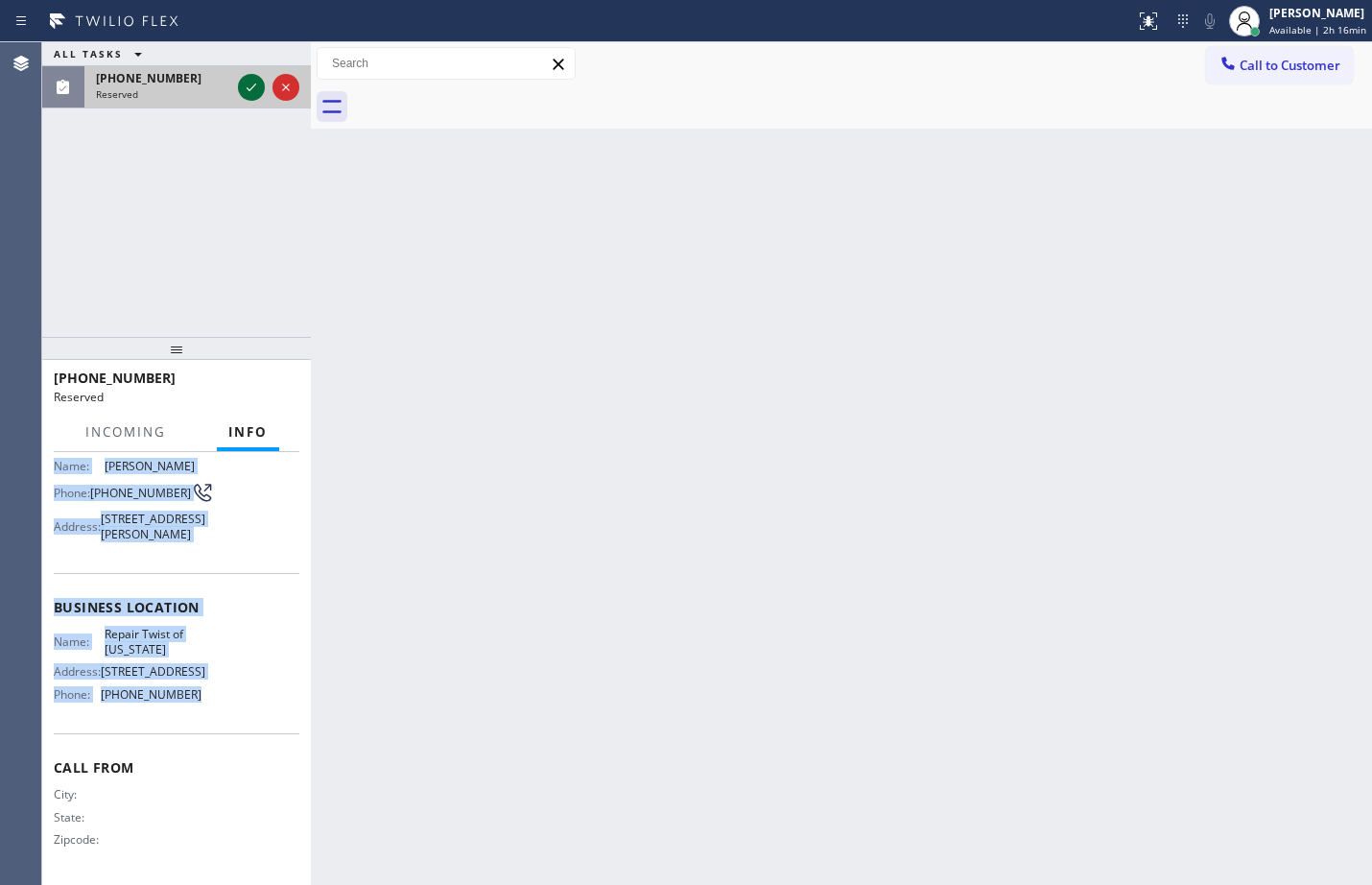
click at [251, 88] on icon at bounding box center [252, 87] width 10 height 8
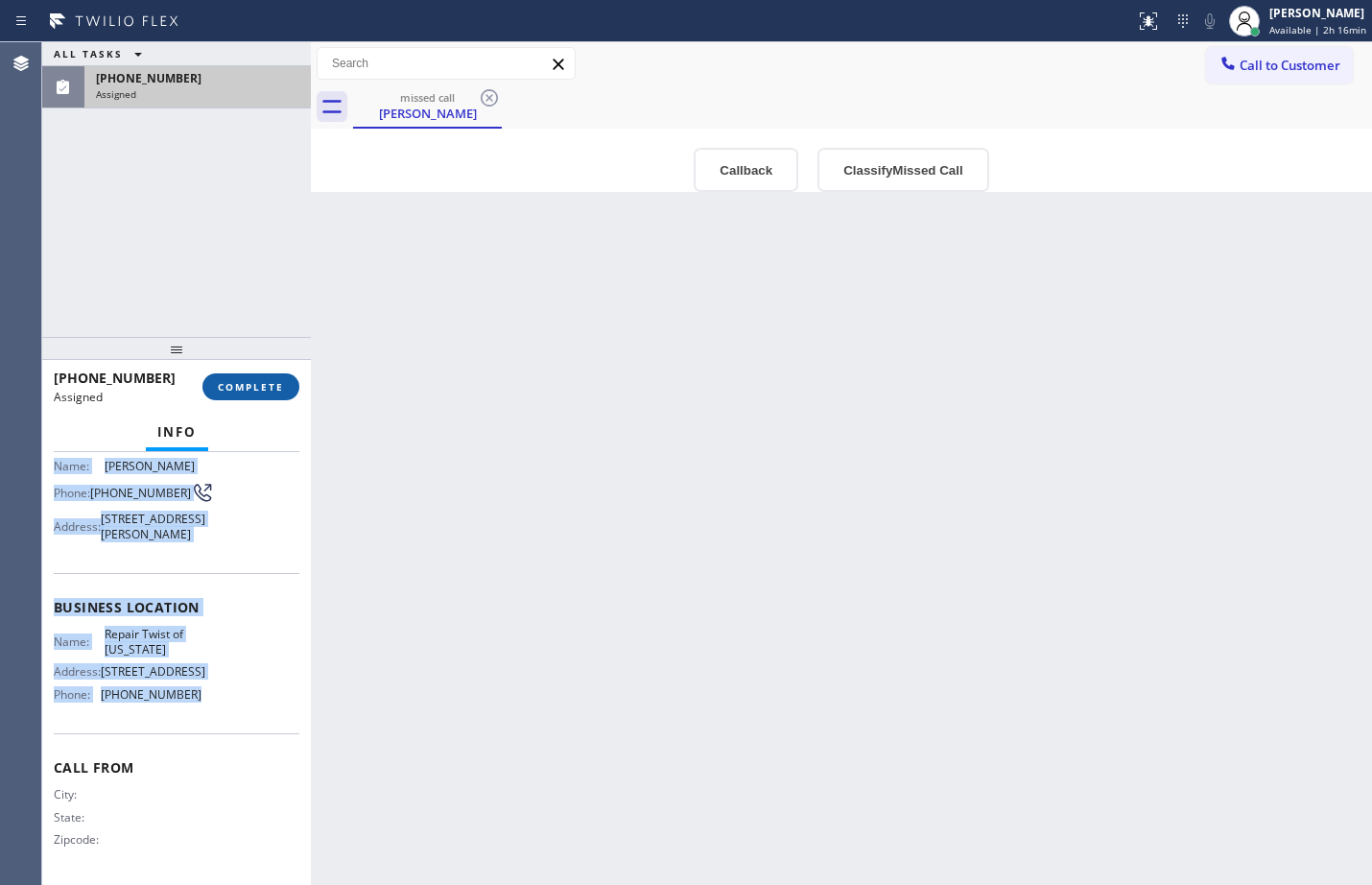
click at [259, 383] on span "COMPLETE" at bounding box center [251, 388] width 67 height 14
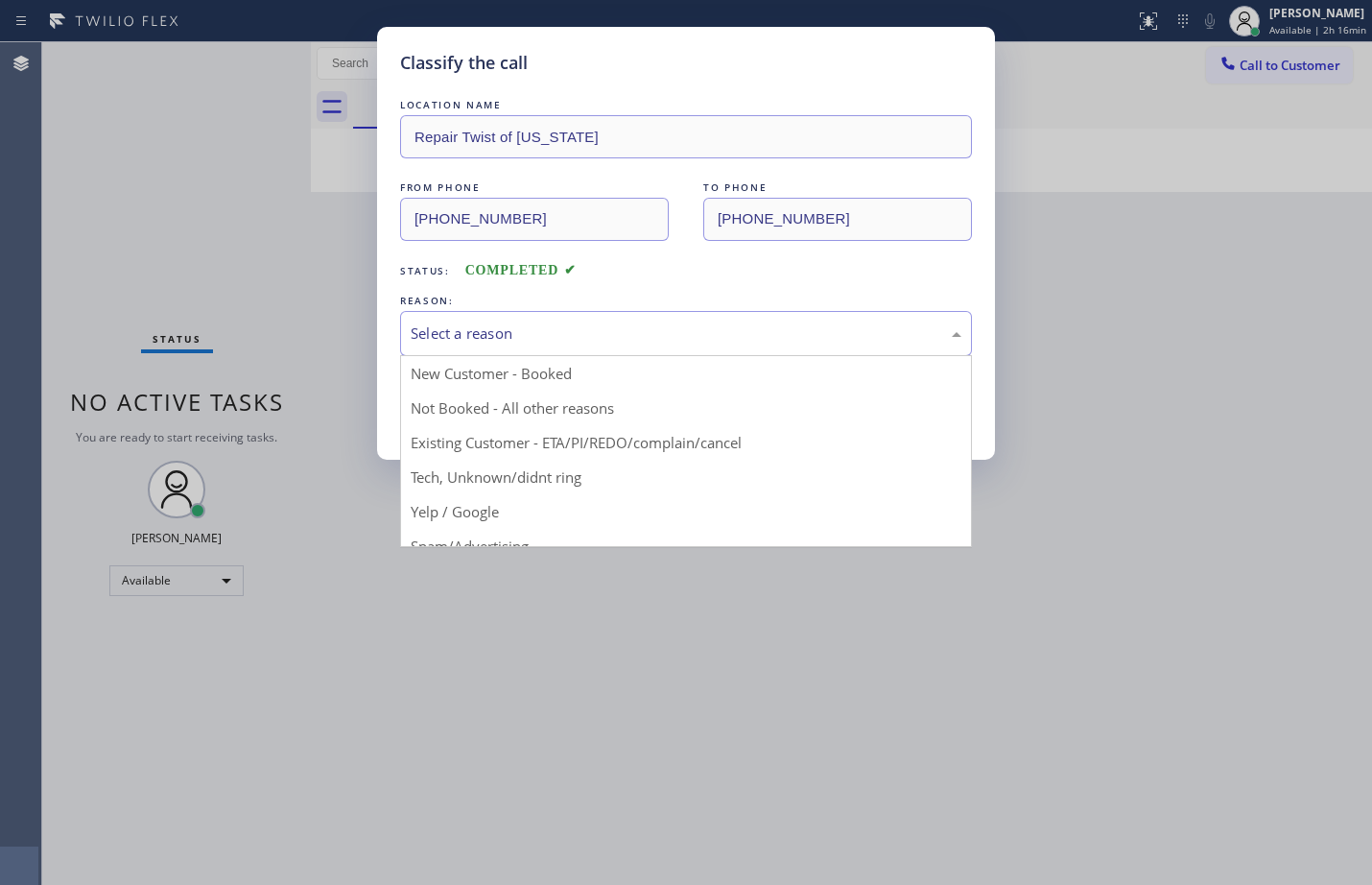
click at [531, 346] on div "Select a reason" at bounding box center [686, 334] width 572 height 45
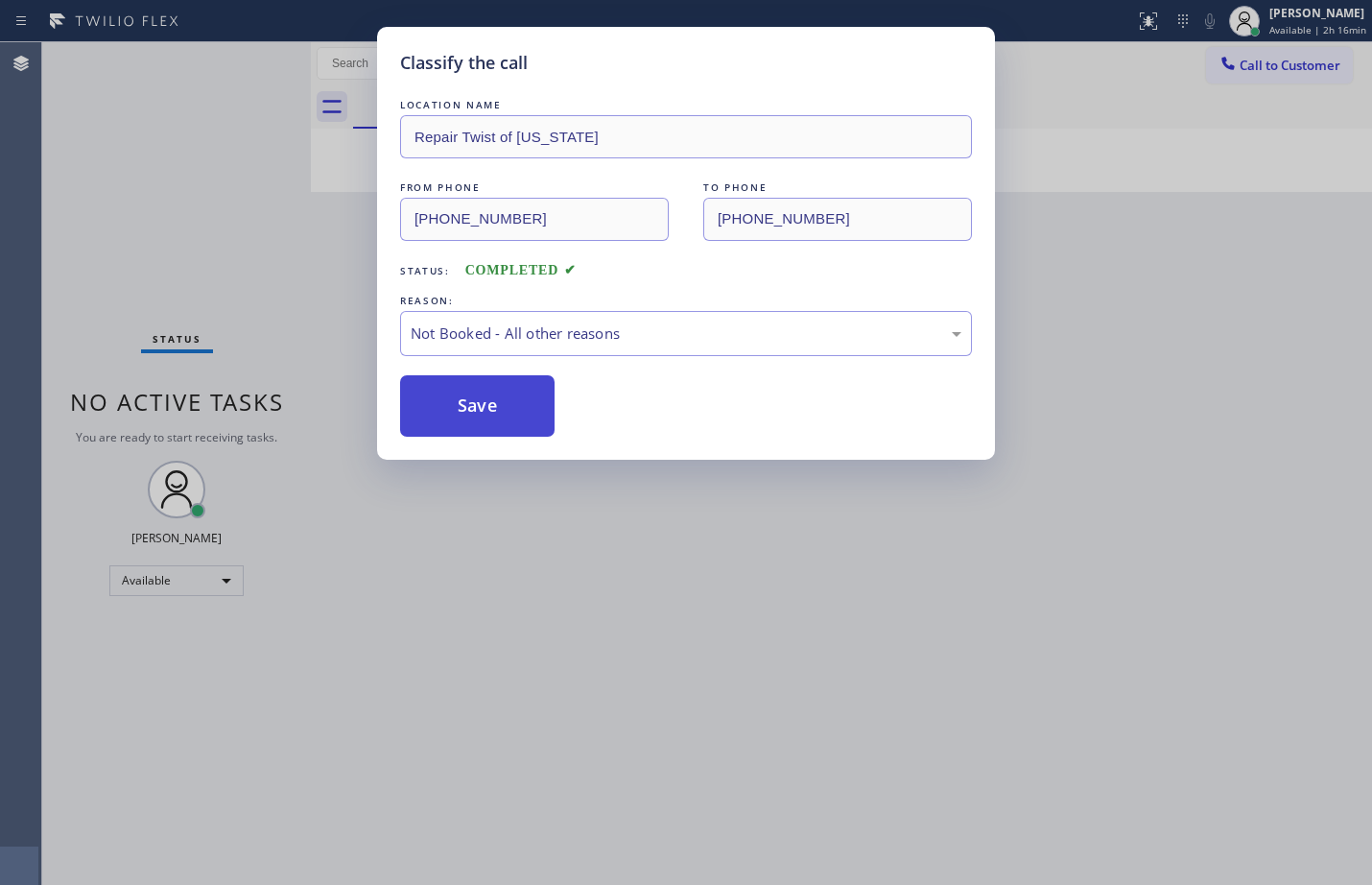
click at [532, 417] on button "Save" at bounding box center [478, 406] width 155 height 62
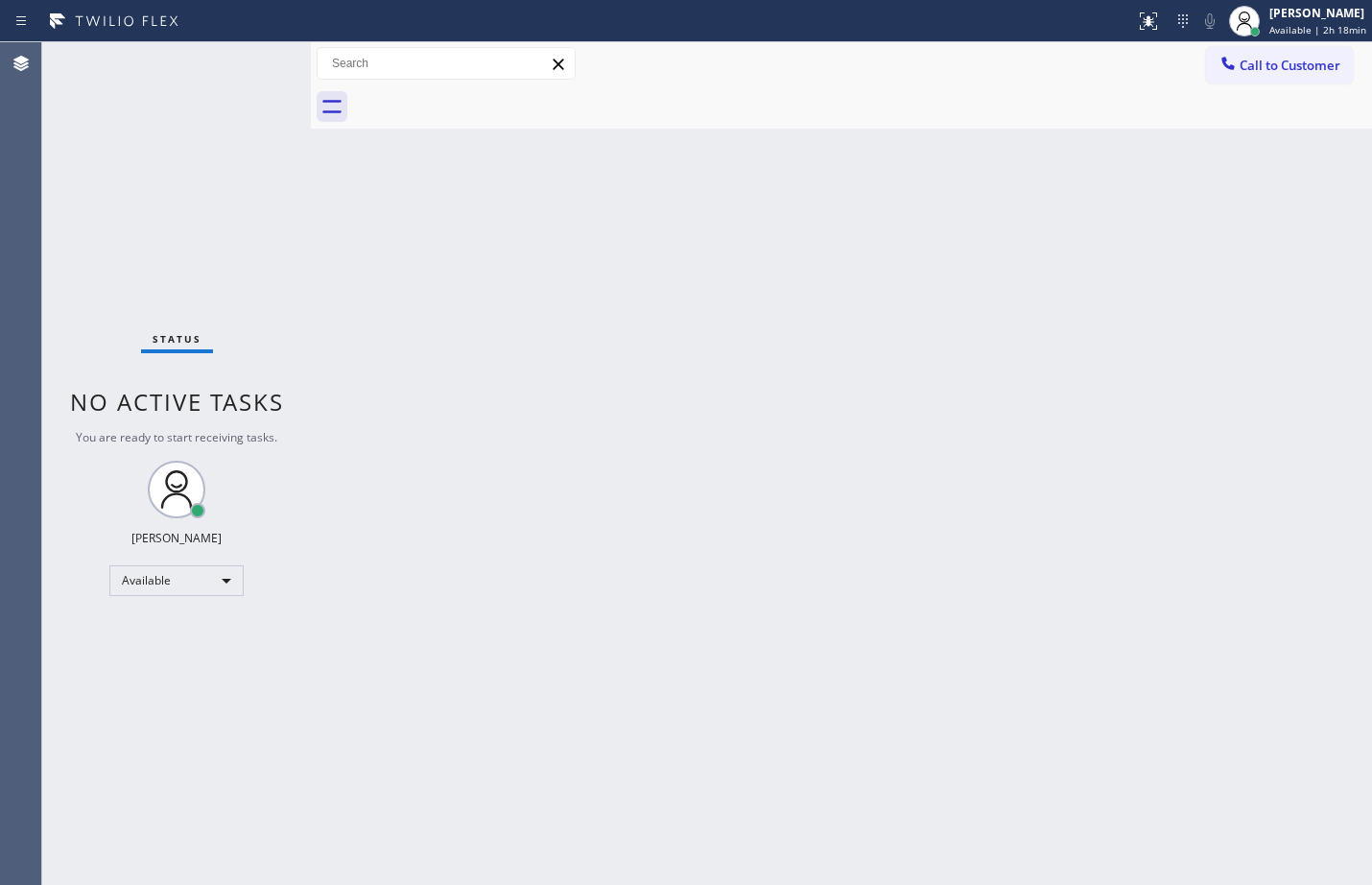
click at [204, 146] on div "Status No active tasks You are ready to start receiving tasks. [PERSON_NAME] Av…" at bounding box center [177, 463] width 269 height 843
click at [957, 385] on div "Back to Dashboard Change Sender ID Customers Technicians Select a contact Outbo…" at bounding box center [841, 463] width 1061 height 843
click at [1112, 337] on div "Back to Dashboard Change Sender ID Customers Technicians Select a contact Outbo…" at bounding box center [841, 463] width 1061 height 843
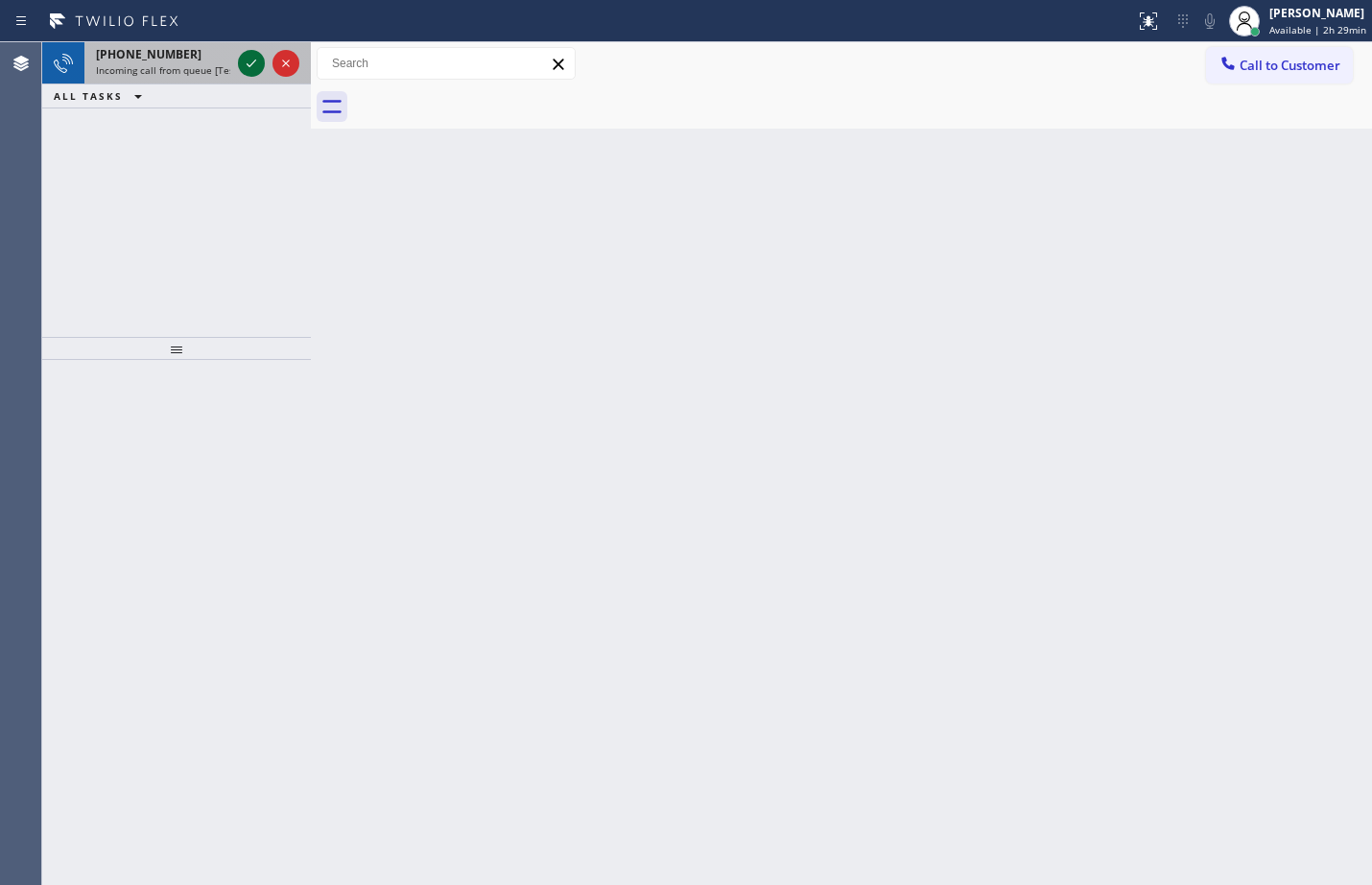
click at [242, 71] on icon at bounding box center [251, 63] width 23 height 23
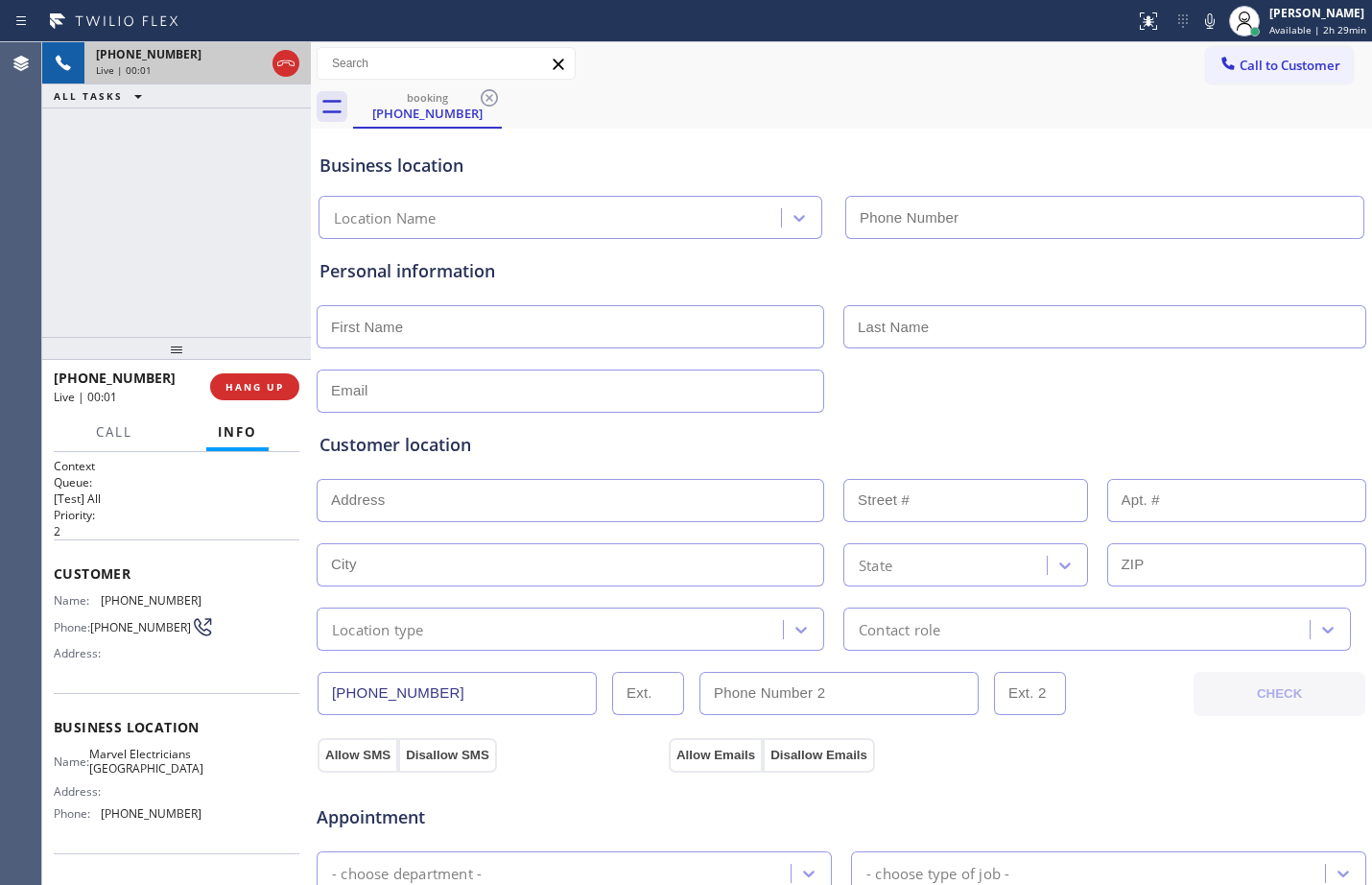
type input "(949) 732-1262"
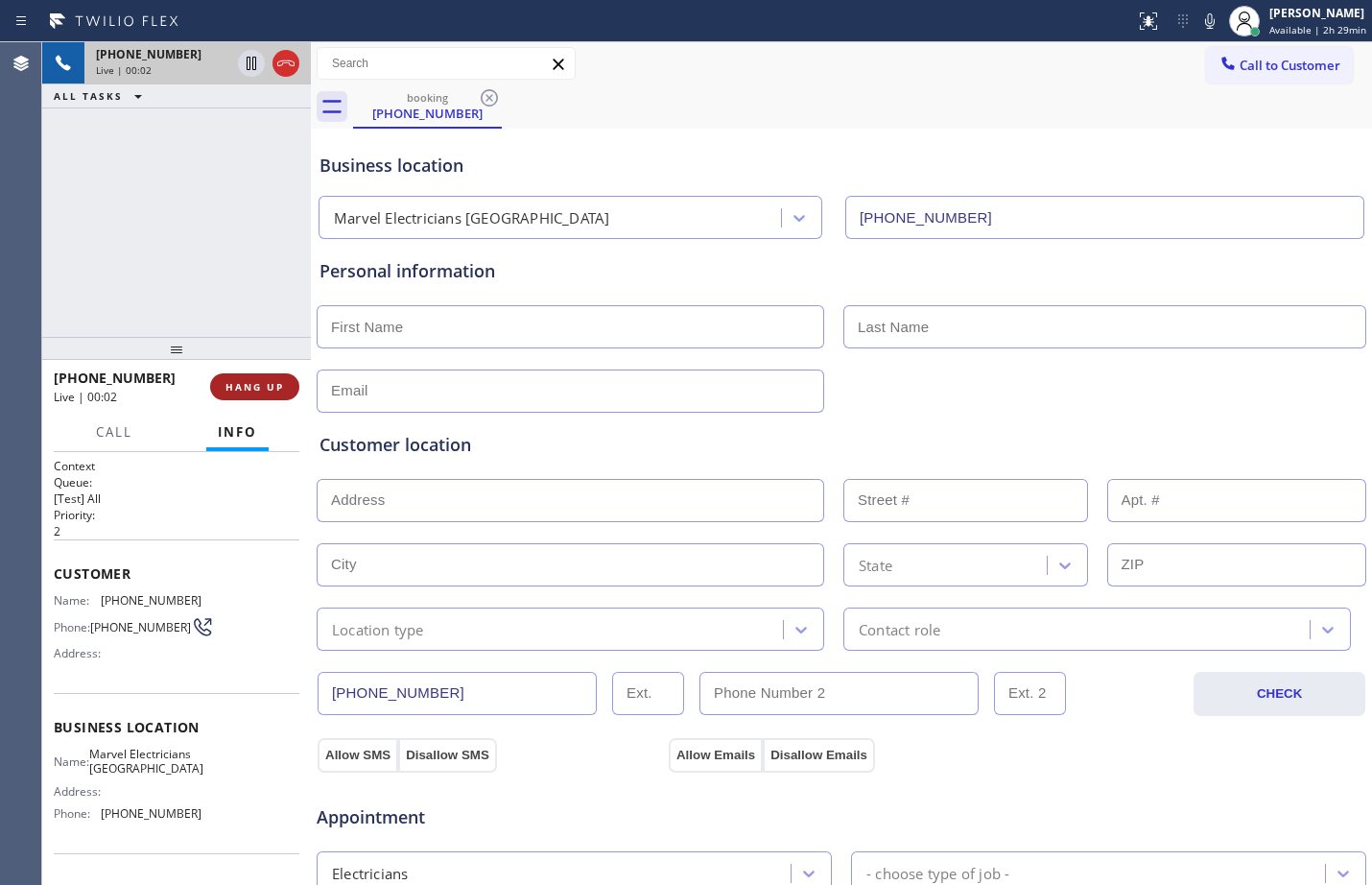
click at [263, 380] on button "HANG UP" at bounding box center [254, 387] width 89 height 26
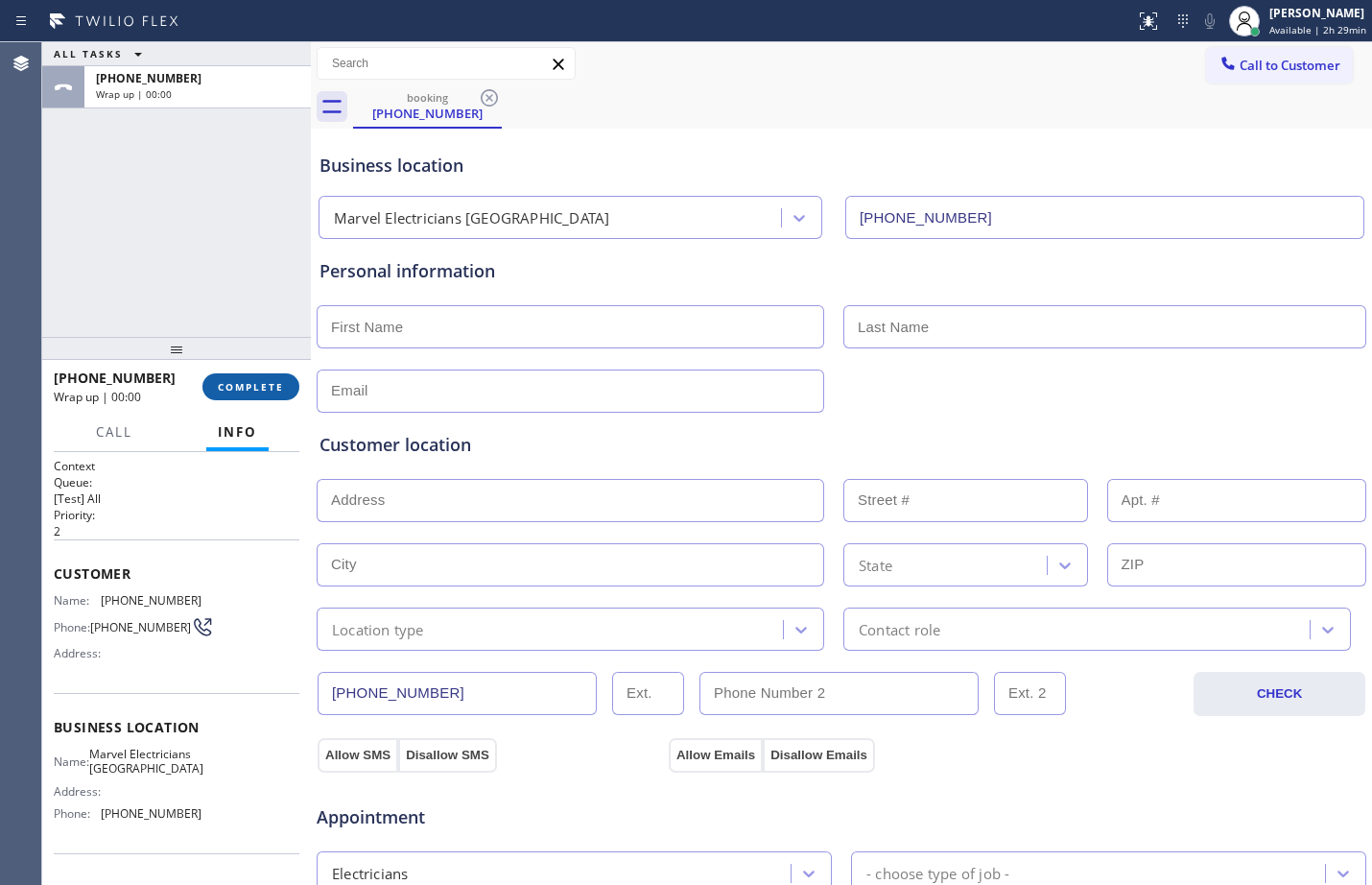
click at [278, 384] on span "COMPLETE" at bounding box center [251, 388] width 67 height 14
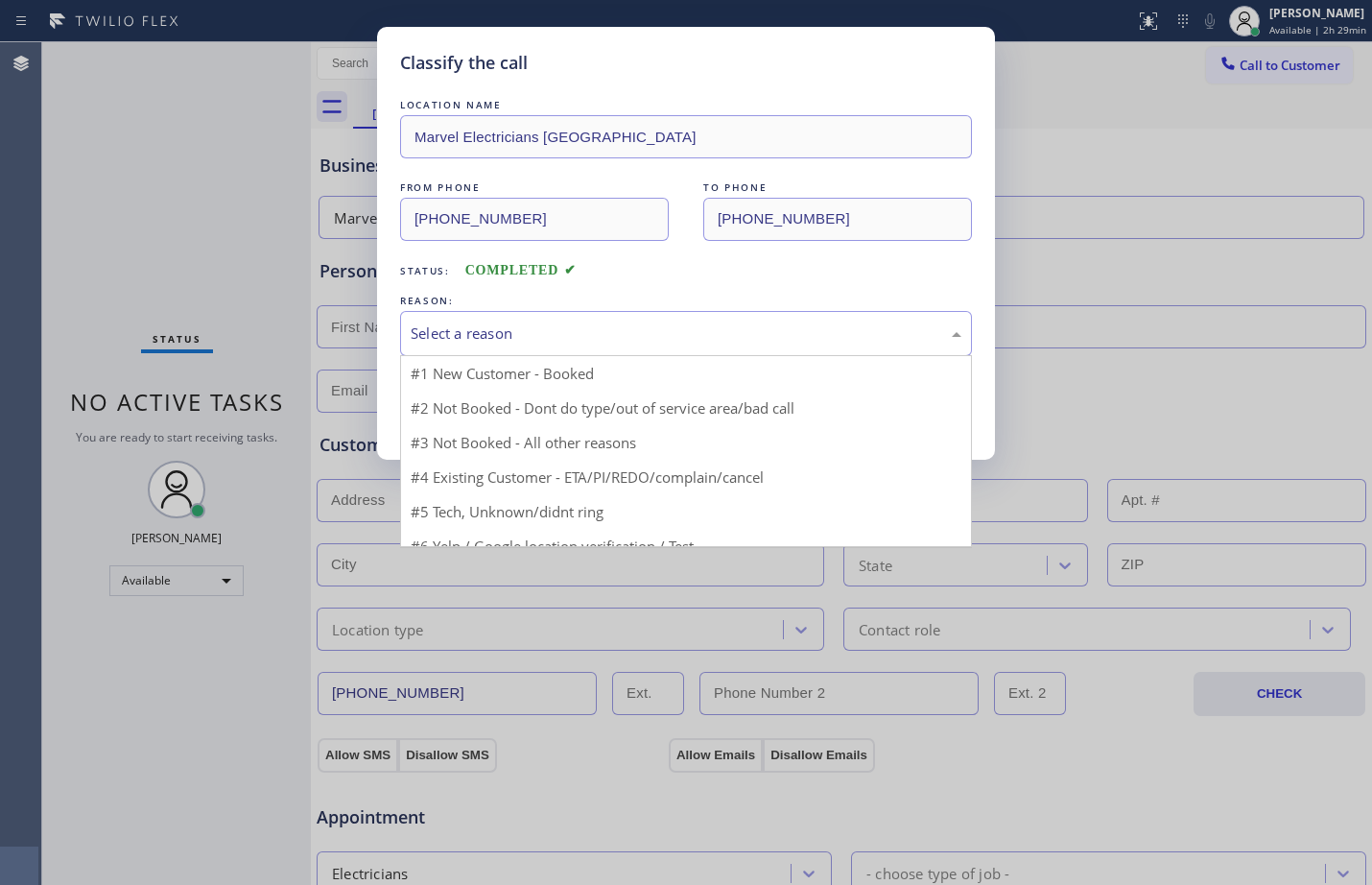
click at [511, 341] on div "Select a reason" at bounding box center [686, 334] width 551 height 23
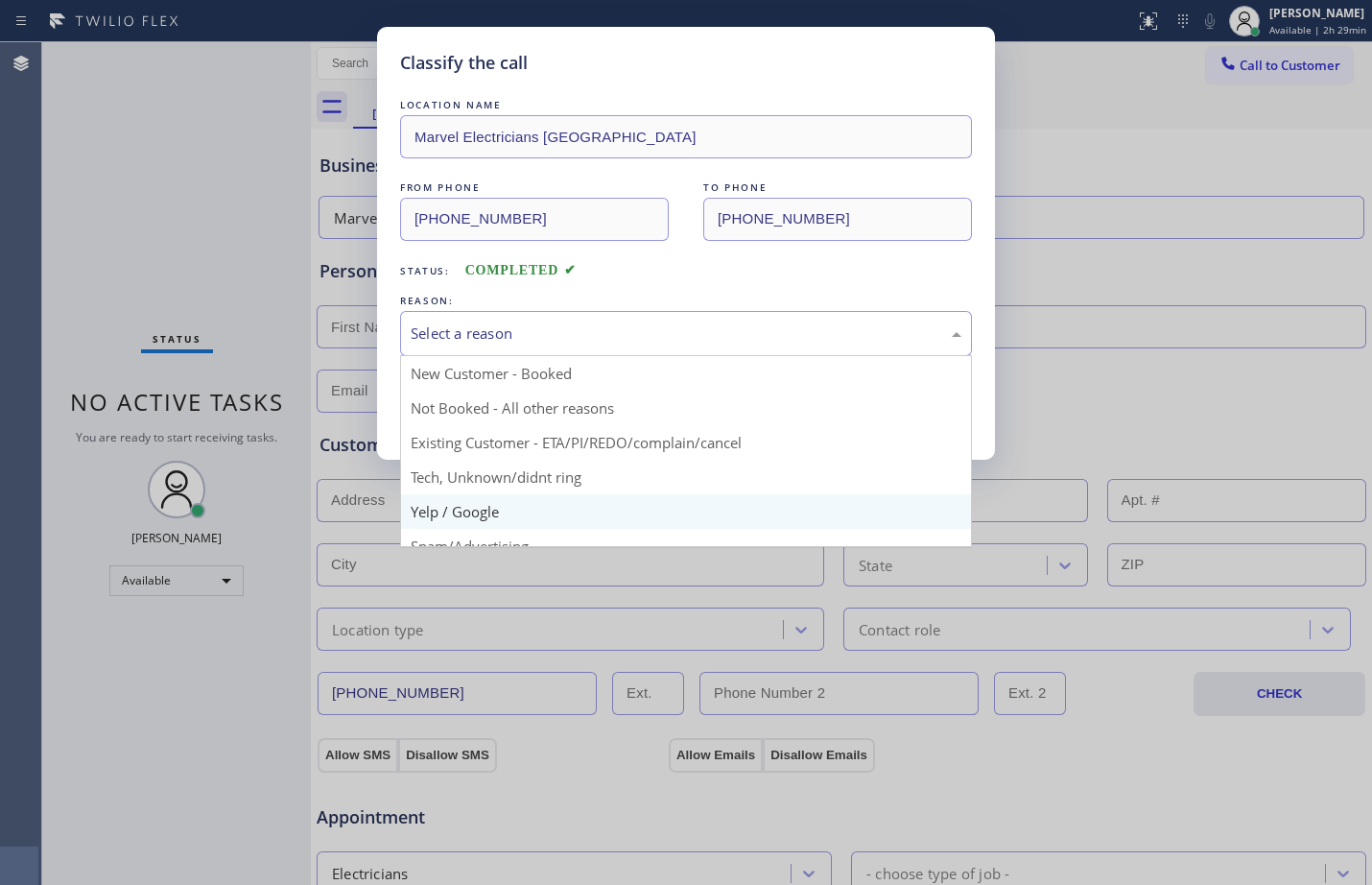
scroll to position [121, 0]
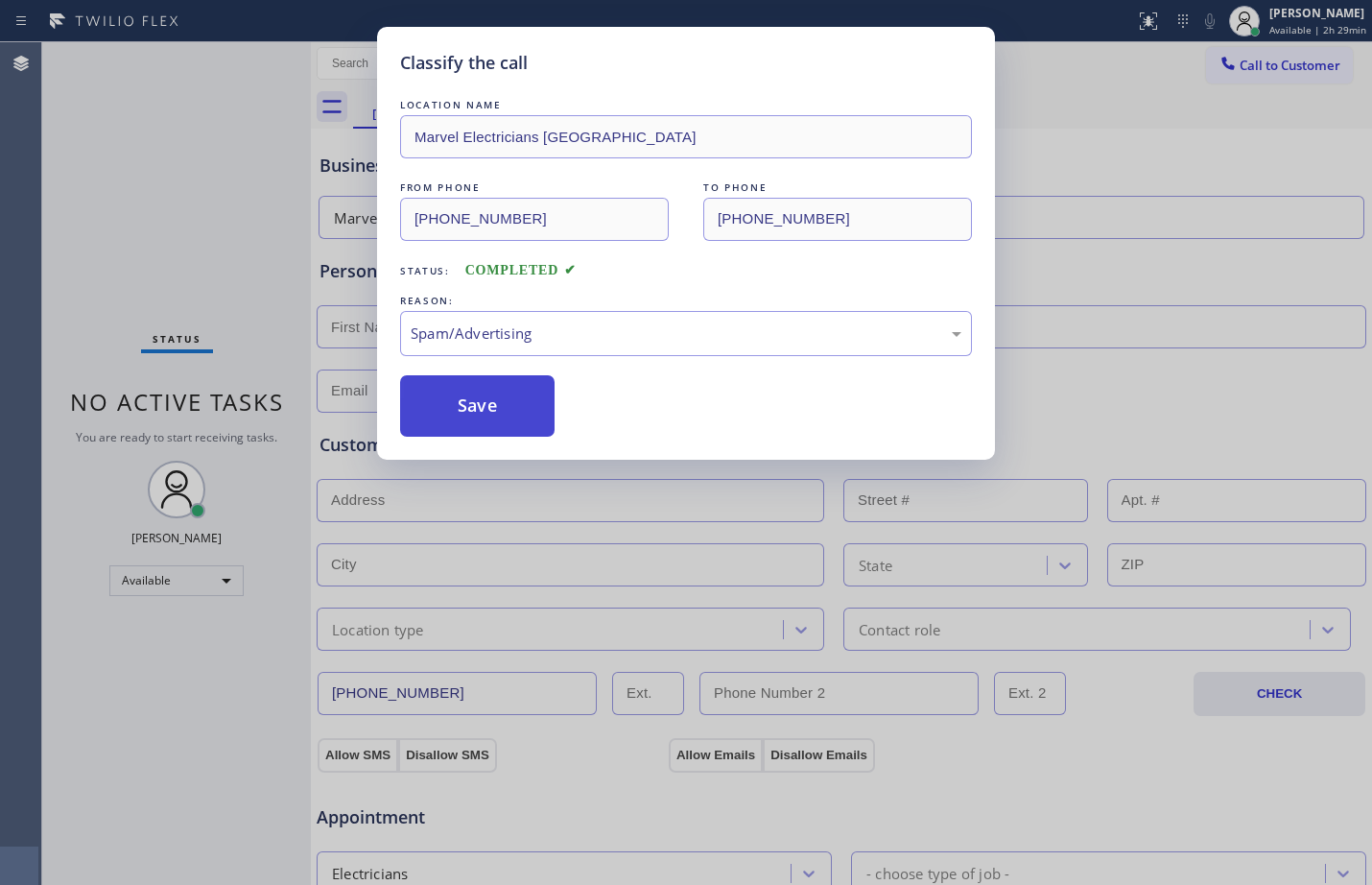
click at [492, 411] on button "Save" at bounding box center [478, 406] width 155 height 62
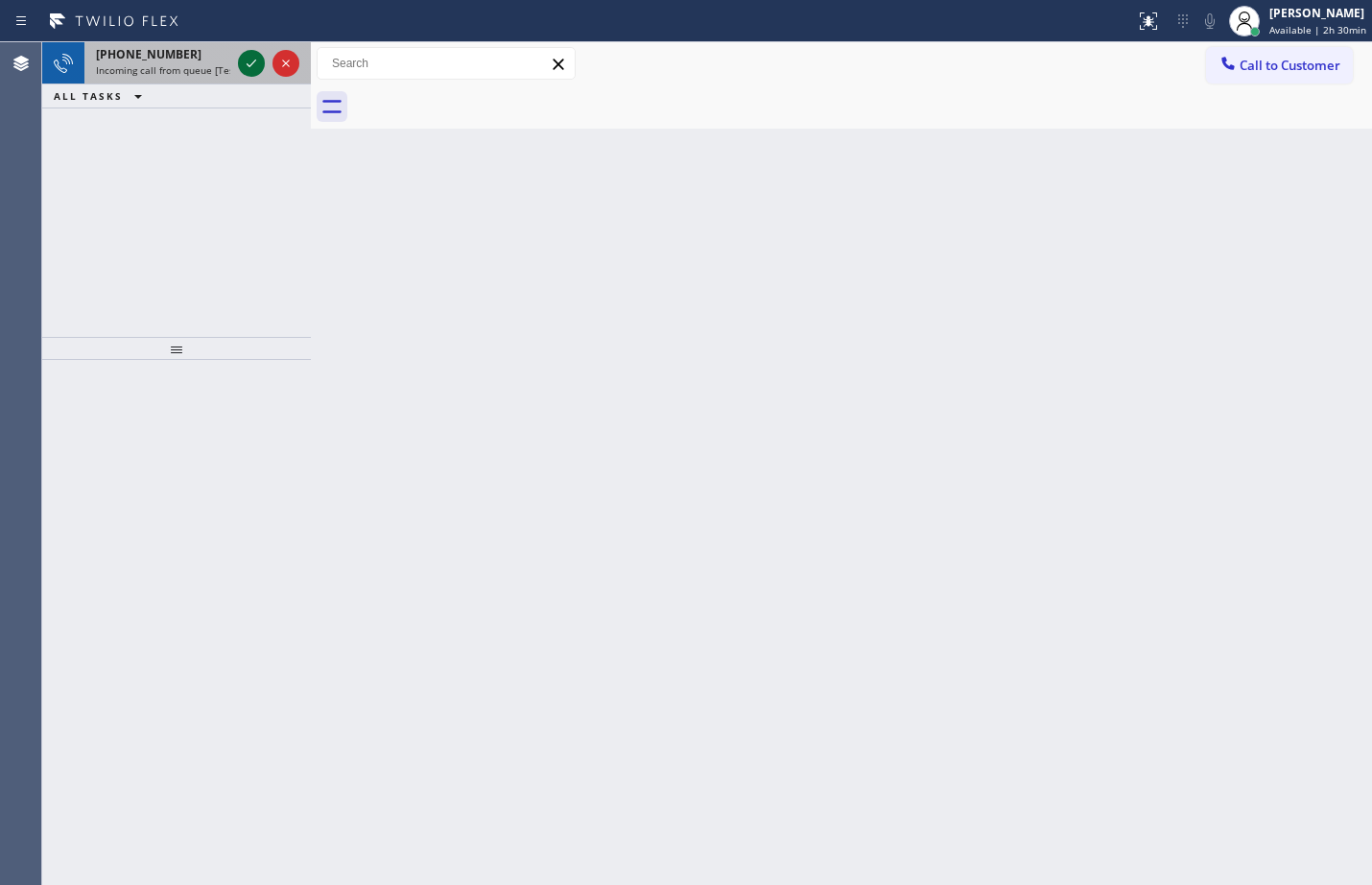
click at [260, 67] on icon at bounding box center [251, 63] width 23 height 23
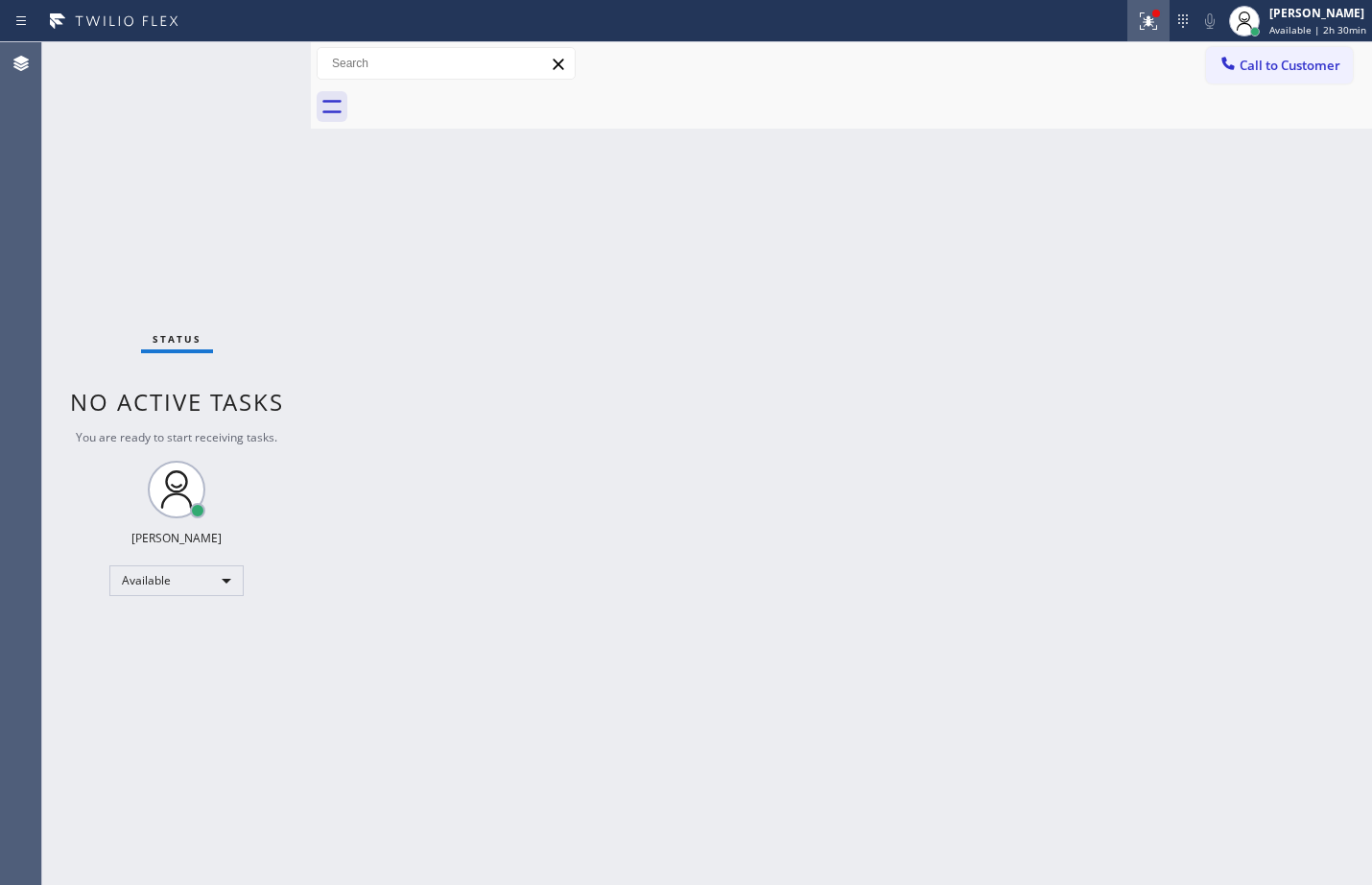
click at [1138, 21] on icon at bounding box center [1148, 21] width 23 height 23
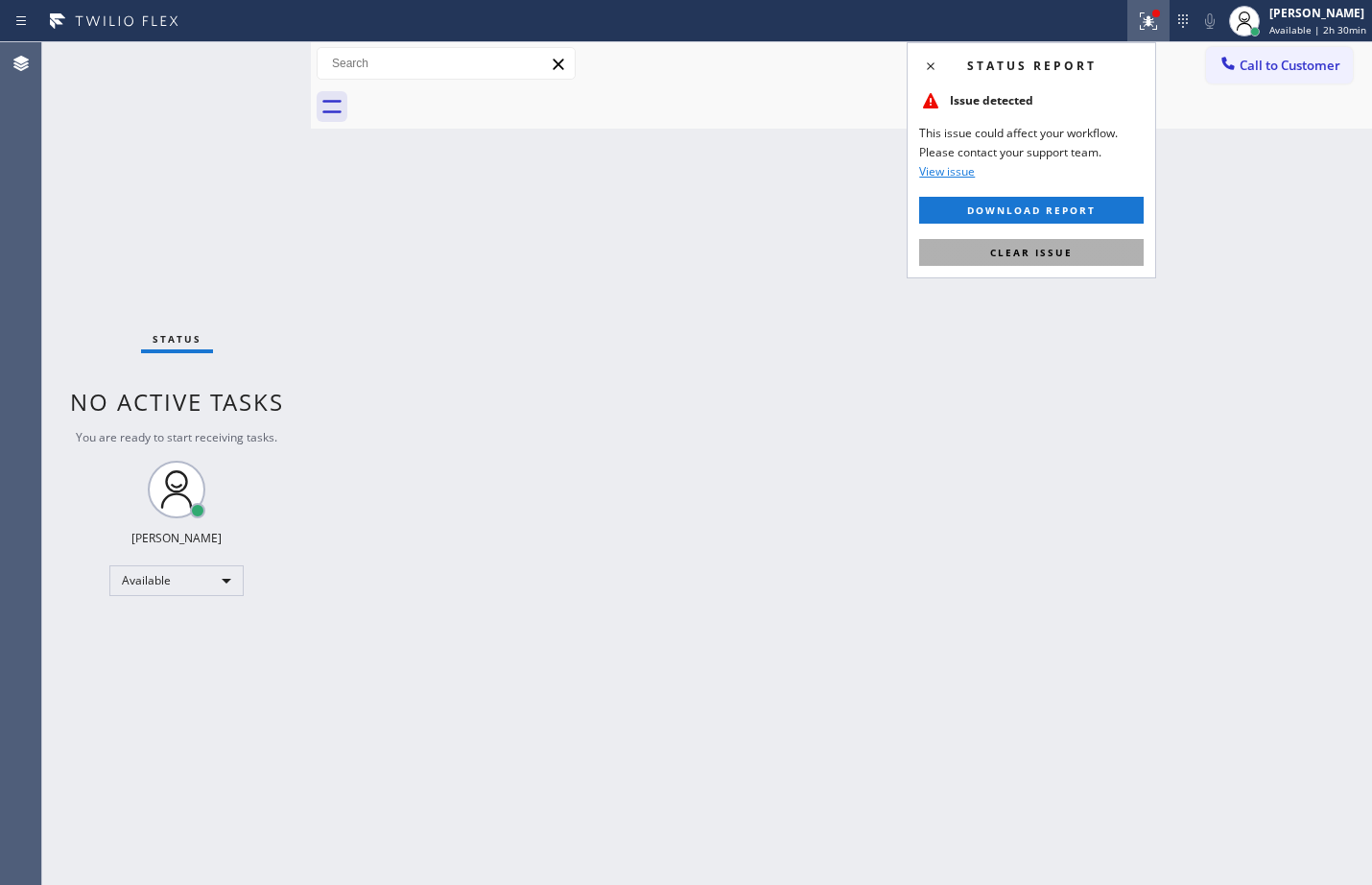
click at [1070, 256] on span "Clear issue" at bounding box center [1032, 253] width 82 height 14
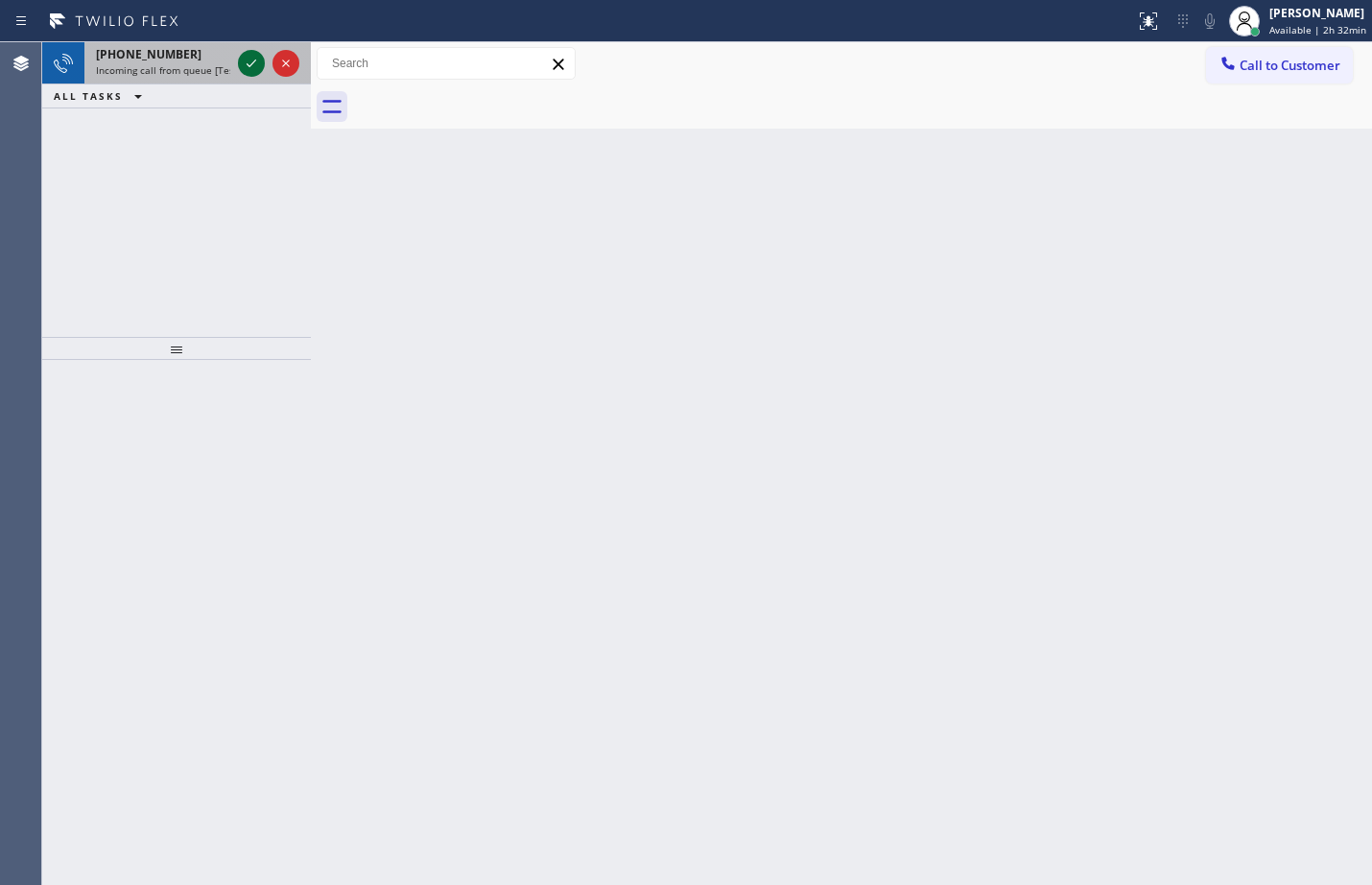
click at [243, 65] on icon at bounding box center [251, 63] width 23 height 23
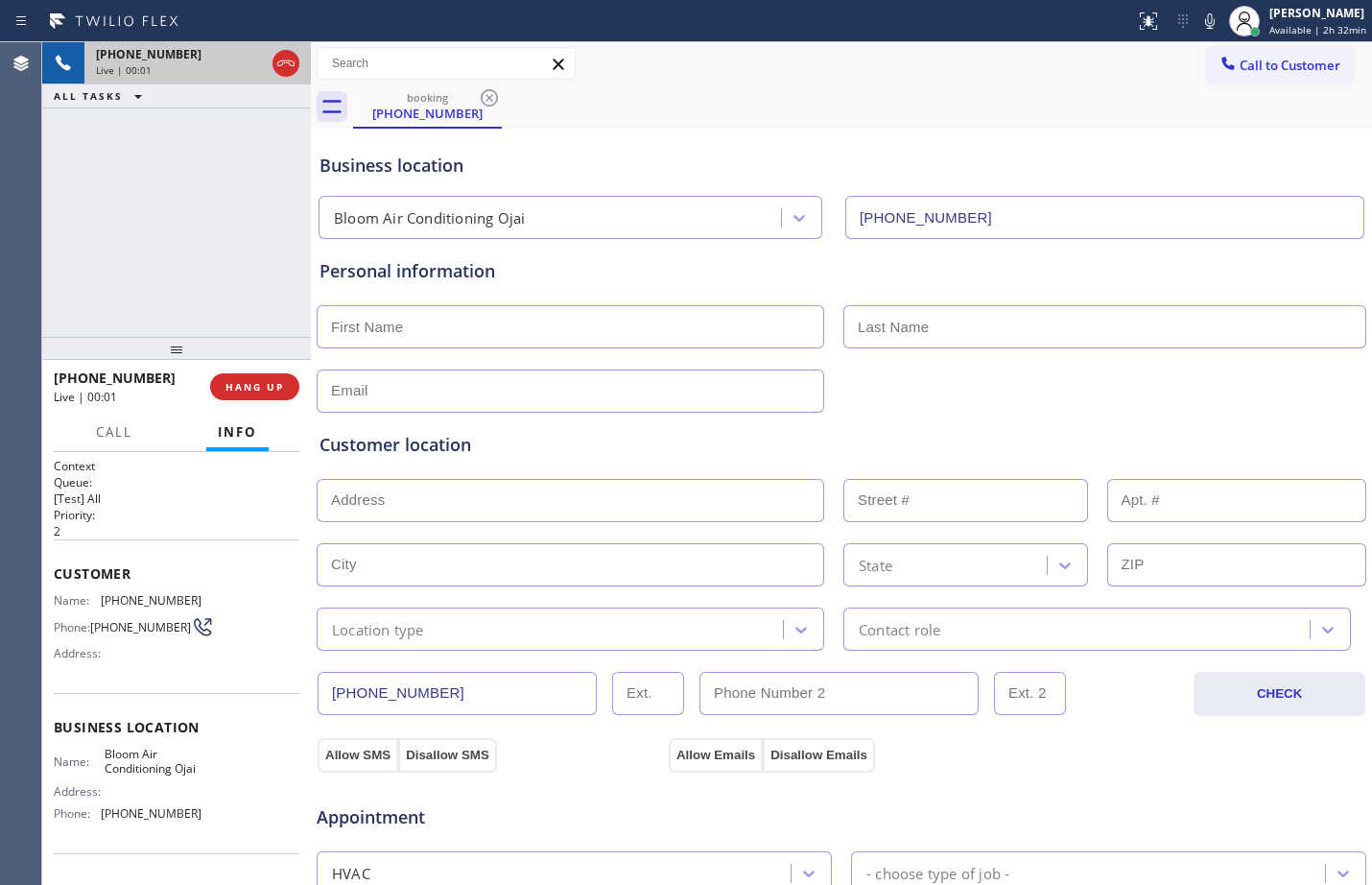
type input "(805) 360-6833"
click at [244, 394] on button "HANG UP" at bounding box center [254, 387] width 89 height 26
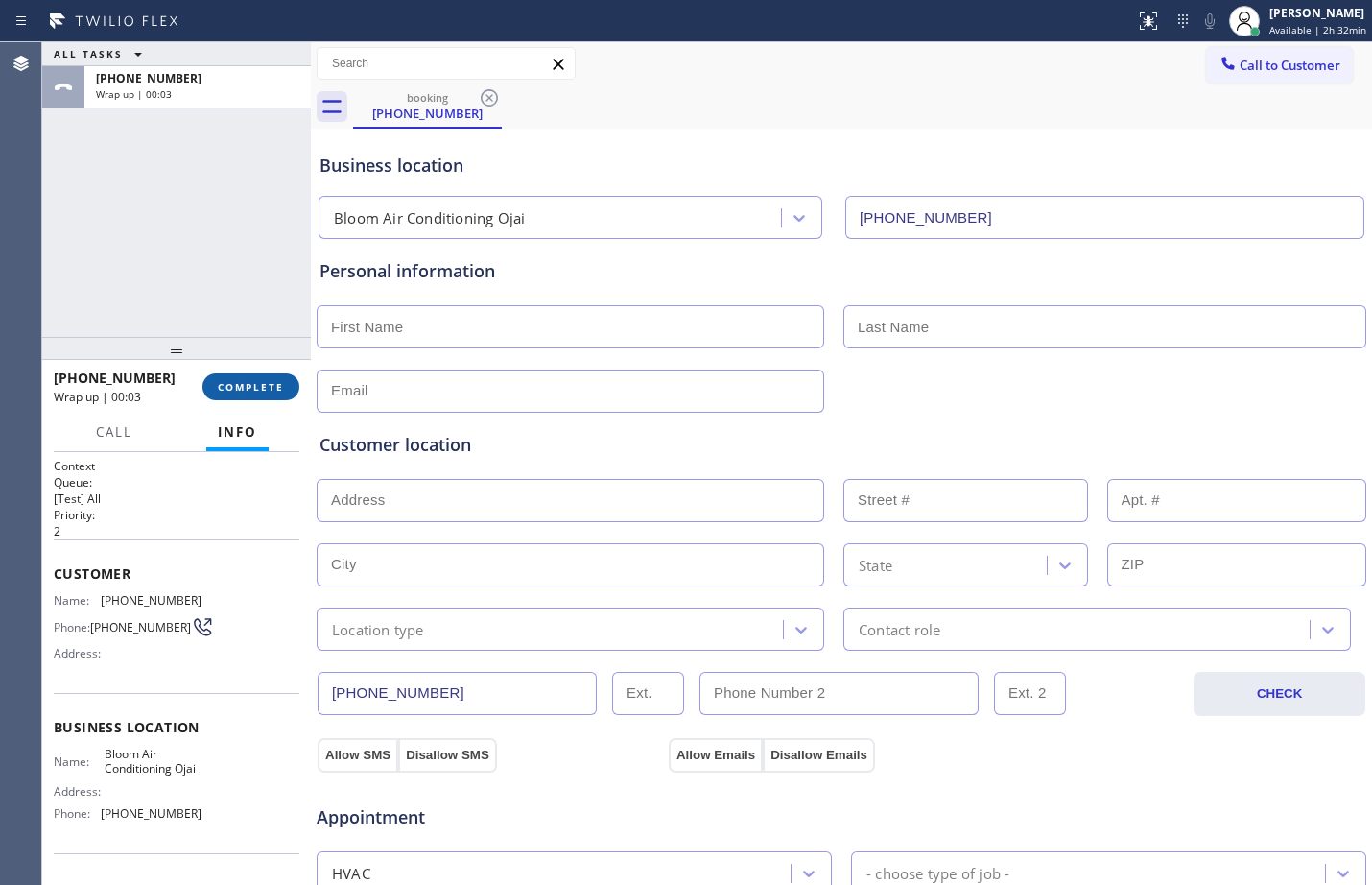
click at [265, 380] on button "COMPLETE" at bounding box center [250, 387] width 97 height 26
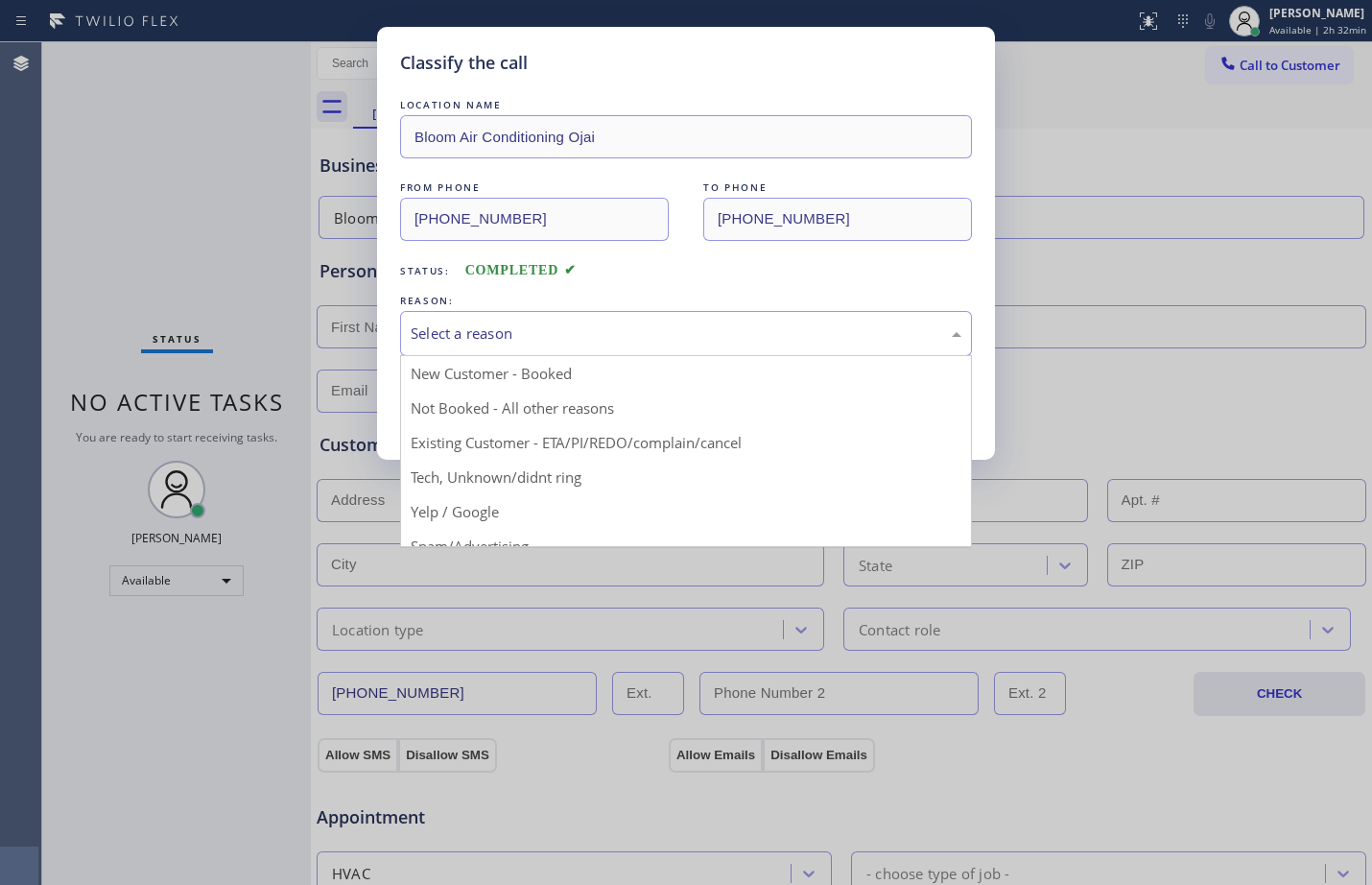
click at [561, 312] on div "Select a reason" at bounding box center [686, 334] width 572 height 45
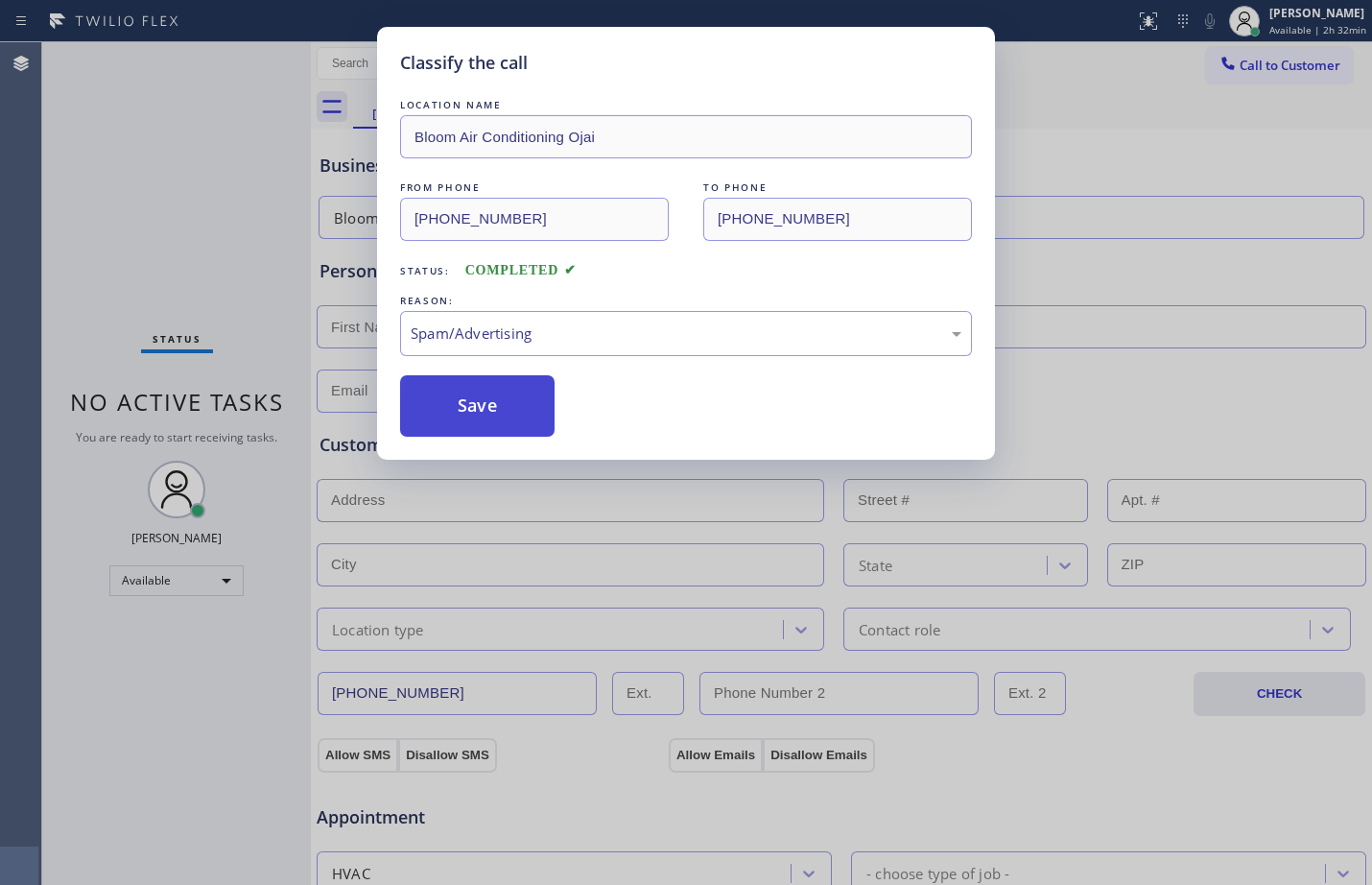
click at [512, 417] on button "Save" at bounding box center [478, 406] width 155 height 62
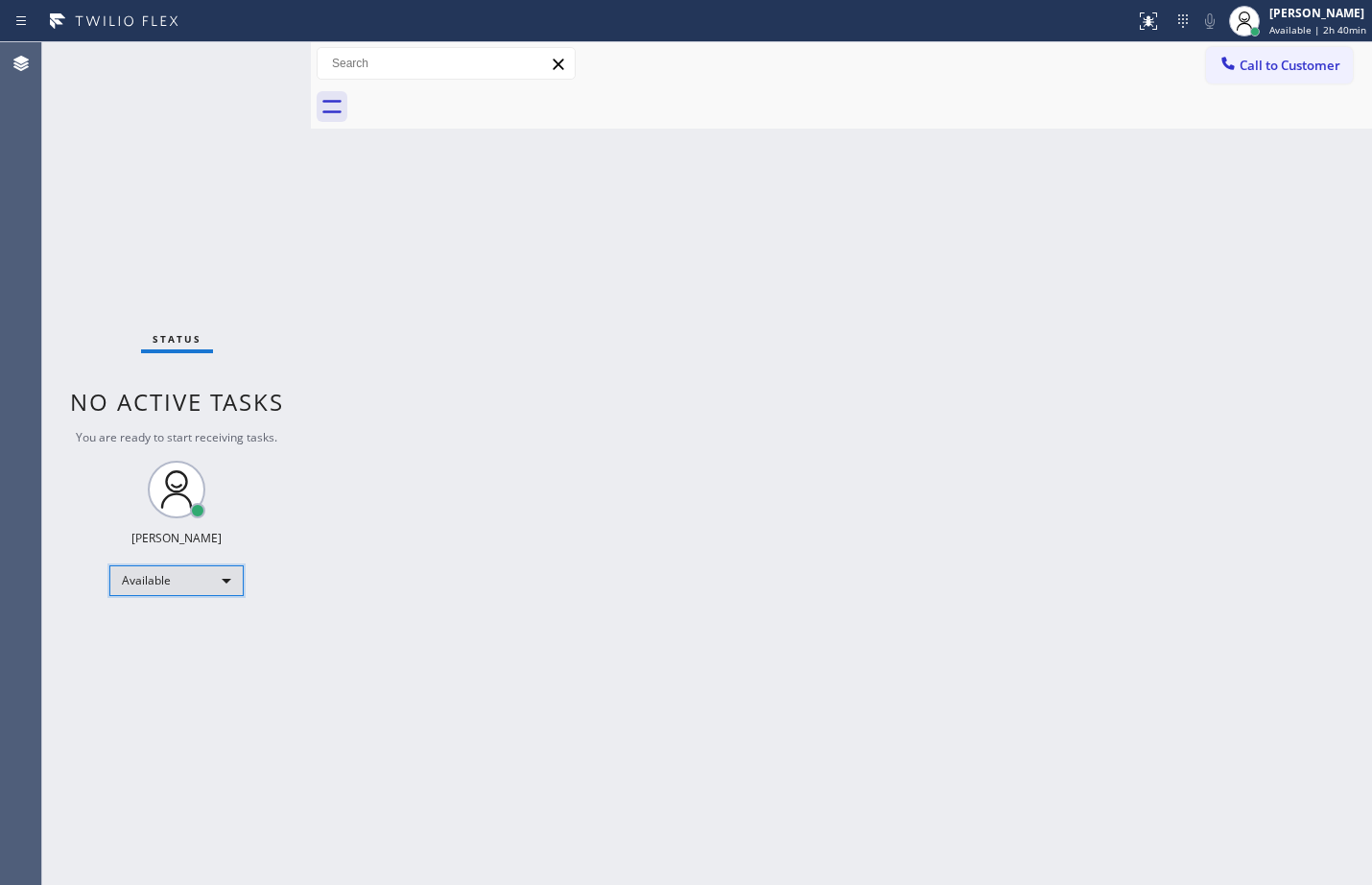
click at [210, 581] on div "Available" at bounding box center [177, 580] width 134 height 30
click at [1266, 26] on div "Megan Rose Paluca Available | 2h 40min" at bounding box center [1319, 21] width 107 height 33
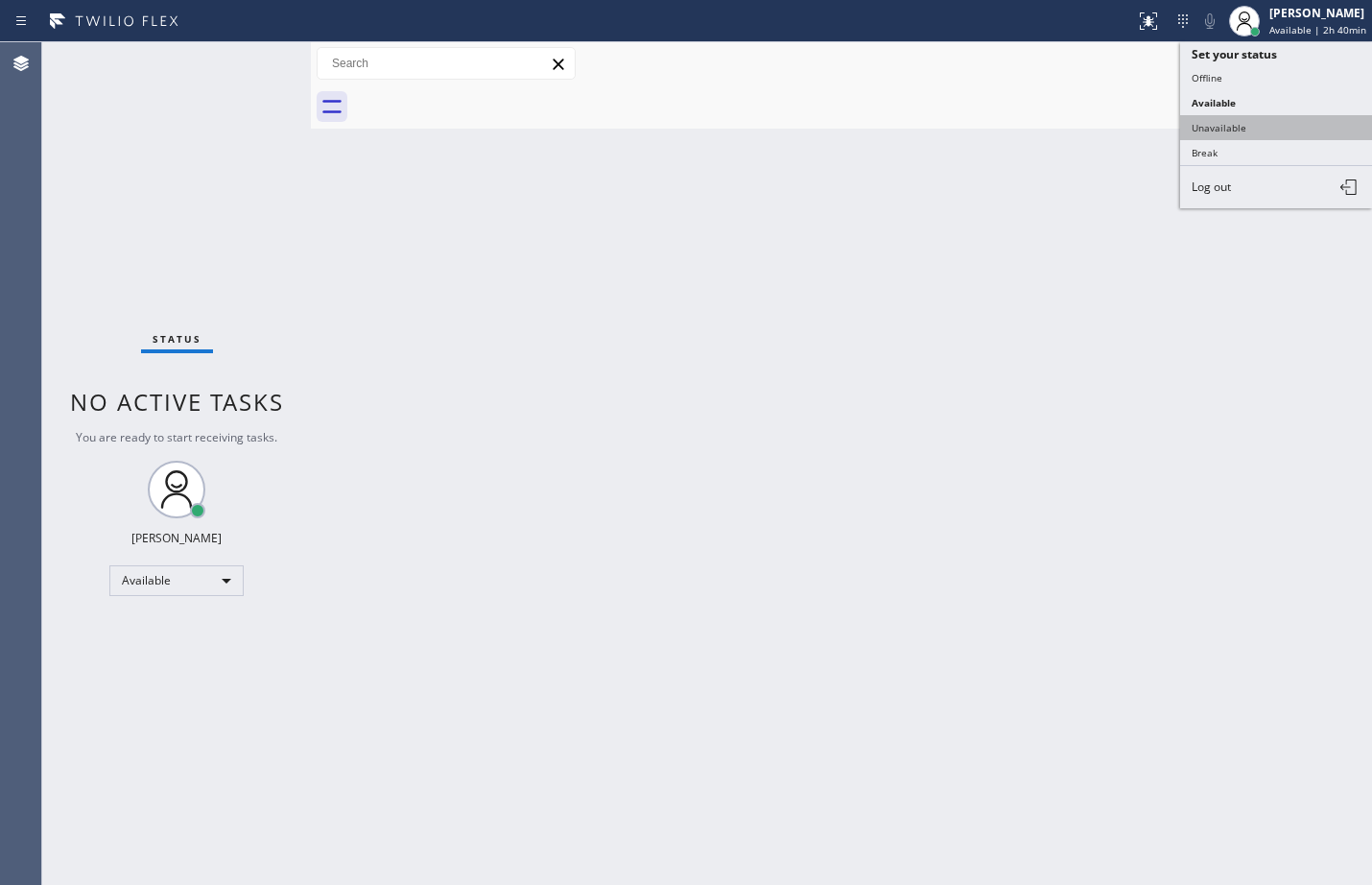
click at [1226, 128] on button "Unavailable" at bounding box center [1277, 127] width 192 height 25
